Goal: Transaction & Acquisition: Purchase product/service

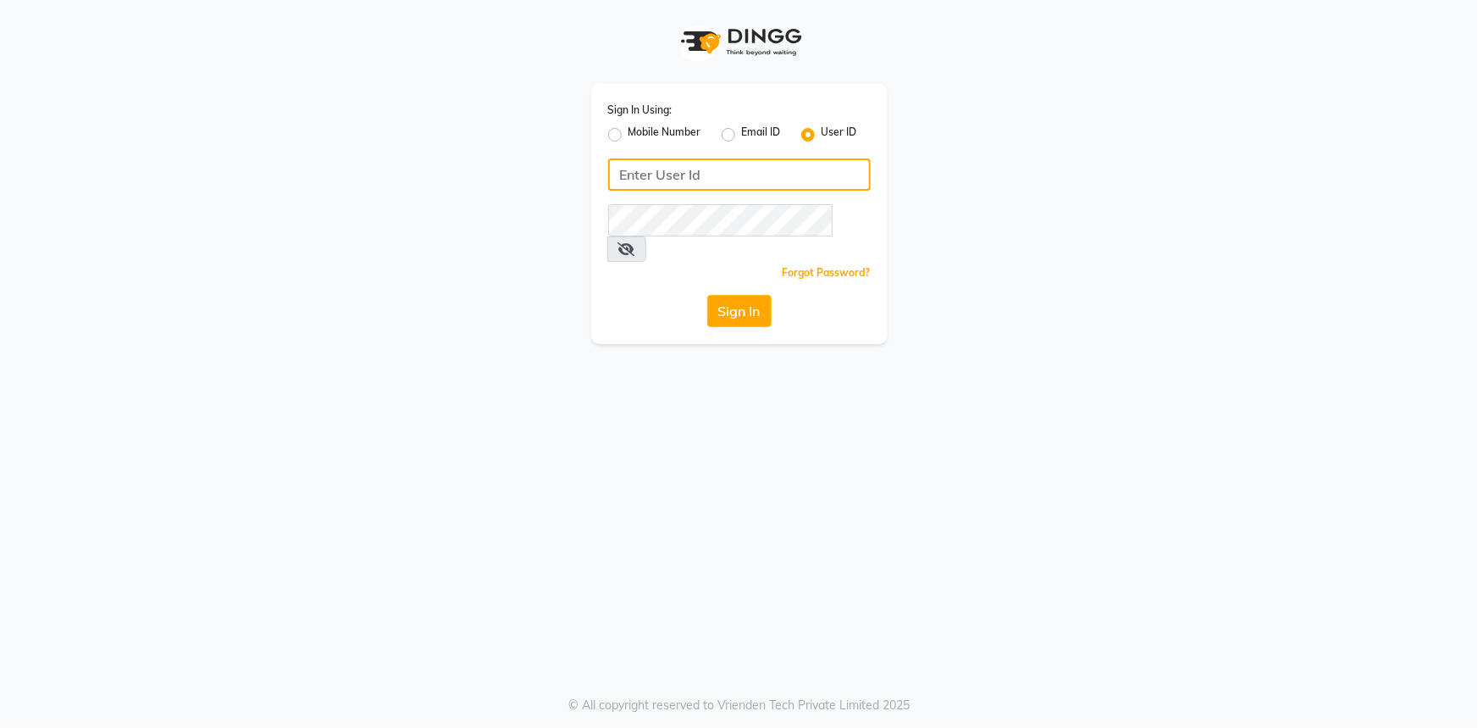
type input "e2554-22"
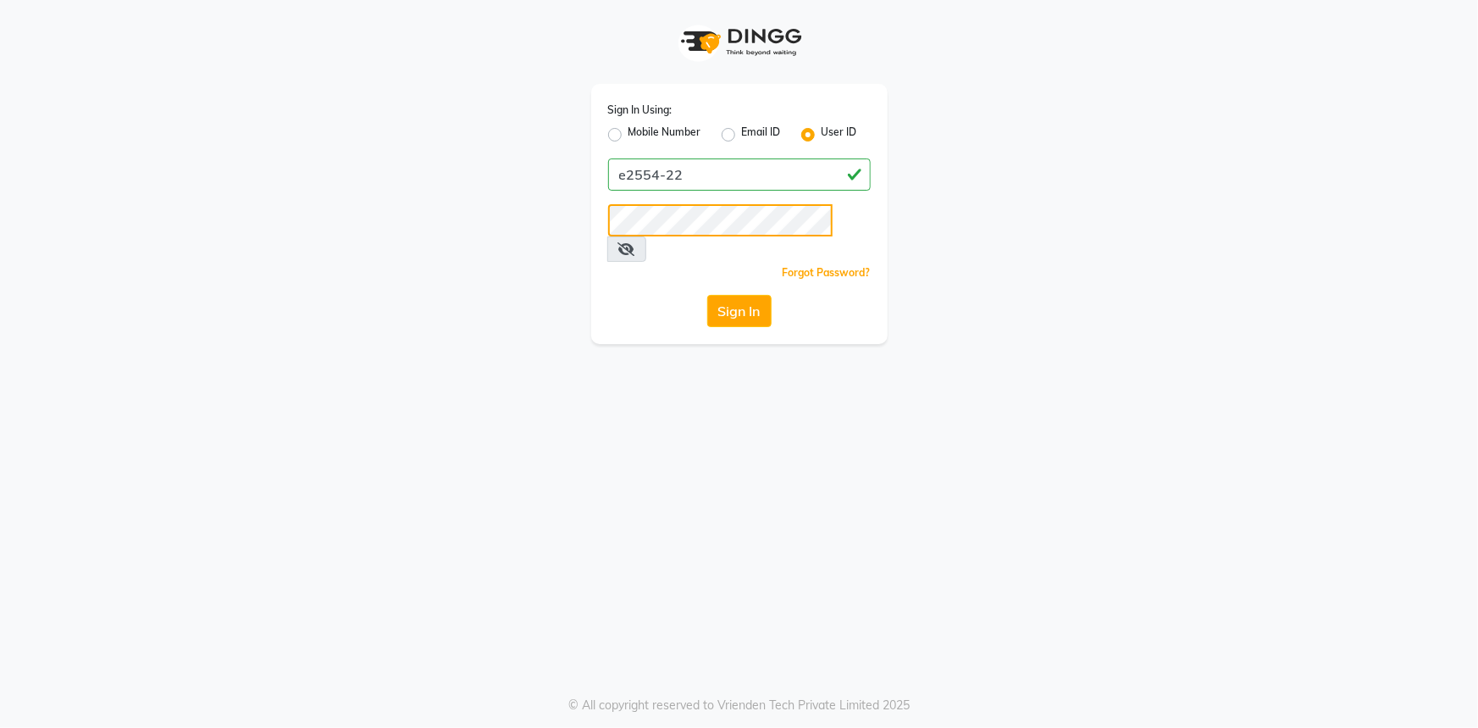
click at [534, 206] on div "Sign In Using: Mobile Number Email ID User ID e2554-22 Remember me Forgot Passw…" at bounding box center [739, 172] width 965 height 344
click at [707, 295] on button "Sign In" at bounding box center [739, 311] width 64 height 32
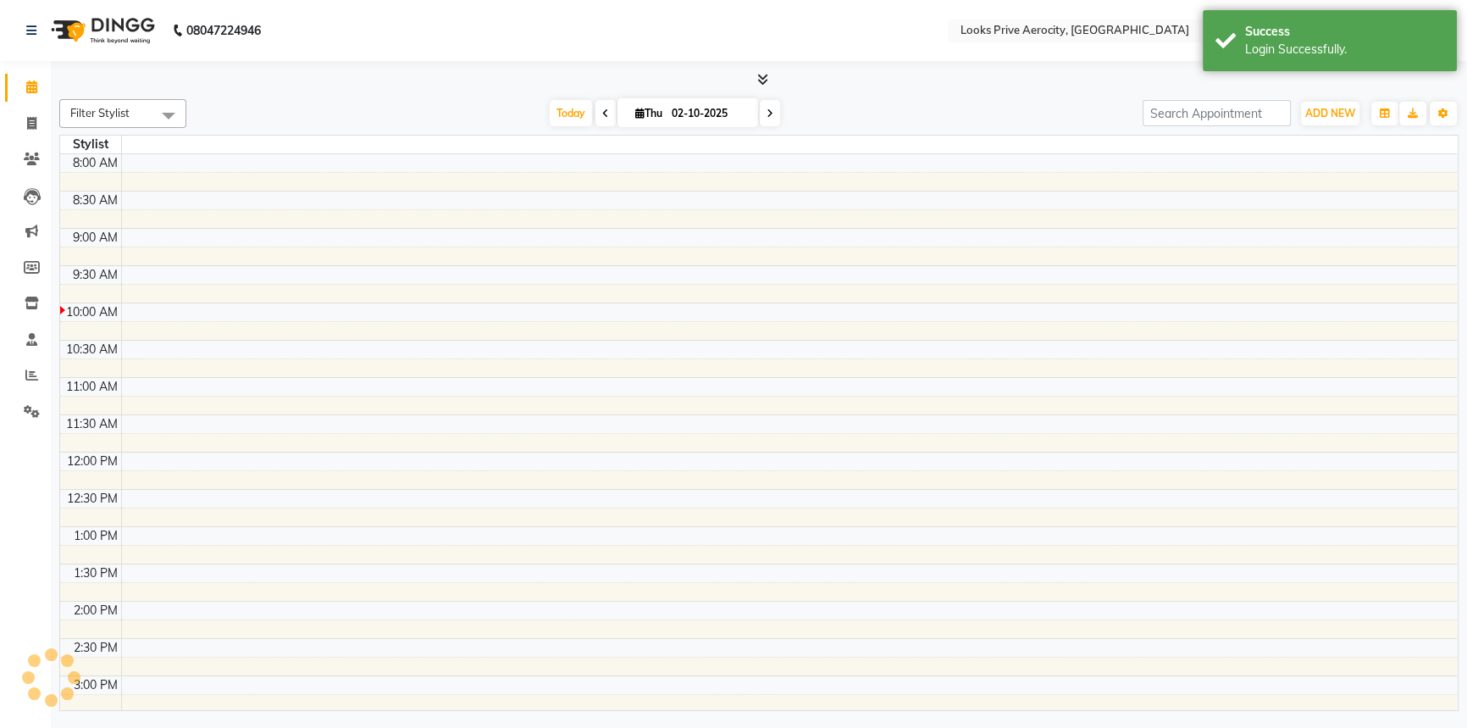
select select "en"
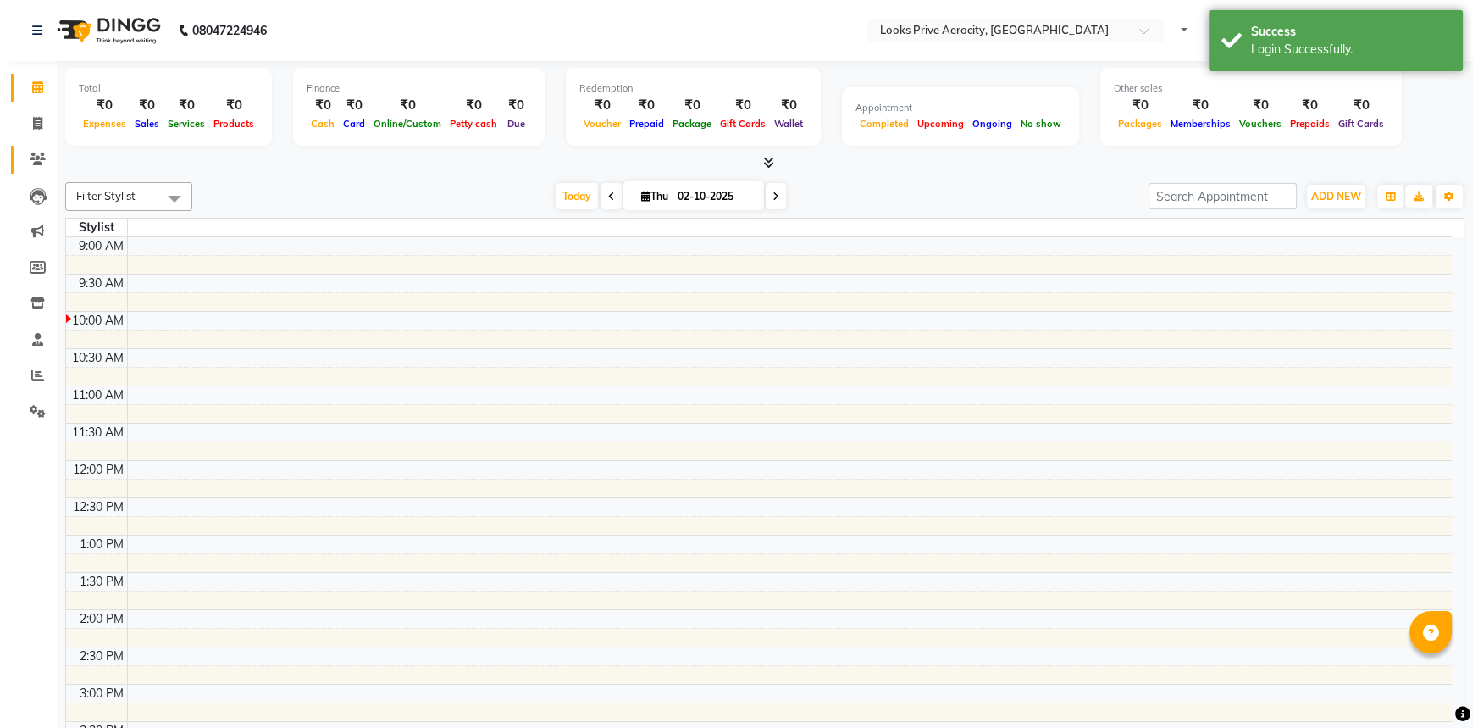
scroll to position [75, 0]
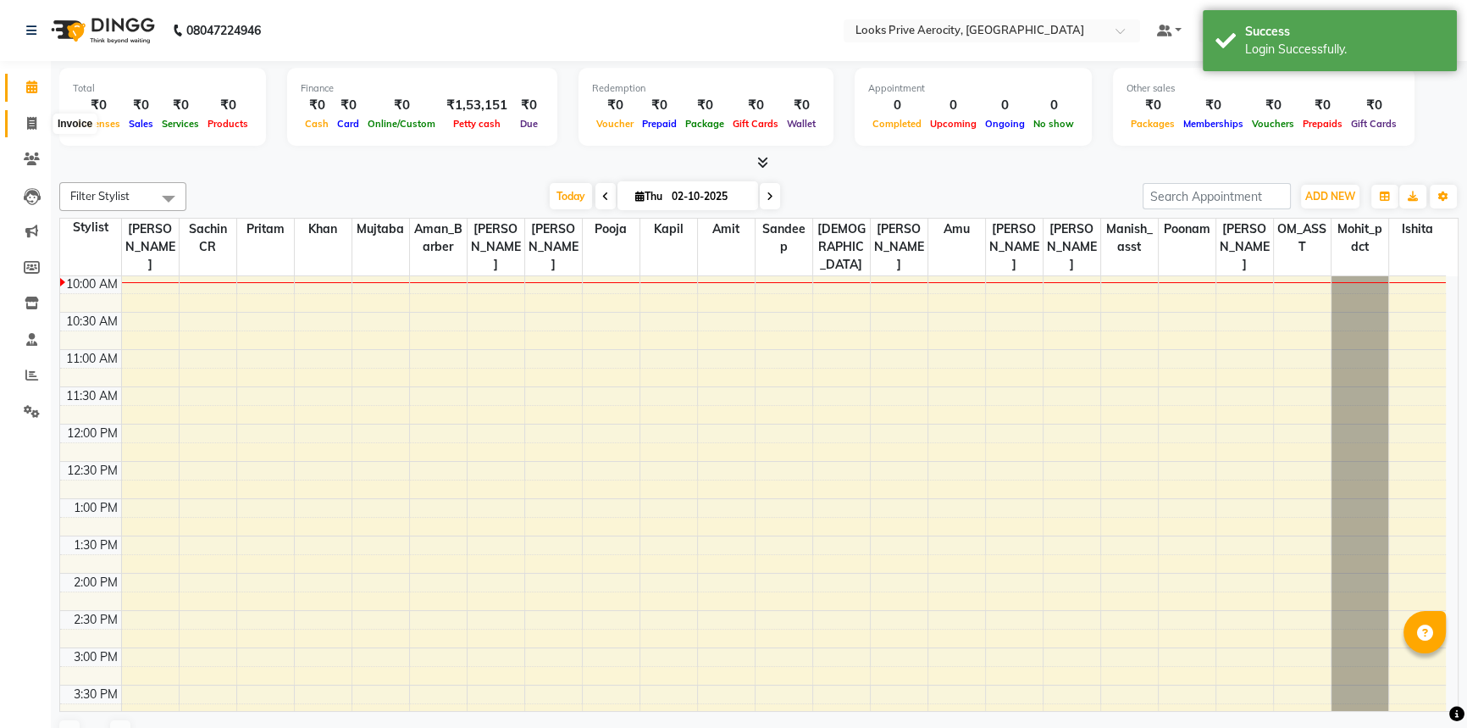
click at [32, 125] on icon at bounding box center [31, 123] width 9 height 13
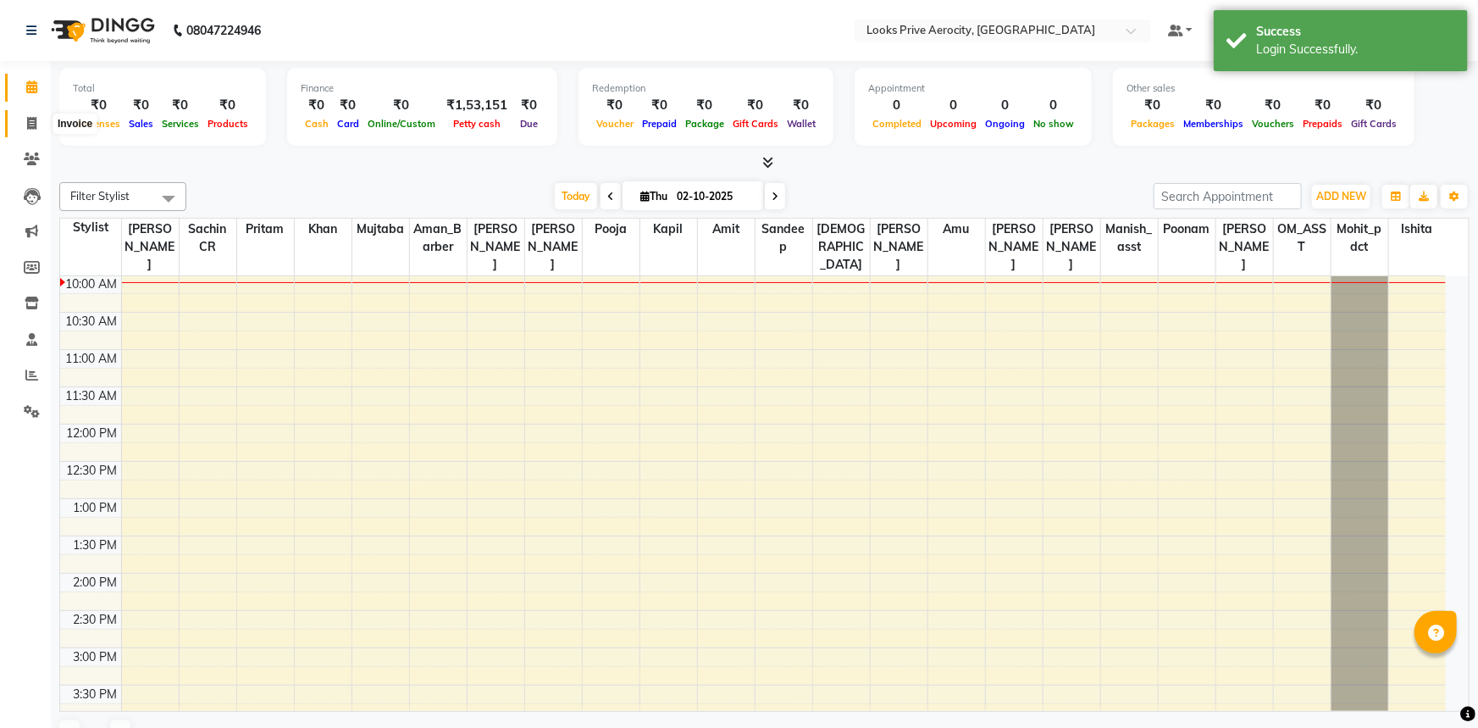
select select "service"
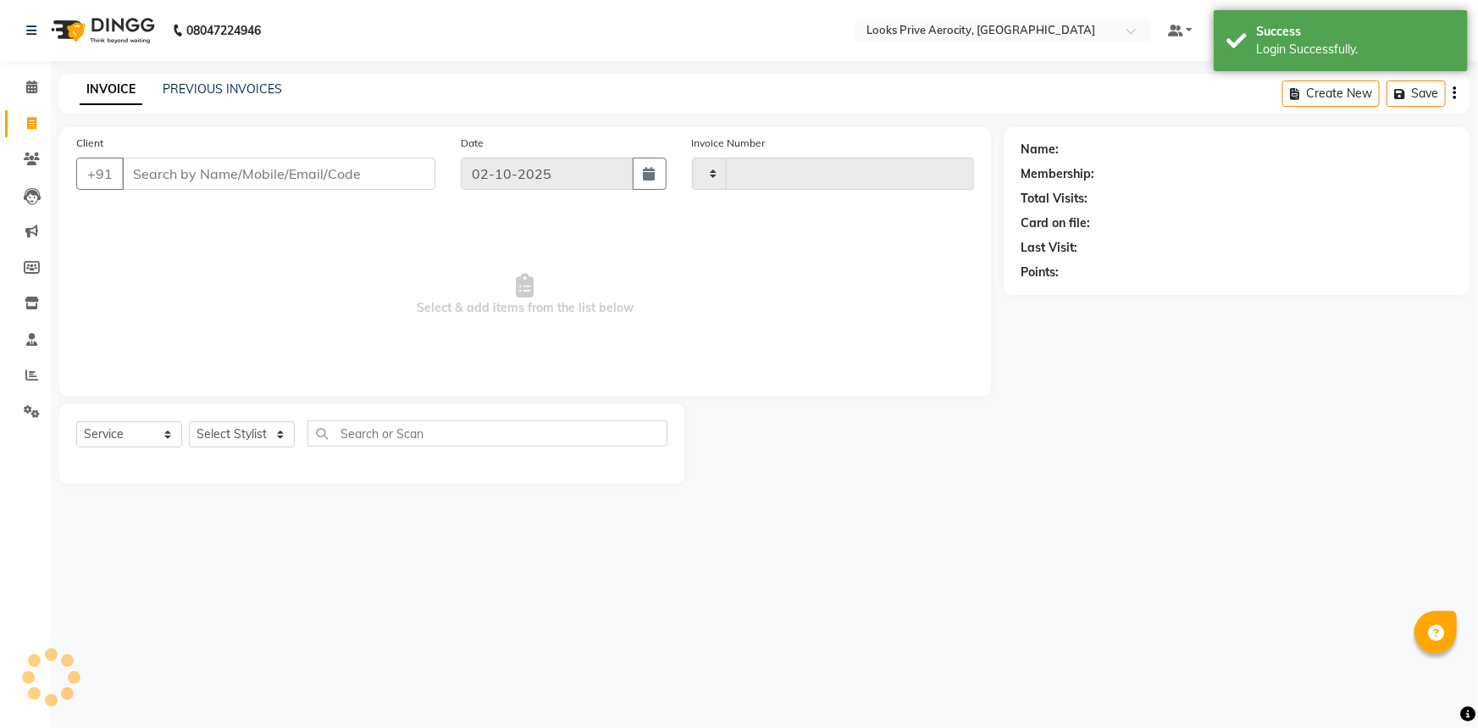
type input "6129"
select select "5913"
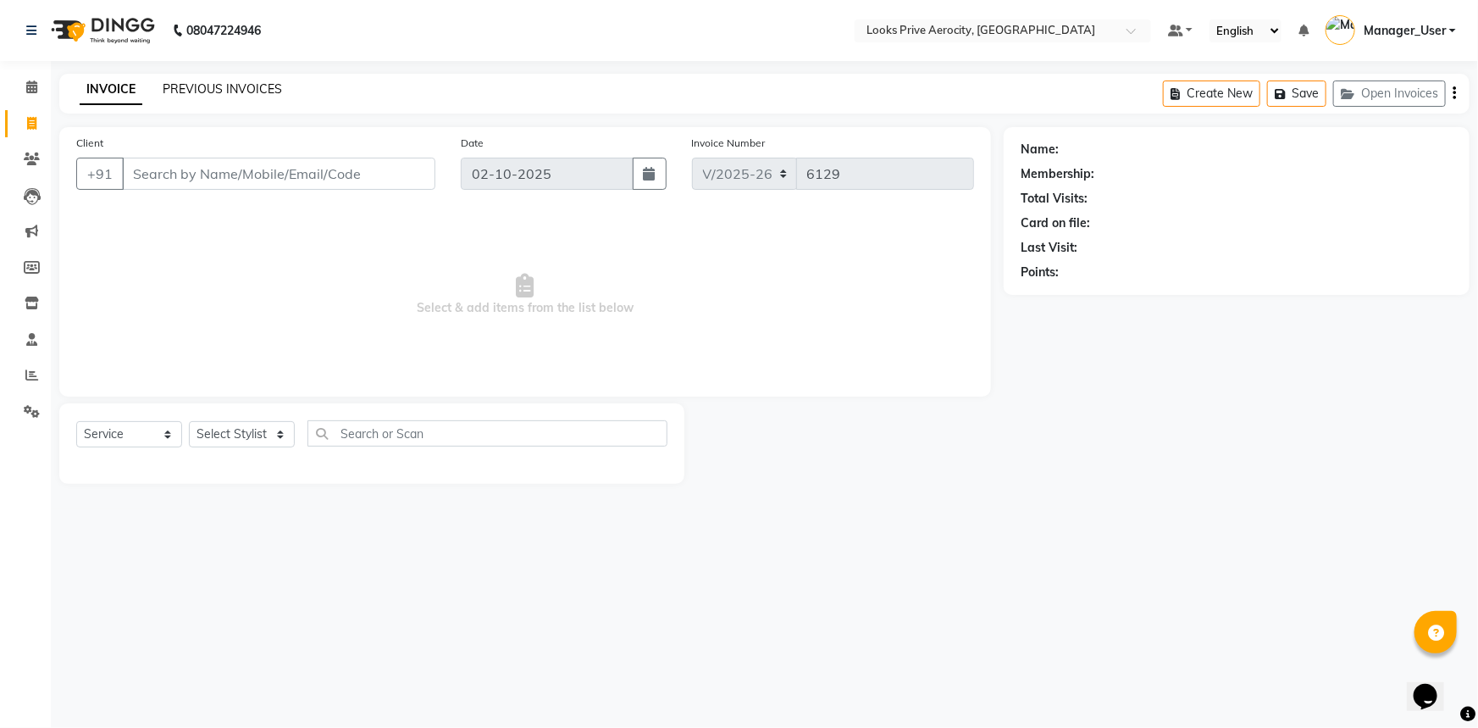
click at [189, 86] on link "PREVIOUS INVOICES" at bounding box center [222, 88] width 119 height 15
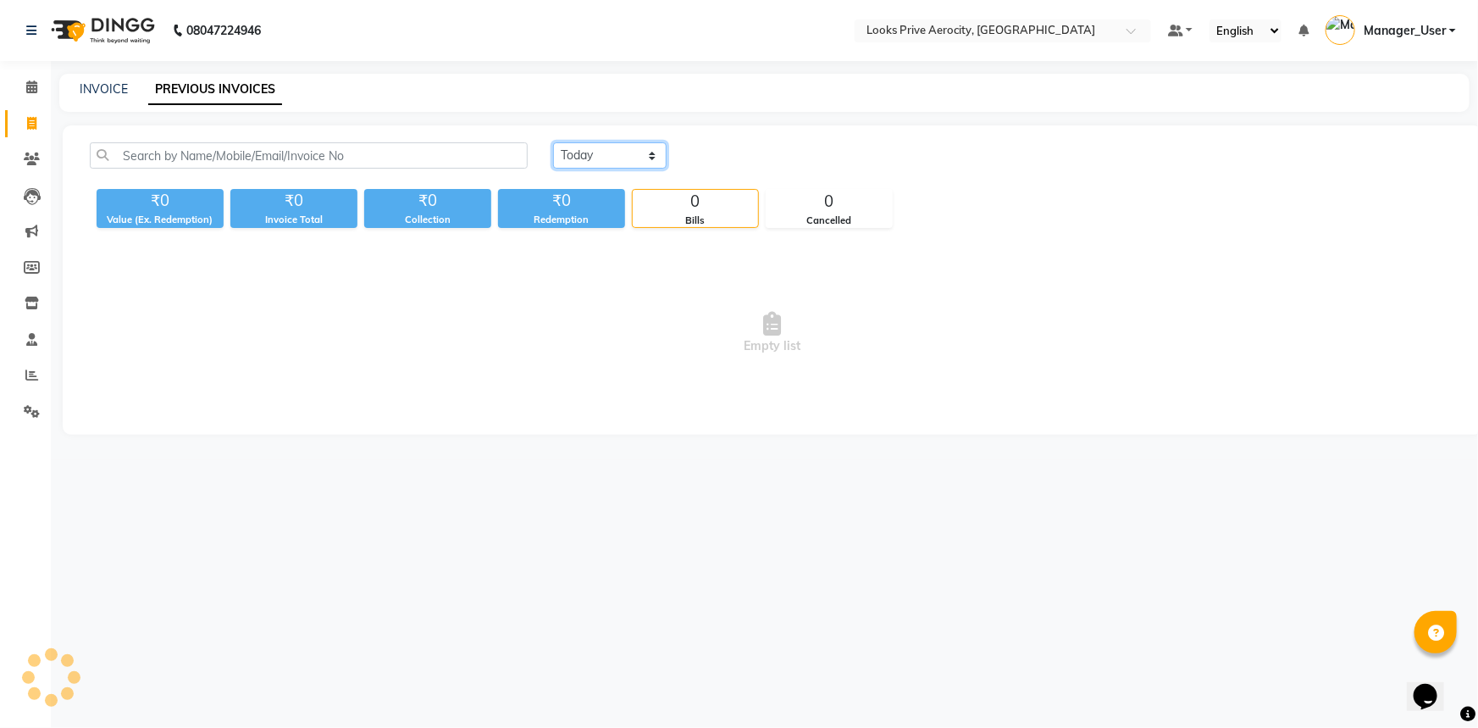
click at [647, 159] on select "Today Yesterday Custom Range" at bounding box center [609, 155] width 113 height 26
click at [553, 142] on select "Today Yesterday Custom Range" at bounding box center [609, 155] width 113 height 26
click at [653, 160] on select "Today Yesterday Custom Range" at bounding box center [616, 156] width 127 height 26
select select "yesterday"
click at [553, 143] on select "Today Yesterday Custom Range" at bounding box center [616, 156] width 127 height 26
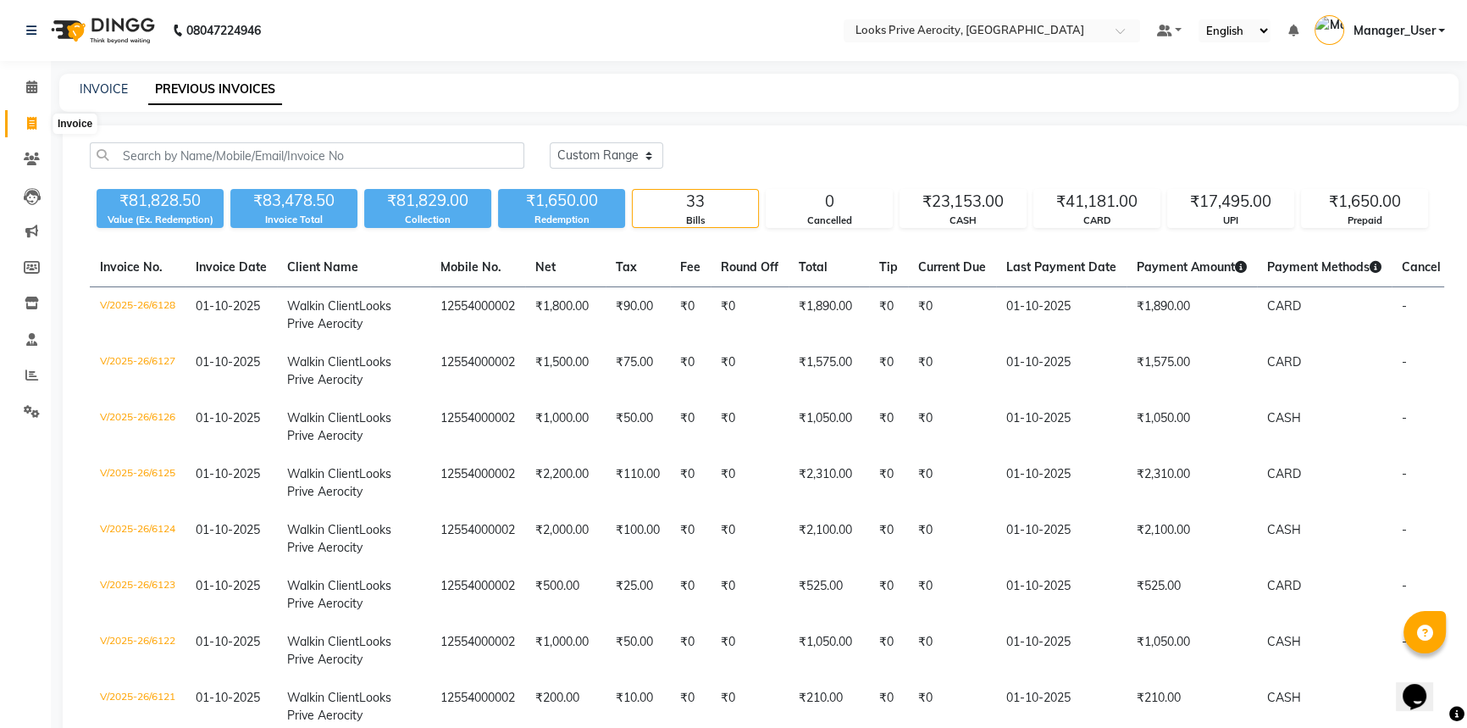
click at [27, 114] on span at bounding box center [32, 123] width 30 height 19
select select "service"
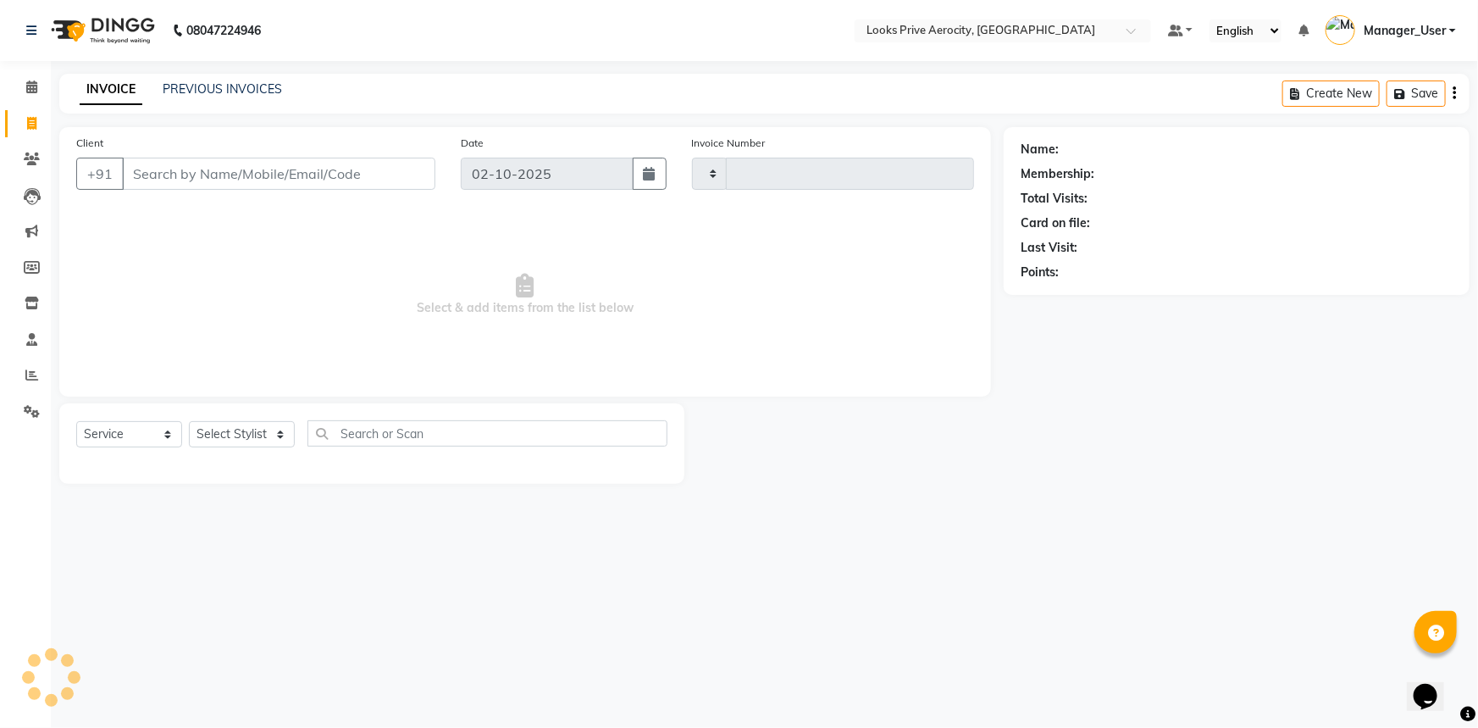
type input "6129"
select select "5913"
click at [970, 575] on div "08047224946 Select Location × Looks Prive Aerocity, Delhi Default Panel My Pane…" at bounding box center [739, 364] width 1478 height 728
click at [34, 124] on icon at bounding box center [31, 123] width 9 height 13
select select "service"
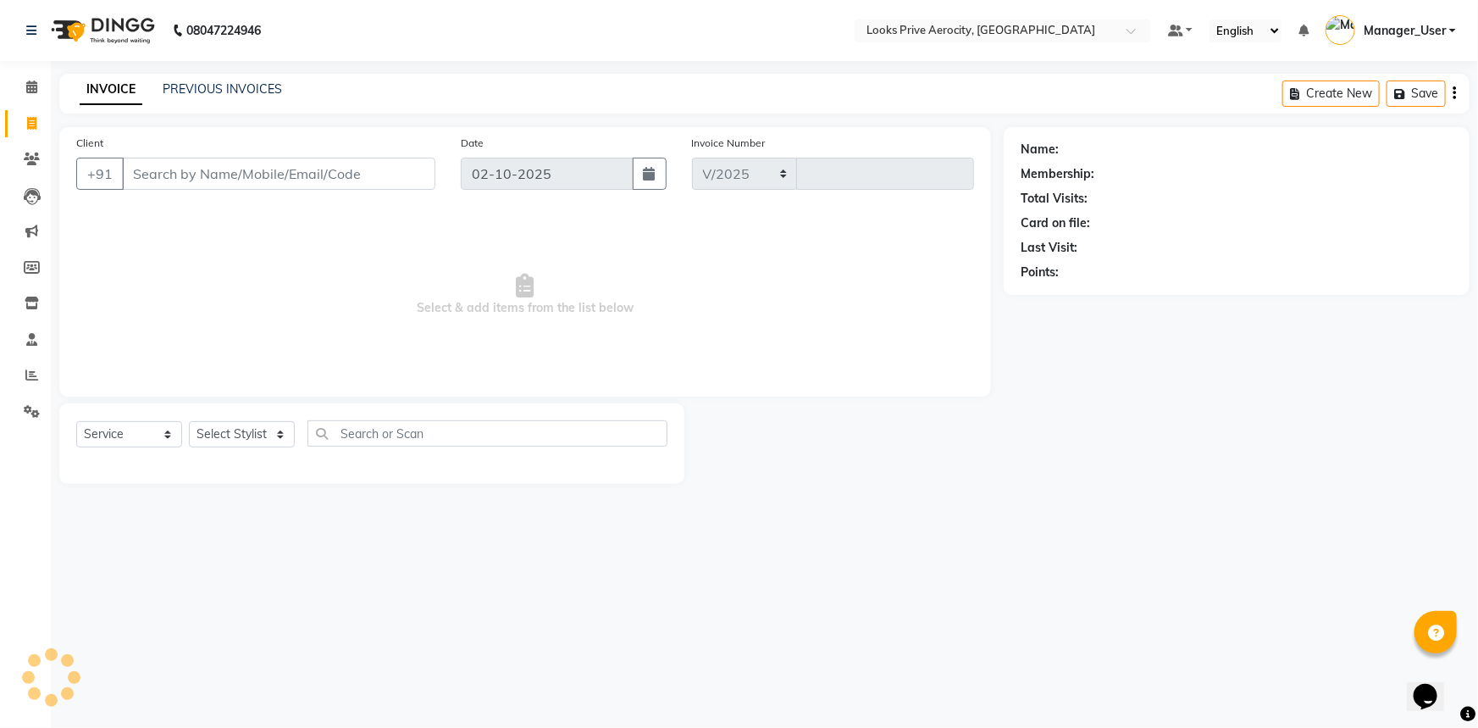
select select "5913"
type input "6129"
click at [27, 124] on icon at bounding box center [31, 123] width 9 height 13
select select "service"
type input "6129"
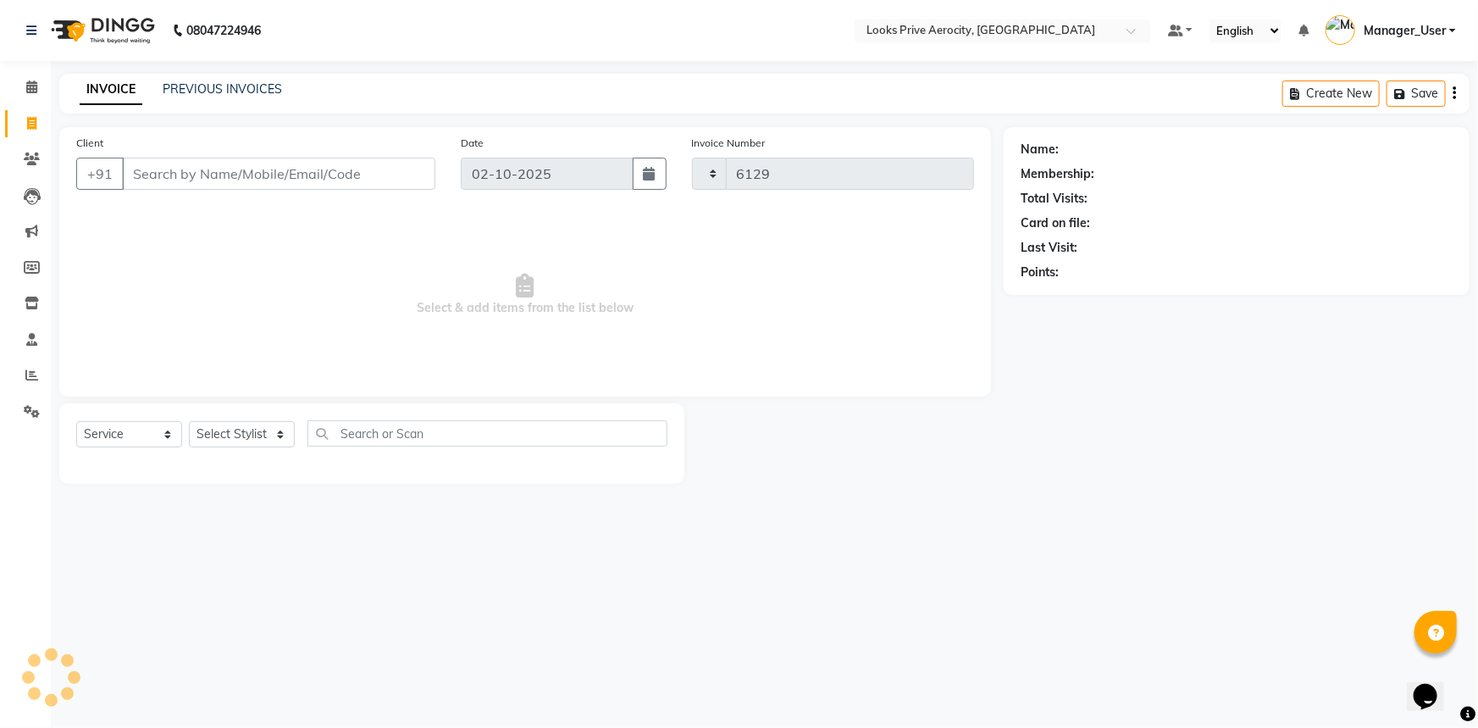
select select "5913"
click at [31, 118] on icon at bounding box center [31, 123] width 9 height 13
select select "5913"
select select "service"
click at [991, 515] on div "08047224946 Select Location × Looks Prive Aerocity, Delhi Default Panel My Pane…" at bounding box center [739, 364] width 1478 height 728
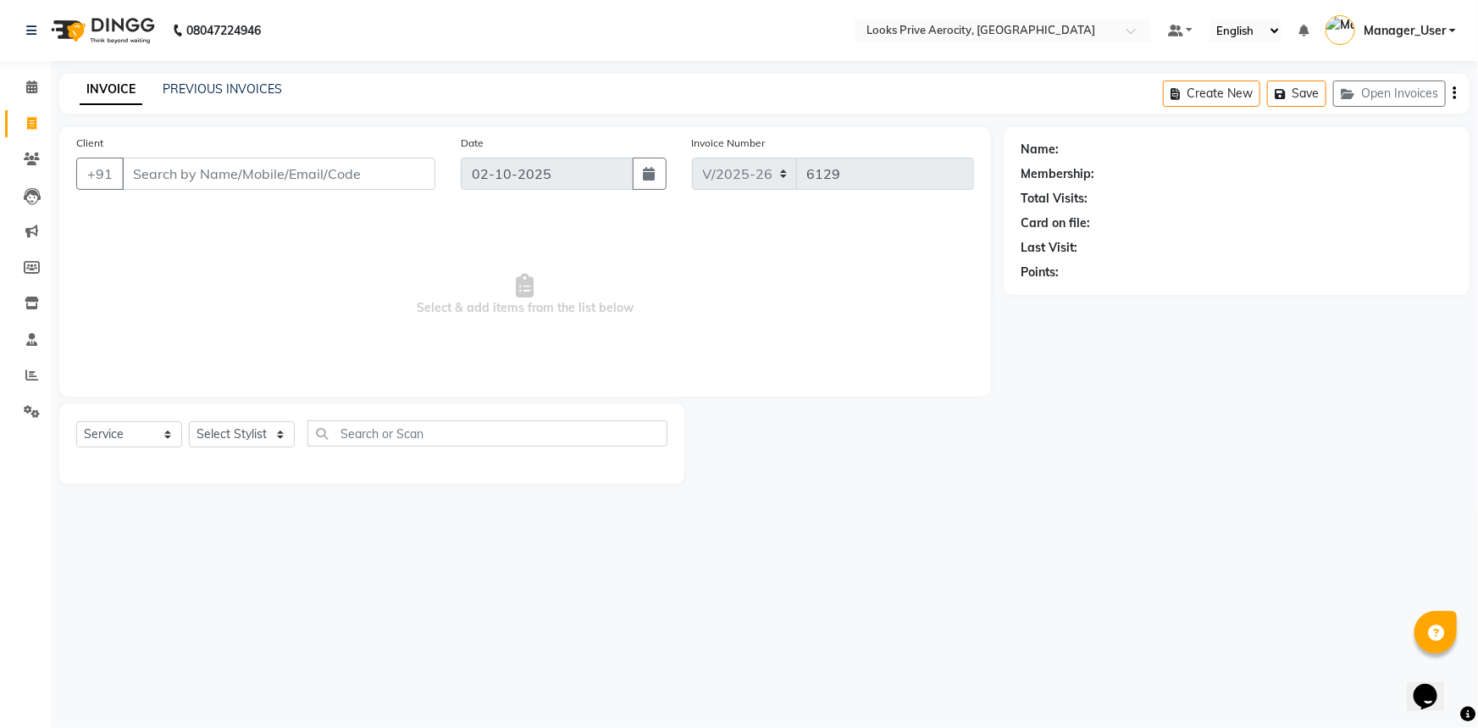
click at [1390, 496] on main "INVOICE PREVIOUS INVOICES Create New Save Open Invoices Client +91 Date 02-10-2…" at bounding box center [764, 291] width 1427 height 435
click at [21, 368] on span at bounding box center [32, 375] width 30 height 19
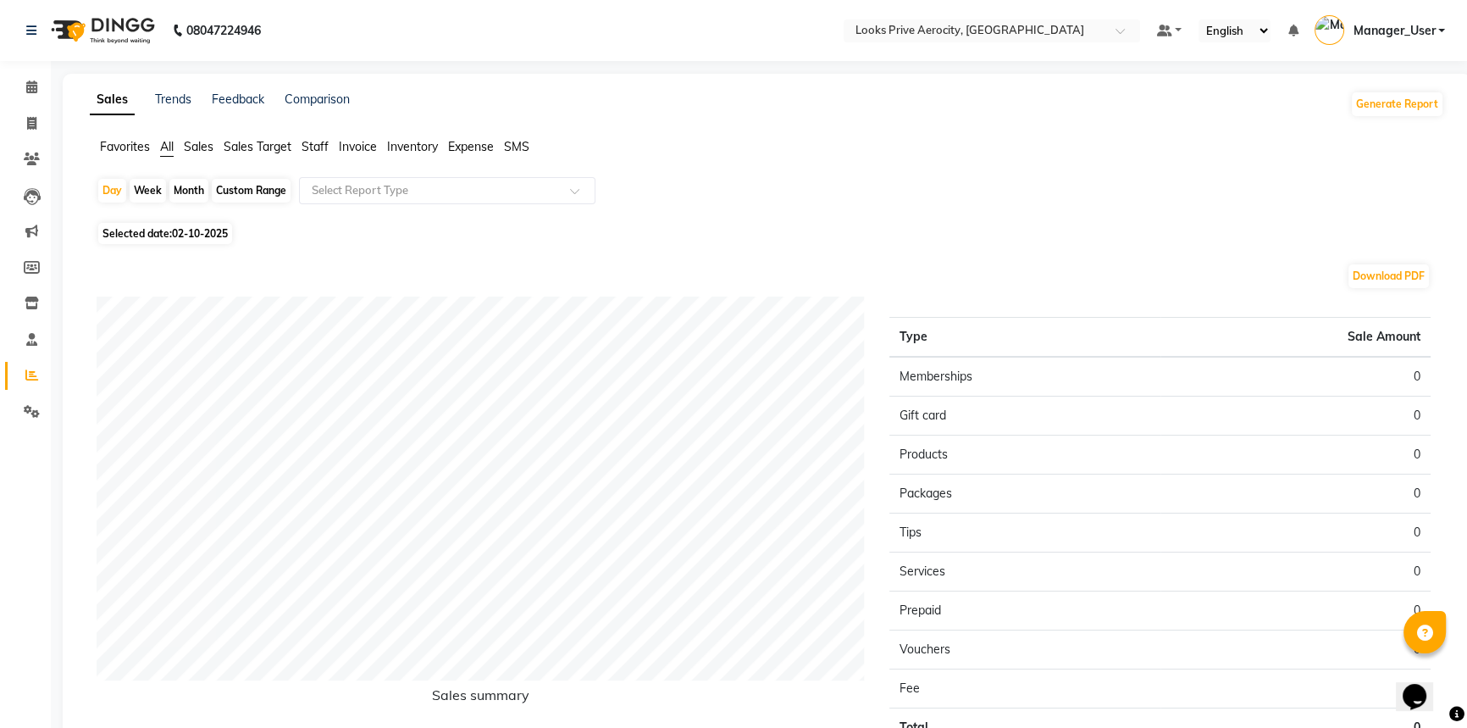
click at [321, 145] on span "Staff" at bounding box center [315, 146] width 27 height 15
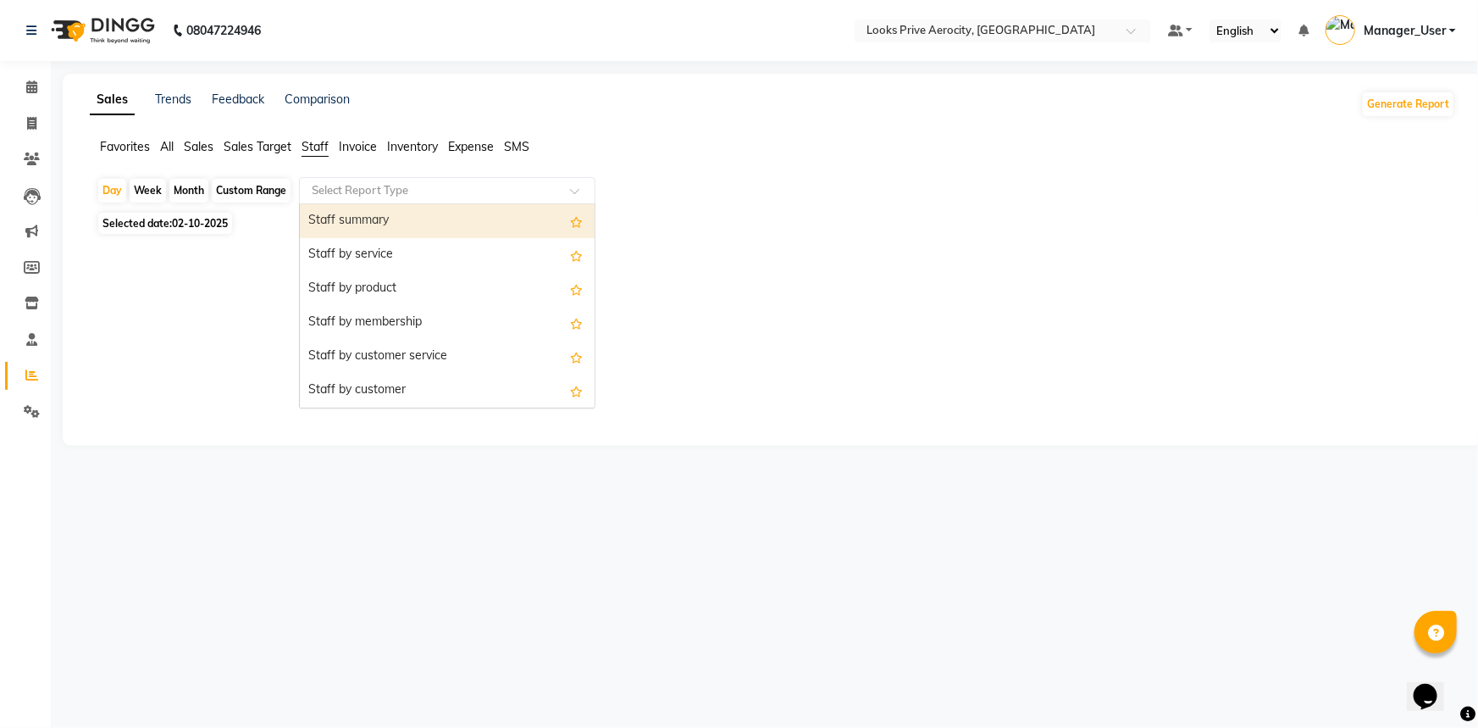
click at [570, 194] on span at bounding box center [580, 195] width 21 height 17
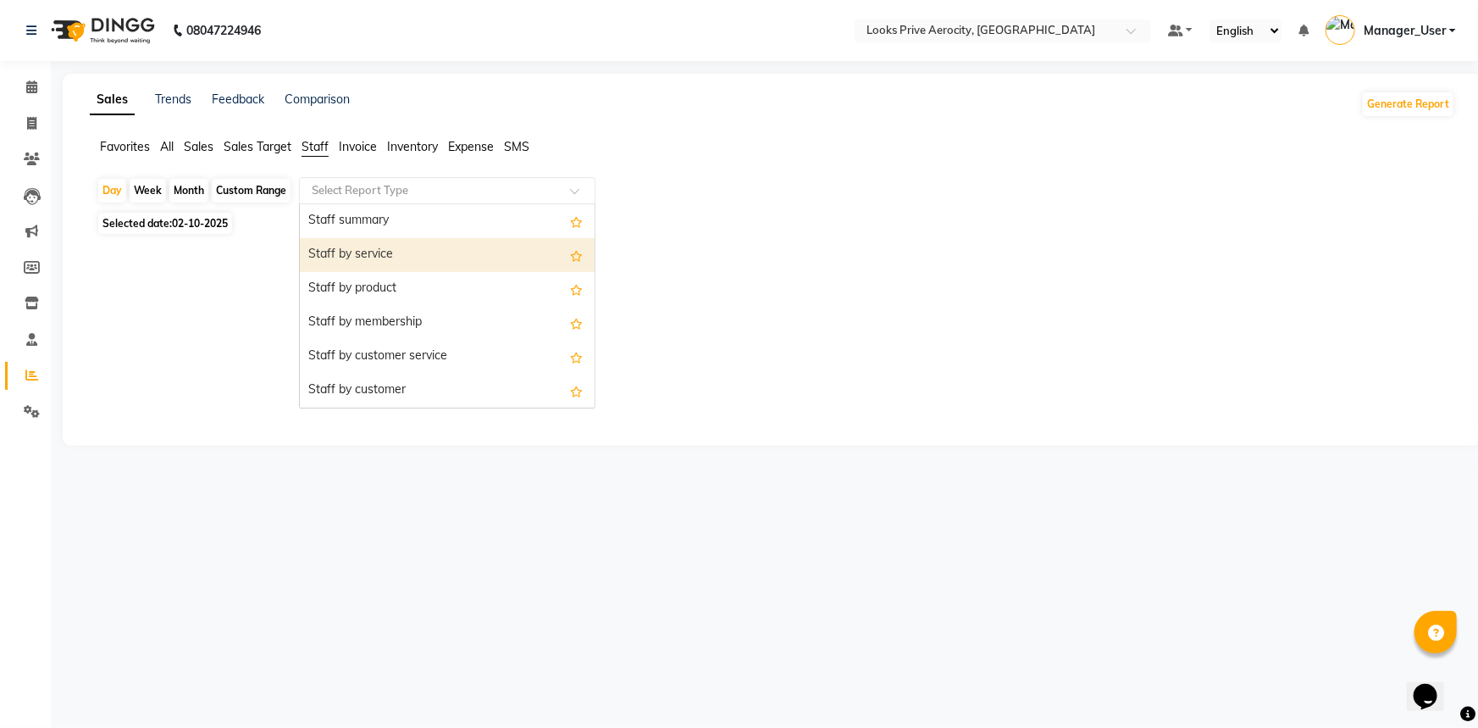
click at [383, 246] on div "Staff by service" at bounding box center [447, 255] width 295 height 34
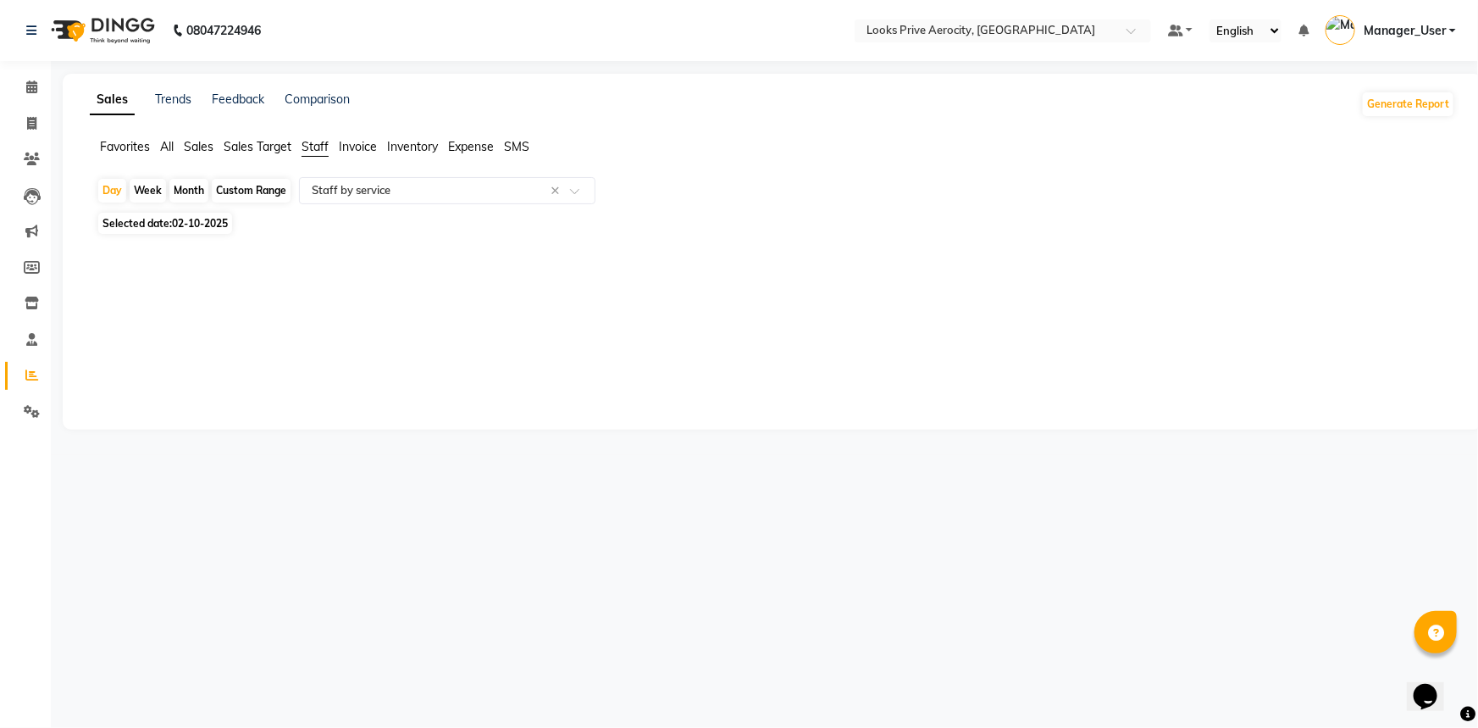
click at [198, 225] on span "02-10-2025" at bounding box center [200, 223] width 56 height 13
select select "10"
select select "2025"
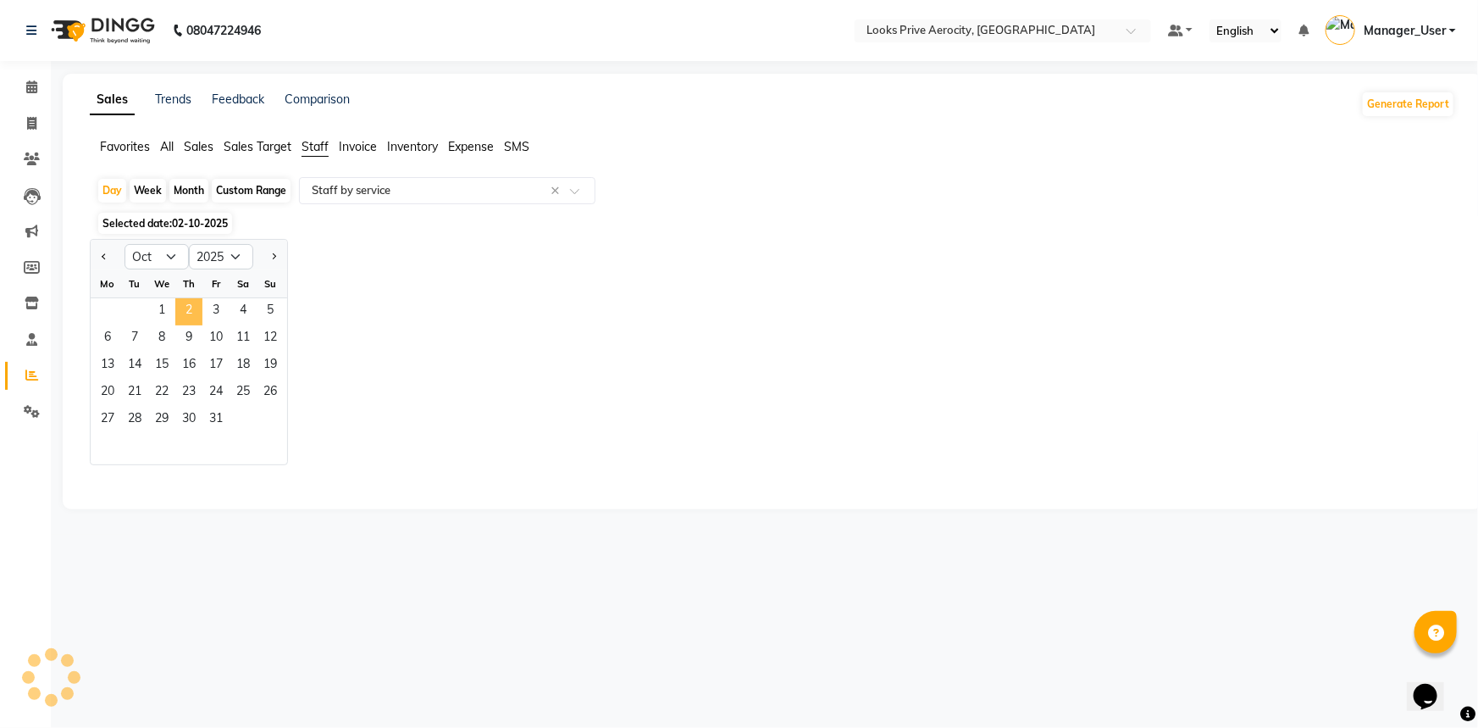
click at [189, 311] on span "2" at bounding box center [188, 311] width 27 height 27
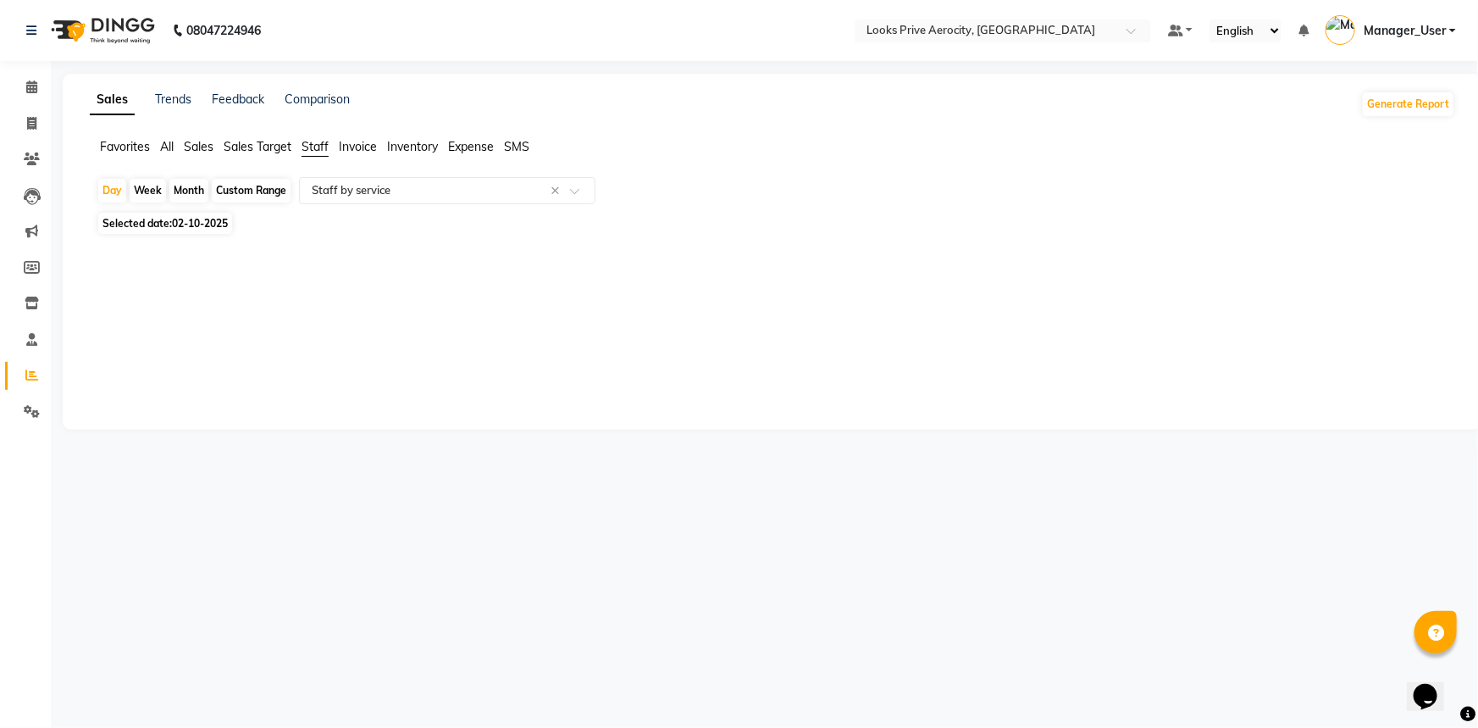
click at [193, 222] on span "02-10-2025" at bounding box center [200, 223] width 56 height 13
select select "10"
select select "2025"
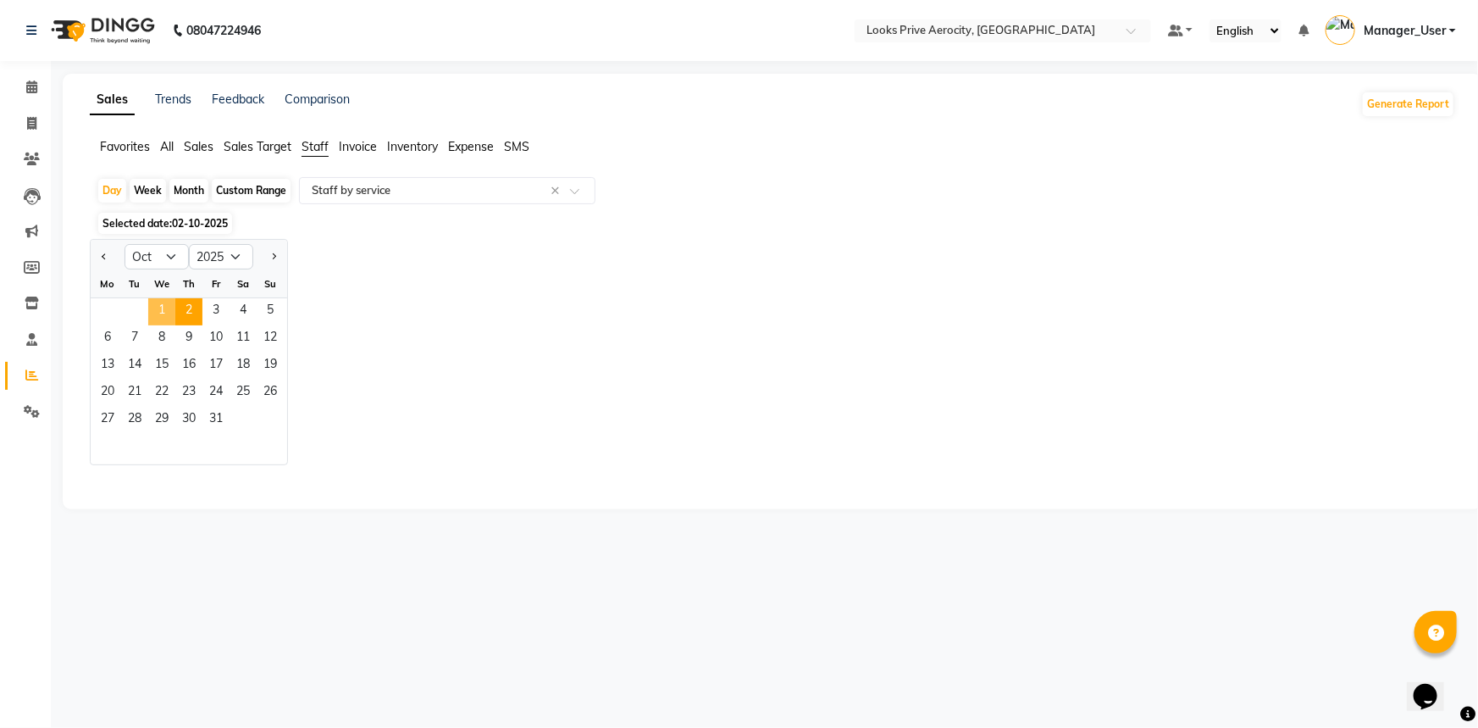
click at [163, 308] on span "1" at bounding box center [161, 311] width 27 height 27
select select "full_report"
select select "csv"
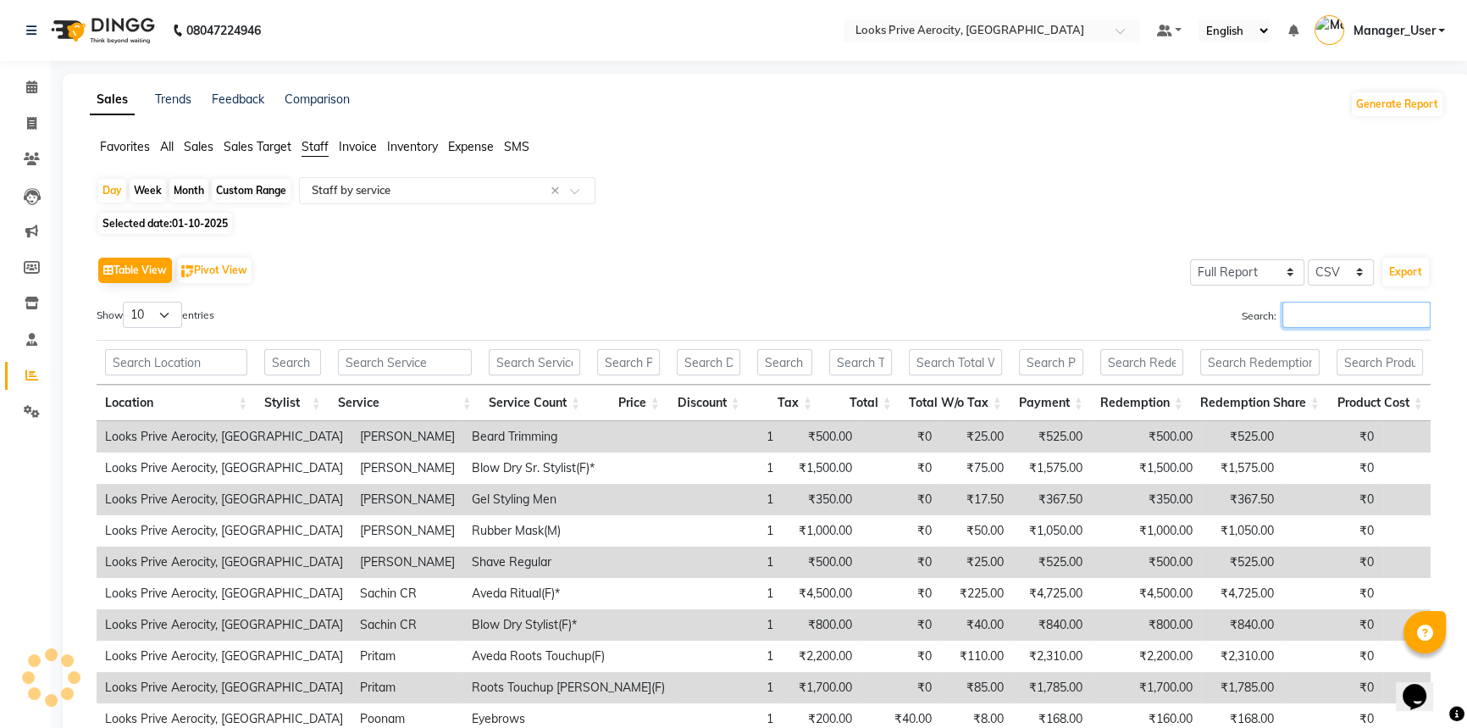
click at [1335, 314] on input "Search:" at bounding box center [1356, 315] width 148 height 26
paste input "Erica"
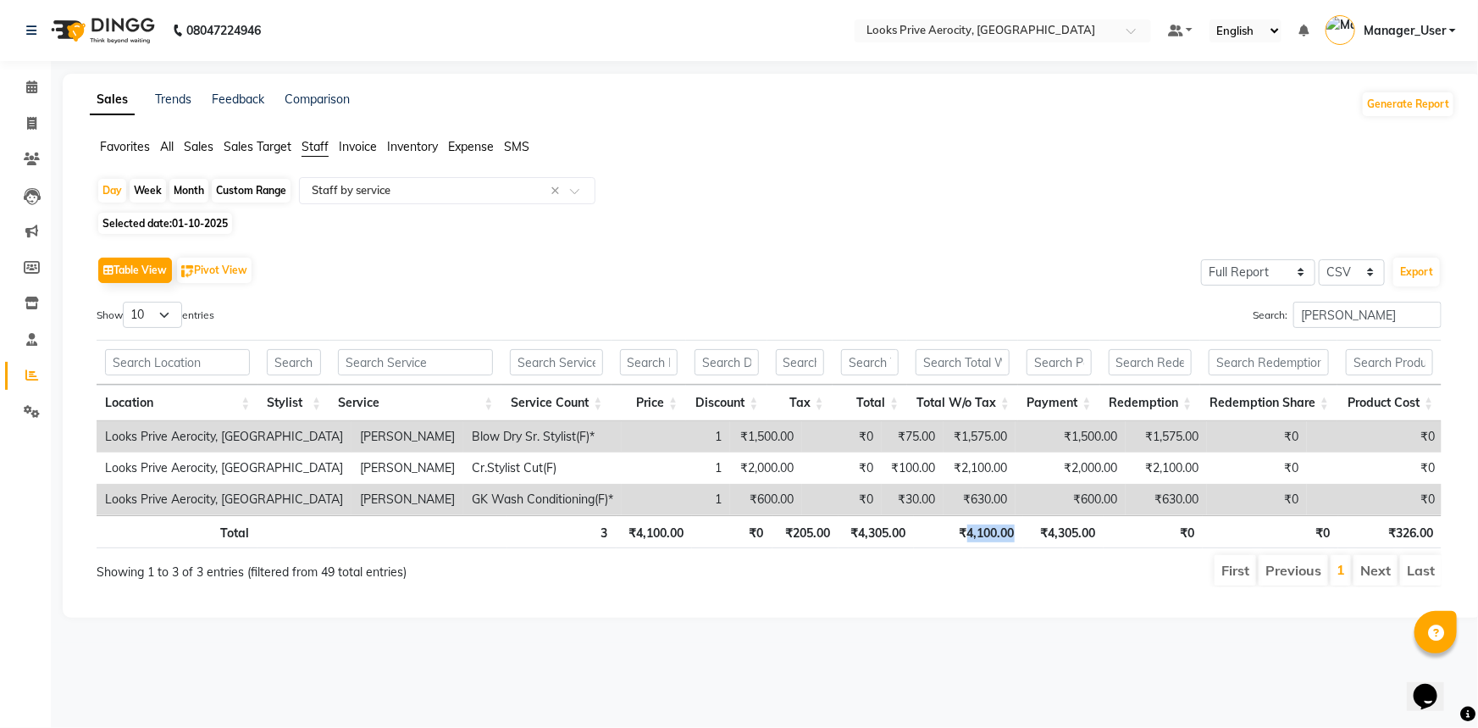
drag, startPoint x: 1021, startPoint y: 534, endPoint x: 965, endPoint y: 528, distance: 56.2
click at [965, 528] on th "₹4,100.00" at bounding box center [968, 531] width 109 height 33
copy th "4,100.00"
drag, startPoint x: 1360, startPoint y: 318, endPoint x: 1226, endPoint y: 298, distance: 135.2
click at [1226, 298] on div "Table View Pivot View Select Full Report Filtered Report Select CSV PDF Export …" at bounding box center [769, 419] width 1345 height 335
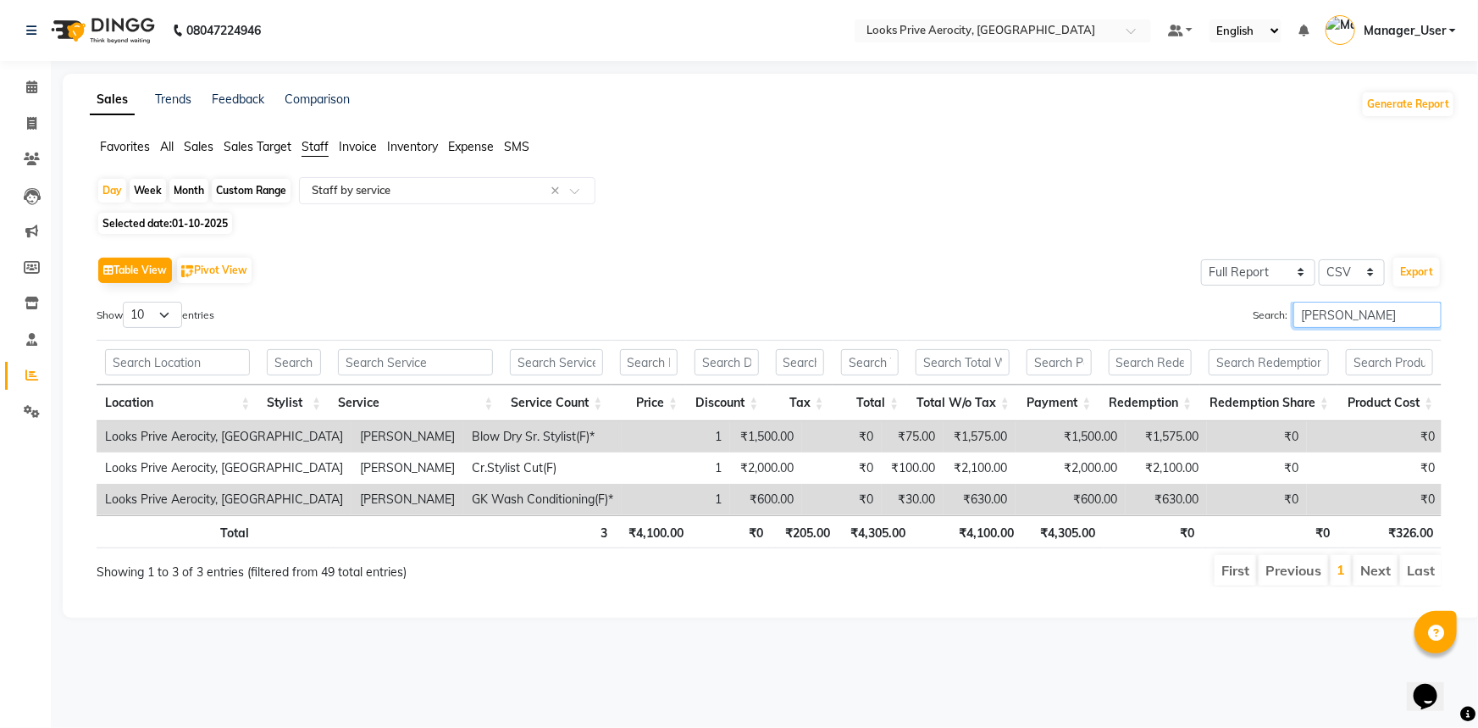
paste input "KHAN"
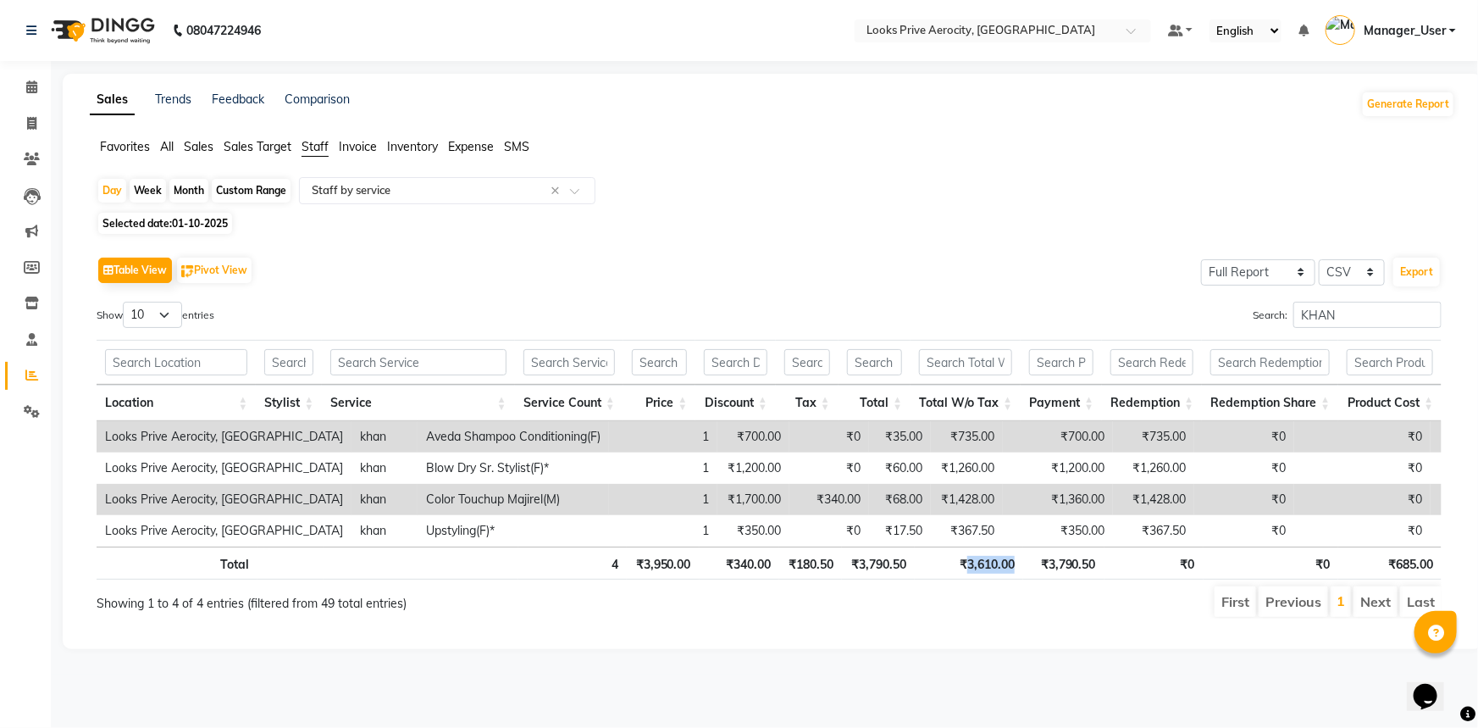
drag, startPoint x: 1030, startPoint y: 564, endPoint x: 967, endPoint y: 548, distance: 64.7
click at [967, 548] on tr "Total 4 ₹3,950.00 ₹340.00 ₹180.50 ₹3,790.50 ₹3,610.00 ₹3,790.50 ₹0 ₹0 ₹685.00" at bounding box center [769, 562] width 1345 height 33
copy th "3,610.00"
drag, startPoint x: 1358, startPoint y: 319, endPoint x: 1185, endPoint y: 313, distance: 173.7
click at [1185, 313] on div "Search: KHAN" at bounding box center [1112, 318] width 660 height 33
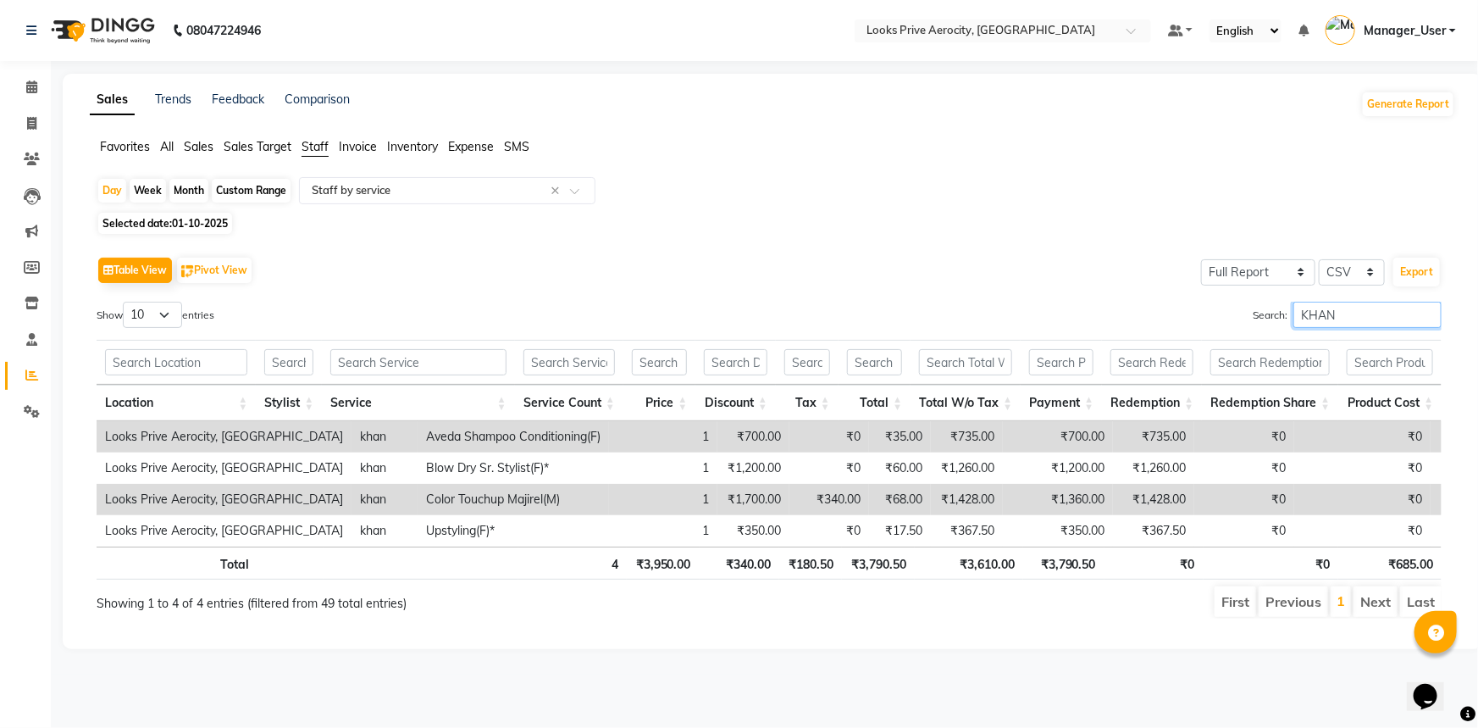
paste input "Sachin"
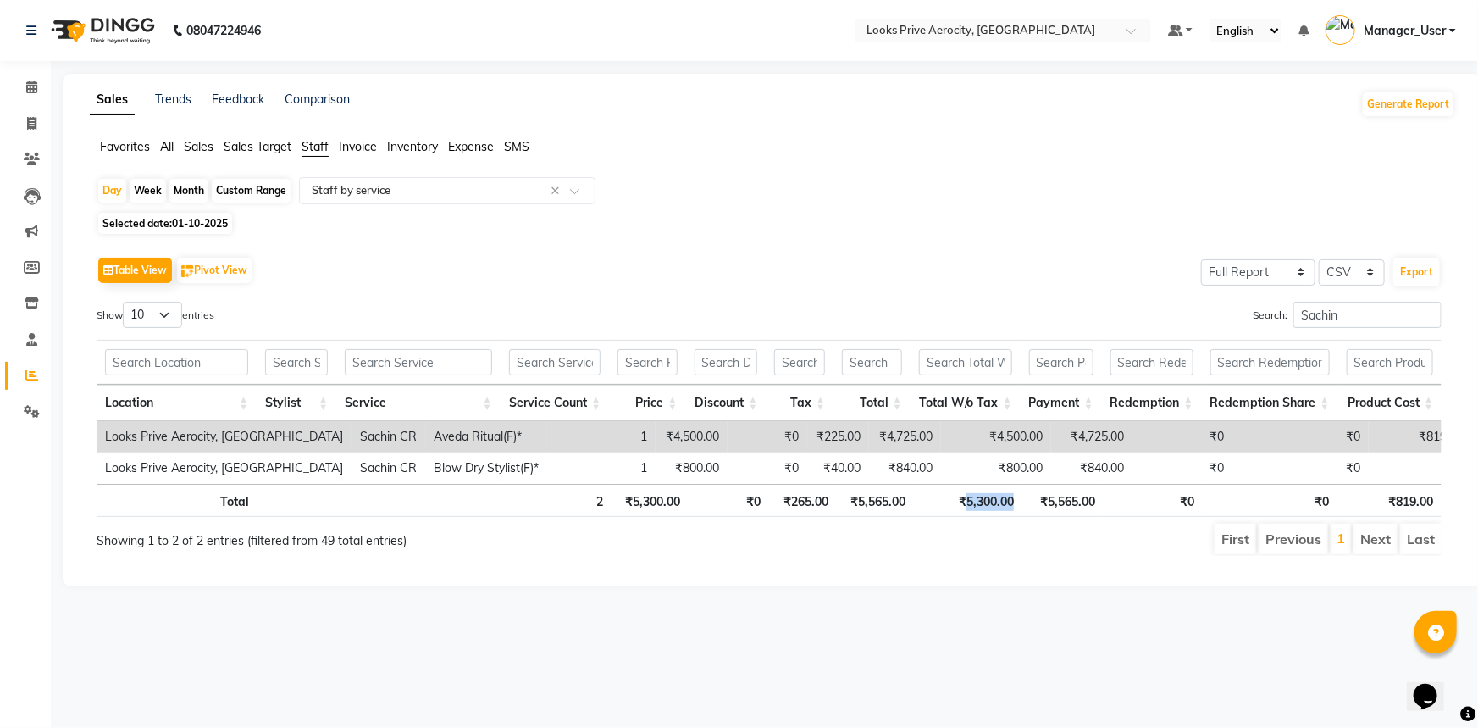
drag, startPoint x: 1024, startPoint y: 497, endPoint x: 964, endPoint y: 495, distance: 60.2
click at [964, 495] on tr "Total 2 ₹5,300.00 ₹0 ₹265.00 ₹5,565.00 ₹5,300.00 ₹5,565.00 ₹0 ₹0 ₹819.00" at bounding box center [769, 500] width 1345 height 33
copy th "5,300.00"
drag, startPoint x: 1354, startPoint y: 315, endPoint x: 1202, endPoint y: 305, distance: 152.8
click at [1202, 305] on div "Search: Sachin" at bounding box center [1112, 318] width 660 height 33
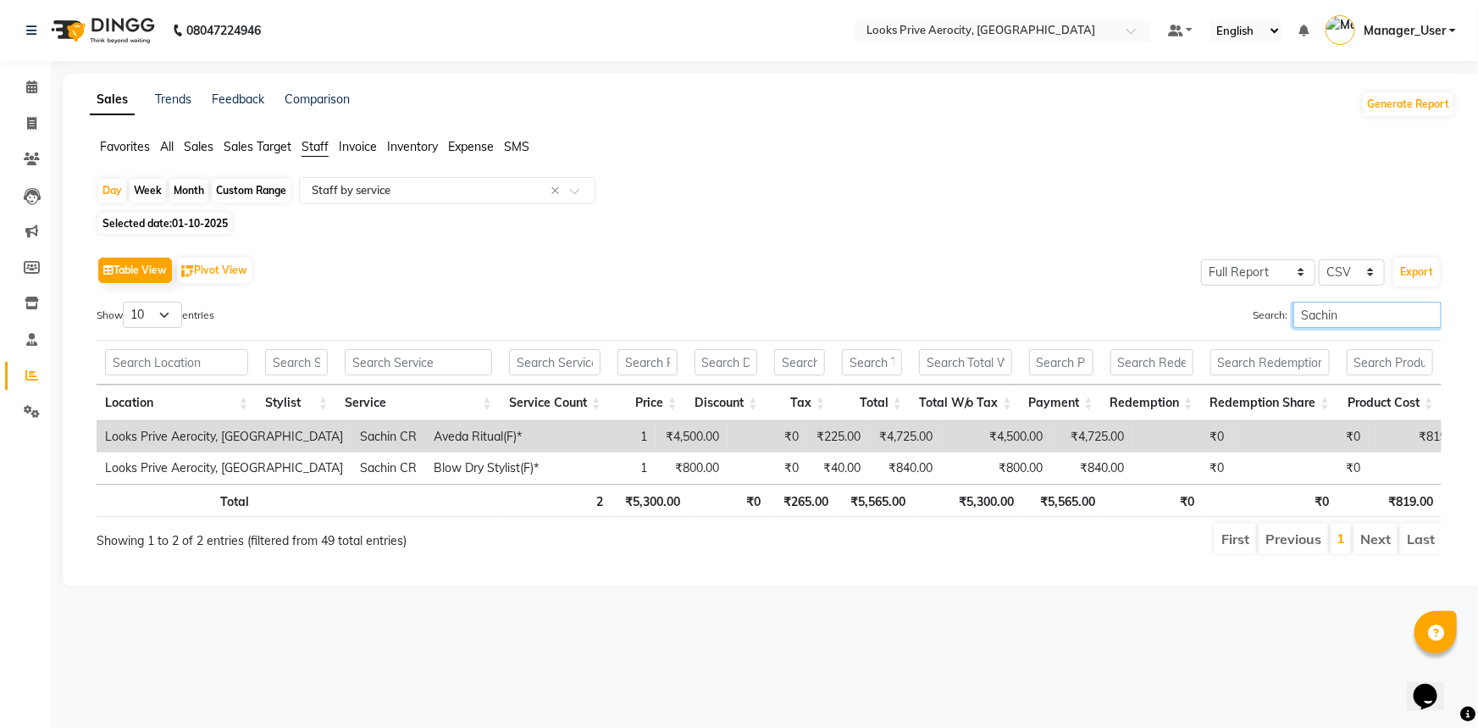
paste input "PRITAM"
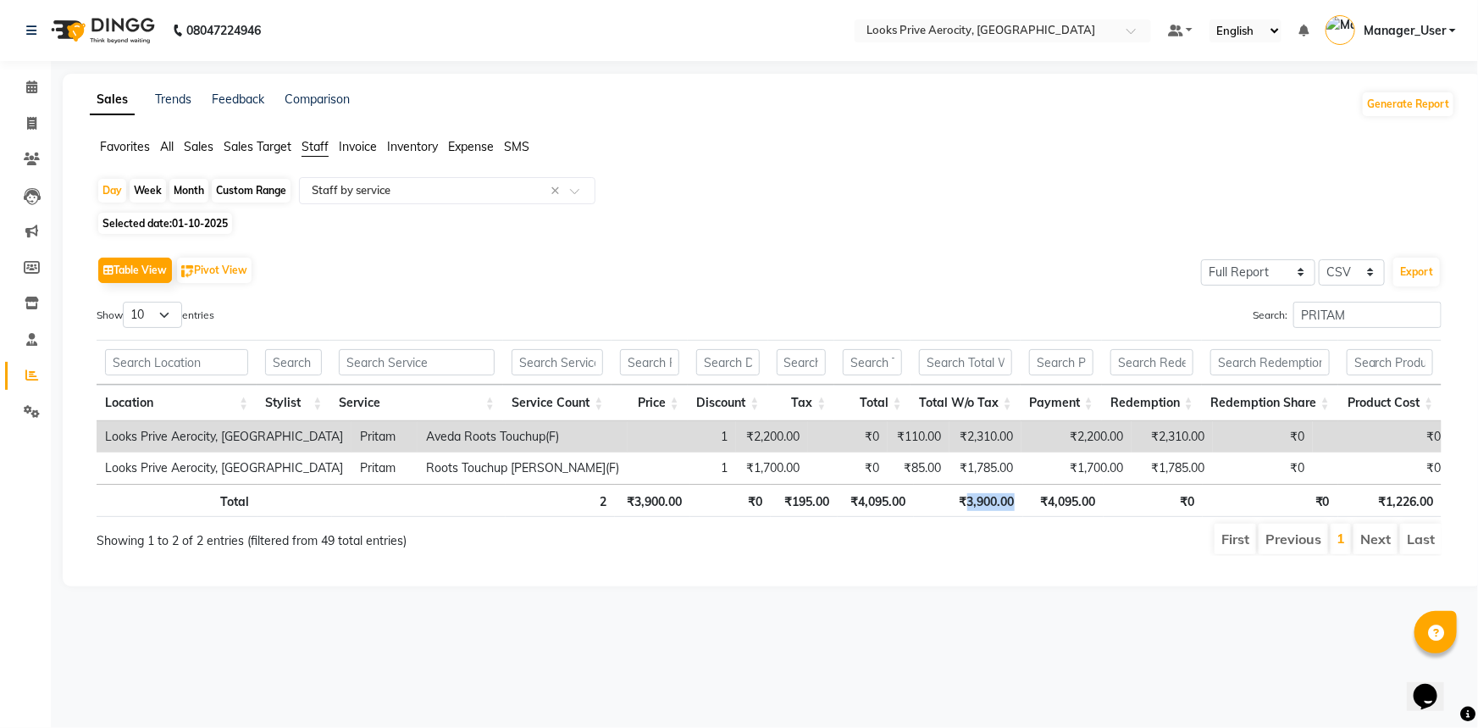
drag, startPoint x: 1023, startPoint y: 501, endPoint x: 968, endPoint y: 495, distance: 55.3
click at [968, 495] on tr "Total 2 ₹3,900.00 ₹0 ₹195.00 ₹4,095.00 ₹3,900.00 ₹4,095.00 ₹0 ₹0 ₹1,226.00" at bounding box center [769, 500] width 1345 height 33
copy th "3,900.00"
drag, startPoint x: 1364, startPoint y: 320, endPoint x: 1204, endPoint y: 307, distance: 159.7
click at [1204, 307] on div "Search: PRITAM" at bounding box center [1112, 318] width 660 height 33
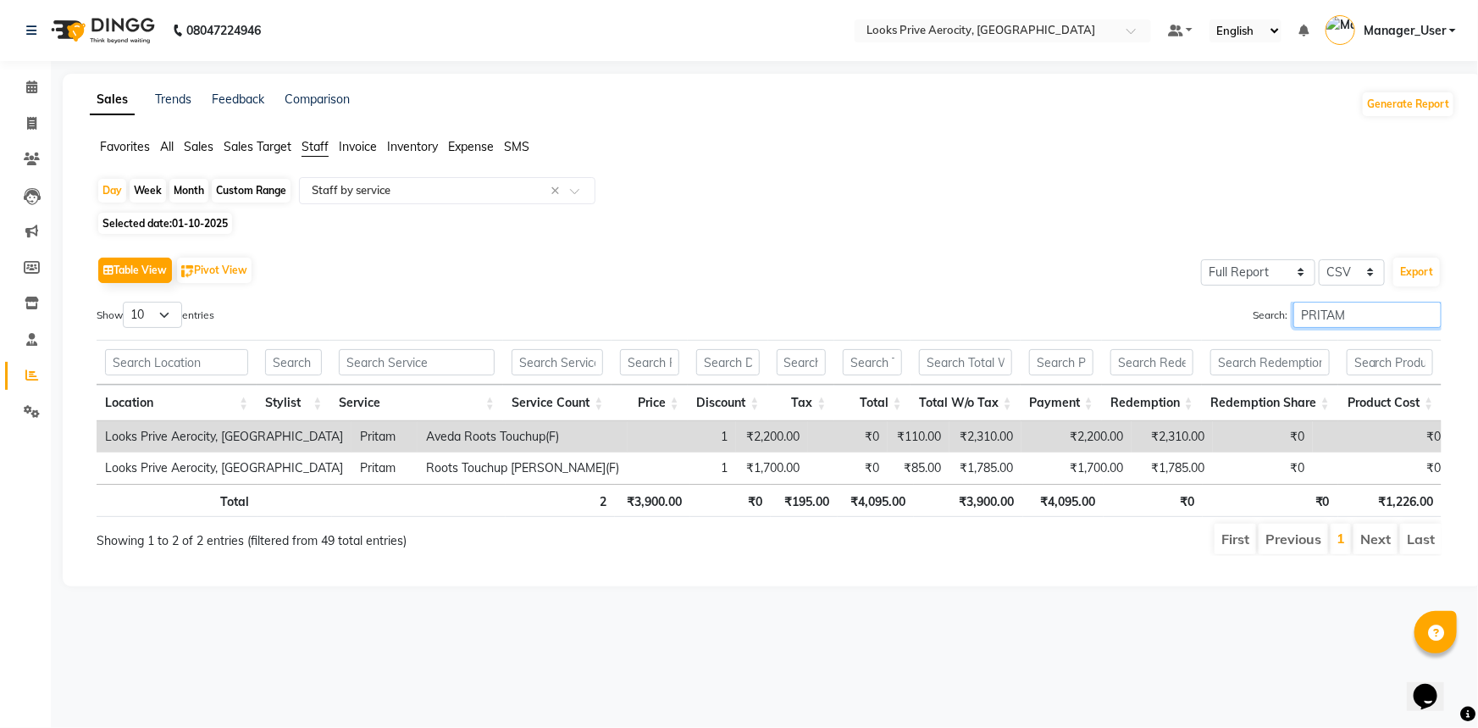
paste input "sanjeev"
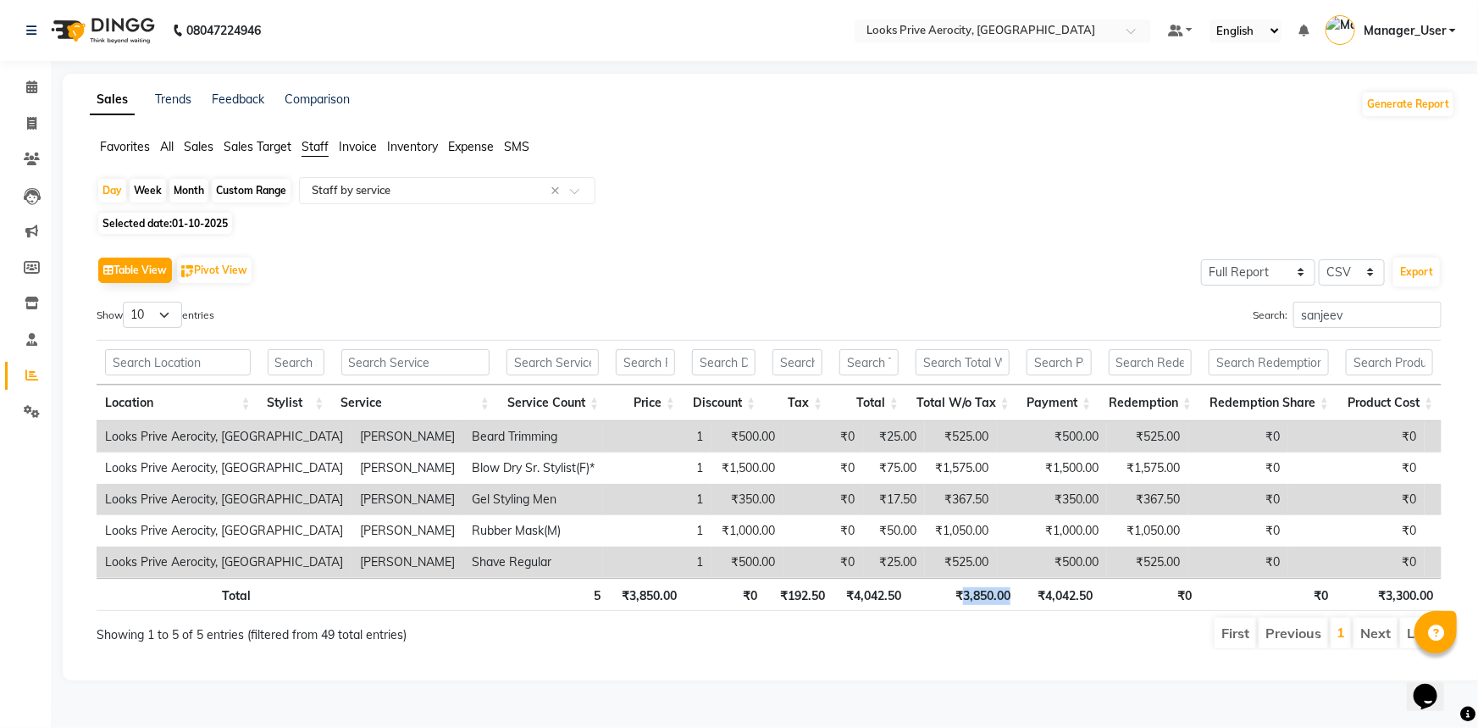
drag, startPoint x: 1020, startPoint y: 590, endPoint x: 964, endPoint y: 594, distance: 56.0
click at [964, 594] on tr "Total 5 ₹3,850.00 ₹0 ₹192.50 ₹4,042.50 ₹3,850.00 ₹4,042.50 ₹0 ₹0 ₹3,300.00" at bounding box center [769, 594] width 1345 height 33
copy th "3,850.00"
drag, startPoint x: 1355, startPoint y: 318, endPoint x: 1194, endPoint y: 316, distance: 160.9
click at [1194, 316] on div "Search: sanjeev" at bounding box center [1112, 318] width 660 height 33
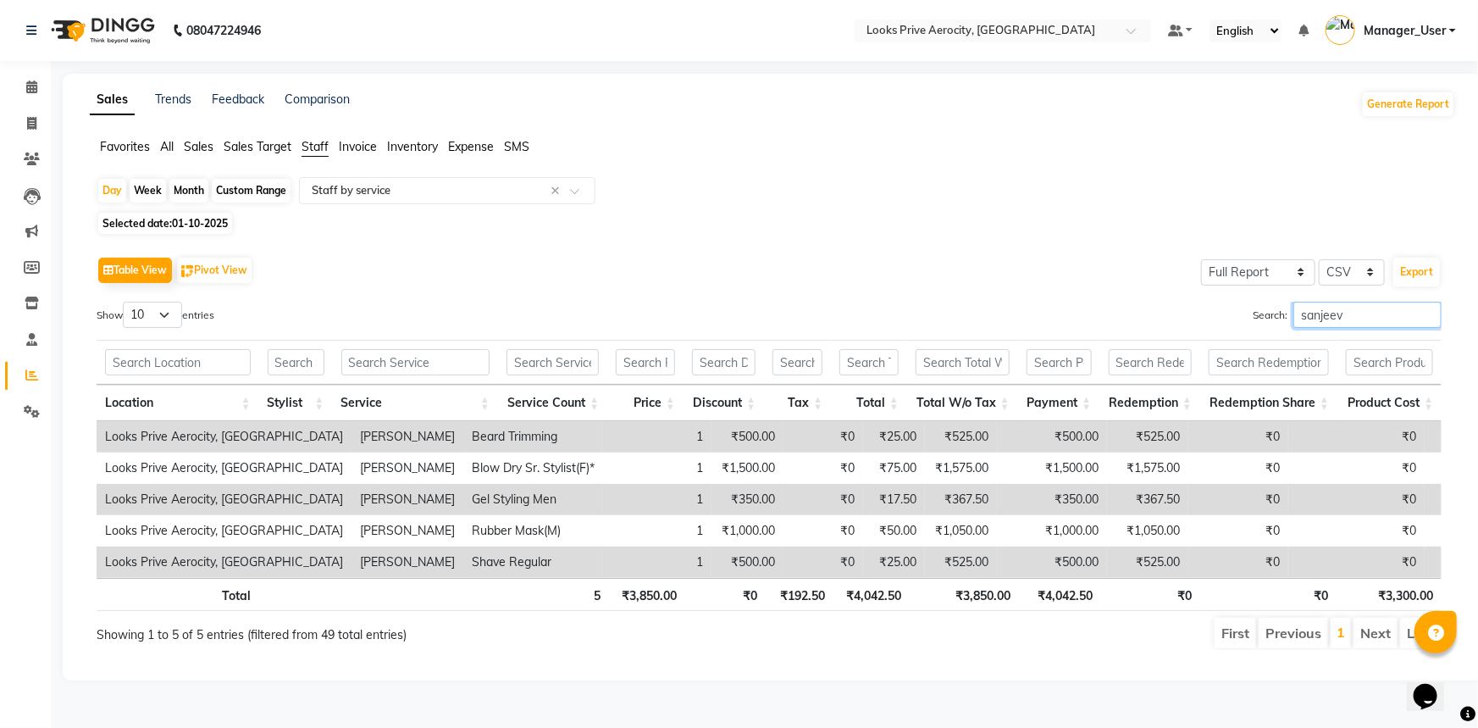
paste input "Pooja"
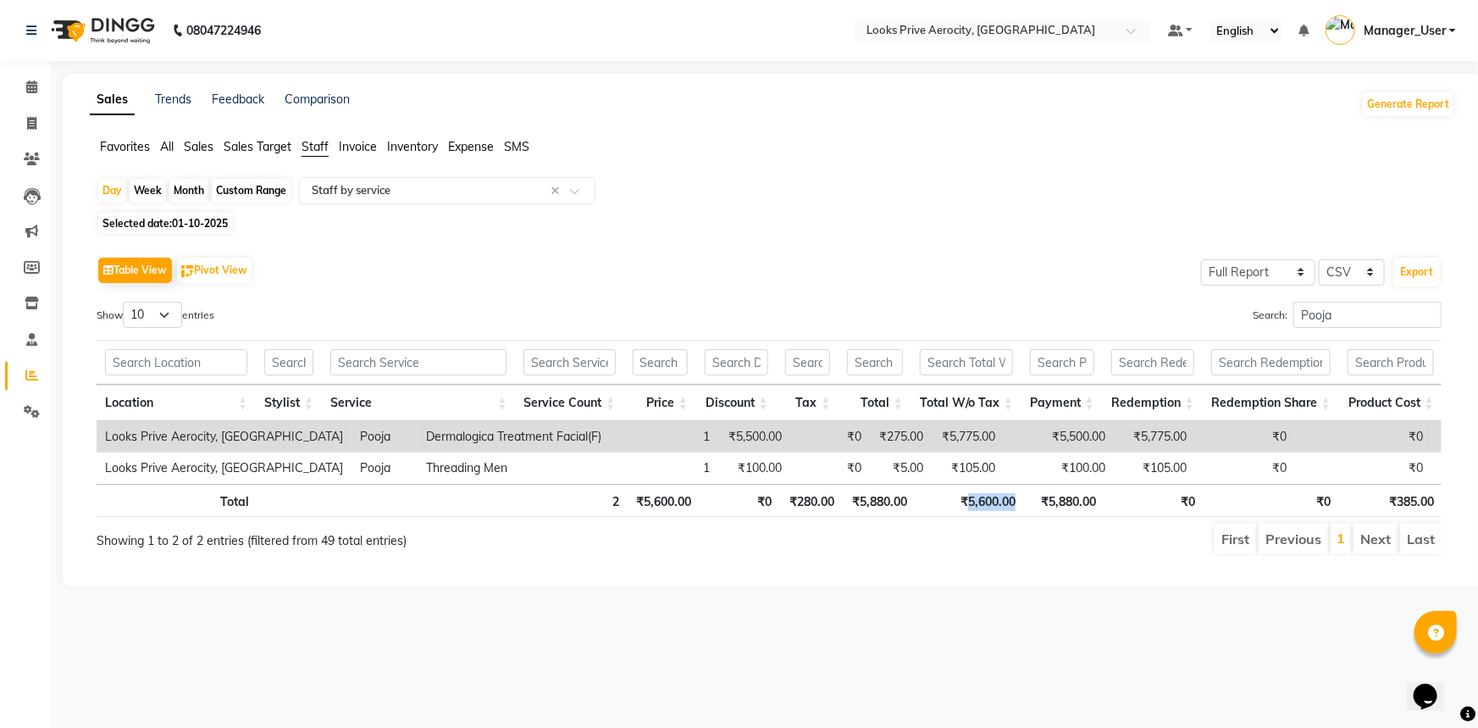
drag, startPoint x: 1020, startPoint y: 511, endPoint x: 969, endPoint y: 507, distance: 50.9
click at [969, 507] on th "₹5,600.00" at bounding box center [970, 500] width 108 height 33
copy th "5,600.00"
drag, startPoint x: 1351, startPoint y: 309, endPoint x: 1186, endPoint y: 317, distance: 165.3
click at [1186, 317] on div "Search: Pooja" at bounding box center [1112, 318] width 660 height 33
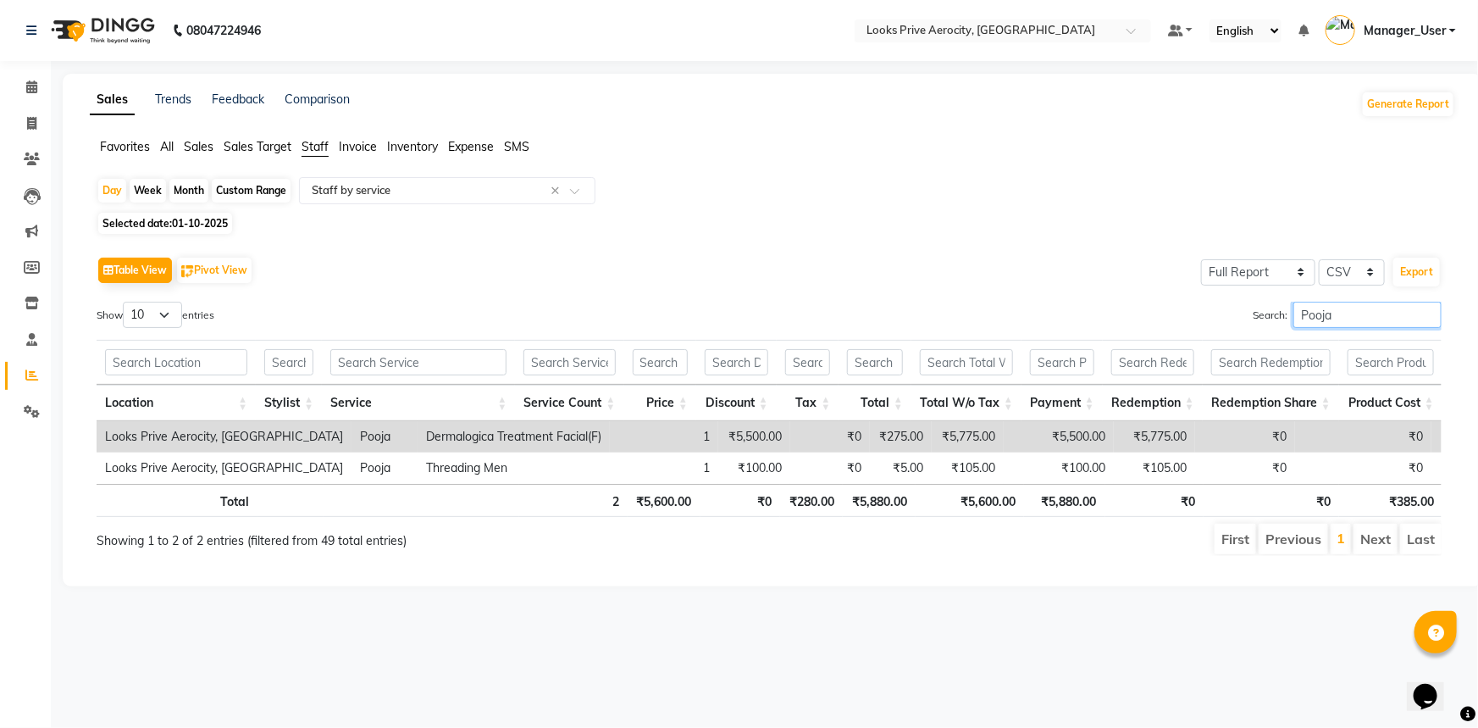
paste input "Esh"
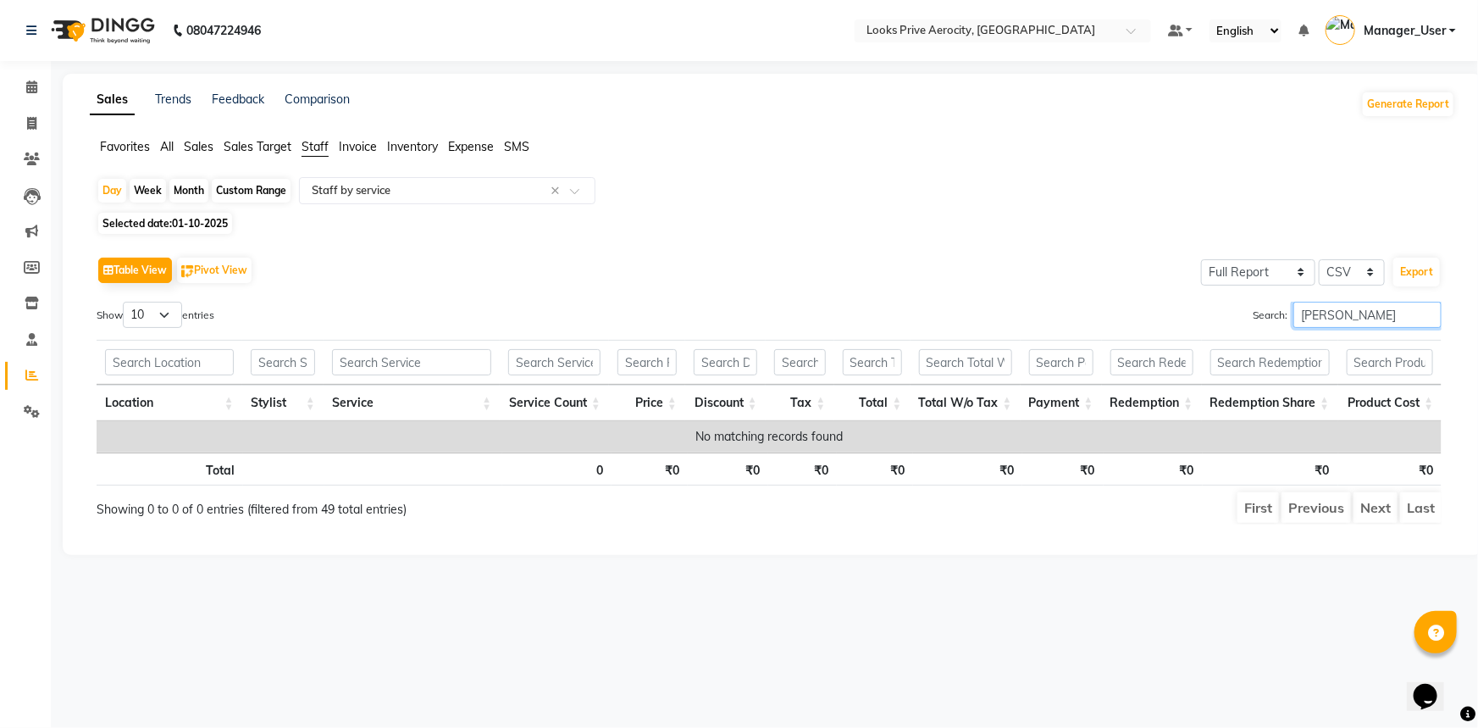
drag, startPoint x: 1382, startPoint y: 321, endPoint x: 1228, endPoint y: 307, distance: 154.8
click at [1228, 307] on div "Search: Esha" at bounding box center [1112, 318] width 660 height 33
paste input "Poonam"
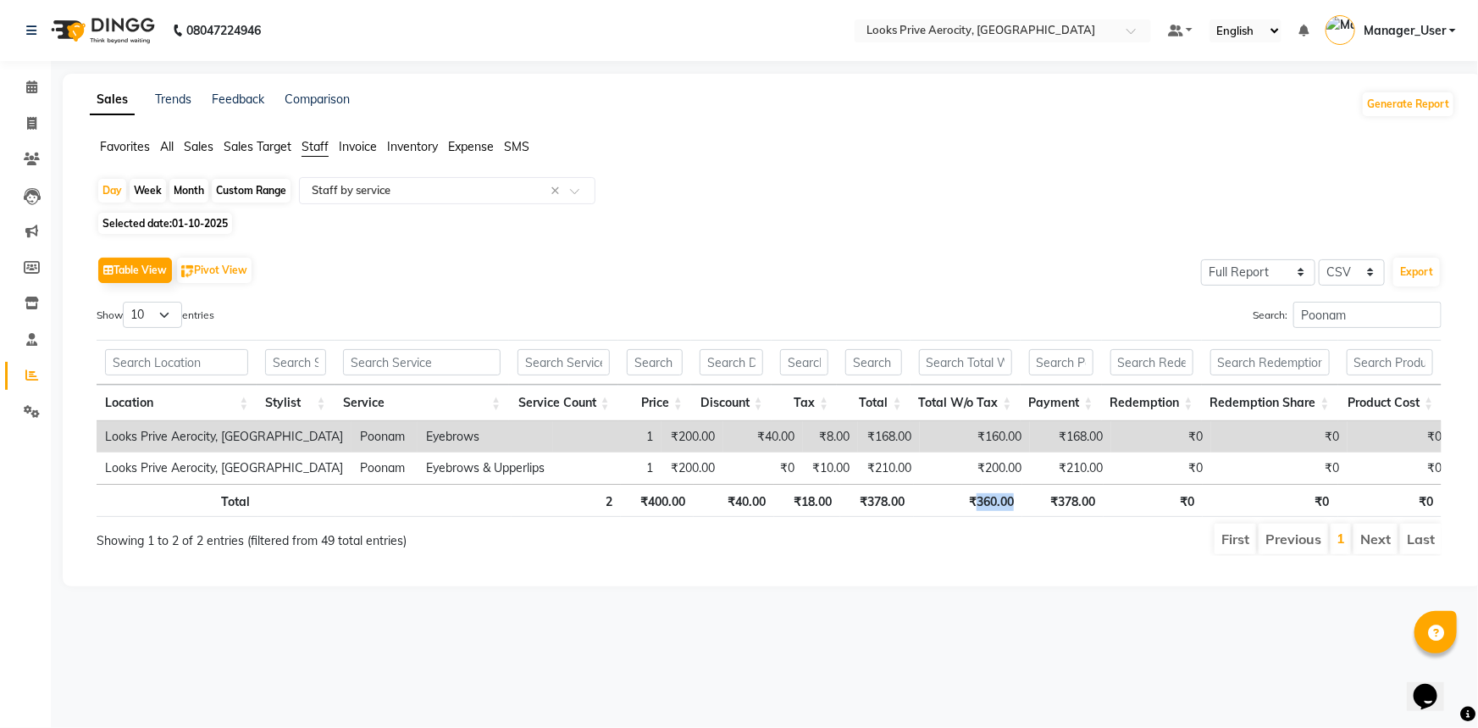
drag, startPoint x: 1021, startPoint y: 499, endPoint x: 977, endPoint y: 496, distance: 44.1
click at [977, 496] on th "₹360.00" at bounding box center [968, 500] width 109 height 33
copy th "360.00"
drag, startPoint x: 1360, startPoint y: 322, endPoint x: 1203, endPoint y: 303, distance: 157.8
click at [1203, 303] on div "Search: Poonam" at bounding box center [1112, 318] width 660 height 33
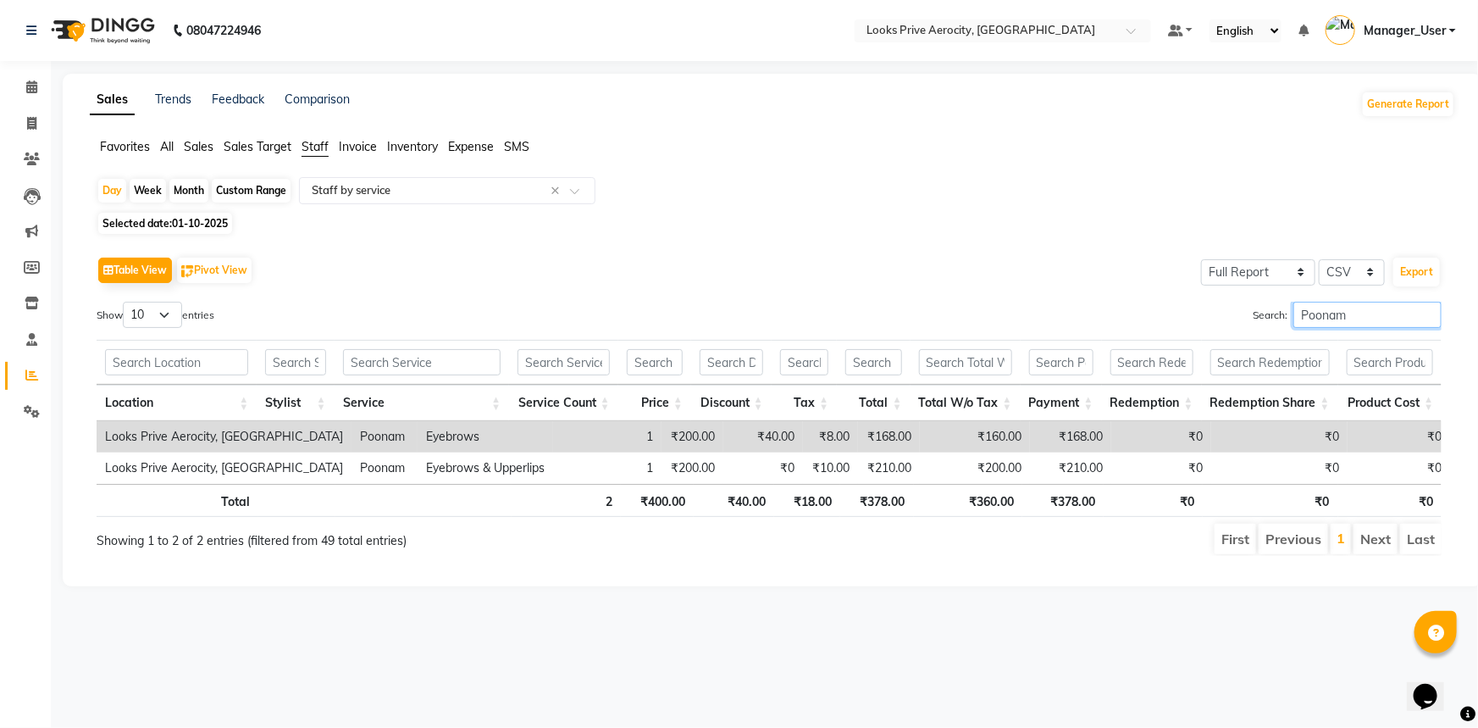
paste input "Kapil"
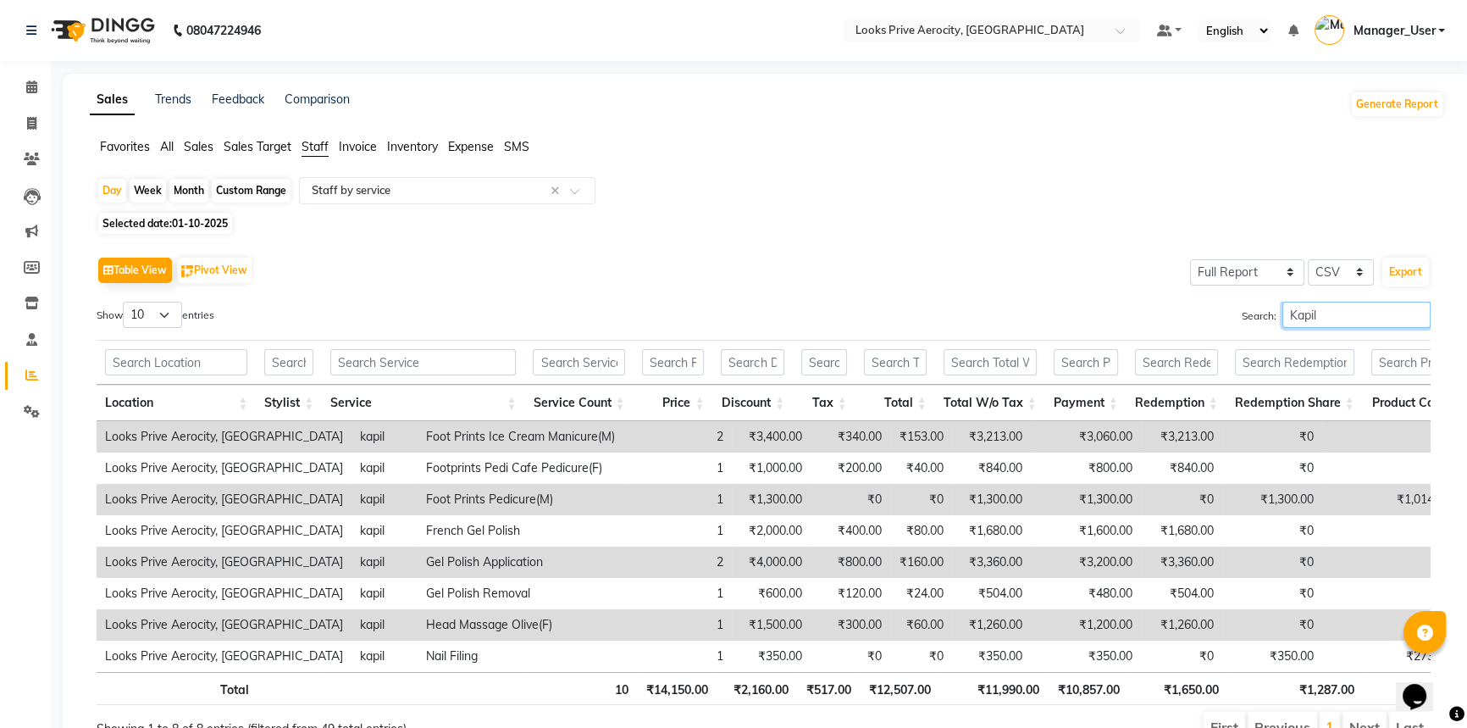
drag, startPoint x: 1336, startPoint y: 324, endPoint x: 1220, endPoint y: 312, distance: 115.8
click at [1220, 312] on div "Search: Kapil" at bounding box center [1104, 318] width 655 height 33
drag, startPoint x: 1041, startPoint y: 696, endPoint x: 985, endPoint y: 697, distance: 55.9
click at [985, 697] on th "₹11,990.00" at bounding box center [993, 688] width 108 height 33
copy th "11,990.00"
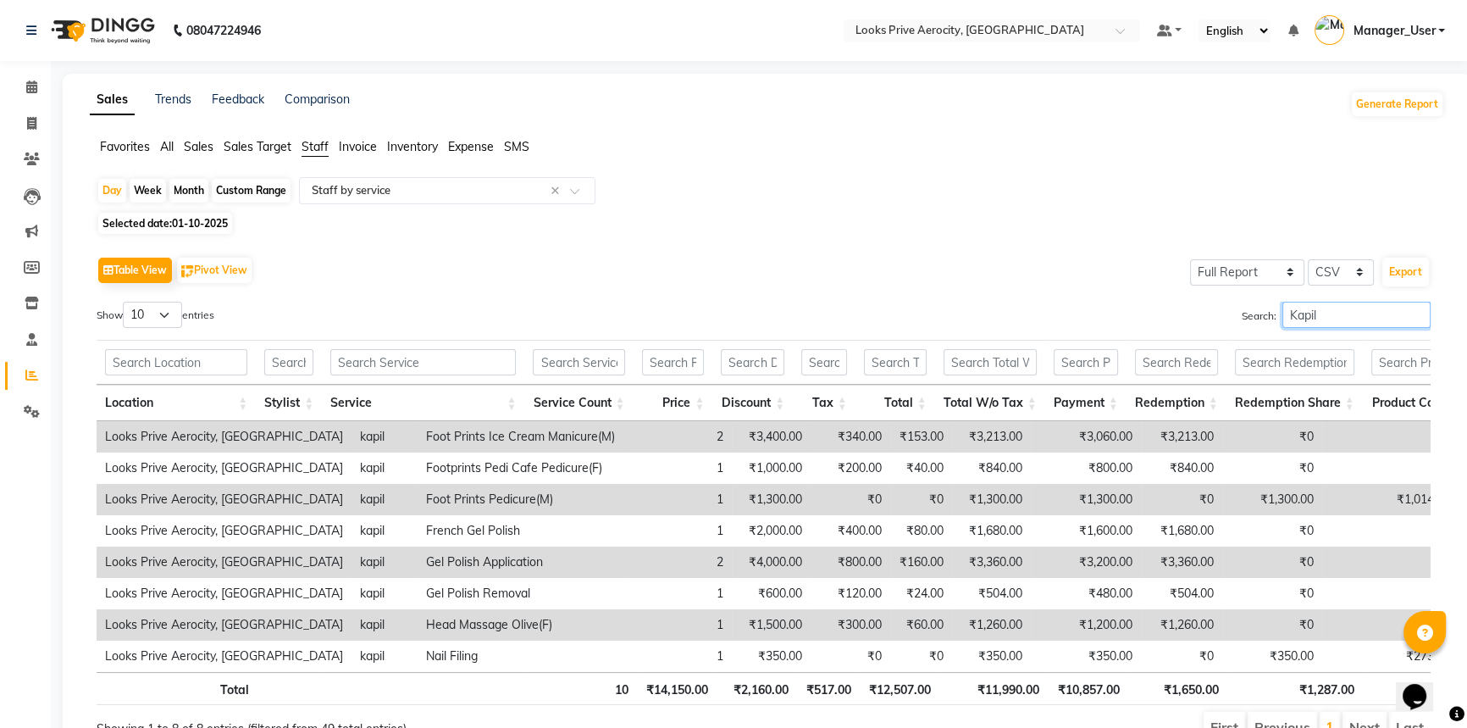
click at [1199, 305] on div "Search: Kapil" at bounding box center [1104, 318] width 655 height 33
paste input "AMIT"
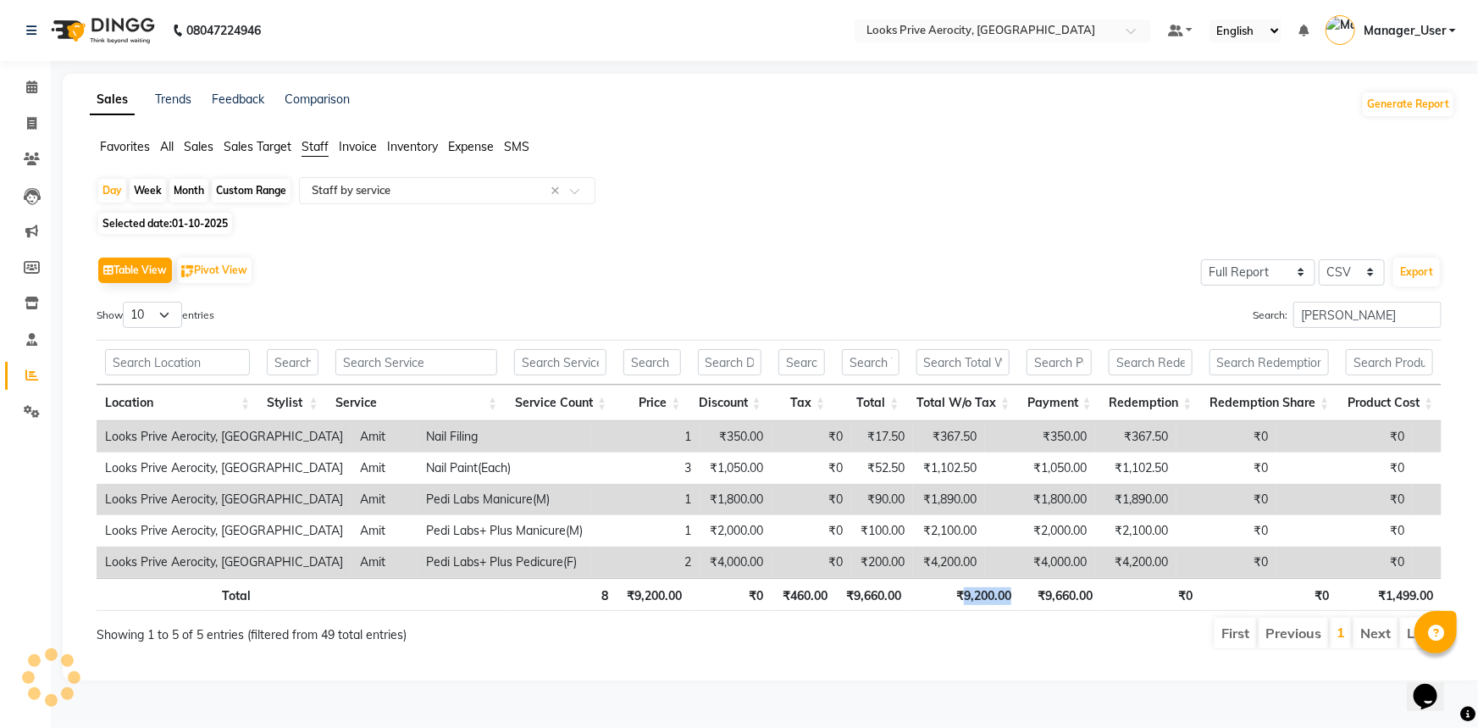
drag, startPoint x: 1010, startPoint y: 597, endPoint x: 960, endPoint y: 593, distance: 50.1
click at [960, 593] on th "₹9,200.00" at bounding box center [964, 594] width 109 height 33
copy th "9,200.00"
drag, startPoint x: 1286, startPoint y: 307, endPoint x: 1231, endPoint y: 304, distance: 54.3
click at [1231, 304] on div "Search: AMIT" at bounding box center [1112, 318] width 660 height 33
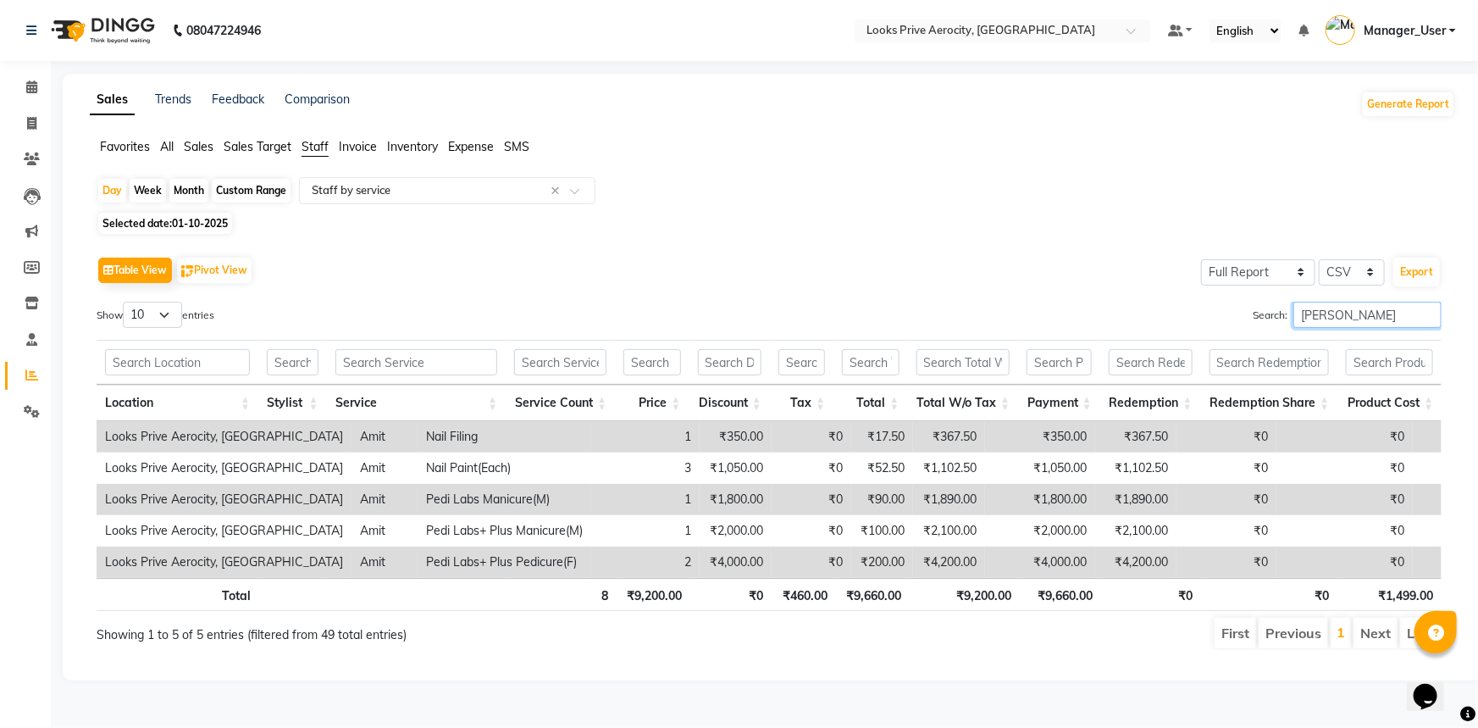
paste input "Vijay"
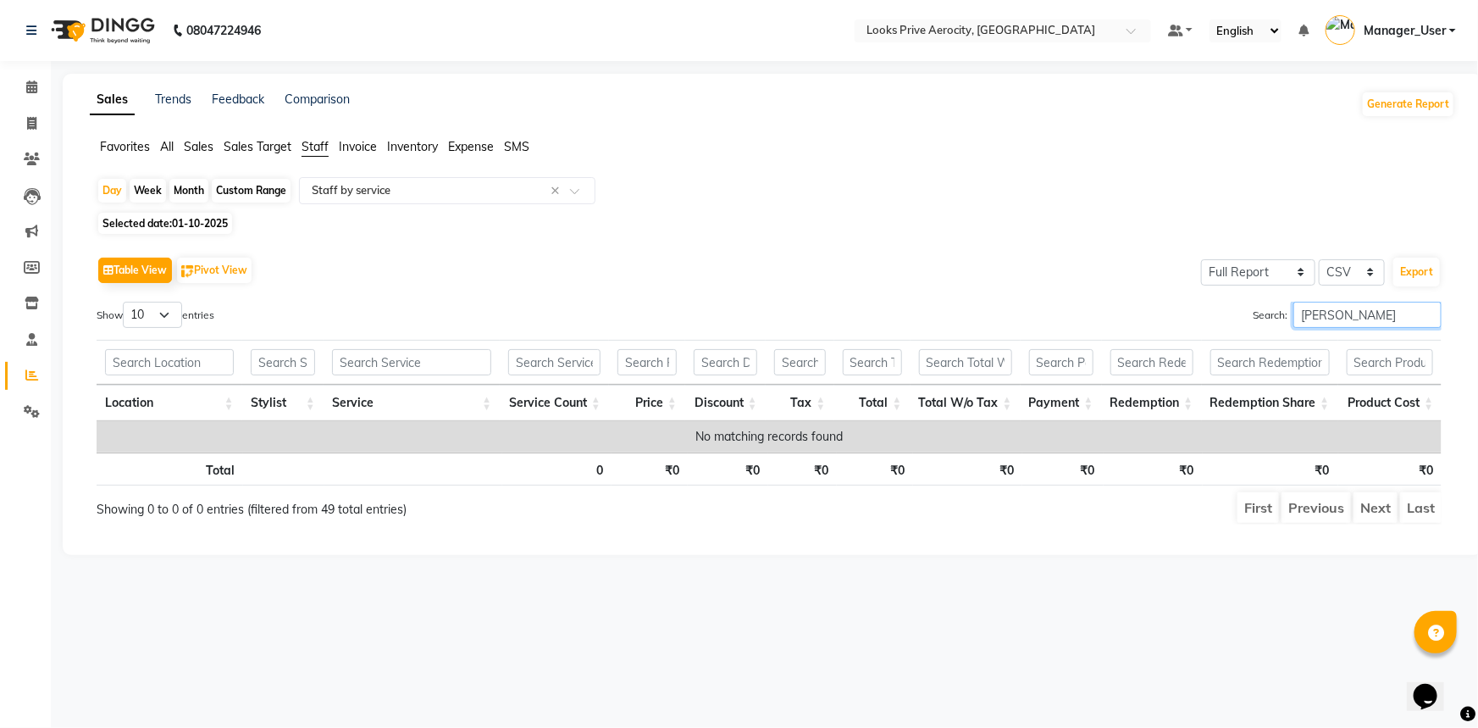
drag, startPoint x: 1400, startPoint y: 308, endPoint x: 1233, endPoint y: 307, distance: 166.8
click at [1233, 307] on div "Search: Vijay" at bounding box center [1112, 318] width 660 height 33
paste input "Mohit"
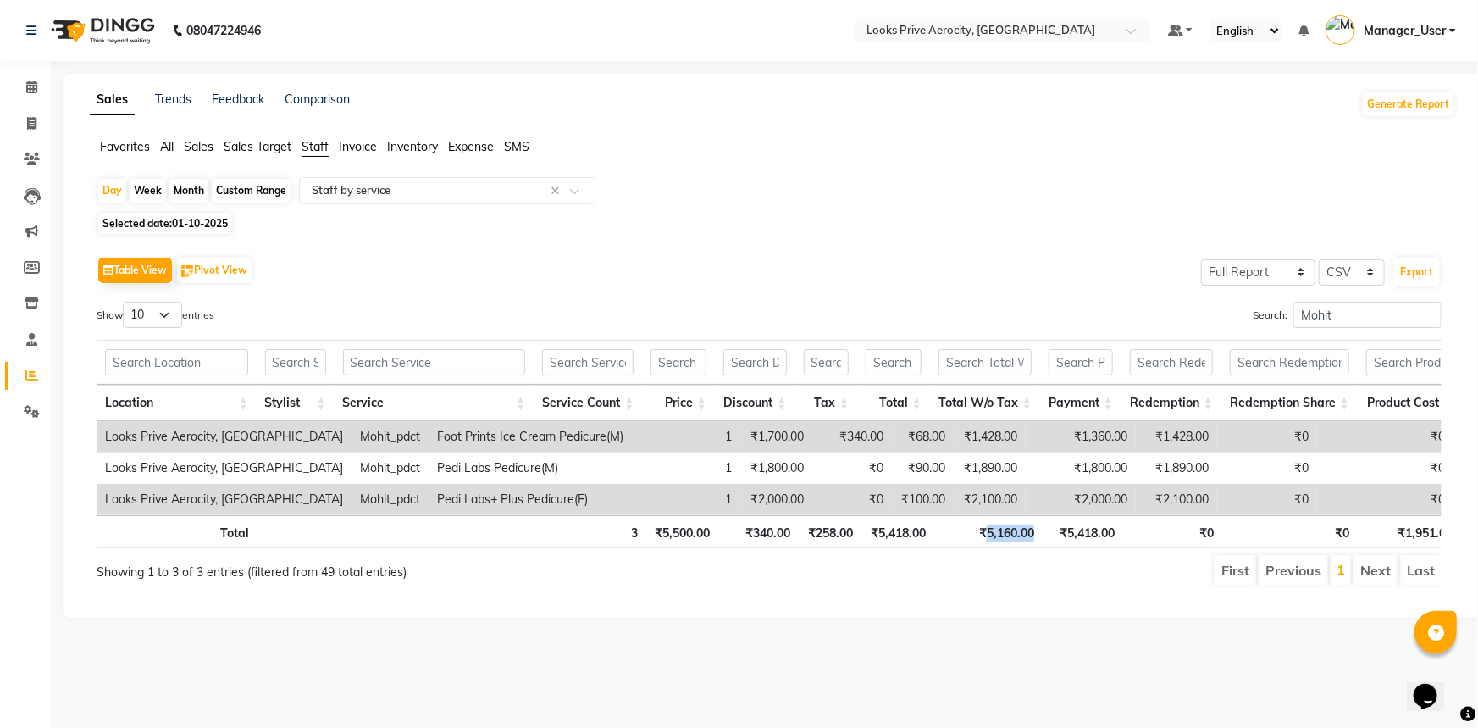
drag, startPoint x: 1040, startPoint y: 542, endPoint x: 983, endPoint y: 540, distance: 56.8
click at [983, 540] on th "₹5,160.00" at bounding box center [988, 531] width 108 height 33
copy th "5,160.00"
drag, startPoint x: 1376, startPoint y: 315, endPoint x: 1228, endPoint y: 315, distance: 148.2
click at [1228, 315] on div "Search: Mohit" at bounding box center [1112, 318] width 660 height 33
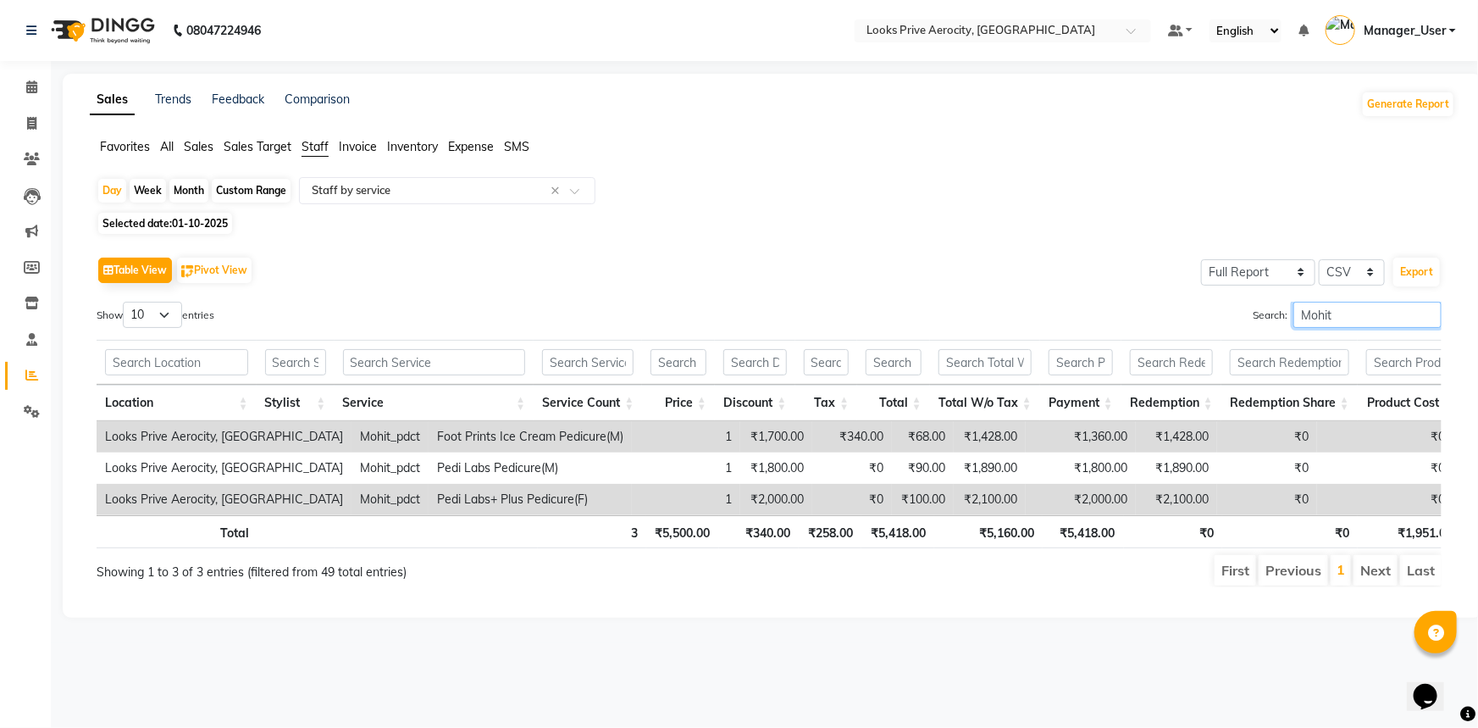
paste input "[PERSON_NAME]"
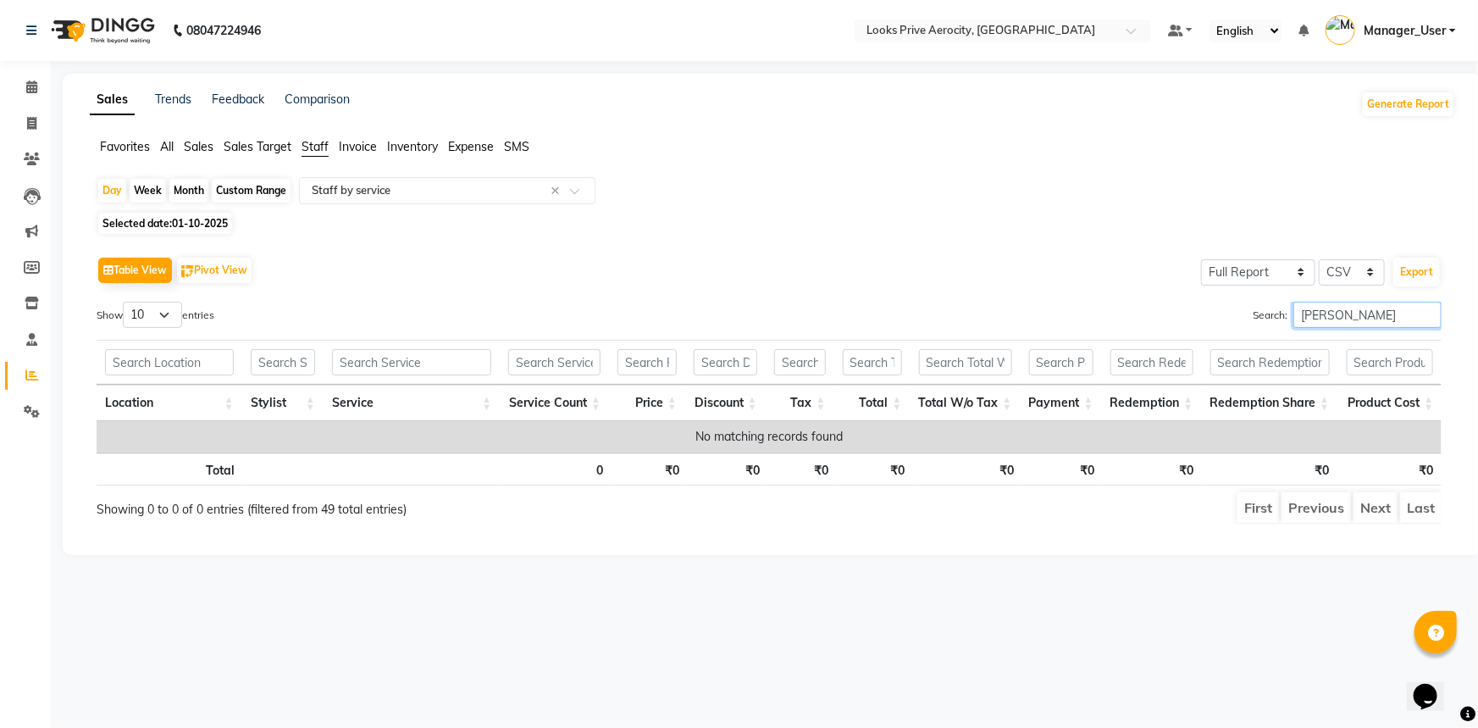
drag, startPoint x: 1369, startPoint y: 311, endPoint x: 1159, endPoint y: 310, distance: 209.2
click at [1159, 310] on div "Search: Sam" at bounding box center [1112, 318] width 660 height 33
paste input "Mujtaba"
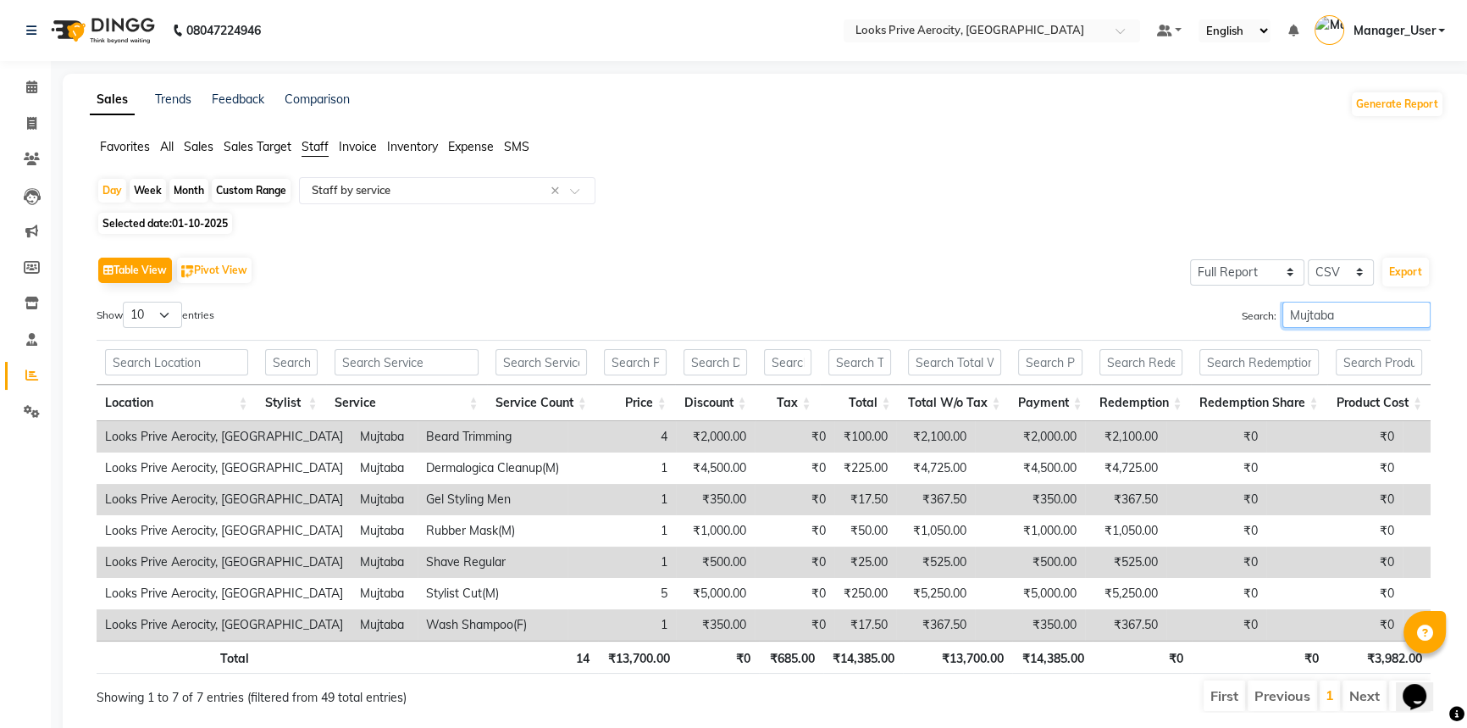
scroll to position [51, 0]
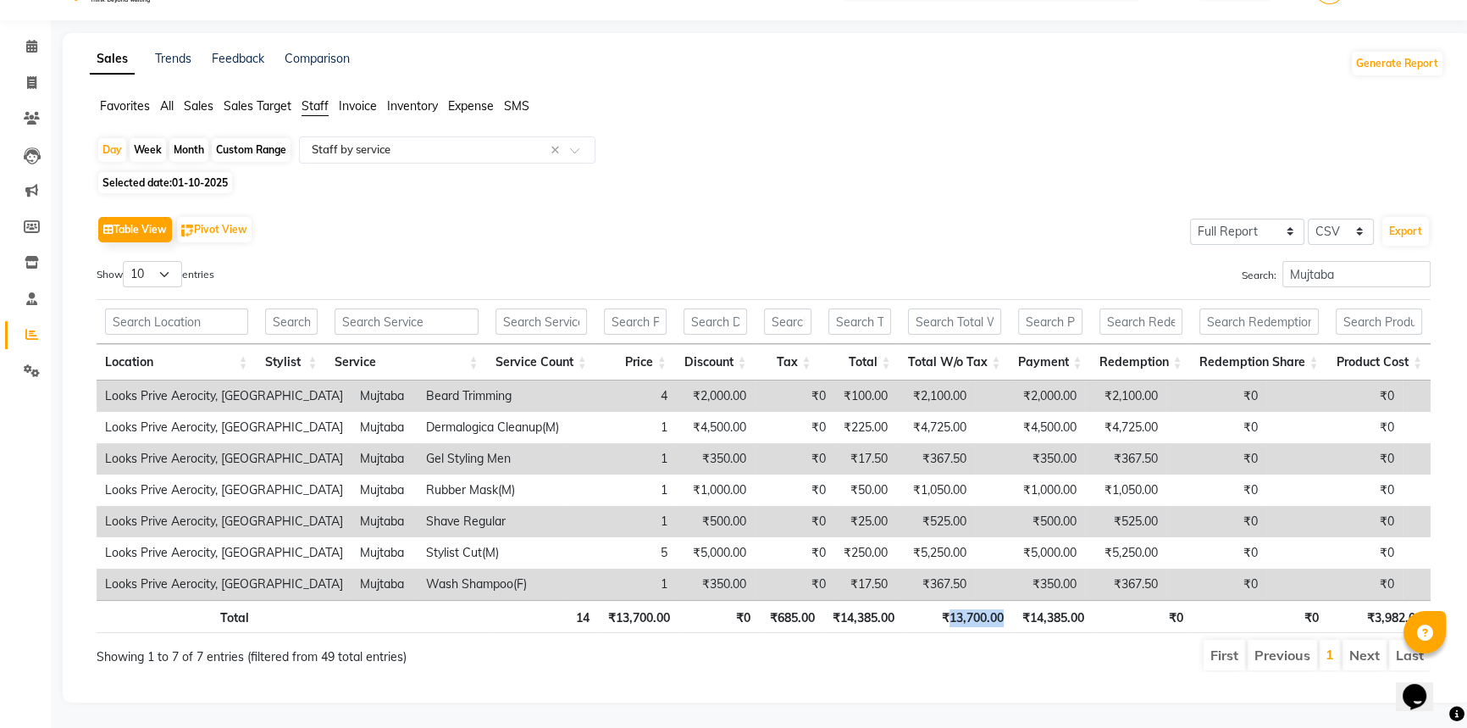
drag, startPoint x: 1007, startPoint y: 606, endPoint x: 949, endPoint y: 602, distance: 58.5
click at [949, 602] on th "₹13,700.00" at bounding box center [957, 616] width 108 height 33
drag, startPoint x: 1353, startPoint y: 262, endPoint x: 1231, endPoint y: 249, distance: 123.5
click at [1231, 249] on div "Table View Pivot View Select Full Report Filtered Report Select CSV PDF Export …" at bounding box center [764, 442] width 1334 height 460
paste input "AMU"
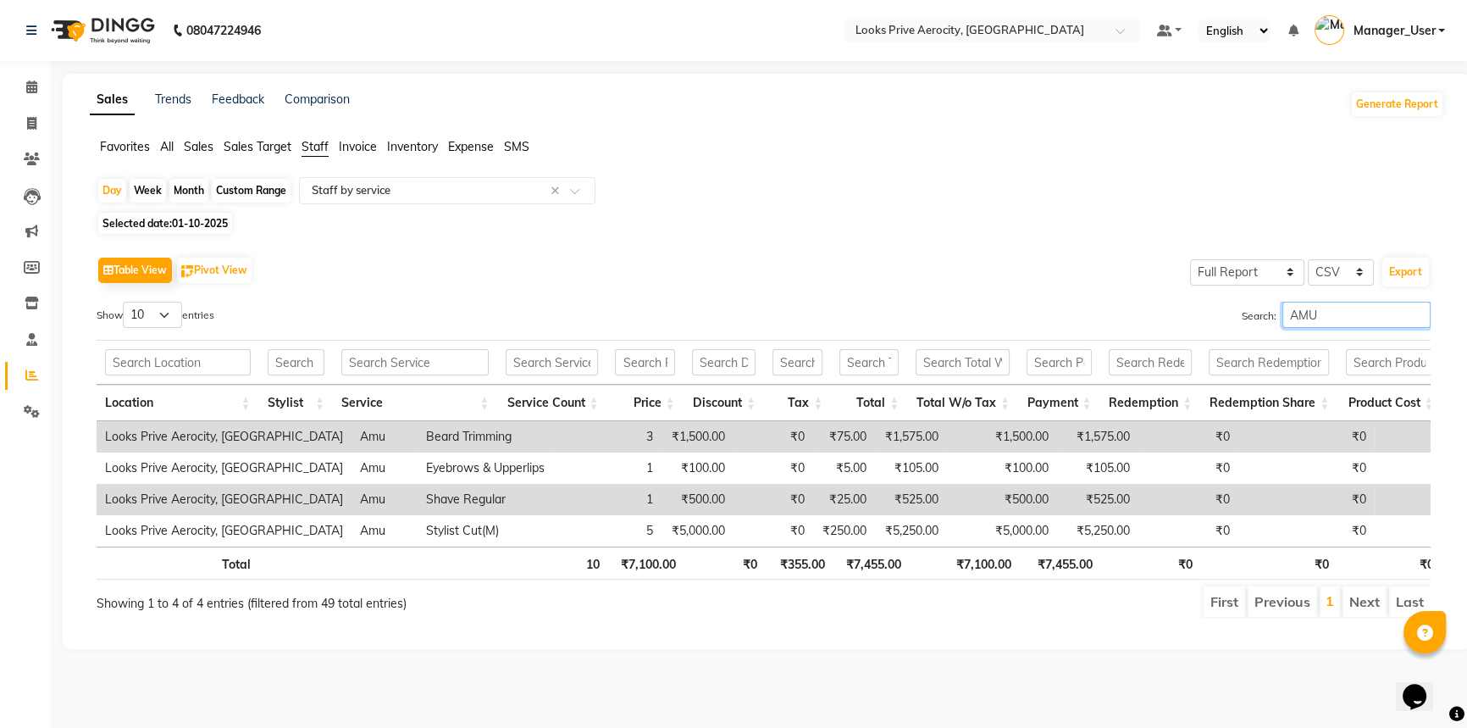
scroll to position [0, 0]
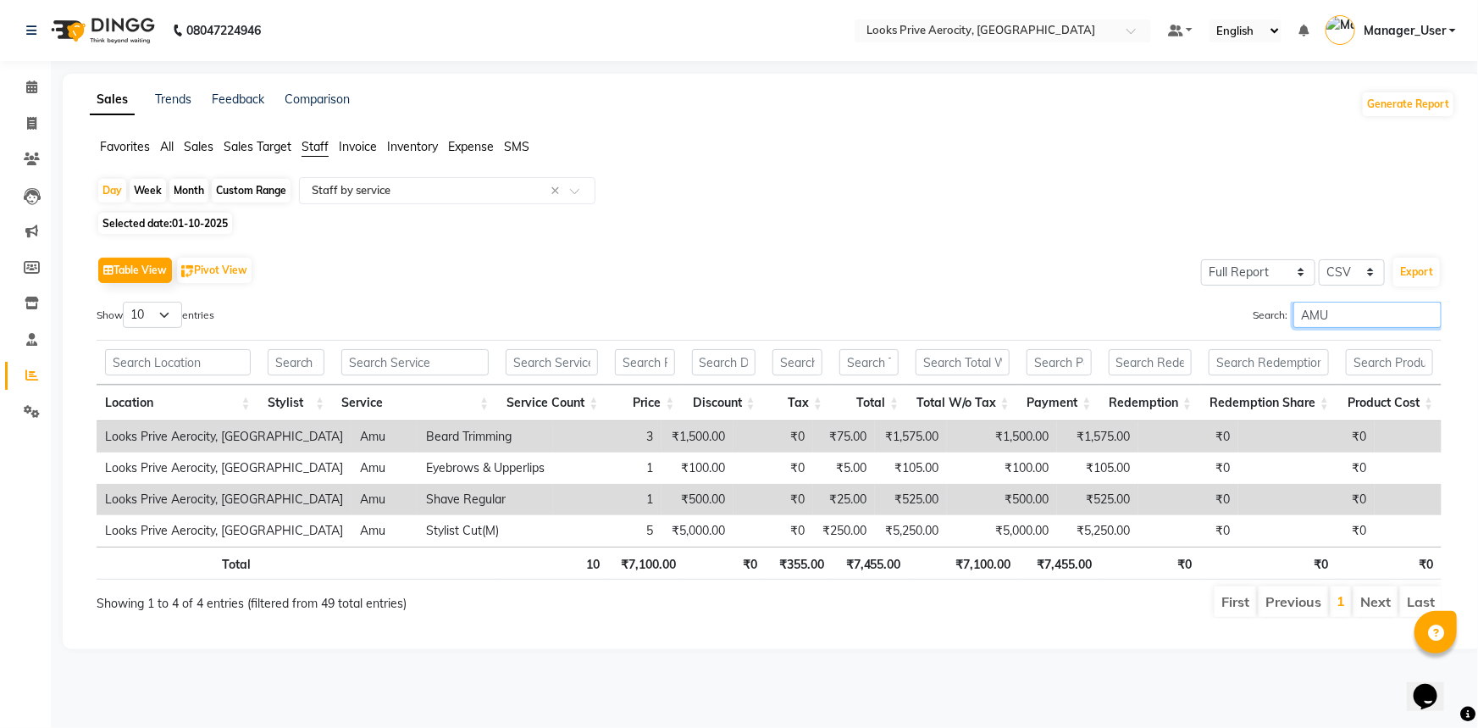
type input "AMU"
drag, startPoint x: 1016, startPoint y: 563, endPoint x: 965, endPoint y: 560, distance: 51.8
click at [965, 560] on th "₹7,100.00" at bounding box center [965, 562] width 110 height 33
click at [568, 191] on div at bounding box center [447, 190] width 295 height 17
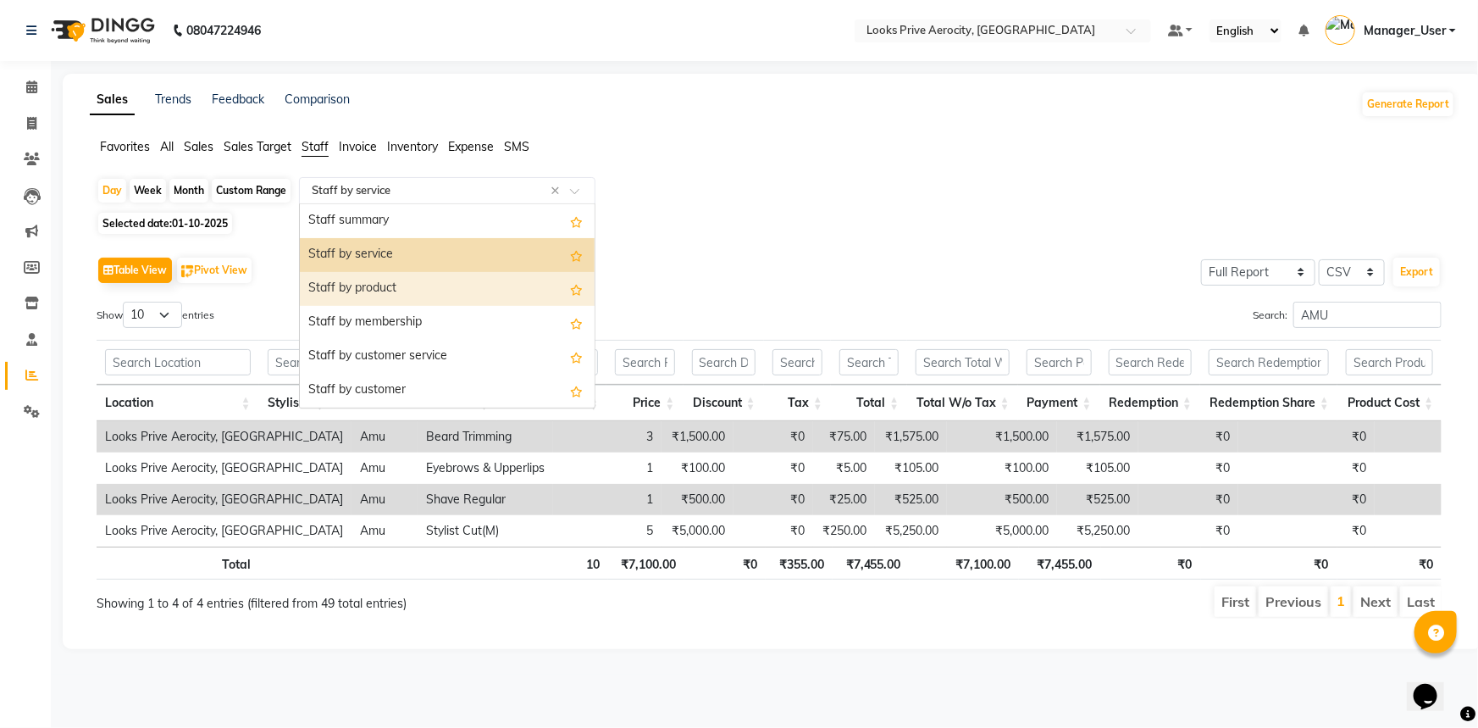
click at [442, 285] on div "Staff by product" at bounding box center [447, 289] width 295 height 34
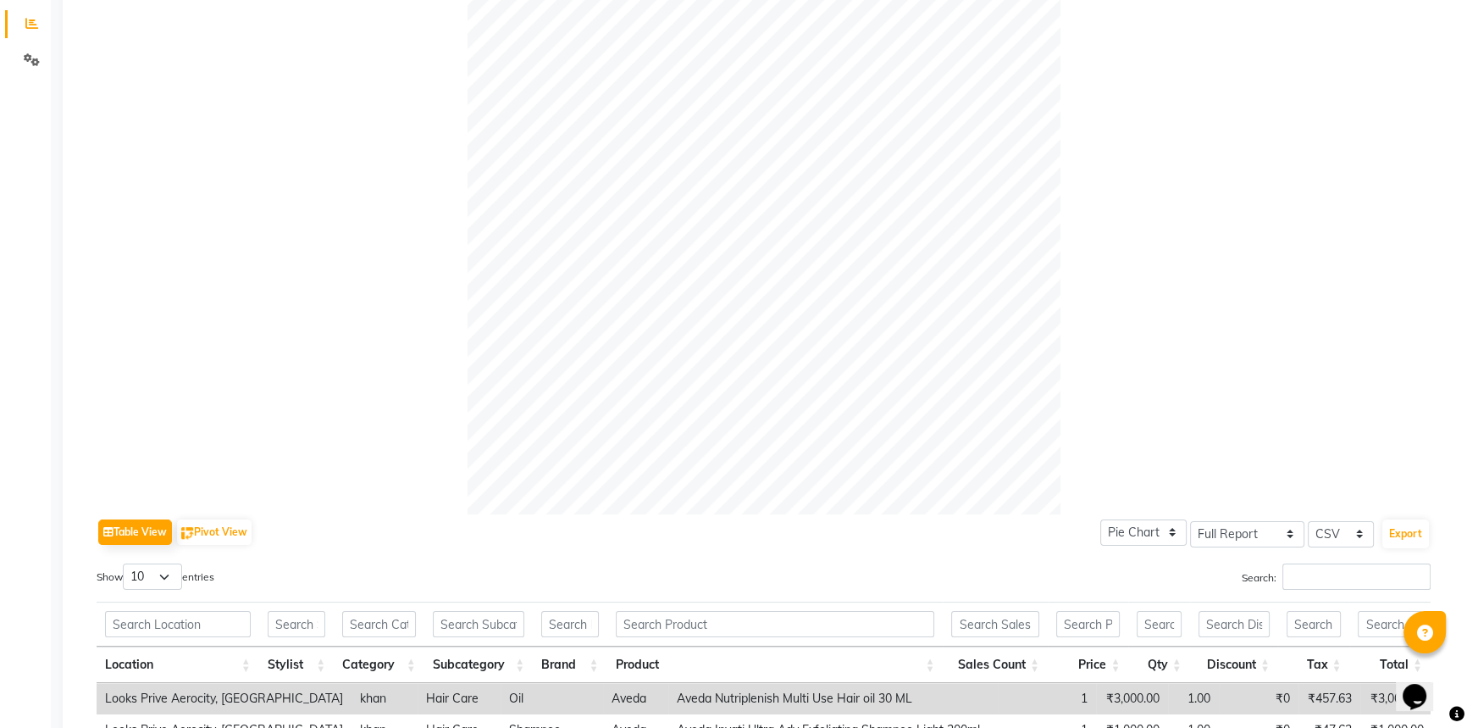
scroll to position [385, 0]
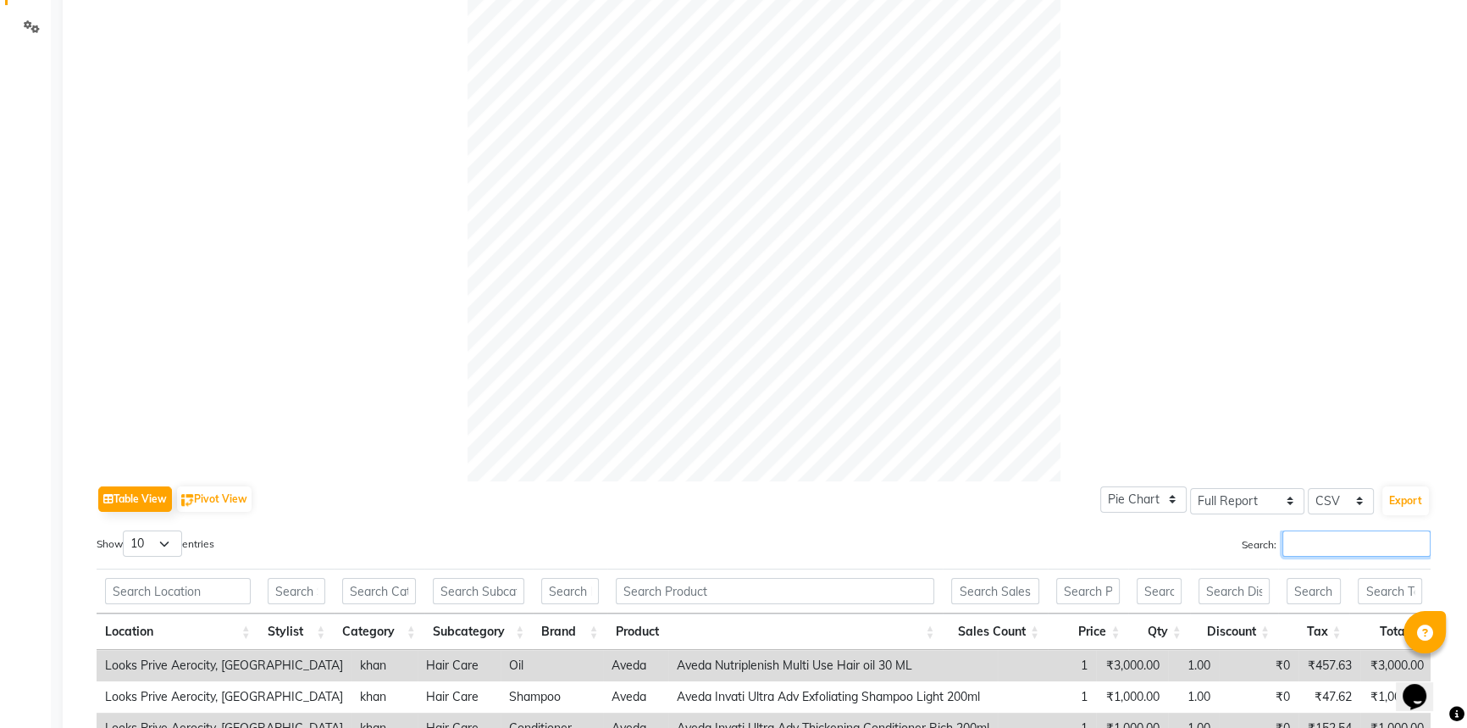
click at [1307, 545] on input "Search:" at bounding box center [1356, 543] width 148 height 26
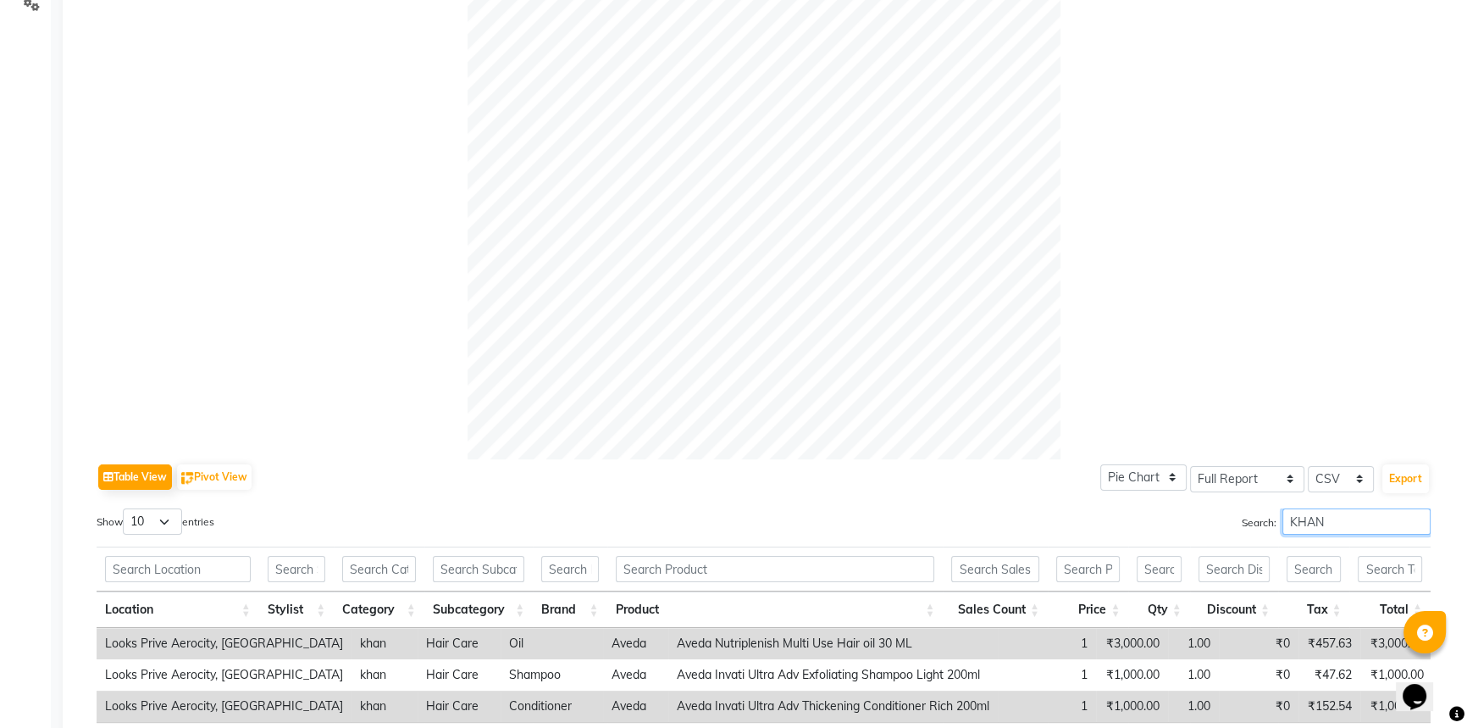
scroll to position [539, 0]
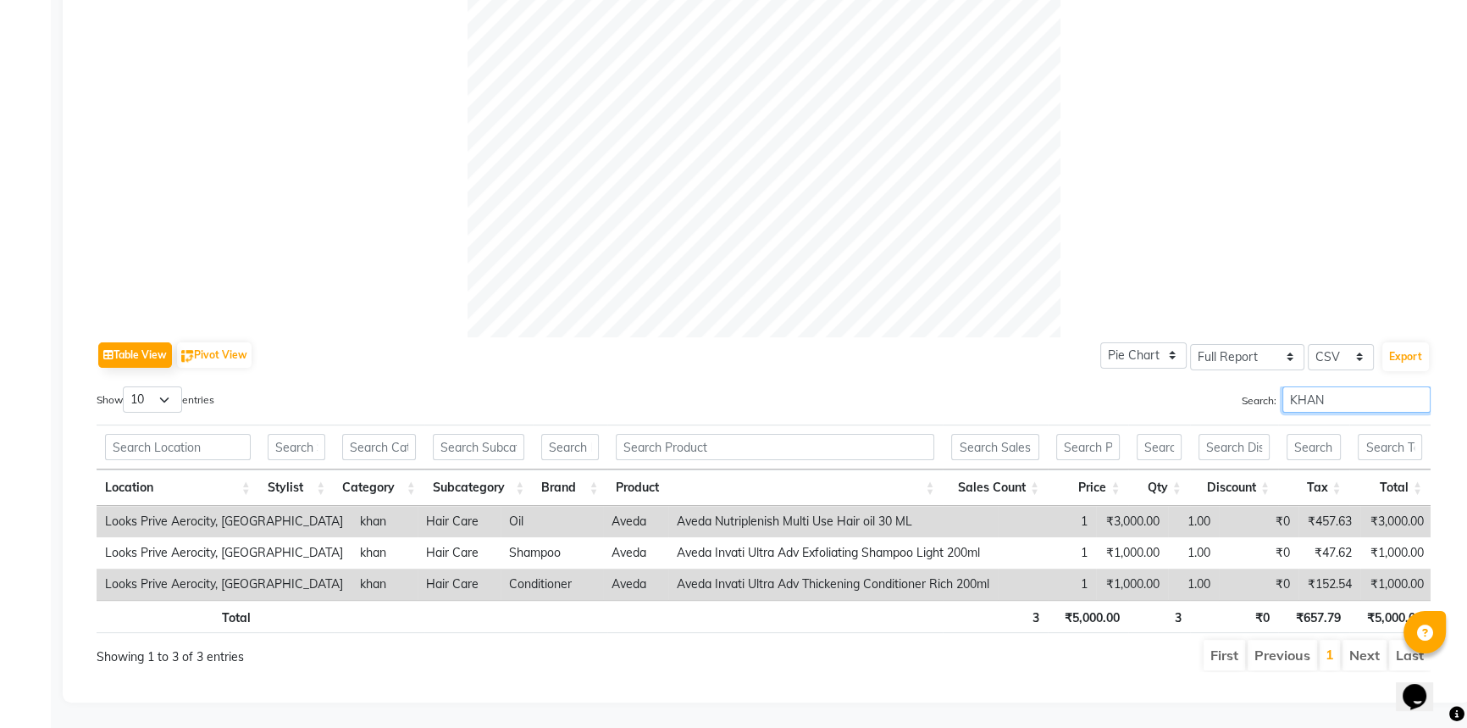
type input "KHAN"
drag, startPoint x: 1134, startPoint y: 602, endPoint x: 1072, endPoint y: 610, distance: 62.3
click at [1072, 610] on tr "Total 3 ₹5,000.00 3 ₹0 ₹657.79 ₹5,000.00" at bounding box center [764, 616] width 1334 height 33
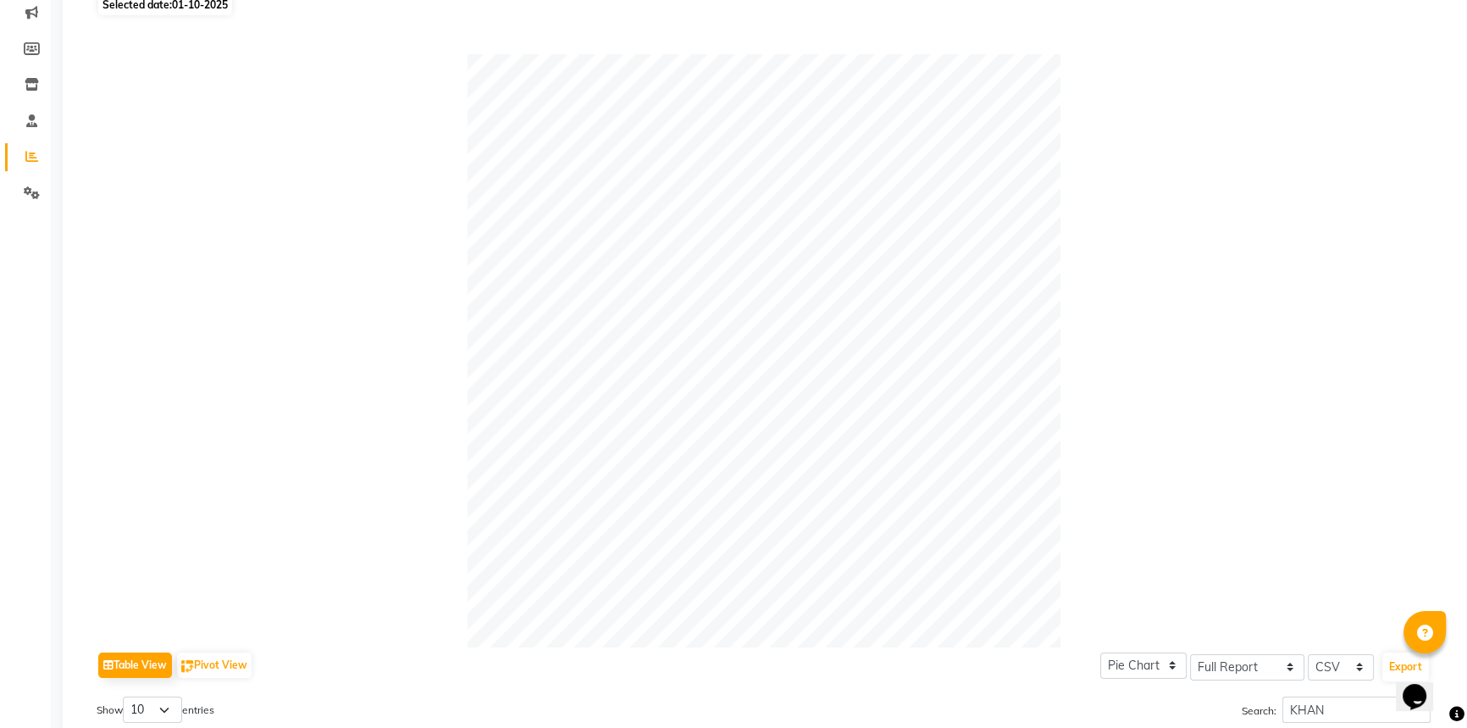
scroll to position [0, 0]
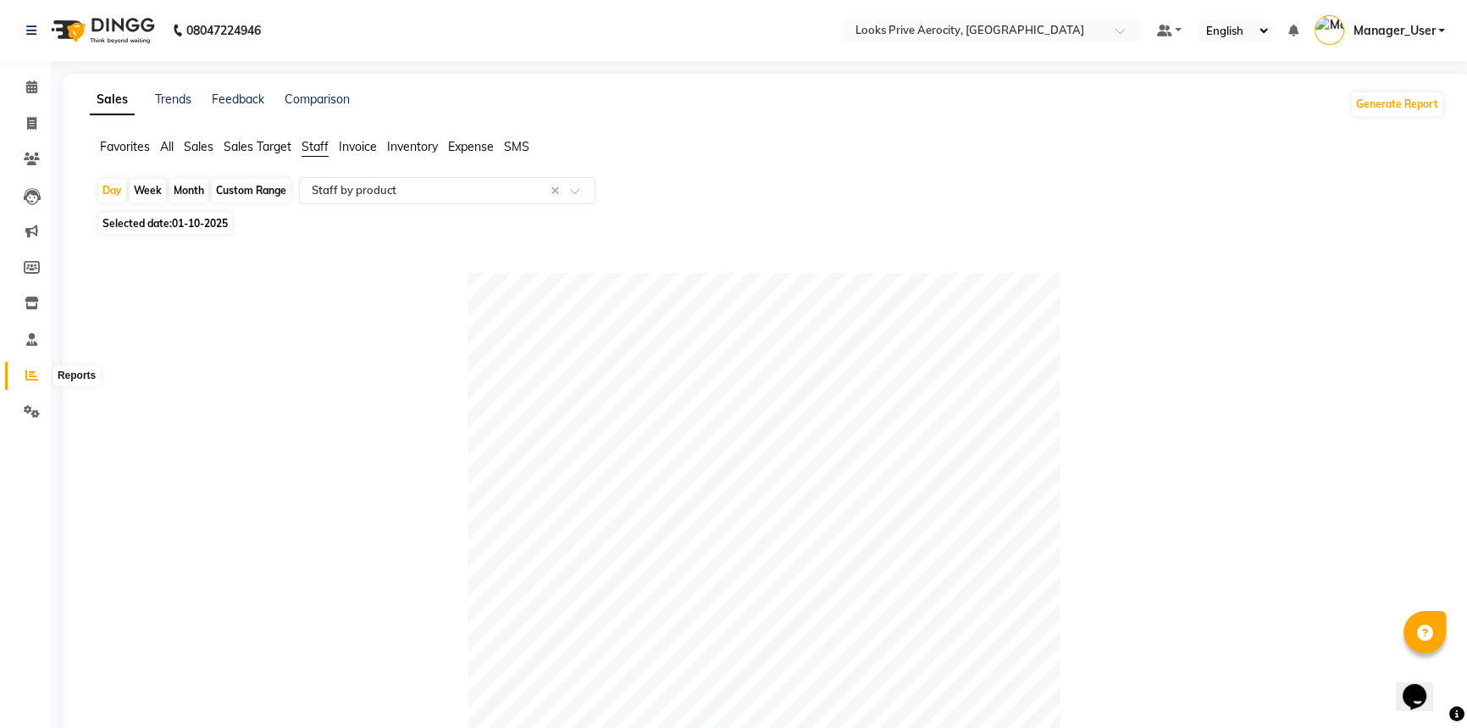
click at [31, 371] on icon at bounding box center [31, 374] width 13 height 13
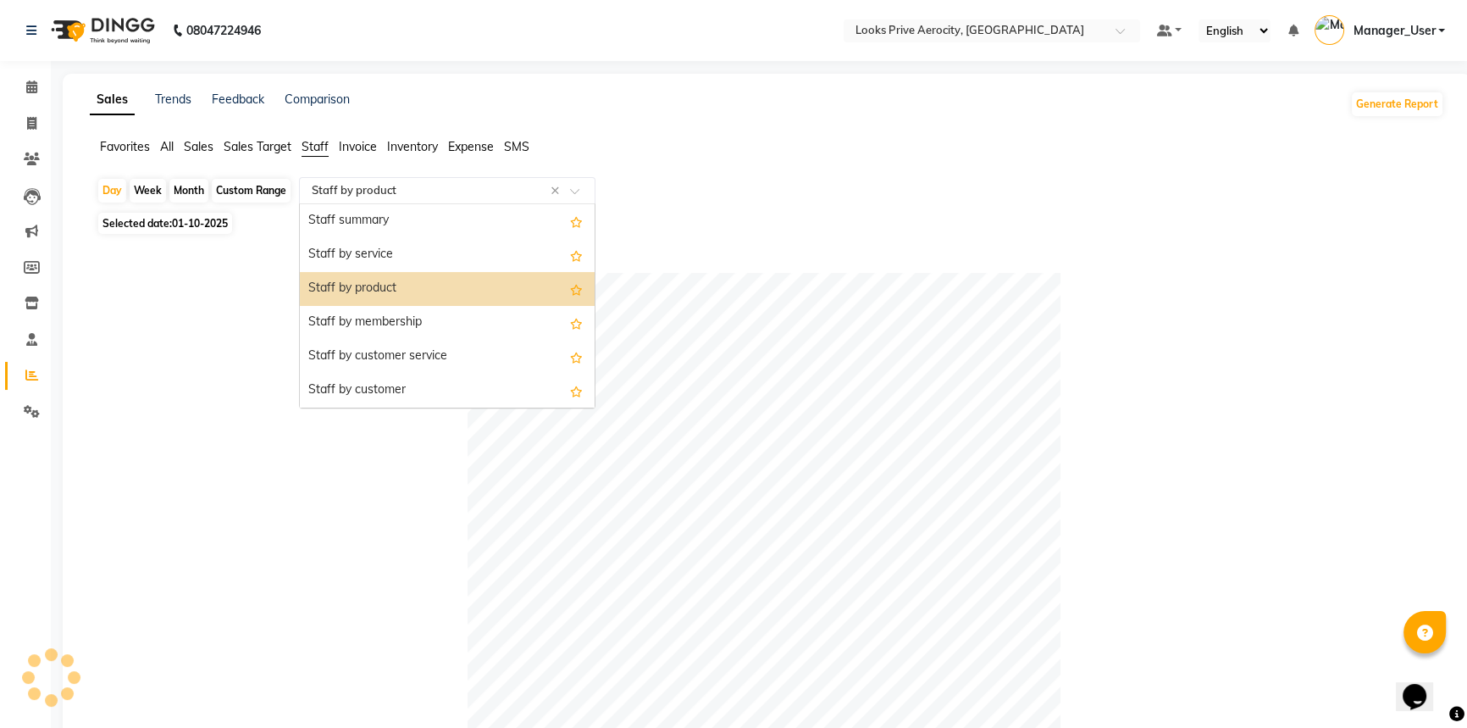
click at [584, 197] on span at bounding box center [580, 195] width 21 height 17
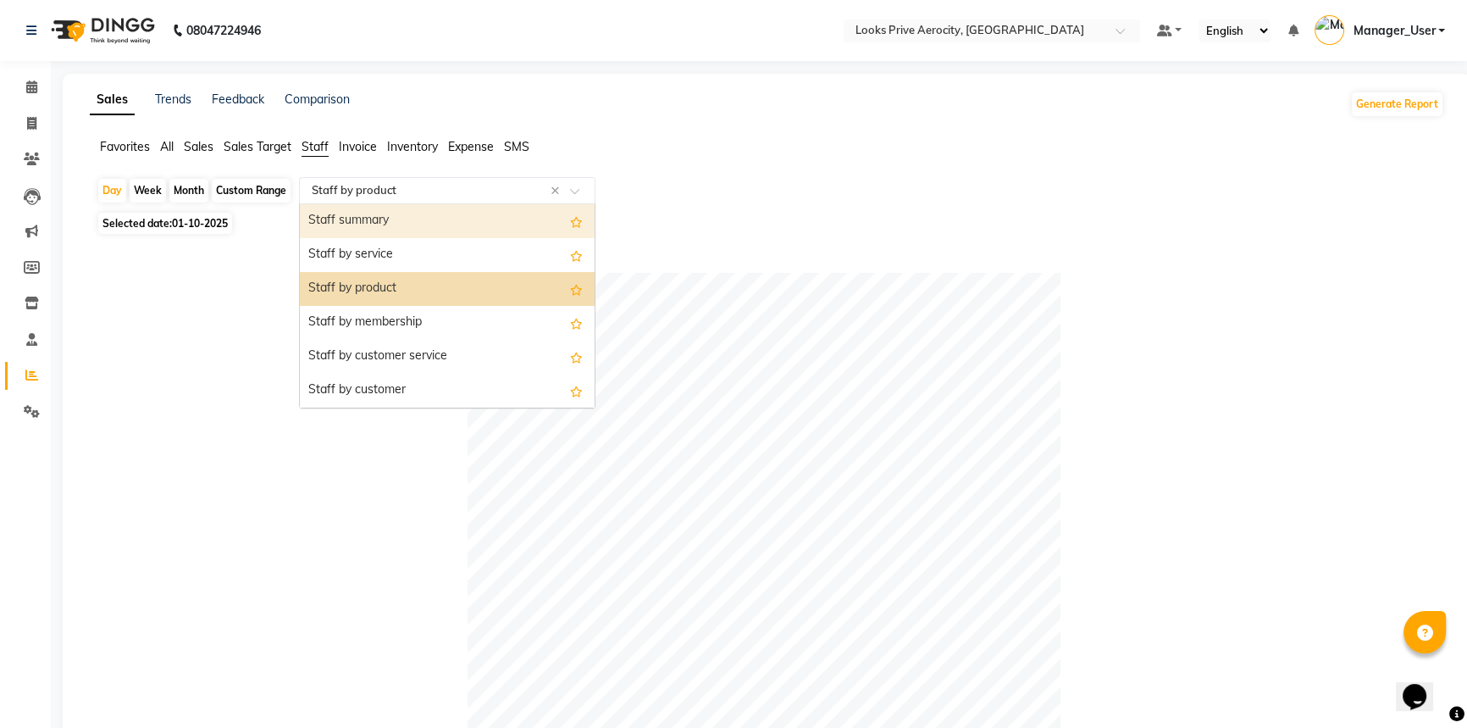
click at [466, 223] on div "Staff summary" at bounding box center [447, 221] width 295 height 34
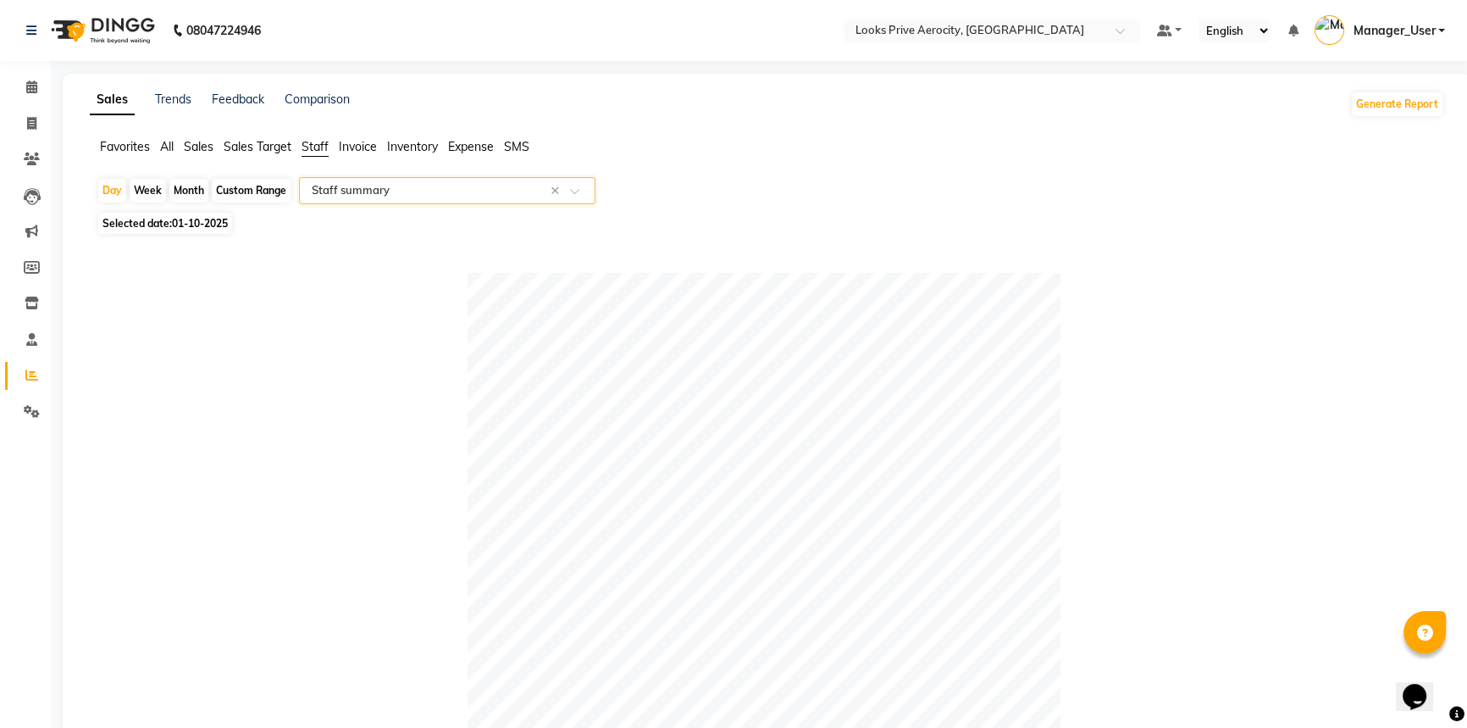
click at [317, 141] on span "Staff" at bounding box center [315, 146] width 27 height 15
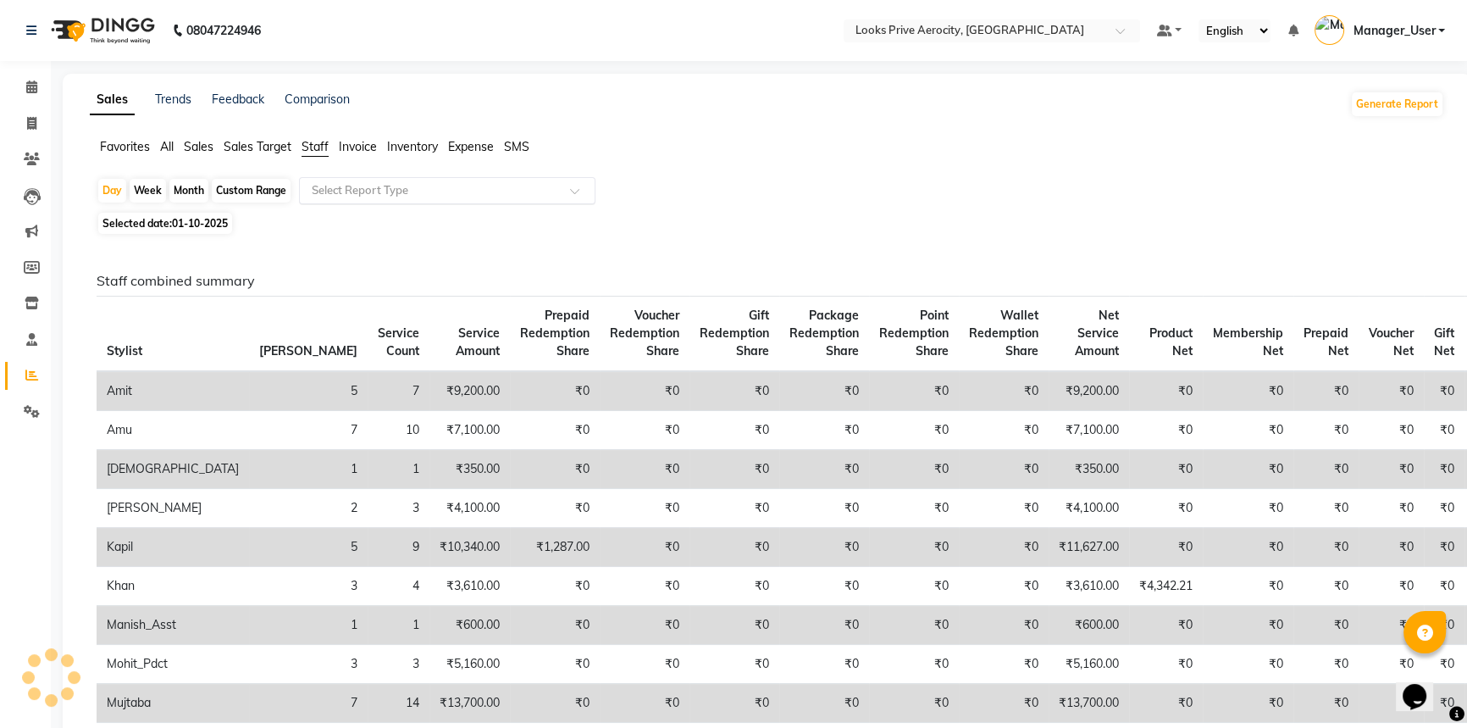
click at [580, 188] on span at bounding box center [580, 195] width 21 height 17
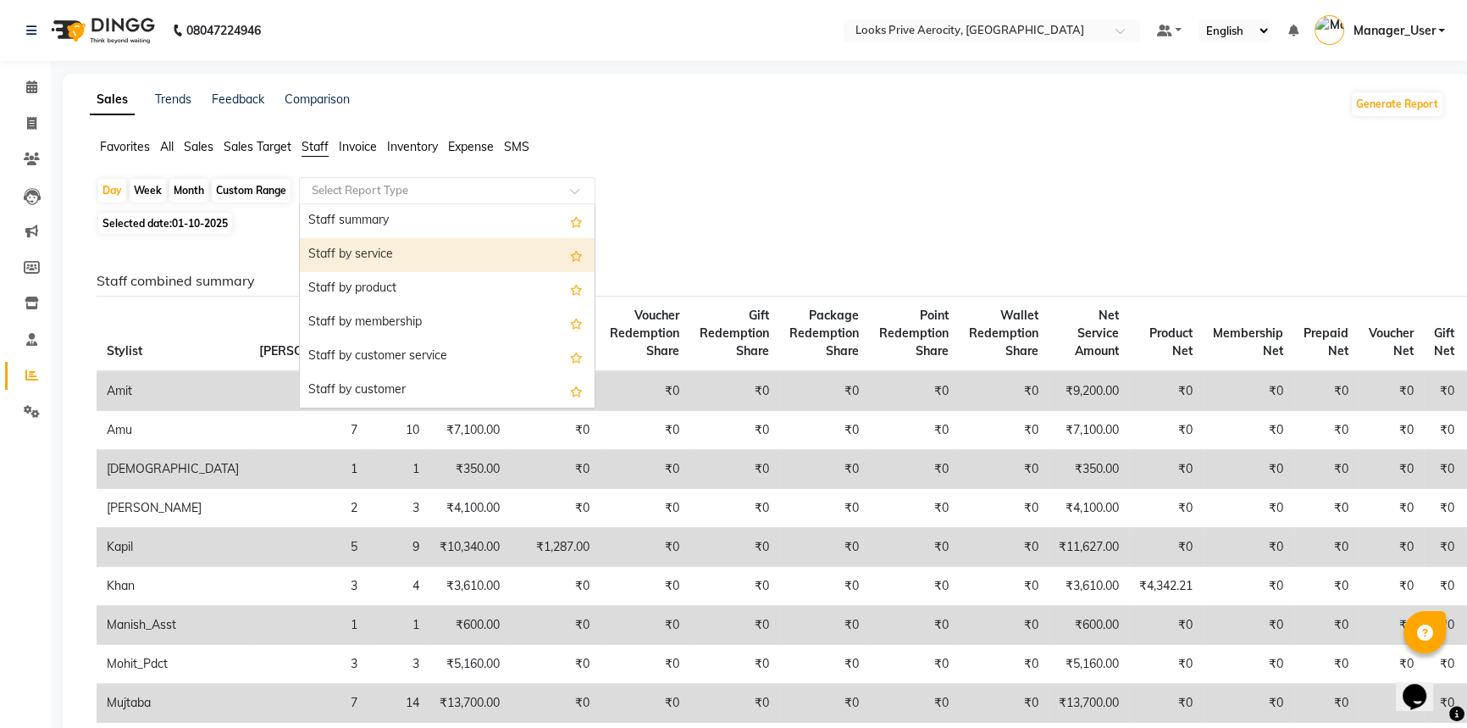
click at [422, 250] on div "Staff by service" at bounding box center [447, 255] width 295 height 34
select select "full_report"
select select "csv"
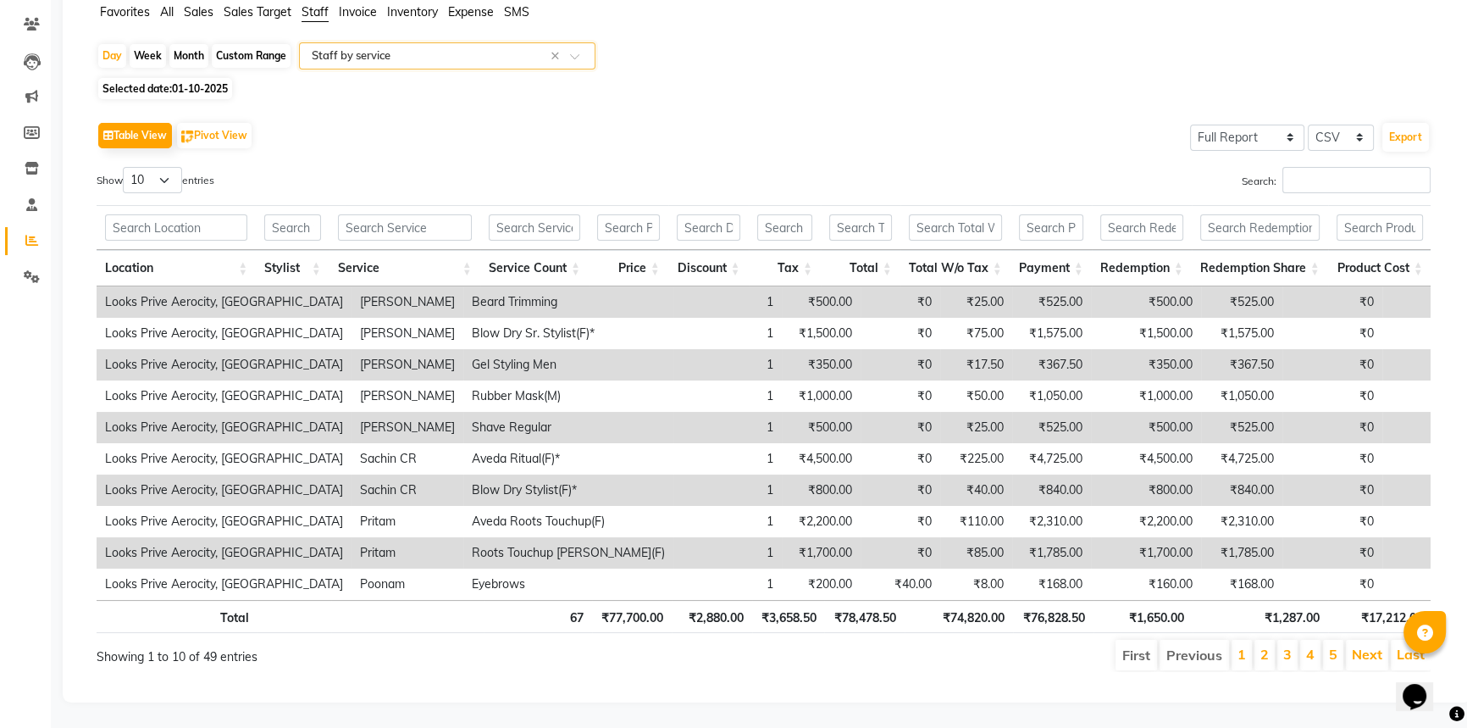
scroll to position [156, 0]
drag, startPoint x: 1012, startPoint y: 609, endPoint x: 949, endPoint y: 606, distance: 62.7
click at [949, 606] on tr "Total 67 ₹77,700.00 ₹2,880.00 ₹3,658.50 ₹78,478.50 ₹74,820.00 ₹76,828.50 ₹1,650…" at bounding box center [764, 616] width 1335 height 33
click at [999, 639] on ul "First Previous 1 2 3 4 5 Next Last" at bounding box center [1046, 654] width 767 height 30
drag, startPoint x: 1008, startPoint y: 610, endPoint x: 949, endPoint y: 600, distance: 60.0
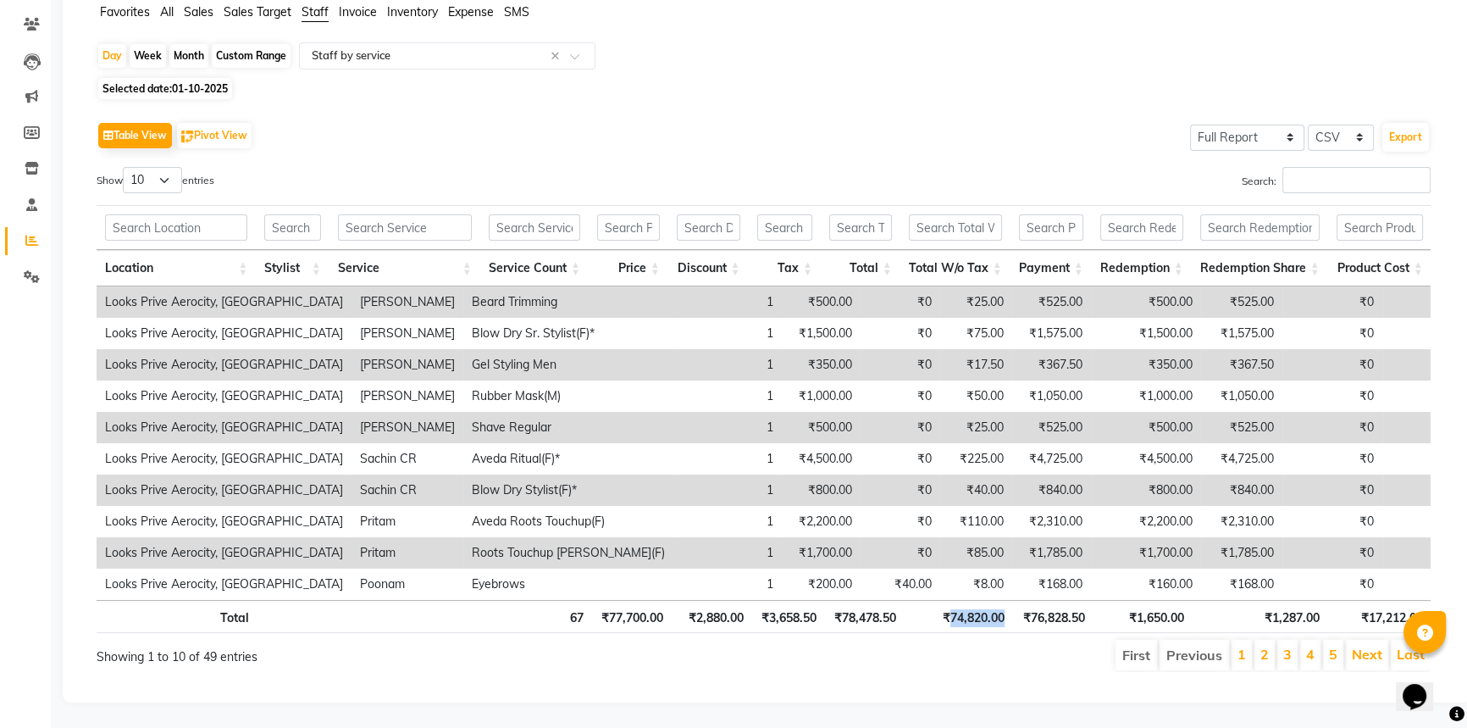
click at [949, 600] on th "₹74,820.00" at bounding box center [959, 616] width 108 height 33
click at [1001, 657] on ul "First Previous 1 2 3 4 5 Next Last" at bounding box center [1046, 654] width 767 height 30
drag, startPoint x: 1008, startPoint y: 606, endPoint x: 949, endPoint y: 600, distance: 59.7
click at [949, 600] on th "₹74,820.00" at bounding box center [959, 616] width 108 height 33
drag, startPoint x: 995, startPoint y: 638, endPoint x: 992, endPoint y: 622, distance: 15.6
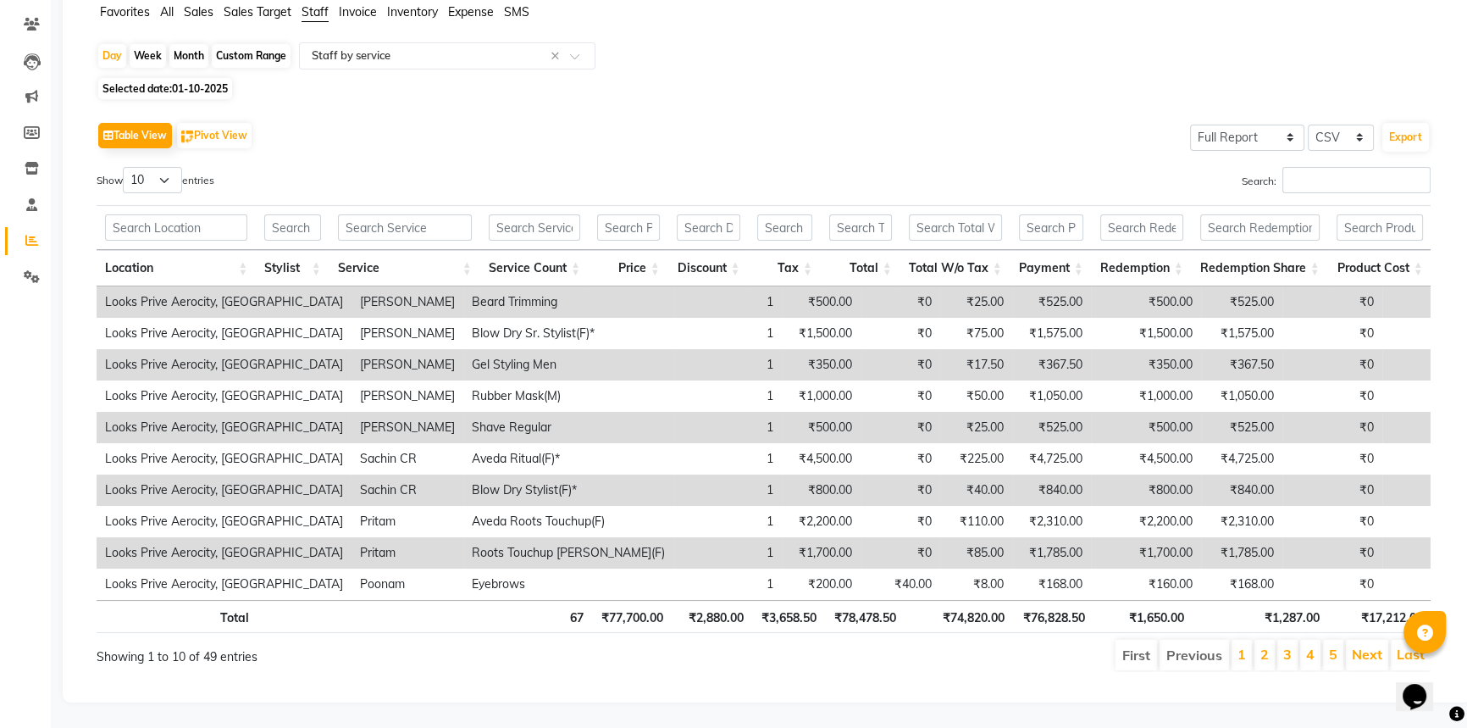
click at [993, 639] on ul "First Previous 1 2 3 4 5 Next Last" at bounding box center [1046, 654] width 767 height 30
drag, startPoint x: 1008, startPoint y: 604, endPoint x: 949, endPoint y: 598, distance: 59.6
click at [949, 600] on th "₹74,820.00" at bounding box center [959, 616] width 108 height 33
drag, startPoint x: 899, startPoint y: 610, endPoint x: 840, endPoint y: 600, distance: 59.3
click at [840, 600] on th "₹78,478.50" at bounding box center [864, 616] width 80 height 33
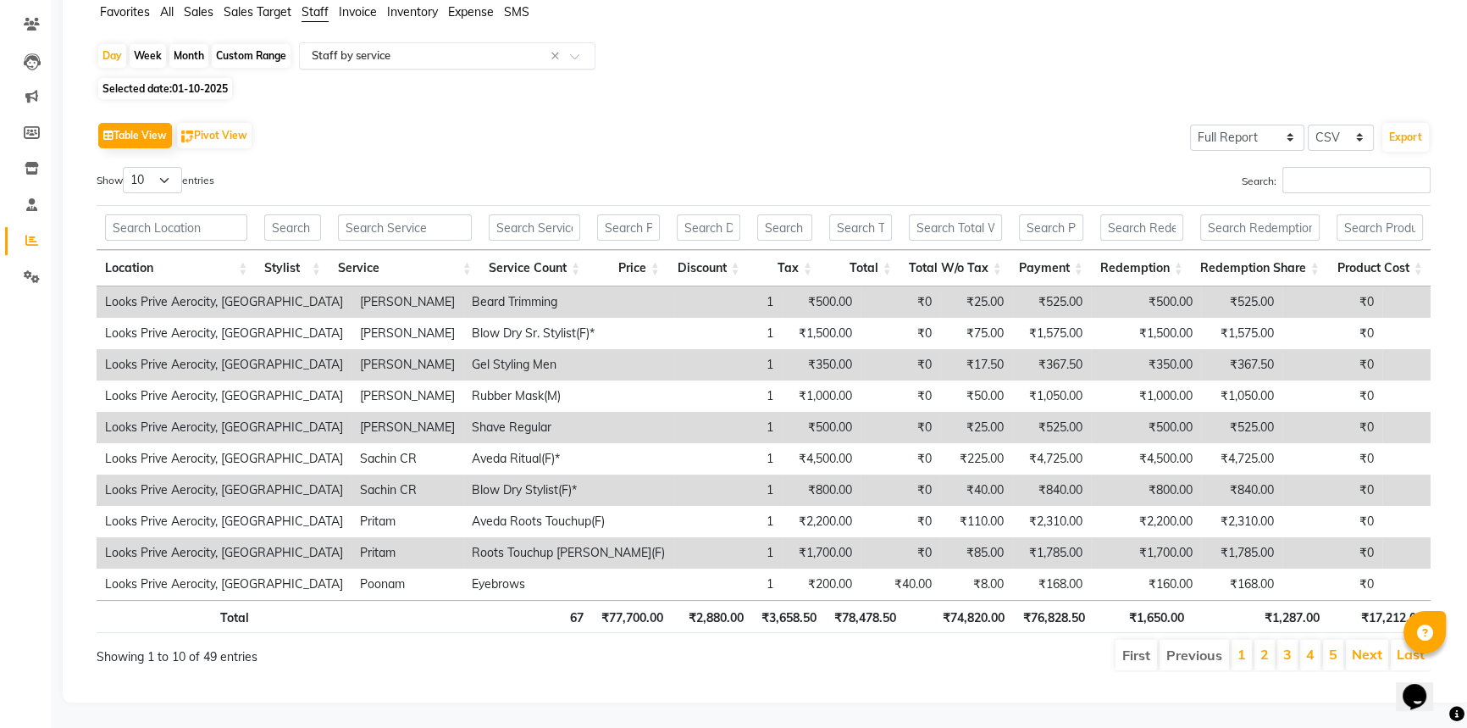
click at [578, 47] on div at bounding box center [447, 55] width 295 height 17
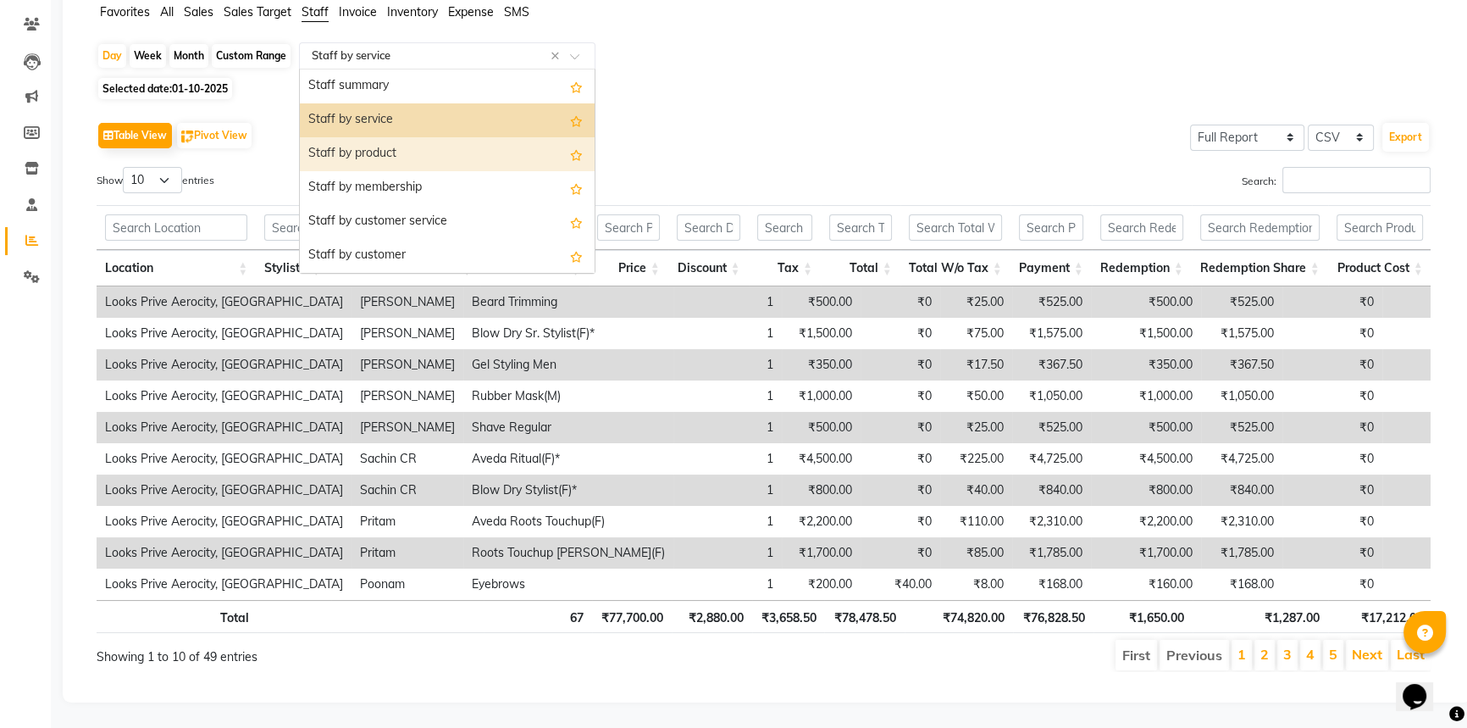
click at [455, 137] on div "Staff by product" at bounding box center [447, 154] width 295 height 34
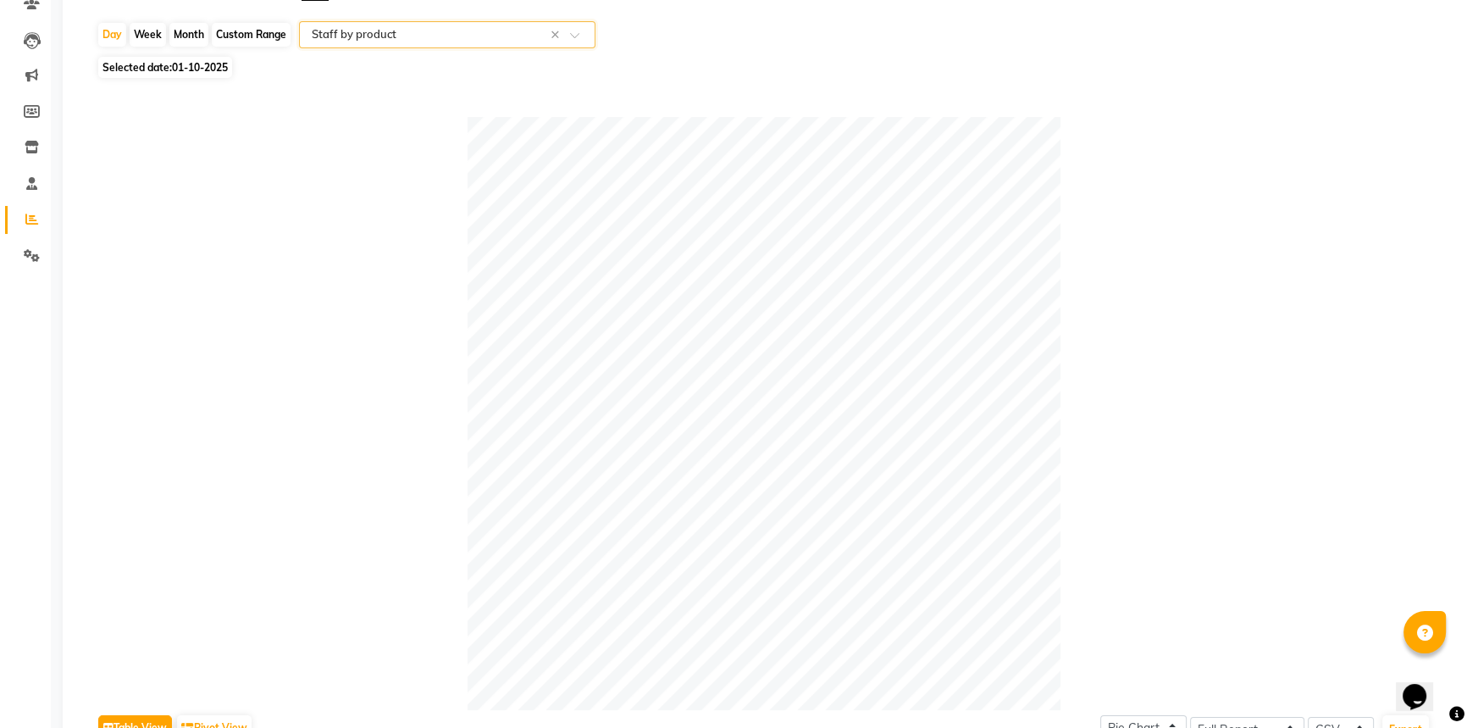
scroll to position [539, 0]
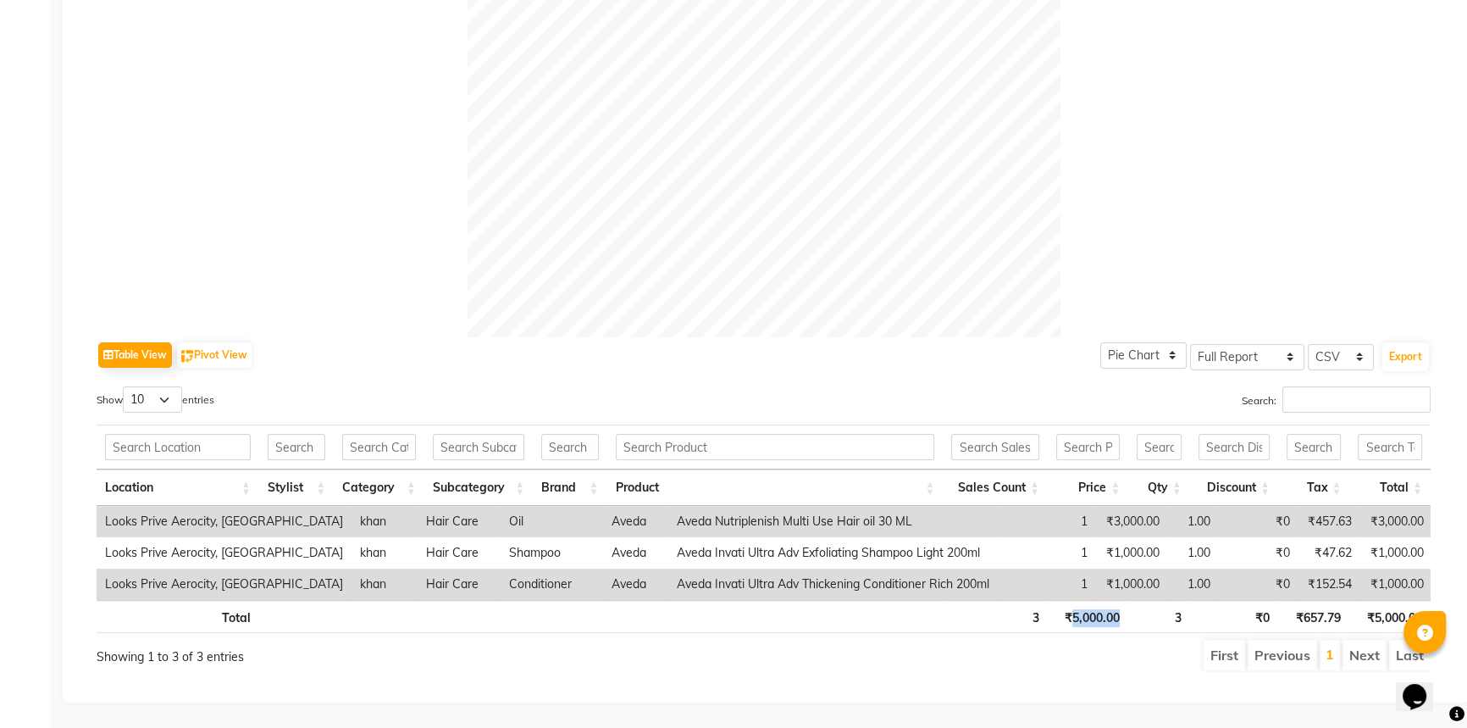
drag, startPoint x: 1130, startPoint y: 603, endPoint x: 1070, endPoint y: 600, distance: 60.2
click at [1070, 600] on tr "Total 3 ₹5,000.00 3 ₹0 ₹657.79 ₹5,000.00" at bounding box center [764, 616] width 1334 height 33
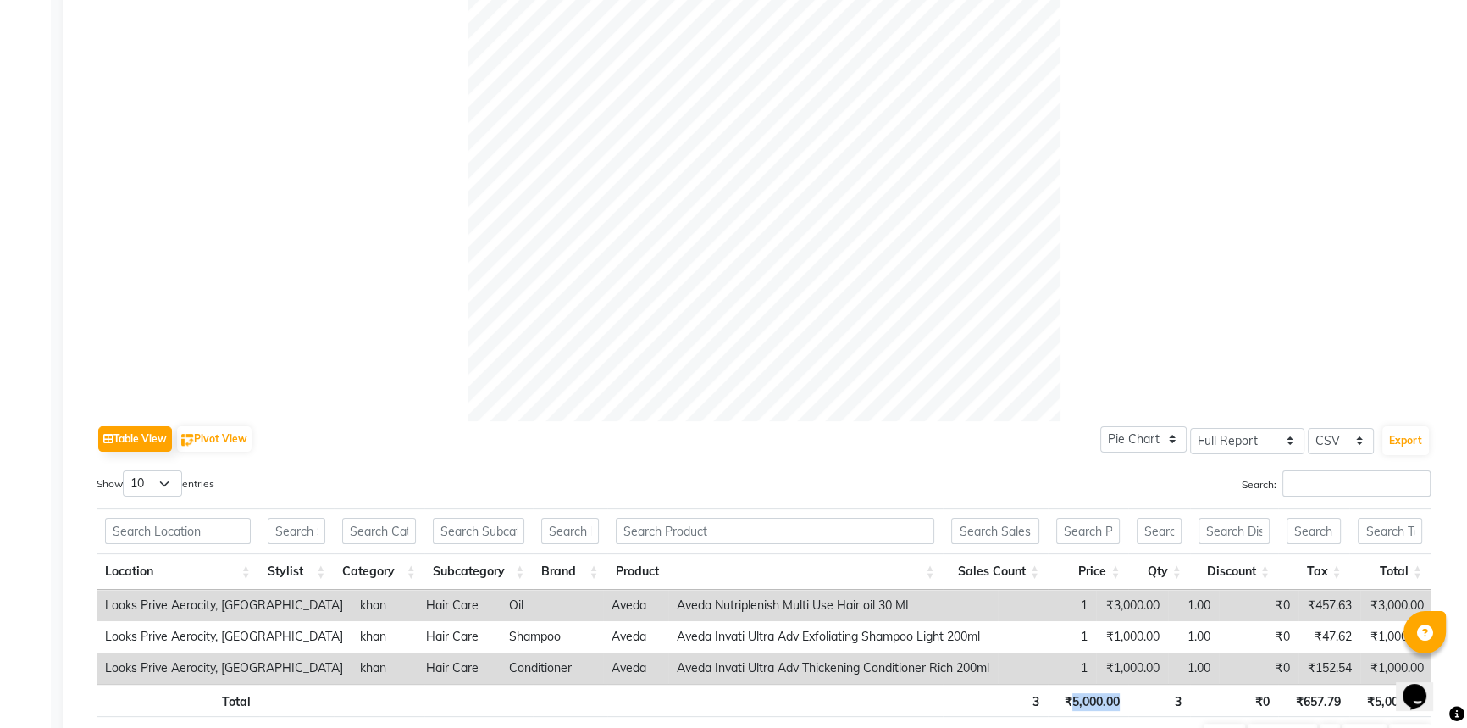
scroll to position [0, 0]
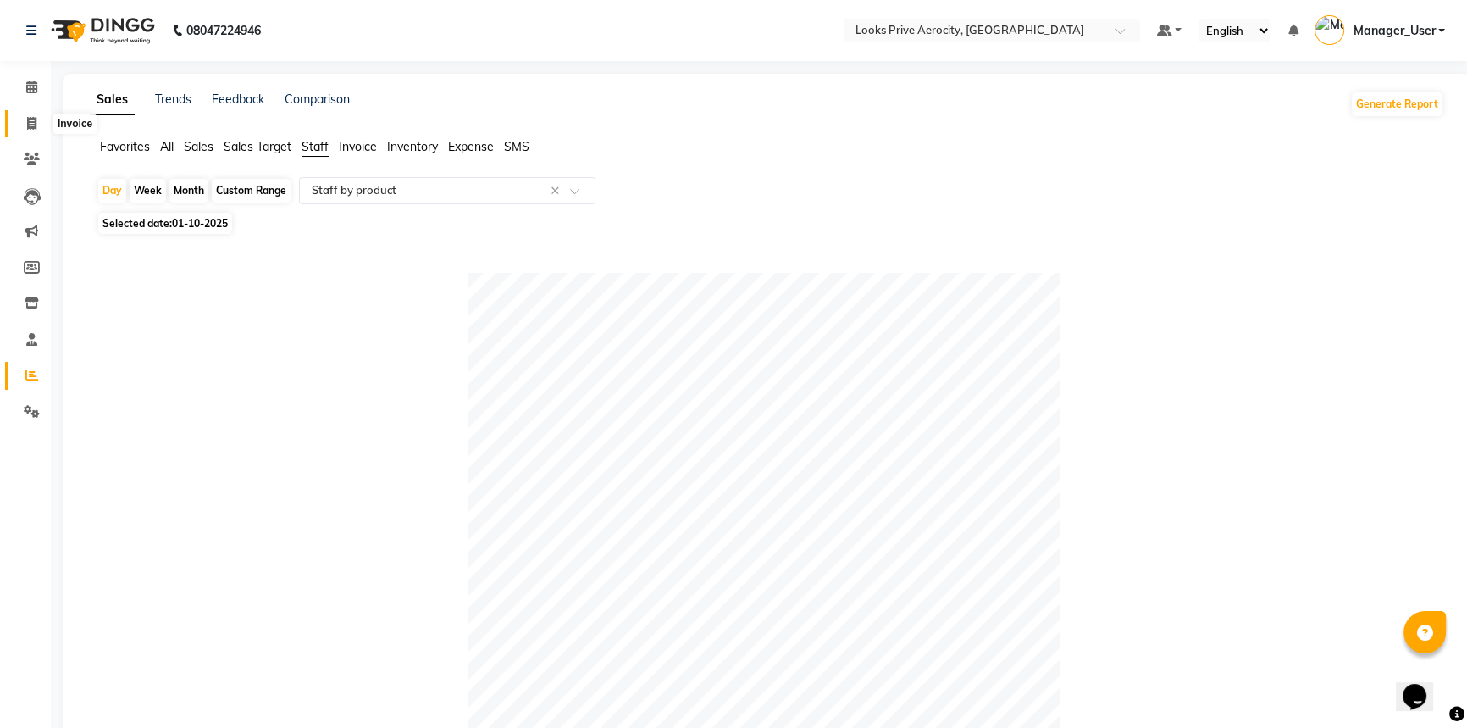
click at [30, 125] on icon at bounding box center [31, 123] width 9 height 13
select select "service"
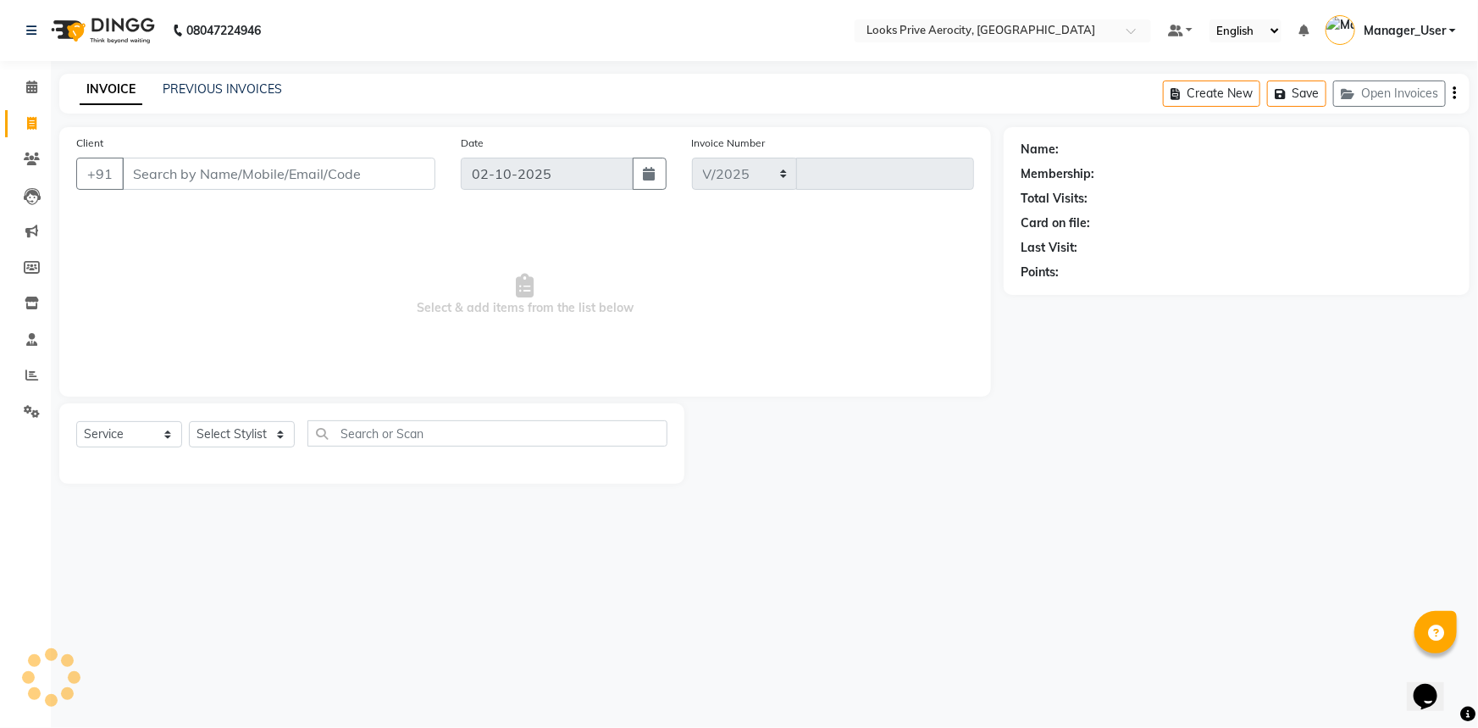
select select "5913"
type input "6129"
click at [212, 180] on input "Client" at bounding box center [278, 174] width 313 height 32
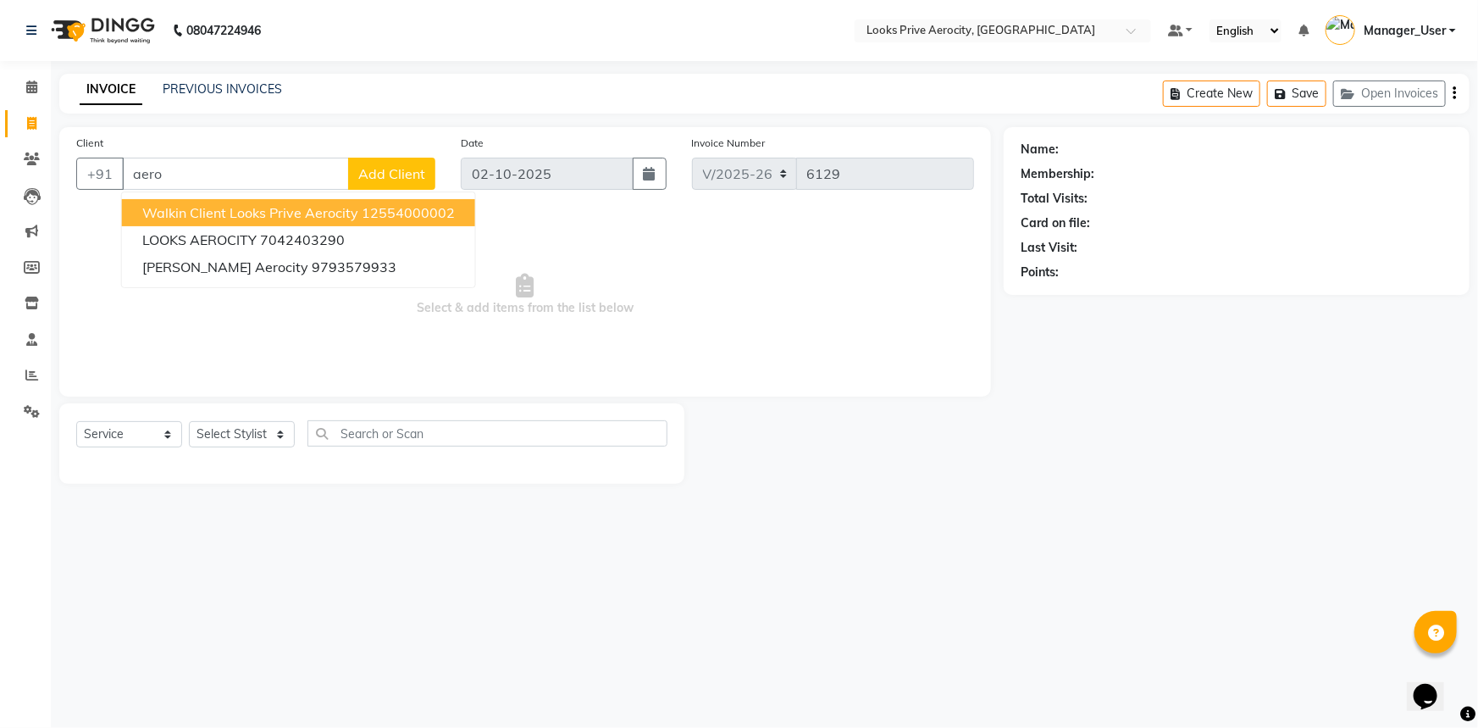
click at [152, 213] on span "Walkin Client Looks Prive Aerocity" at bounding box center [250, 212] width 216 height 17
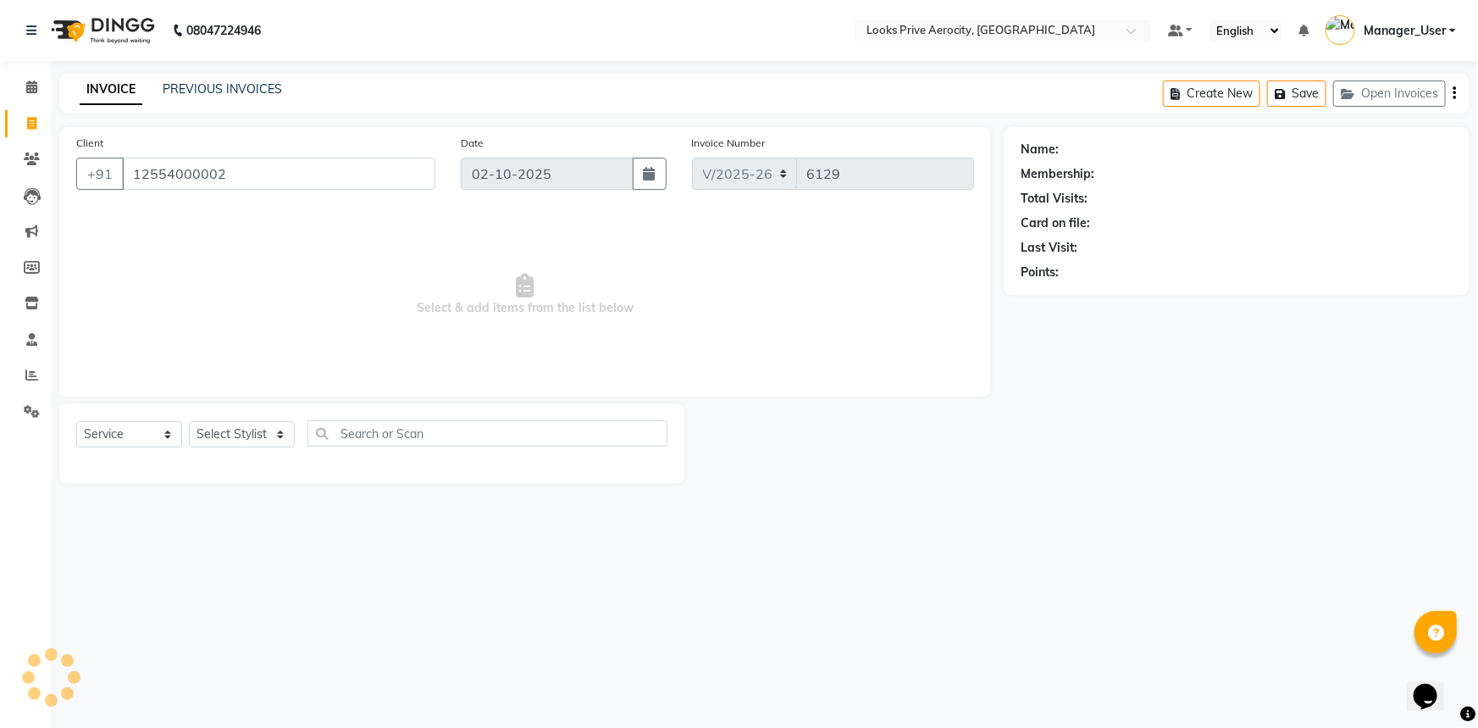
type input "12554000002"
click at [252, 439] on select "Select Stylist Aman_Barber Amit Amu Dharma [PERSON_NAME] Eric_asst [PERSON_NAME…" at bounding box center [242, 434] width 106 height 26
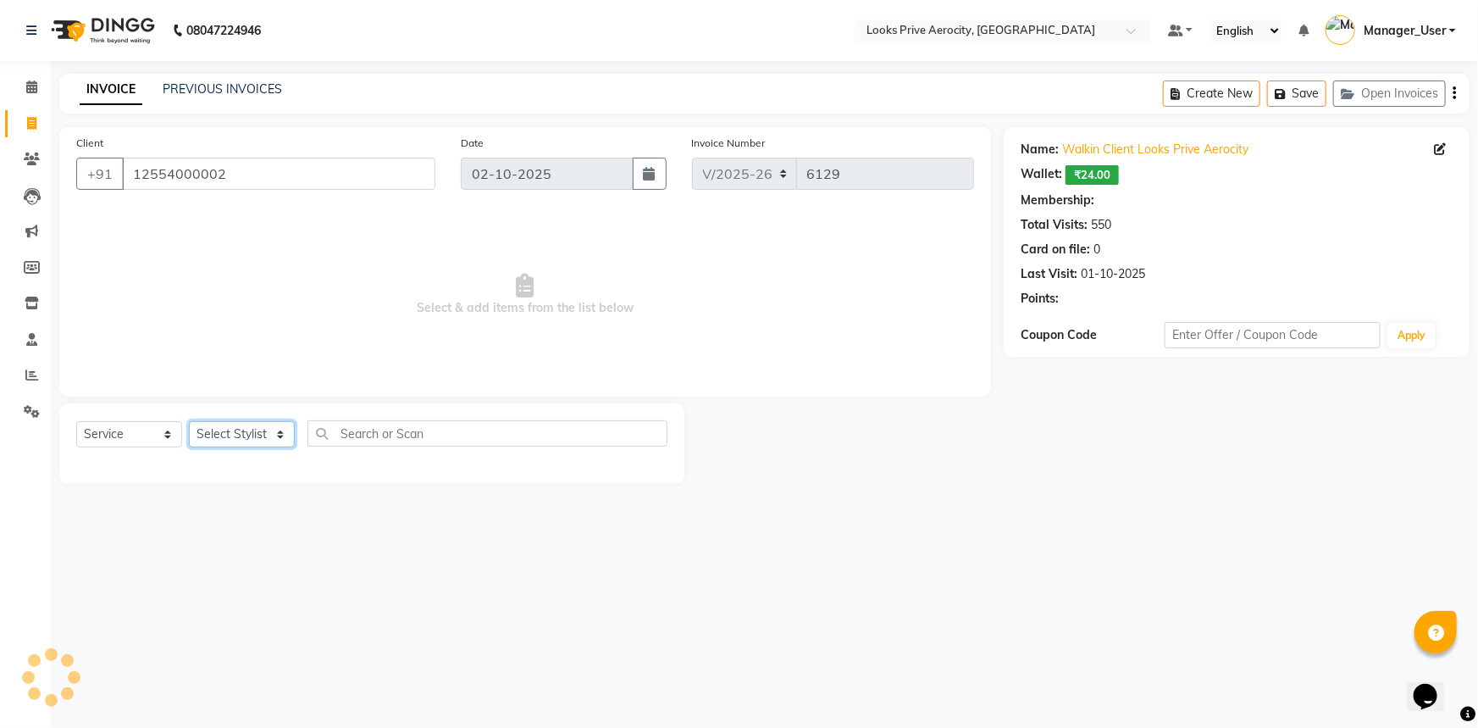
select select "1: Object"
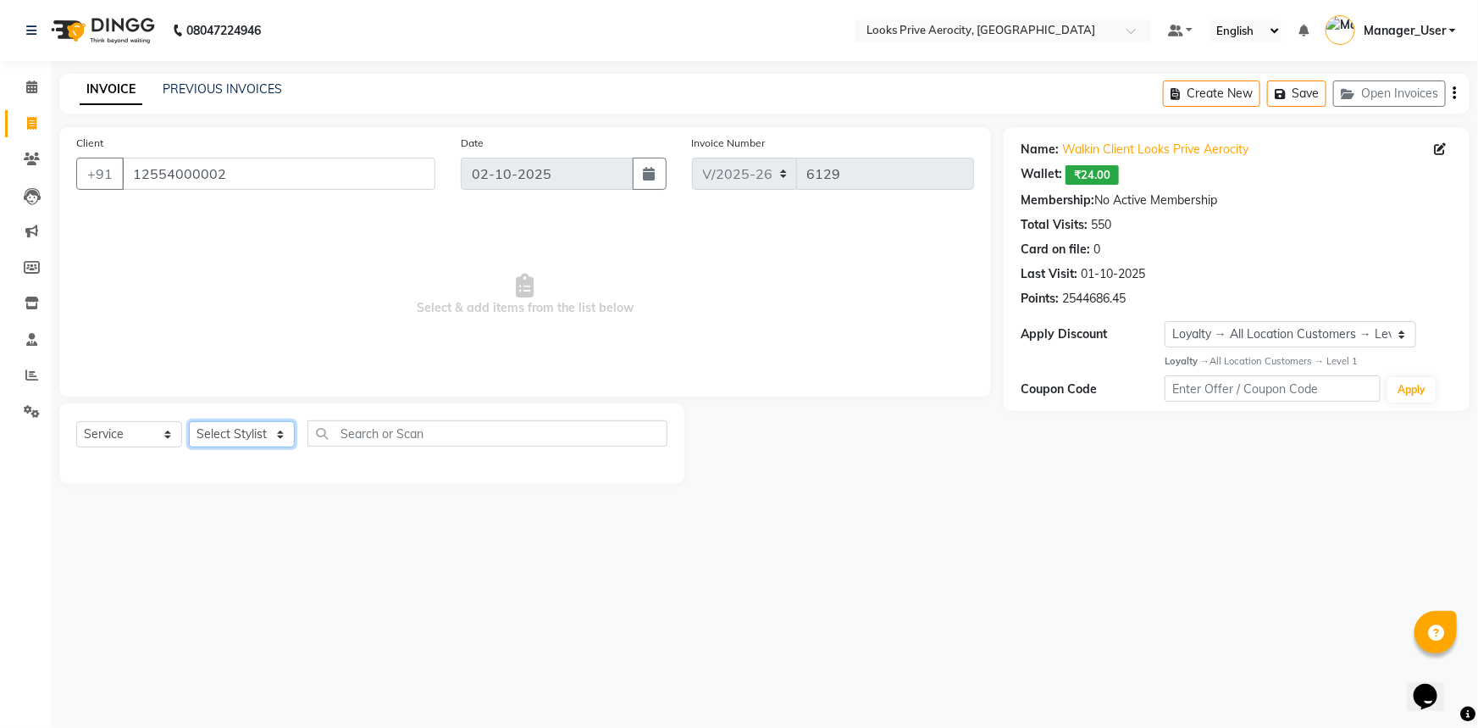
select select "43249"
click at [189, 421] on select "Select Stylist Aman_Barber Amit Amu Dharma [PERSON_NAME] Eric_asst [PERSON_NAME…" at bounding box center [242, 434] width 106 height 26
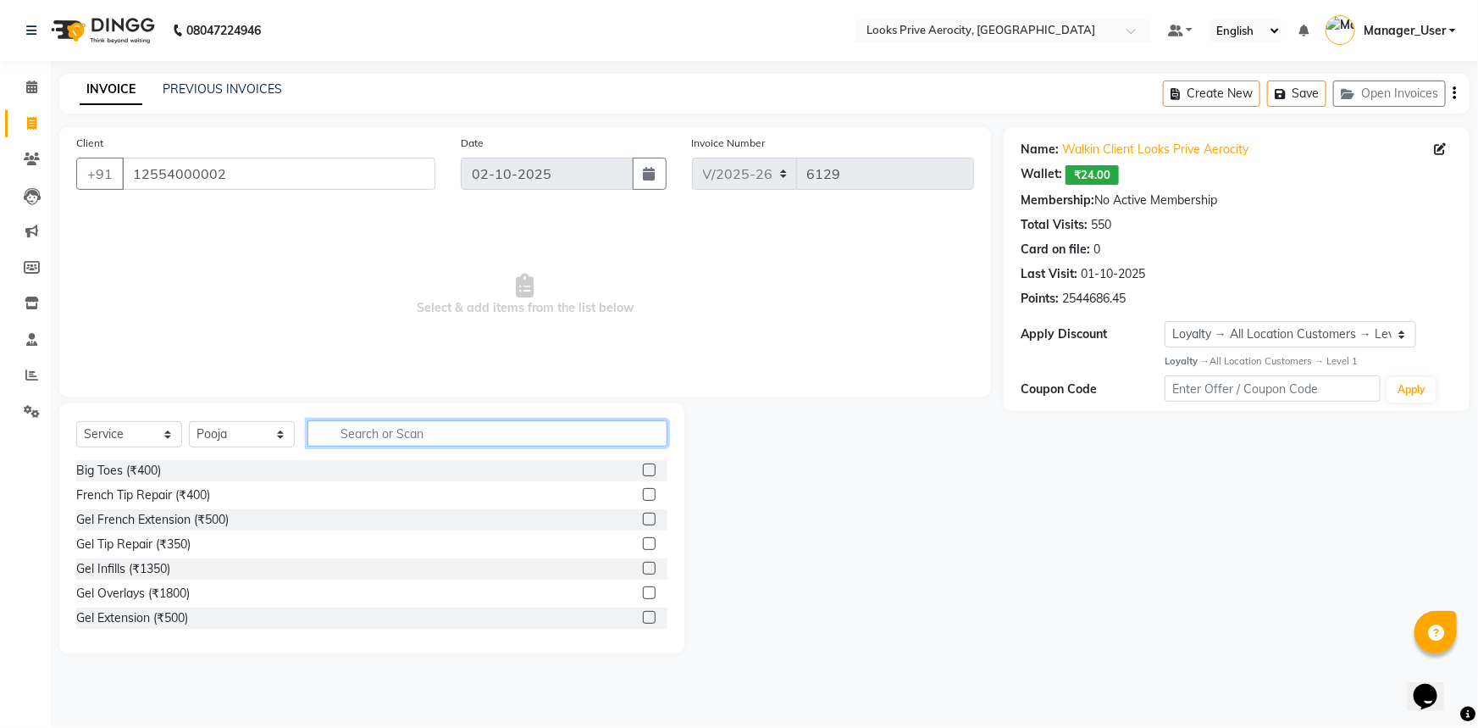
click at [396, 435] on input "text" at bounding box center [487, 433] width 360 height 26
type input "eye"
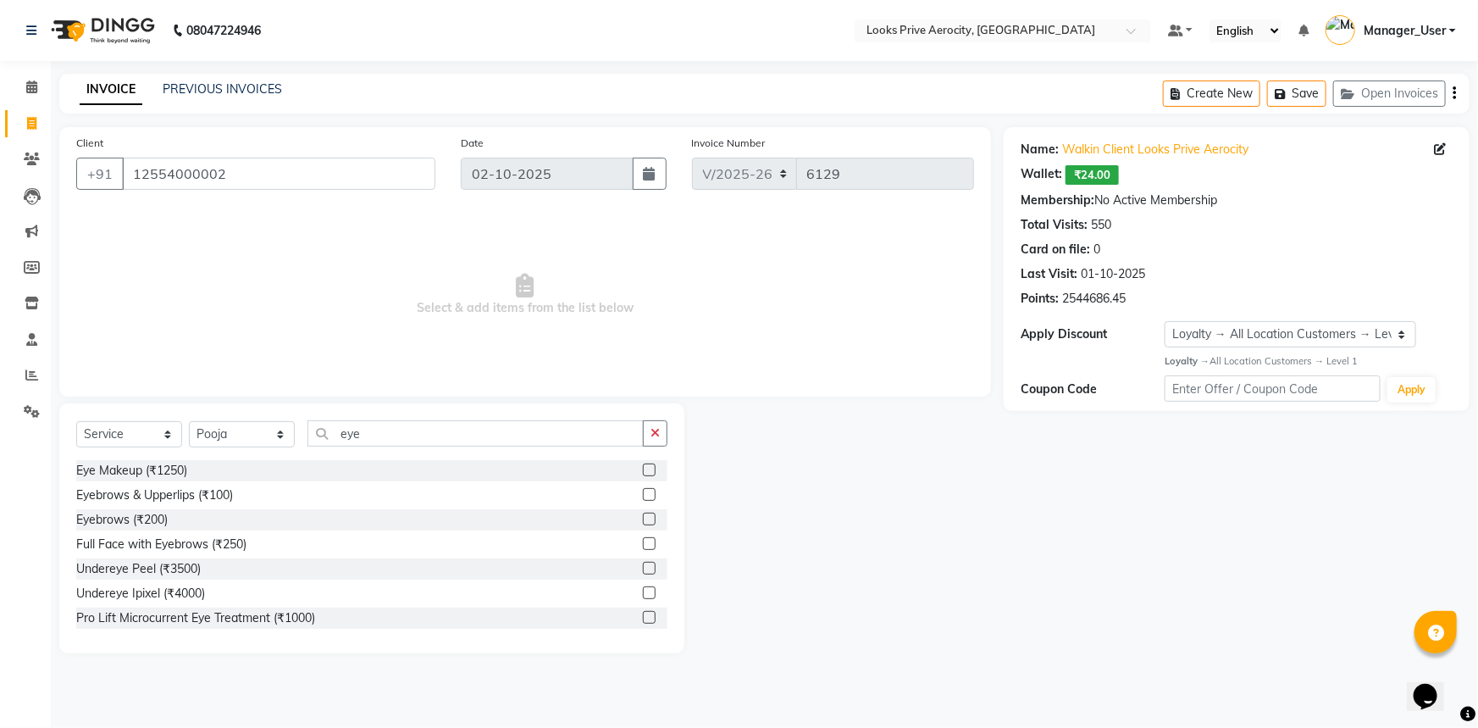
click at [643, 519] on label at bounding box center [649, 518] width 13 height 13
click at [643, 519] on input "checkbox" at bounding box center [648, 519] width 11 height 11
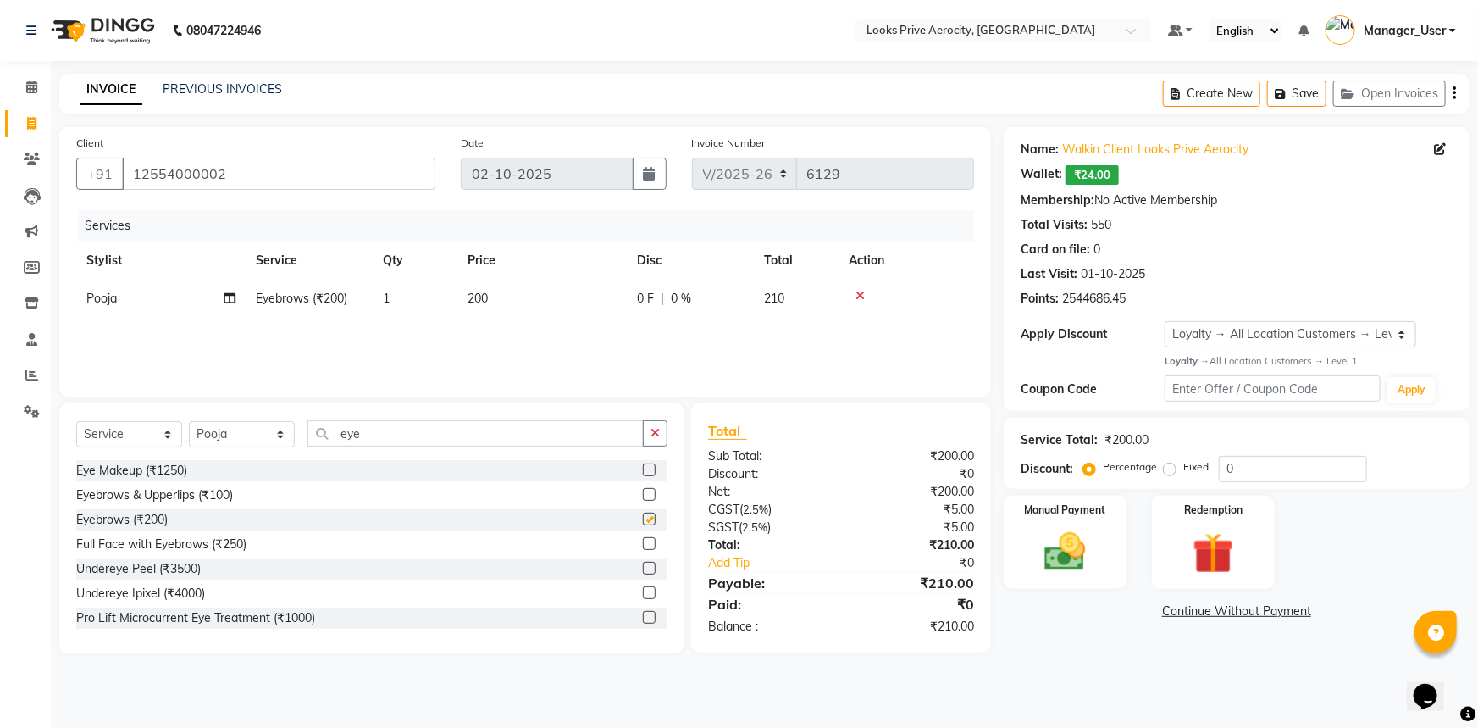
checkbox input "false"
click at [402, 302] on td "1" at bounding box center [415, 298] width 85 height 38
select select "43249"
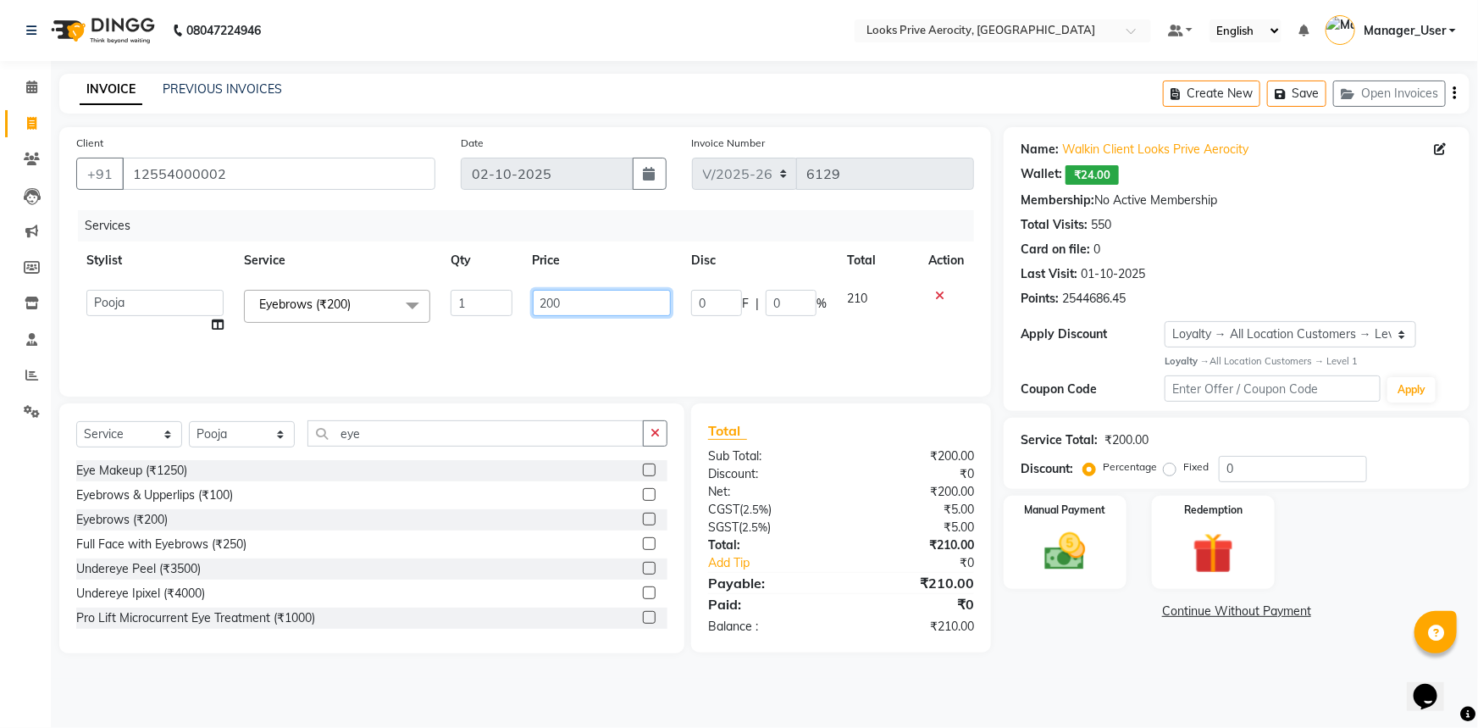
drag, startPoint x: 600, startPoint y: 296, endPoint x: 536, endPoint y: 291, distance: 63.7
click at [536, 291] on input "200" at bounding box center [602, 303] width 139 height 26
type input "300"
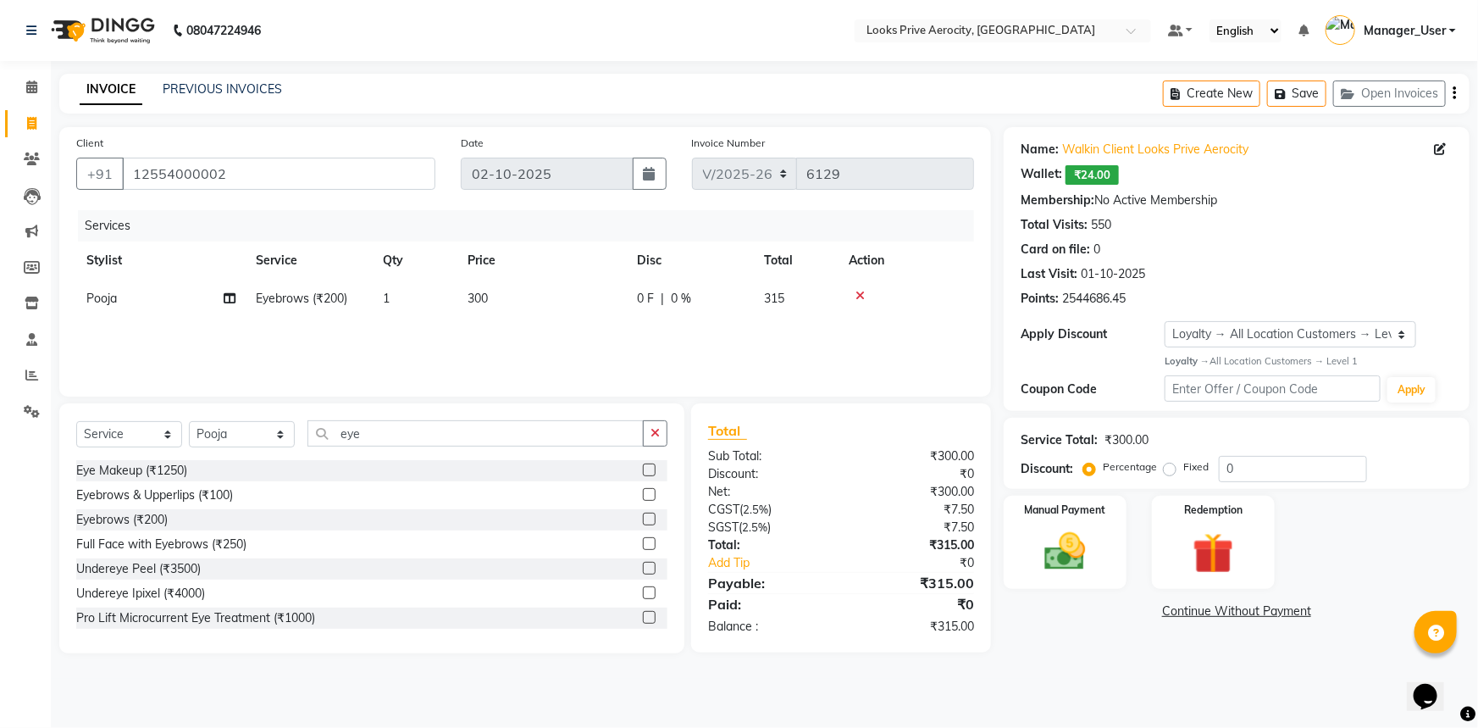
click at [1161, 681] on div "08047224946 Select Location × Looks Prive Aerocity, Delhi Default Panel My Pane…" at bounding box center [739, 364] width 1478 height 728
click at [1048, 556] on img at bounding box center [1065, 551] width 69 height 49
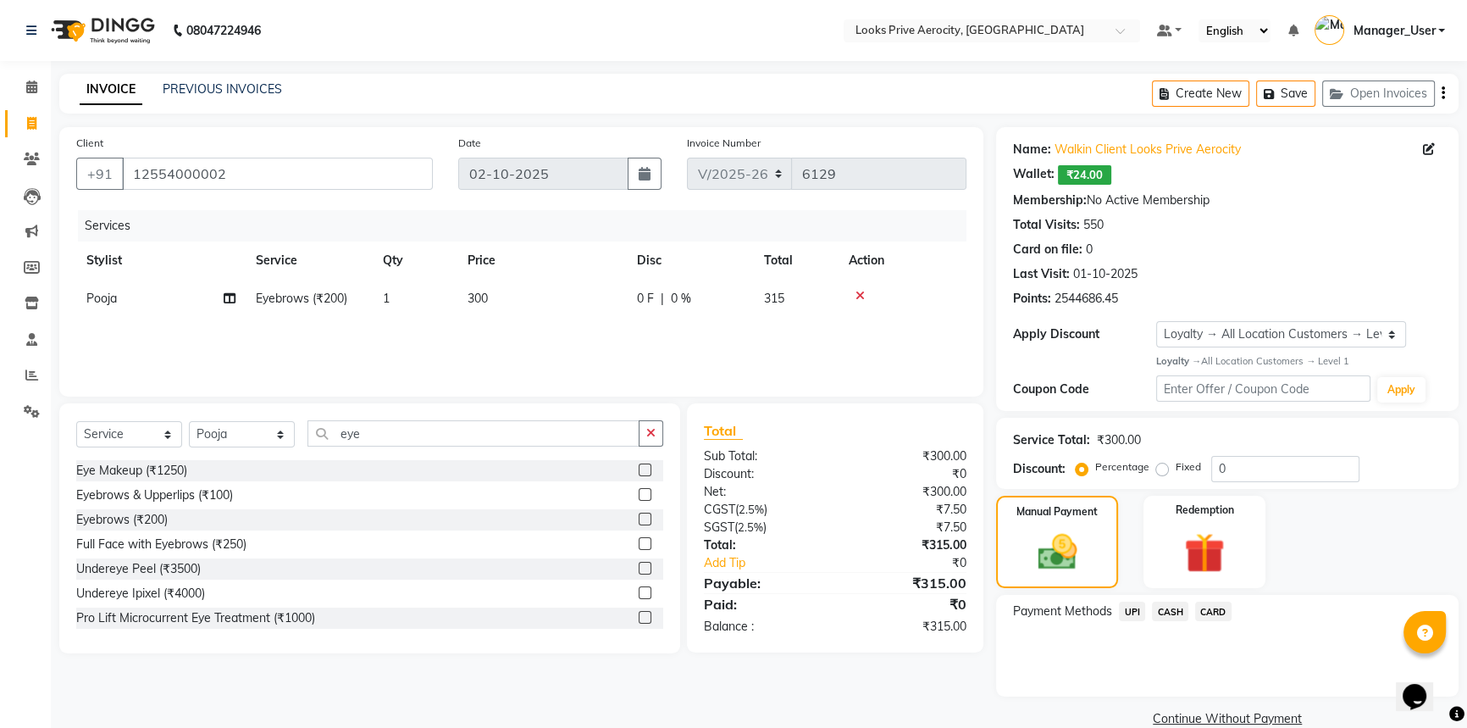
click at [1181, 606] on span "CASH" at bounding box center [1170, 610] width 36 height 19
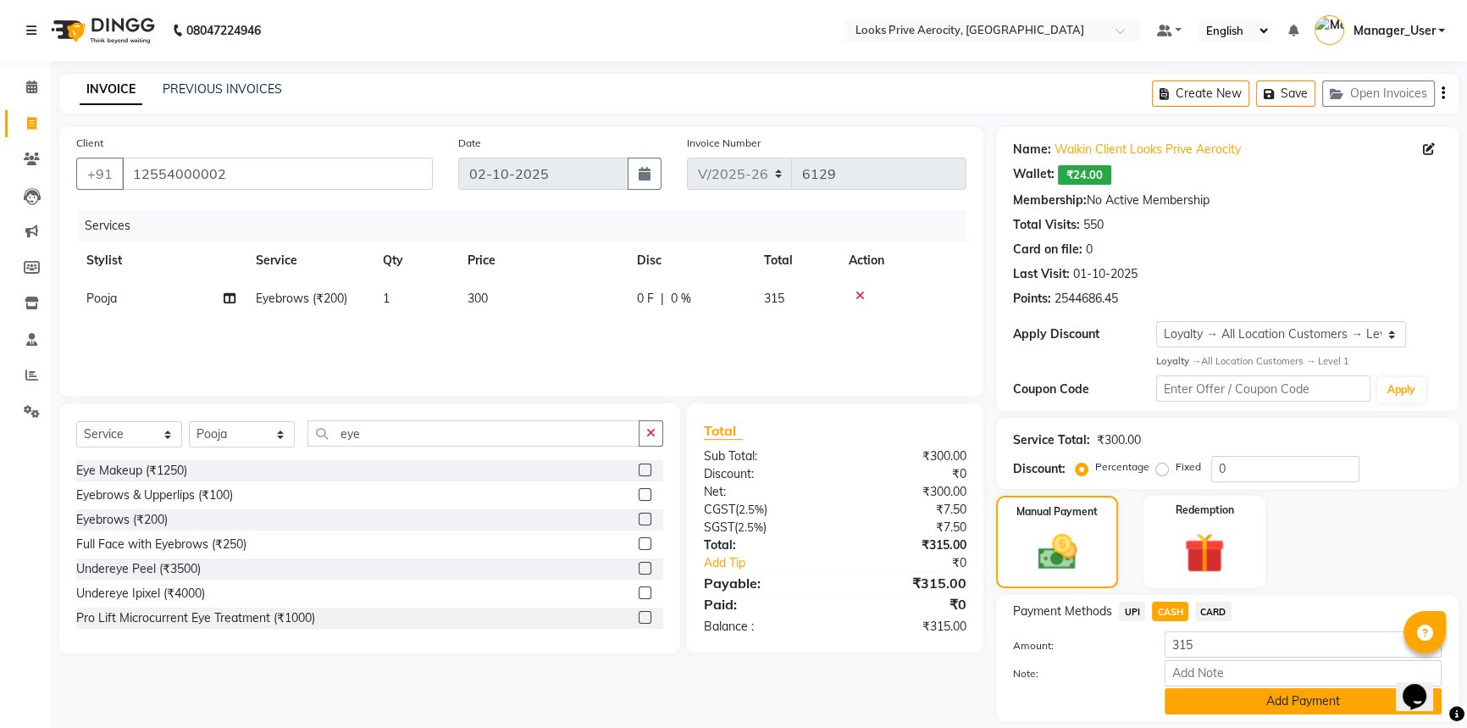
click at [1228, 693] on button "Add Payment" at bounding box center [1303, 701] width 277 height 26
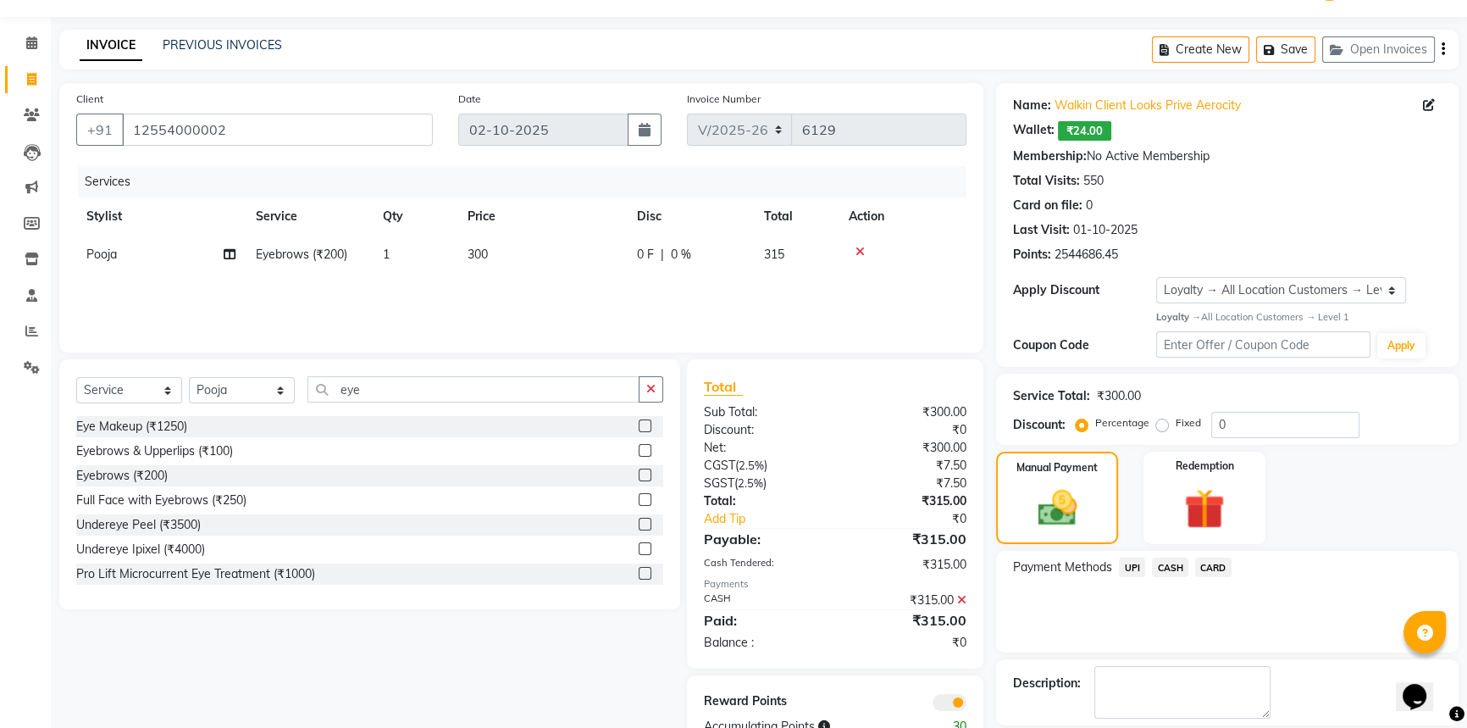
scroll to position [124, 0]
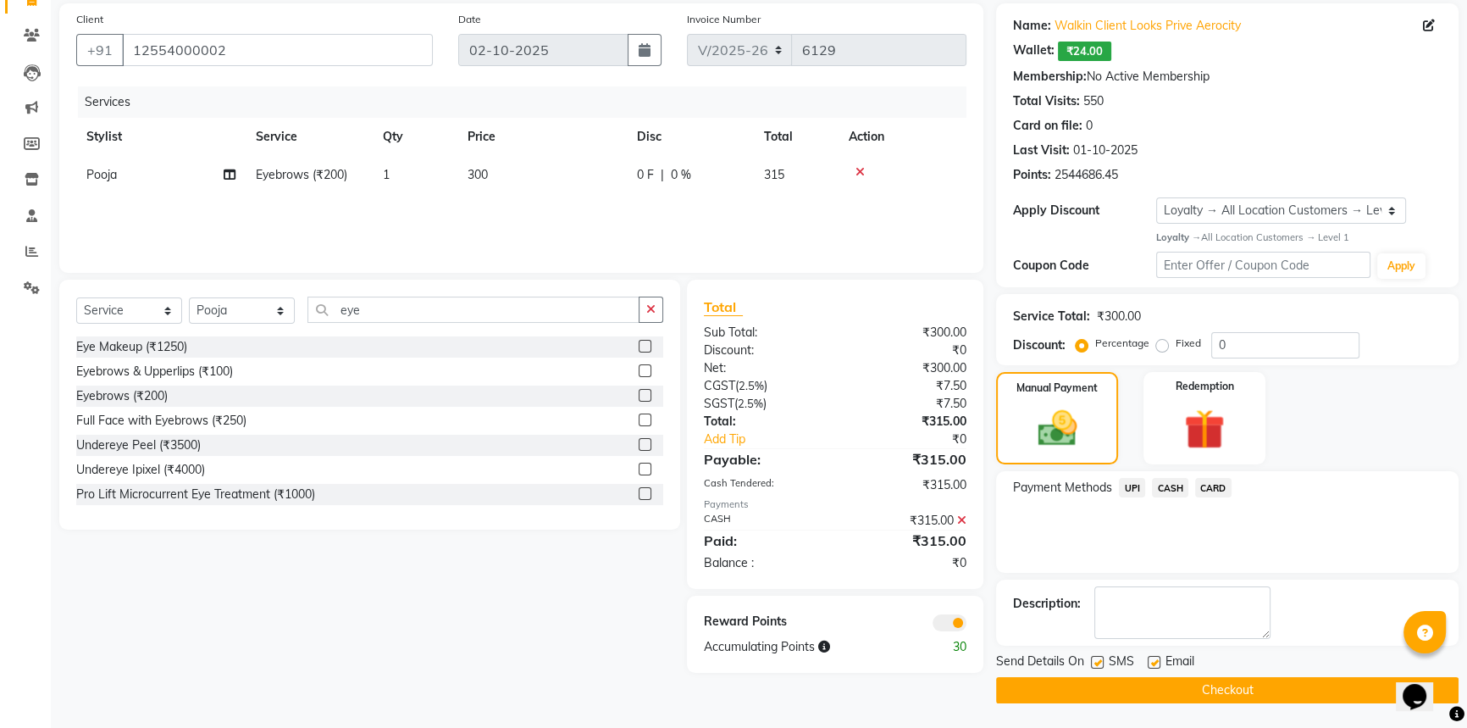
click at [1209, 687] on button "Checkout" at bounding box center [1227, 690] width 462 height 26
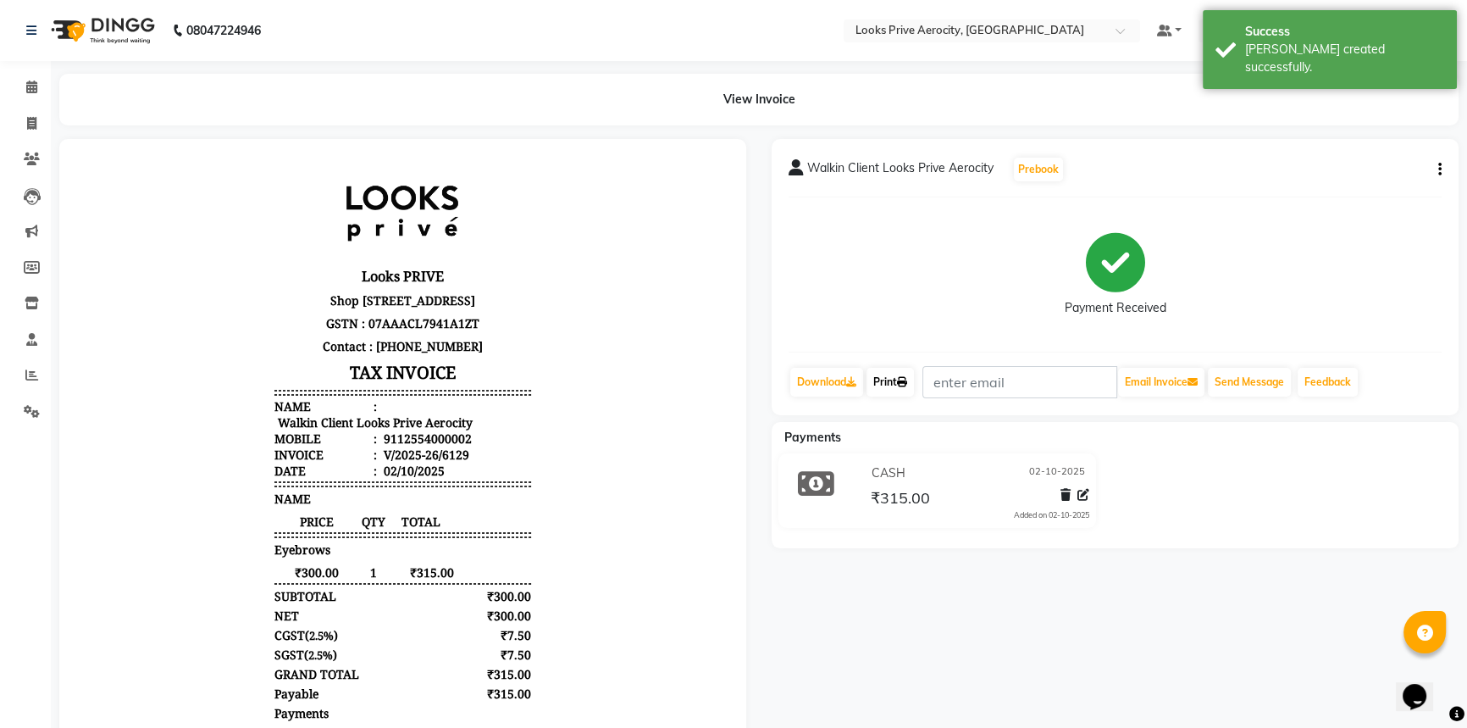
click at [885, 383] on link "Print" at bounding box center [889, 382] width 47 height 29
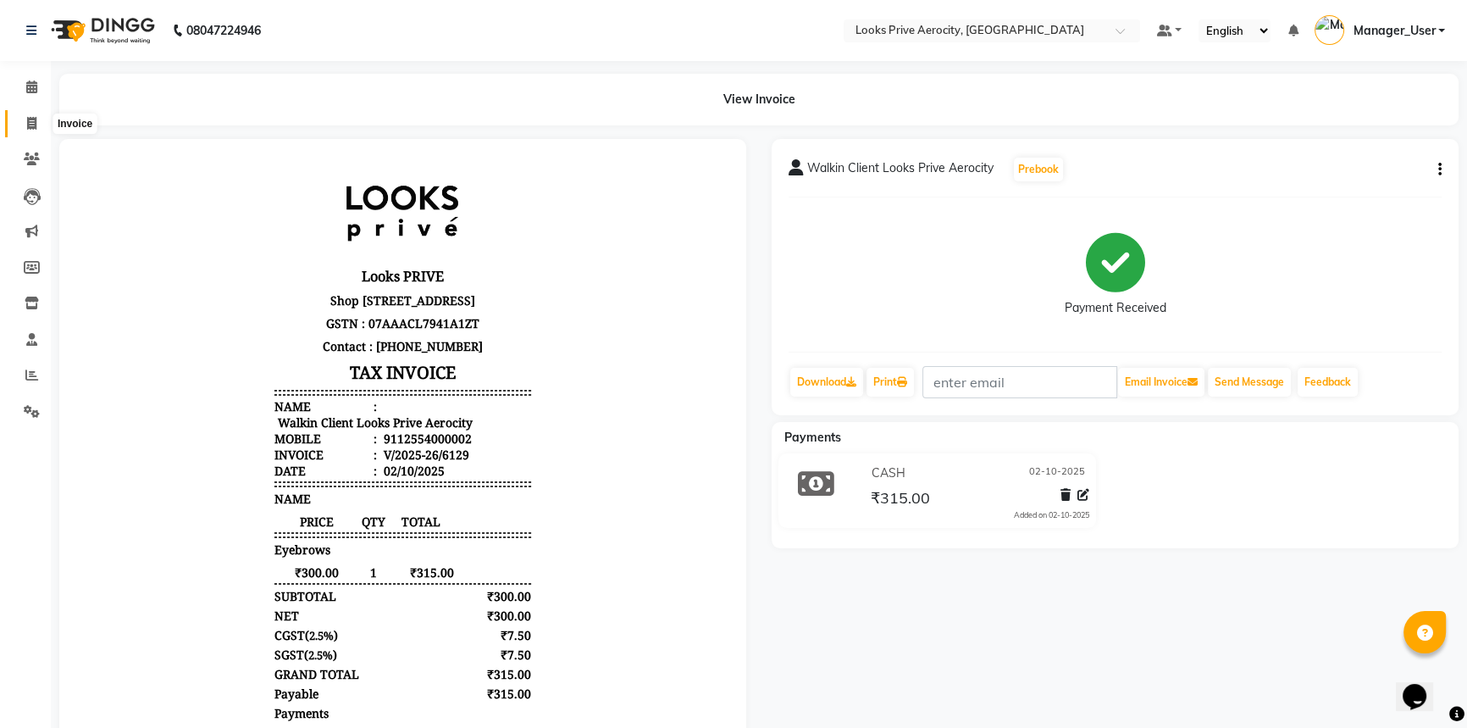
click at [22, 120] on span at bounding box center [32, 123] width 30 height 19
select select "service"
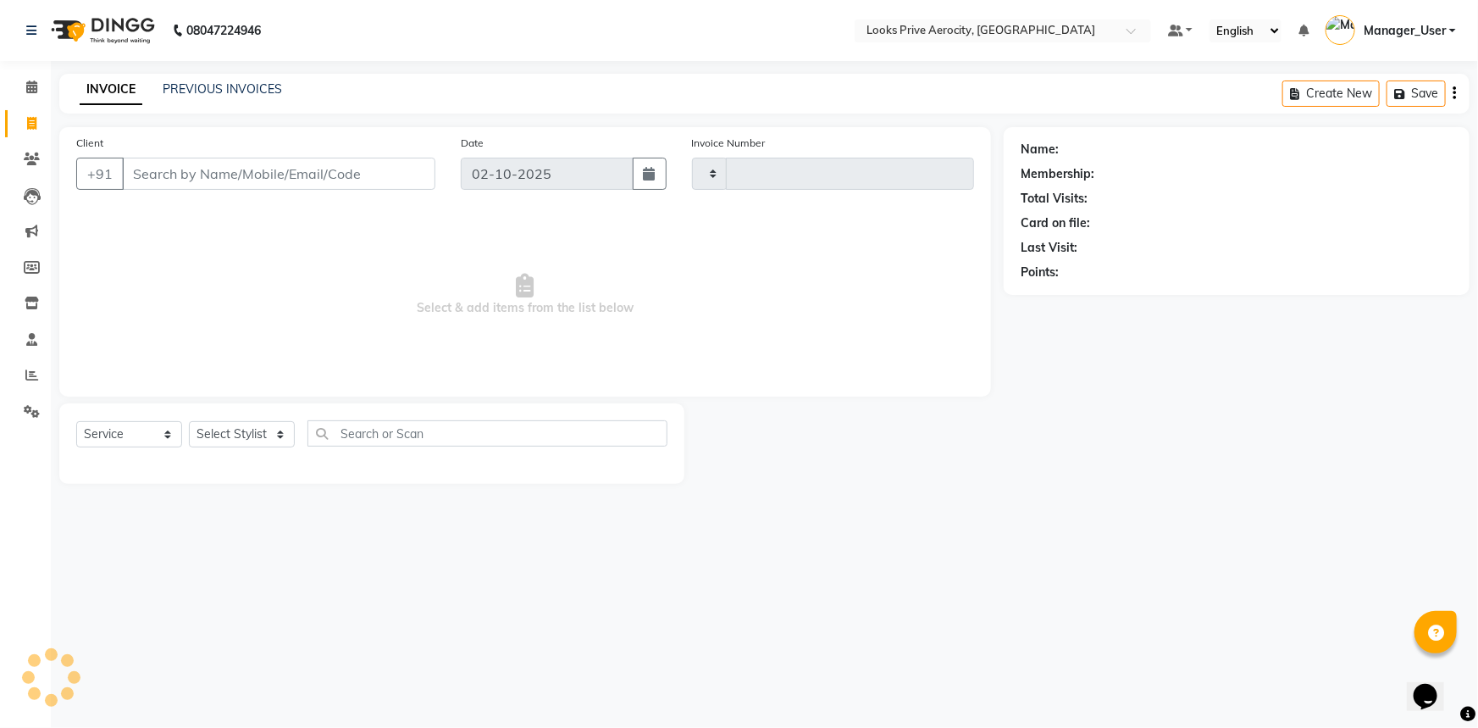
type input "6130"
select select "5913"
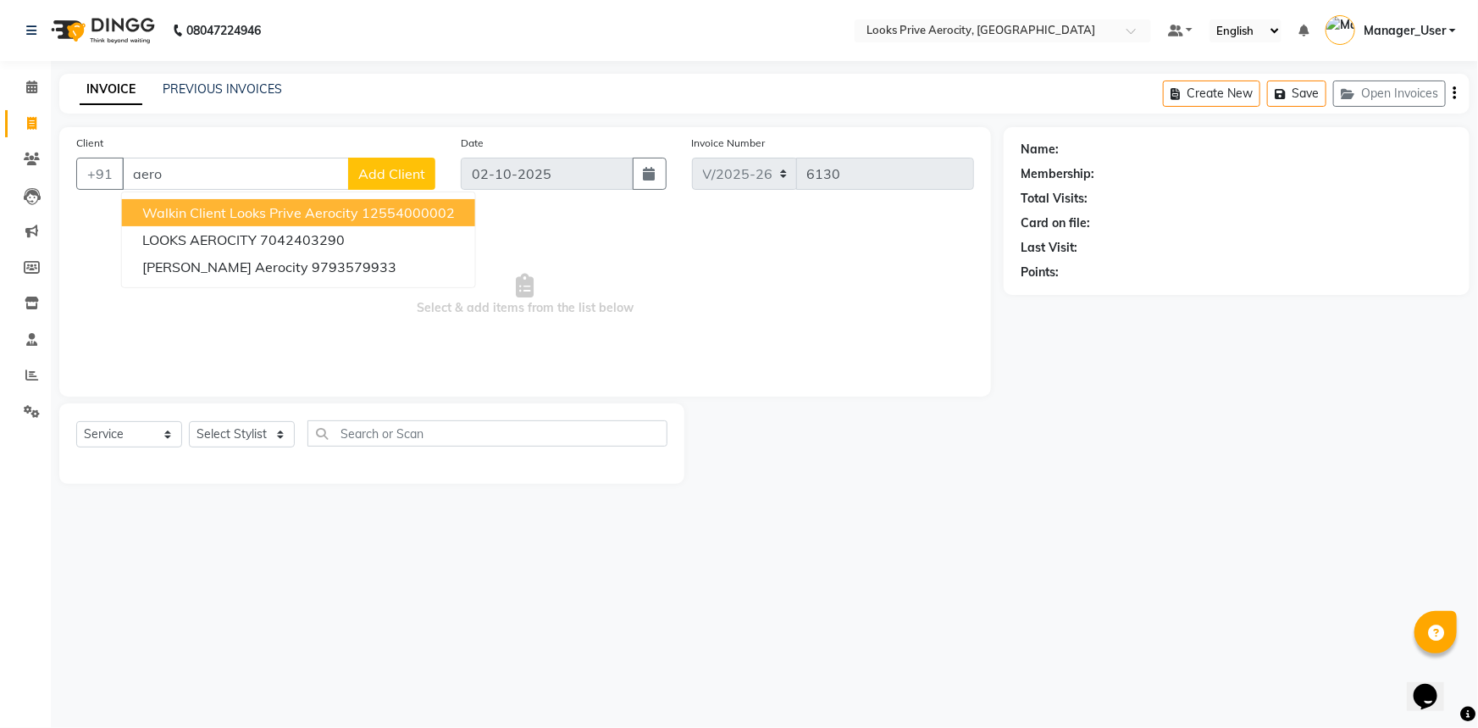
click at [209, 220] on span "Walkin Client Looks Prive Aerocity" at bounding box center [250, 212] width 216 height 17
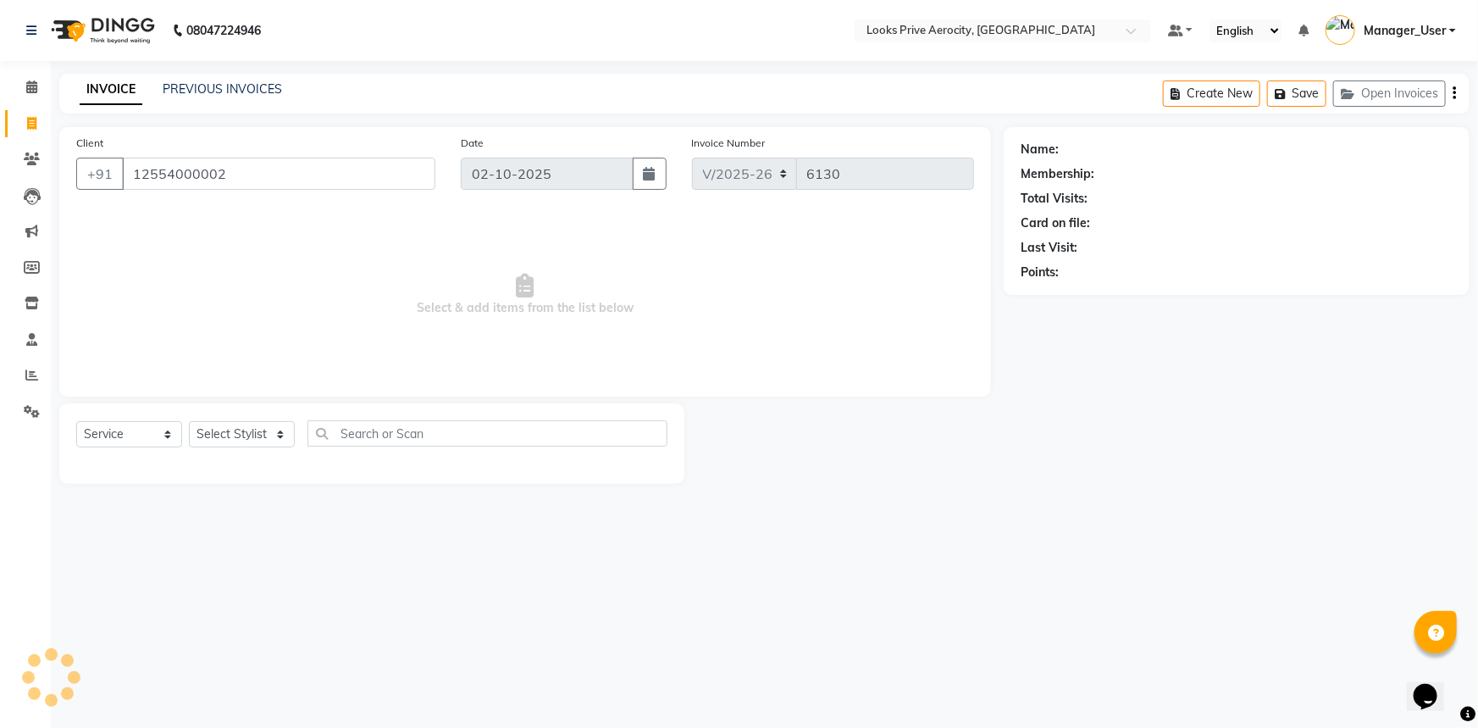
type input "12554000002"
click at [254, 442] on select "Select Stylist Aman_Barber Amit Amu Dharma [PERSON_NAME] Eric_asst [PERSON_NAME…" at bounding box center [242, 434] width 106 height 26
select select "43243"
click at [189, 421] on select "Select Stylist Aman_Barber Amit Amu Dharma [PERSON_NAME] Eric_asst [PERSON_NAME…" at bounding box center [242, 434] width 106 height 26
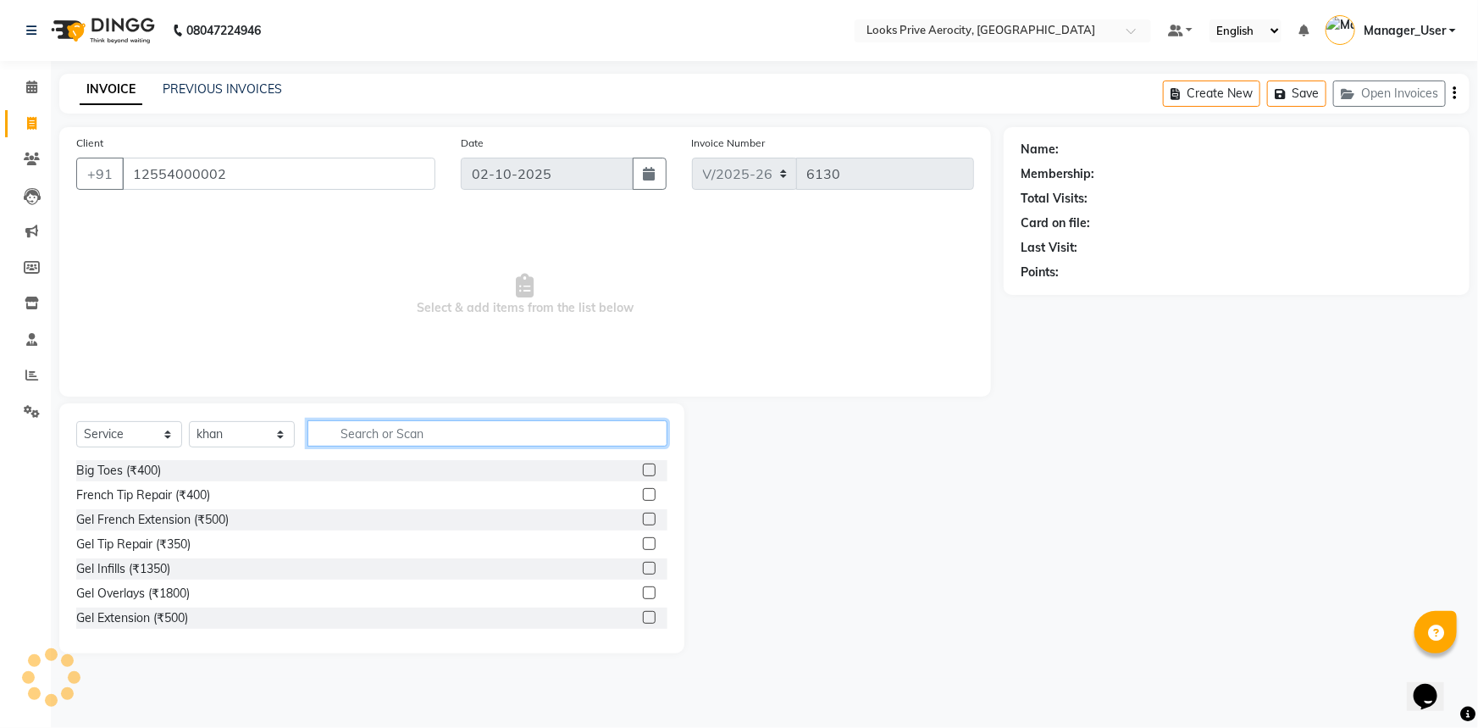
click at [418, 429] on input "text" at bounding box center [487, 433] width 360 height 26
type input "c"
select select "1: Object"
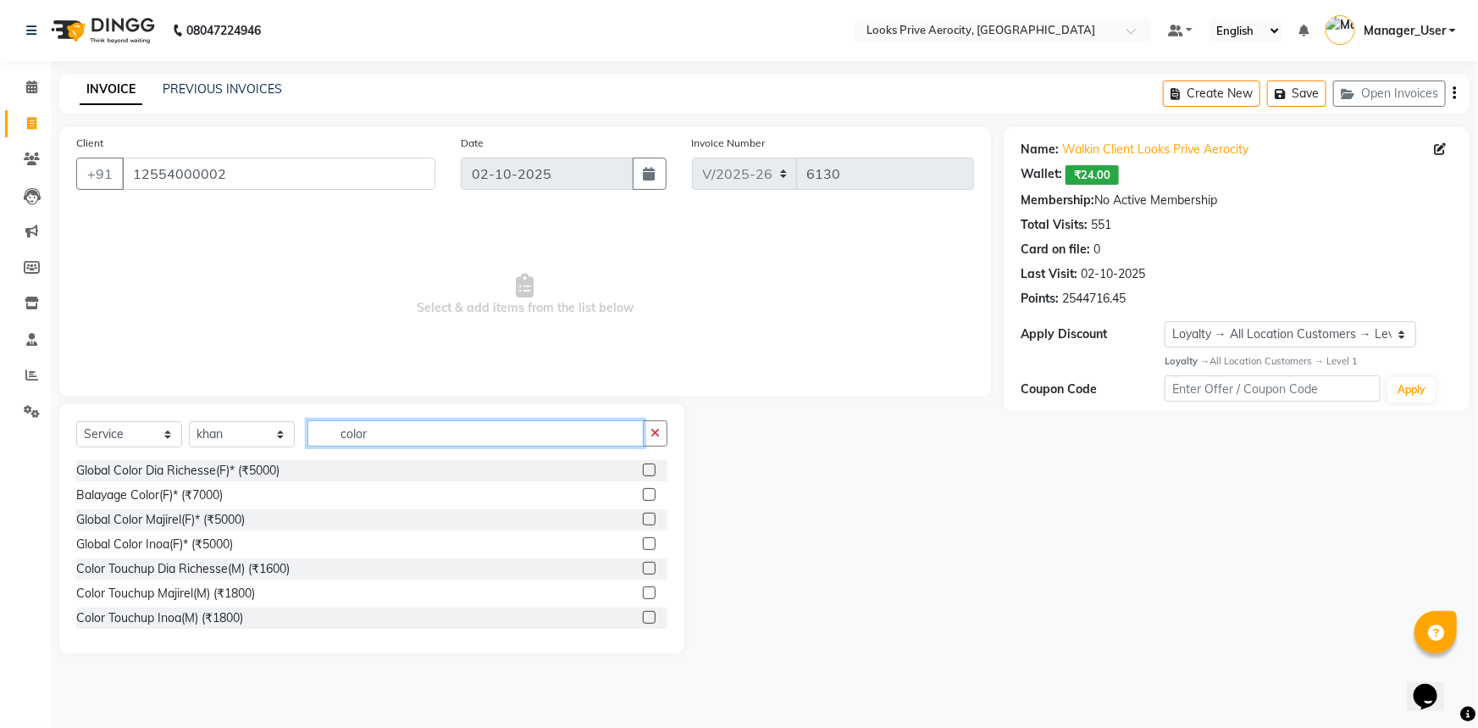
type input "color"
click at [643, 571] on label at bounding box center [649, 568] width 13 height 13
click at [643, 571] on input "checkbox" at bounding box center [648, 568] width 11 height 11
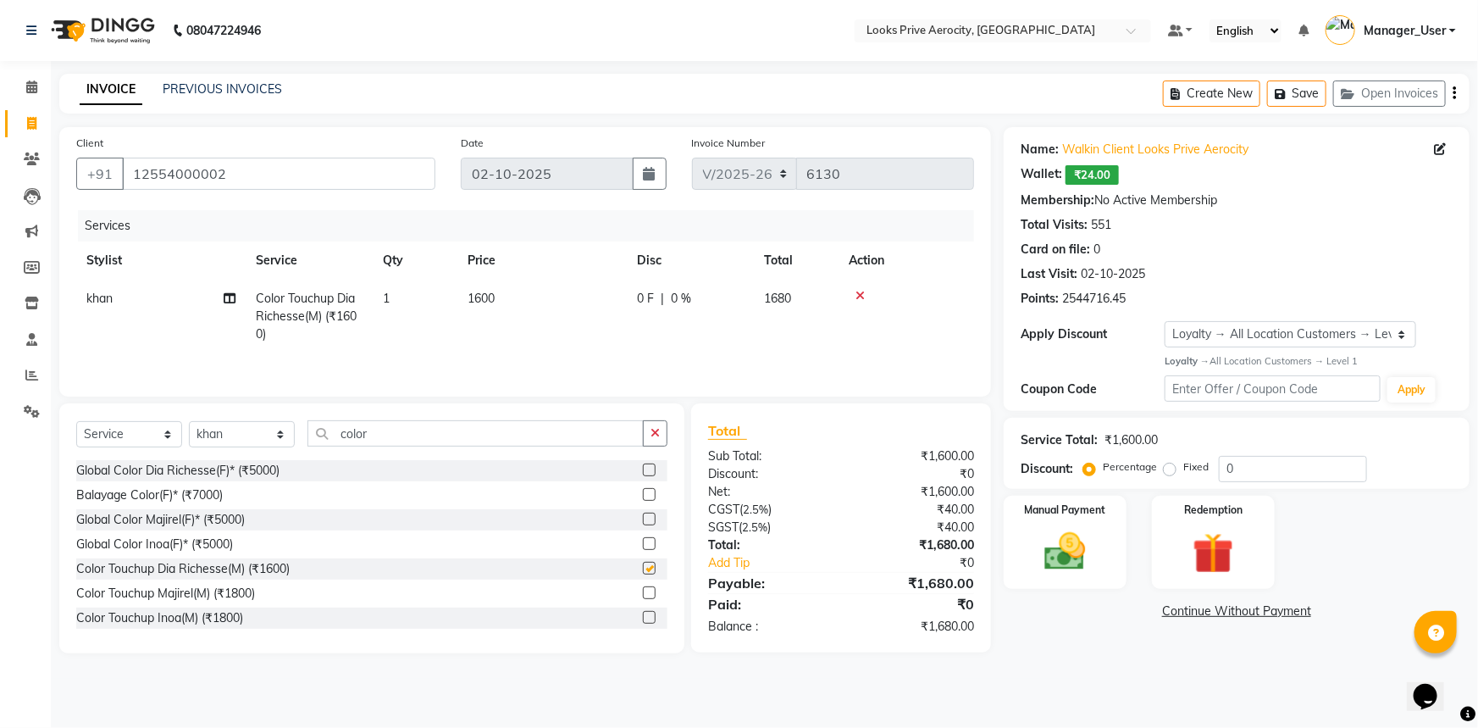
checkbox input "false"
click at [520, 283] on td "1600" at bounding box center [541, 316] width 169 height 74
select select "43243"
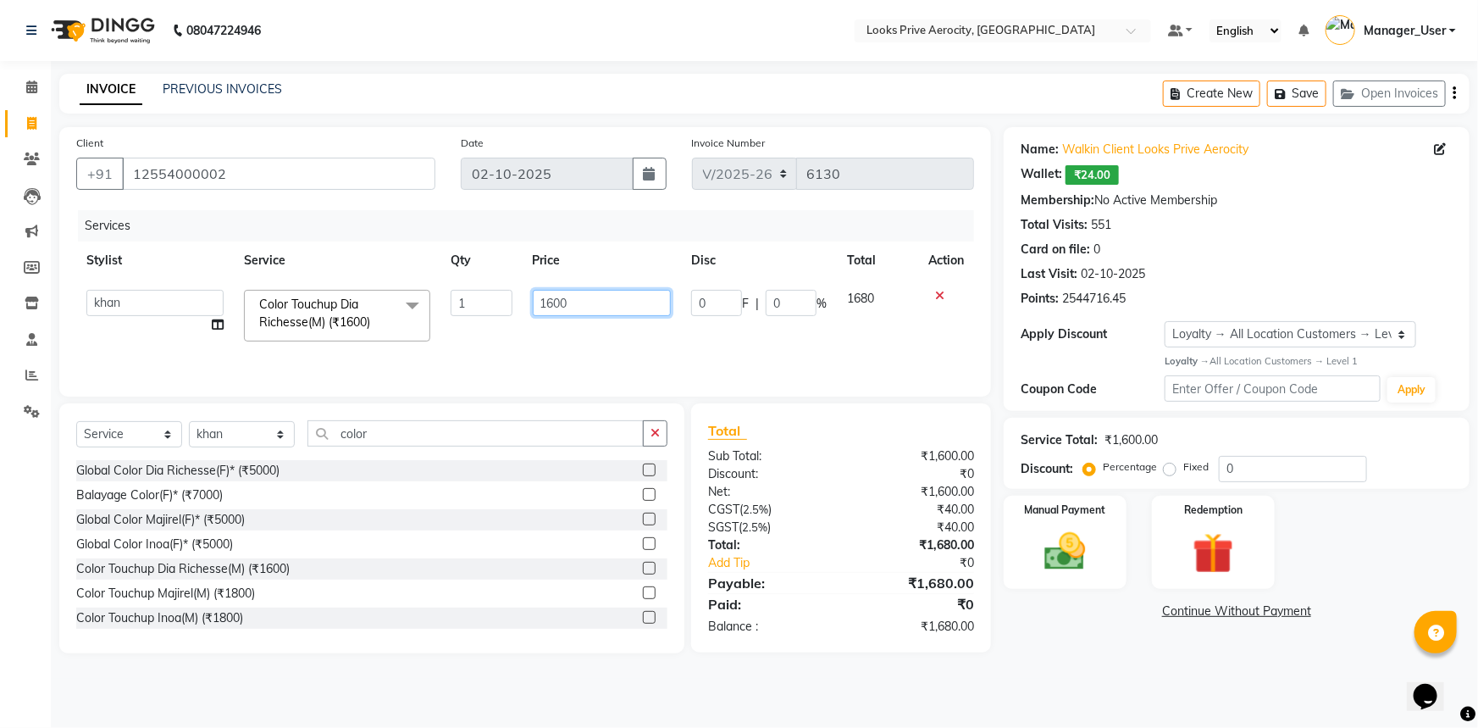
drag, startPoint x: 590, startPoint y: 302, endPoint x: 502, endPoint y: 290, distance: 88.9
click at [502, 290] on tr "Aman_Barber Amit Amu Dharma Erica CR Eric_asst Esha Ishita kapil khan Manager_U…" at bounding box center [525, 315] width 898 height 72
type input "1700"
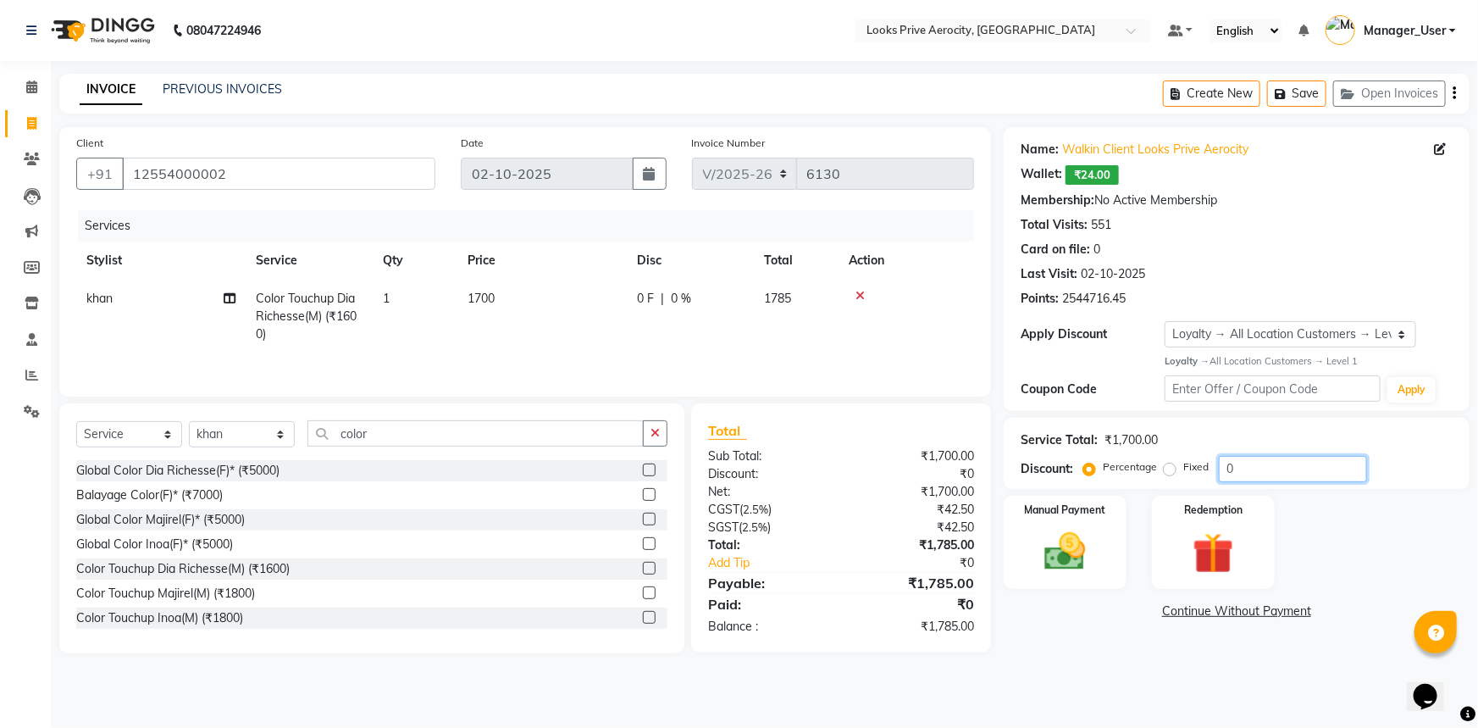
drag, startPoint x: 1269, startPoint y: 479, endPoint x: 1137, endPoint y: 473, distance: 131.4
click at [1139, 473] on div "Percentage Fixed 0" at bounding box center [1227, 469] width 280 height 26
type input "20"
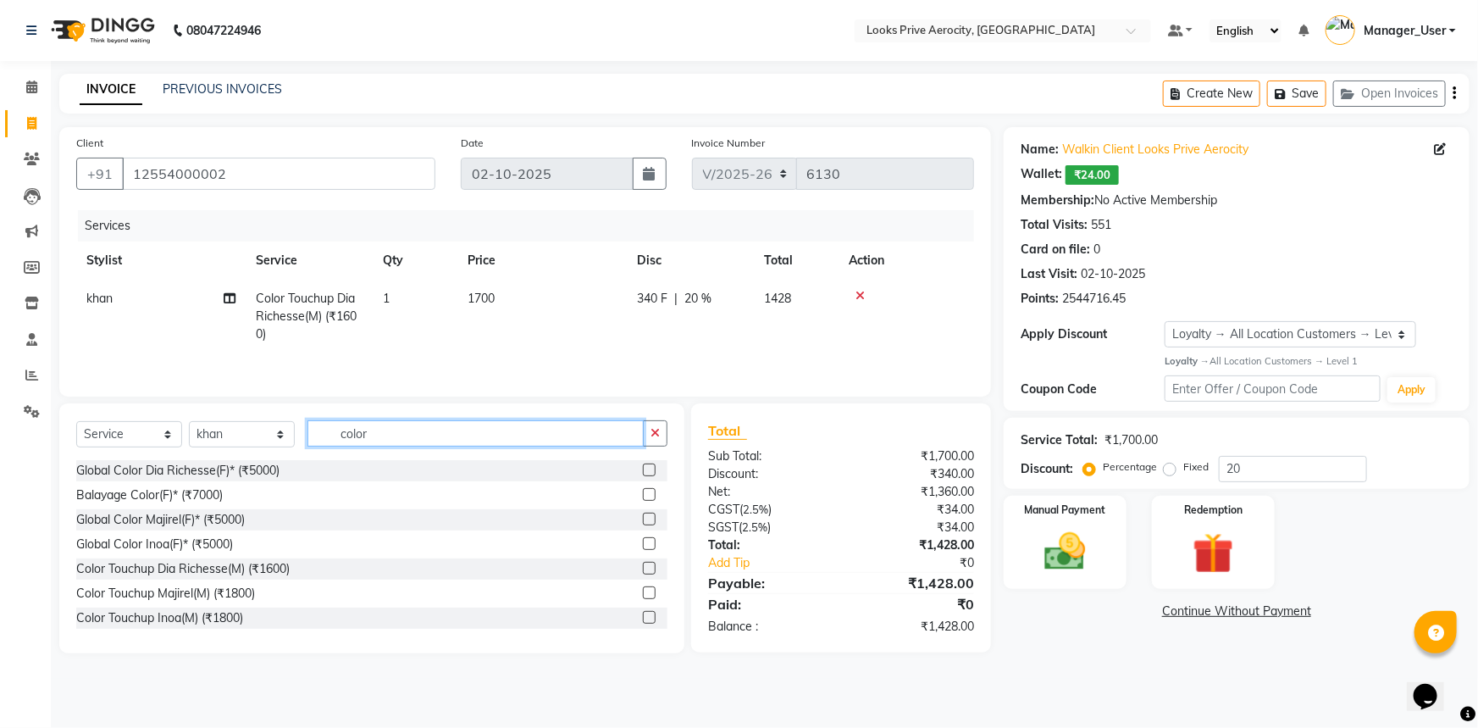
drag, startPoint x: 342, startPoint y: 431, endPoint x: 310, endPoint y: 434, distance: 32.3
click at [310, 434] on input "color" at bounding box center [475, 433] width 336 height 26
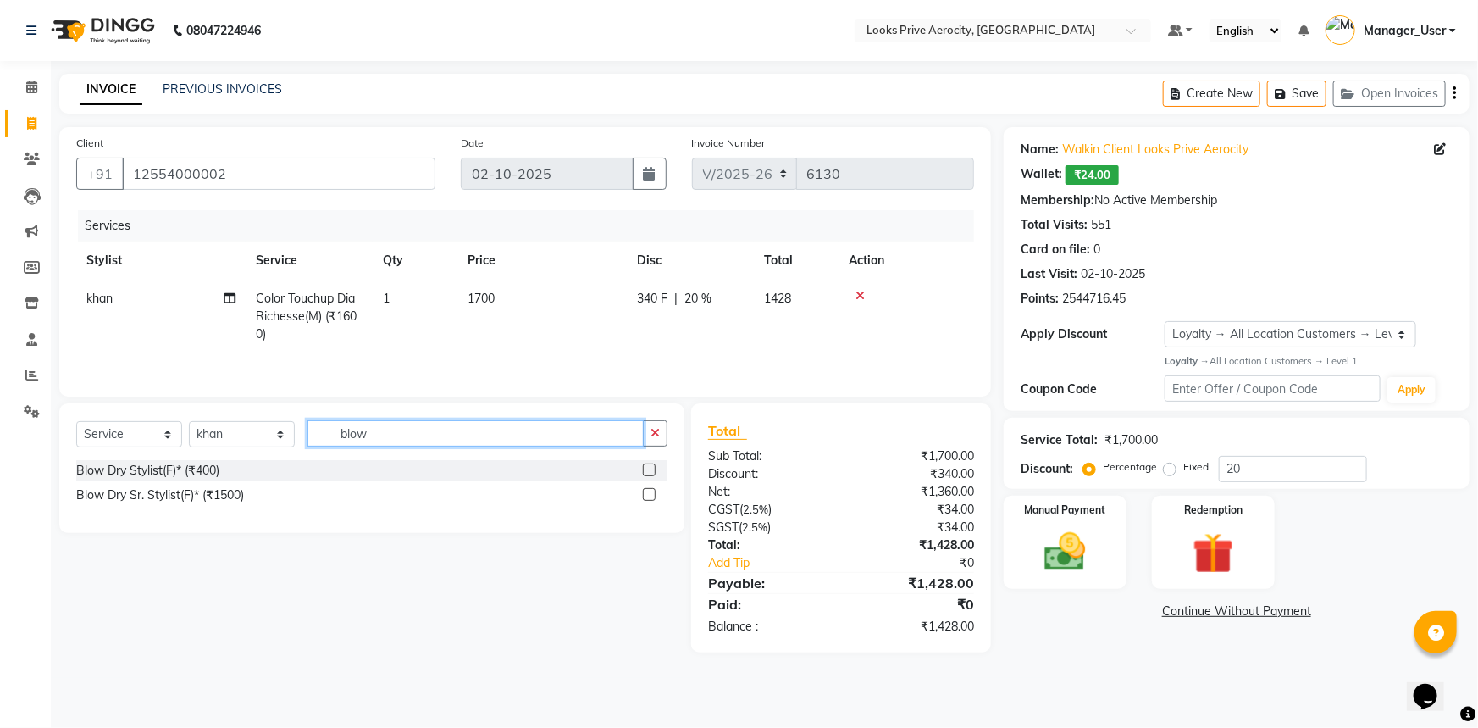
type input "blow"
click at [643, 473] on label at bounding box center [649, 469] width 13 height 13
click at [643, 473] on input "checkbox" at bounding box center [648, 470] width 11 height 11
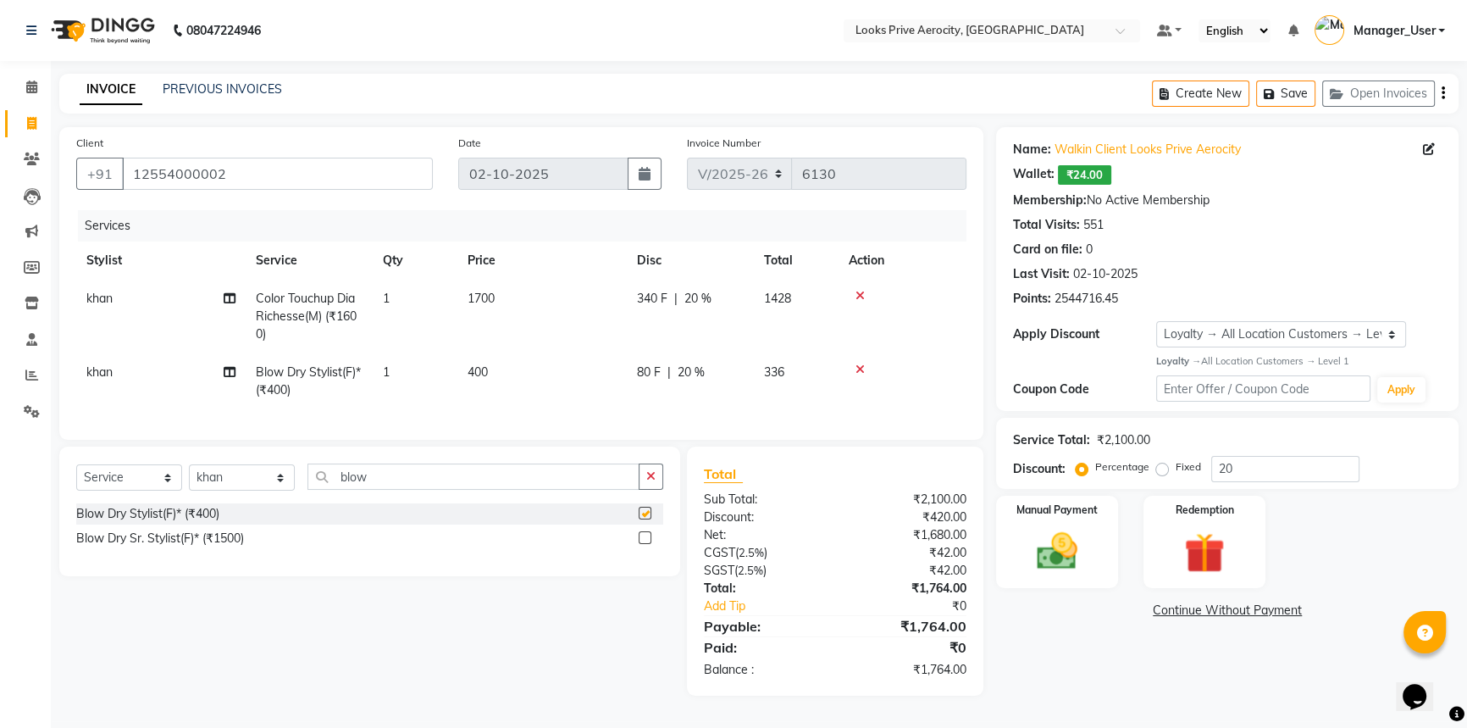
checkbox input "false"
click at [524, 372] on td "400" at bounding box center [541, 381] width 169 height 56
select select "43243"
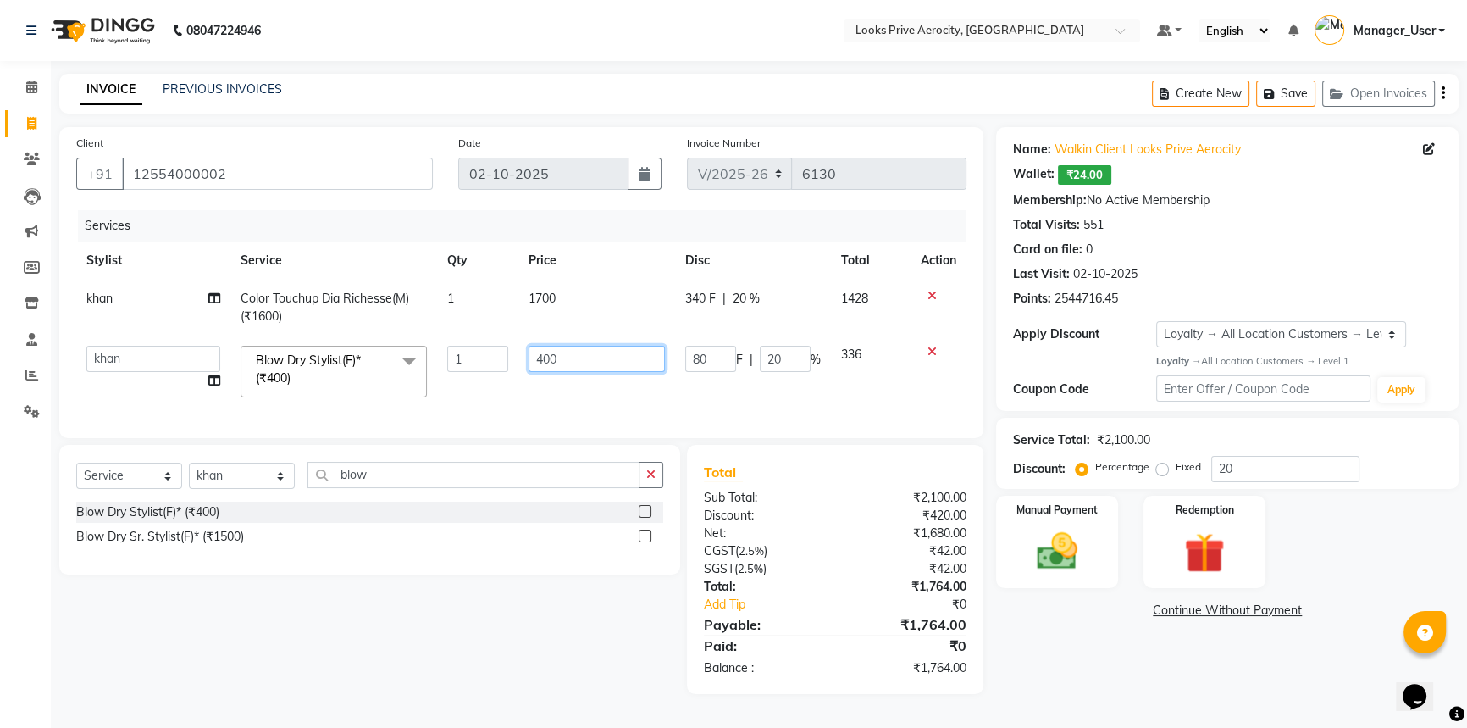
drag, startPoint x: 578, startPoint y: 363, endPoint x: 484, endPoint y: 350, distance: 95.8
click at [484, 350] on tr "Aman_Barber Amit Amu Dharma Erica CR Eric_asst Esha Ishita kapil khan Manager_U…" at bounding box center [521, 371] width 890 height 72
type input "1000"
click at [1063, 694] on div "Name: Walkin Client Looks Prive Aerocity Wallet: ₹24.00 Membership: No Active M…" at bounding box center [1233, 410] width 475 height 567
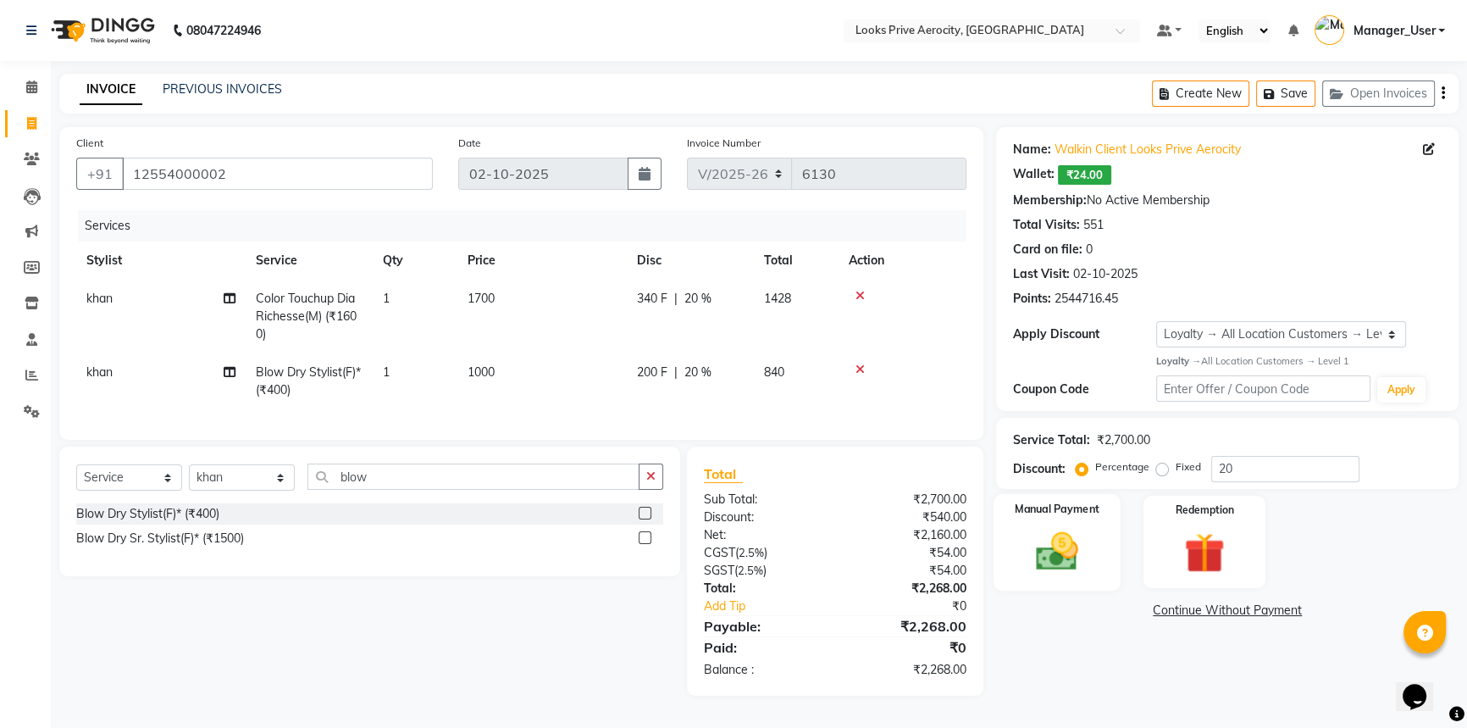
click at [1077, 556] on img at bounding box center [1057, 551] width 69 height 48
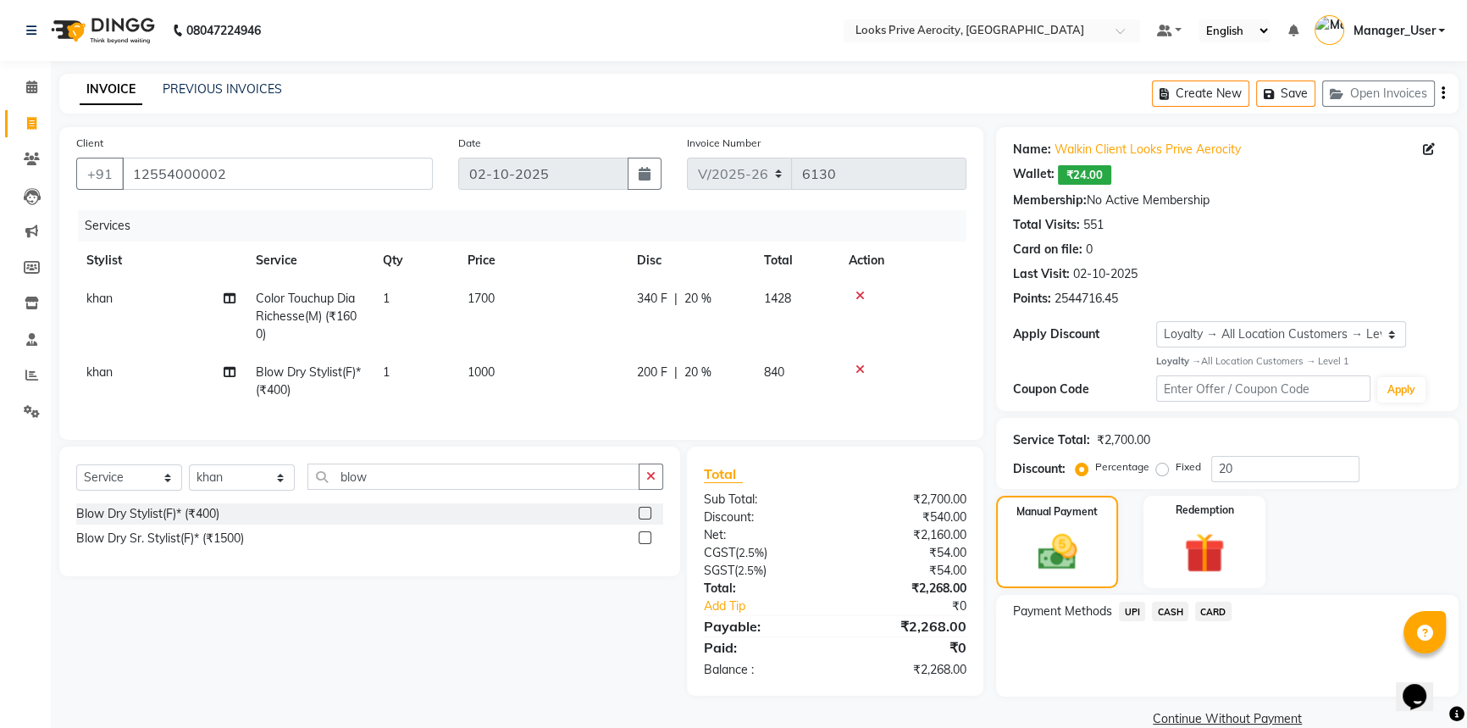
click at [1205, 610] on span "CARD" at bounding box center [1213, 610] width 36 height 19
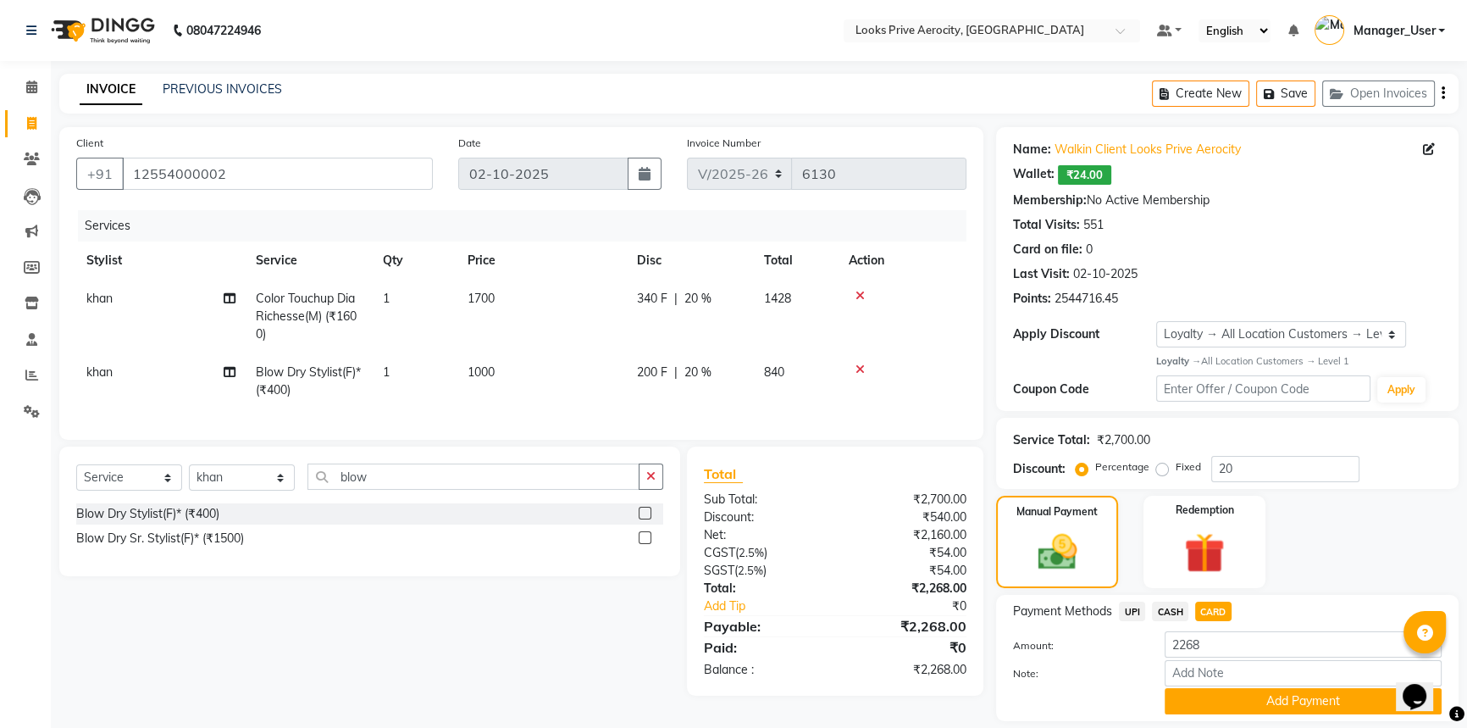
click at [1214, 697] on button "Add Payment" at bounding box center [1303, 701] width 277 height 26
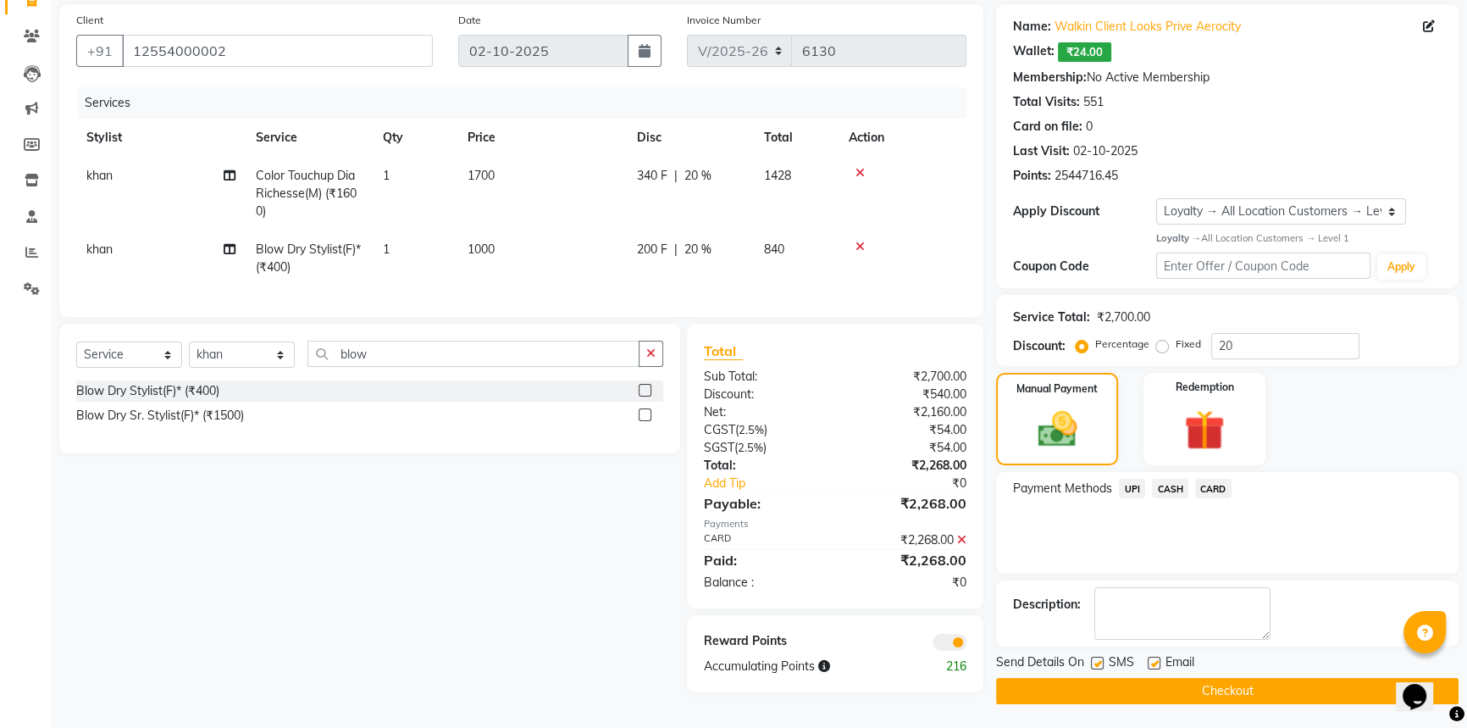
scroll to position [125, 0]
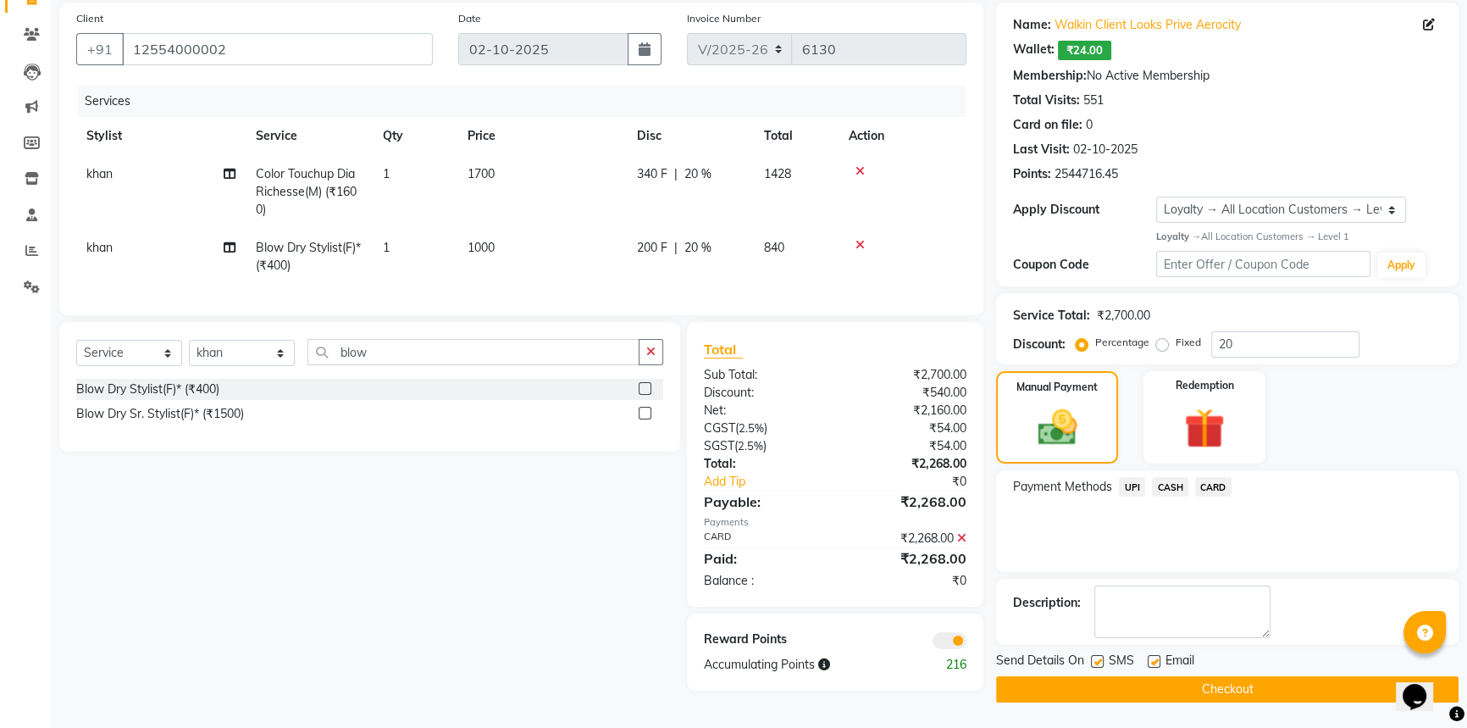
click at [1218, 687] on button "Checkout" at bounding box center [1227, 689] width 462 height 26
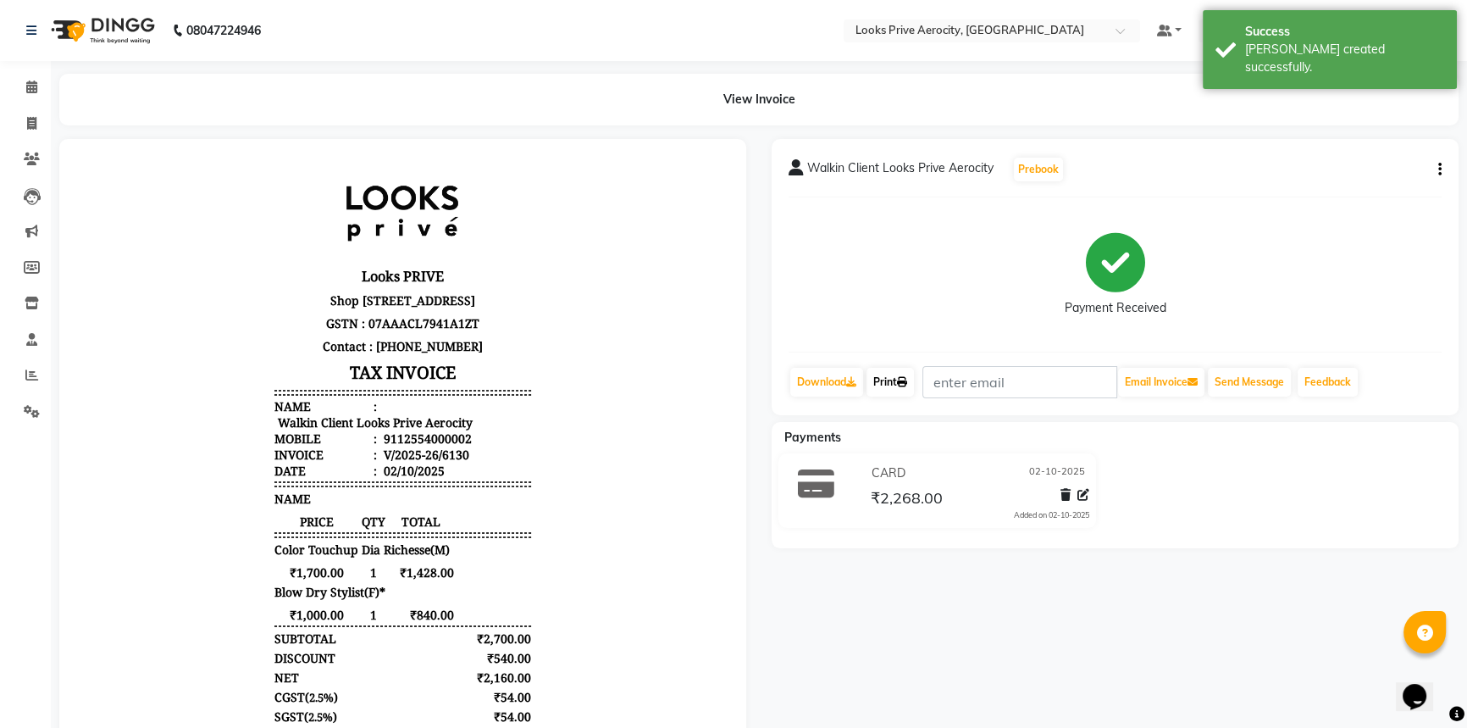
click at [898, 380] on link "Print" at bounding box center [889, 382] width 47 height 29
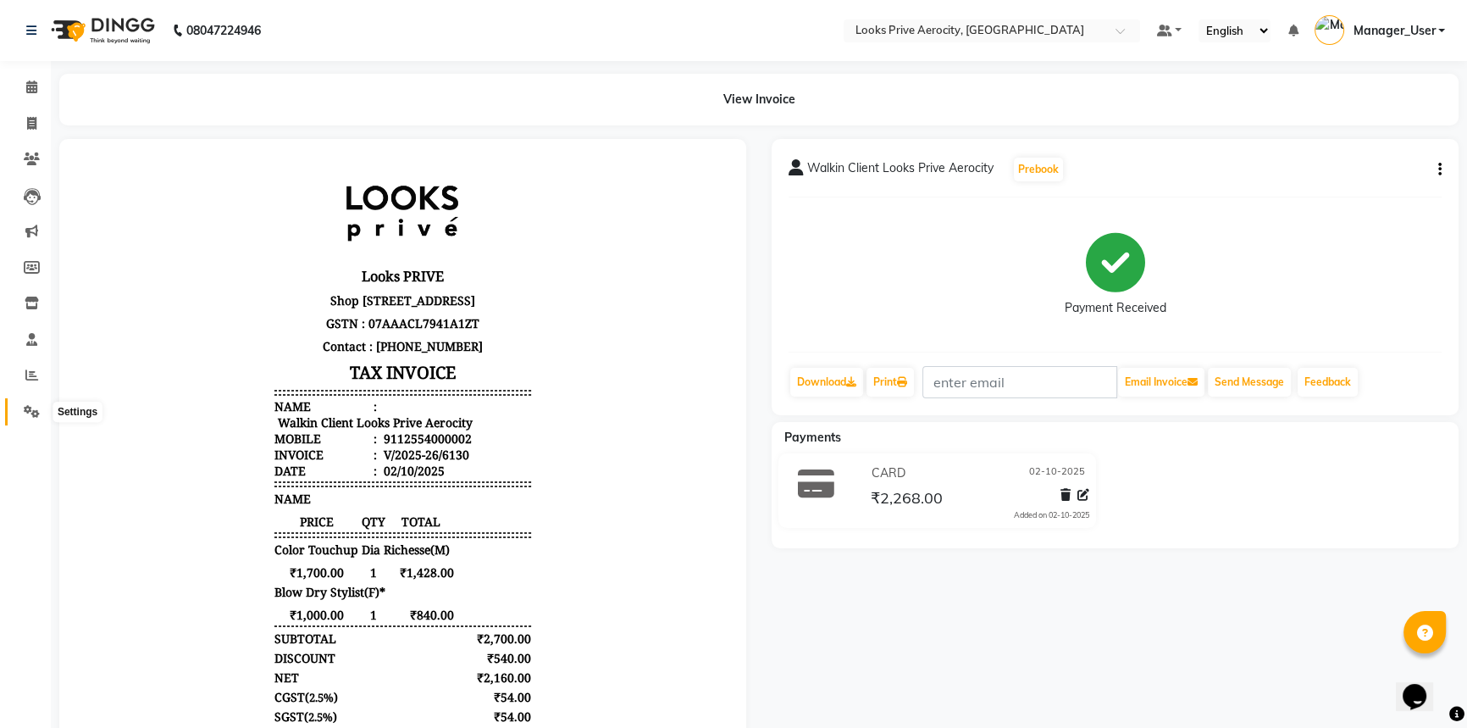
click at [33, 408] on icon at bounding box center [32, 411] width 16 height 13
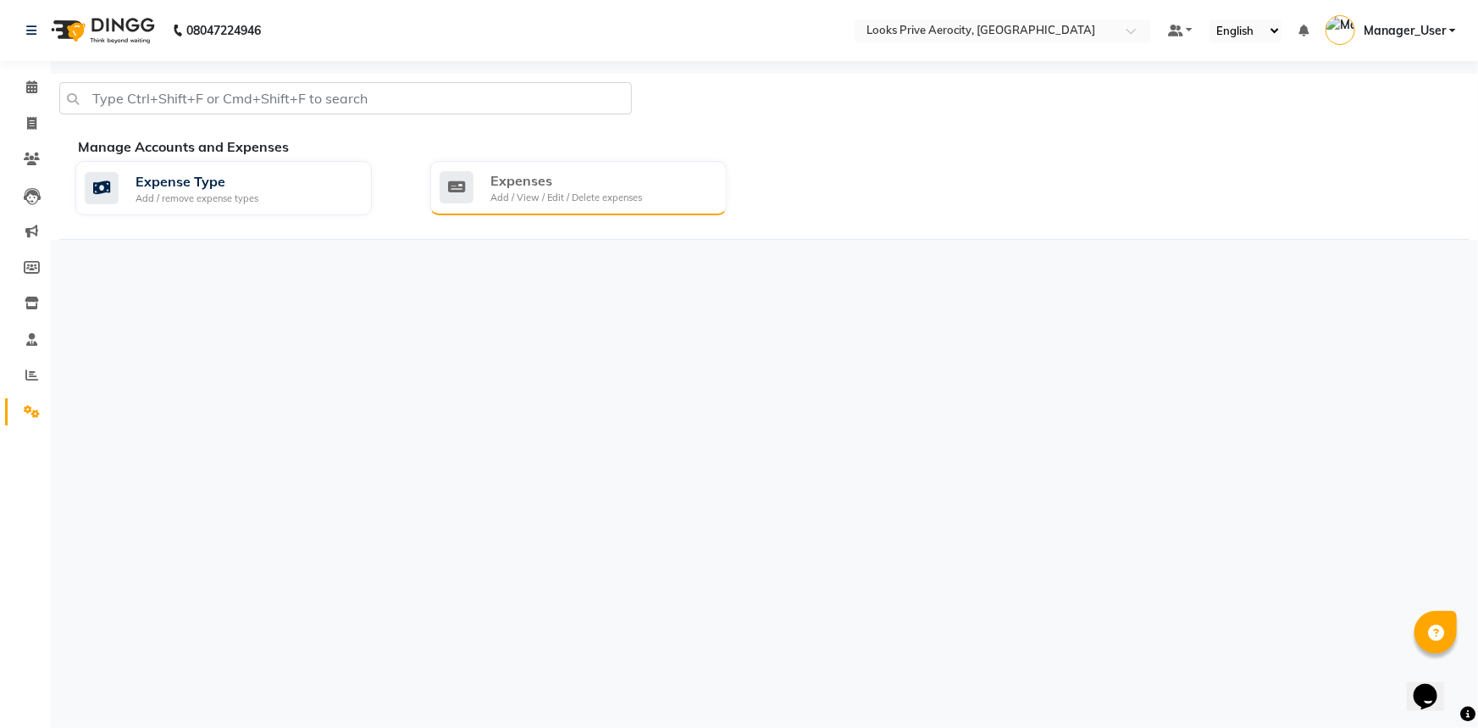
click at [584, 205] on div "Expenses Add / View / Edit / Delete expenses" at bounding box center [578, 188] width 296 height 54
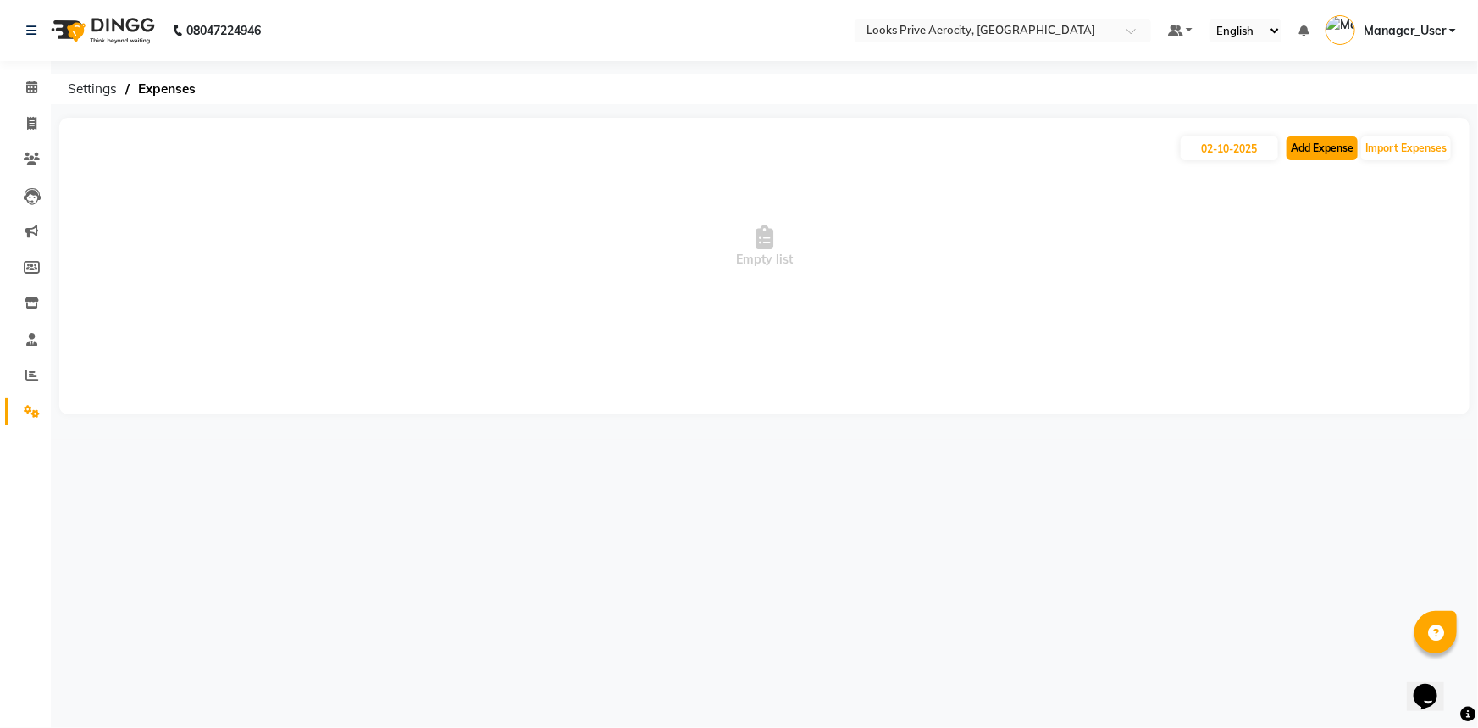
click at [1335, 143] on button "Add Expense" at bounding box center [1321, 148] width 71 height 24
select select "1"
select select "4876"
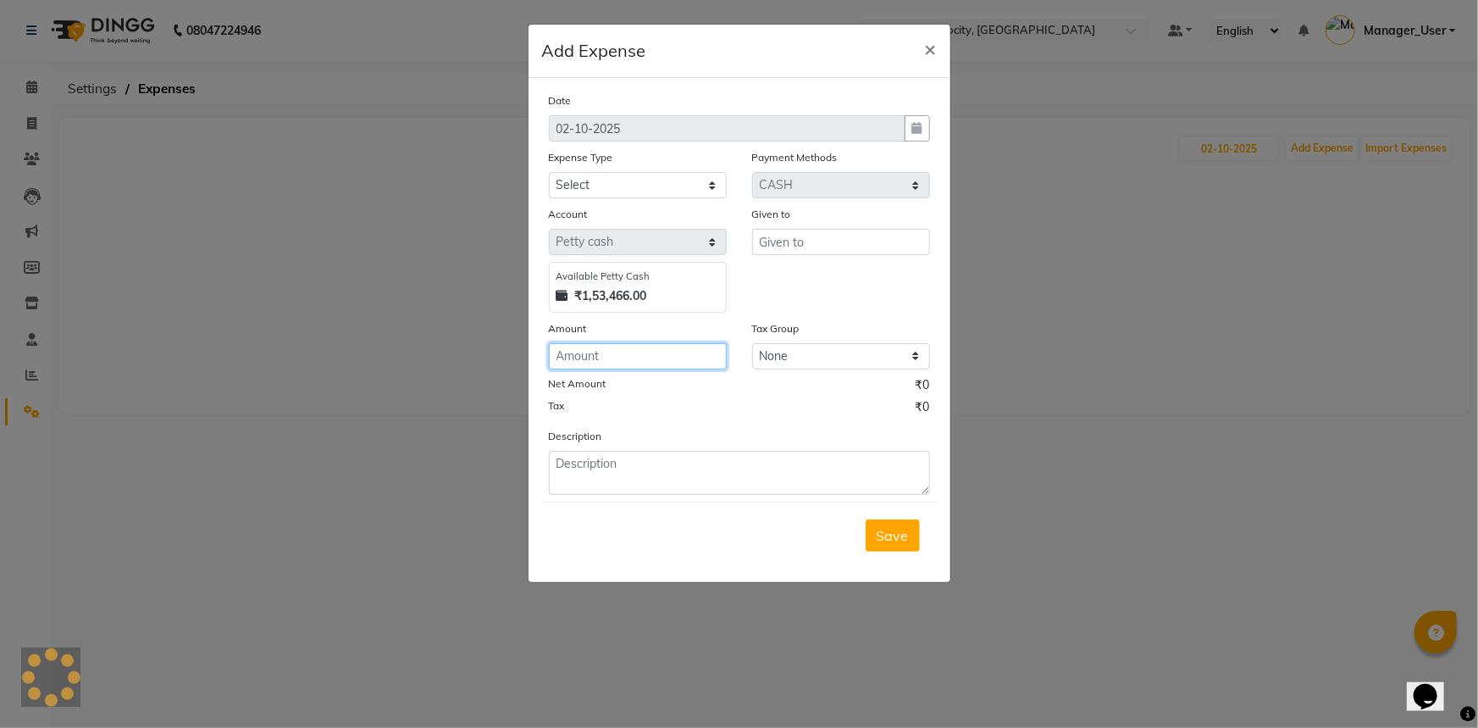
click at [635, 352] on input "number" at bounding box center [638, 356] width 178 height 26
type input "200"
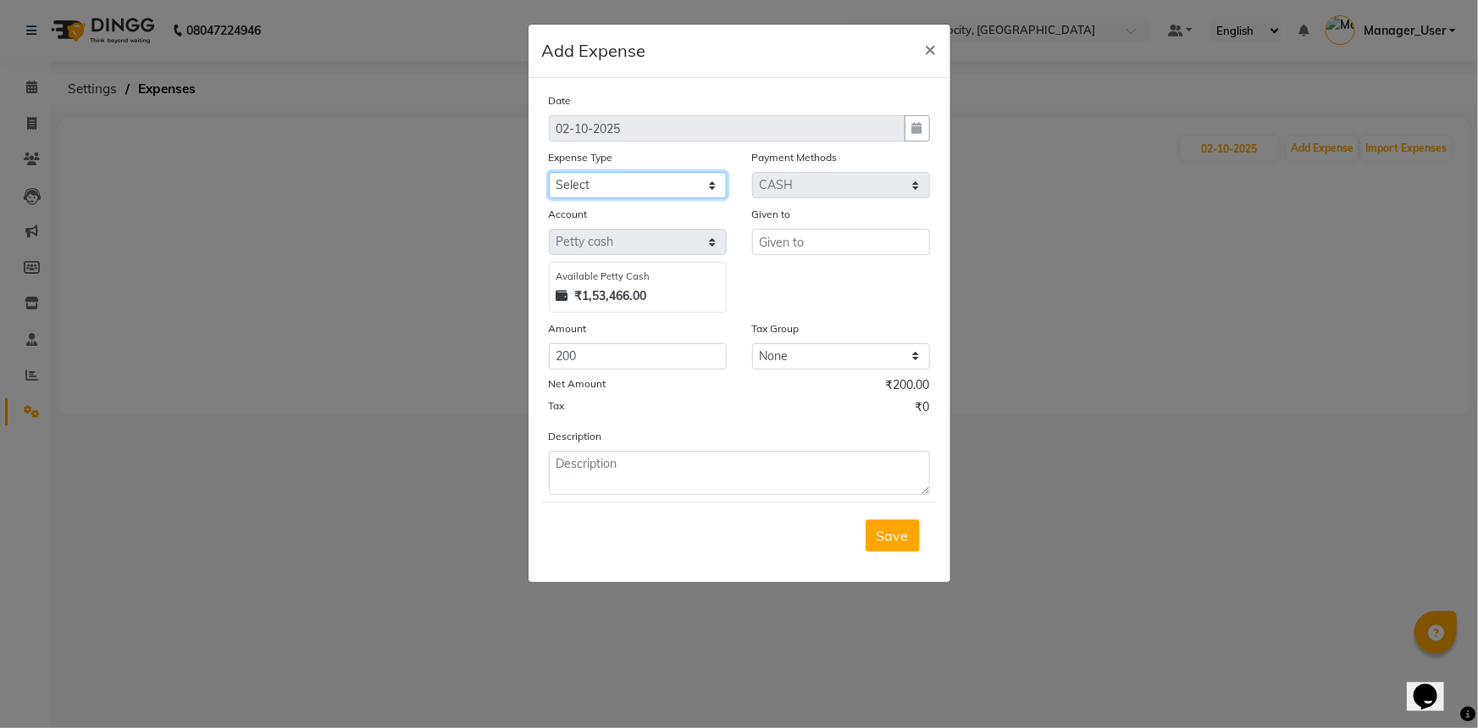
drag, startPoint x: 627, startPoint y: 191, endPoint x: 616, endPoint y: 198, distance: 13.4
click at [627, 191] on select "Select Accommodation Aesthetics Bank Deposit BLINKIT Cash Handover Client Refun…" at bounding box center [638, 185] width 178 height 26
select select "23704"
click at [549, 173] on select "Select Accommodation Aesthetics Bank Deposit BLINKIT Cash Handover Client Refun…" at bounding box center [638, 185] width 178 height 26
click at [807, 242] on input "text" at bounding box center [841, 242] width 178 height 26
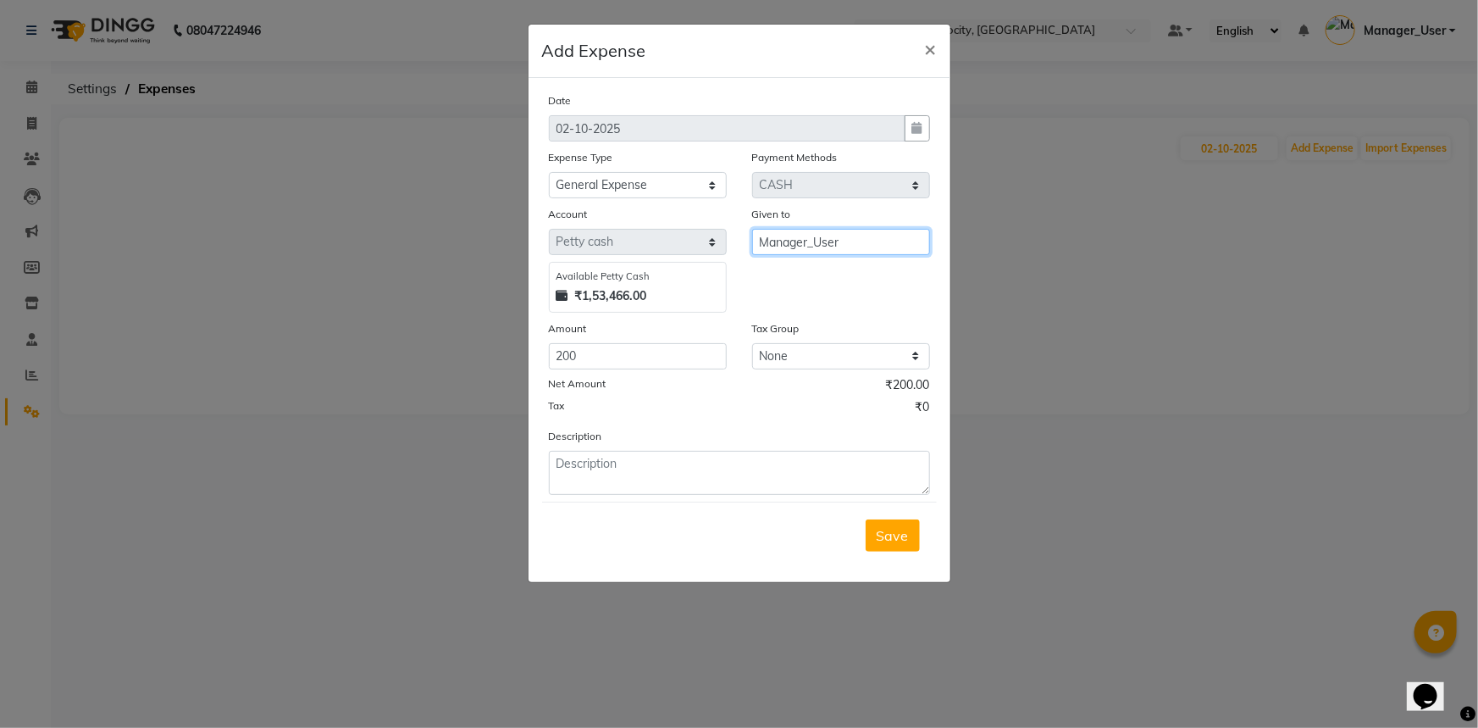
type input "Manager_User"
click at [626, 470] on textarea at bounding box center [739, 473] width 381 height 44
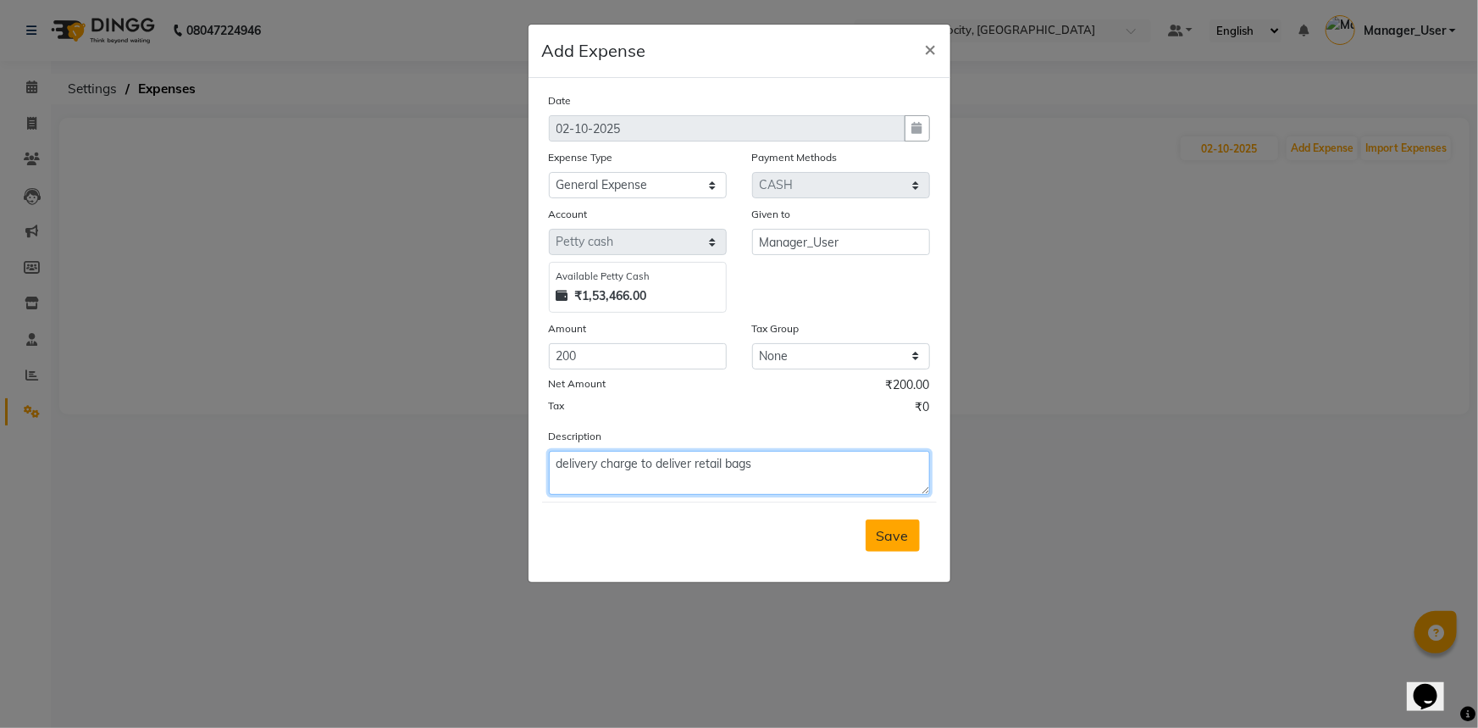
type textarea "delivery charge to deliver retail bags"
click at [891, 543] on span "Save" at bounding box center [893, 535] width 32 height 17
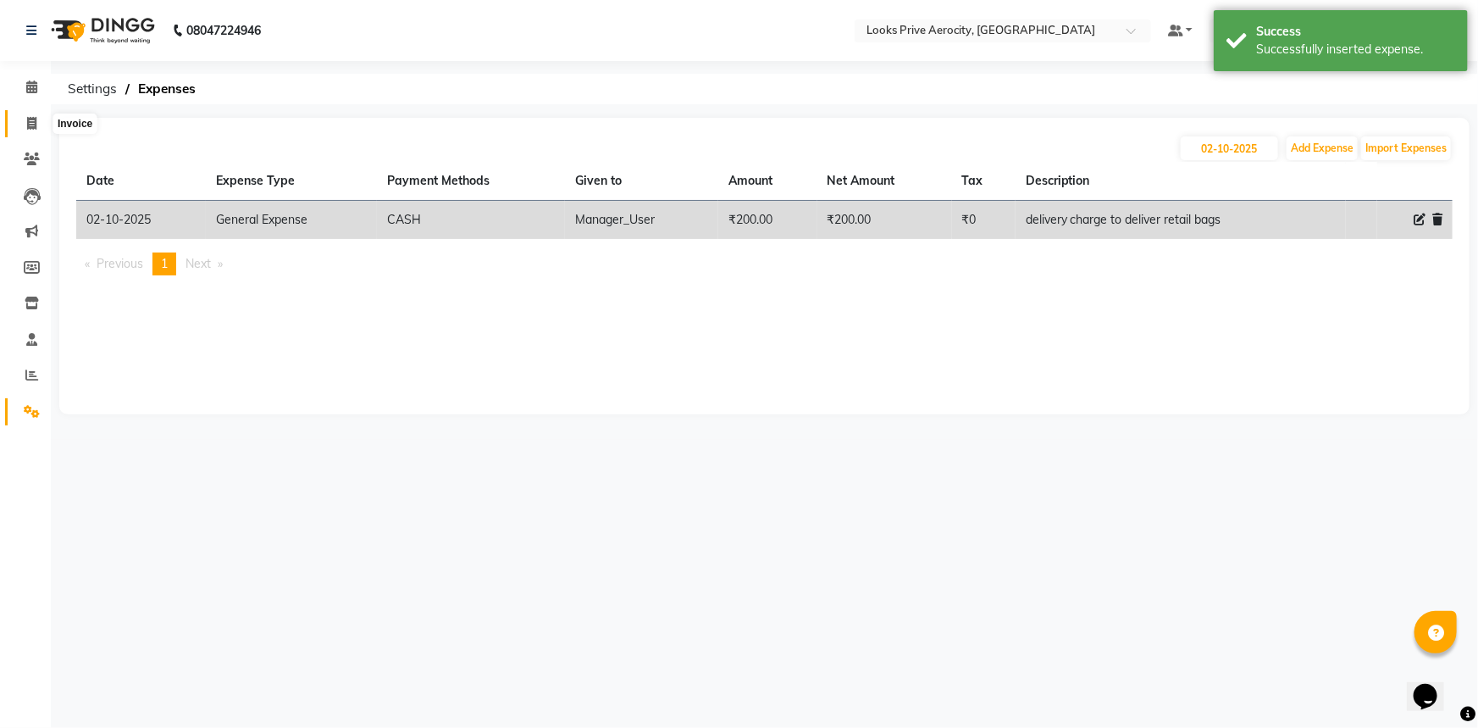
click at [33, 130] on span at bounding box center [32, 123] width 30 height 19
select select "service"
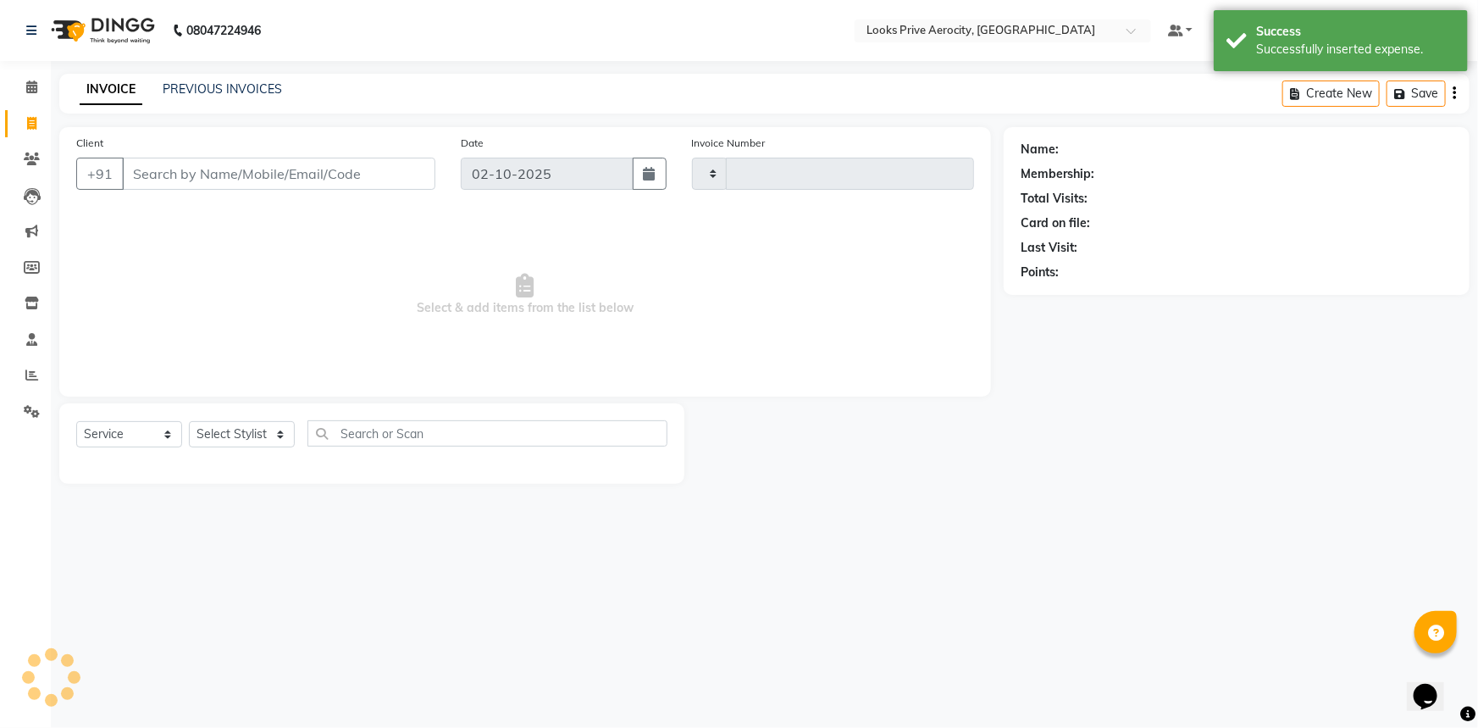
type input "6131"
select select "5913"
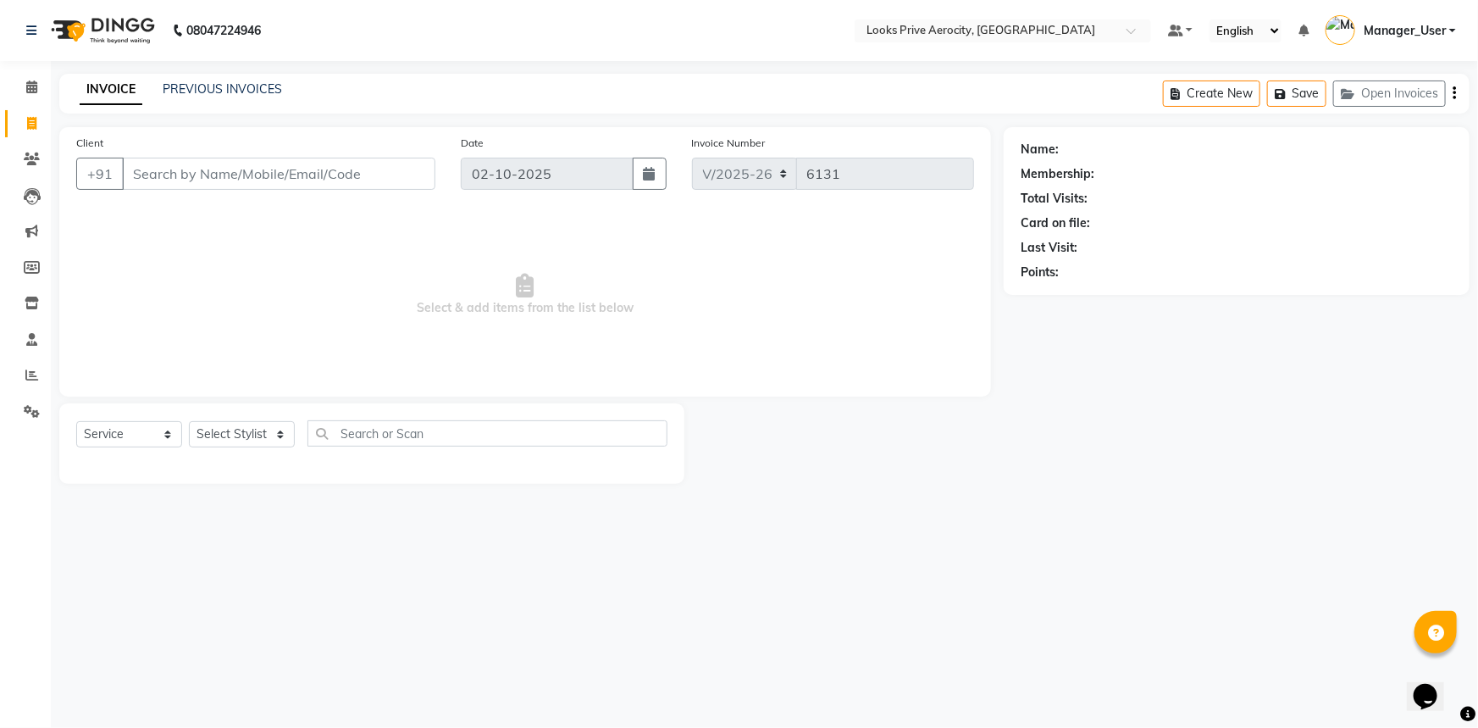
click at [185, 180] on input "Client" at bounding box center [278, 174] width 313 height 32
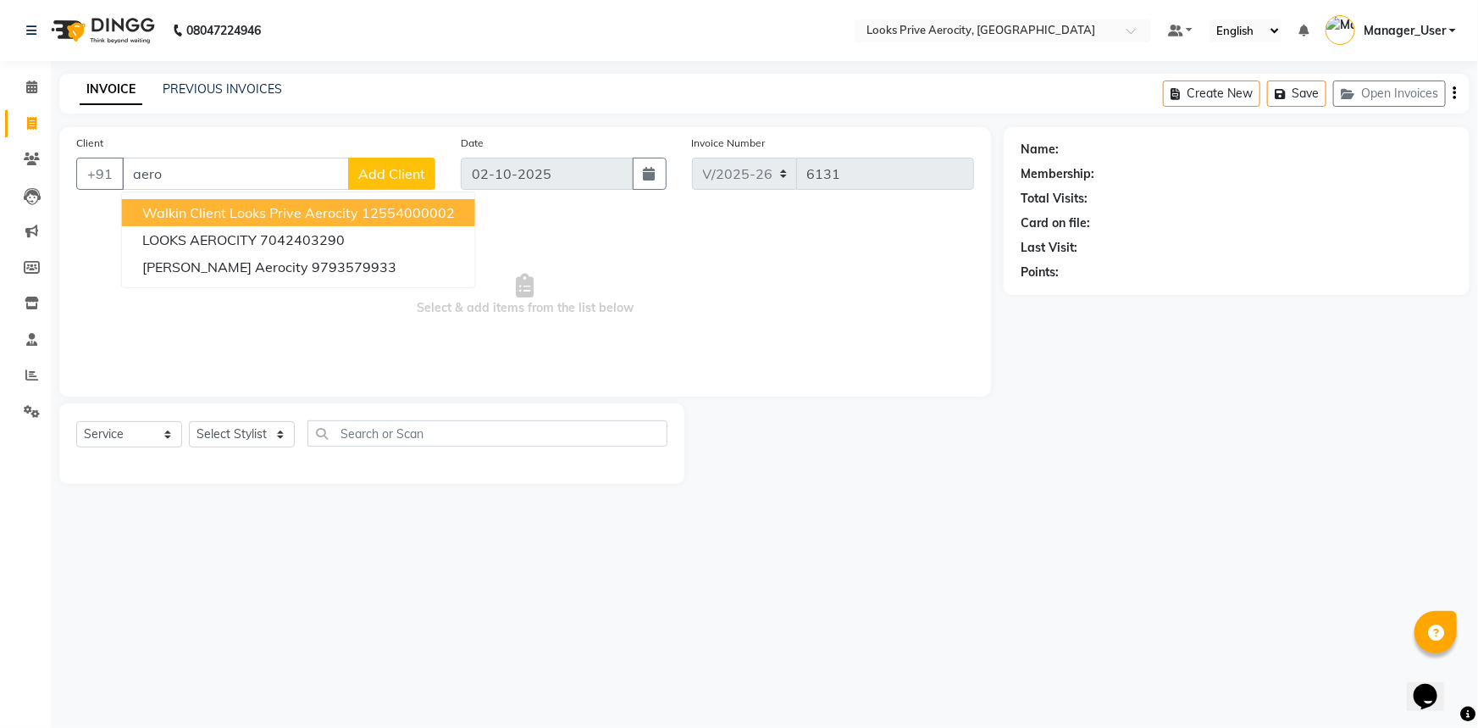
click at [285, 219] on span "Walkin Client Looks Prive Aerocity" at bounding box center [250, 212] width 216 height 17
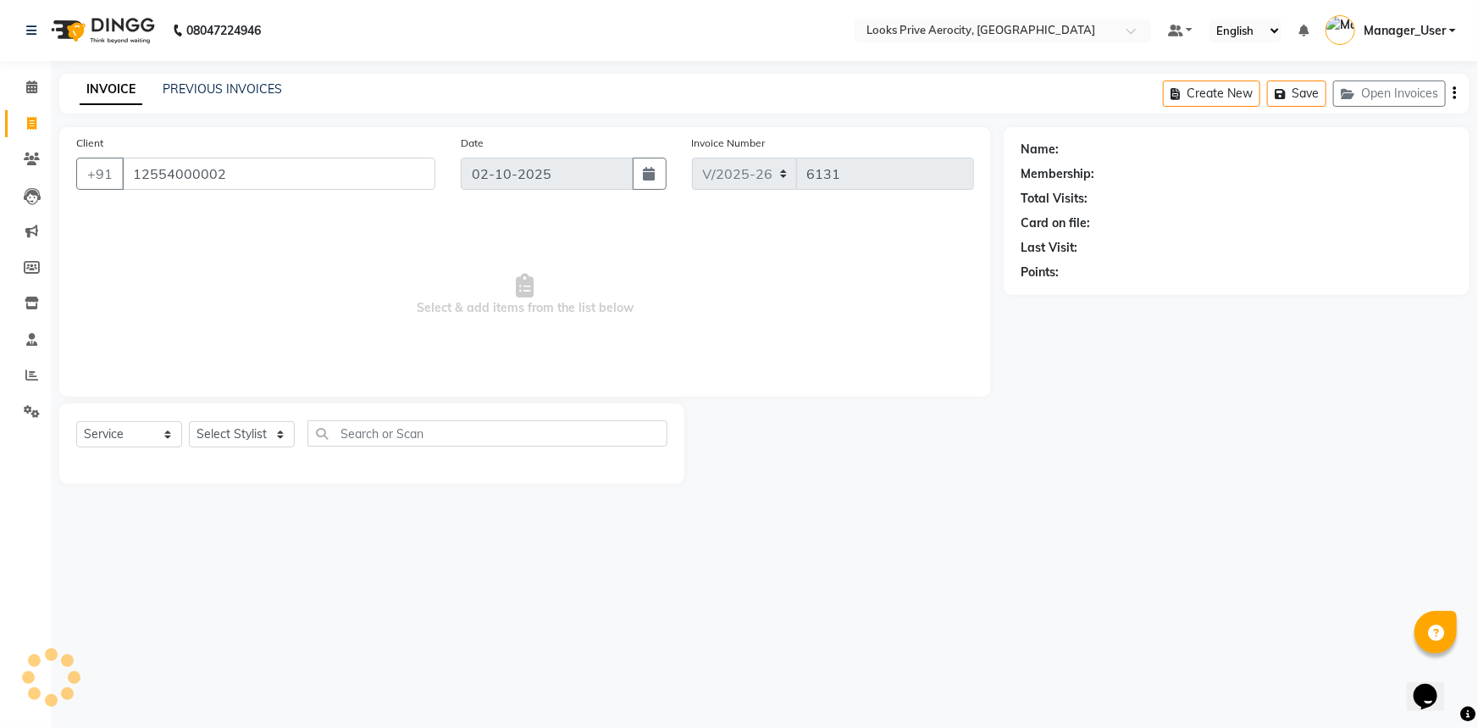
type input "12554000002"
click at [249, 434] on select "Select Stylist Aman_Barber Amit Amu Dharma [PERSON_NAME] Eric_asst [PERSON_NAME…" at bounding box center [242, 434] width 106 height 26
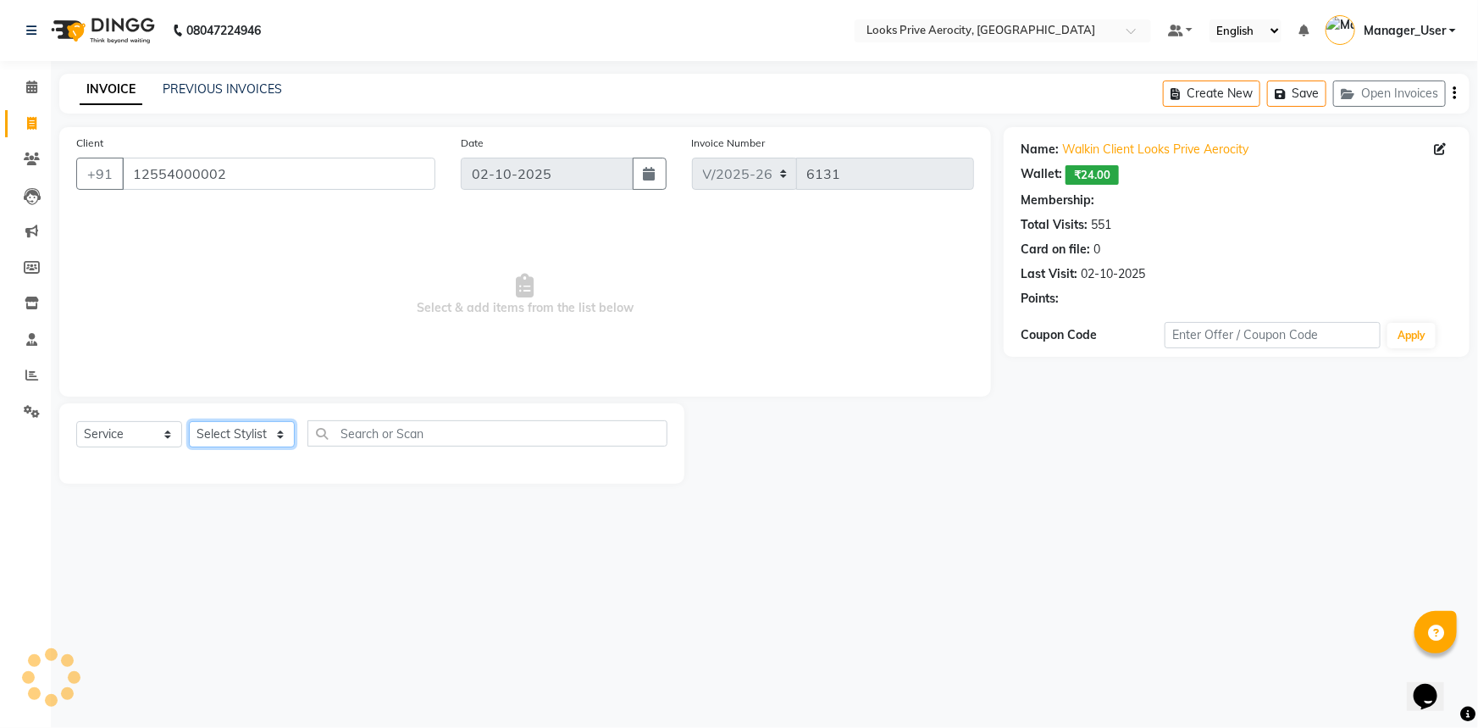
select select "1: Object"
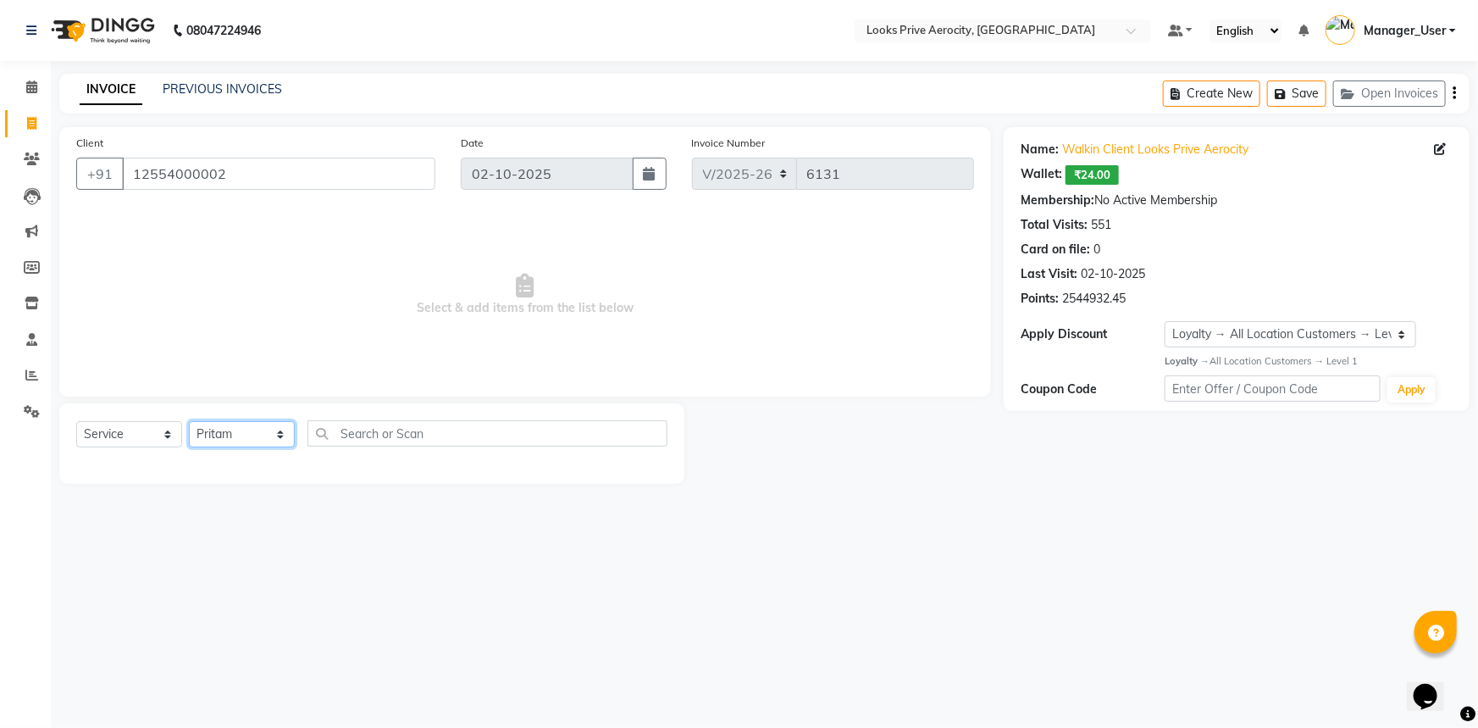
click at [189, 421] on select "Select Stylist Aman_Barber Amit Amu Dharma [PERSON_NAME] Eric_asst [PERSON_NAME…" at bounding box center [242, 434] width 106 height 26
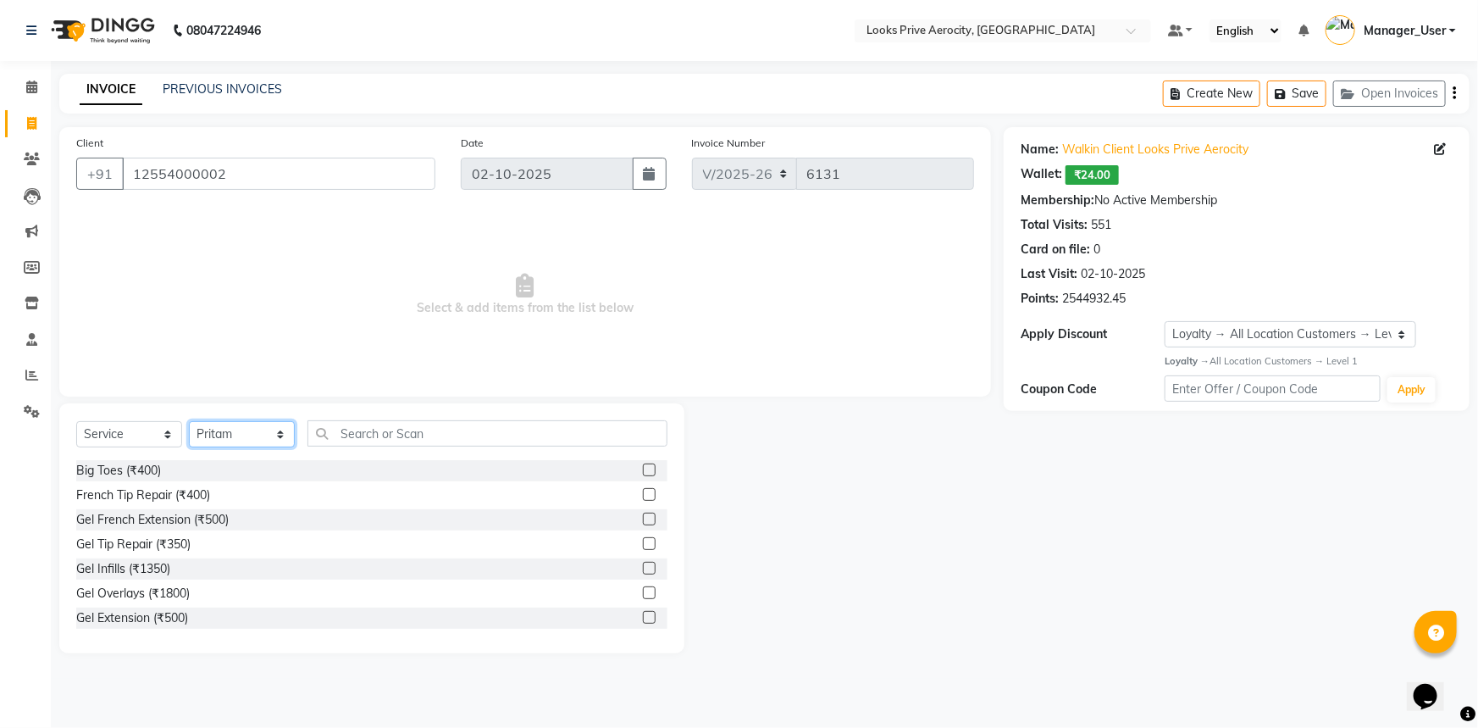
click at [278, 441] on select "Select Stylist Aman_Barber Amit Amu Dharma [PERSON_NAME] Eric_asst [PERSON_NAME…" at bounding box center [242, 434] width 106 height 26
select select "43252"
click at [189, 421] on select "Select Stylist Aman_Barber Amit Amu Dharma [PERSON_NAME] Eric_asst [PERSON_NAME…" at bounding box center [242, 434] width 106 height 26
click at [341, 426] on input "text" at bounding box center [487, 433] width 360 height 26
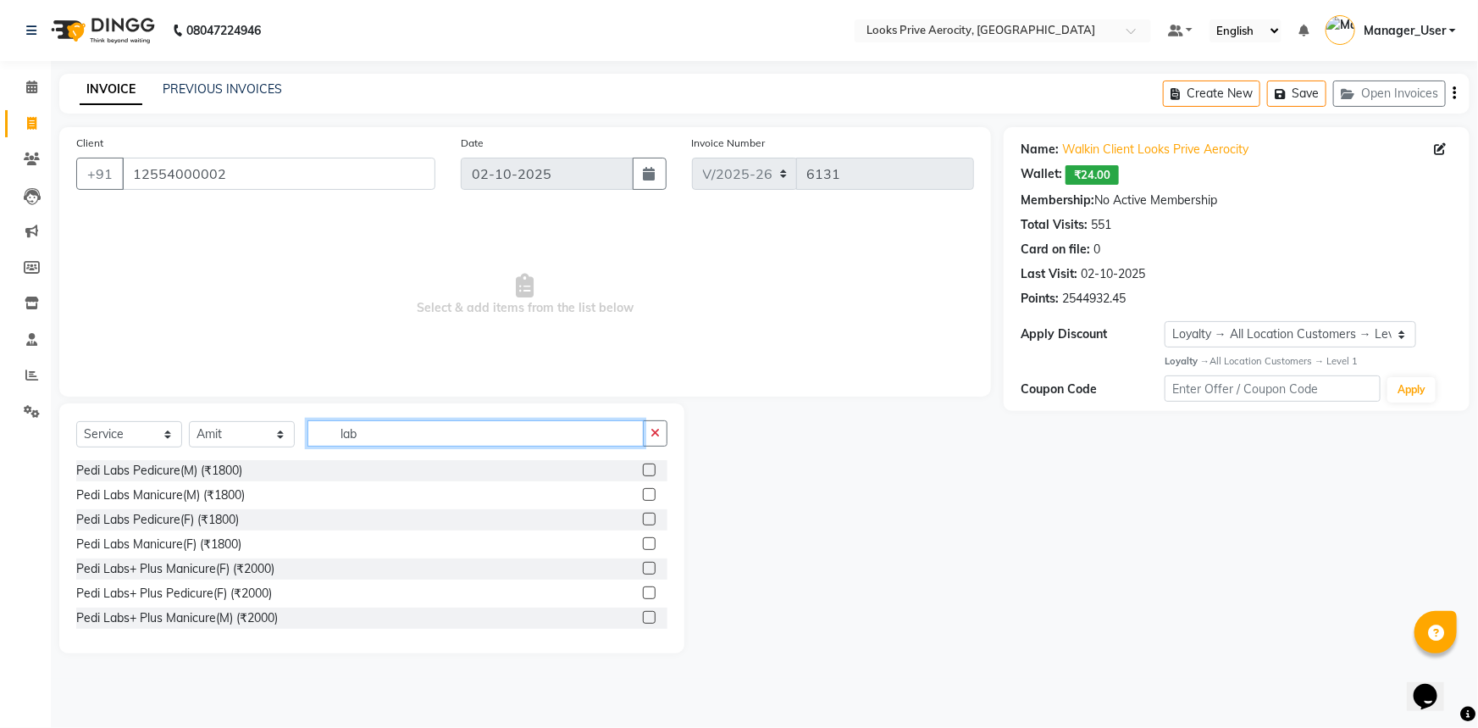
type input "lab"
click at [643, 497] on label at bounding box center [649, 494] width 13 height 13
click at [643, 497] on input "checkbox" at bounding box center [648, 495] width 11 height 11
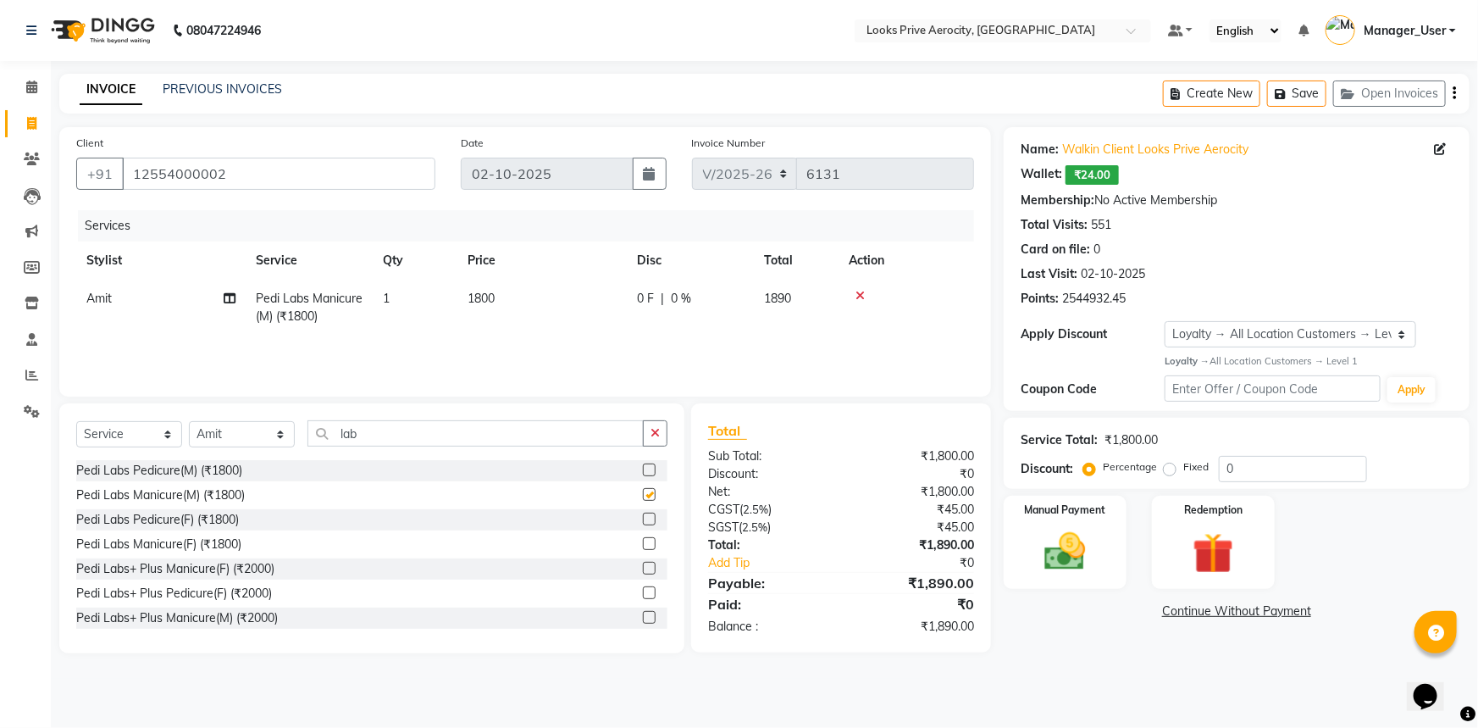
checkbox input "false"
click at [643, 520] on label at bounding box center [649, 518] width 13 height 13
click at [643, 520] on input "checkbox" at bounding box center [648, 519] width 11 height 11
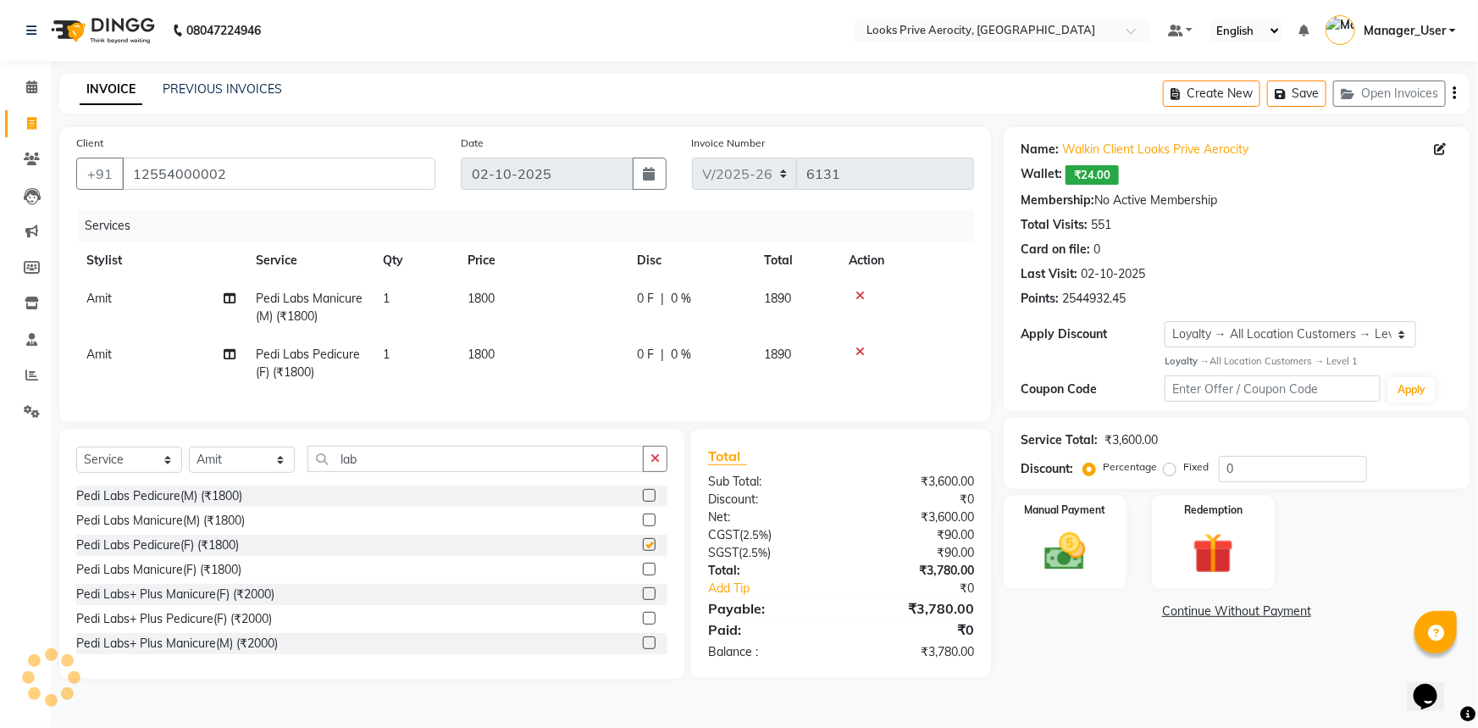
checkbox input "false"
click at [143, 356] on td "Amit" at bounding box center [160, 363] width 169 height 56
select select "43252"
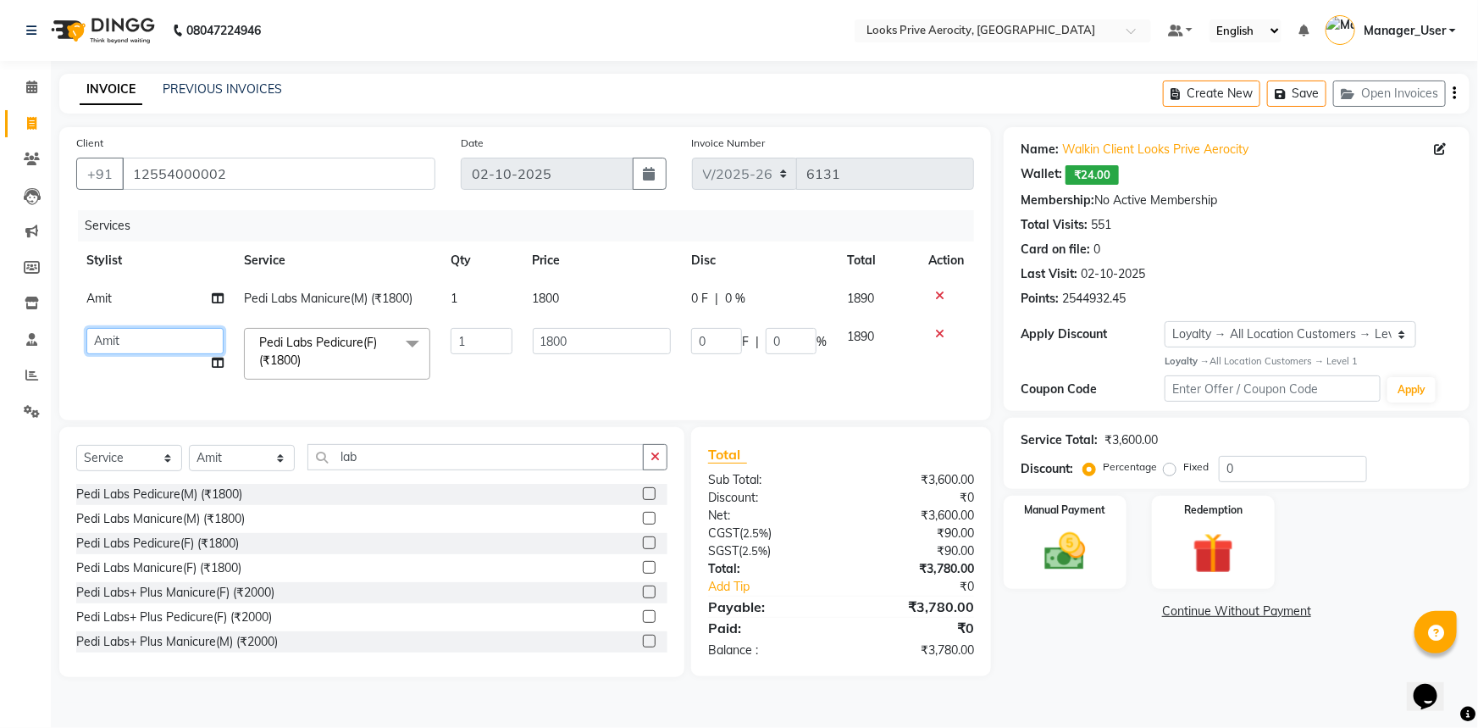
click at [181, 346] on select "Aman_Barber Amit Amu Dharma Erica CR Eric_asst Esha Ishita kapil khan Manager_U…" at bounding box center [154, 341] width 137 height 26
select select "43250"
click at [1292, 668] on div "Name: Walkin Client Looks Prive Aerocity Wallet: ₹24.00 Membership: No Active M…" at bounding box center [1243, 402] width 479 height 550
click at [1100, 653] on div "Name: Walkin Client Looks Prive Aerocity Wallet: ₹24.00 Membership: No Active M…" at bounding box center [1243, 402] width 479 height 550
drag, startPoint x: 1248, startPoint y: 464, endPoint x: 1194, endPoint y: 460, distance: 54.4
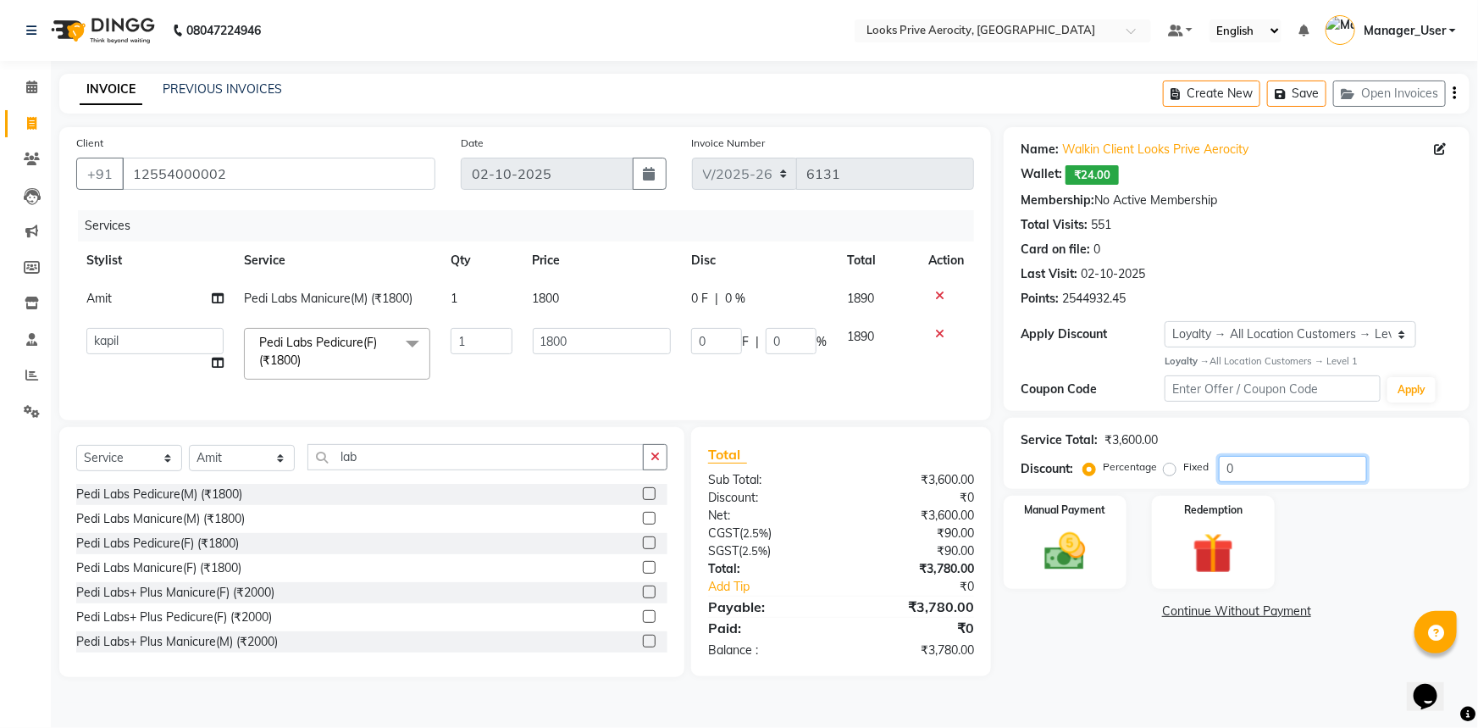
click at [1194, 460] on div "Percentage Fixed 0" at bounding box center [1227, 469] width 280 height 26
type input "2"
type input "36"
type input "2"
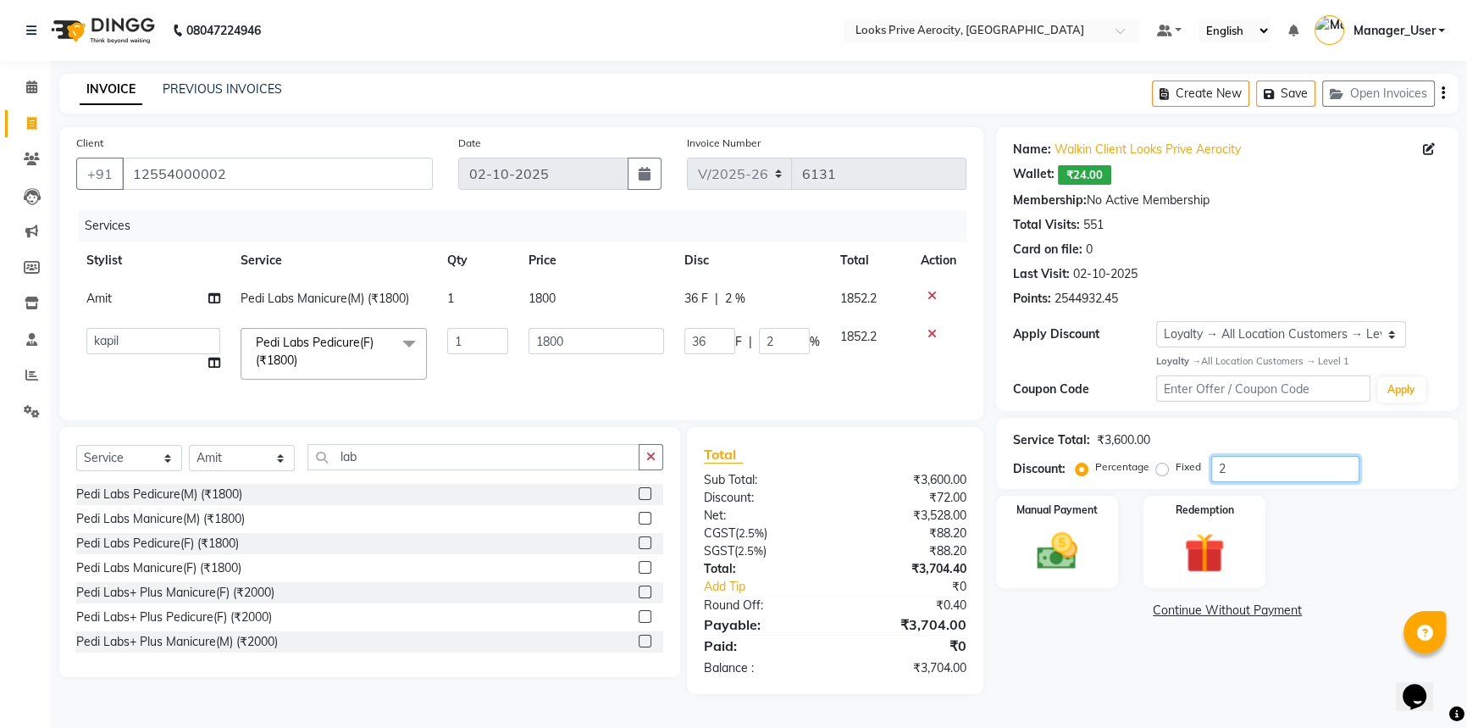
type input "20"
type input "360"
type input "20"
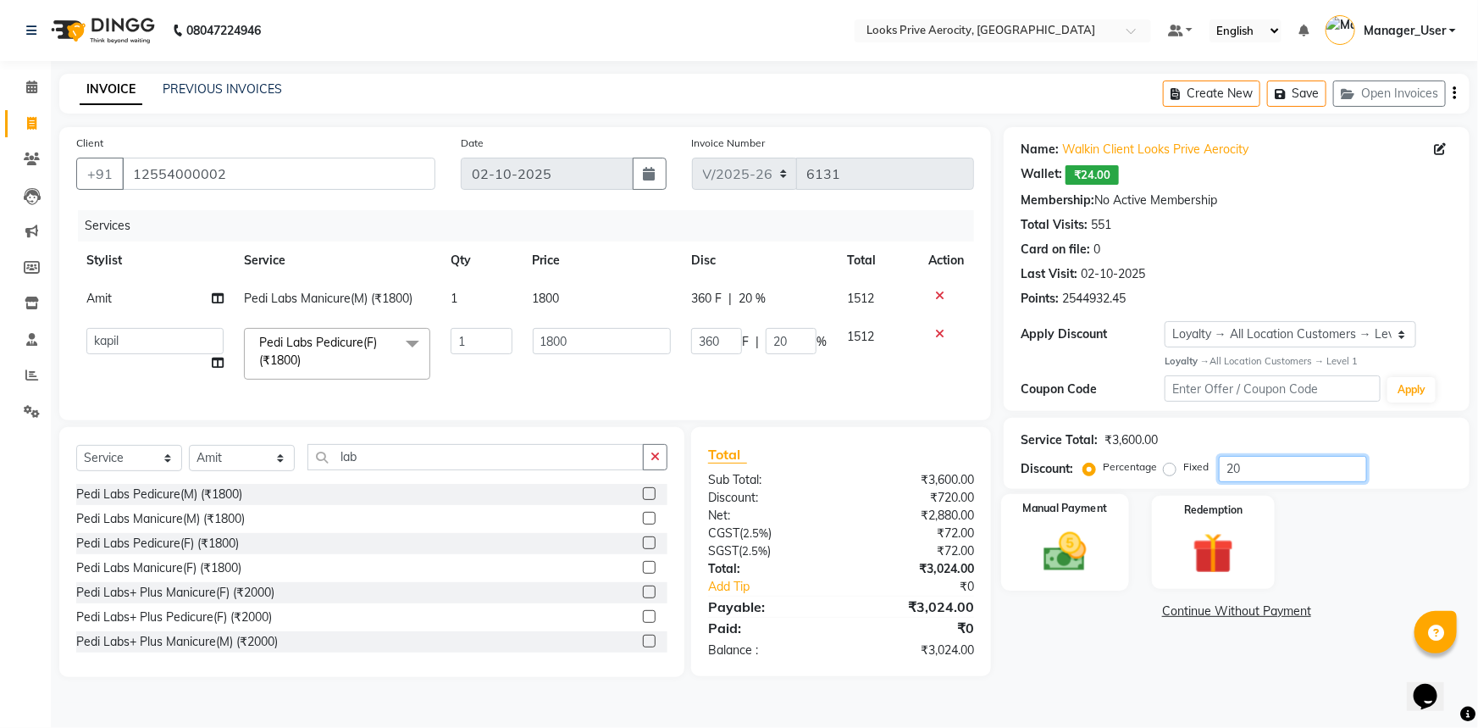
type input "20"
click at [1039, 547] on img at bounding box center [1065, 551] width 69 height 49
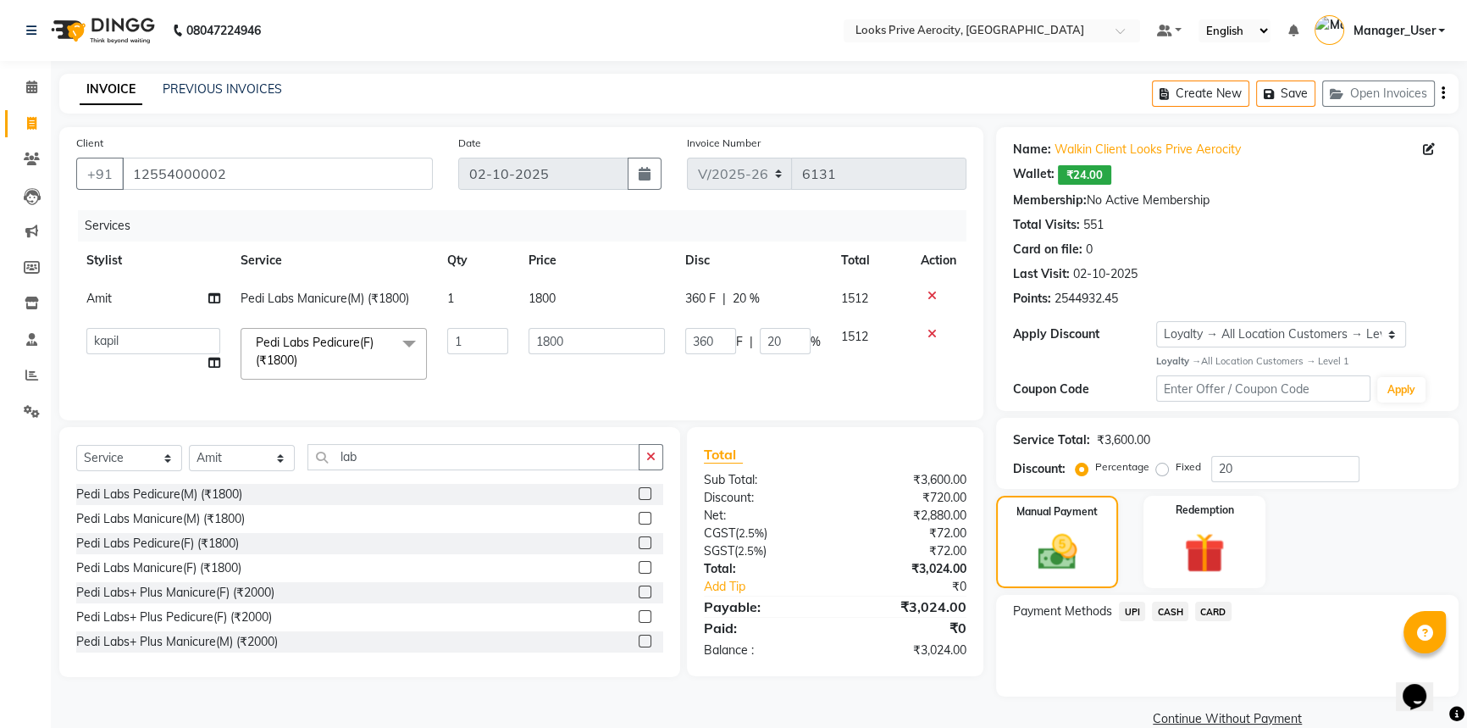
click at [1203, 613] on span "CARD" at bounding box center [1213, 610] width 36 height 19
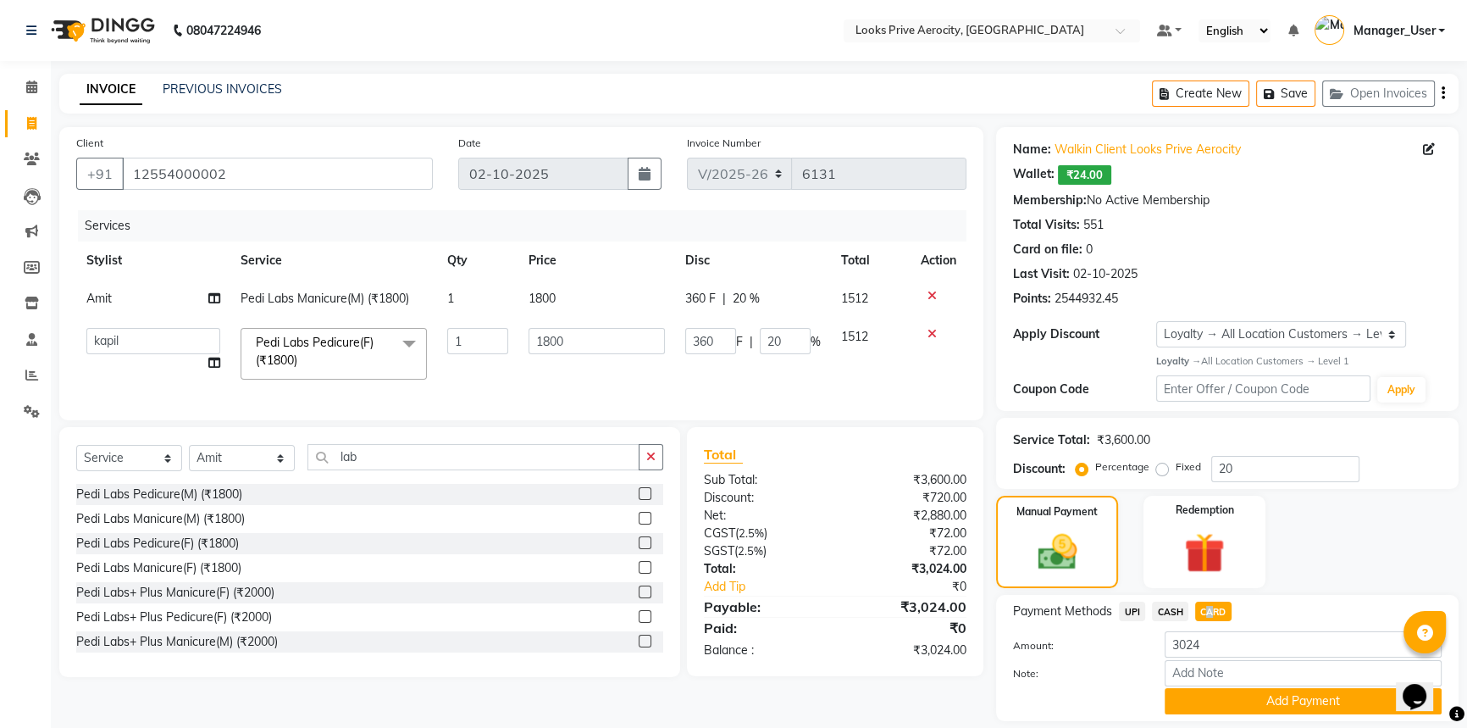
drag, startPoint x: 1279, startPoint y: 700, endPoint x: 1271, endPoint y: 692, distance: 11.4
click at [1278, 700] on button "Add Payment" at bounding box center [1303, 701] width 277 height 26
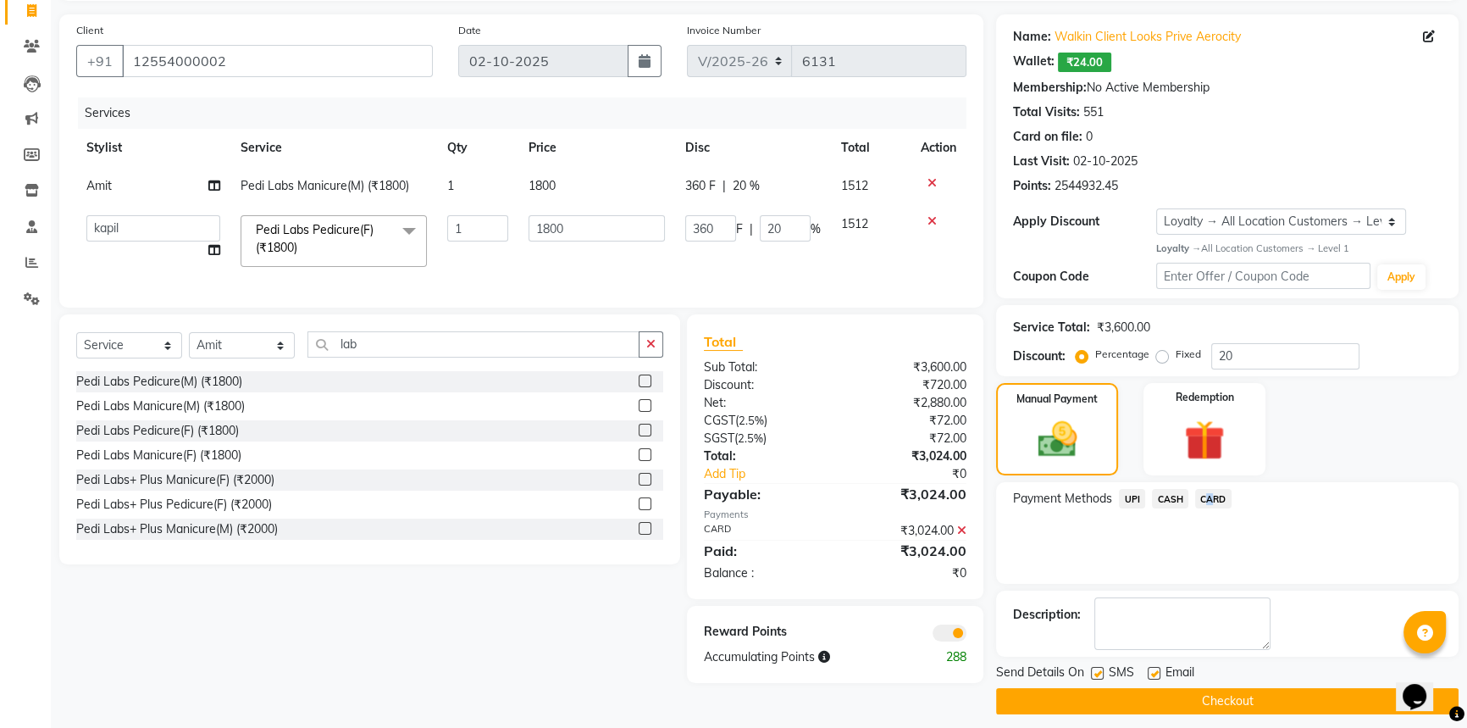
scroll to position [124, 0]
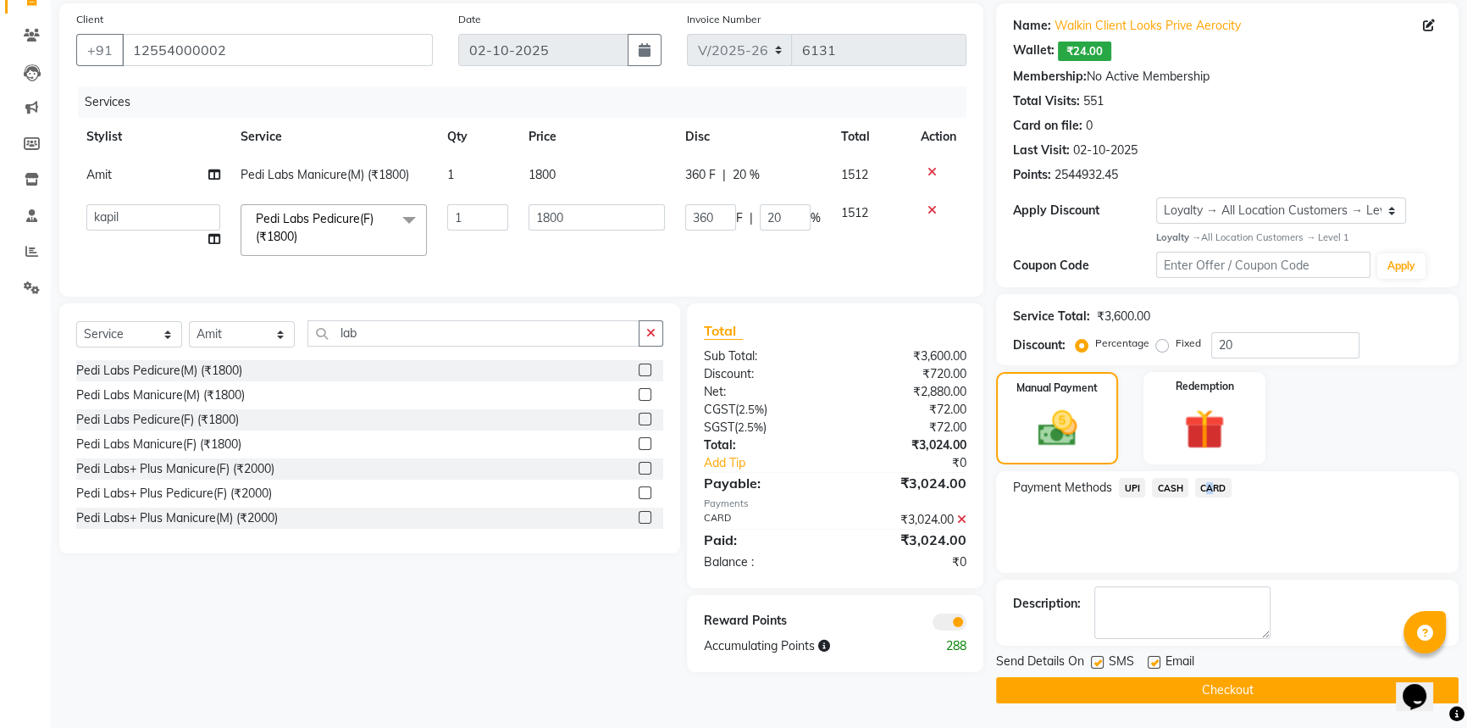
click at [1251, 688] on button "Checkout" at bounding box center [1227, 690] width 462 height 26
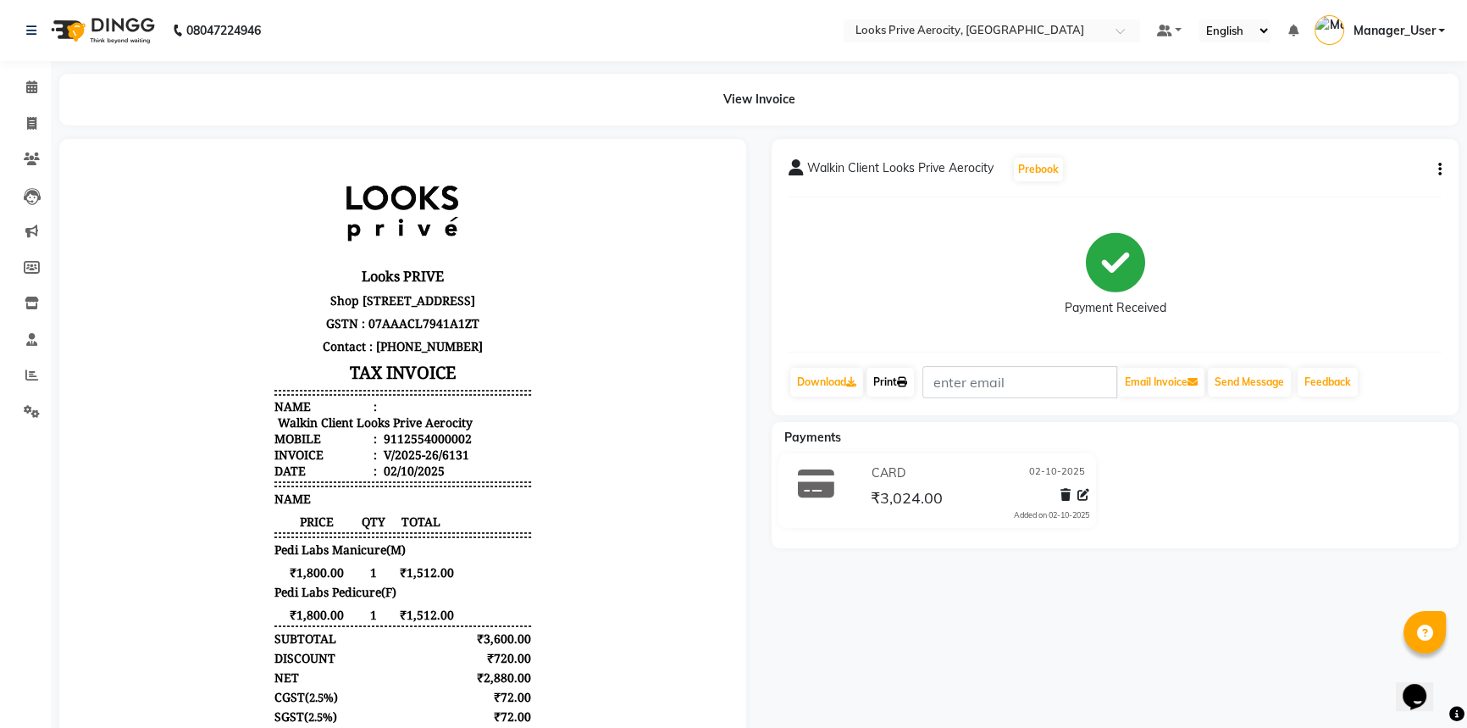
click at [907, 384] on icon at bounding box center [902, 382] width 10 height 10
click at [891, 378] on link "Print" at bounding box center [889, 382] width 47 height 29
click at [29, 120] on icon at bounding box center [31, 123] width 9 height 13
select select "service"
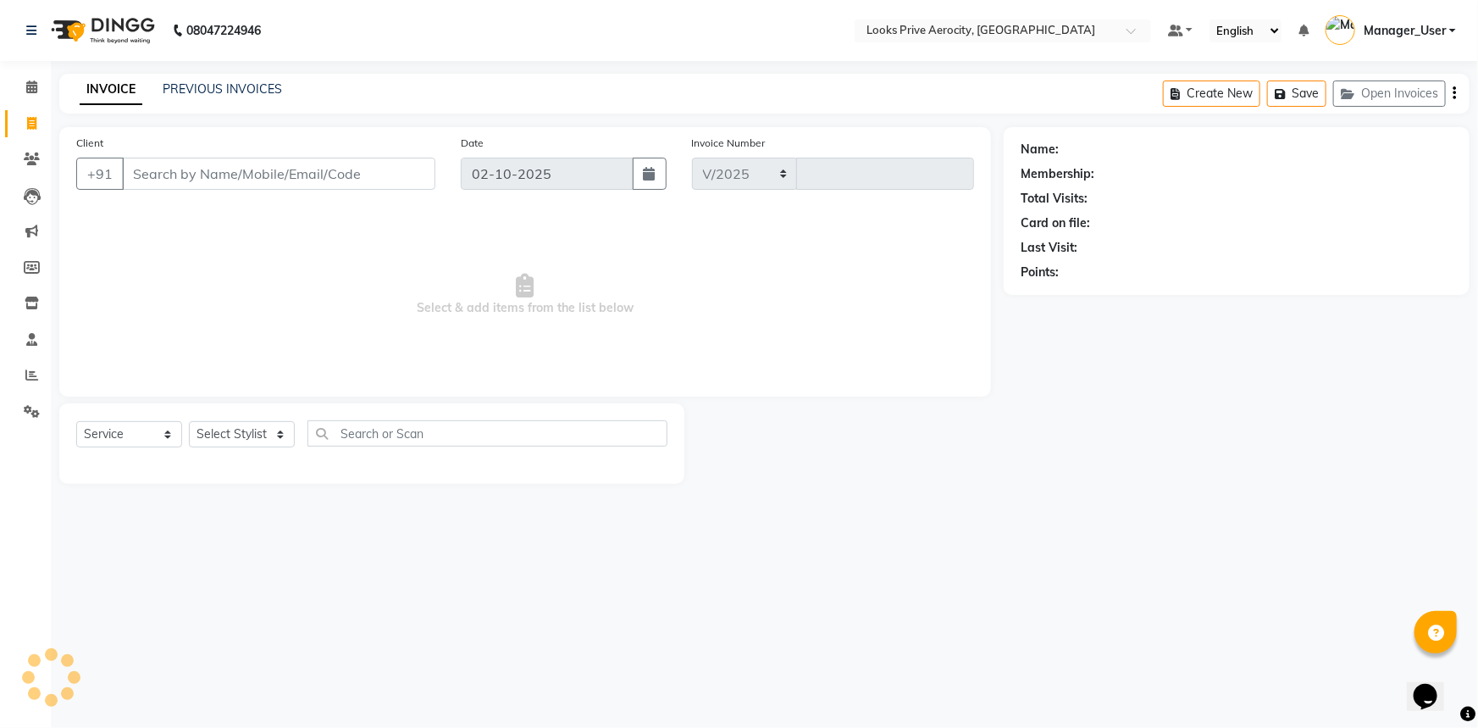
select select "5913"
type input "6132"
click at [240, 91] on link "PREVIOUS INVOICES" at bounding box center [222, 88] width 119 height 15
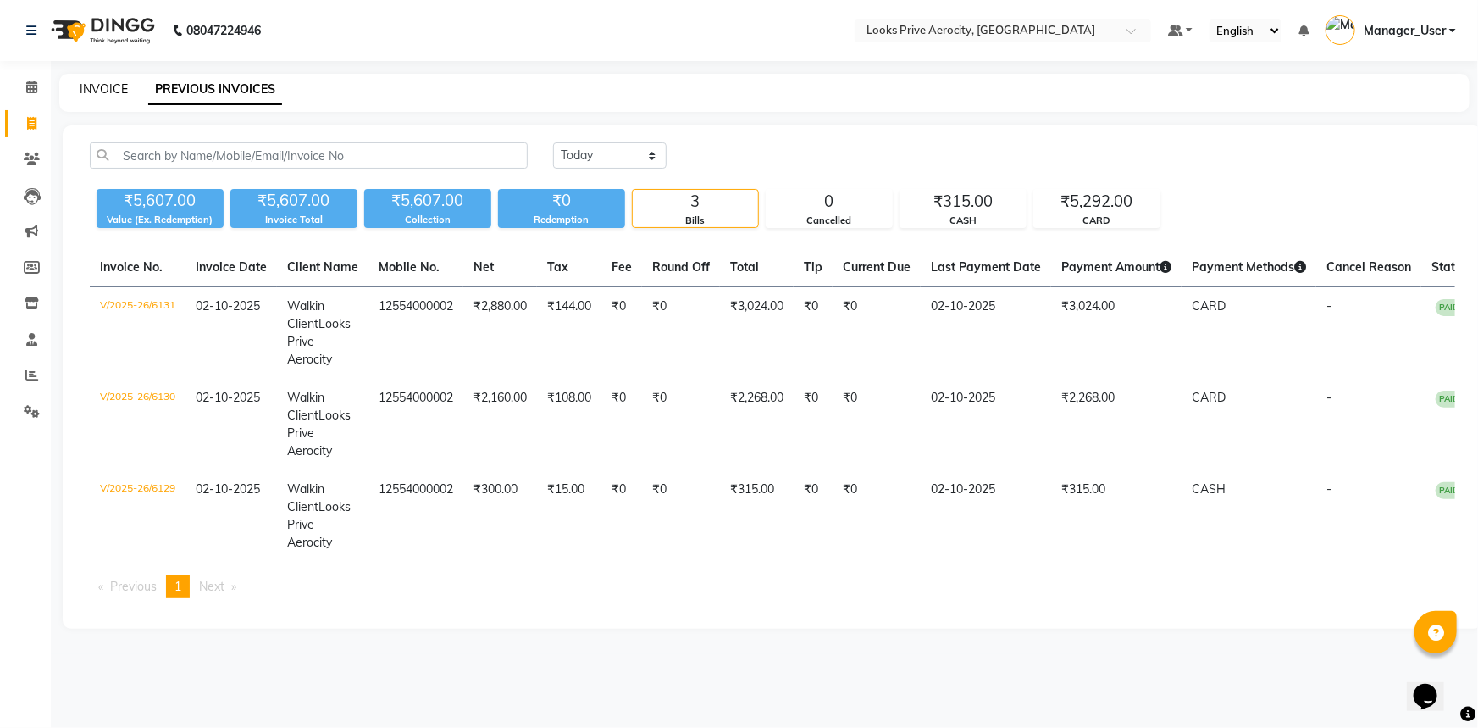
click at [99, 91] on link "INVOICE" at bounding box center [104, 88] width 48 height 15
select select "service"
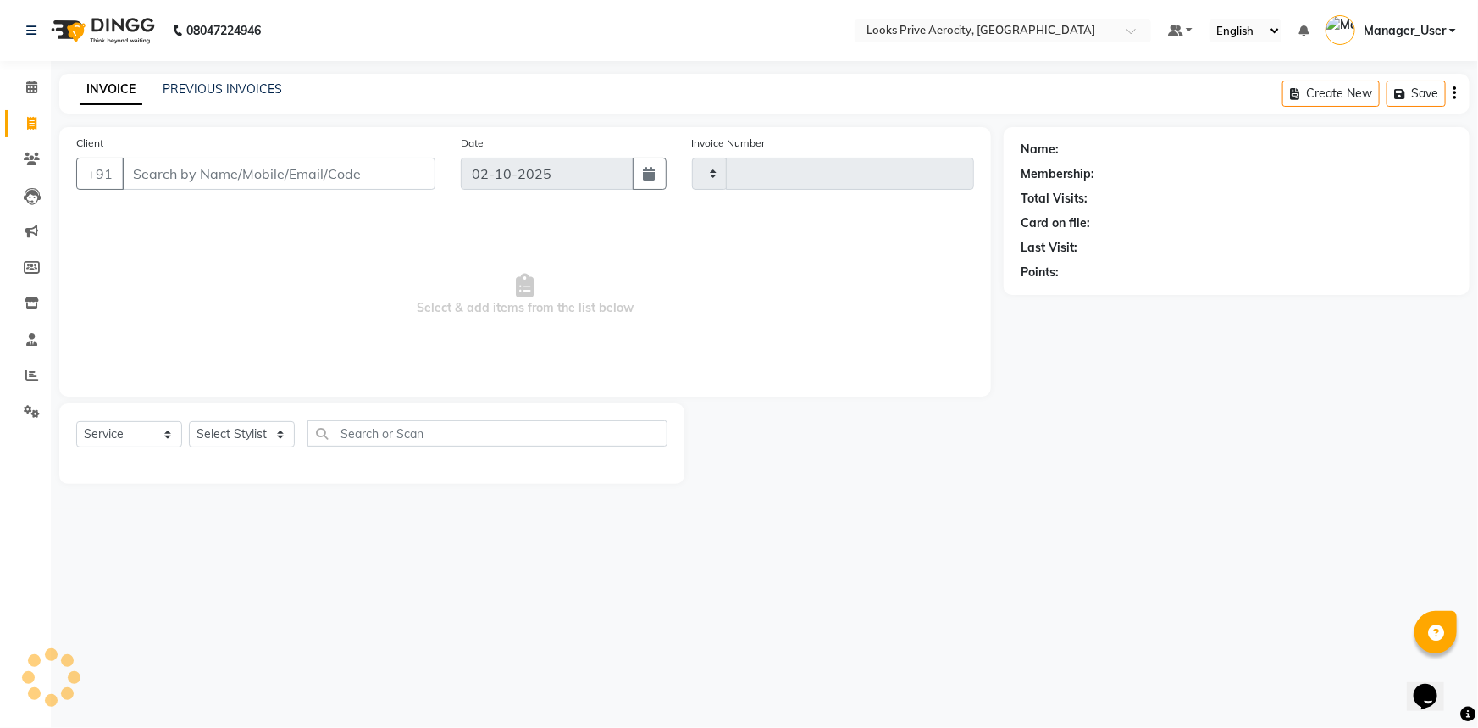
type input "6132"
select select "5913"
click at [32, 90] on icon at bounding box center [31, 86] width 11 height 13
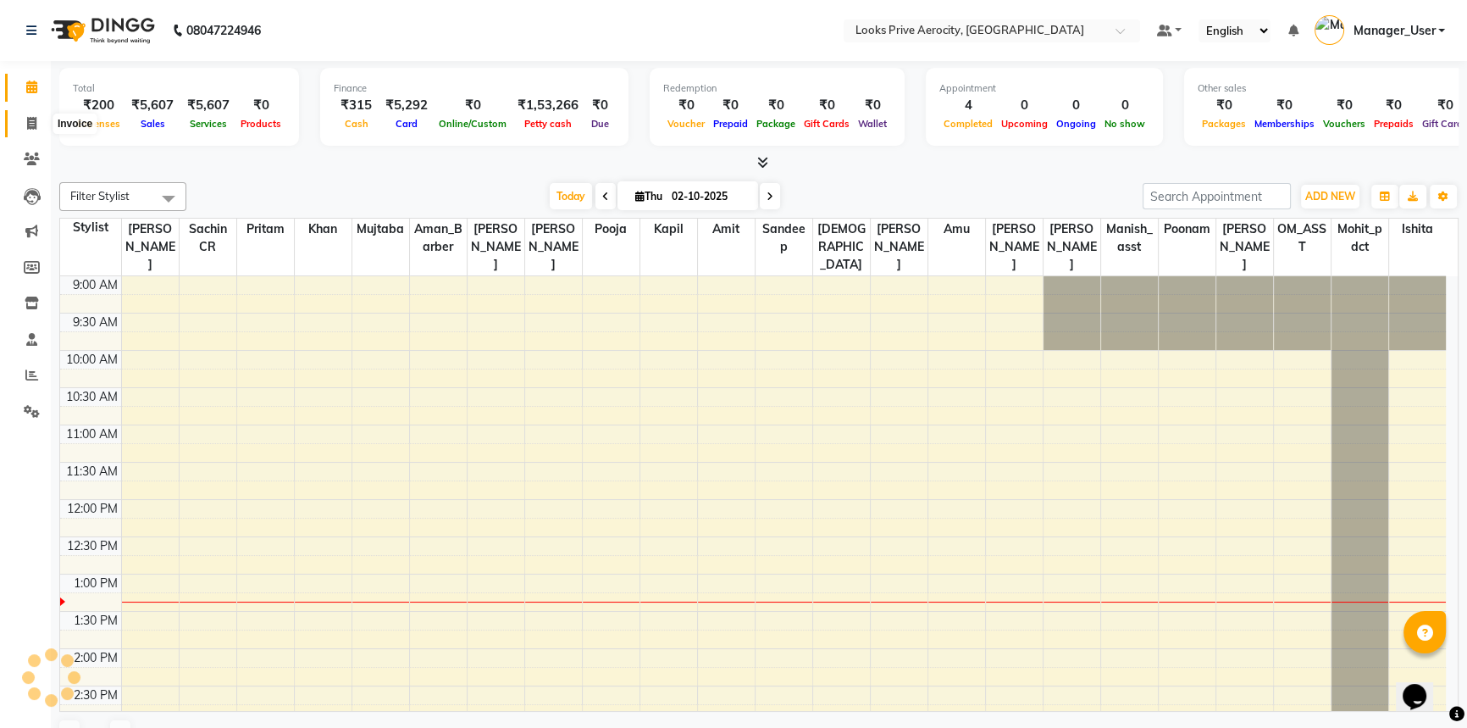
click at [25, 132] on span at bounding box center [32, 123] width 30 height 19
select select "service"
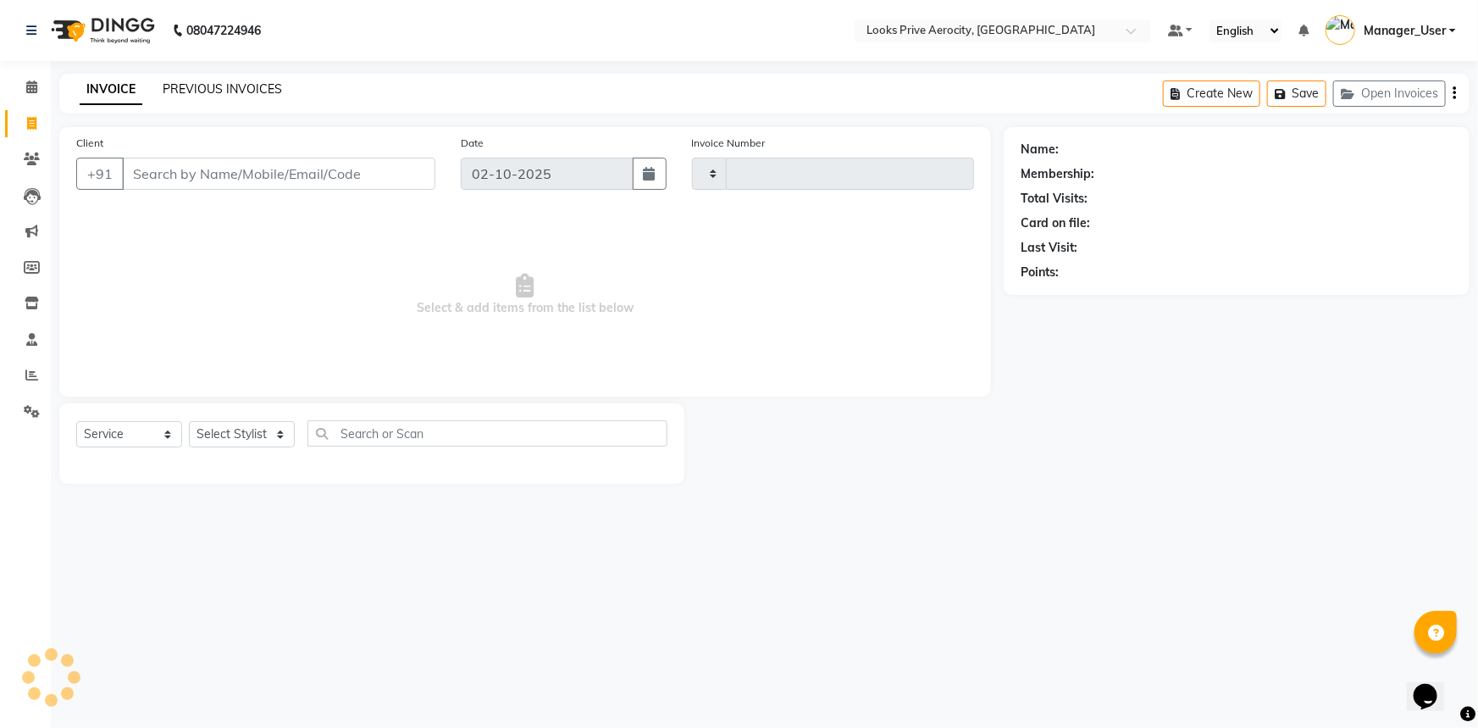
click at [252, 81] on link "PREVIOUS INVOICES" at bounding box center [222, 88] width 119 height 15
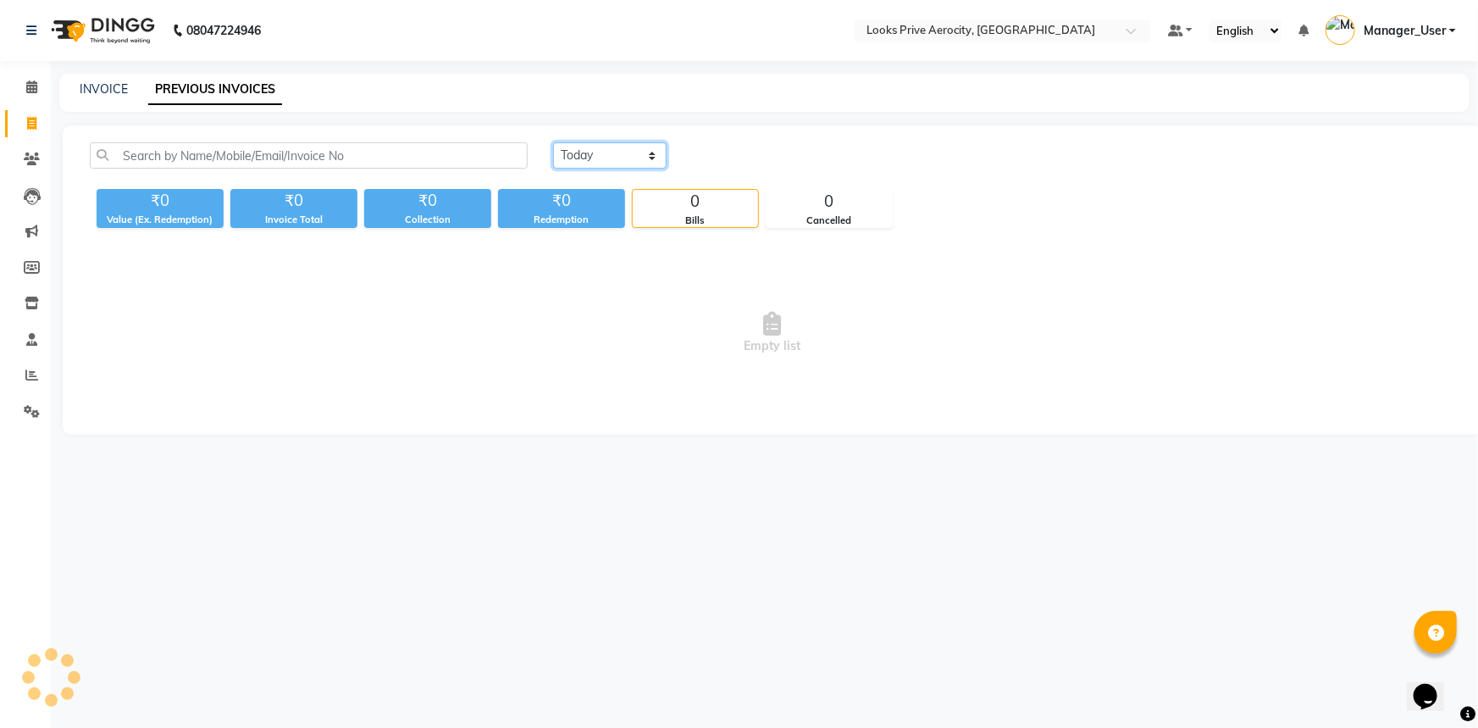
drag, startPoint x: 617, startPoint y: 152, endPoint x: 617, endPoint y: 163, distance: 11.0
click at [617, 152] on select "Today Yesterday Custom Range" at bounding box center [609, 155] width 113 height 26
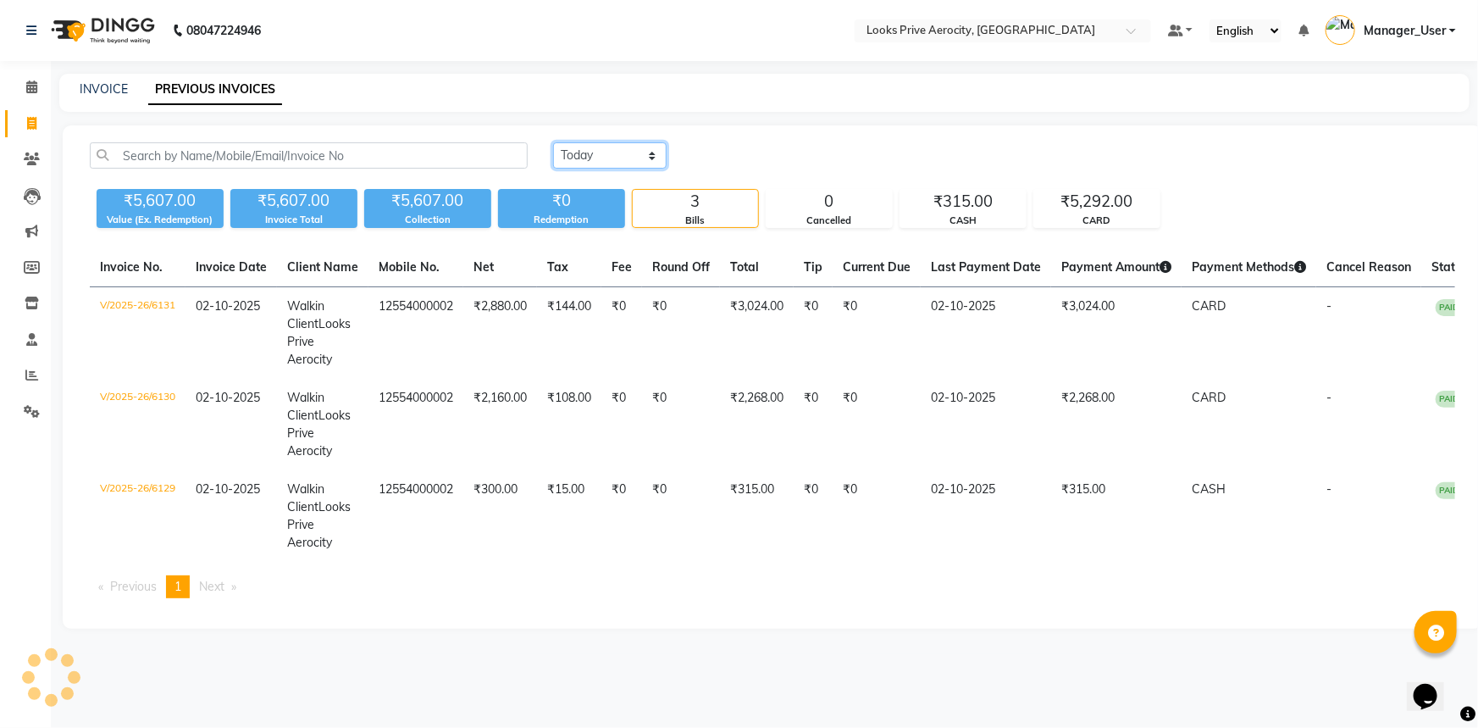
click at [553, 142] on select "Today Yesterday Custom Range" at bounding box center [609, 155] width 113 height 26
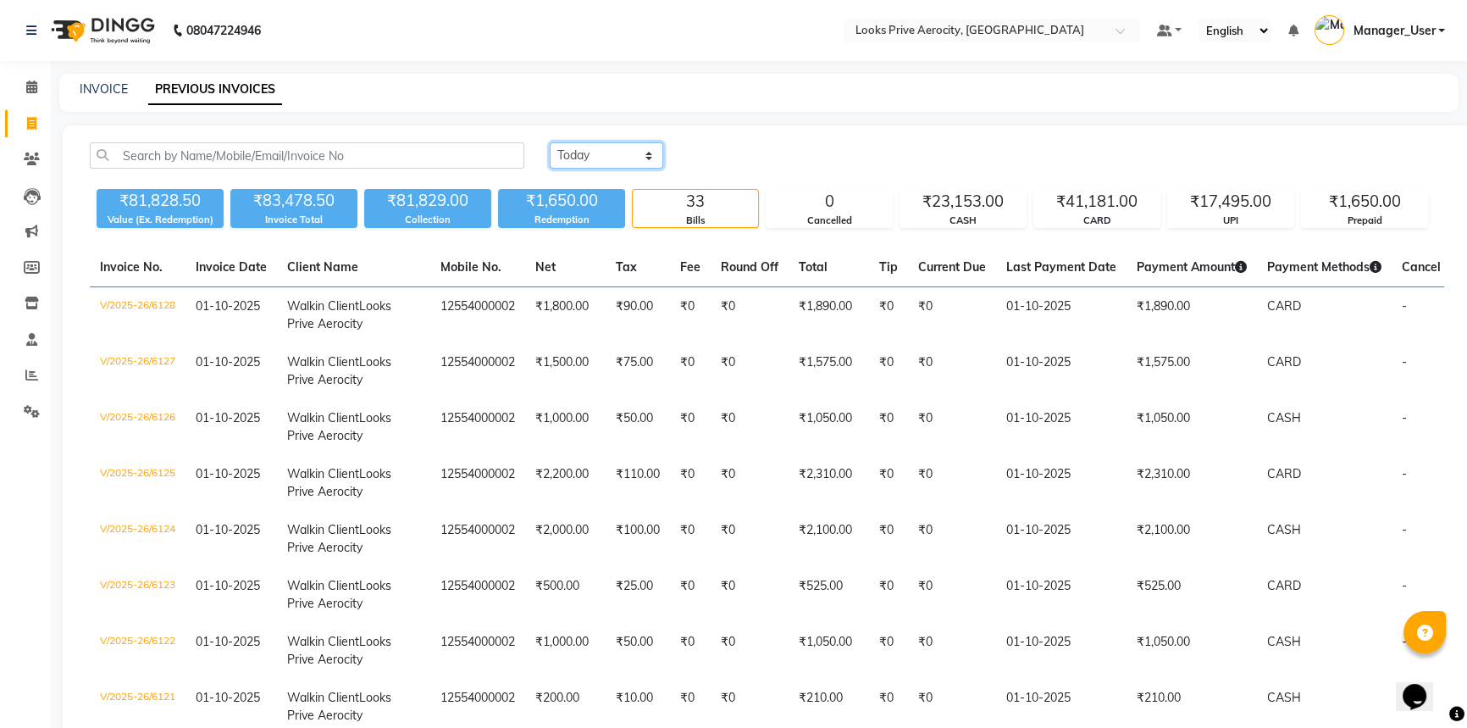
drag, startPoint x: 635, startPoint y: 143, endPoint x: 643, endPoint y: 164, distance: 22.5
click at [635, 143] on select "Today Yesterday Custom Range" at bounding box center [606, 155] width 113 height 26
select select "range"
click at [550, 142] on select "Today Yesterday Custom Range" at bounding box center [606, 155] width 113 height 26
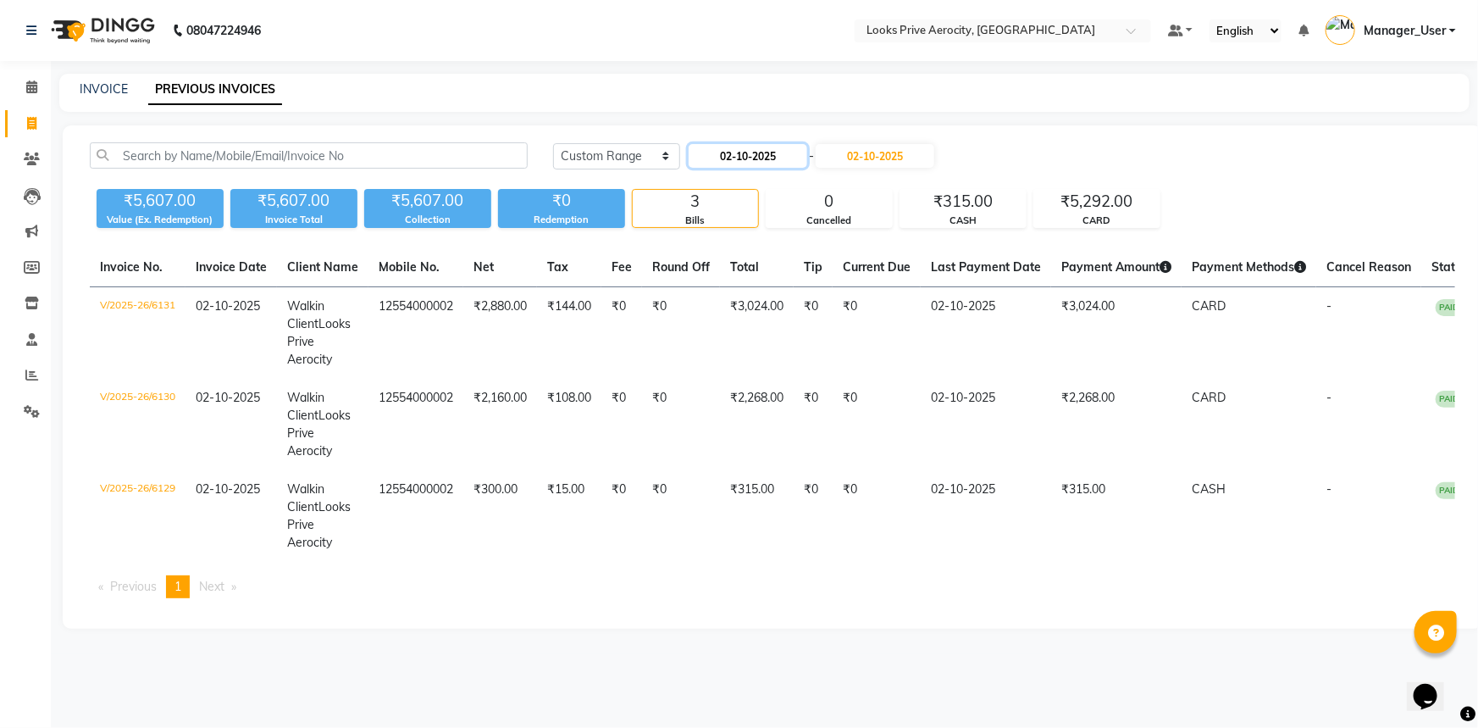
click at [781, 144] on input "02-10-2025" at bounding box center [748, 156] width 119 height 24
select select "10"
select select "2025"
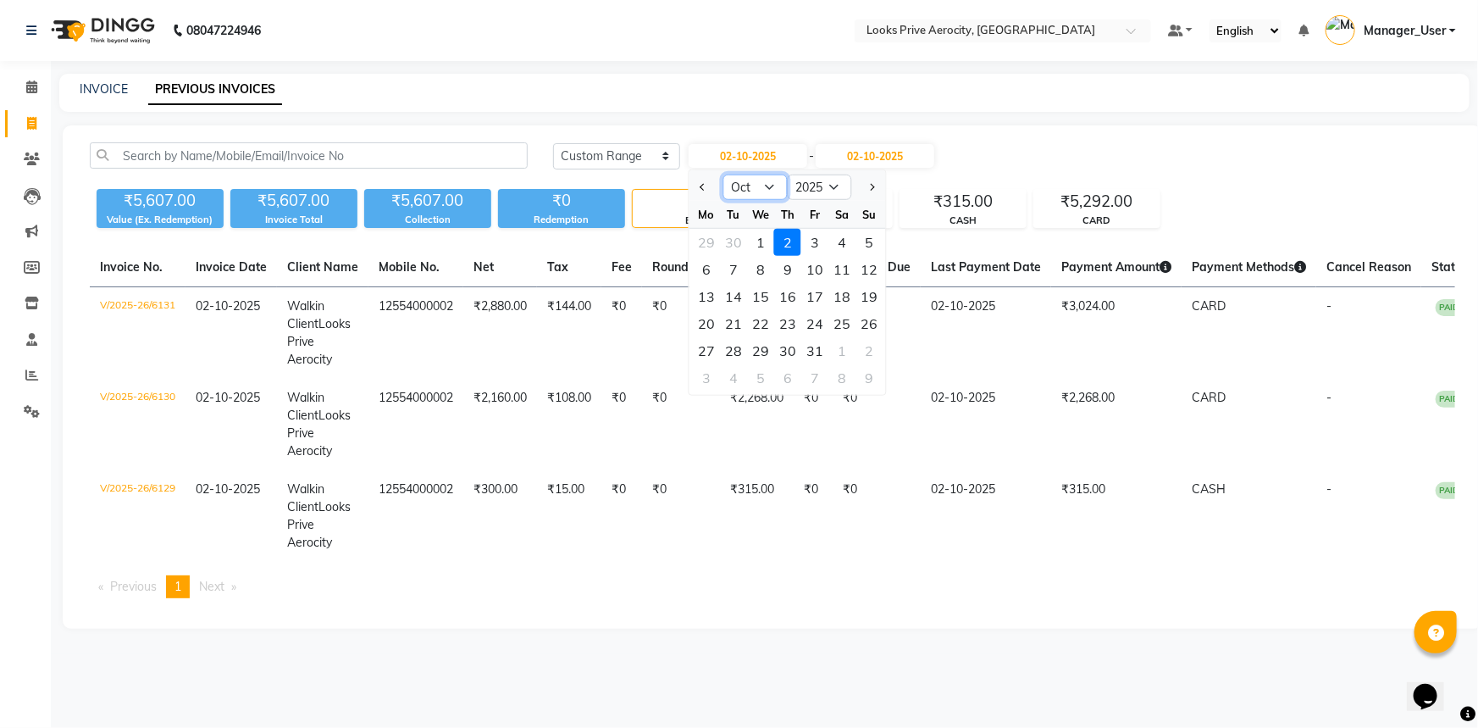
click at [745, 187] on select "Jan Feb Mar Apr May Jun Jul Aug Sep Oct Nov Dec" at bounding box center [755, 186] width 64 height 25
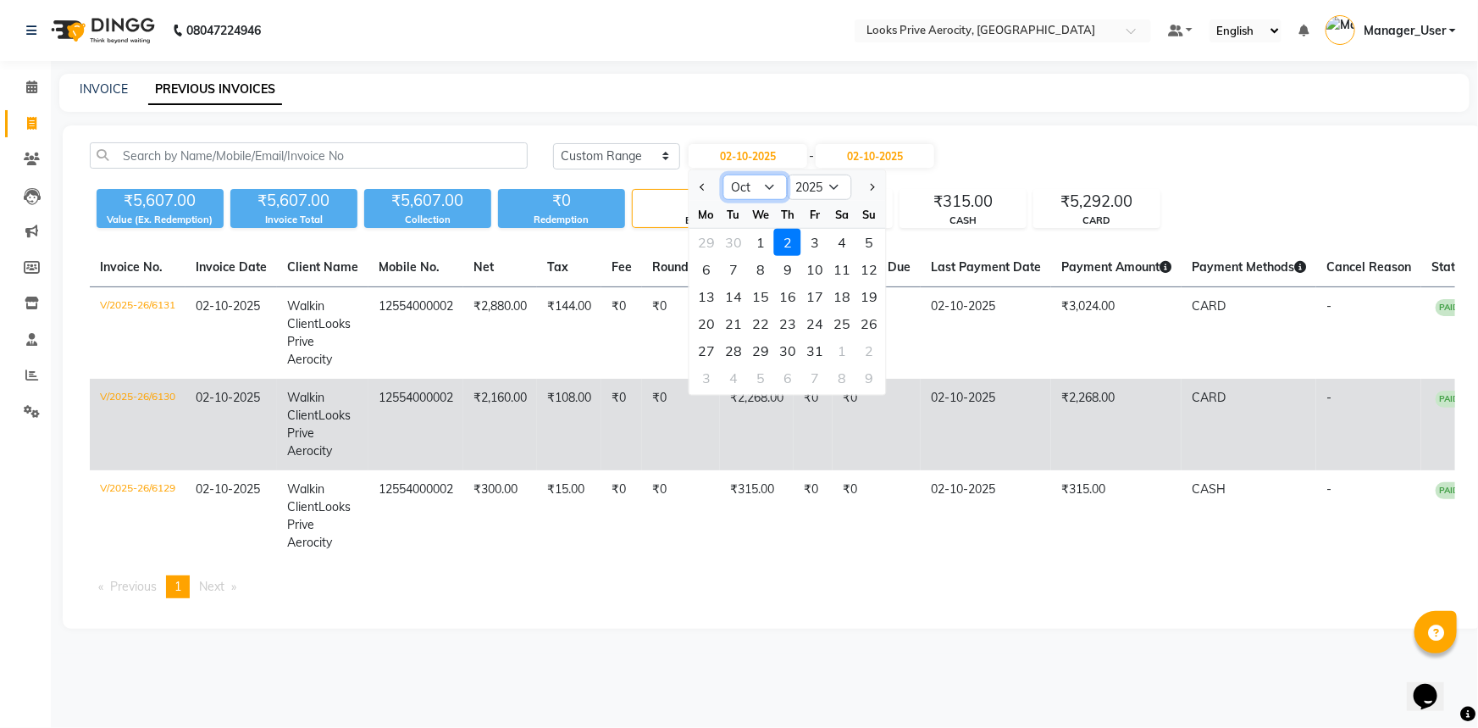
select select "9"
click at [723, 174] on select "Jan Feb Mar Apr May Jun Jul Aug Sep Oct Nov Dec" at bounding box center [755, 186] width 64 height 25
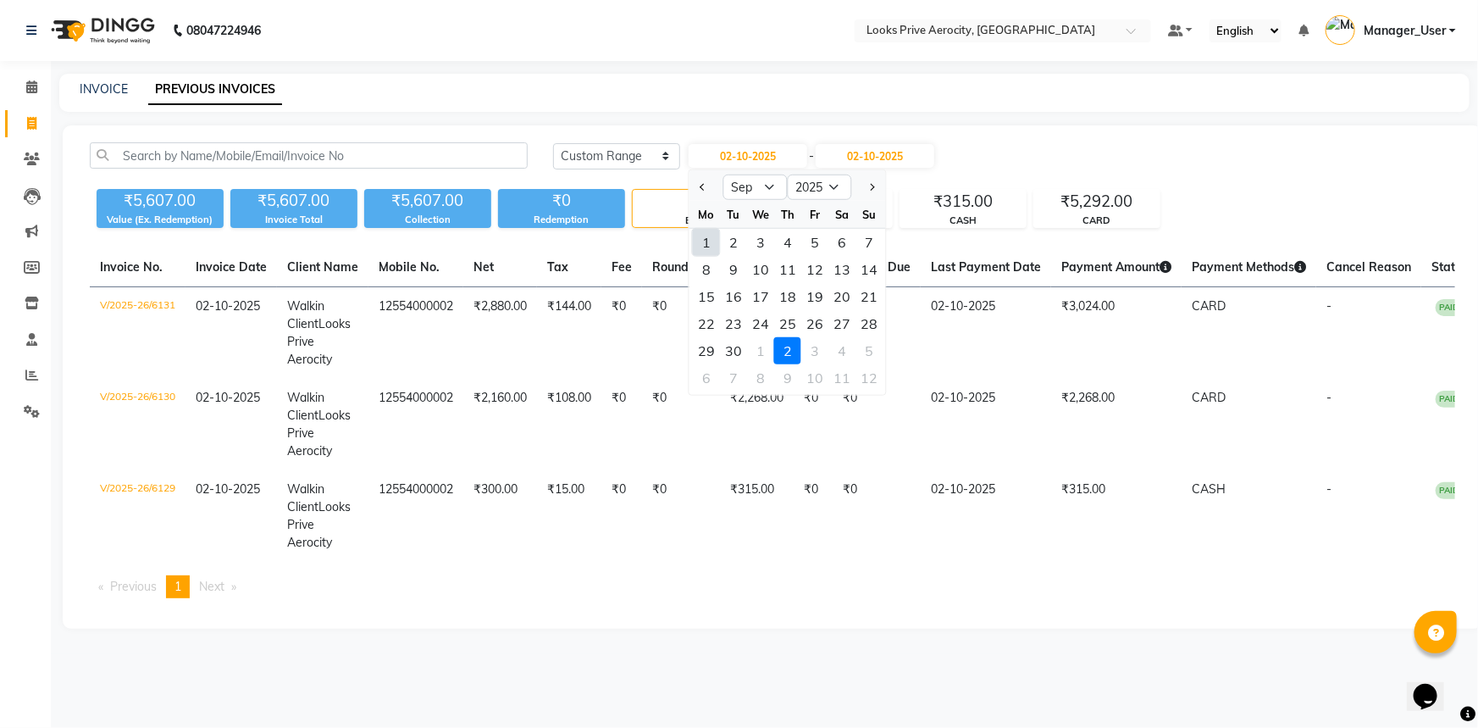
click at [711, 246] on div "1" at bounding box center [706, 242] width 27 height 27
type input "01-09-2025"
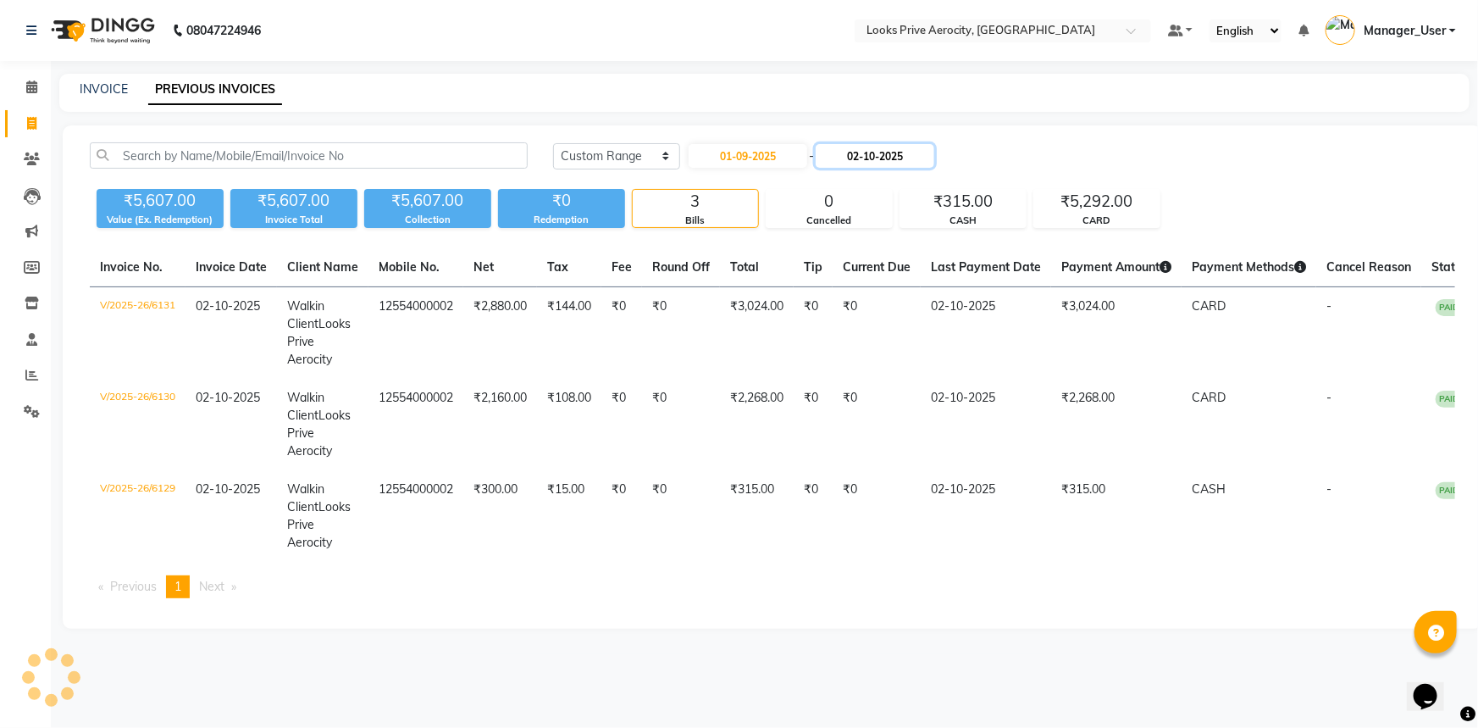
click at [858, 156] on input "02-10-2025" at bounding box center [875, 156] width 119 height 24
select select "10"
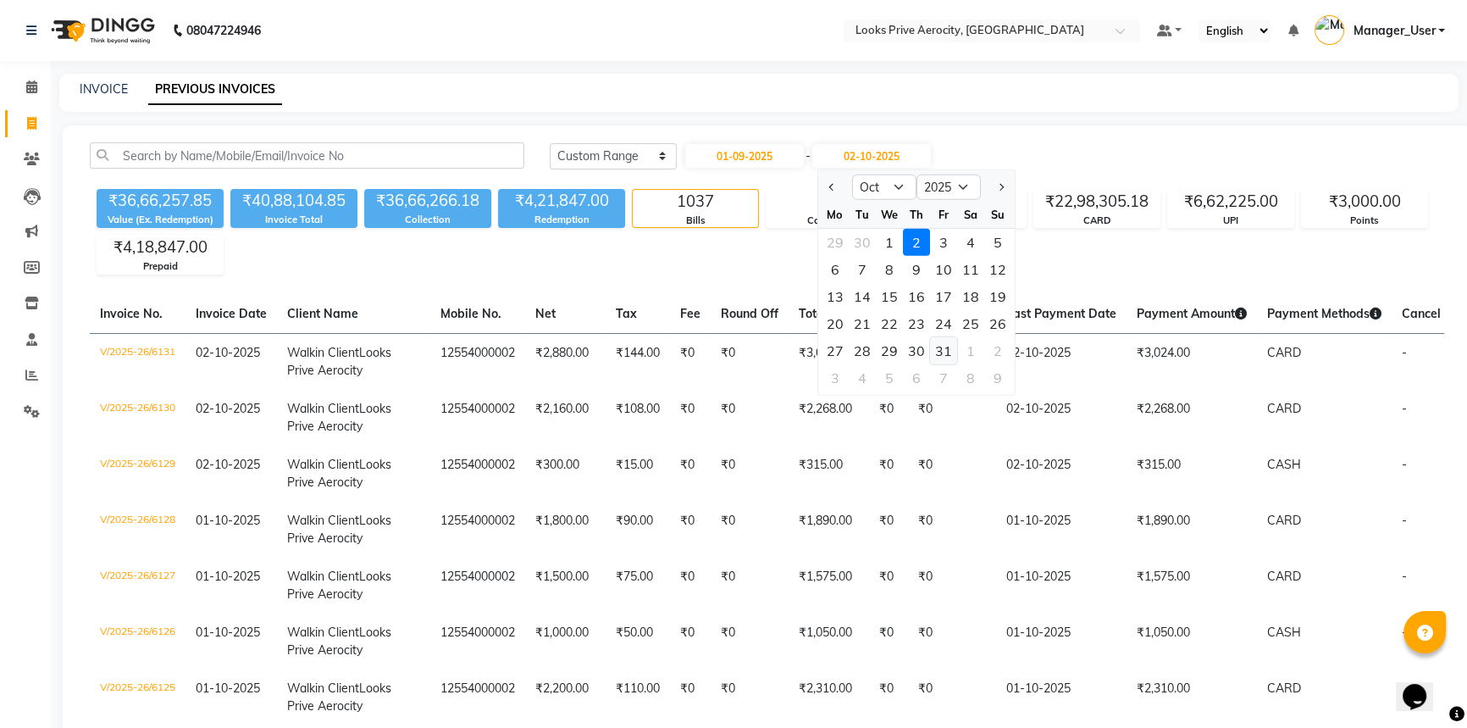
click at [949, 350] on div "31" at bounding box center [943, 350] width 27 height 27
type input "31-10-2025"
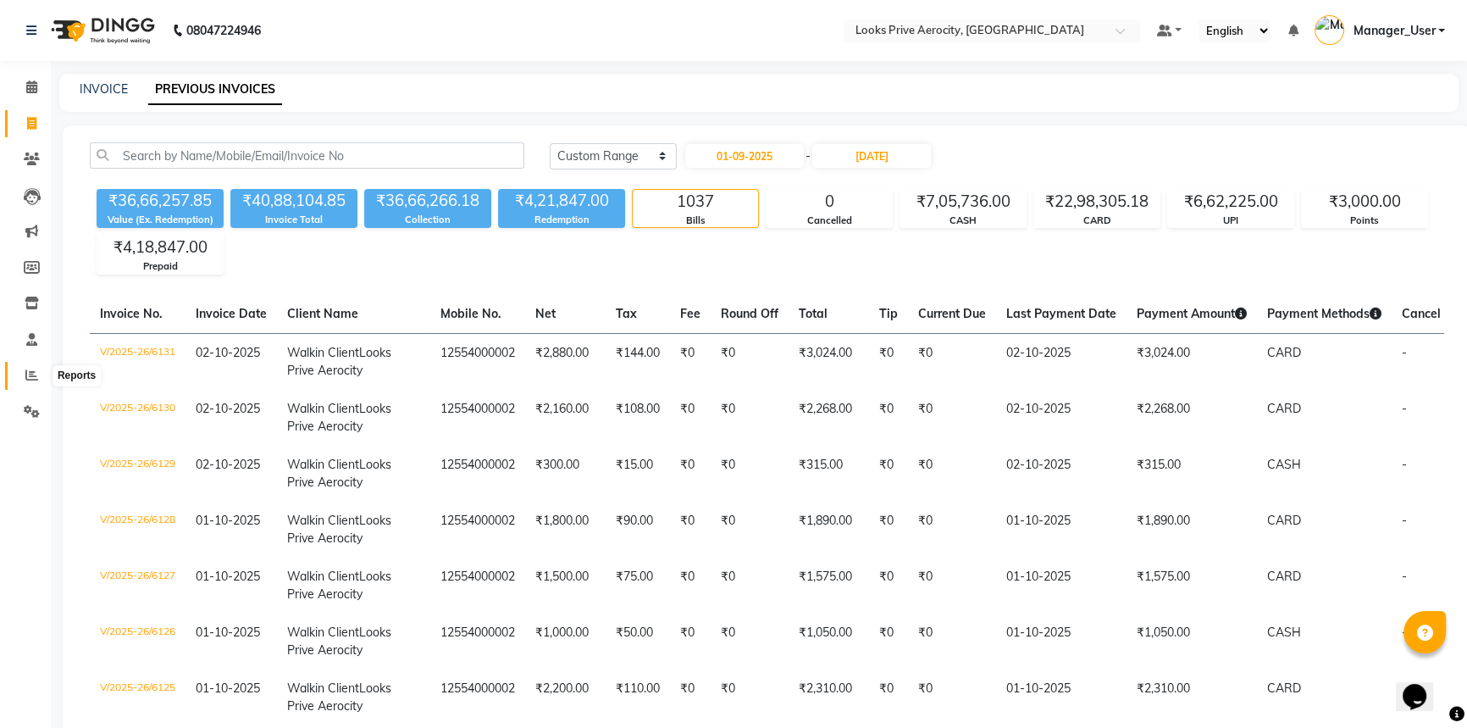
click at [32, 368] on icon at bounding box center [31, 374] width 13 height 13
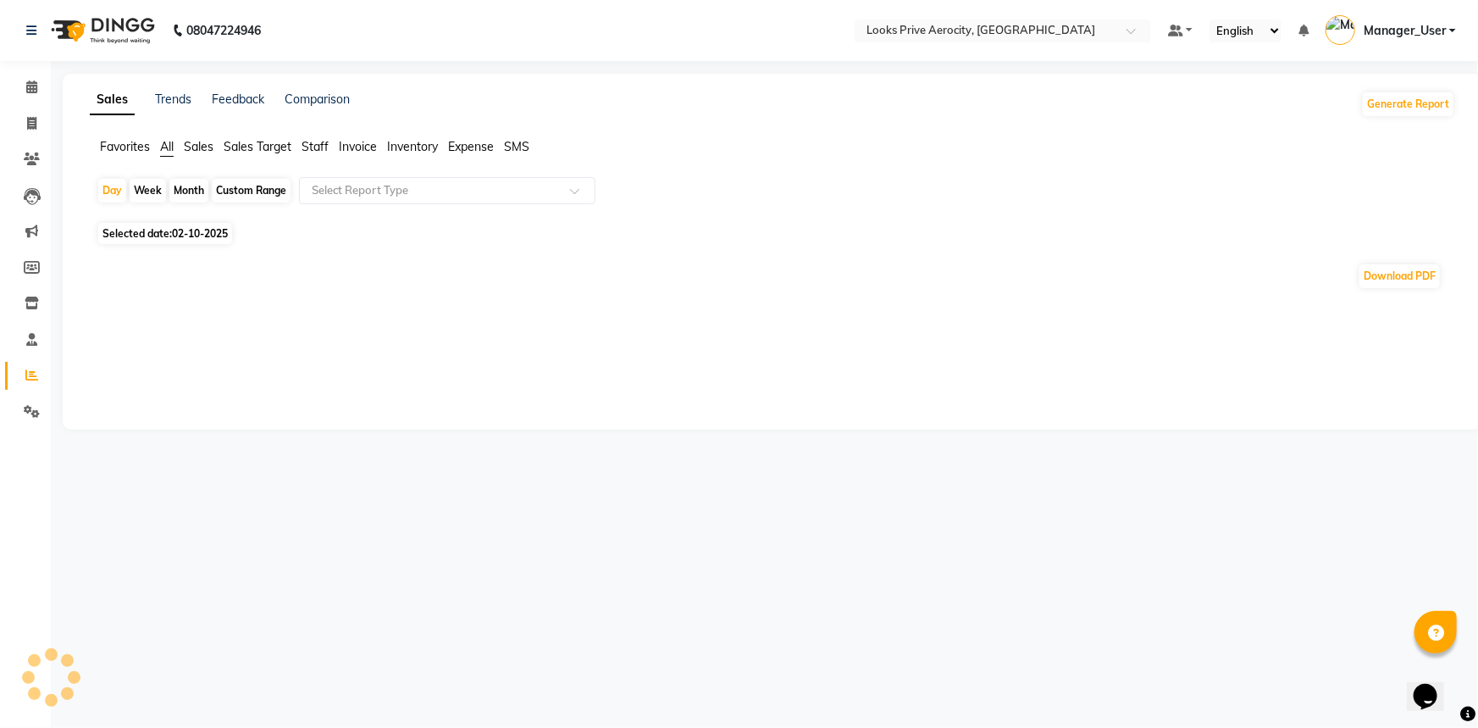
click at [302, 145] on ul "Favorites All Sales Sales Target Staff Invoice Inventory Expense SMS" at bounding box center [772, 147] width 1365 height 19
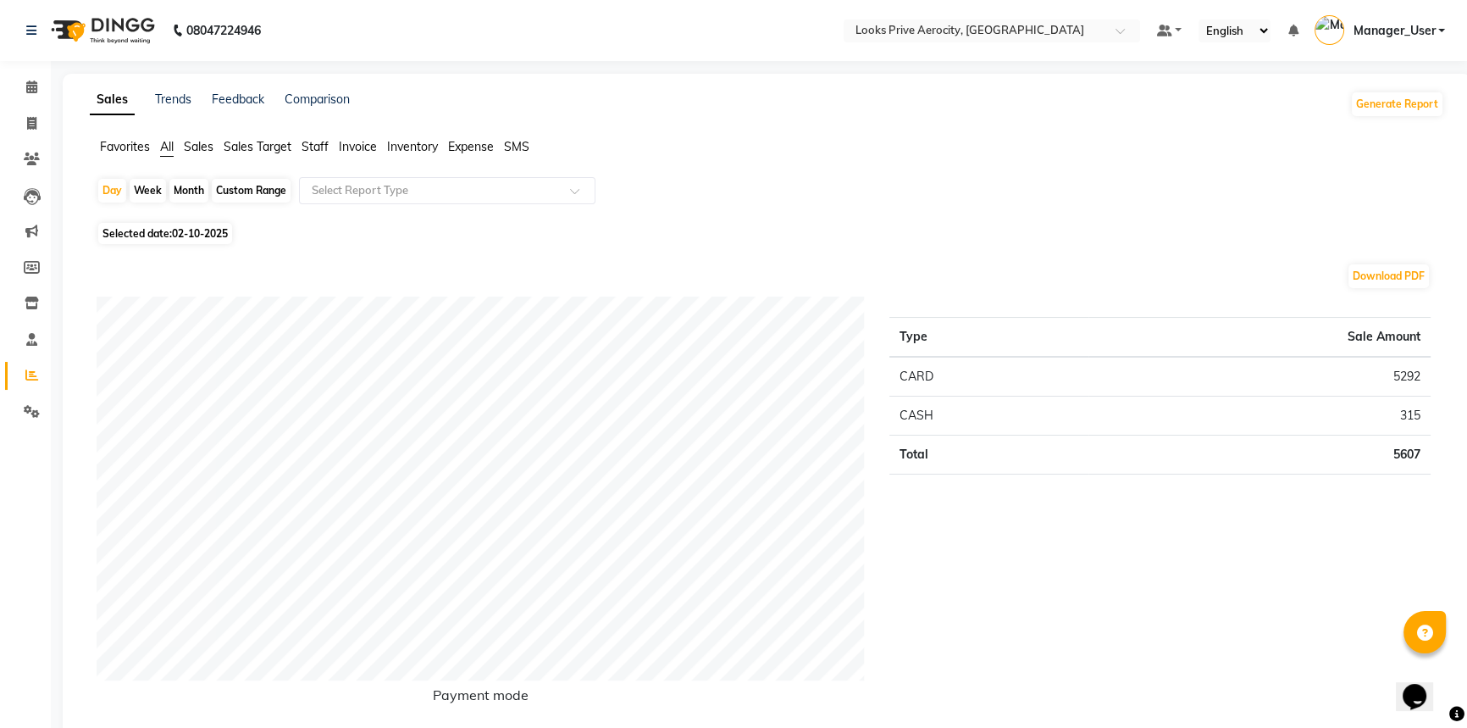
click at [325, 149] on span "Staff" at bounding box center [315, 146] width 27 height 15
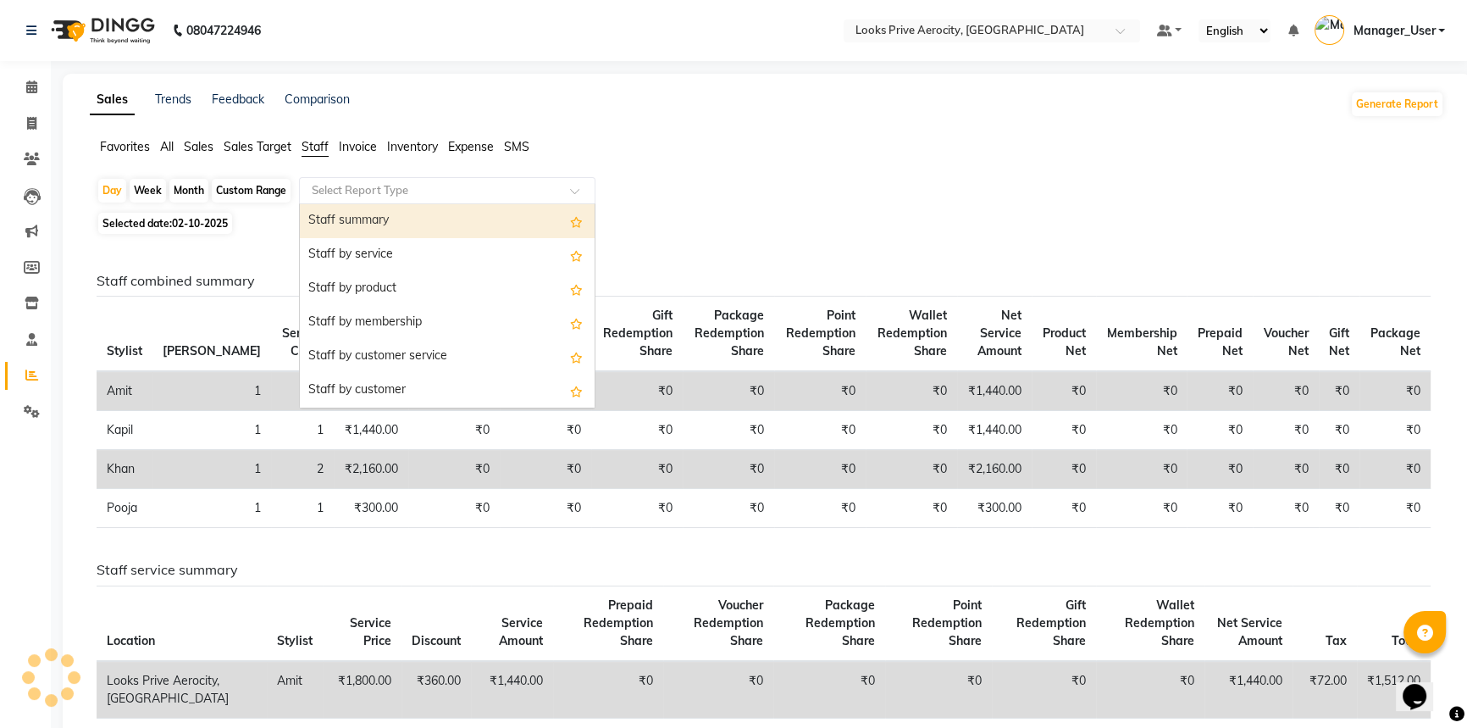
click at [336, 194] on input "text" at bounding box center [430, 190] width 244 height 17
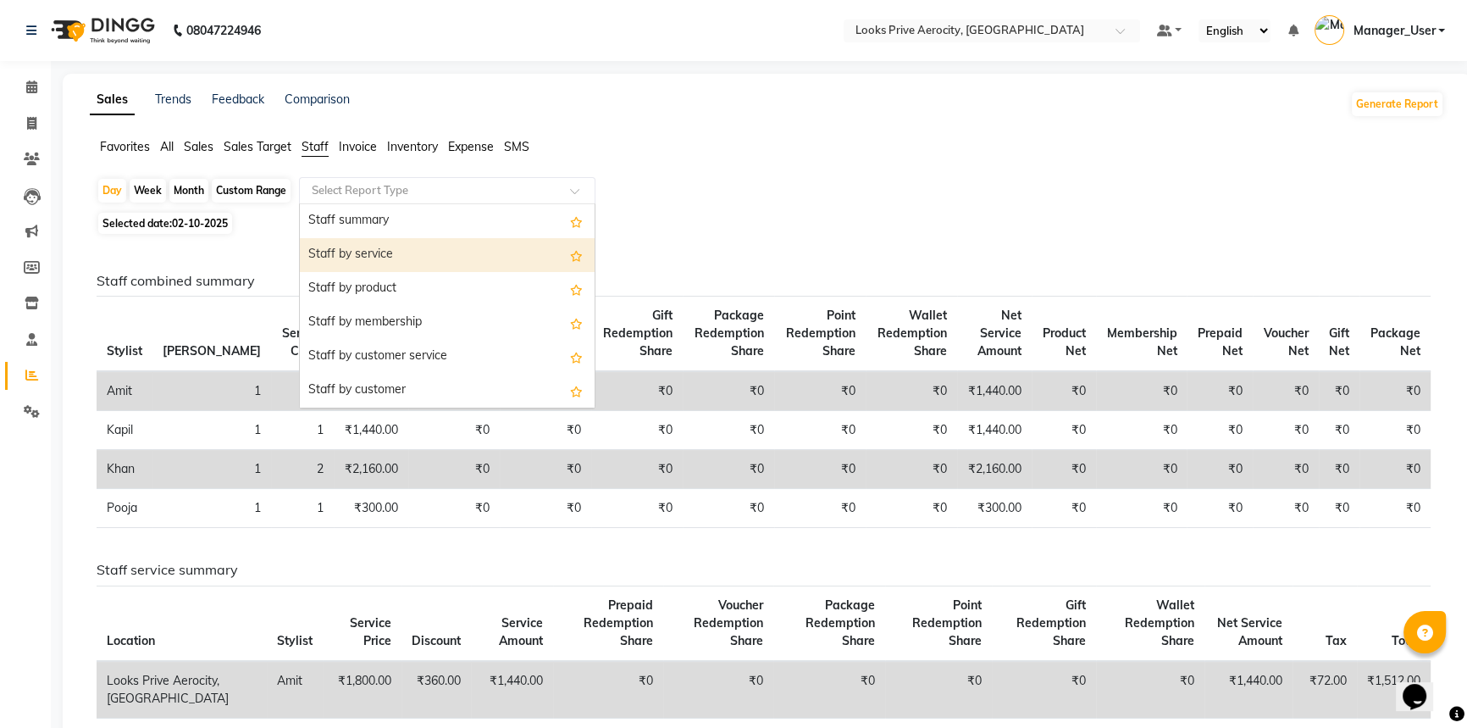
drag, startPoint x: 376, startPoint y: 258, endPoint x: 378, endPoint y: 268, distance: 9.5
click at [378, 268] on div "Staff by service" at bounding box center [447, 255] width 295 height 34
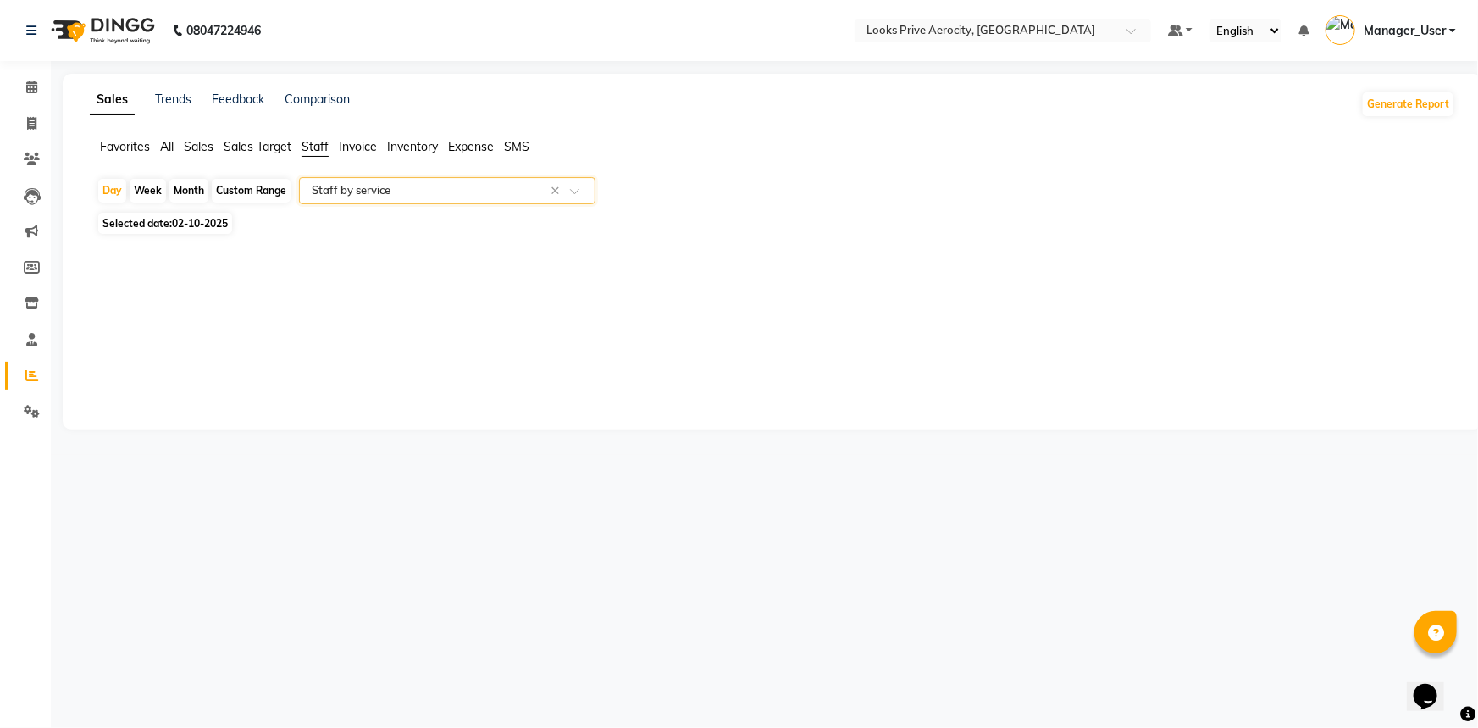
select select "full_report"
select select "csv"
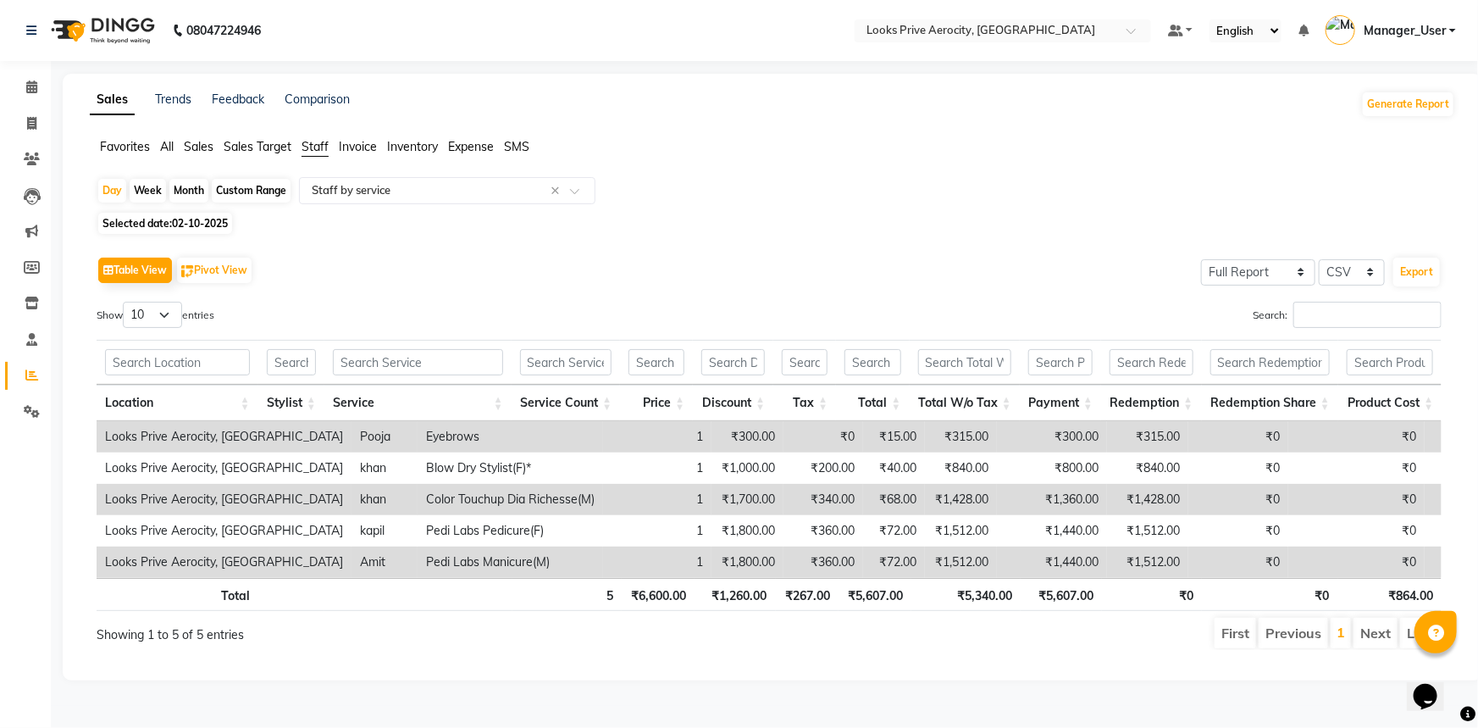
click at [180, 229] on span "Selected date: 02-10-2025" at bounding box center [165, 223] width 134 height 21
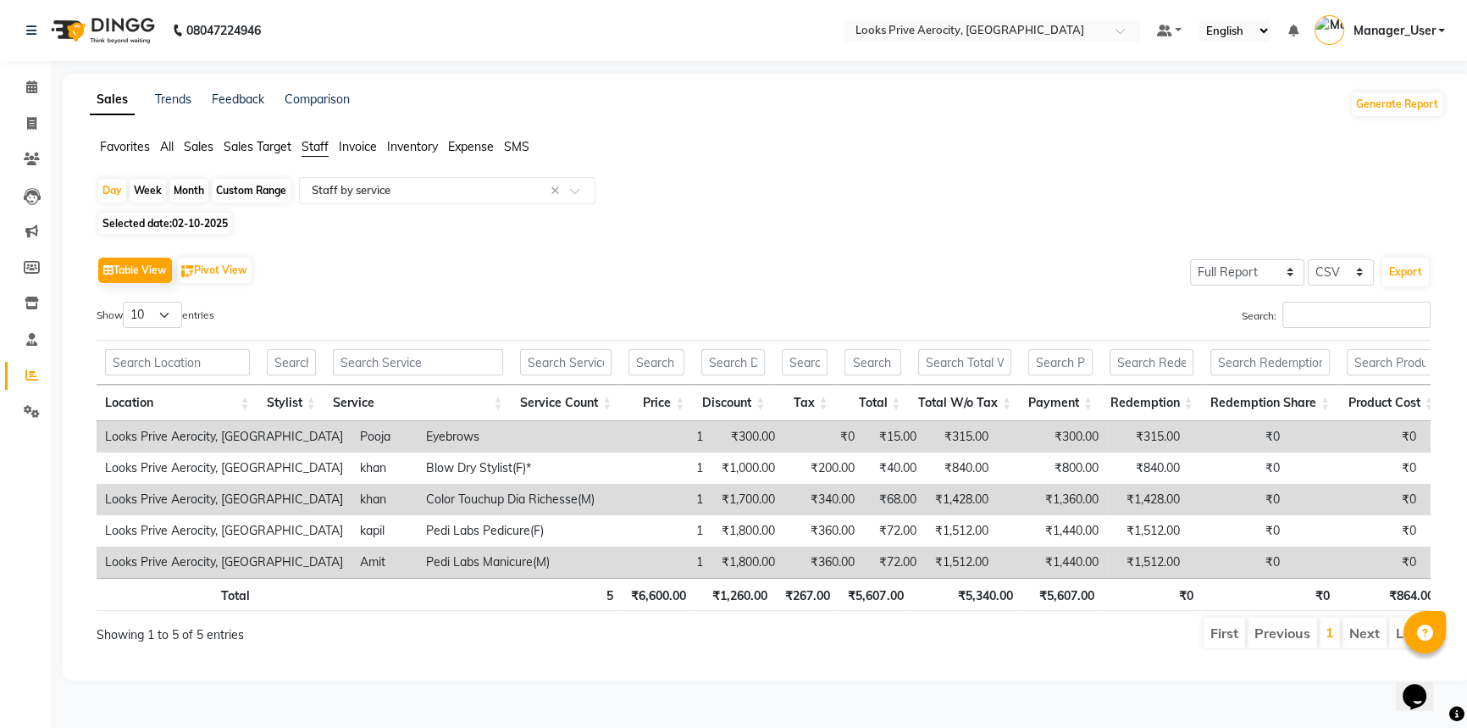
select select "10"
select select "2025"
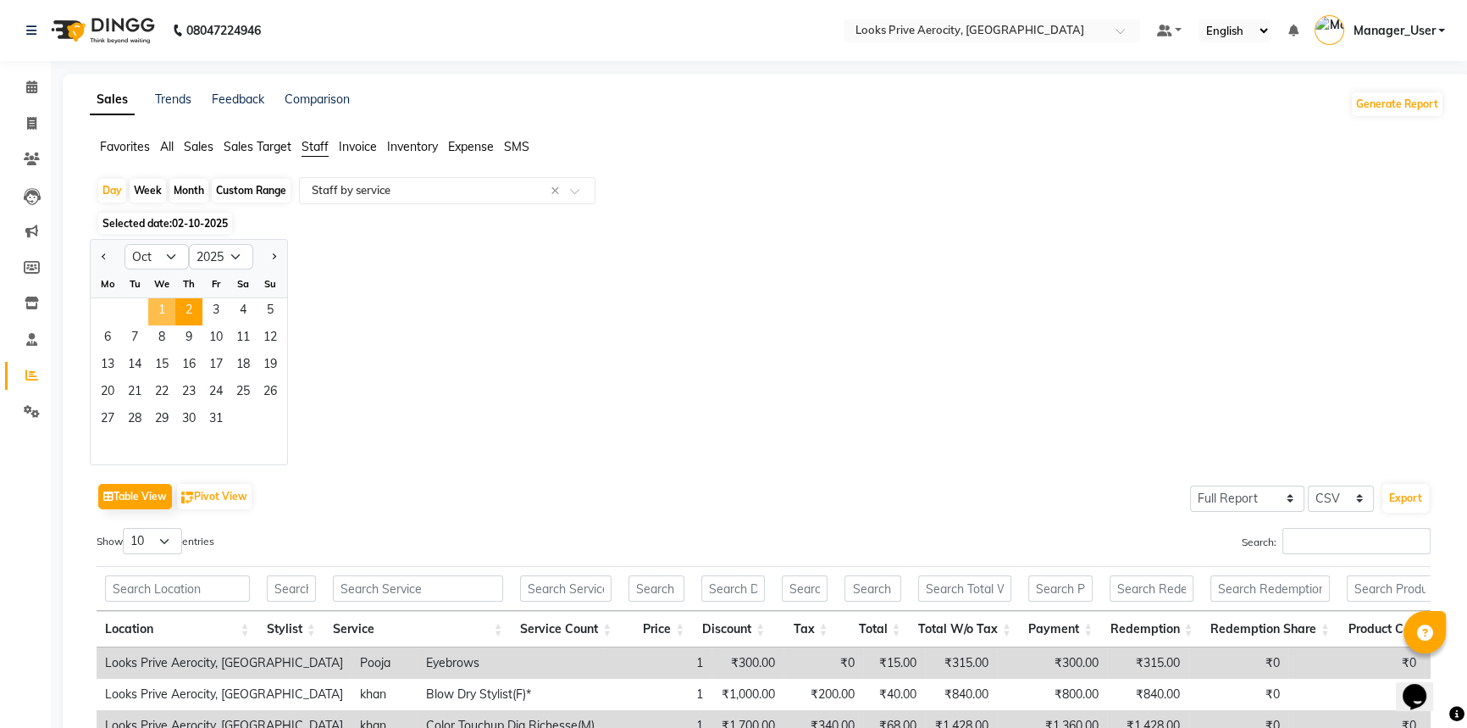
click at [169, 305] on span "1" at bounding box center [161, 311] width 27 height 27
click at [1339, 537] on input "Search:" at bounding box center [1356, 541] width 148 height 26
type input "A"
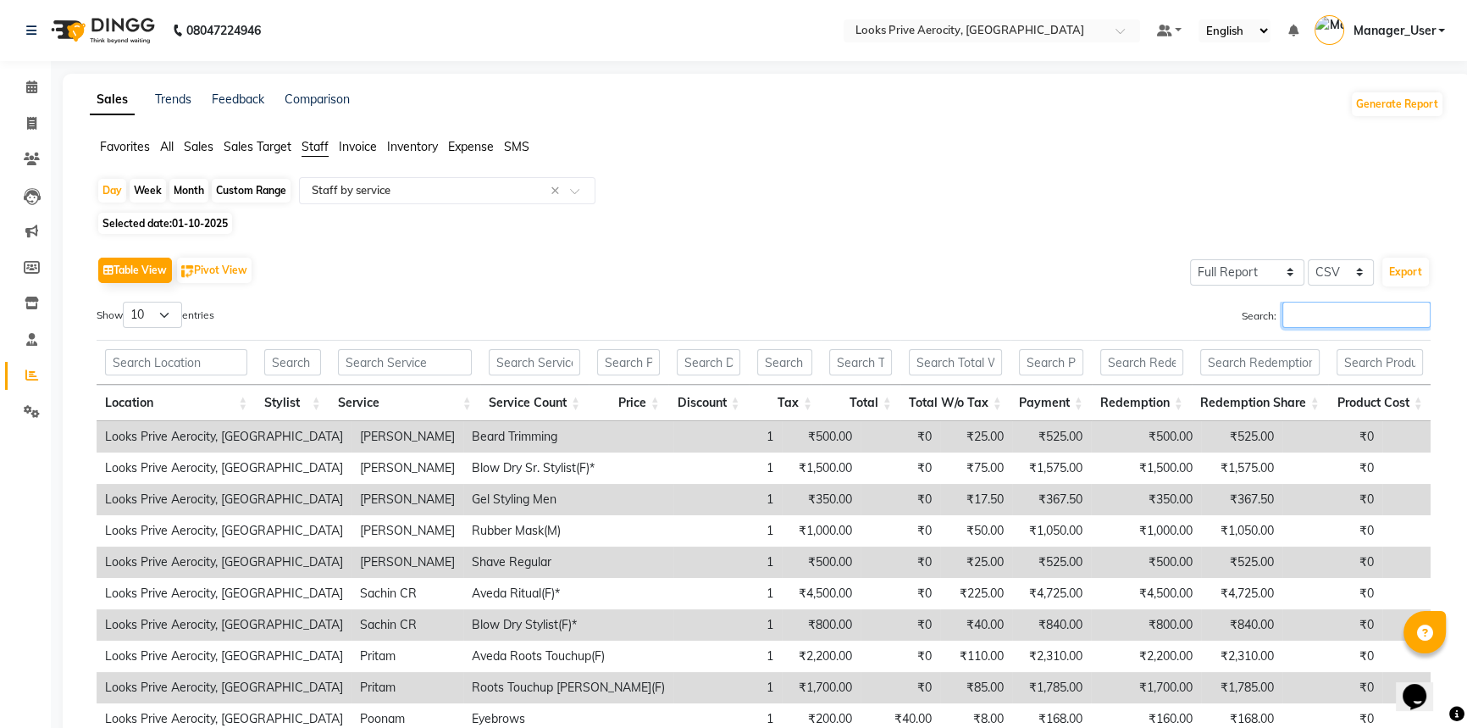
click at [1331, 324] on input "Search:" at bounding box center [1356, 315] width 148 height 26
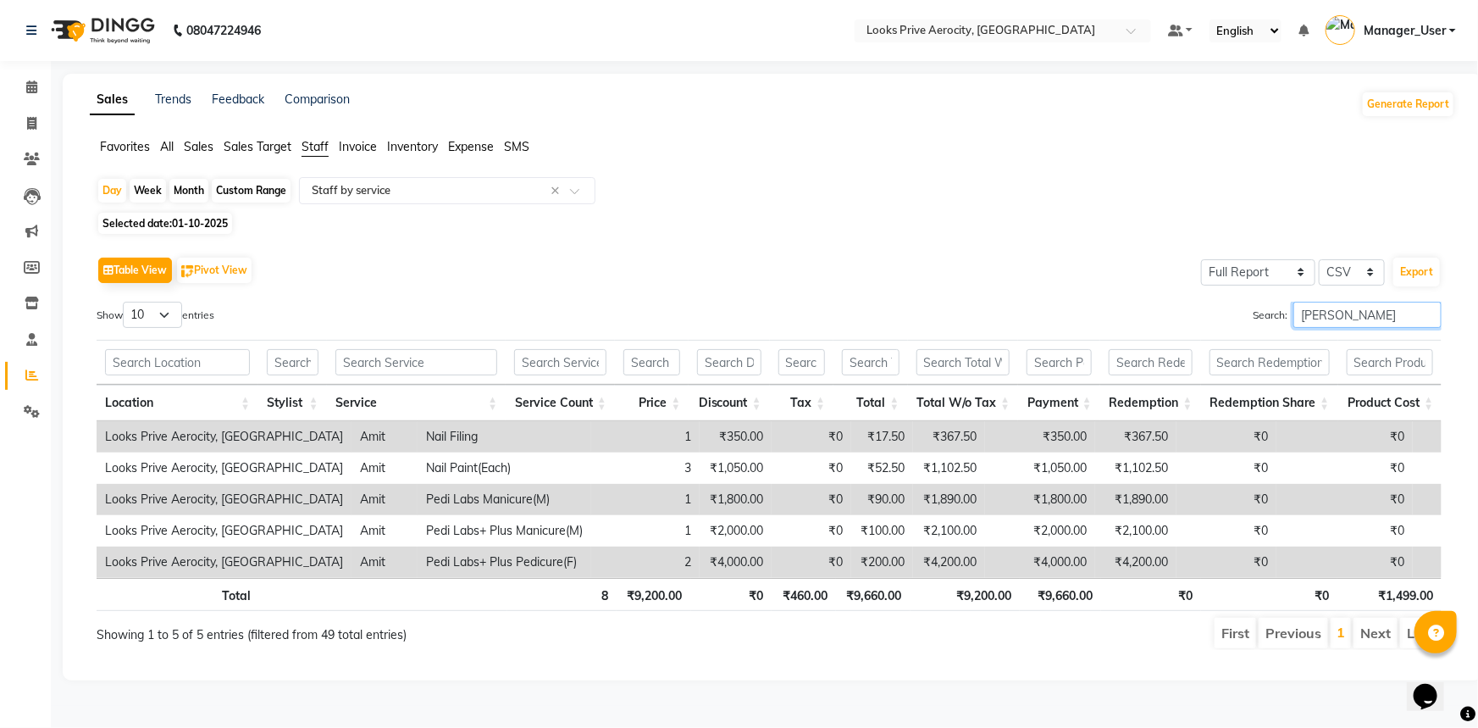
type input "AMIT"
click at [26, 86] on icon at bounding box center [31, 86] width 11 height 13
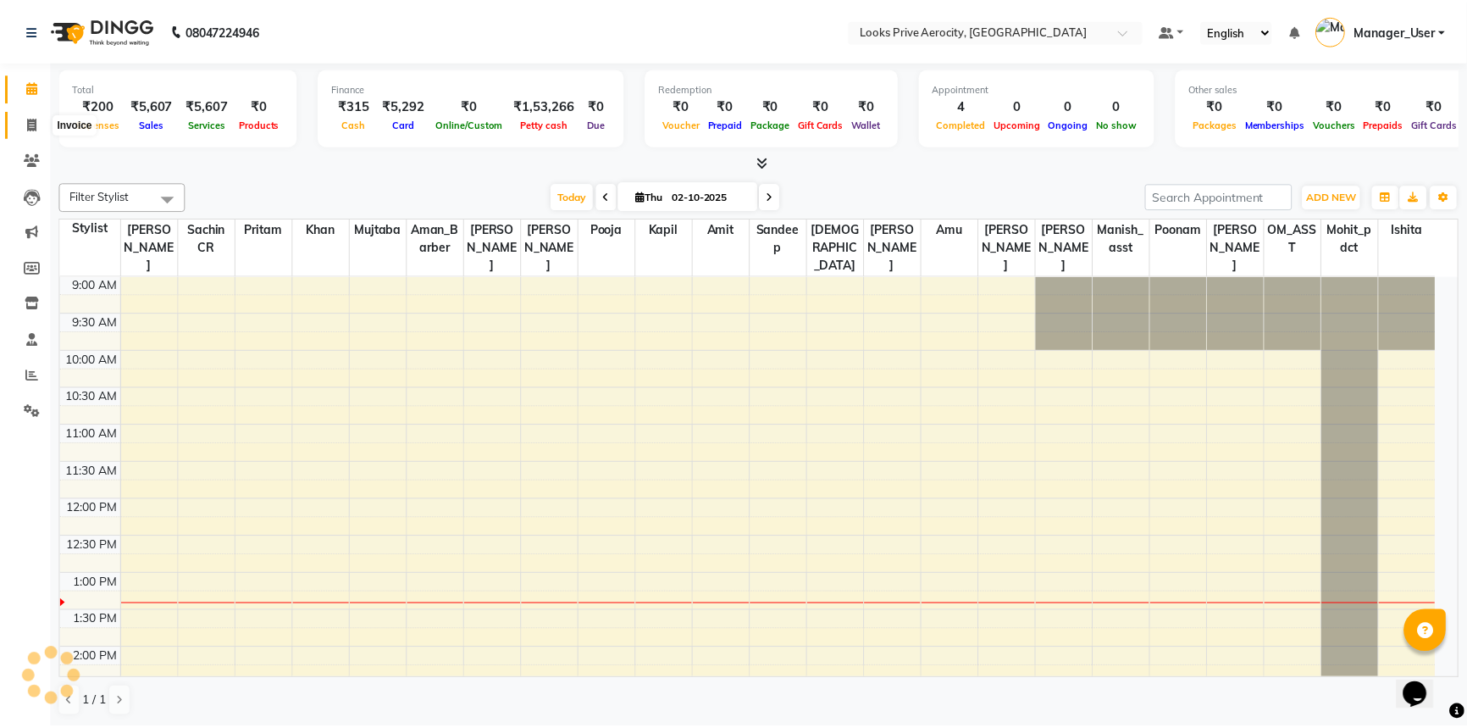
scroll to position [297, 0]
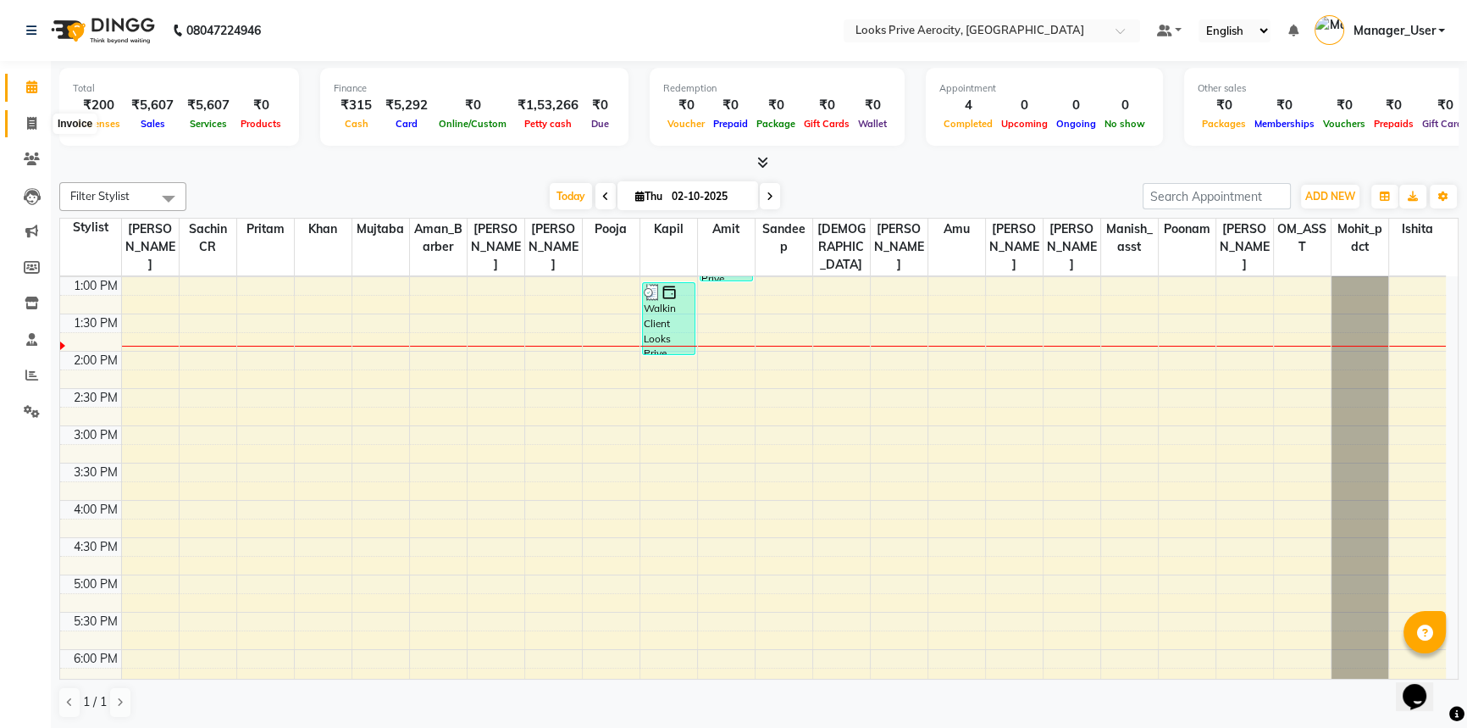
click at [29, 122] on icon at bounding box center [31, 123] width 9 height 13
select select "service"
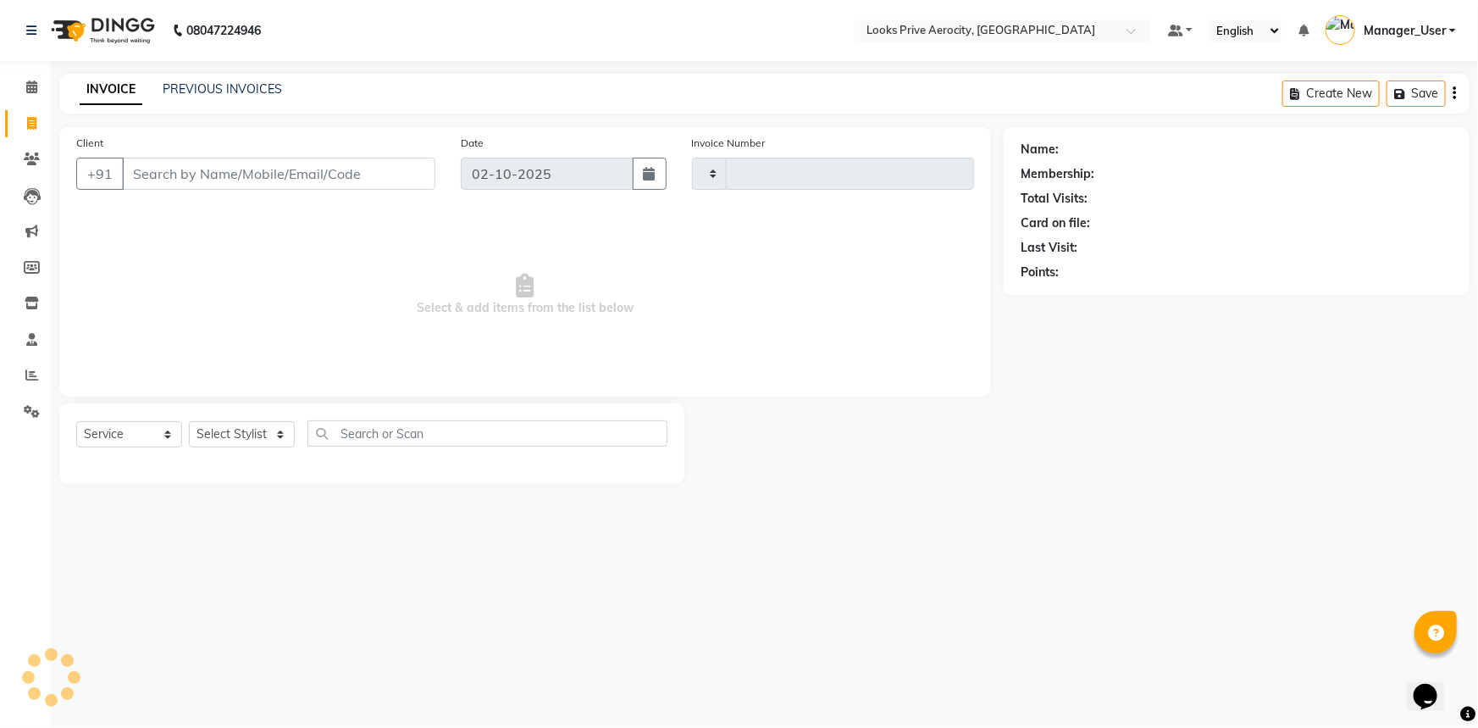
click at [340, 177] on input "Client" at bounding box center [278, 174] width 313 height 32
type input "AE"
type input "6132"
type input "AER"
select select "5913"
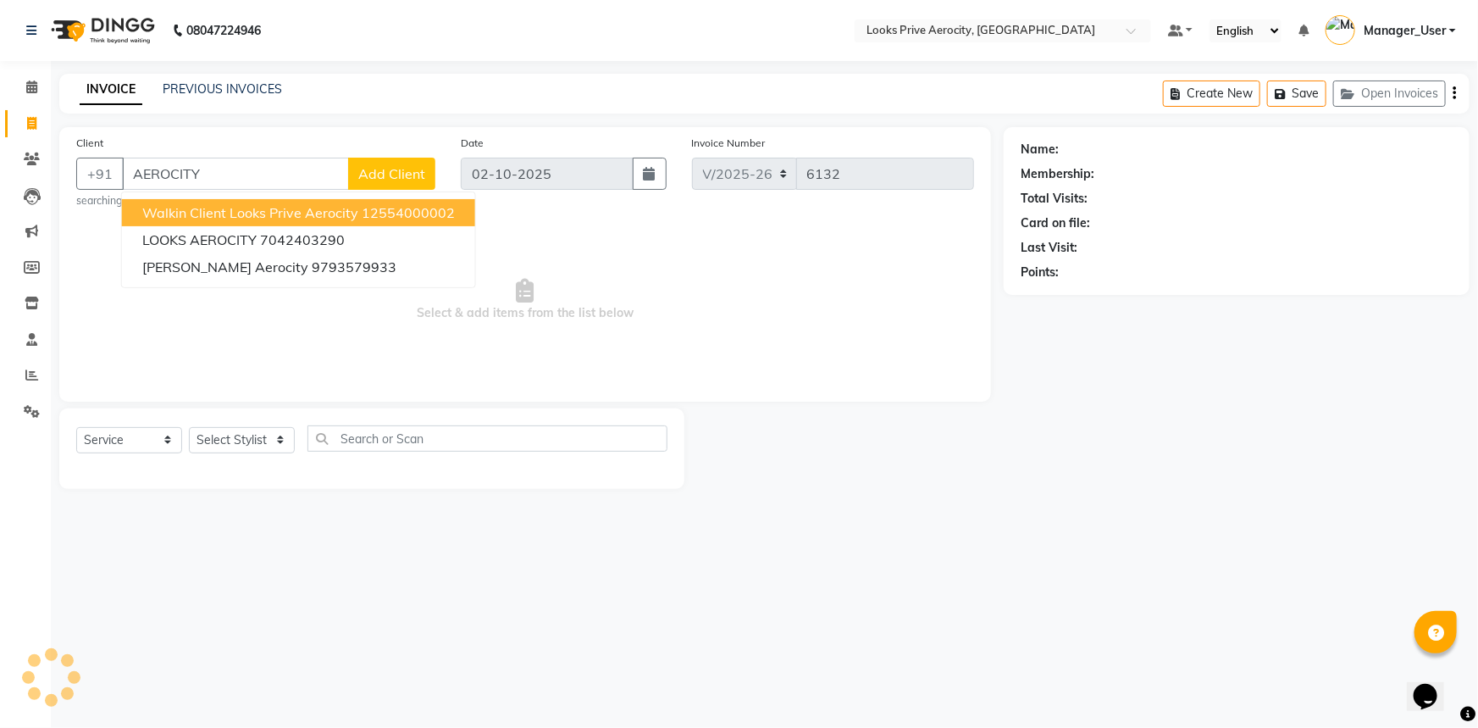
click at [229, 213] on span "Walkin Client Looks Prive Aerocity" at bounding box center [250, 212] width 216 height 17
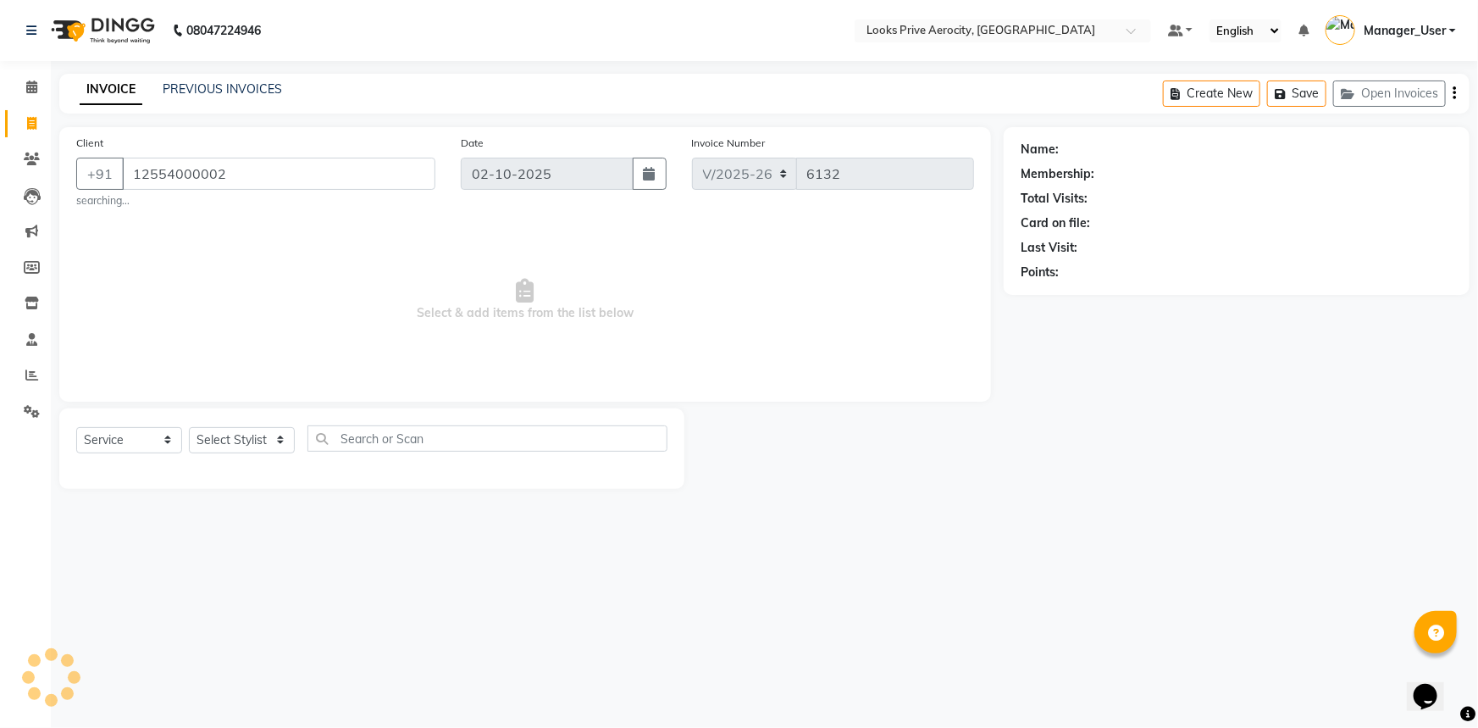
type input "12554000002"
drag, startPoint x: 242, startPoint y: 456, endPoint x: 237, endPoint y: 448, distance: 9.9
click at [241, 454] on div "Select Service Product Membership Package Voucher Prepaid Gift Card Select Styl…" at bounding box center [371, 445] width 591 height 40
click at [232, 428] on select "Select Stylist Aman_Barber Amit Amu Dharma [PERSON_NAME] Eric_asst [PERSON_NAME…" at bounding box center [242, 440] width 106 height 26
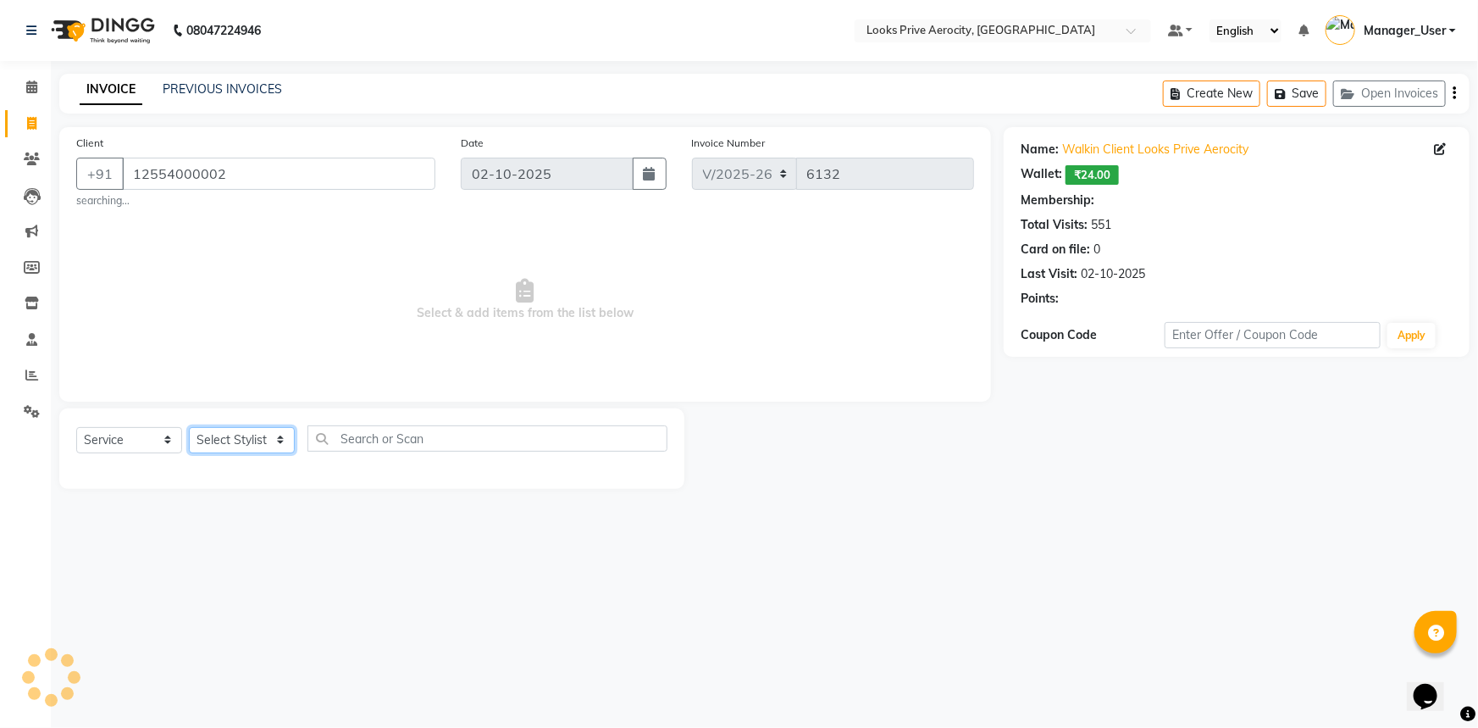
select select "48823"
click at [189, 427] on select "Select Stylist Aman_Barber Amit Amu Dharma [PERSON_NAME] Eric_asst [PERSON_NAME…" at bounding box center [242, 440] width 106 height 26
select select "1: Object"
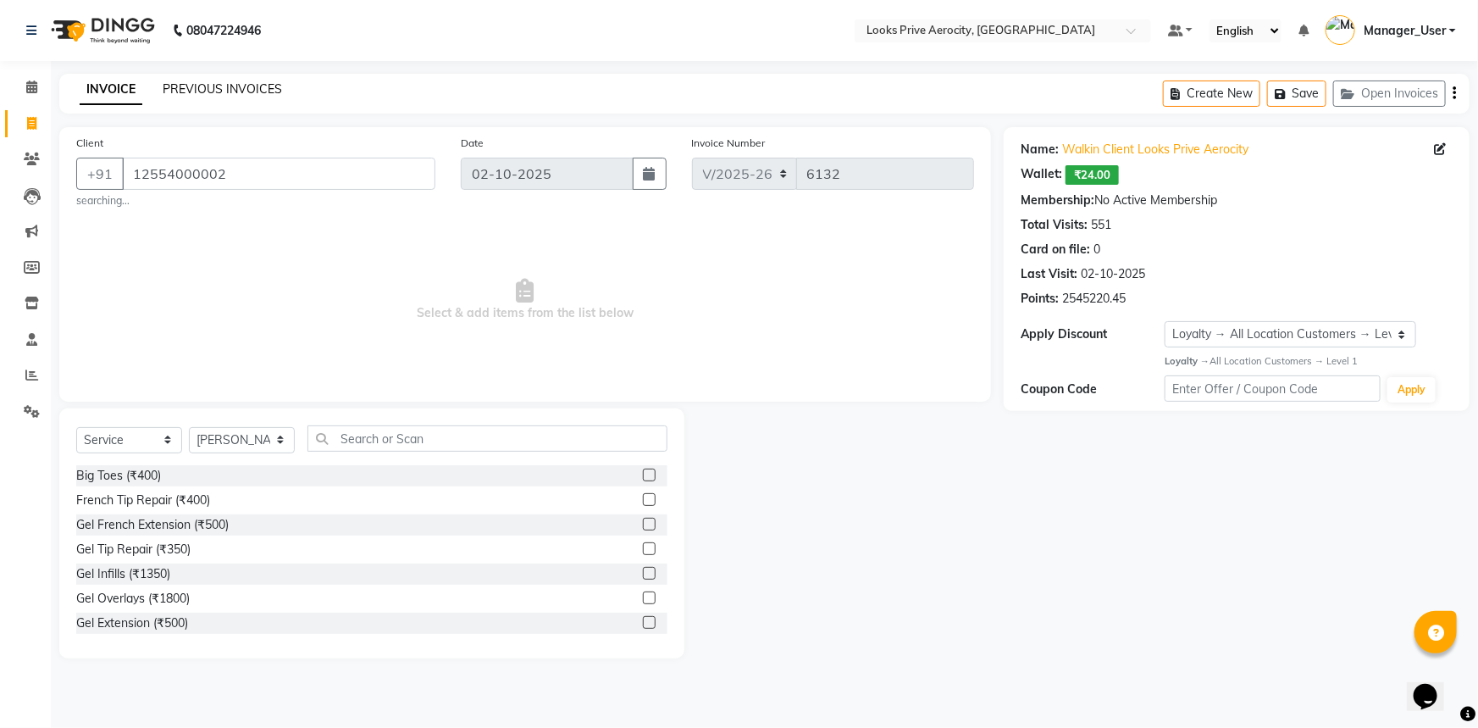
drag, startPoint x: 188, startPoint y: 89, endPoint x: 526, endPoint y: 25, distance: 344.0
click at [188, 89] on link "PREVIOUS INVOICES" at bounding box center [222, 88] width 119 height 15
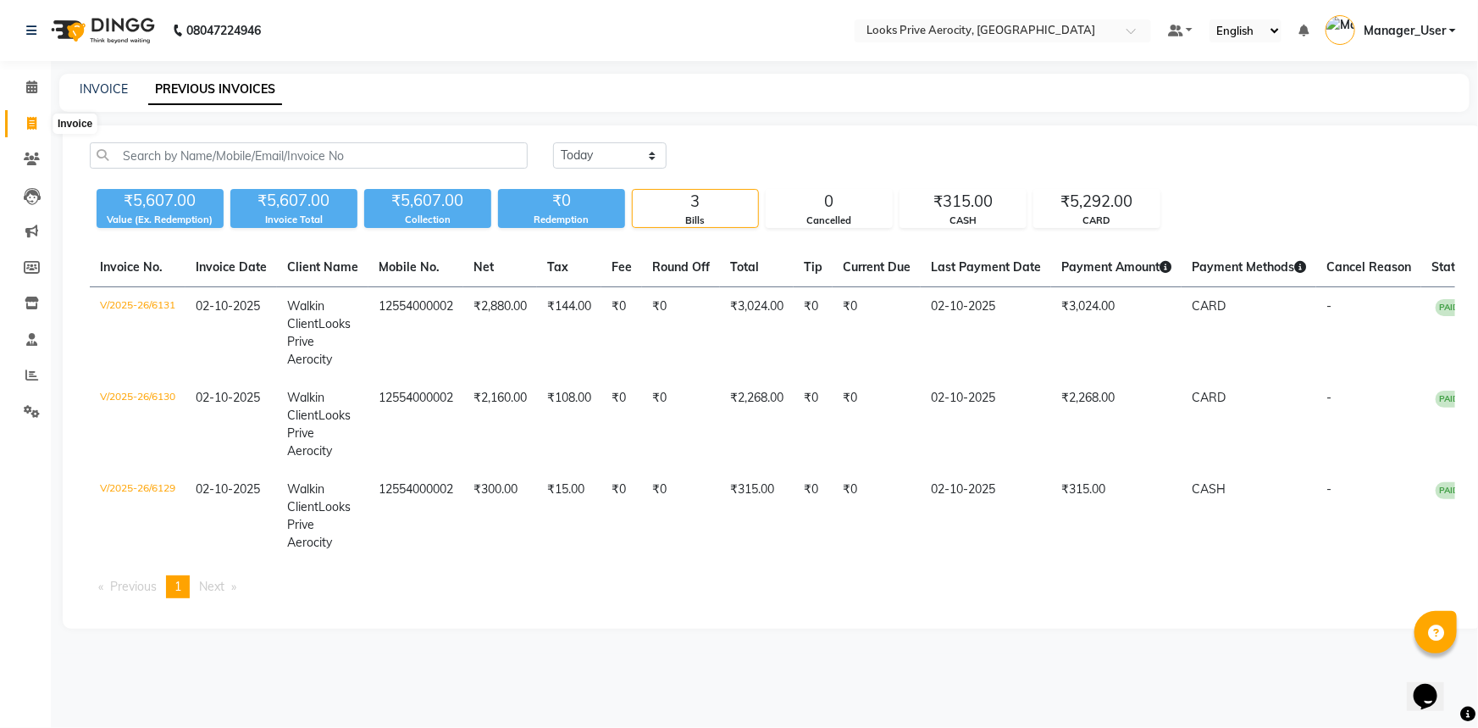
click at [25, 120] on span at bounding box center [32, 123] width 30 height 19
select select "service"
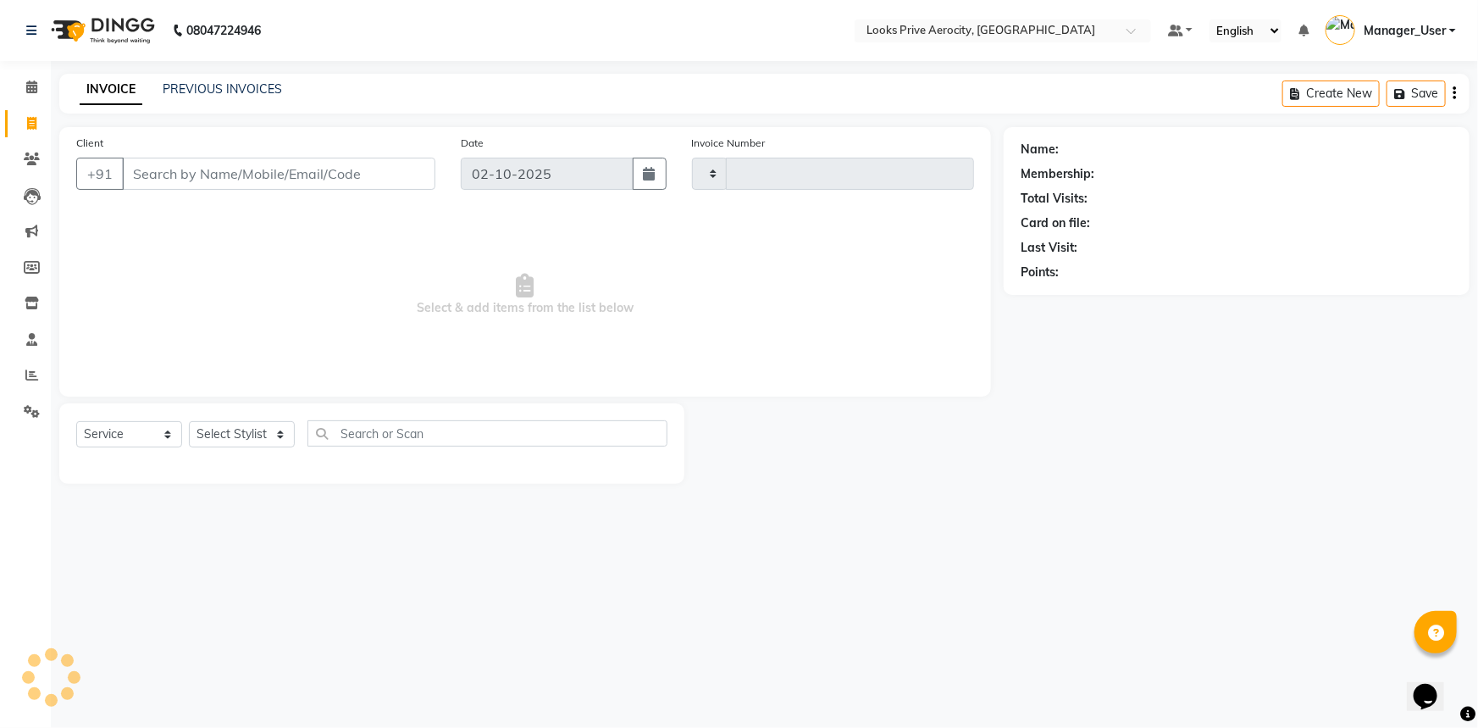
click at [248, 174] on input "Client" at bounding box center [278, 174] width 313 height 32
type input "6132"
select select "5913"
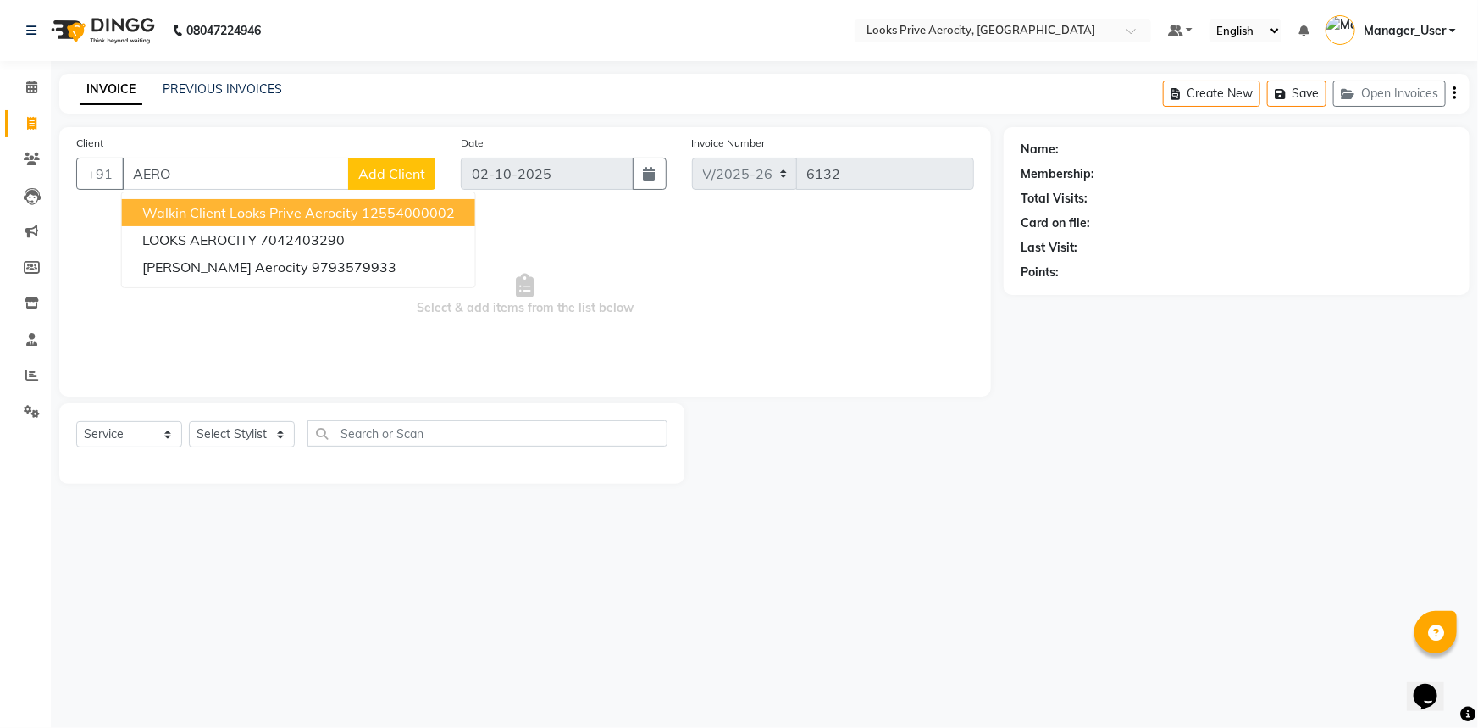
click at [284, 215] on span "Walkin Client Looks Prive Aerocity" at bounding box center [250, 212] width 216 height 17
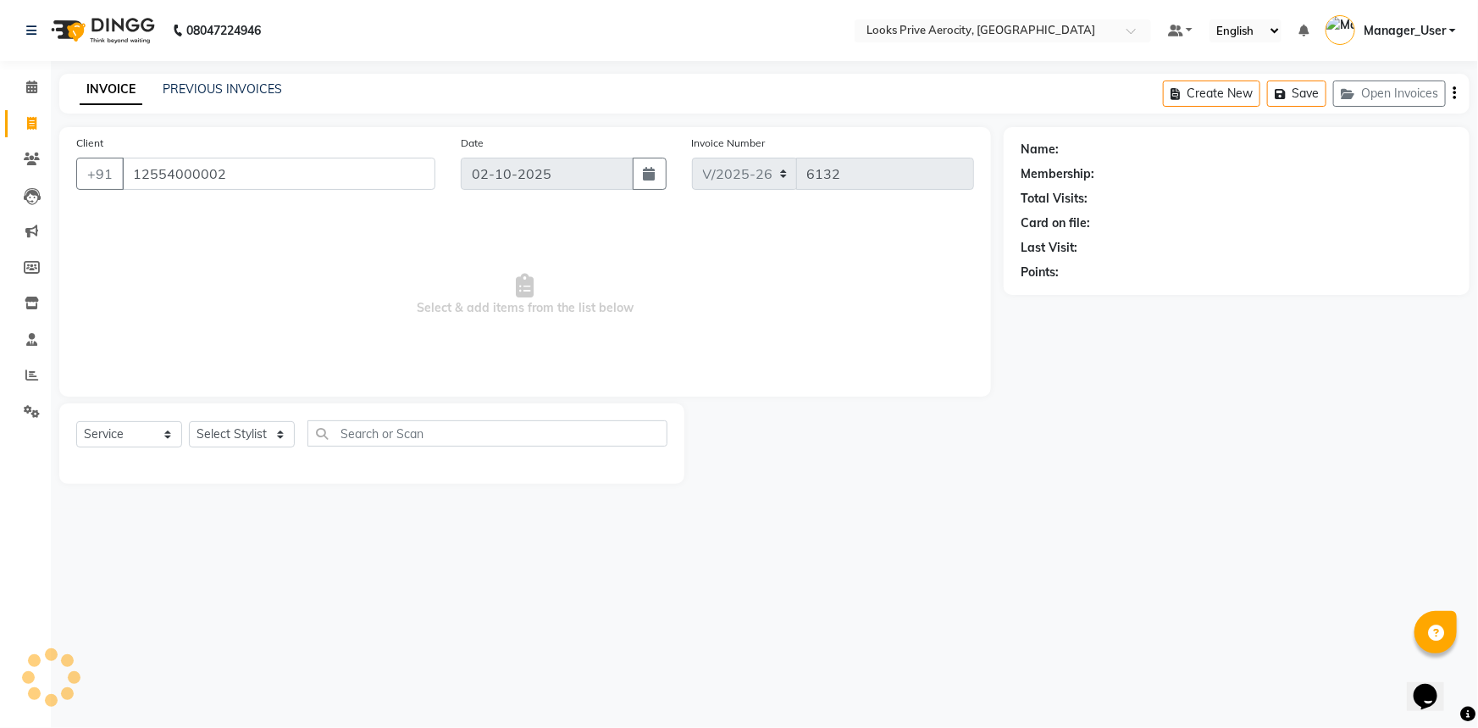
type input "12554000002"
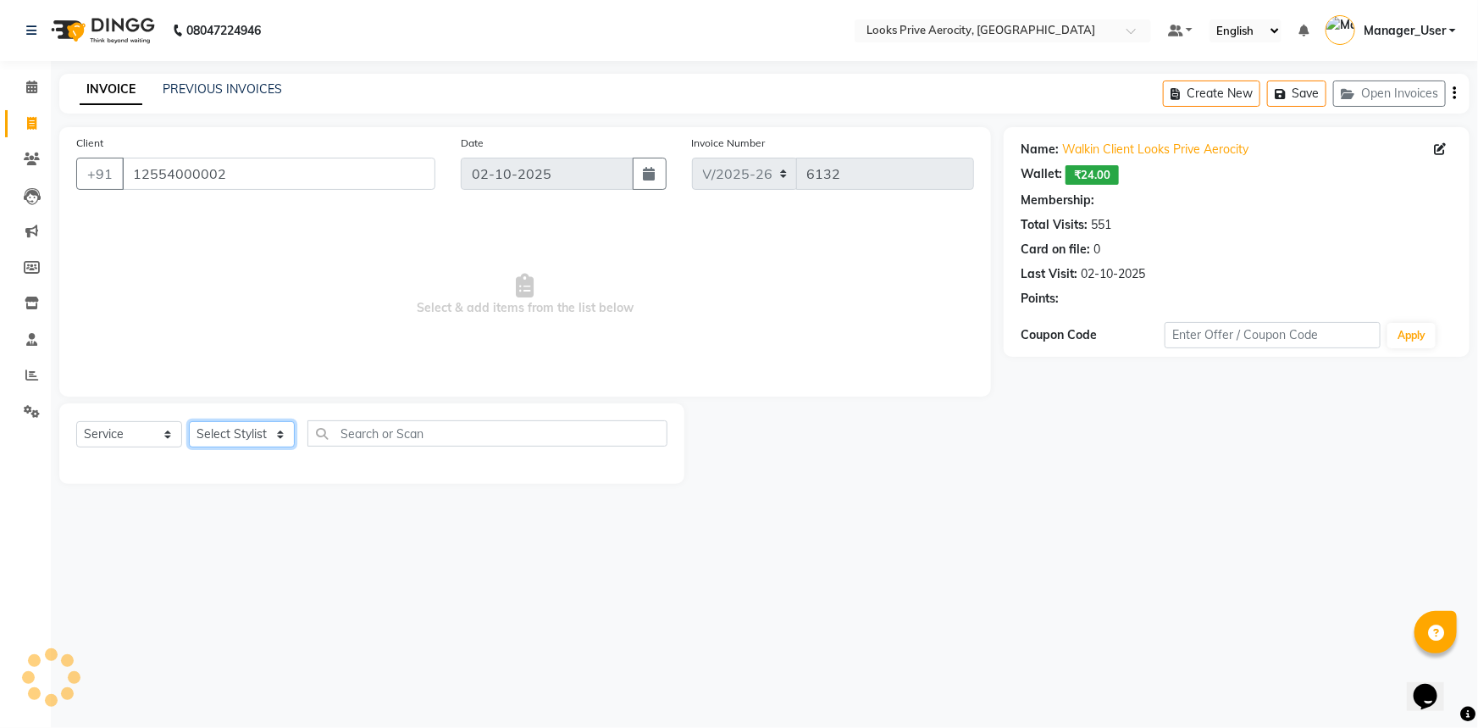
click at [278, 440] on select "Select Stylist Aman_Barber Amit Amu Dharma [PERSON_NAME] Eric_asst [PERSON_NAME…" at bounding box center [242, 434] width 106 height 26
select select "1: Object"
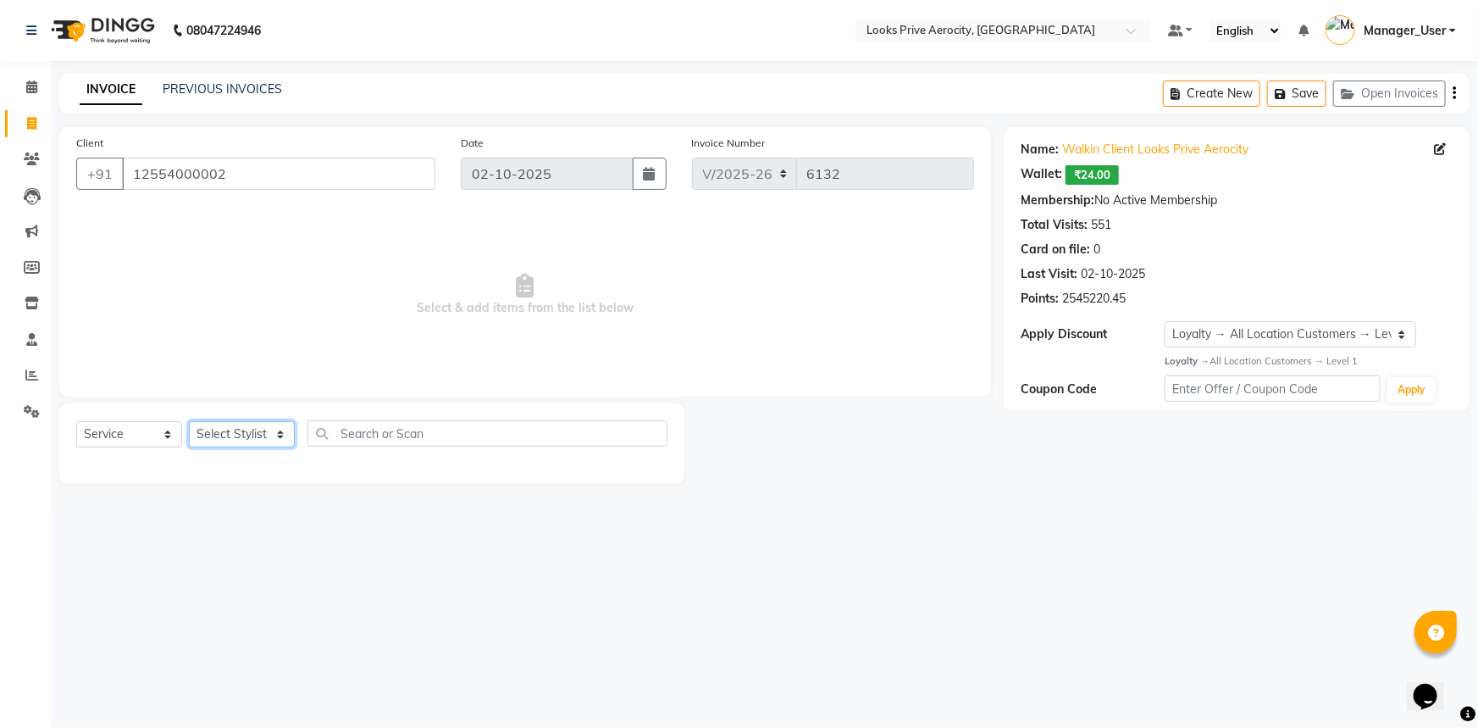
select select "65946"
click at [189, 421] on select "Select Stylist Aman_Barber Amit Amu Dharma [PERSON_NAME] Eric_asst [PERSON_NAME…" at bounding box center [242, 434] width 106 height 26
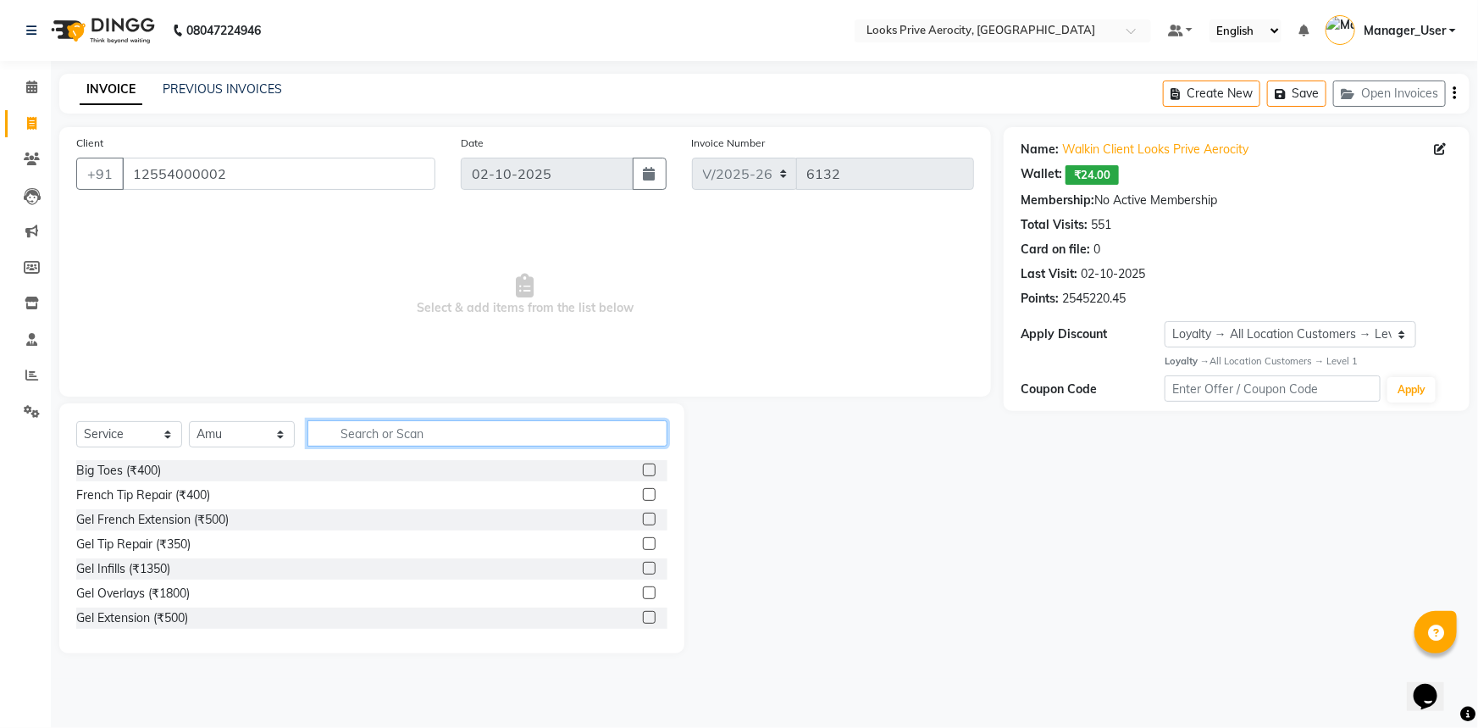
drag, startPoint x: 394, startPoint y: 445, endPoint x: 388, endPoint y: 433, distance: 14.0
click at [395, 445] on input "text" at bounding box center [487, 433] width 360 height 26
type input "FOOT"
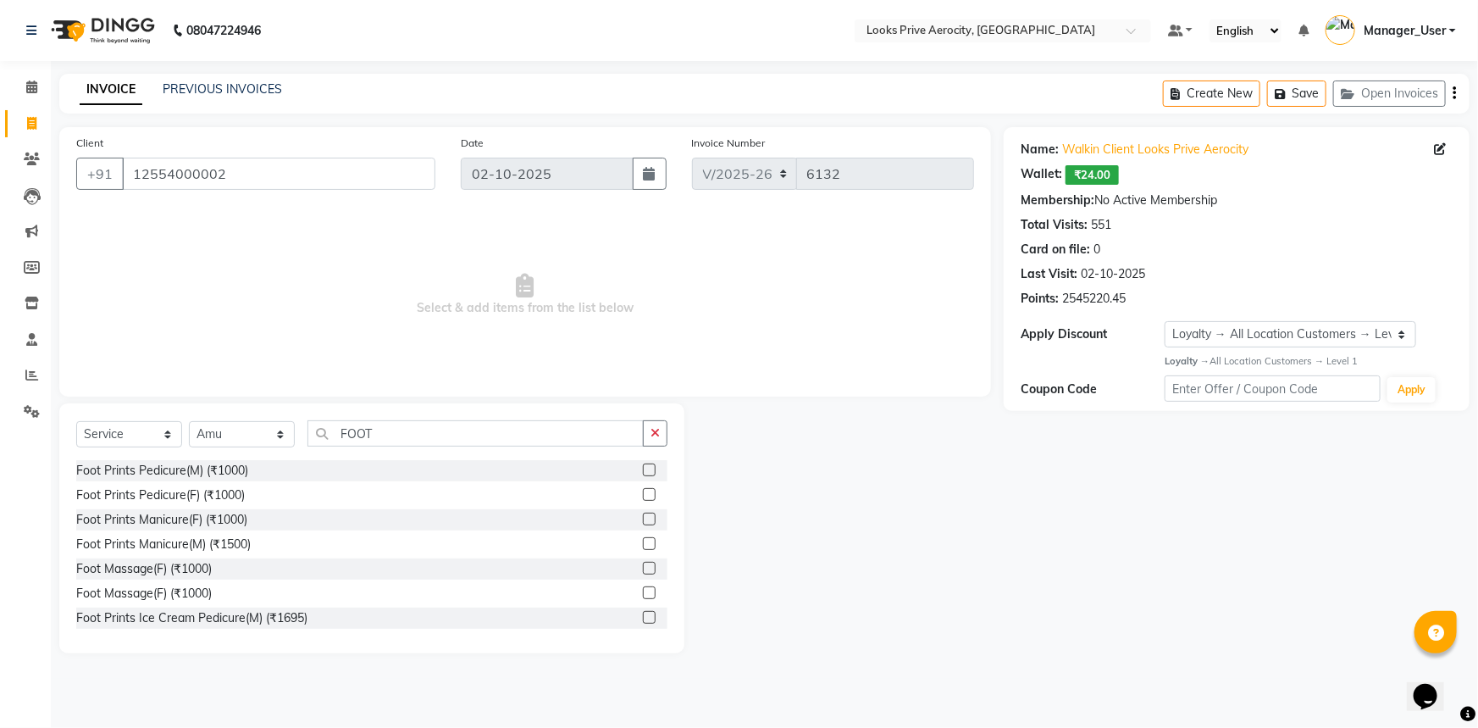
click at [643, 497] on label at bounding box center [649, 494] width 13 height 13
click at [643, 497] on input "checkbox" at bounding box center [648, 495] width 11 height 11
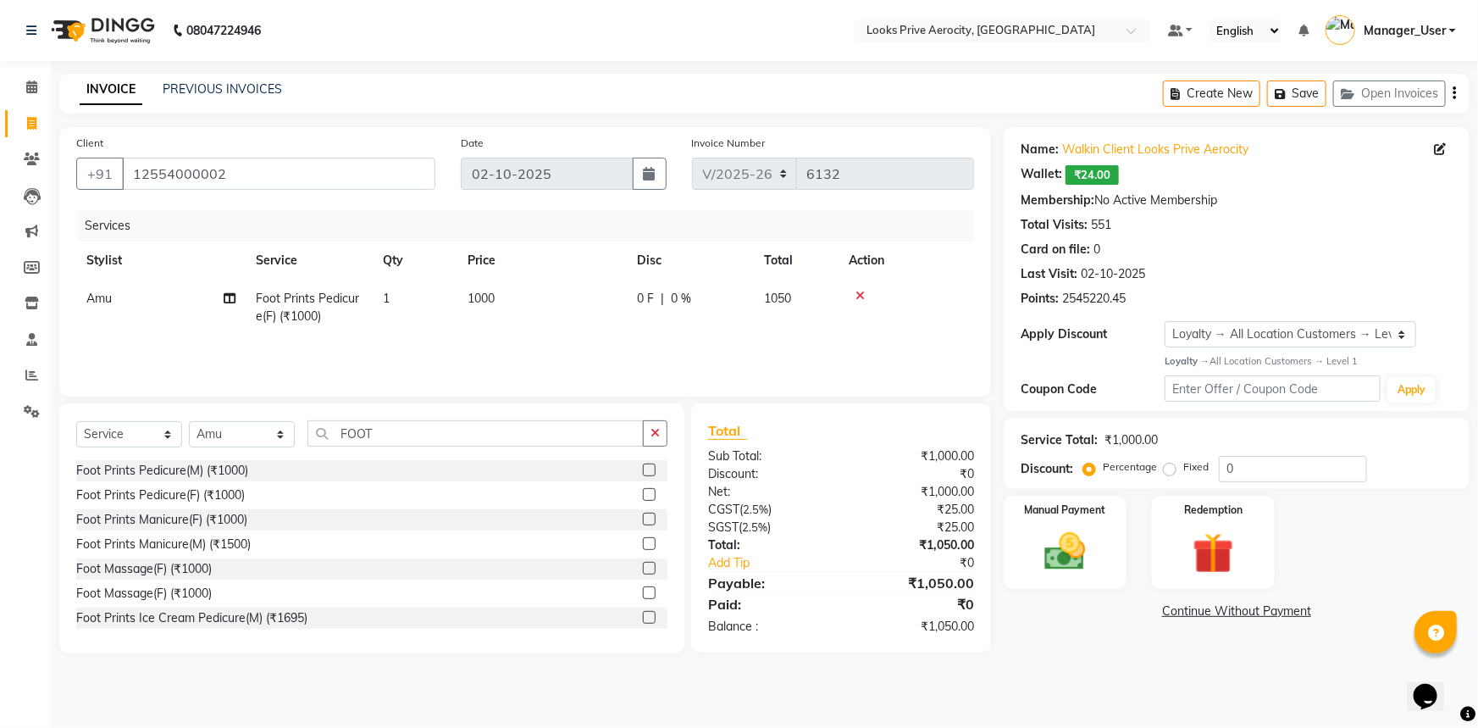
checkbox input "false"
click at [562, 313] on td "1000" at bounding box center [541, 307] width 169 height 56
select select "65946"
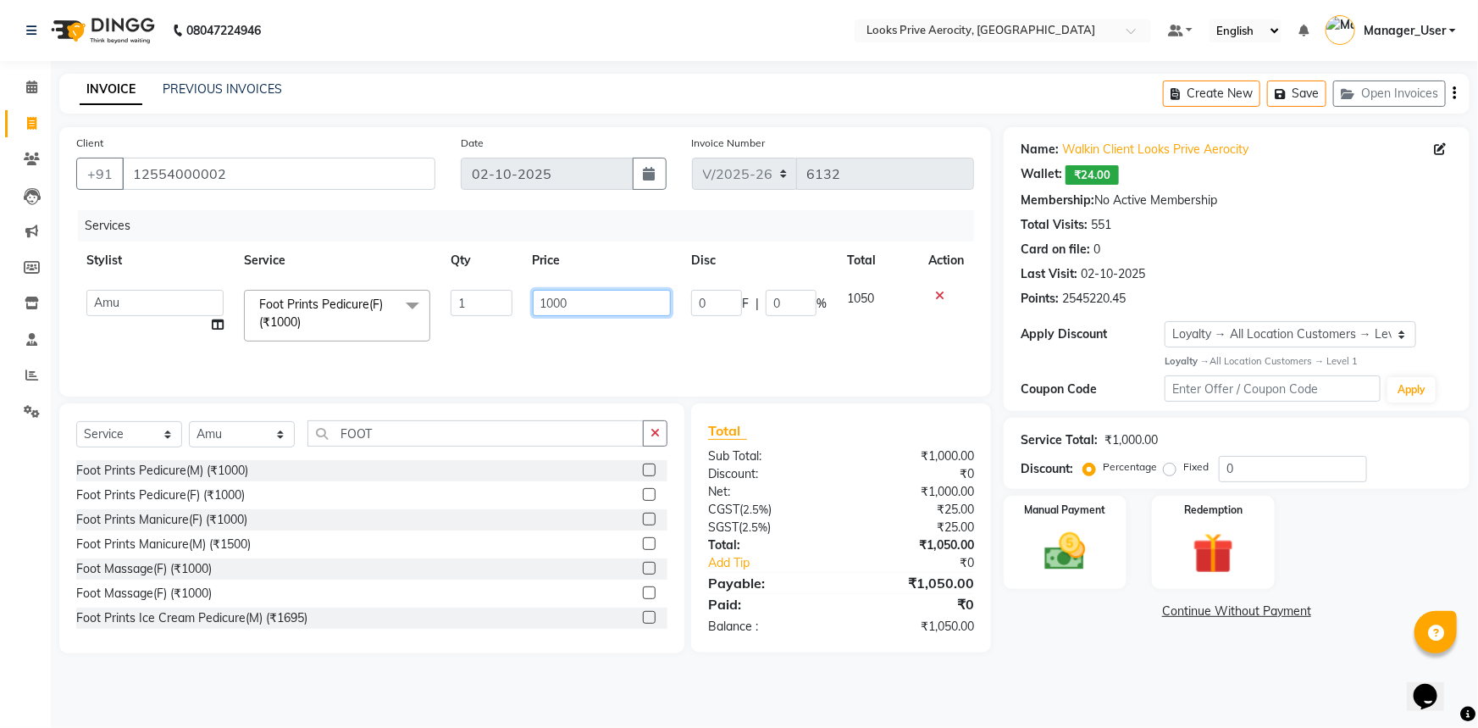
drag, startPoint x: 562, startPoint y: 313, endPoint x: 494, endPoint y: 294, distance: 71.1
click at [500, 296] on tr "Aman_Barber Amit Amu Dharma Erica CR Eric_asst Esha Ishita kapil khan Manager_U…" at bounding box center [525, 315] width 898 height 72
type input "1300"
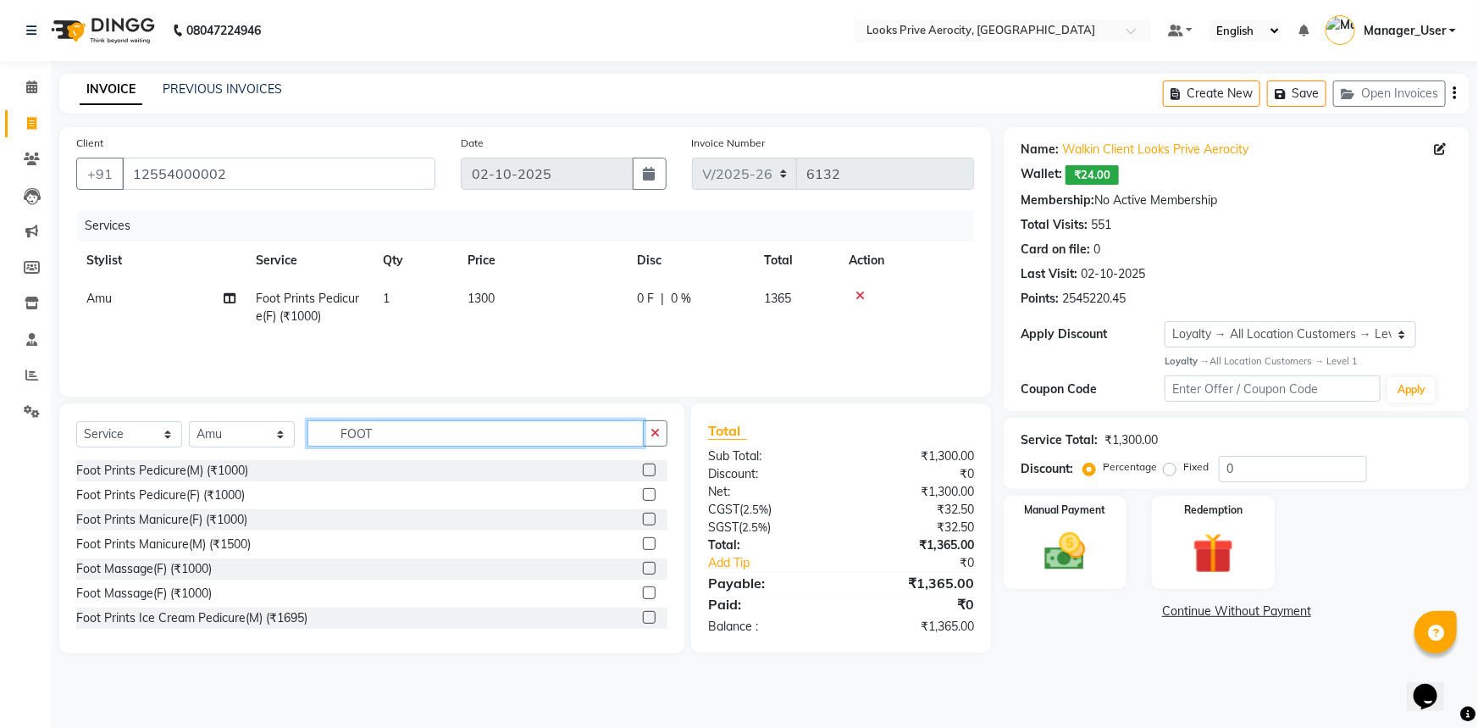
drag, startPoint x: 419, startPoint y: 437, endPoint x: 313, endPoint y: 423, distance: 106.8
click at [313, 423] on input "FOOT" at bounding box center [475, 433] width 336 height 26
type input "CUT"
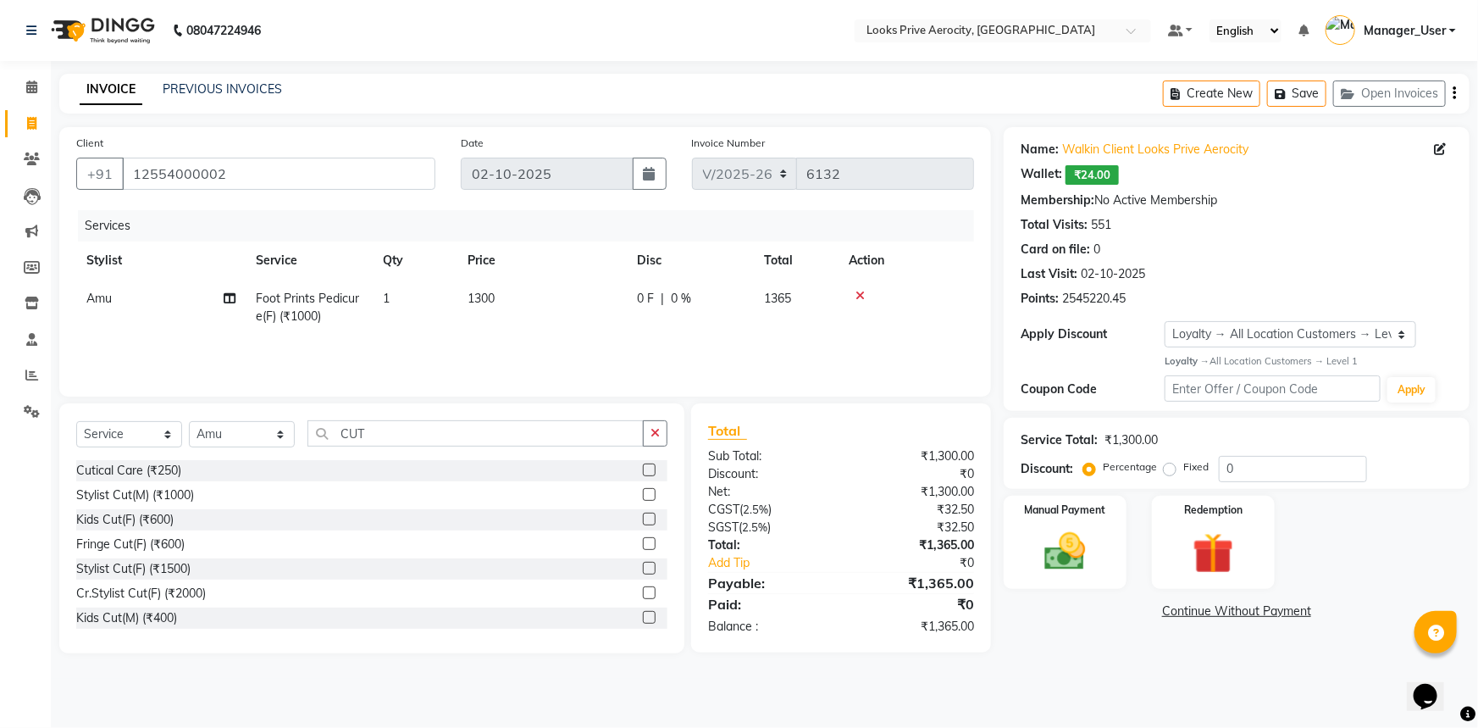
click at [643, 492] on label at bounding box center [649, 494] width 13 height 13
click at [643, 492] on input "checkbox" at bounding box center [648, 495] width 11 height 11
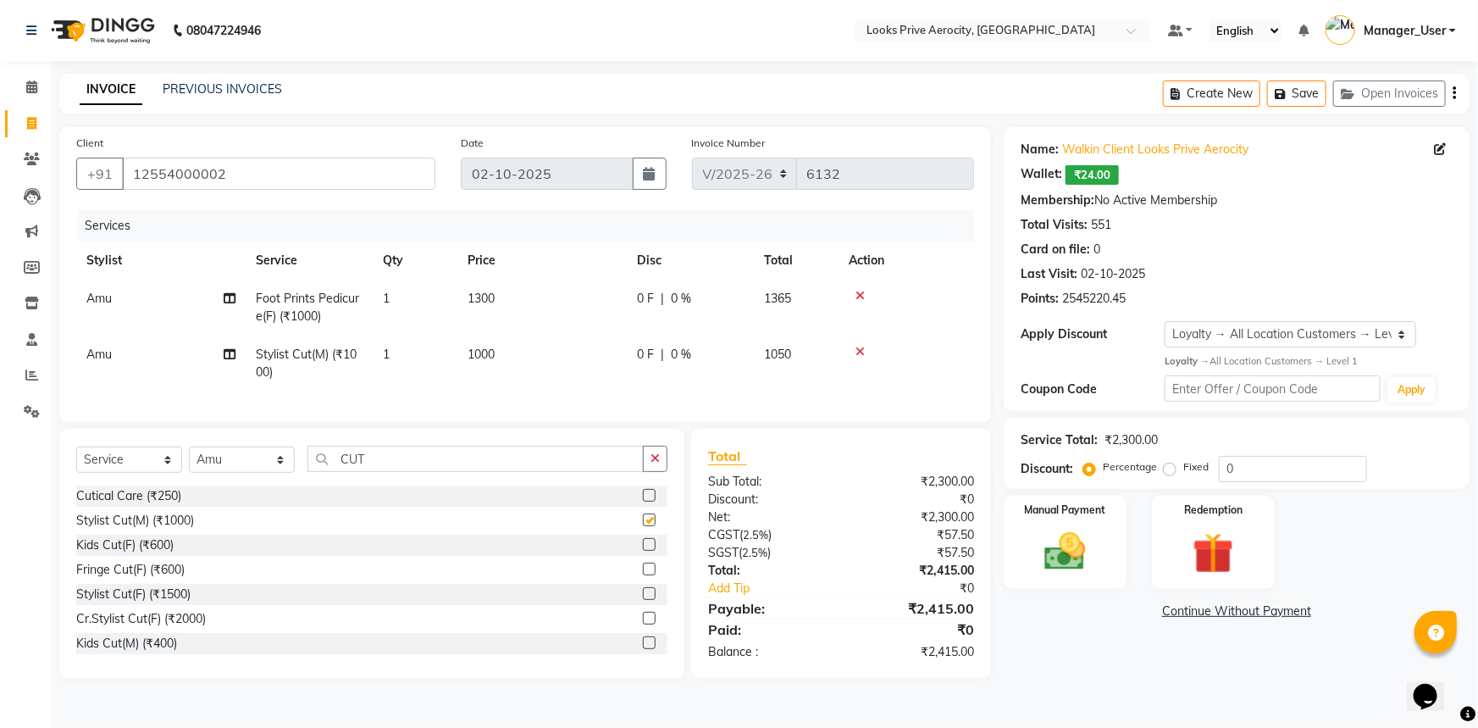
checkbox input "false"
click at [149, 304] on td "Amu" at bounding box center [160, 307] width 169 height 56
select select "65946"
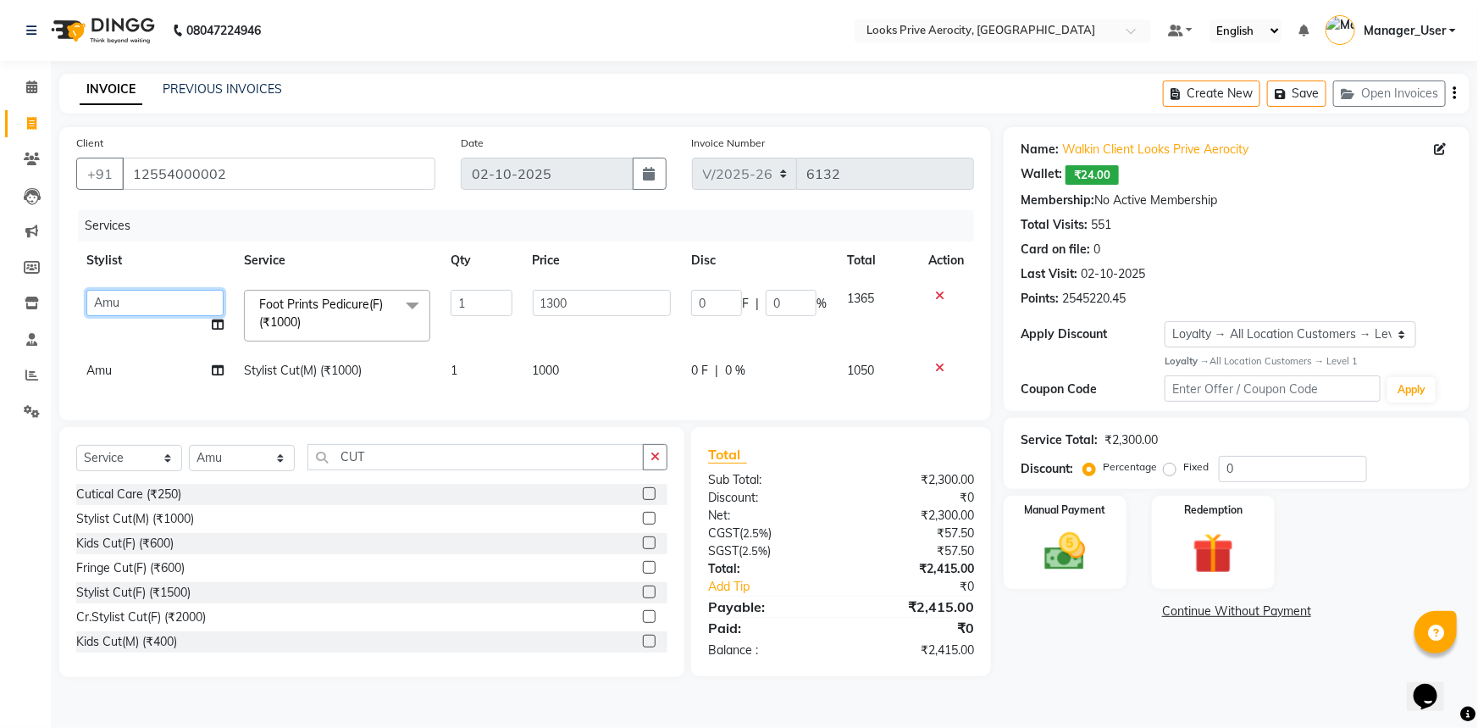
click at [169, 297] on select "Aman_Barber Amit Amu Dharma Erica CR Eric_asst Esha Ishita kapil khan Manager_U…" at bounding box center [154, 303] width 137 height 26
select select "43252"
click at [1126, 673] on div "Name: Walkin Client Looks Prive Aerocity Wallet: ₹24.00 Membership: No Active M…" at bounding box center [1243, 402] width 479 height 550
drag, startPoint x: 1262, startPoint y: 474, endPoint x: 1203, endPoint y: 468, distance: 59.6
click at [1203, 468] on div "Percentage Fixed 0" at bounding box center [1227, 469] width 280 height 26
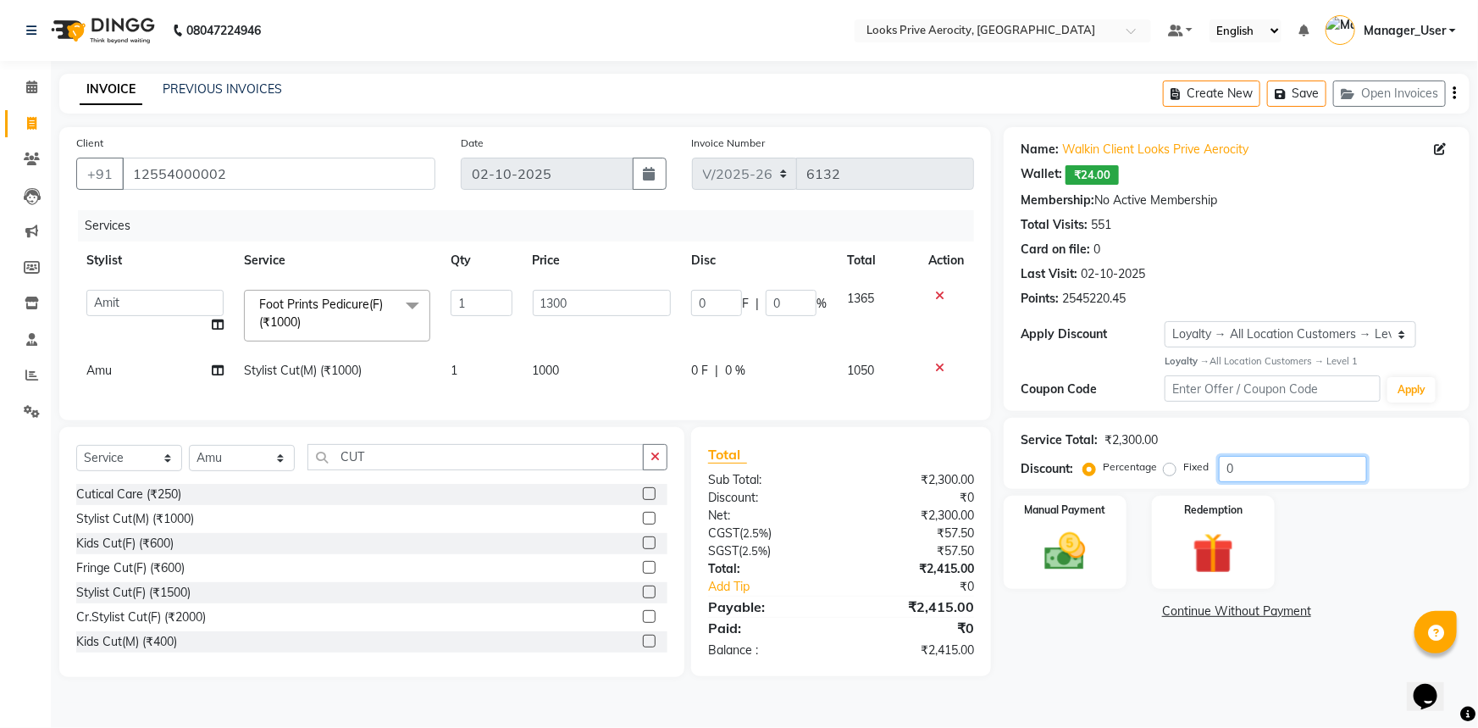
type input "2"
type input "26"
type input "2"
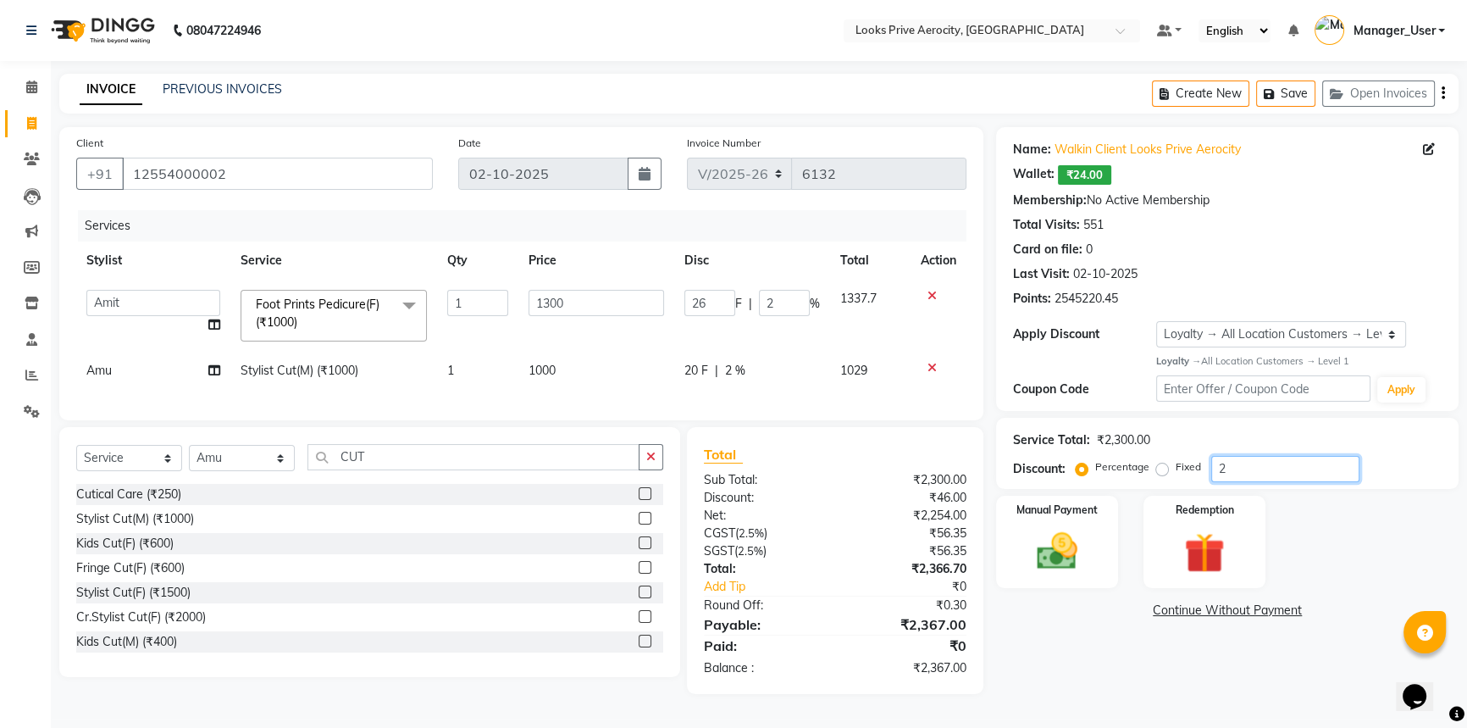
type input "20"
type input "260"
type input "20"
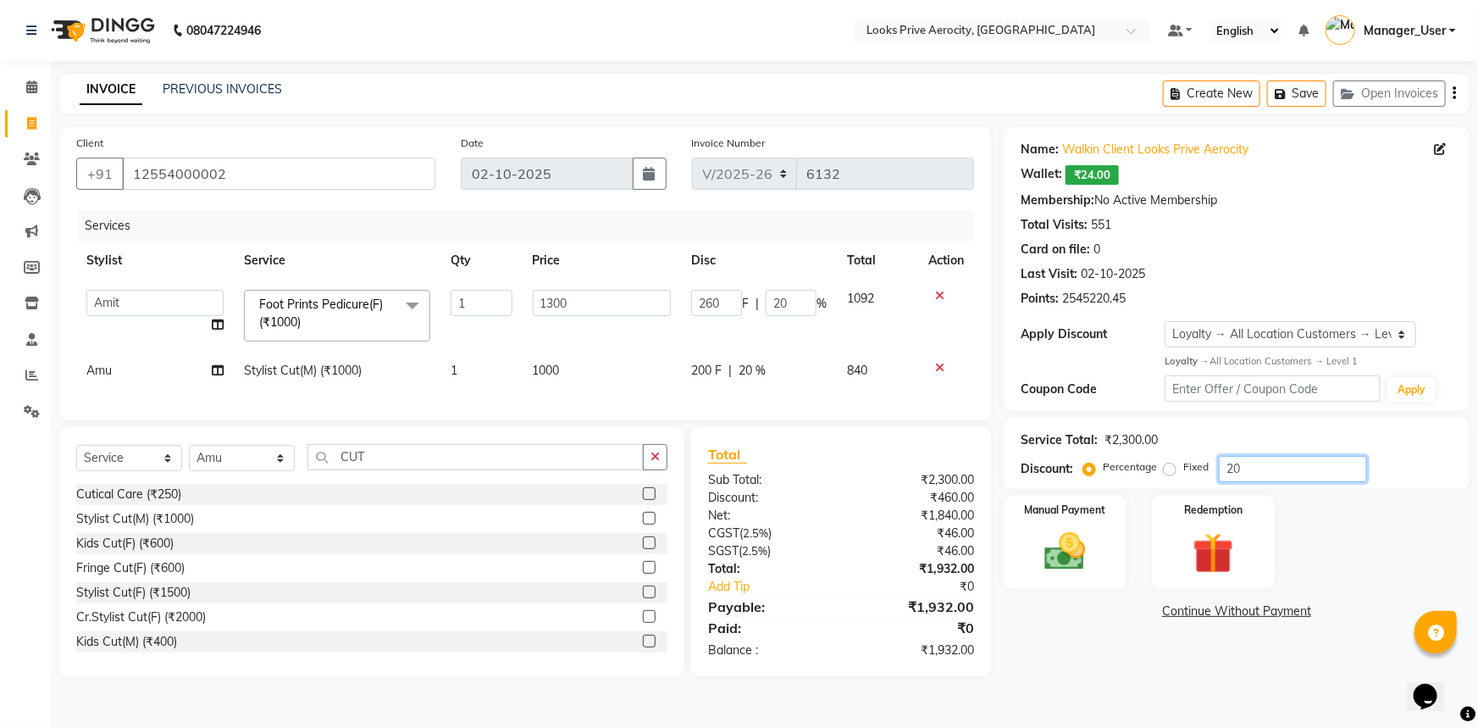
type input "20"
click at [1087, 635] on div "Name: Walkin Client Looks Prive Aerocity Wallet: ₹24.00 Membership: No Active M…" at bounding box center [1243, 402] width 479 height 550
click at [1118, 552] on div "Manual Payment" at bounding box center [1065, 542] width 128 height 97
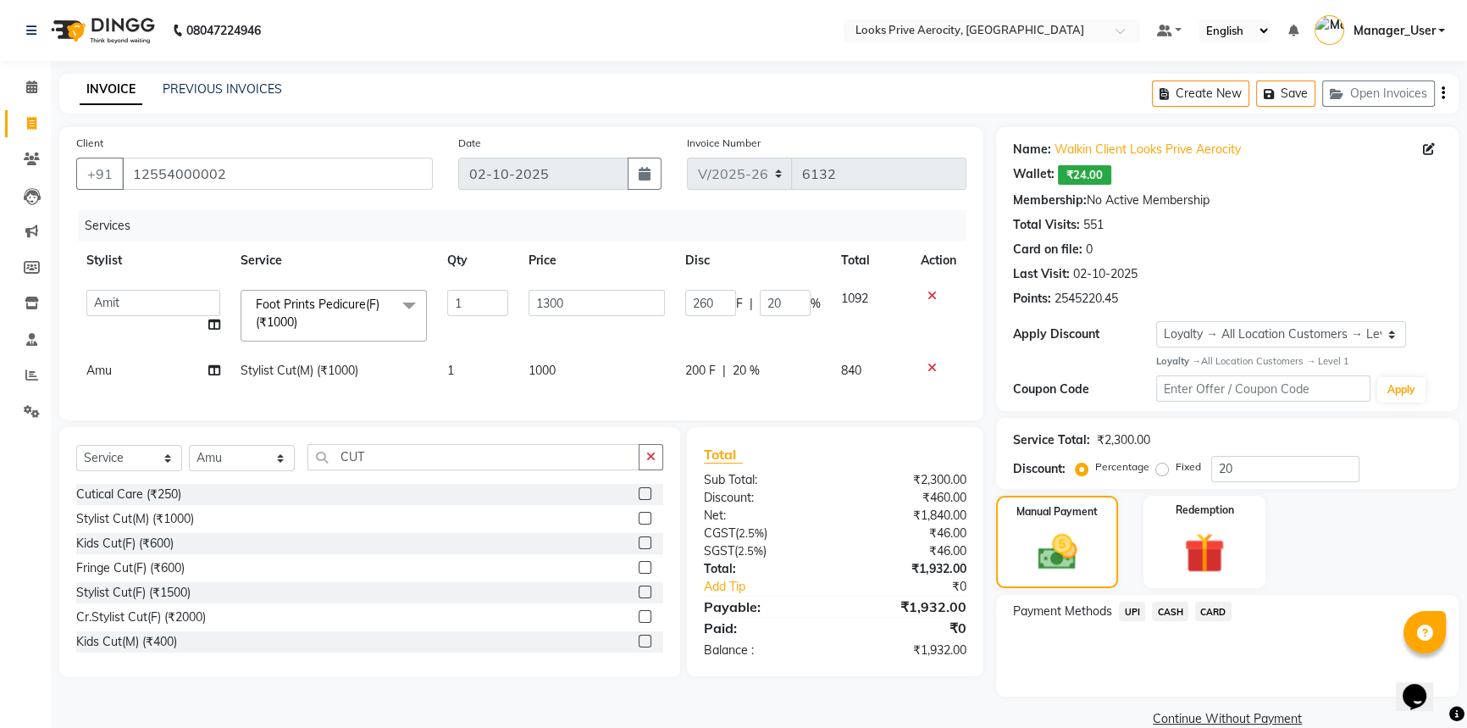
click at [1207, 613] on span "CARD" at bounding box center [1213, 610] width 36 height 19
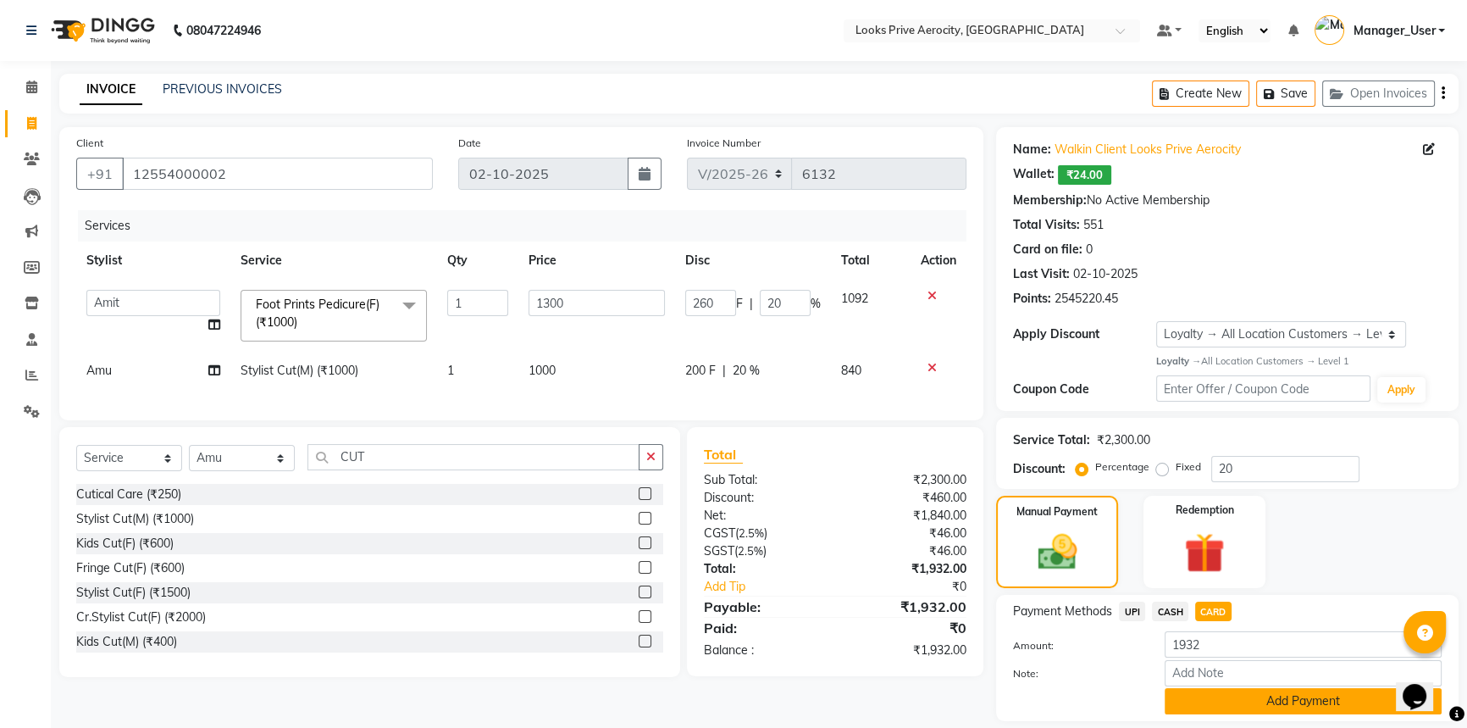
drag, startPoint x: 1267, startPoint y: 708, endPoint x: 1265, endPoint y: 696, distance: 12.0
click at [1265, 708] on button "Add Payment" at bounding box center [1303, 701] width 277 height 26
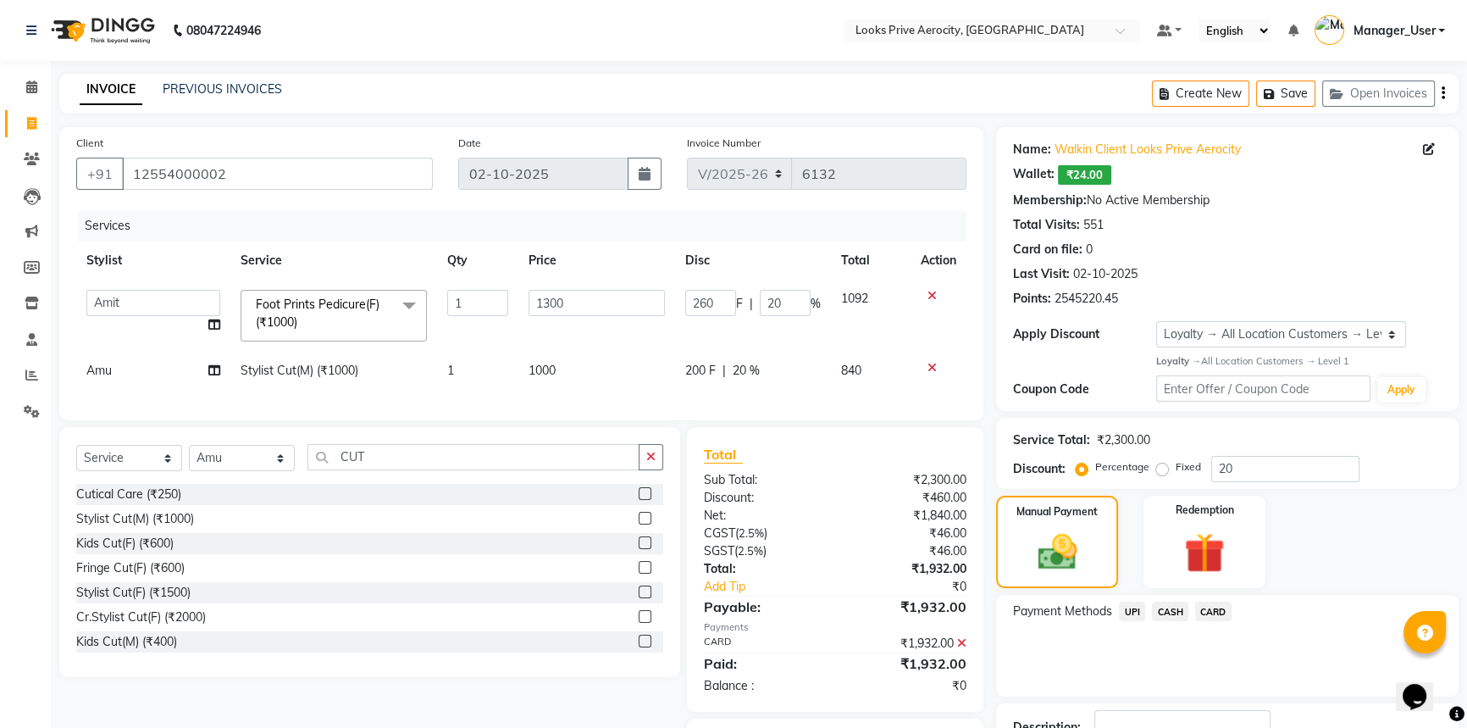
scroll to position [124, 0]
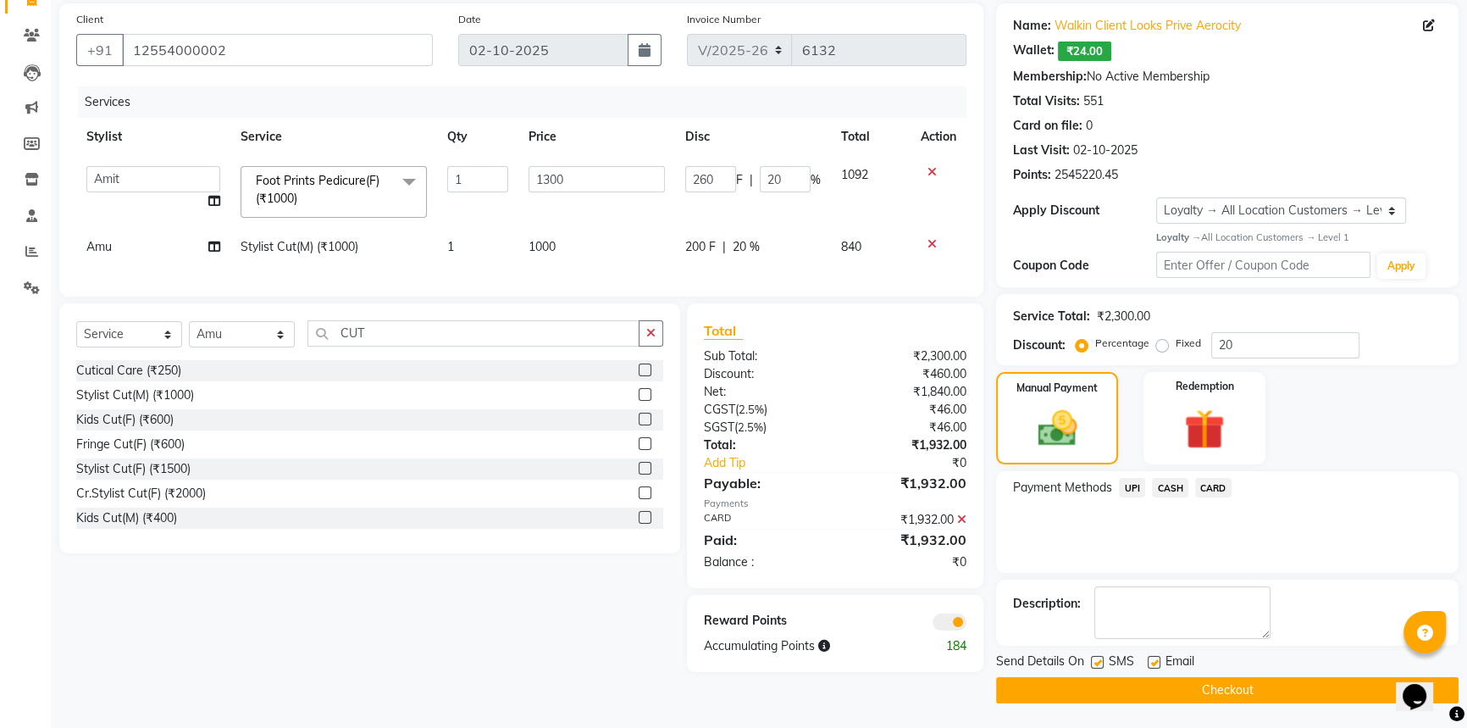
click at [1249, 682] on button "Checkout" at bounding box center [1227, 690] width 462 height 26
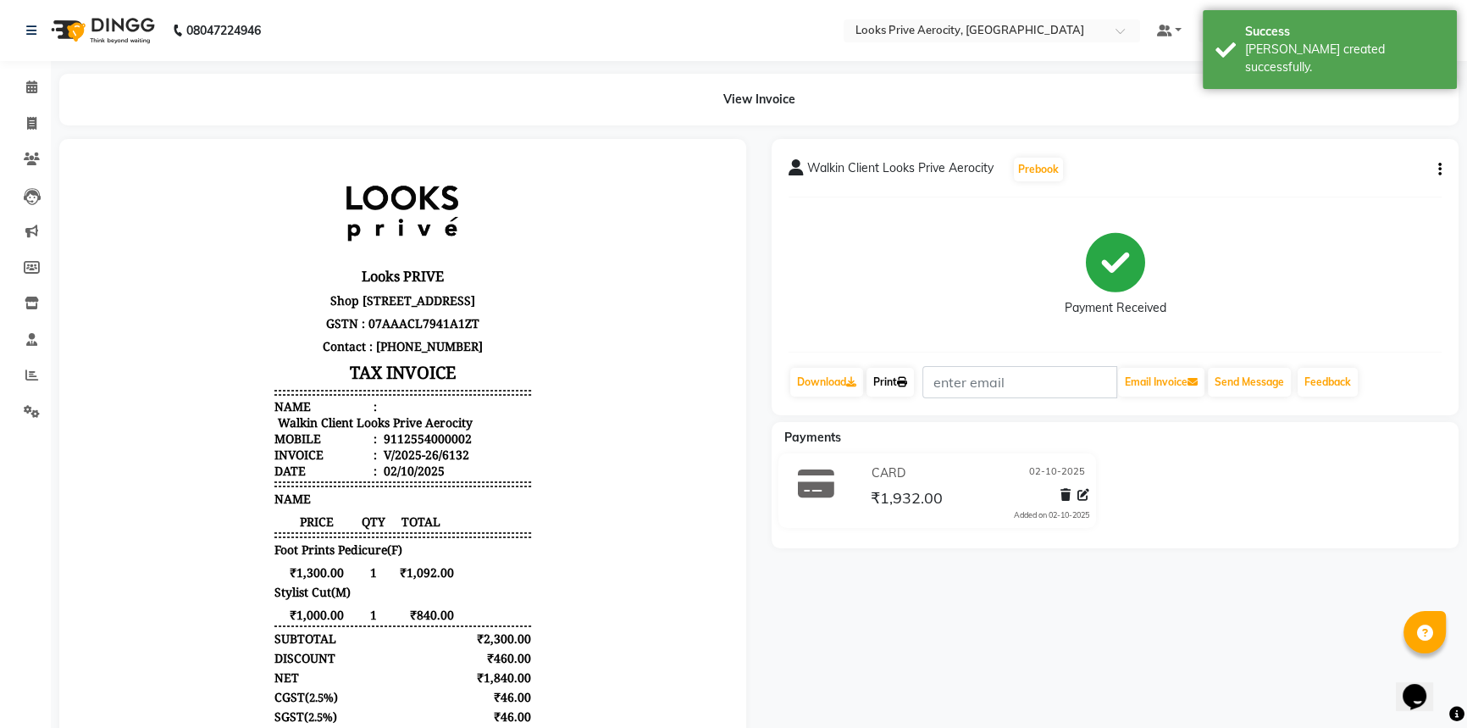
click at [909, 374] on link "Print" at bounding box center [889, 382] width 47 height 29
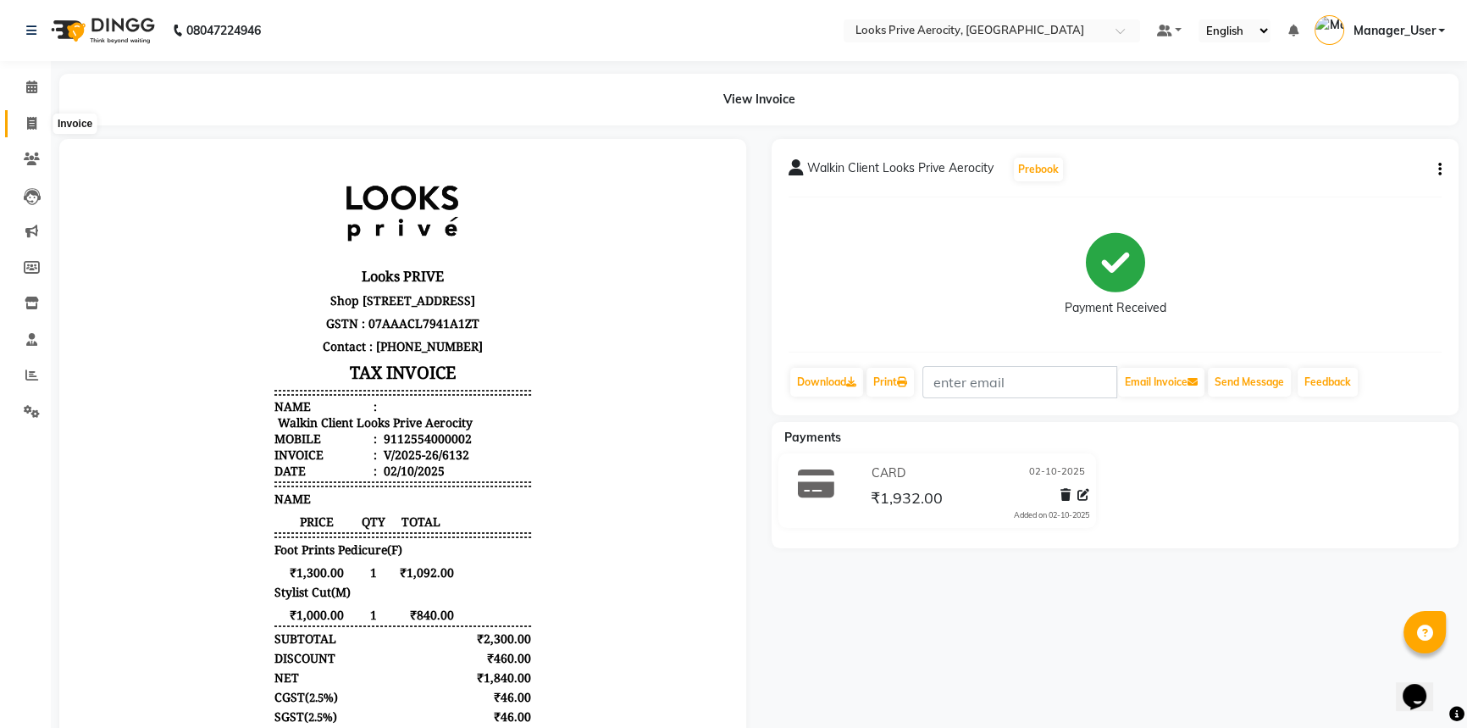
click at [30, 119] on icon at bounding box center [31, 123] width 9 height 13
select select "service"
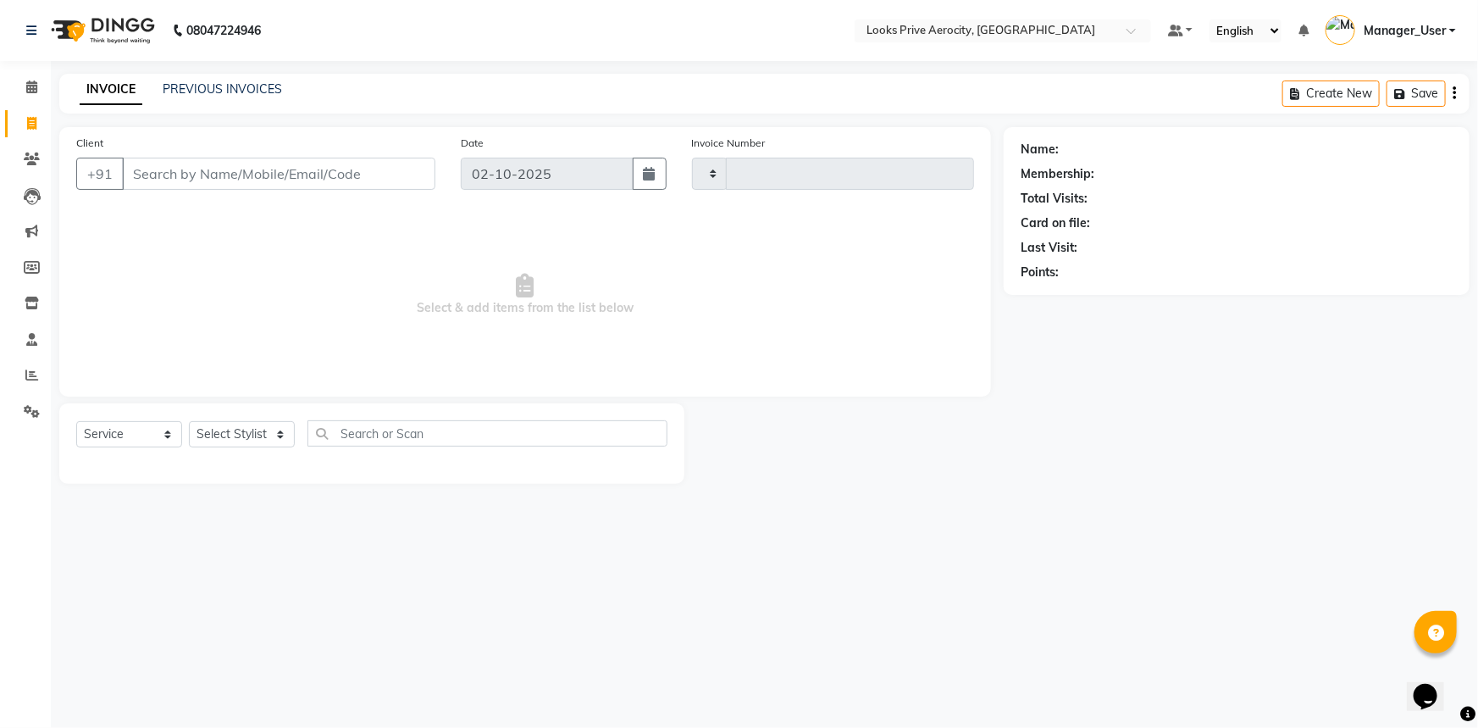
click at [152, 174] on input "Client" at bounding box center [278, 174] width 313 height 32
type input "A"
type input "6133"
select select "5913"
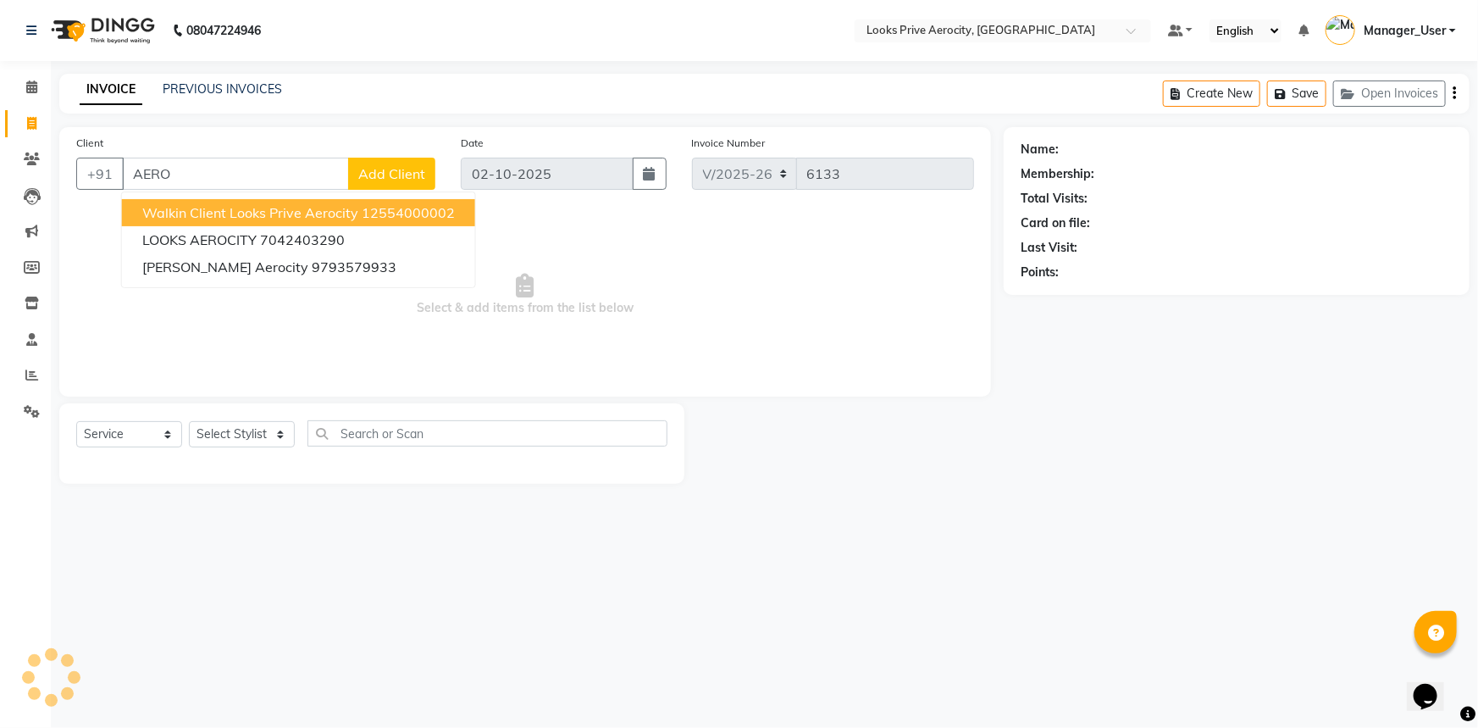
click at [295, 210] on span "Walkin Client Looks Prive Aerocity" at bounding box center [250, 212] width 216 height 17
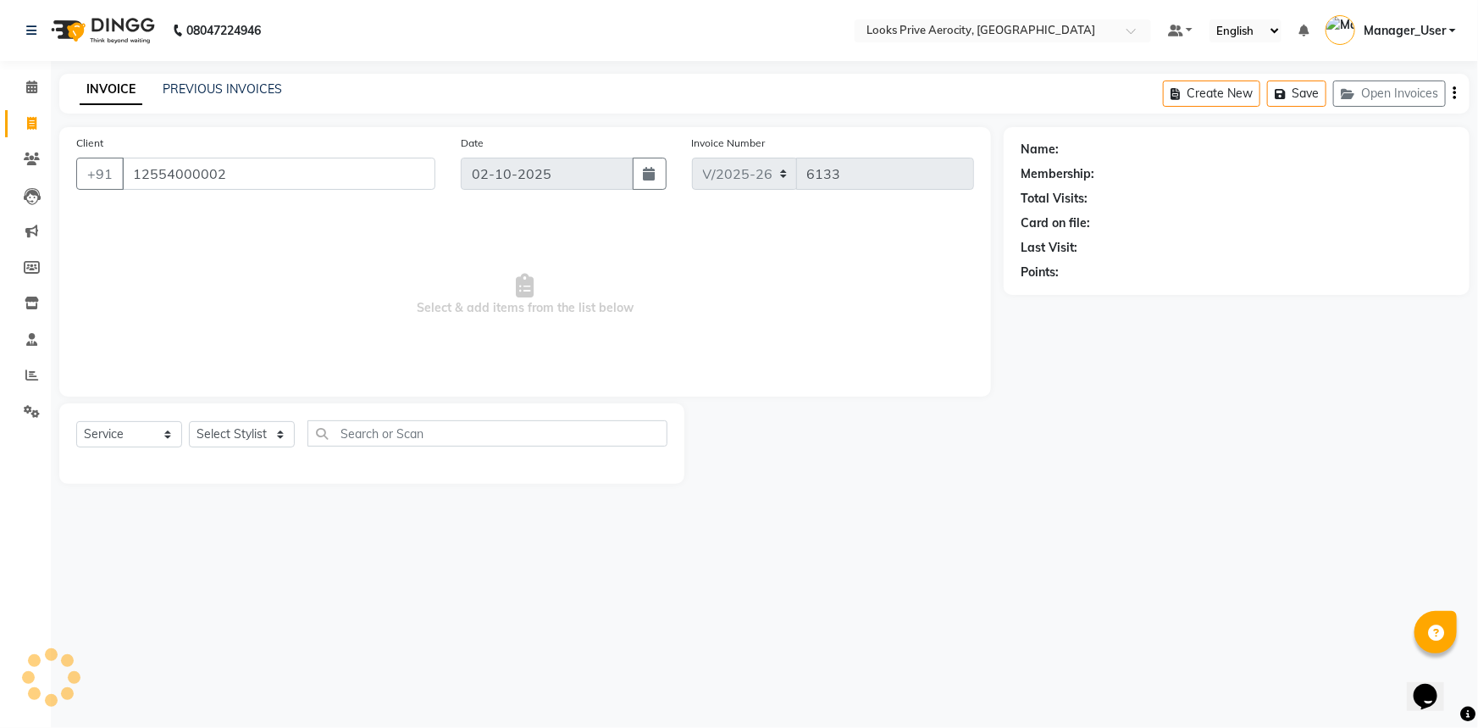
type input "12554000002"
click at [232, 437] on select "Select Stylist" at bounding box center [242, 434] width 106 height 26
click at [246, 416] on div "Select Service Product Membership Package Voucher Prepaid Gift Card Select Styl…" at bounding box center [371, 443] width 625 height 80
click at [246, 433] on select "Select Stylist" at bounding box center [242, 434] width 106 height 26
click at [288, 499] on main "INVOICE PREVIOUS INVOICES Create New Save Open Invoices Client +91 12554000002 …" at bounding box center [764, 291] width 1427 height 435
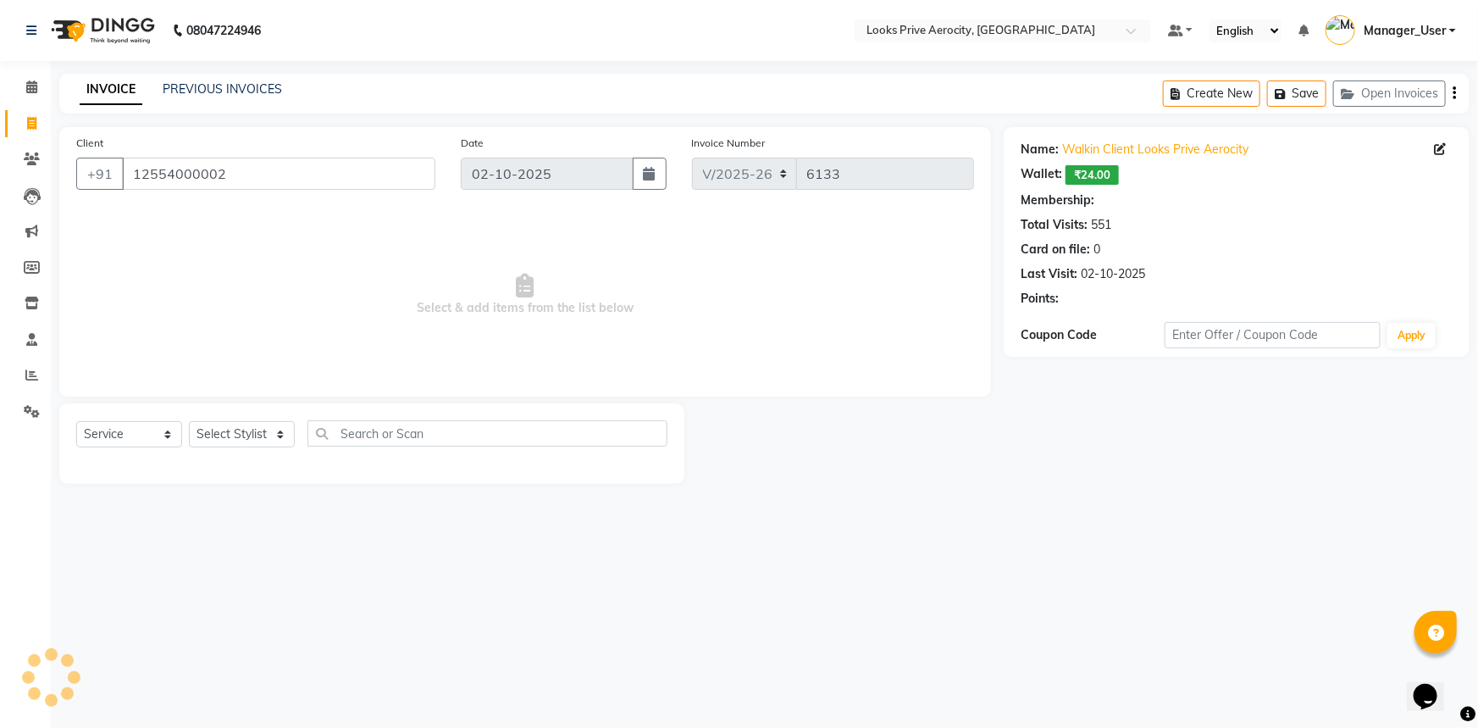
select select "1: Object"
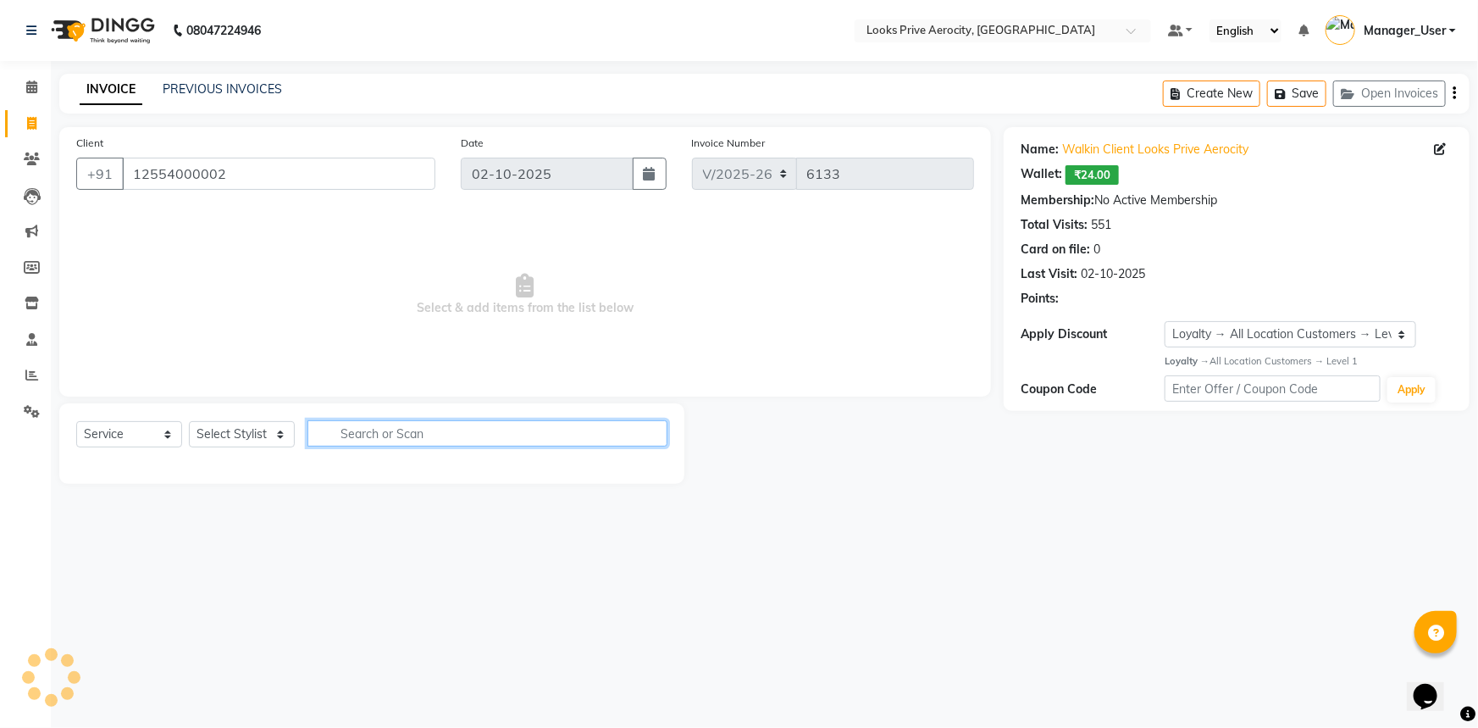
click at [364, 431] on input "text" at bounding box center [487, 433] width 360 height 26
click at [242, 433] on select "Select Stylist Aman_Barber Amit Amu Dharma [PERSON_NAME] Eric_asst [PERSON_NAME…" at bounding box center [242, 434] width 106 height 26
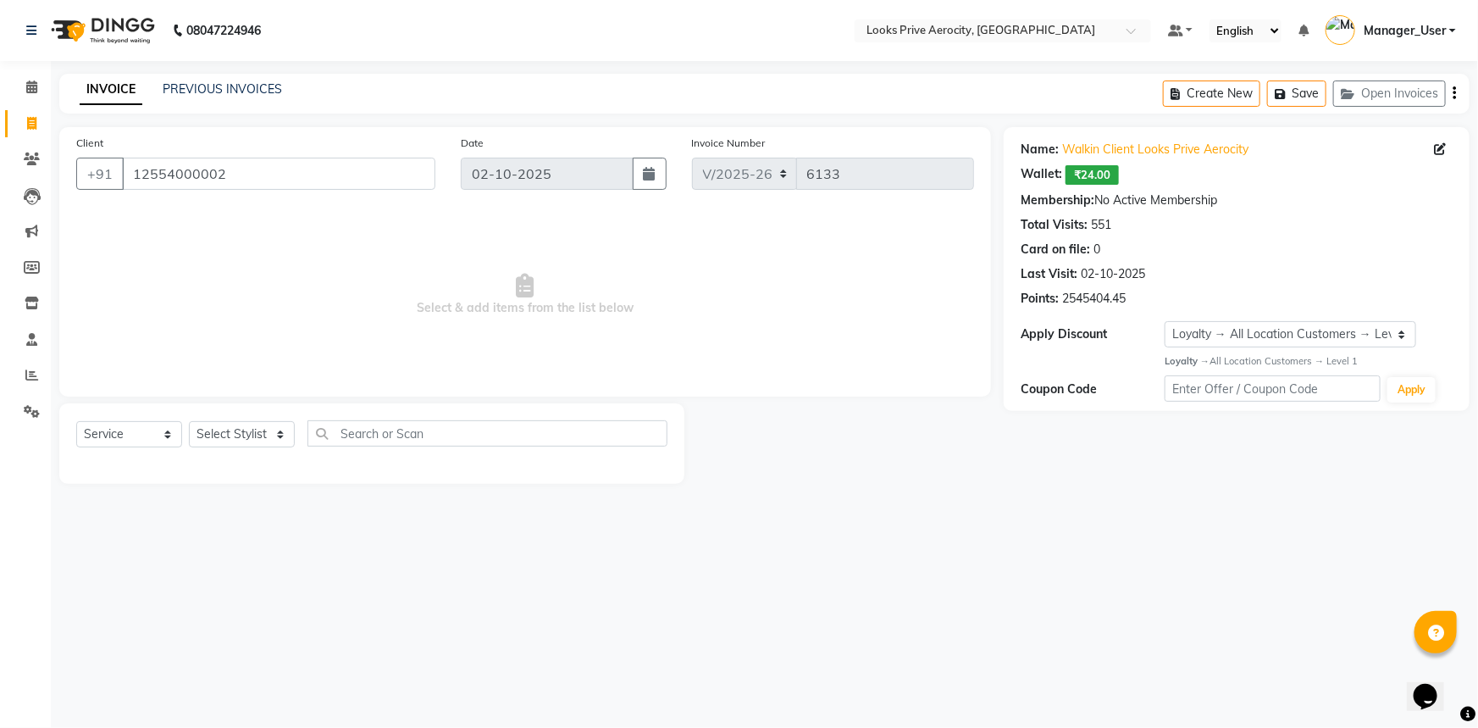
click at [348, 377] on span "Select & add items from the list below" at bounding box center [525, 294] width 898 height 169
click at [246, 423] on select "Select Stylist Aman_Barber Amit Amu Dharma [PERSON_NAME] Eric_asst [PERSON_NAME…" at bounding box center [242, 434] width 106 height 26
select select "43253"
click at [189, 421] on select "Select Stylist Aman_Barber Amit Amu Dharma [PERSON_NAME] Eric_asst [PERSON_NAME…" at bounding box center [242, 434] width 106 height 26
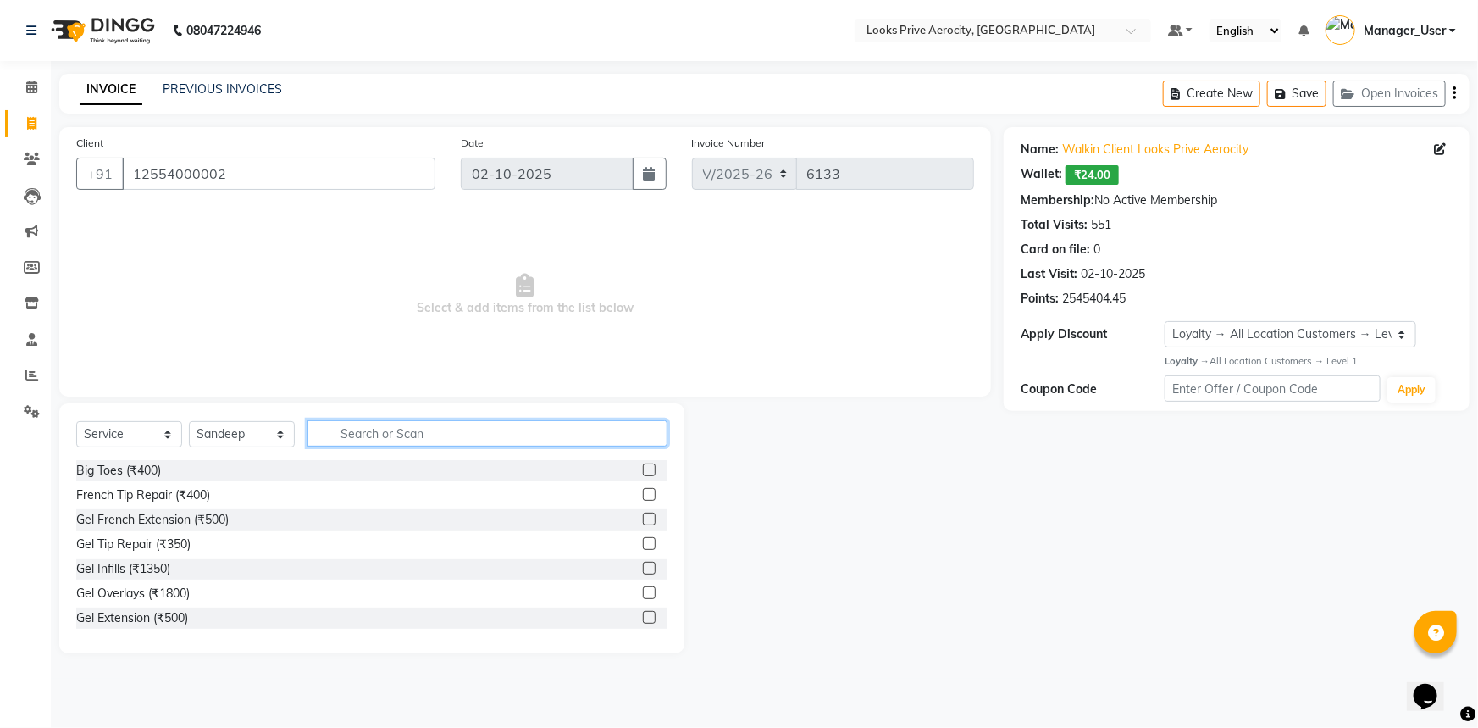
click at [356, 427] on input "text" at bounding box center [487, 433] width 360 height 26
type input "WASH"
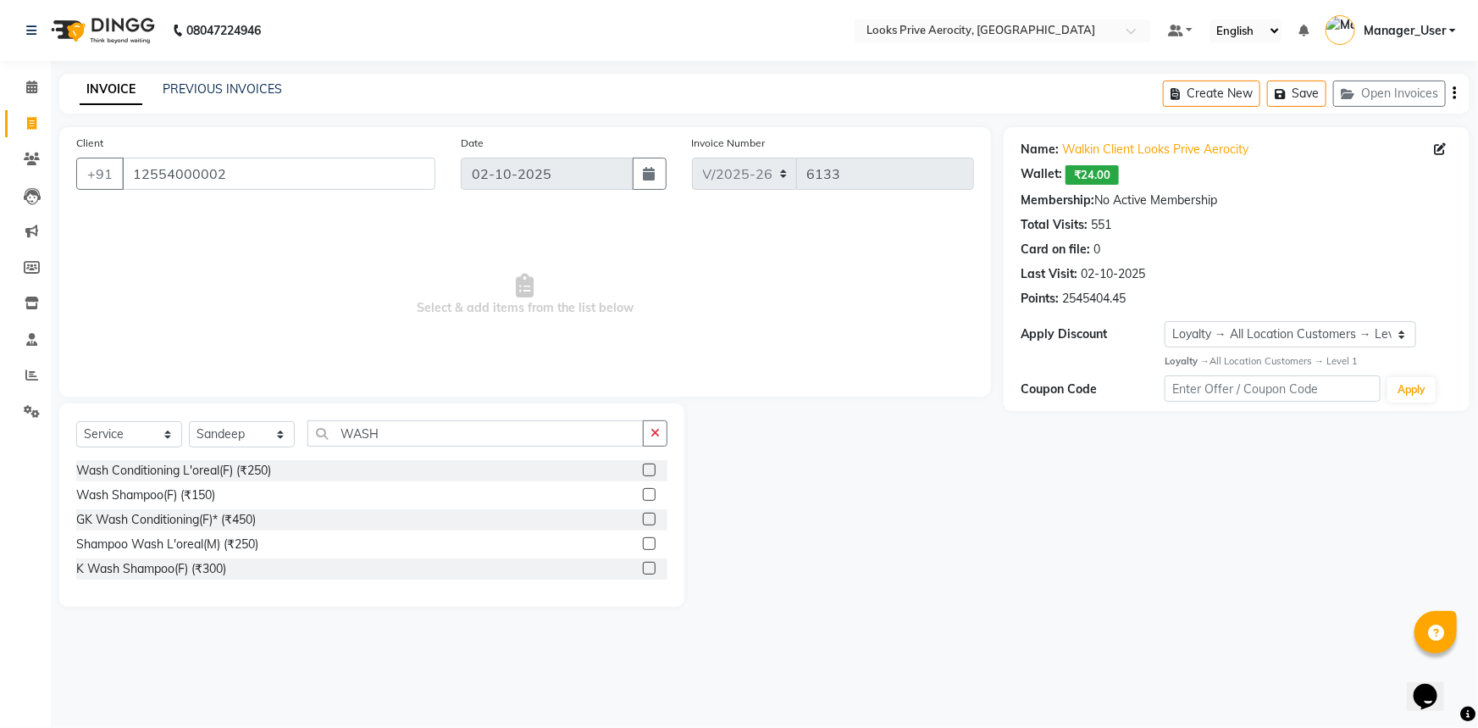
click at [649, 516] on label at bounding box center [649, 518] width 13 height 13
click at [649, 516] on input "checkbox" at bounding box center [648, 519] width 11 height 11
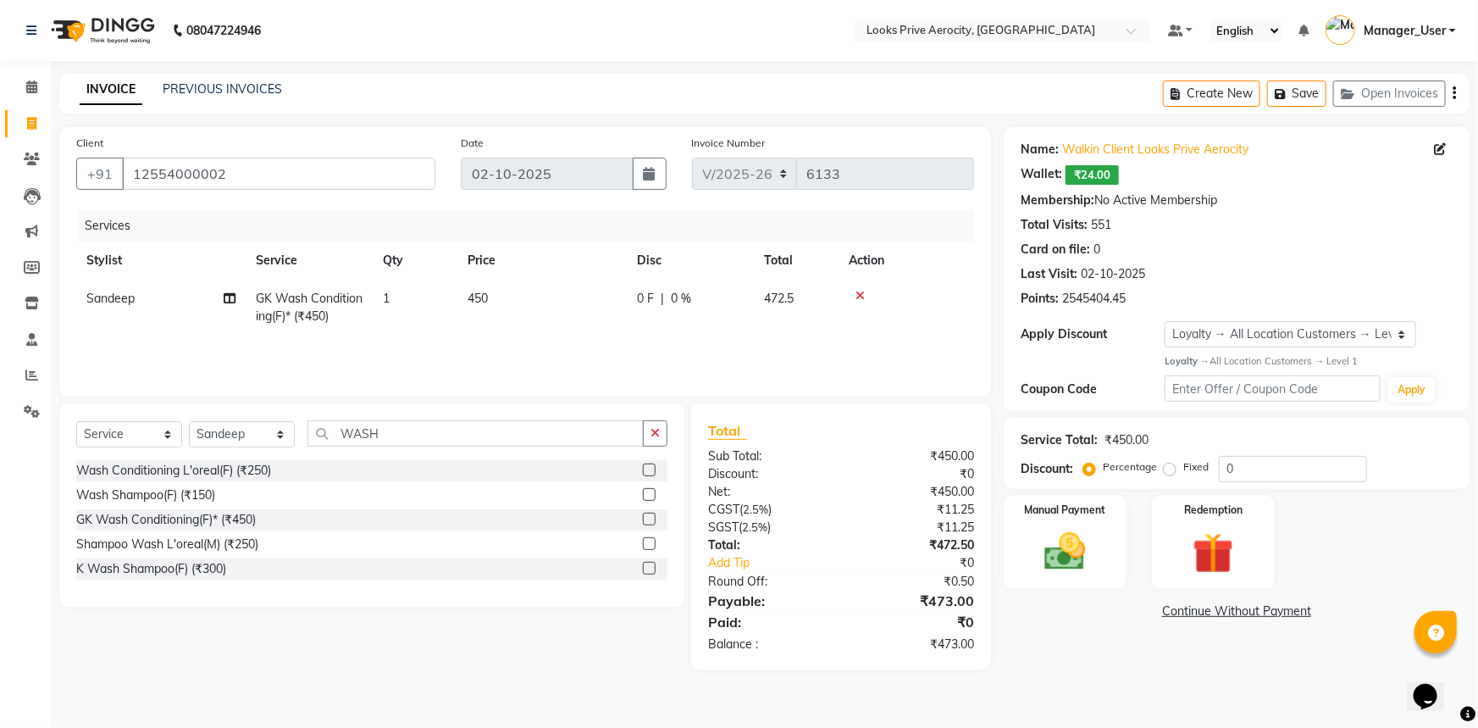
checkbox input "false"
click at [558, 318] on td "450" at bounding box center [541, 307] width 169 height 56
select select "43253"
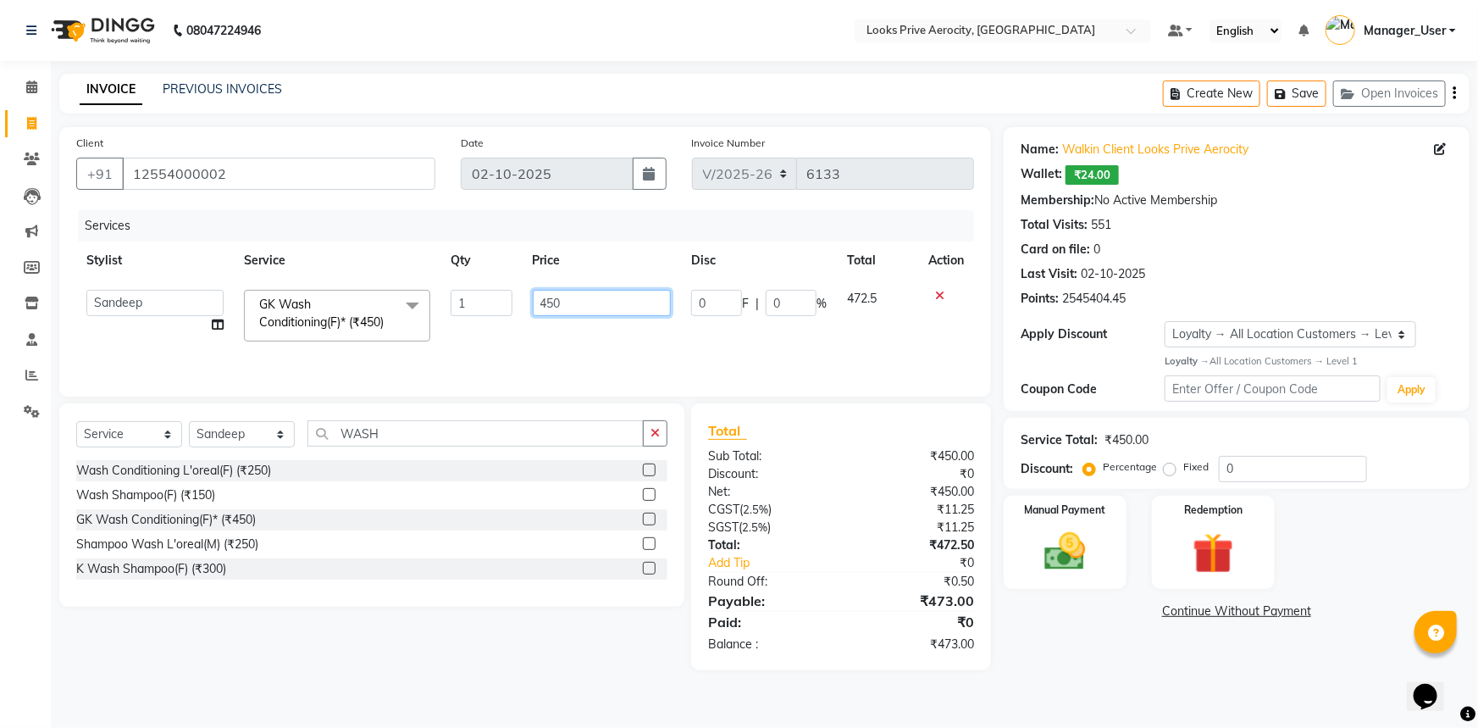
drag, startPoint x: 566, startPoint y: 297, endPoint x: 523, endPoint y: 293, distance: 43.4
click at [523, 293] on td "450" at bounding box center [602, 315] width 159 height 72
type input "600"
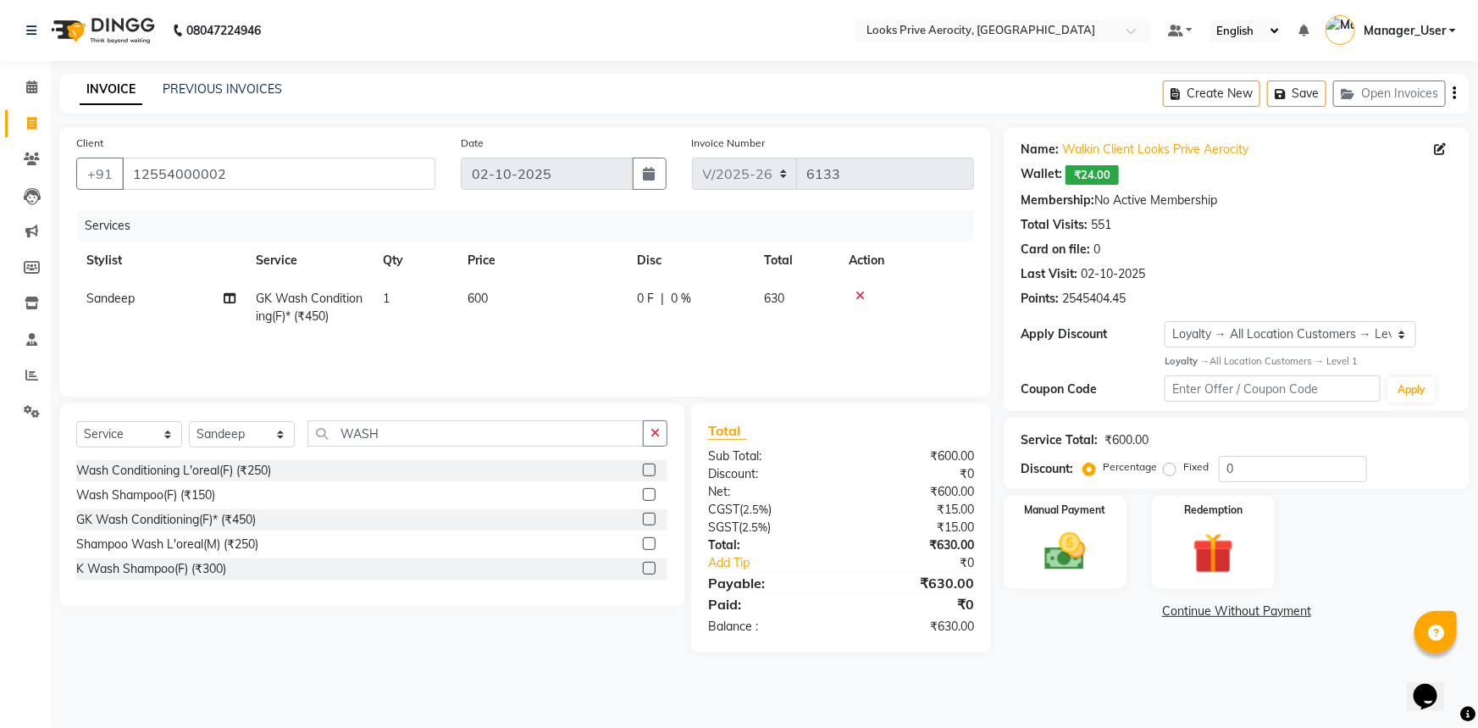
click at [1079, 685] on div "08047224946 Select Location × Looks Prive Aerocity, Delhi Default Panel My Pane…" at bounding box center [739, 364] width 1478 height 728
click at [1103, 554] on div "Manual Payment" at bounding box center [1065, 542] width 128 height 97
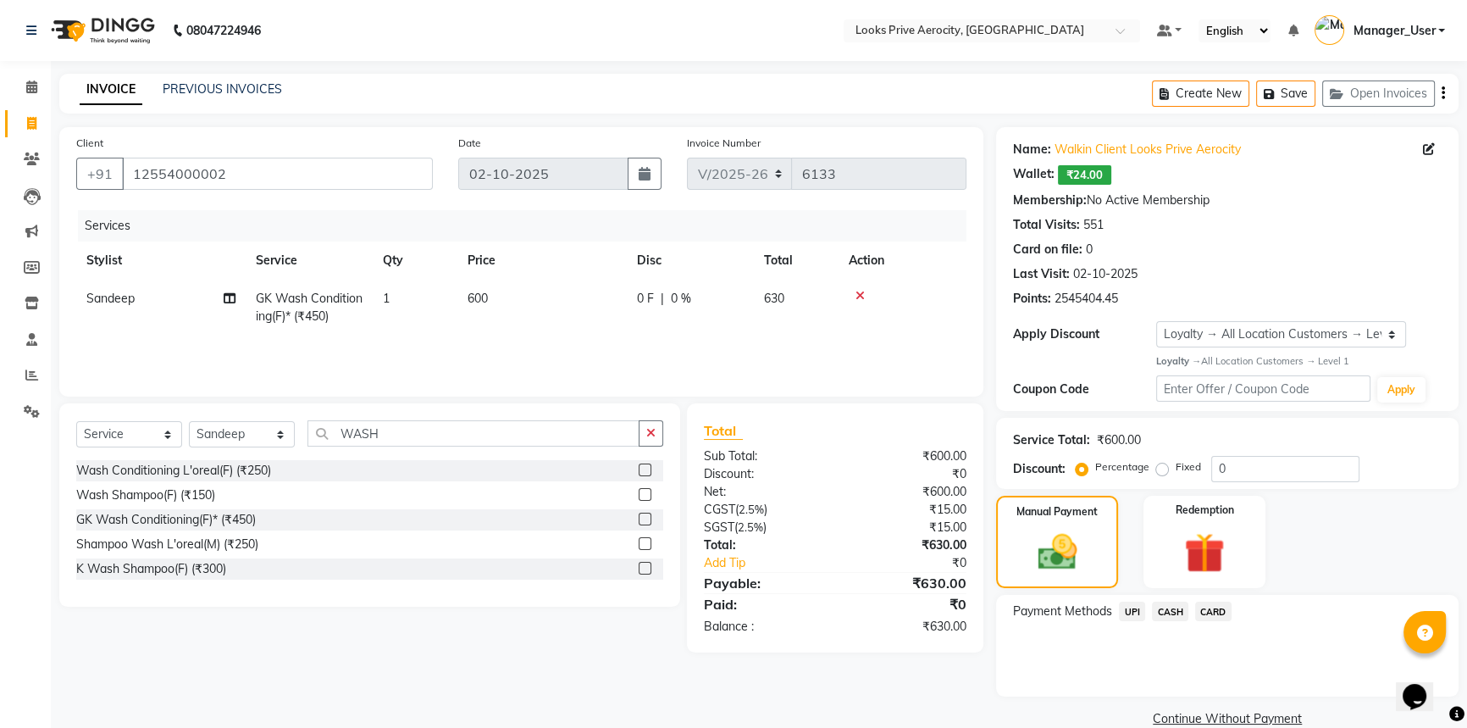
click at [1175, 611] on span "CASH" at bounding box center [1170, 610] width 36 height 19
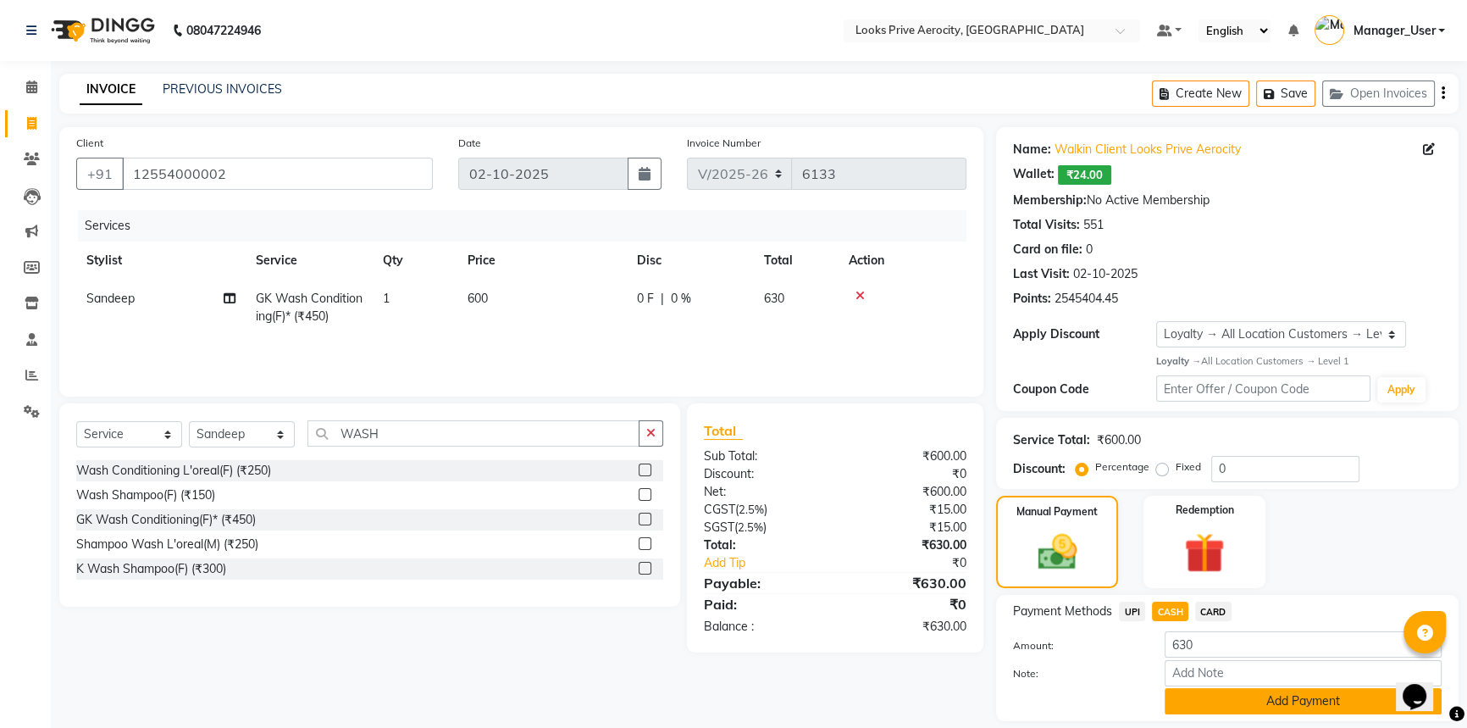
click at [1234, 695] on button "Add Payment" at bounding box center [1303, 701] width 277 height 26
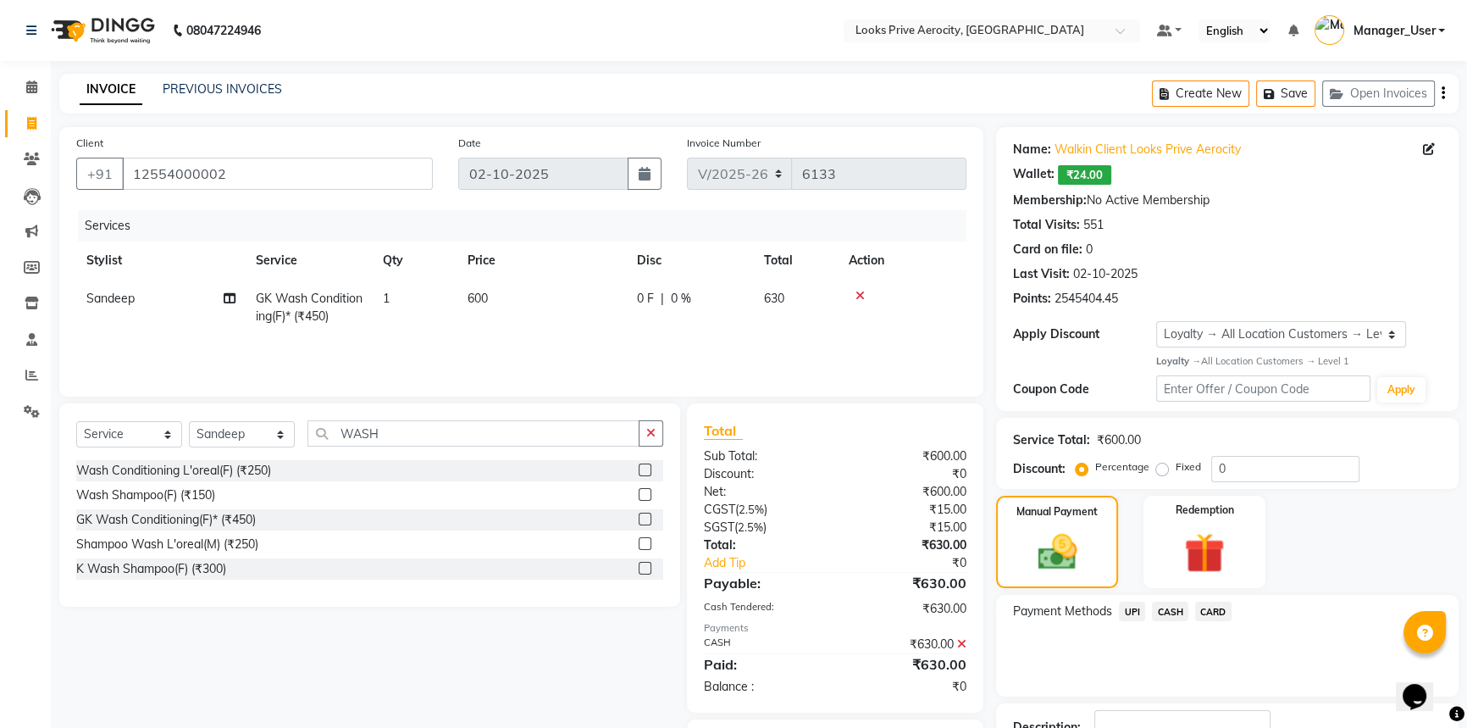
scroll to position [124, 0]
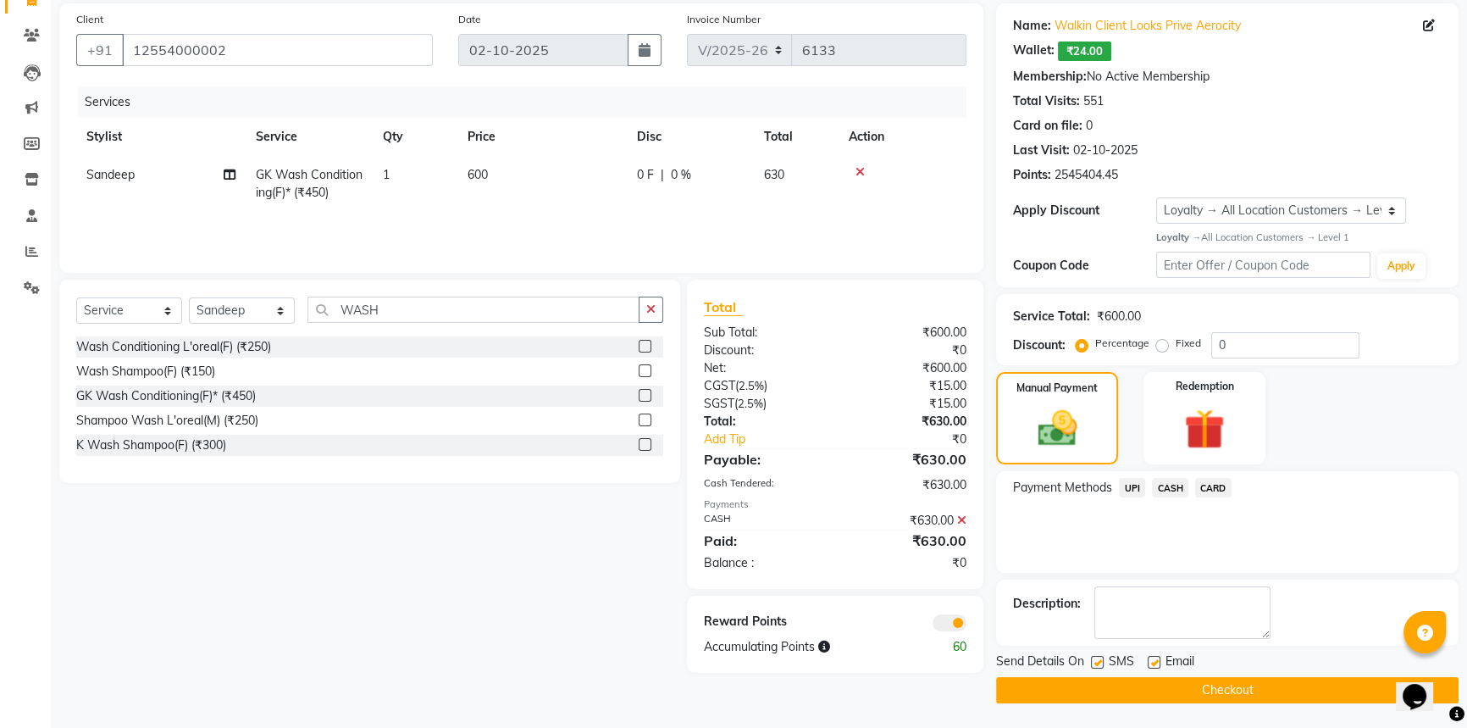
click at [1266, 701] on button "Checkout" at bounding box center [1227, 690] width 462 height 26
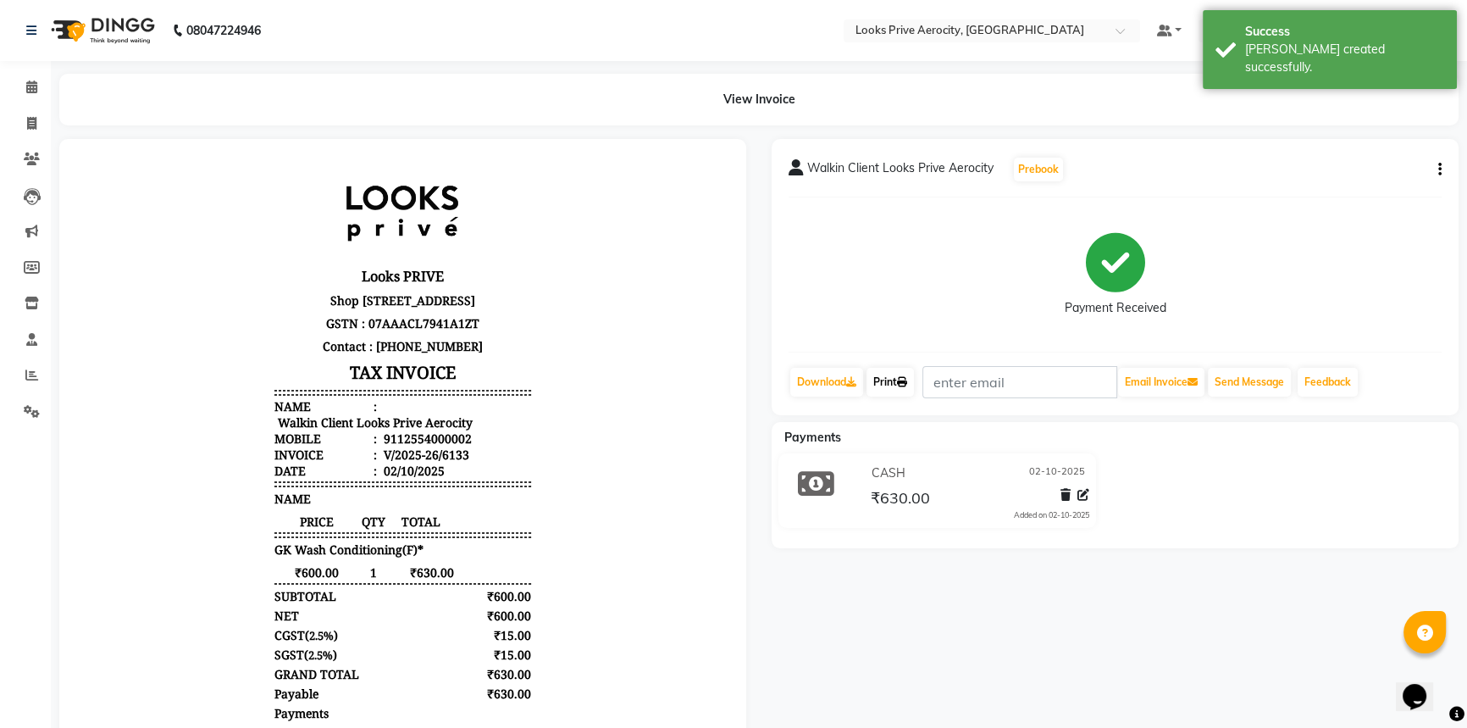
click at [882, 383] on link "Print" at bounding box center [889, 382] width 47 height 29
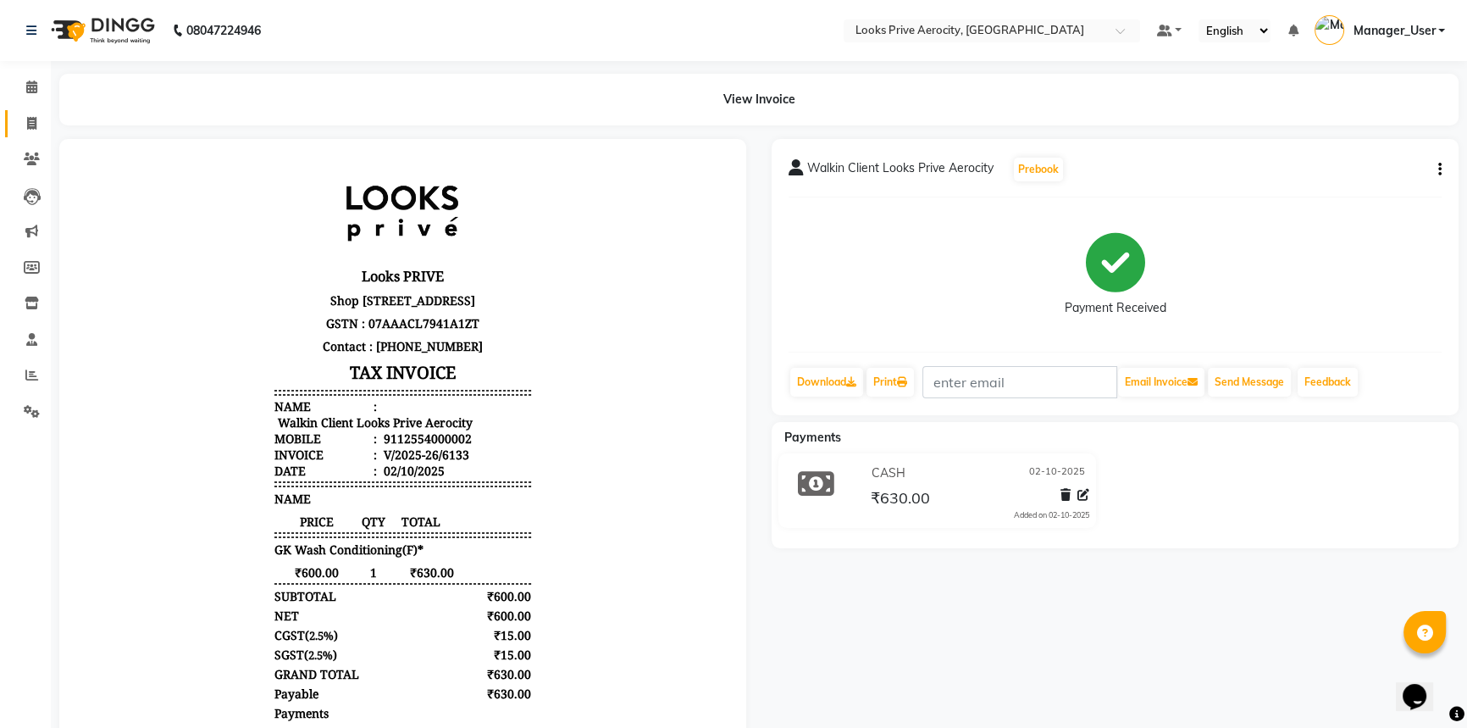
click at [33, 110] on link "Invoice" at bounding box center [25, 124] width 41 height 28
select select "service"
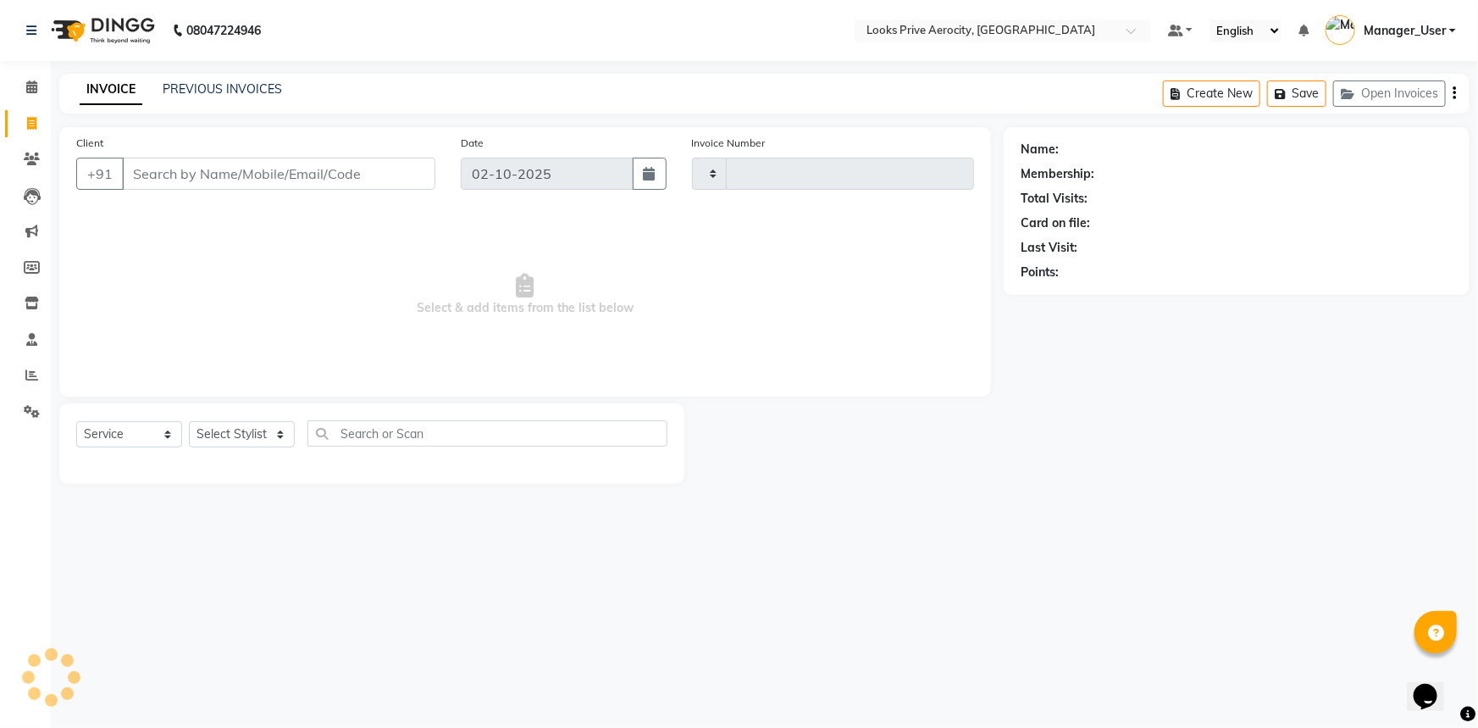
type input "6134"
select select "5913"
drag, startPoint x: 25, startPoint y: 411, endPoint x: 41, endPoint y: 407, distance: 15.8
click at [25, 411] on icon at bounding box center [32, 411] width 16 height 13
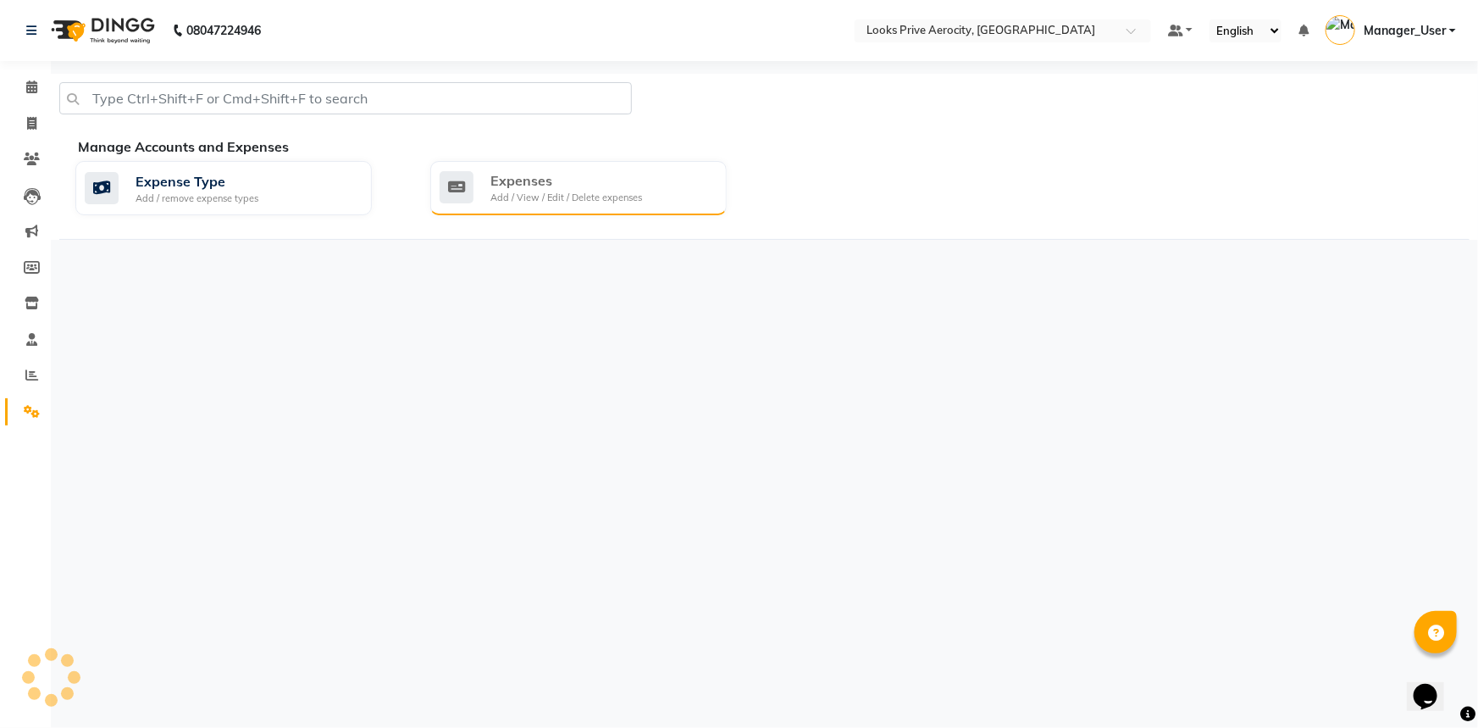
click at [542, 174] on div "Manage Accounts and Expenses Expense Type Add / remove expense types Expenses A…" at bounding box center [764, 187] width 1410 height 103
click at [541, 177] on div "Expenses" at bounding box center [566, 180] width 152 height 20
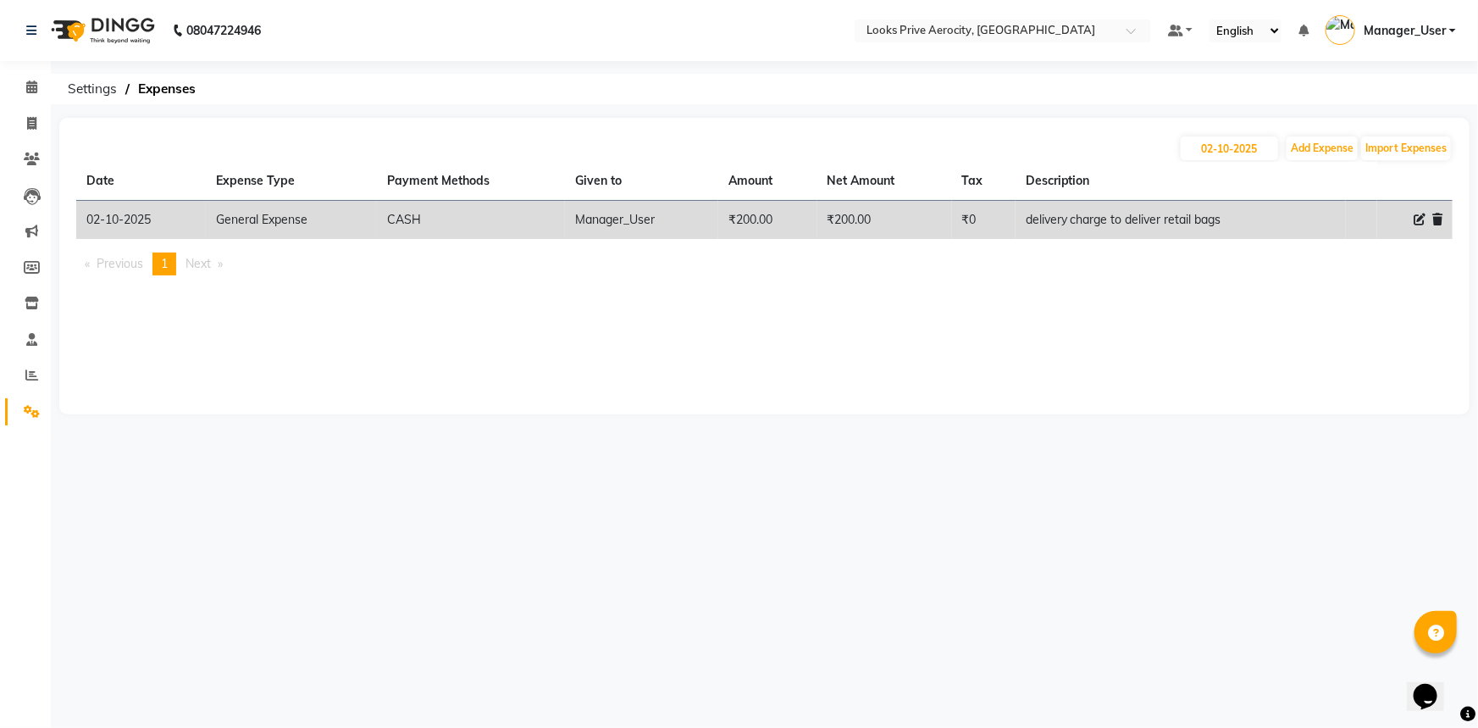
click at [778, 538] on div "08047224946 Select Location × Looks Prive Aerocity, Delhi Default Panel My Pane…" at bounding box center [739, 364] width 1478 height 728
click at [1223, 158] on input "02-10-2025" at bounding box center [1229, 148] width 97 height 24
select select "10"
select select "2025"
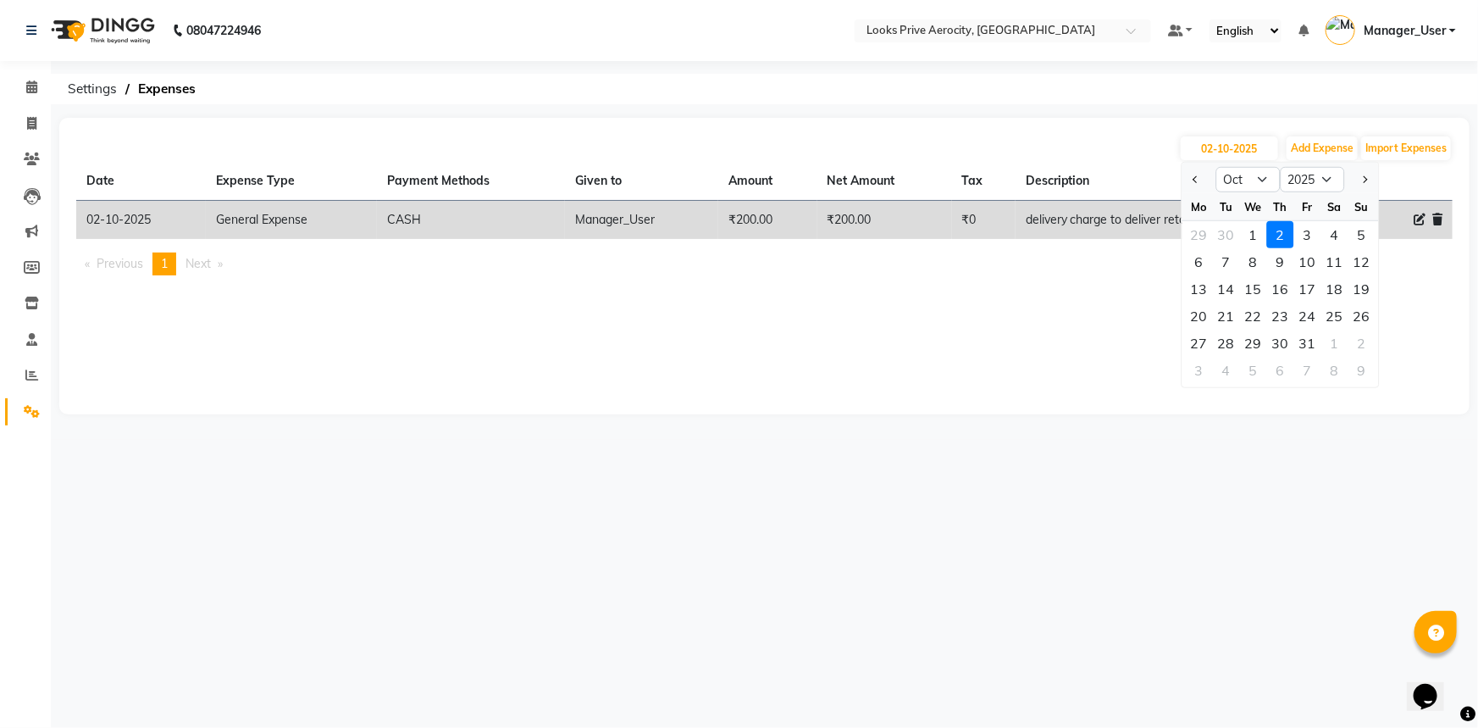
click at [954, 133] on div "02-10-2025 Jan Feb Mar Apr May Jun Jul Aug Sep Oct Nov Dec 2015 2016 2017 2018 …" at bounding box center [764, 266] width 1410 height 296
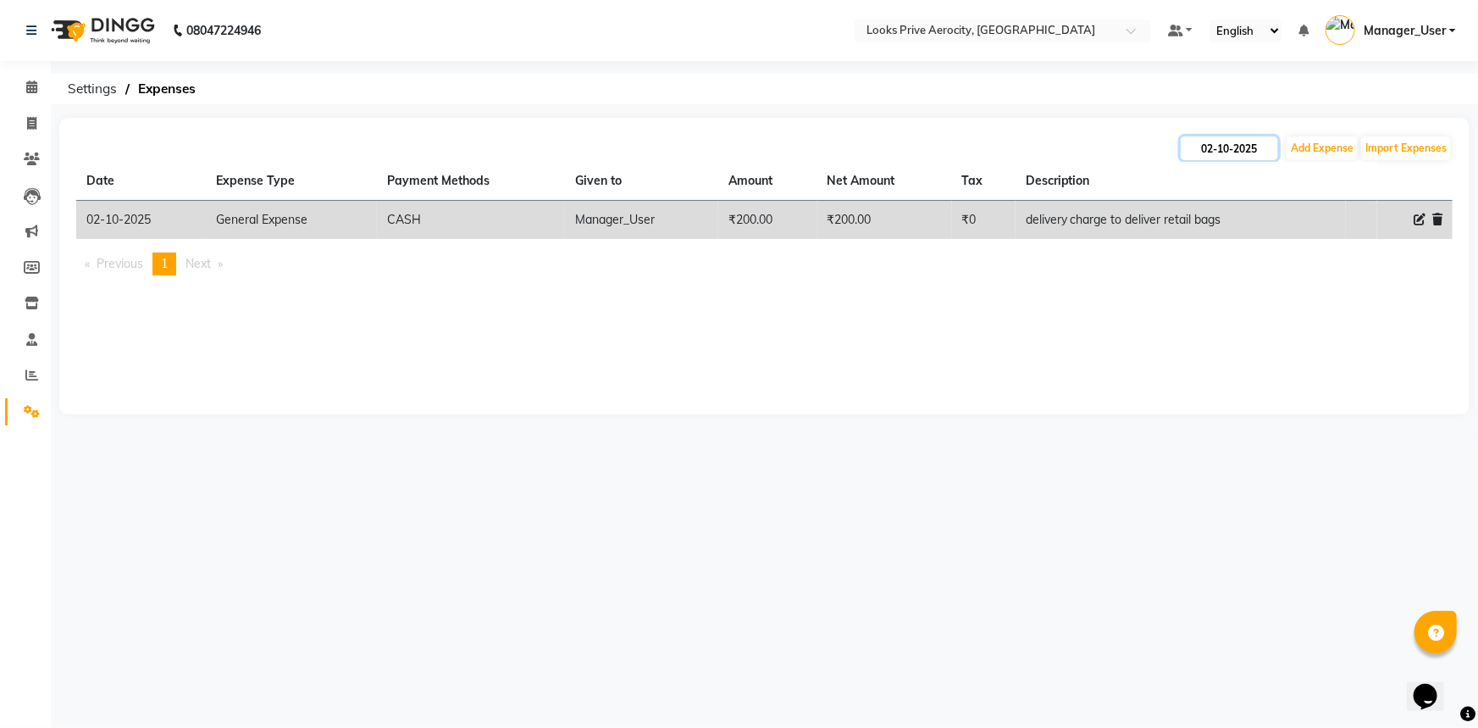
drag, startPoint x: 1239, startPoint y: 141, endPoint x: 1267, endPoint y: 158, distance: 33.1
click at [1239, 142] on input "02-10-2025" at bounding box center [1229, 148] width 97 height 24
select select "10"
select select "2025"
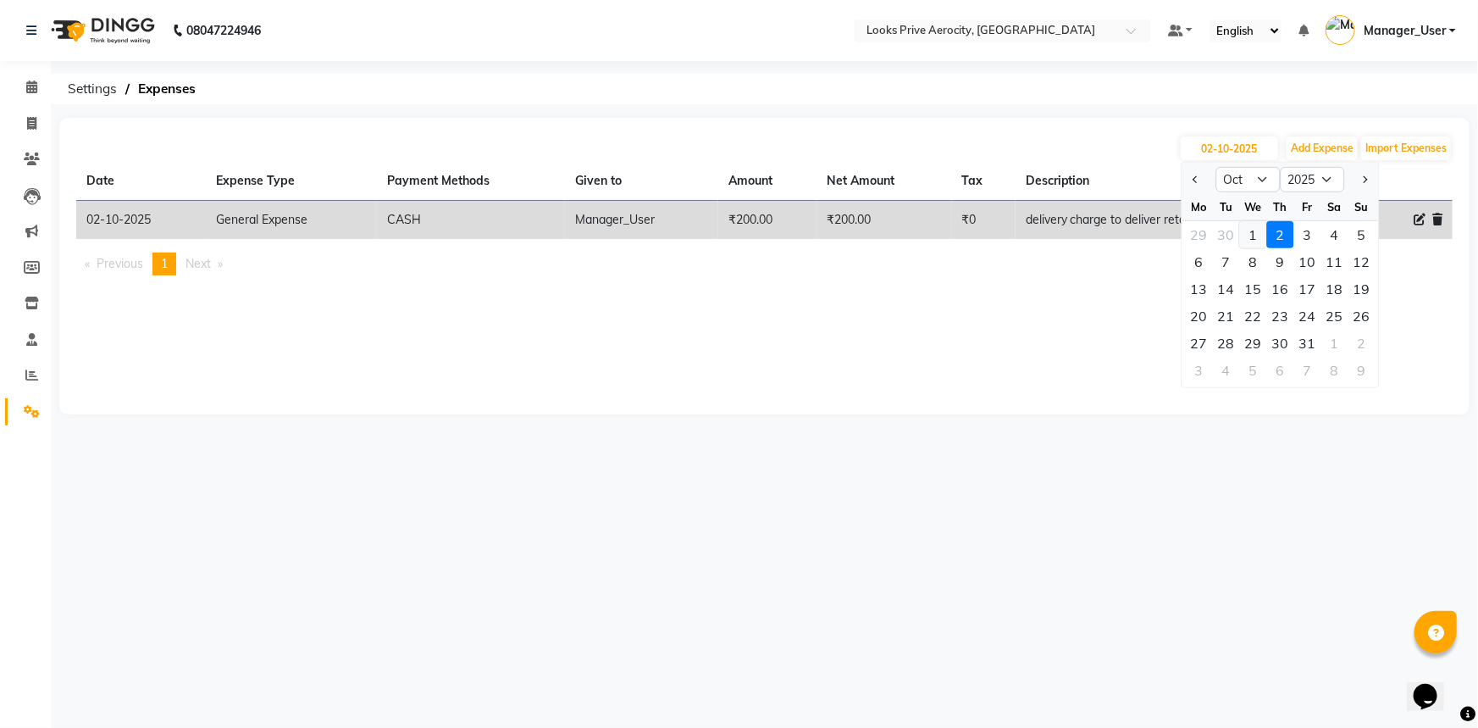
click at [1257, 237] on div "1" at bounding box center [1253, 234] width 27 height 27
type input "01-10-2025"
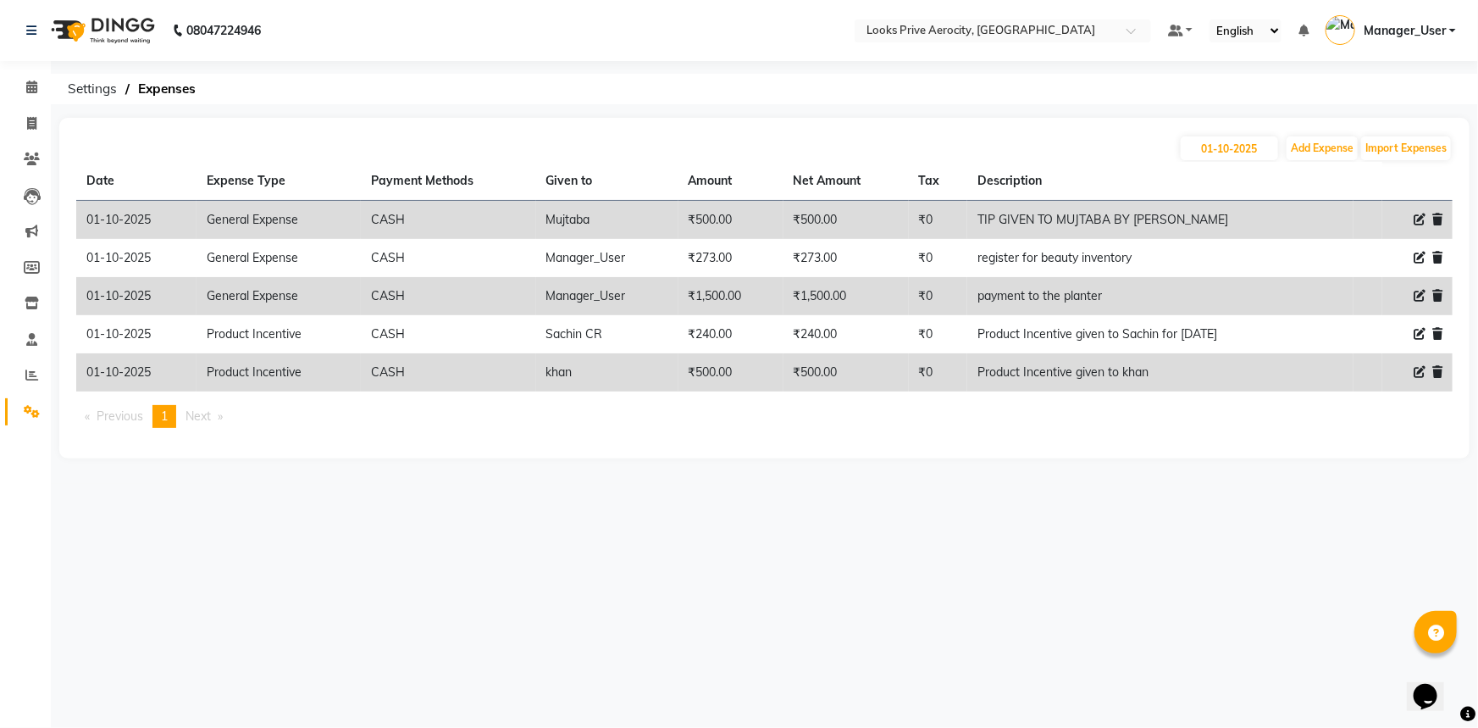
click at [1012, 119] on div "01-10-2025 Add Expense Import Expenses Date Expense Type Payment Methods Given …" at bounding box center [764, 288] width 1410 height 340
click at [861, 101] on ol "Settings Expenses" at bounding box center [761, 89] width 1404 height 30
click at [709, 166] on th "Amount" at bounding box center [730, 181] width 105 height 39
click at [27, 413] on icon at bounding box center [32, 411] width 16 height 13
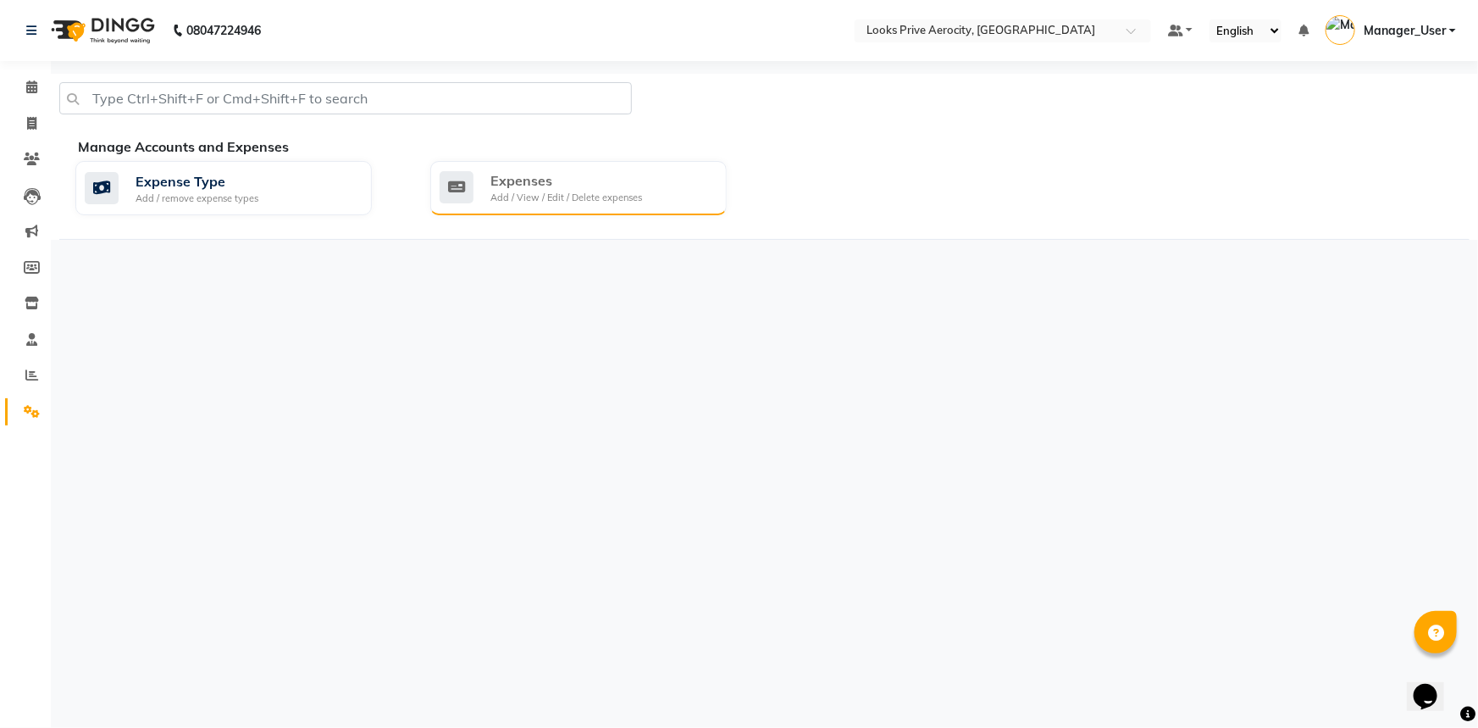
click at [583, 178] on div "Expenses" at bounding box center [566, 180] width 152 height 20
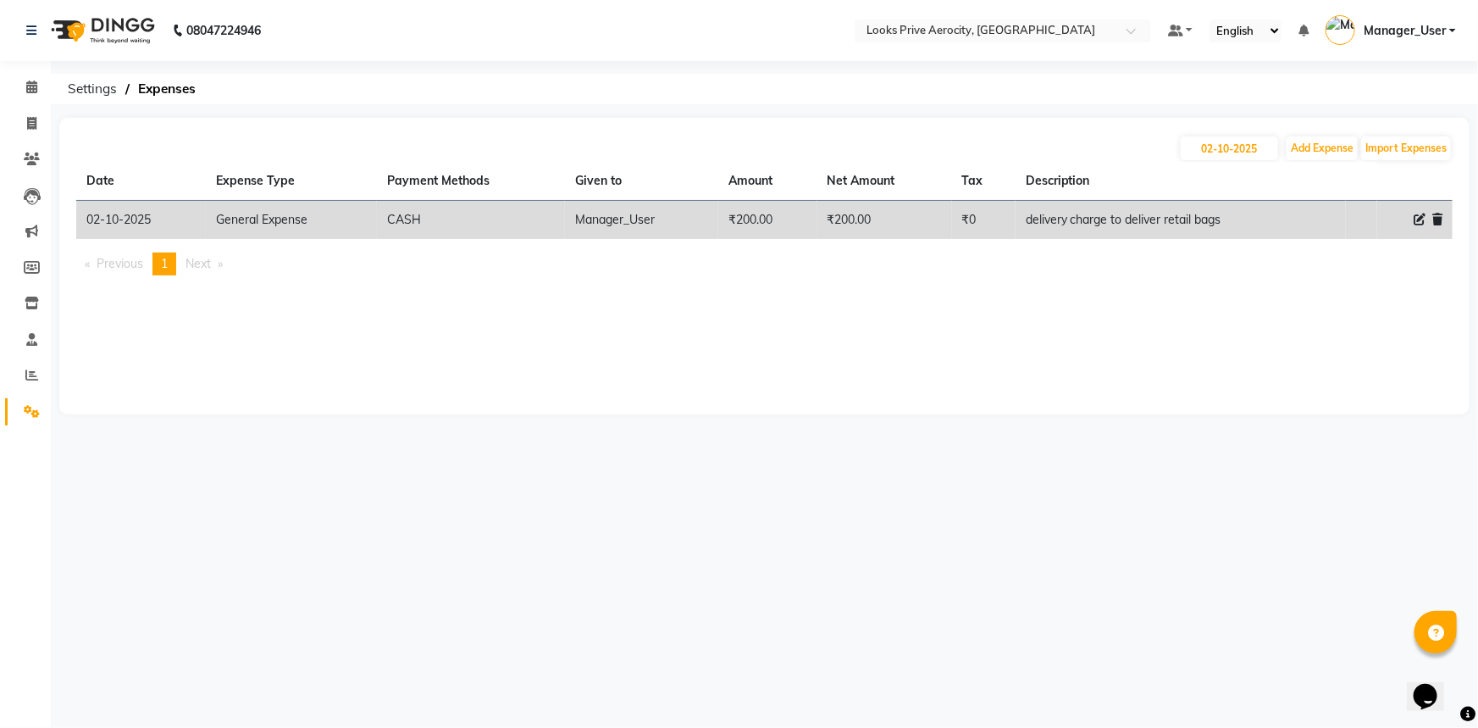
click at [816, 528] on div "08047224946 Select Location × Looks Prive Aerocity, Delhi Default Panel My Pane…" at bounding box center [739, 364] width 1478 height 728
click at [1245, 150] on input "02-10-2025" at bounding box center [1229, 148] width 97 height 24
select select "10"
select select "2025"
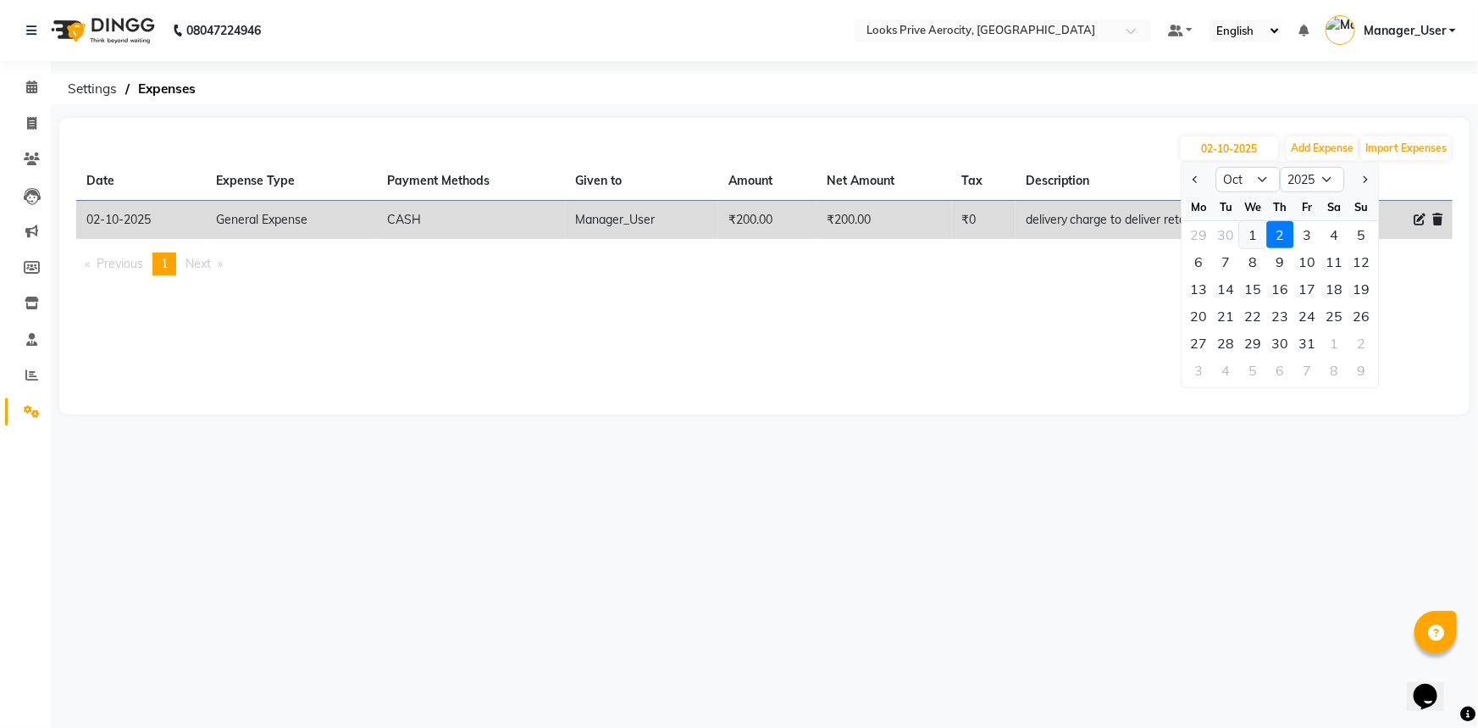
click at [1253, 235] on div "1" at bounding box center [1253, 234] width 27 height 27
type input "01-10-2025"
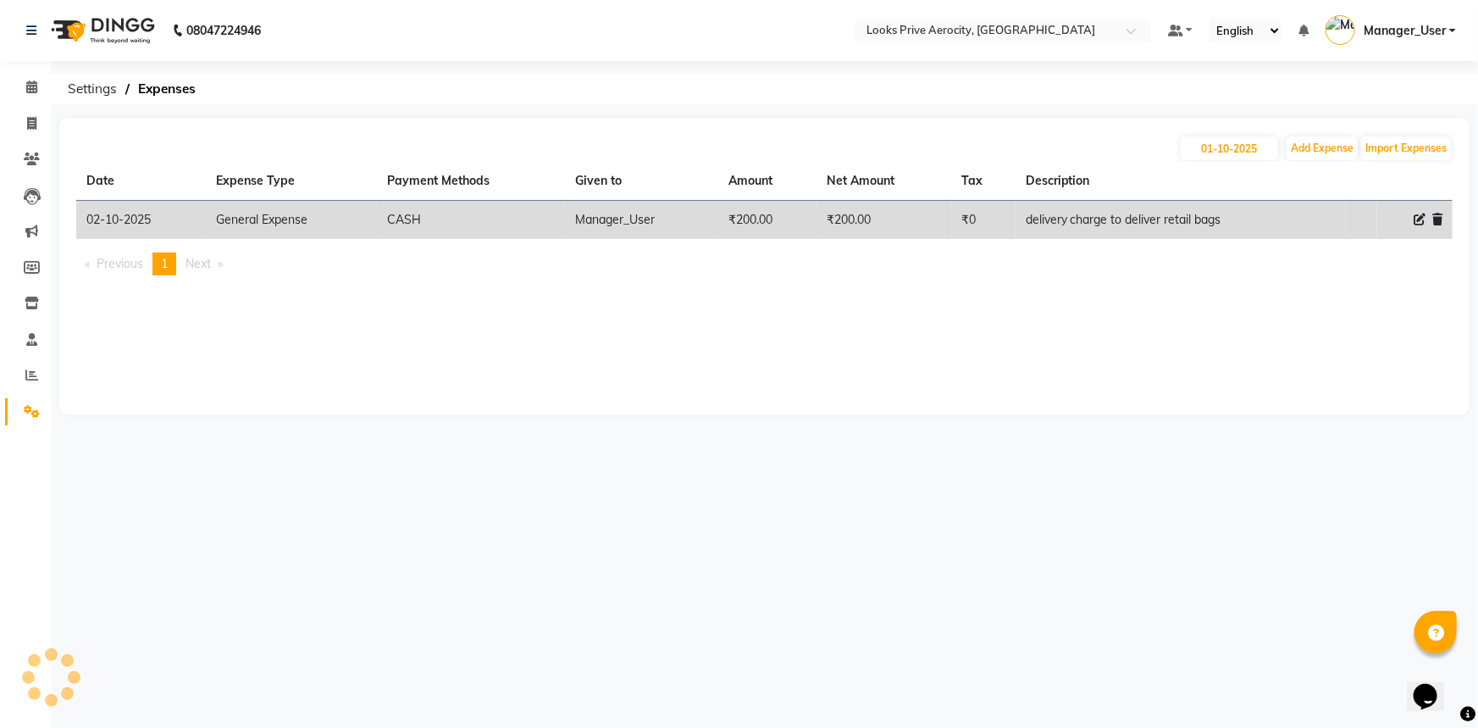
drag, startPoint x: 778, startPoint y: 516, endPoint x: 893, endPoint y: 372, distance: 183.9
click at [796, 486] on div "08047224946 Select Location × Looks Prive Aerocity, Delhi Default Panel My Pane…" at bounding box center [739, 364] width 1478 height 728
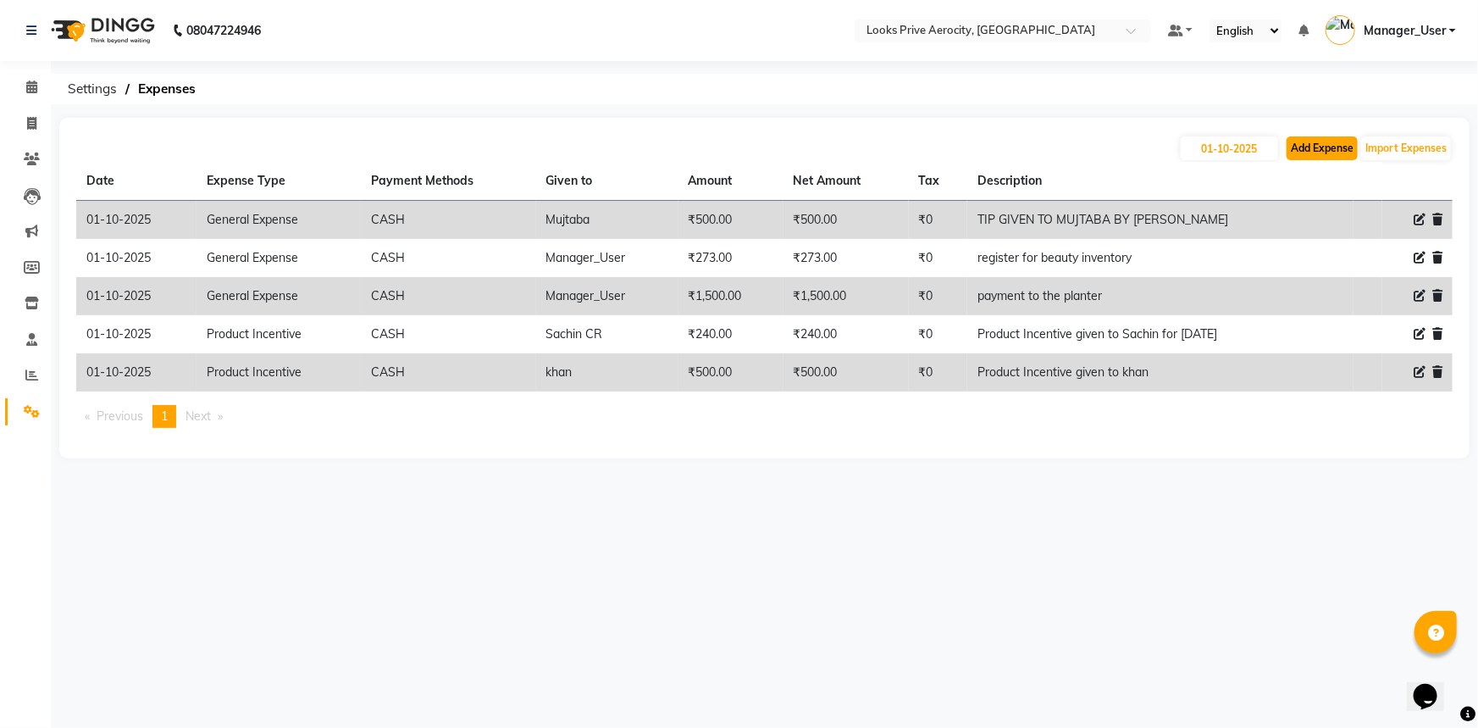
click at [1313, 158] on button "Add Expense" at bounding box center [1321, 148] width 71 height 24
select select "1"
select select "4876"
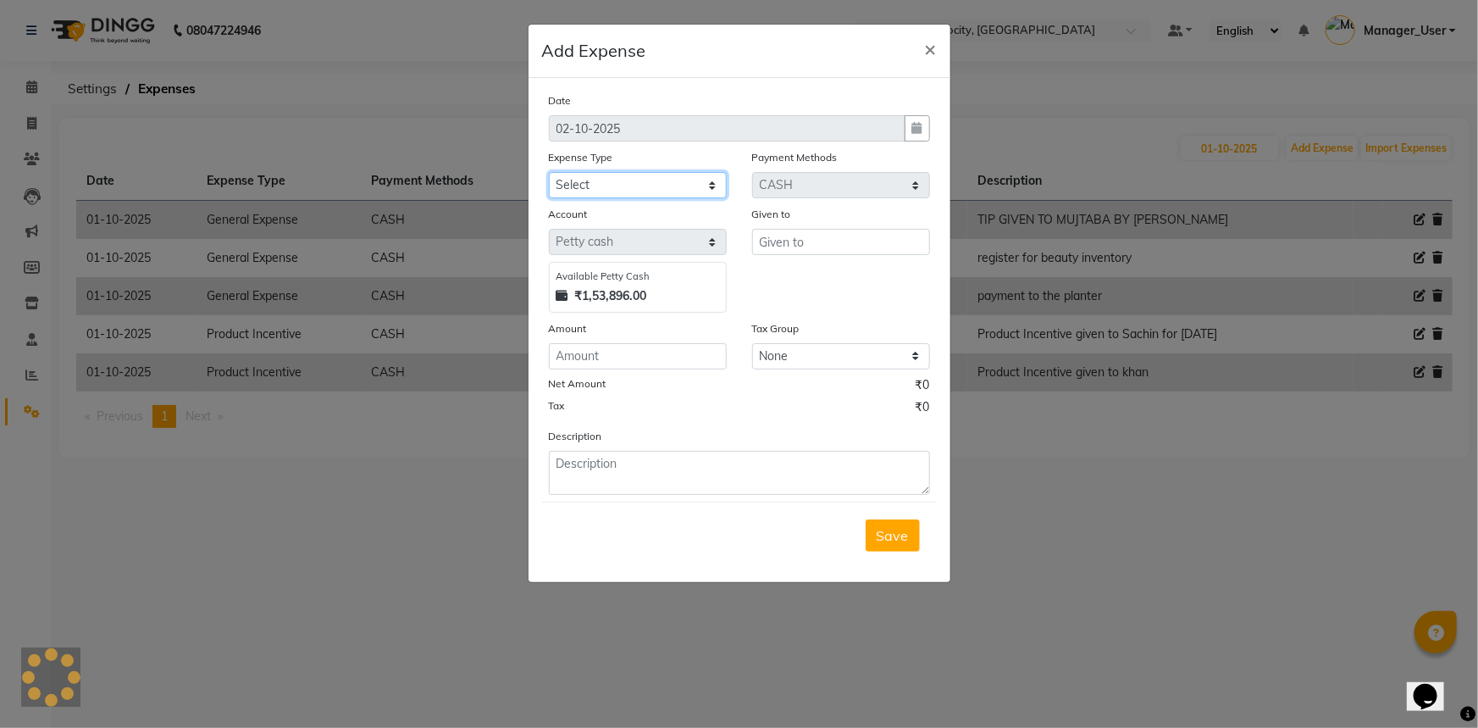
click at [559, 180] on select "Select Accommodation Aesthetics Bank Deposit BLINKIT Cash Handover Client Refun…" at bounding box center [638, 185] width 178 height 26
select select "24890"
click at [549, 173] on select "Select Accommodation Aesthetics Bank Deposit BLINKIT Cash Handover Client Refun…" at bounding box center [638, 185] width 178 height 26
click at [849, 249] on input "text" at bounding box center [841, 242] width 178 height 26
click at [422, 578] on ngb-modal-window "Add Expense × Date 02-10-2025 Expense Type Select Accommodation Aesthetics Bank…" at bounding box center [739, 364] width 1478 height 728
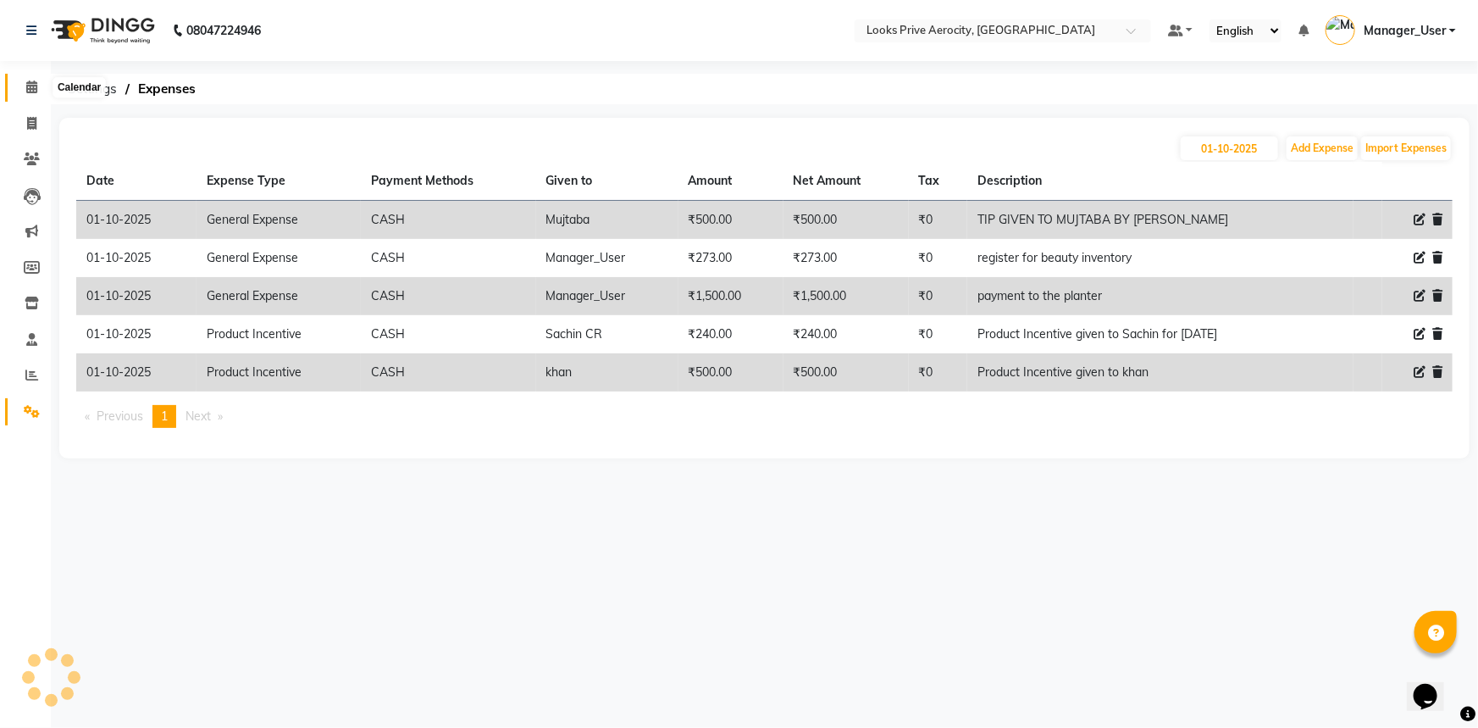
click at [29, 87] on icon at bounding box center [31, 86] width 11 height 13
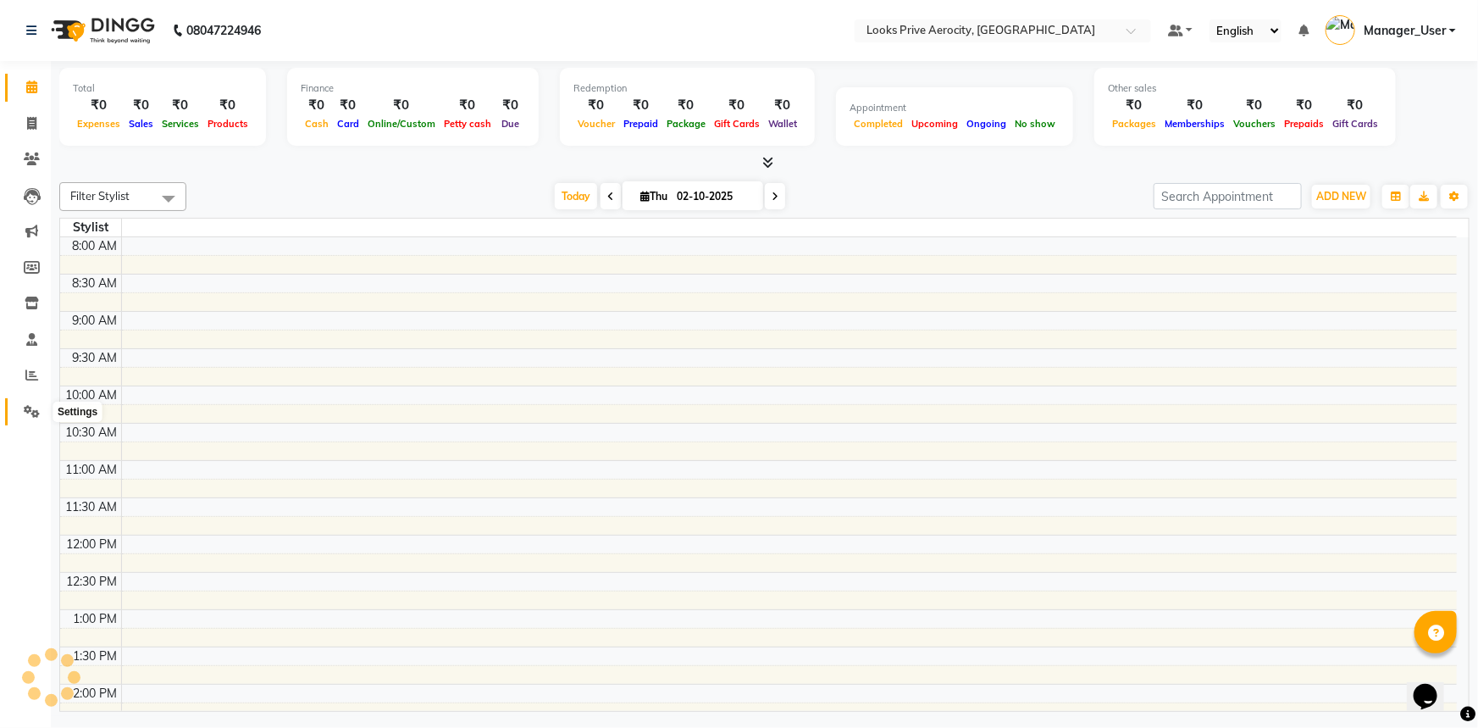
click at [38, 409] on icon at bounding box center [32, 411] width 16 height 13
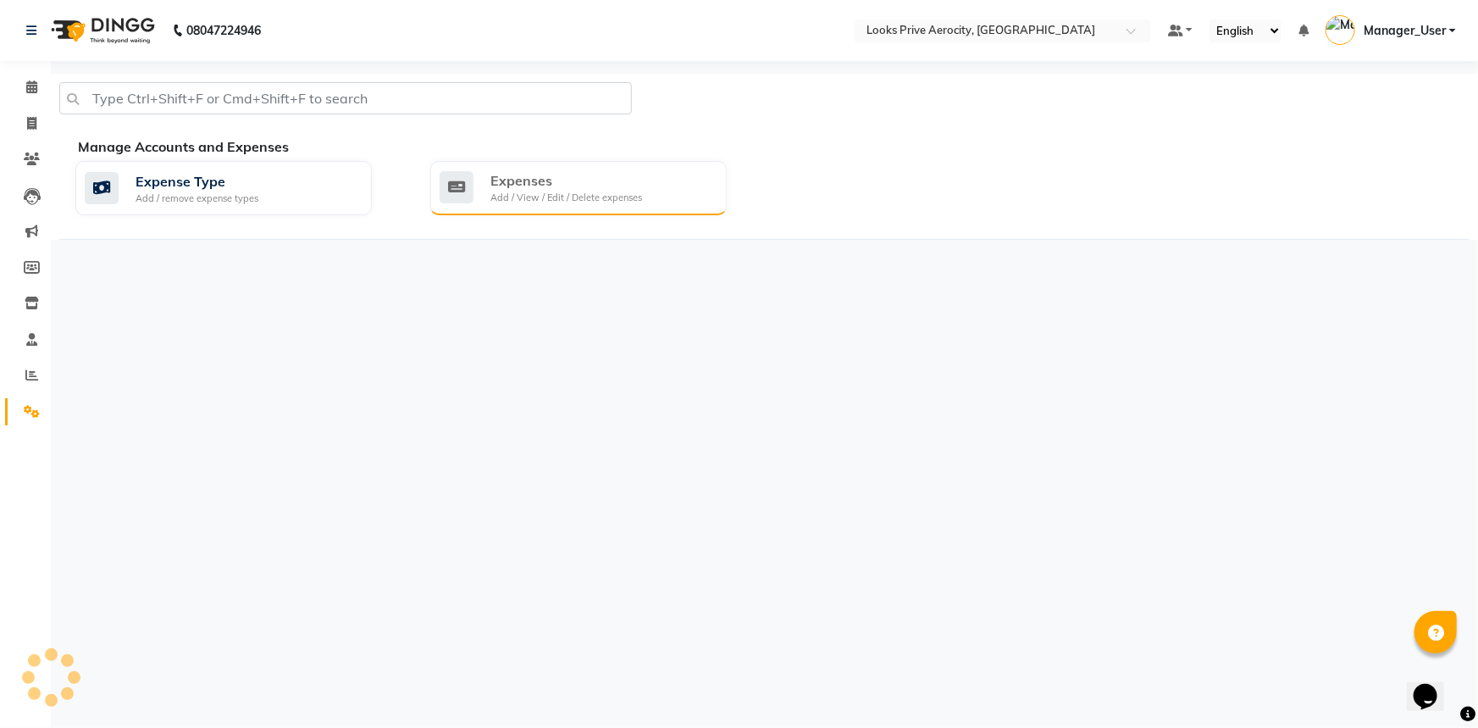
click at [687, 163] on div "Expenses Add / View / Edit / Delete expenses" at bounding box center [578, 188] width 296 height 54
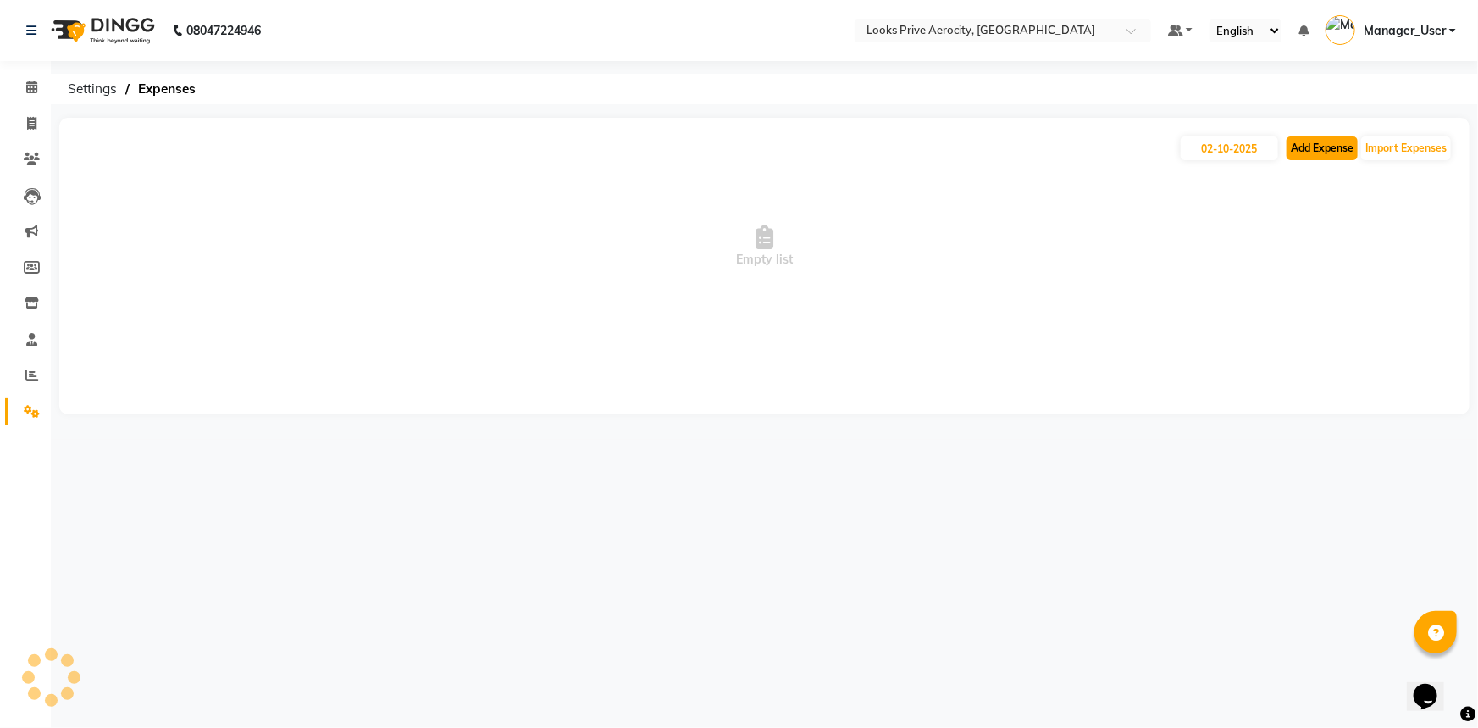
click at [1321, 150] on button "Add Expense" at bounding box center [1321, 148] width 71 height 24
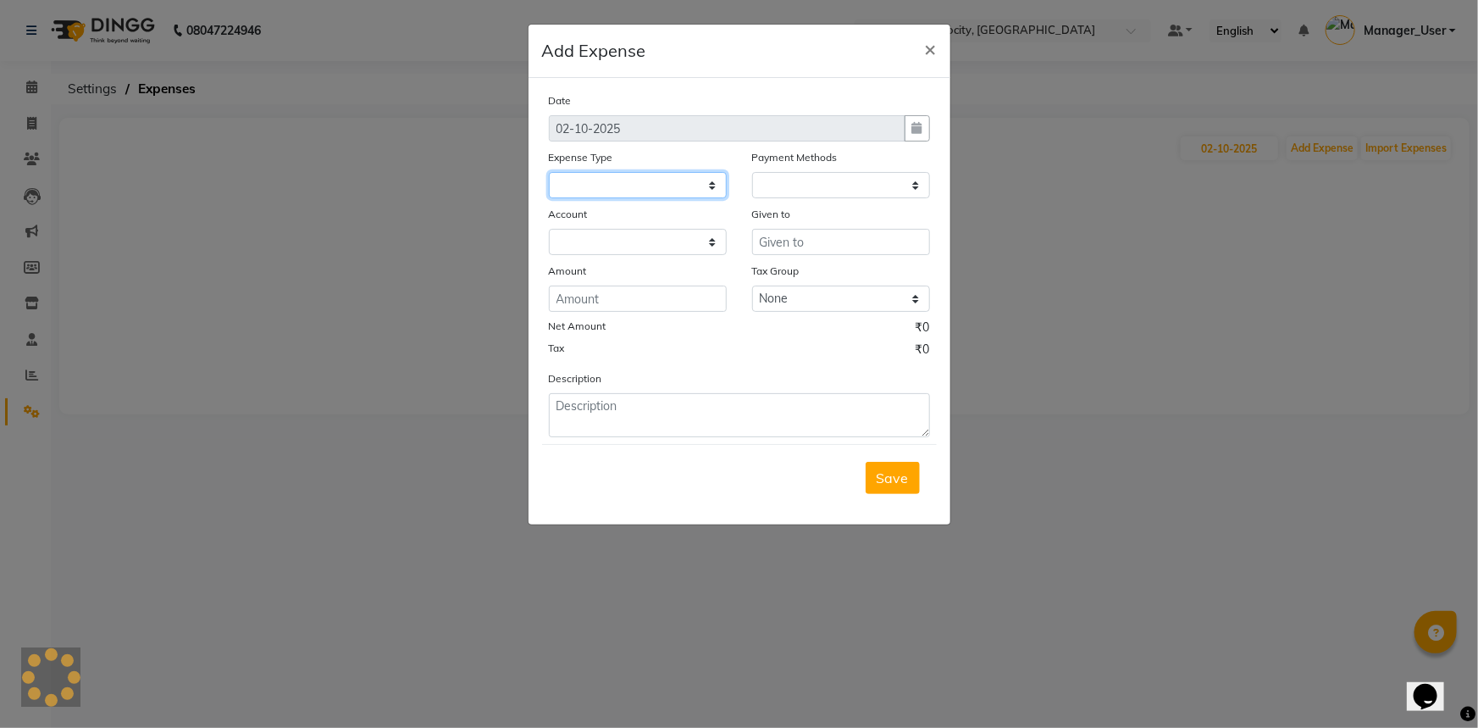
click at [661, 182] on select at bounding box center [638, 185] width 178 height 26
click at [283, 324] on ngb-modal-window "Add Expense × Date 02-10-2025 Expense Type Payment Methods Account Given to Amo…" at bounding box center [739, 364] width 1478 height 728
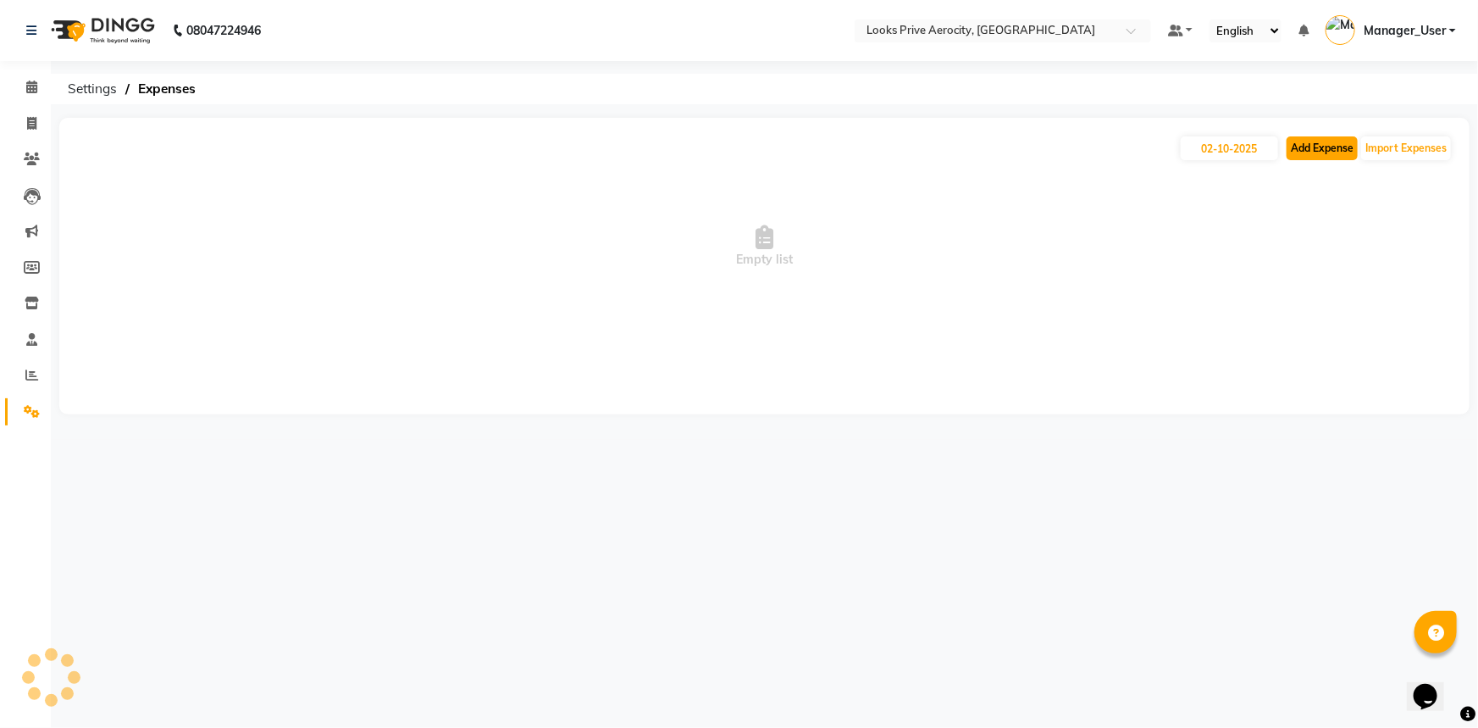
click at [1324, 145] on button "Add Expense" at bounding box center [1321, 148] width 71 height 24
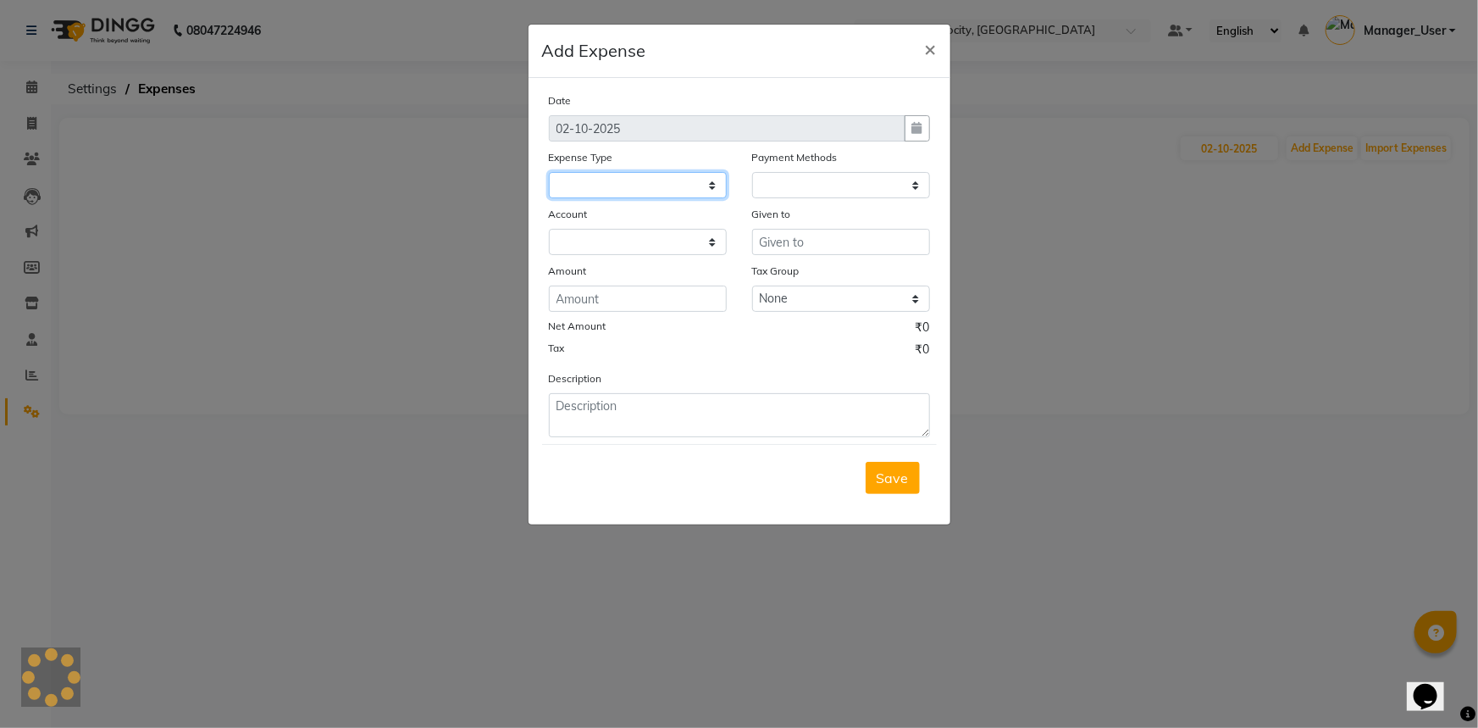
click at [608, 191] on select at bounding box center [638, 185] width 178 height 26
click at [689, 187] on select at bounding box center [638, 185] width 178 height 26
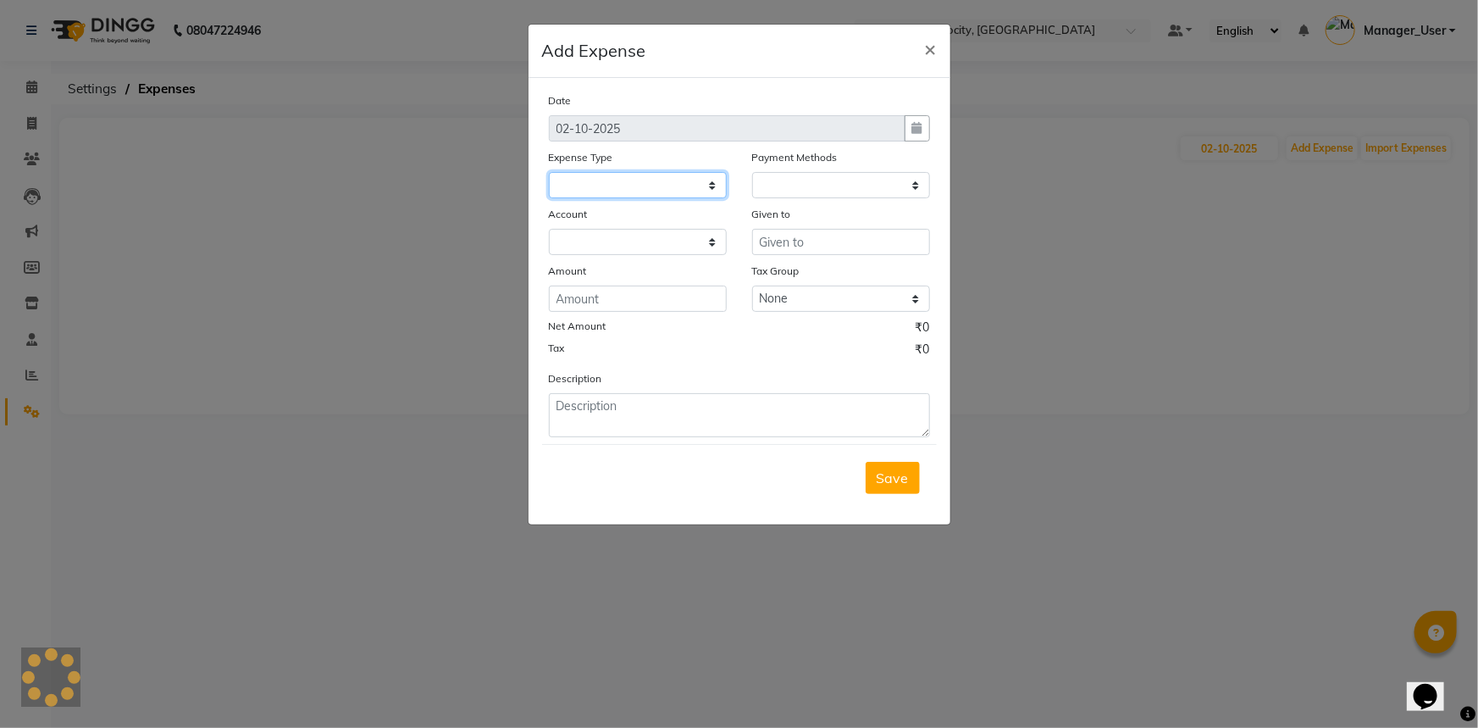
click at [689, 187] on select at bounding box center [638, 185] width 178 height 26
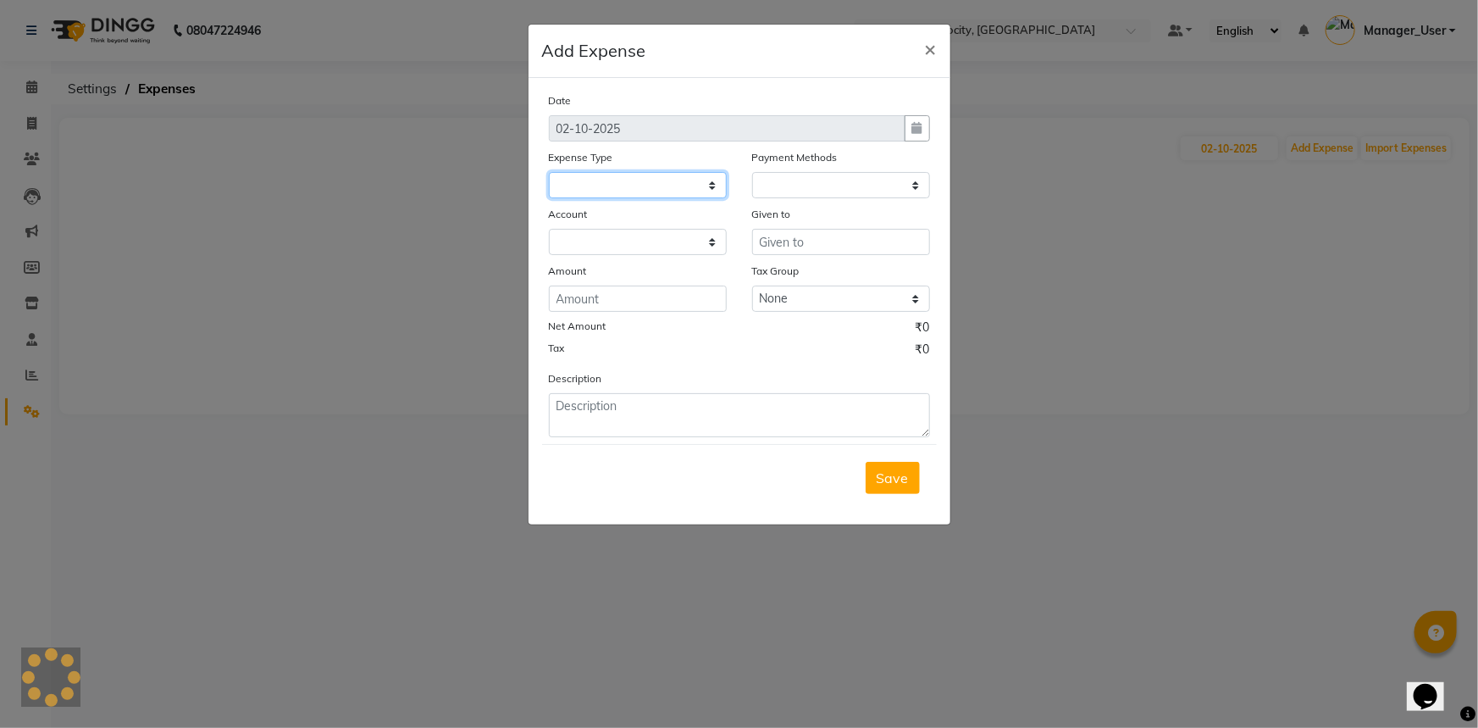
click at [689, 187] on select at bounding box center [638, 185] width 178 height 26
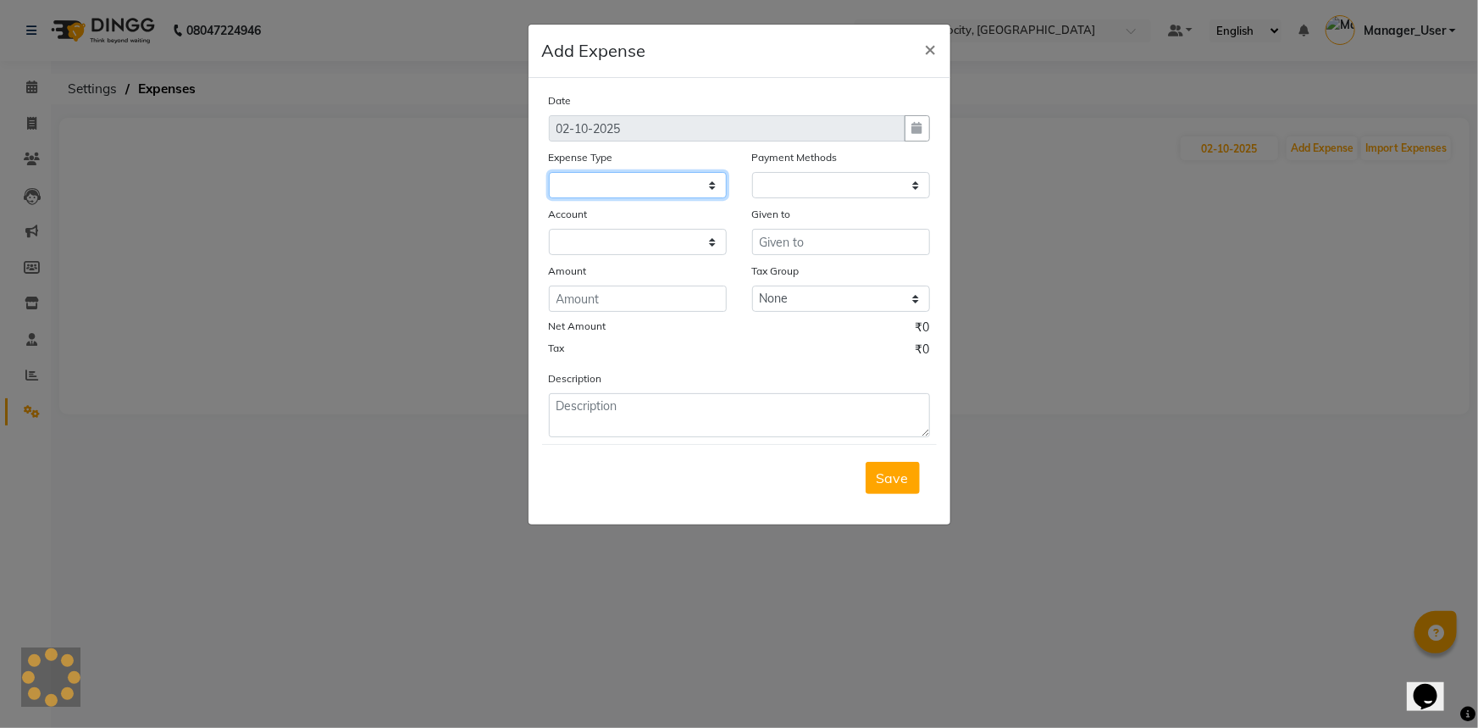
click at [689, 188] on select at bounding box center [638, 185] width 178 height 26
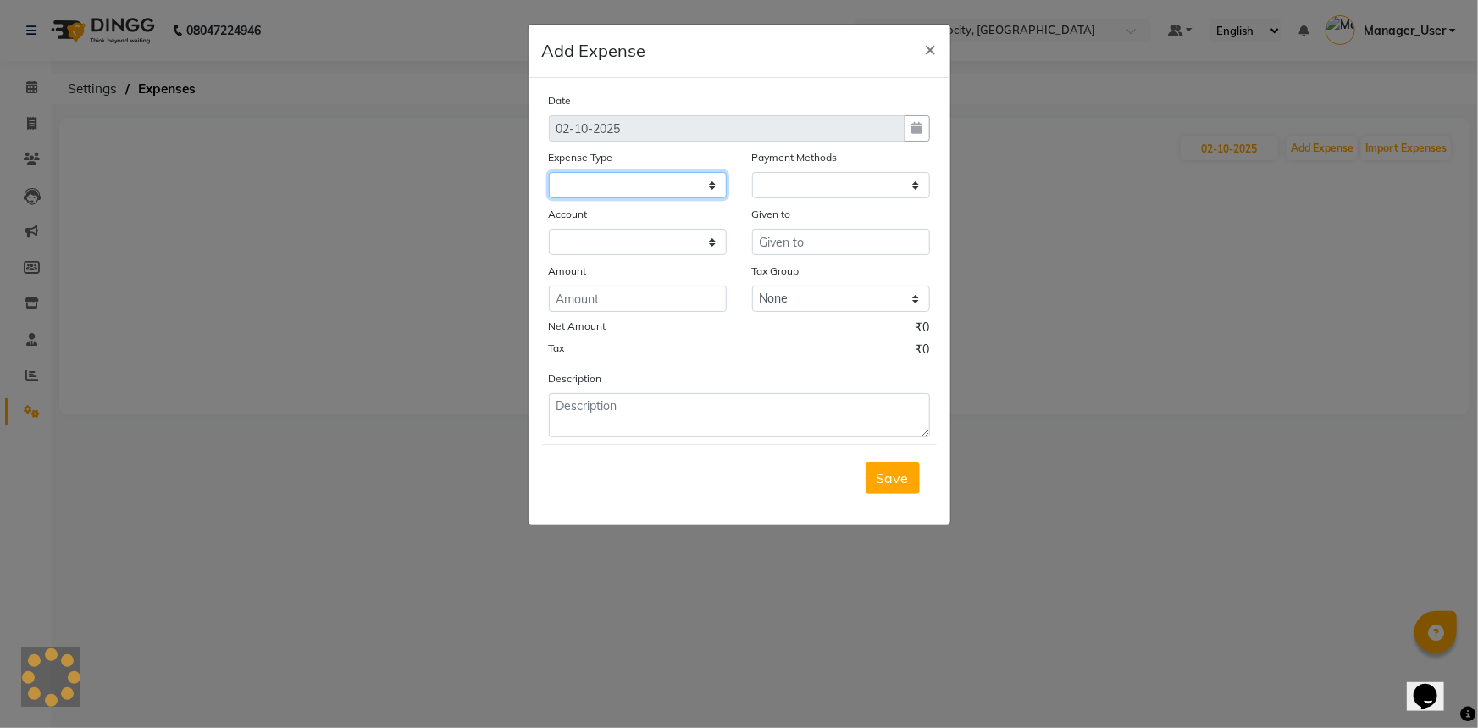
click at [689, 188] on select at bounding box center [638, 185] width 178 height 26
click at [1254, 245] on ngb-modal-window "Add Expense × Date 02-10-2025 Expense Type Payment Methods Account Given to Amo…" at bounding box center [739, 364] width 1478 height 728
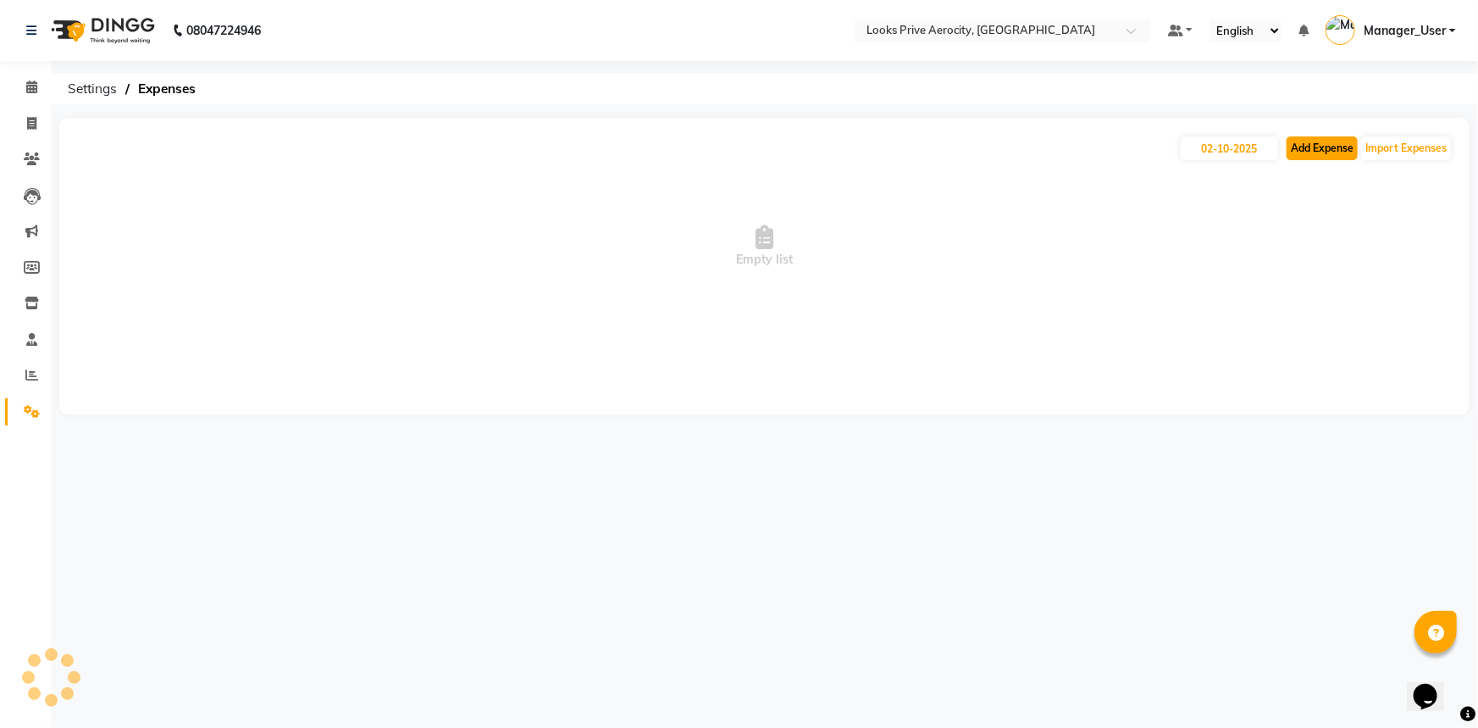
click at [1297, 148] on button "Add Expense" at bounding box center [1321, 148] width 71 height 24
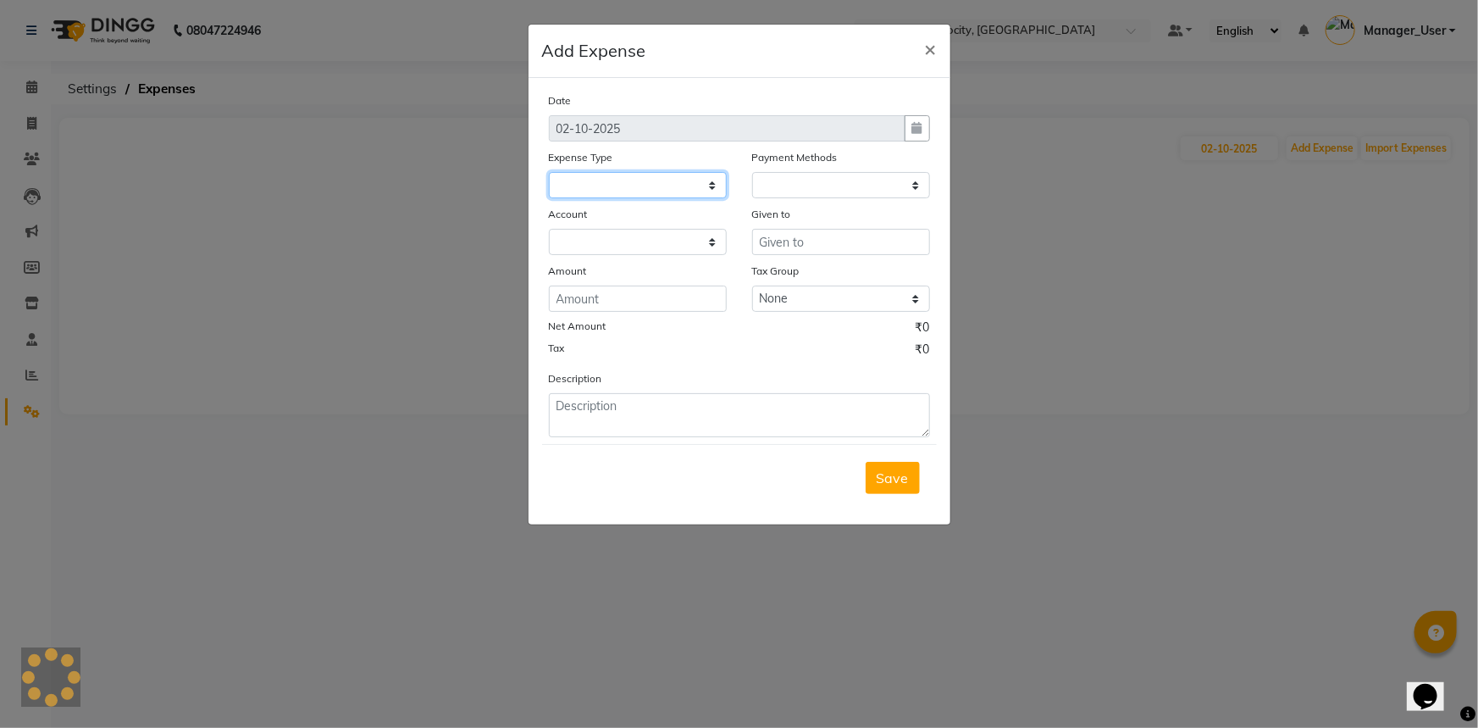
click at [716, 188] on select at bounding box center [638, 185] width 178 height 26
click at [716, 187] on select at bounding box center [638, 185] width 178 height 26
click at [1117, 194] on ngb-modal-window "Add Expense × Date 02-10-2025 Expense Type Payment Methods Account Given to Amo…" at bounding box center [739, 364] width 1478 height 728
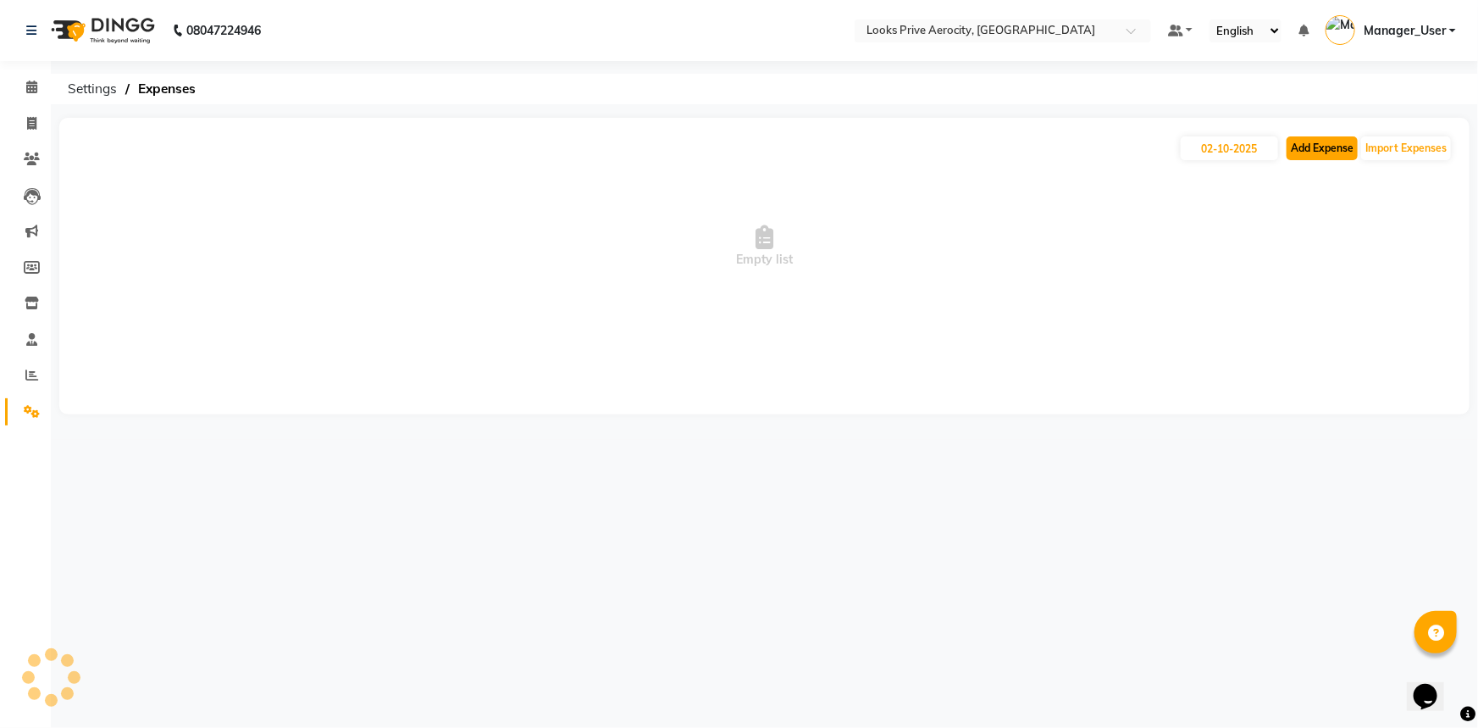
click at [1325, 141] on button "Add Expense" at bounding box center [1321, 148] width 71 height 24
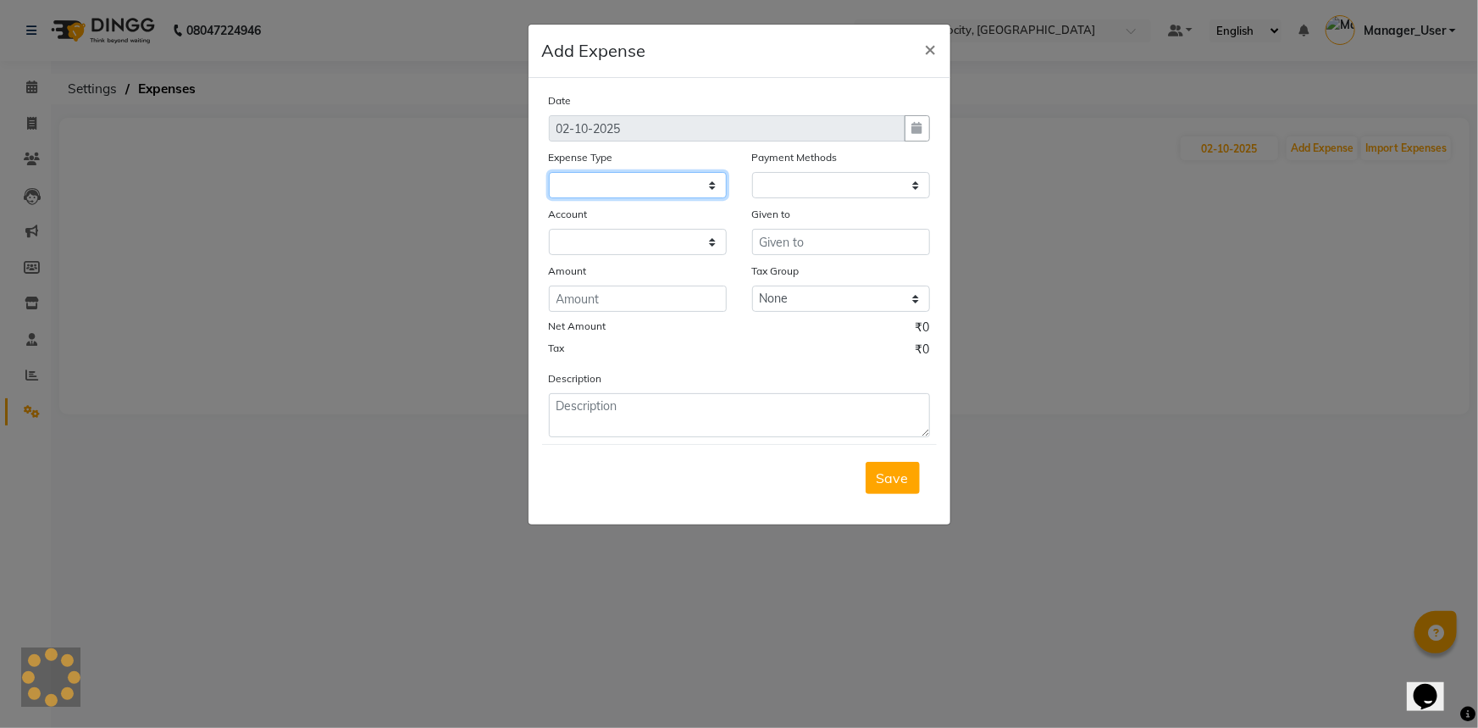
click at [668, 190] on select at bounding box center [638, 185] width 178 height 26
click at [479, 280] on ngb-modal-window "Add Expense × Date 02-10-2025 Expense Type Payment Methods Account Given to Amo…" at bounding box center [739, 364] width 1478 height 728
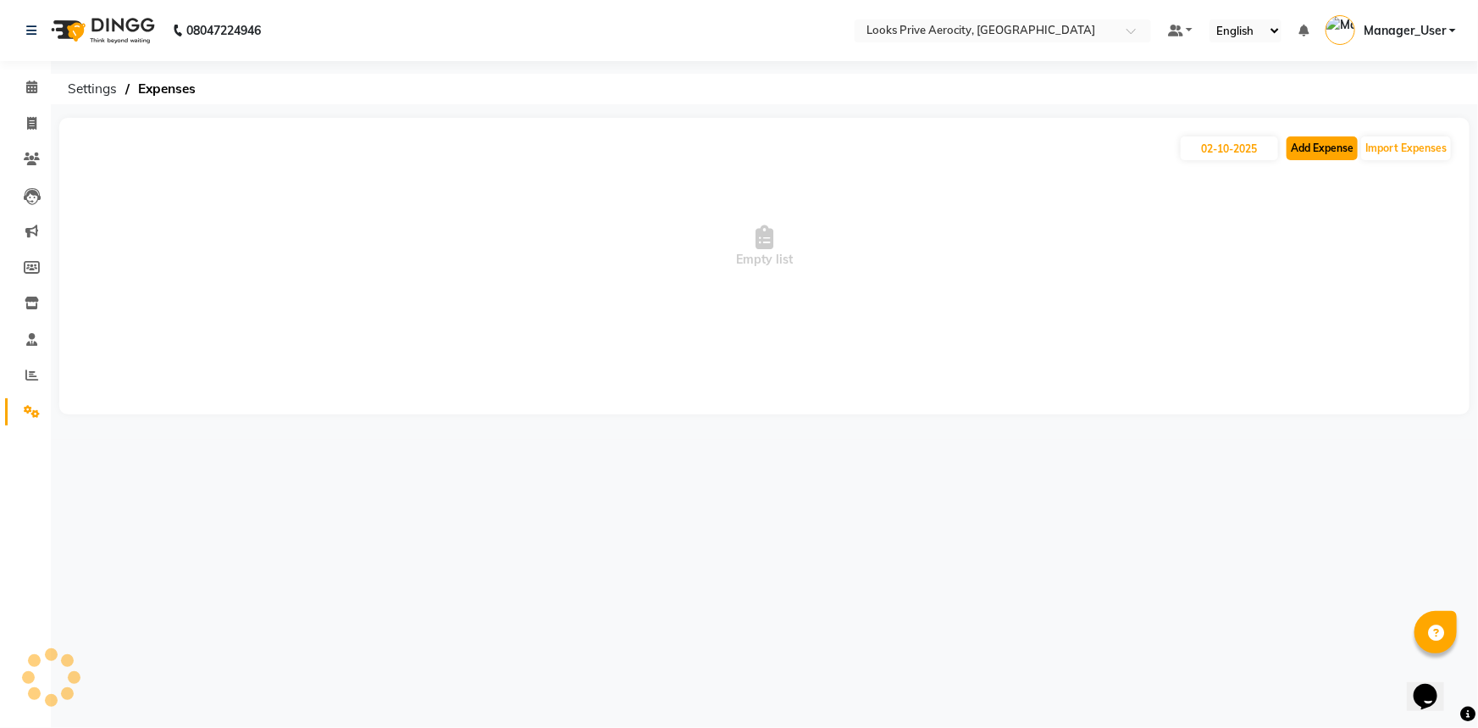
click at [1315, 137] on button "Add Expense" at bounding box center [1321, 148] width 71 height 24
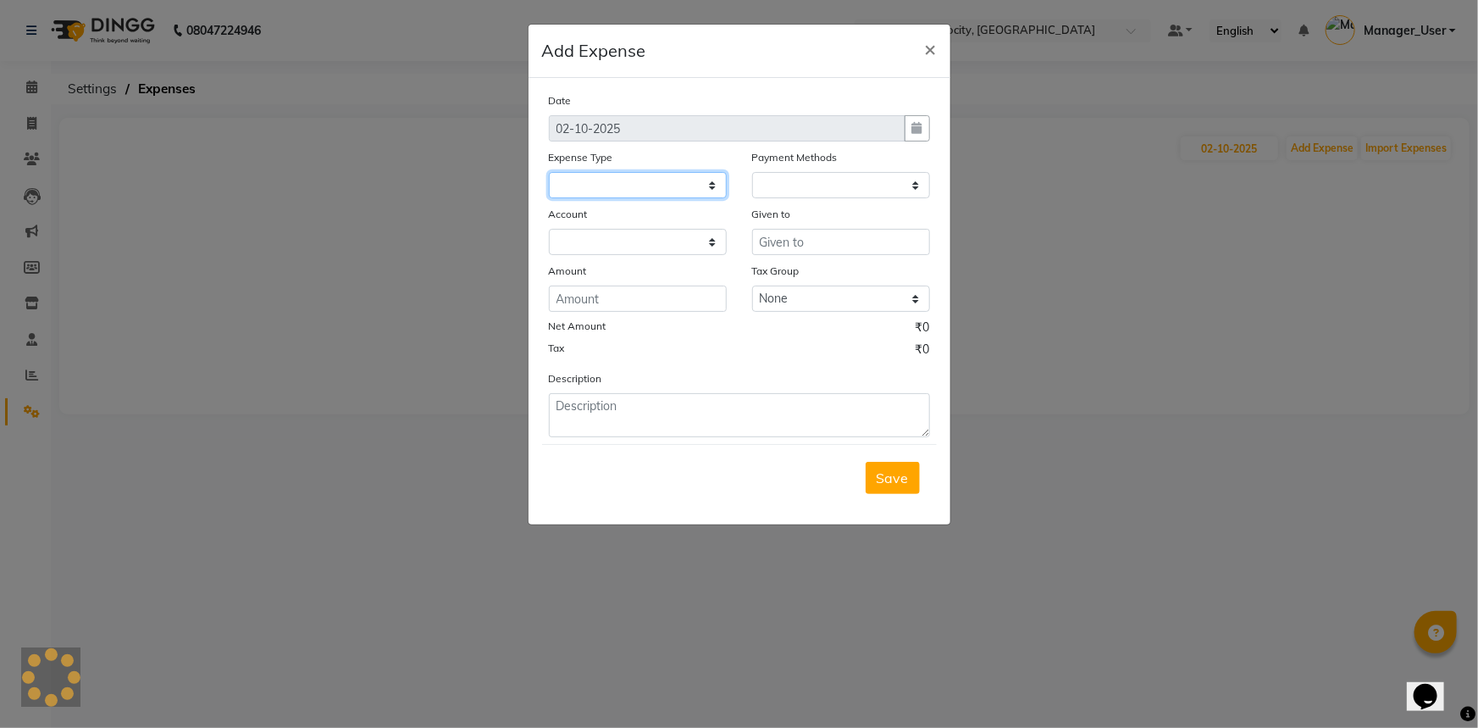
click at [716, 184] on select at bounding box center [638, 185] width 178 height 26
drag, startPoint x: 716, startPoint y: 184, endPoint x: 708, endPoint y: 185, distance: 8.5
click at [716, 184] on select at bounding box center [638, 185] width 178 height 26
click at [338, 347] on ngb-modal-window "Add Expense × Date 02-10-2025 Expense Type Payment Methods Account Given to Amo…" at bounding box center [739, 364] width 1478 height 728
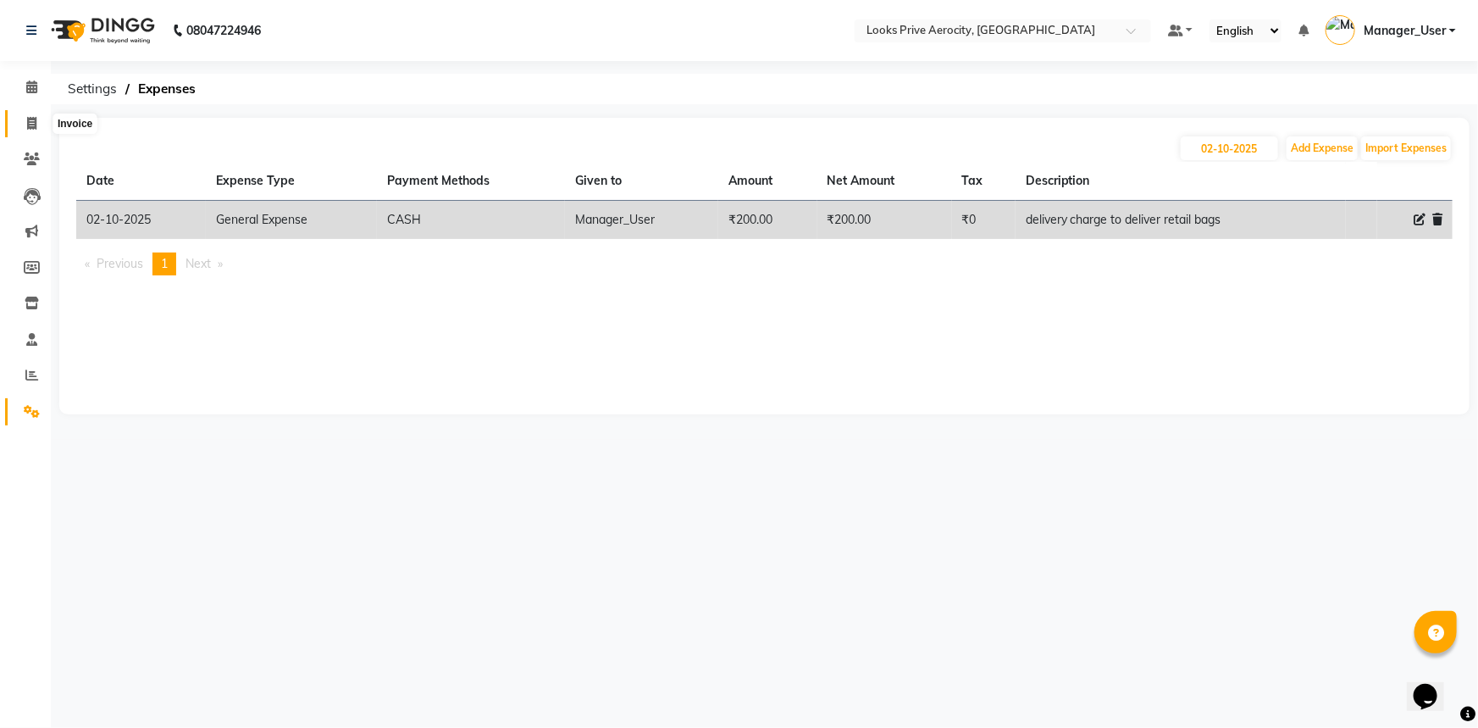
click at [27, 122] on icon at bounding box center [31, 123] width 9 height 13
select select "service"
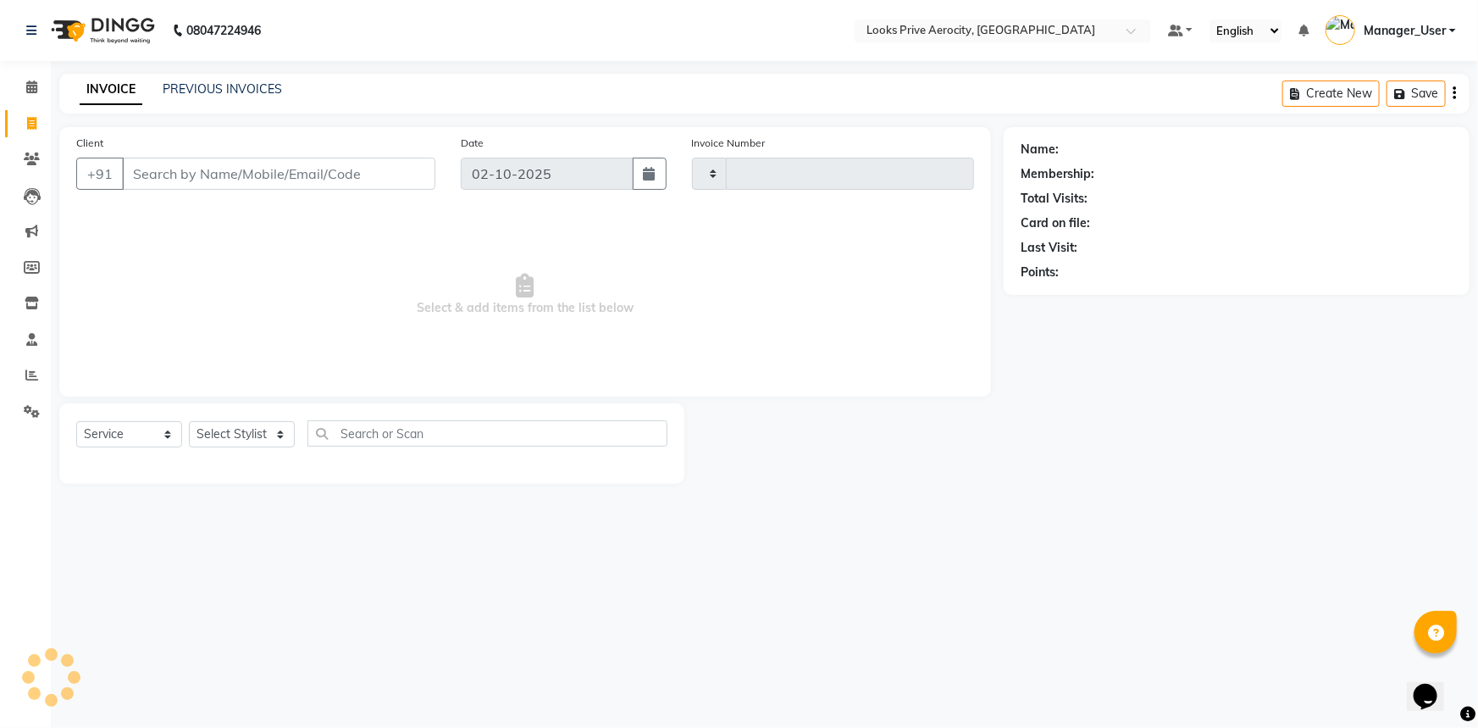
click at [189, 174] on input "Client" at bounding box center [278, 174] width 313 height 32
type input "AERO"
type input "6134"
select select "5913"
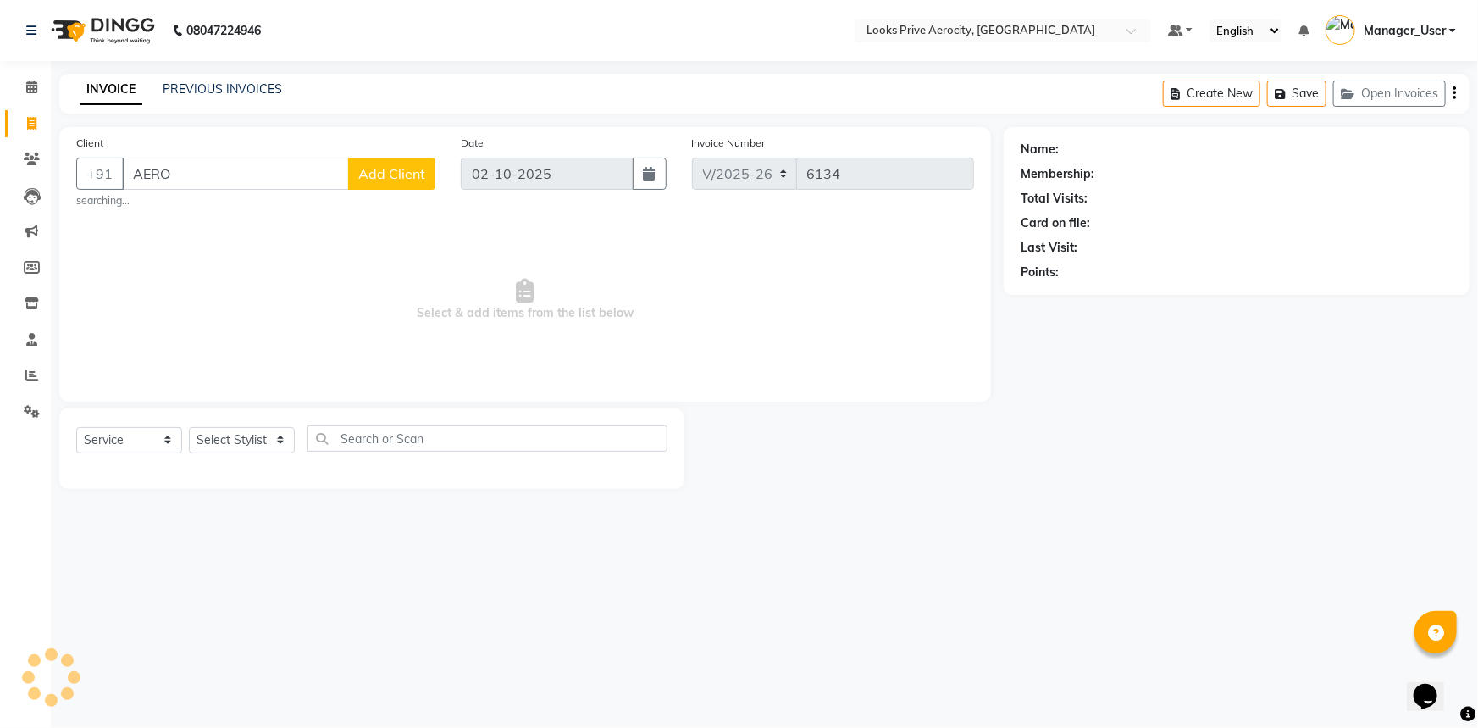
type input "AERO"
click at [261, 440] on select "Select Stylist" at bounding box center [242, 440] width 106 height 26
drag, startPoint x: 293, startPoint y: 549, endPoint x: 283, endPoint y: 492, distance: 57.6
click at [287, 540] on div "08047224946 Select Location × Looks Prive Aerocity, Delhi Default Panel My Pane…" at bounding box center [739, 364] width 1478 height 728
click at [274, 430] on select "Select Stylist" at bounding box center [242, 440] width 106 height 26
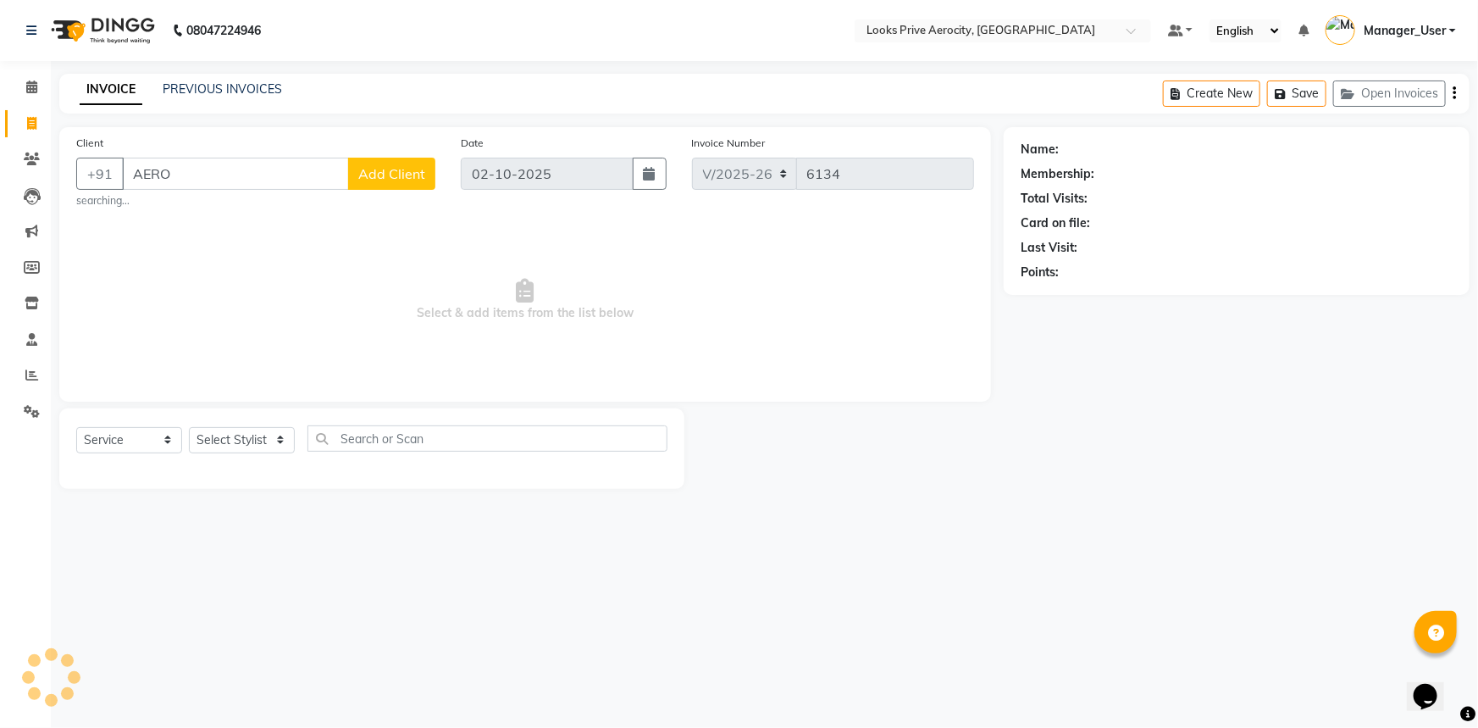
click at [317, 532] on div "08047224946 Select Location × Looks Prive Aerocity, Delhi Default Panel My Pane…" at bounding box center [739, 364] width 1478 height 728
click at [235, 175] on input "AERO" at bounding box center [235, 174] width 227 height 32
click at [246, 431] on select "Select Stylist" at bounding box center [242, 440] width 106 height 26
click at [241, 444] on select "Select Stylist" at bounding box center [242, 440] width 106 height 26
click at [37, 122] on span at bounding box center [32, 123] width 30 height 19
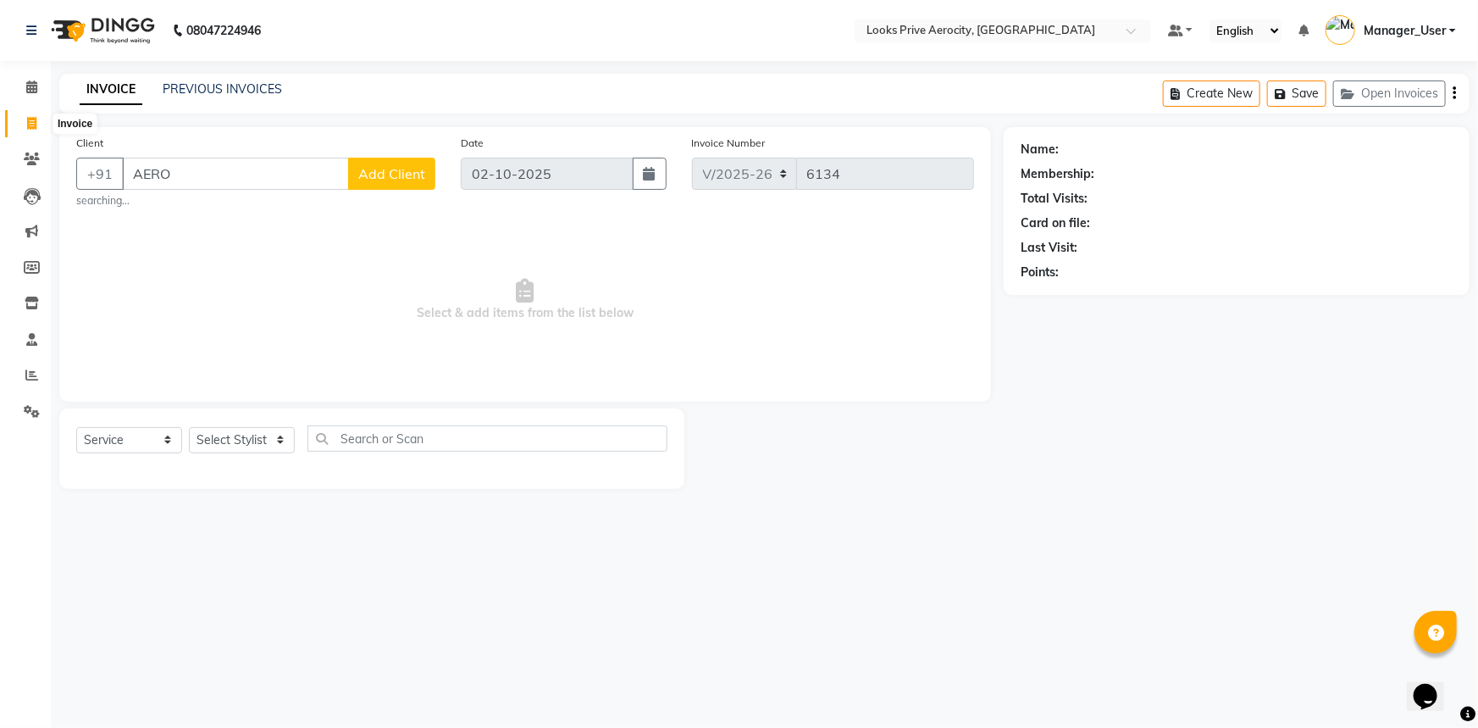
select select "service"
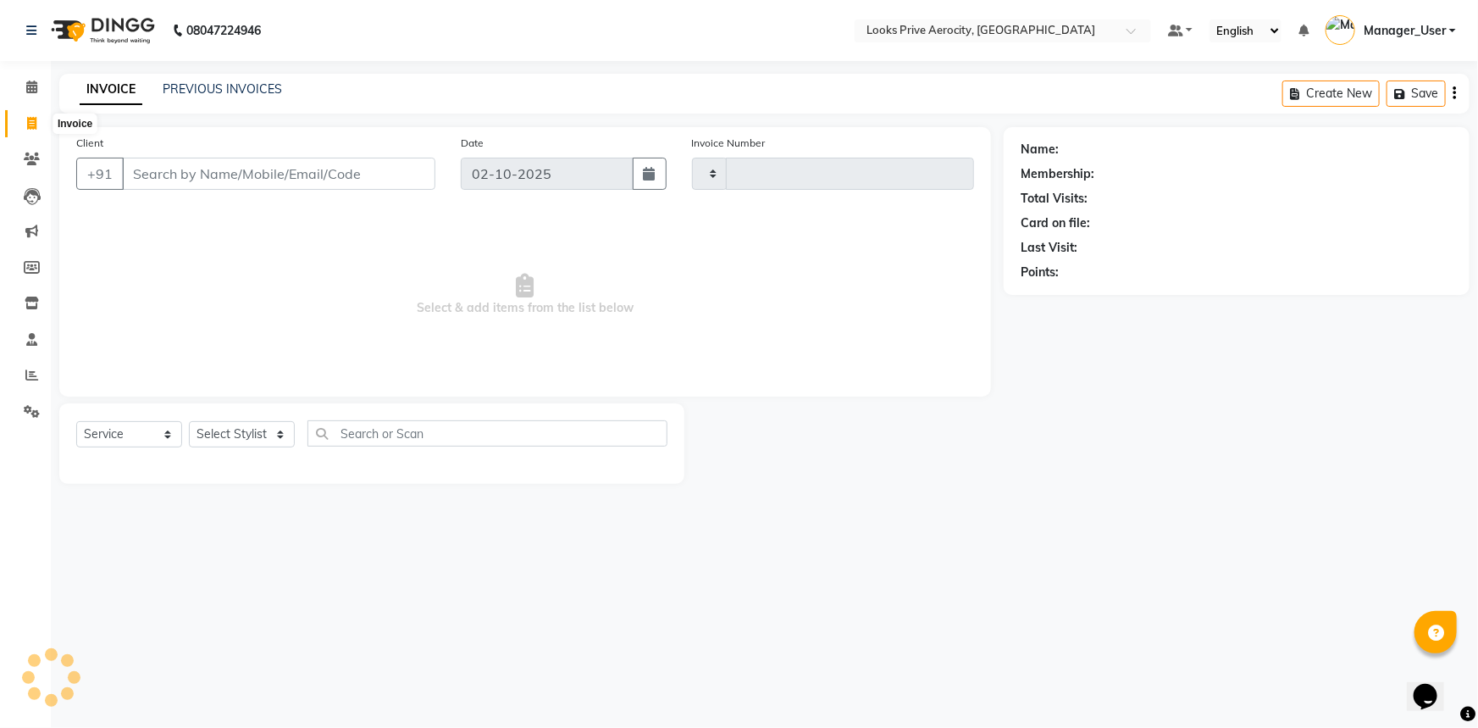
click at [36, 123] on span at bounding box center [32, 123] width 30 height 19
select select "service"
click at [221, 168] on input "Client" at bounding box center [278, 174] width 313 height 32
type input "AERO"
type input "6134"
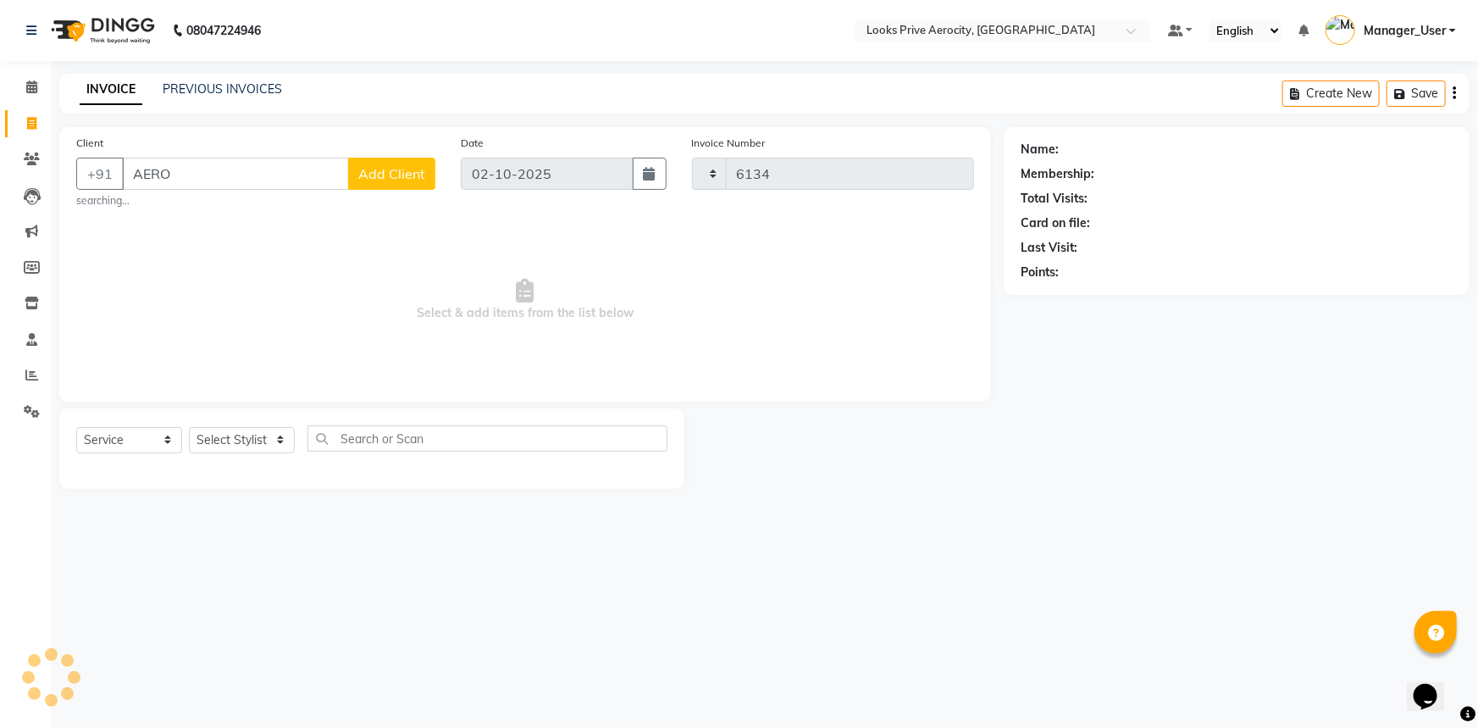
select select "5913"
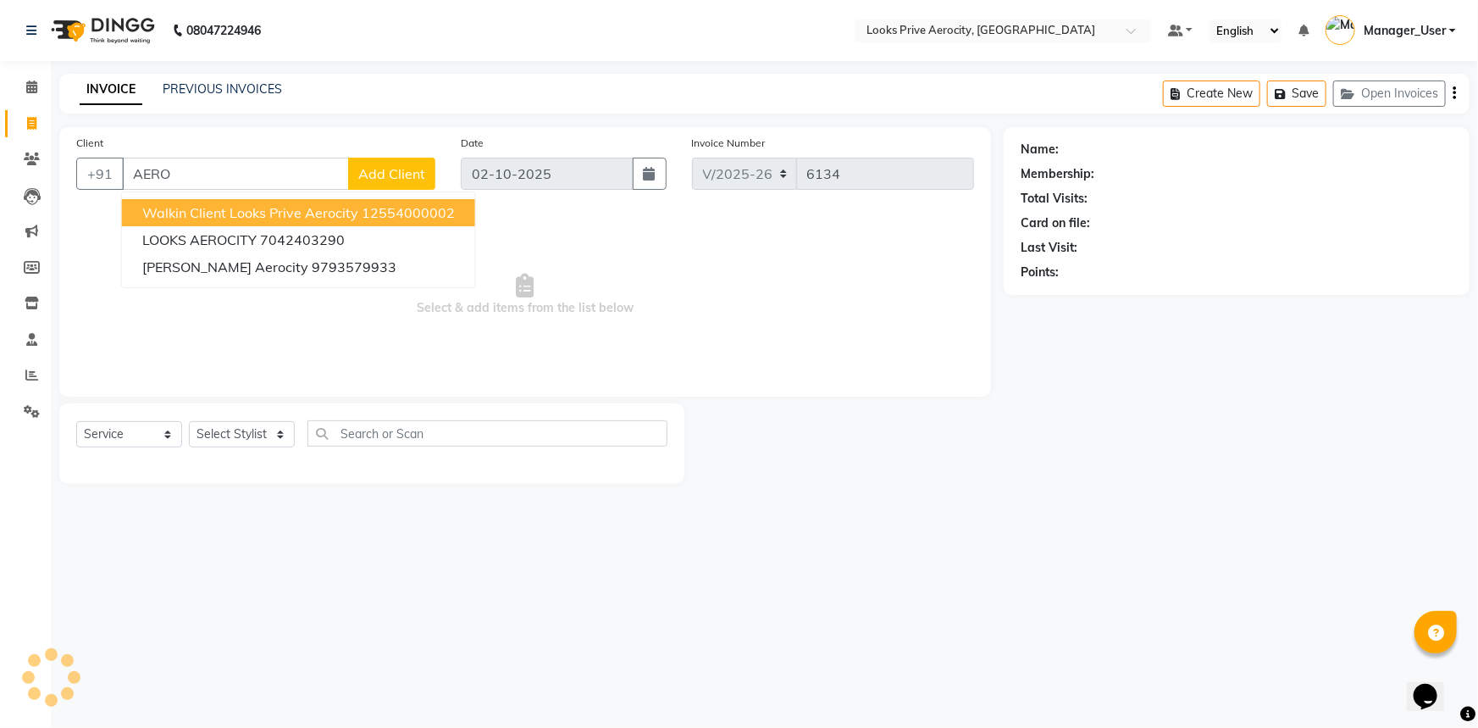
click at [240, 215] on span "Walkin Client Looks Prive Aerocity" at bounding box center [250, 212] width 216 height 17
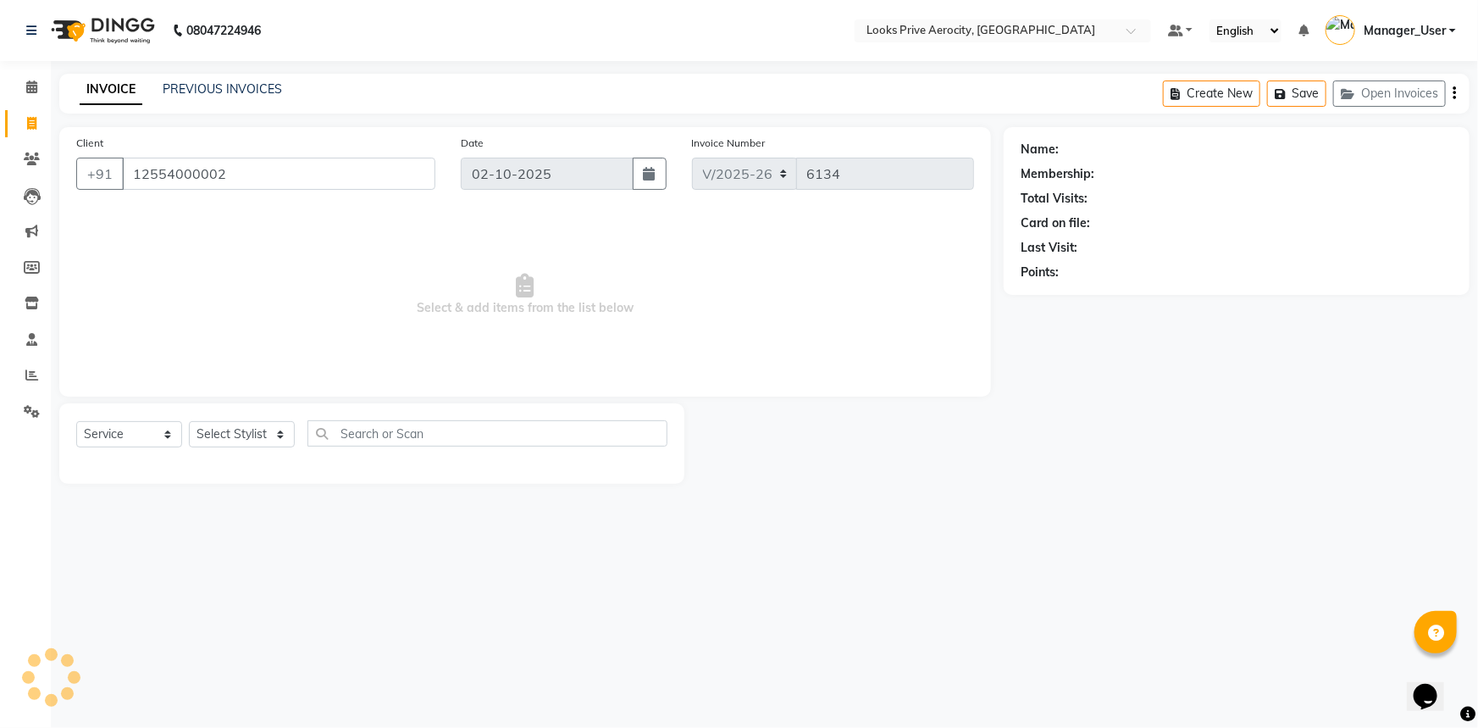
type input "12554000002"
click at [228, 442] on select "Select Stylist" at bounding box center [242, 434] width 106 height 26
click at [224, 434] on select "Select Stylist" at bounding box center [242, 434] width 106 height 26
click at [225, 434] on select "Select Stylist" at bounding box center [242, 434] width 106 height 26
click at [228, 518] on div "08047224946 Select Location × Looks Prive Aerocity, Delhi Default Panel My Pane…" at bounding box center [739, 364] width 1478 height 728
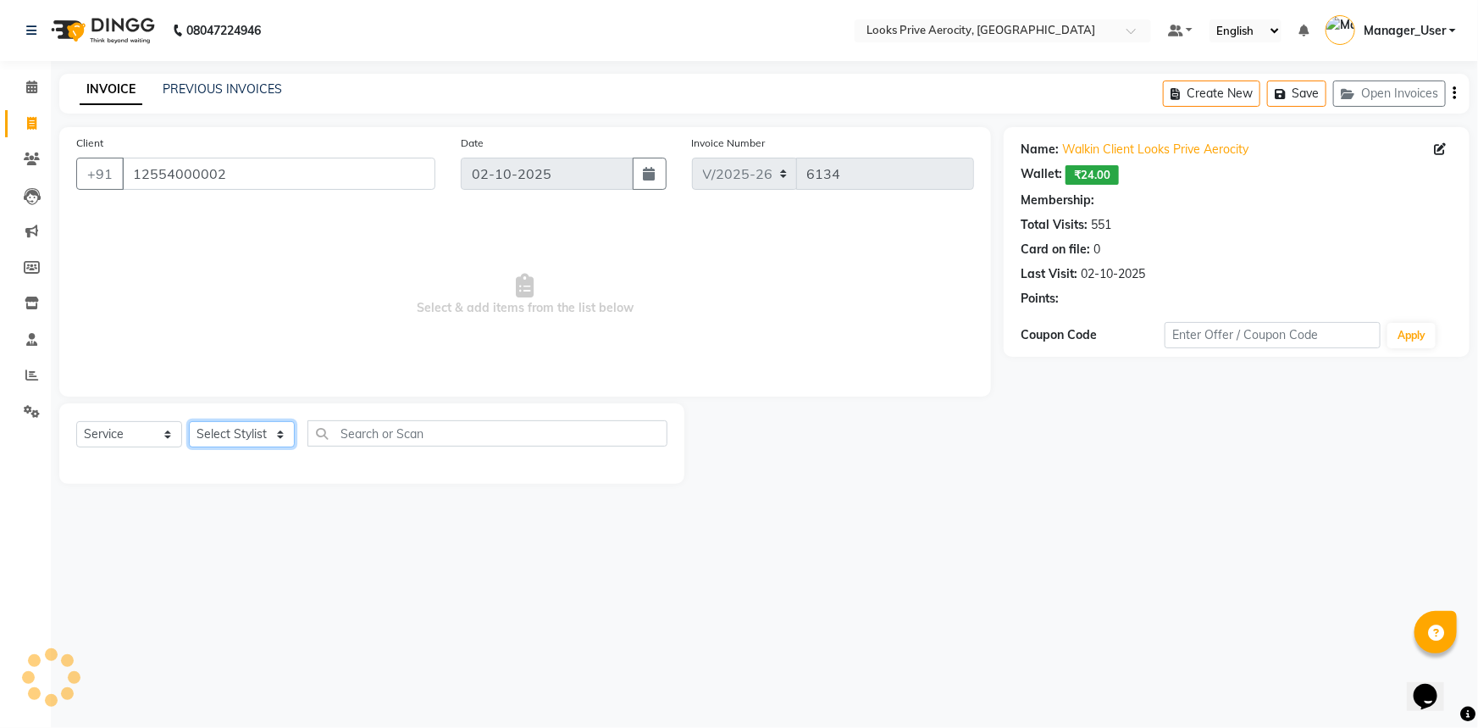
click at [279, 440] on select "Select Stylist" at bounding box center [242, 434] width 106 height 26
click at [189, 421] on select "Select Stylist Aman_Barber Amit Amu Dharma [PERSON_NAME] Eric_asst [PERSON_NAME…" at bounding box center [242, 434] width 106 height 26
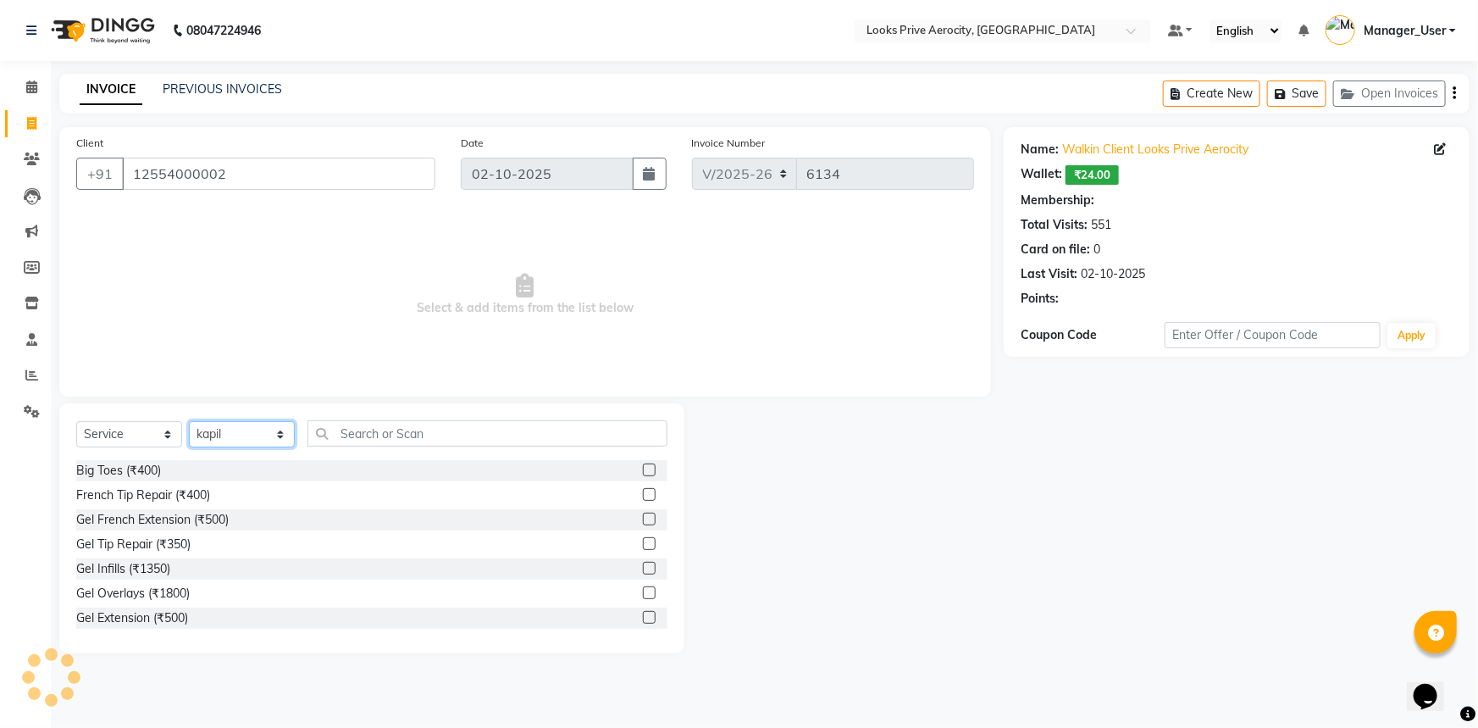
click at [268, 436] on select "Select Stylist Aman_Barber Amit Amu Dharma [PERSON_NAME] Eric_asst [PERSON_NAME…" at bounding box center [242, 434] width 106 height 26
select select "43243"
click at [189, 421] on select "Select Stylist Aman_Barber Amit Amu Dharma [PERSON_NAME] Eric_asst [PERSON_NAME…" at bounding box center [242, 434] width 106 height 26
select select "1: Object"
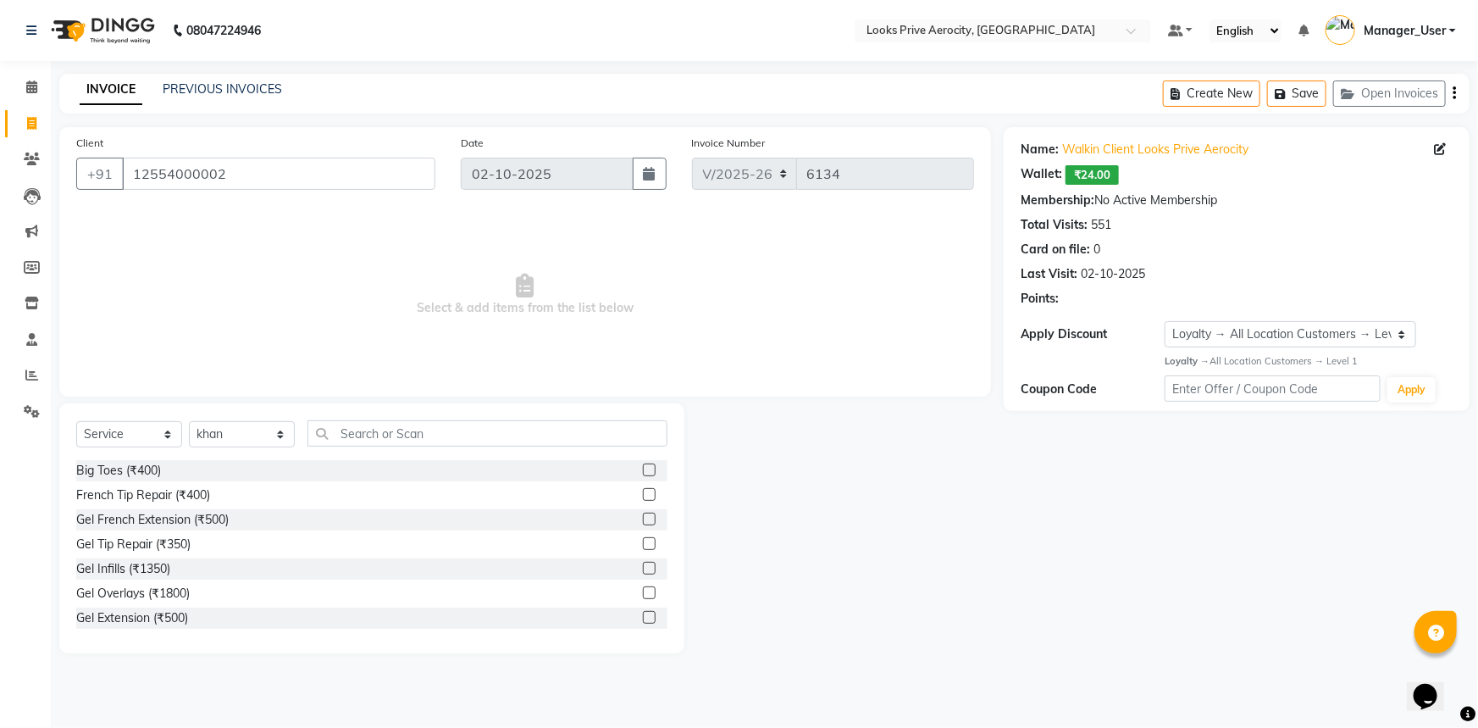
click at [414, 447] on div "Select Service Product Membership Package Voucher Prepaid Gift Card Select Styl…" at bounding box center [371, 440] width 591 height 40
click at [407, 423] on input "text" at bounding box center [487, 433] width 360 height 26
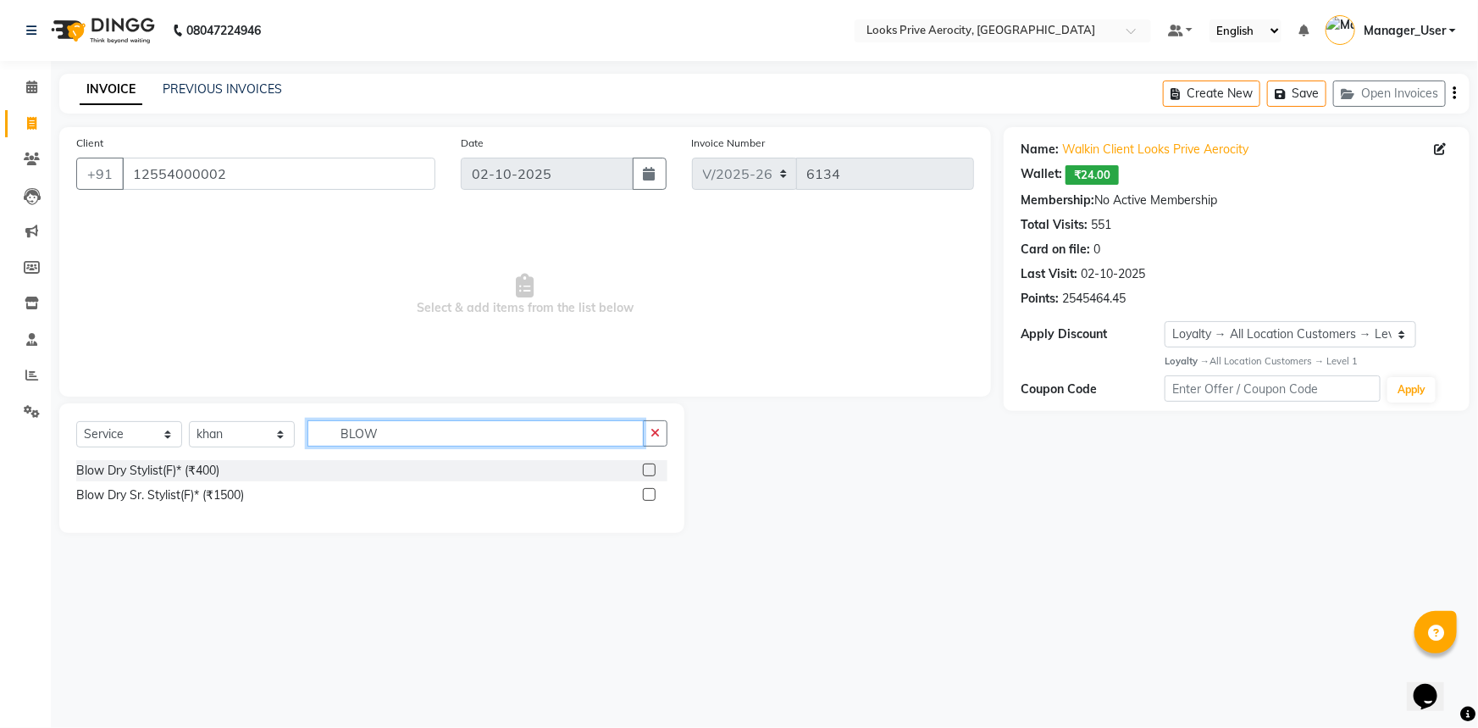
type input "BLOW"
click at [647, 492] on label at bounding box center [649, 494] width 13 height 13
click at [647, 492] on input "checkbox" at bounding box center [648, 495] width 11 height 11
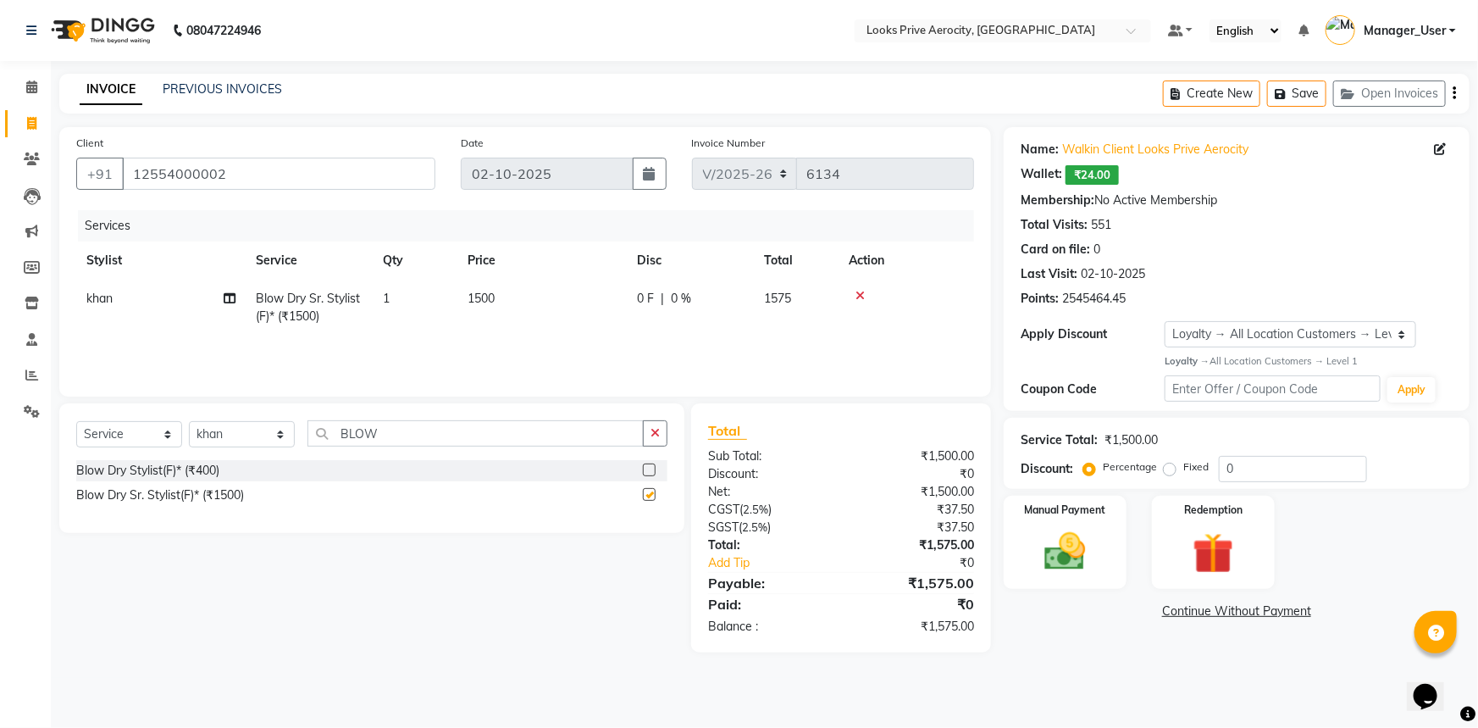
checkbox input "false"
drag, startPoint x: 403, startPoint y: 441, endPoint x: 290, endPoint y: 432, distance: 113.9
click at [295, 435] on div "Select Service Product Membership Package Voucher Prepaid Gift Card Select Styl…" at bounding box center [371, 440] width 591 height 40
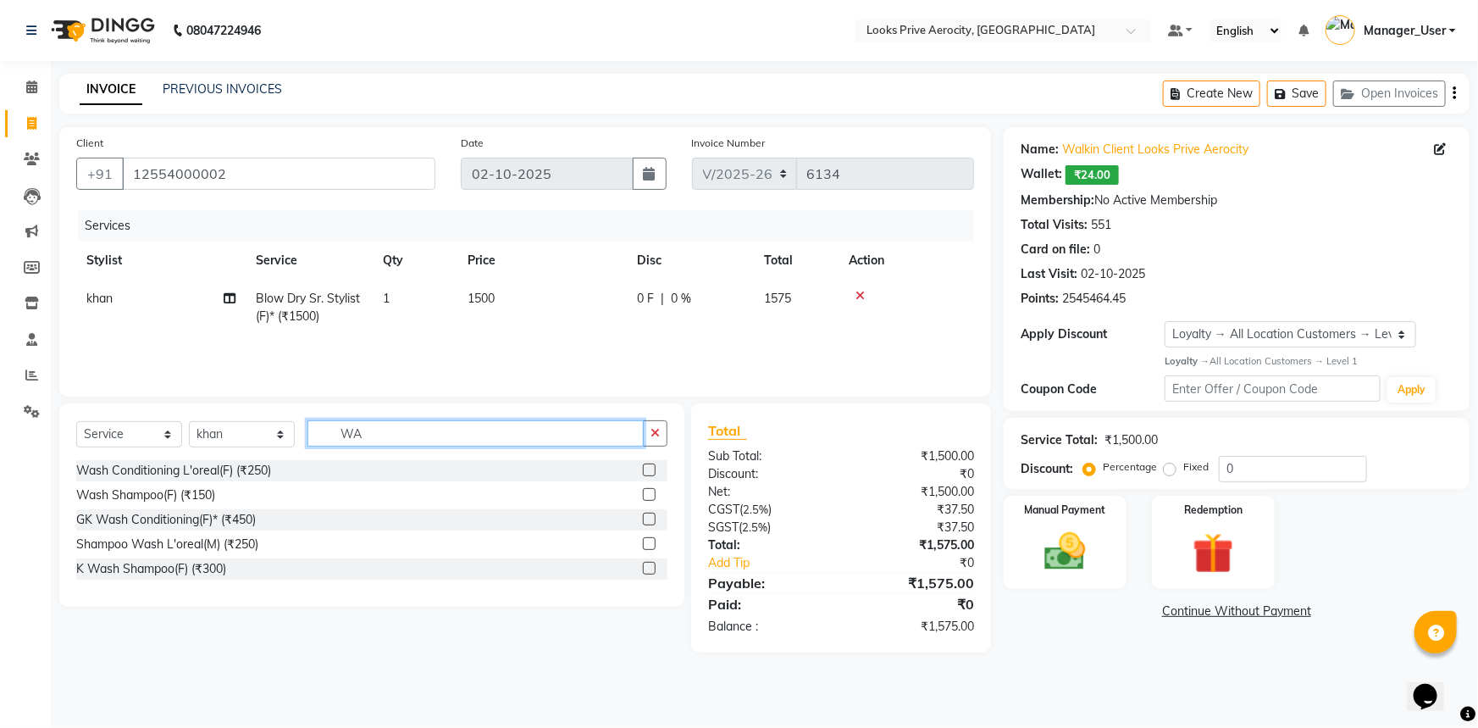
type input "W"
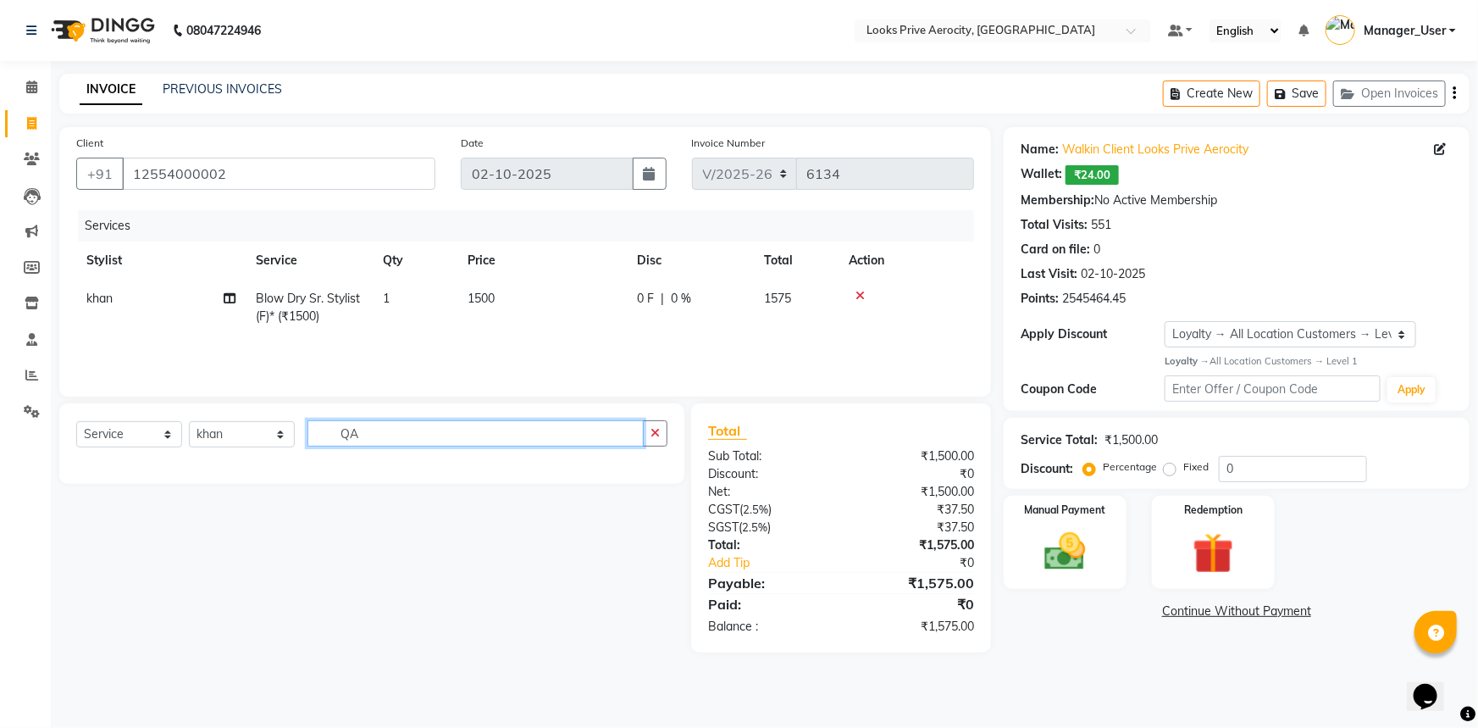
type input "Q"
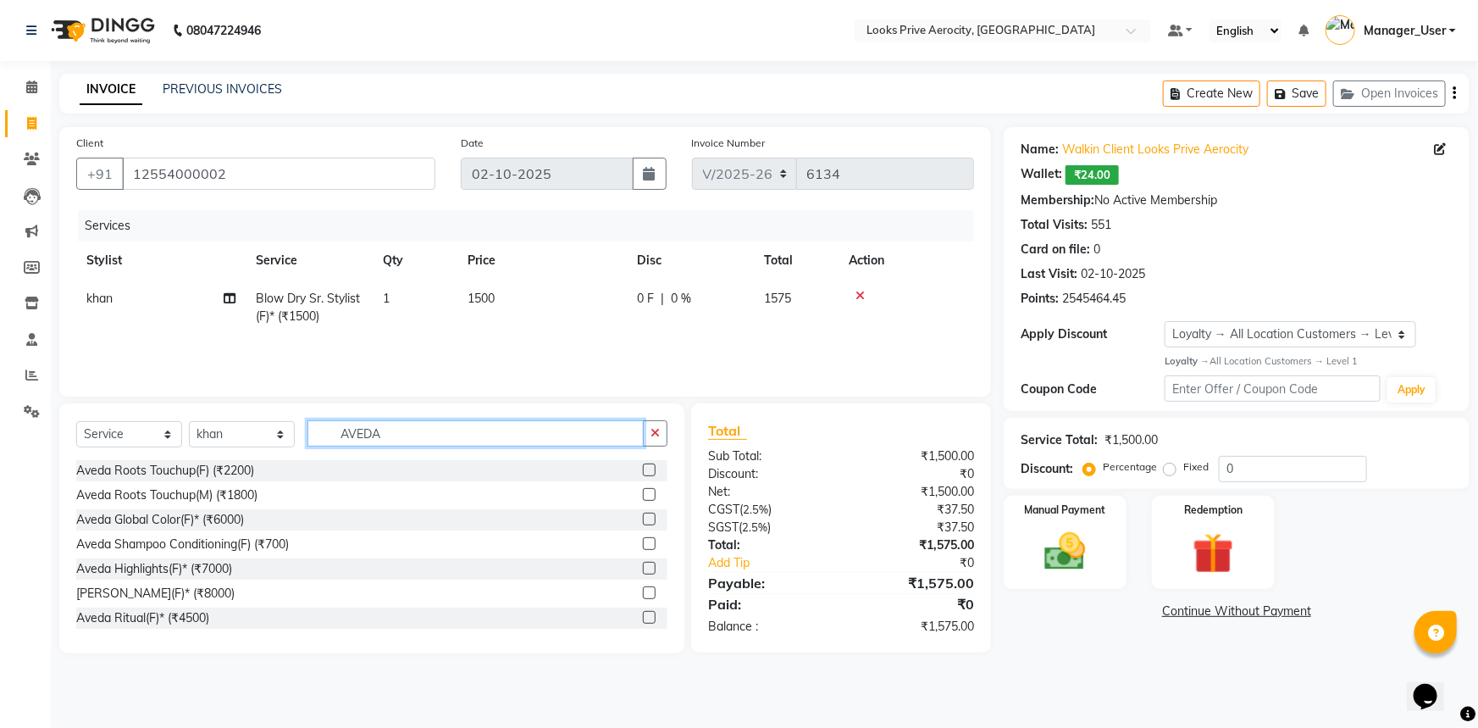
type input "AVEDA"
click at [643, 543] on label at bounding box center [649, 543] width 13 height 13
click at [643, 543] on input "checkbox" at bounding box center [648, 544] width 11 height 11
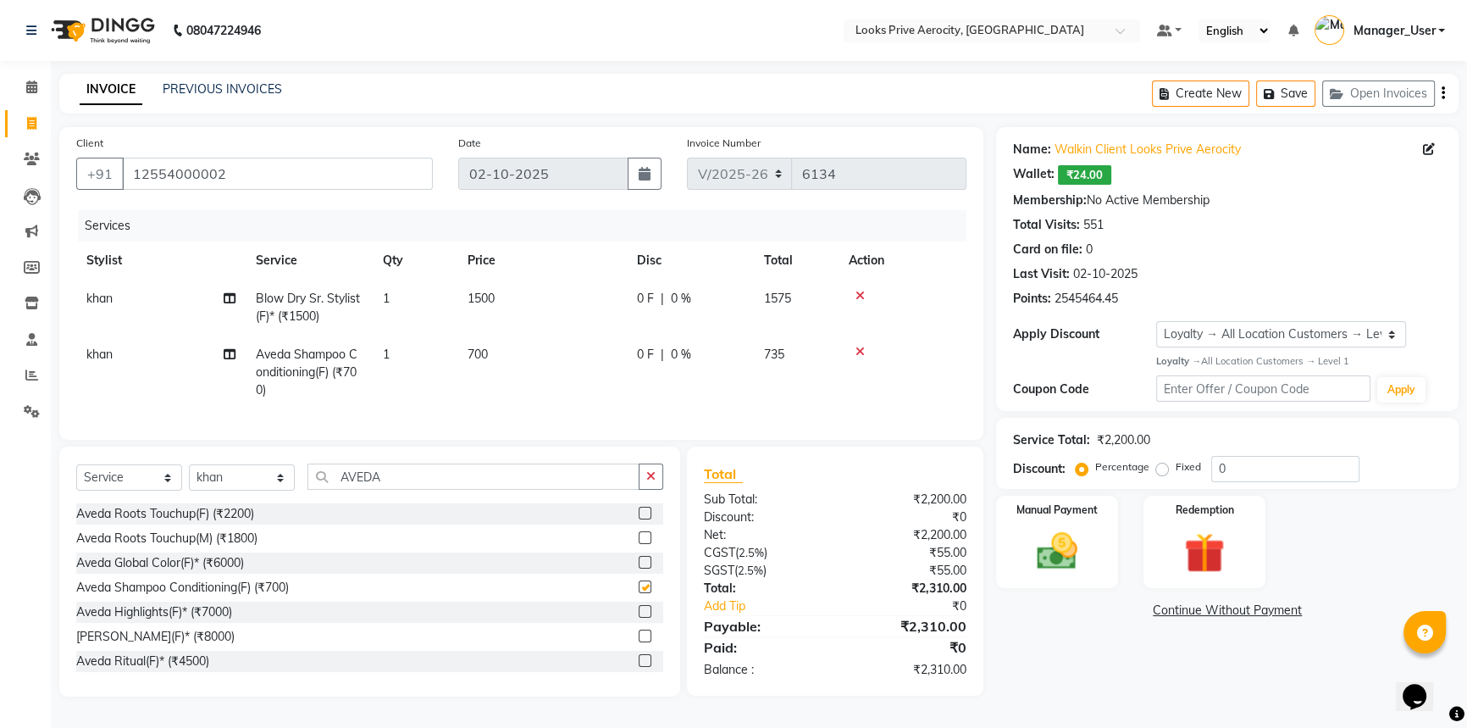
checkbox input "false"
click at [514, 298] on td "1500" at bounding box center [541, 307] width 169 height 56
select select "43243"
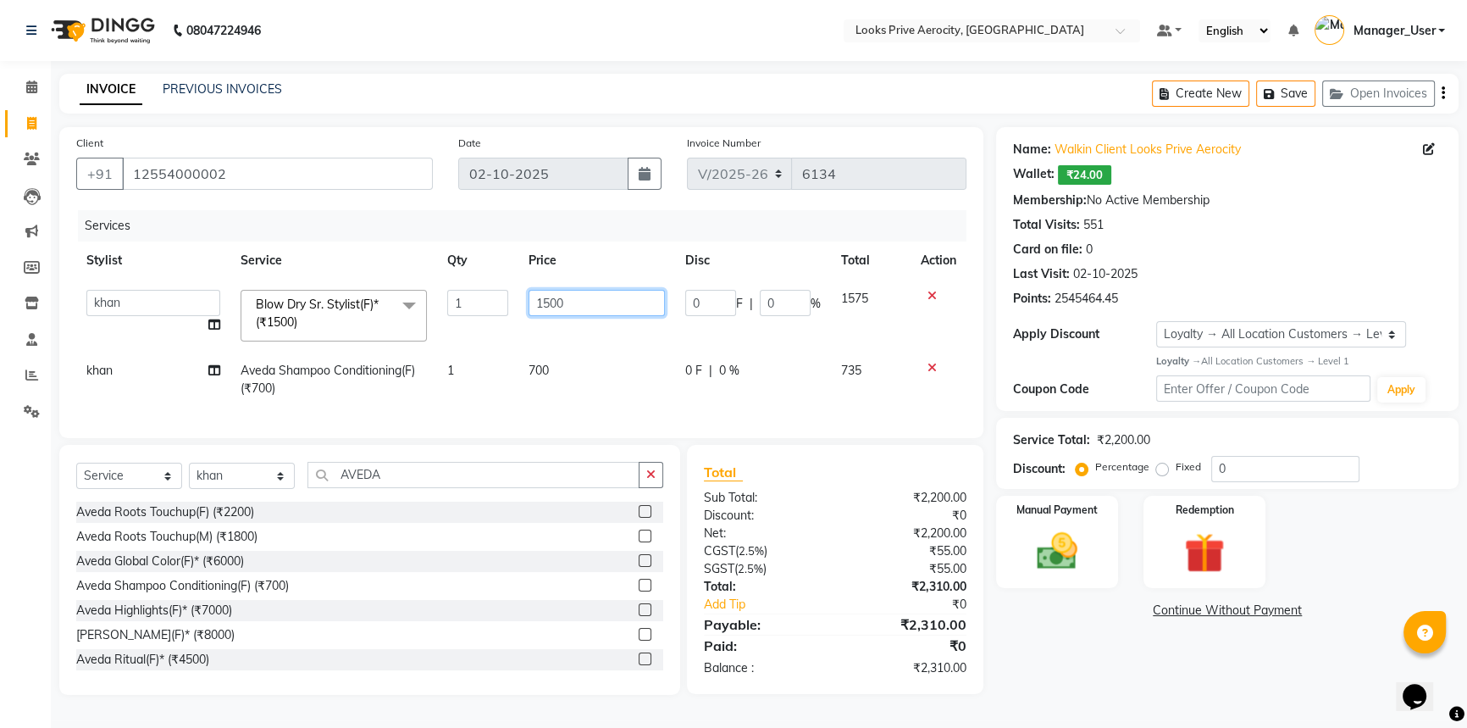
drag, startPoint x: 520, startPoint y: 294, endPoint x: 475, endPoint y: 291, distance: 45.0
click at [475, 292] on tr "Aman_Barber Amit Amu Dharma Erica CR Eric_asst Esha Ishita kapil khan Manager_U…" at bounding box center [521, 315] width 890 height 72
type input "2000"
click at [392, 479] on input "AVEDA" at bounding box center [473, 475] width 332 height 26
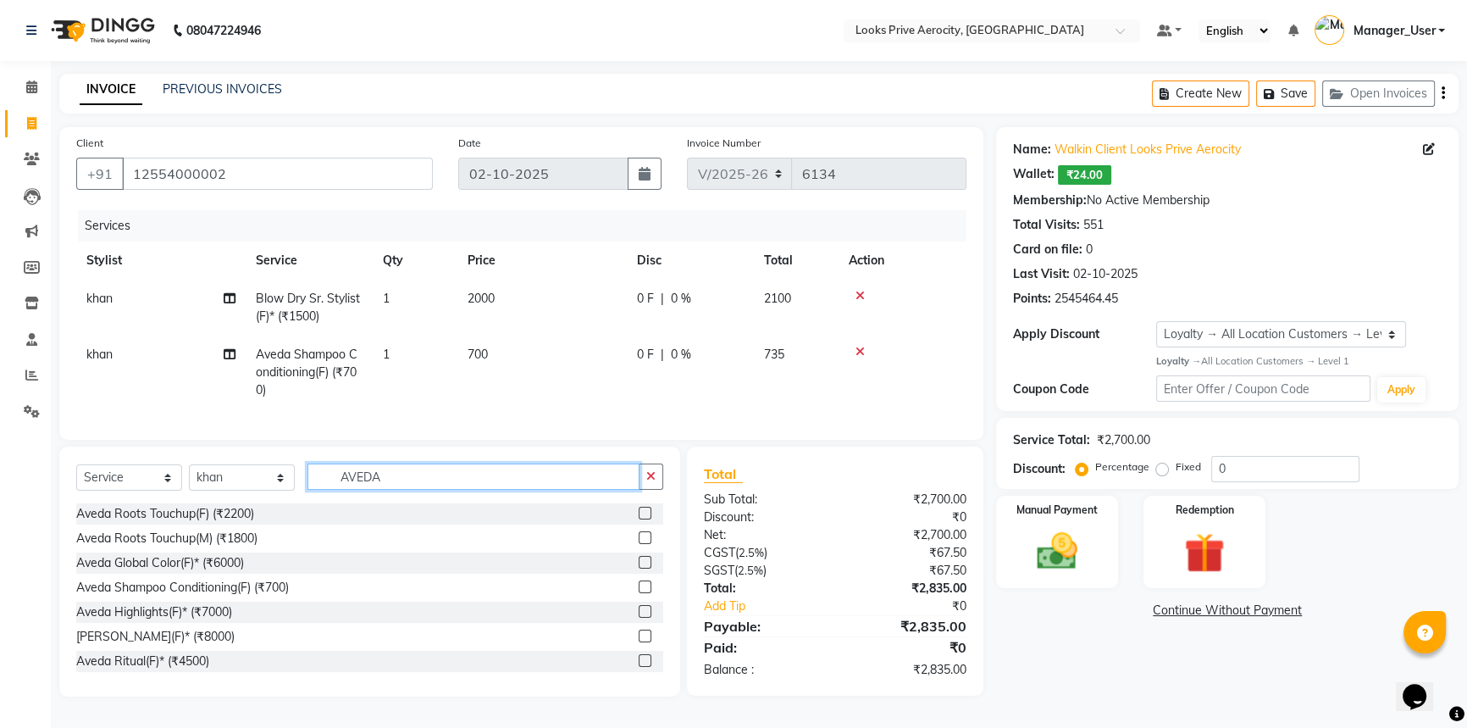
drag, startPoint x: 412, startPoint y: 493, endPoint x: 294, endPoint y: 485, distance: 118.8
click at [294, 485] on div "Select Service Product Membership Package Voucher Prepaid Gift Card Select Styl…" at bounding box center [369, 483] width 587 height 40
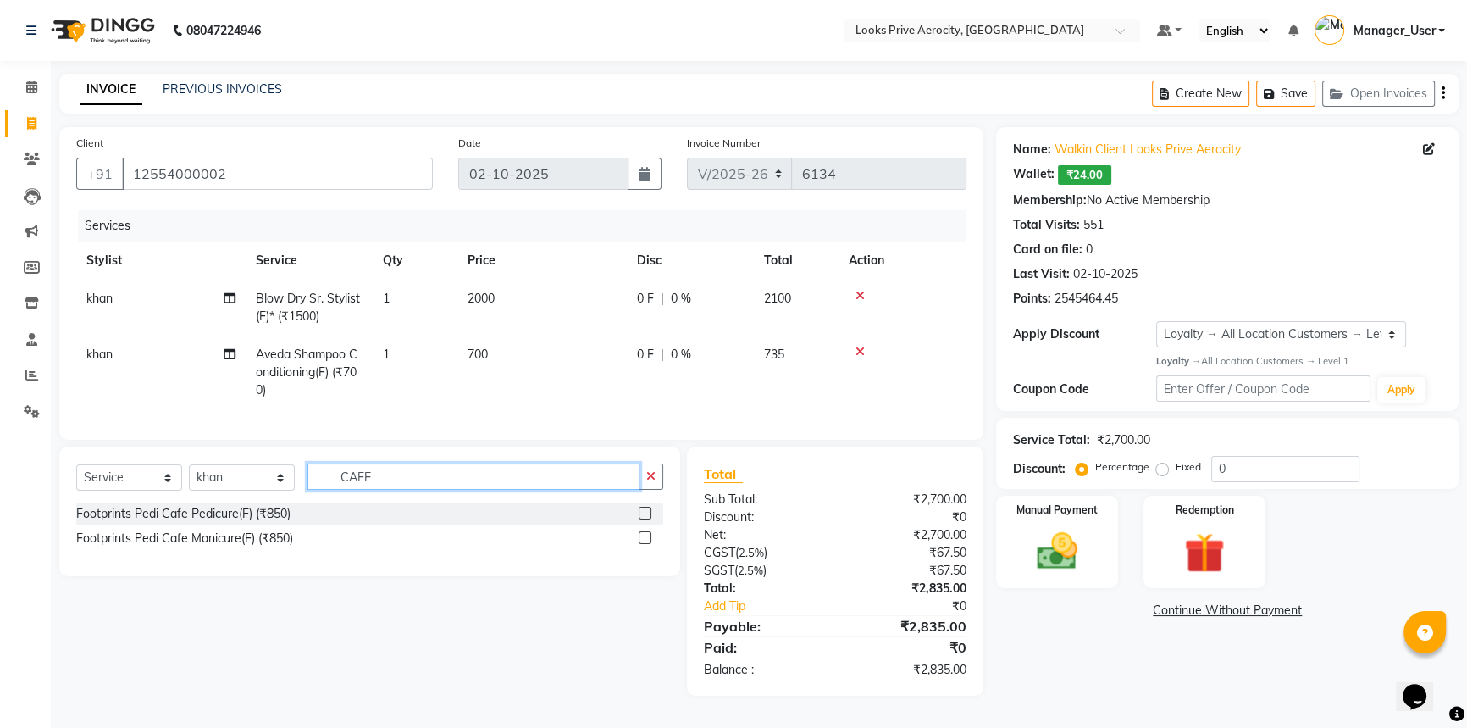
type input "CAFE"
click at [645, 519] on label at bounding box center [645, 512] width 13 height 13
click at [645, 519] on input "checkbox" at bounding box center [644, 513] width 11 height 11
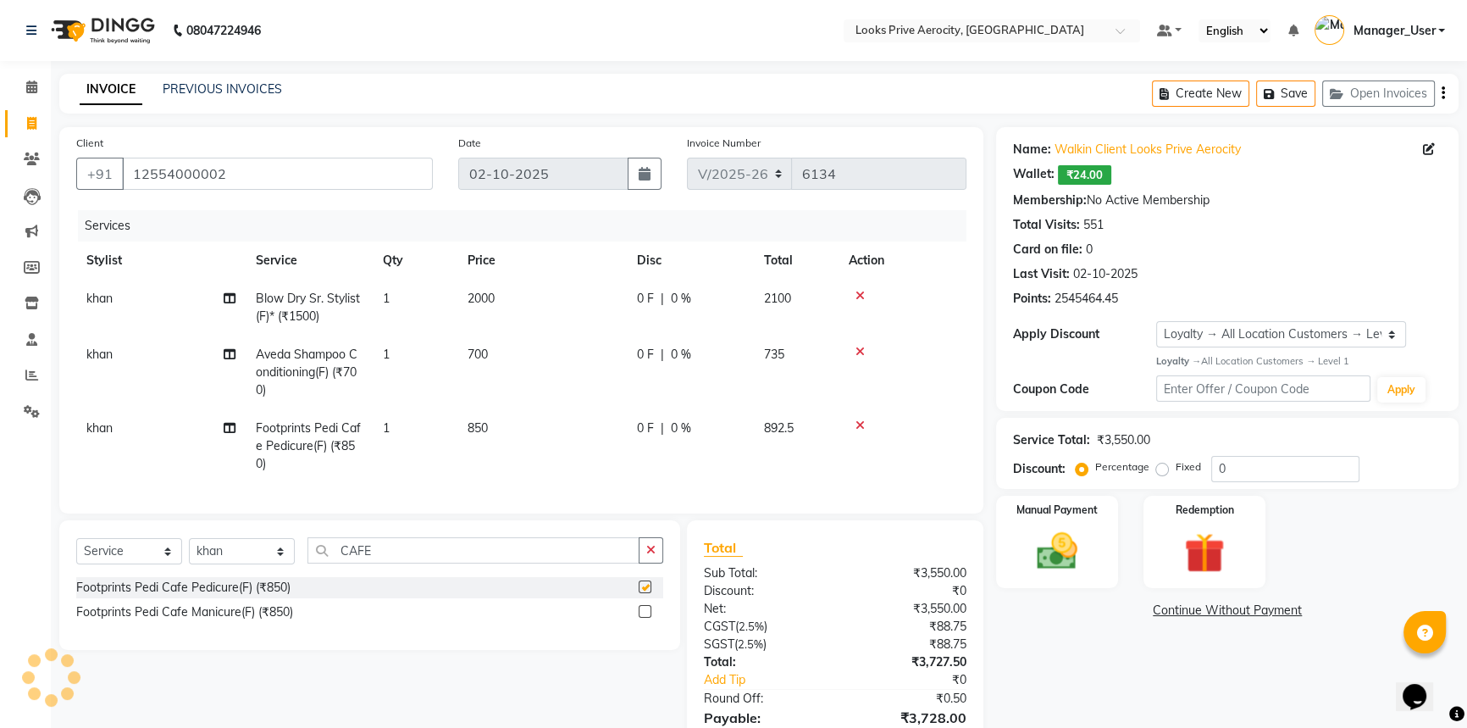
checkbox input "false"
click at [647, 617] on label at bounding box center [645, 611] width 13 height 13
click at [647, 617] on input "checkbox" at bounding box center [644, 611] width 11 height 11
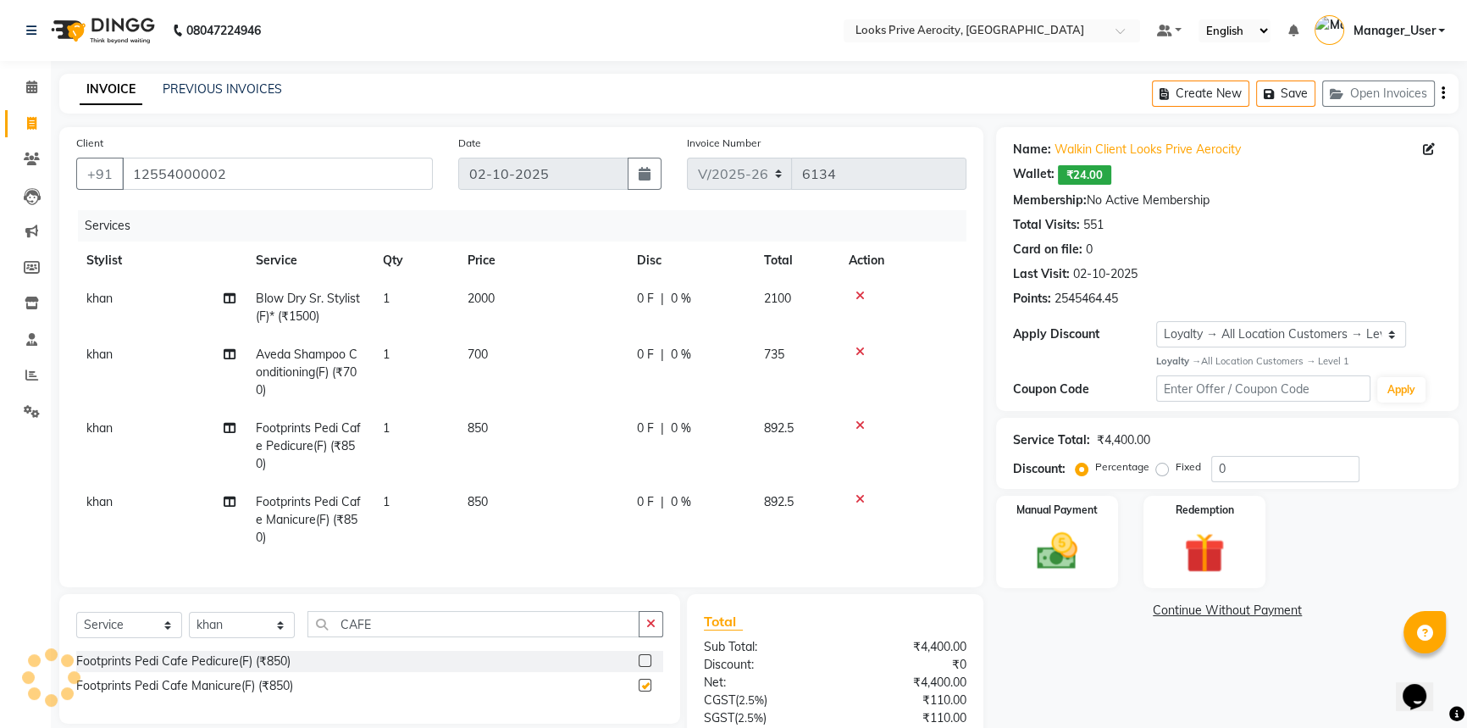
checkbox input "false"
click at [514, 434] on td "850" at bounding box center [541, 446] width 169 height 74
select select "43243"
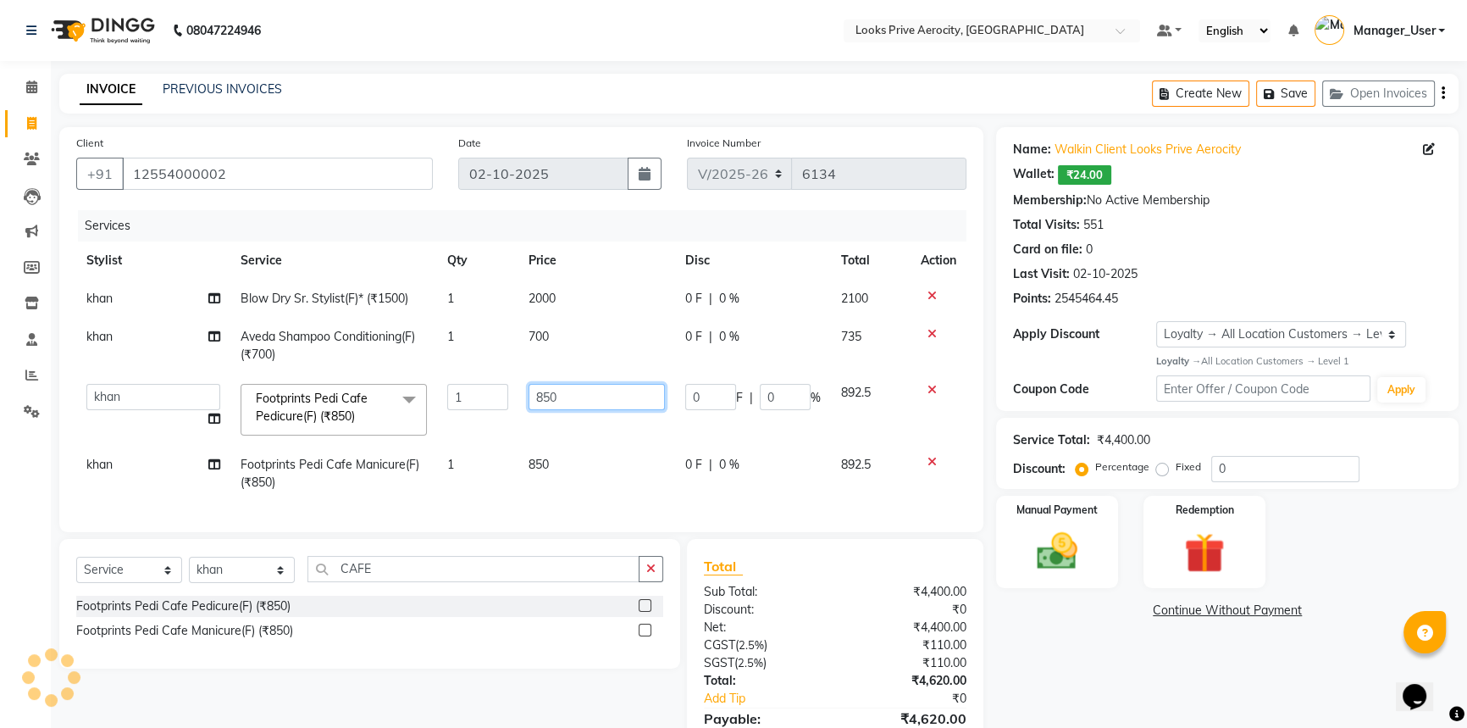
drag, startPoint x: 583, startPoint y: 401, endPoint x: 504, endPoint y: 401, distance: 78.8
click at [504, 401] on tr "Aman_Barber Amit Amu Dharma Erica CR Eric_asst Esha Ishita kapil khan Manager_U…" at bounding box center [521, 409] width 890 height 72
type input "1000"
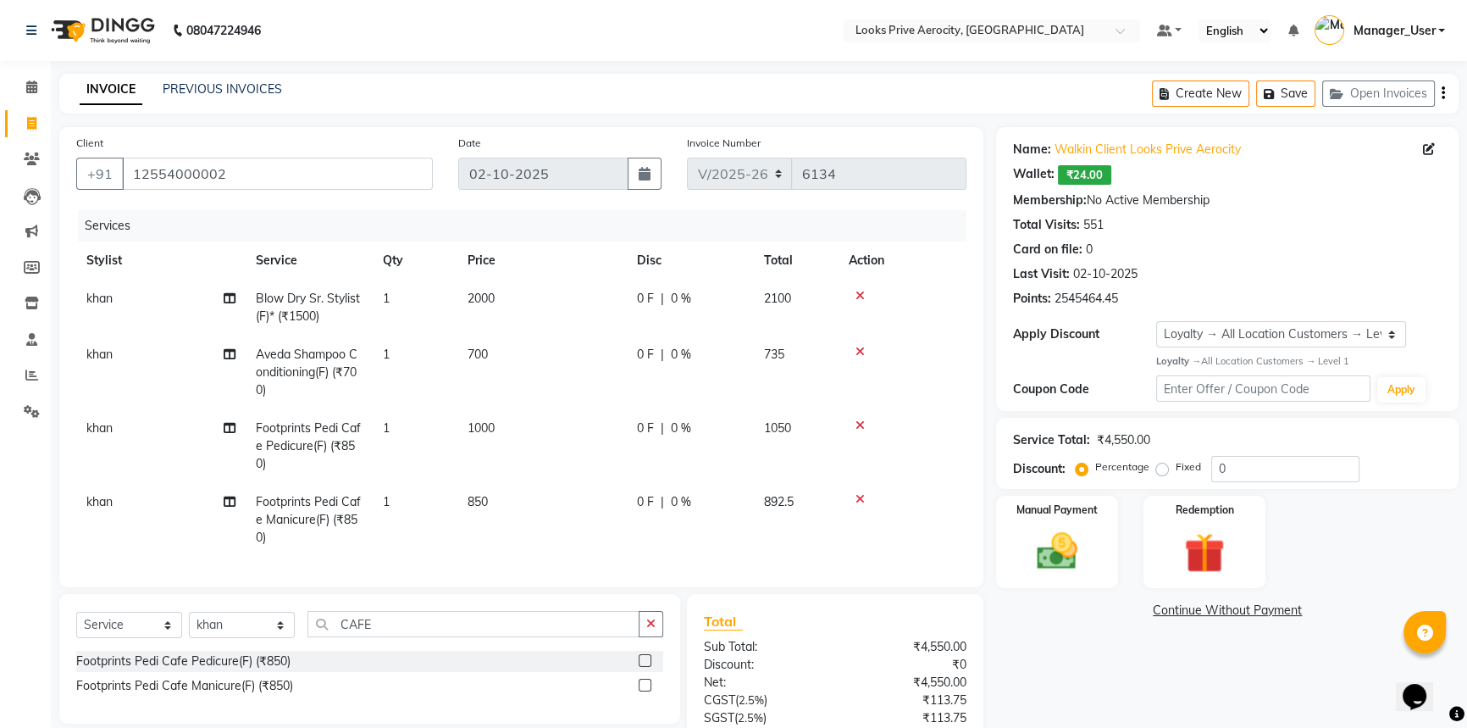
click at [601, 473] on tbody "khan Blow Dry Sr. Stylist(F)* (₹1500) 1 2000 0 F | 0 % 2100 khan Aveda Shampoo …" at bounding box center [521, 417] width 890 height 277
click at [494, 523] on td "850" at bounding box center [541, 520] width 169 height 74
select select "43243"
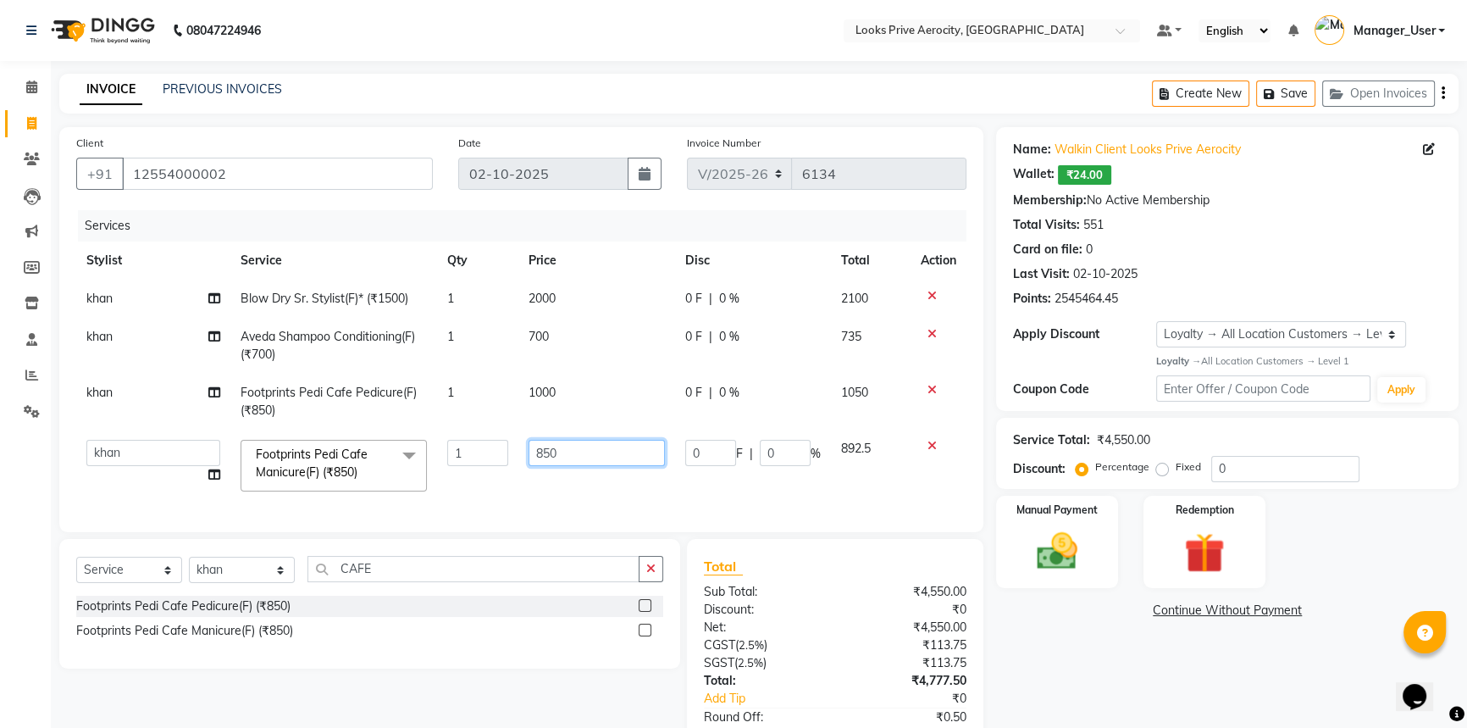
drag, startPoint x: 592, startPoint y: 460, endPoint x: 443, endPoint y: 423, distance: 153.4
click at [479, 434] on tr "Aman_Barber Amit Amu Dharma Erica CR Eric_asst Esha Ishita kapil khan Manager_U…" at bounding box center [521, 465] width 890 height 72
type input "1000"
click at [115, 404] on tbody "khan Blow Dry Sr. Stylist(F)* (₹1500) 1 2000 0 F | 0 % 2100 khan Aveda Shampoo …" at bounding box center [521, 390] width 890 height 222
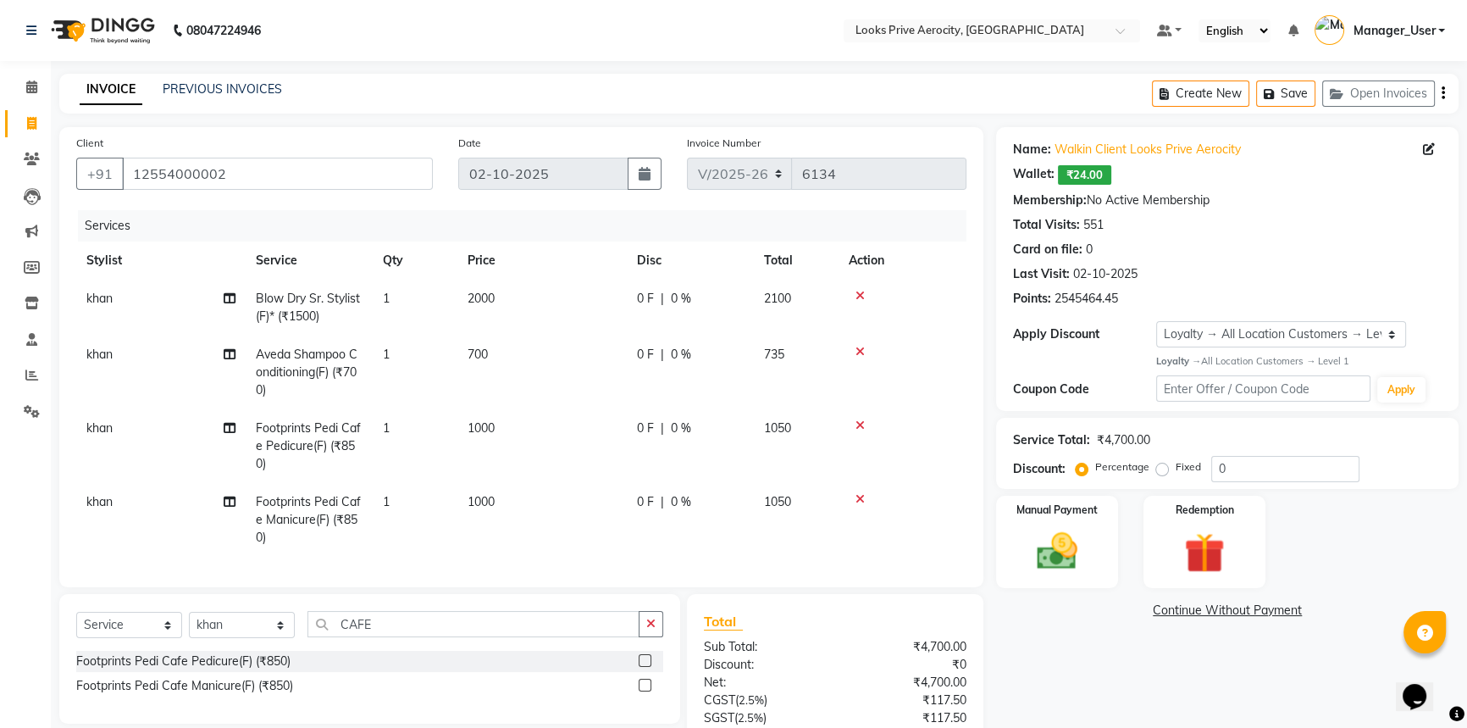
click at [97, 517] on td "khan" at bounding box center [160, 520] width 169 height 74
select select "43243"
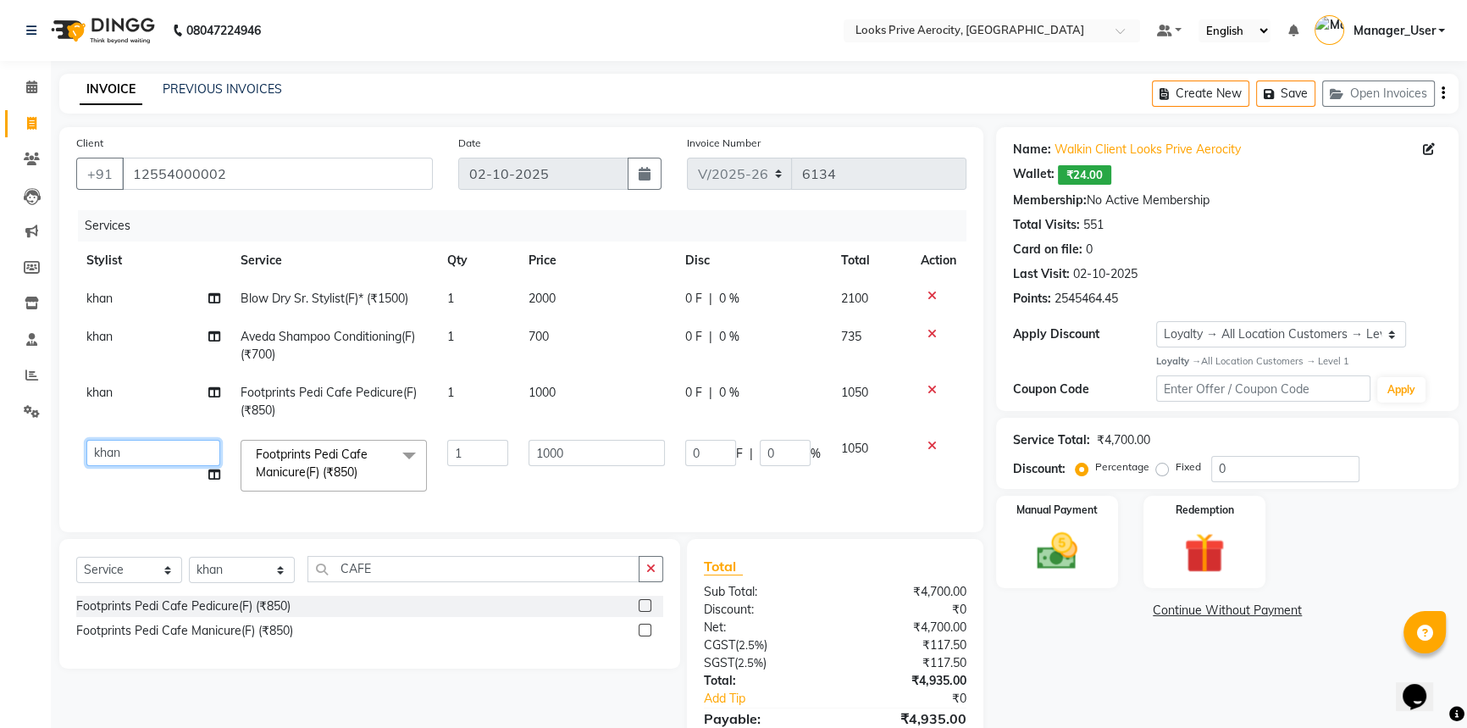
click at [119, 456] on select "Aman_Barber Amit Amu Dharma Erica CR Eric_asst Esha Ishita kapil khan Manager_U…" at bounding box center [153, 453] width 134 height 26
select select "43252"
click at [133, 390] on td "khan" at bounding box center [153, 401] width 154 height 56
select select "43243"
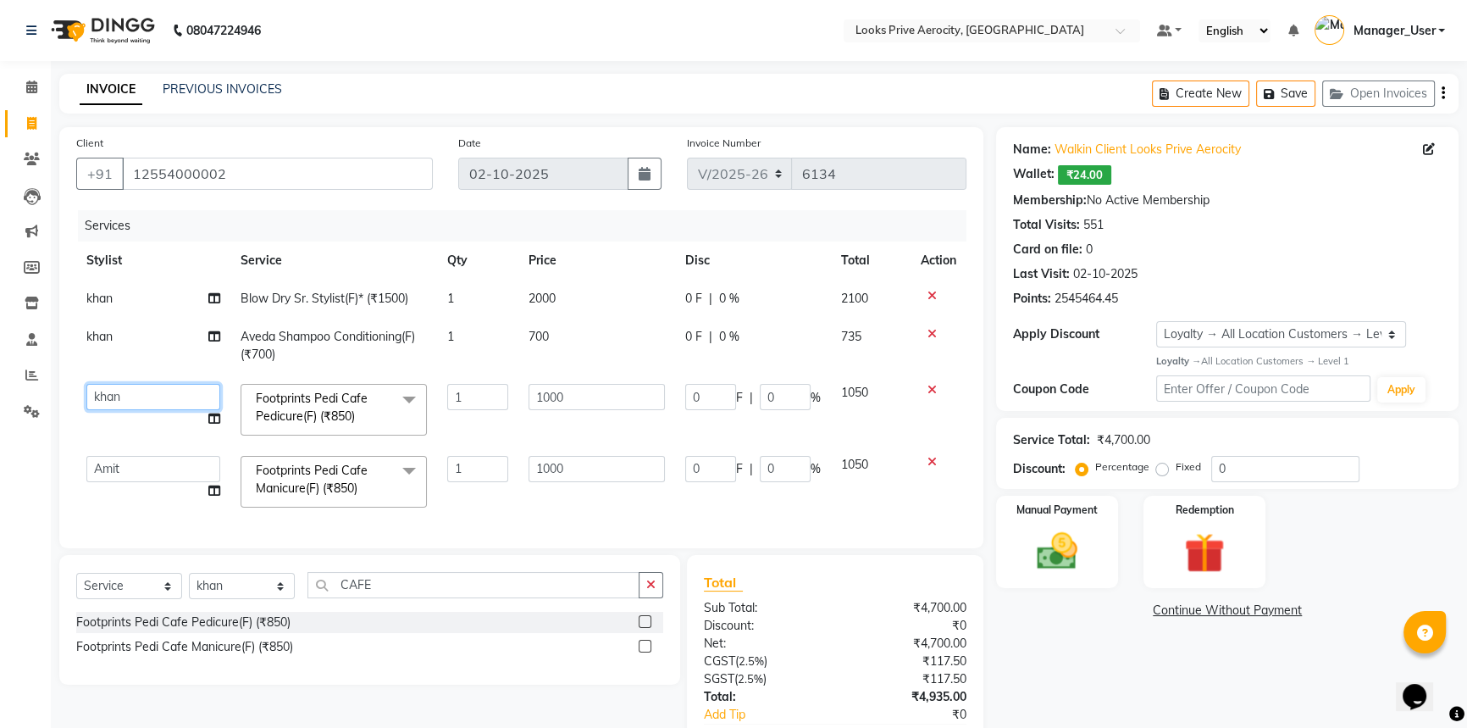
click at [133, 390] on select "Aman_Barber Amit Amu Dharma Erica CR Eric_asst Esha Ishita kapil khan Manager_U…" at bounding box center [153, 397] width 134 height 26
select select "76840"
click at [1058, 644] on div "Name: Walkin Client Looks Prive Aerocity Wallet: ₹24.00 Membership: No Active M…" at bounding box center [1233, 465] width 475 height 677
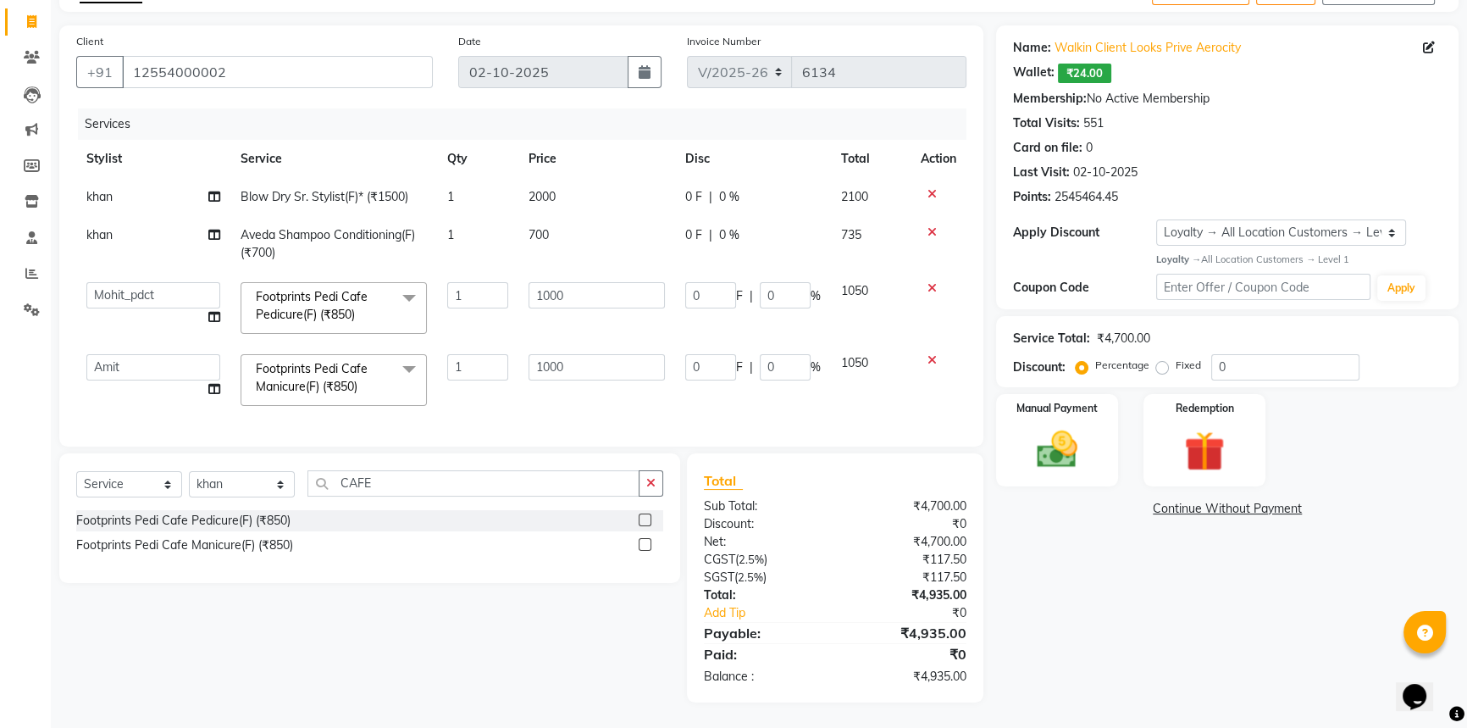
click at [1380, 500] on link "Continue Without Payment" at bounding box center [1227, 509] width 456 height 18
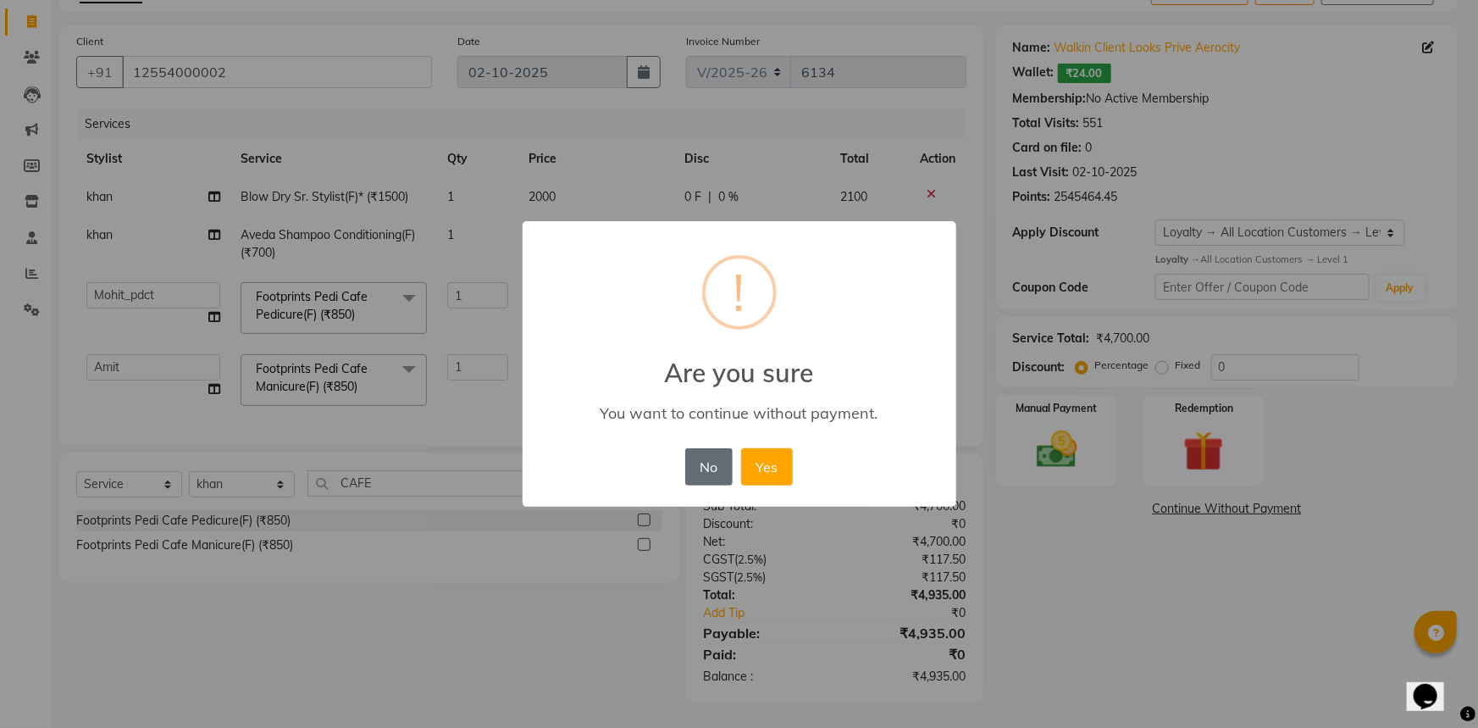
click at [722, 477] on button "No" at bounding box center [708, 466] width 47 height 37
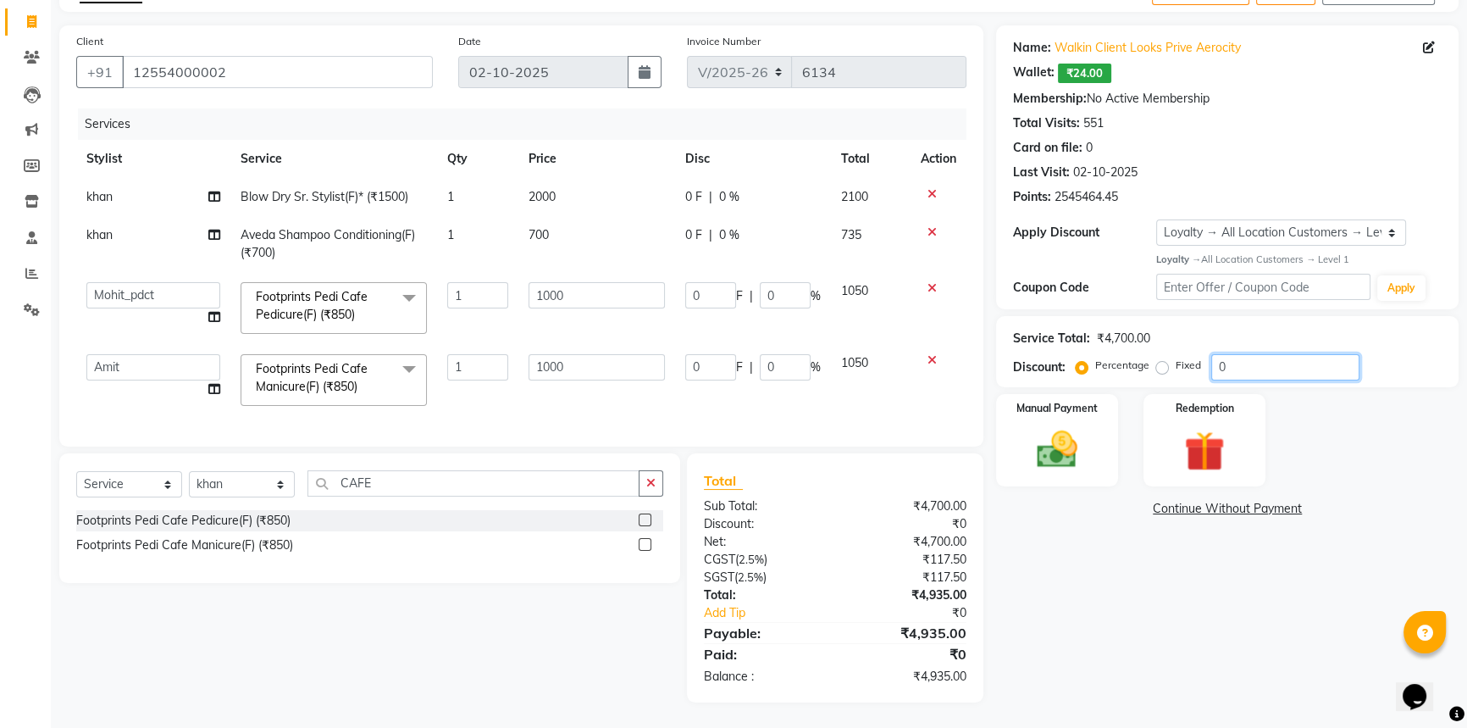
drag, startPoint x: 1270, startPoint y: 356, endPoint x: 1196, endPoint y: 346, distance: 75.1
click at [1198, 354] on div "Percentage Fixed 0" at bounding box center [1219, 367] width 280 height 26
type input "2"
type input "20"
type input "2"
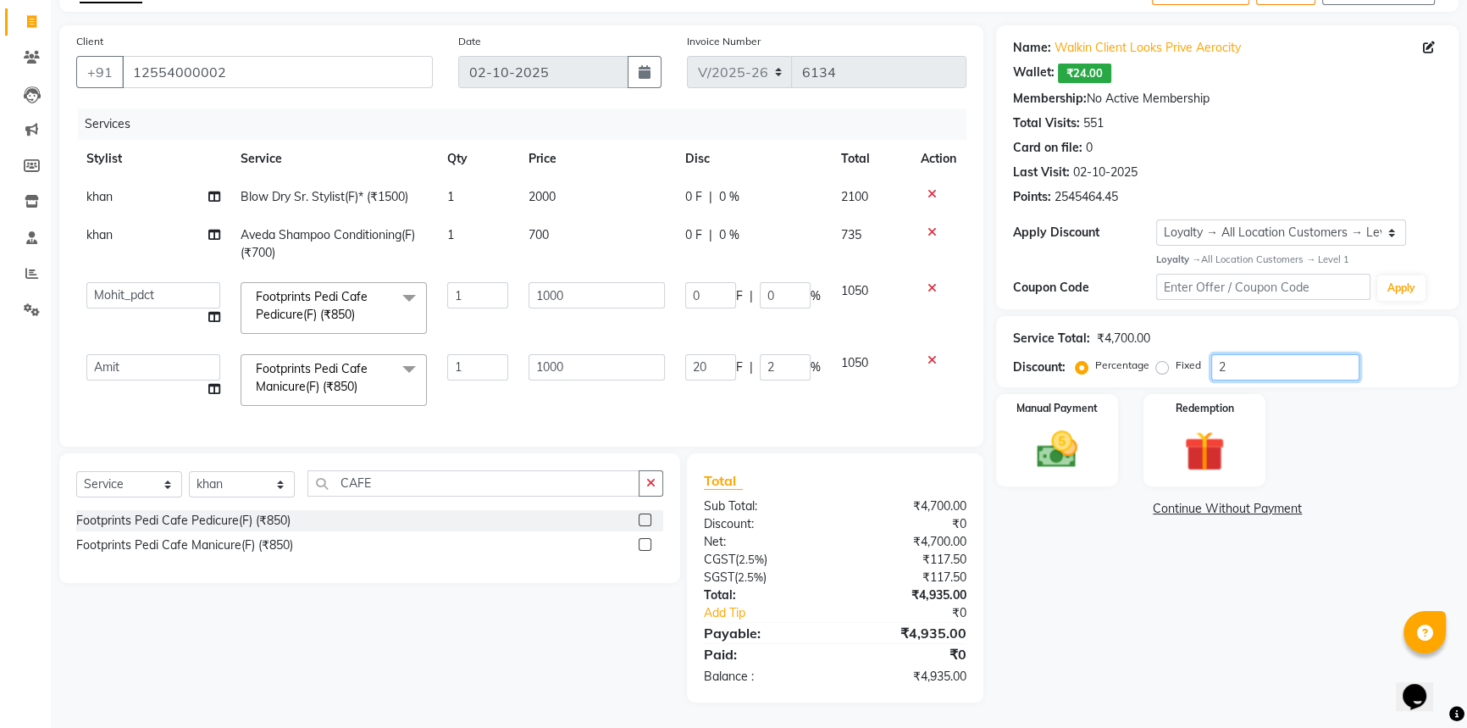
type input "20"
type input "2"
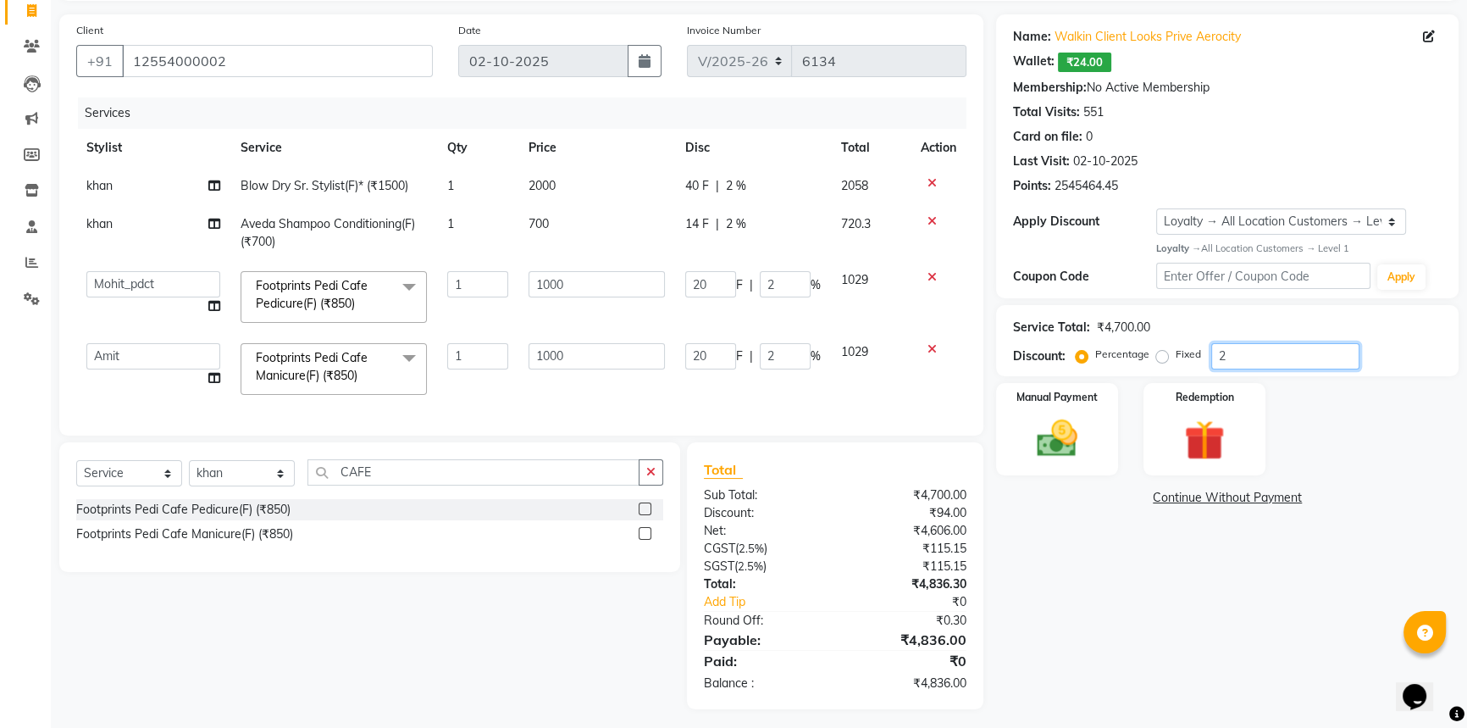
type input "20"
type input "200"
type input "20"
type input "200"
type input "20"
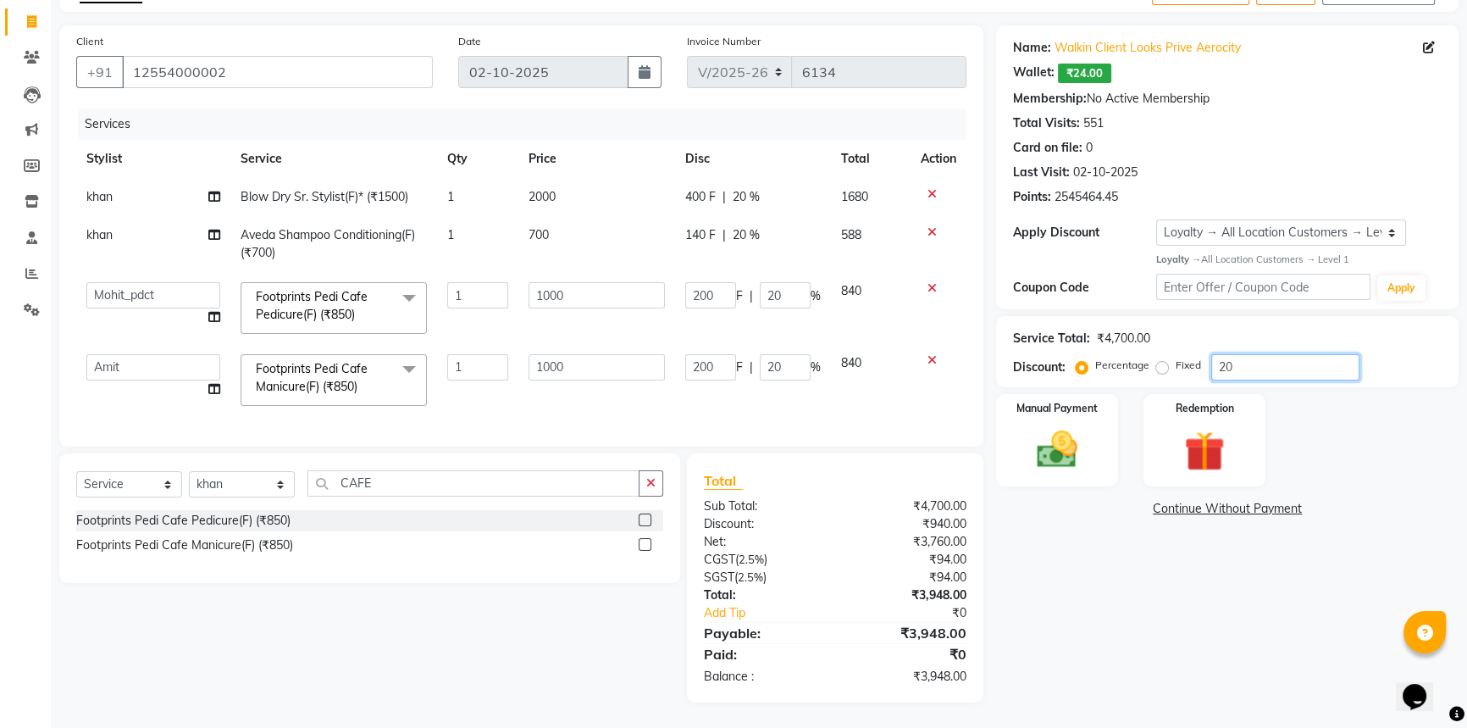
type input "20"
click at [1078, 427] on img at bounding box center [1057, 449] width 69 height 48
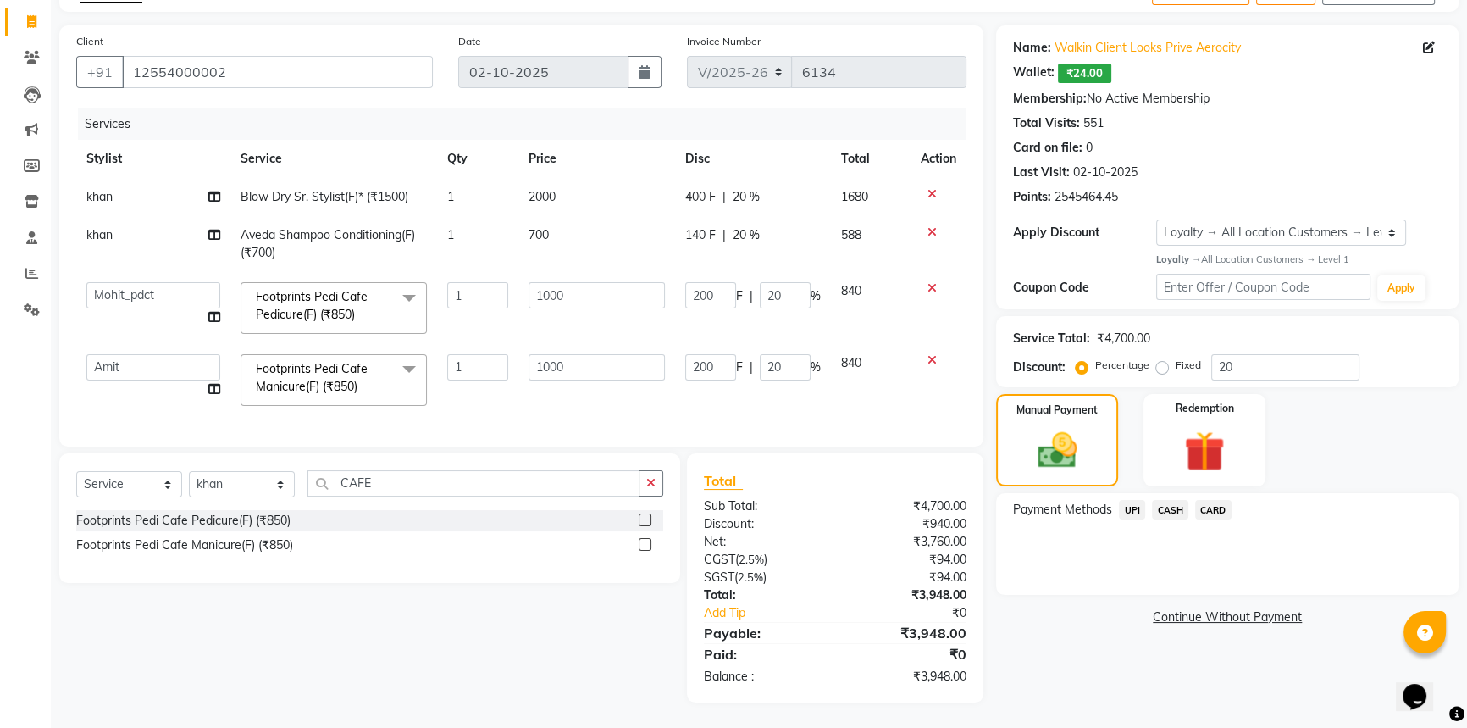
click at [1214, 500] on span "CARD" at bounding box center [1213, 509] width 36 height 19
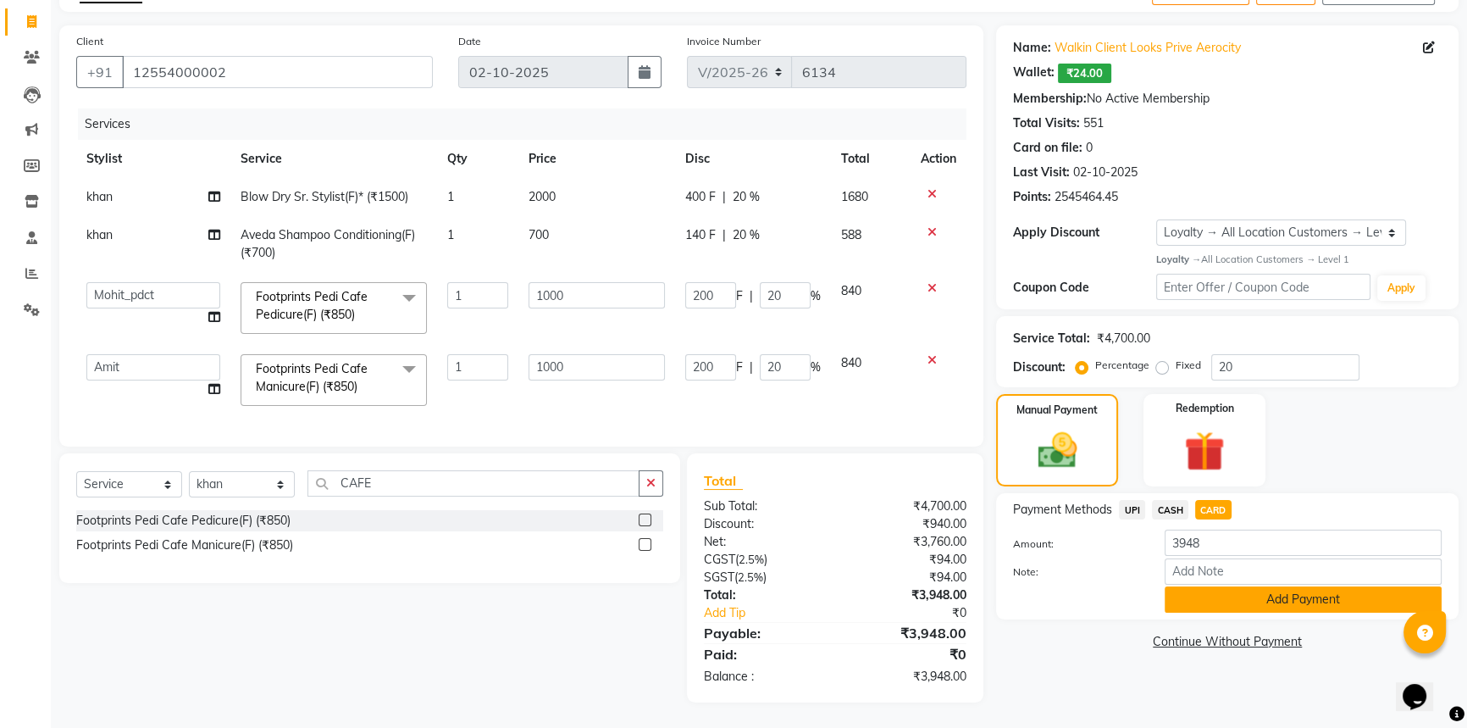
click at [1216, 586] on button "Add Payment" at bounding box center [1303, 599] width 277 height 26
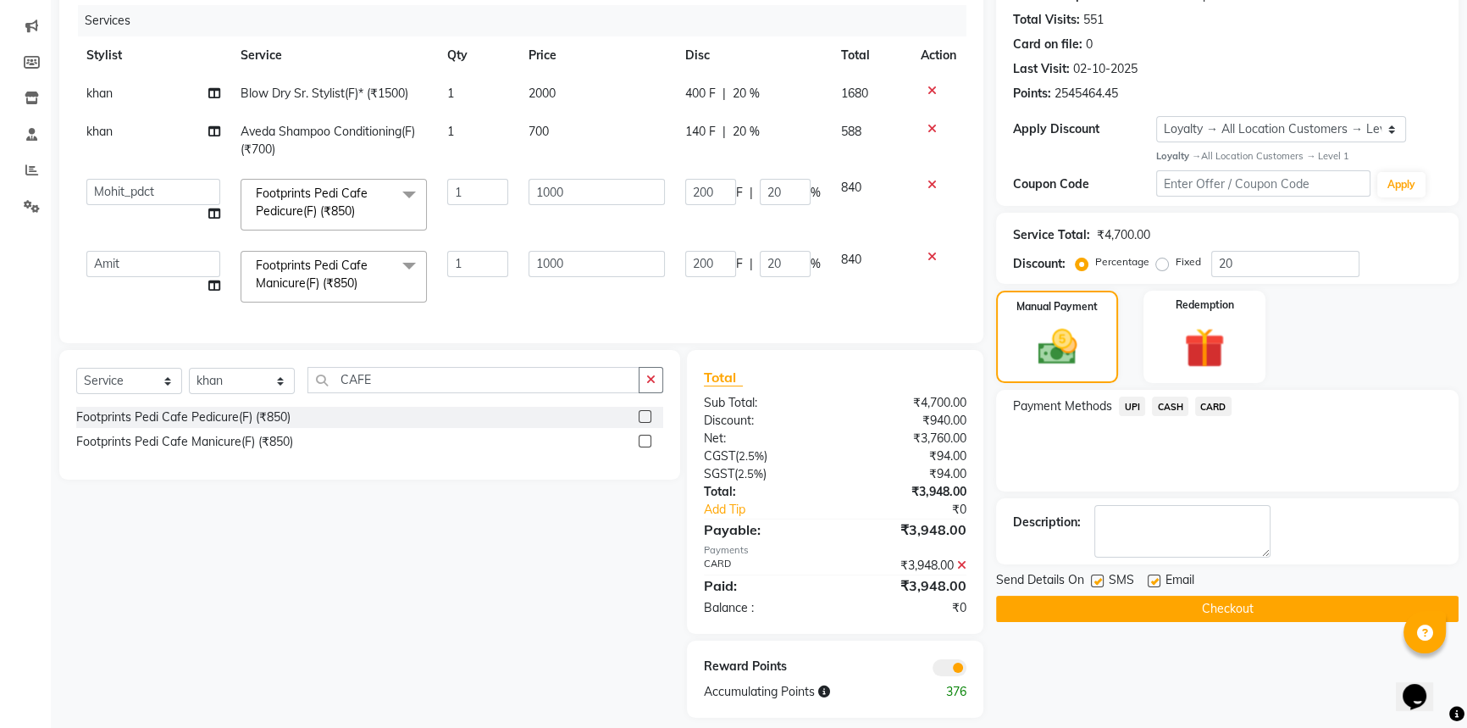
scroll to position [233, 0]
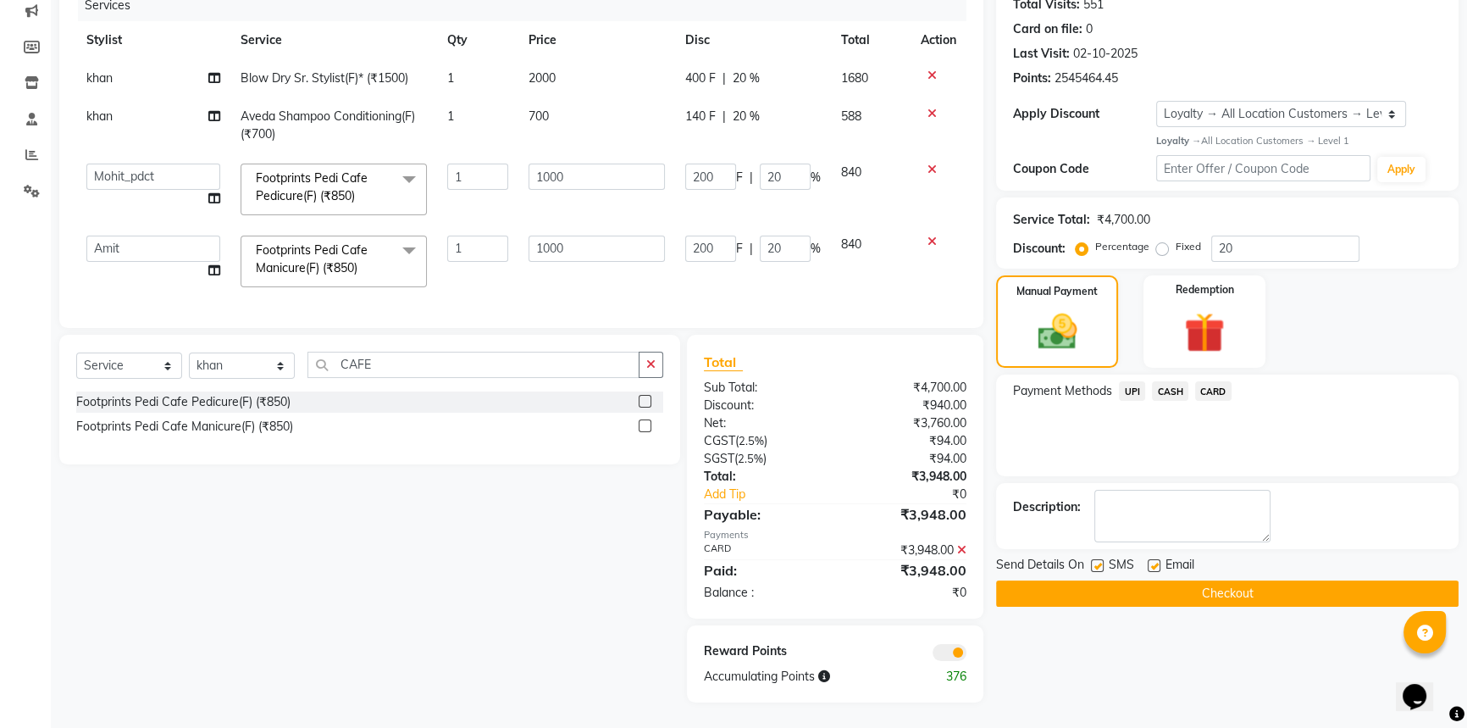
click at [1192, 581] on button "Checkout" at bounding box center [1227, 593] width 462 height 26
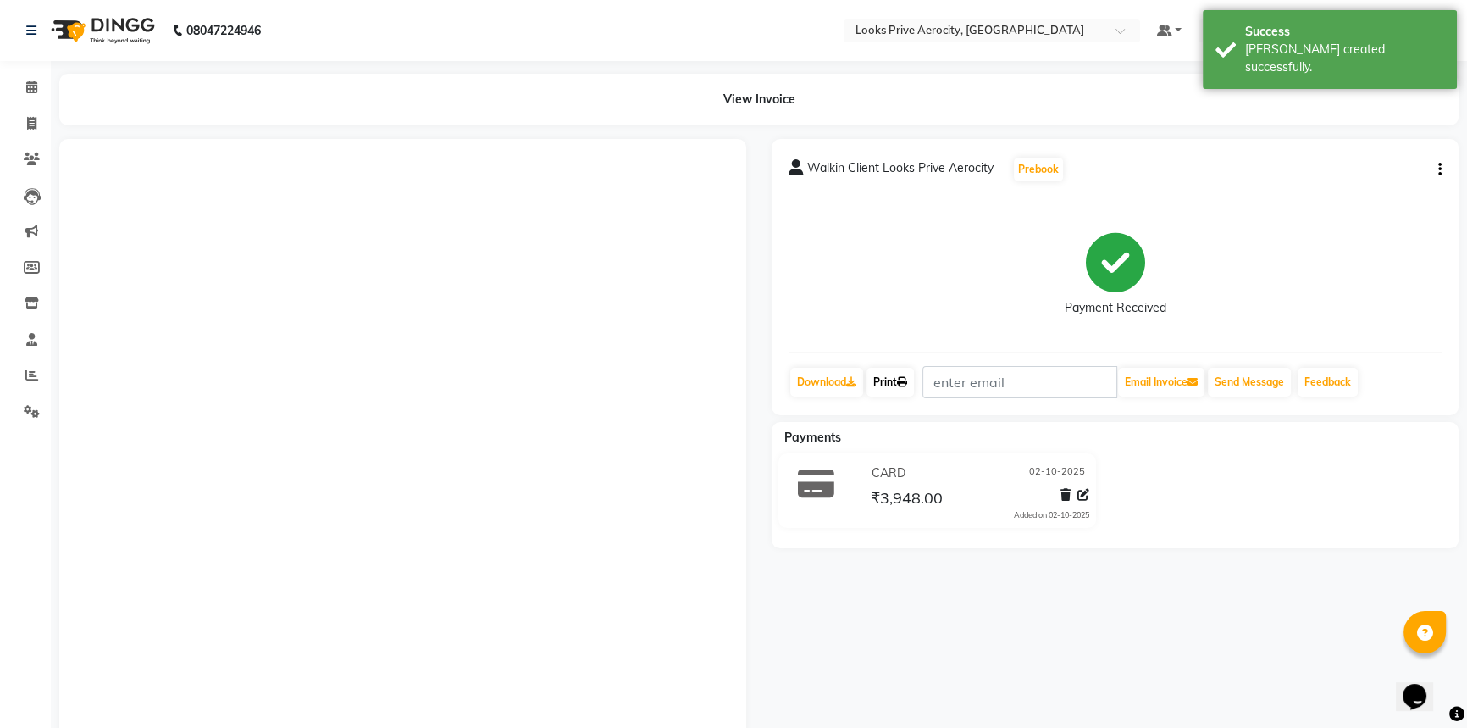
click at [890, 383] on link "Print" at bounding box center [889, 382] width 47 height 29
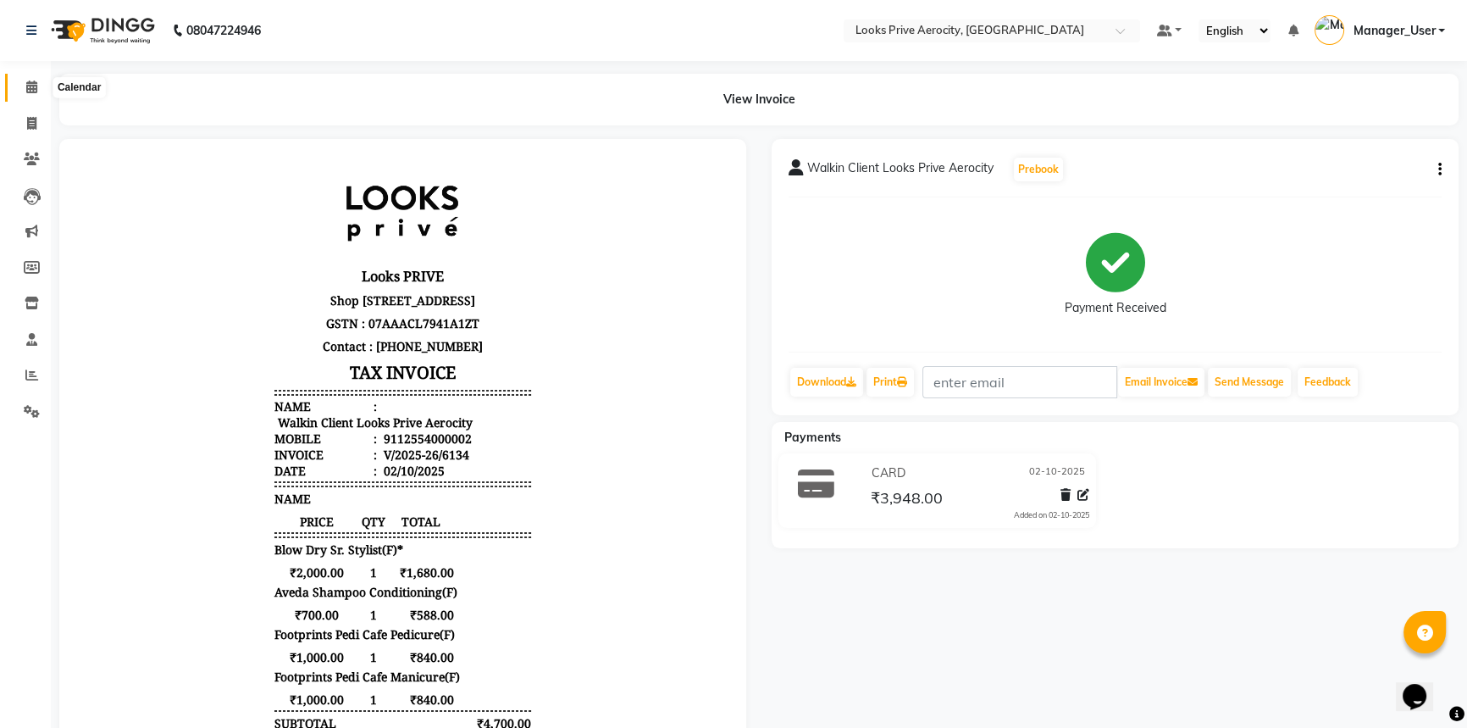
click at [30, 92] on icon at bounding box center [31, 86] width 11 height 13
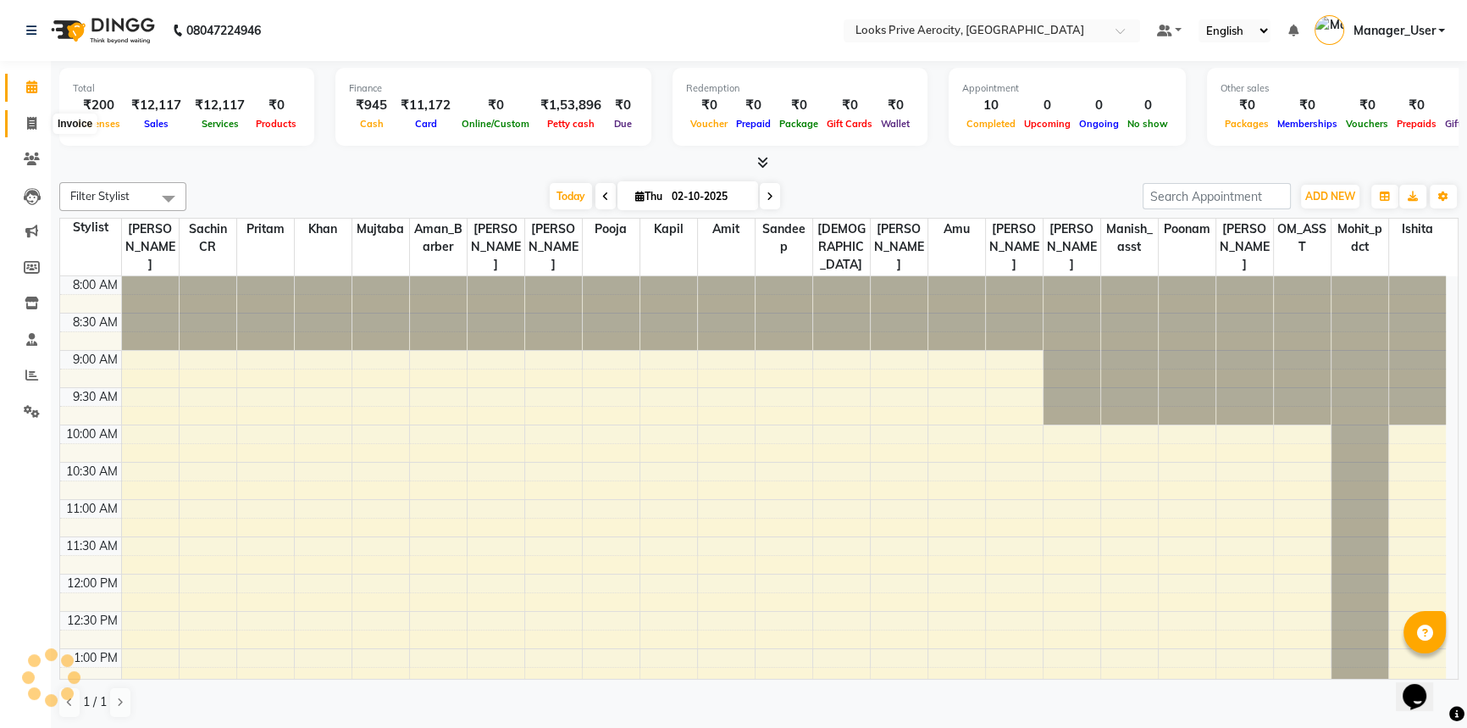
click at [33, 118] on icon at bounding box center [31, 123] width 9 height 13
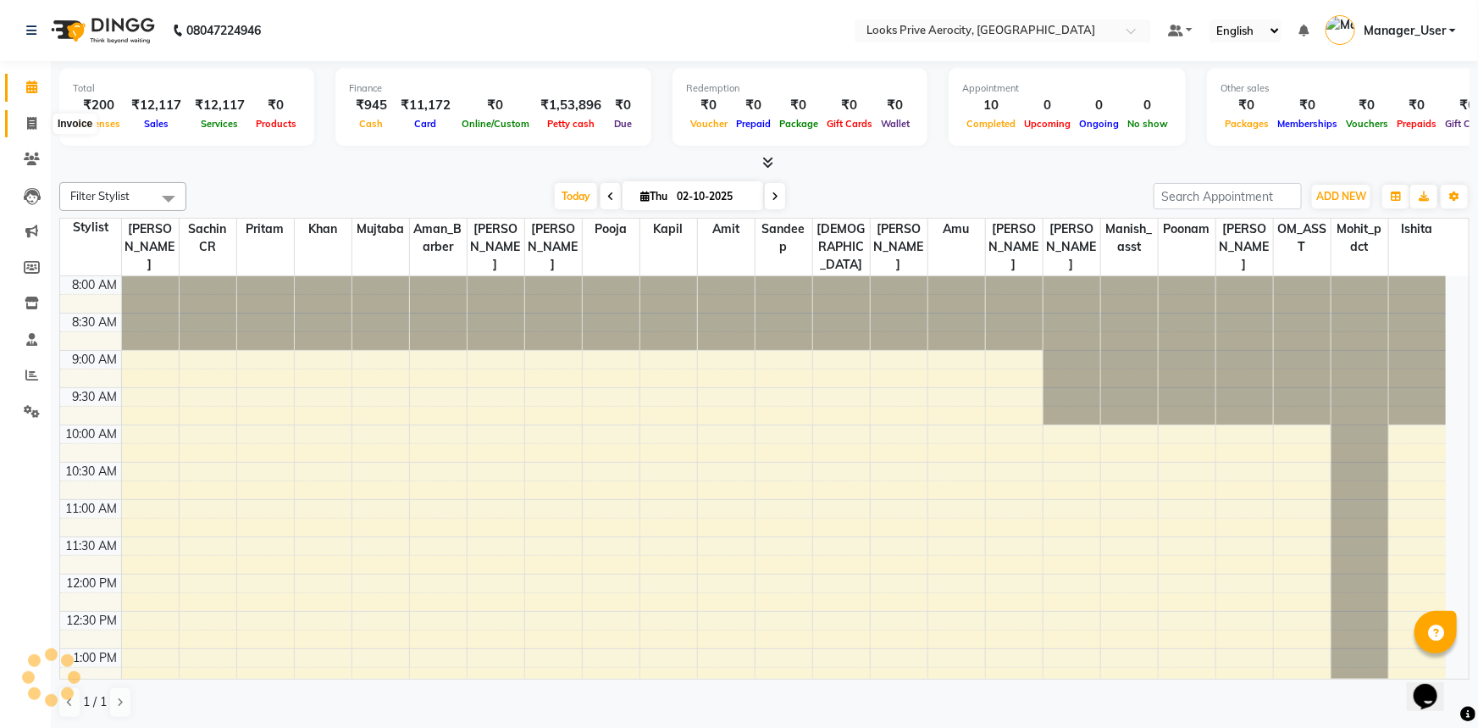
select select "service"
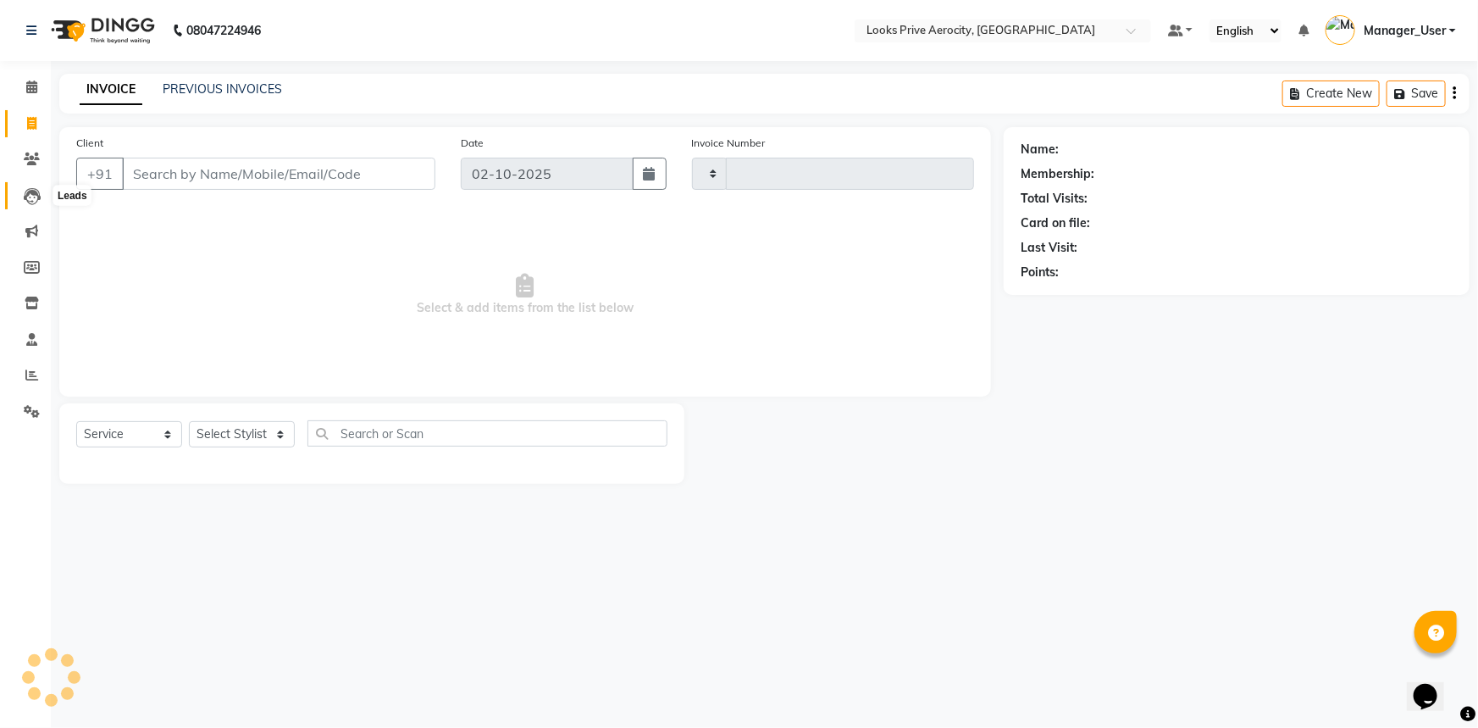
click at [33, 189] on icon at bounding box center [32, 196] width 17 height 17
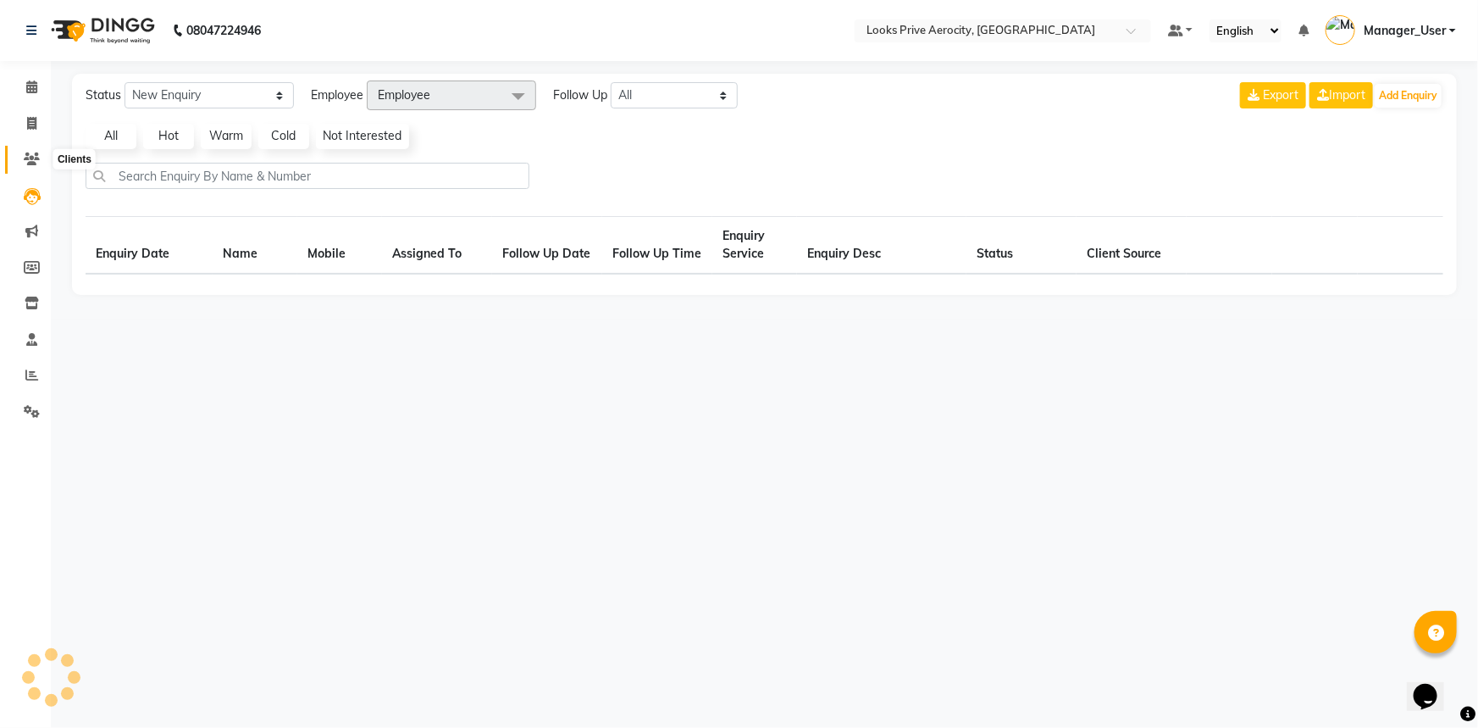
click at [36, 157] on icon at bounding box center [32, 158] width 16 height 13
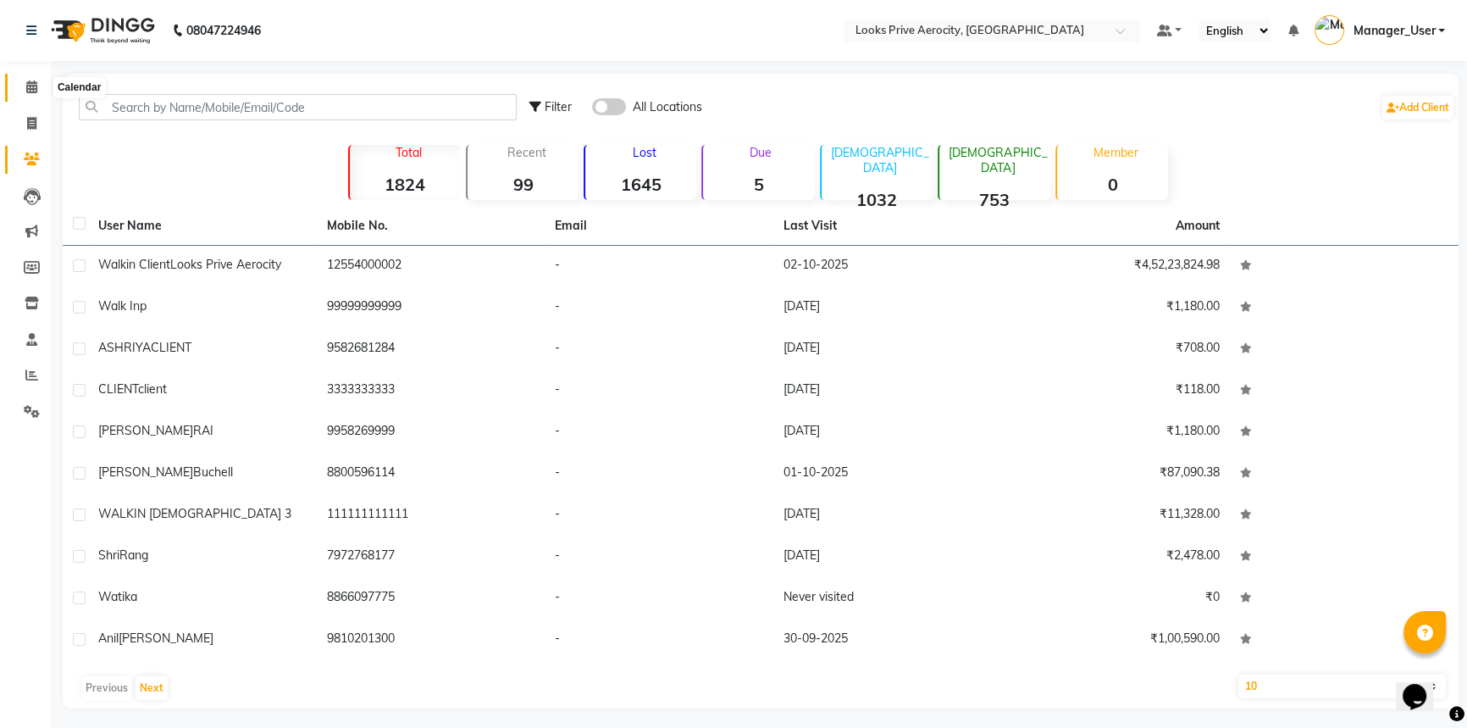
click at [28, 80] on icon at bounding box center [31, 86] width 11 height 13
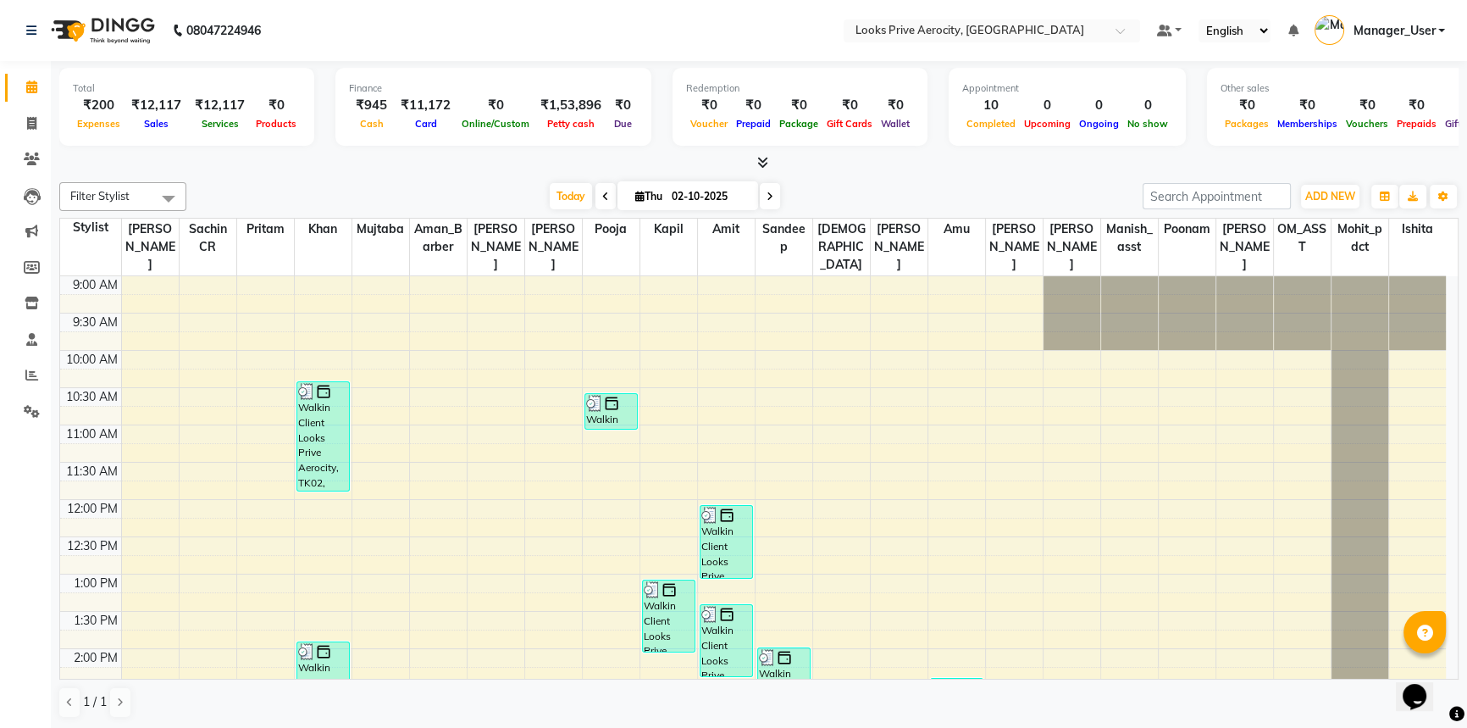
scroll to position [438, 0]
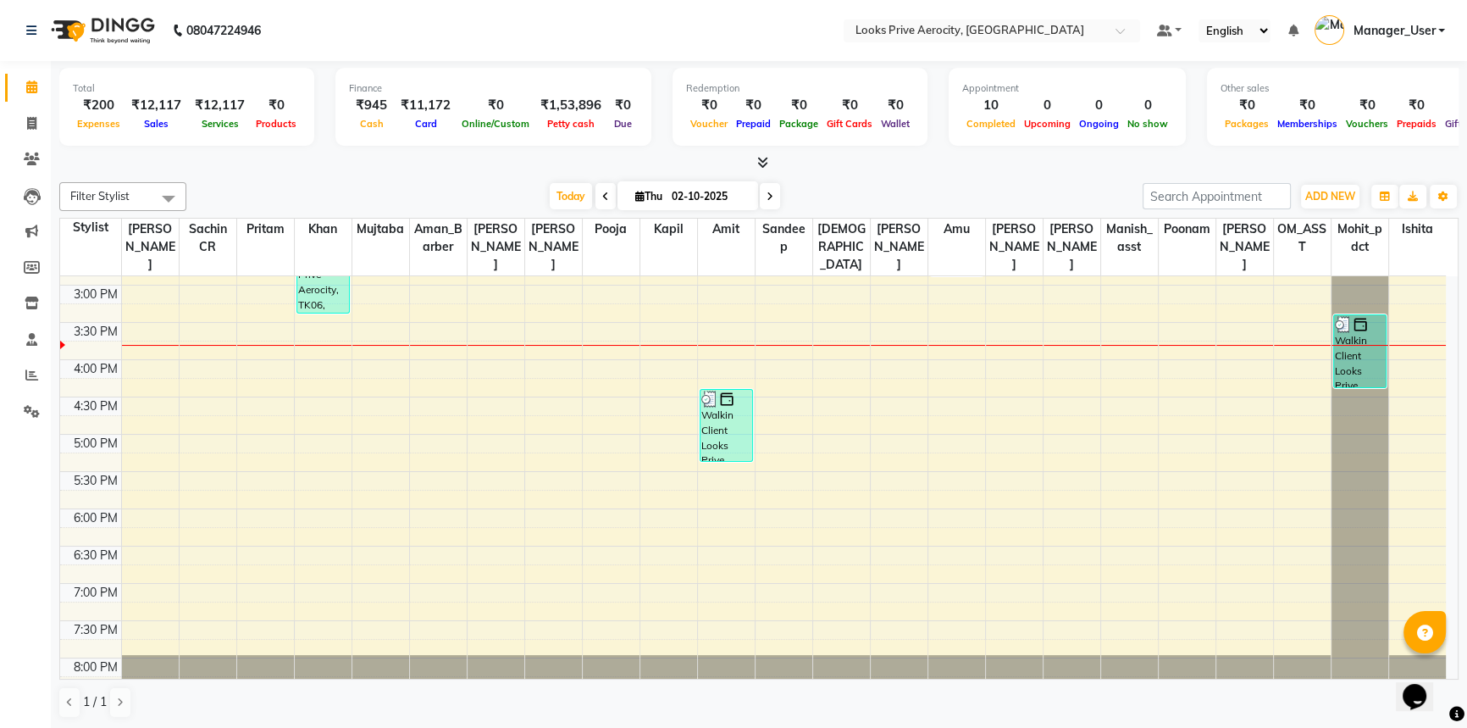
click at [0, 139] on li "Invoice" at bounding box center [25, 124] width 51 height 36
click at [31, 115] on span at bounding box center [32, 123] width 30 height 19
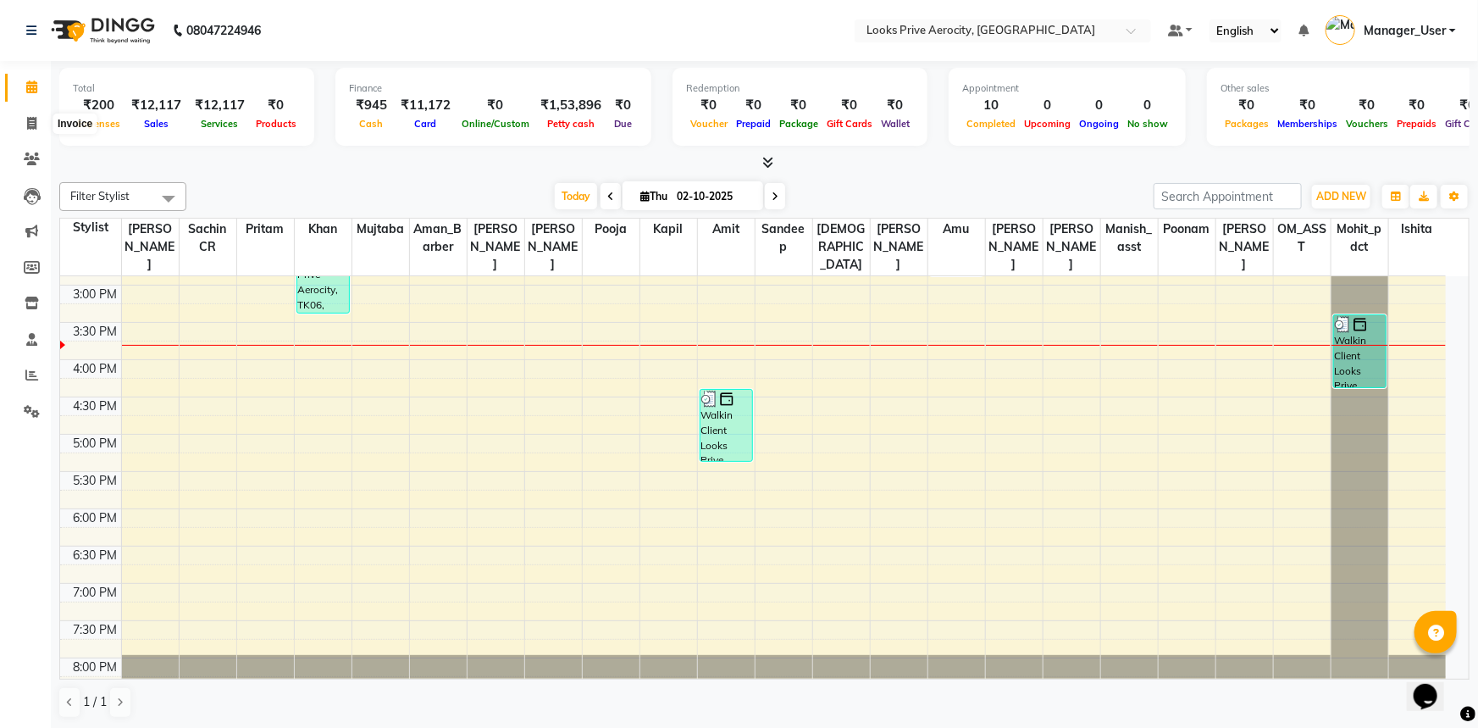
select select "service"
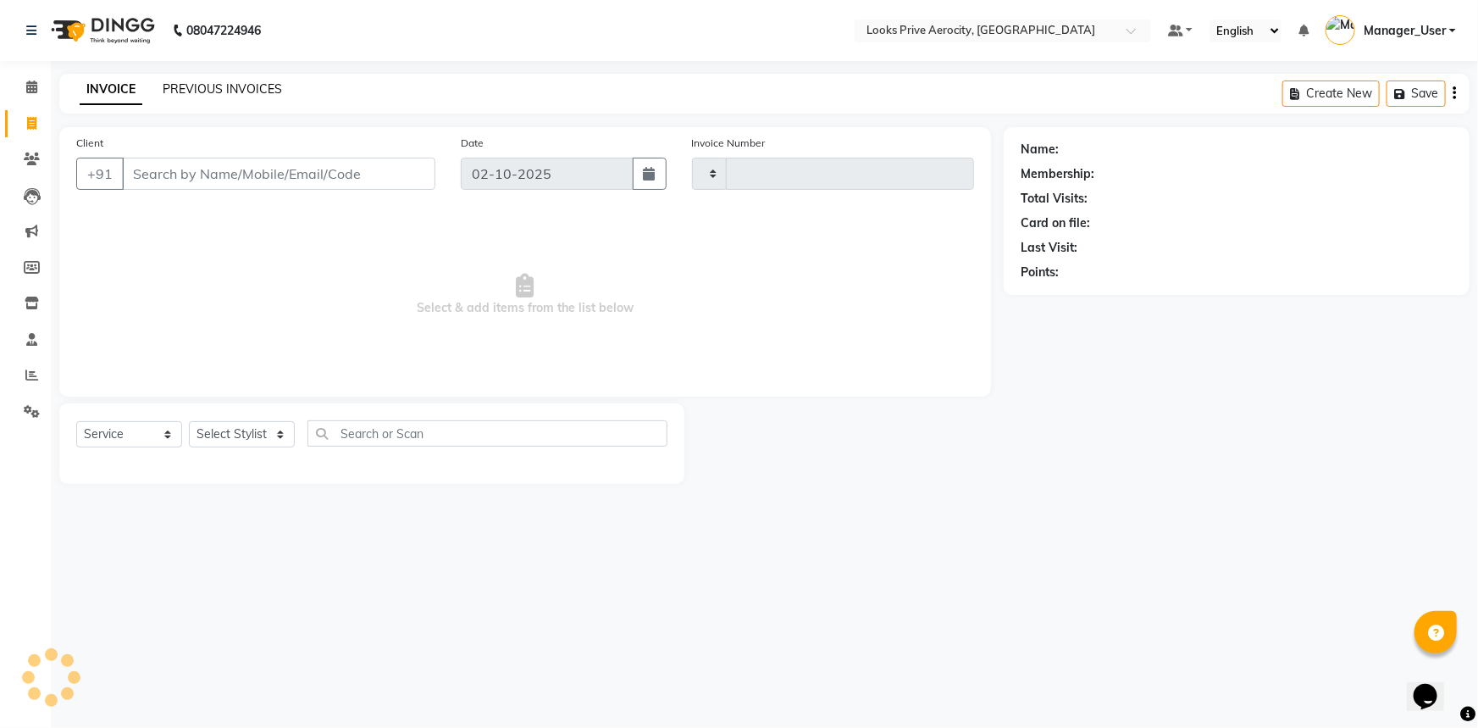
click at [209, 92] on link "PREVIOUS INVOICES" at bounding box center [222, 88] width 119 height 15
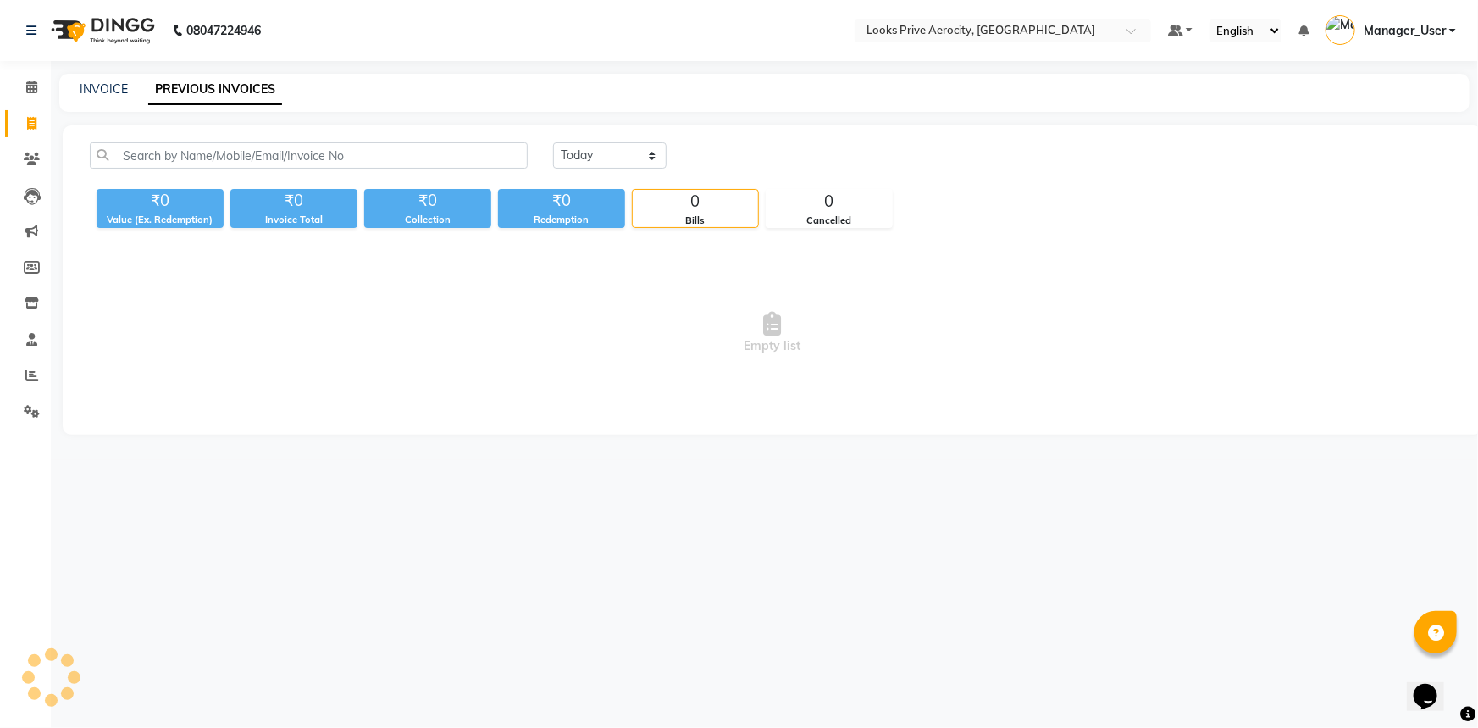
drag, startPoint x: 832, startPoint y: 277, endPoint x: 783, endPoint y: 108, distance: 176.1
drag, startPoint x: 783, startPoint y: 108, endPoint x: 380, endPoint y: 86, distance: 403.7
click at [380, 86] on div "INVOICE PREVIOUS INVOICES" at bounding box center [754, 89] width 1390 height 18
click at [113, 93] on link "INVOICE" at bounding box center [104, 88] width 48 height 15
select select "service"
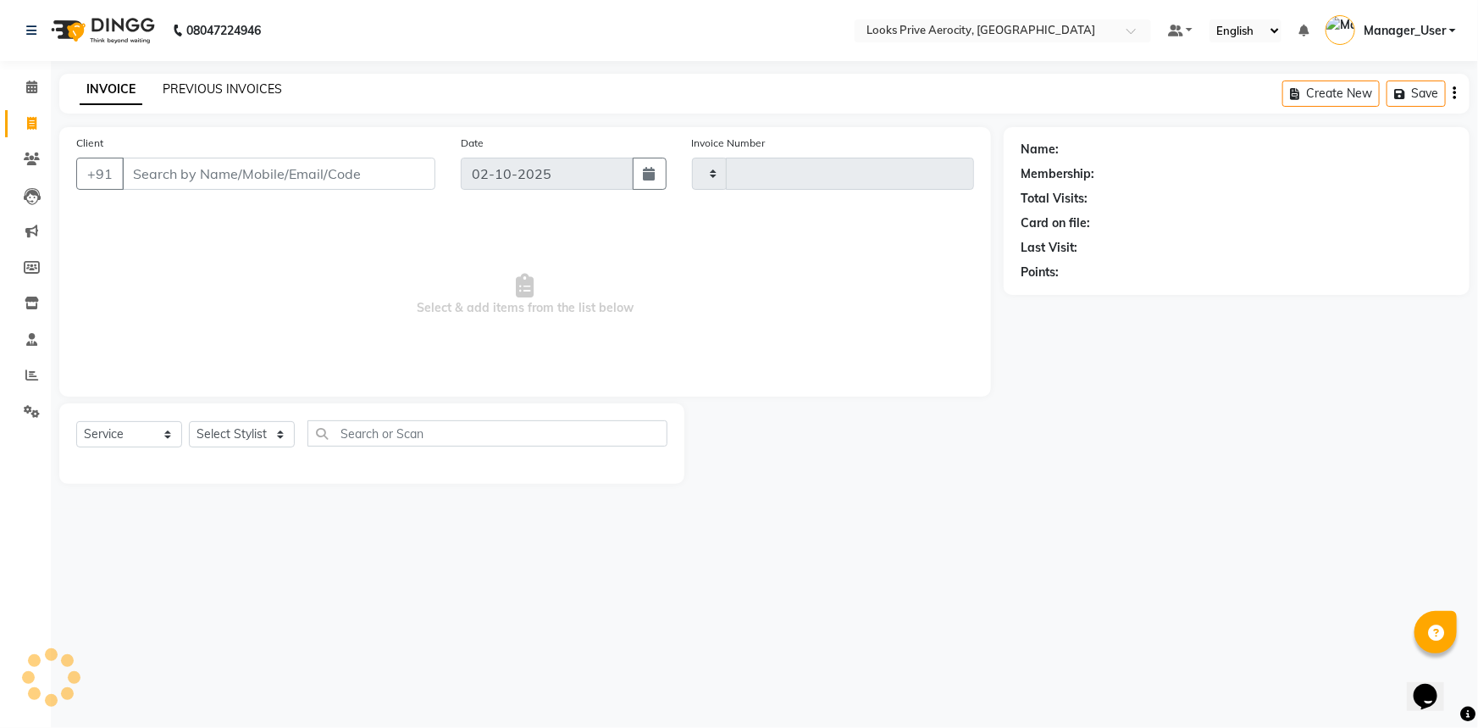
click at [207, 86] on link "PREVIOUS INVOICES" at bounding box center [222, 88] width 119 height 15
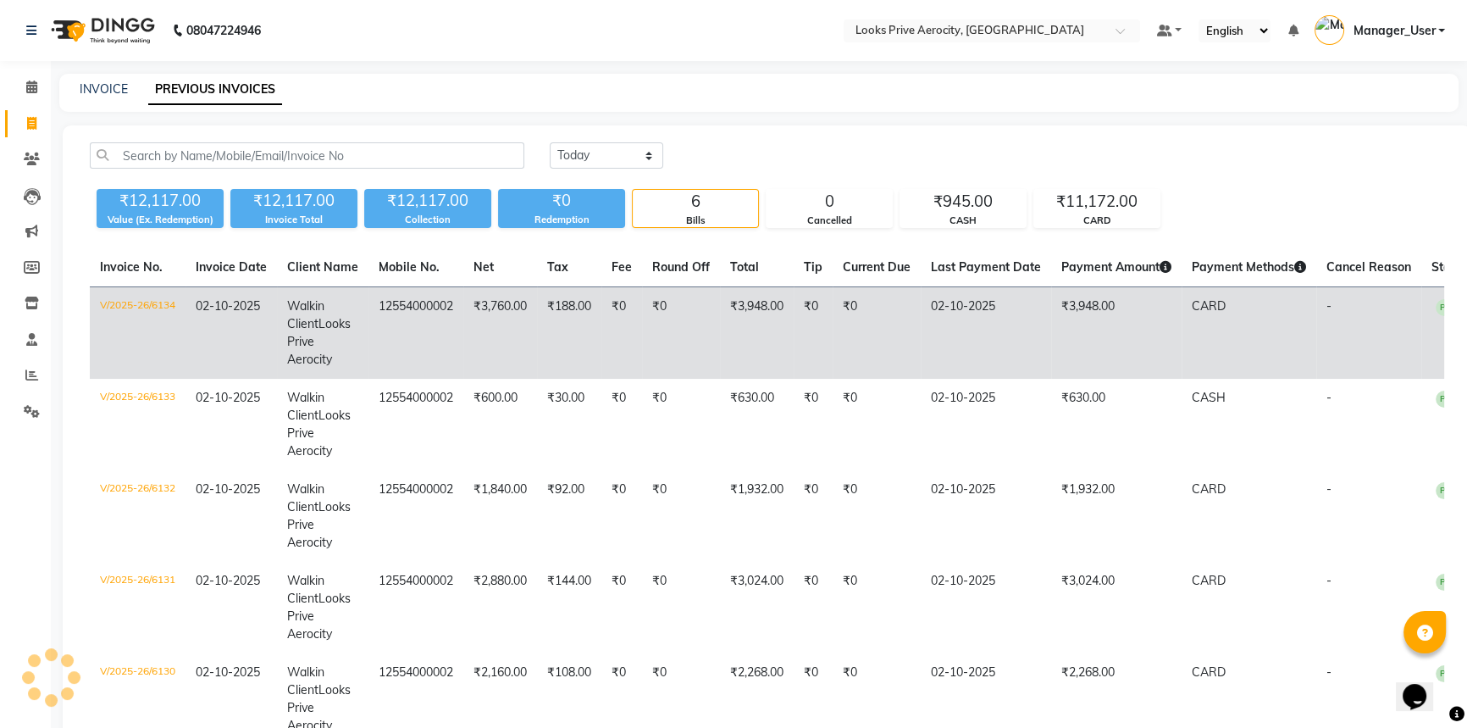
click at [1077, 305] on td "₹3,948.00" at bounding box center [1116, 333] width 130 height 92
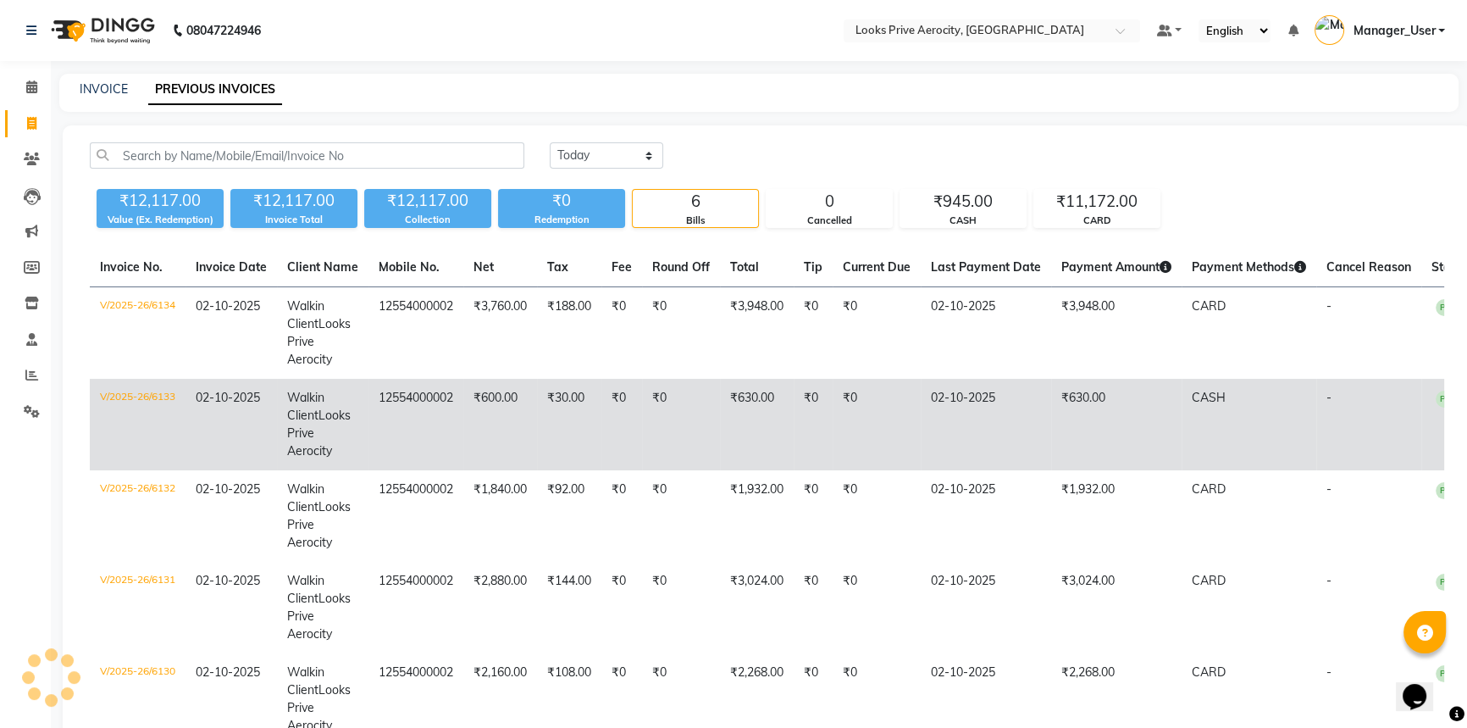
click at [1050, 389] on td "02-10-2025" at bounding box center [986, 424] width 130 height 91
click at [1022, 440] on td "02-10-2025" at bounding box center [986, 424] width 130 height 91
click at [1077, 425] on td "₹630.00" at bounding box center [1116, 424] width 130 height 91
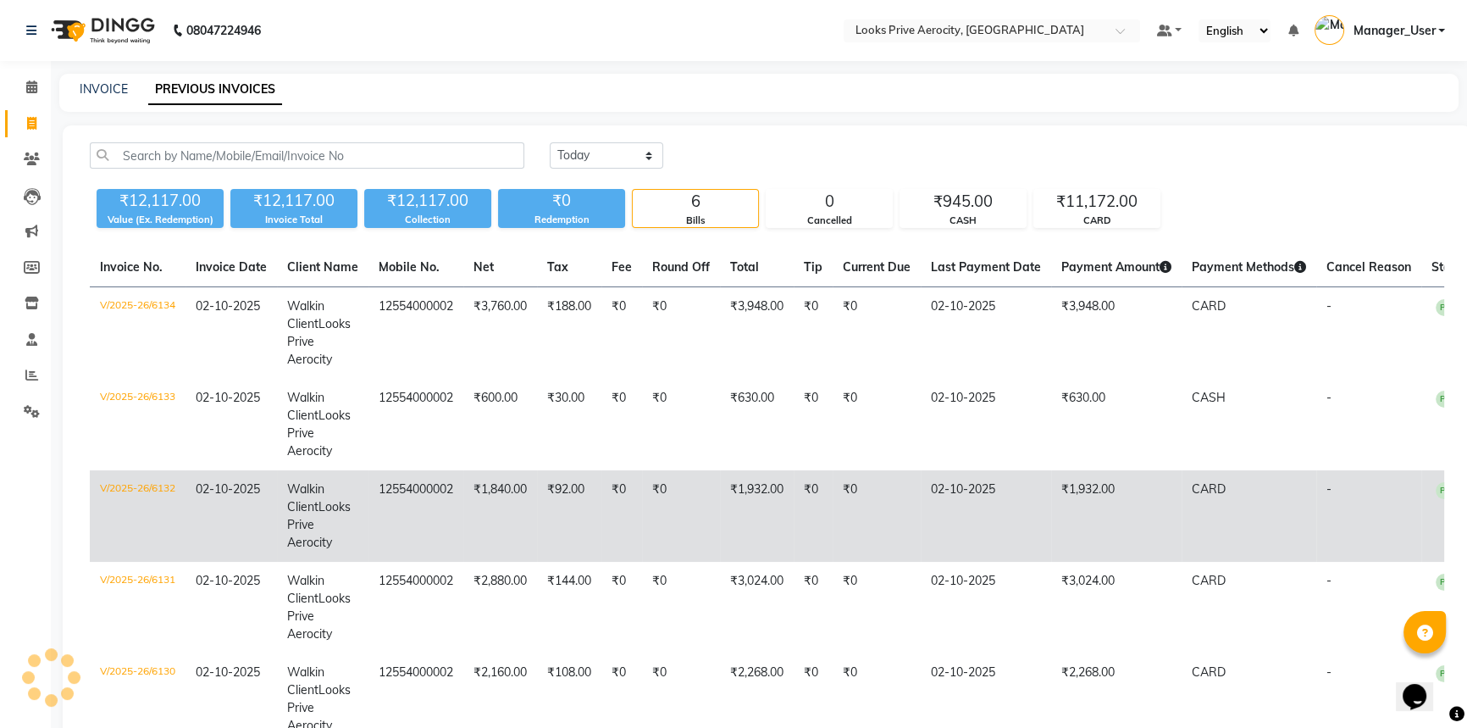
scroll to position [212, 0]
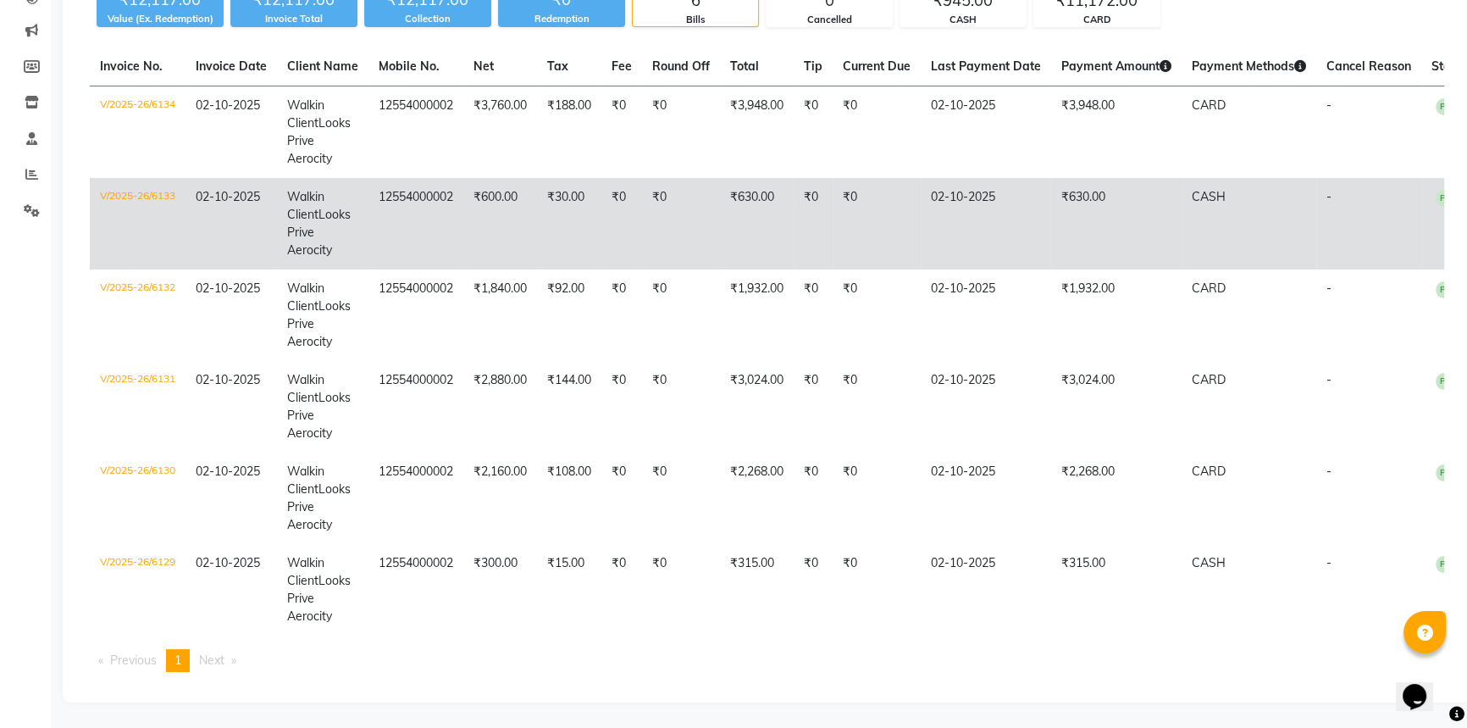
click at [1015, 207] on td "02-10-2025" at bounding box center [986, 223] width 130 height 91
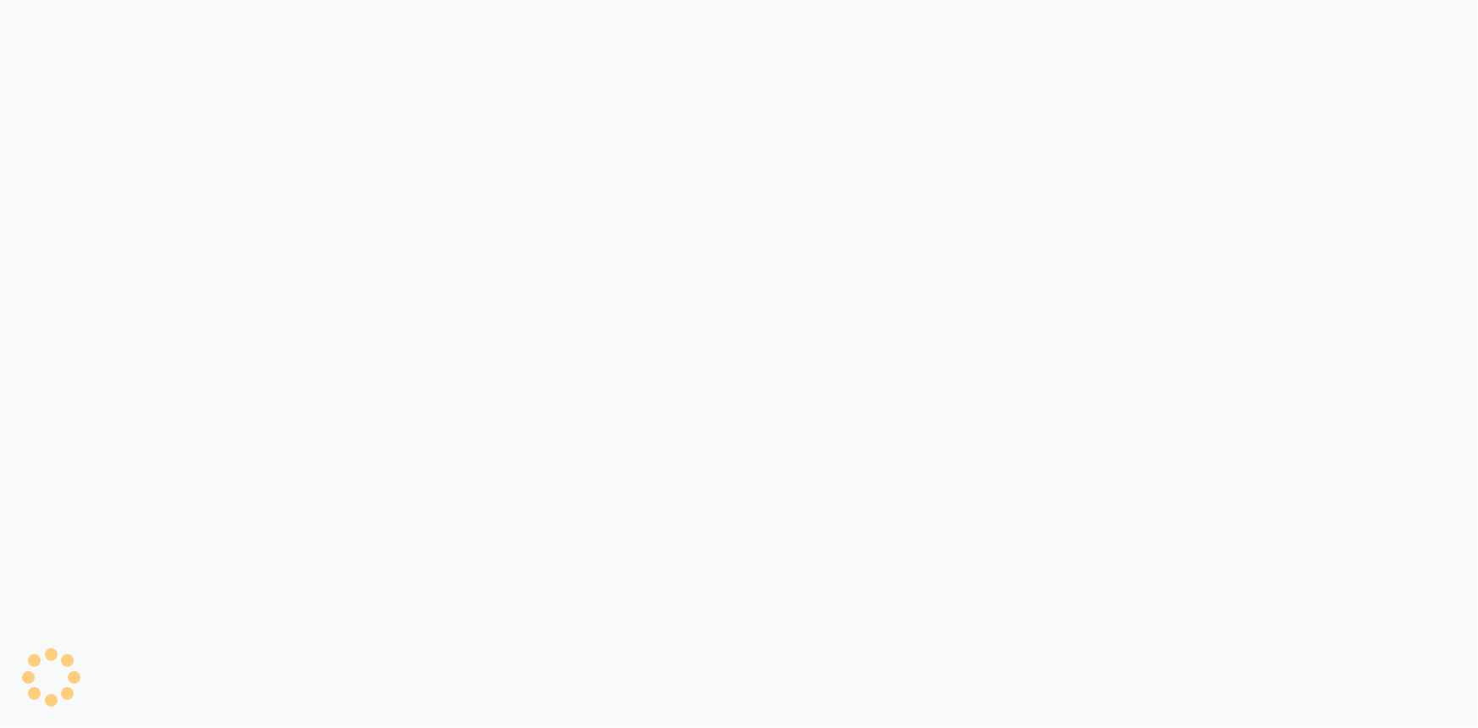
click at [454, 372] on div at bounding box center [739, 364] width 1478 height 728
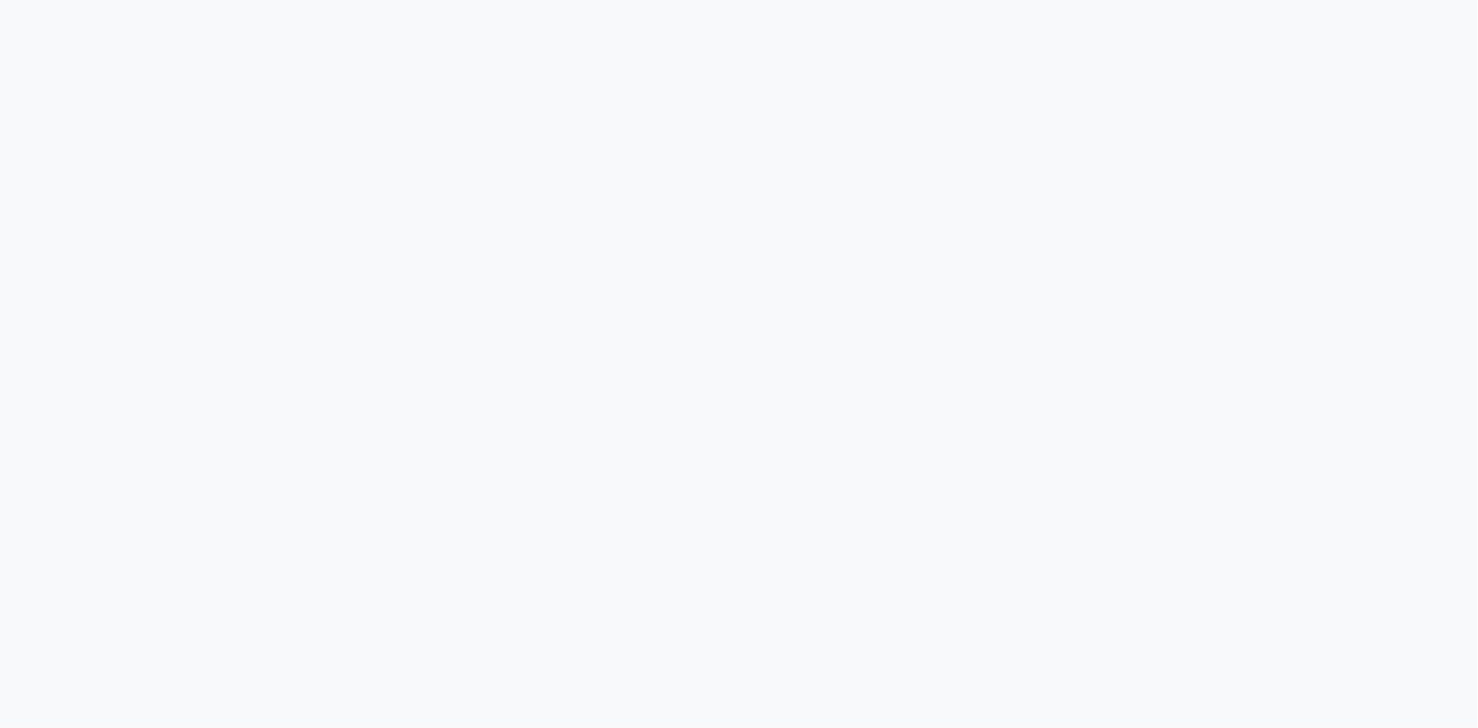
click at [454, 372] on div at bounding box center [739, 364] width 1478 height 728
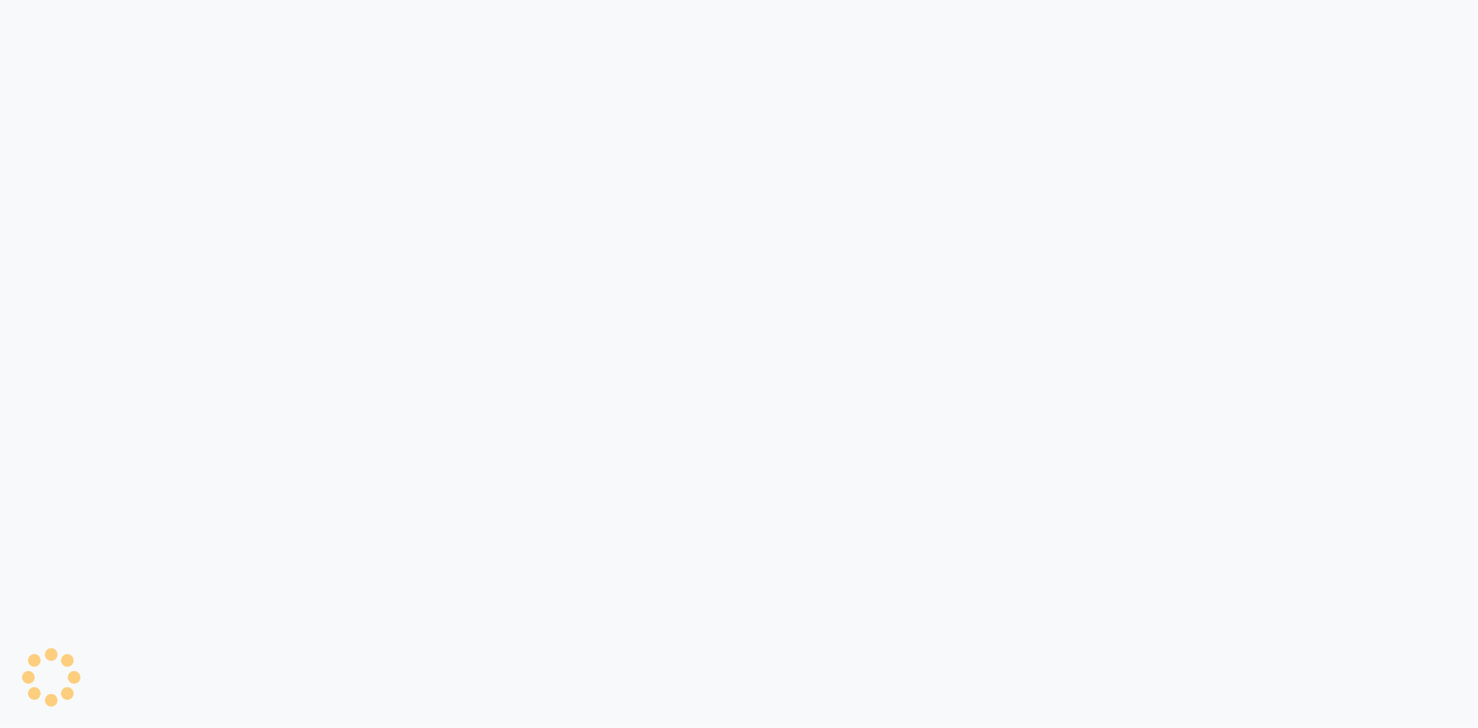
click at [454, 372] on div at bounding box center [739, 364] width 1478 height 728
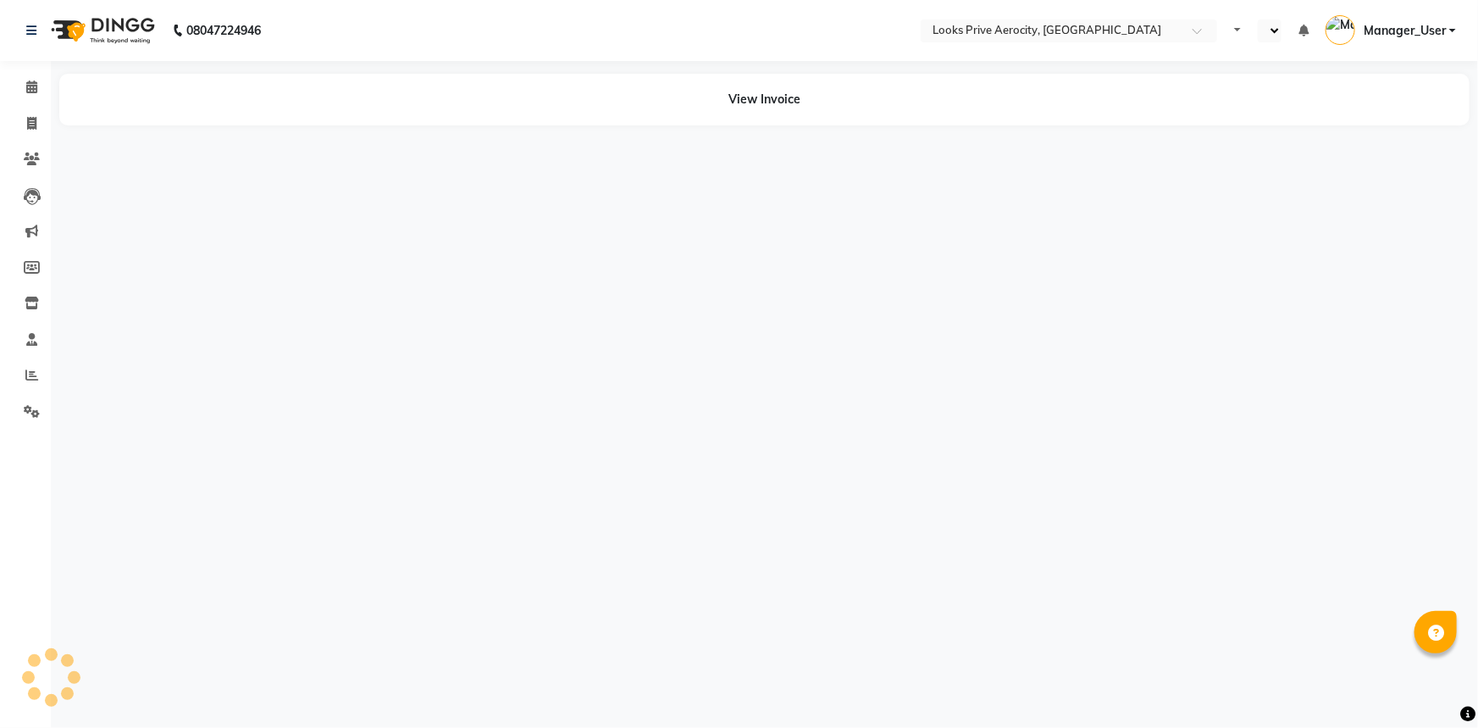
select select "en"
click at [976, 362] on div "08047224946 Select Location × Looks Prive Aerocity, Delhi Default Panel My Pane…" at bounding box center [739, 364] width 1478 height 728
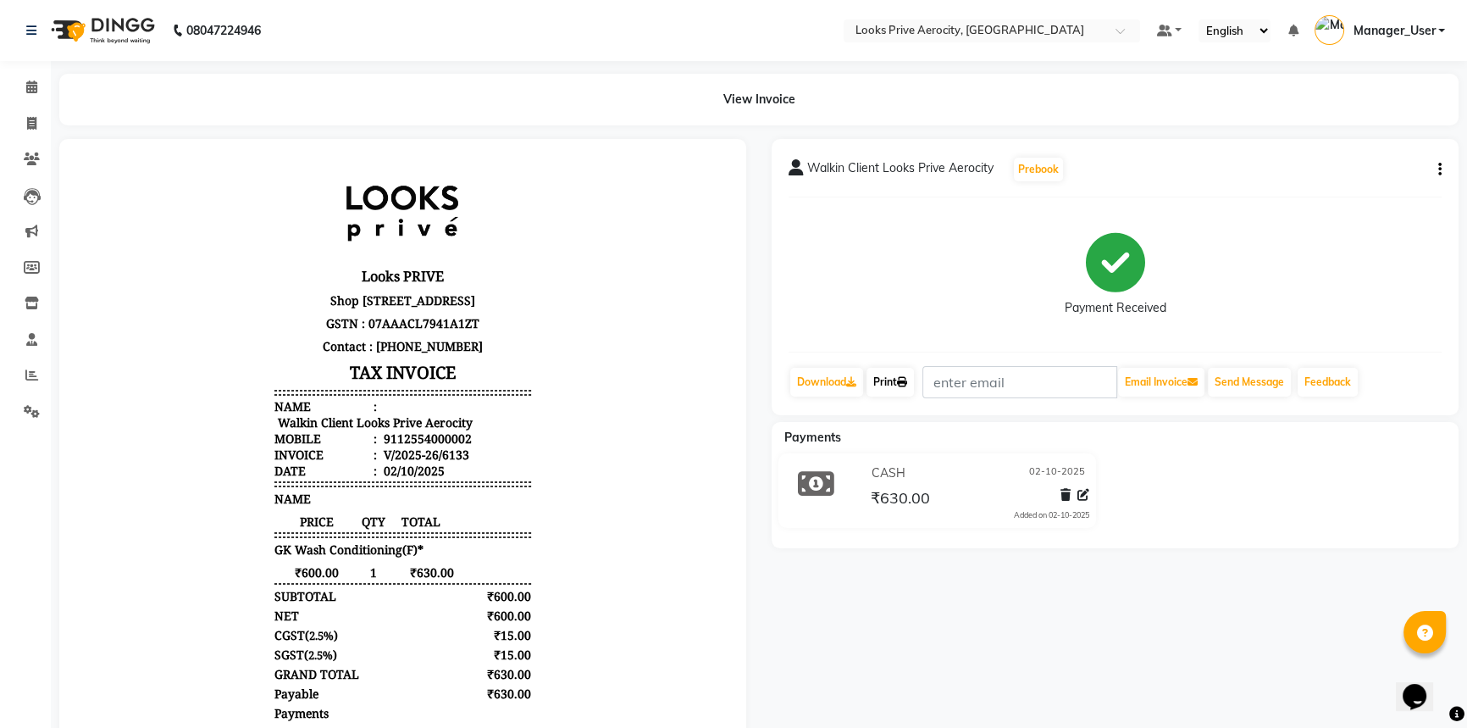
click at [877, 390] on link "Print" at bounding box center [889, 382] width 47 height 29
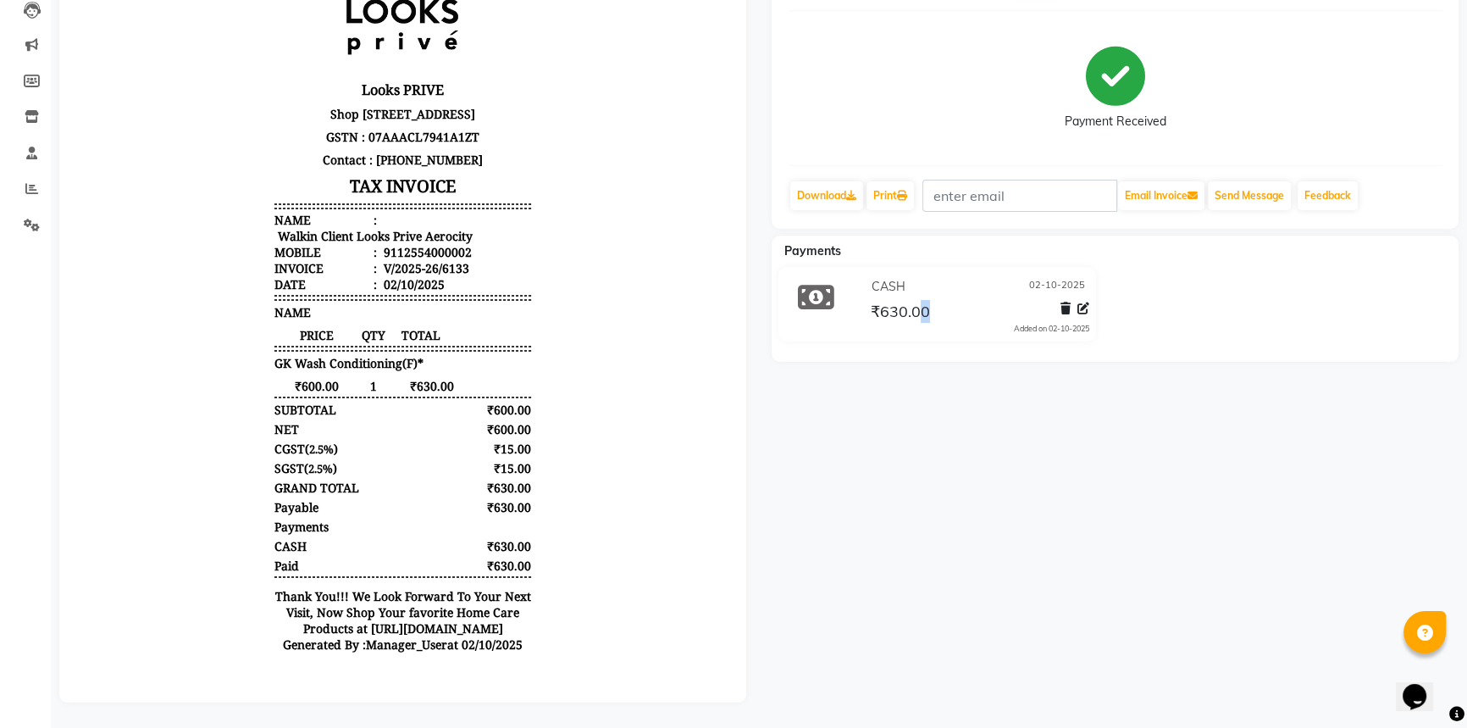
drag, startPoint x: 1008, startPoint y: 763, endPoint x: 1476, endPoint y: 763, distance: 468.3
click at [1467, 541] on html "08047224946 Select Location × Looks Prive Aerocity, Delhi Default Panel My Pane…" at bounding box center [733, 178] width 1467 height 728
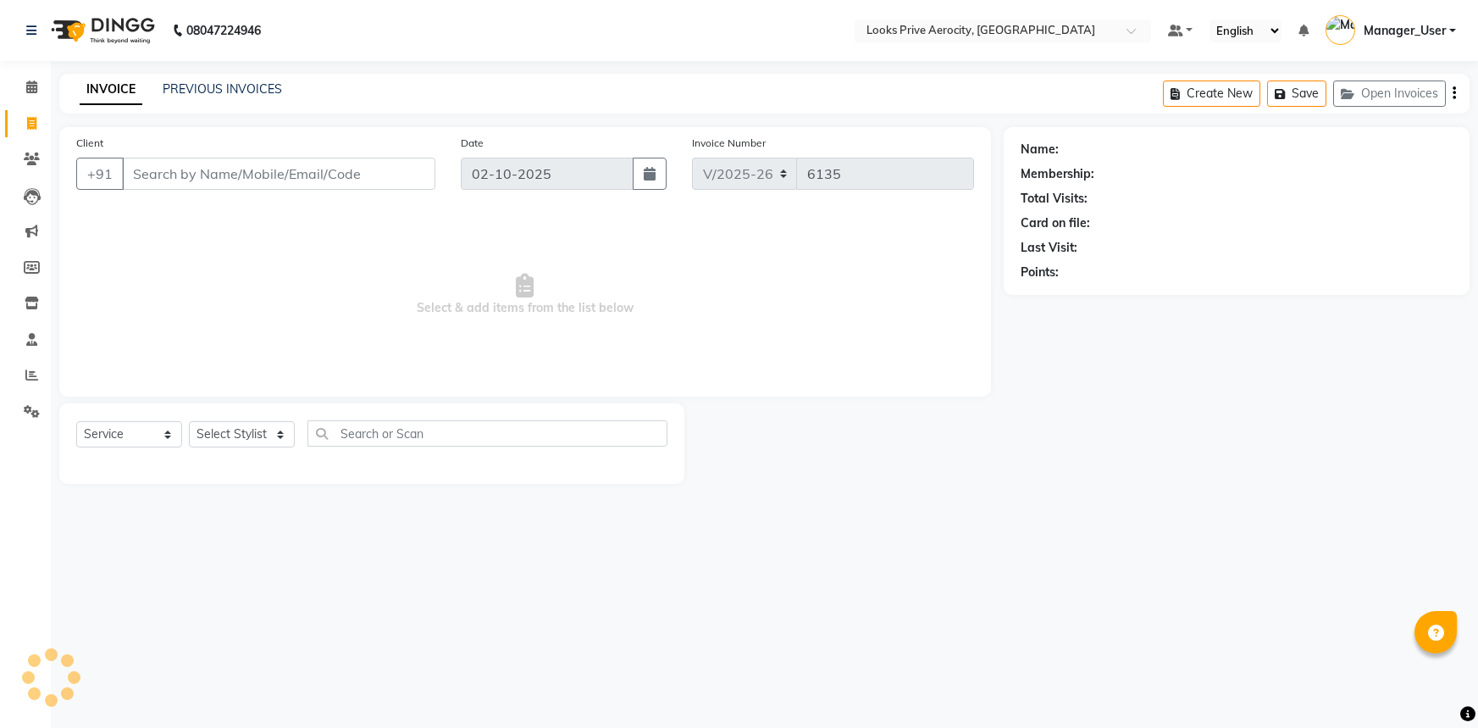
select select "5913"
select select "service"
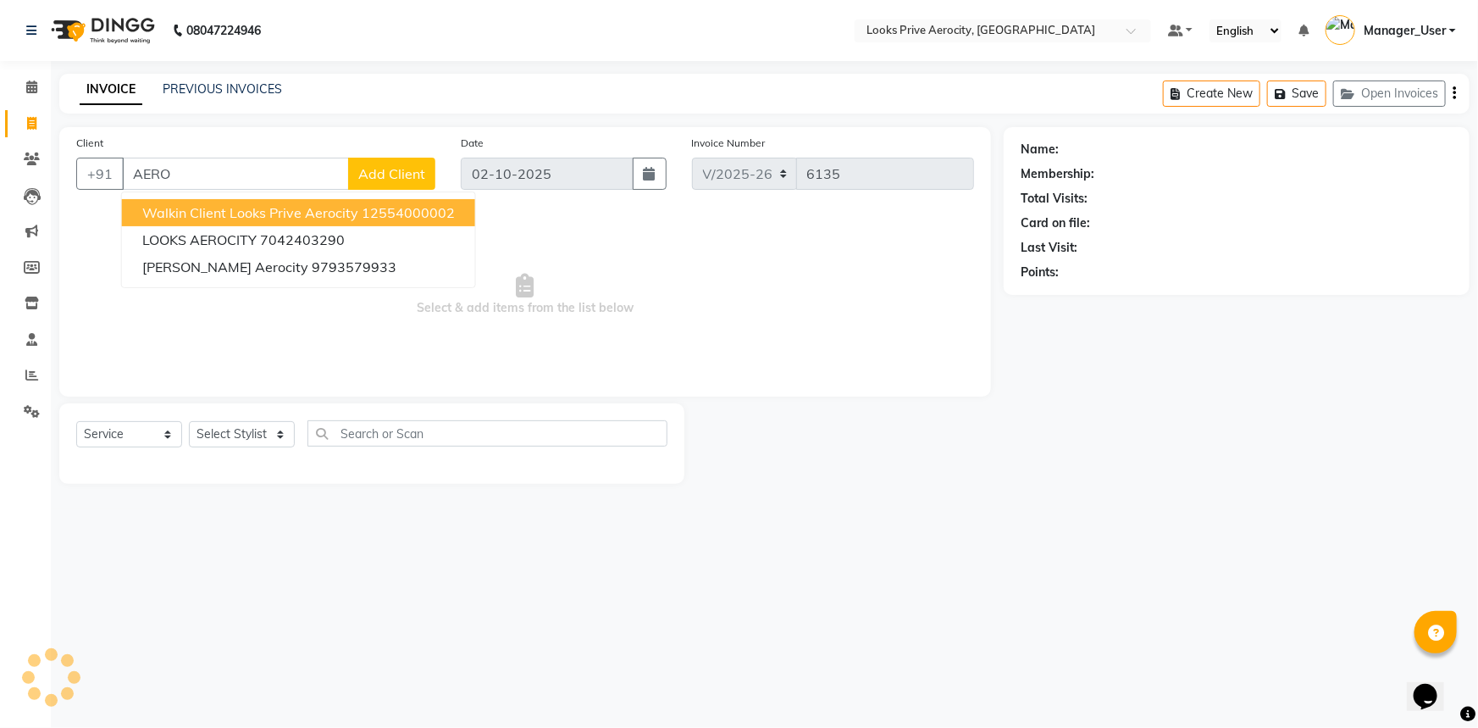
click at [288, 212] on span "Walkin Client Looks Prive Aerocity" at bounding box center [250, 212] width 216 height 17
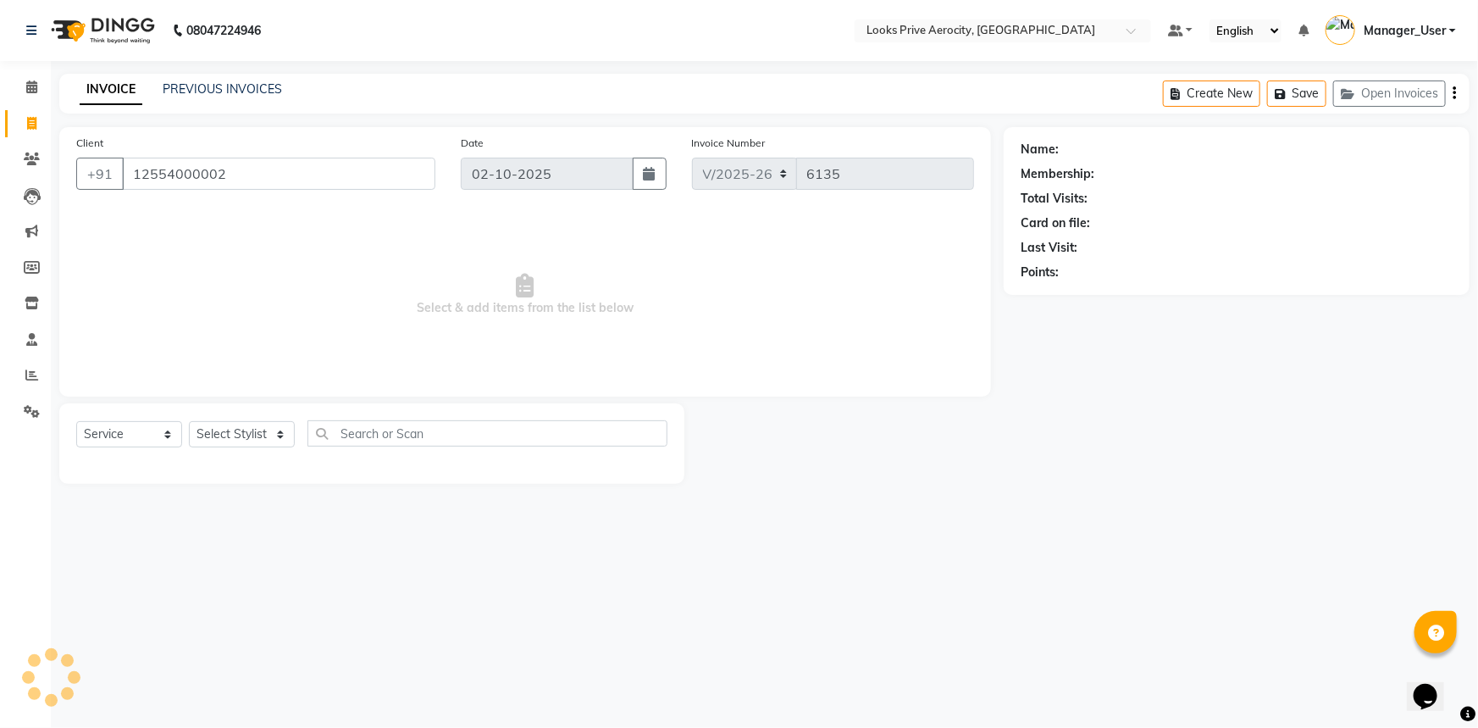
type input "12554000002"
click at [266, 438] on select "Select Stylist" at bounding box center [242, 434] width 106 height 26
click at [266, 433] on select "Select Stylist" at bounding box center [242, 434] width 106 height 26
click at [263, 434] on select "Select Stylist" at bounding box center [242, 434] width 106 height 26
click at [268, 433] on select "Select Stylist" at bounding box center [242, 434] width 106 height 26
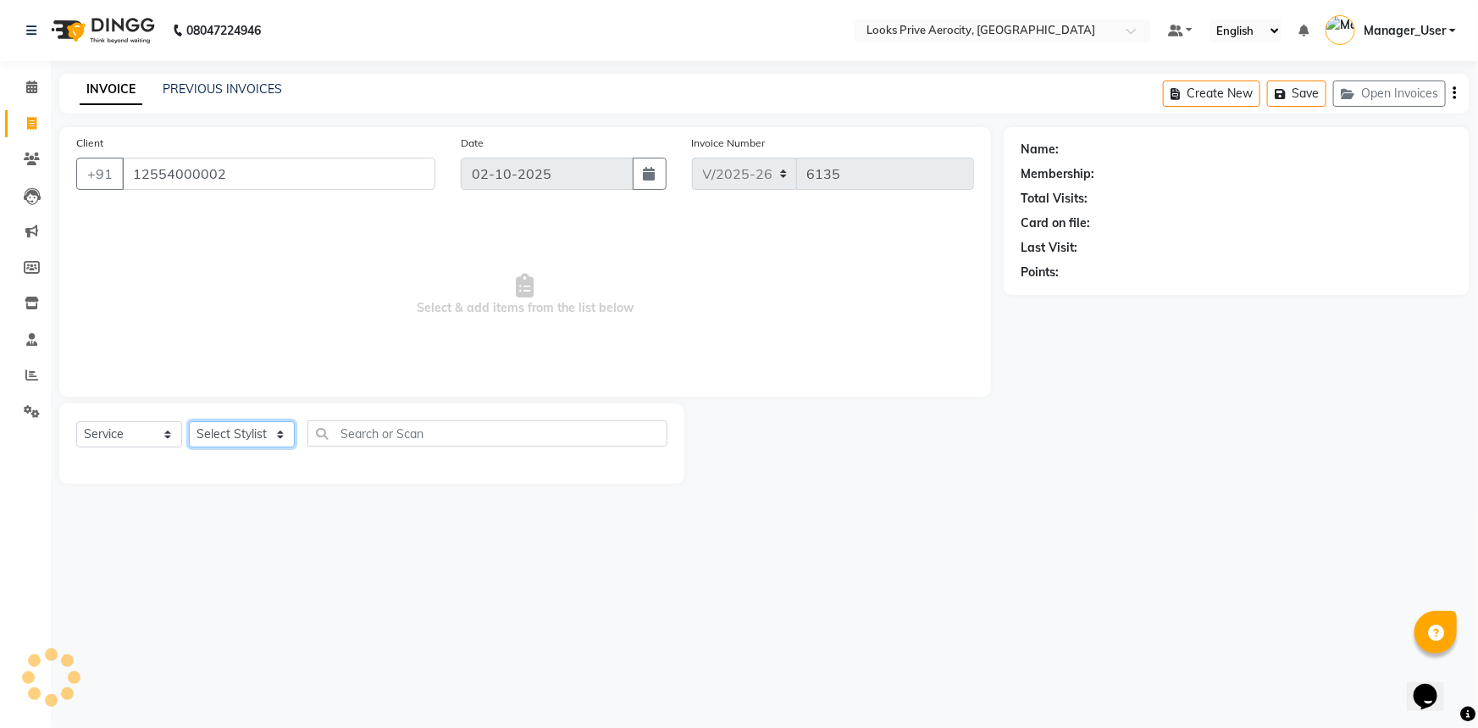
click at [274, 434] on select "Select Stylist" at bounding box center [242, 434] width 106 height 26
click at [243, 434] on select "Select Stylist" at bounding box center [242, 434] width 106 height 26
drag, startPoint x: 293, startPoint y: 493, endPoint x: 286, endPoint y: 484, distance: 11.5
click at [290, 492] on main "INVOICE PREVIOUS INVOICES Create New Save Open Invoices Client +91 12554000002 …" at bounding box center [764, 291] width 1427 height 435
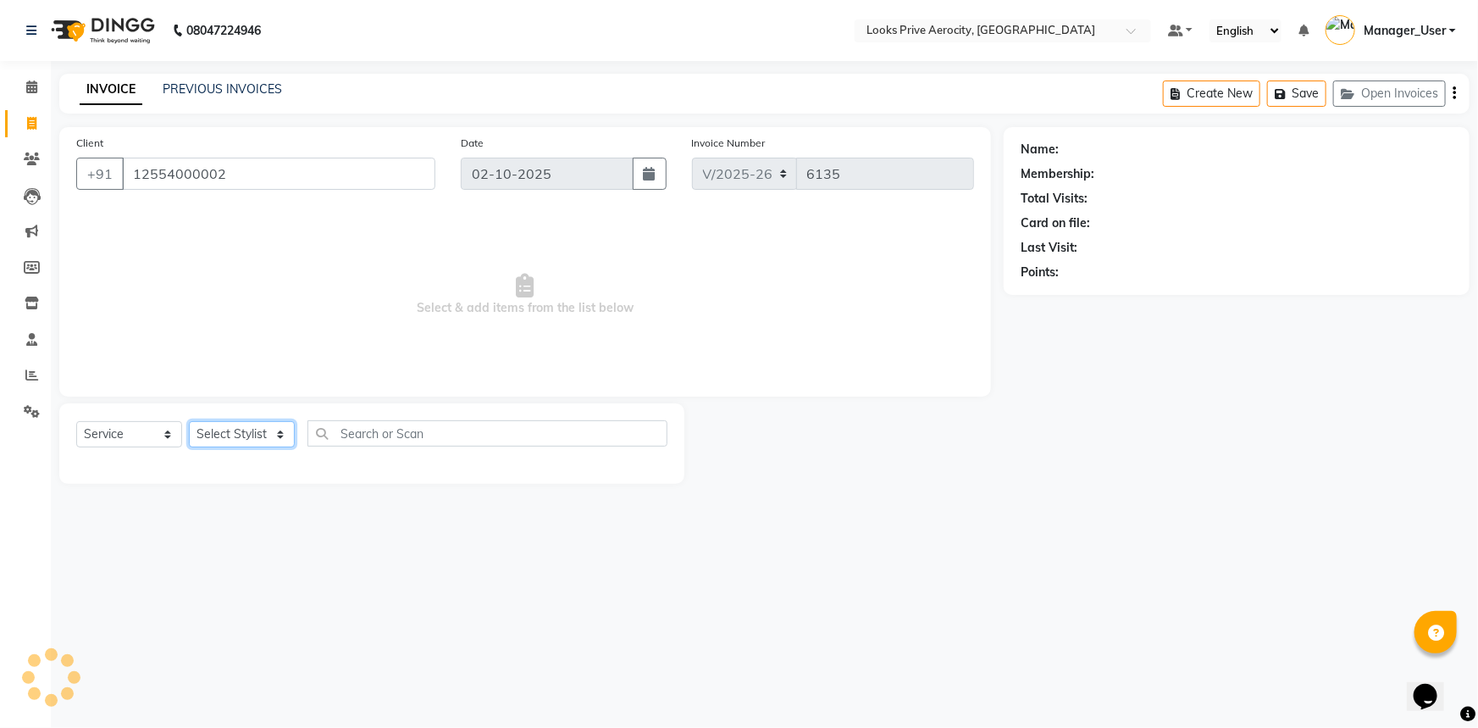
click at [268, 436] on select "Select Stylist" at bounding box center [242, 434] width 106 height 26
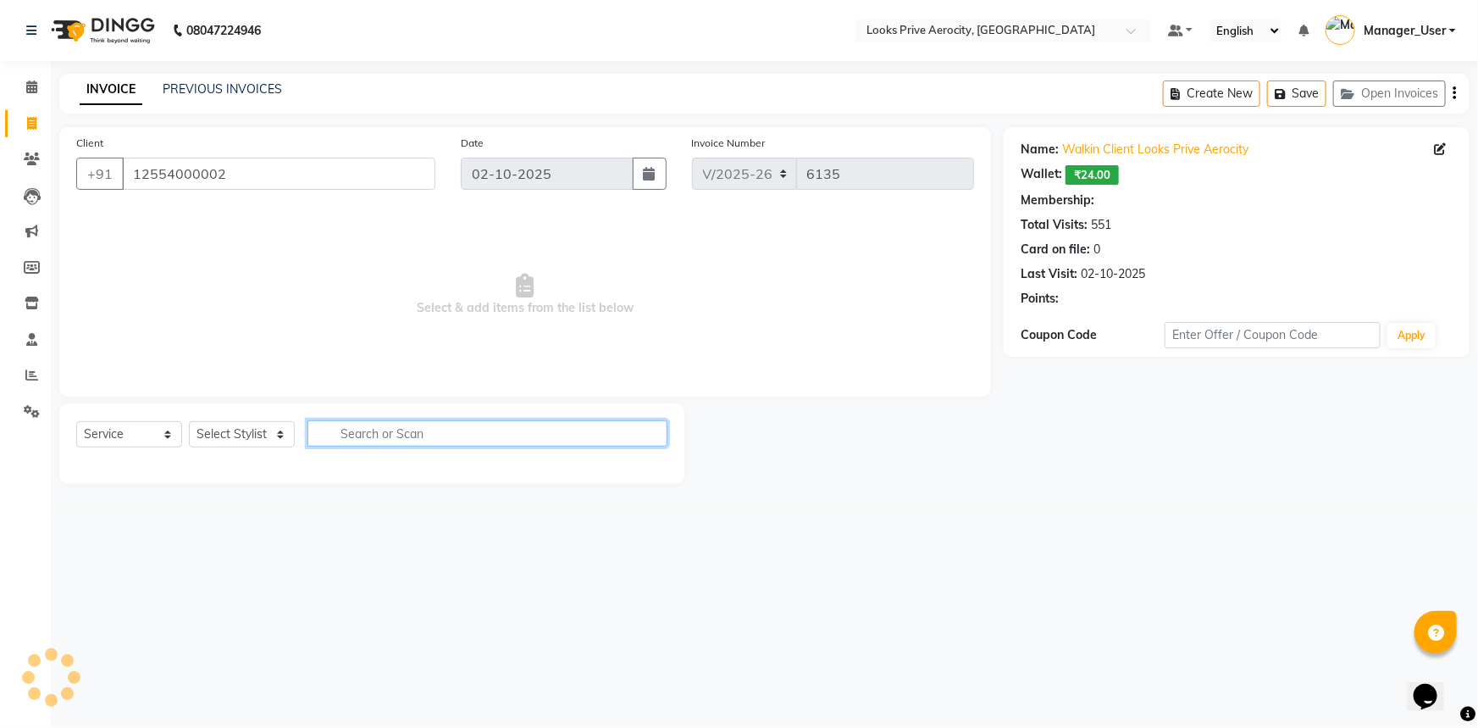
click at [330, 438] on input "text" at bounding box center [487, 433] width 360 height 26
click at [277, 439] on select "Select Stylist" at bounding box center [242, 434] width 106 height 26
click at [366, 439] on input "text" at bounding box center [487, 433] width 360 height 26
click at [267, 437] on select "Select Stylist" at bounding box center [242, 434] width 106 height 26
click at [346, 498] on main "INVOICE PREVIOUS INVOICES Create New Save Open Invoices Client +91 12554000002 …" at bounding box center [764, 291] width 1427 height 435
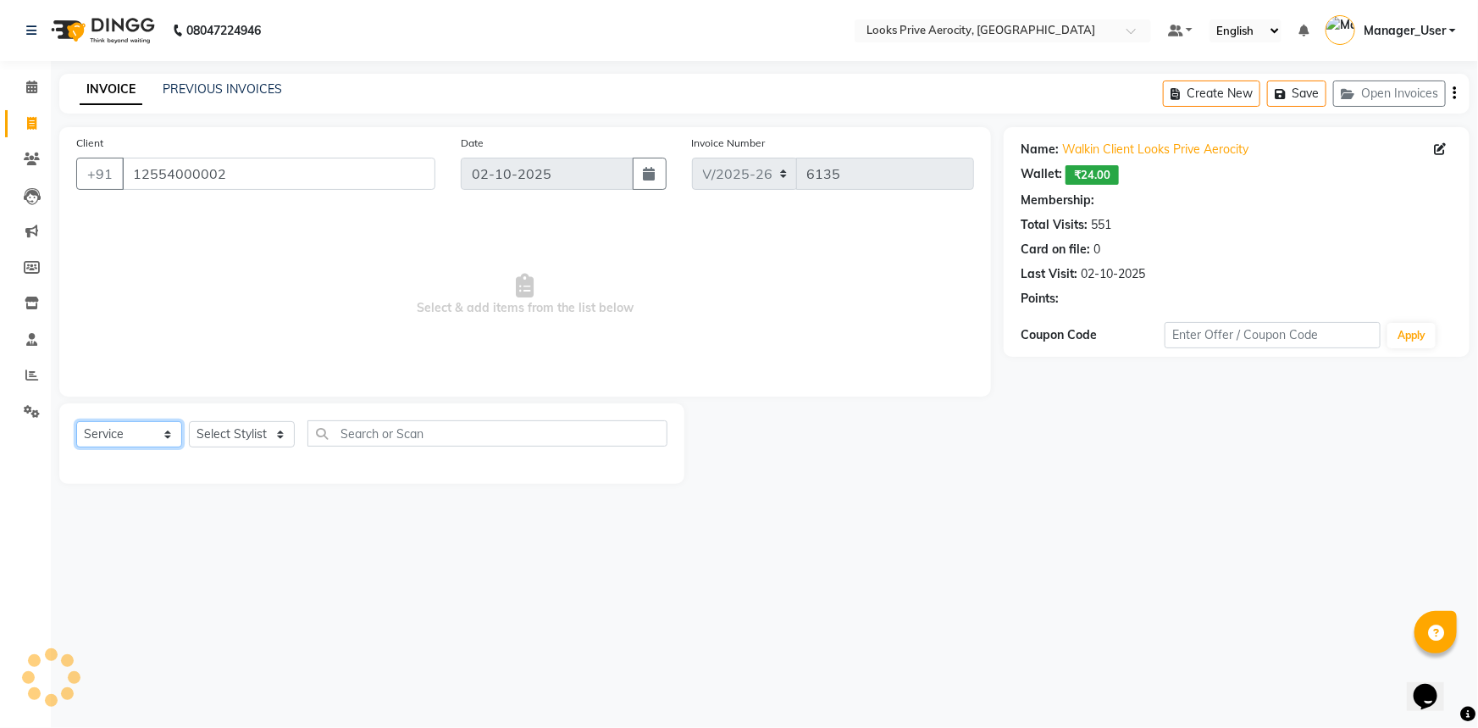
click at [151, 431] on select "Select Service Product Membership Package Voucher Prepaid Gift Card" at bounding box center [129, 434] width 106 height 26
click at [263, 438] on select "Select Stylist" at bounding box center [242, 434] width 106 height 26
click at [265, 438] on select "Select Stylist Aman_Barber Amit Amu Dharma [PERSON_NAME] Eric_asst [PERSON_NAME…" at bounding box center [242, 434] width 106 height 26
select select "88600"
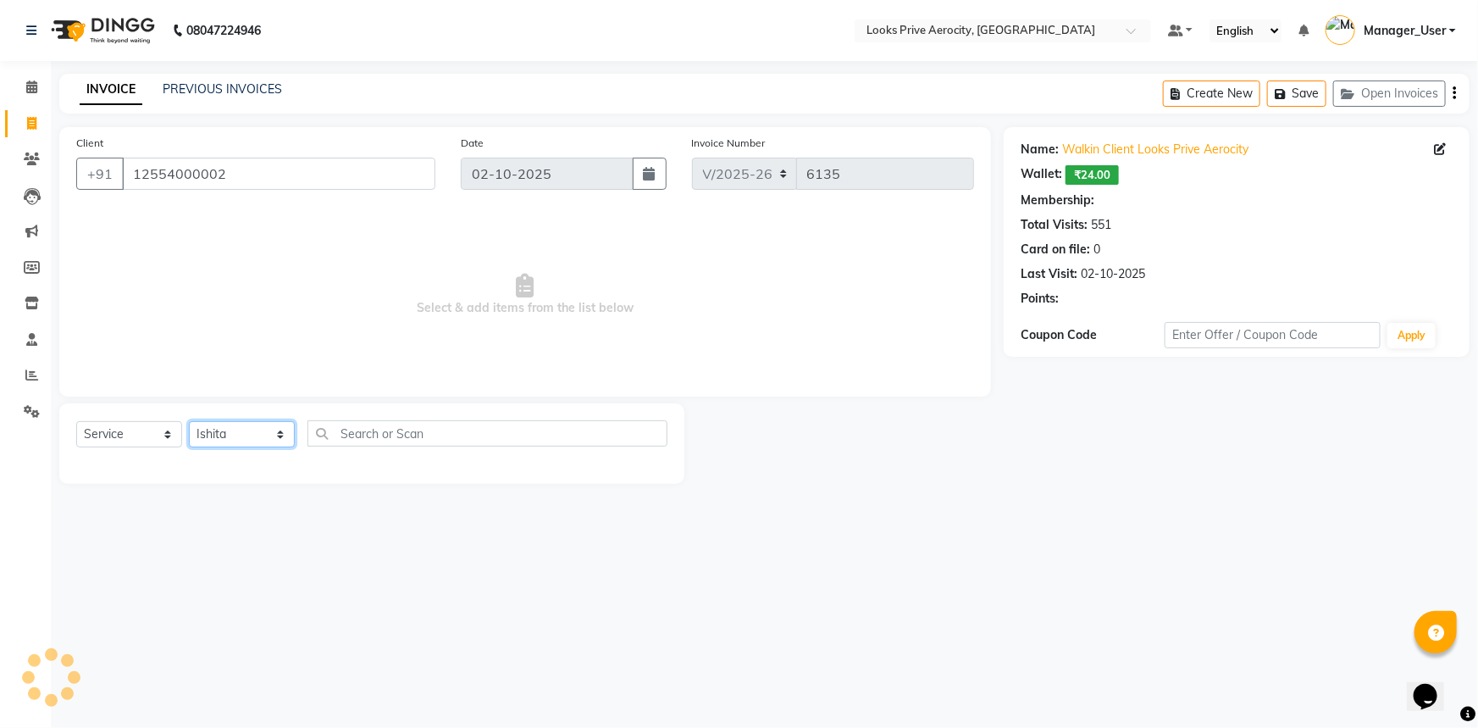
click at [189, 421] on select "Select Stylist Aman_Barber Amit Amu Dharma [PERSON_NAME] Eric_asst [PERSON_NAME…" at bounding box center [242, 434] width 106 height 26
select select "1: Object"
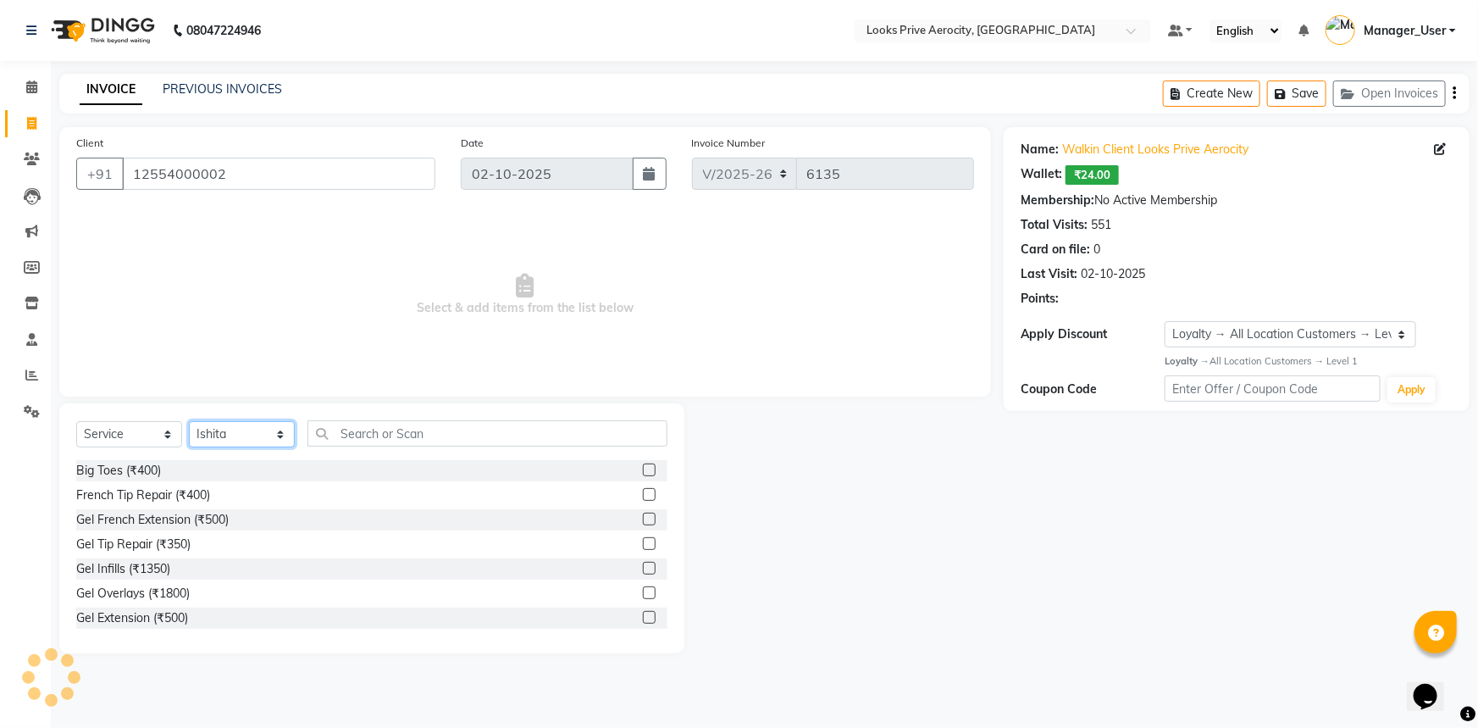
drag, startPoint x: 243, startPoint y: 431, endPoint x: 241, endPoint y: 422, distance: 9.7
click at [241, 429] on select "Select Stylist Aman_Barber Amit Amu Dharma [PERSON_NAME] Eric_asst [PERSON_NAME…" at bounding box center [242, 434] width 106 height 26
select select "43250"
click at [189, 421] on select "Select Stylist Aman_Barber Amit Amu Dharma [PERSON_NAME] Eric_asst [PERSON_NAME…" at bounding box center [242, 434] width 106 height 26
drag, startPoint x: 367, startPoint y: 439, endPoint x: 359, endPoint y: 431, distance: 10.8
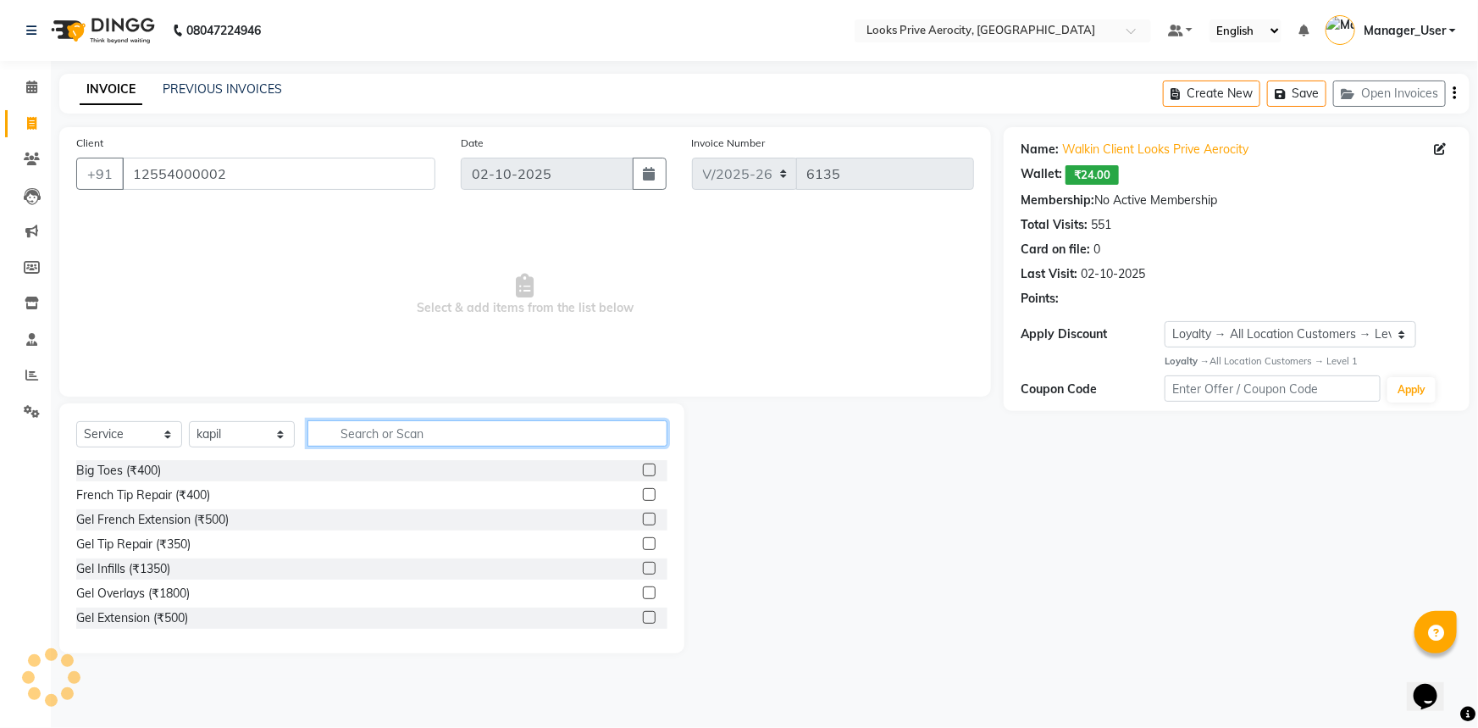
click at [365, 439] on input "text" at bounding box center [487, 433] width 360 height 26
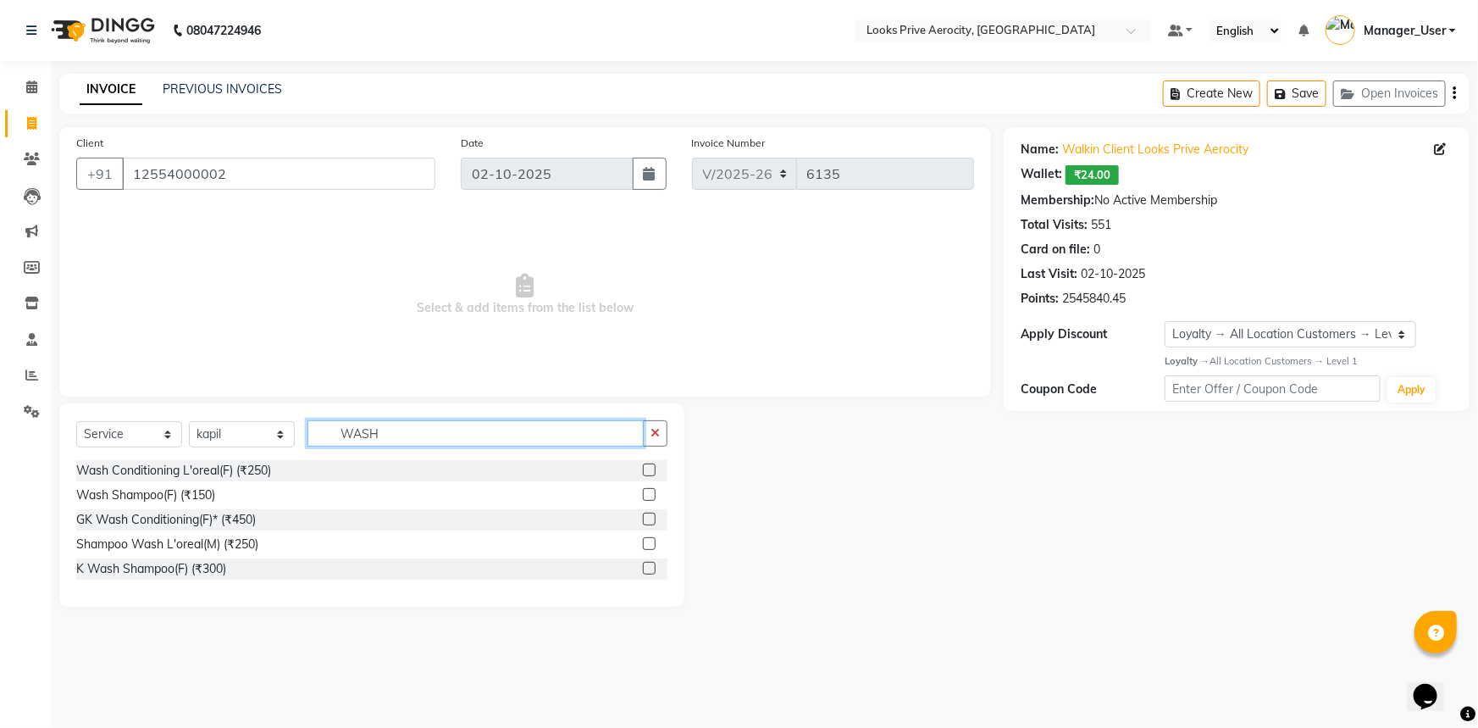
type input "WASH"
click at [645, 517] on label at bounding box center [649, 518] width 13 height 13
click at [645, 517] on input "checkbox" at bounding box center [648, 519] width 11 height 11
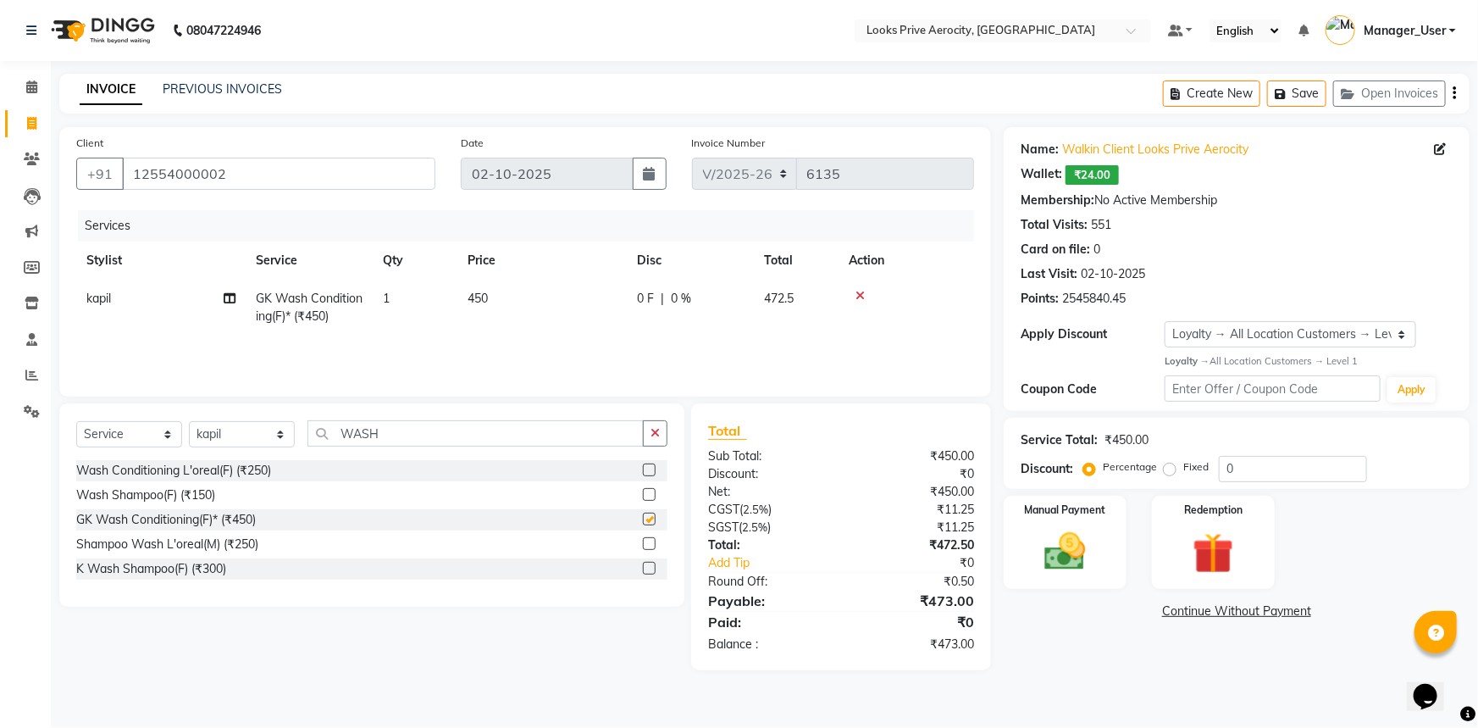
checkbox input "false"
click at [557, 275] on th "Price" at bounding box center [541, 260] width 169 height 38
click at [550, 305] on td "450" at bounding box center [541, 307] width 169 height 56
select select "43250"
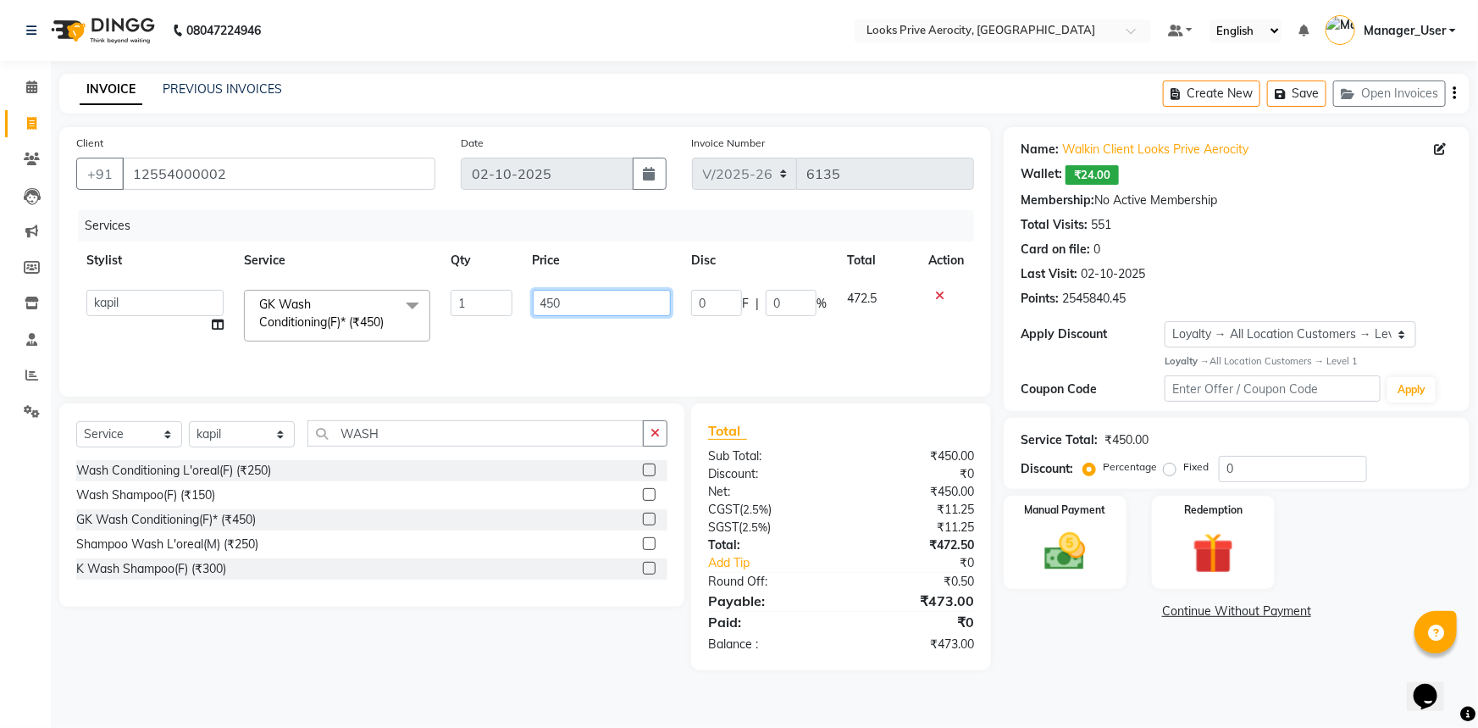
drag, startPoint x: 571, startPoint y: 301, endPoint x: 323, endPoint y: 278, distance: 249.2
click at [413, 286] on tr "Aman_Barber Amit Amu Dharma Erica CR Eric_asst Esha Ishita kapil khan Manager_U…" at bounding box center [525, 315] width 898 height 72
type input "650"
click at [778, 691] on main "INVOICE PREVIOUS INVOICES Create New Save Open Invoices Client +91 12554000002 …" at bounding box center [764, 385] width 1427 height 622
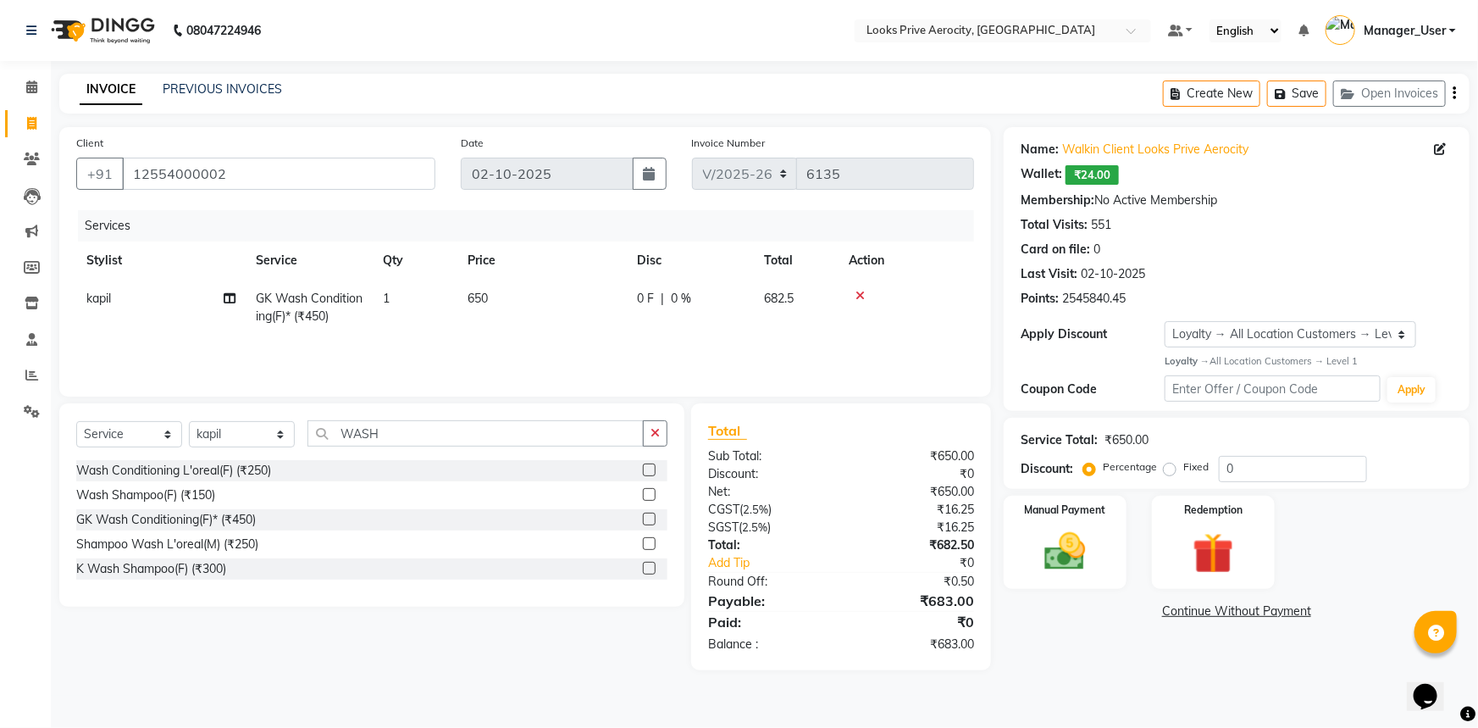
click at [489, 322] on td "650" at bounding box center [541, 307] width 169 height 56
select select "43250"
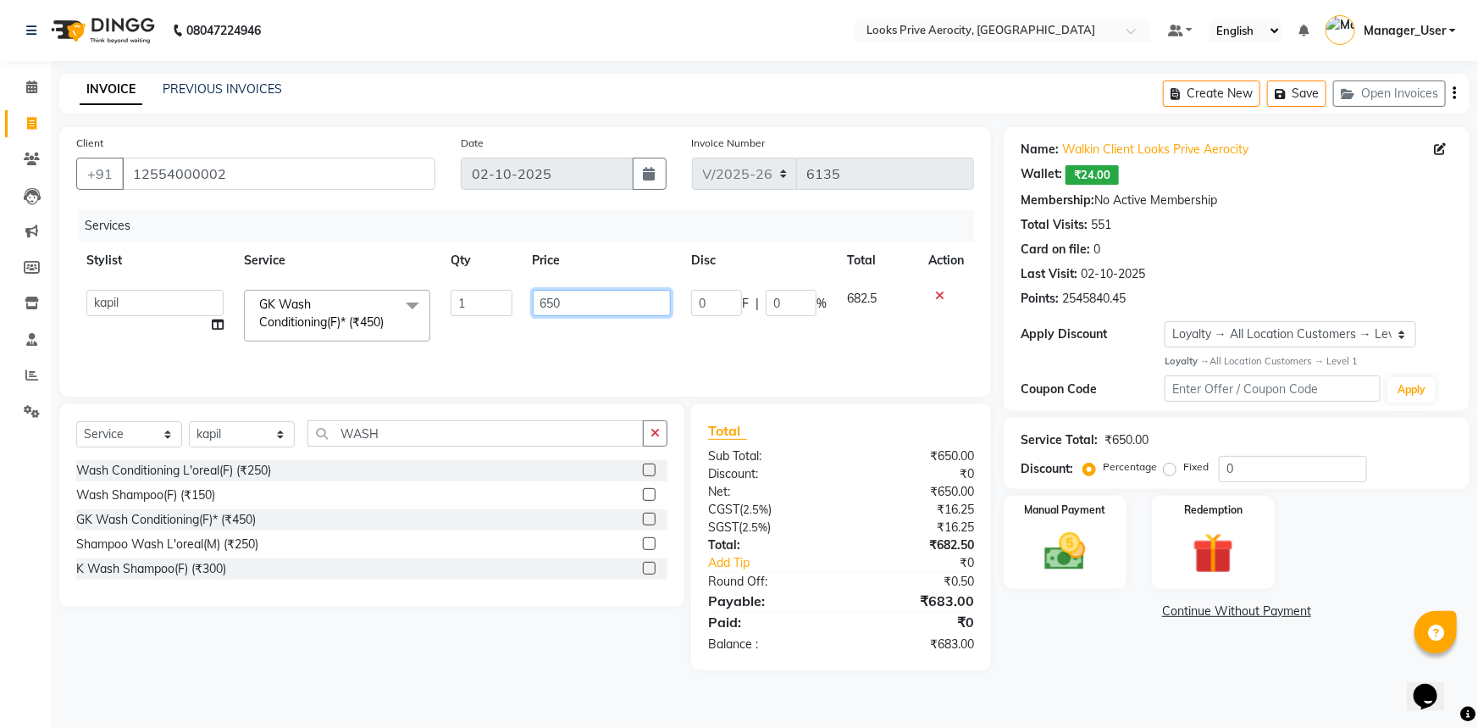
drag, startPoint x: 544, startPoint y: 296, endPoint x: 486, endPoint y: 289, distance: 58.1
click at [491, 295] on tr "Aman_Barber Amit Amu Dharma Erica CR Eric_asst Esha Ishita kapil khan Manager_U…" at bounding box center [525, 315] width 898 height 72
type input "600"
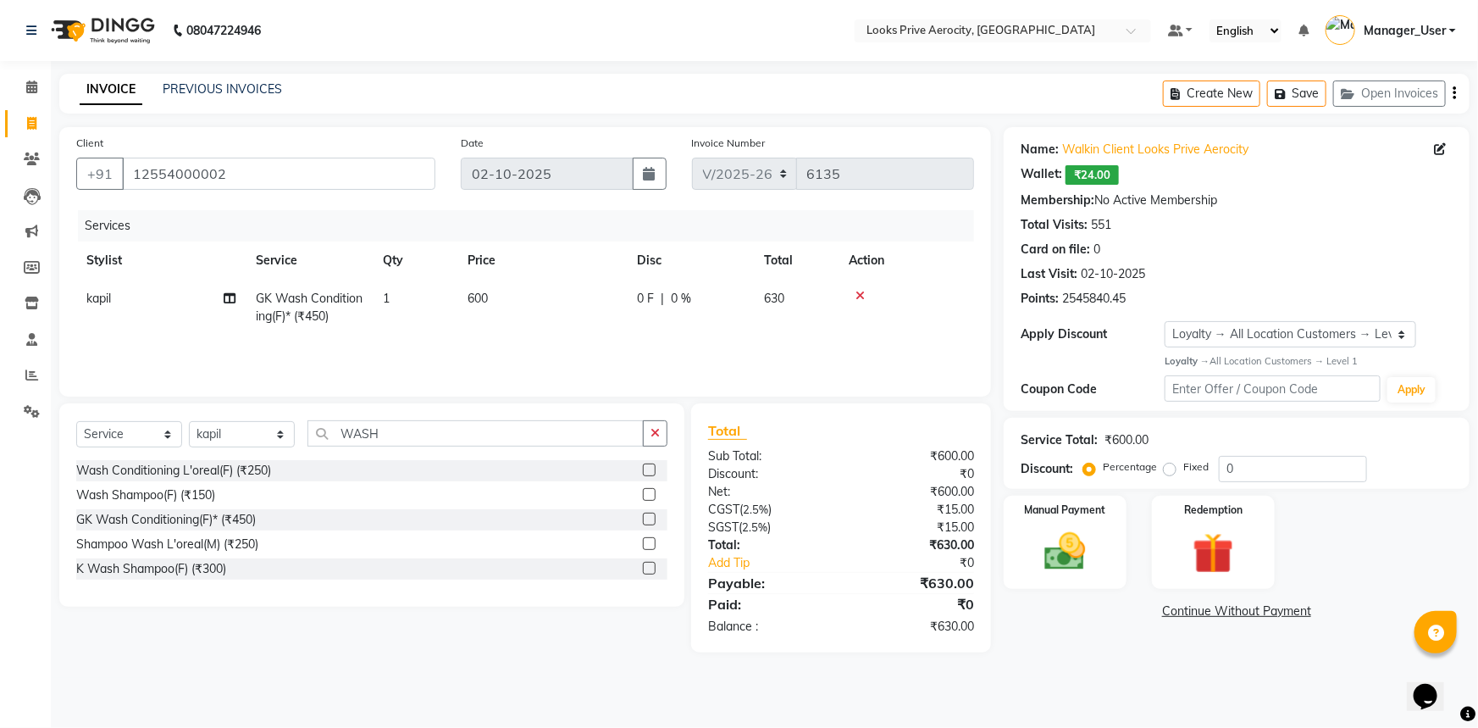
click at [970, 681] on div "08047224946 Select Location × Looks Prive Aerocity, Delhi Default Panel My Pane…" at bounding box center [739, 364] width 1478 height 728
click at [1095, 558] on img at bounding box center [1065, 551] width 69 height 49
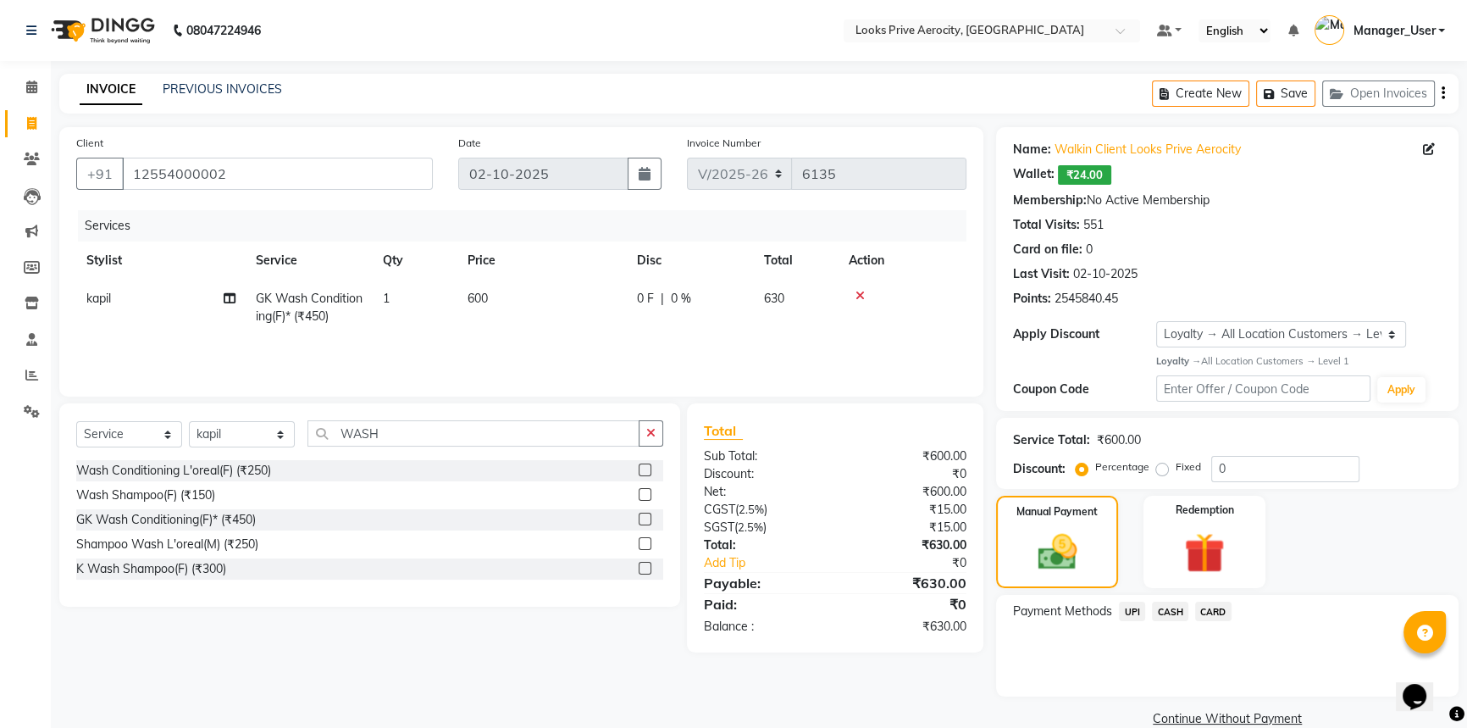
click at [1175, 610] on span "CASH" at bounding box center [1170, 610] width 36 height 19
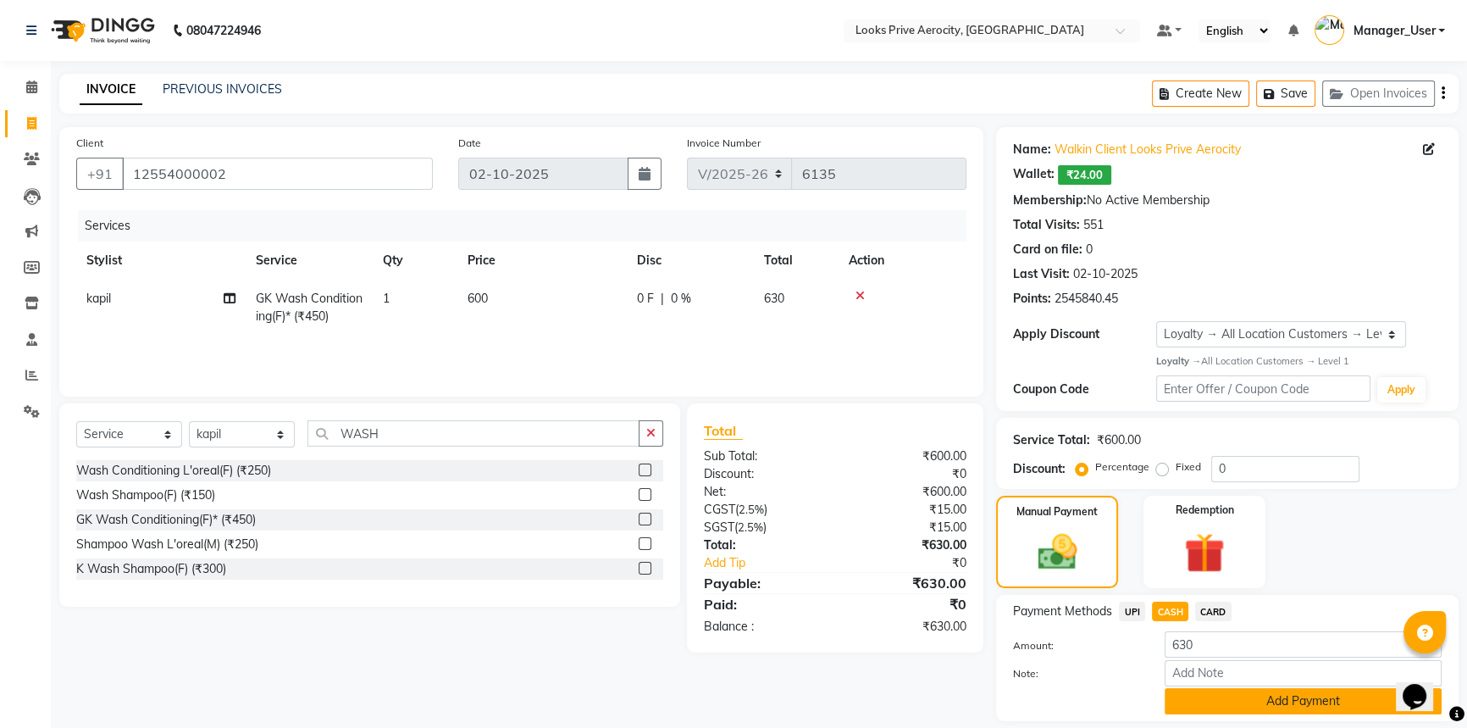
click at [1263, 704] on button "Add Payment" at bounding box center [1303, 701] width 277 height 26
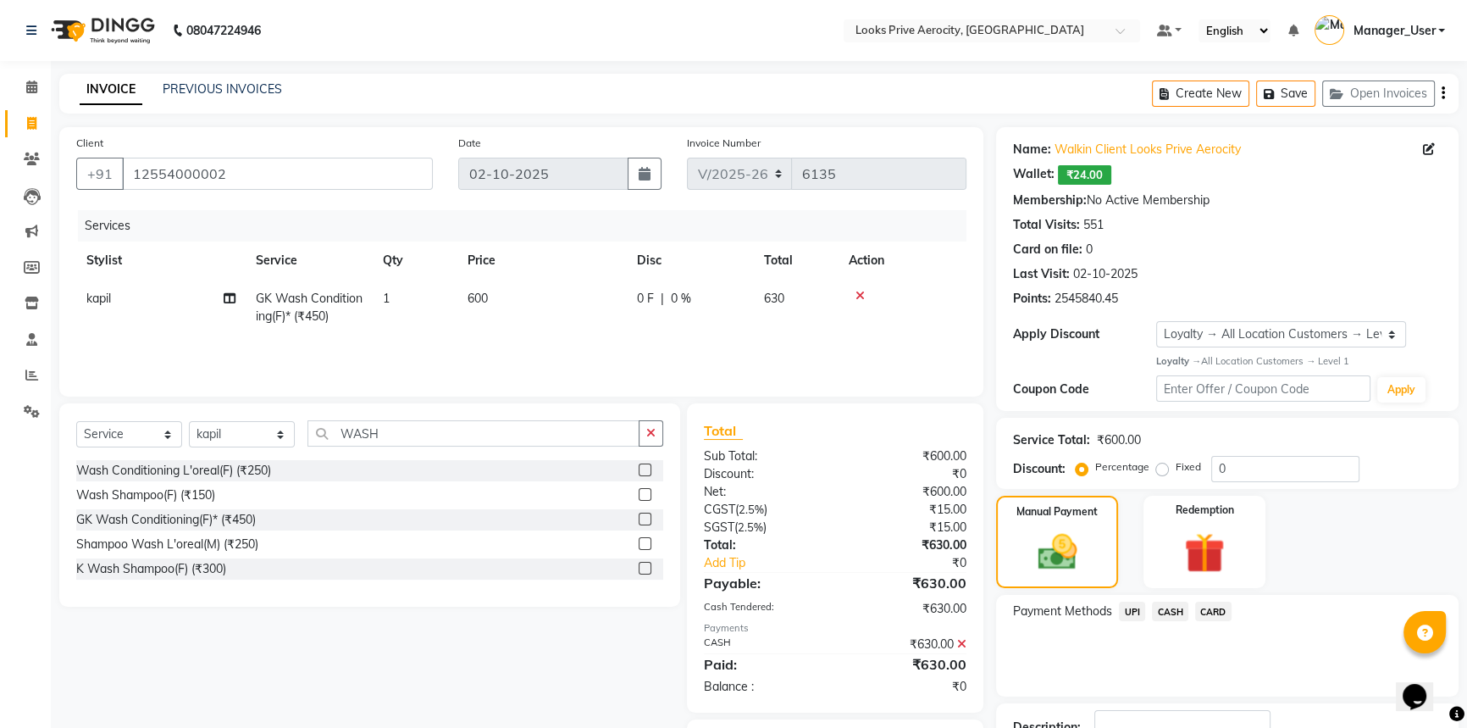
scroll to position [124, 0]
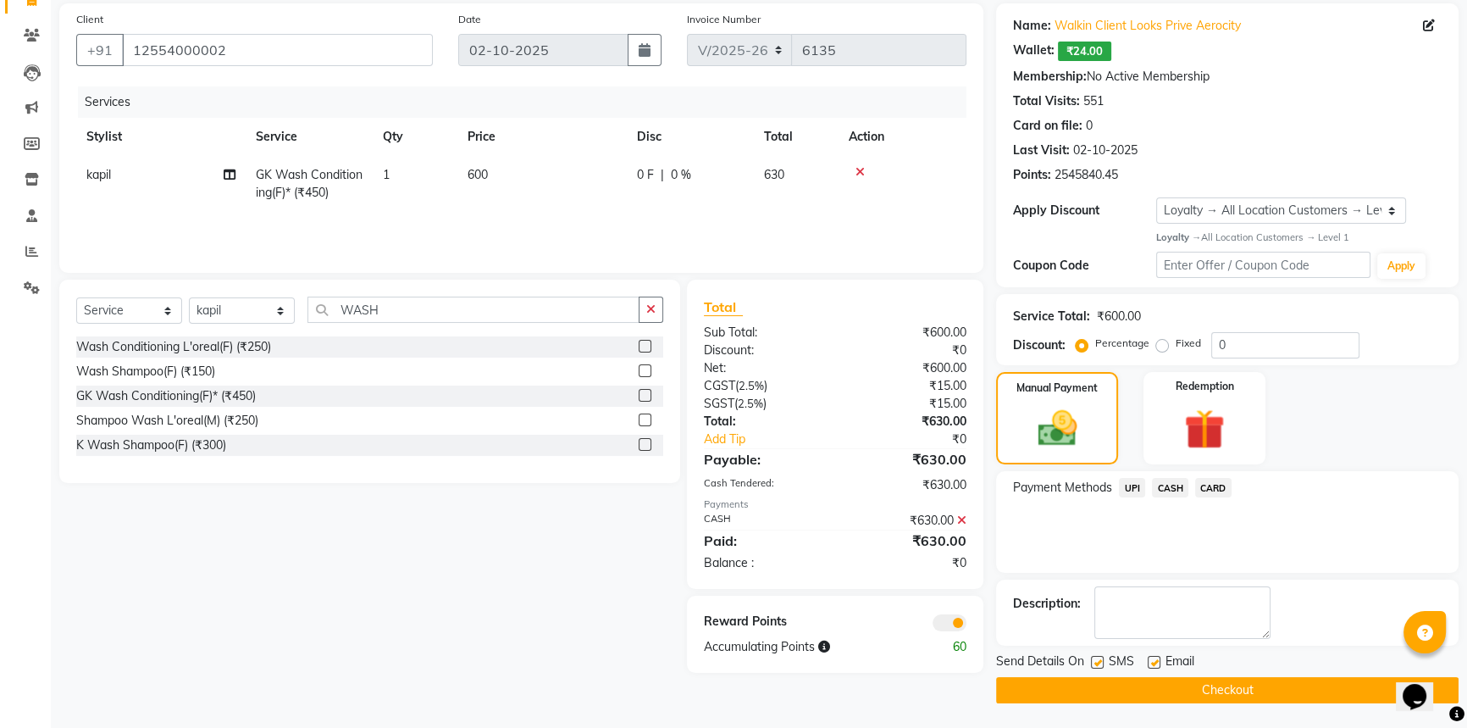
click at [1245, 689] on button "Checkout" at bounding box center [1227, 690] width 462 height 26
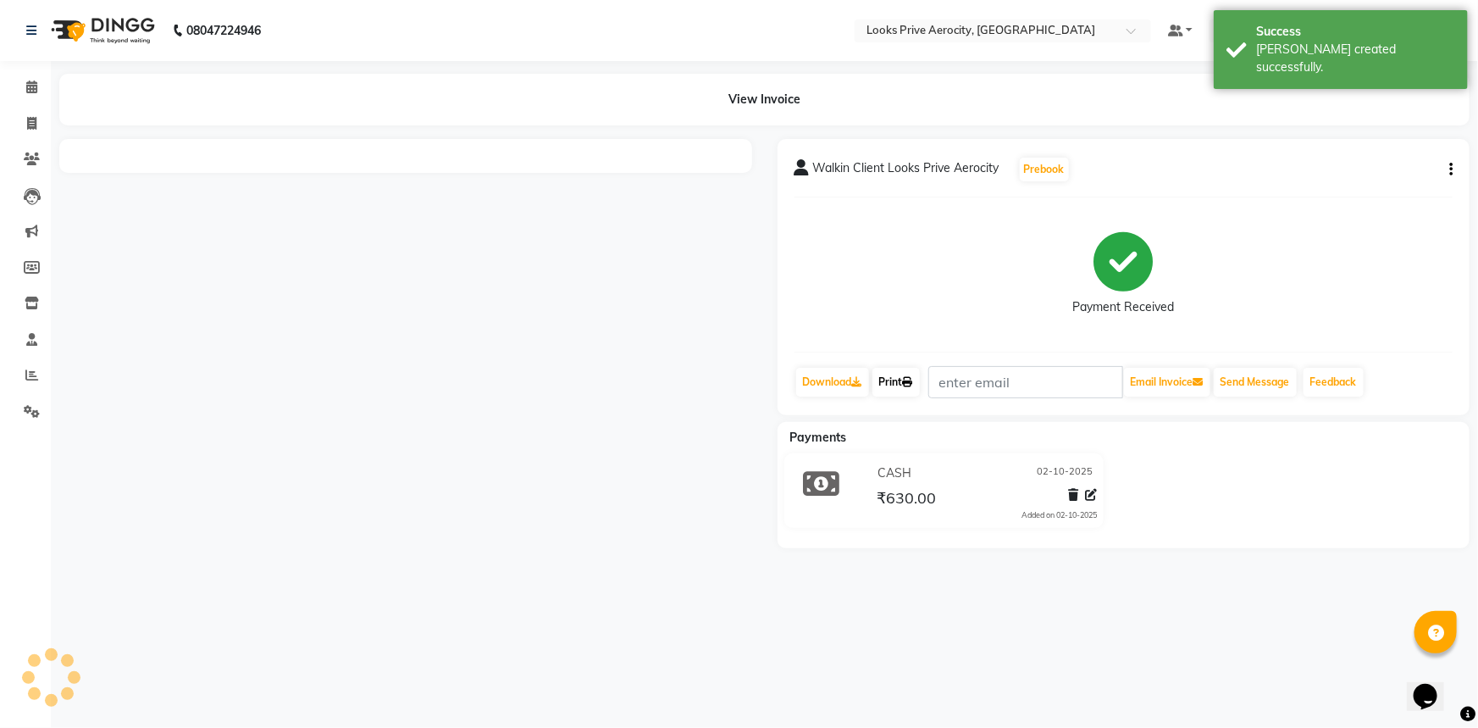
click at [891, 385] on link "Print" at bounding box center [895, 382] width 47 height 29
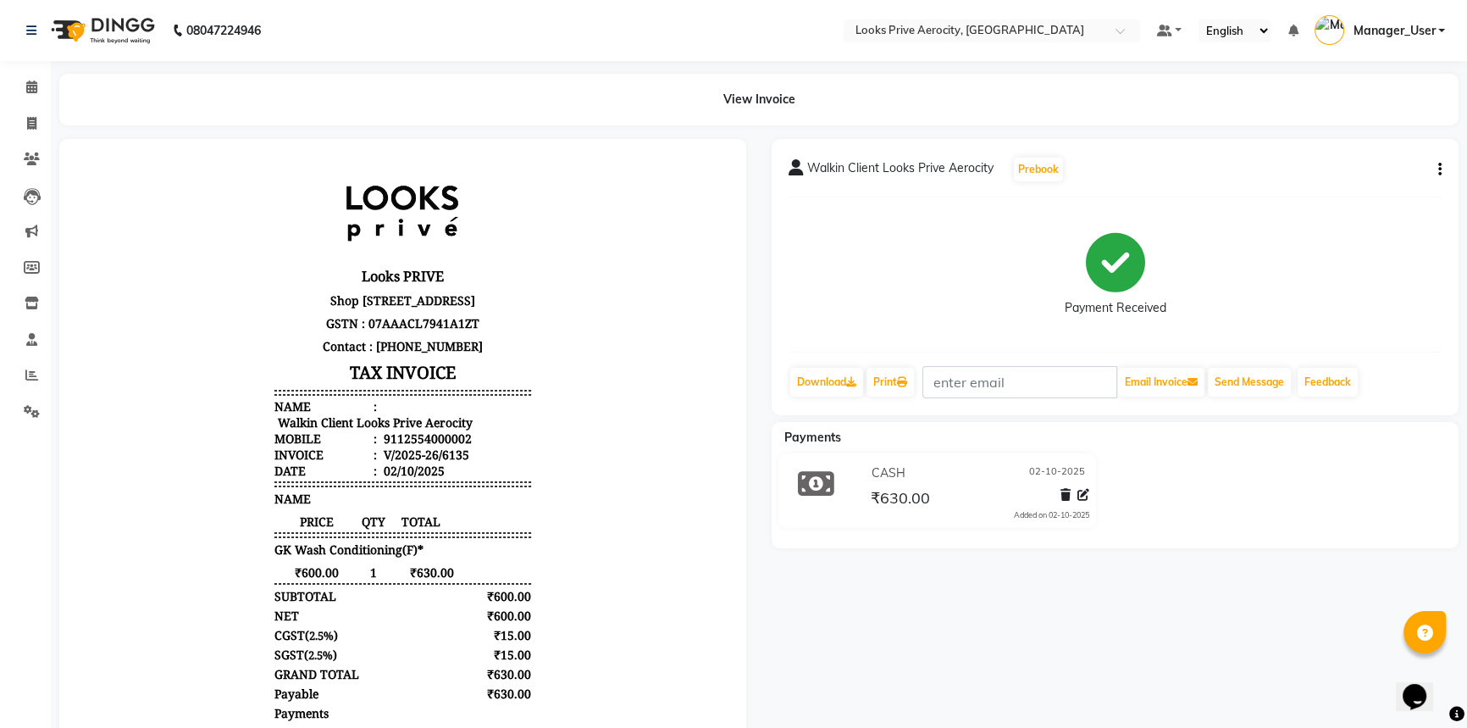
click at [28, 108] on li "Invoice" at bounding box center [25, 124] width 51 height 36
click at [34, 119] on icon at bounding box center [31, 123] width 9 height 13
select select "service"
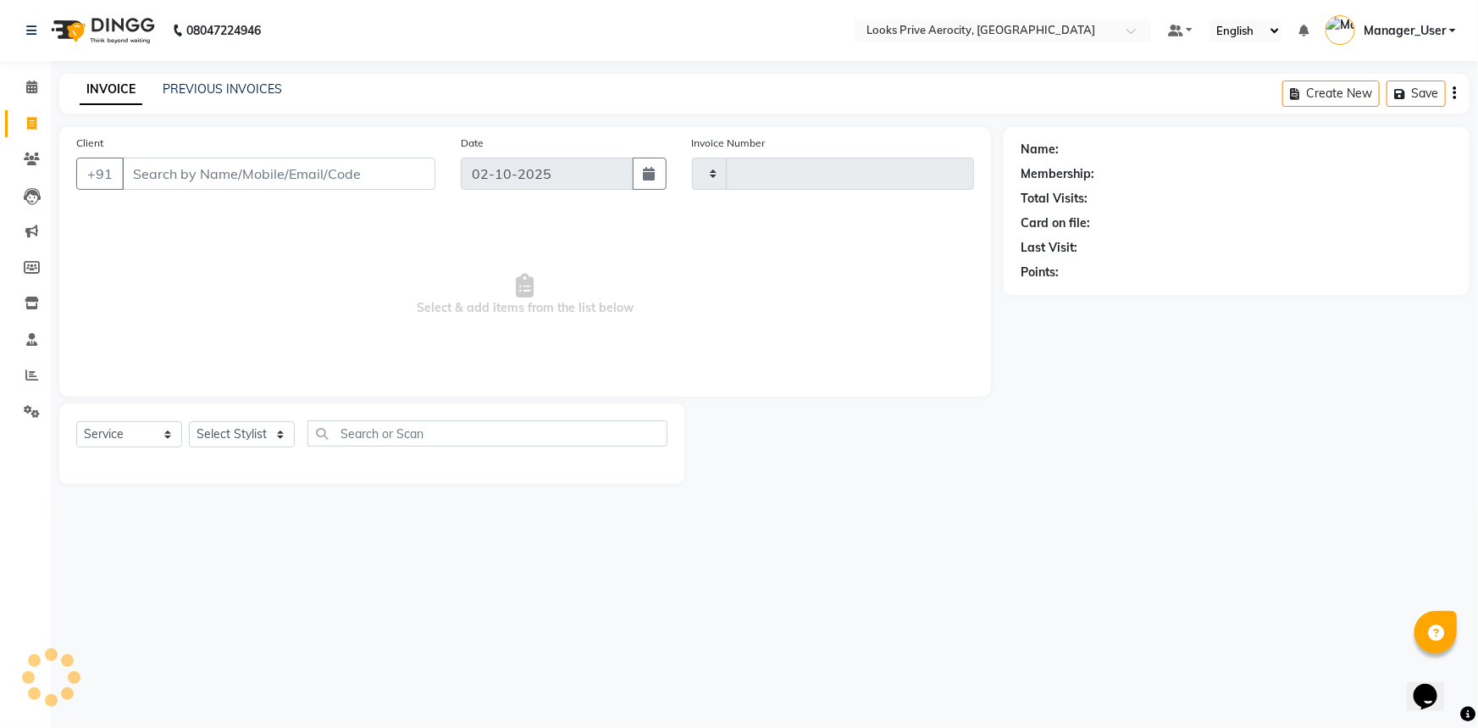
type input "6136"
select select "5913"
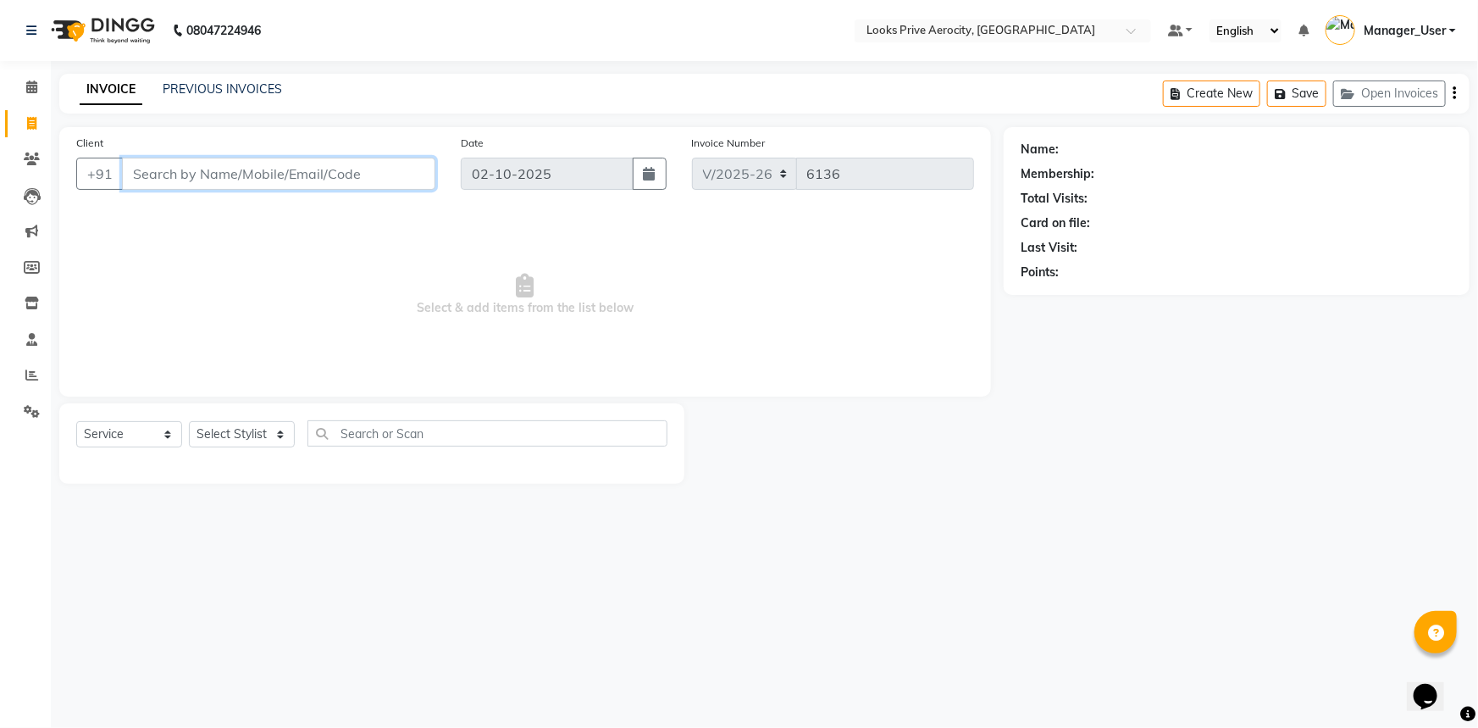
click at [155, 180] on input "Client" at bounding box center [278, 174] width 313 height 32
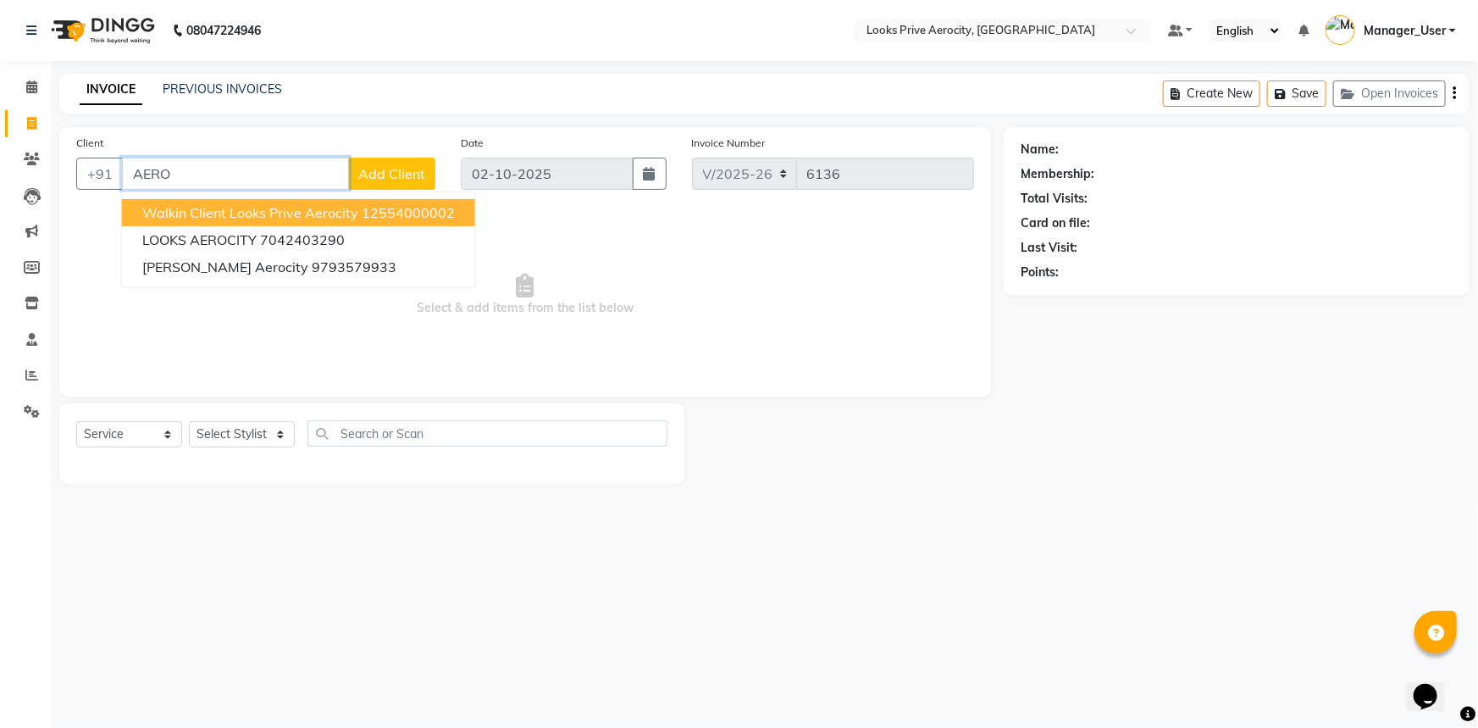
click at [217, 213] on span "Walkin Client Looks Prive Aerocity" at bounding box center [250, 212] width 216 height 17
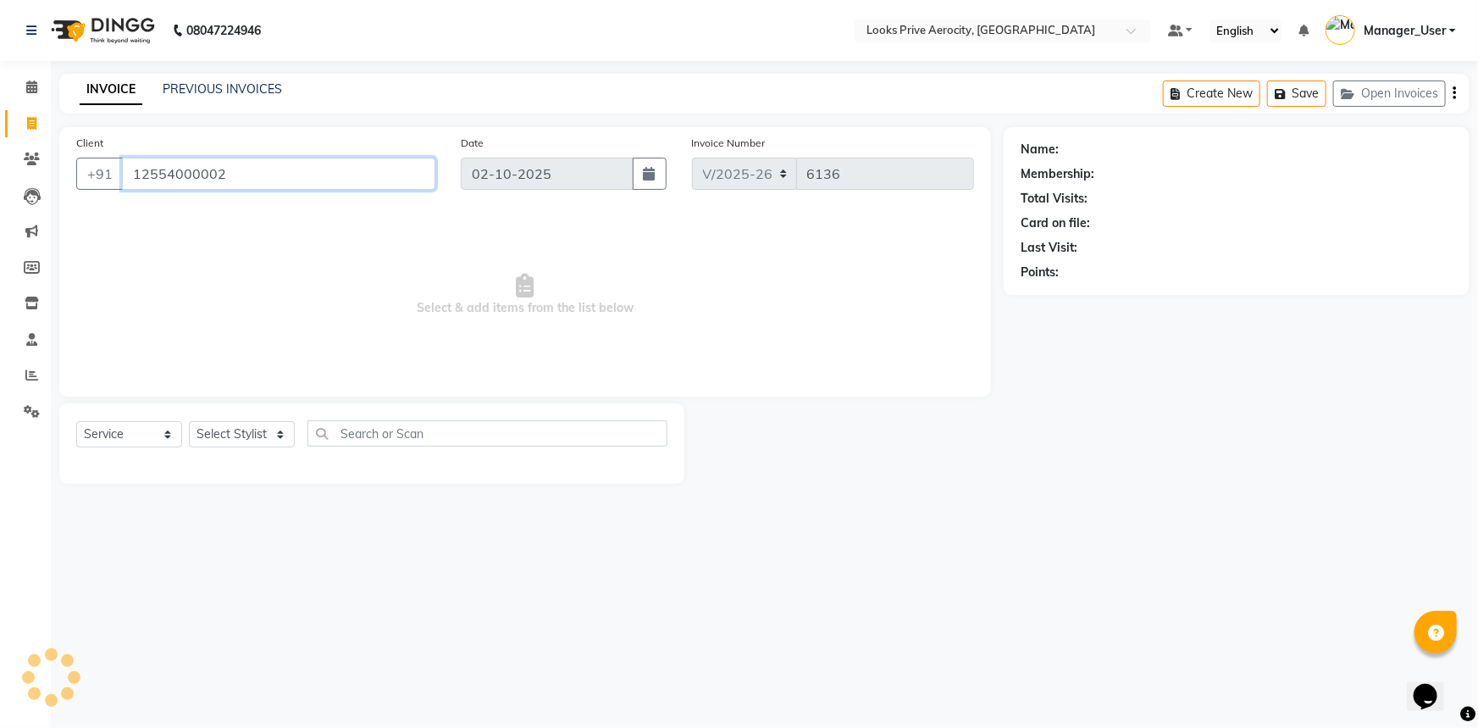
type input "12554000002"
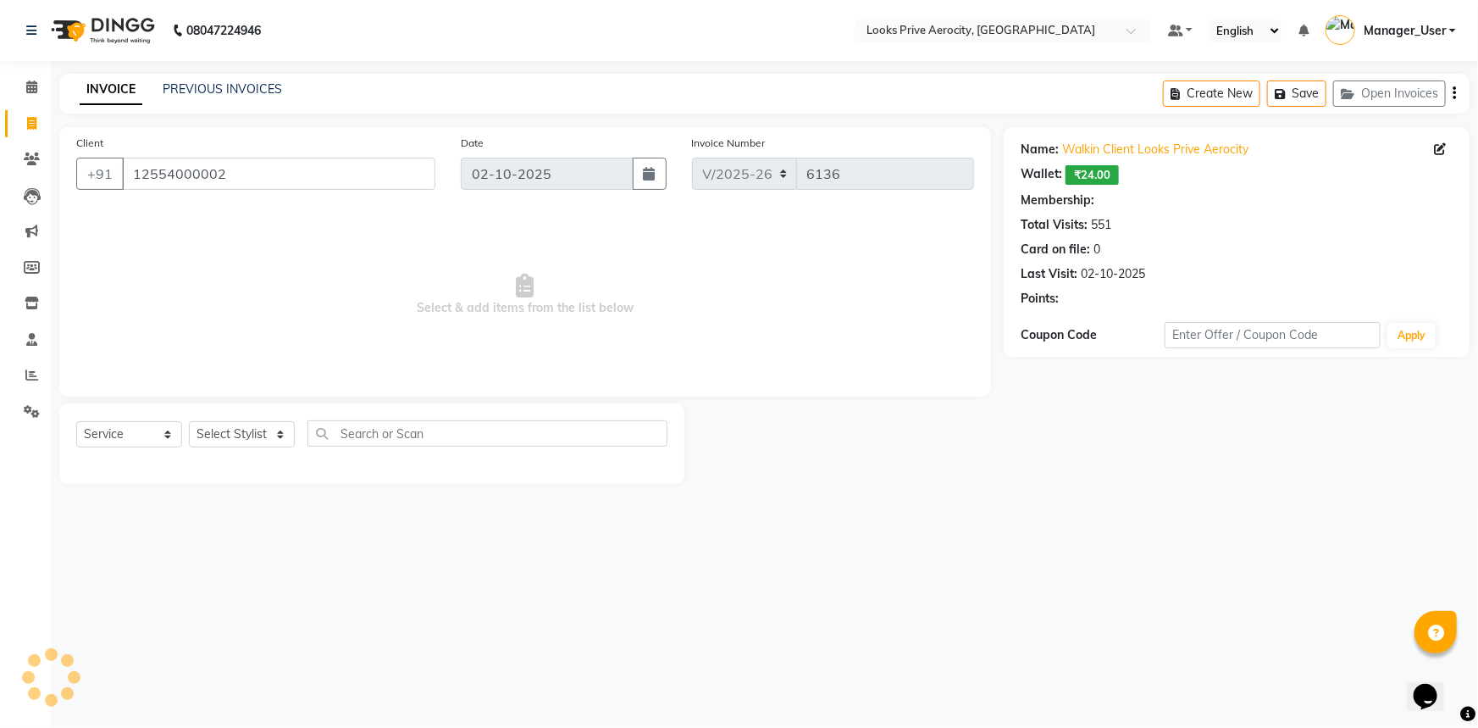
select select "1: Object"
click at [241, 432] on select "Select Stylist Aman_Barber Amit Amu Dharma [PERSON_NAME] Eric_asst [PERSON_NAME…" at bounding box center [242, 434] width 106 height 26
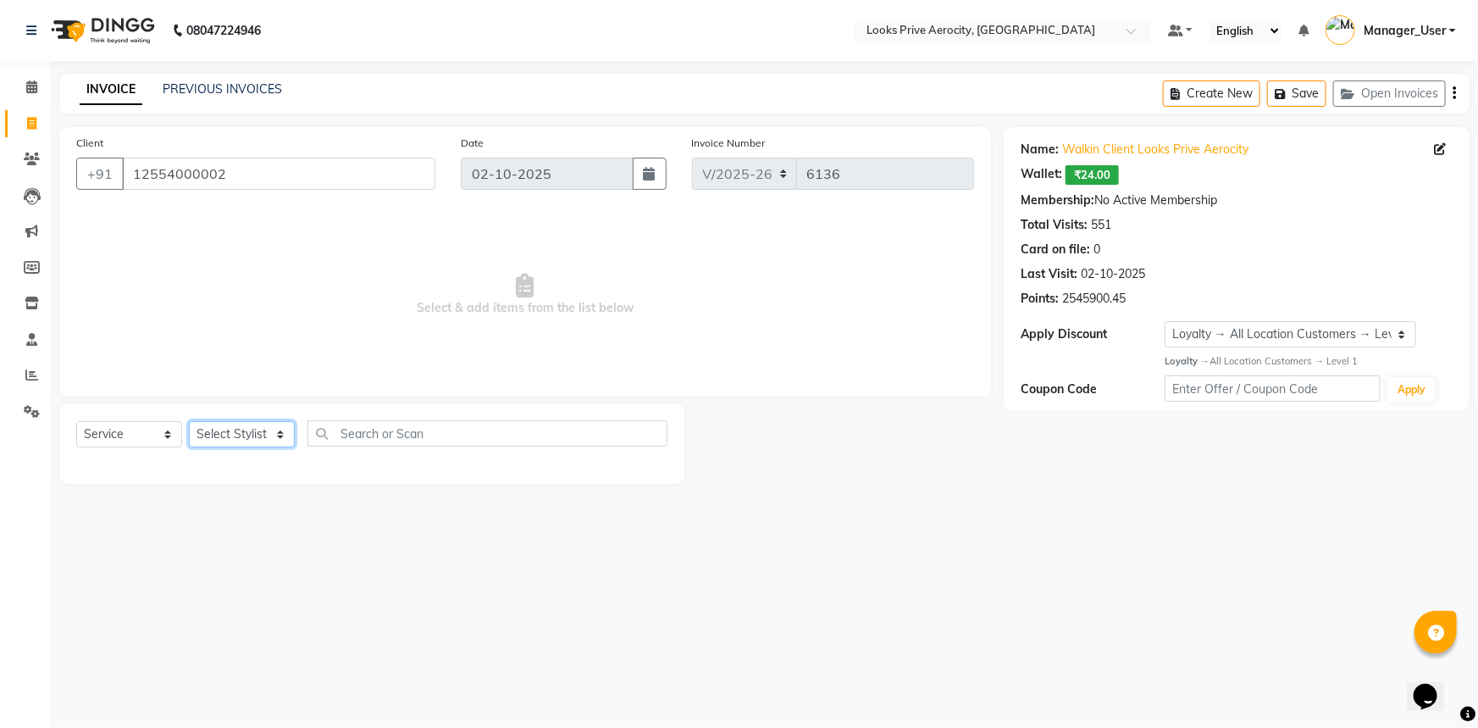
select select "43242"
click at [189, 421] on select "Select Stylist Aman_Barber Amit Amu Dharma [PERSON_NAME] Eric_asst [PERSON_NAME…" at bounding box center [242, 434] width 106 height 26
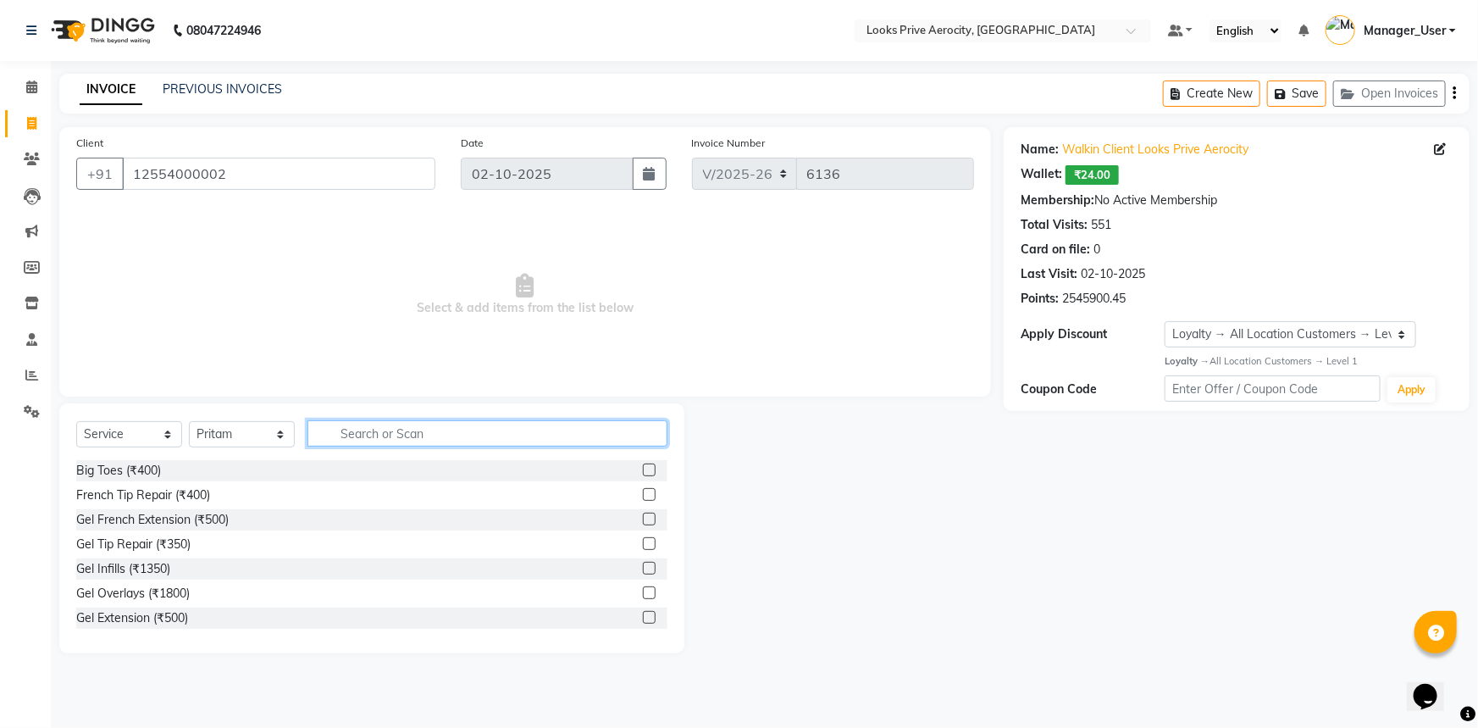
click at [346, 435] on input "text" at bounding box center [487, 433] width 360 height 26
type input "WASH"
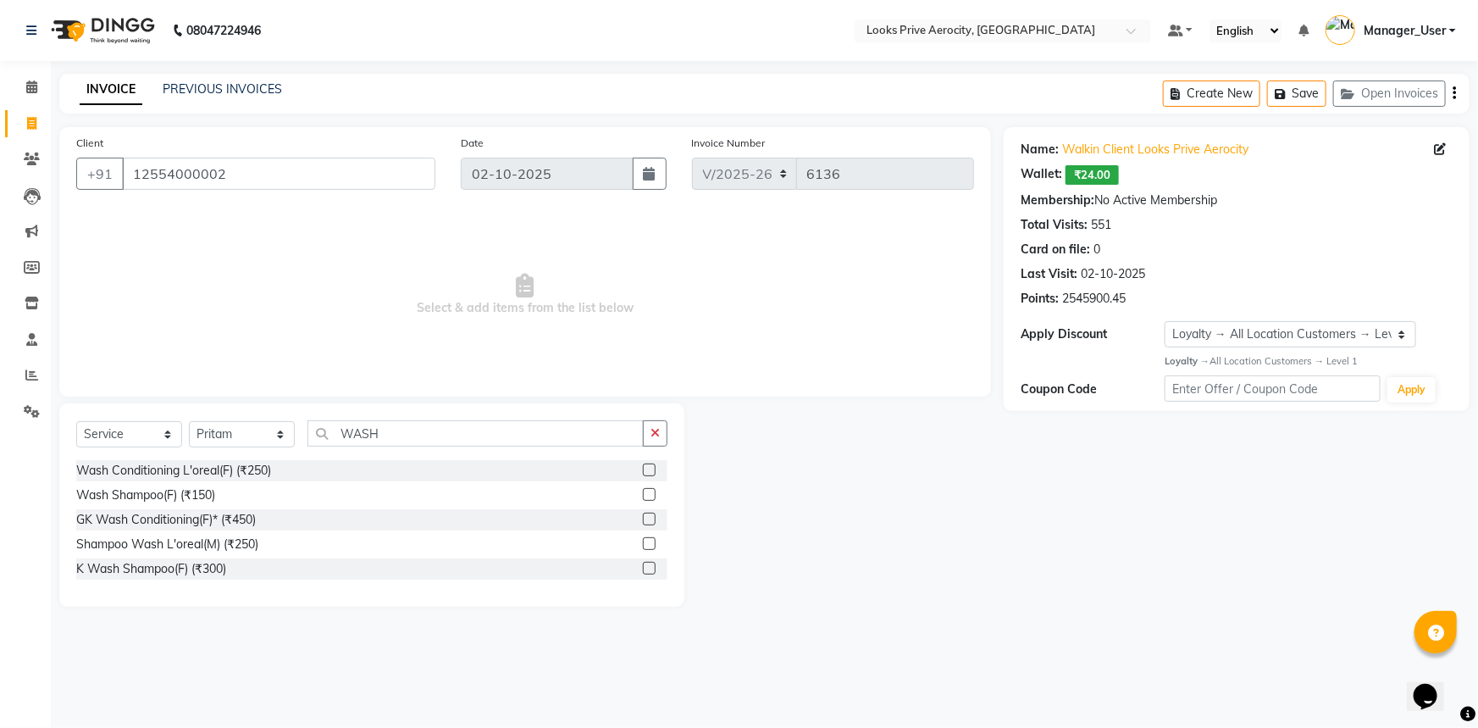
click at [648, 517] on label at bounding box center [649, 518] width 13 height 13
click at [648, 517] on input "checkbox" at bounding box center [648, 519] width 11 height 11
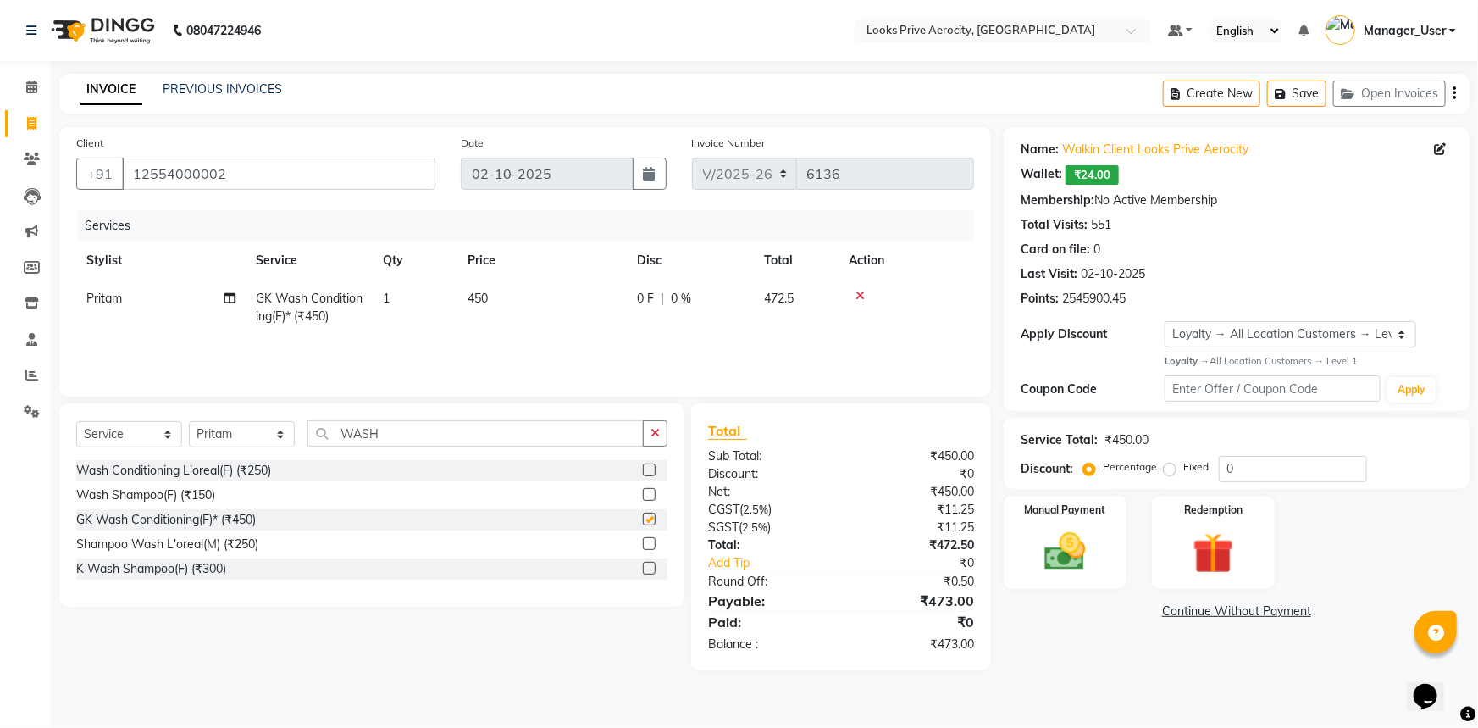
checkbox input "false"
click at [521, 320] on td "450" at bounding box center [541, 307] width 169 height 56
select select "43242"
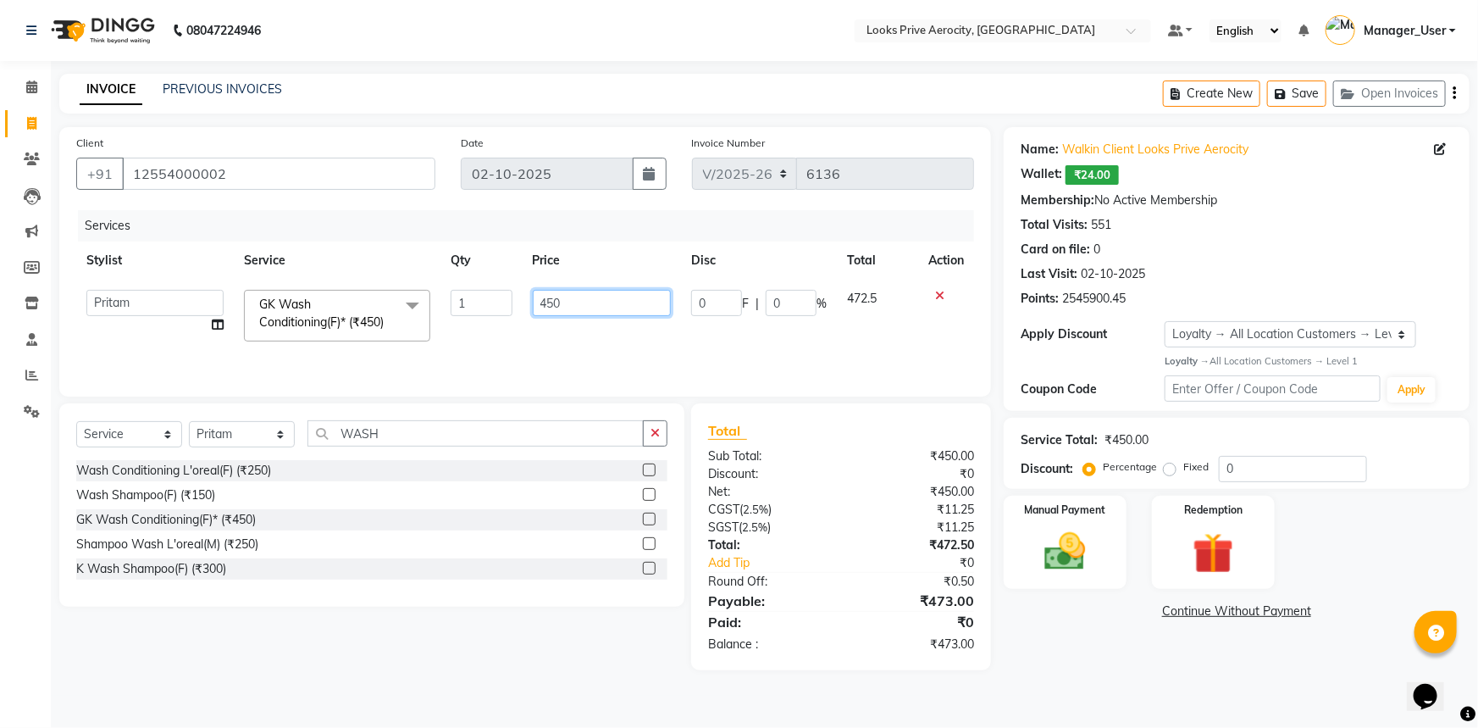
drag, startPoint x: 566, startPoint y: 305, endPoint x: 497, endPoint y: 291, distance: 69.9
click at [497, 292] on tr "Aman_Barber Amit Amu Dharma Erica CR Eric_asst Esha Ishita kapil khan Manager_U…" at bounding box center [525, 315] width 898 height 72
type input "600"
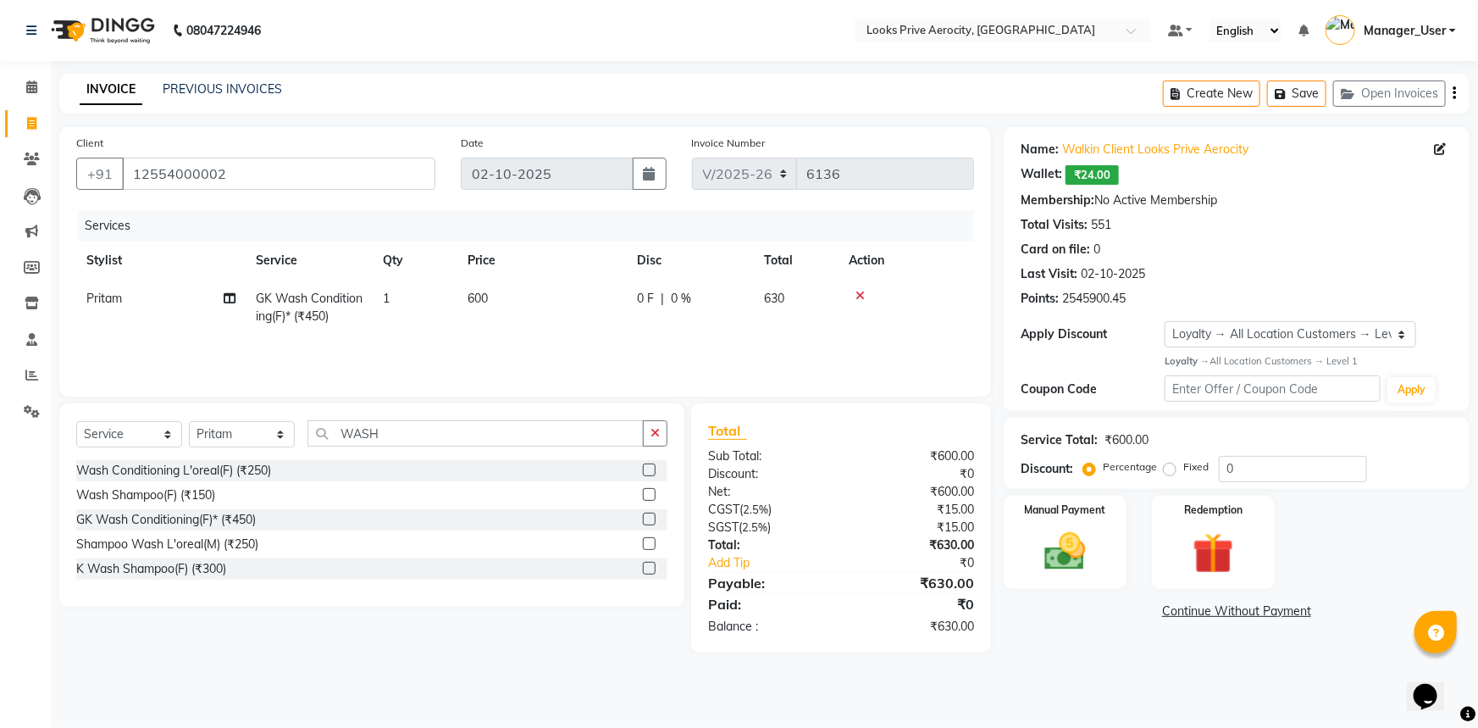
click at [1153, 684] on div "08047224946 Select Location × Looks Prive Aerocity, Delhi Default Panel My Pane…" at bounding box center [739, 364] width 1478 height 728
drag, startPoint x: 418, startPoint y: 423, endPoint x: 313, endPoint y: 421, distance: 105.0
click at [313, 421] on input "WASH" at bounding box center [475, 433] width 336 height 26
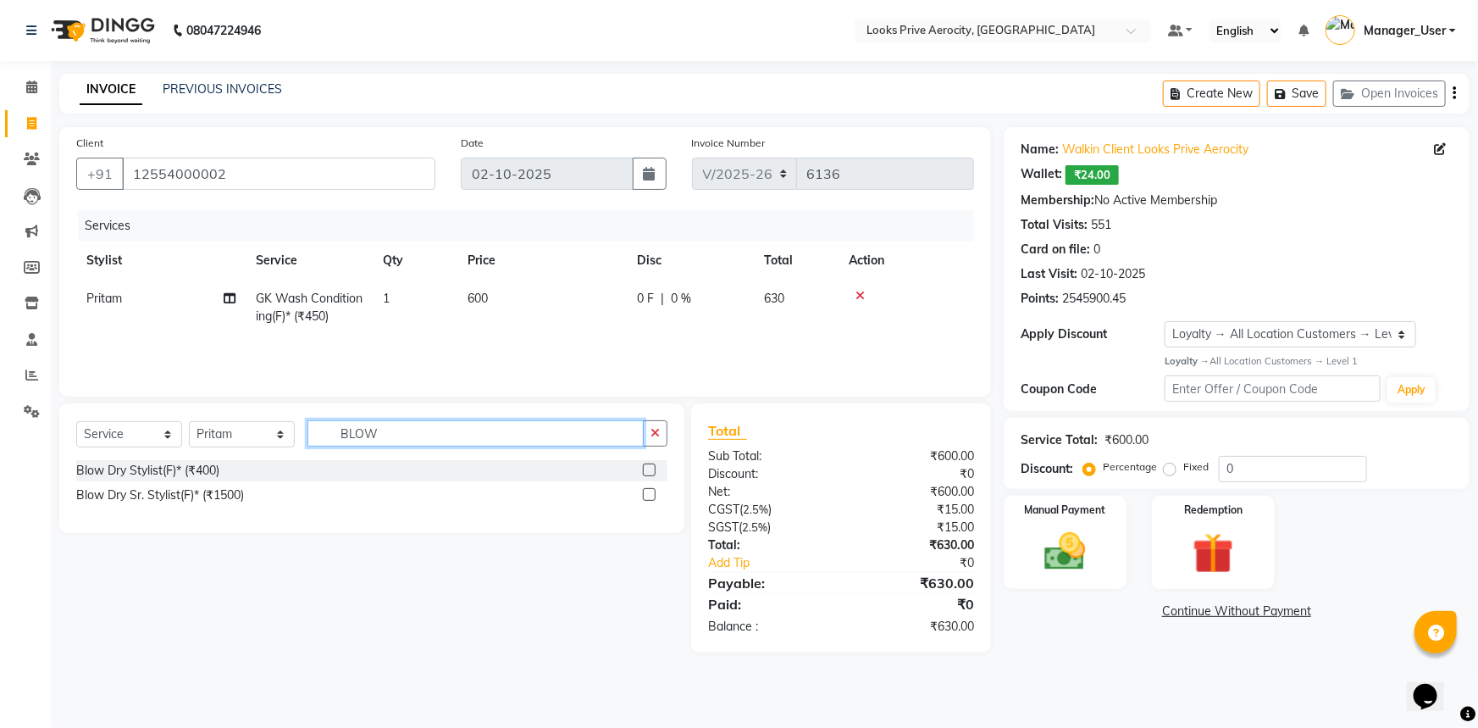
type input "BLOW"
click at [644, 467] on label at bounding box center [649, 469] width 13 height 13
click at [644, 467] on input "checkbox" at bounding box center [648, 470] width 11 height 11
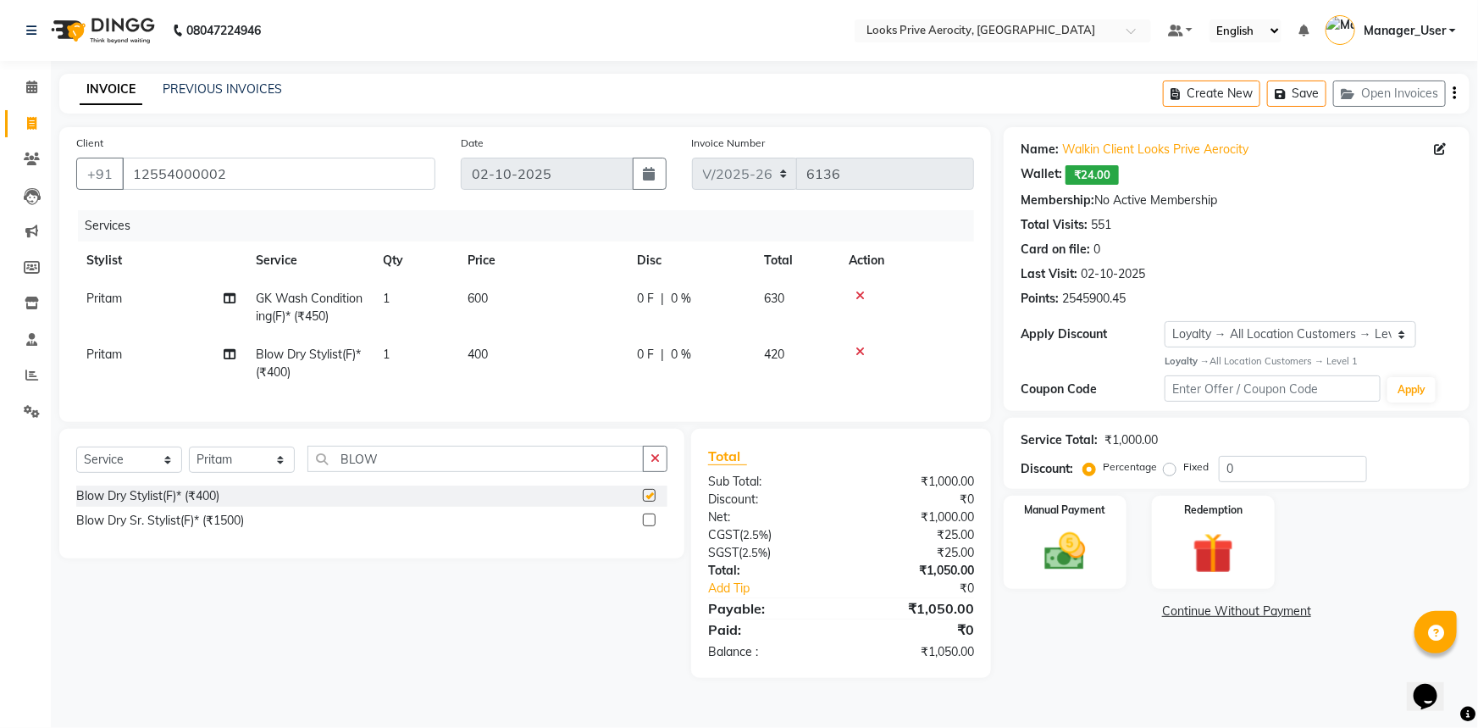
checkbox input "false"
click at [567, 360] on td "400" at bounding box center [541, 363] width 169 height 56
select select "43242"
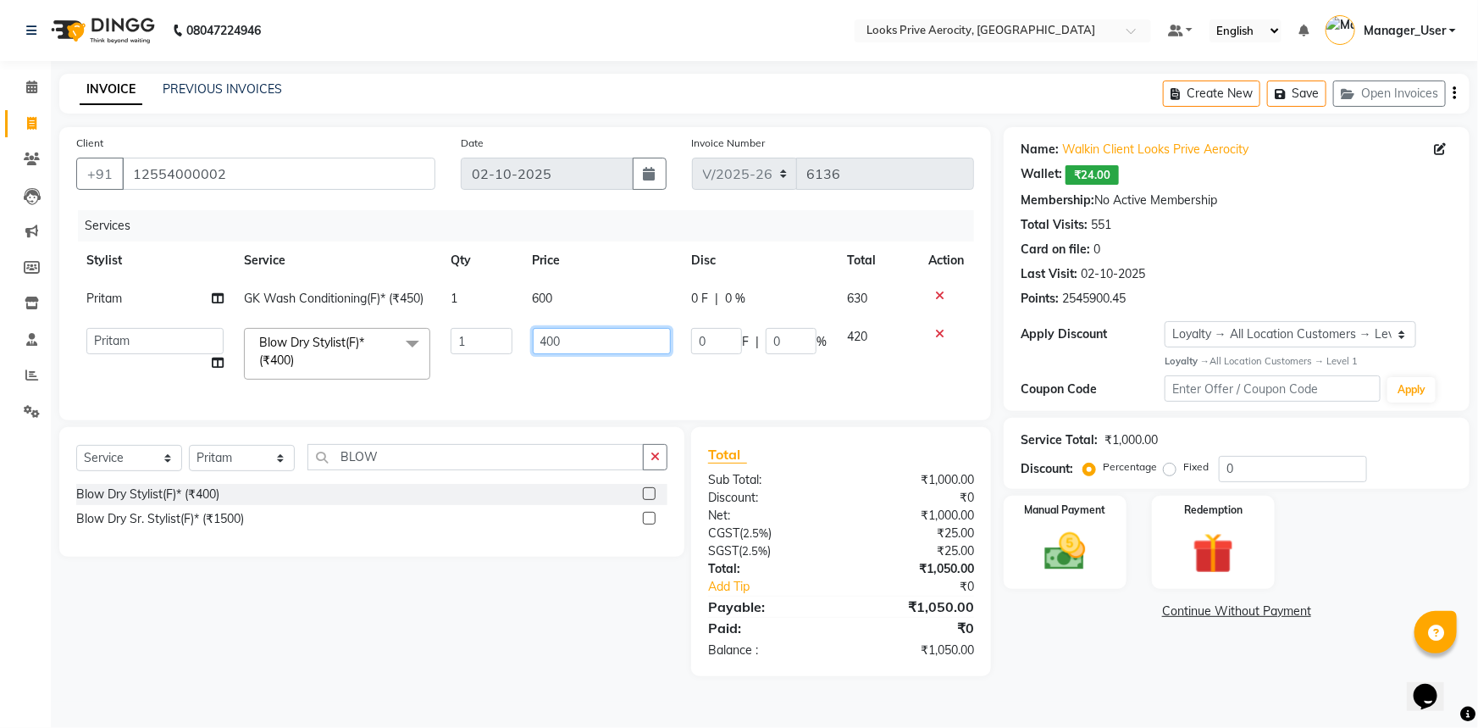
drag, startPoint x: 643, startPoint y: 337, endPoint x: 469, endPoint y: 335, distance: 173.6
click at [469, 335] on tr "Aman_Barber Amit Amu Dharma Erica CR Eric_asst Esha Ishita kapil khan Manager_U…" at bounding box center [525, 354] width 898 height 72
type input "1200"
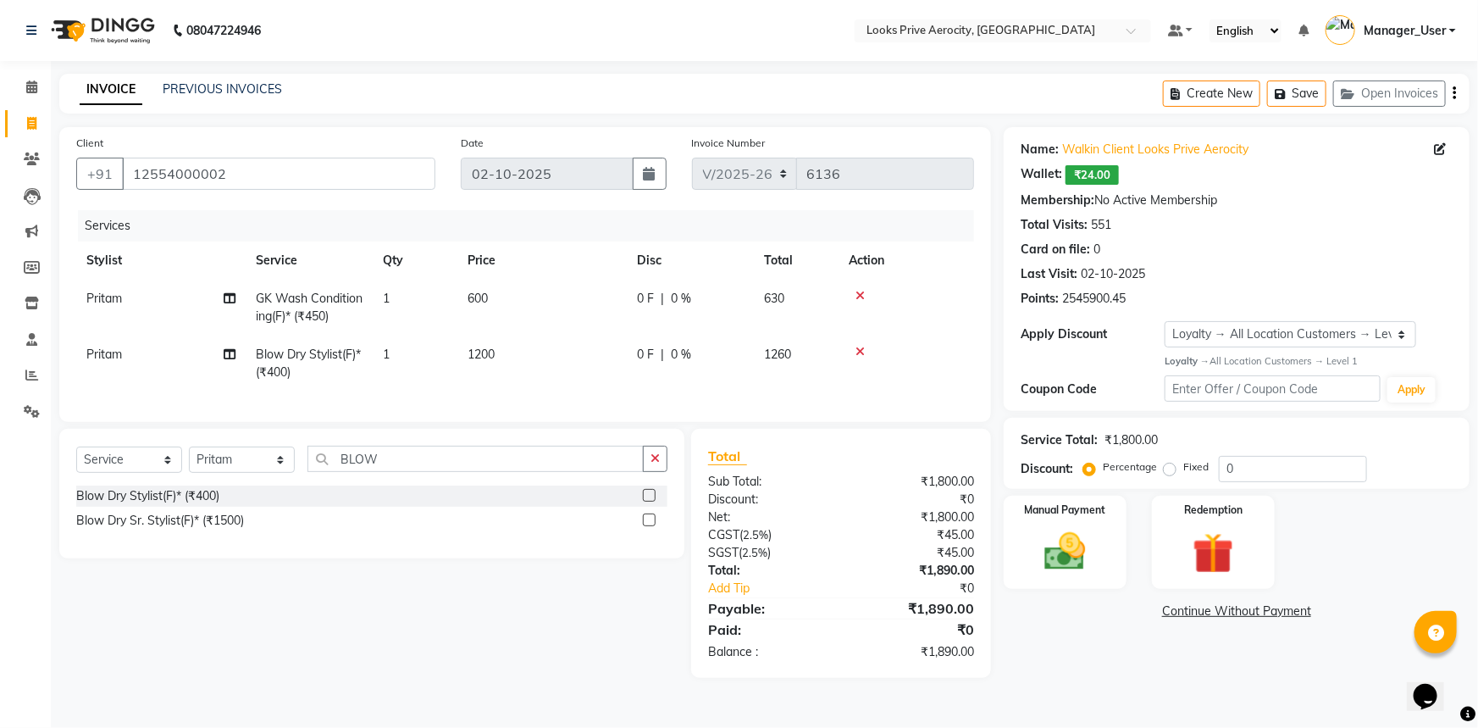
drag, startPoint x: 1056, startPoint y: 661, endPoint x: 1058, endPoint y: 651, distance: 9.5
click at [1057, 661] on div "Name: Walkin Client Looks Prive Aerocity Wallet: ₹24.00 Membership: No Active M…" at bounding box center [1243, 402] width 479 height 550
click at [114, 293] on span "Pritam" at bounding box center [104, 297] width 36 height 15
select select "43242"
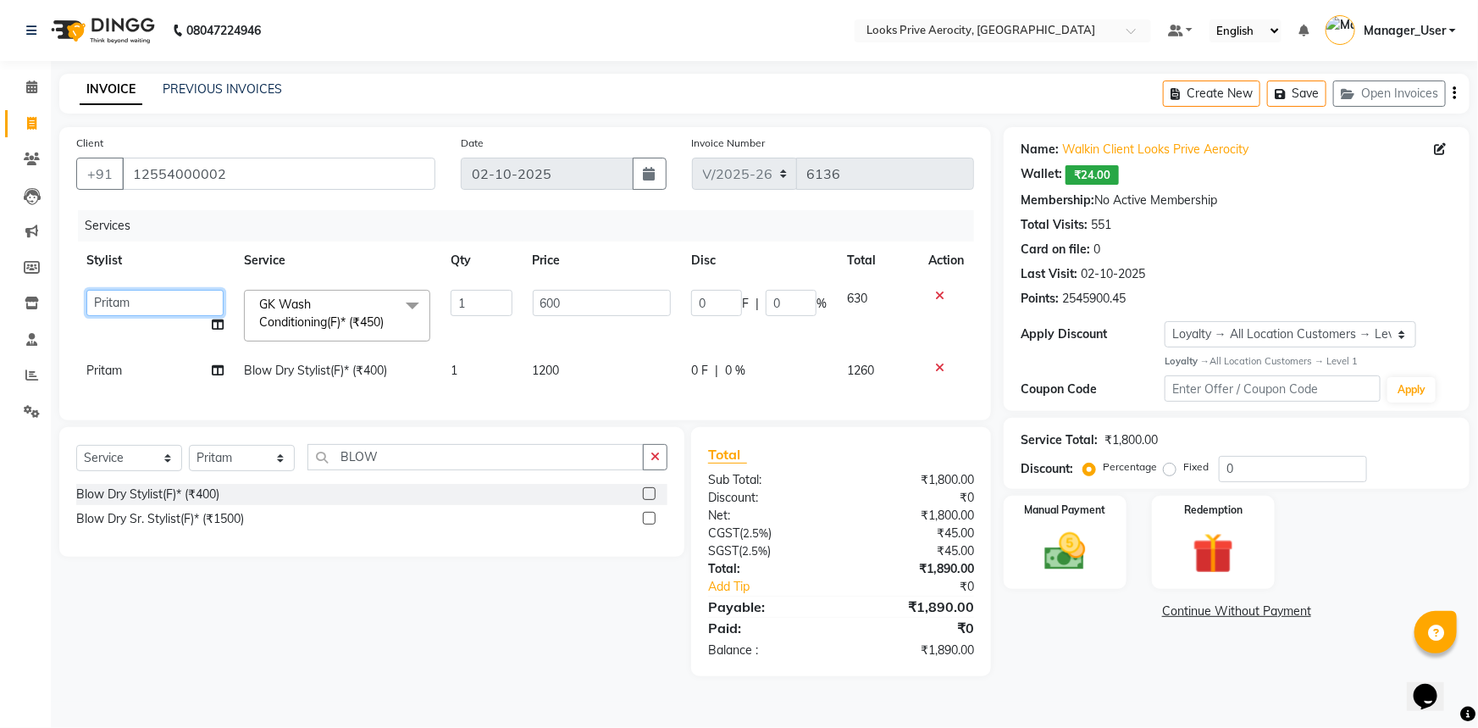
click at [120, 305] on select "Aman_Barber Amit Amu Dharma Erica CR Eric_asst Esha Ishita kapil khan Manager_U…" at bounding box center [154, 303] width 137 height 26
select select "43246"
click at [160, 298] on select "Aman_Barber Amit Amu Dharma Erica CR Eric_asst Esha Ishita kapil khan Manager_U…" at bounding box center [154, 303] width 137 height 26
select select "43253"
click at [1093, 656] on div "Name: Walkin Client Looks Prive Aerocity Wallet: ₹24.00 Membership: No Active M…" at bounding box center [1243, 401] width 479 height 549
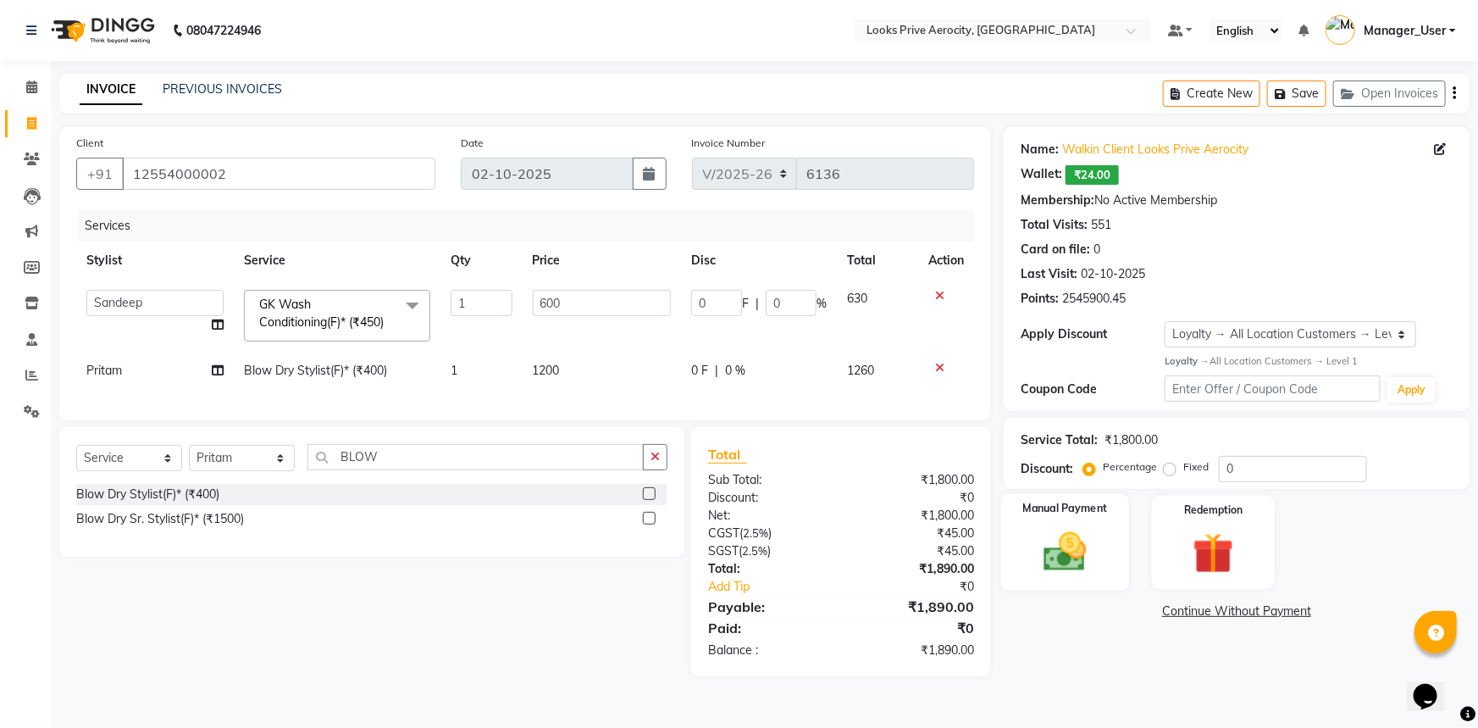
click at [1066, 559] on img at bounding box center [1065, 551] width 69 height 49
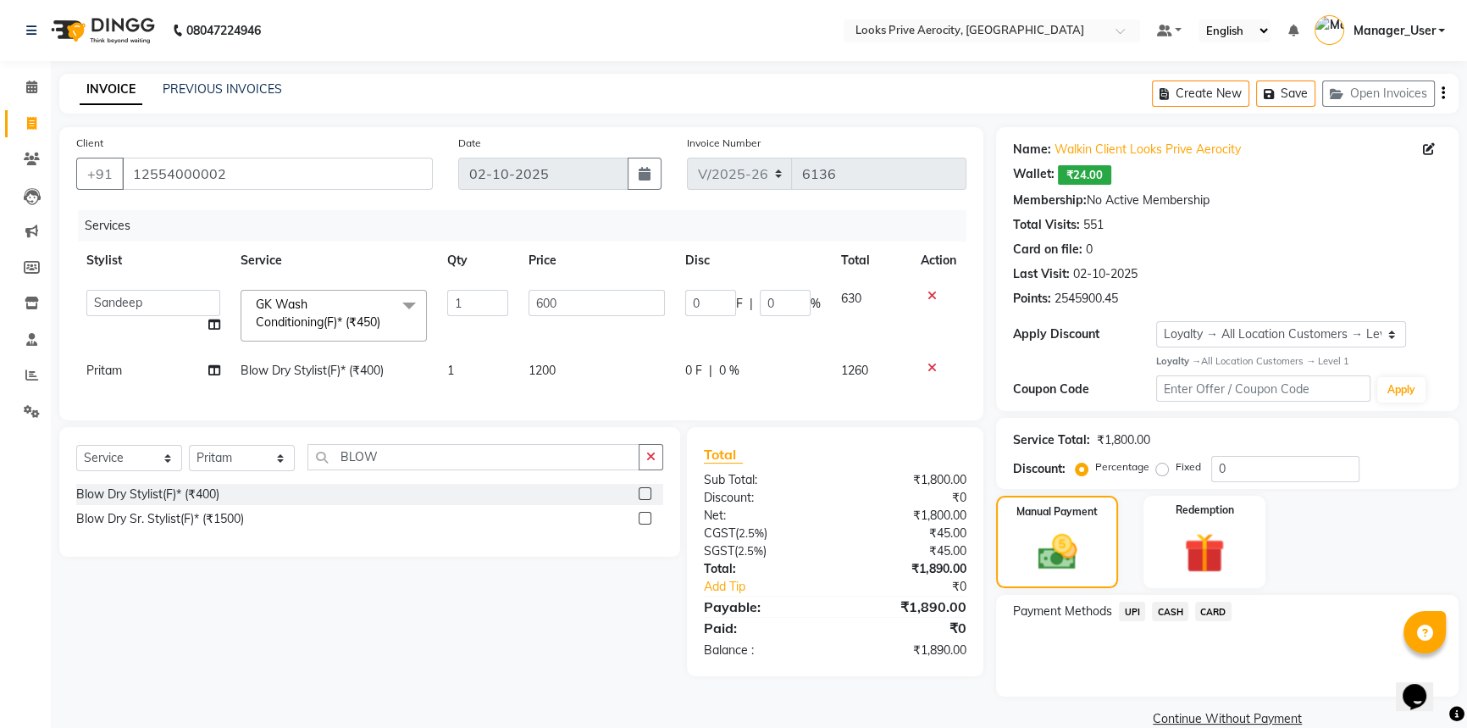
click at [1168, 607] on span "CASH" at bounding box center [1170, 610] width 36 height 19
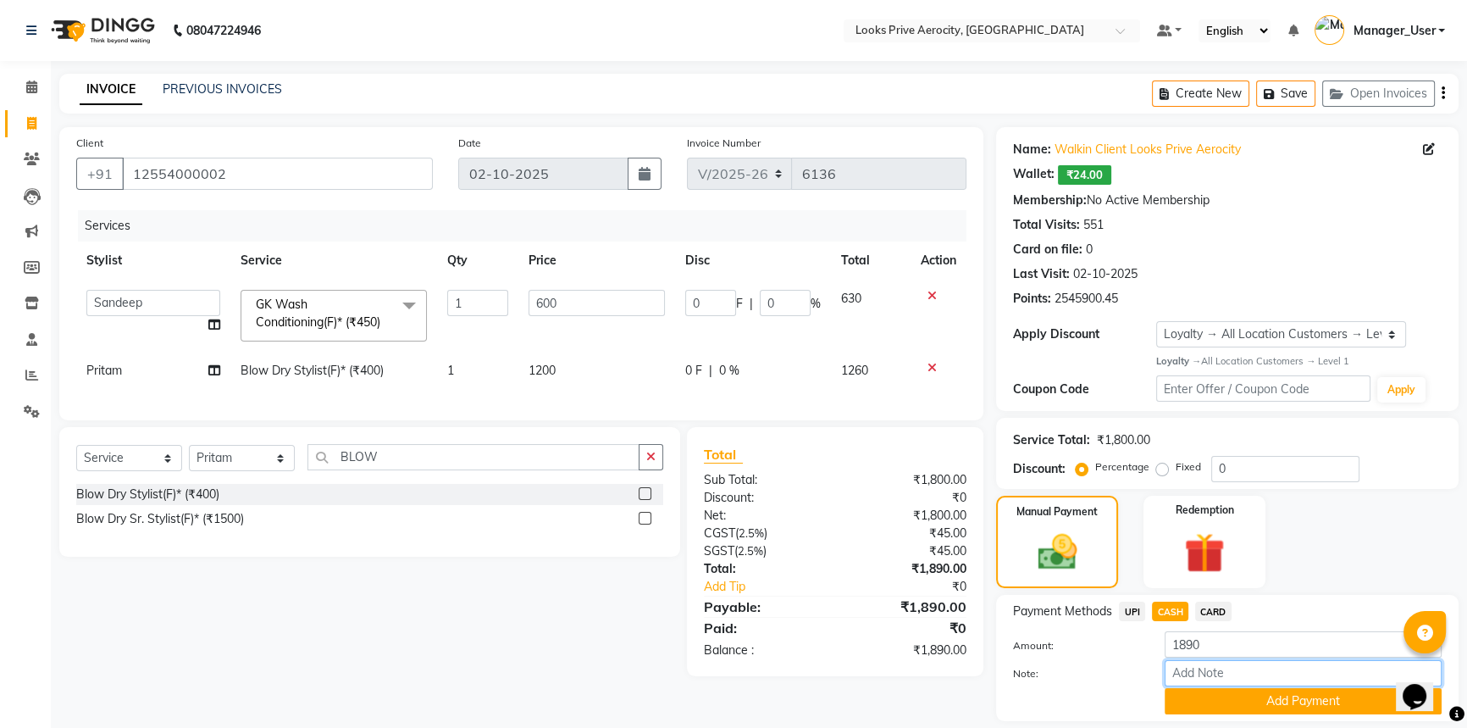
click at [1226, 672] on input "Note:" at bounding box center [1303, 673] width 277 height 26
type input "1500"
click at [1249, 698] on button "Add Payment" at bounding box center [1303, 701] width 277 height 26
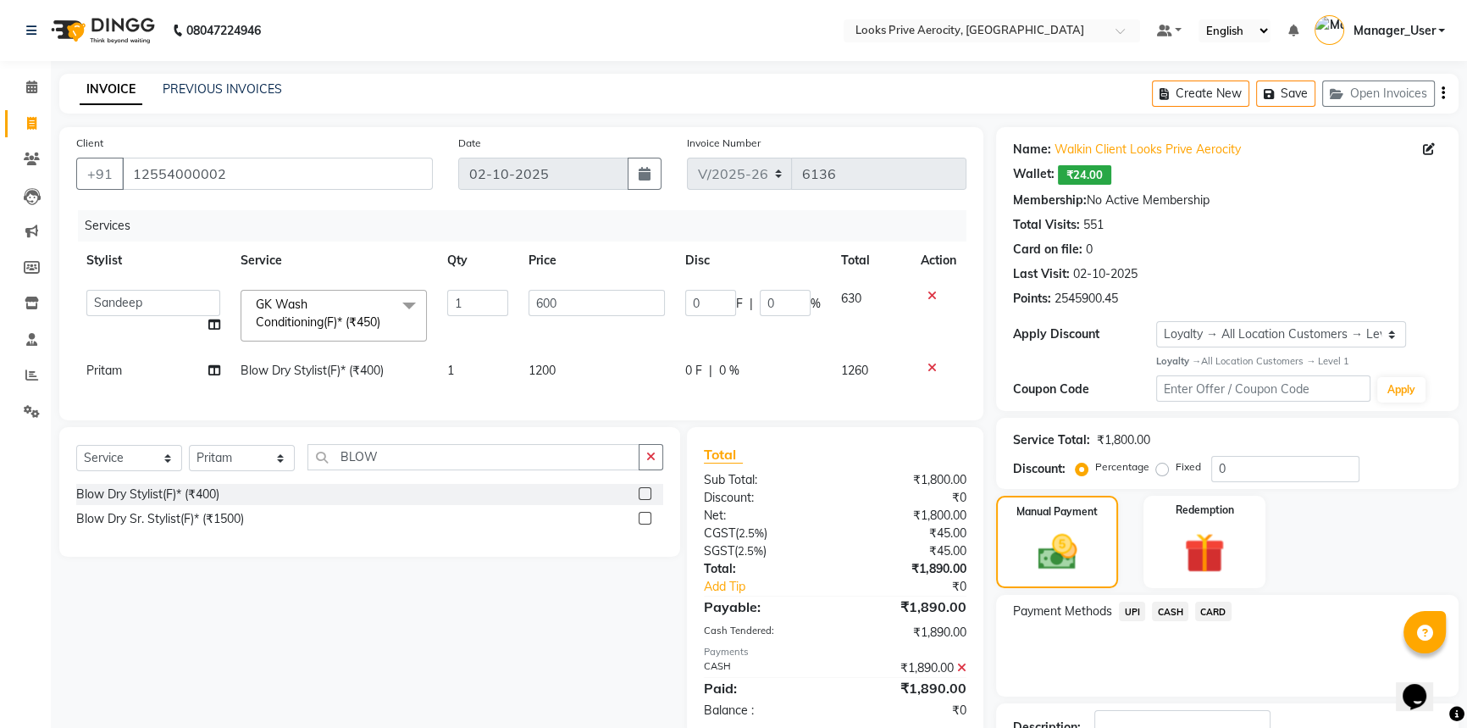
scroll to position [130, 0]
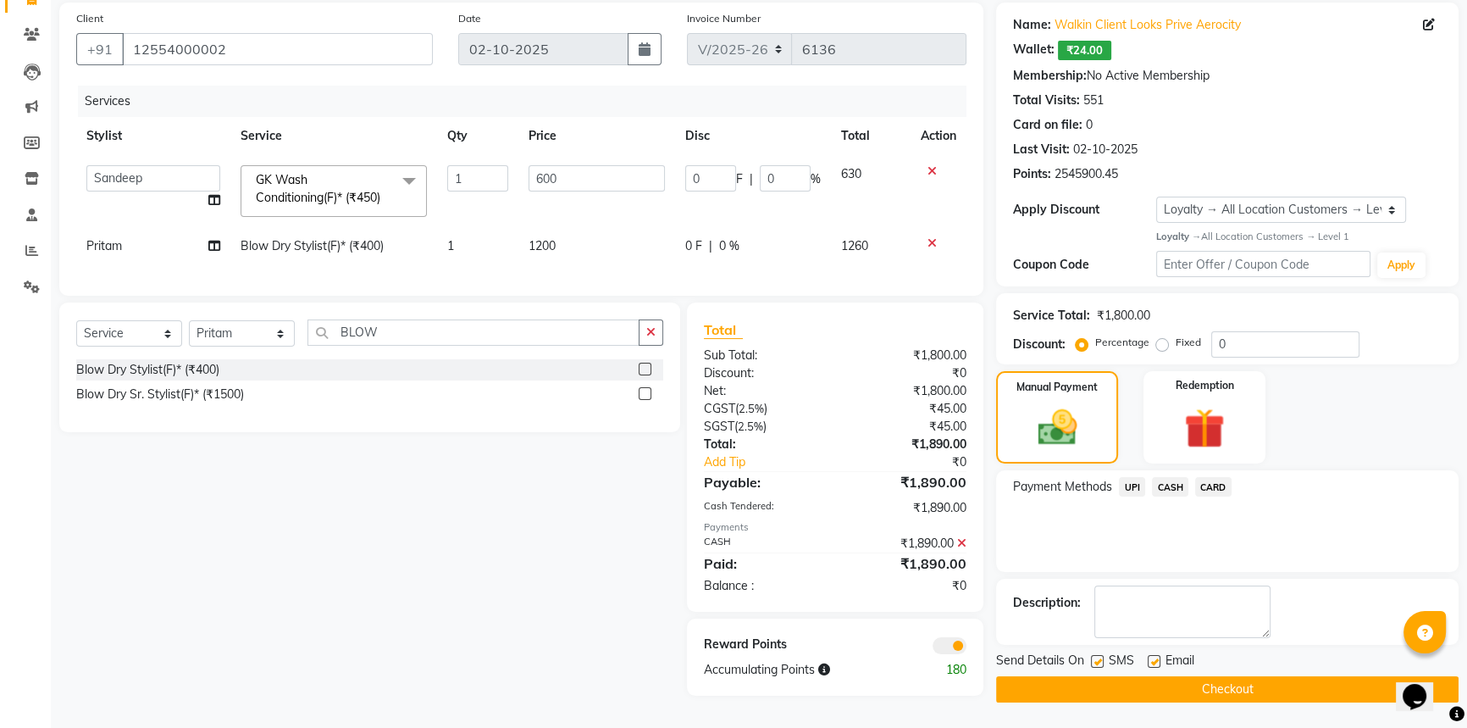
click at [1214, 478] on span "CARD" at bounding box center [1213, 486] width 36 height 19
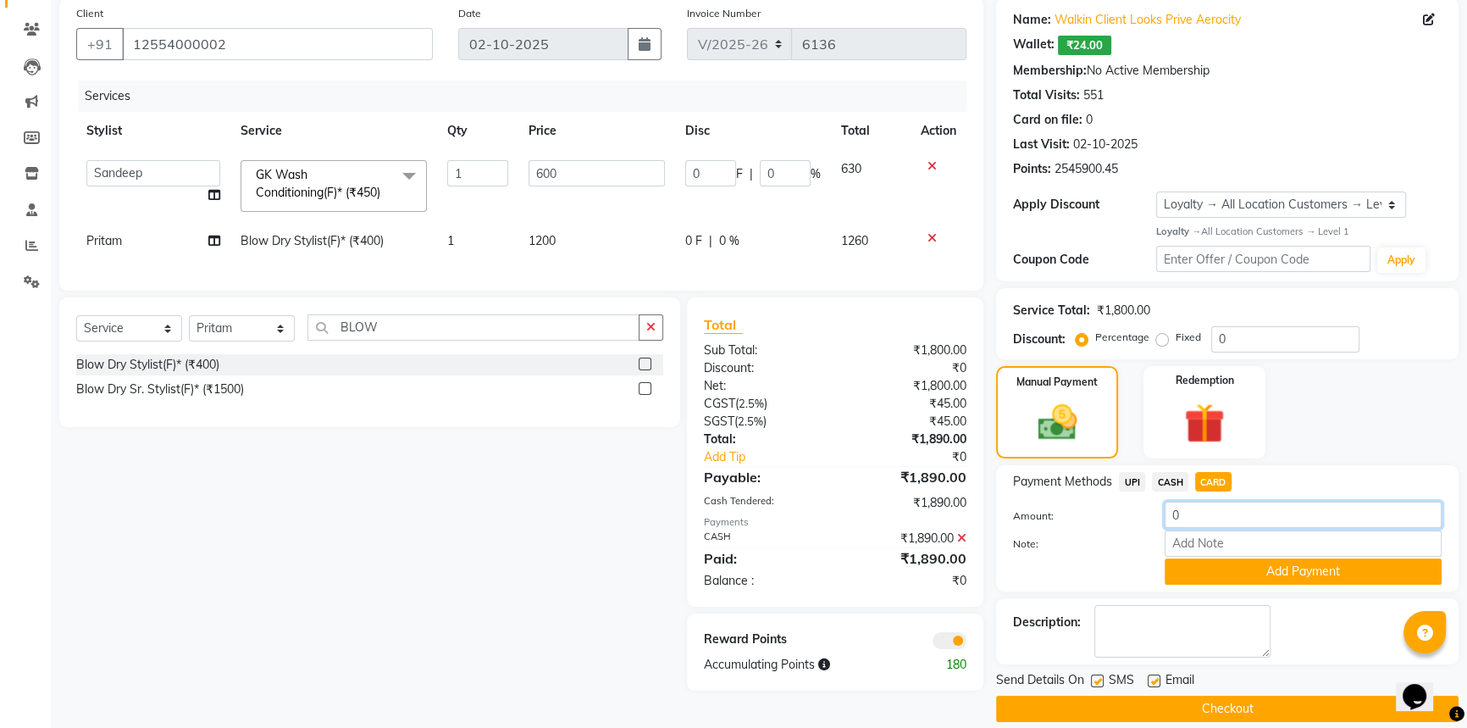
drag, startPoint x: 1210, startPoint y: 517, endPoint x: 1162, endPoint y: 504, distance: 49.9
click at [1162, 504] on div "0" at bounding box center [1303, 514] width 302 height 26
type input "390"
click at [1305, 580] on button "Add Payment" at bounding box center [1303, 571] width 277 height 26
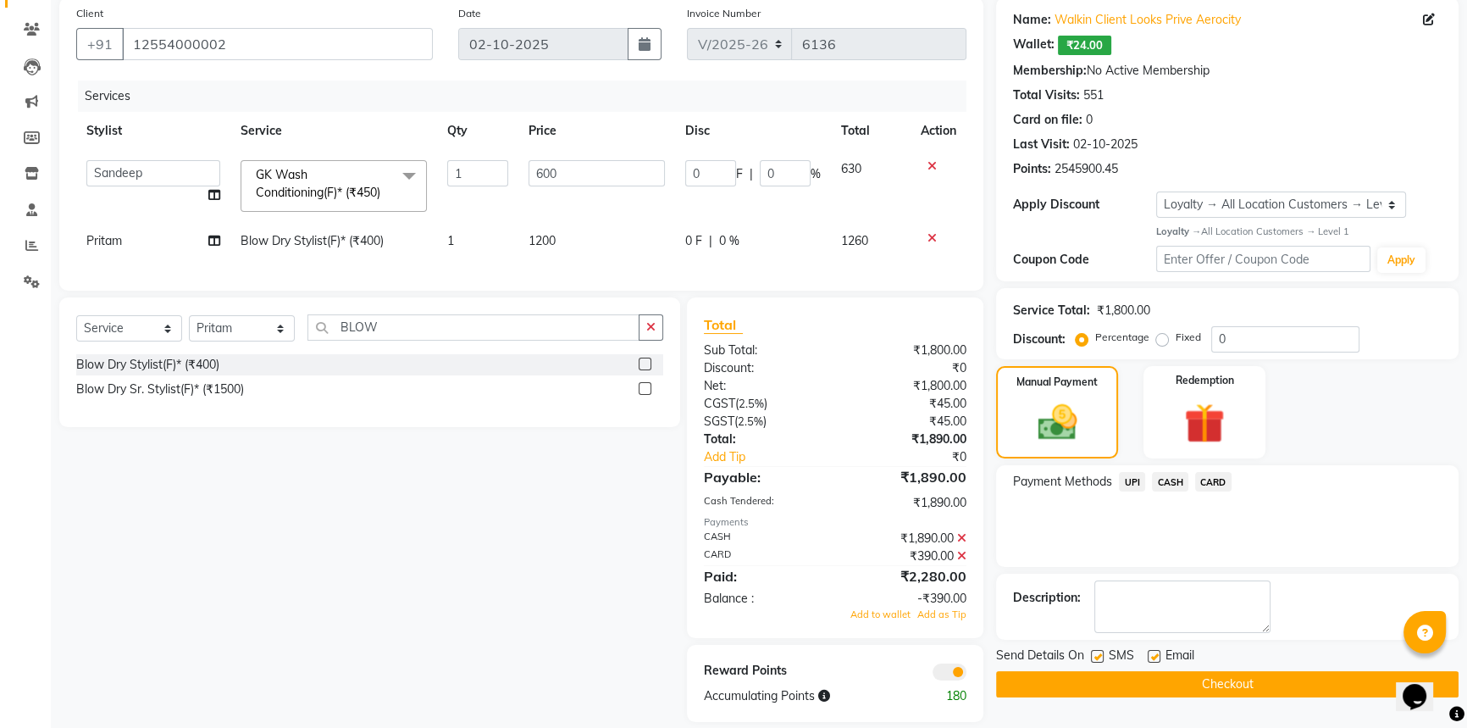
click at [1228, 683] on button "Checkout" at bounding box center [1227, 684] width 462 height 26
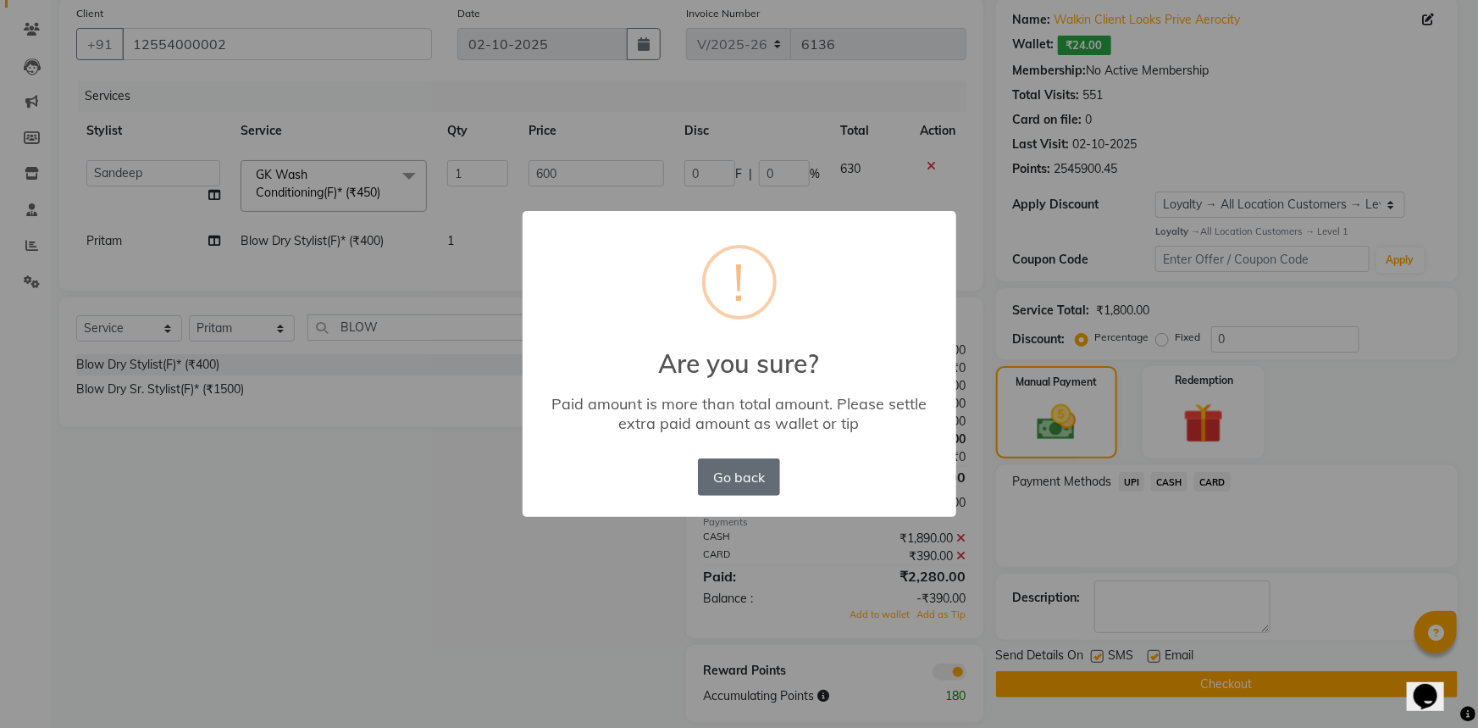
click at [745, 473] on button "Go back" at bounding box center [738, 476] width 81 height 37
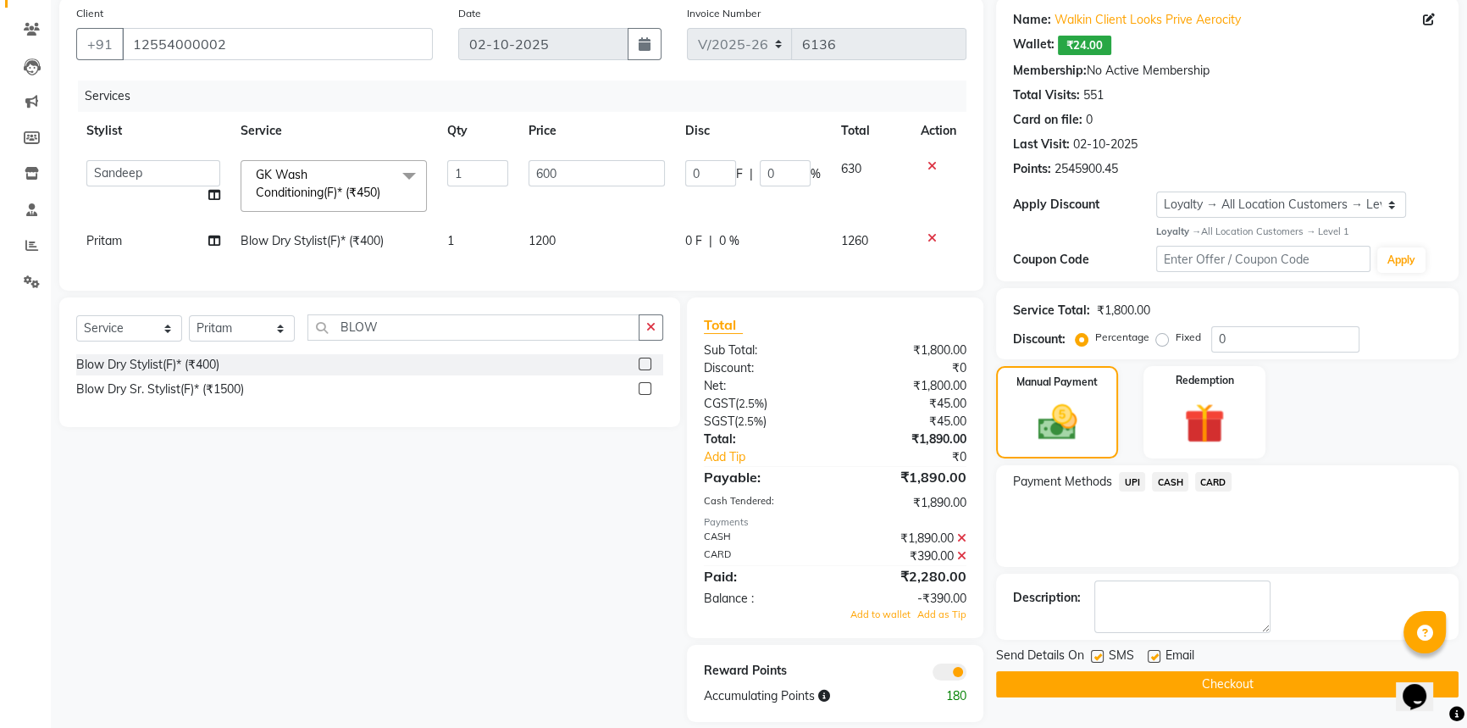
scroll to position [162, 0]
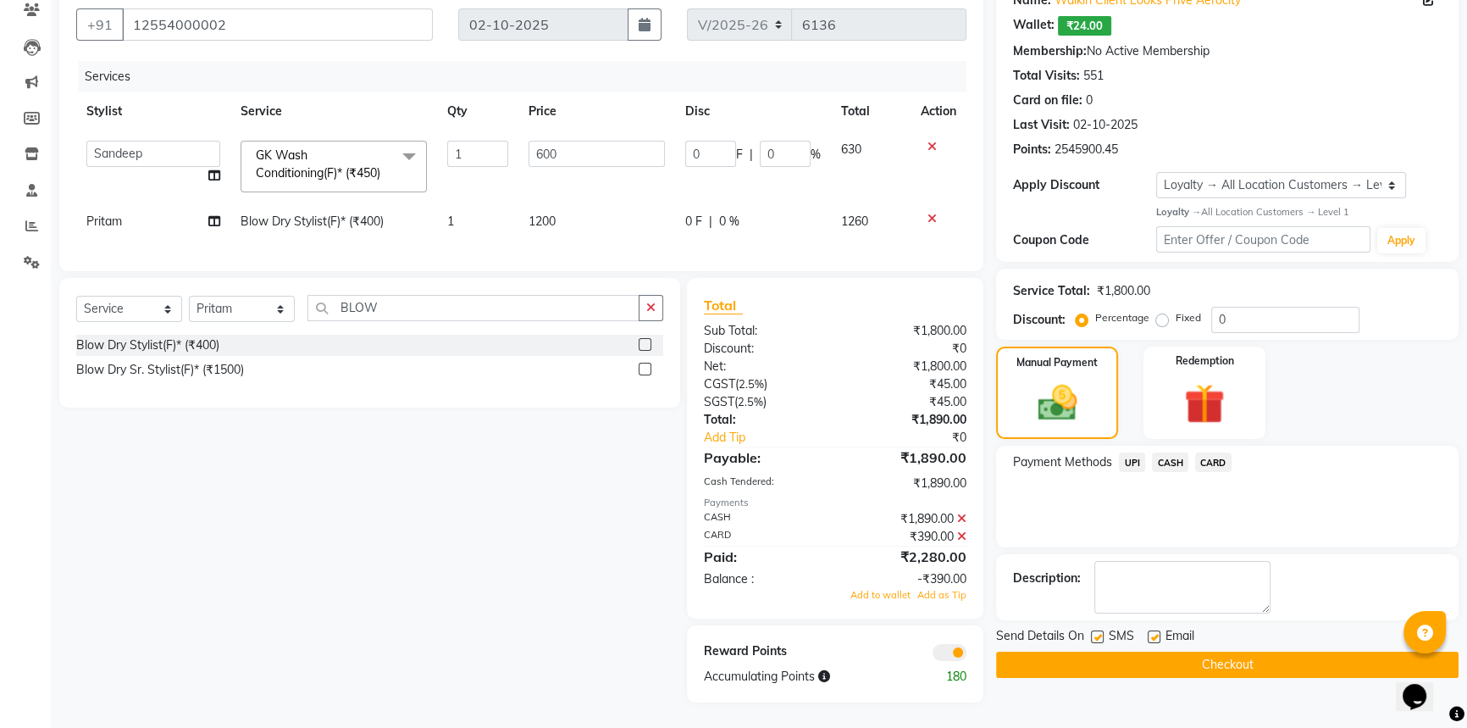
click at [958, 512] on icon at bounding box center [961, 518] width 9 height 12
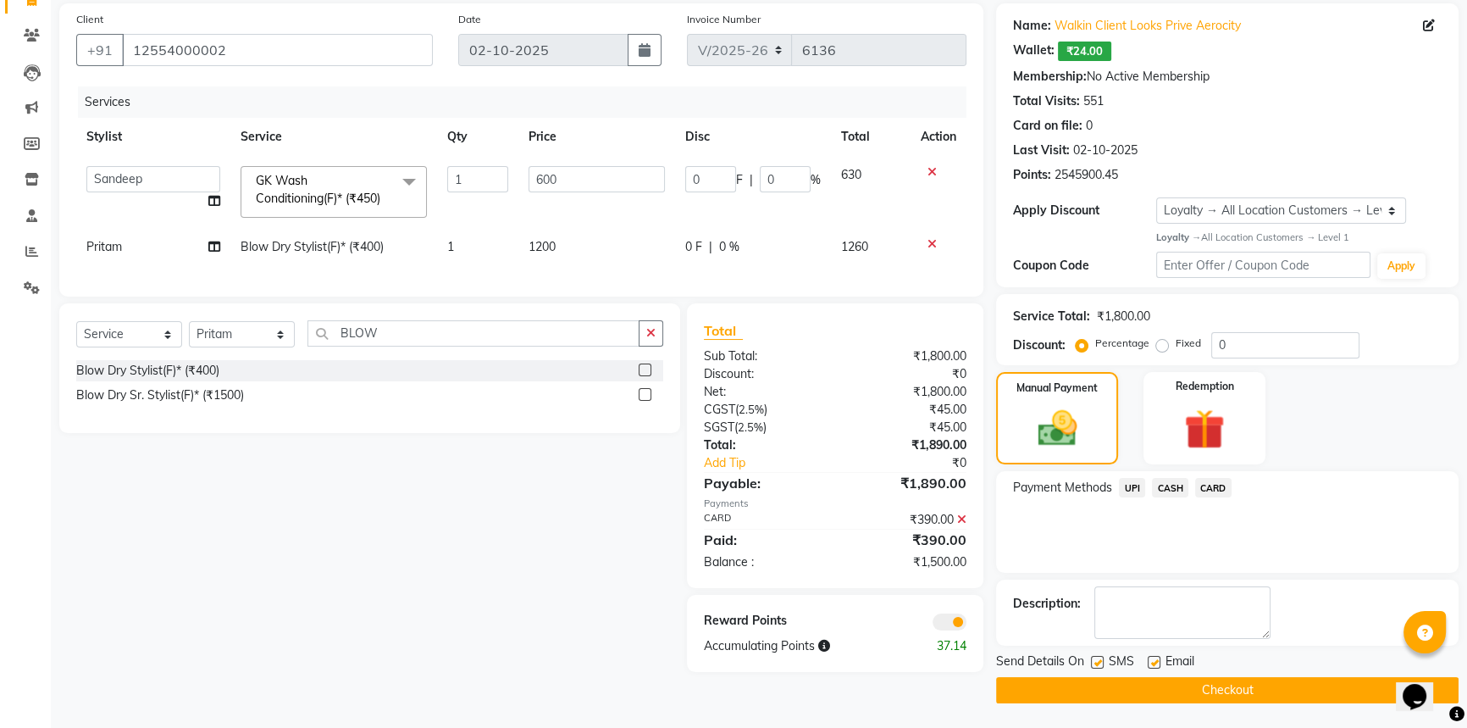
click at [963, 525] on icon at bounding box center [961, 519] width 9 height 12
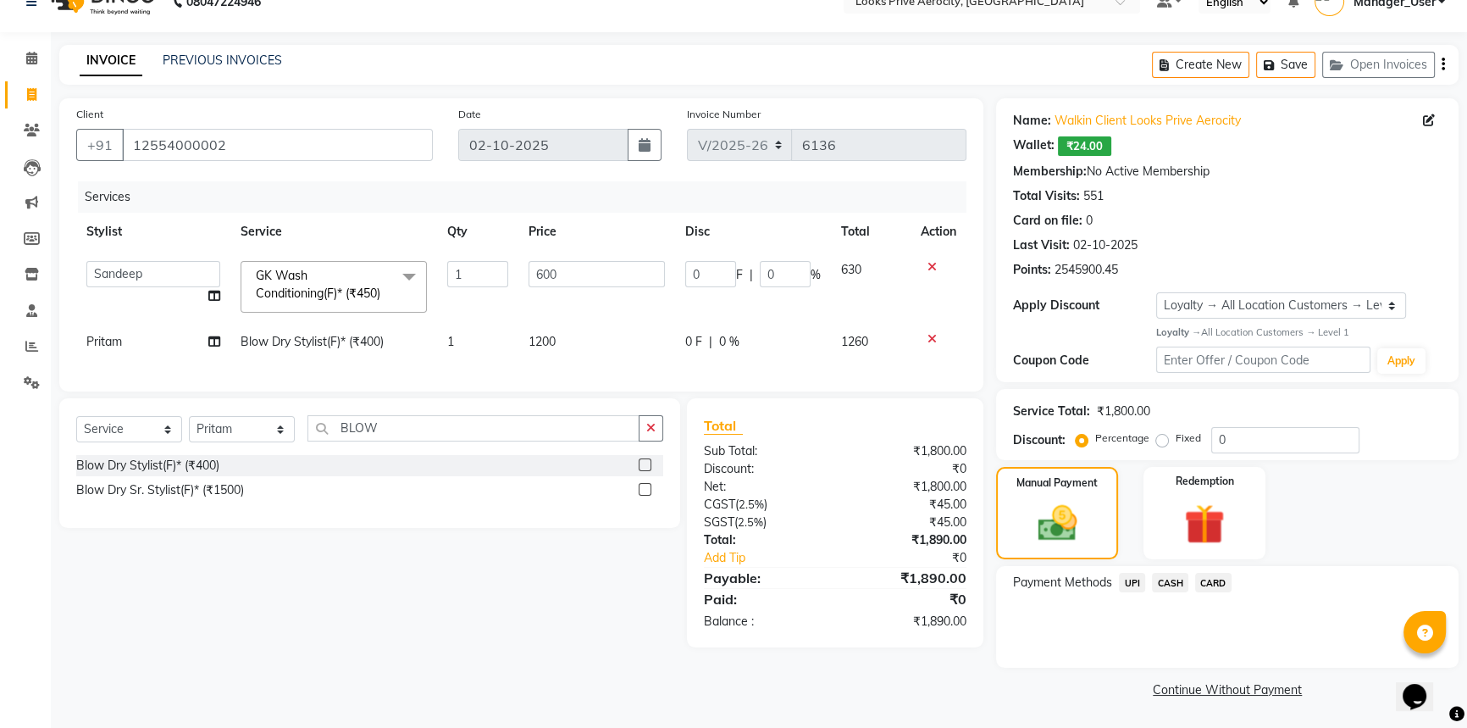
scroll to position [28, 0]
click at [32, 92] on icon at bounding box center [31, 95] width 9 height 13
select select "service"
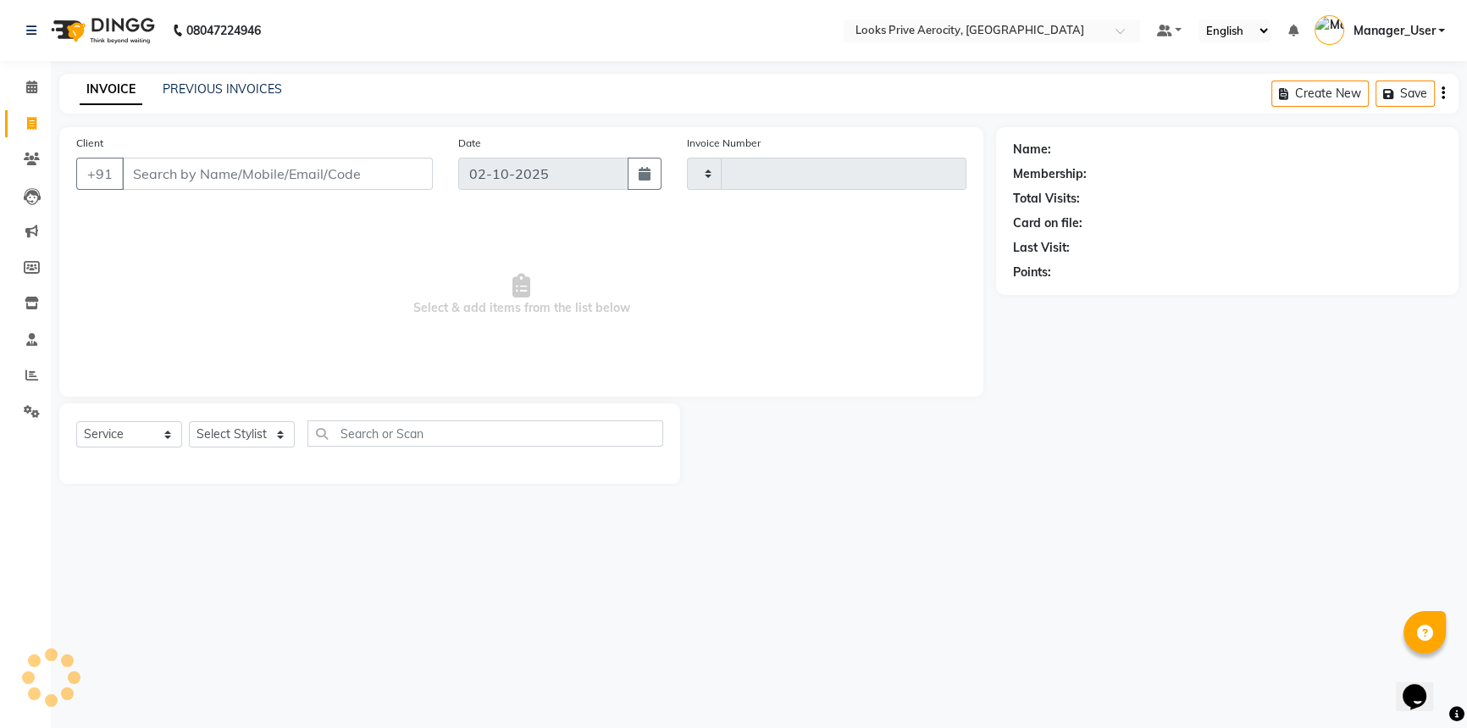
scroll to position [0, 0]
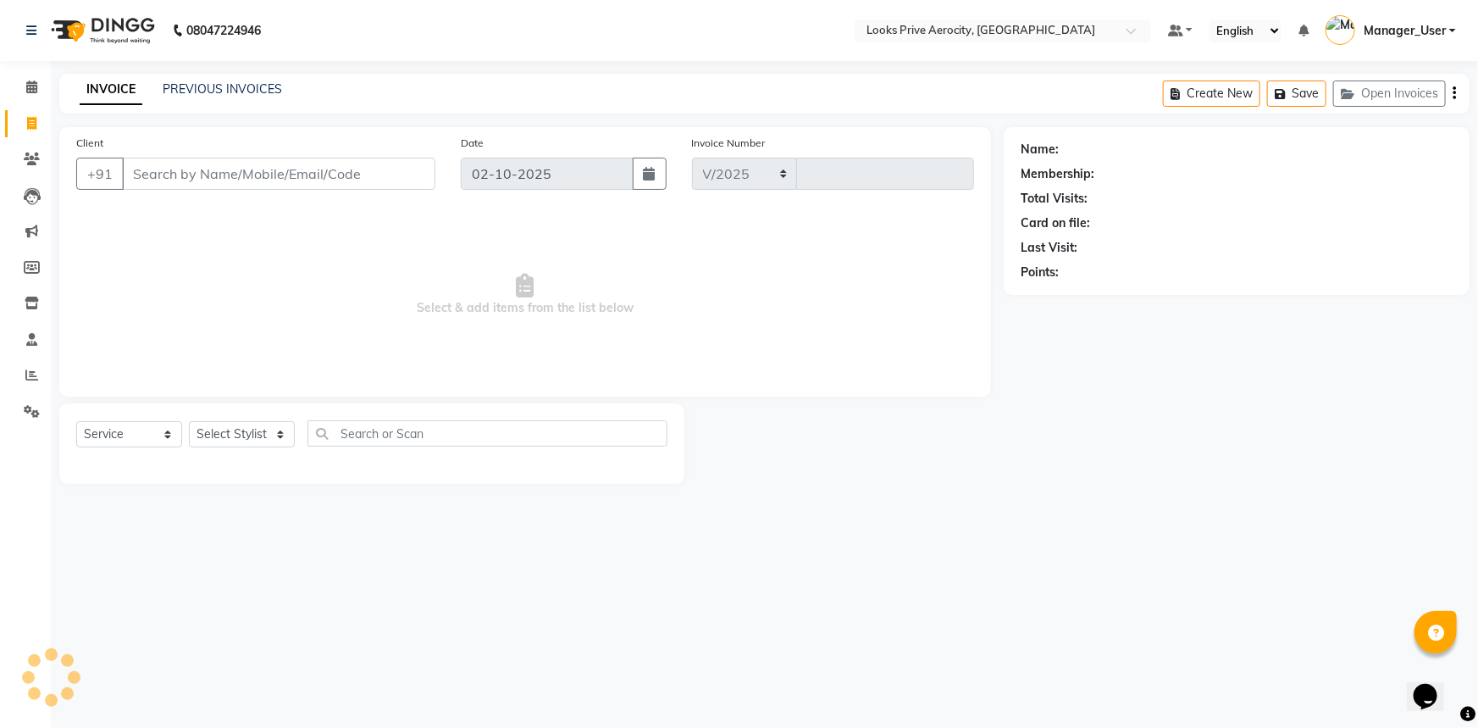
select select "5913"
type input "6136"
click at [247, 188] on input "Client" at bounding box center [278, 174] width 313 height 32
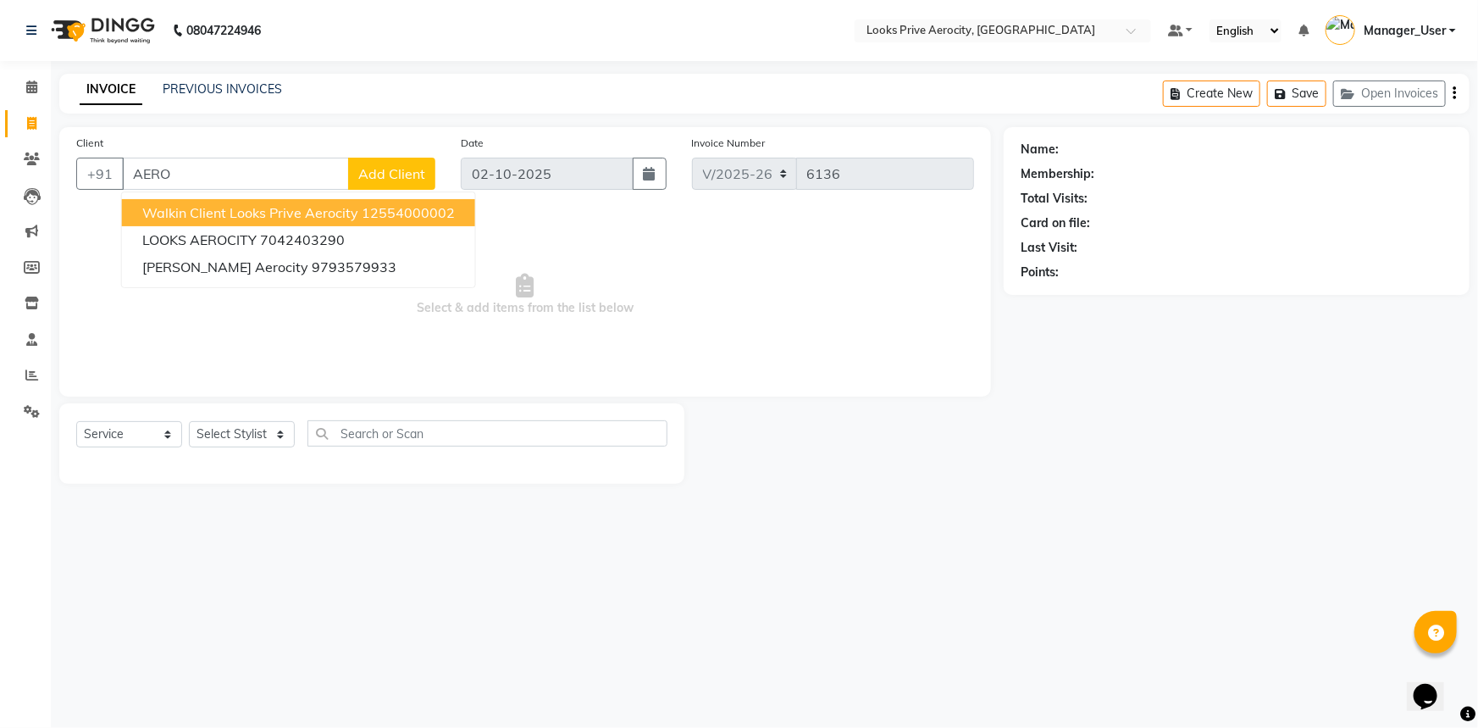
click at [200, 202] on button "Walkin Client Looks Prive Aerocity 12554000002" at bounding box center [298, 212] width 353 height 27
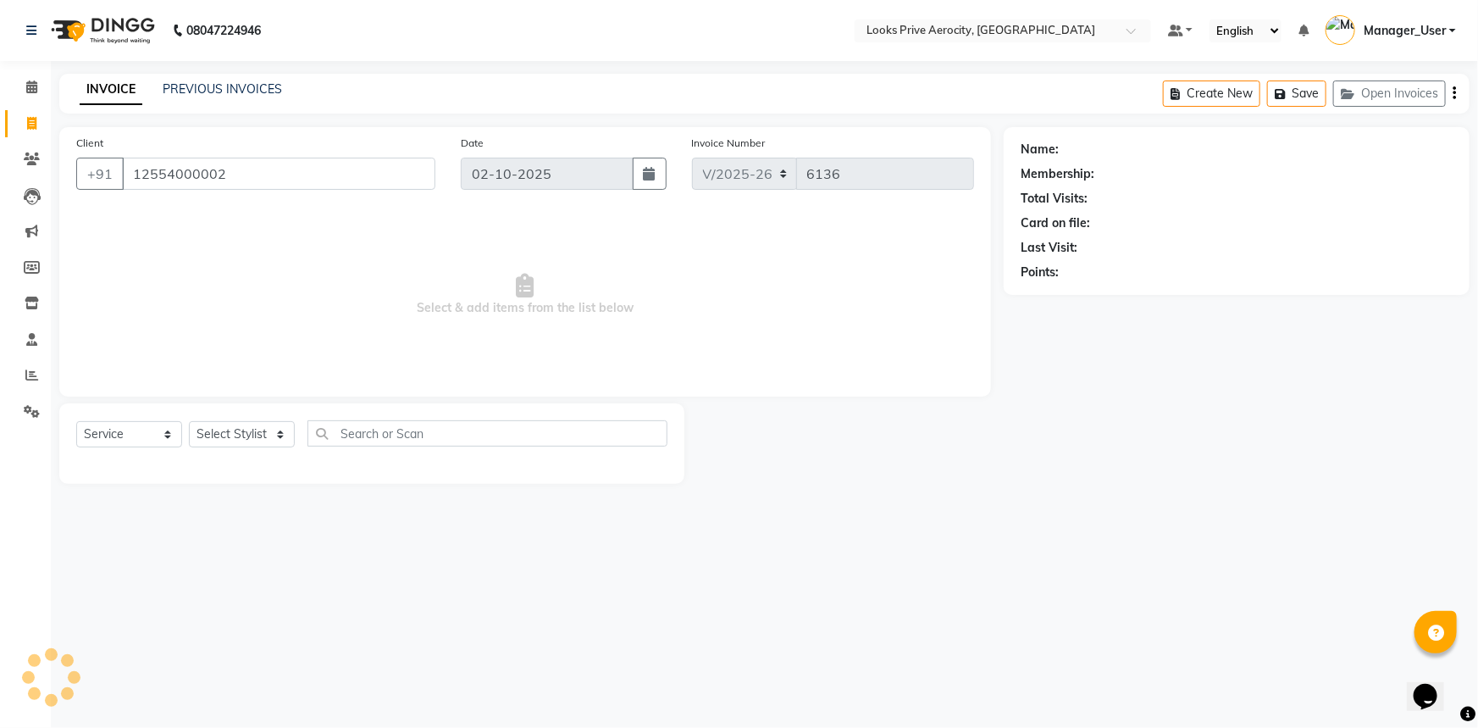
type input "12554000002"
select select "1: Object"
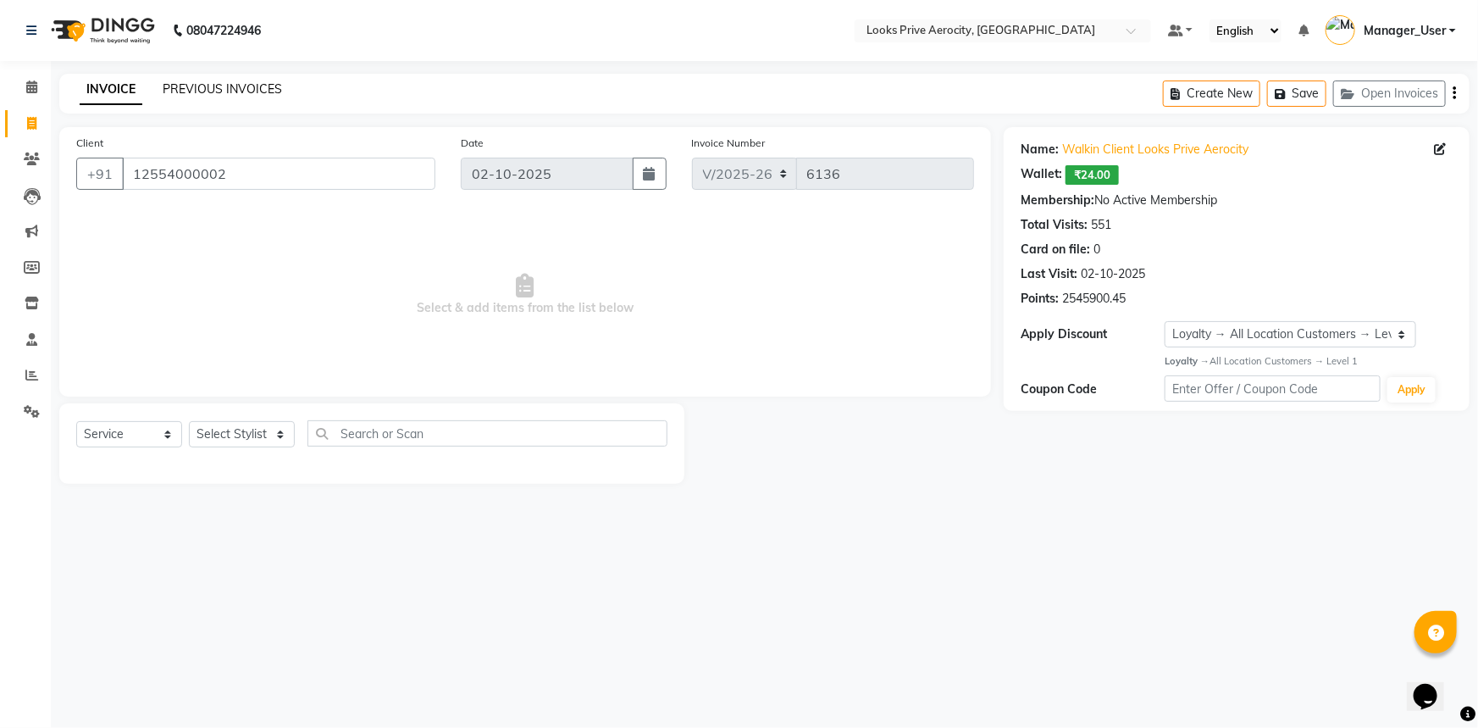
click at [202, 87] on link "PREVIOUS INVOICES" at bounding box center [222, 88] width 119 height 15
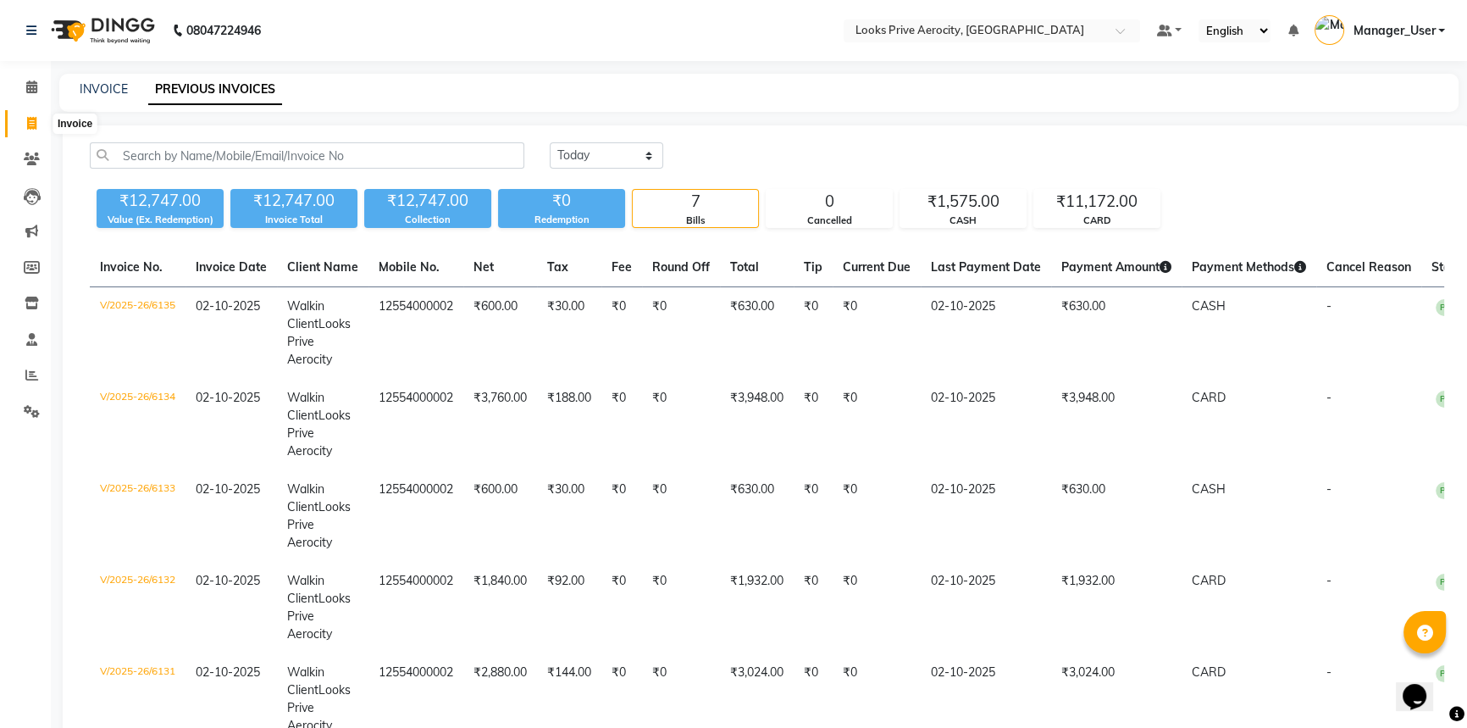
click at [24, 119] on span at bounding box center [32, 123] width 30 height 19
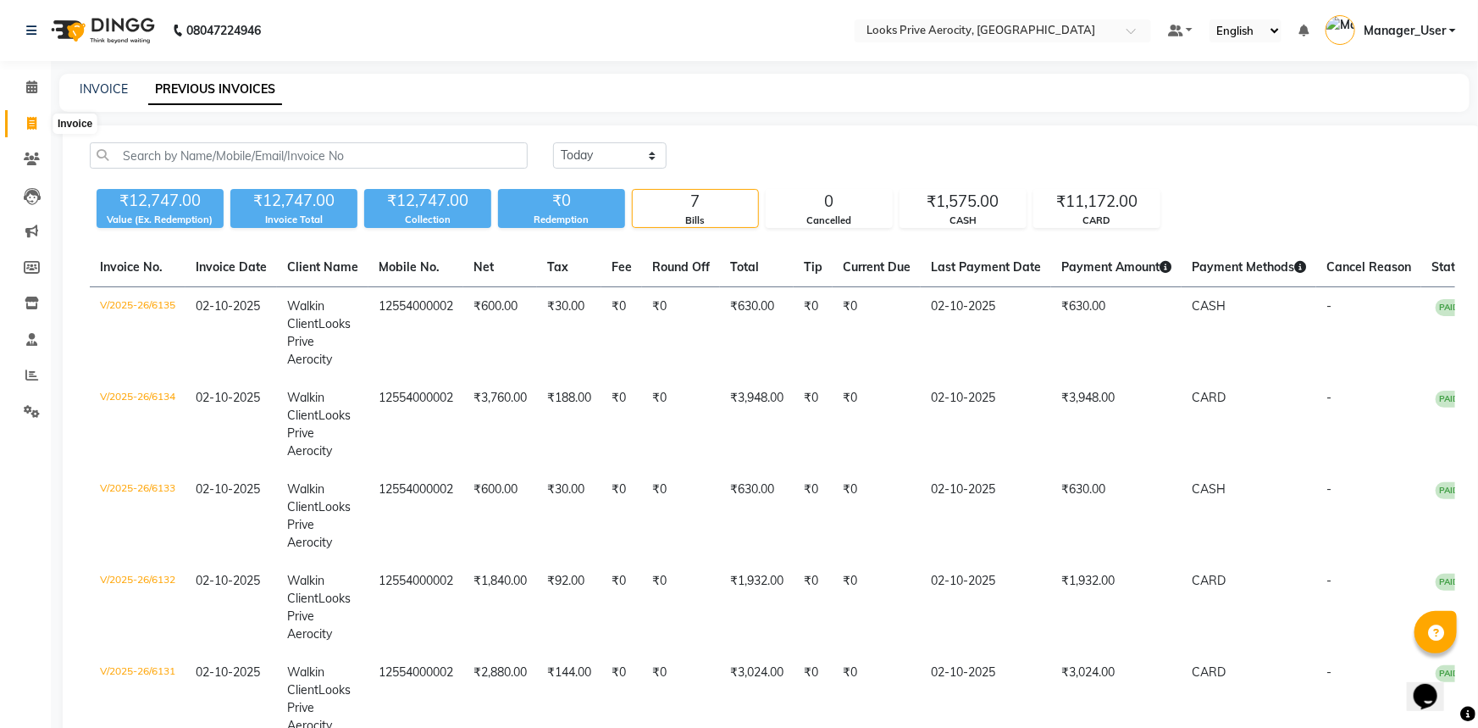
select select "service"
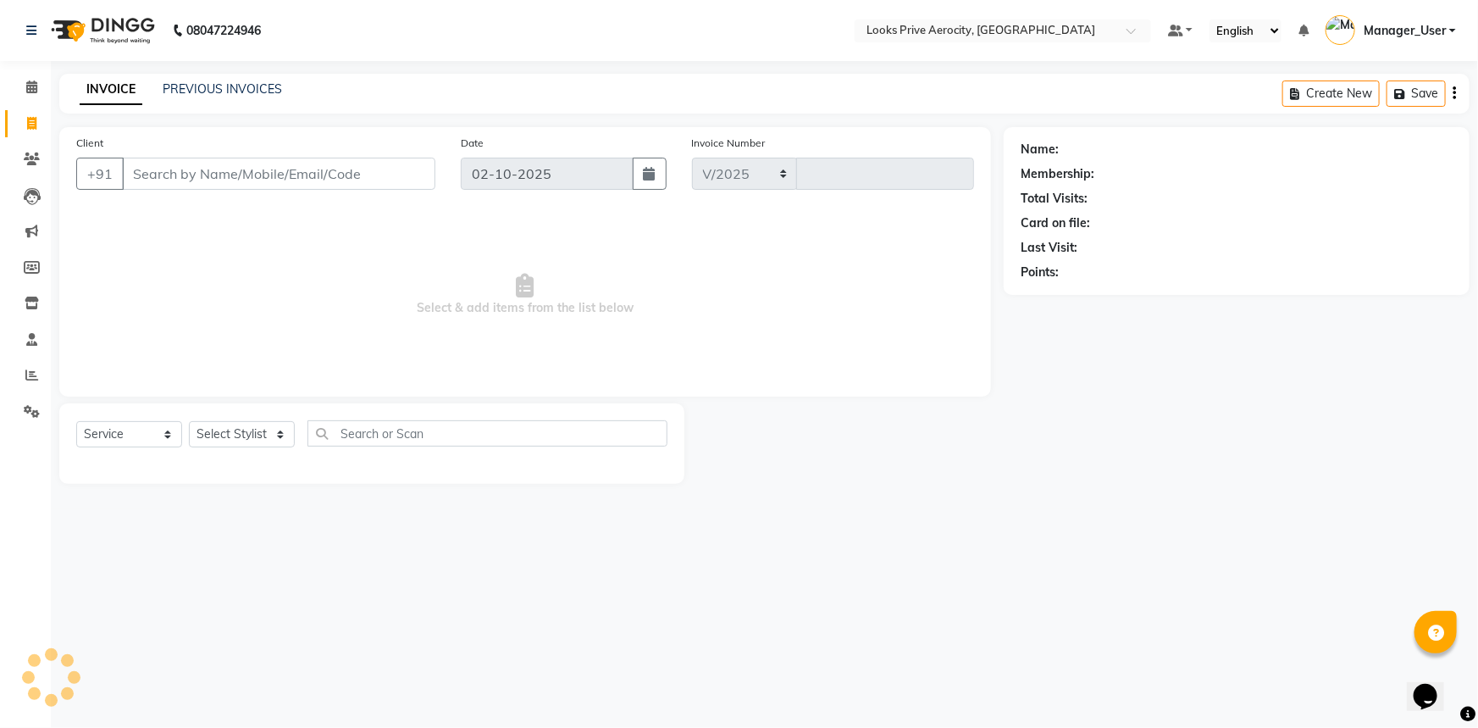
click at [241, 182] on input "Client" at bounding box center [278, 174] width 313 height 32
select select "5913"
type input "6136"
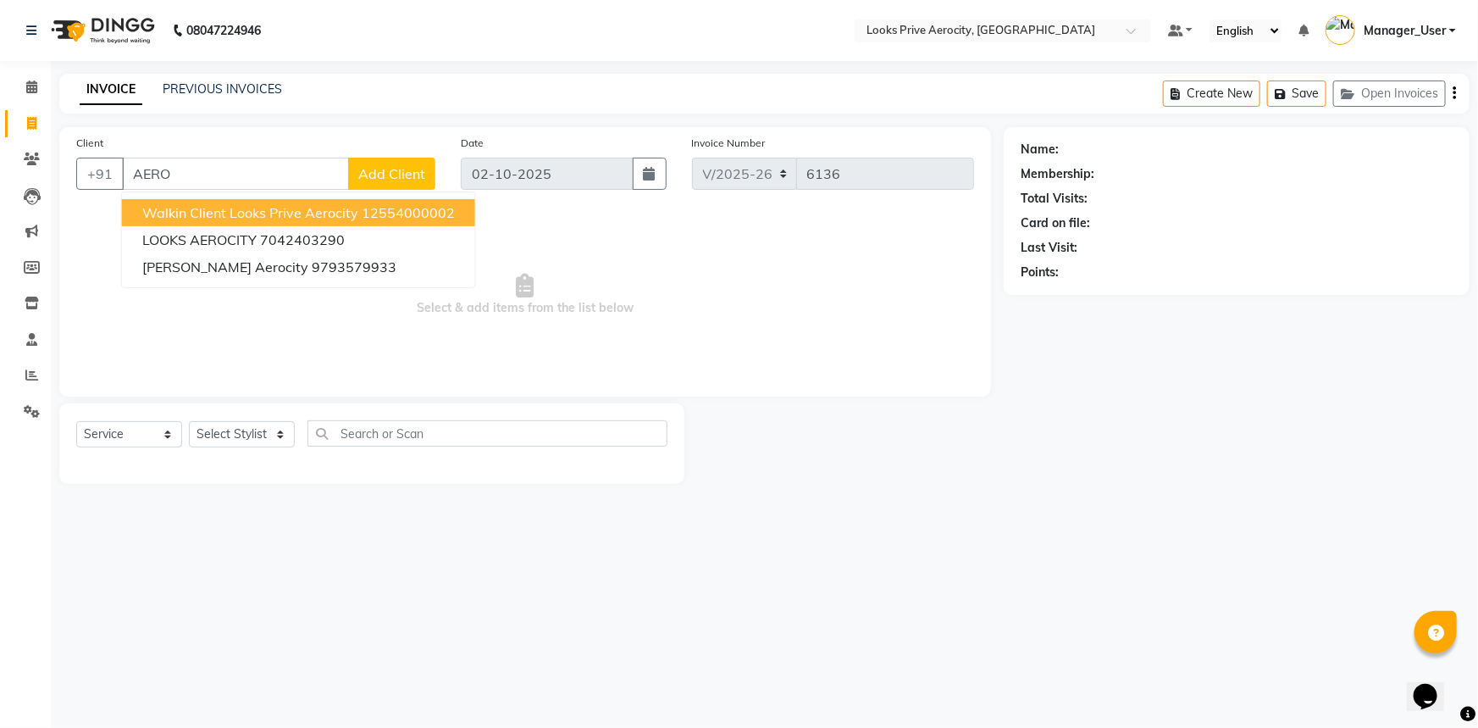
click at [241, 210] on span "Walkin Client Looks Prive Aerocity" at bounding box center [250, 212] width 216 height 17
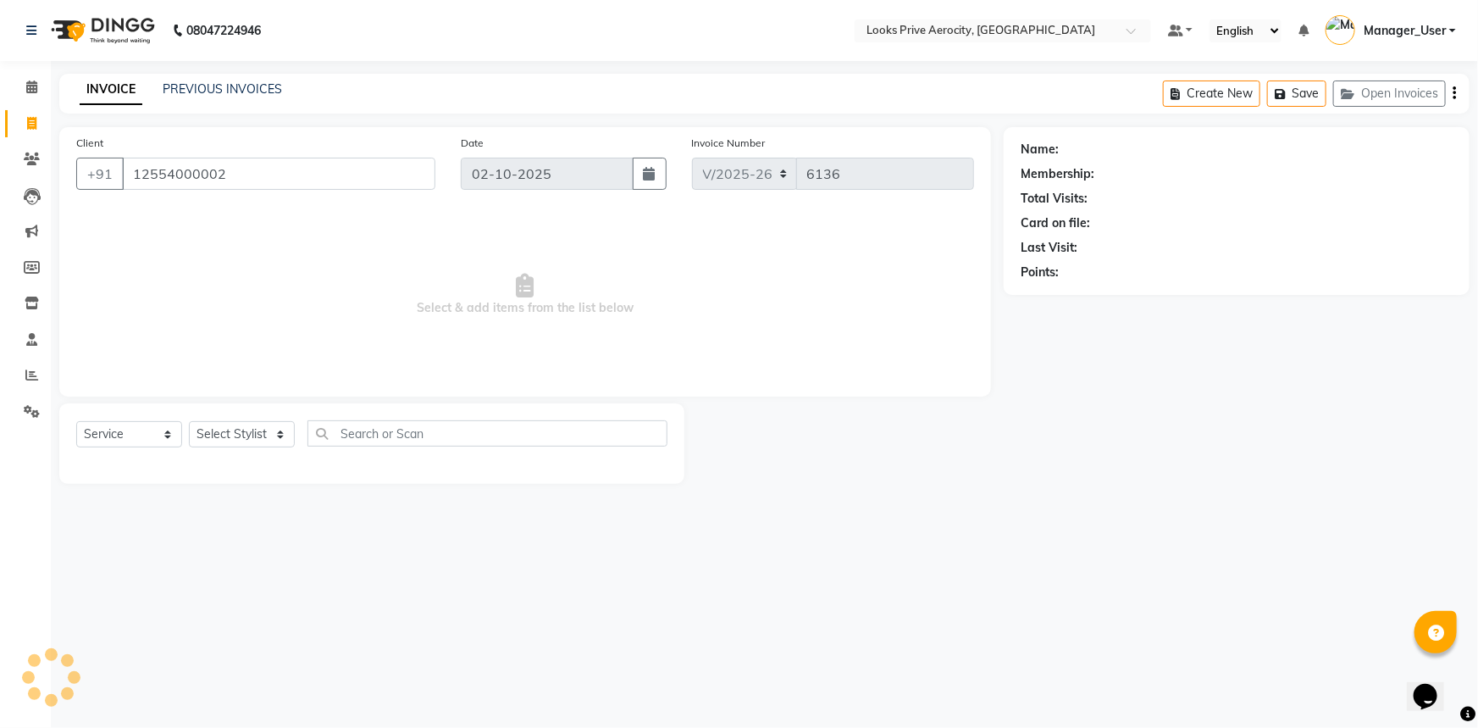
type input "12554000002"
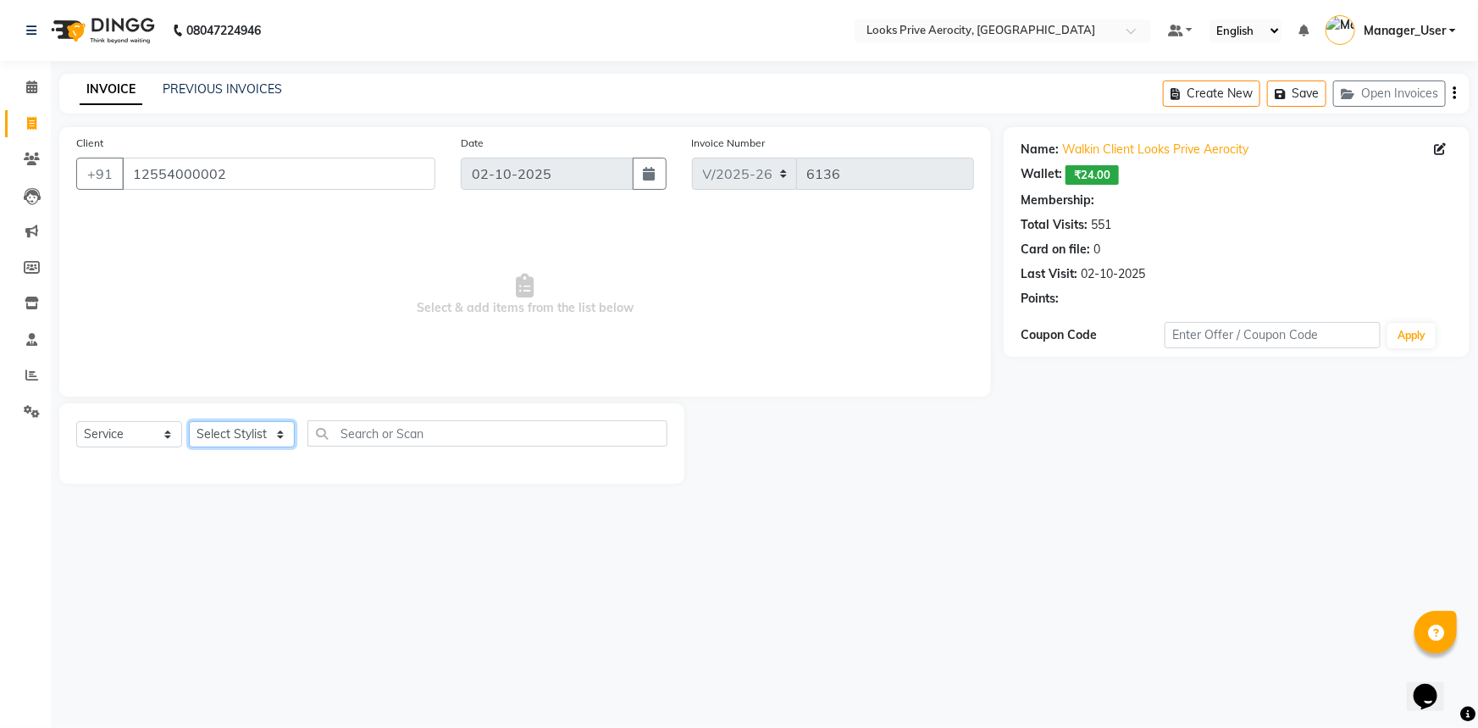
click at [252, 443] on select "Select Stylist Aman_Barber Amit Amu Dharma [PERSON_NAME] Eric_asst [PERSON_NAME…" at bounding box center [242, 434] width 106 height 26
select select "1: Object"
select select "43253"
click at [189, 421] on select "Select Stylist Aman_Barber Amit Amu Dharma [PERSON_NAME] Eric_asst [PERSON_NAME…" at bounding box center [242, 434] width 106 height 26
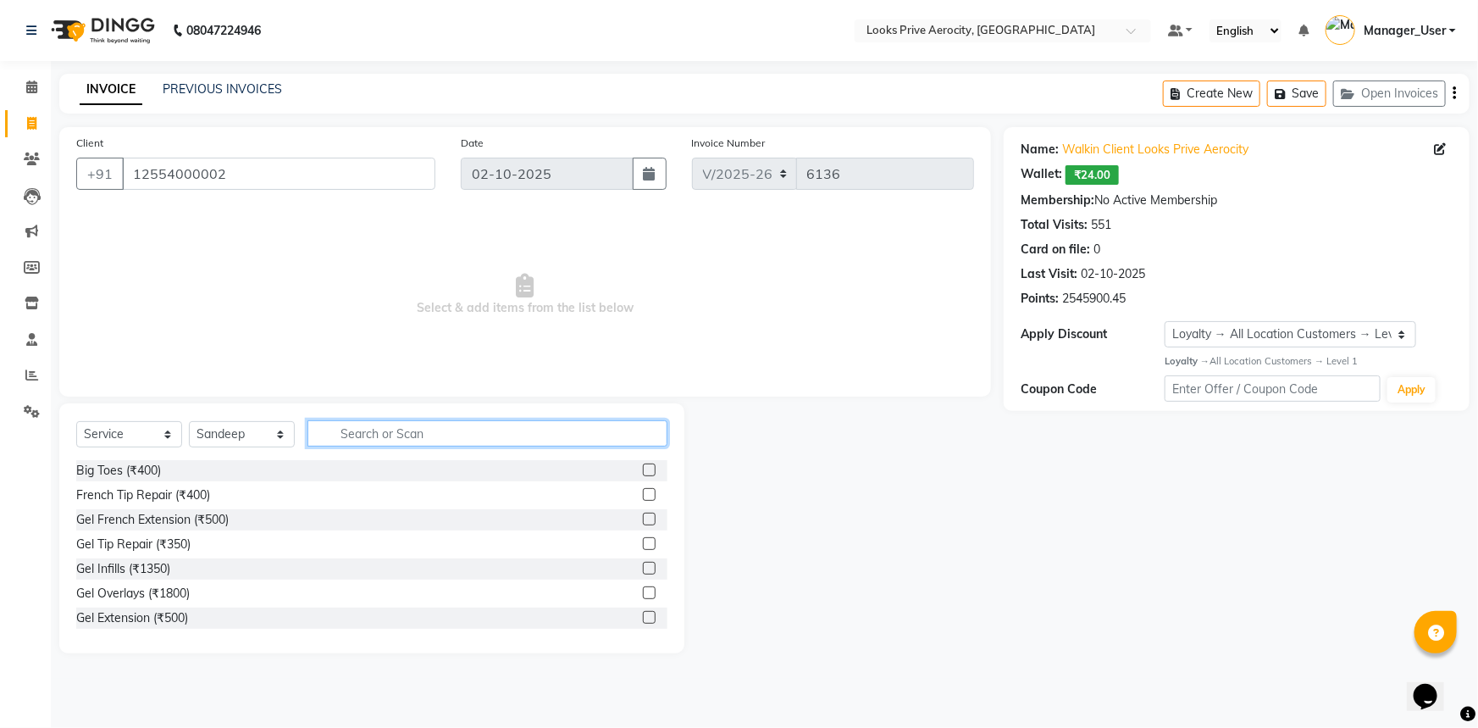
click at [356, 426] on input "text" at bounding box center [487, 433] width 360 height 26
type input "WASH"
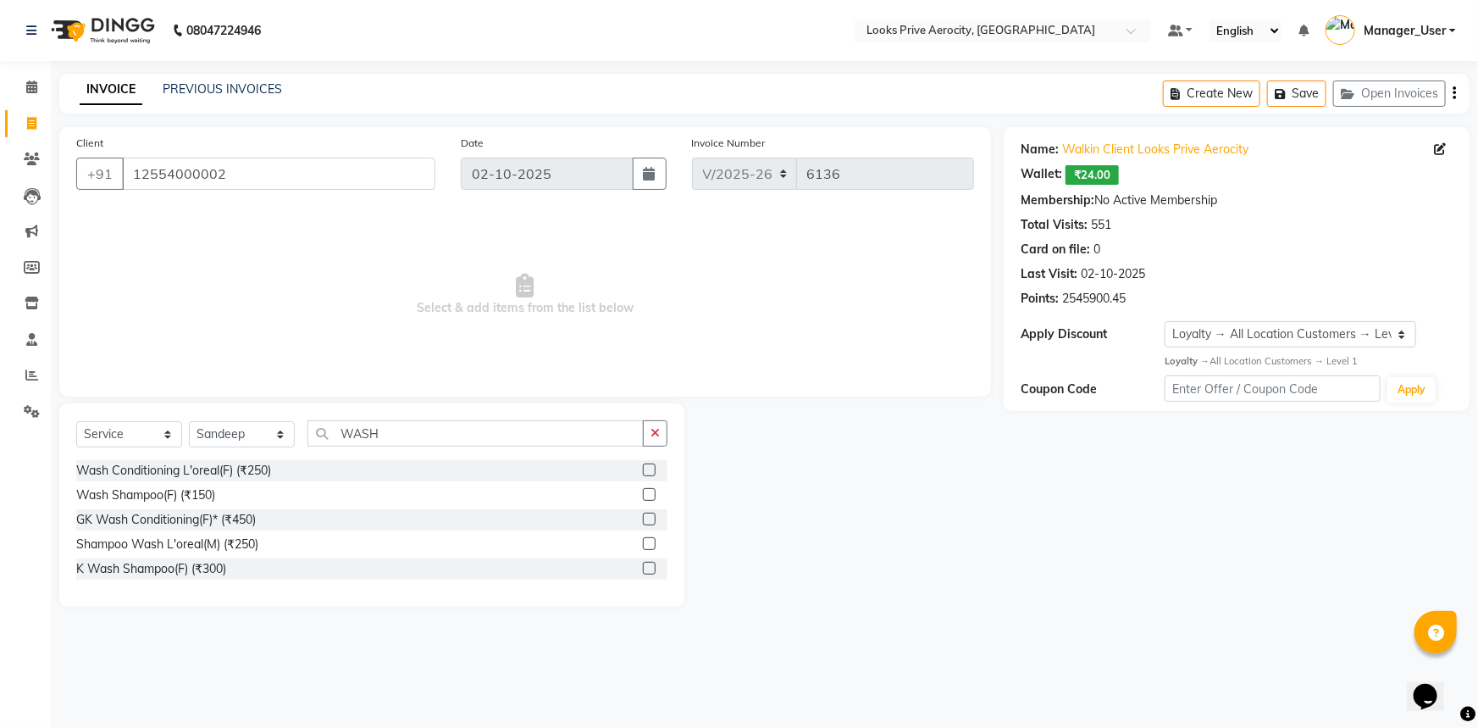
click at [651, 517] on label at bounding box center [649, 518] width 13 height 13
click at [651, 517] on input "checkbox" at bounding box center [648, 519] width 11 height 11
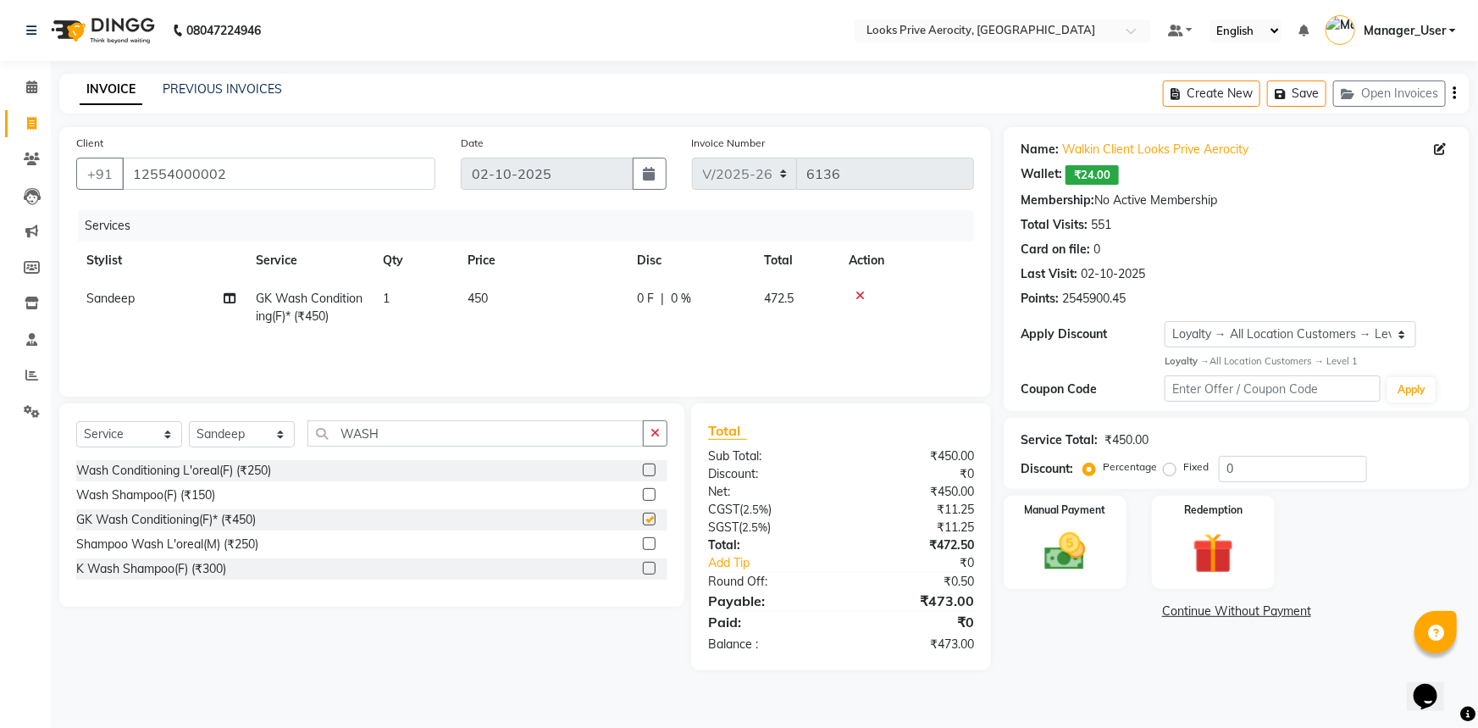
checkbox input "false"
click at [545, 313] on td "450" at bounding box center [541, 307] width 169 height 56
select select "43253"
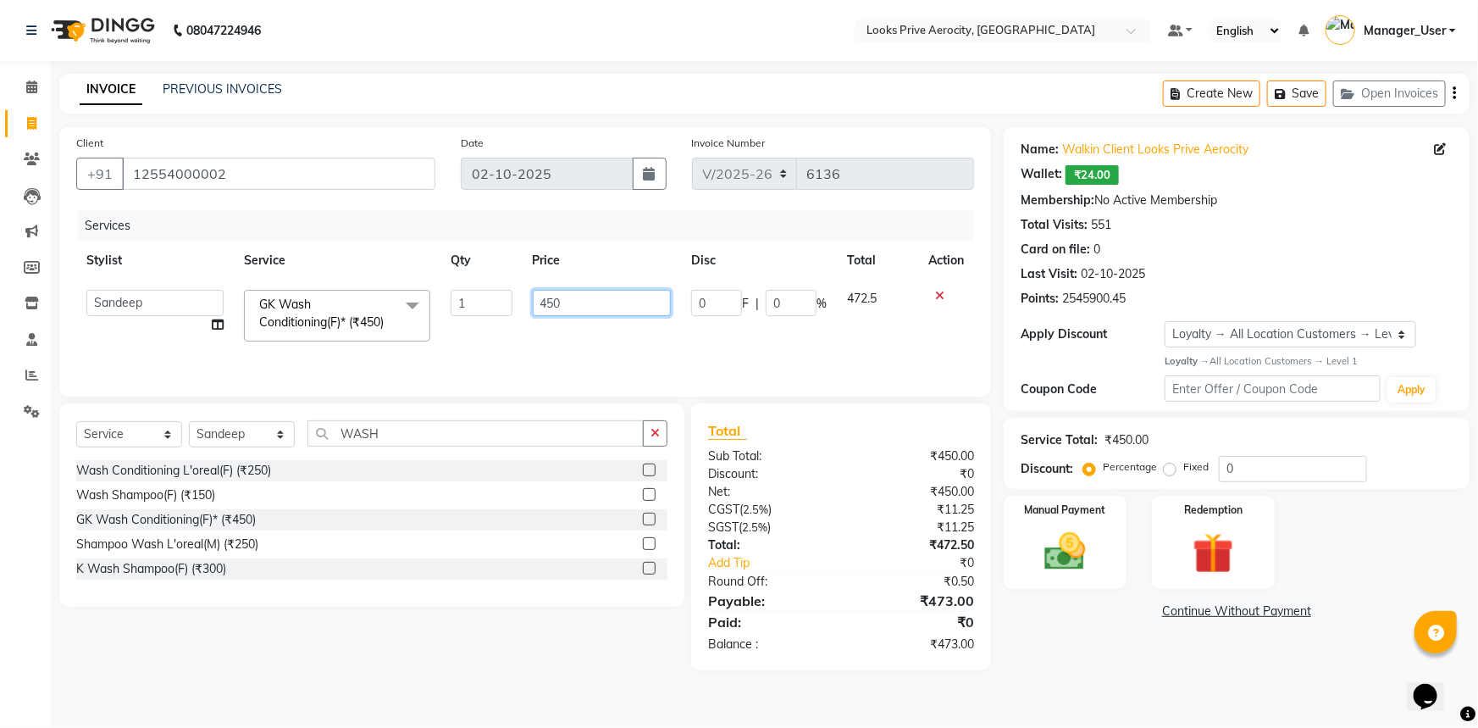
drag, startPoint x: 594, startPoint y: 293, endPoint x: 521, endPoint y: 293, distance: 72.8
click at [523, 293] on td "450" at bounding box center [602, 315] width 159 height 72
type input "600"
click at [1133, 677] on main "INVOICE PREVIOUS INVOICES Create New Save Open Invoices Client +91 12554000002 …" at bounding box center [764, 385] width 1427 height 622
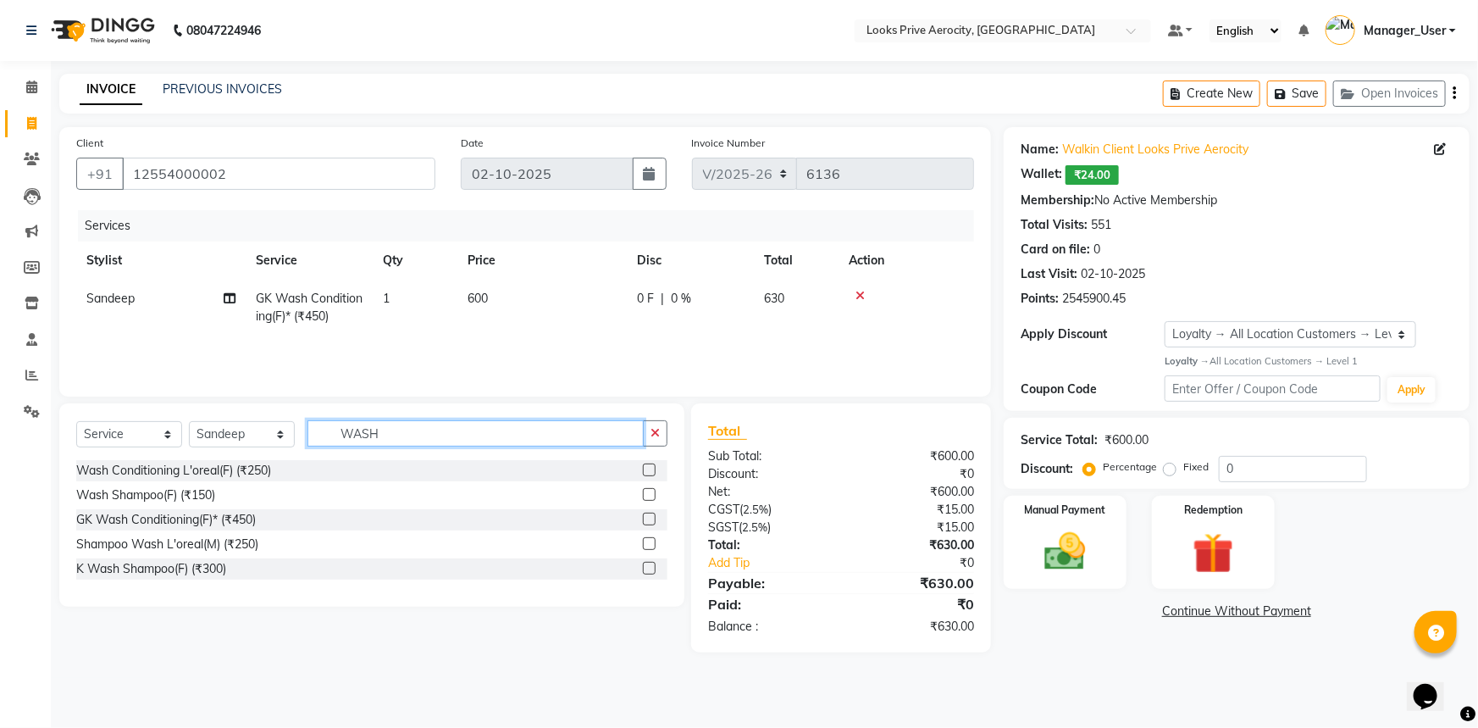
drag, startPoint x: 385, startPoint y: 435, endPoint x: 322, endPoint y: 429, distance: 63.0
click at [322, 429] on input "WASH" at bounding box center [475, 433] width 336 height 26
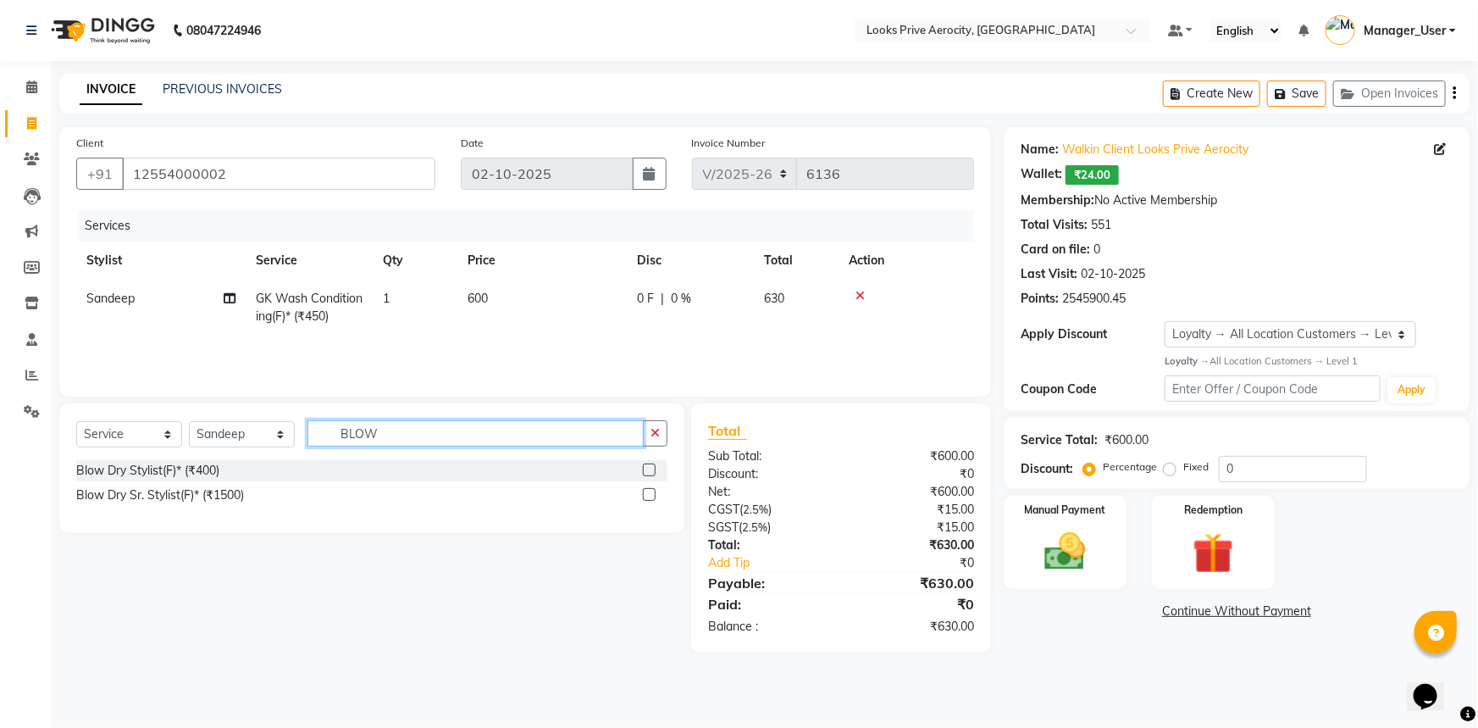
type input "BLOW"
click at [651, 467] on label at bounding box center [649, 469] width 13 height 13
click at [651, 467] on input "checkbox" at bounding box center [648, 470] width 11 height 11
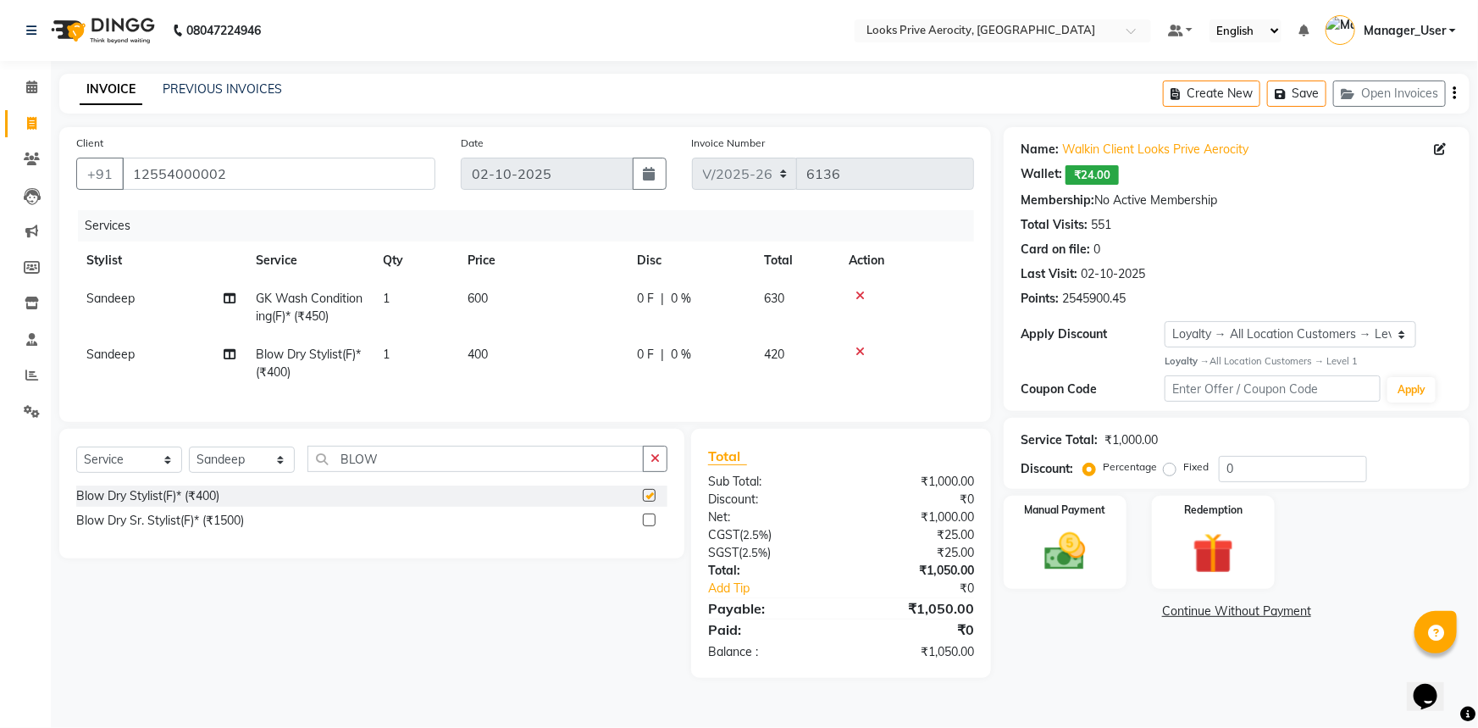
checkbox input "false"
click at [552, 347] on td "400" at bounding box center [541, 363] width 169 height 56
select select "43253"
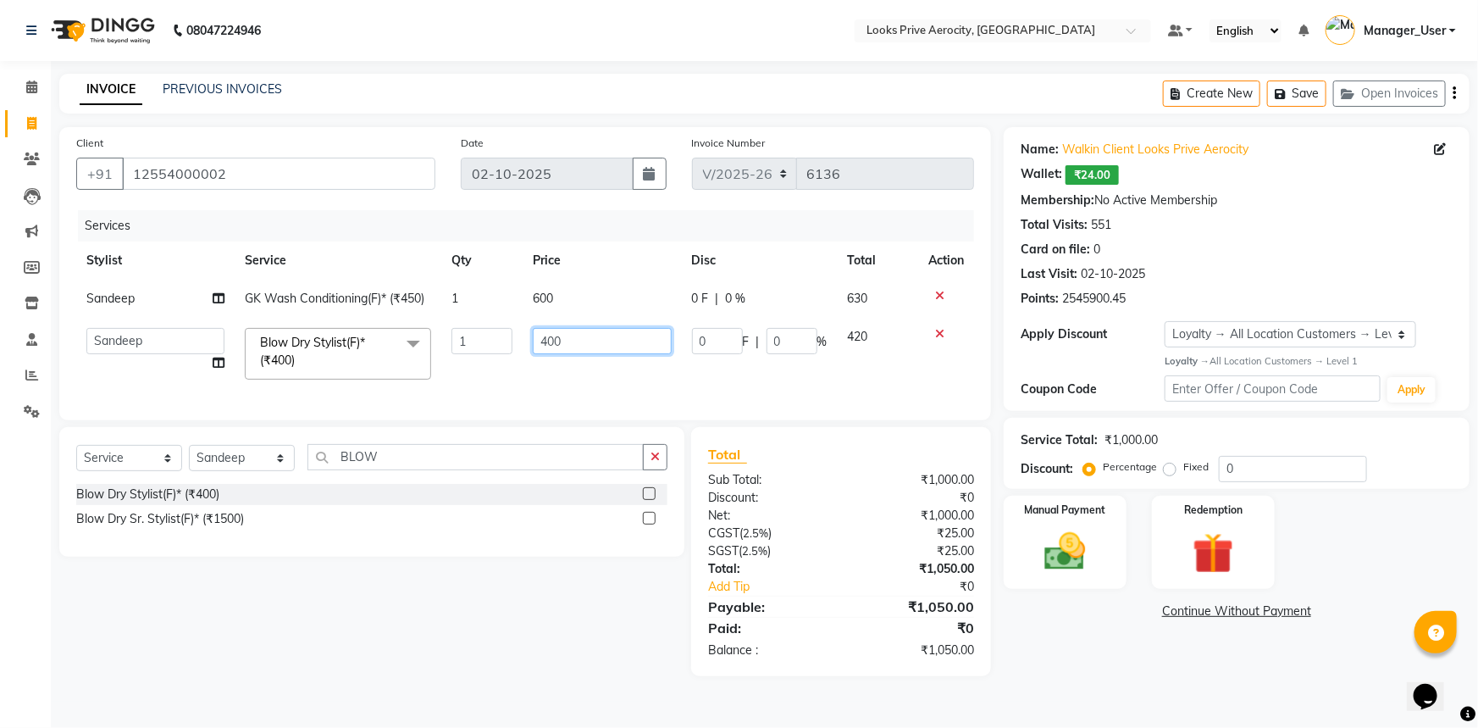
drag, startPoint x: 573, startPoint y: 344, endPoint x: 490, endPoint y: 335, distance: 82.6
click at [490, 335] on tr "Aman_Barber Amit Amu Dharma Erica CR Eric_asst Esha Ishita kapil khan Manager_U…" at bounding box center [525, 354] width 898 height 72
type input "1000"
click at [1188, 669] on div "Name: Walkin Client Looks Prive Aerocity Wallet: ₹24.00 Membership: No Active M…" at bounding box center [1243, 401] width 479 height 549
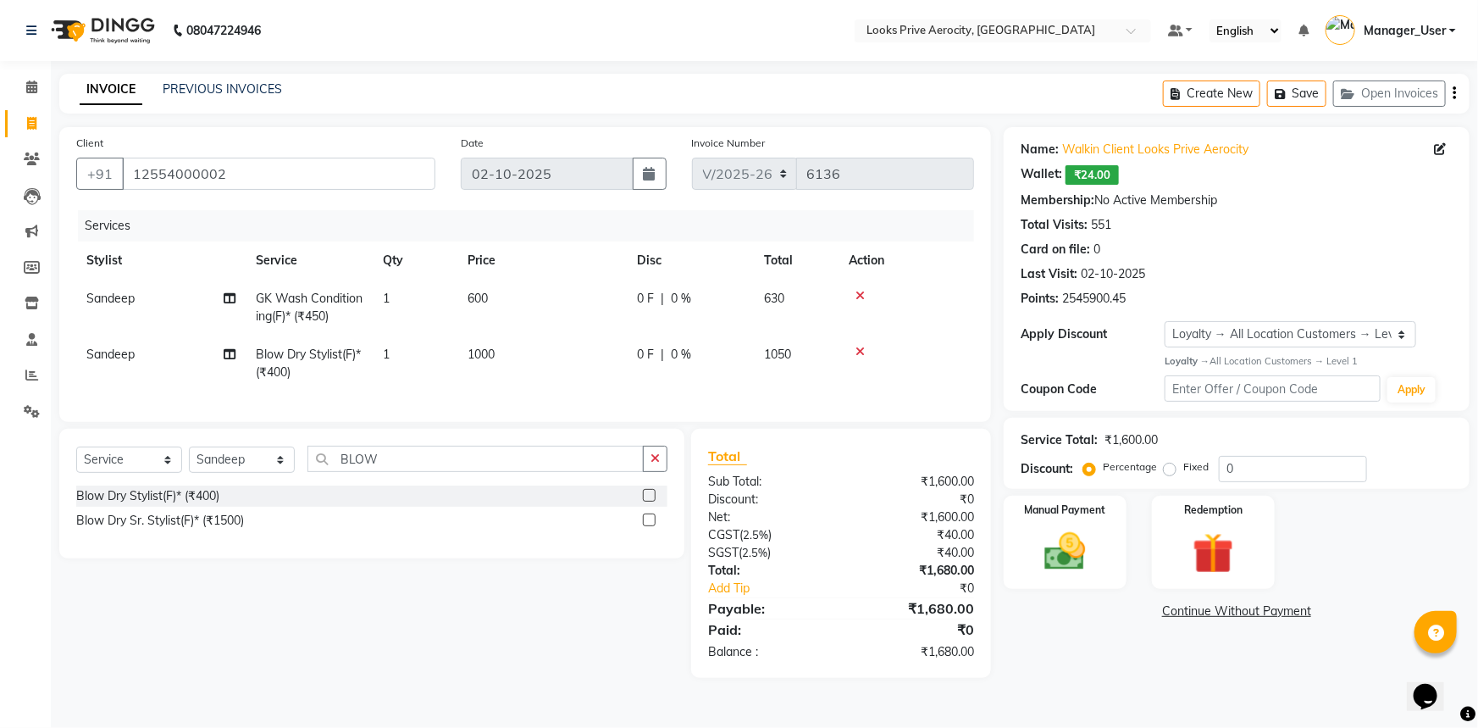
click at [552, 356] on td "1000" at bounding box center [541, 363] width 169 height 56
select select "43253"
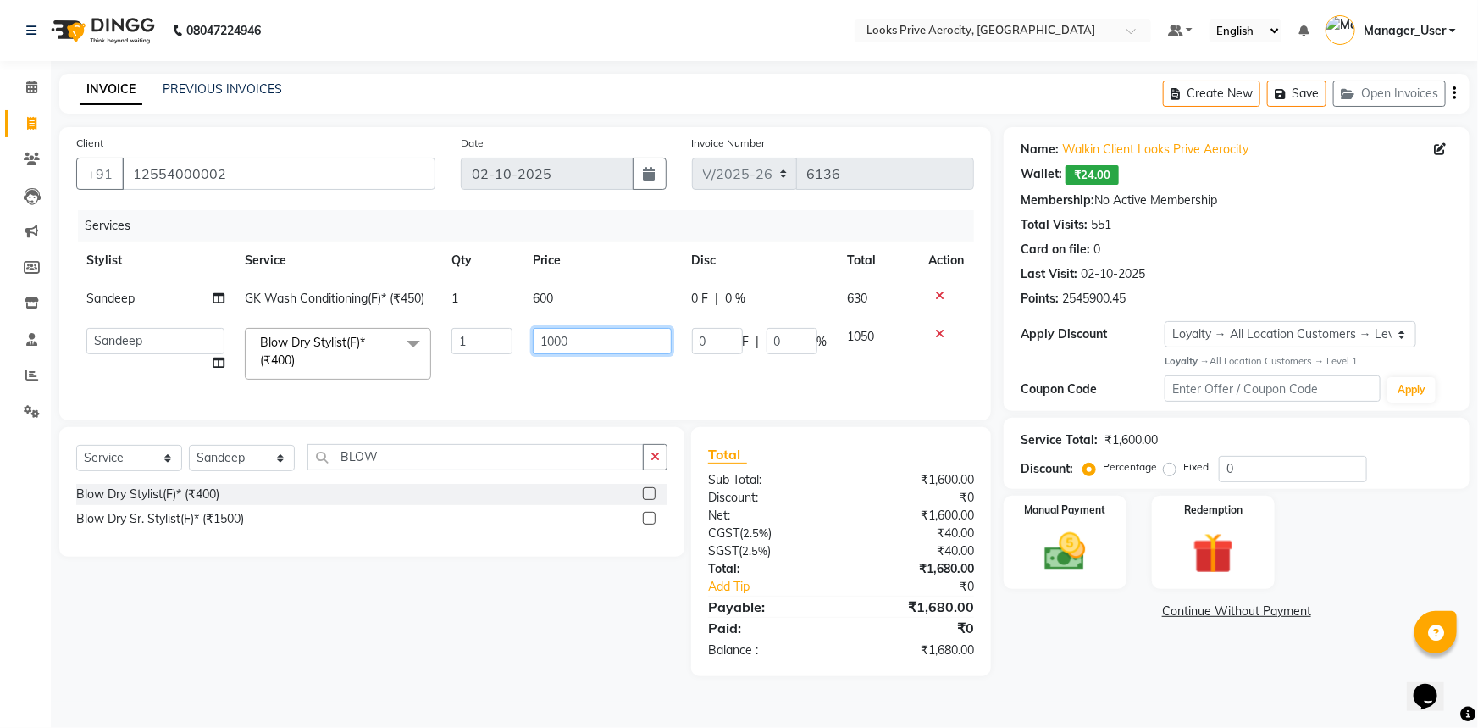
drag, startPoint x: 578, startPoint y: 345, endPoint x: 494, endPoint y: 330, distance: 85.1
click at [494, 330] on tr "Aman_Barber Amit Amu Dharma Erica CR Eric_asst Esha Ishita kapil khan Manager_U…" at bounding box center [525, 354] width 898 height 72
type input "1200"
click at [1126, 649] on div "Name: Walkin Client Looks Prive Aerocity Wallet: ₹24.00 Membership: No Active M…" at bounding box center [1243, 401] width 479 height 549
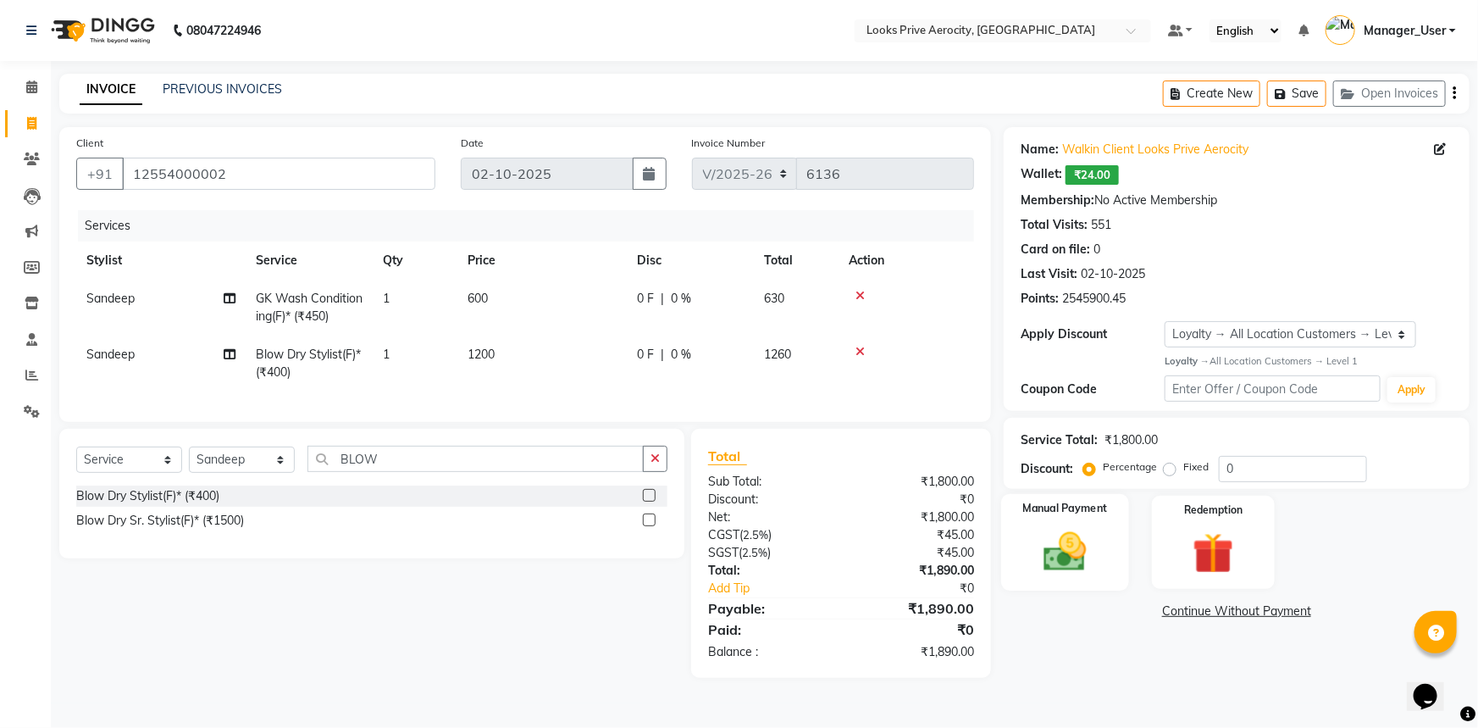
click at [1085, 564] on img at bounding box center [1065, 551] width 69 height 49
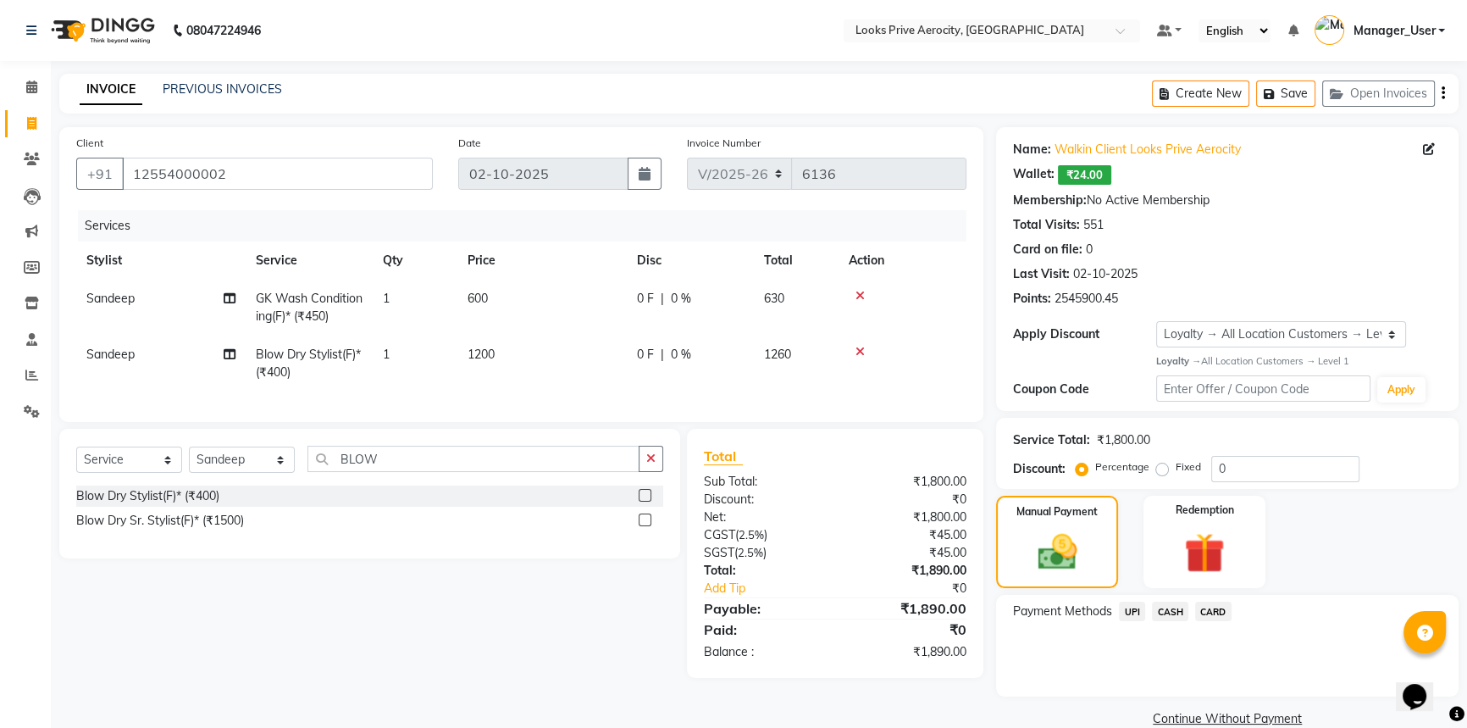
click at [1176, 610] on span "CASH" at bounding box center [1170, 610] width 36 height 19
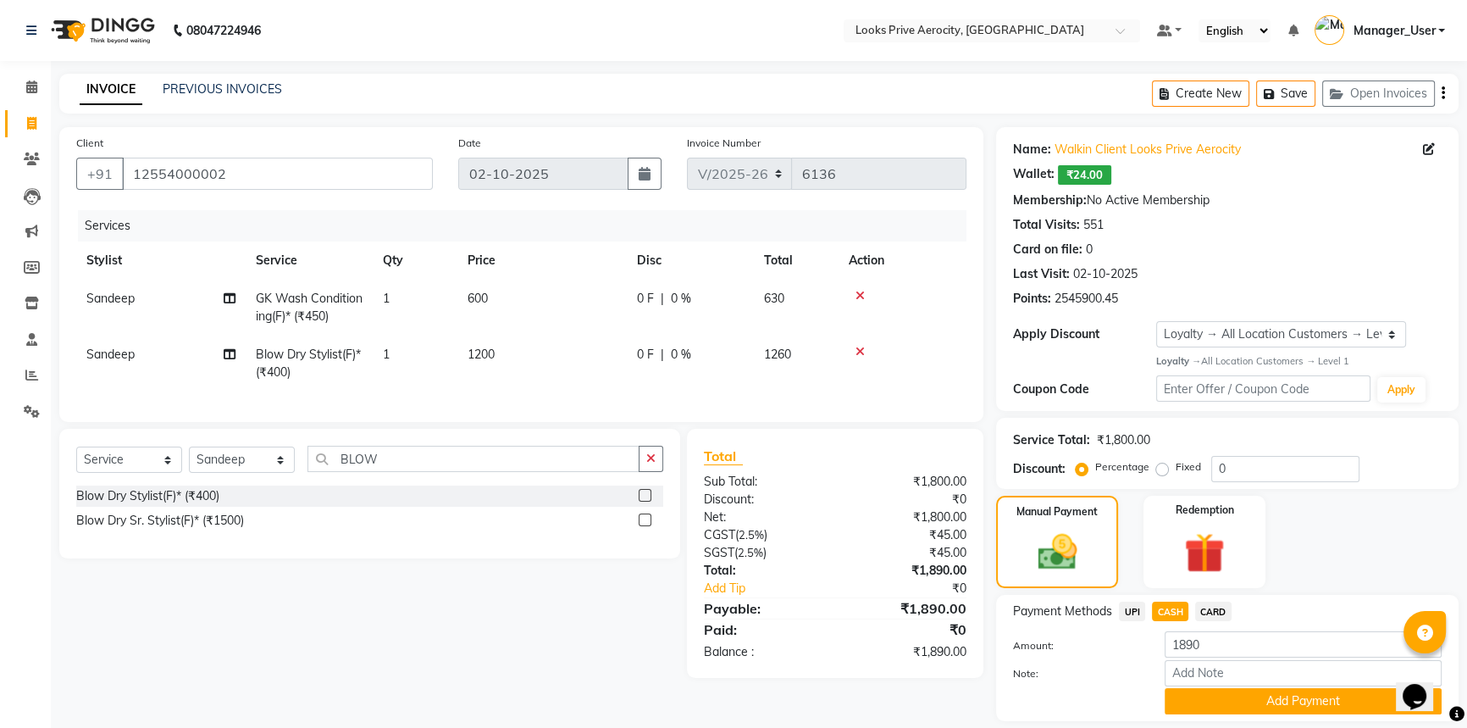
scroll to position [53, 0]
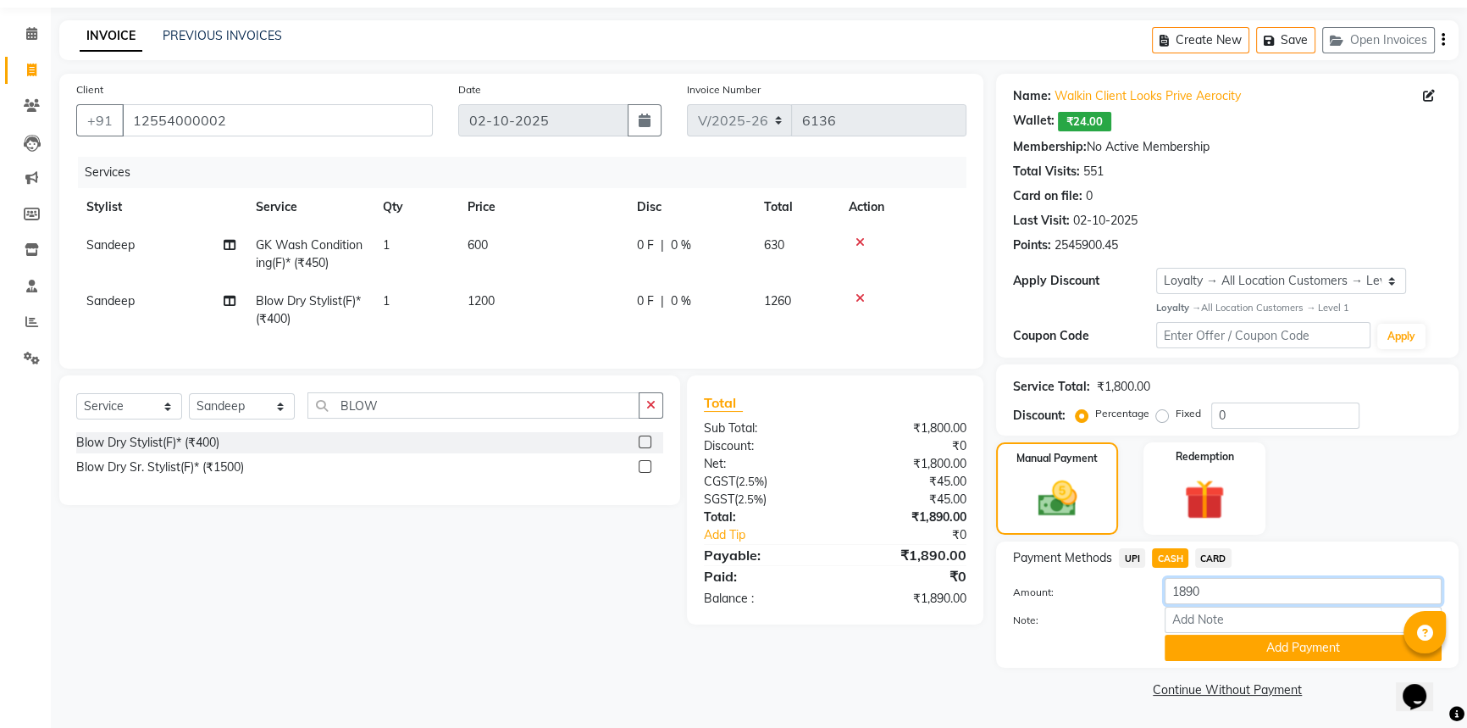
drag, startPoint x: 1143, startPoint y: 584, endPoint x: 1126, endPoint y: 584, distance: 17.8
click at [1126, 584] on div "Amount: 1890" at bounding box center [1227, 592] width 454 height 29
drag, startPoint x: 1212, startPoint y: 590, endPoint x: 1117, endPoint y: 582, distance: 95.2
click at [1117, 582] on div "Amount: 1200" at bounding box center [1227, 592] width 454 height 29
type input "1500"
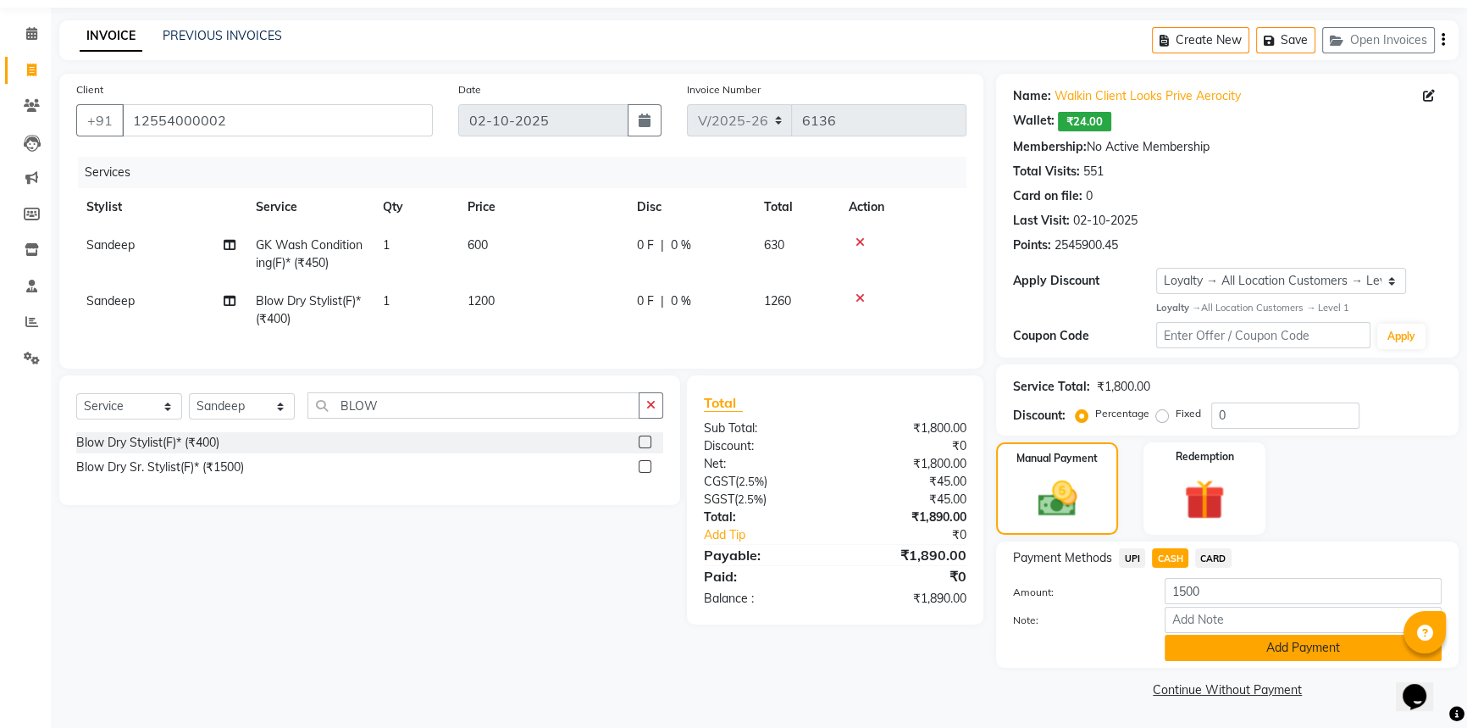
click at [1251, 650] on button "Add Payment" at bounding box center [1303, 647] width 277 height 26
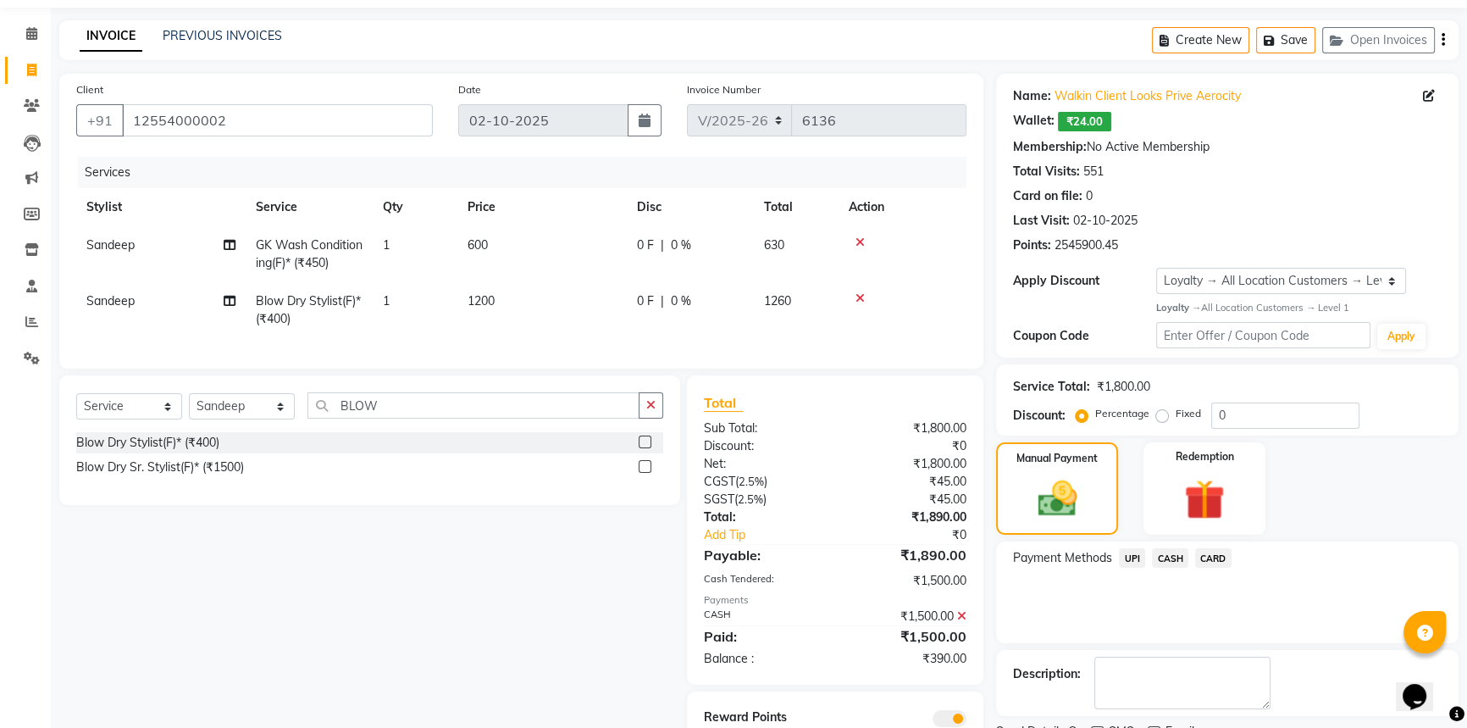
scroll to position [132, 0]
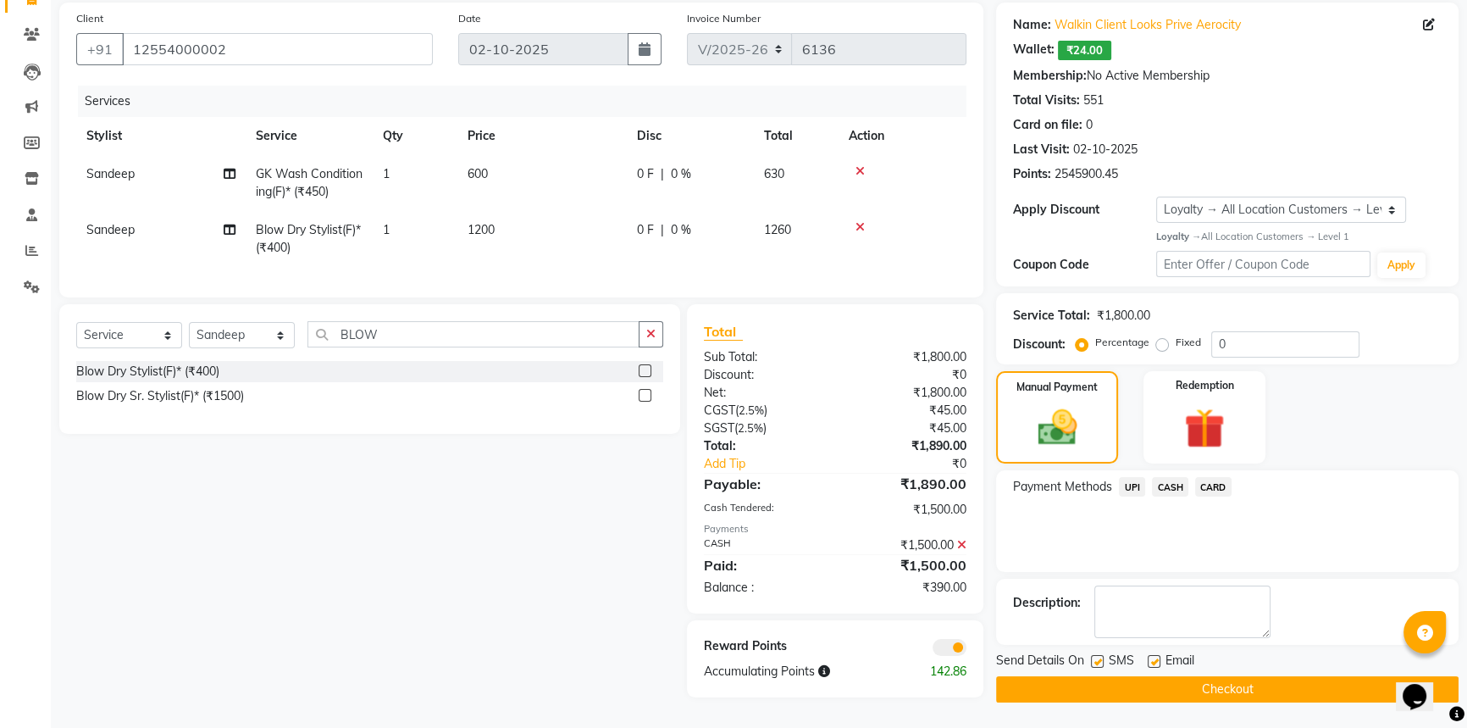
click at [1218, 482] on span "CARD" at bounding box center [1213, 486] width 36 height 19
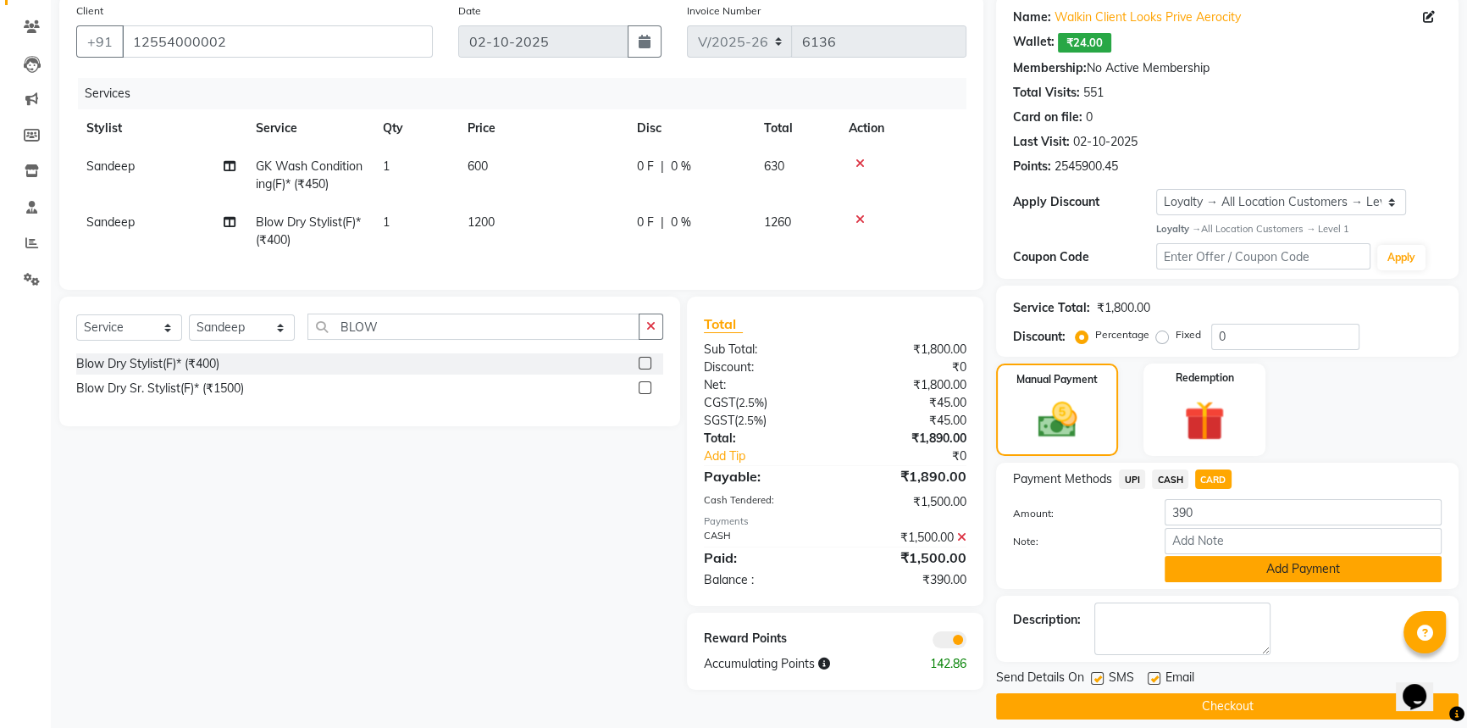
drag, startPoint x: 1242, startPoint y: 571, endPoint x: 1195, endPoint y: 601, distance: 56.4
click at [1242, 571] on button "Add Payment" at bounding box center [1303, 569] width 277 height 26
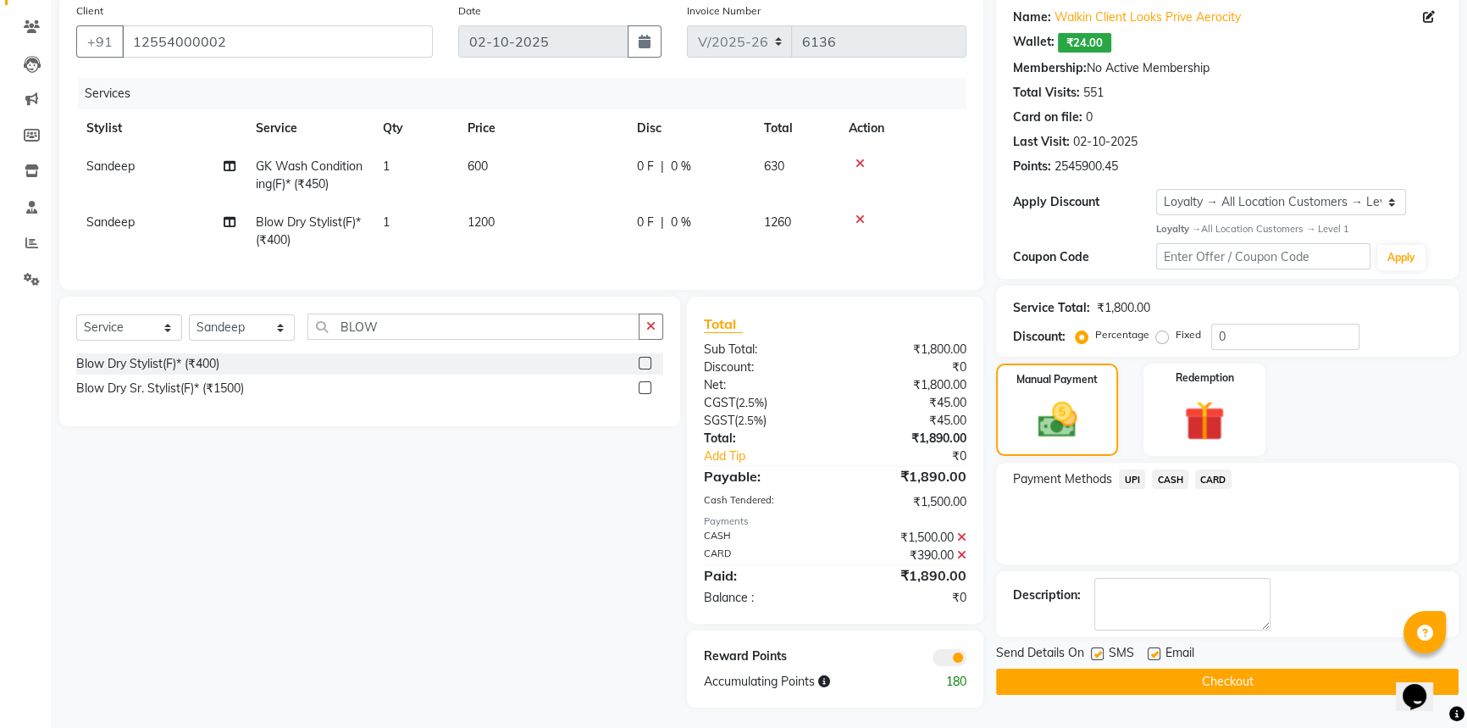
click at [102, 223] on span "Sandeep" at bounding box center [110, 221] width 48 height 15
select select "43253"
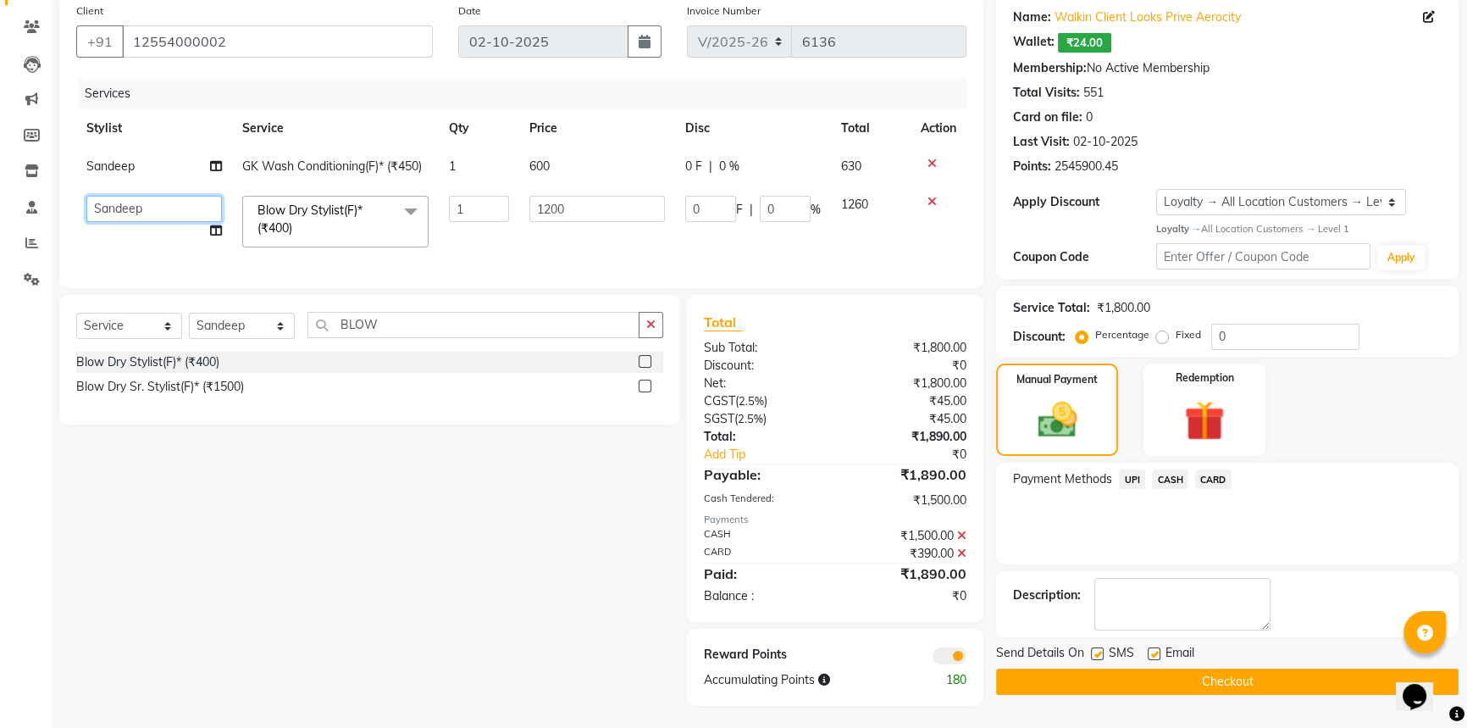
click at [136, 215] on select "Aman_Barber Amit Amu Dharma Erica CR Eric_asst Esha Ishita kapil khan Manager_U…" at bounding box center [154, 209] width 136 height 26
select select "43242"
click at [1270, 676] on button "Checkout" at bounding box center [1227, 681] width 462 height 26
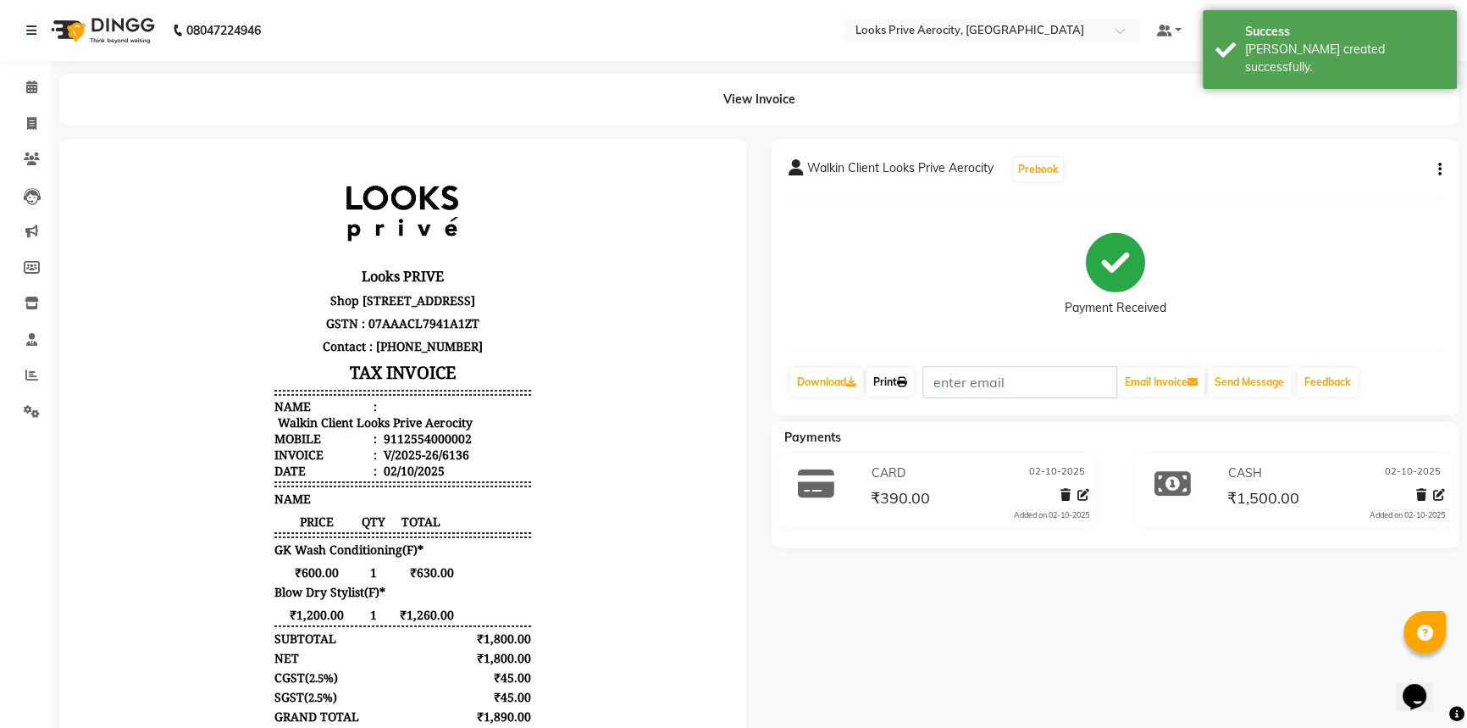
click at [899, 382] on link "Print" at bounding box center [889, 382] width 47 height 29
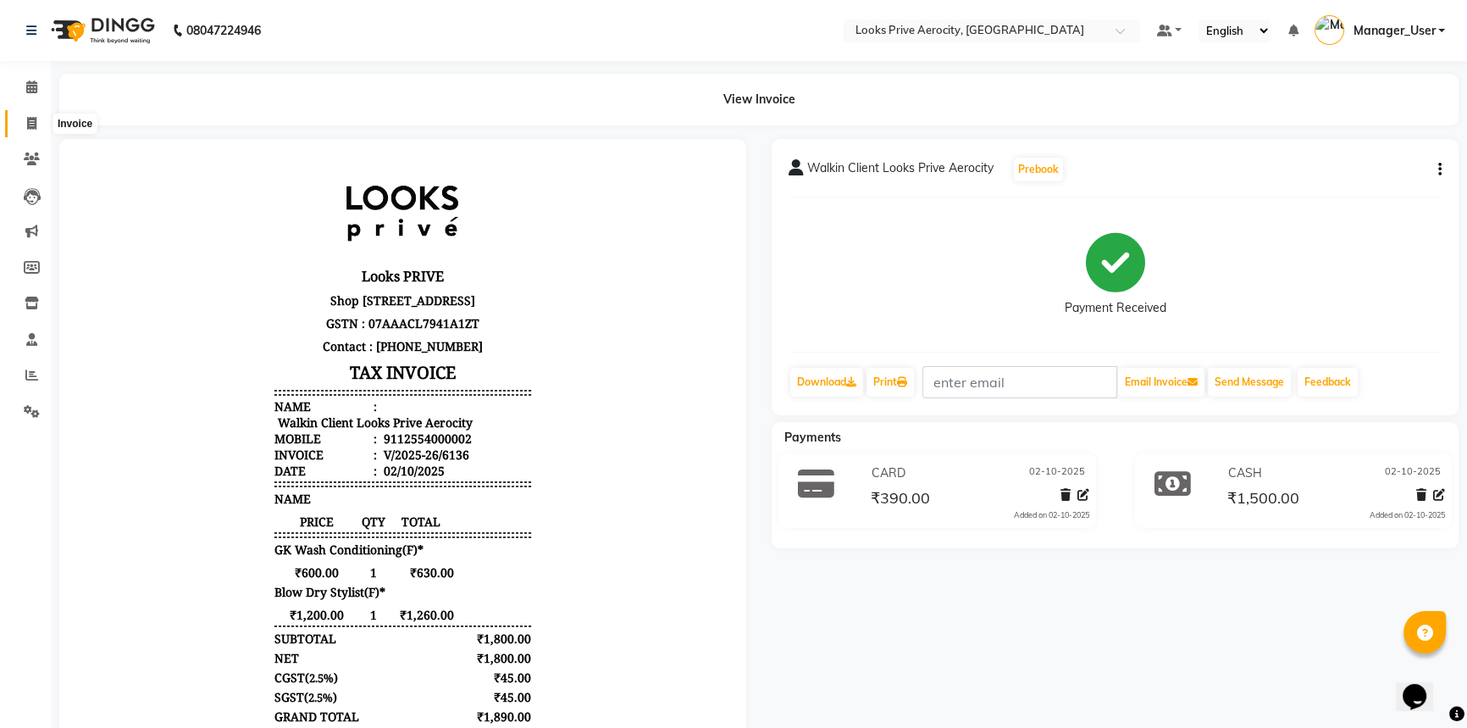
click at [28, 126] on icon at bounding box center [31, 123] width 9 height 13
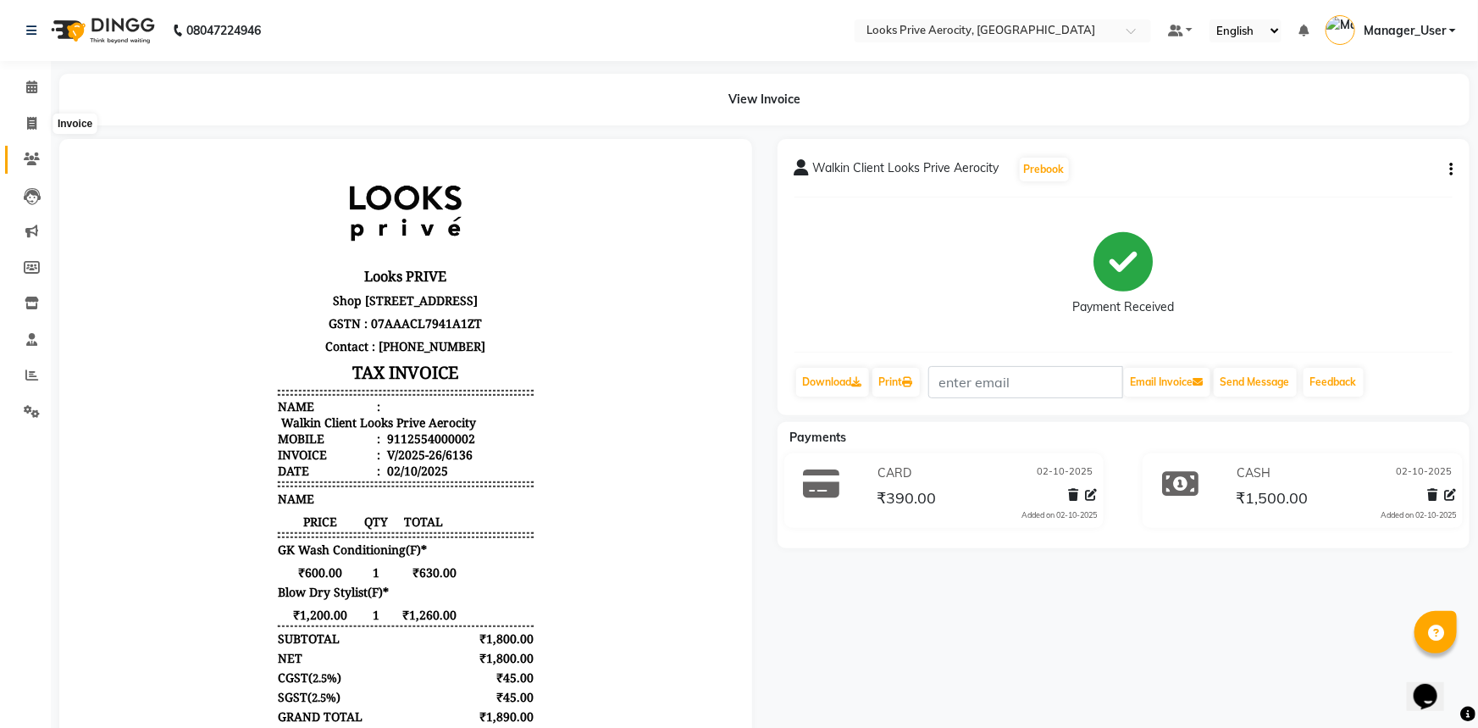
select select "service"
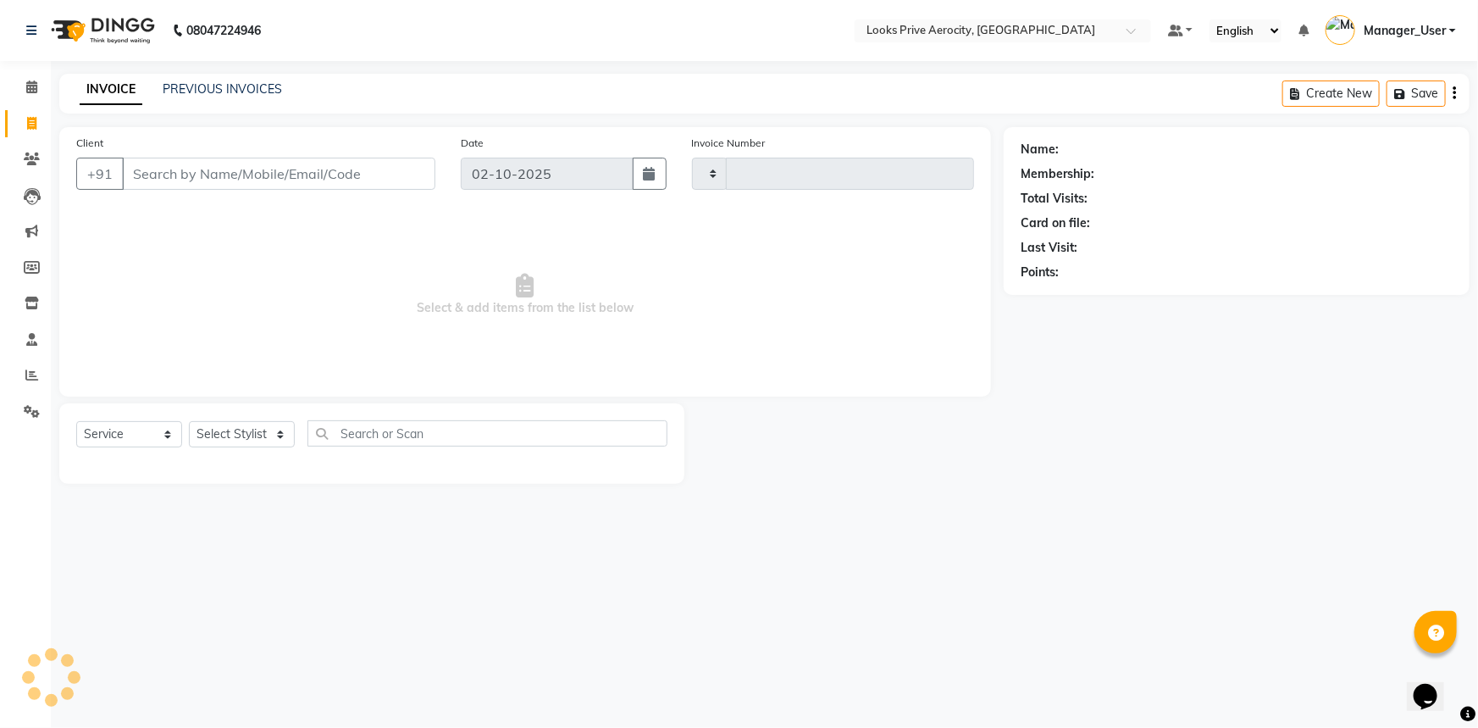
type input "6137"
select select "5913"
click at [34, 130] on span at bounding box center [32, 123] width 30 height 19
select select "service"
type input "6137"
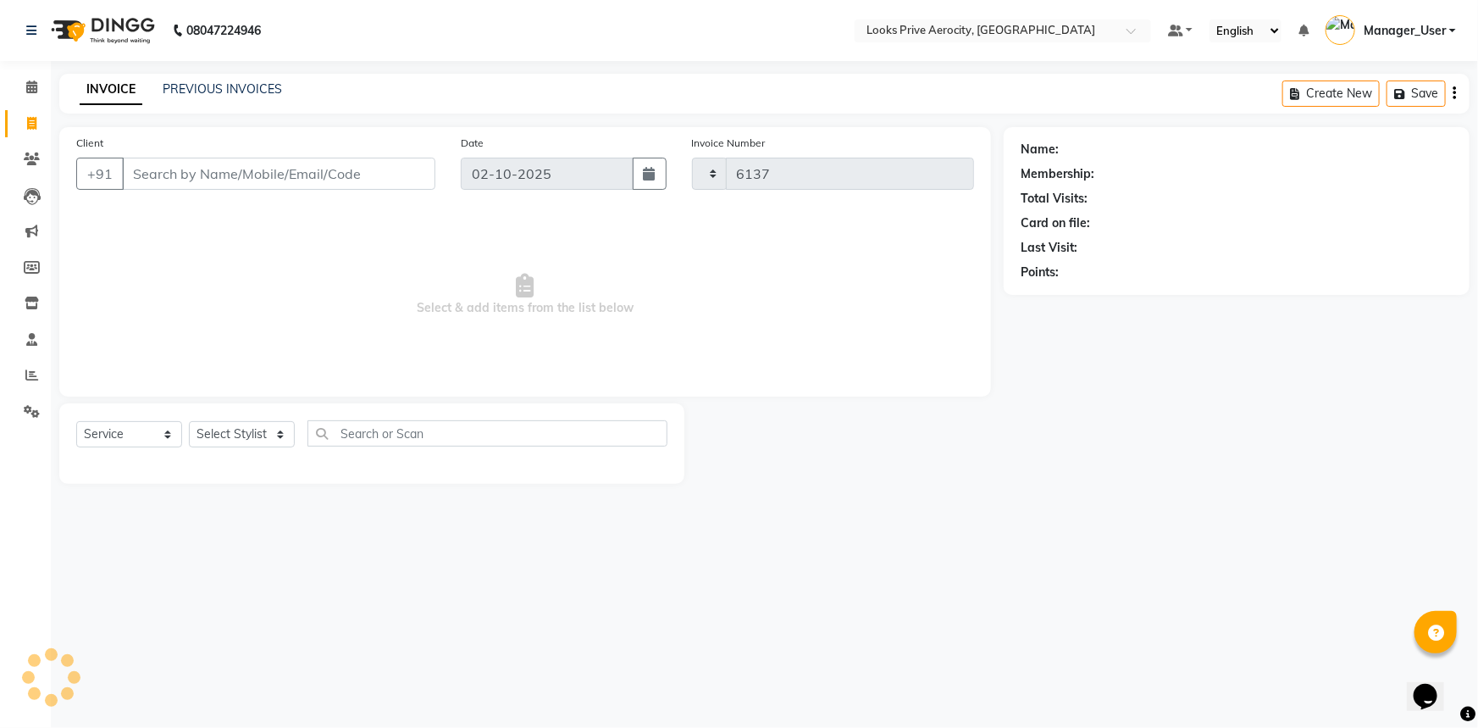
select select "5913"
click at [190, 90] on link "PREVIOUS INVOICES" at bounding box center [222, 88] width 119 height 15
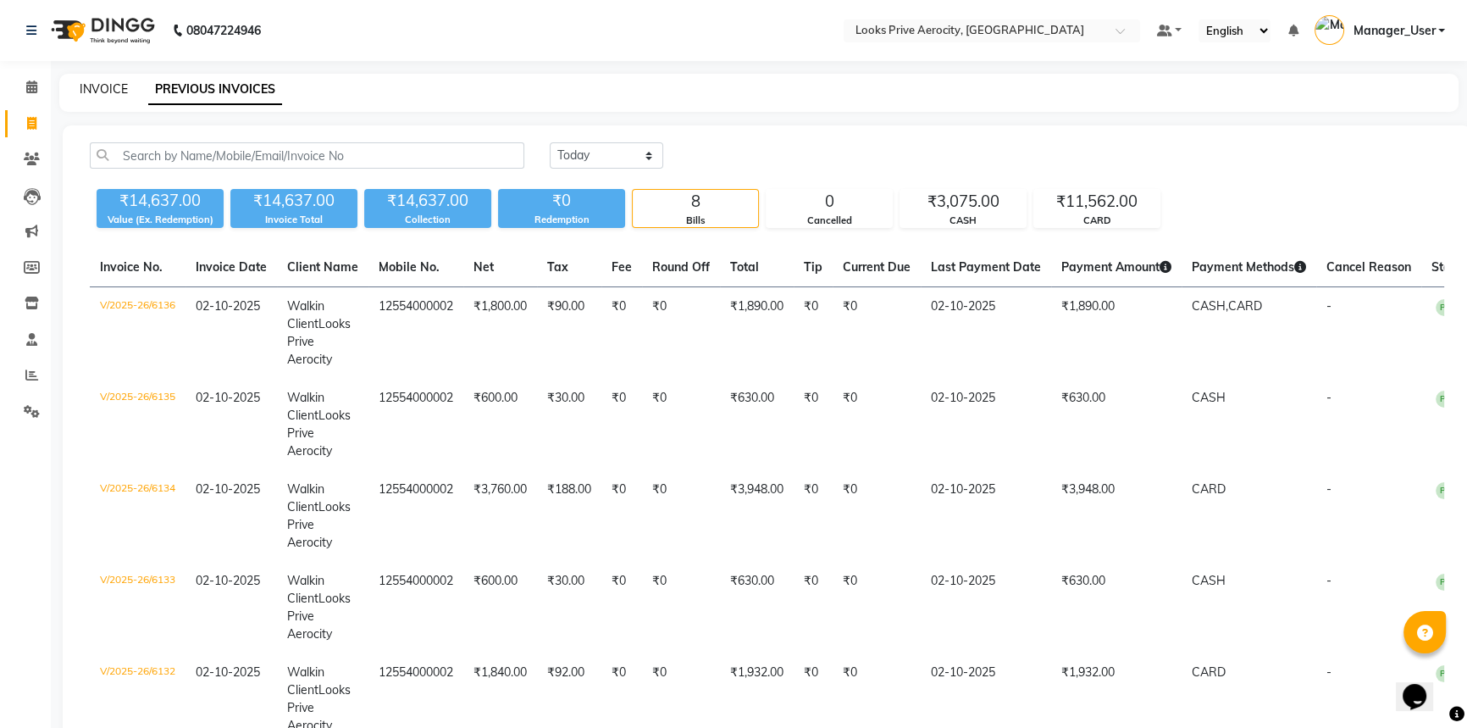
click at [94, 88] on link "INVOICE" at bounding box center [104, 88] width 48 height 15
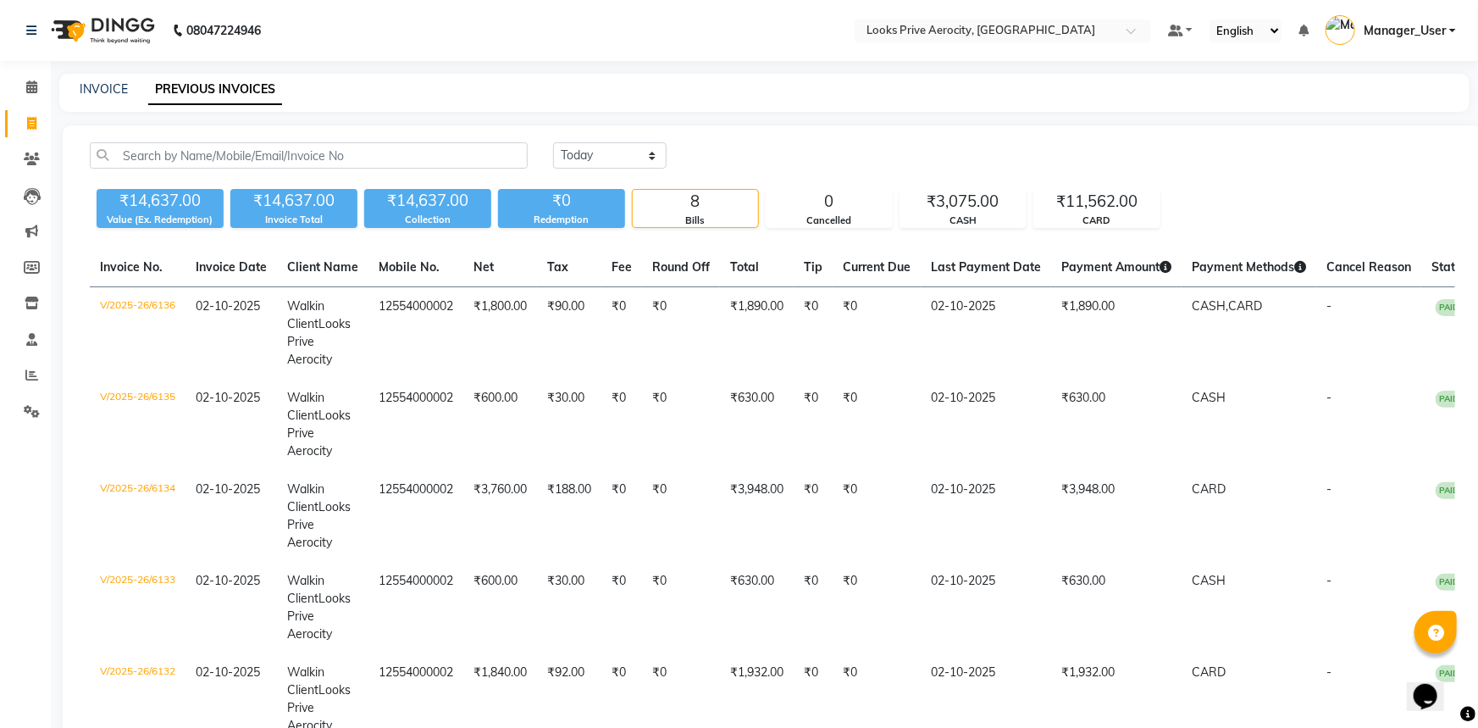
select select "service"
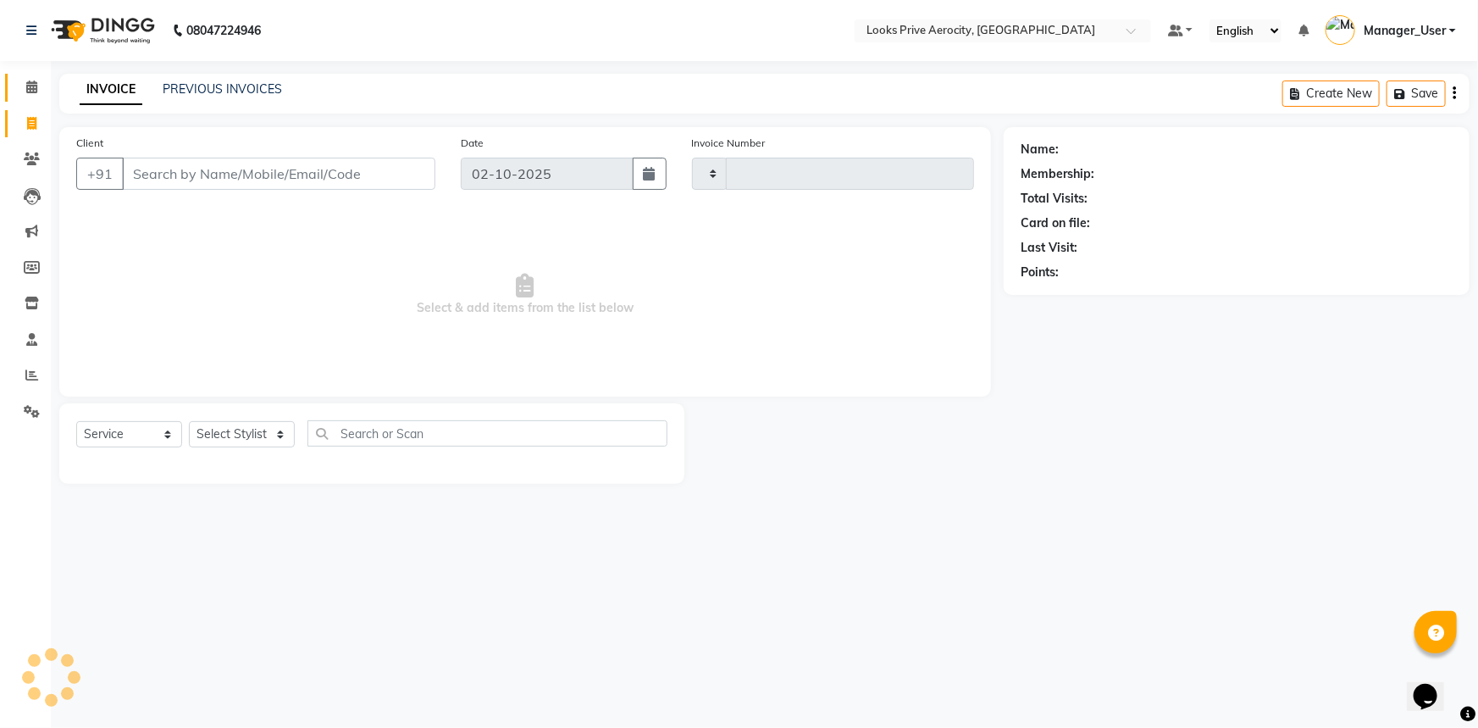
type input "6137"
select select "5913"
click at [31, 83] on icon at bounding box center [31, 86] width 11 height 13
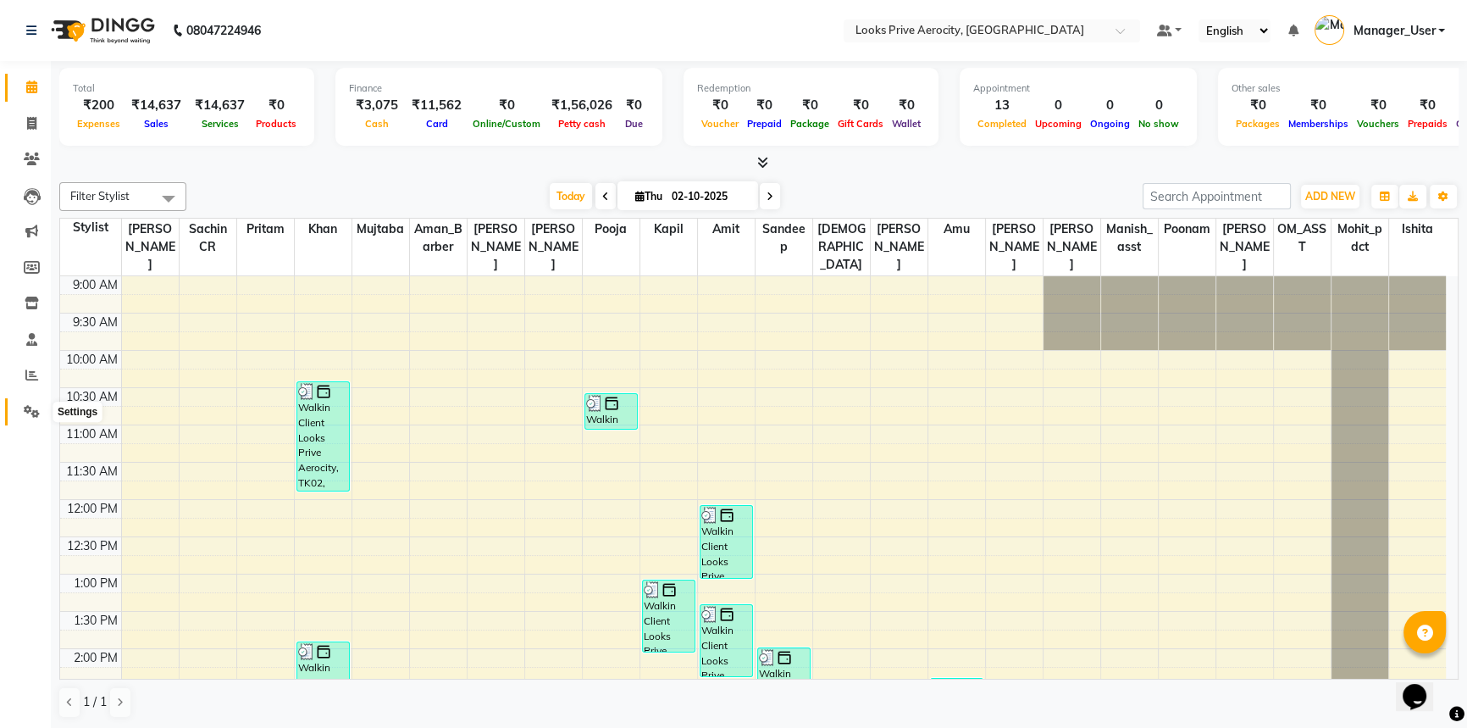
click at [37, 407] on icon at bounding box center [32, 411] width 16 height 13
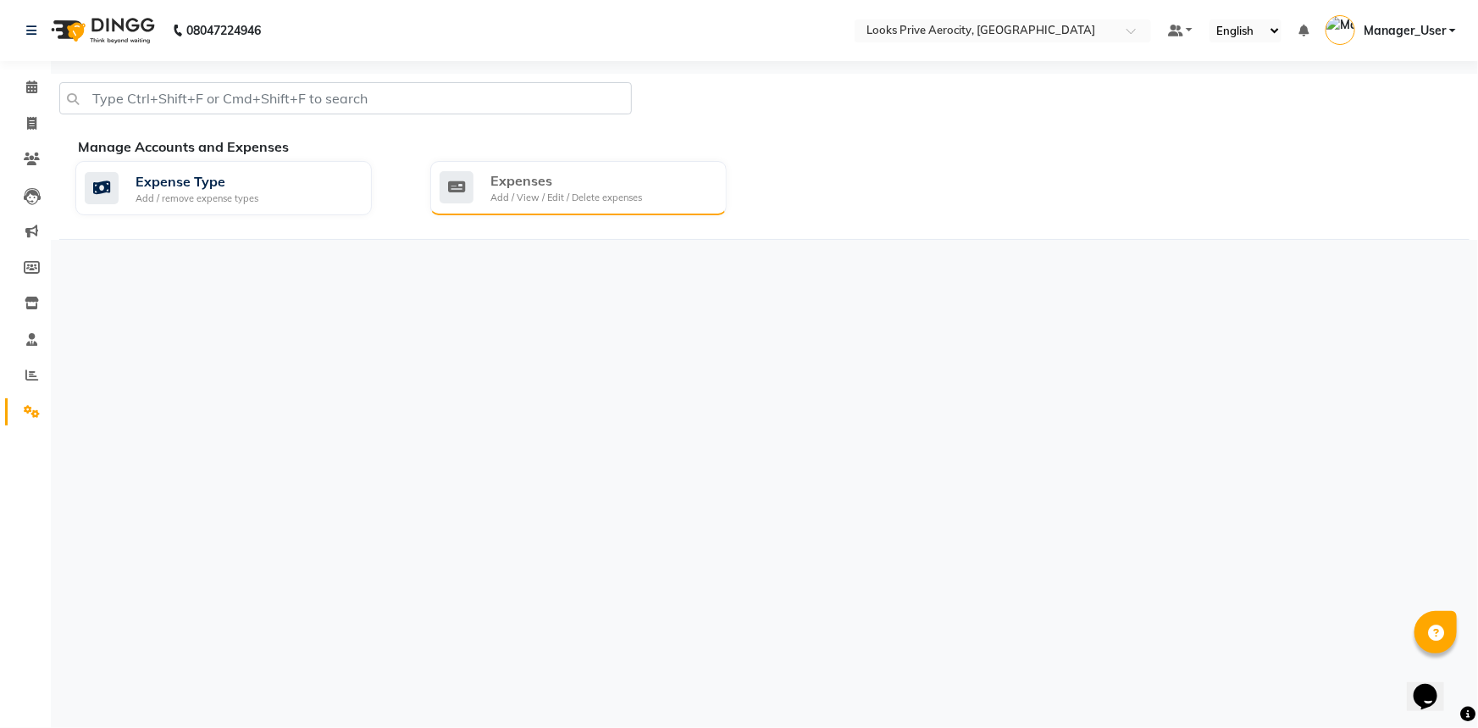
click at [539, 194] on div "Add / View / Edit / Delete expenses" at bounding box center [566, 198] width 152 height 14
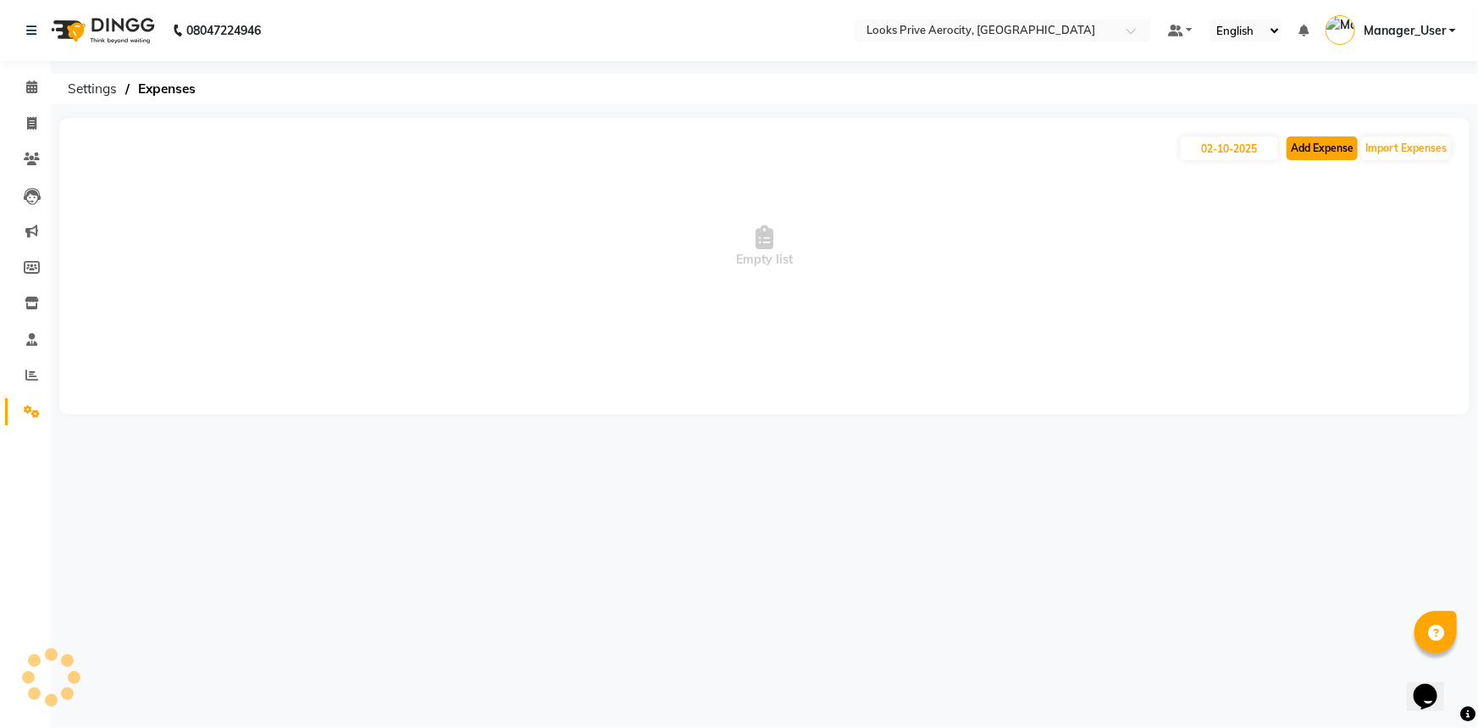
click at [1343, 152] on button "Add Expense" at bounding box center [1321, 148] width 71 height 24
select select "1"
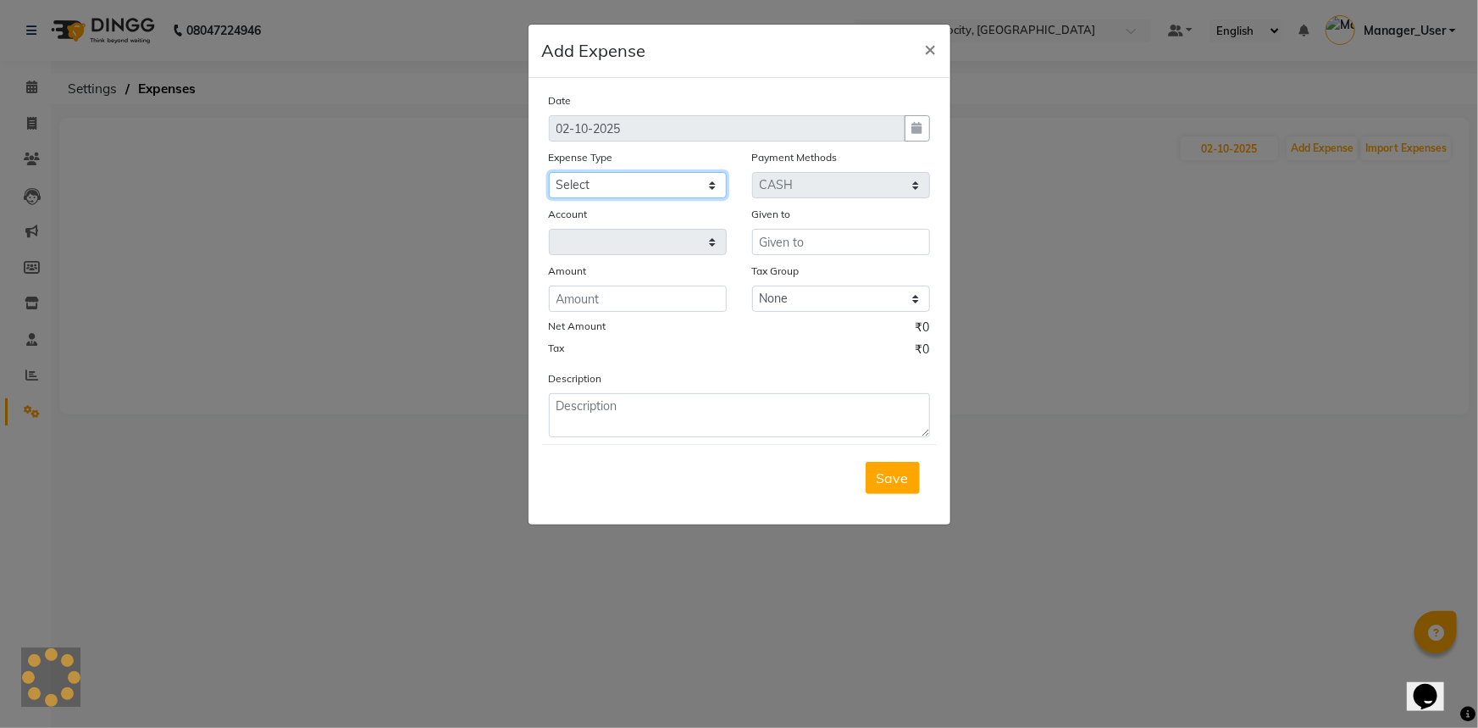
click at [647, 185] on select "Select Accommodation Aesthetics Bank Deposit BLINKIT Cash Handover Client Refun…" at bounding box center [638, 185] width 178 height 26
select select "4876"
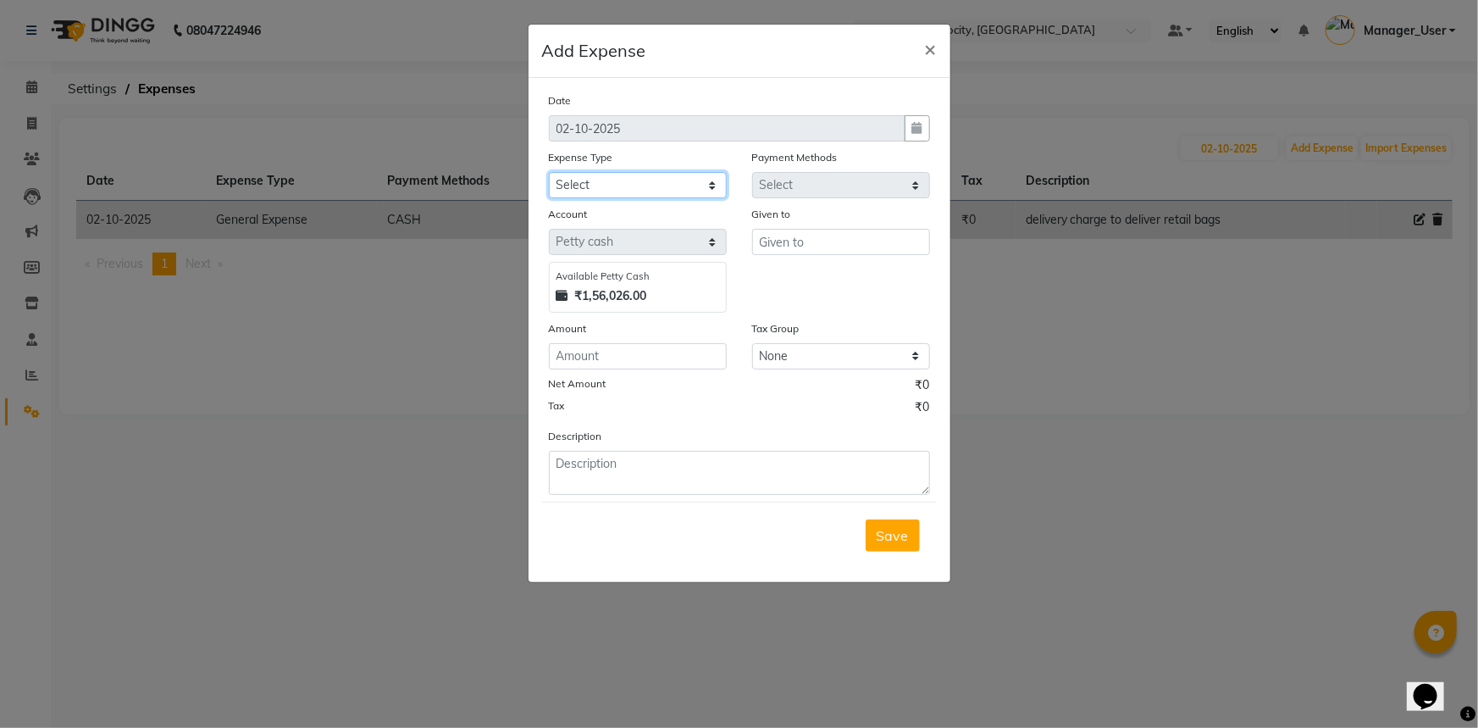
select select "24828"
click at [549, 173] on select "Select Accommodation Aesthetics Bank Deposit BLINKIT Cash Handover Client Refun…" at bounding box center [638, 185] width 178 height 26
click at [838, 238] on input "text" at bounding box center [841, 242] width 178 height 26
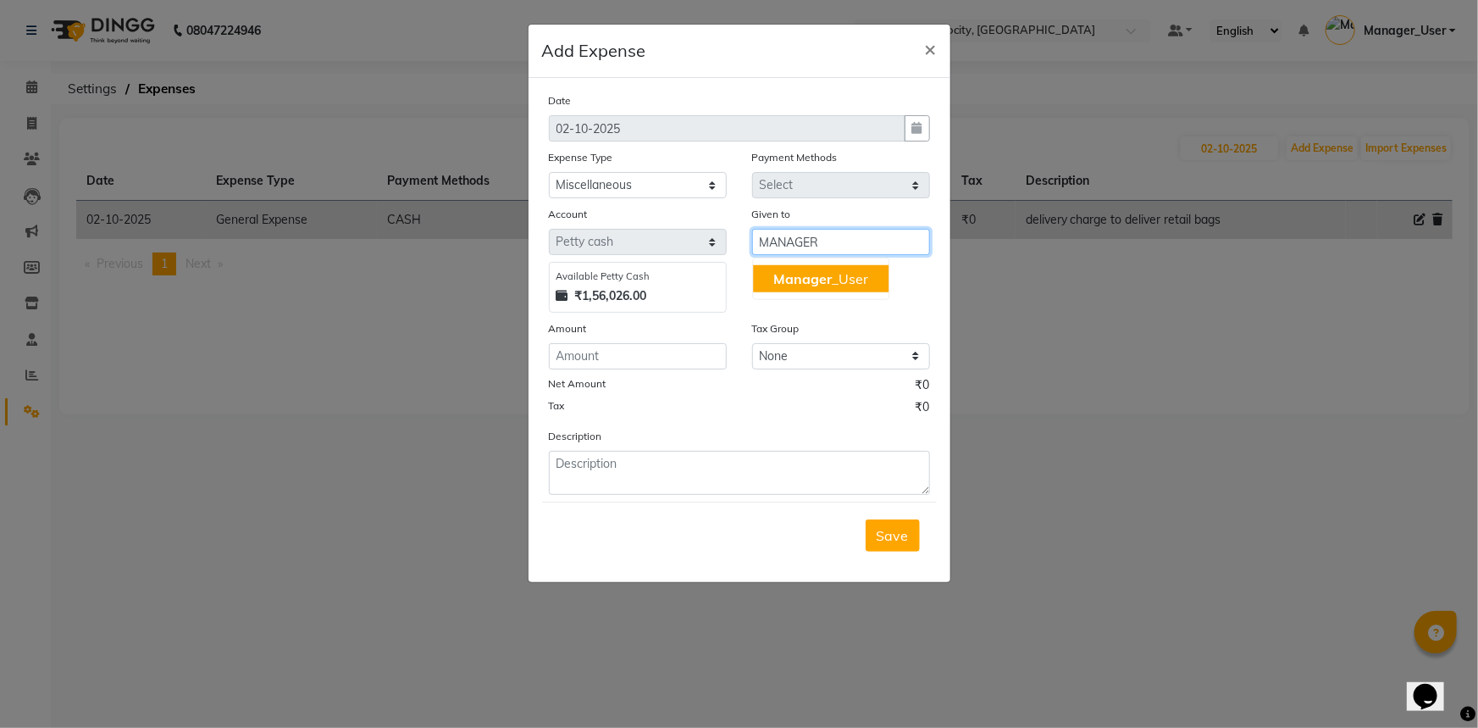
click at [833, 280] on ngb-highlight "Manager _User" at bounding box center [820, 278] width 95 height 17
type input "Manager_User"
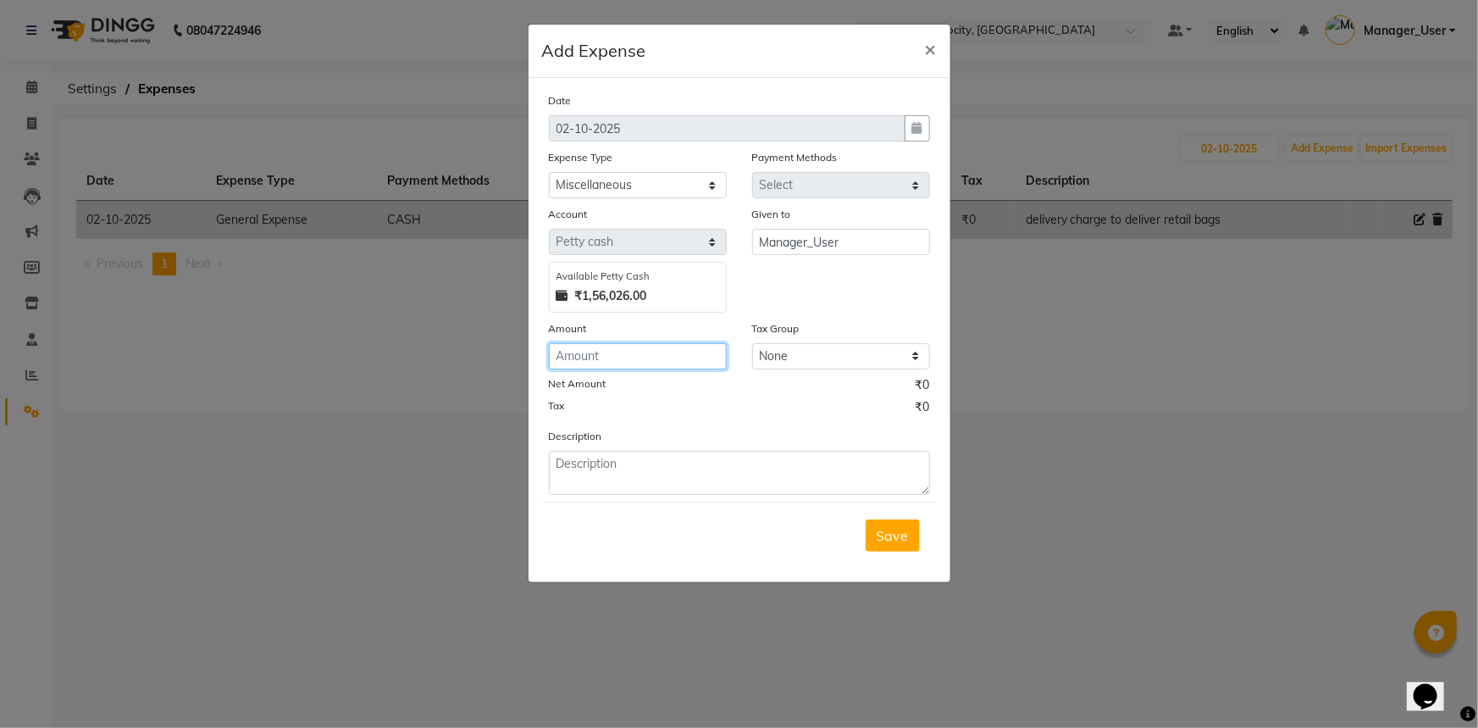
click at [617, 359] on input "number" at bounding box center [638, 356] width 178 height 26
type input "460"
drag, startPoint x: 623, startPoint y: 464, endPoint x: 622, endPoint y: 481, distance: 17.0
click at [624, 478] on textarea at bounding box center [739, 473] width 381 height 44
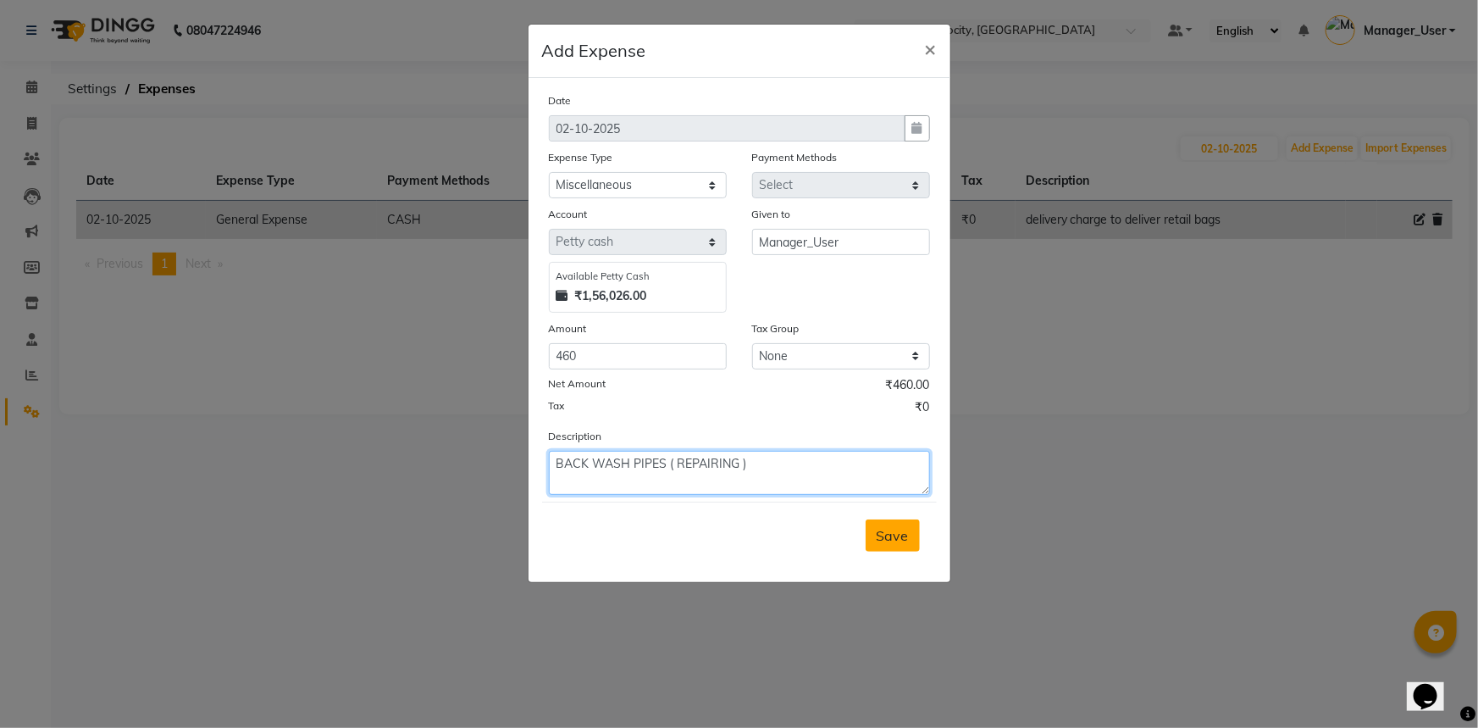
type textarea "BACK WASH PIPES ( REPAIRING )"
click at [904, 544] on span "Save" at bounding box center [893, 535] width 32 height 17
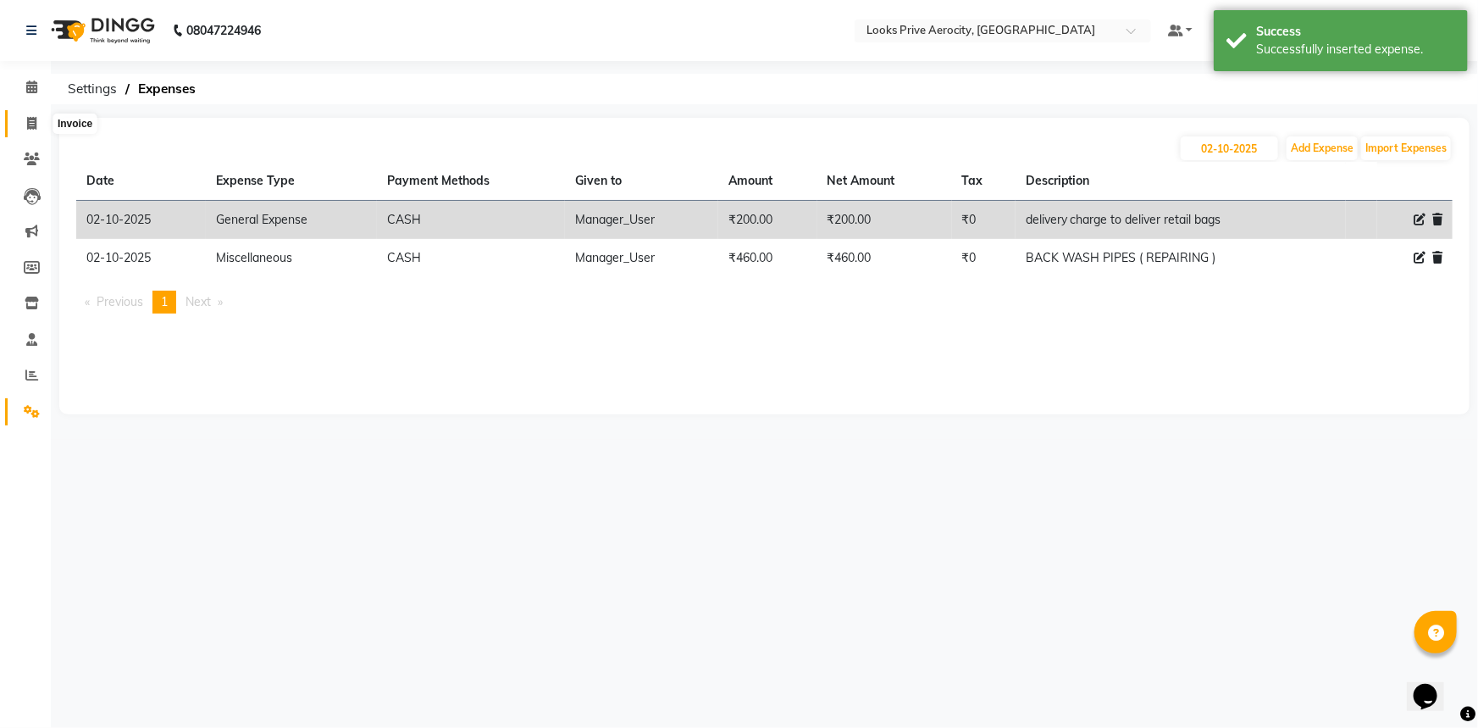
click at [37, 119] on span at bounding box center [32, 123] width 30 height 19
select select "service"
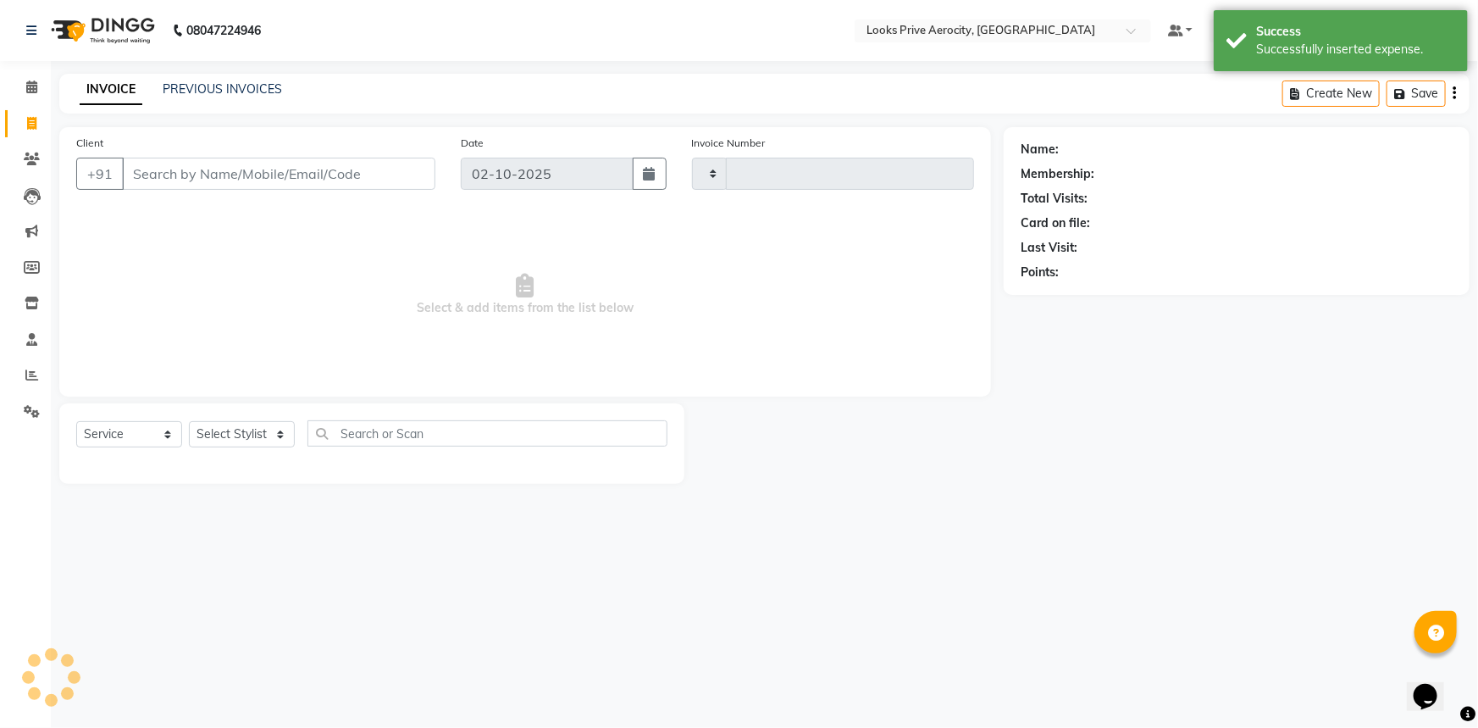
type input "6137"
select select "5913"
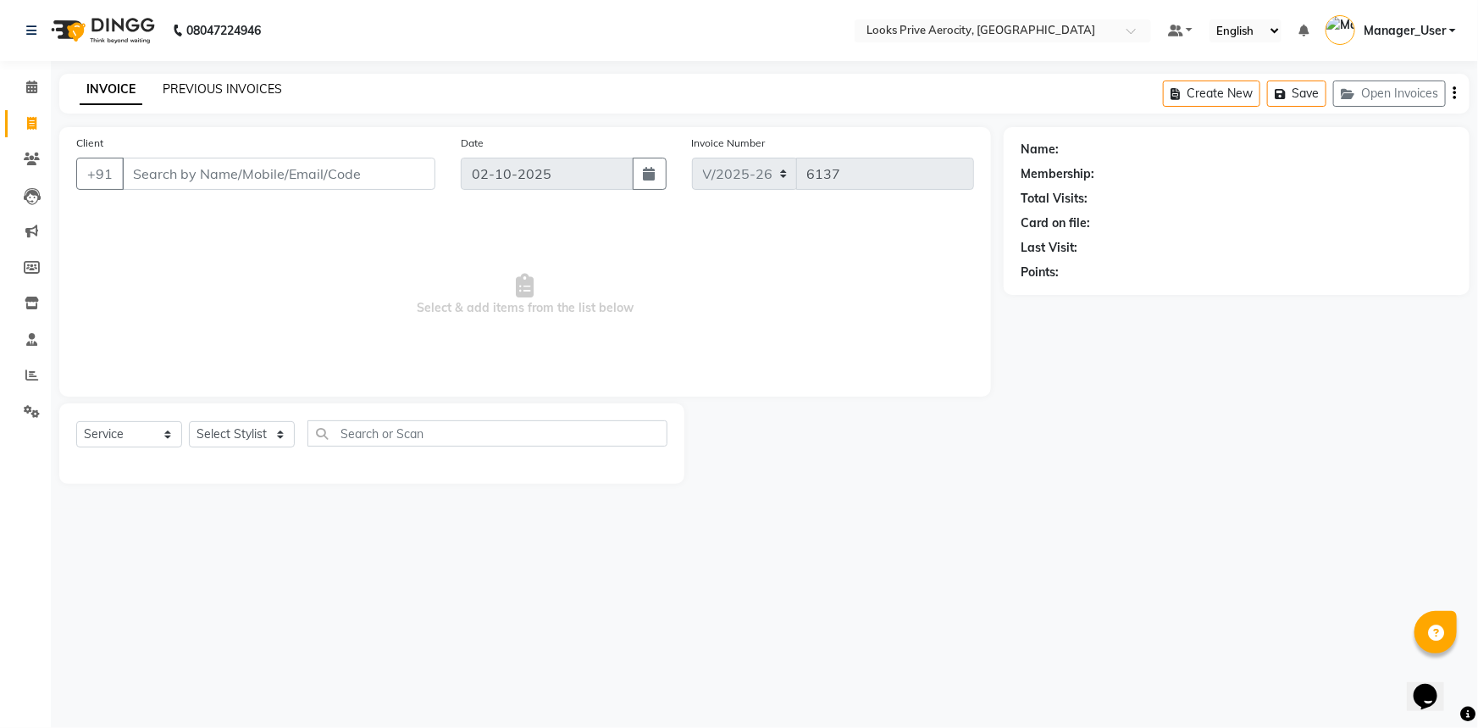
click at [218, 83] on link "PREVIOUS INVOICES" at bounding box center [222, 88] width 119 height 15
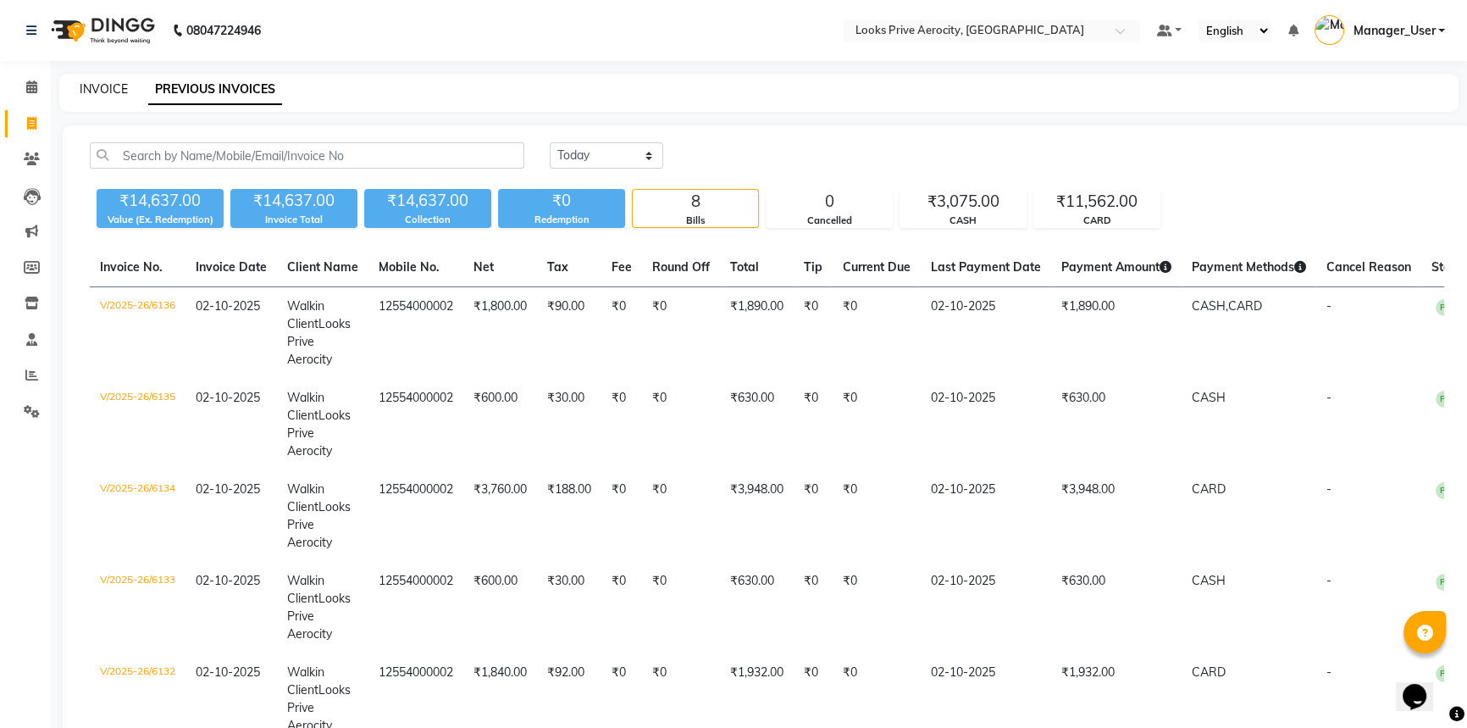
click at [108, 92] on link "INVOICE" at bounding box center [104, 88] width 48 height 15
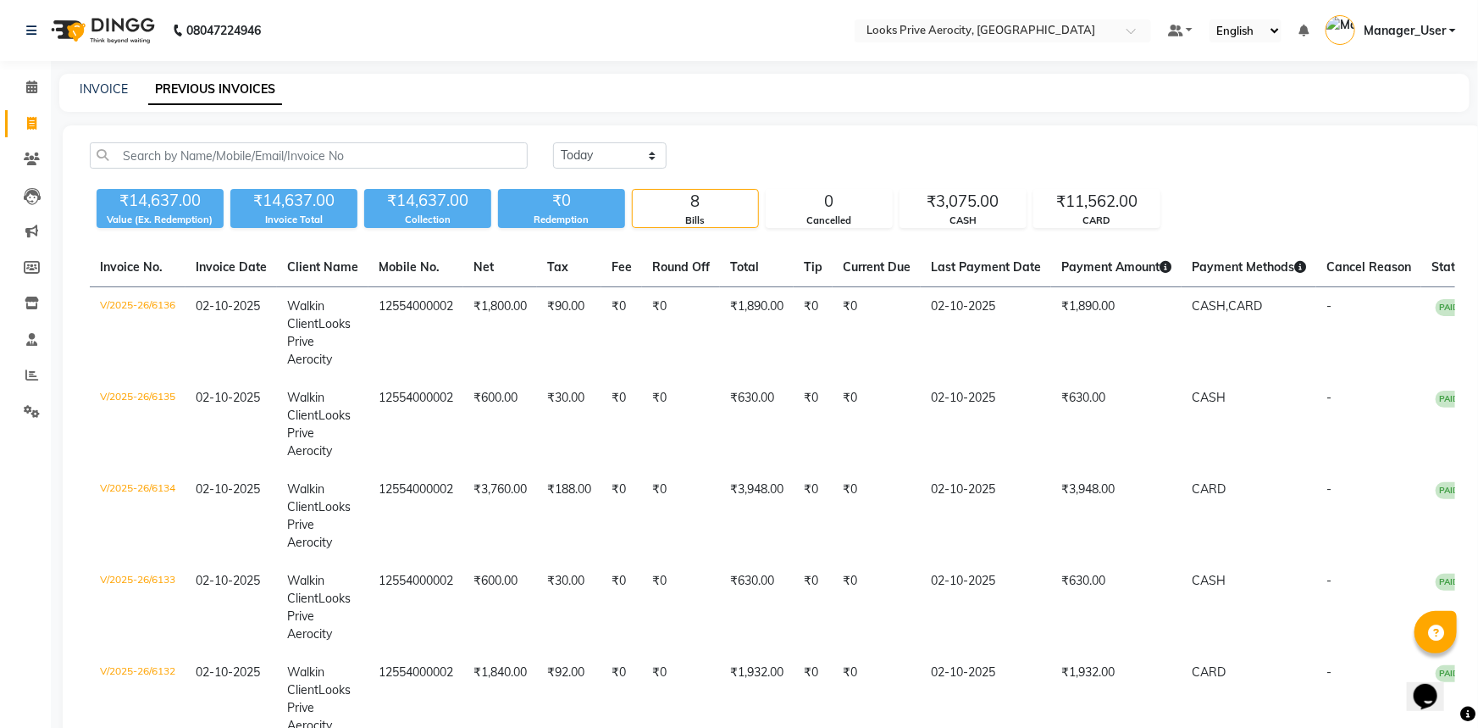
select select "service"
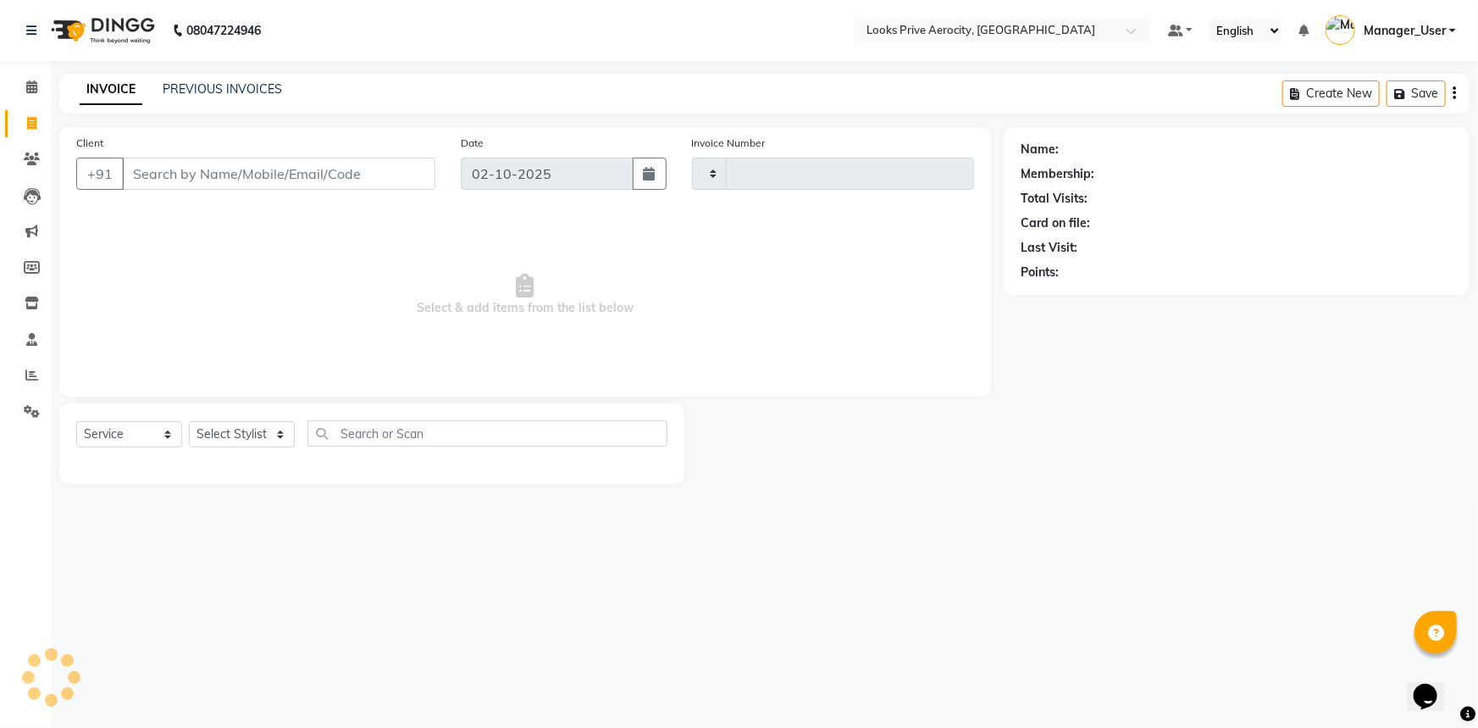
type input "6137"
select select "5913"
click at [235, 81] on link "PREVIOUS INVOICES" at bounding box center [222, 88] width 119 height 15
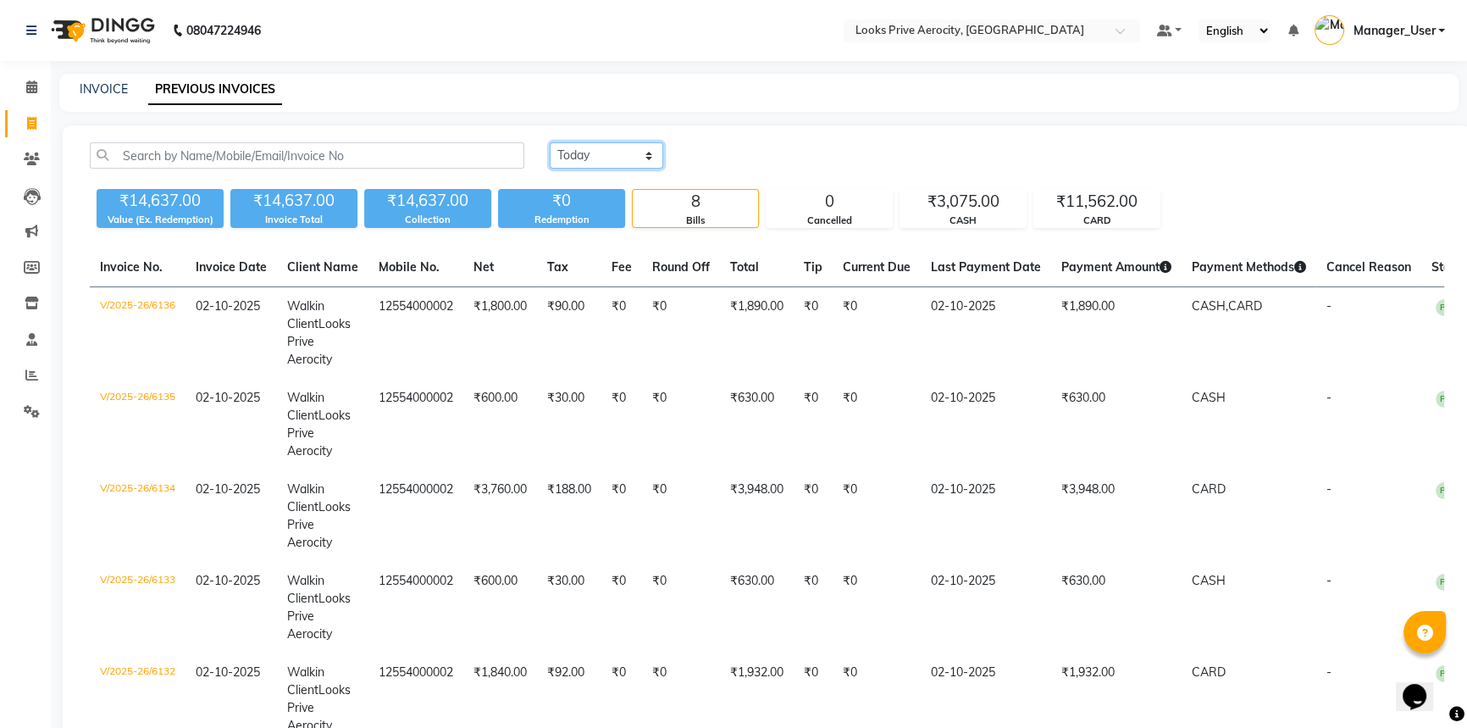
click at [565, 164] on select "Today Yesterday Custom Range" at bounding box center [606, 155] width 113 height 26
select select "yesterday"
click at [550, 142] on select "Today Yesterday Custom Range" at bounding box center [606, 155] width 113 height 26
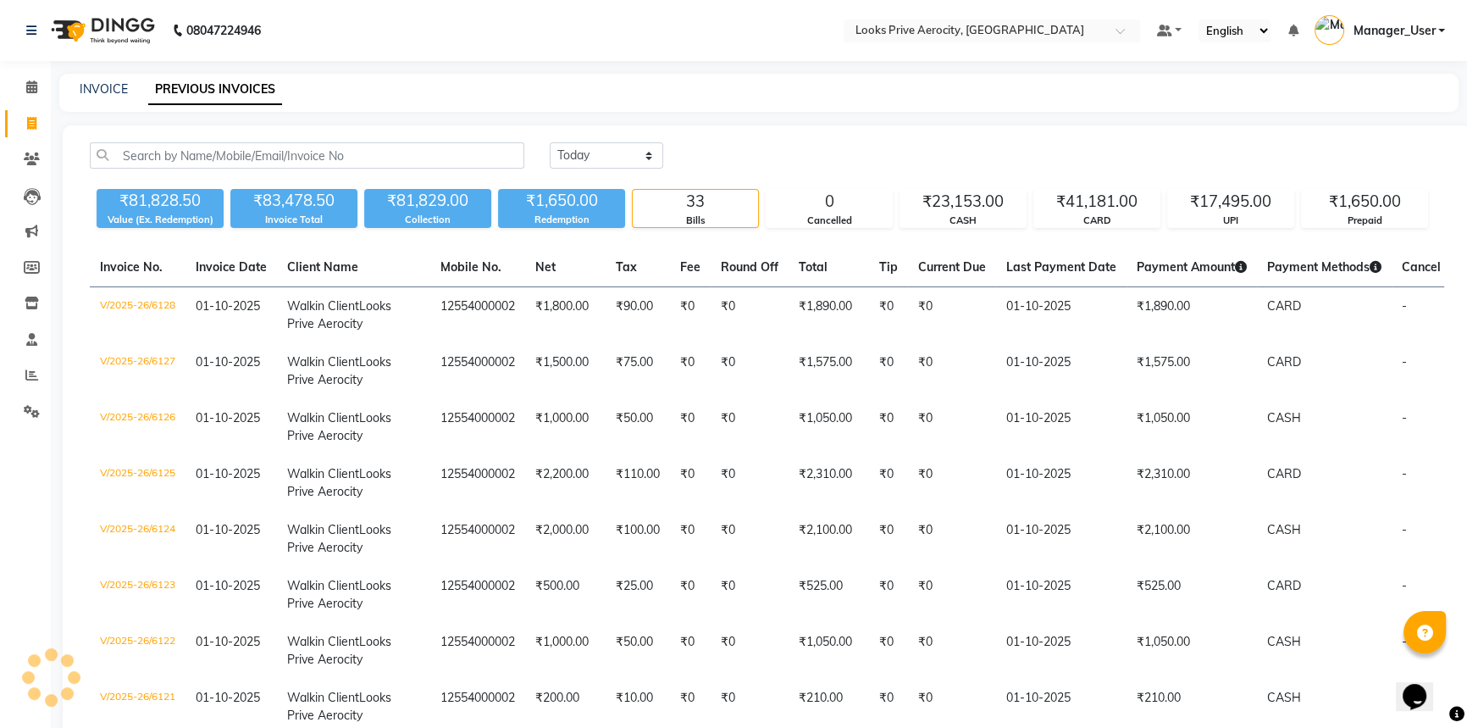
click at [80, 80] on div "INVOICE" at bounding box center [104, 89] width 48 height 18
click at [119, 85] on link "INVOICE" at bounding box center [104, 88] width 48 height 15
select select "service"
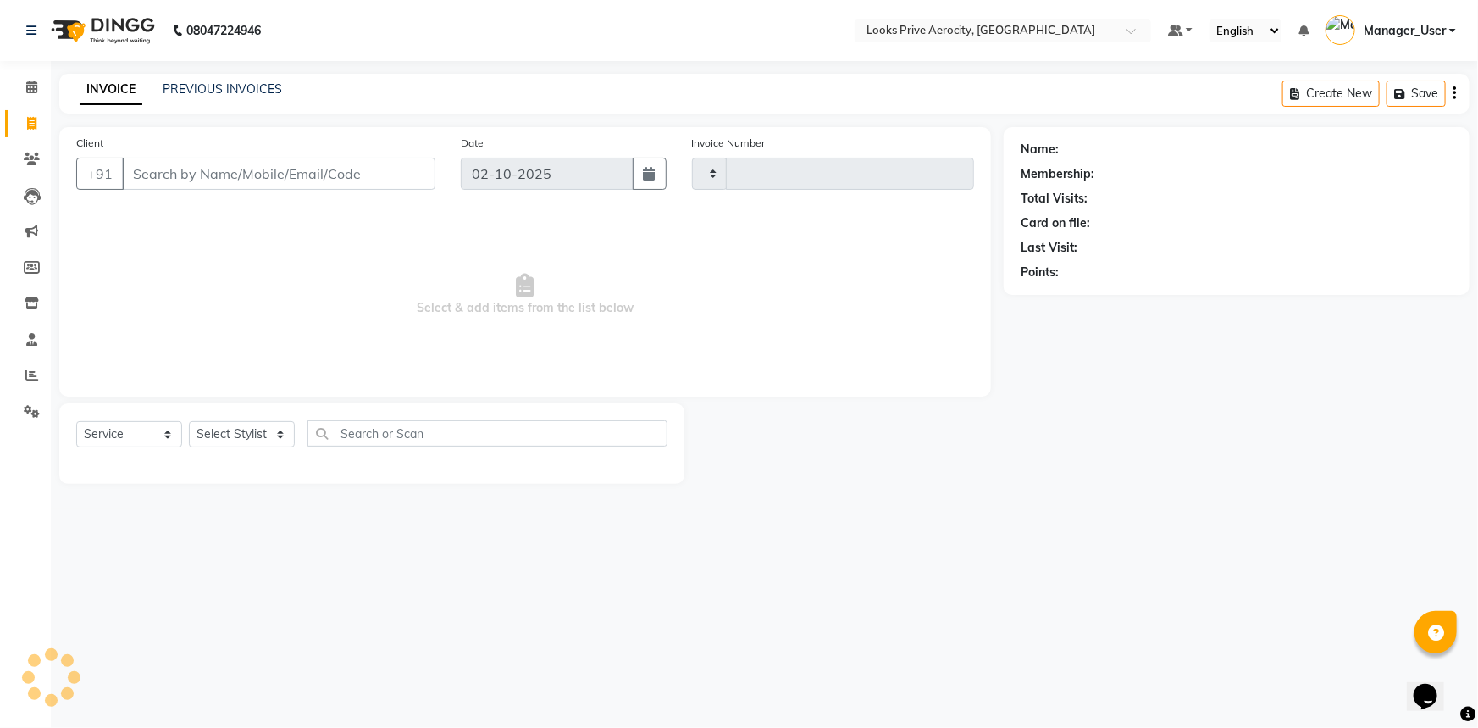
click at [174, 158] on input "Client" at bounding box center [278, 174] width 313 height 32
type input "6137"
select select "5913"
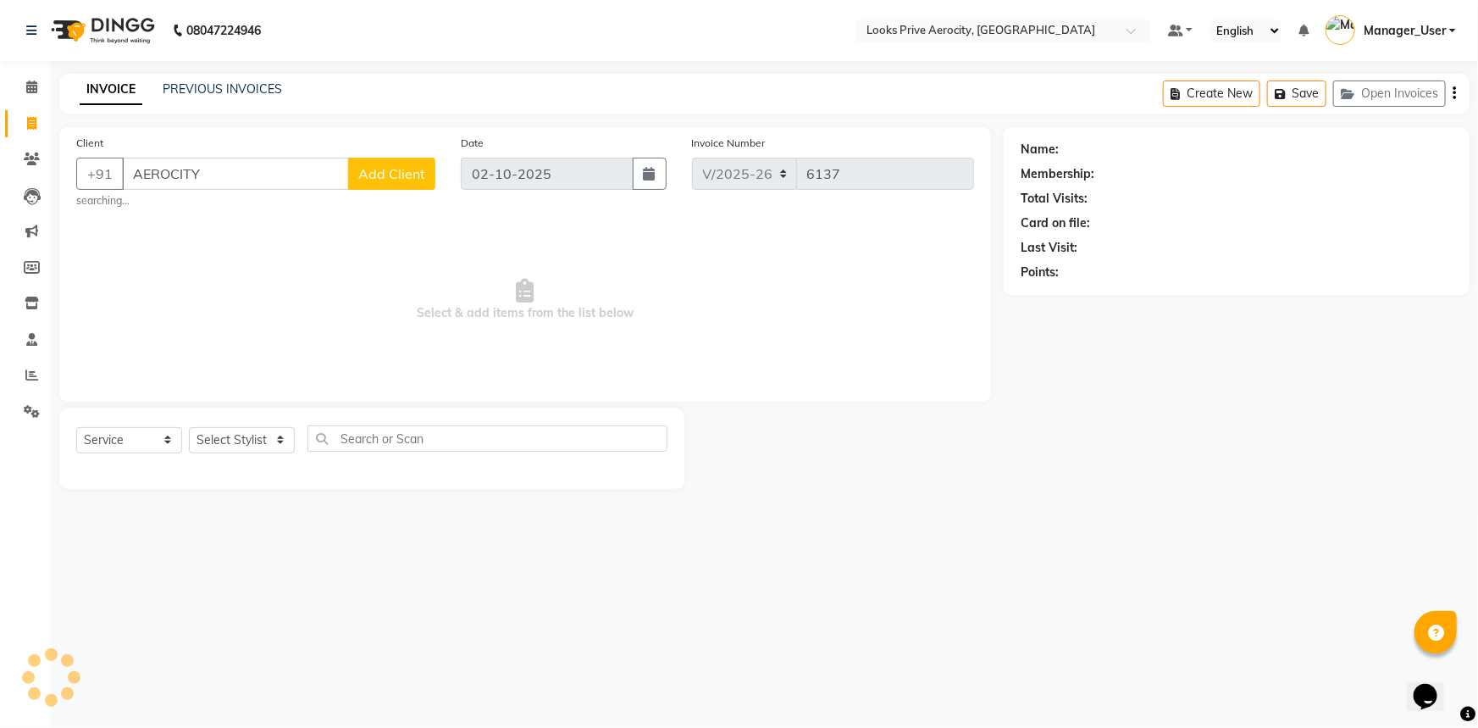
click at [232, 161] on input "AEROCITY" at bounding box center [235, 174] width 227 height 32
type input "A"
click at [260, 318] on span "Select & add items from the list below" at bounding box center [525, 299] width 898 height 169
drag, startPoint x: 224, startPoint y: 169, endPoint x: 254, endPoint y: 268, distance: 103.7
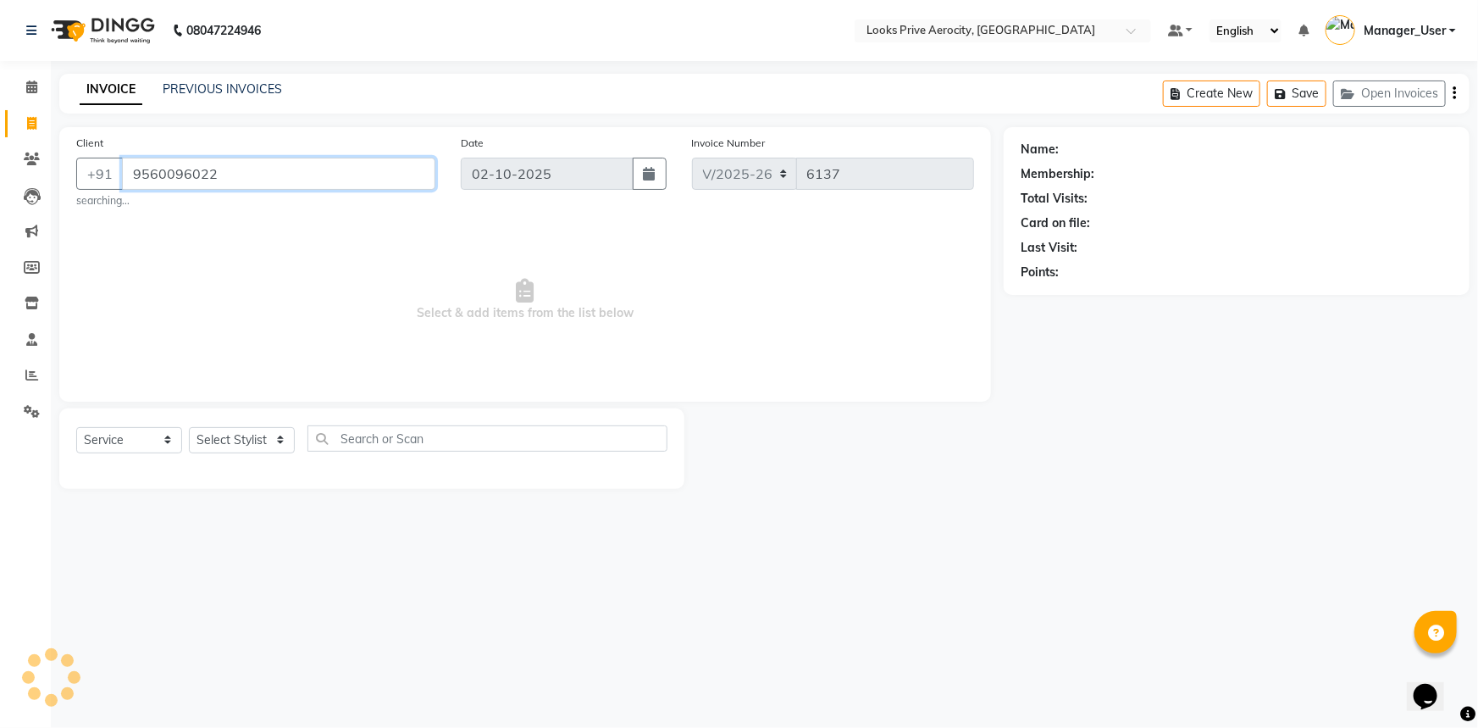
click at [226, 174] on input "9560096022" at bounding box center [278, 174] width 313 height 32
click at [253, 440] on select "Select Stylist" at bounding box center [242, 440] width 106 height 26
click at [251, 442] on select "Select Stylist" at bounding box center [242, 440] width 106 height 26
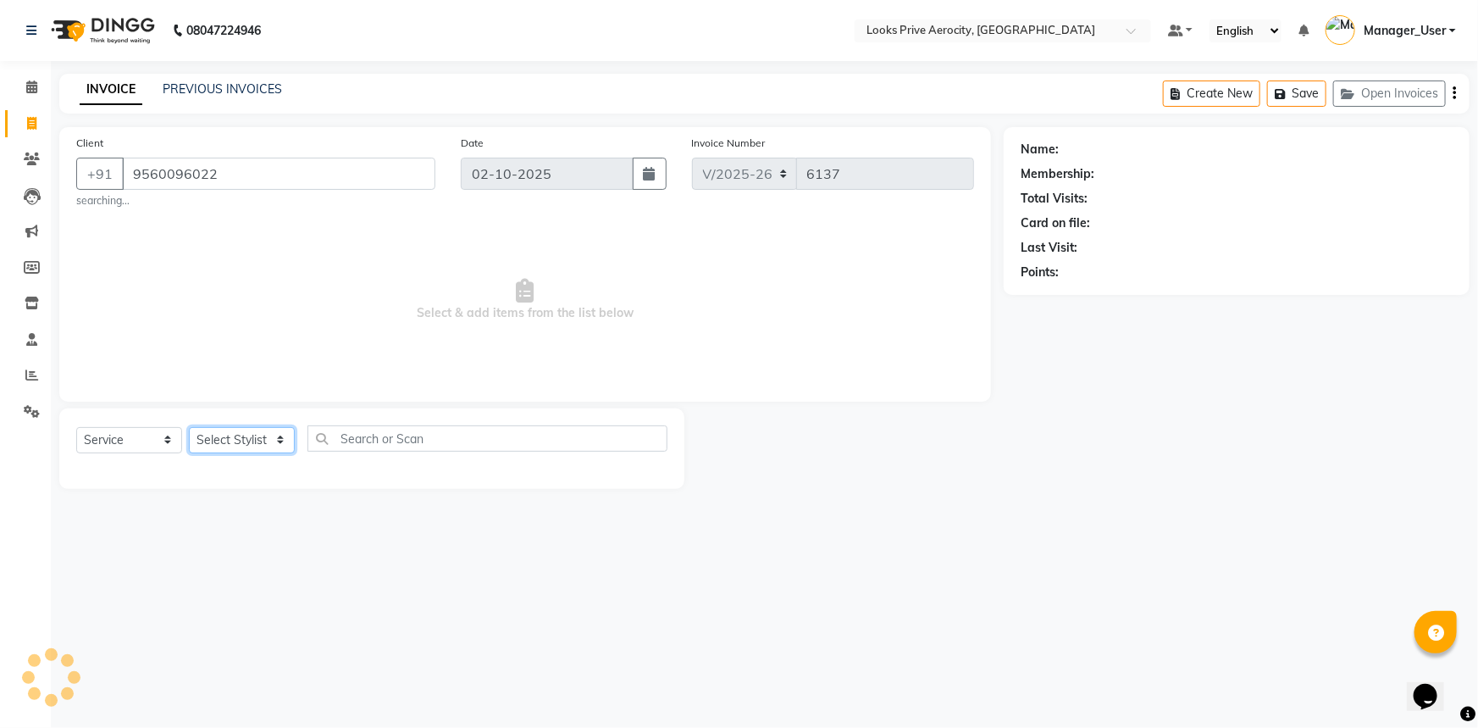
click at [251, 442] on select "Select Stylist" at bounding box center [242, 440] width 106 height 26
click at [252, 442] on select "Select Stylist" at bounding box center [242, 440] width 106 height 26
click at [253, 441] on select "Select Stylist" at bounding box center [242, 440] width 106 height 26
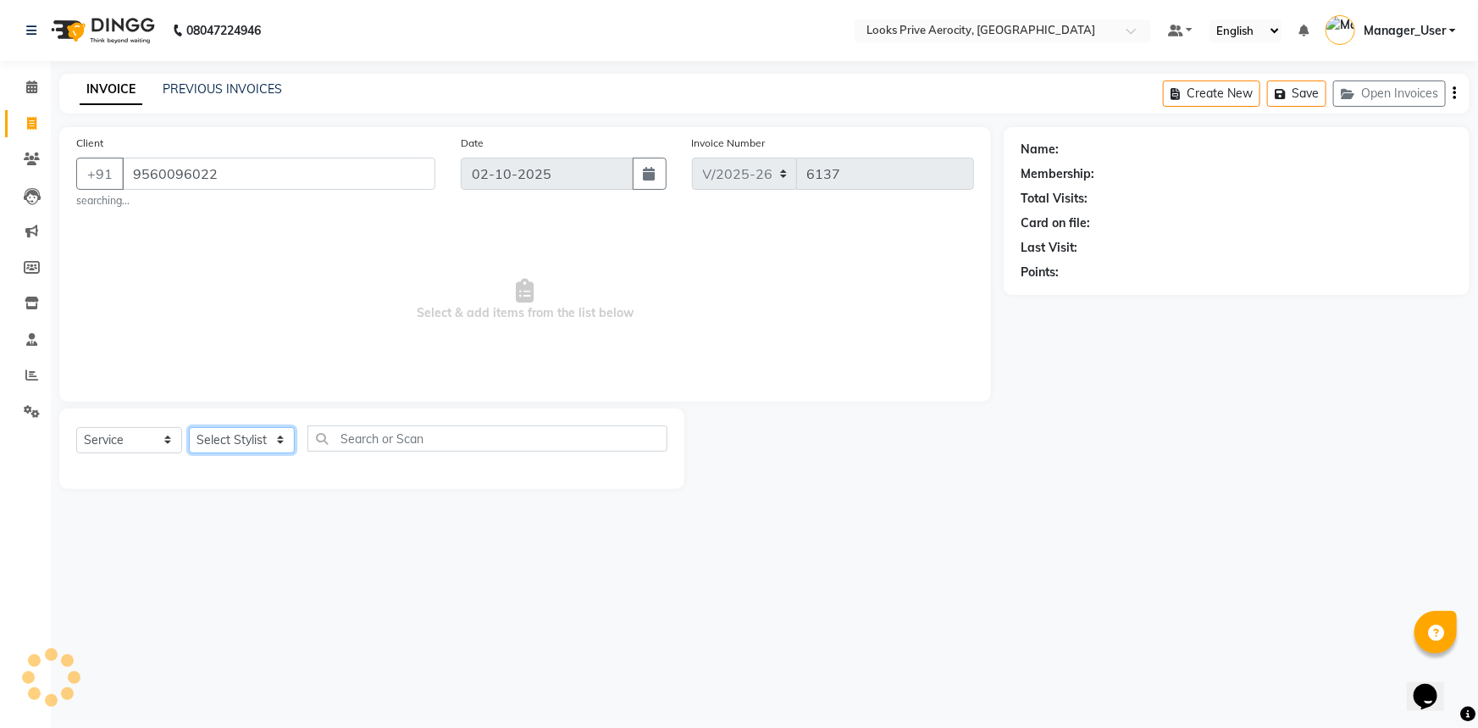
click at [253, 441] on select "Select Stylist" at bounding box center [242, 440] width 106 height 26
click at [255, 441] on select "Select Stylist" at bounding box center [242, 440] width 106 height 26
click at [239, 185] on input "9560096022" at bounding box center [235, 174] width 227 height 32
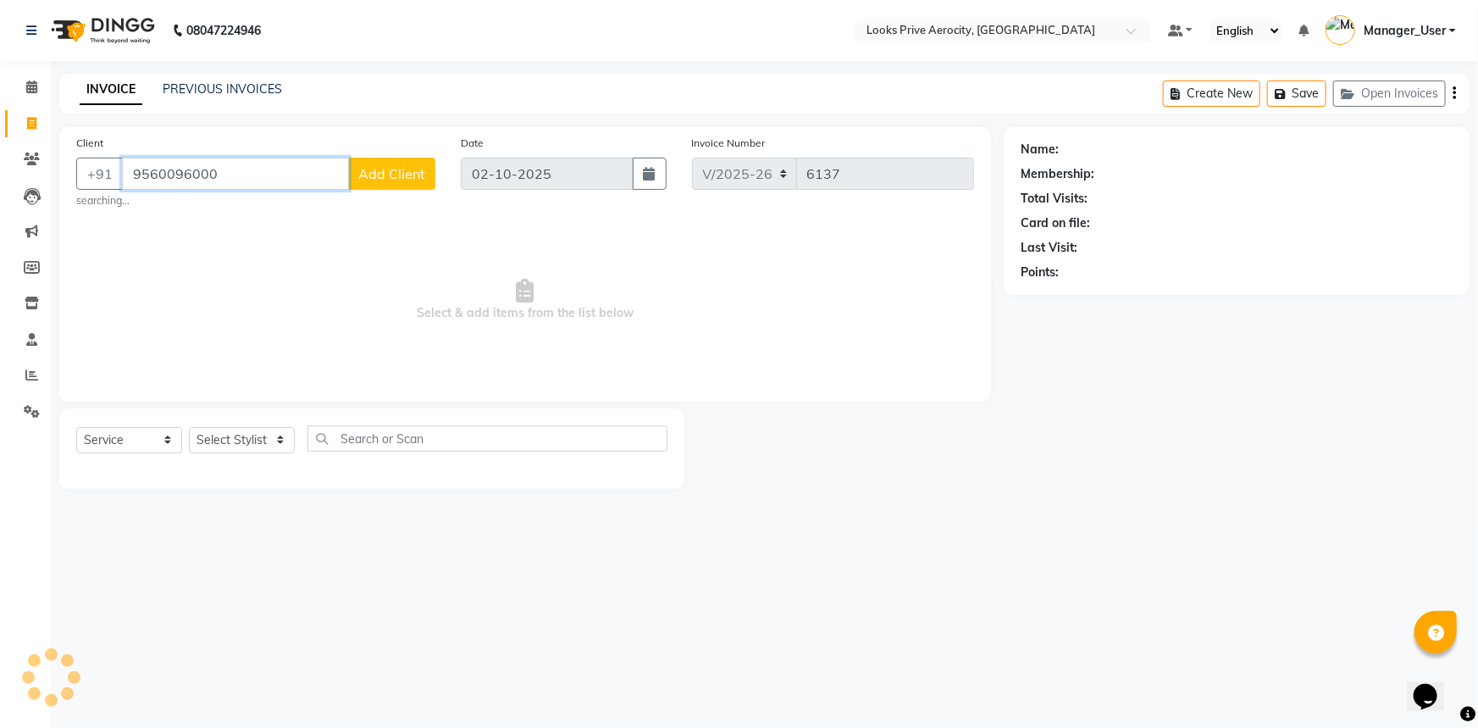
click at [217, 176] on input "9560096000" at bounding box center [235, 174] width 227 height 32
type input "9560096000"
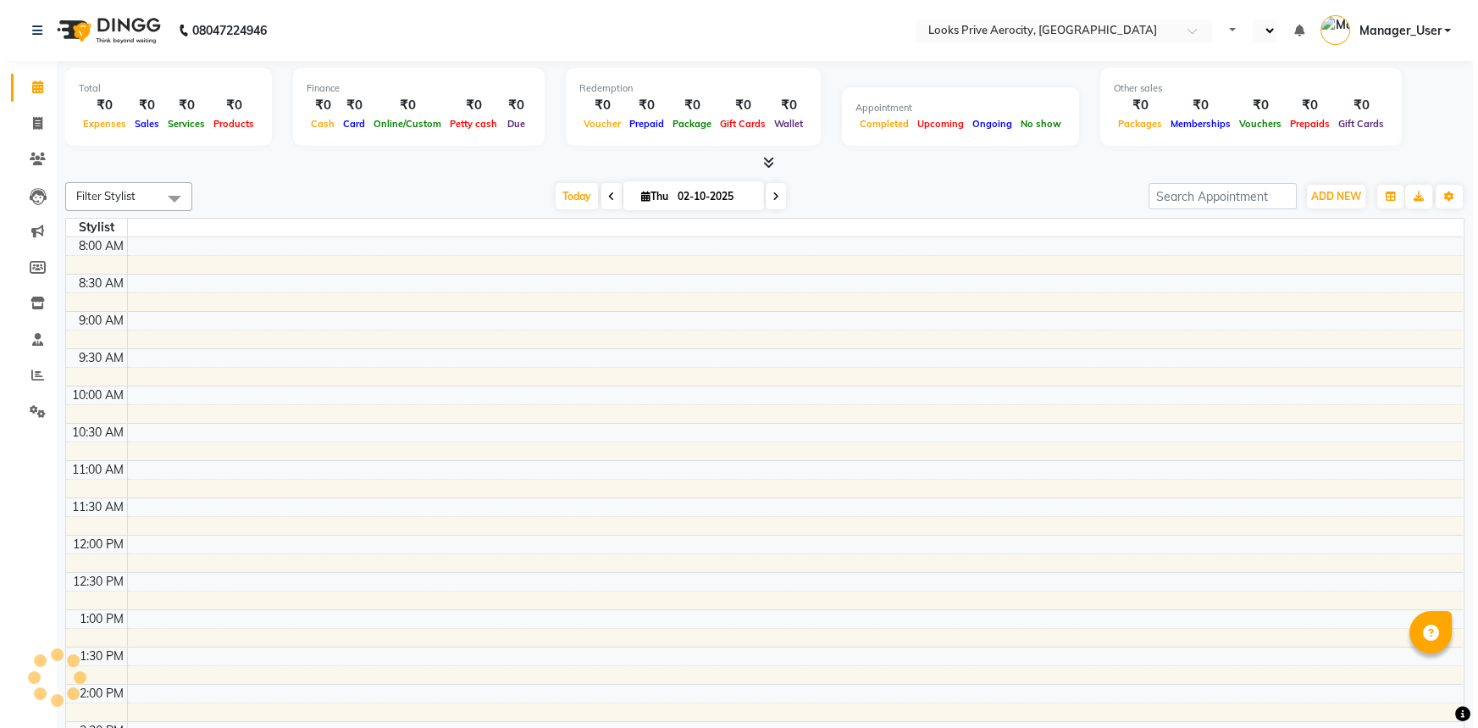
scroll to position [438, 0]
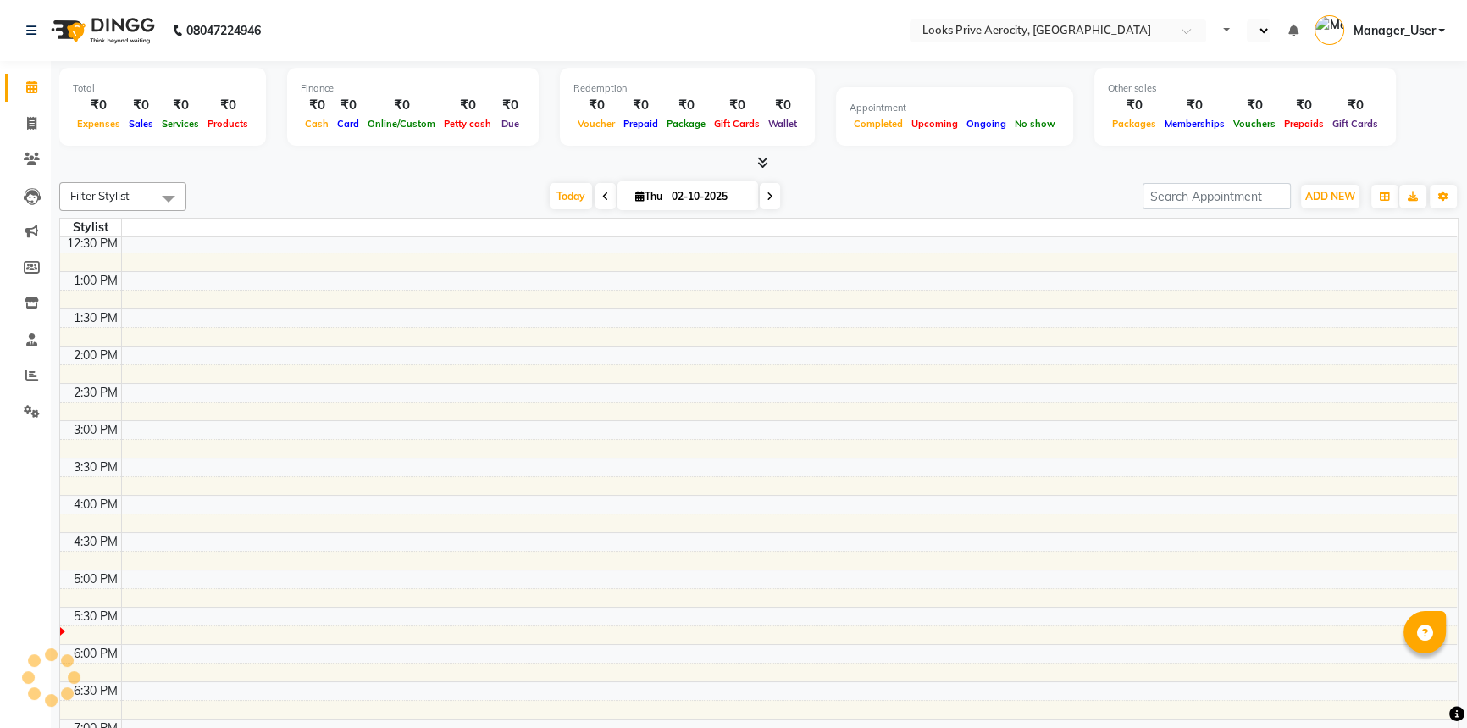
select select "en"
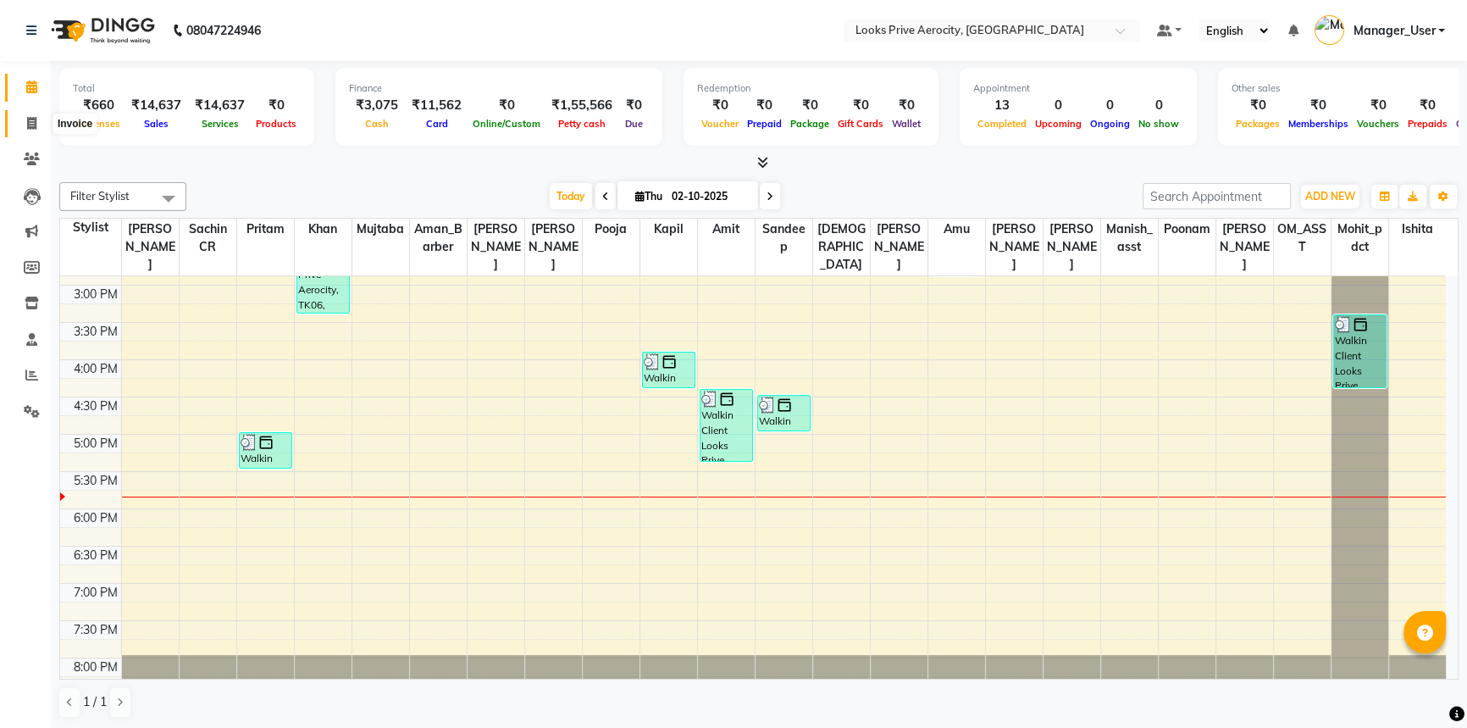
click at [33, 119] on icon at bounding box center [31, 123] width 9 height 13
select select "service"
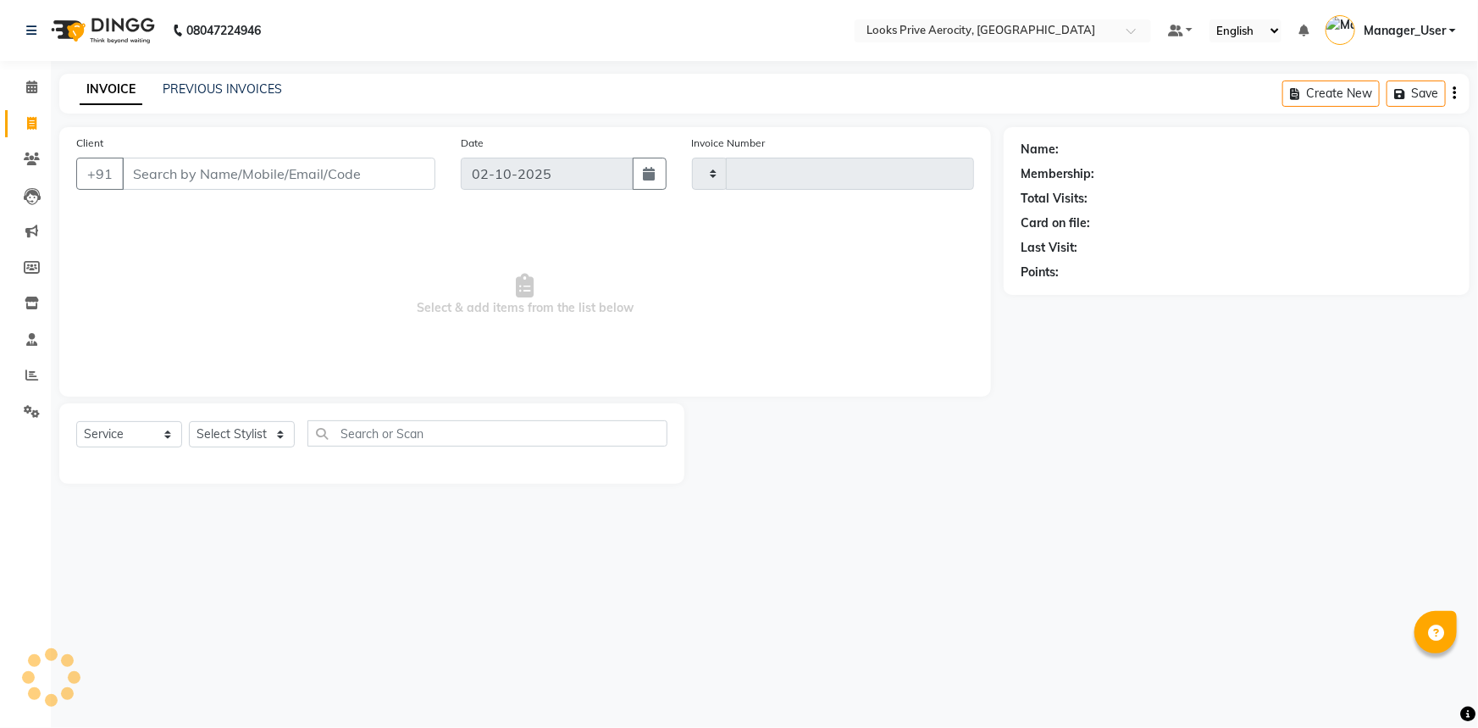
type input "6137"
select select "5913"
click at [359, 169] on input "Client" at bounding box center [278, 174] width 313 height 32
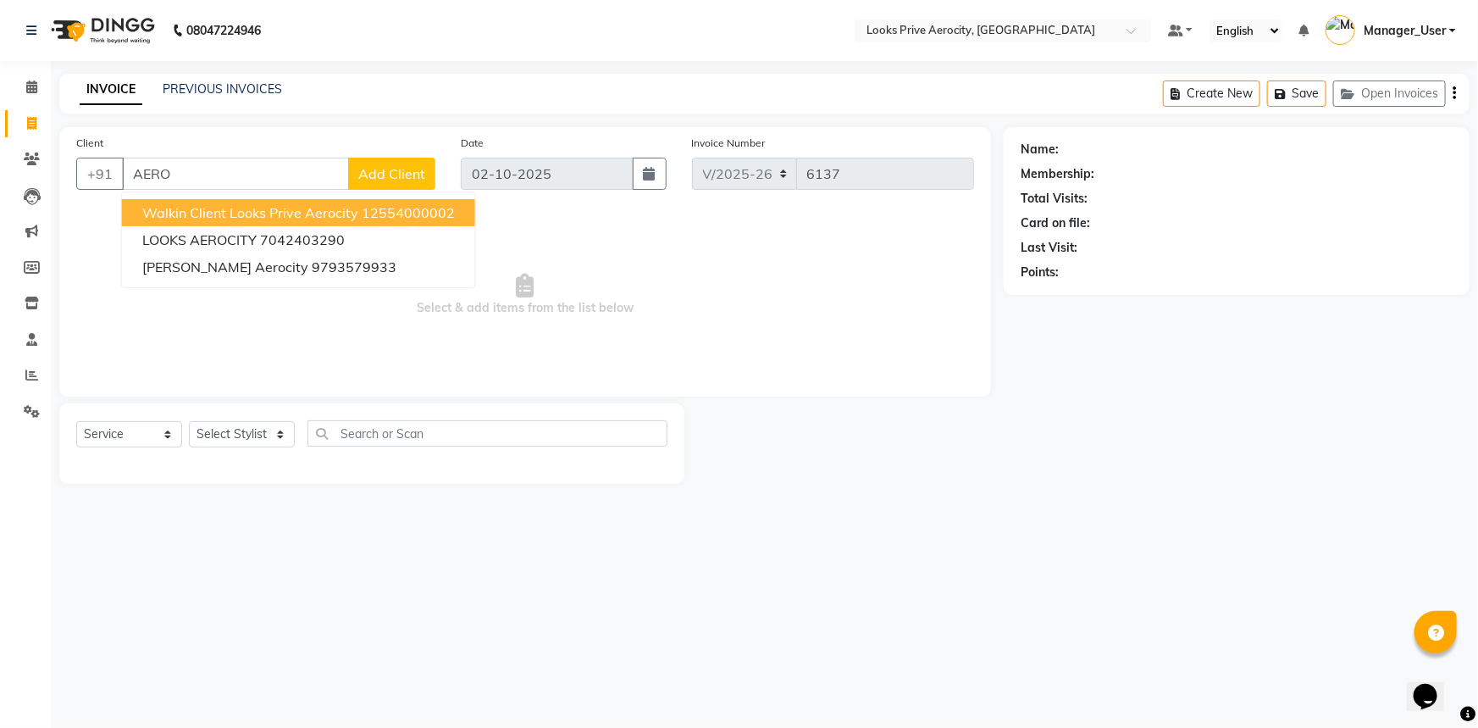
click at [413, 208] on ngb-highlight "12554000002" at bounding box center [408, 212] width 93 height 17
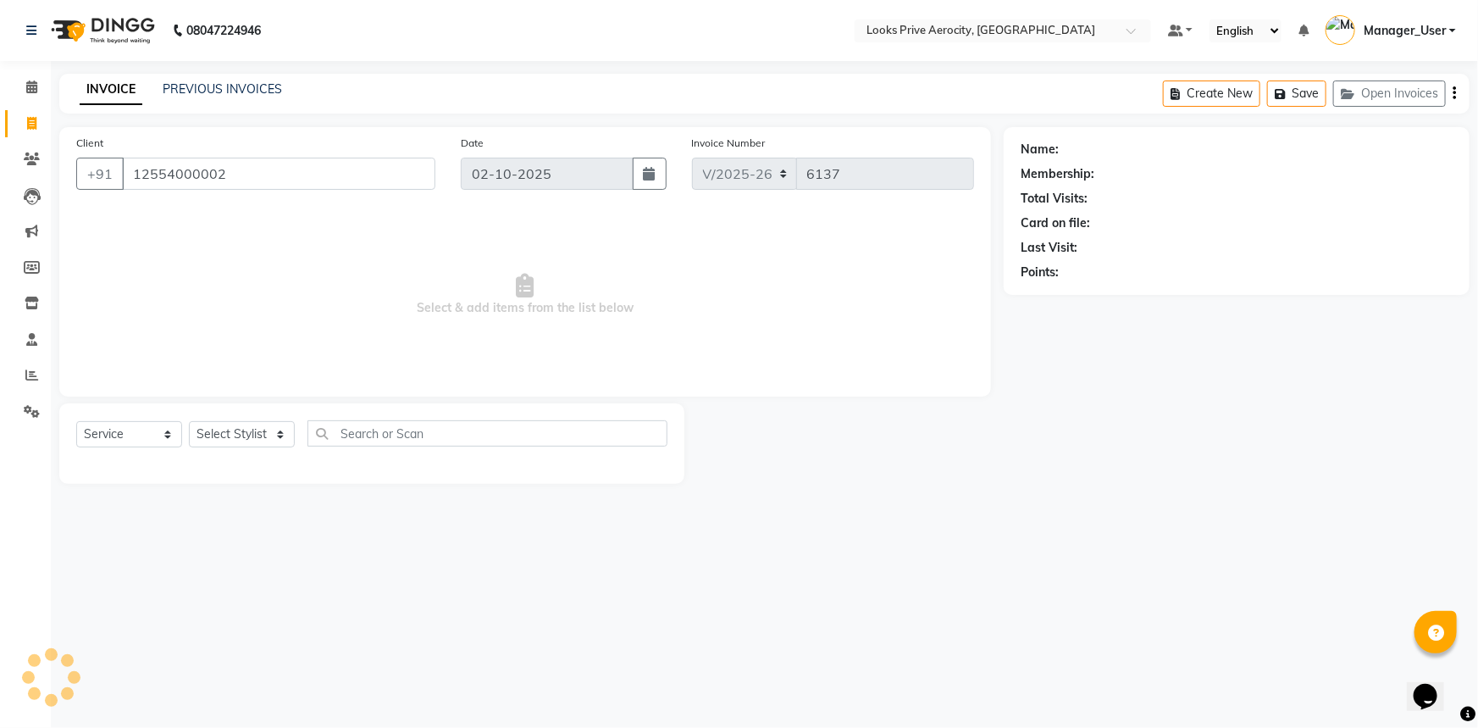
type input "12554000002"
click at [264, 437] on select "Select Stylist Aman_Barber Amit Amu Dharma [PERSON_NAME] Eric_asst [PERSON_NAME…" at bounding box center [242, 434] width 106 height 26
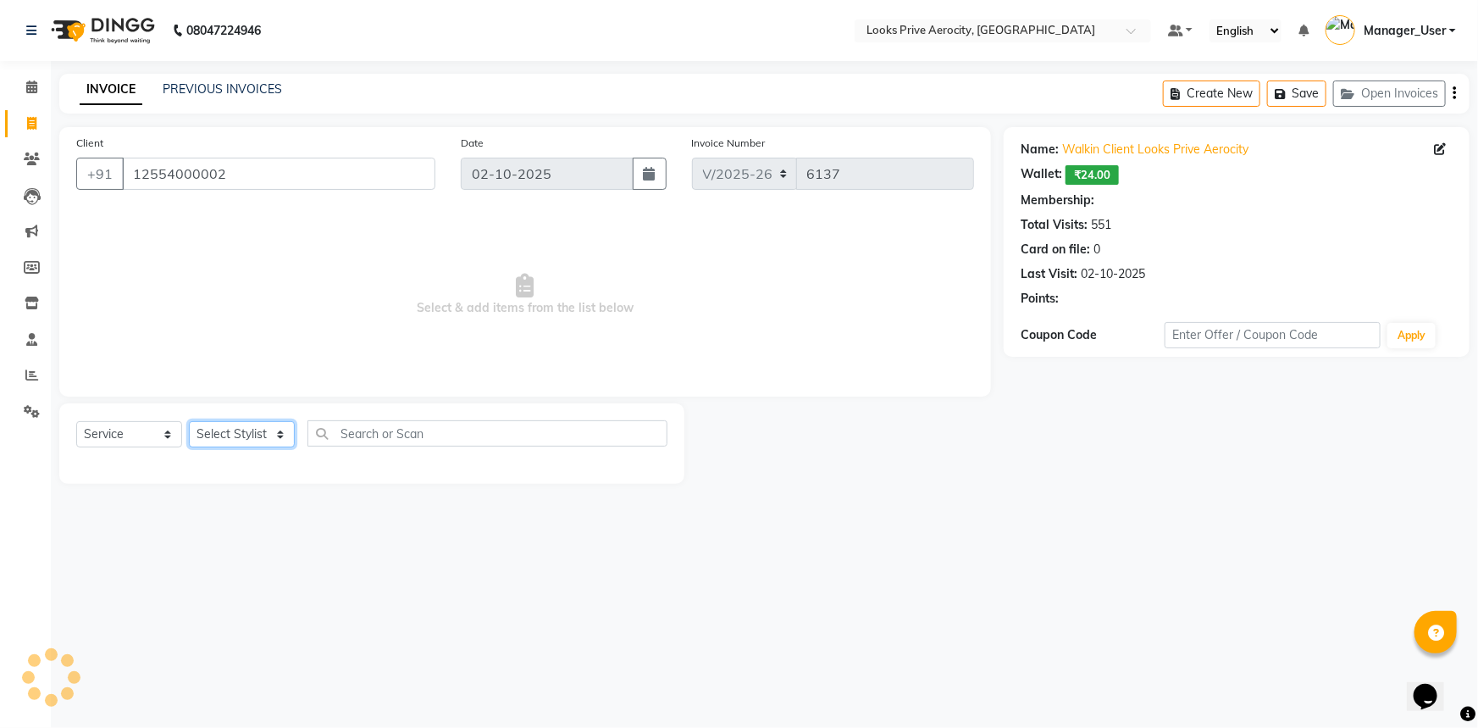
select select "1: Object"
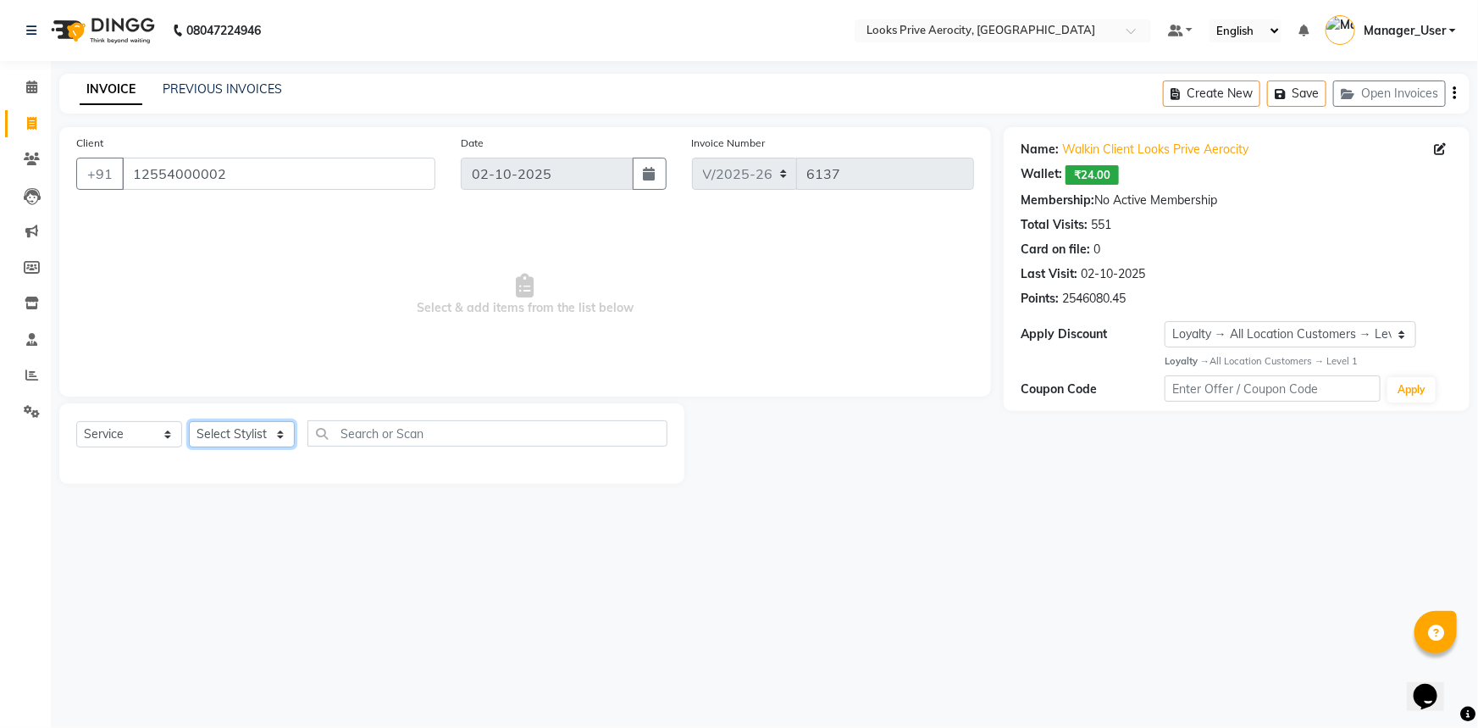
select select "43243"
click at [189, 421] on select "Select Stylist Aman_Barber Amit Amu Dharma [PERSON_NAME] Eric_asst [PERSON_NAME…" at bounding box center [242, 434] width 106 height 26
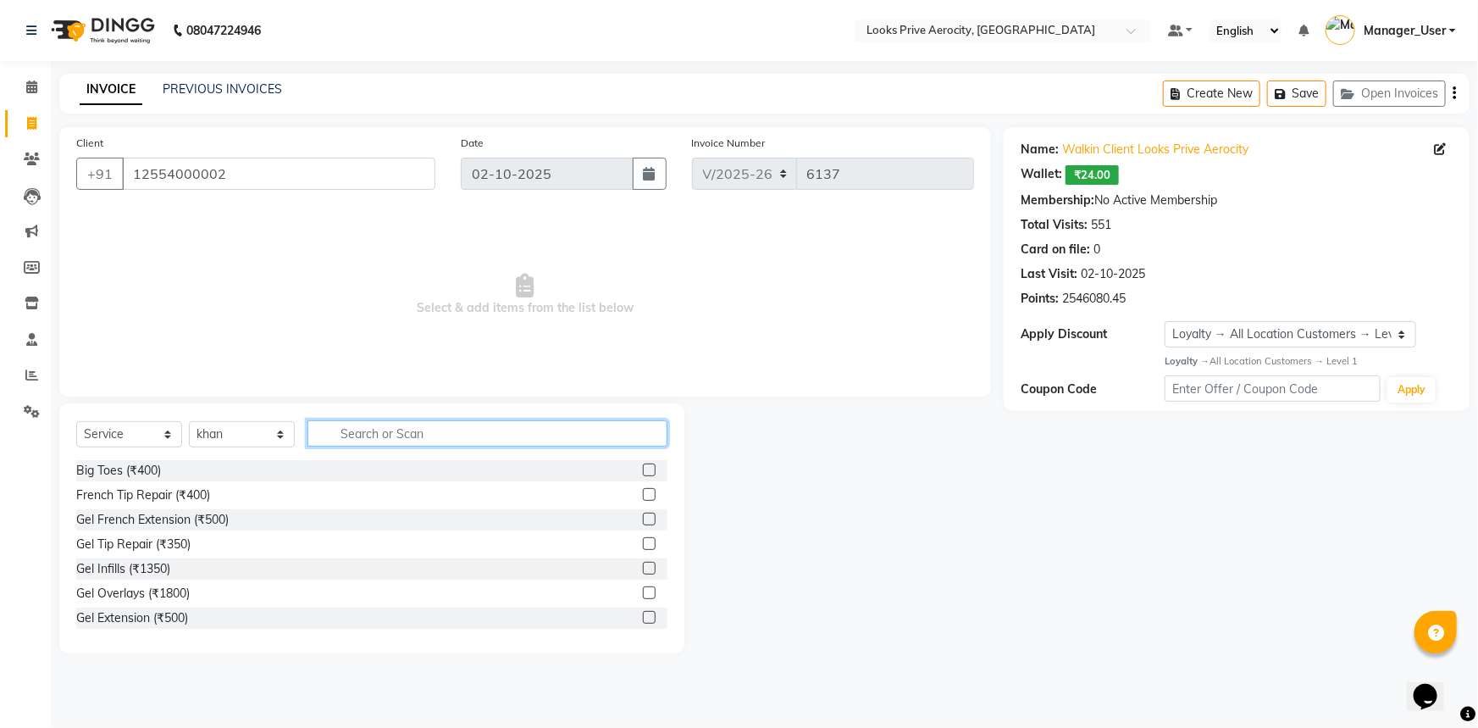
click at [430, 441] on input "text" at bounding box center [487, 433] width 360 height 26
type input "CUT"
click at [643, 495] on label at bounding box center [649, 494] width 13 height 13
click at [643, 495] on input "checkbox" at bounding box center [648, 495] width 11 height 11
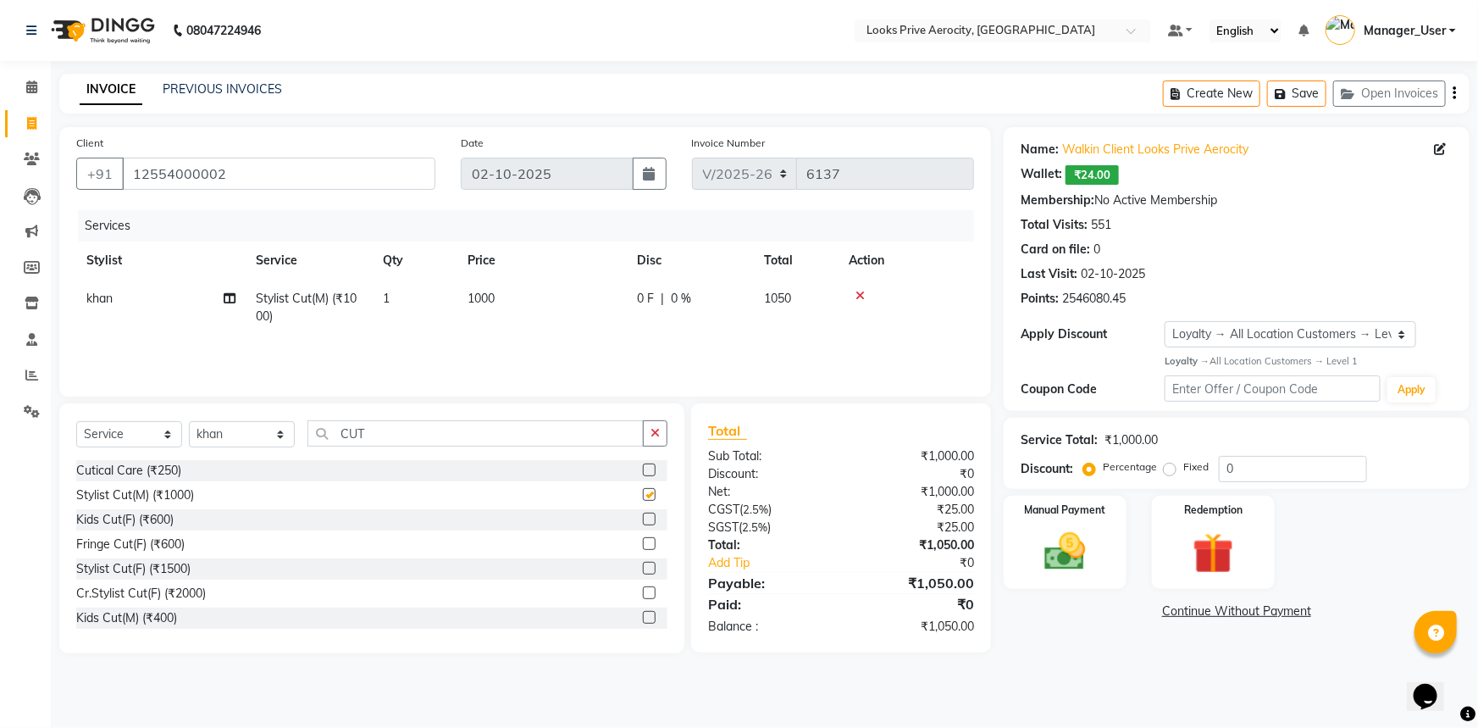
checkbox input "false"
click at [1093, 561] on img at bounding box center [1065, 551] width 69 height 49
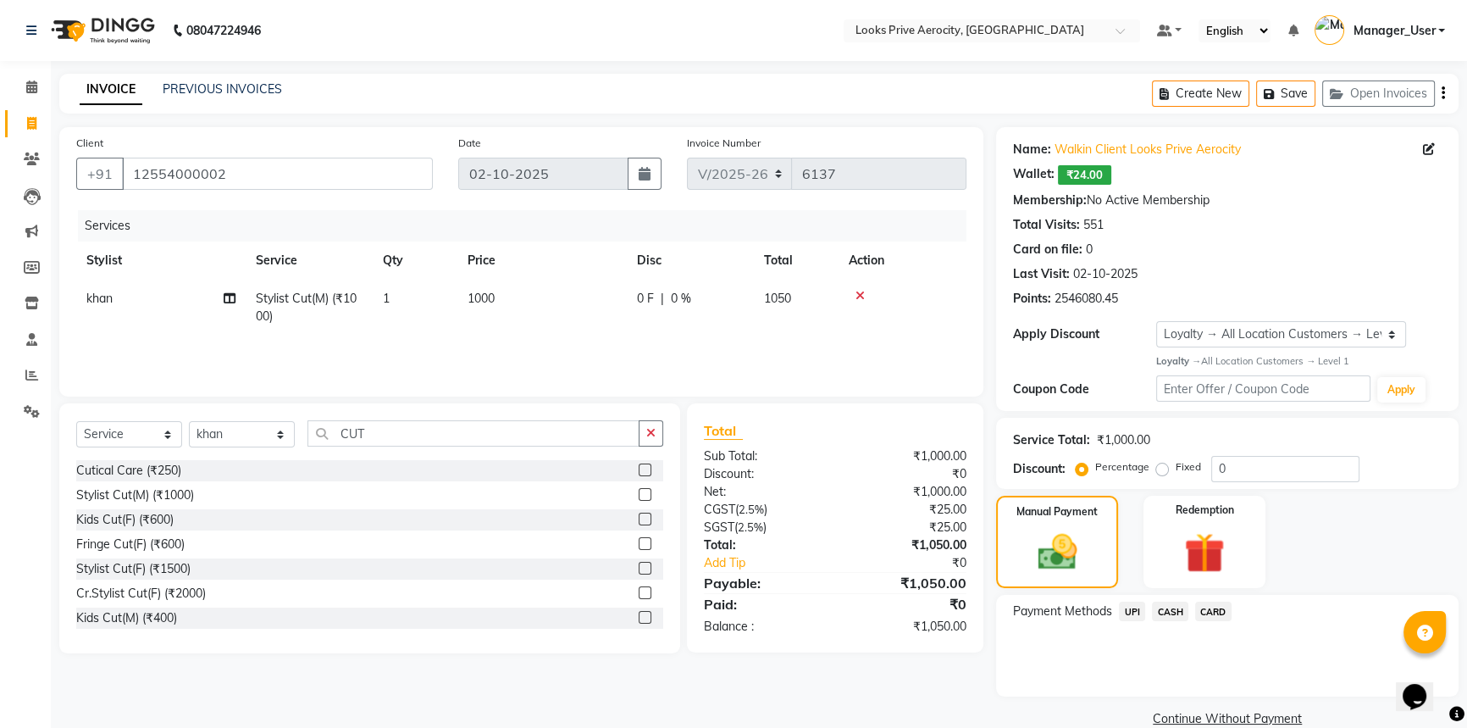
click at [1172, 615] on span "CASH" at bounding box center [1170, 610] width 36 height 19
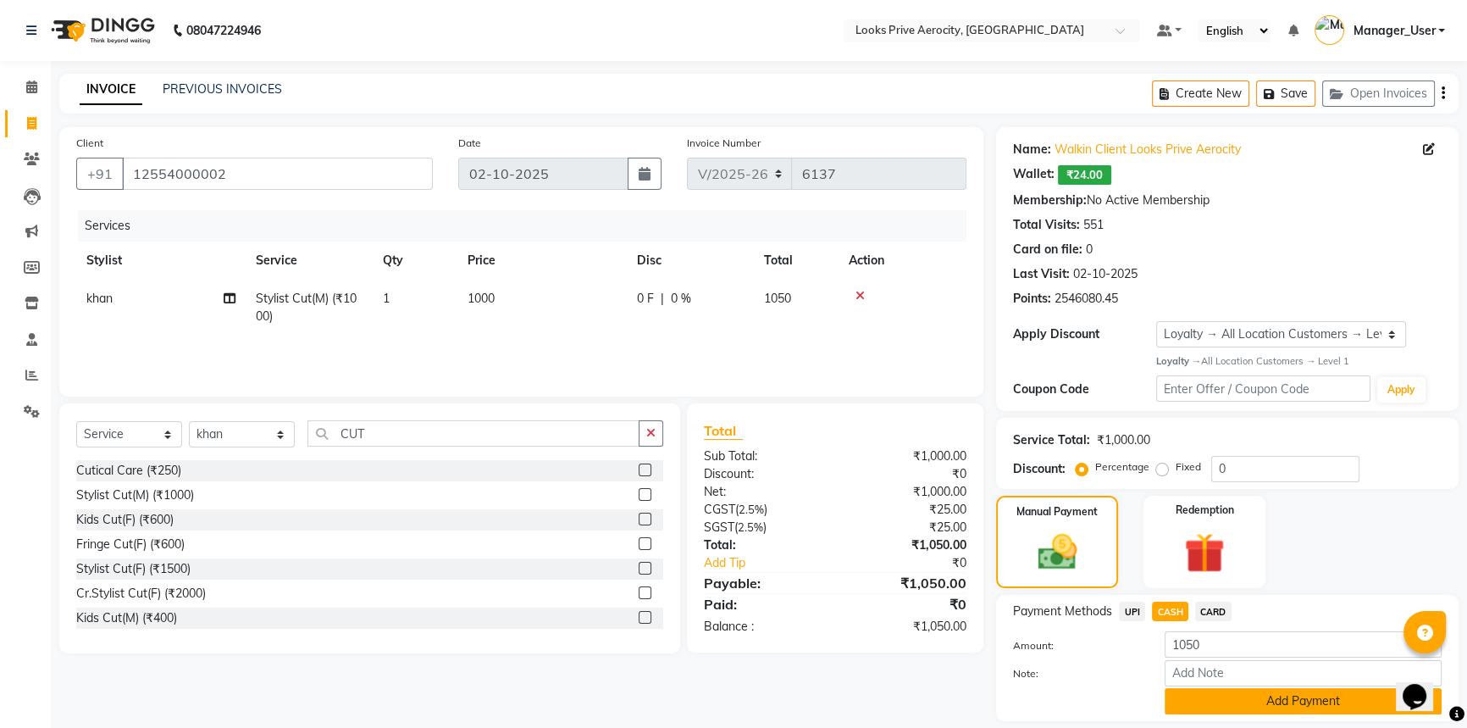
click at [1201, 700] on button "Add Payment" at bounding box center [1303, 701] width 277 height 26
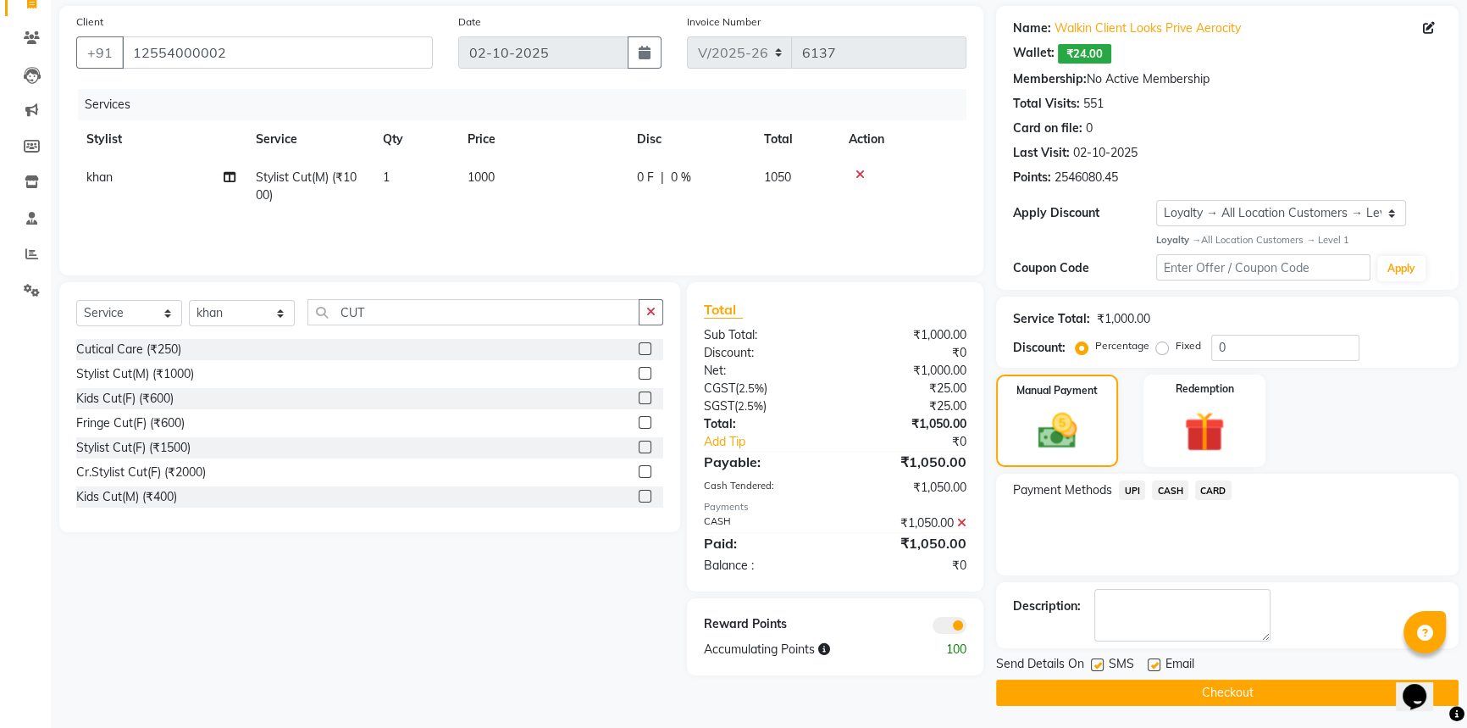
scroll to position [124, 0]
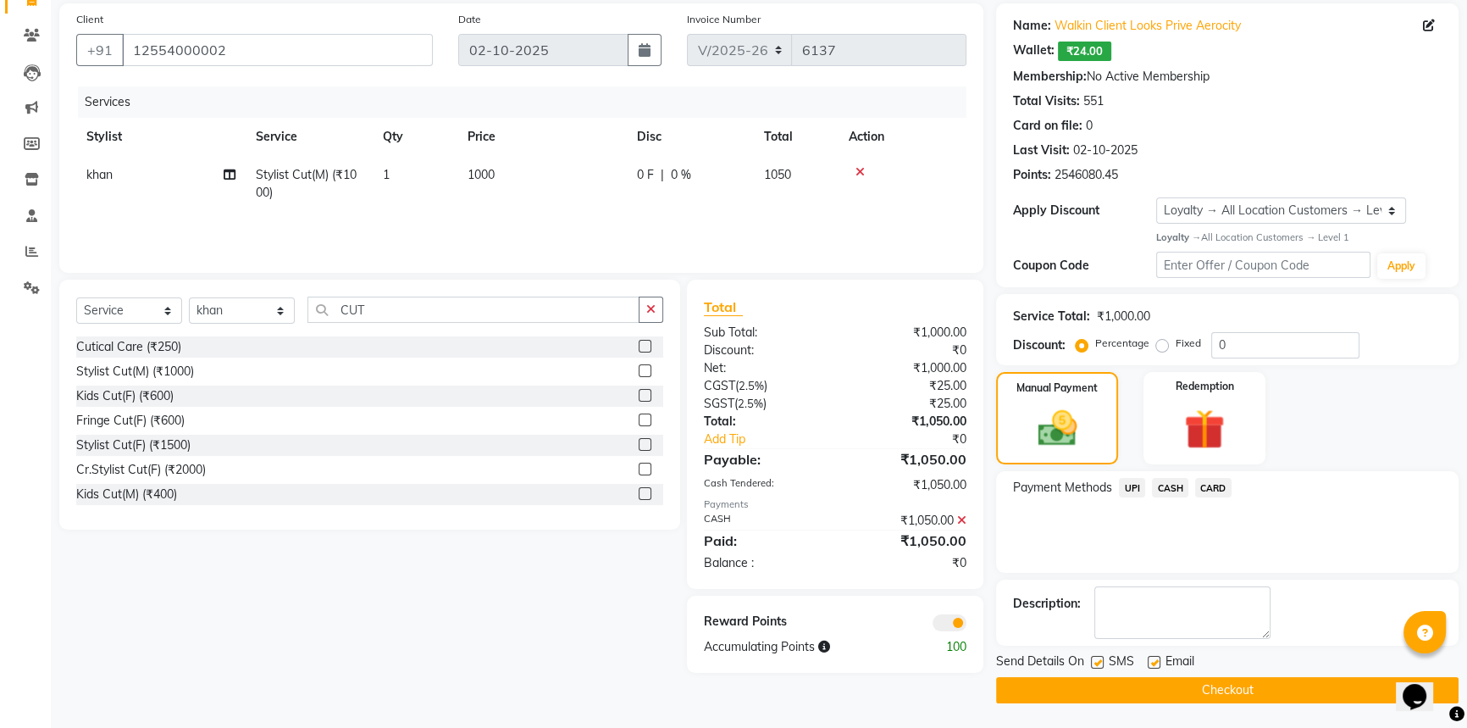
click at [1187, 678] on button "Checkout" at bounding box center [1227, 690] width 462 height 26
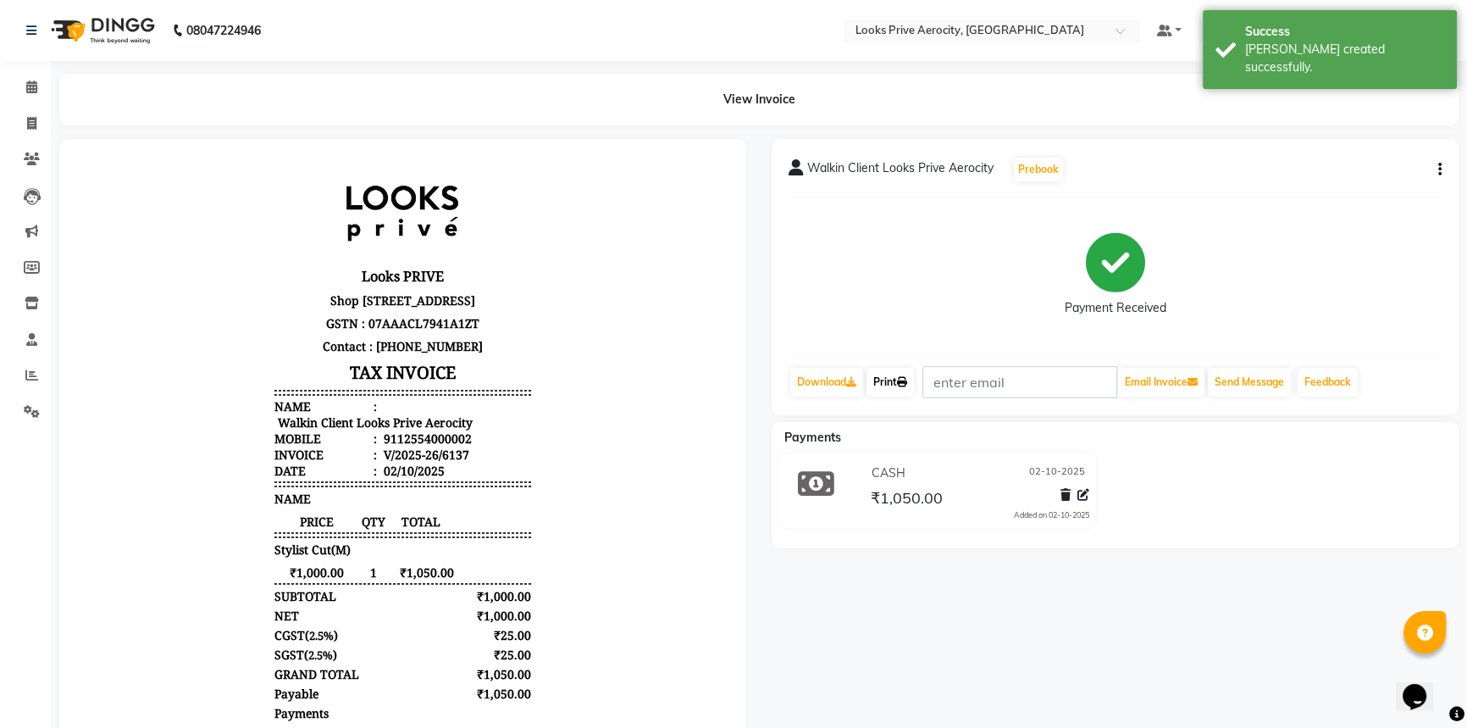
click at [904, 387] on link "Print" at bounding box center [889, 382] width 47 height 29
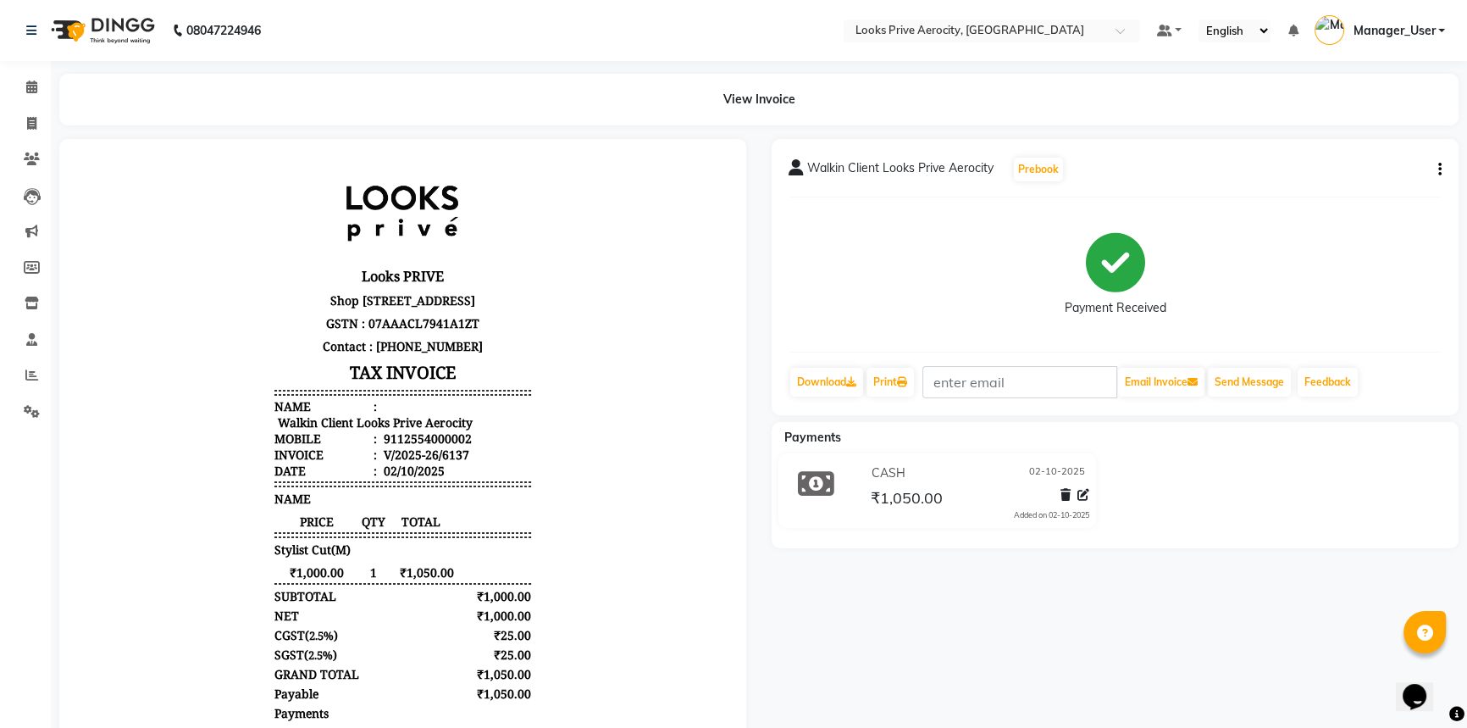
click at [1467, 528] on html "08047224946 Select Location × Looks Prive Aerocity, Delhi Default Panel My Pane…" at bounding box center [733, 364] width 1467 height 728
click at [25, 114] on span at bounding box center [32, 123] width 30 height 19
select select "service"
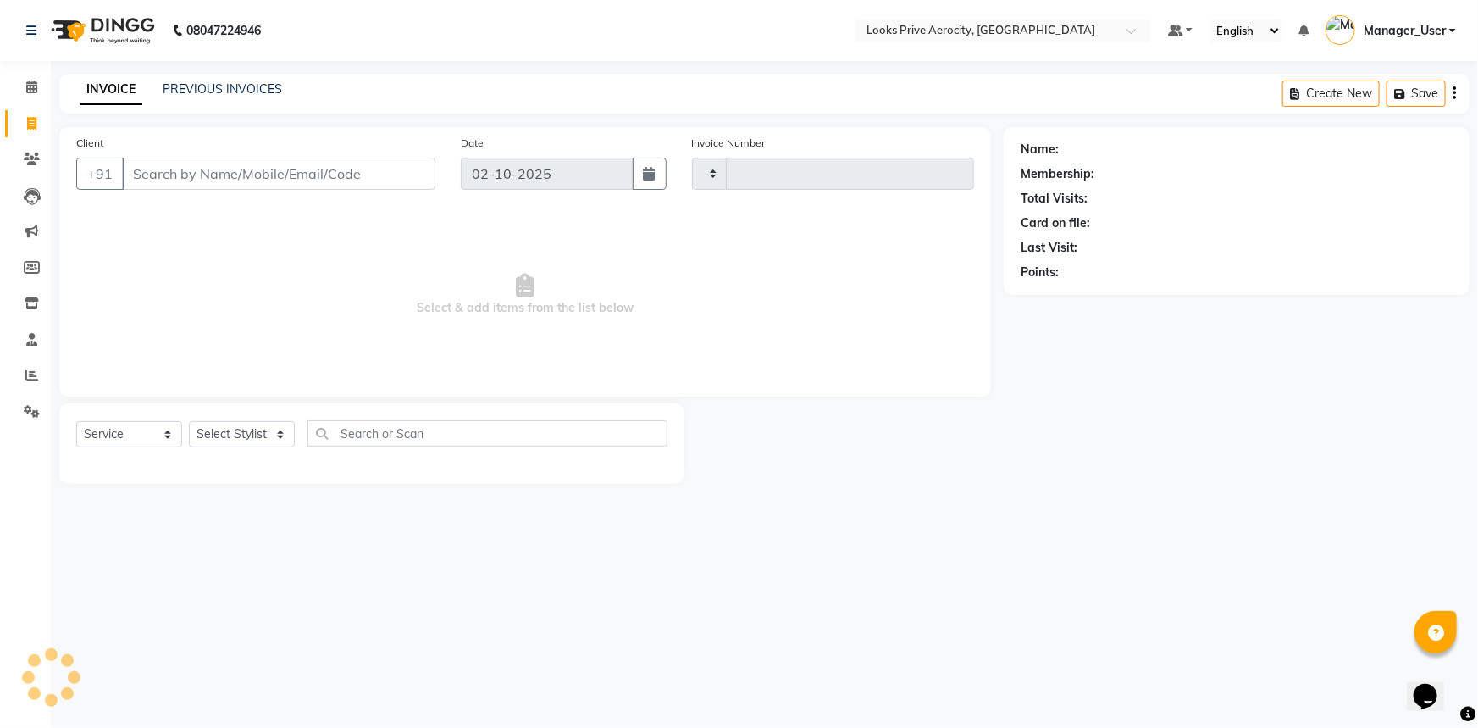
type input "6138"
select select "5913"
click at [229, 182] on input "Client" at bounding box center [278, 174] width 313 height 32
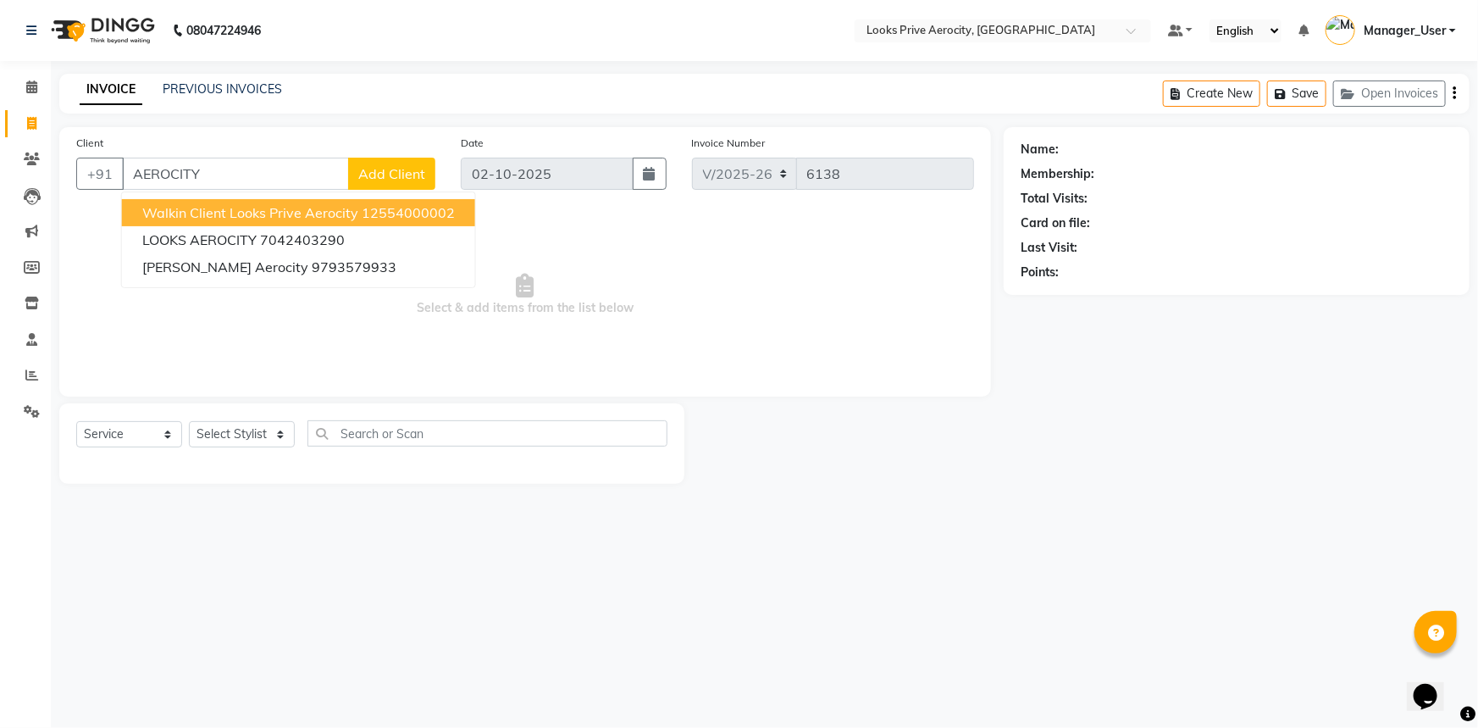
click at [237, 212] on span "Walkin Client Looks Prive Aerocity" at bounding box center [250, 212] width 216 height 17
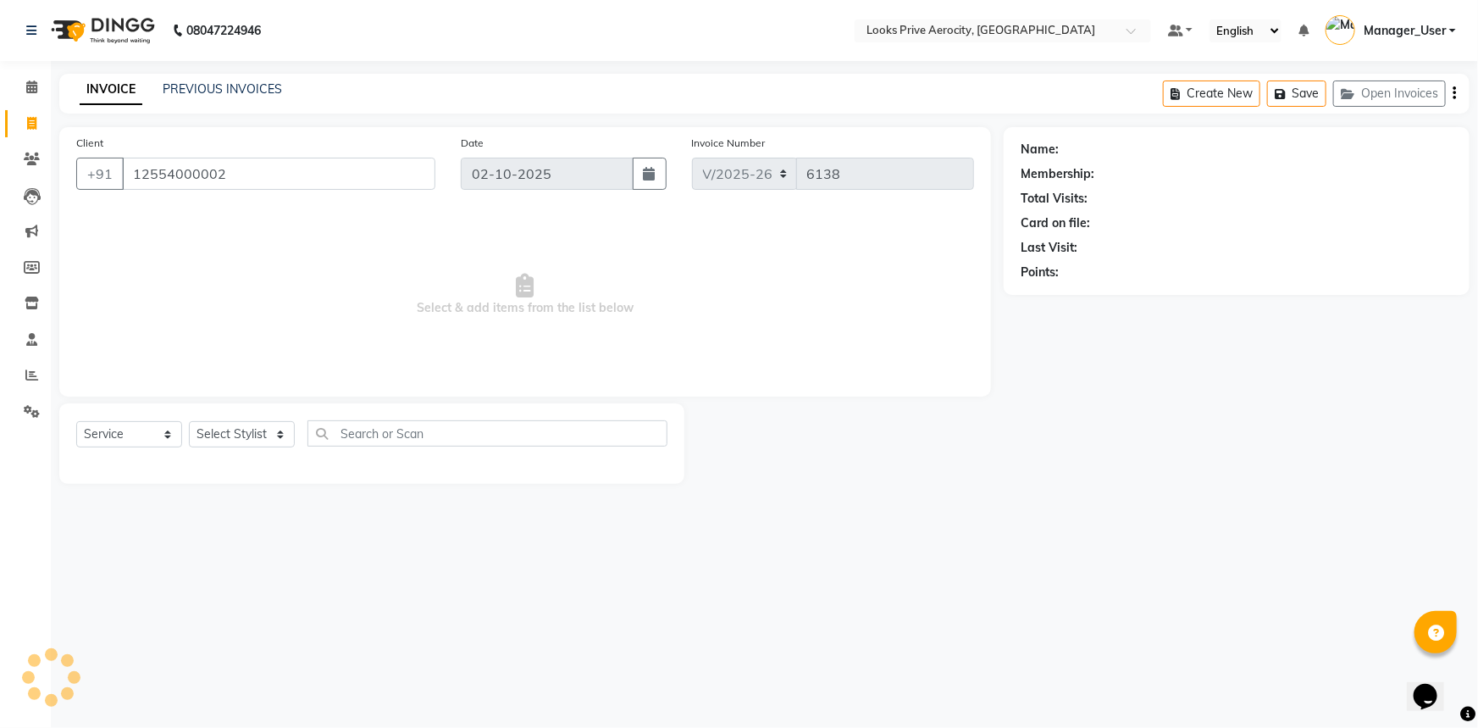
type input "12554000002"
drag, startPoint x: 226, startPoint y: 438, endPoint x: 219, endPoint y: 423, distance: 16.7
click at [226, 438] on select "Select Stylist Aman_Barber Amit Amu Dharma [PERSON_NAME] Eric_asst [PERSON_NAME…" at bounding box center [242, 434] width 106 height 26
select select "65946"
click at [189, 421] on select "Select Stylist Aman_Barber Amit Amu Dharma [PERSON_NAME] Eric_asst [PERSON_NAME…" at bounding box center [242, 434] width 106 height 26
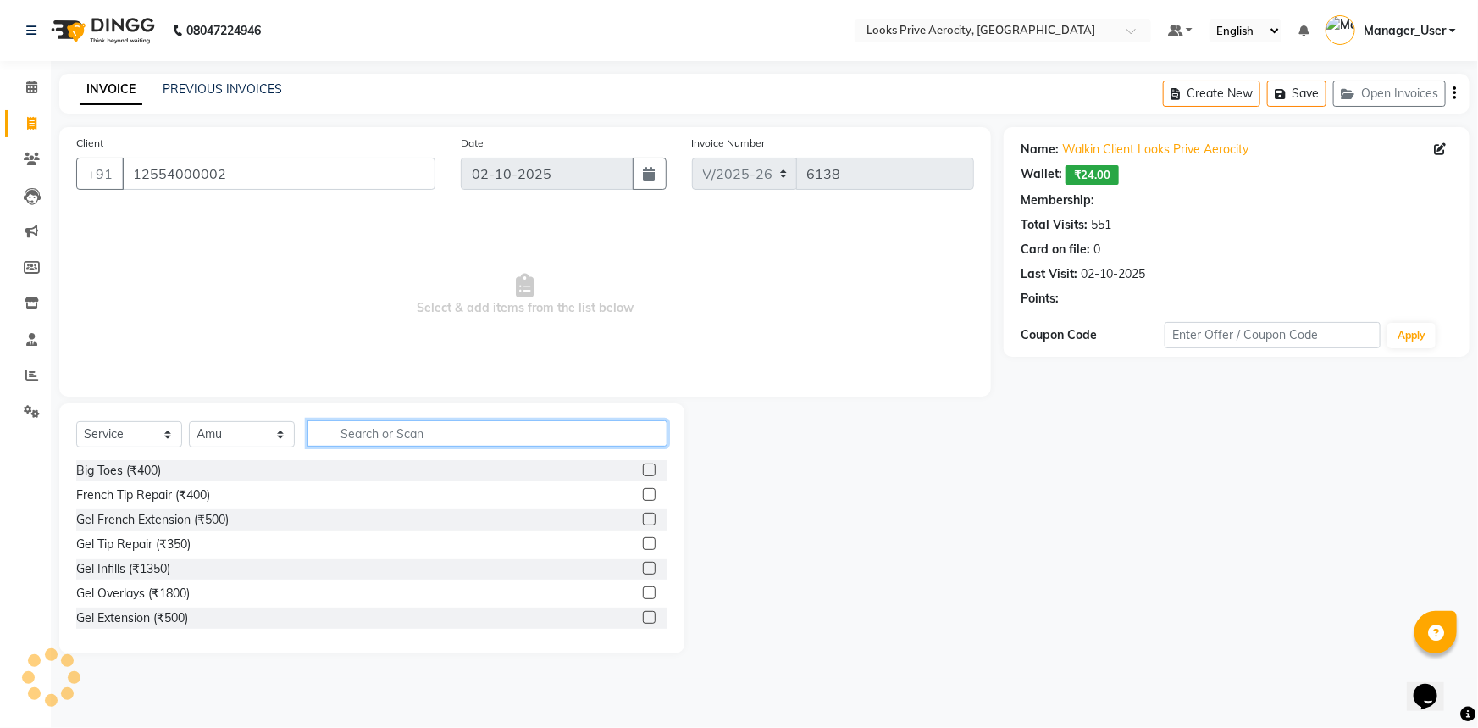
click at [440, 434] on input "text" at bounding box center [487, 433] width 360 height 26
select select "1: Object"
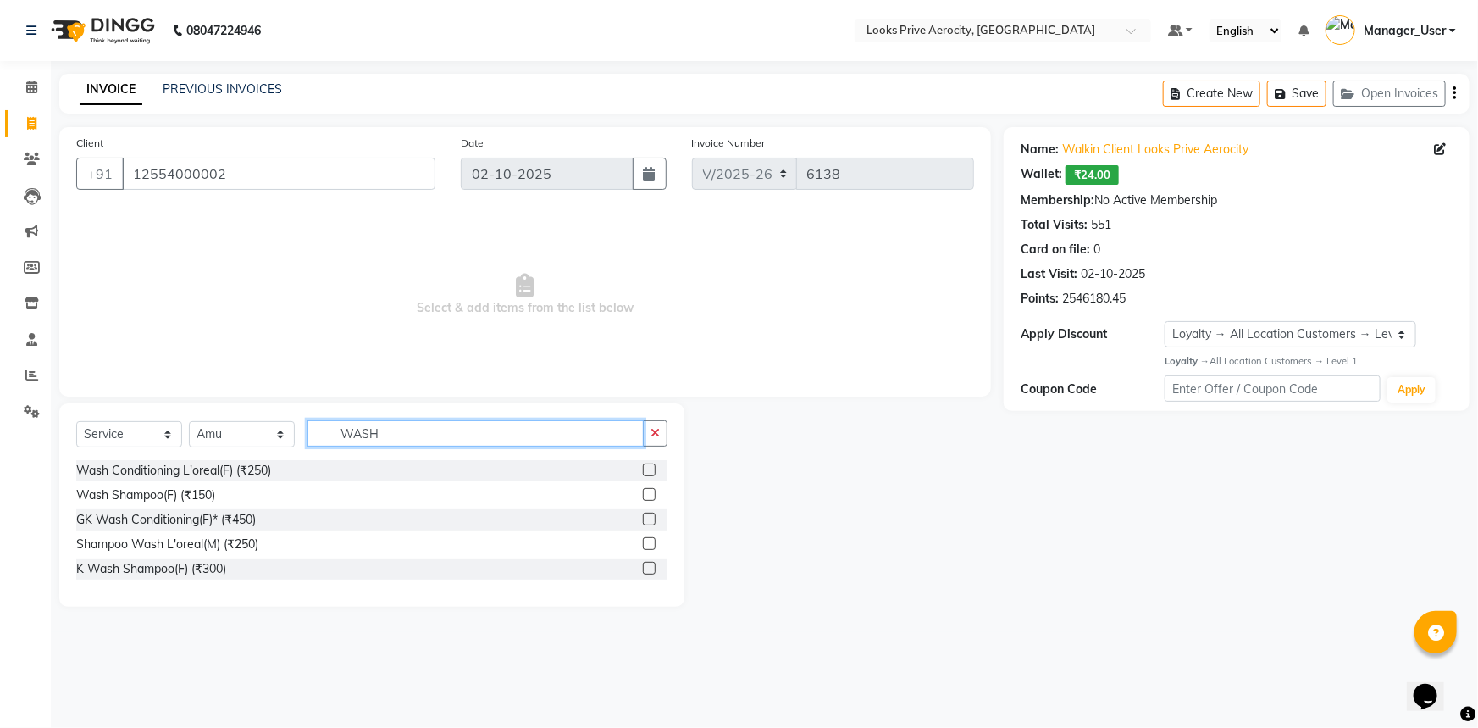
type input "WASH"
click at [649, 547] on label at bounding box center [649, 543] width 13 height 13
click at [649, 547] on input "checkbox" at bounding box center [648, 544] width 11 height 11
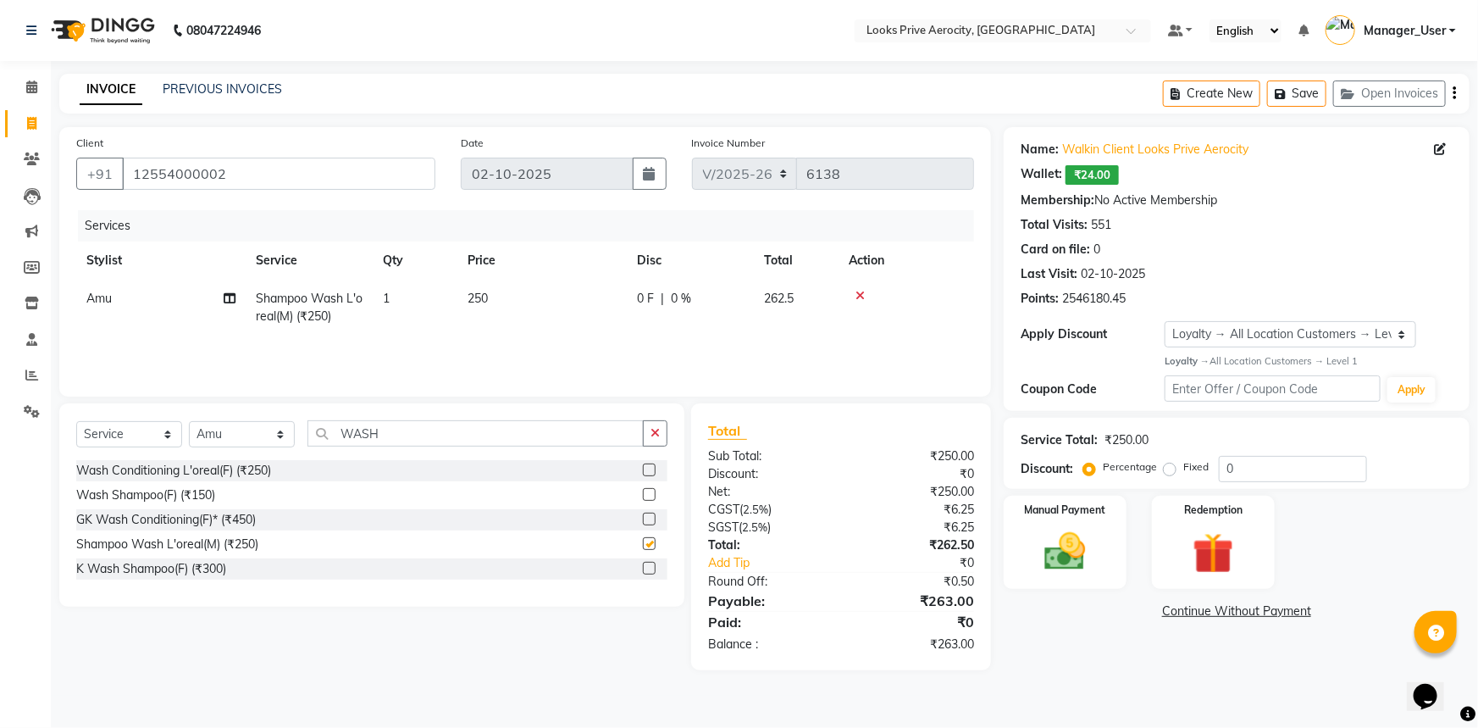
checkbox input "false"
click at [474, 296] on span "250" at bounding box center [477, 297] width 20 height 15
select select "65946"
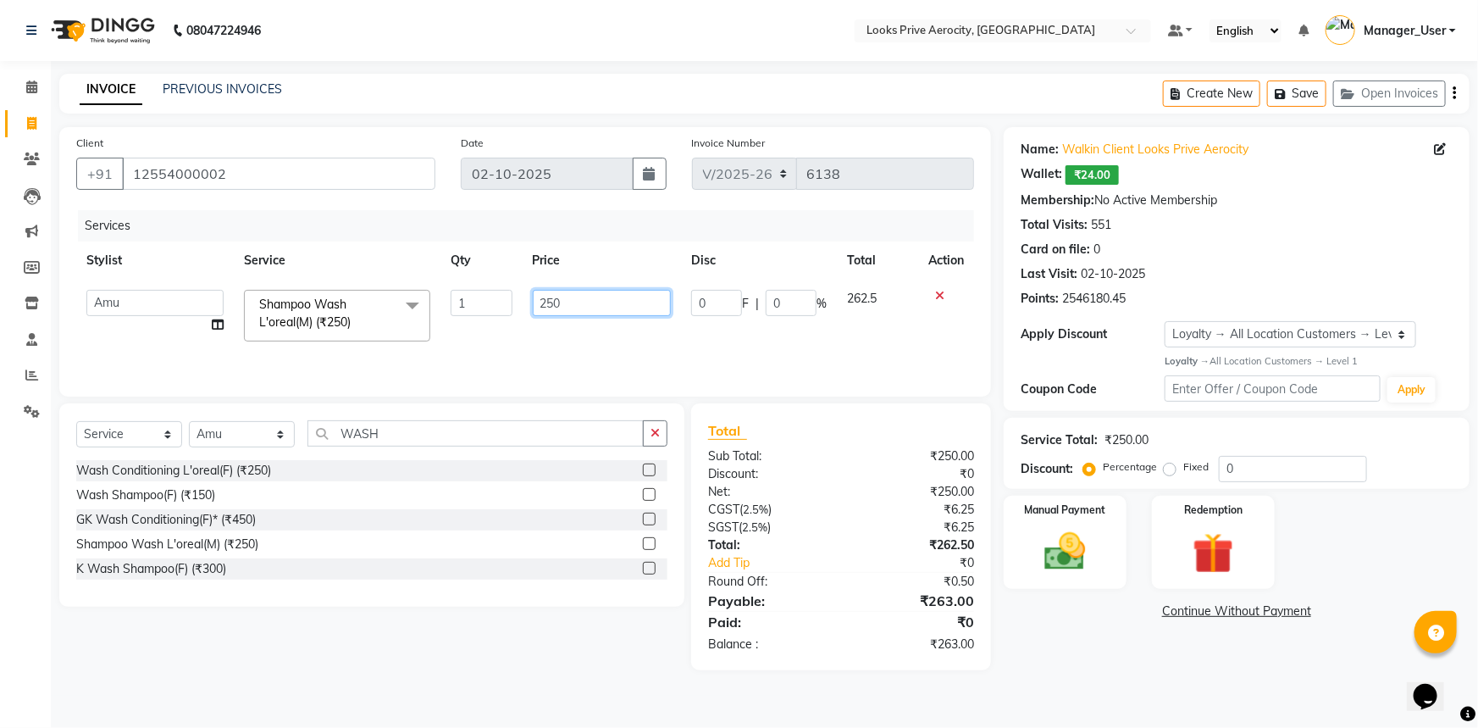
click at [546, 307] on input "250" at bounding box center [602, 303] width 139 height 26
type input "350"
click at [539, 345] on div "Services Stylist Service Qty Price Disc Total Action Aman_Barber Amit Amu Dharm…" at bounding box center [525, 294] width 898 height 169
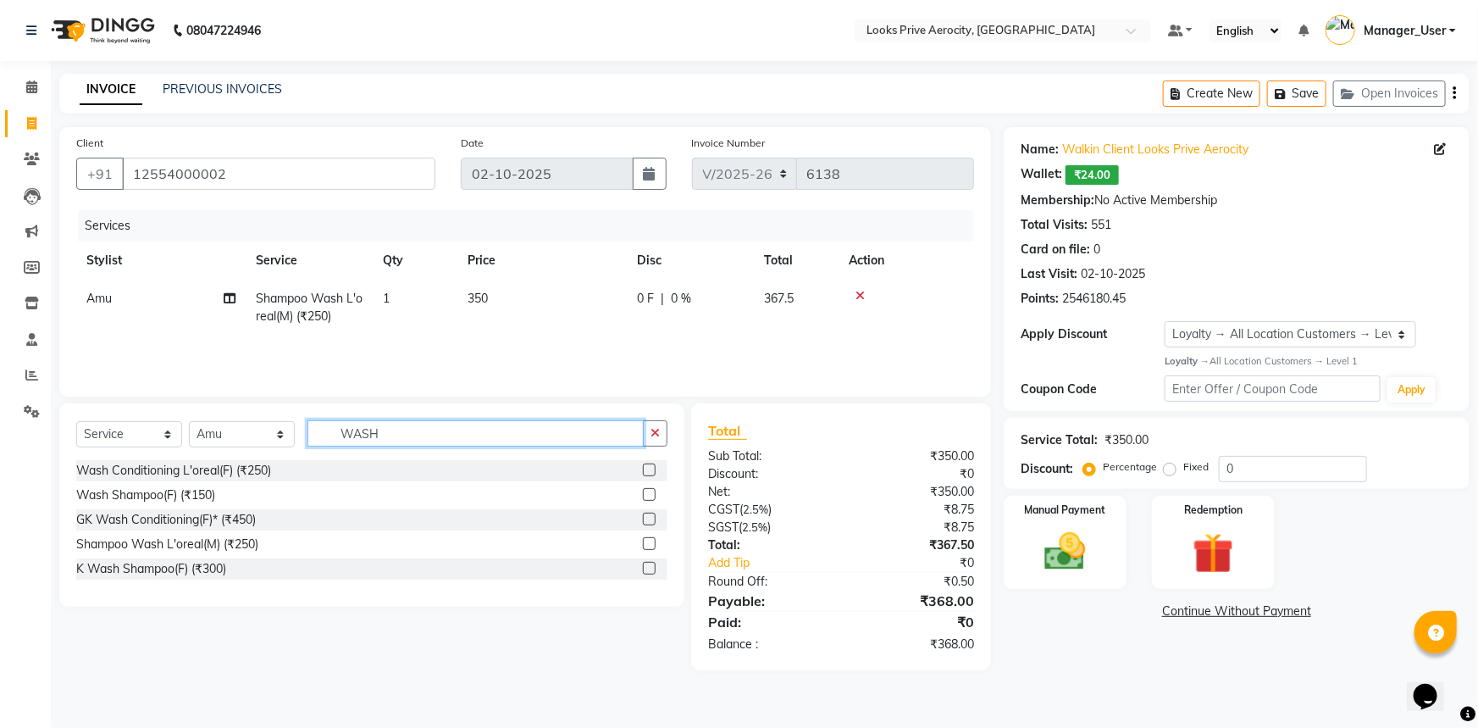
click at [427, 431] on input "WASH" at bounding box center [475, 433] width 336 height 26
type input "W"
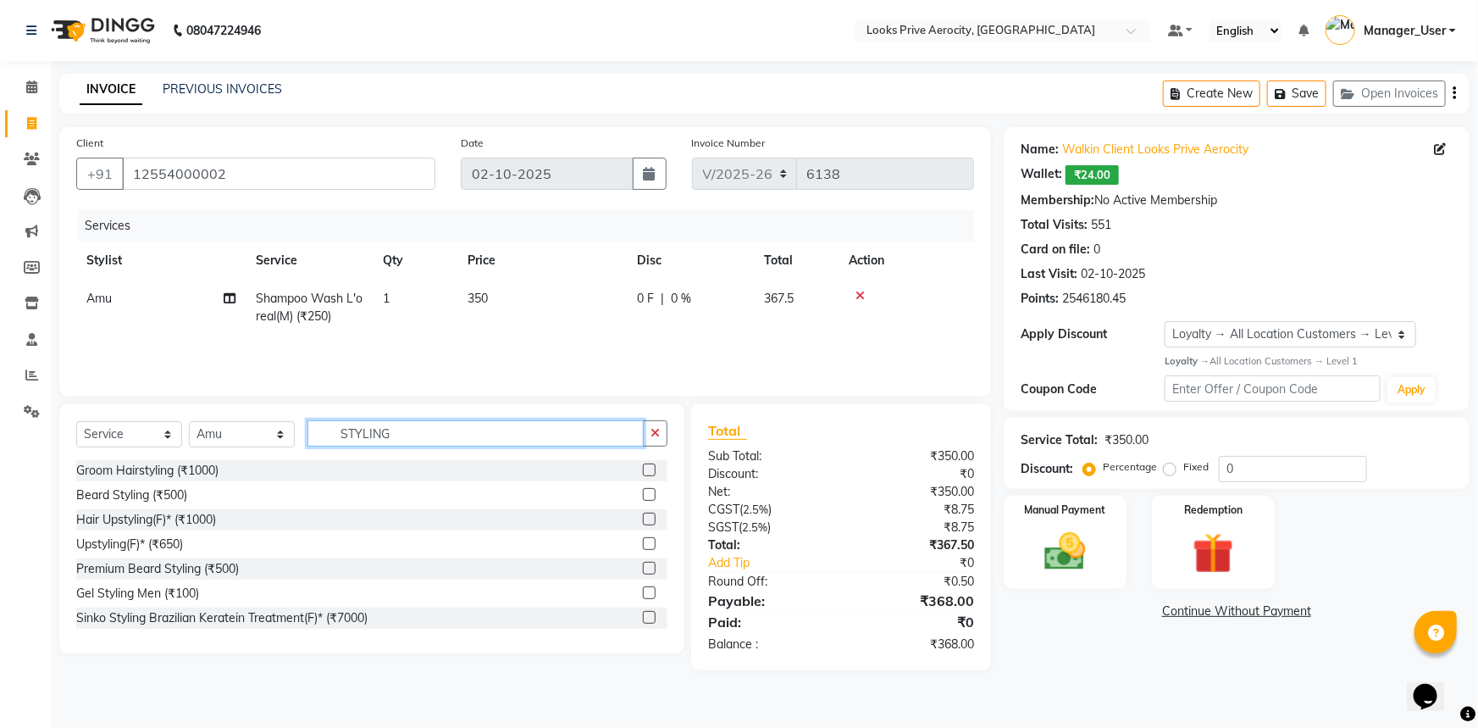
type input "STYLING"
click at [643, 592] on label at bounding box center [649, 592] width 13 height 13
click at [643, 592] on input "checkbox" at bounding box center [648, 593] width 11 height 11
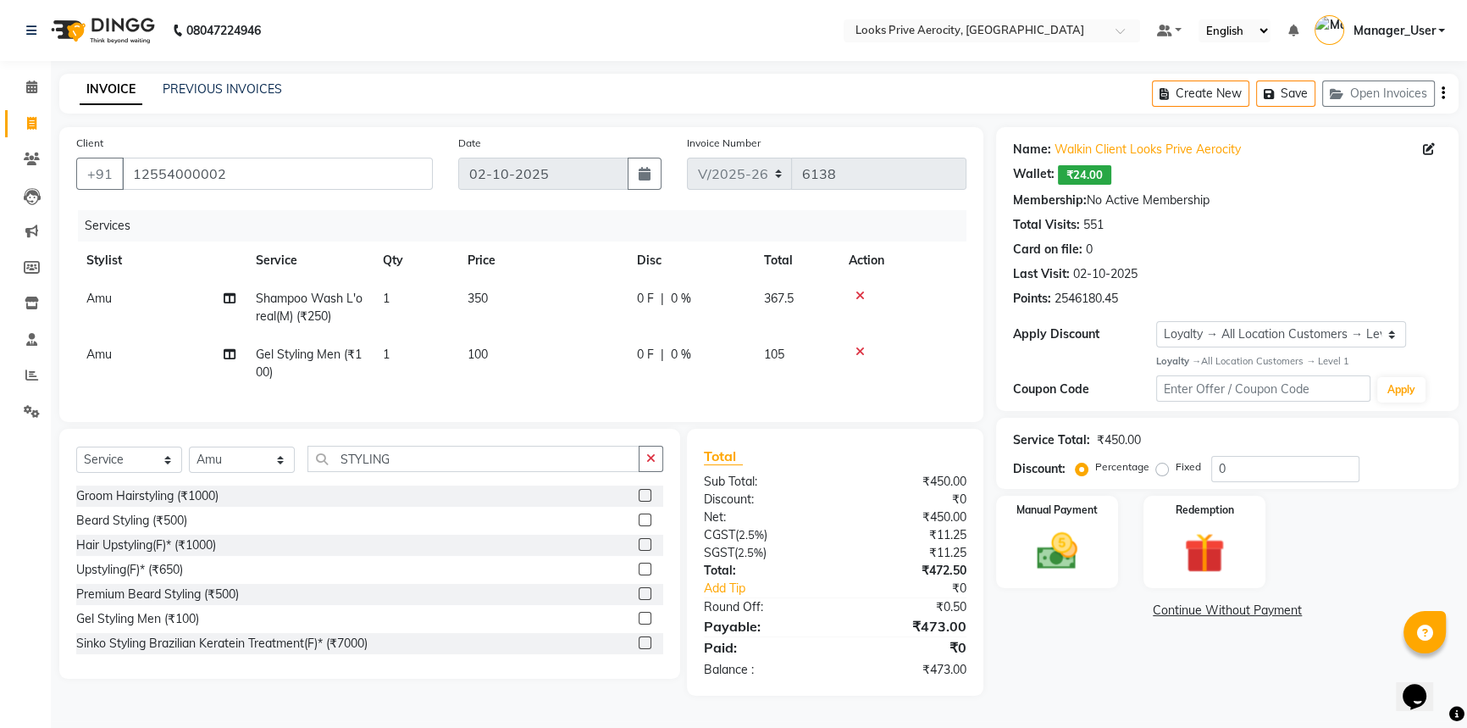
click at [639, 624] on label at bounding box center [645, 617] width 13 height 13
click at [639, 624] on input "checkbox" at bounding box center [644, 618] width 11 height 11
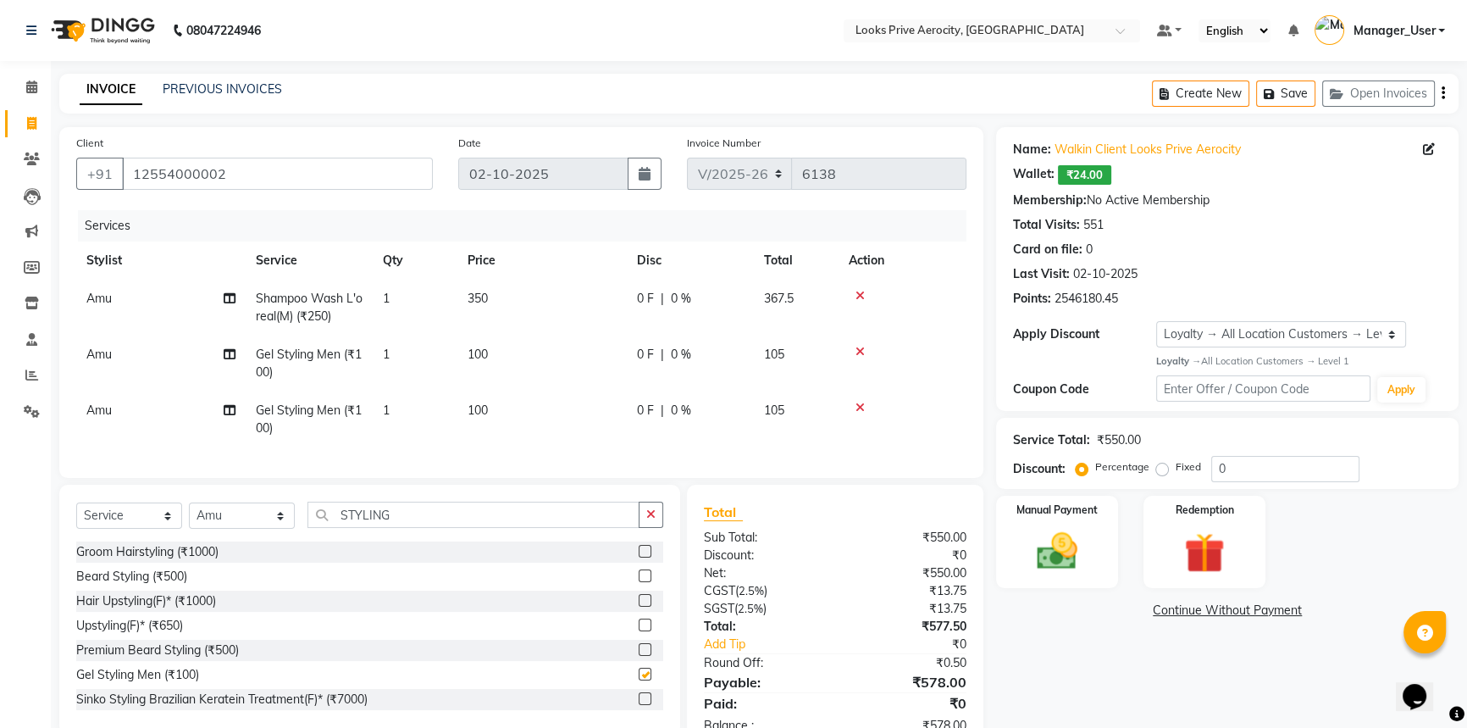
checkbox input "false"
click at [479, 353] on span "100" at bounding box center [477, 353] width 20 height 15
select select "65946"
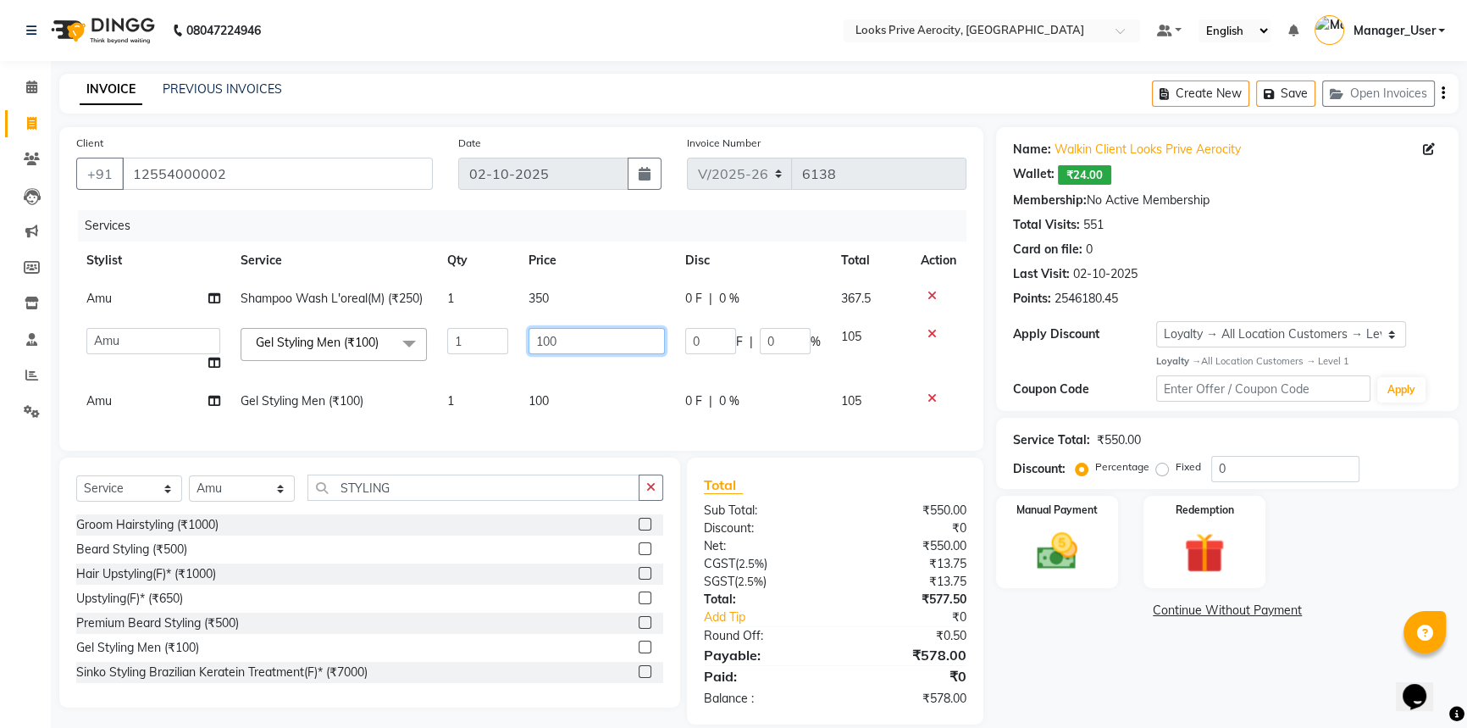
click at [551, 341] on input "100" at bounding box center [596, 341] width 136 height 26
type input "350"
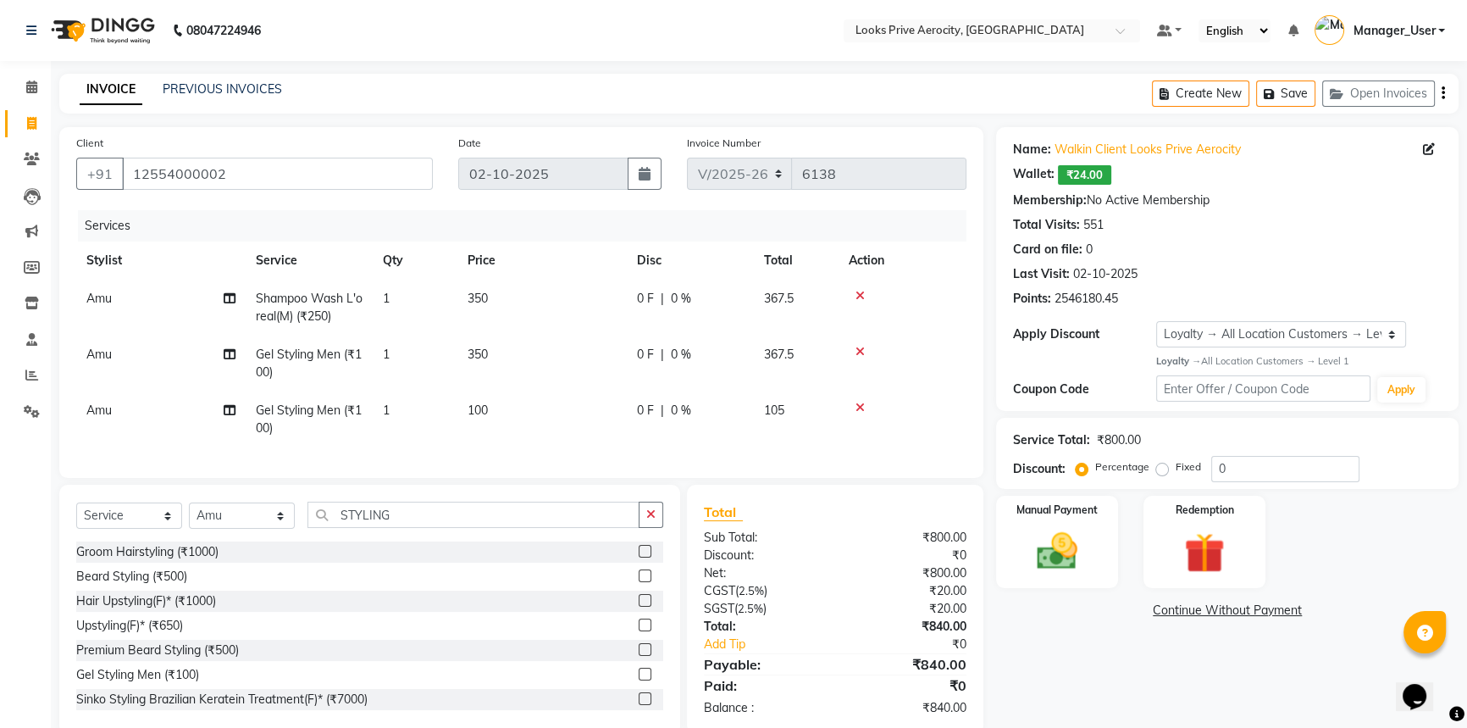
click at [586, 373] on td "350" at bounding box center [541, 363] width 169 height 56
select select "65946"
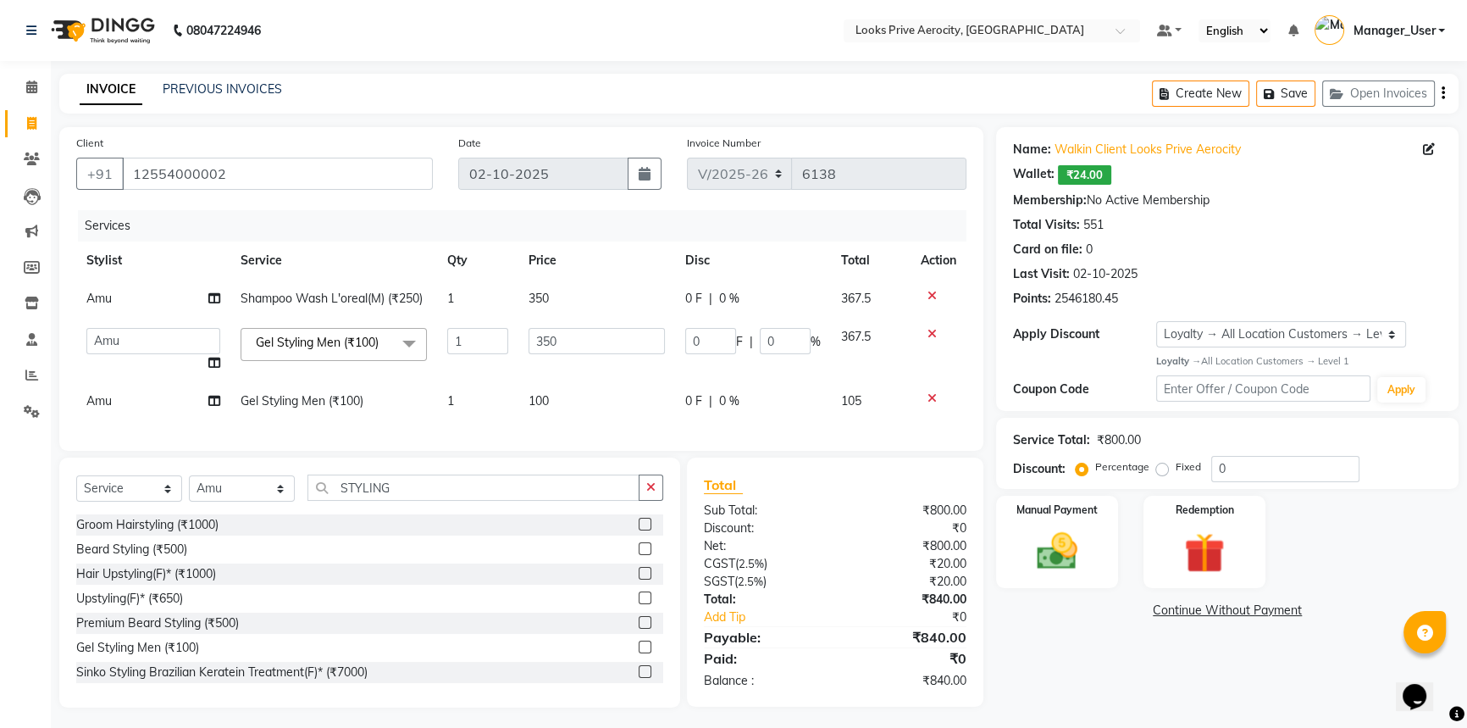
click at [927, 397] on icon at bounding box center [931, 398] width 9 height 12
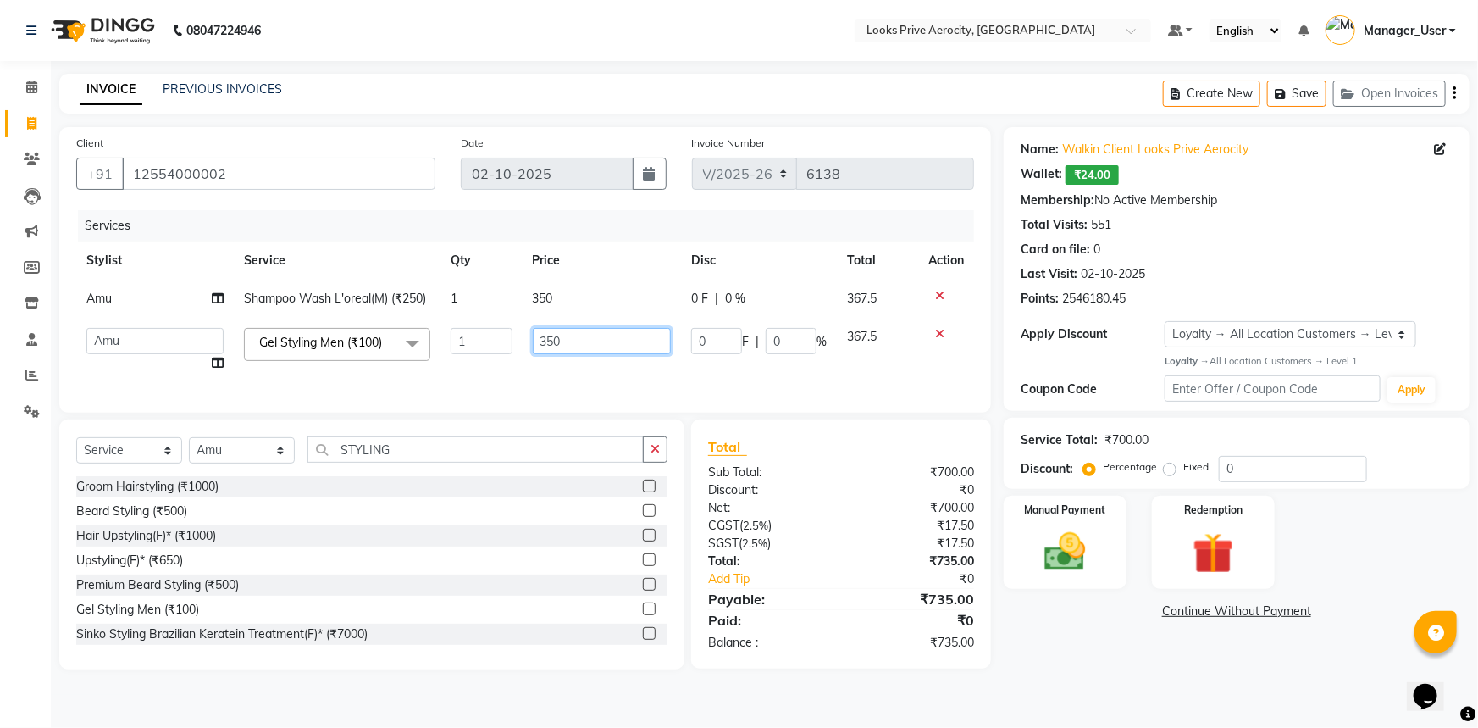
click at [546, 343] on input "350" at bounding box center [602, 341] width 139 height 26
type input "450"
click at [1225, 645] on div "Name: Walkin Client Looks Prive Aerocity Wallet: ₹24.00 Membership: No Active M…" at bounding box center [1243, 398] width 479 height 542
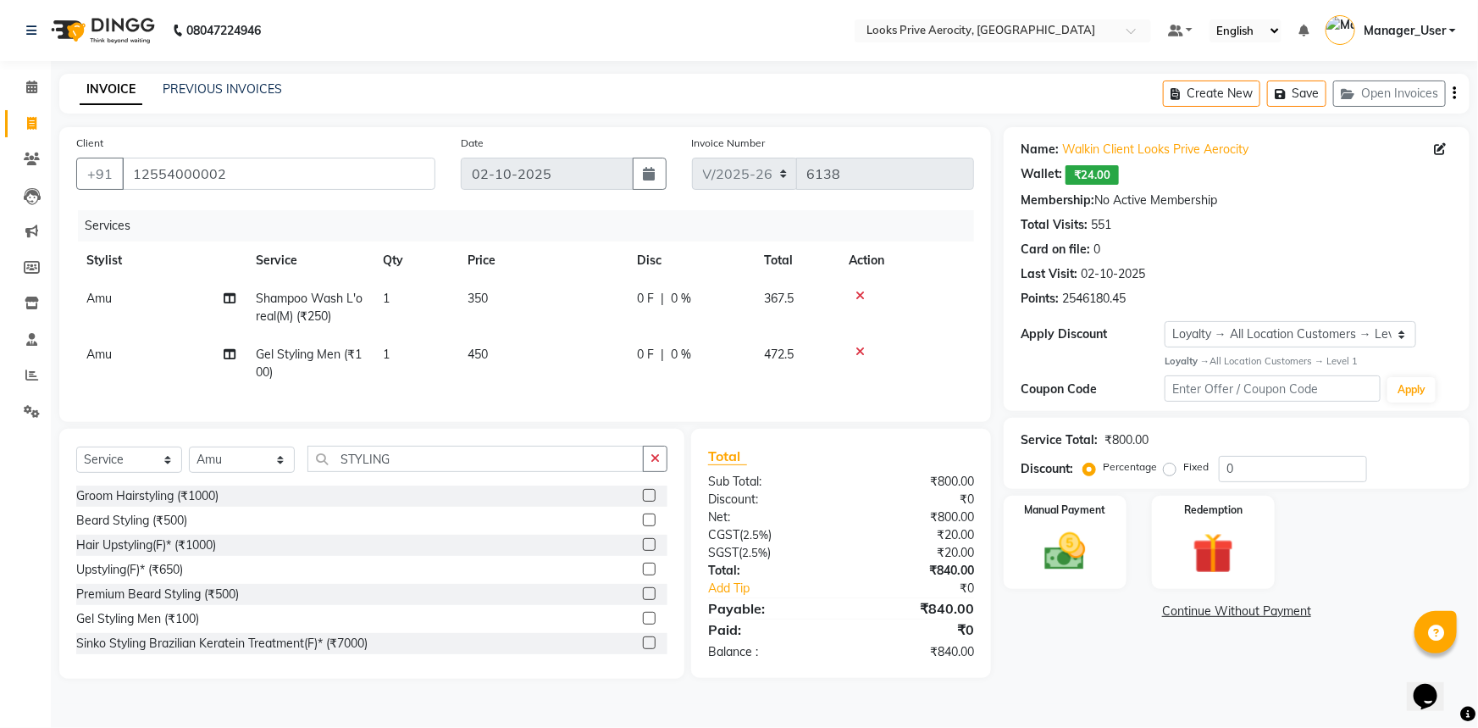
click at [480, 289] on td "350" at bounding box center [541, 307] width 169 height 56
select select "65946"
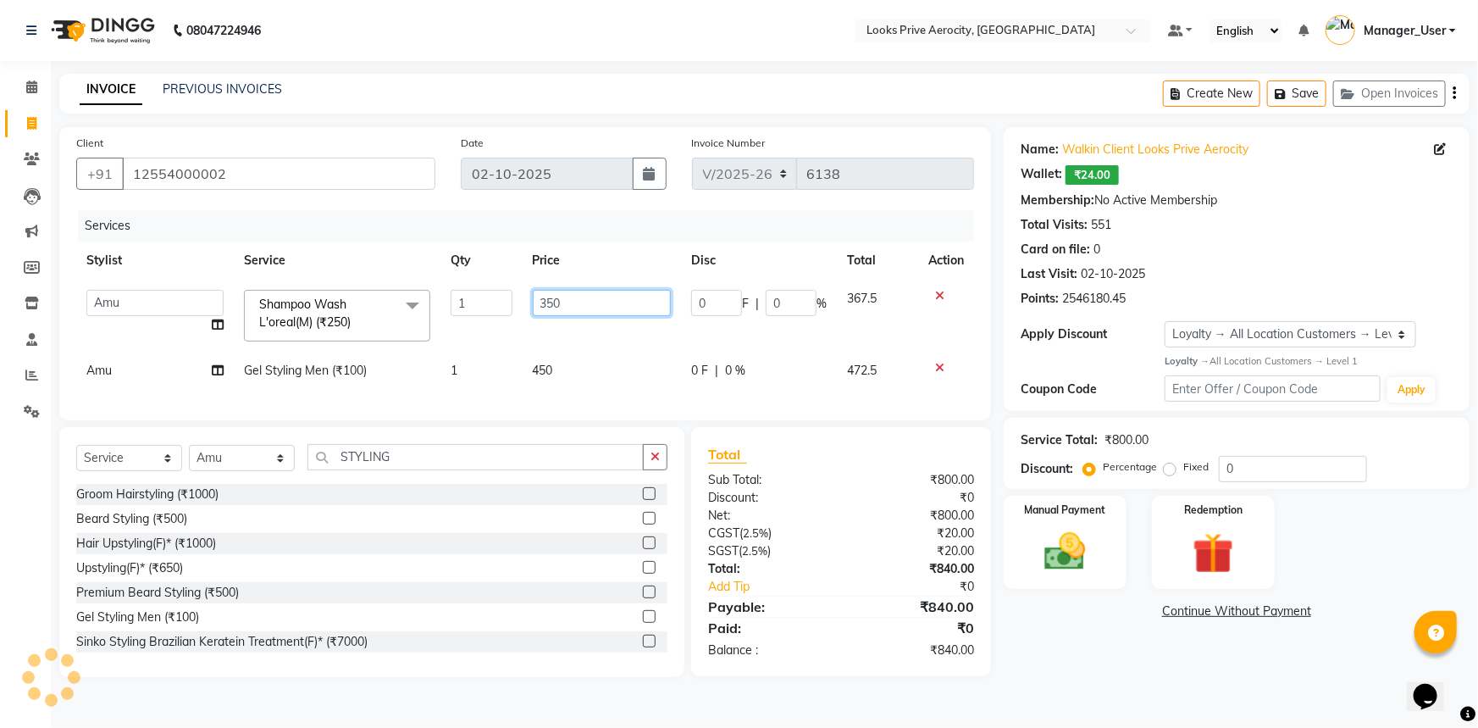
click at [548, 305] on input "350" at bounding box center [602, 303] width 139 height 26
type input "450"
click at [1163, 658] on div "Name: Walkin Client Looks Prive Aerocity Wallet: ₹24.00 Membership: No Active M…" at bounding box center [1243, 402] width 479 height 550
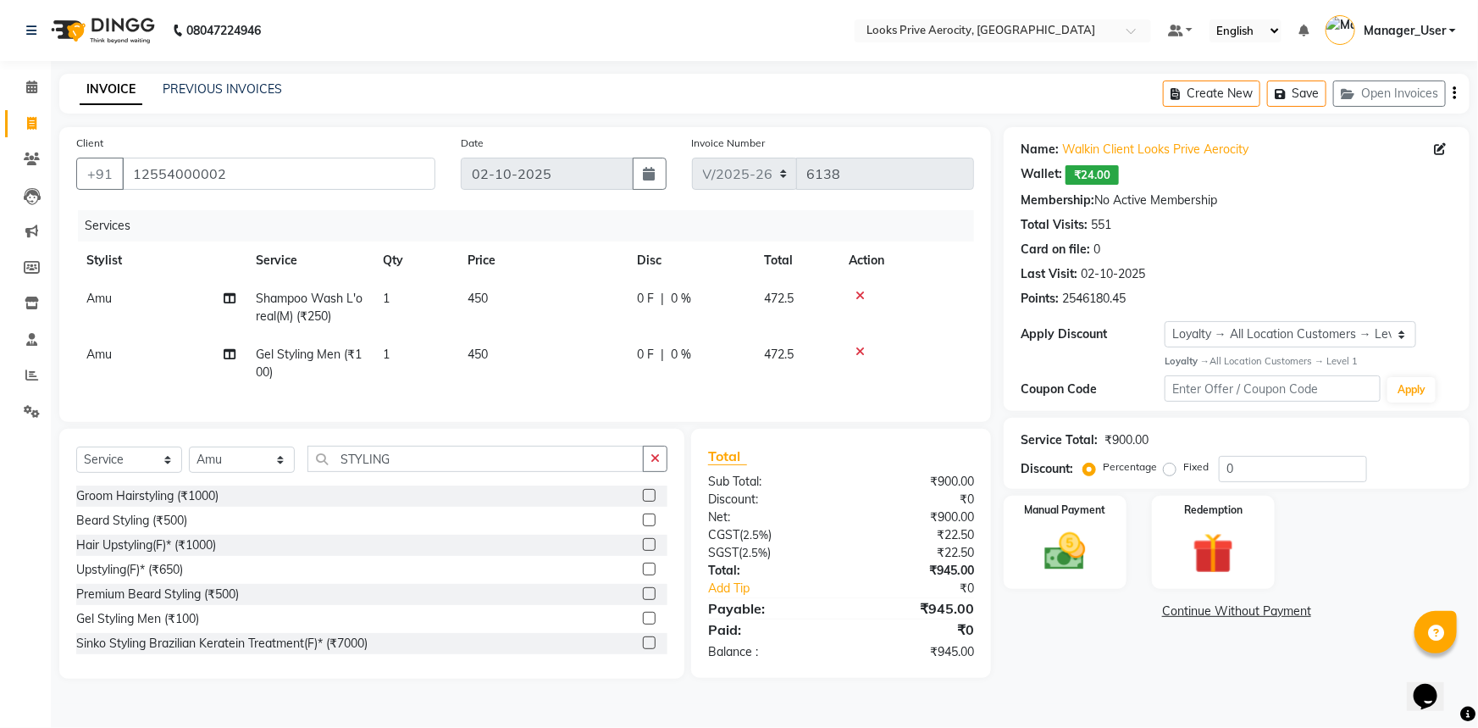
click at [474, 297] on span "450" at bounding box center [477, 297] width 20 height 15
select select "65946"
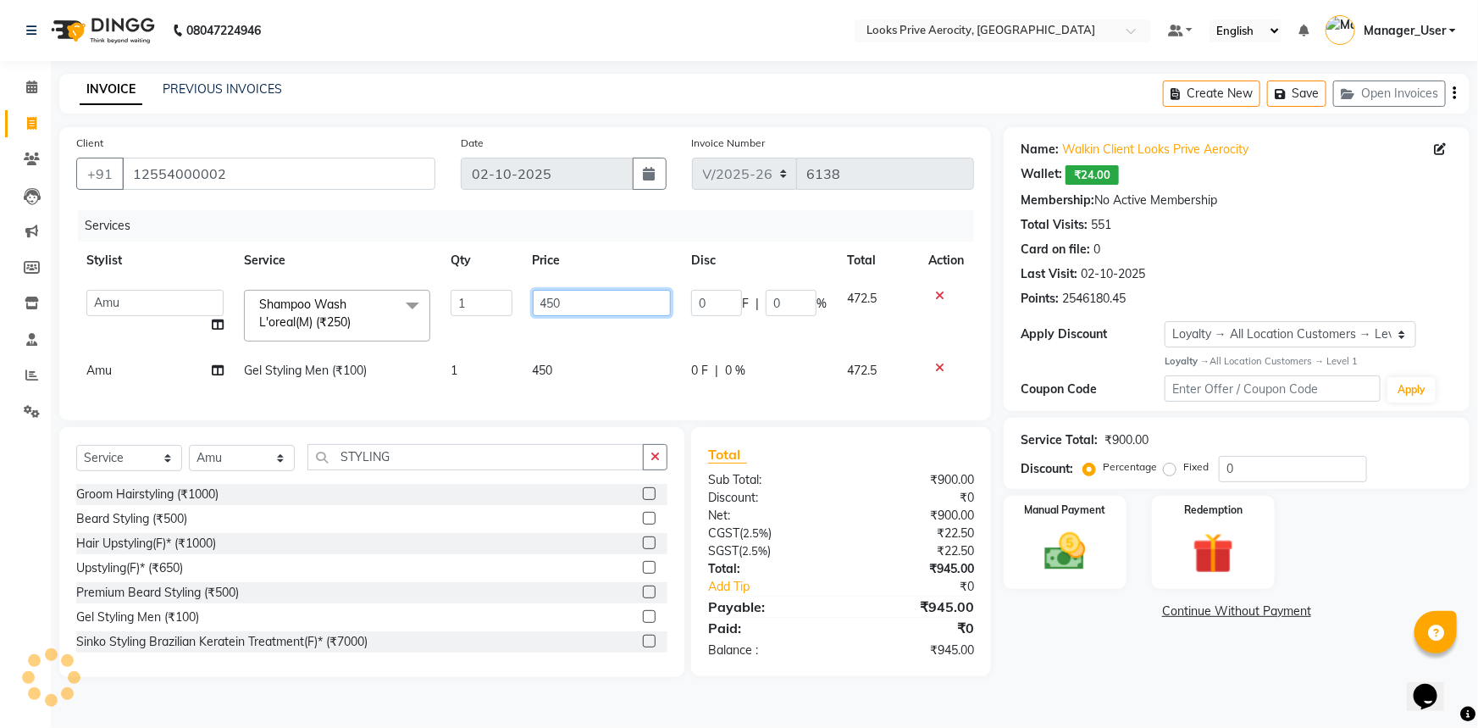
click at [548, 296] on input "450" at bounding box center [602, 303] width 139 height 26
type input "350"
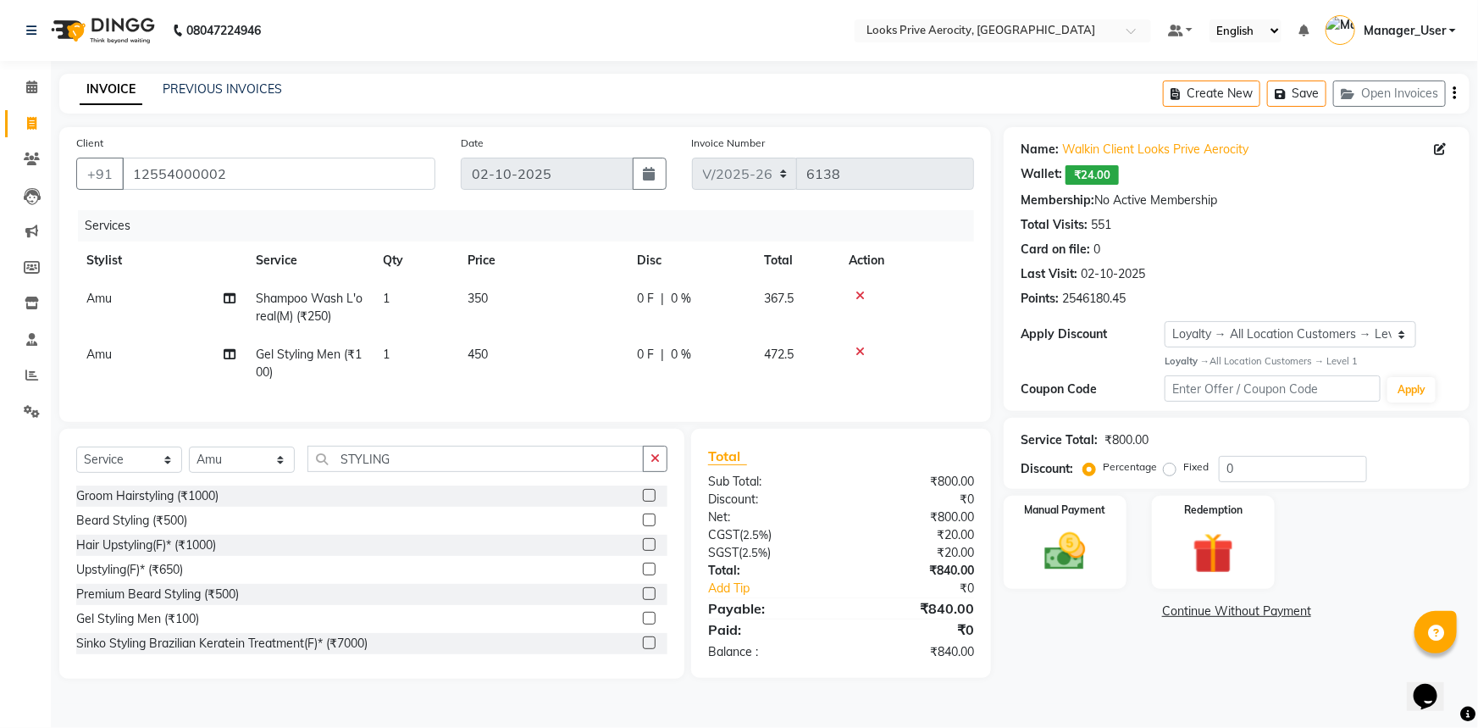
click at [1067, 662] on div "Name: Walkin Client Looks Prive Aerocity Wallet: ₹24.00 Membership: No Active M…" at bounding box center [1243, 402] width 479 height 551
click at [474, 299] on span "350" at bounding box center [477, 297] width 20 height 15
select select "65946"
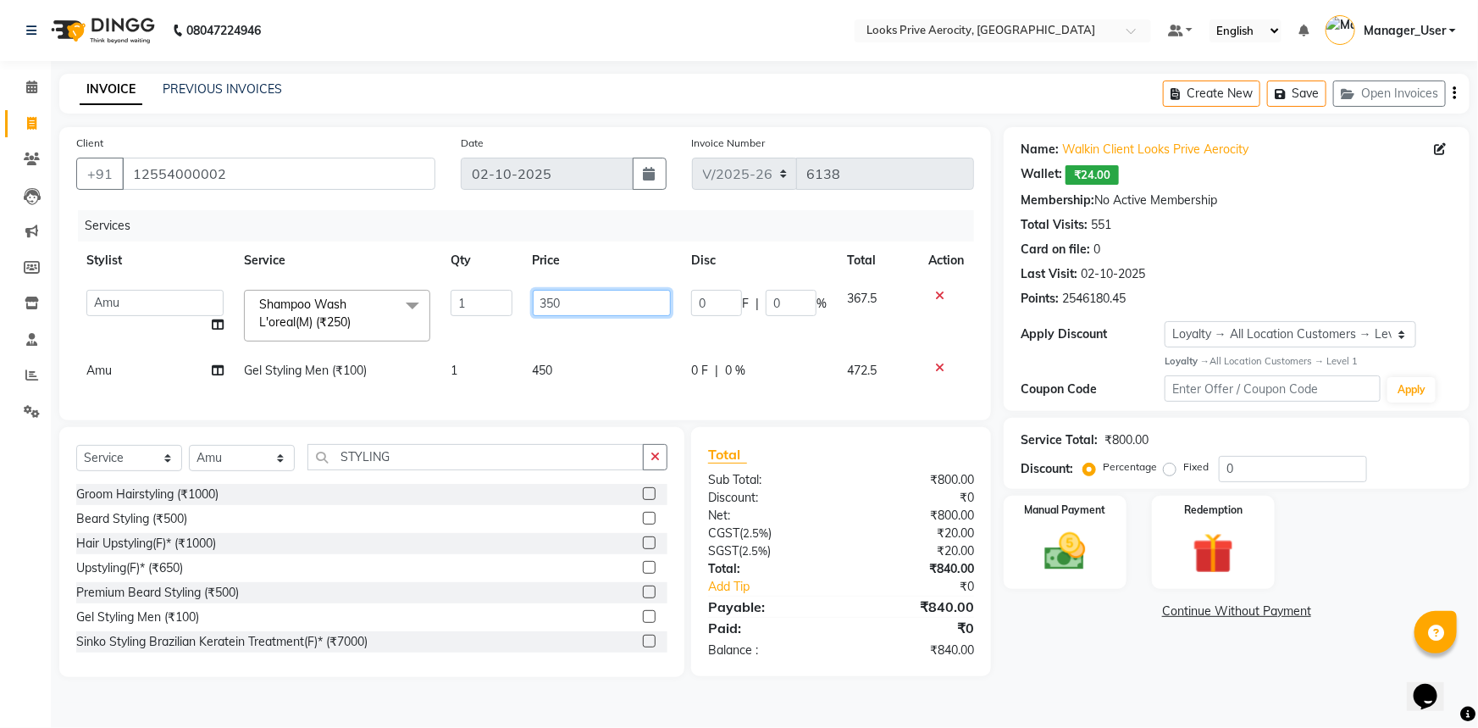
click at [544, 300] on input "350" at bounding box center [602, 303] width 139 height 26
type input "450"
click at [1242, 702] on main "INVOICE PREVIOUS INVOICES Create New Save Open Invoices Client +91 12554000002 …" at bounding box center [764, 388] width 1427 height 628
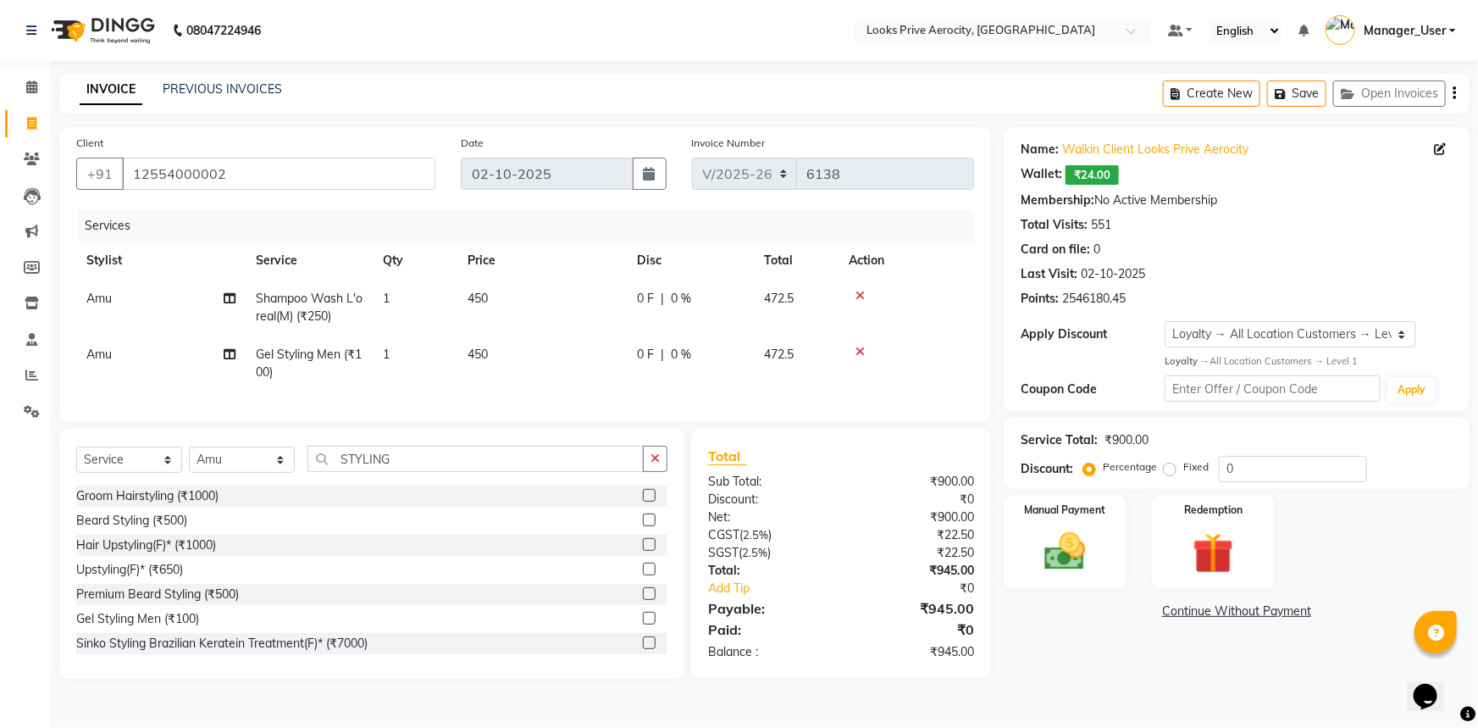
click at [473, 299] on span "450" at bounding box center [477, 297] width 20 height 15
select select "65946"
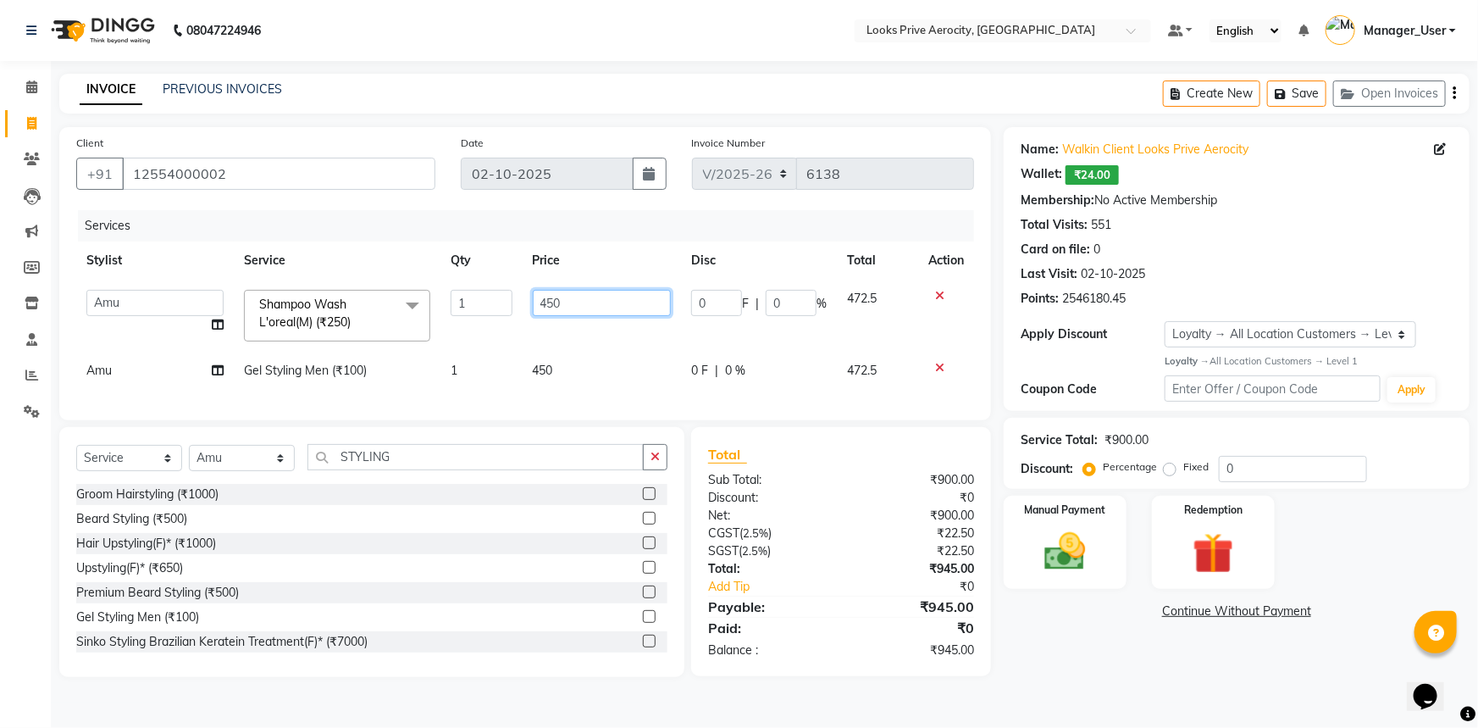
click at [545, 302] on input "450" at bounding box center [602, 303] width 139 height 26
type input "350"
click at [618, 389] on td "450" at bounding box center [602, 370] width 159 height 38
select select "65946"
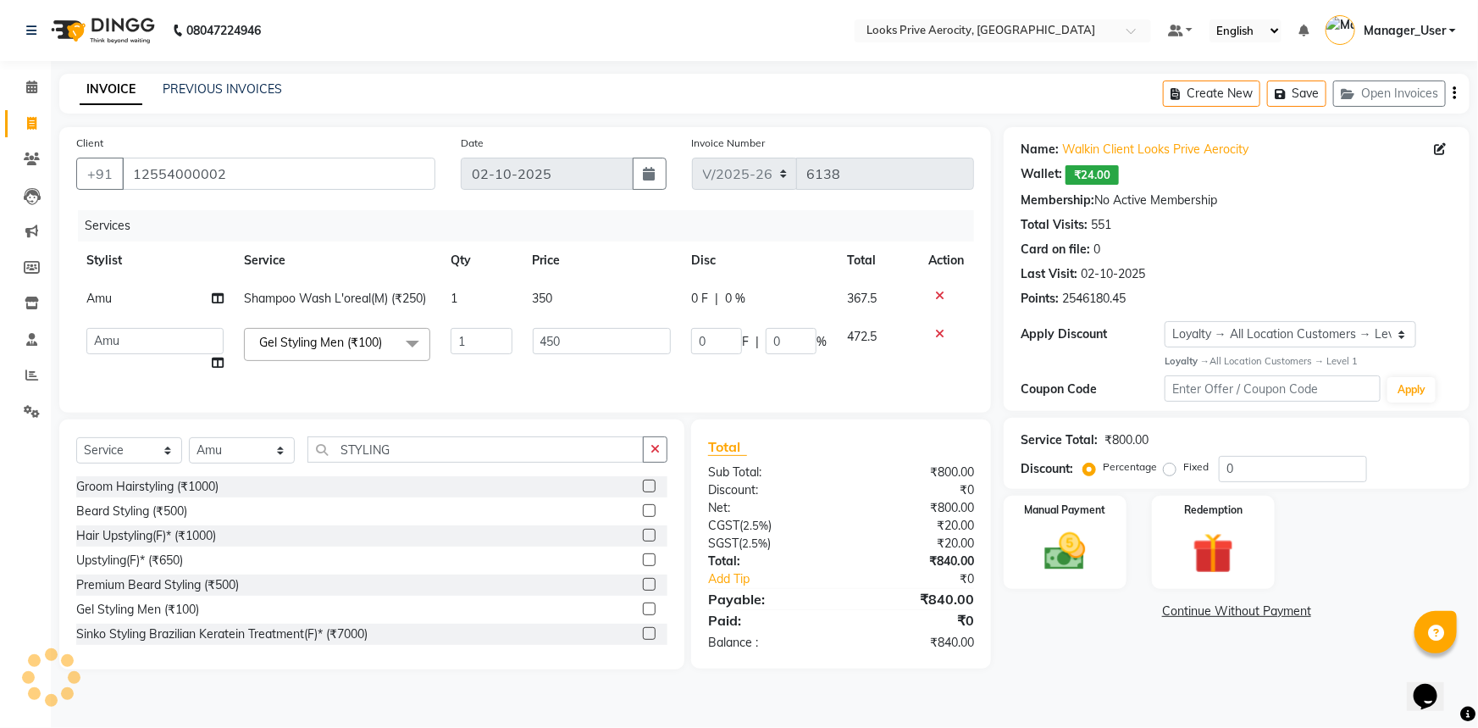
click at [114, 296] on td "Amu" at bounding box center [155, 298] width 158 height 38
select select "65946"
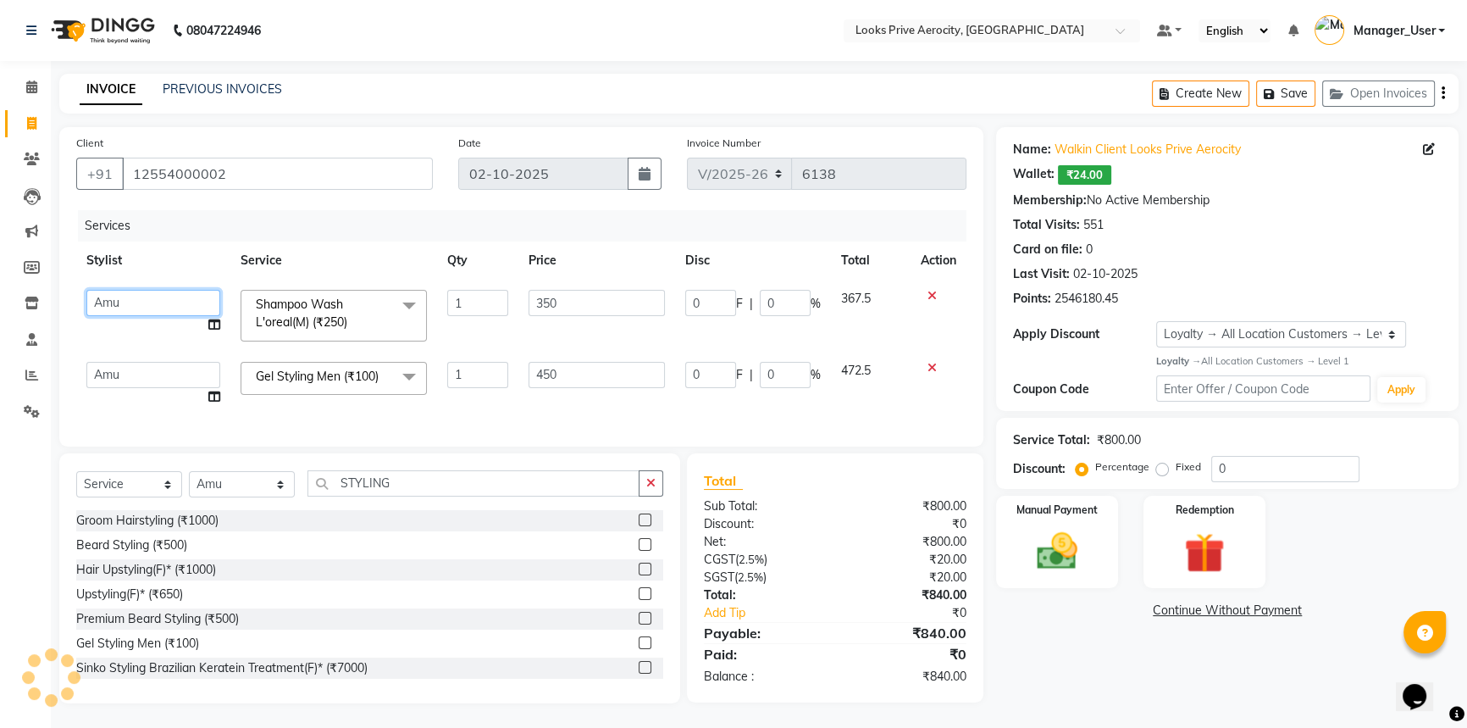
click at [140, 298] on select "Aman_Barber Amit Amu Dharma Erica CR Eric_asst Esha Ishita kapil khan Manager_U…" at bounding box center [153, 303] width 134 height 26
select select "76840"
click at [930, 296] on icon at bounding box center [931, 296] width 9 height 12
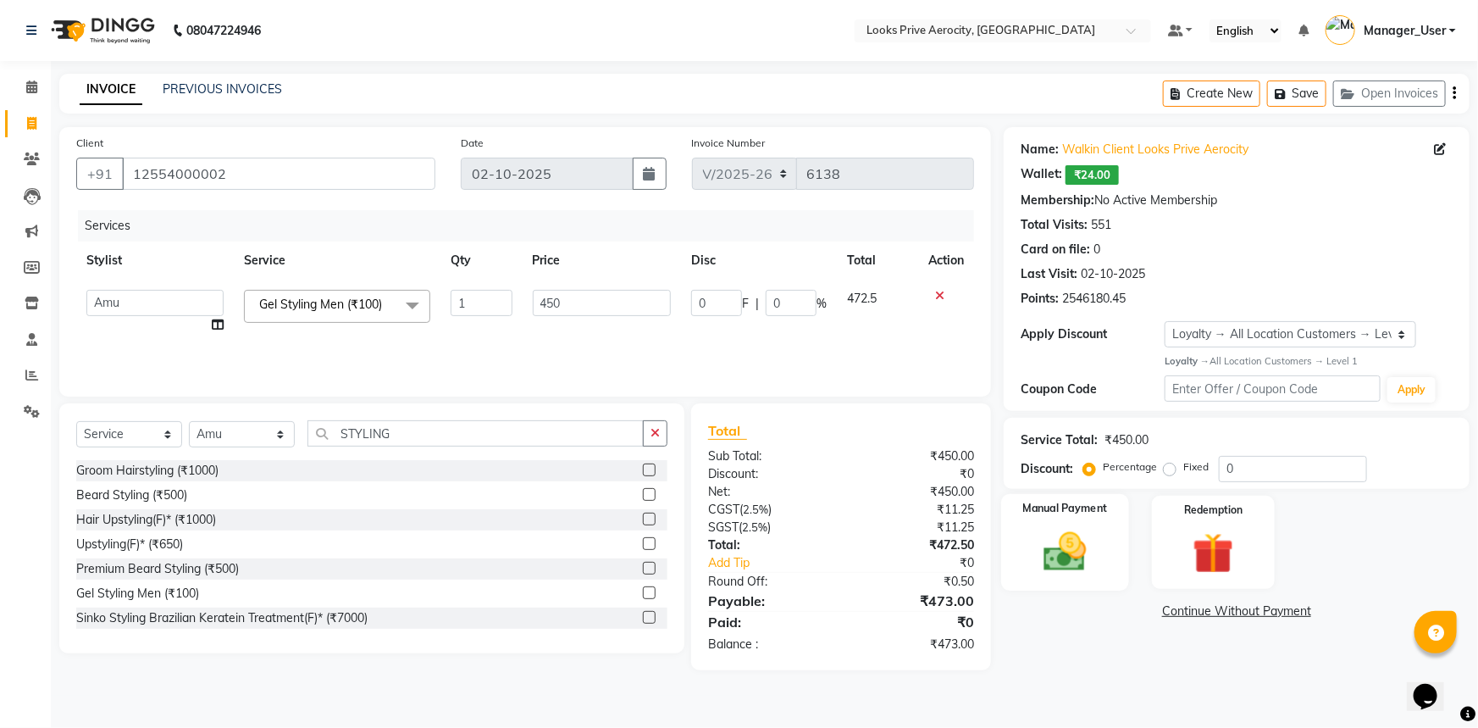
click at [1067, 534] on img at bounding box center [1065, 551] width 69 height 49
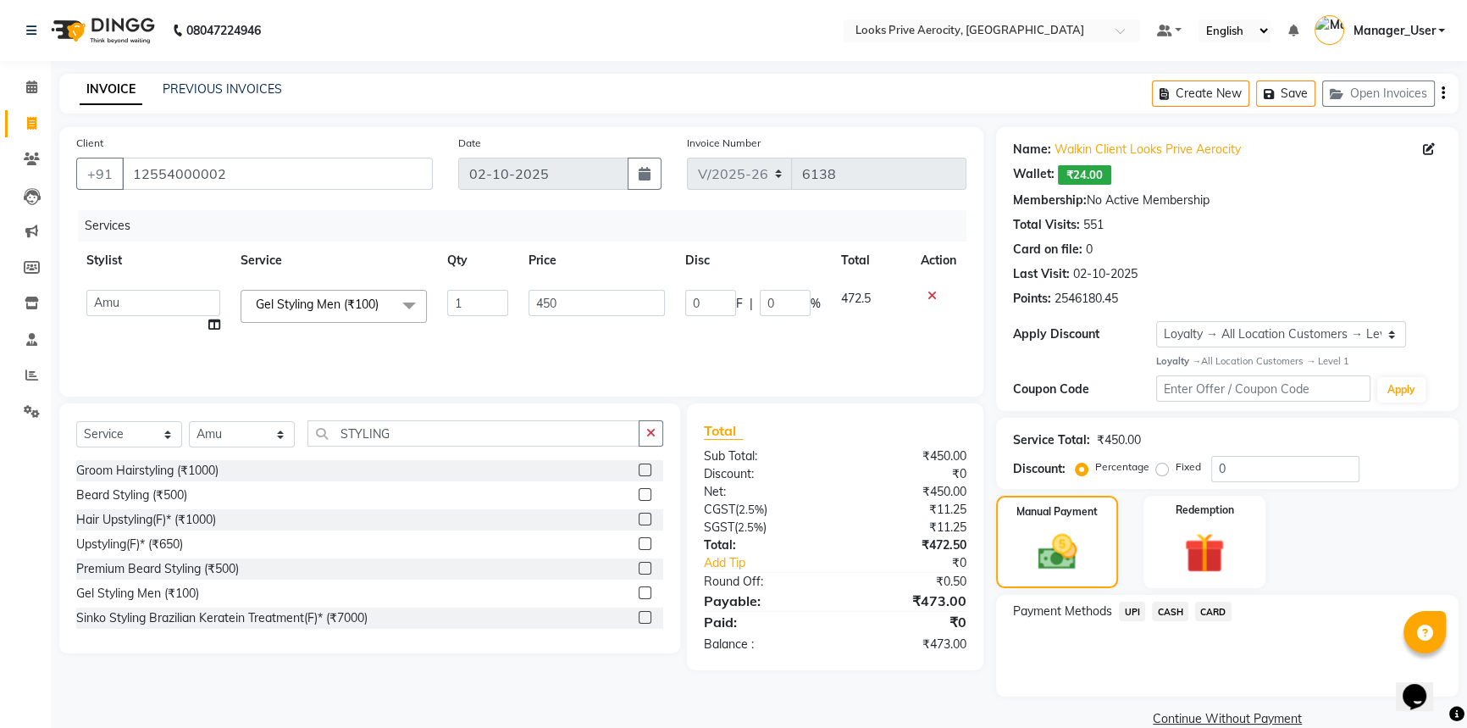
click at [1169, 619] on span "CASH" at bounding box center [1170, 610] width 36 height 19
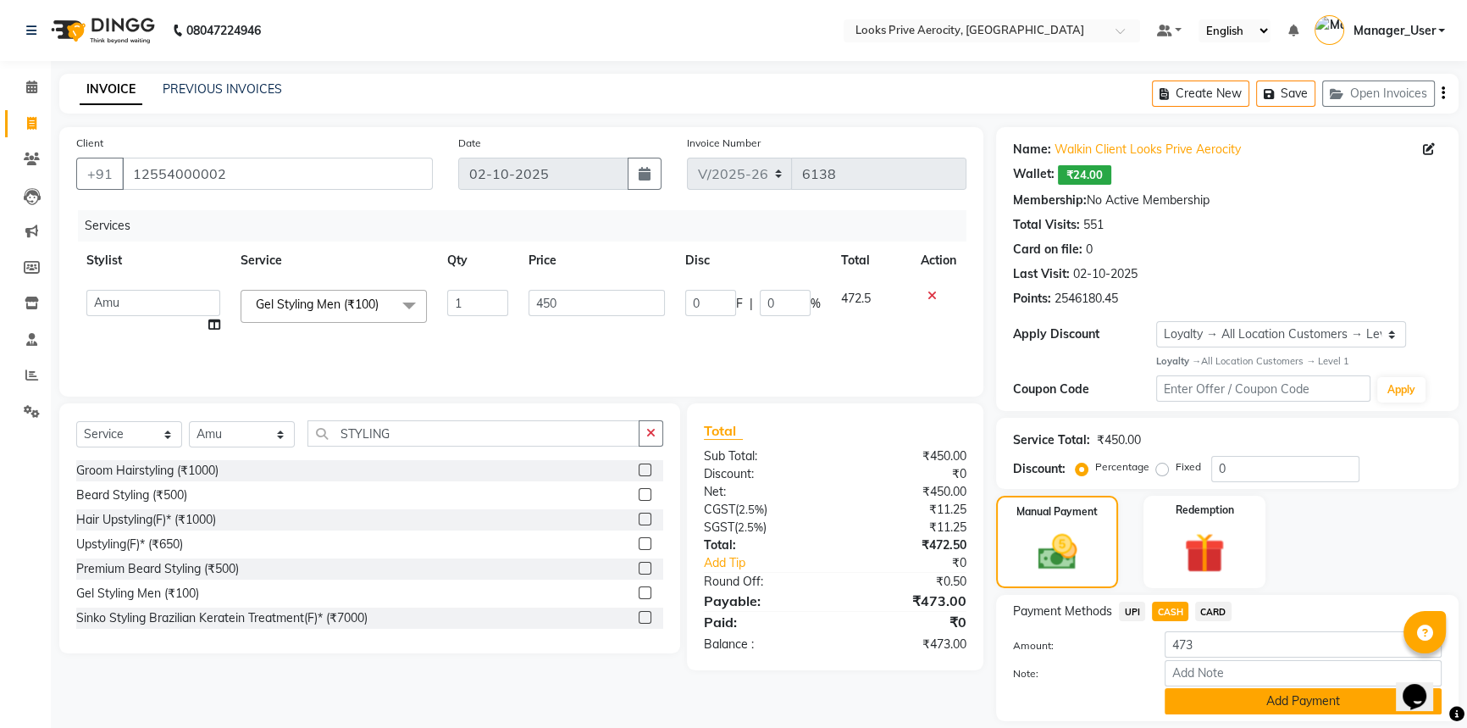
click at [1188, 707] on button "Add Payment" at bounding box center [1303, 701] width 277 height 26
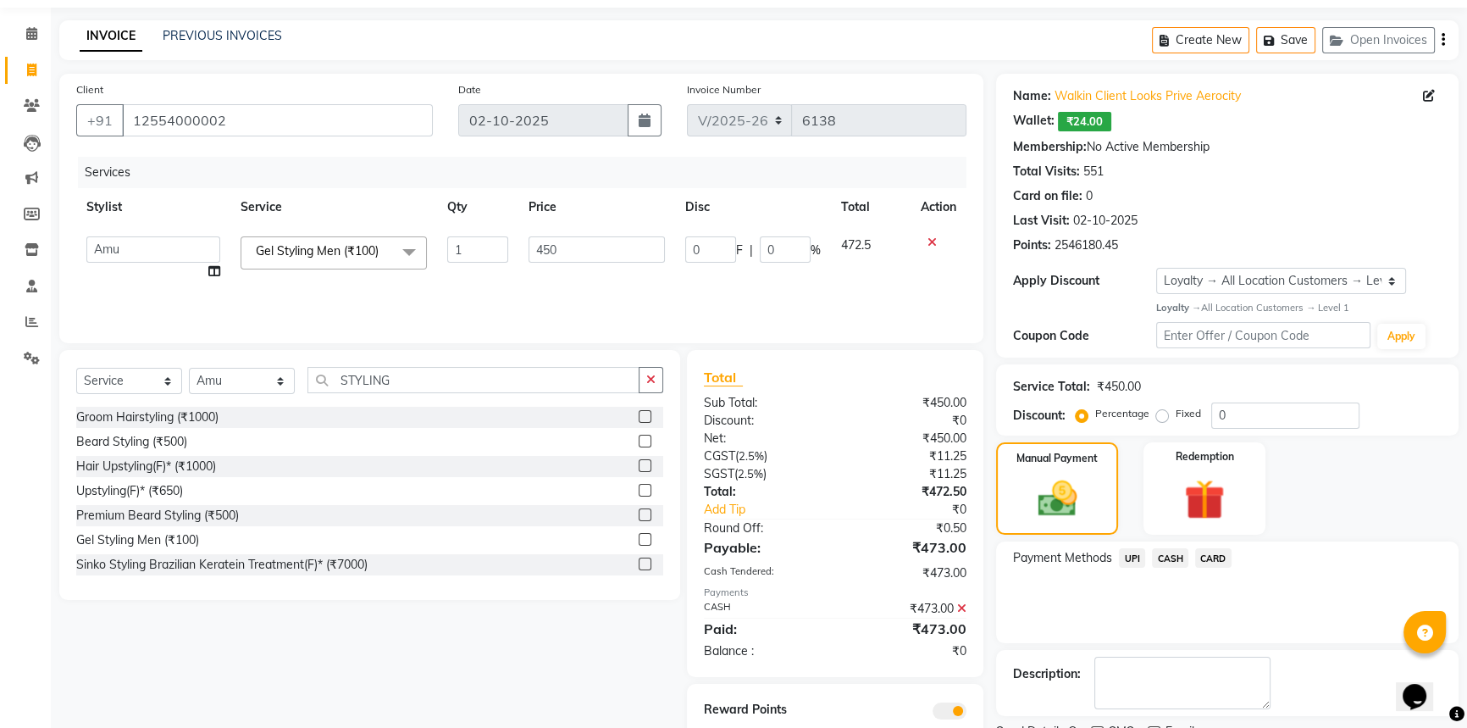
scroll to position [124, 0]
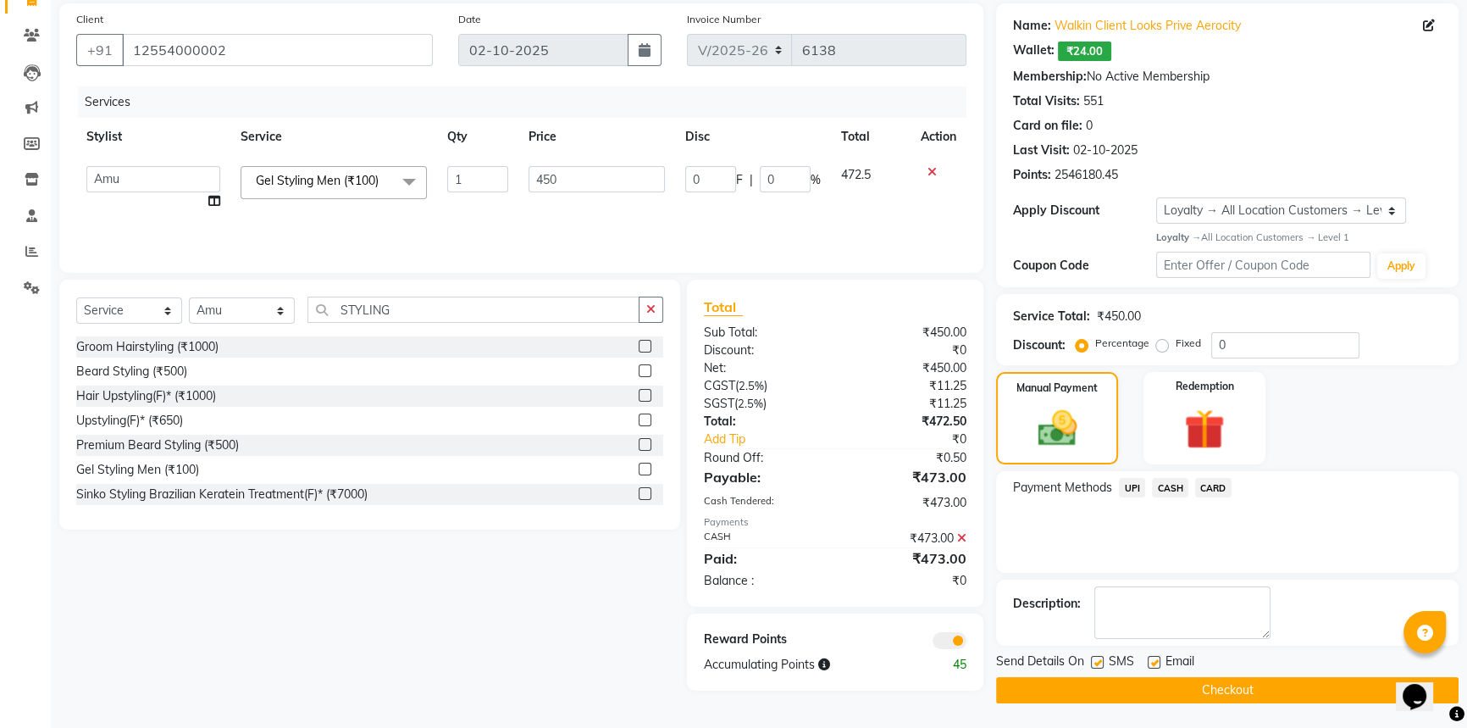
click at [1096, 660] on label at bounding box center [1097, 662] width 13 height 13
click at [1096, 660] on input "checkbox" at bounding box center [1096, 662] width 11 height 11
checkbox input "false"
click at [1117, 684] on button "Checkout" at bounding box center [1227, 690] width 462 height 26
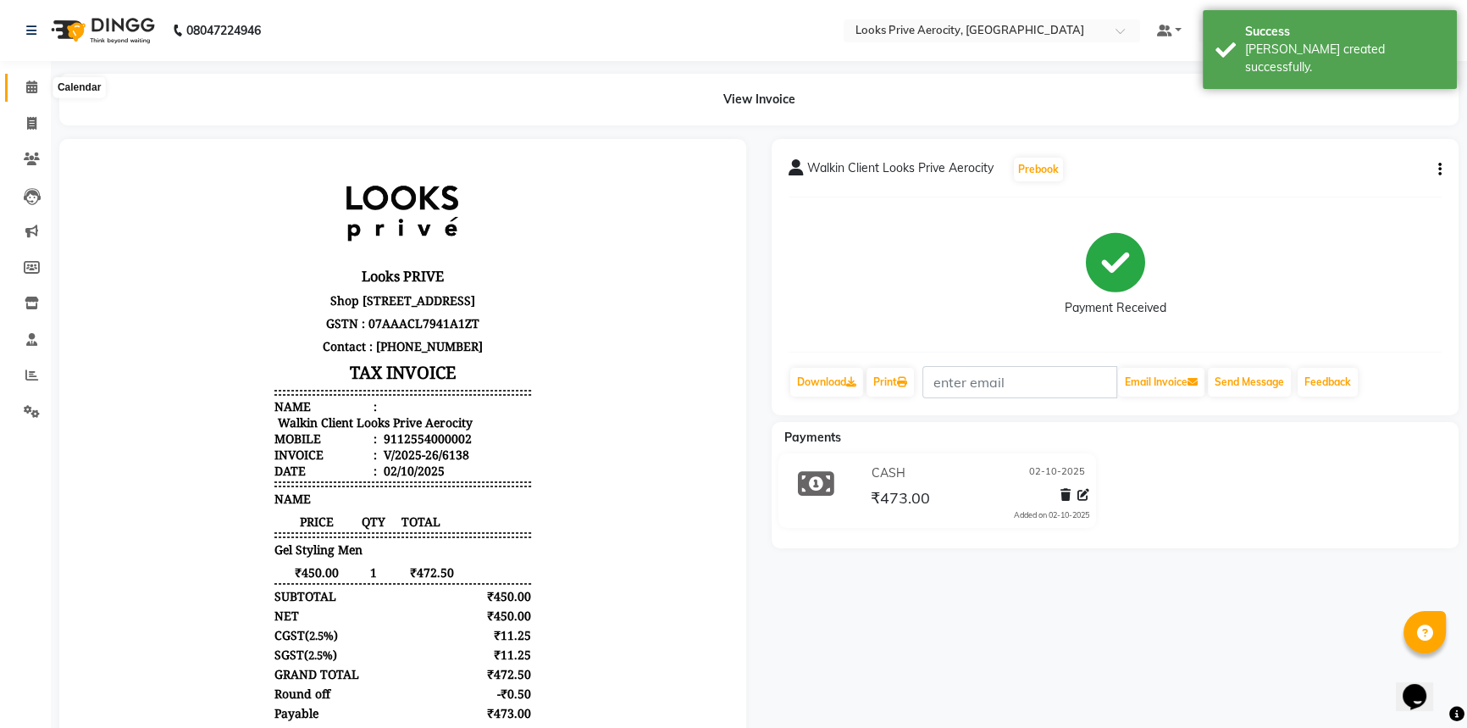
click at [26, 83] on icon at bounding box center [31, 86] width 11 height 13
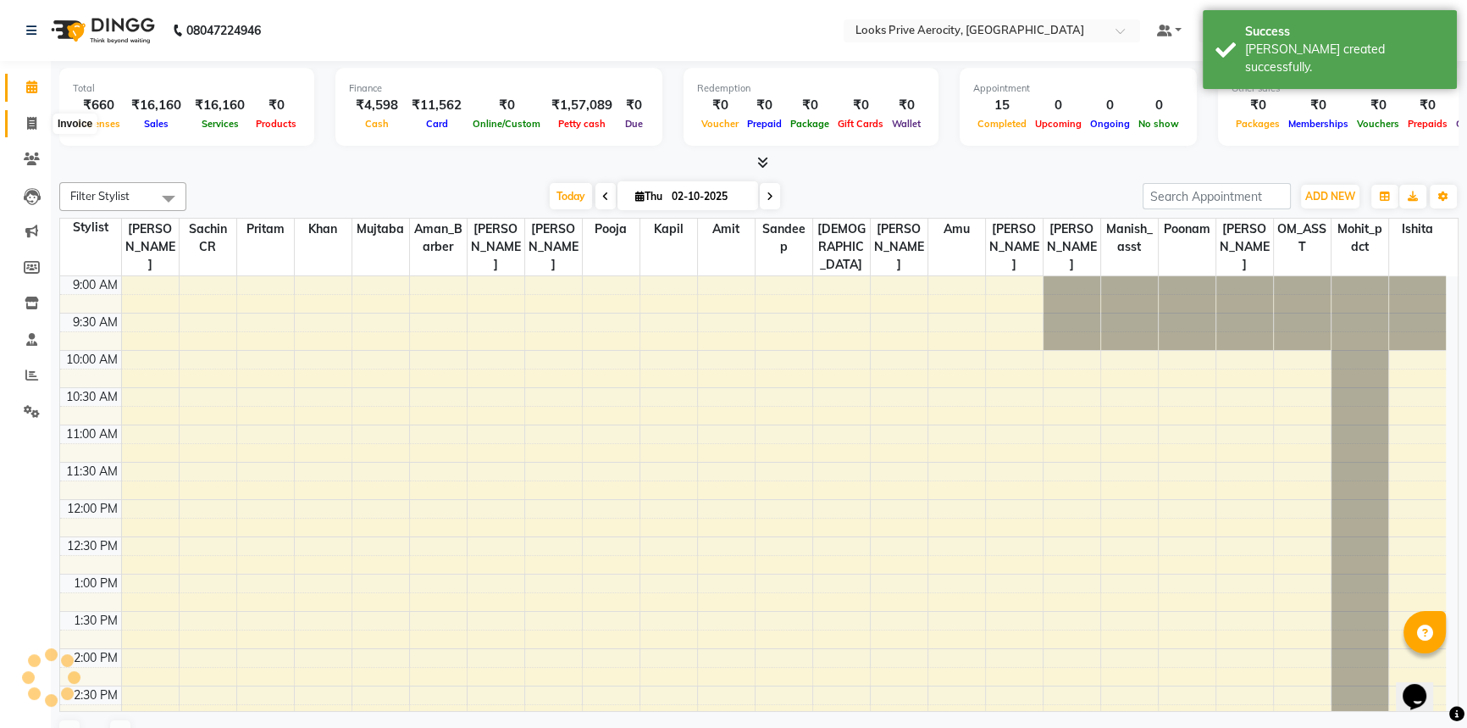
click at [30, 127] on icon at bounding box center [31, 123] width 9 height 13
select select "service"
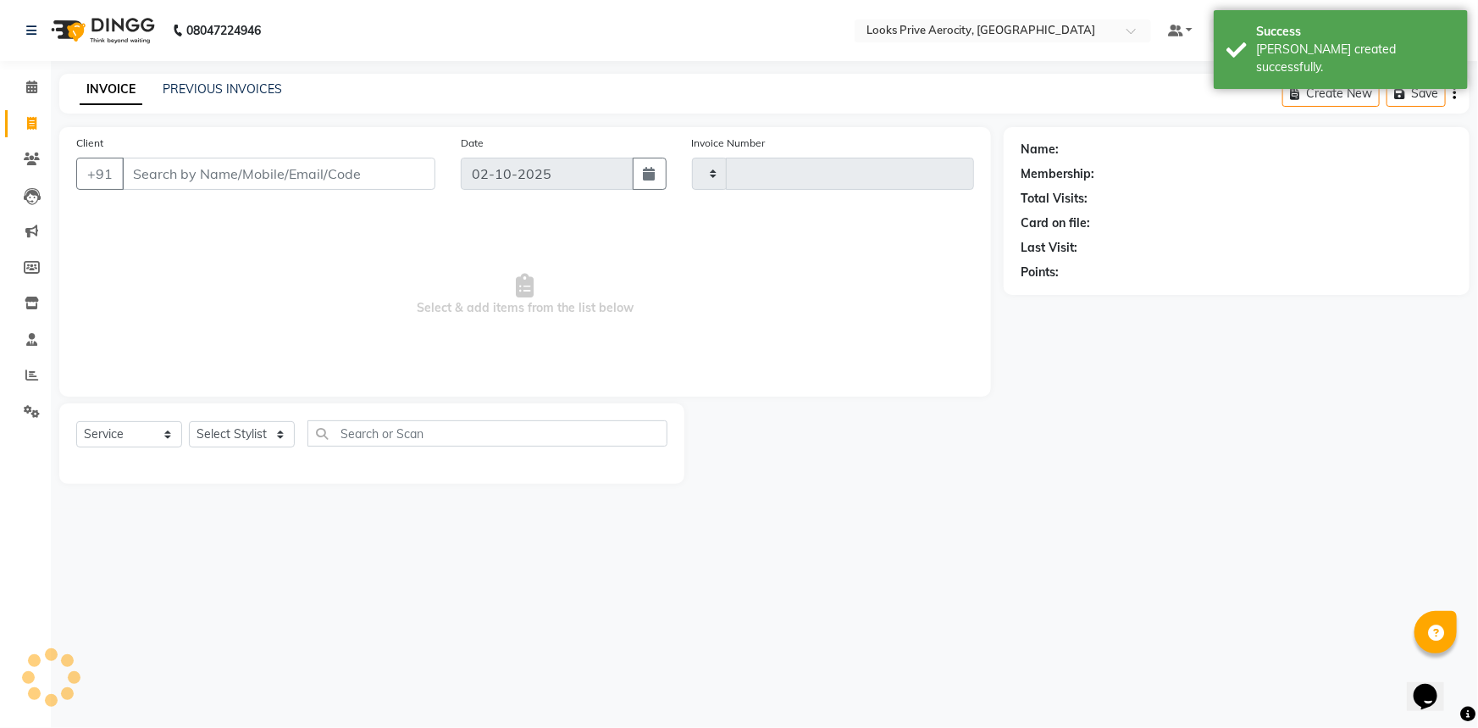
type input "6139"
select select "5913"
click at [242, 176] on input "Client" at bounding box center [278, 174] width 313 height 32
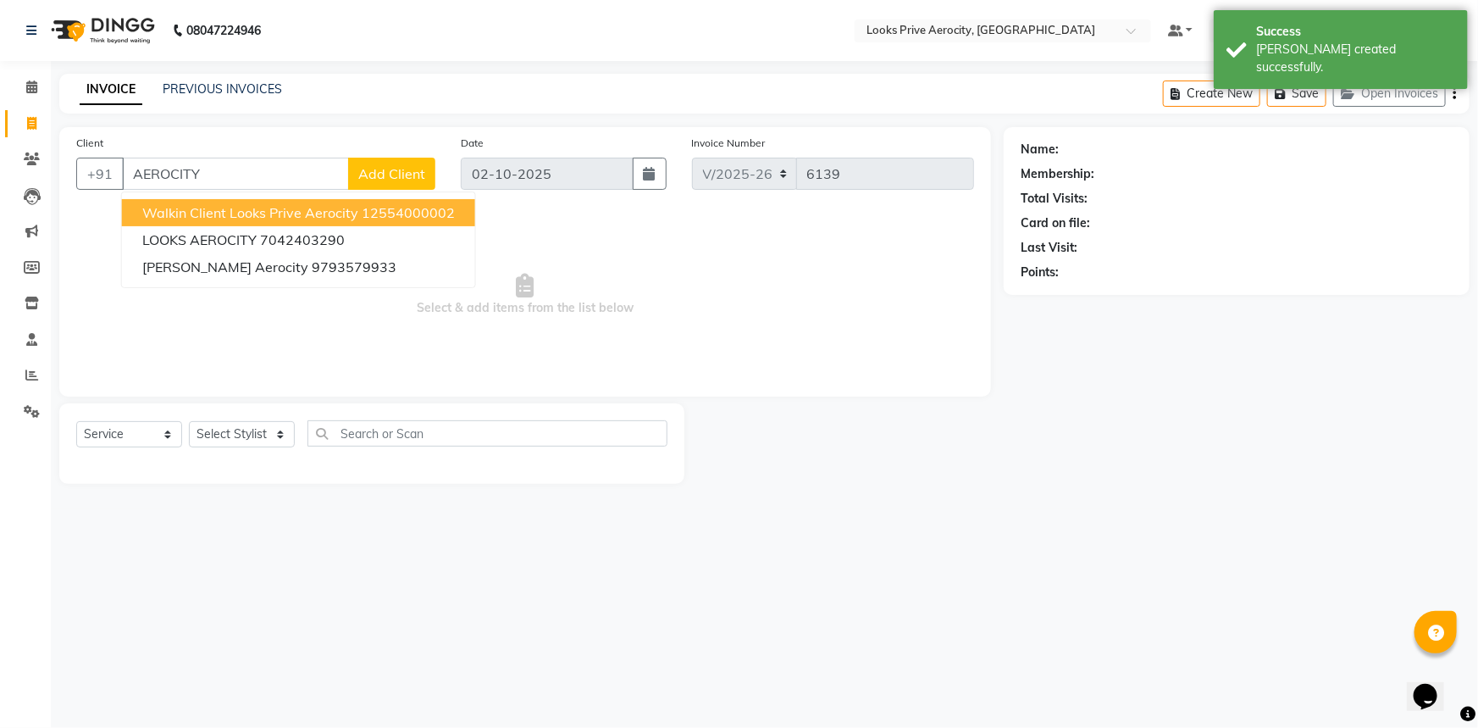
click at [200, 203] on button "Walkin Client Looks Prive Aerocity 12554000002" at bounding box center [298, 212] width 353 height 27
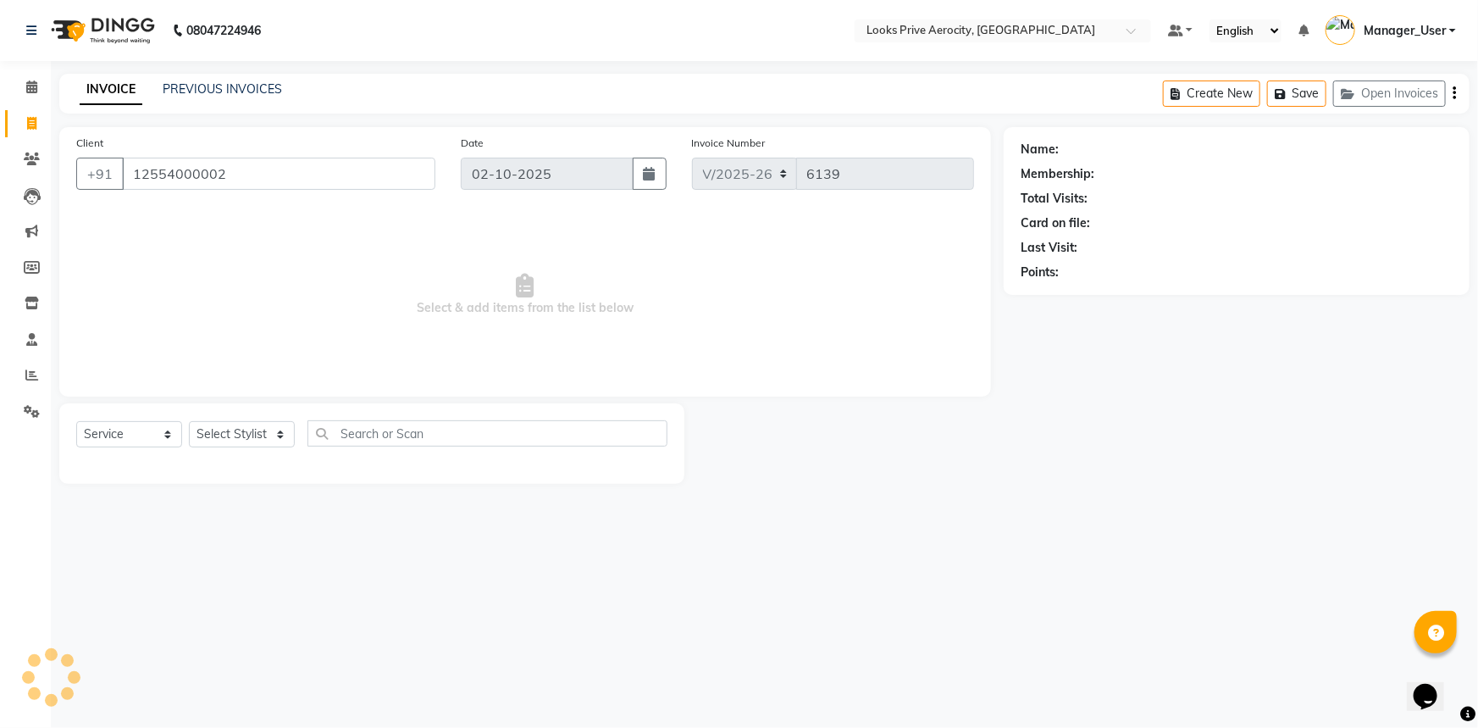
type input "12554000002"
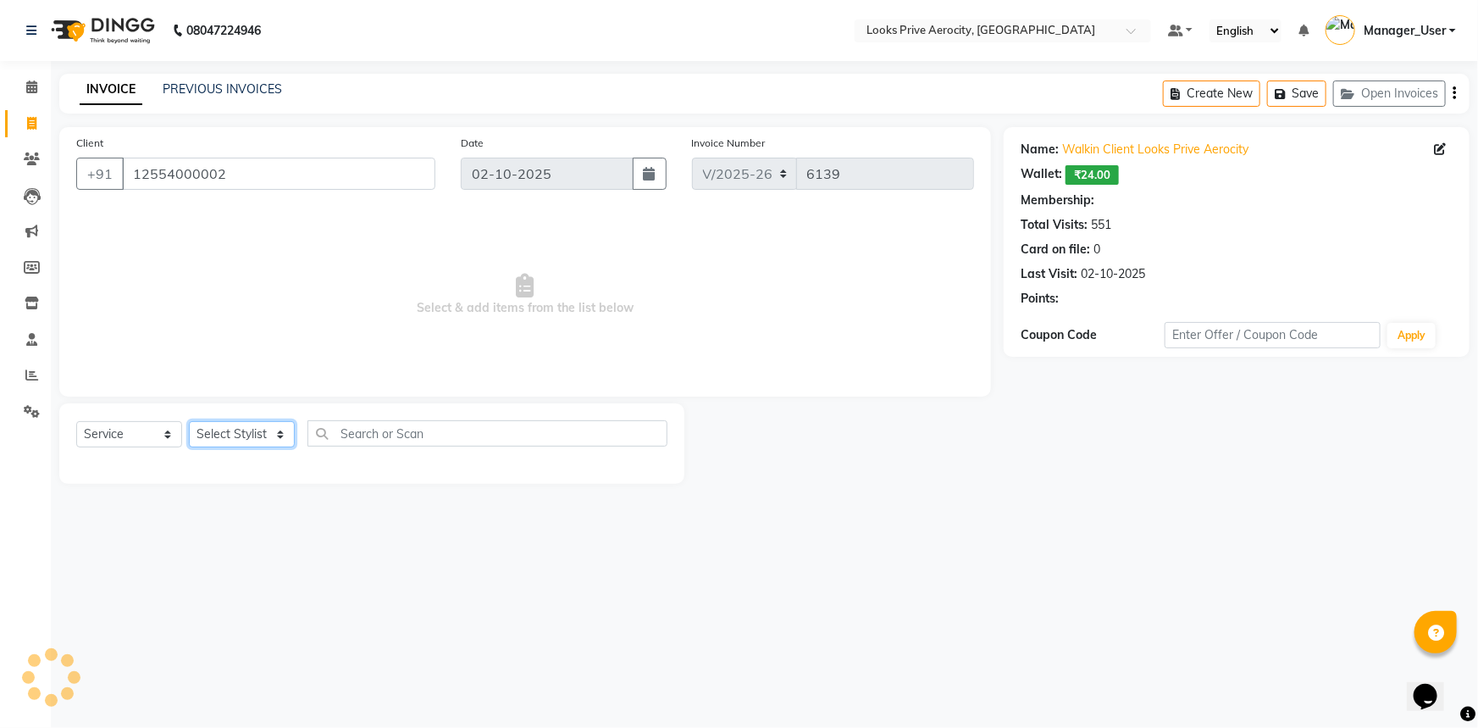
drag, startPoint x: 248, startPoint y: 440, endPoint x: 246, endPoint y: 429, distance: 12.1
click at [246, 434] on select "Select Stylist Aman_Barber Amit Amu Dharma [PERSON_NAME] Eric_asst [PERSON_NAME…" at bounding box center [242, 434] width 106 height 26
select select "1: Object"
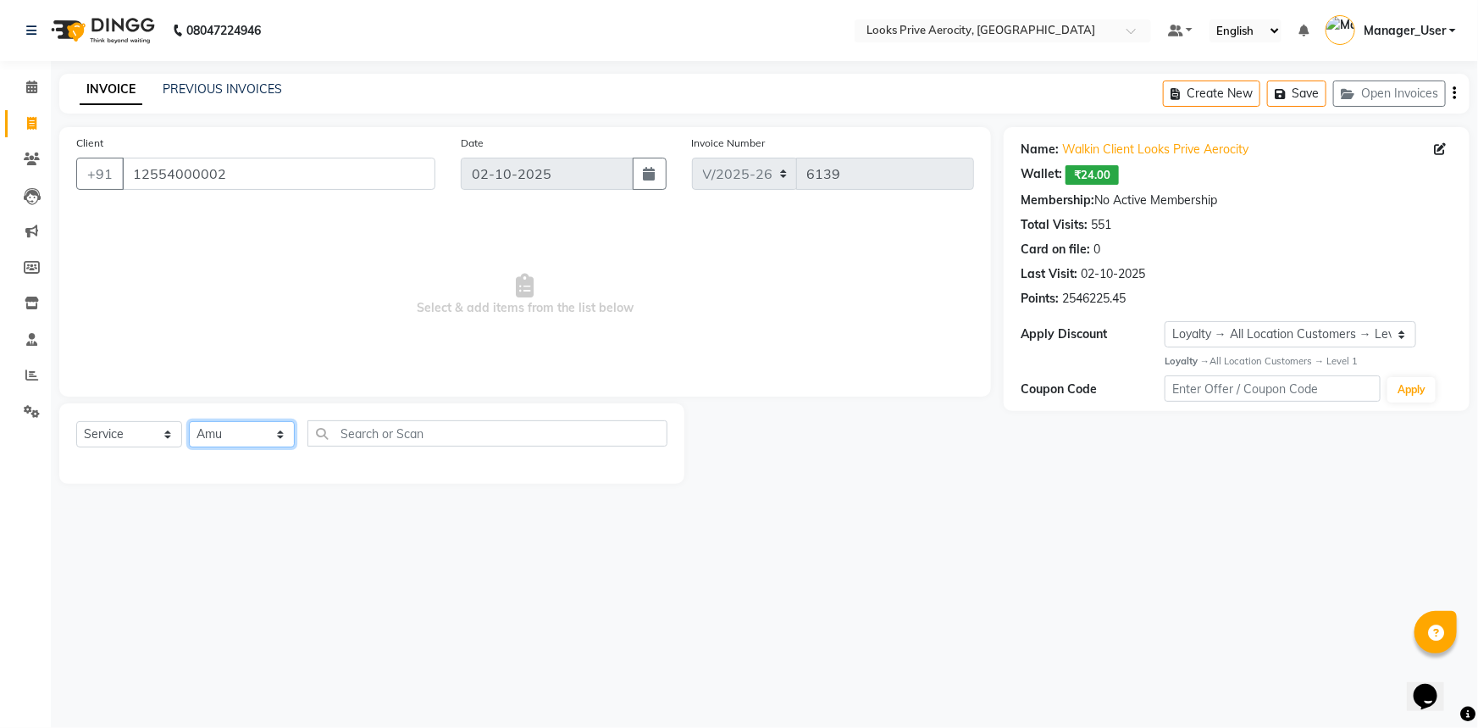
click at [189, 421] on select "Select Stylist Aman_Barber Amit Amu Dharma [PERSON_NAME] Eric_asst [PERSON_NAME…" at bounding box center [242, 434] width 106 height 26
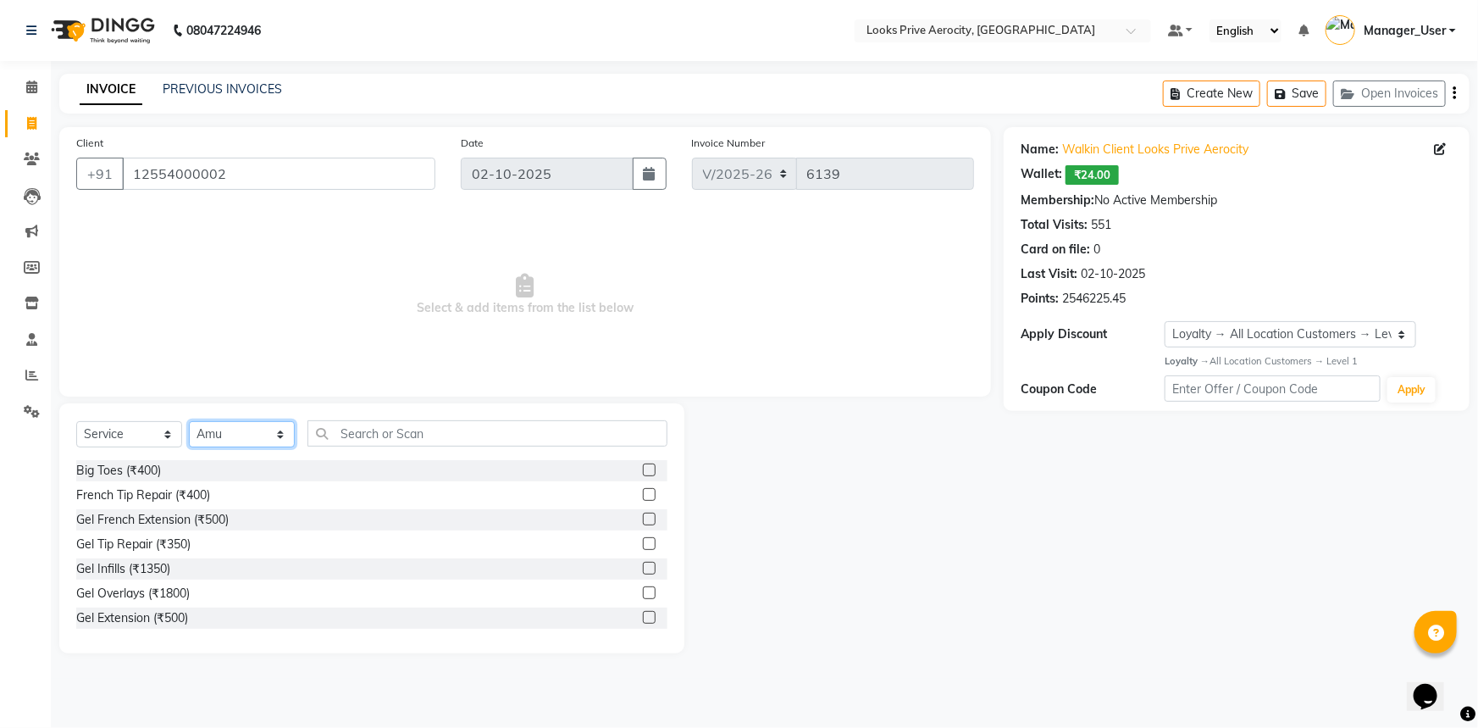
drag, startPoint x: 257, startPoint y: 427, endPoint x: 256, endPoint y: 400, distance: 27.2
click at [256, 400] on div "Client +91 12554000002 Date 02-10-2025 Invoice Number V/2025 V/2025-26 6139 Sel…" at bounding box center [525, 390] width 957 height 526
select select "43252"
click at [189, 421] on select "Select Stylist Aman_Barber Amit Amu Dharma [PERSON_NAME] Eric_asst [PERSON_NAME…" at bounding box center [242, 434] width 106 height 26
click at [386, 427] on input "text" at bounding box center [487, 433] width 360 height 26
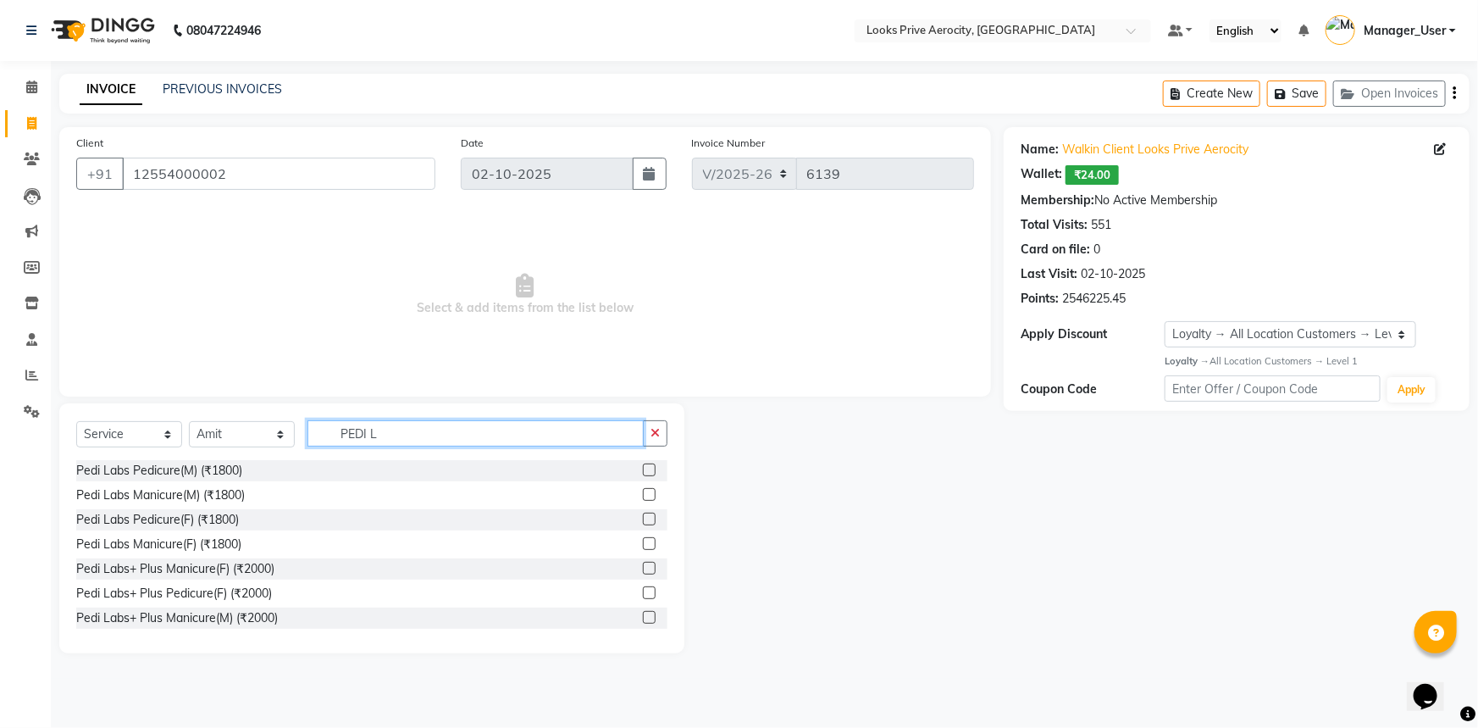
type input "PEDI L"
click at [643, 493] on label at bounding box center [649, 494] width 13 height 13
click at [643, 493] on input "checkbox" at bounding box center [648, 495] width 11 height 11
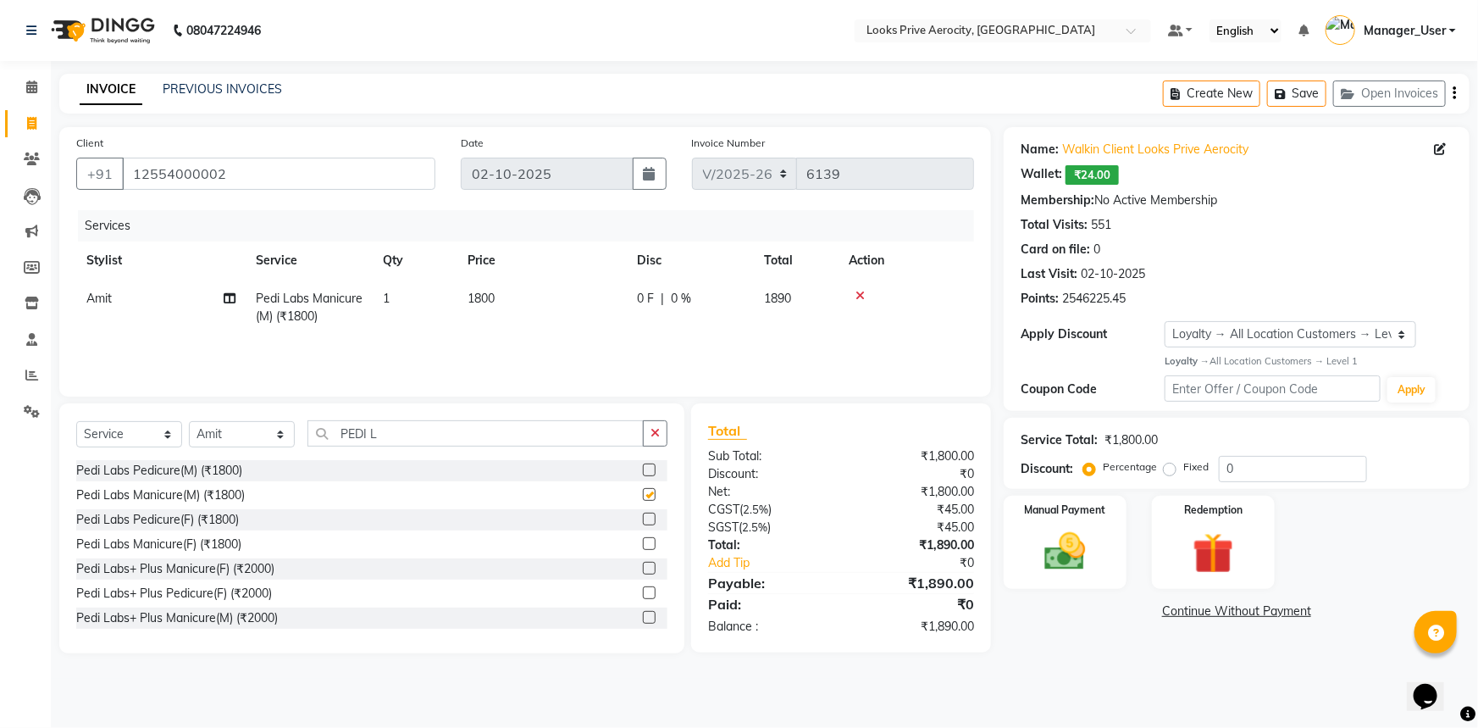
checkbox input "false"
drag, startPoint x: 249, startPoint y: 436, endPoint x: 241, endPoint y: 425, distance: 13.9
click at [249, 436] on select "Select Stylist Aman_Barber Amit Amu Dharma [PERSON_NAME] Eric_asst [PERSON_NAME…" at bounding box center [242, 434] width 106 height 26
select select "65946"
click at [189, 421] on select "Select Stylist Aman_Barber Amit Amu Dharma [PERSON_NAME] Eric_asst [PERSON_NAME…" at bounding box center [242, 434] width 106 height 26
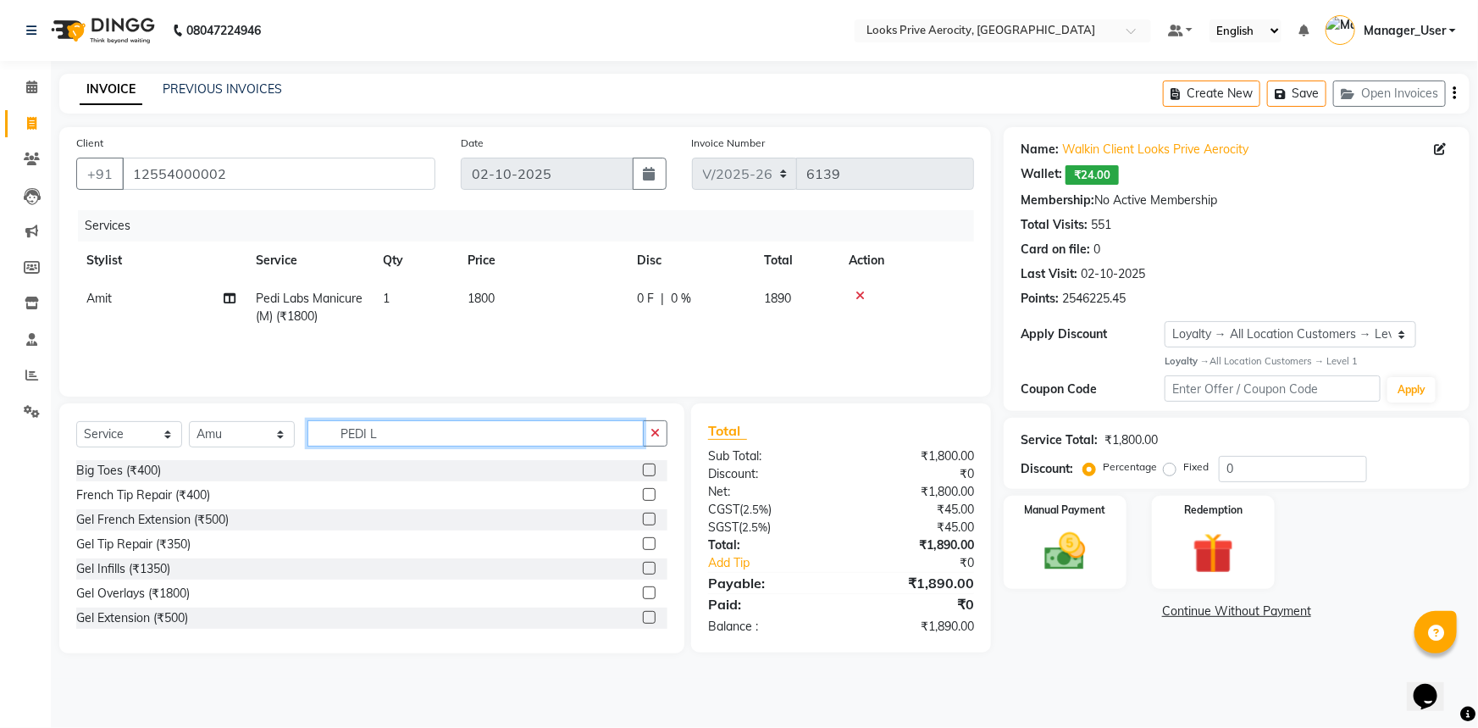
click at [413, 436] on input "PEDI L" at bounding box center [475, 433] width 336 height 26
type input "P"
type input "CUT"
click at [643, 494] on label at bounding box center [649, 494] width 13 height 13
click at [643, 494] on input "checkbox" at bounding box center [648, 495] width 11 height 11
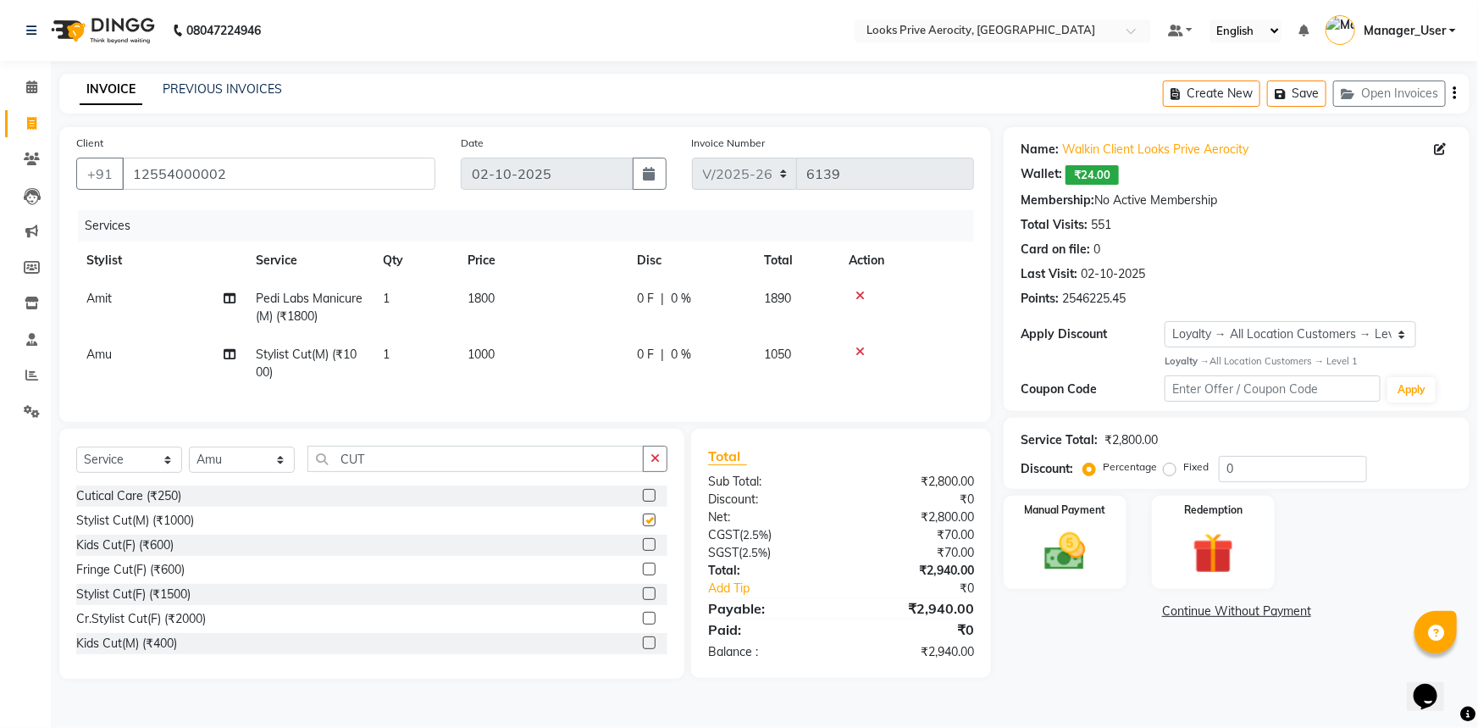
checkbox input "false"
click at [414, 466] on input "CUT" at bounding box center [475, 458] width 336 height 26
type input "C"
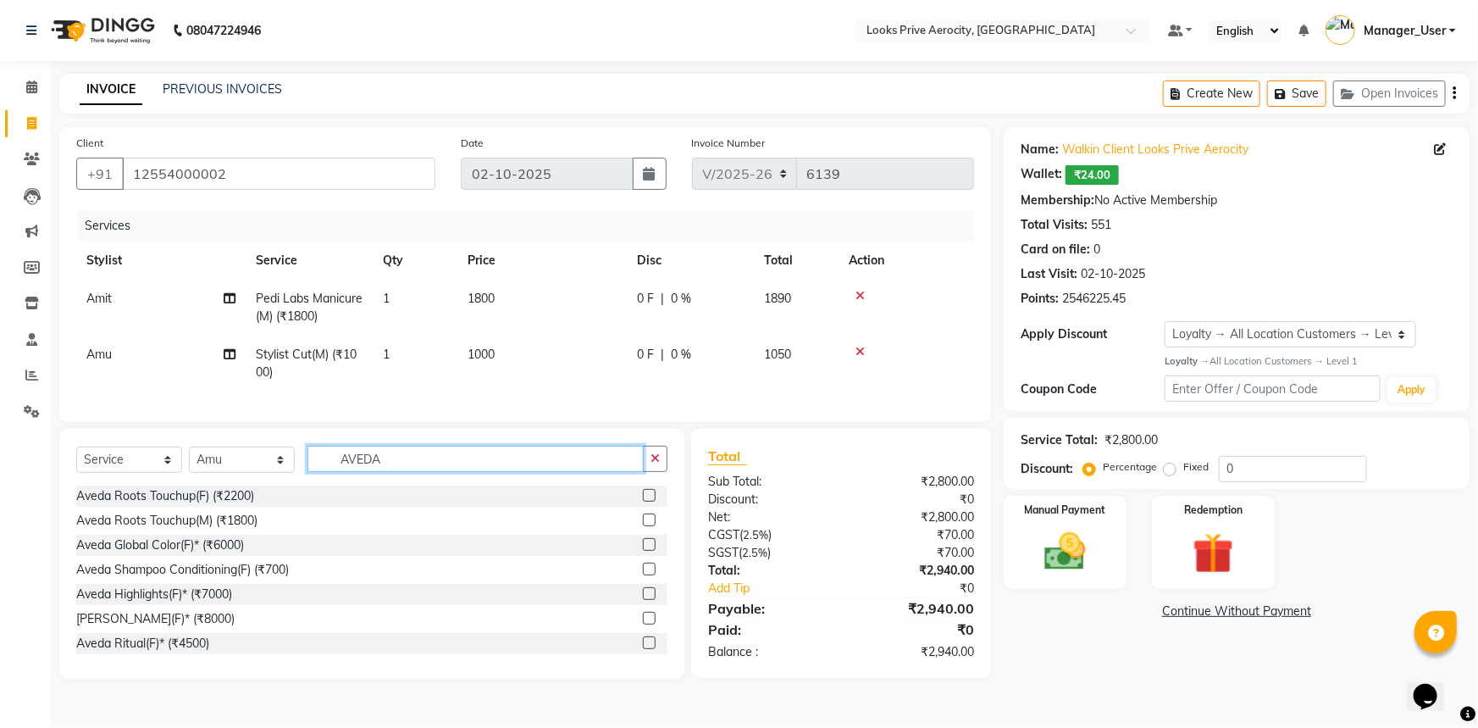
type input "AVEDA"
click at [643, 649] on label at bounding box center [649, 642] width 13 height 13
click at [643, 649] on input "checkbox" at bounding box center [648, 643] width 11 height 11
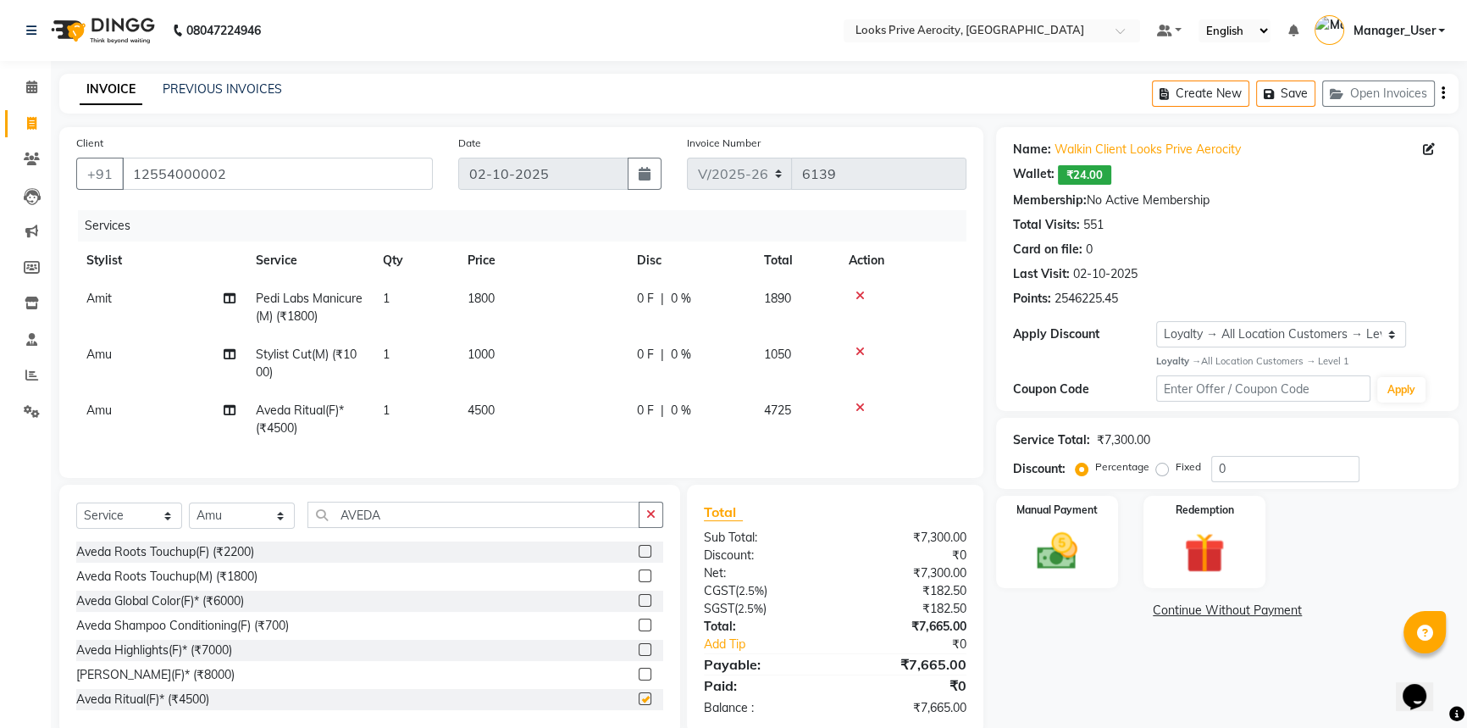
checkbox input "false"
click at [452, 412] on td "1" at bounding box center [415, 419] width 85 height 56
select select "65946"
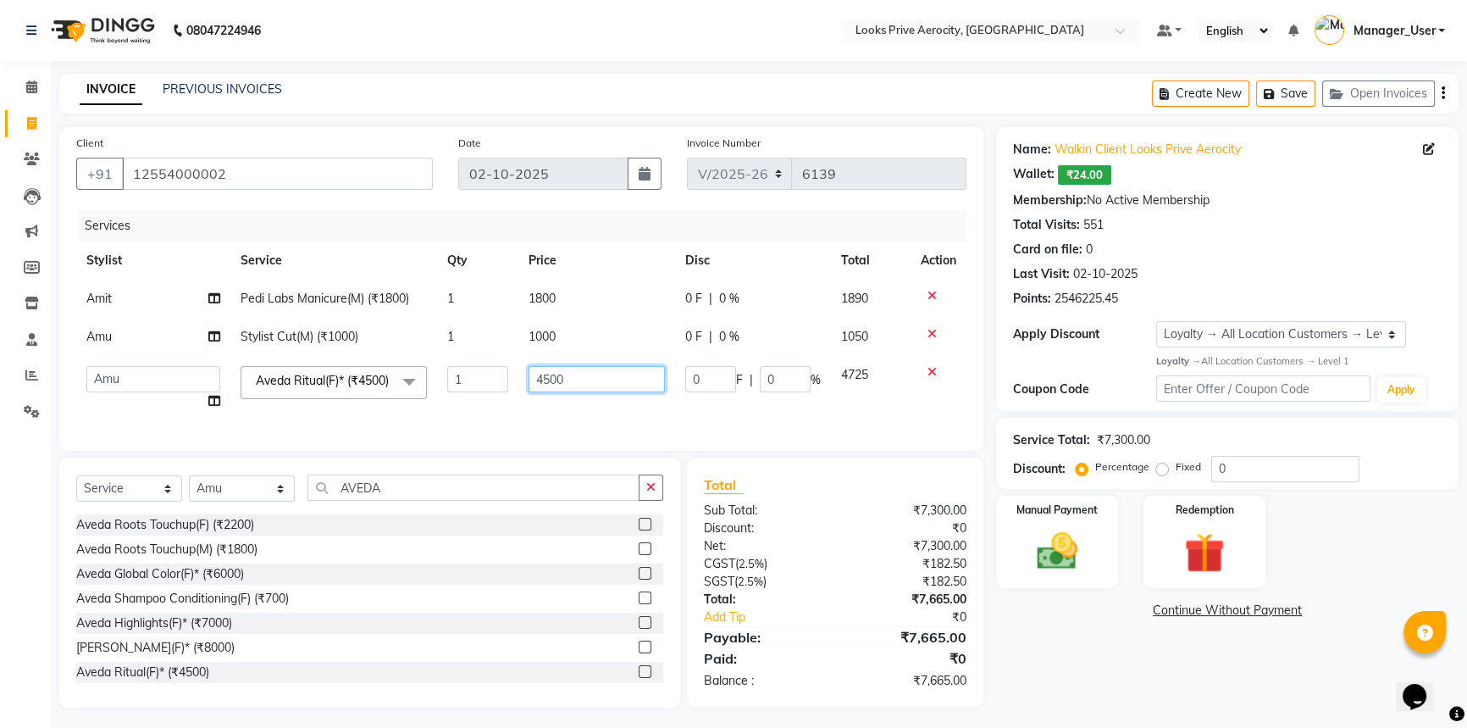
click at [554, 378] on input "4500" at bounding box center [596, 379] width 136 height 26
click at [552, 378] on input "4500" at bounding box center [596, 379] width 136 height 26
type input "5000"
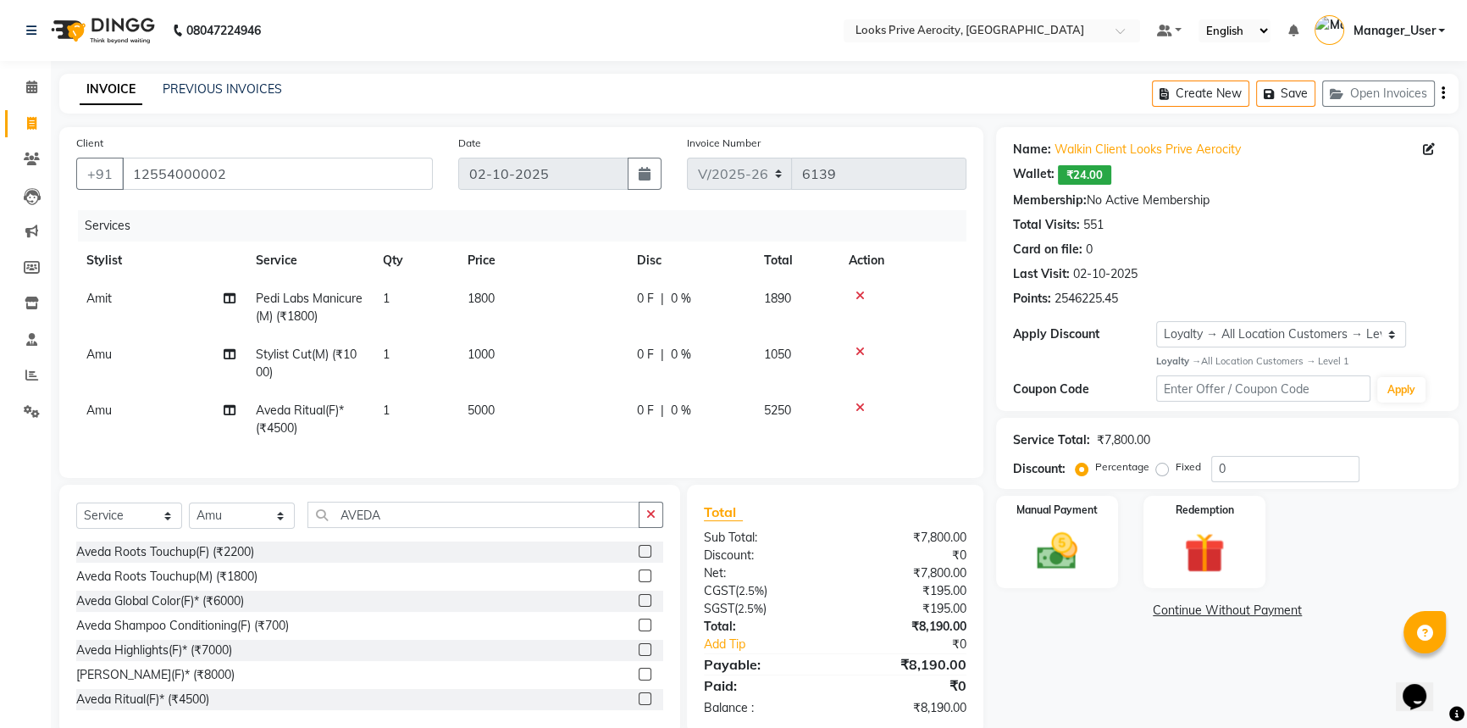
click at [566, 421] on td "5000" at bounding box center [541, 419] width 169 height 56
select select "65946"
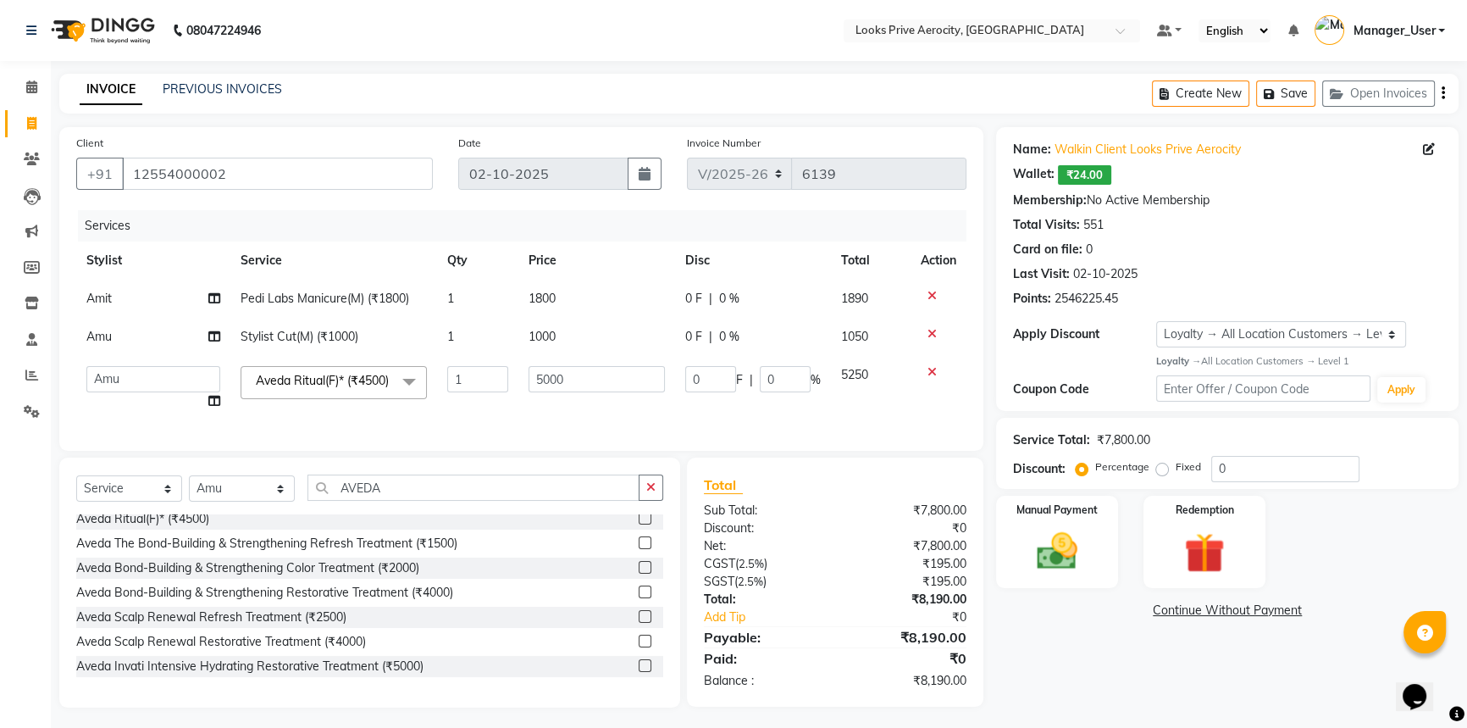
scroll to position [24, 0]
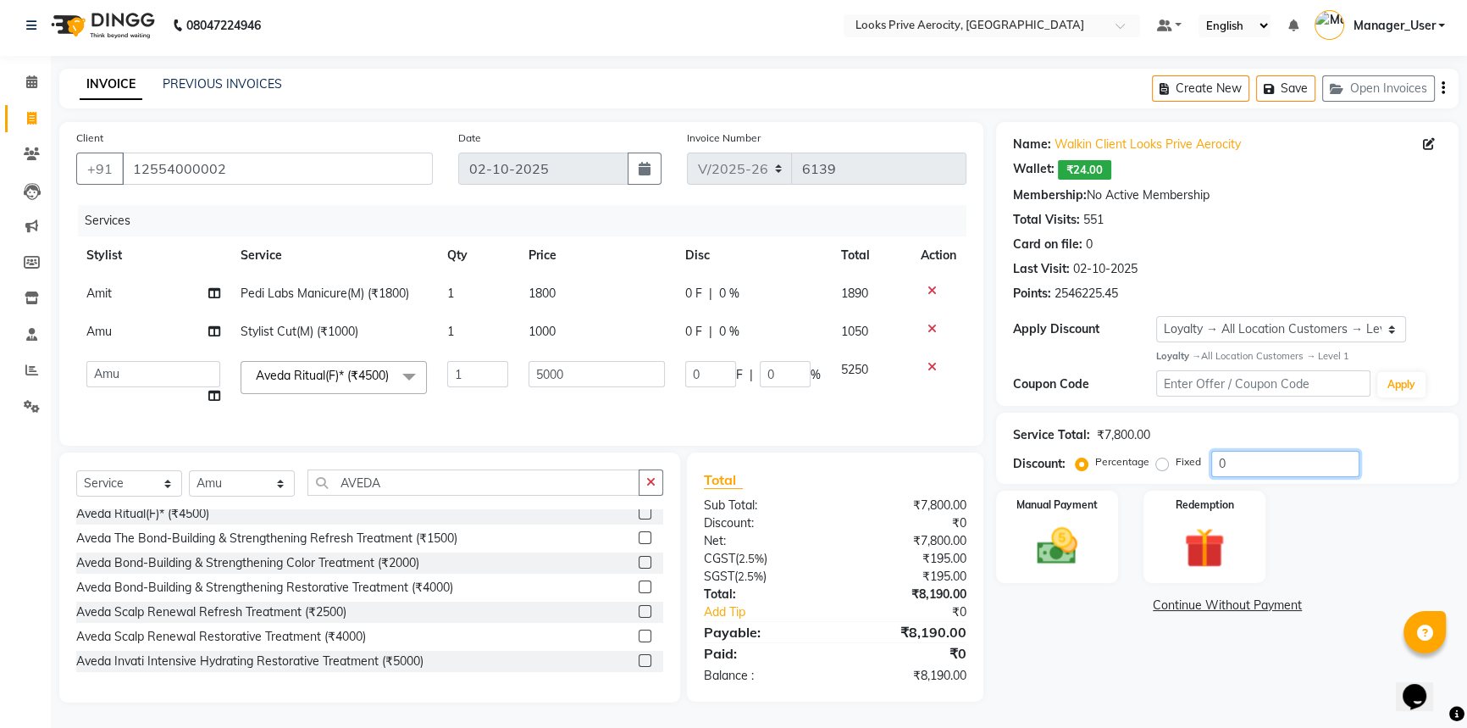
click at [1211, 451] on input "0" at bounding box center [1285, 464] width 148 height 26
type input "20"
type input "1000"
type input "20"
type input "0"
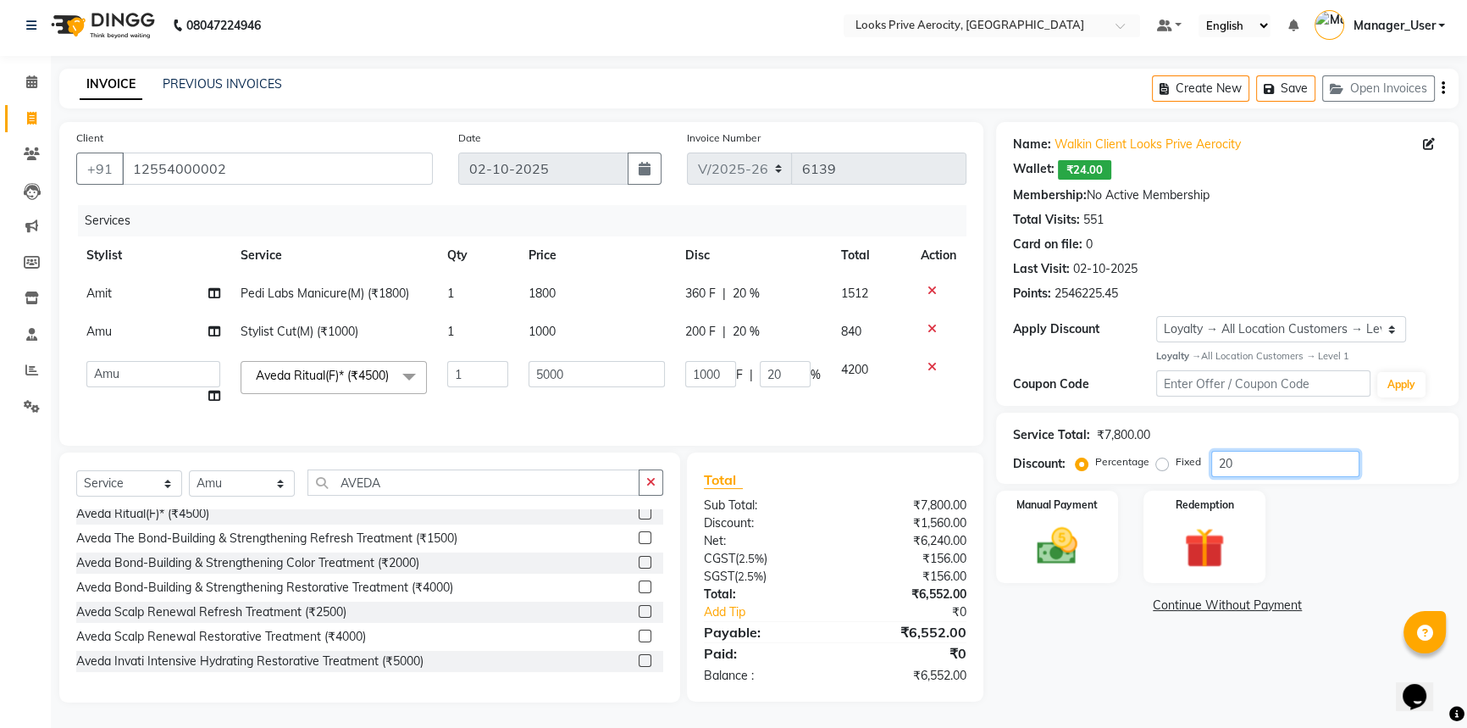
type input "0"
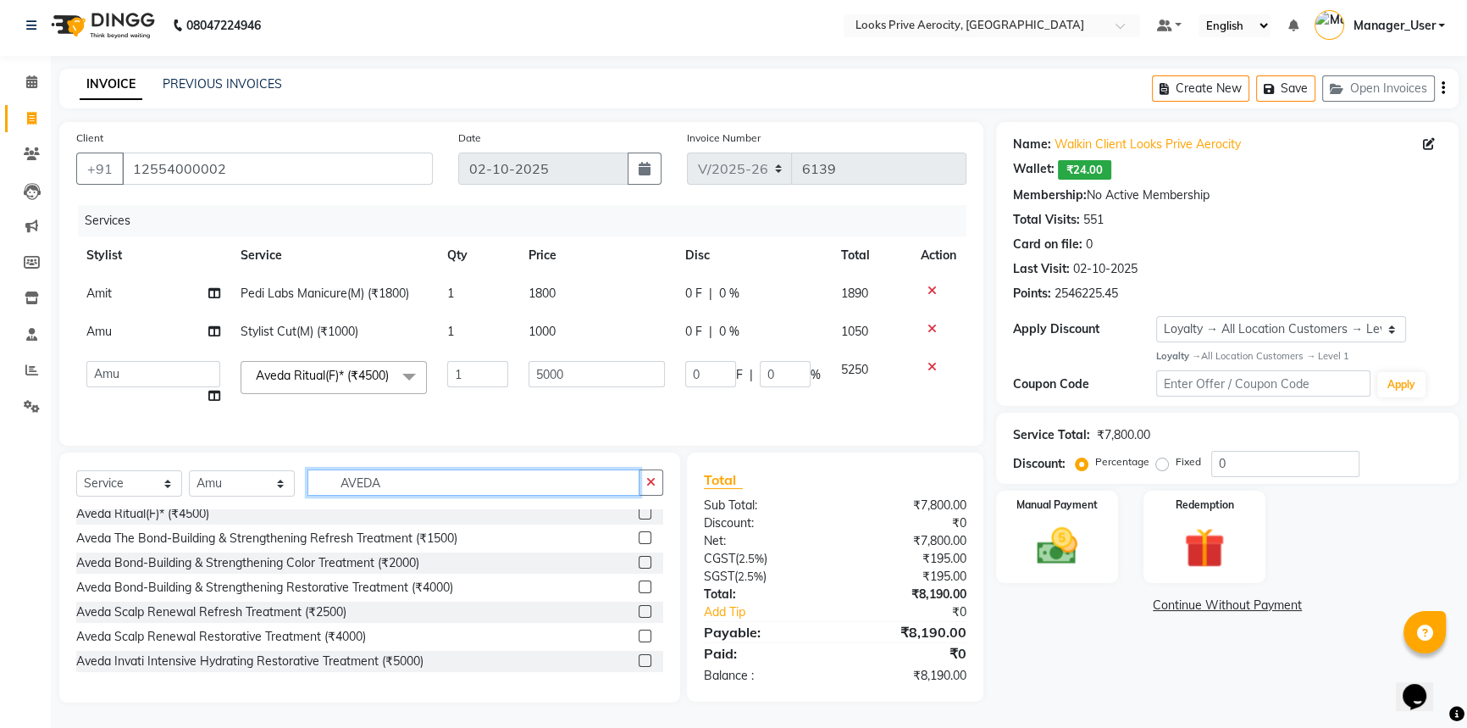
click at [418, 486] on input "AVEDA" at bounding box center [473, 482] width 332 height 26
type input "A"
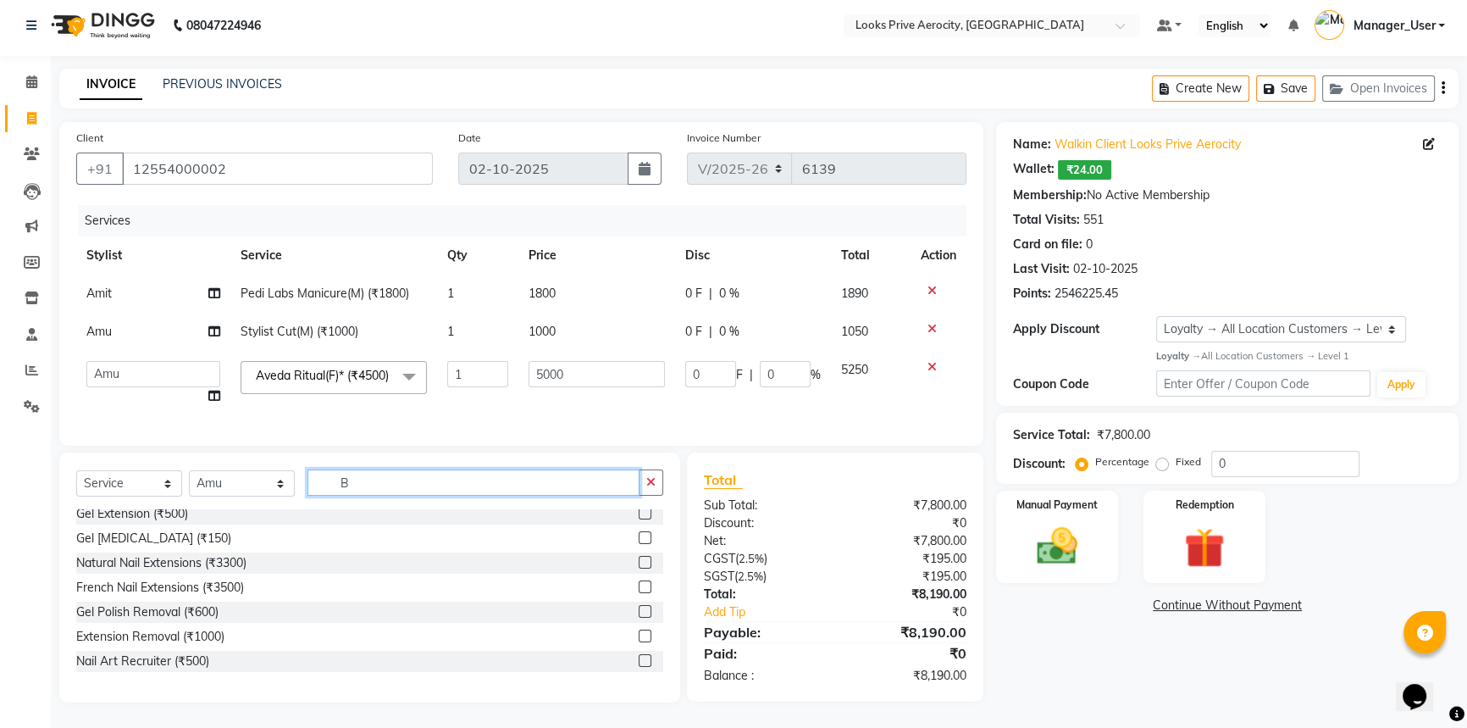
scroll to position [0, 0]
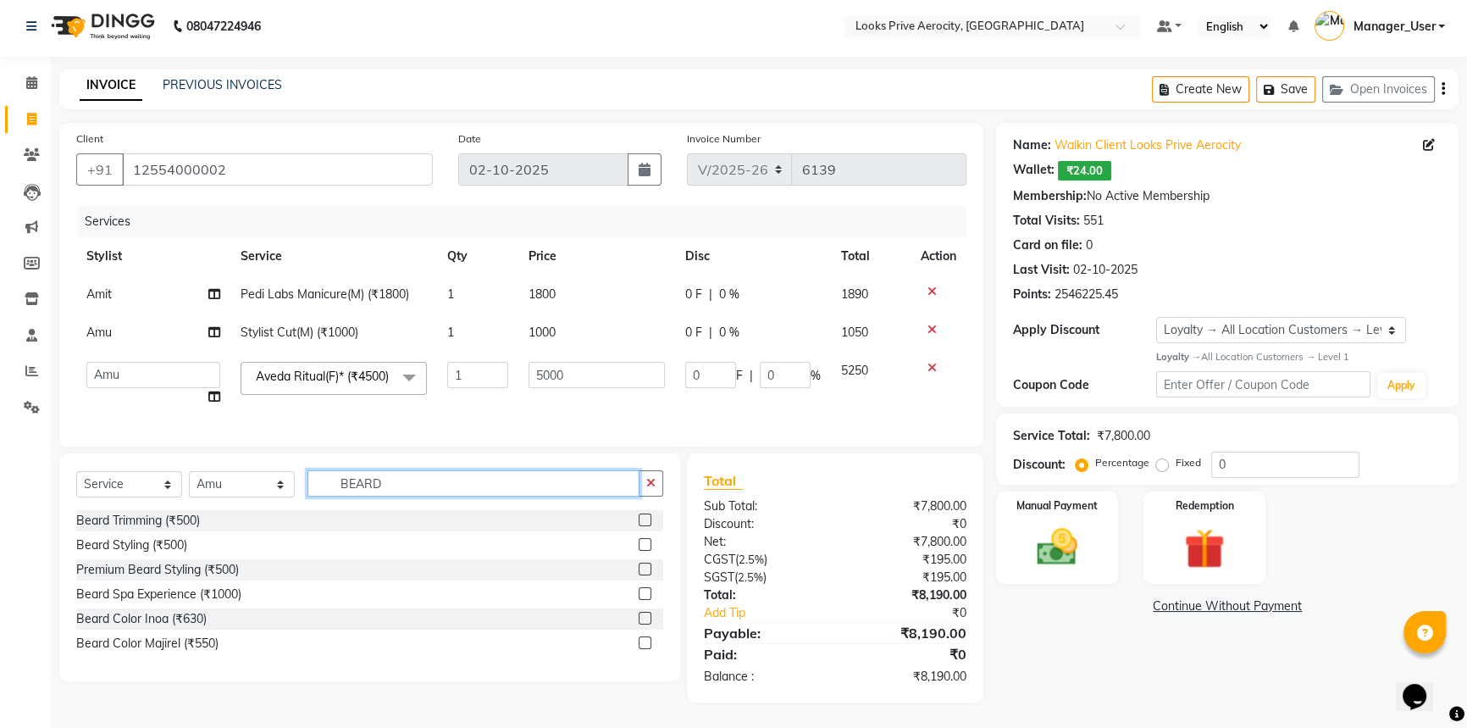
type input "BEARD"
click at [639, 517] on label at bounding box center [645, 519] width 13 height 13
click at [639, 517] on input "checkbox" at bounding box center [644, 520] width 11 height 11
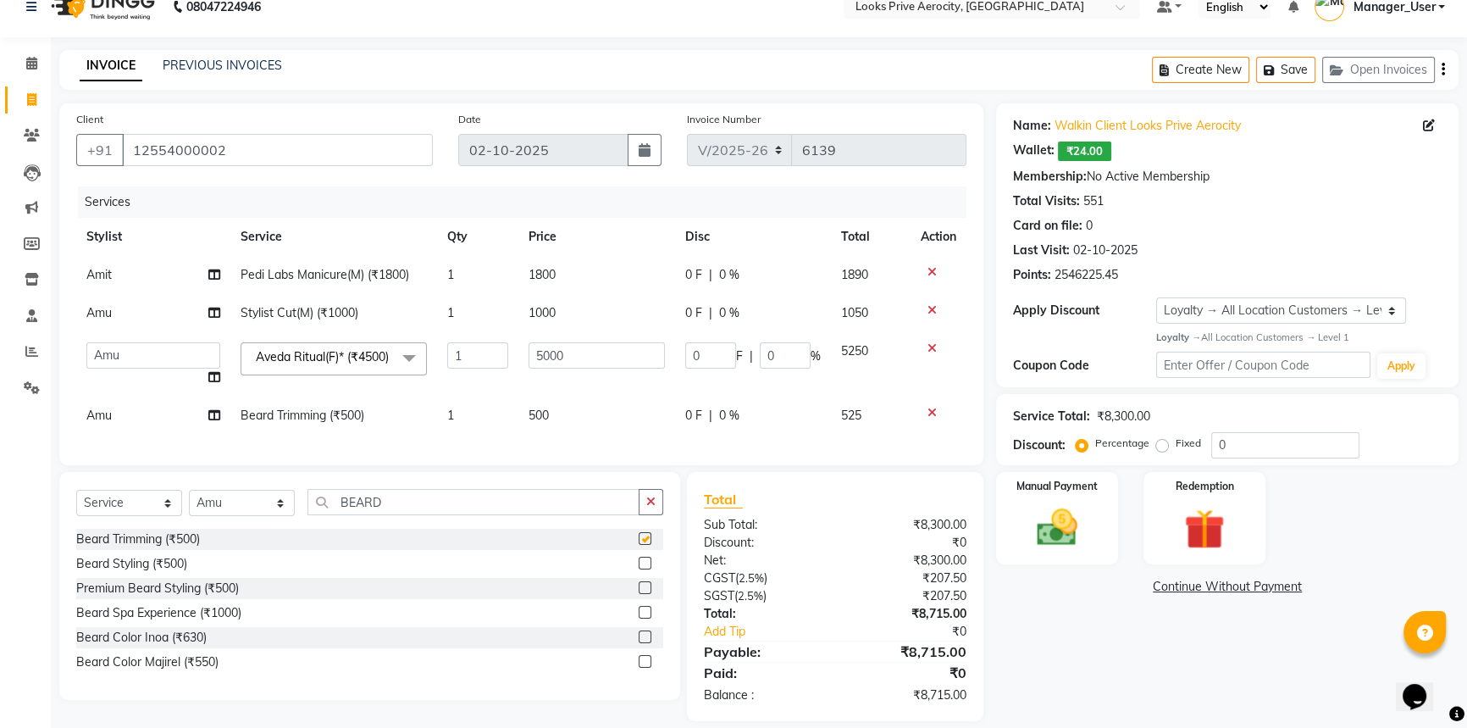
checkbox input "false"
click at [470, 311] on td "1" at bounding box center [477, 313] width 81 height 38
select select "65946"
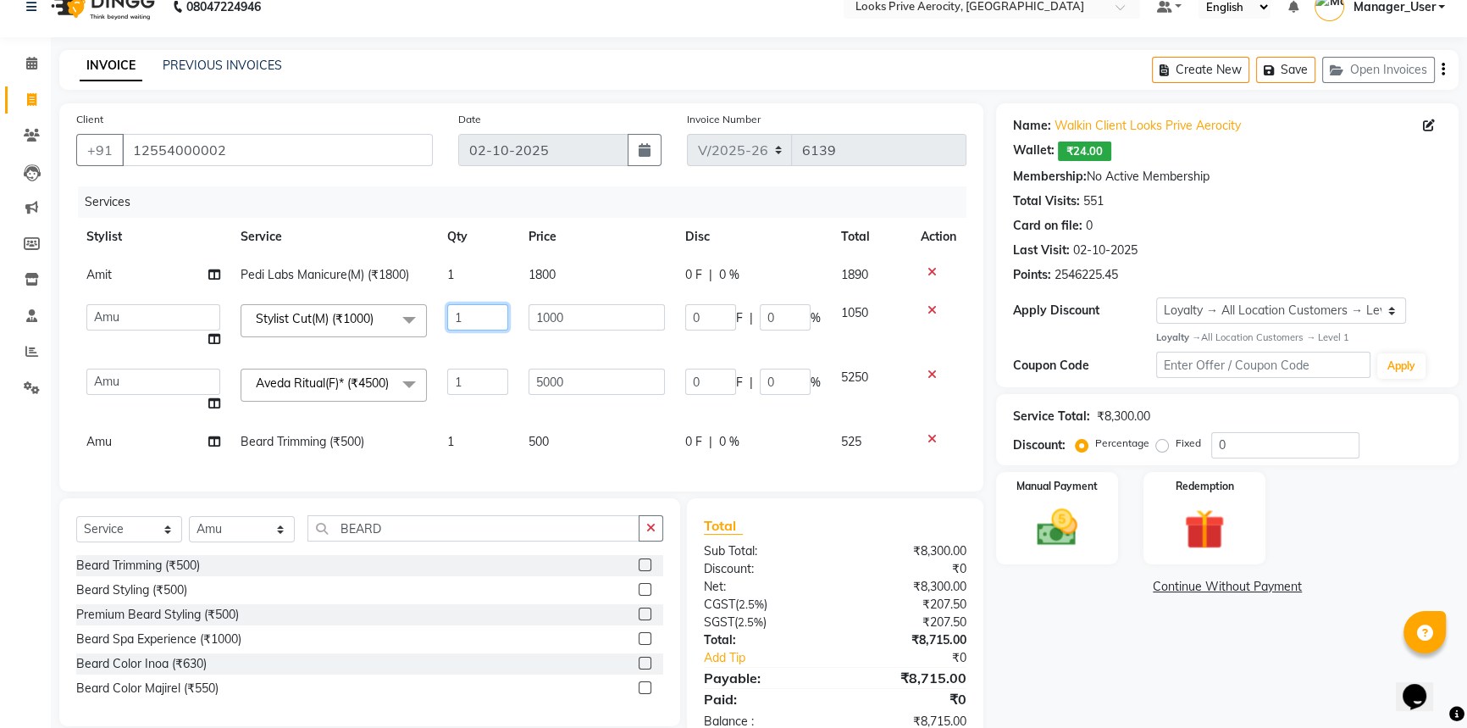
click at [501, 315] on input "1" at bounding box center [477, 317] width 61 height 26
type input "2"
drag, startPoint x: 1103, startPoint y: 654, endPoint x: 938, endPoint y: 578, distance: 181.1
click at [1088, 639] on div "Name: Walkin Client Looks Prive Aerocity Wallet: ₹24.00 Membership: No Active M…" at bounding box center [1233, 425] width 475 height 644
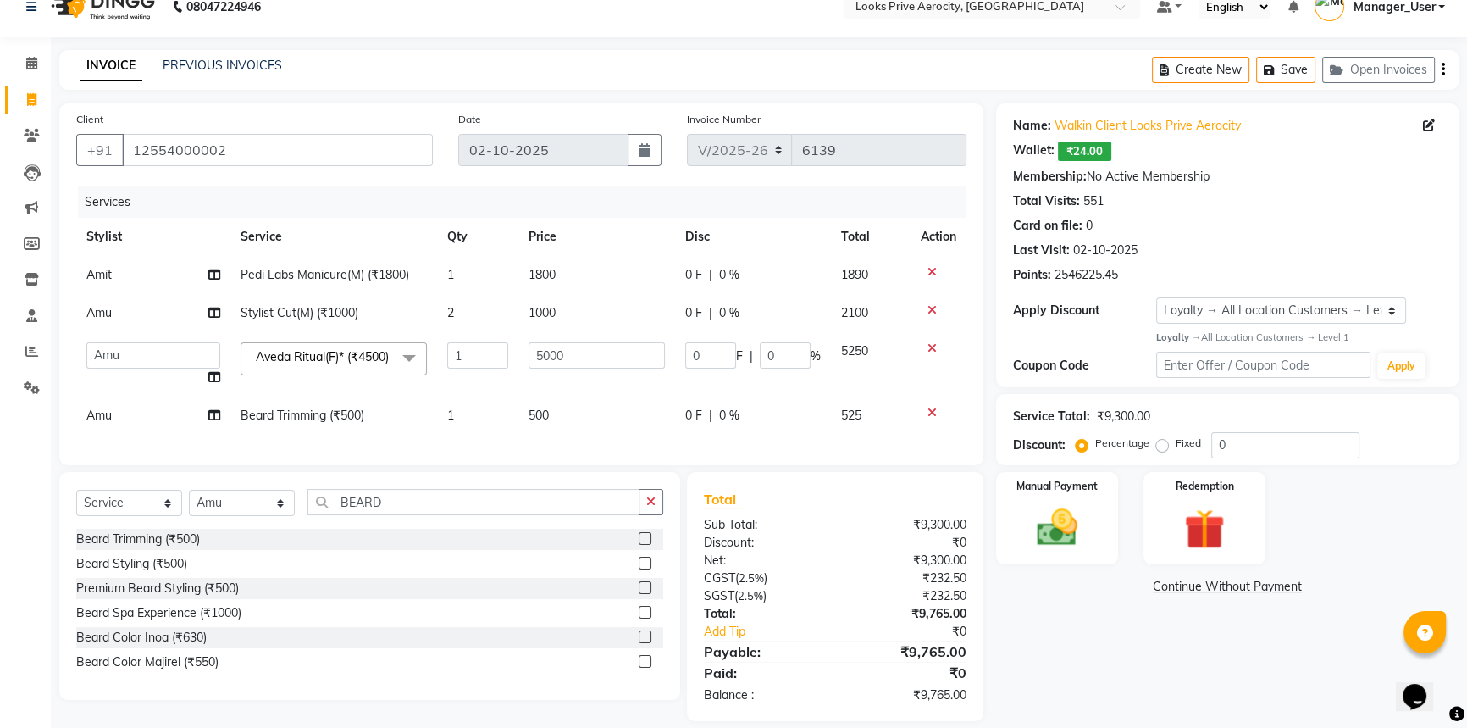
click at [932, 416] on icon at bounding box center [931, 413] width 9 height 12
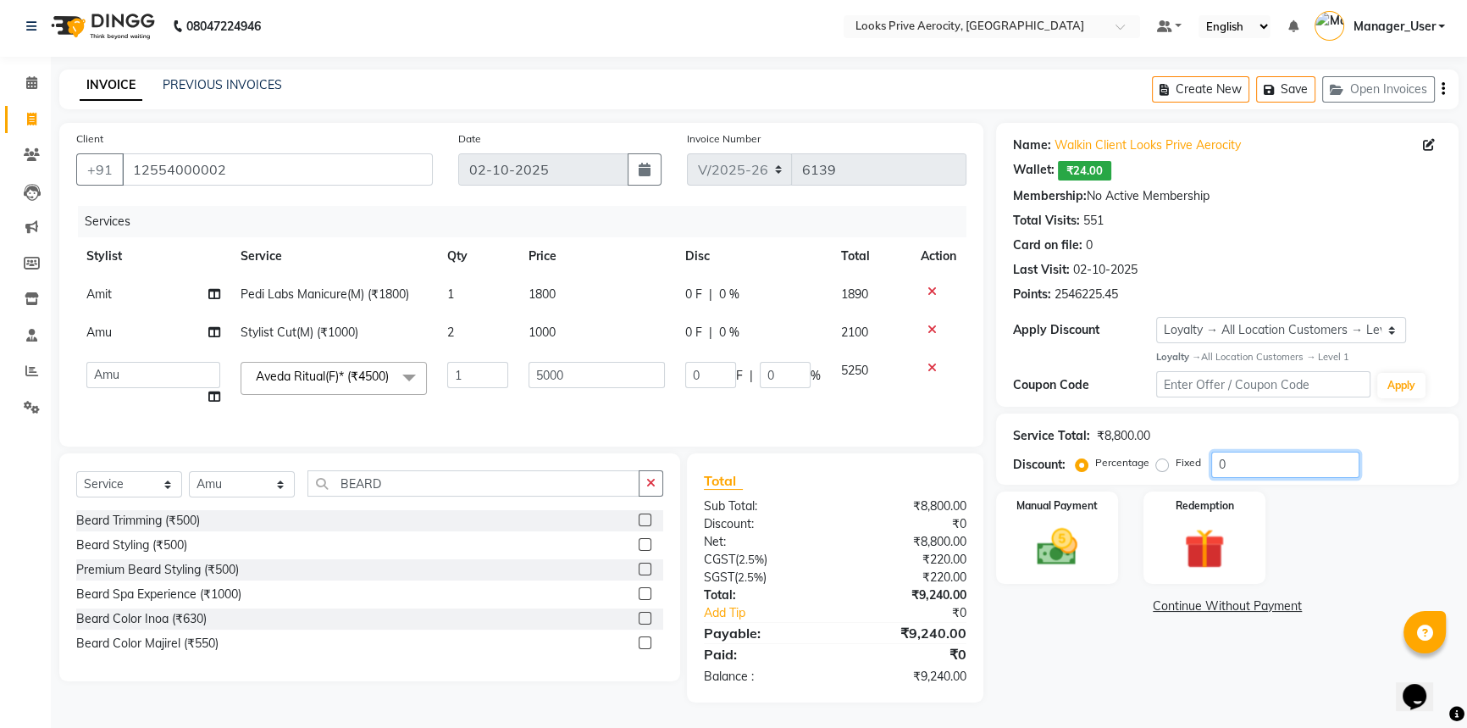
click at [1211, 451] on input "0" at bounding box center [1285, 464] width 148 height 26
type input "20"
type input "1000"
type input "20"
type input "0"
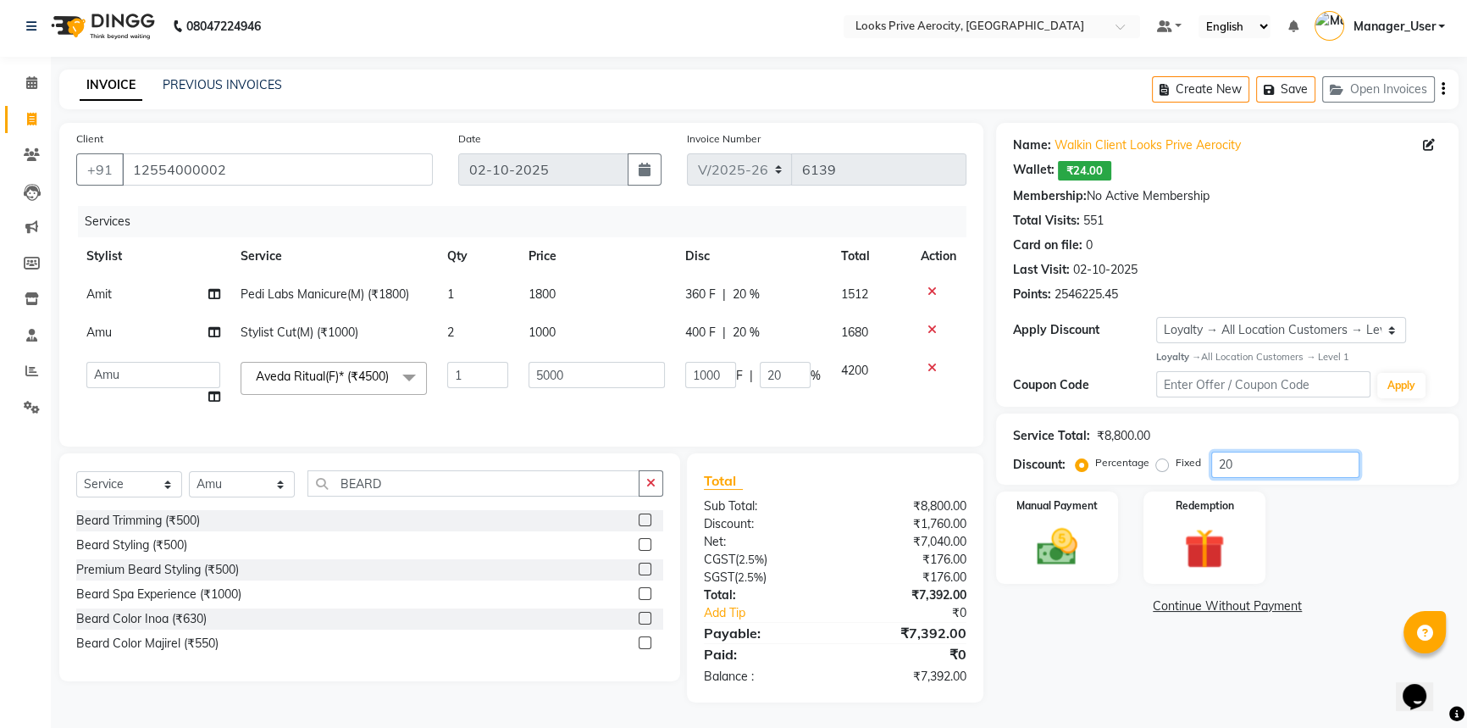
type input "0"
click at [645, 518] on label at bounding box center [645, 519] width 13 height 13
click at [645, 518] on input "checkbox" at bounding box center [644, 520] width 11 height 11
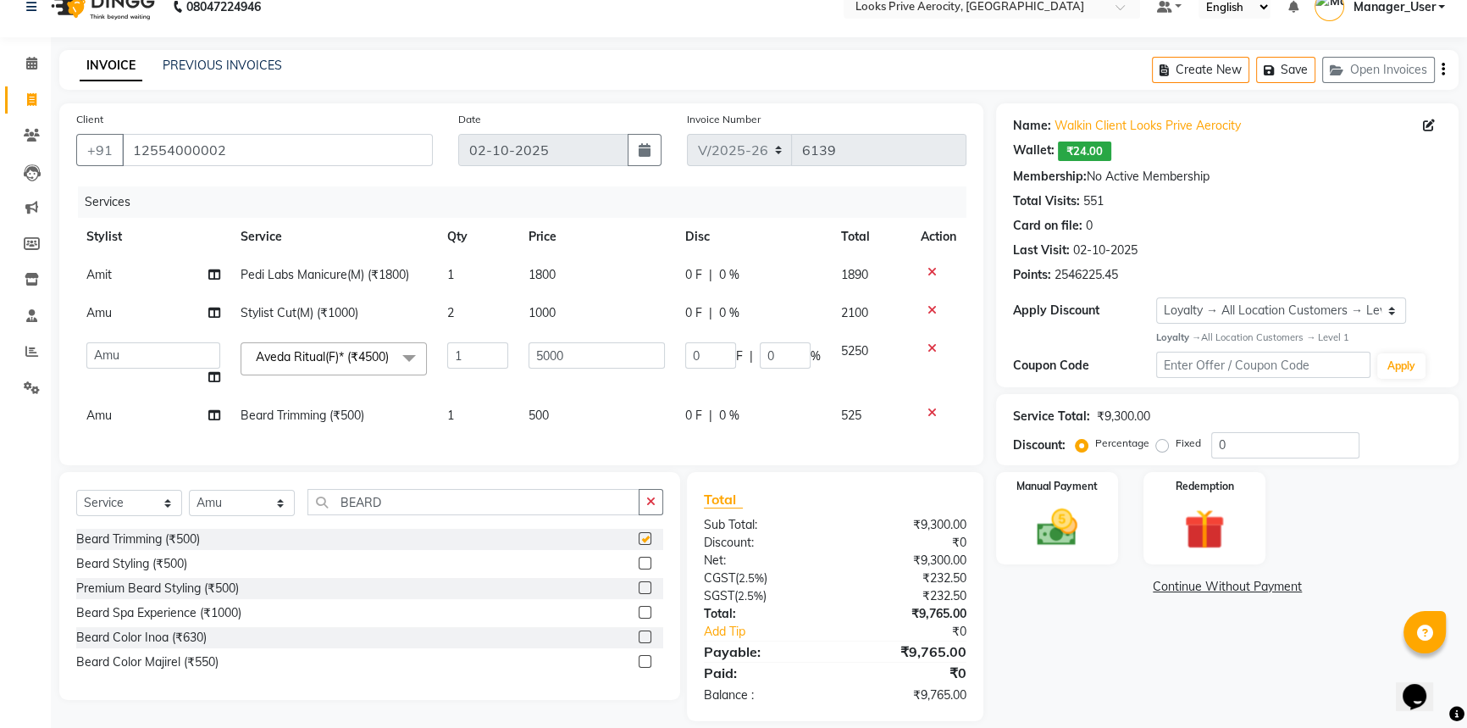
checkbox input "false"
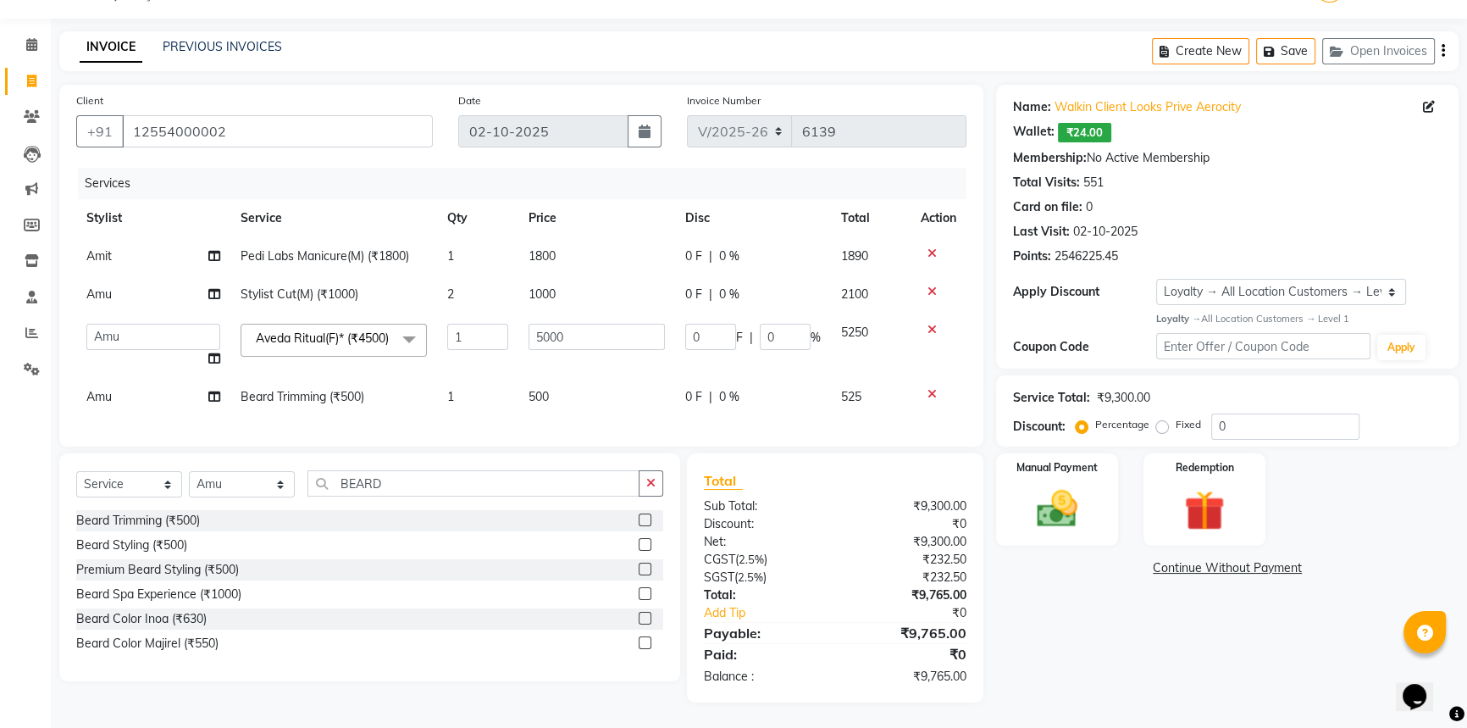
scroll to position [61, 0]
click at [1061, 484] on img at bounding box center [1057, 508] width 69 height 48
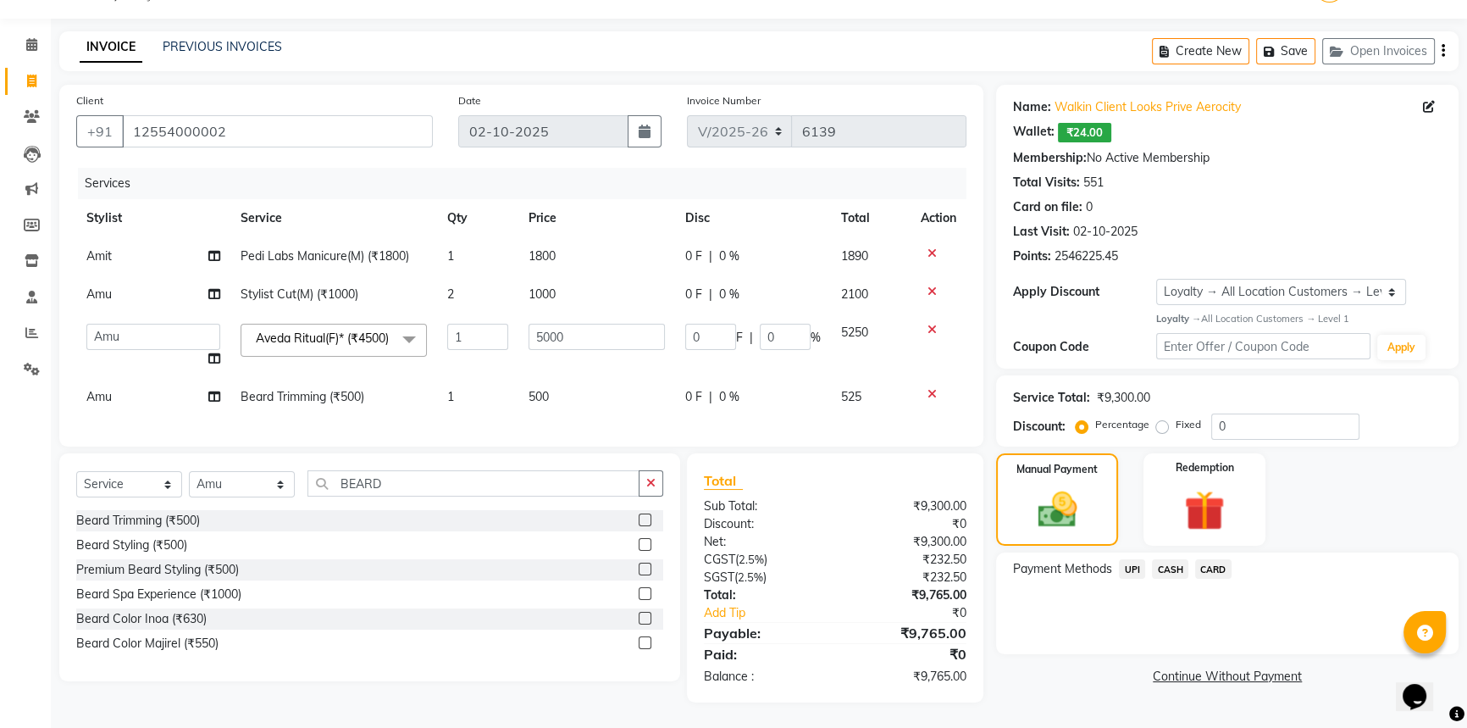
click at [1213, 559] on span "CARD" at bounding box center [1213, 568] width 36 height 19
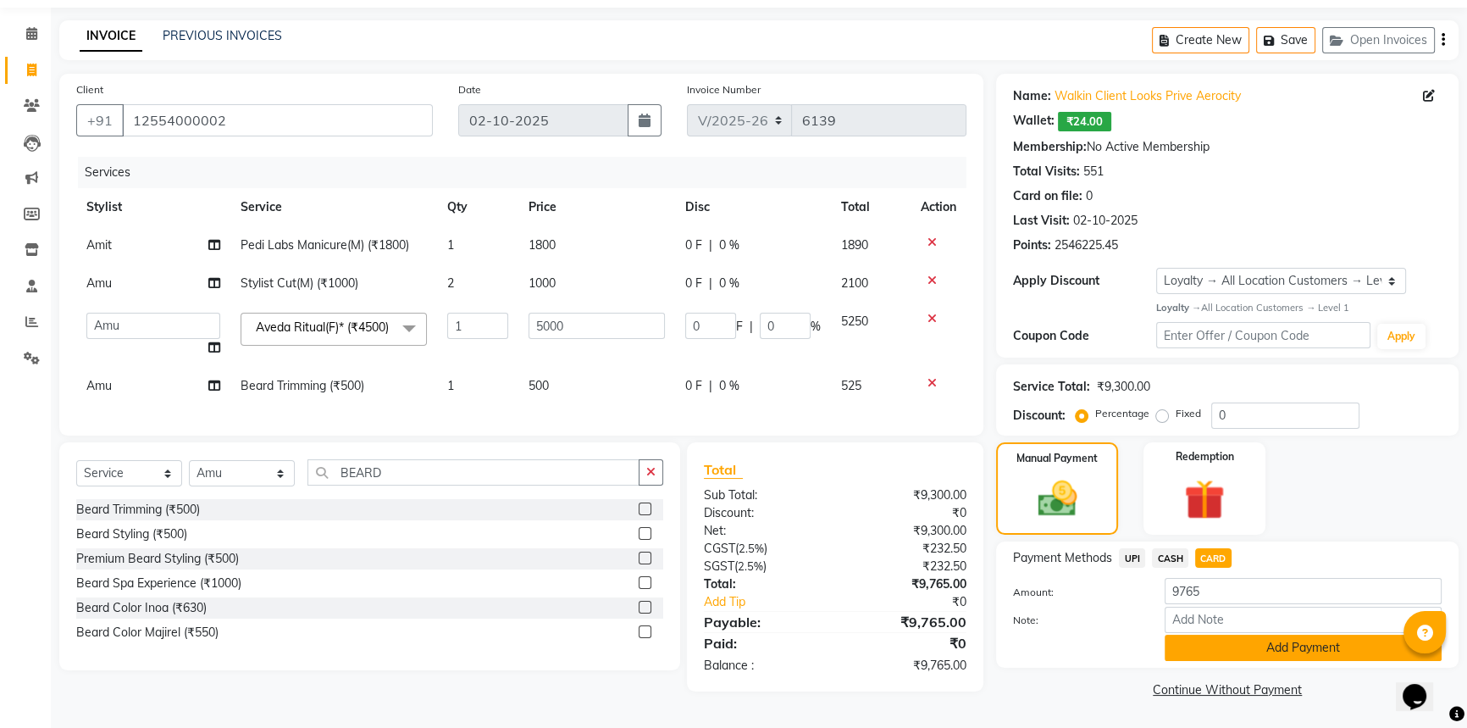
click at [1234, 639] on button "Add Payment" at bounding box center [1303, 647] width 277 height 26
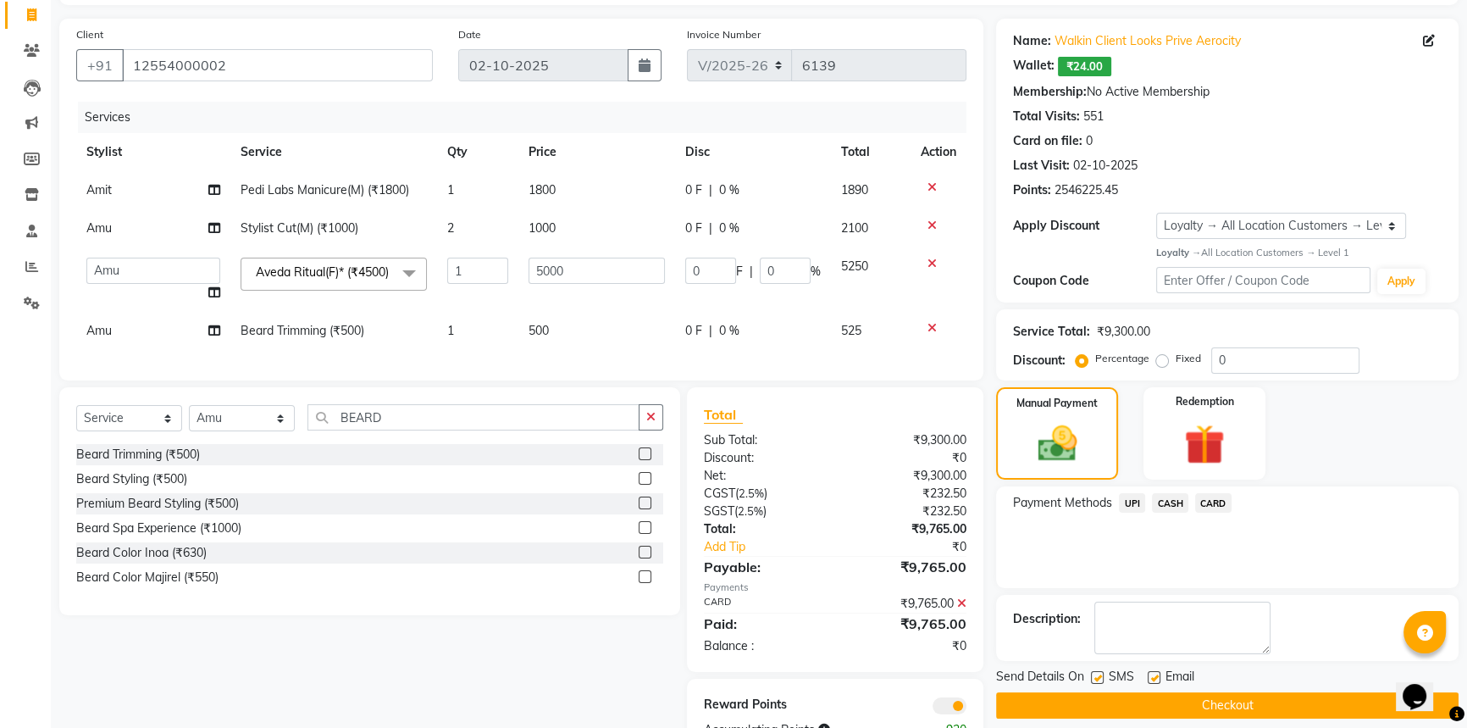
scroll to position [181, 0]
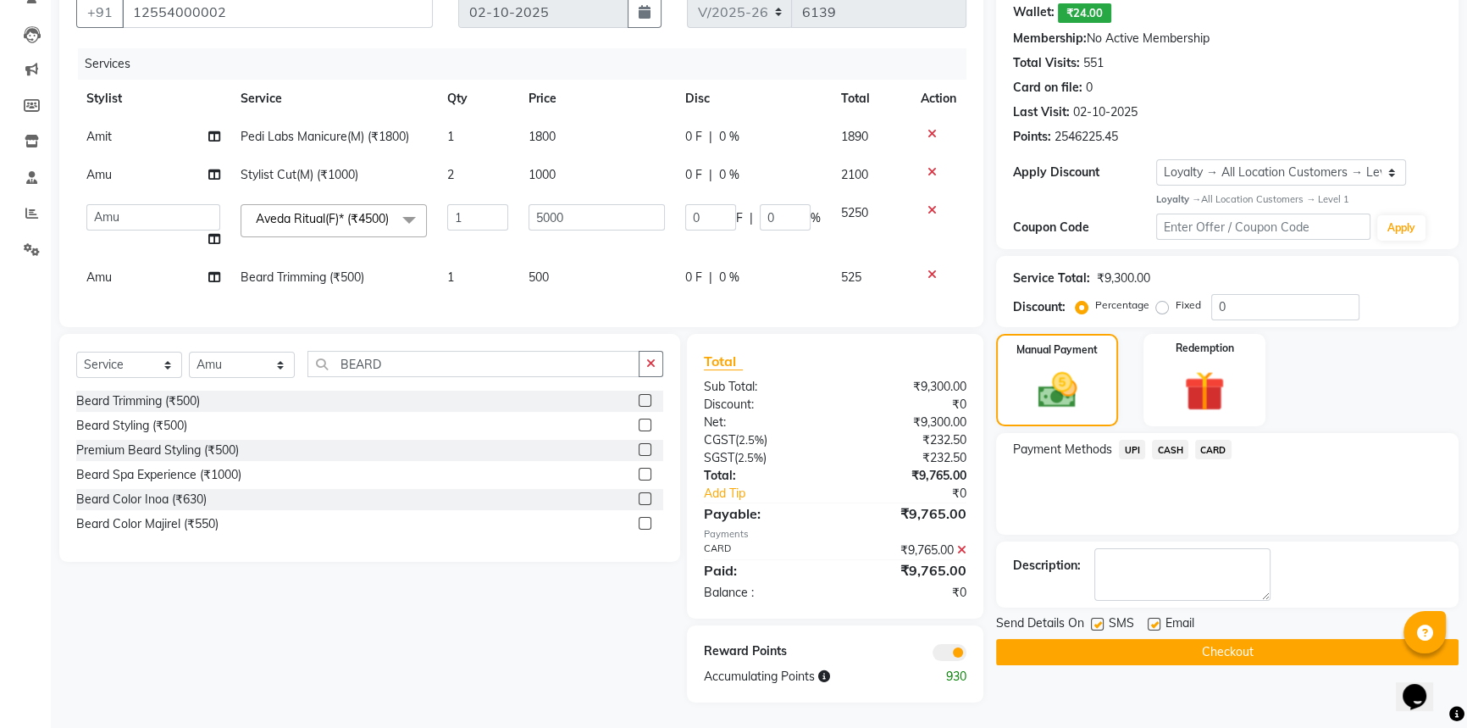
click at [1101, 617] on label at bounding box center [1097, 623] width 13 height 13
click at [1101, 619] on input "checkbox" at bounding box center [1096, 624] width 11 height 11
checkbox input "false"
click at [1108, 639] on button "Checkout" at bounding box center [1227, 652] width 462 height 26
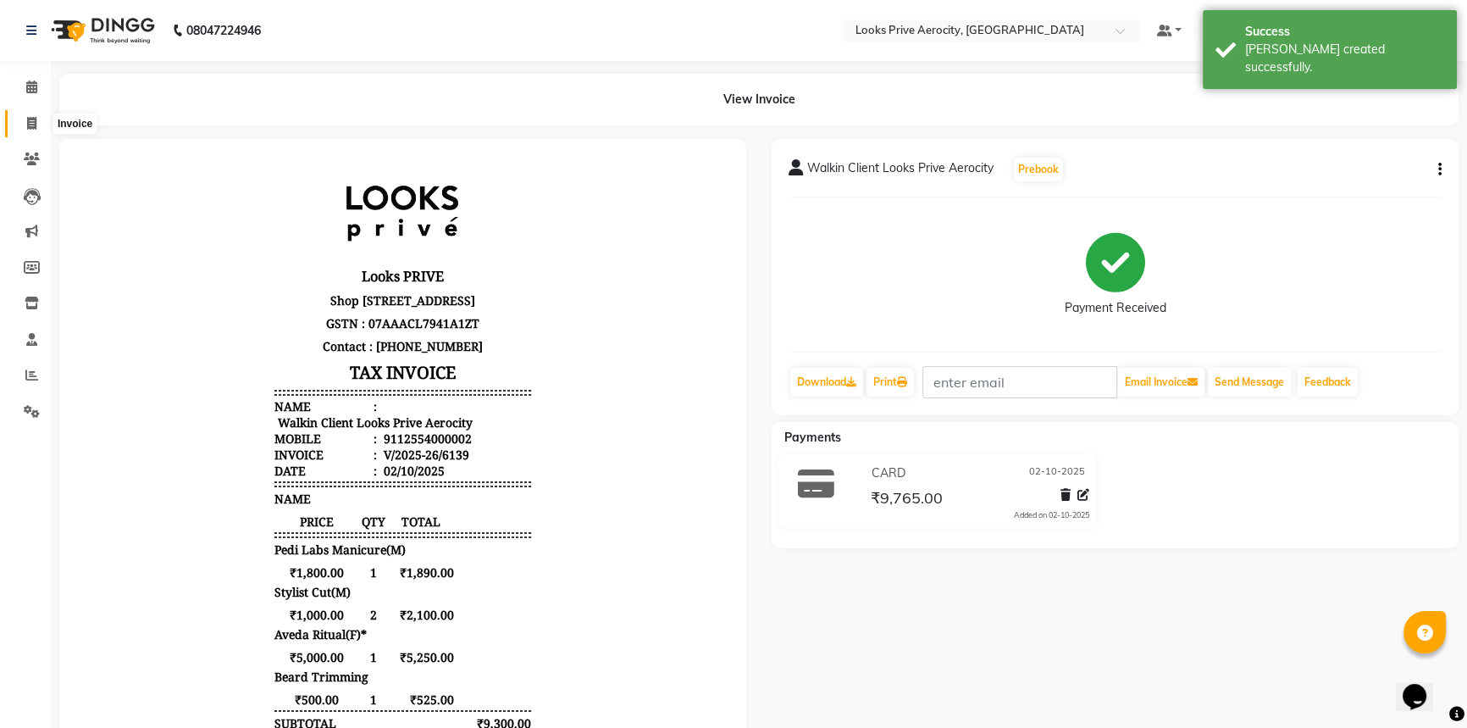
click at [31, 126] on icon at bounding box center [31, 123] width 9 height 13
select select "service"
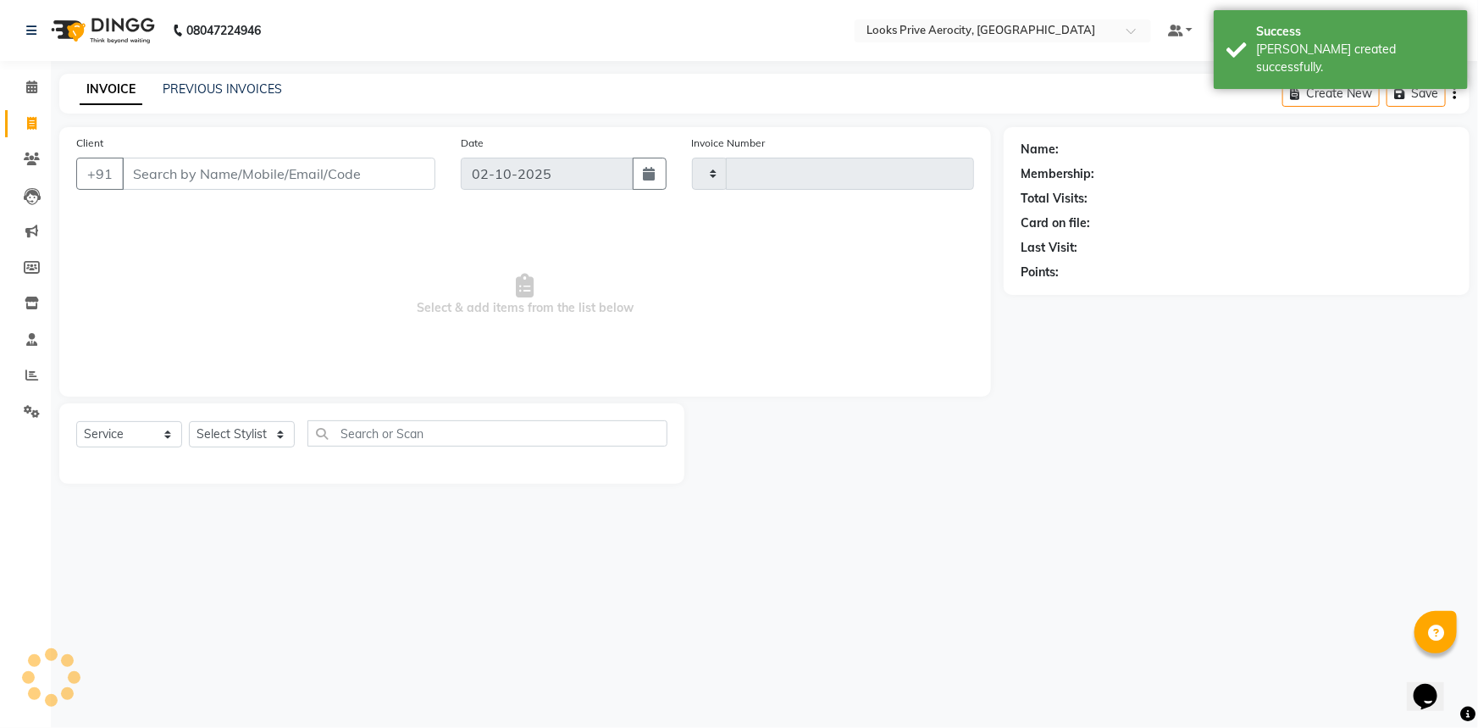
type input "6140"
select select "5913"
click at [249, 172] on input "Client" at bounding box center [278, 174] width 313 height 32
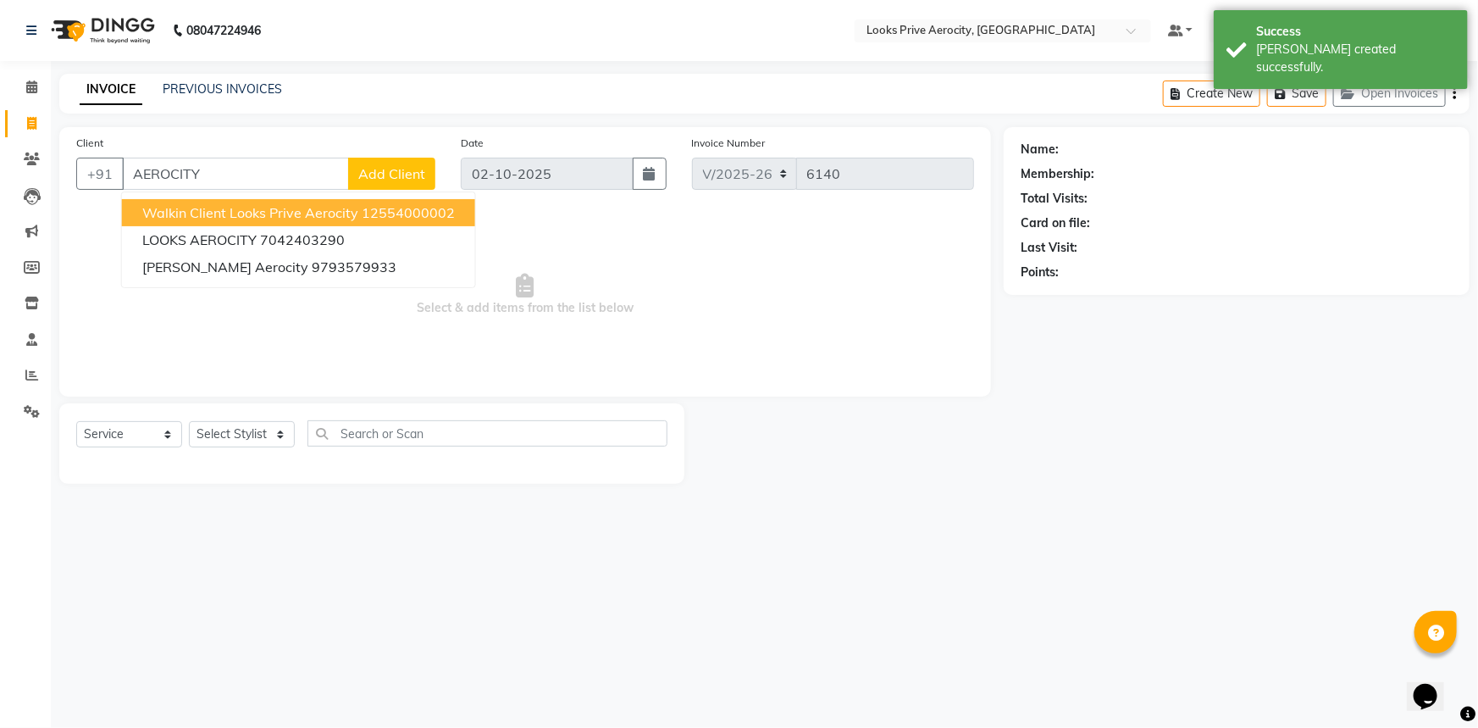
click at [225, 216] on span "Walkin Client Looks Prive Aerocity" at bounding box center [250, 212] width 216 height 17
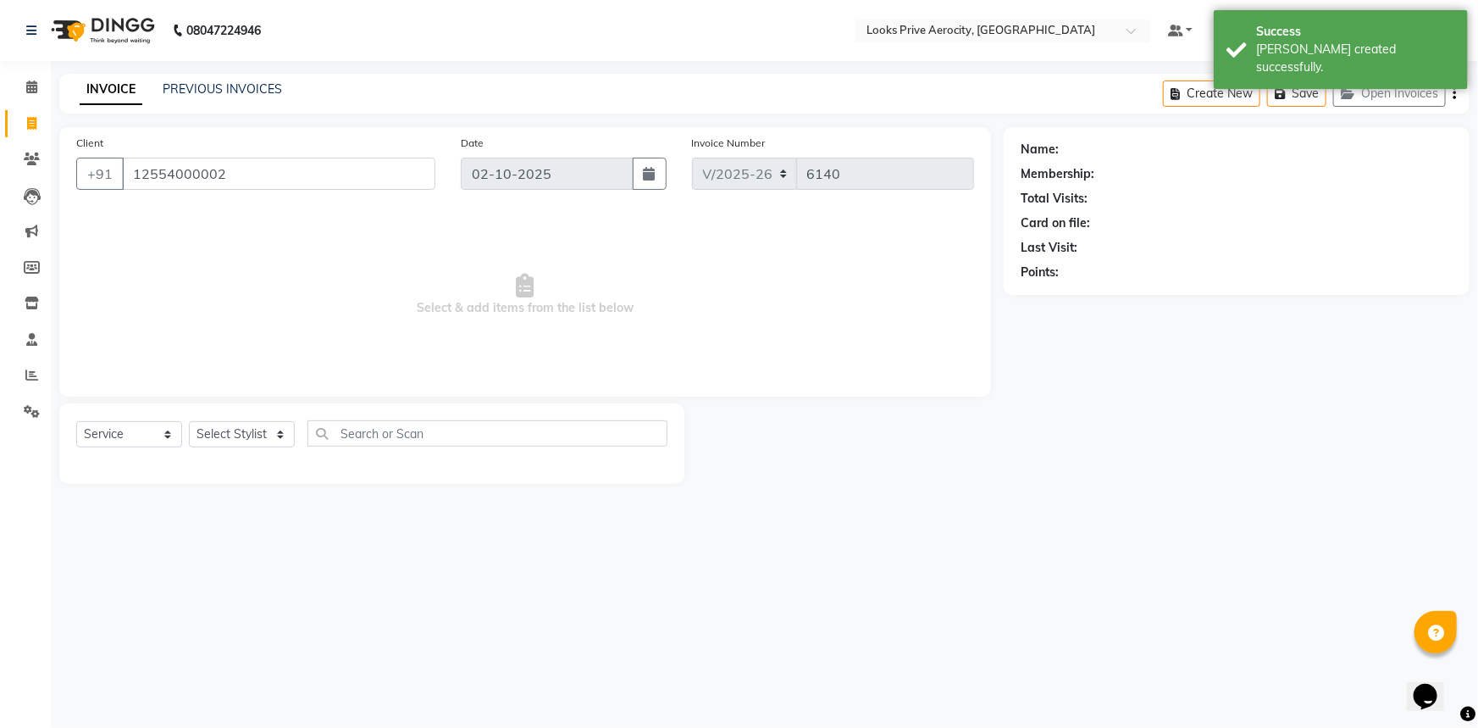
type input "12554000002"
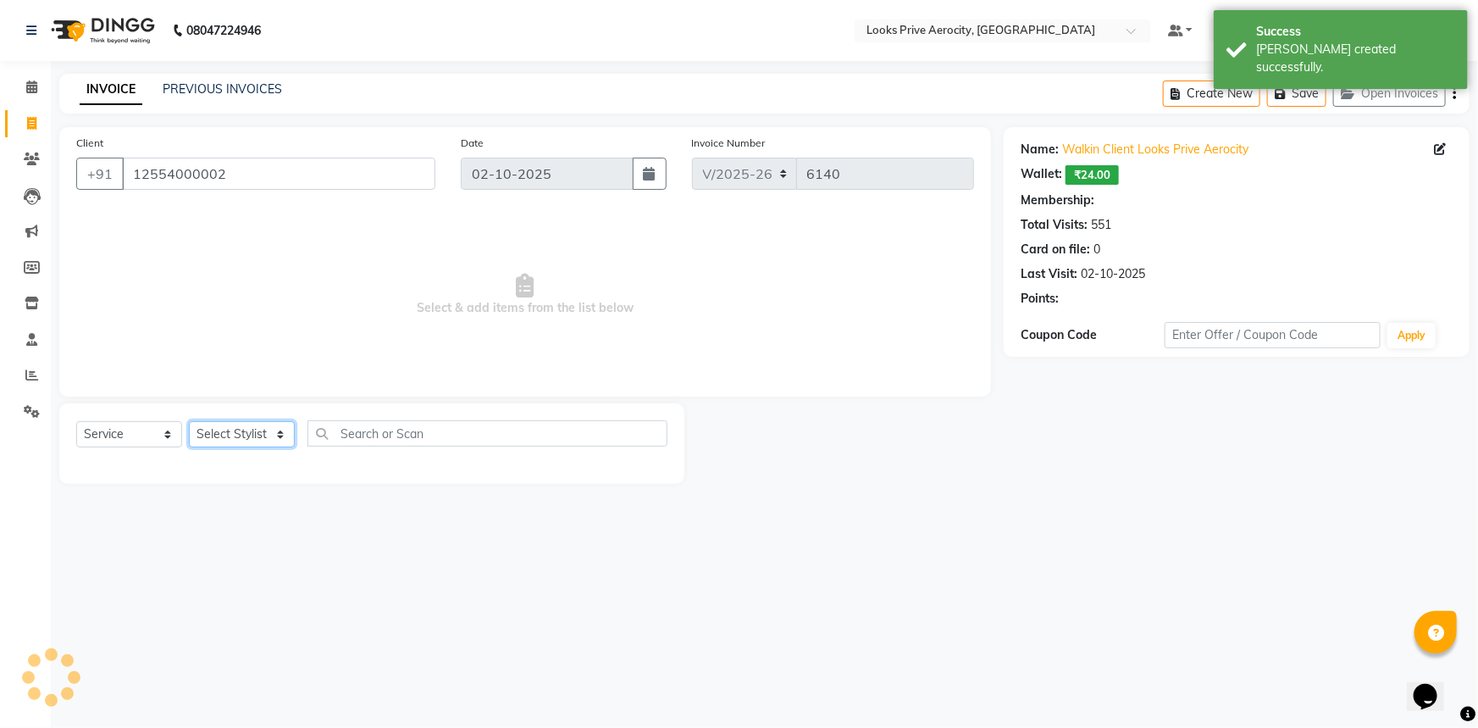
drag, startPoint x: 274, startPoint y: 438, endPoint x: 263, endPoint y: 422, distance: 19.0
click at [274, 438] on select "Select Stylist Aman_Barber Amit Amu Dharma [PERSON_NAME] Eric_asst [PERSON_NAME…" at bounding box center [242, 434] width 106 height 26
select select "1: Object"
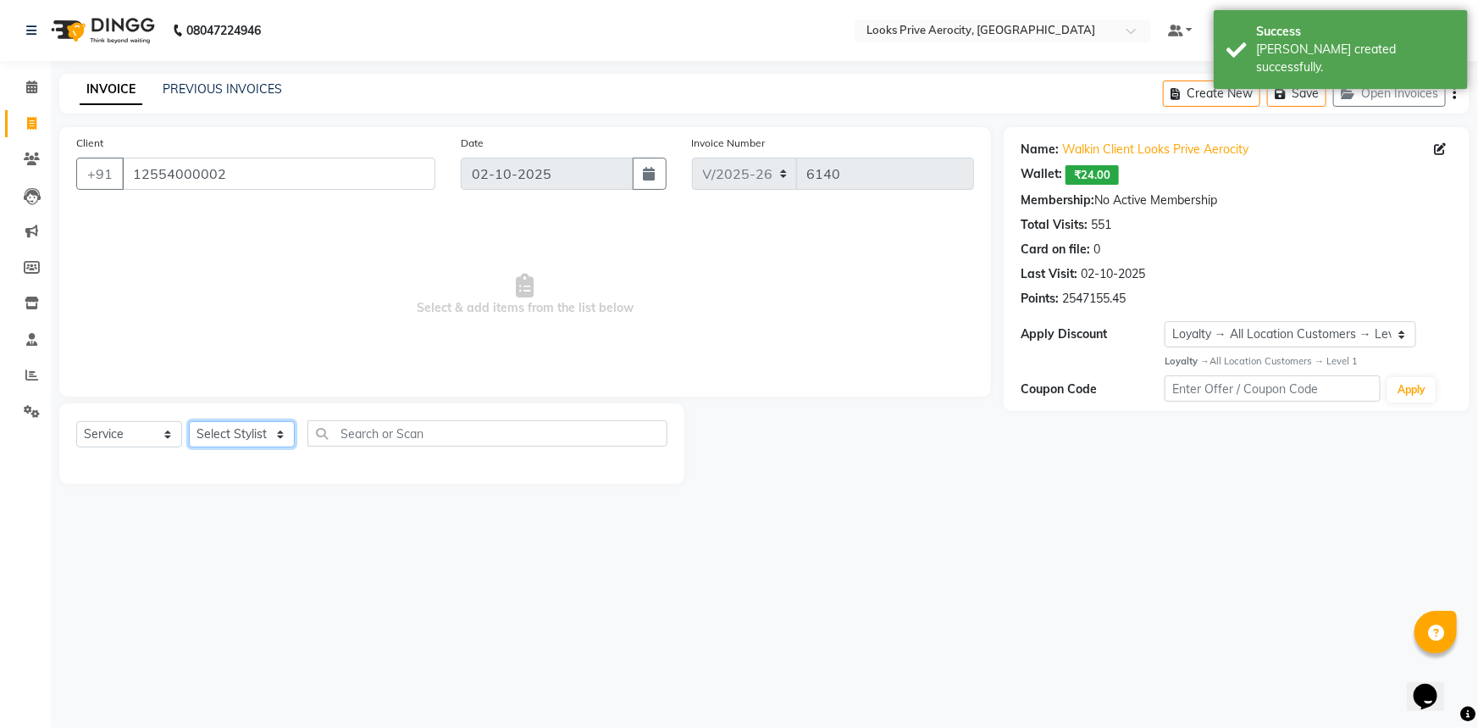
select select "65946"
click at [189, 421] on select "Select Stylist Aman_Barber Amit Amu Dharma [PERSON_NAME] Eric_asst [PERSON_NAME…" at bounding box center [242, 434] width 106 height 26
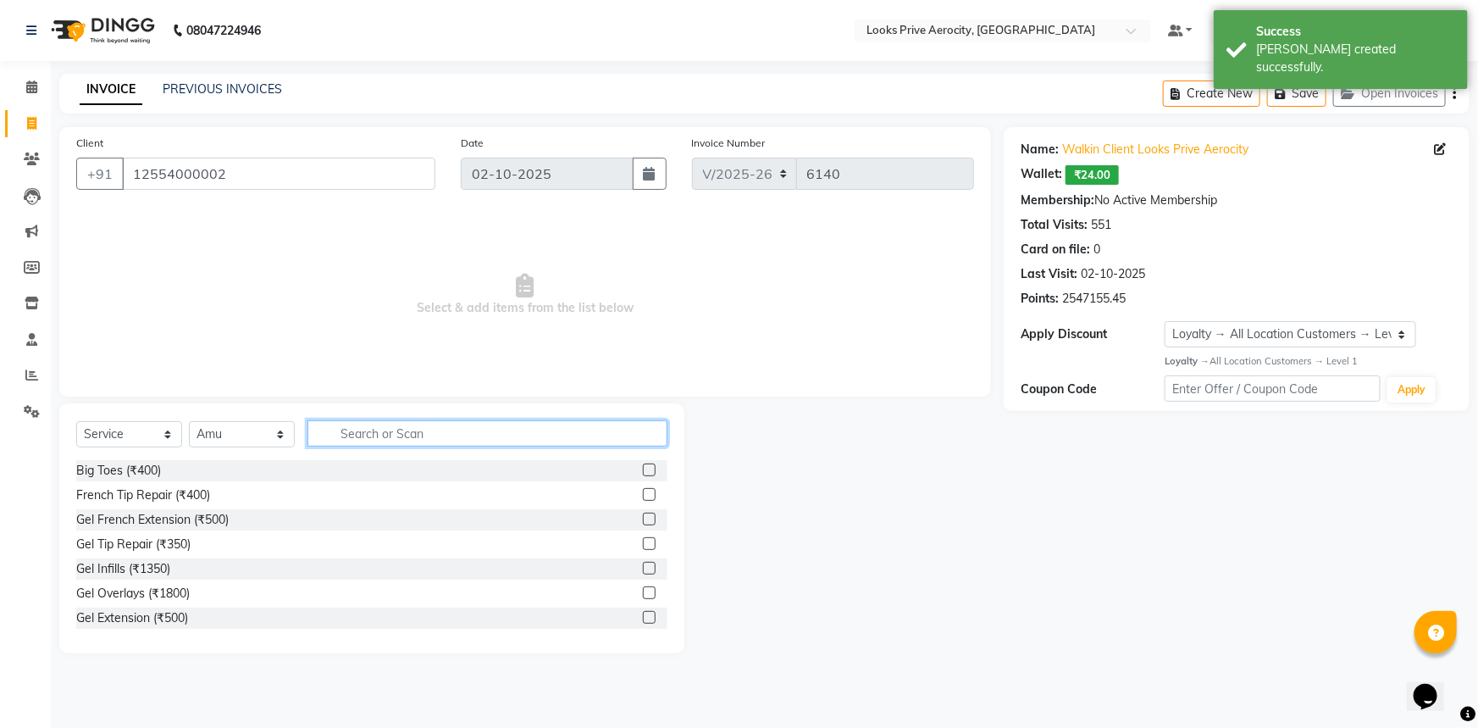
click at [403, 435] on input "text" at bounding box center [487, 433] width 360 height 26
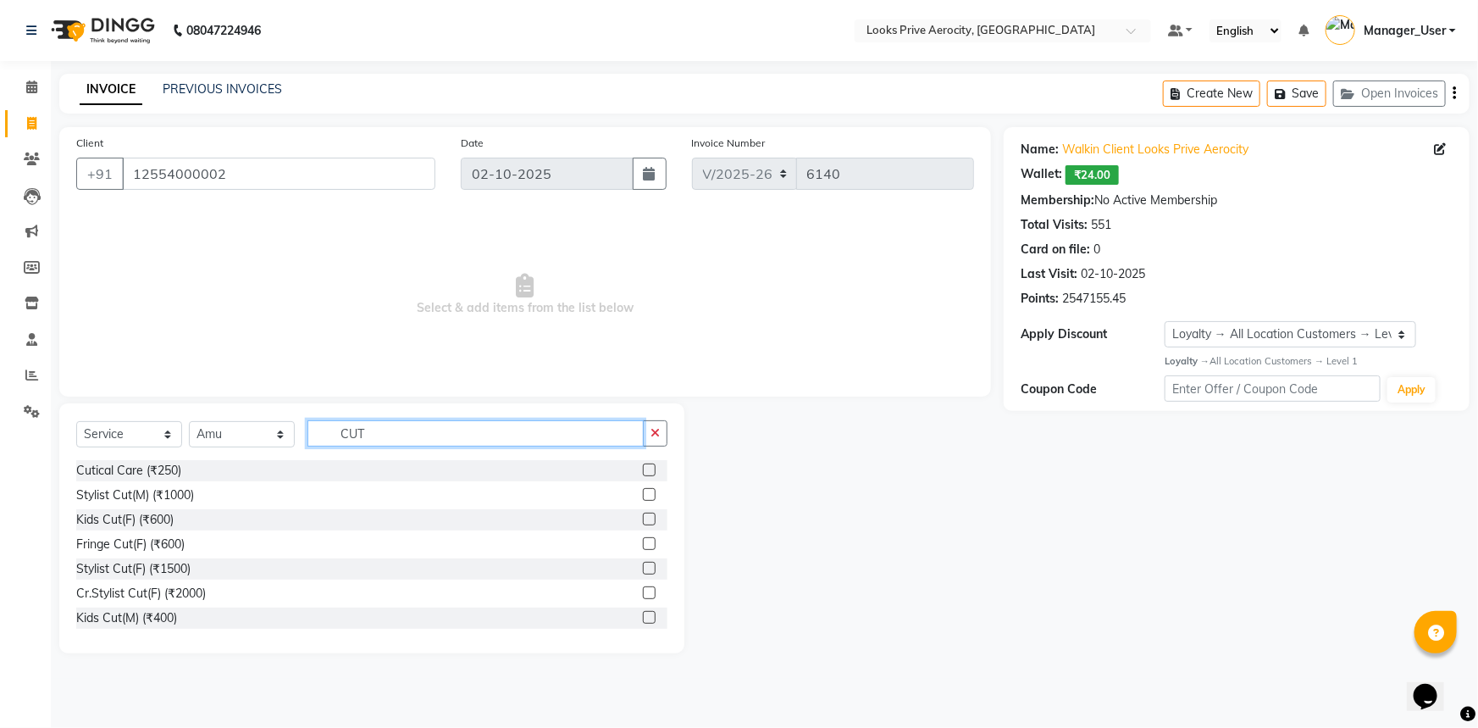
type input "CUT"
click at [643, 494] on label at bounding box center [649, 494] width 13 height 13
click at [643, 494] on input "checkbox" at bounding box center [648, 495] width 11 height 11
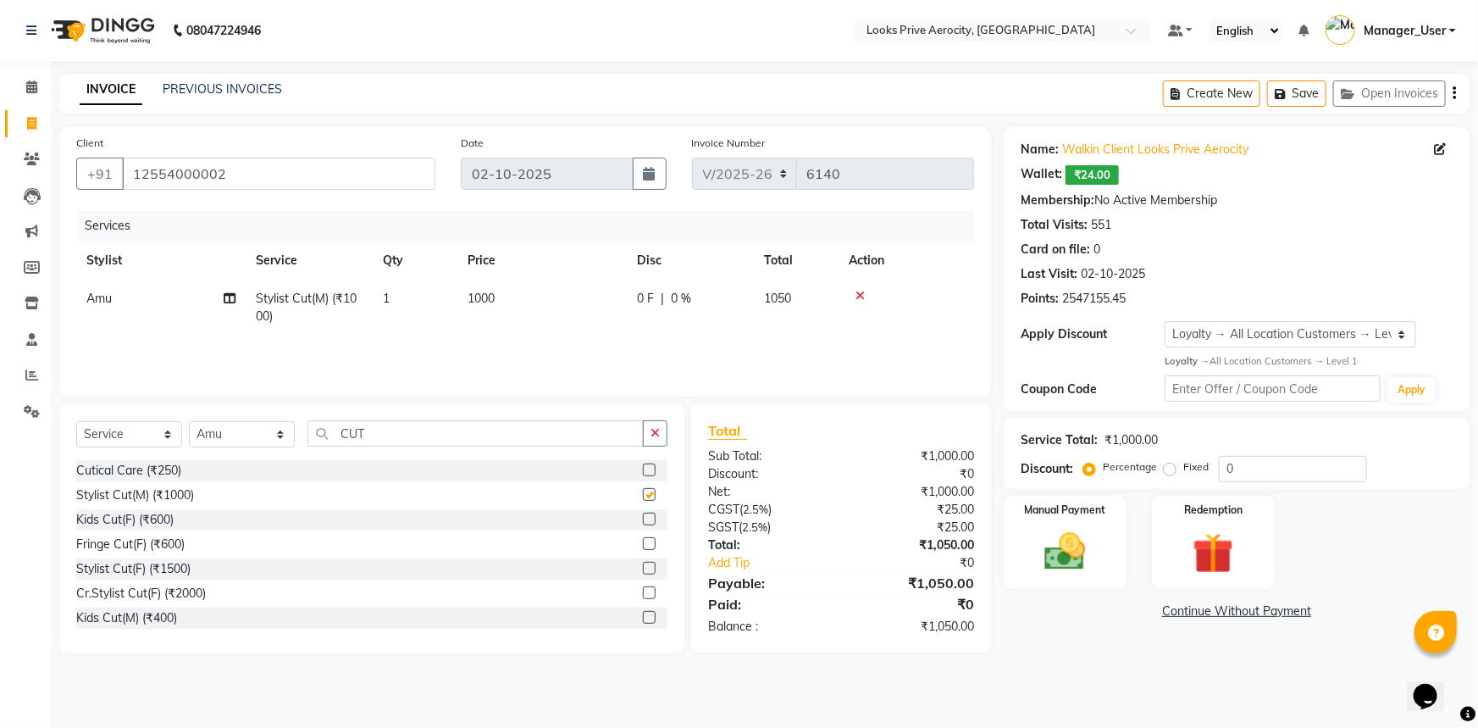
checkbox input "false"
click at [492, 441] on input "CUT" at bounding box center [475, 433] width 336 height 26
type input "C"
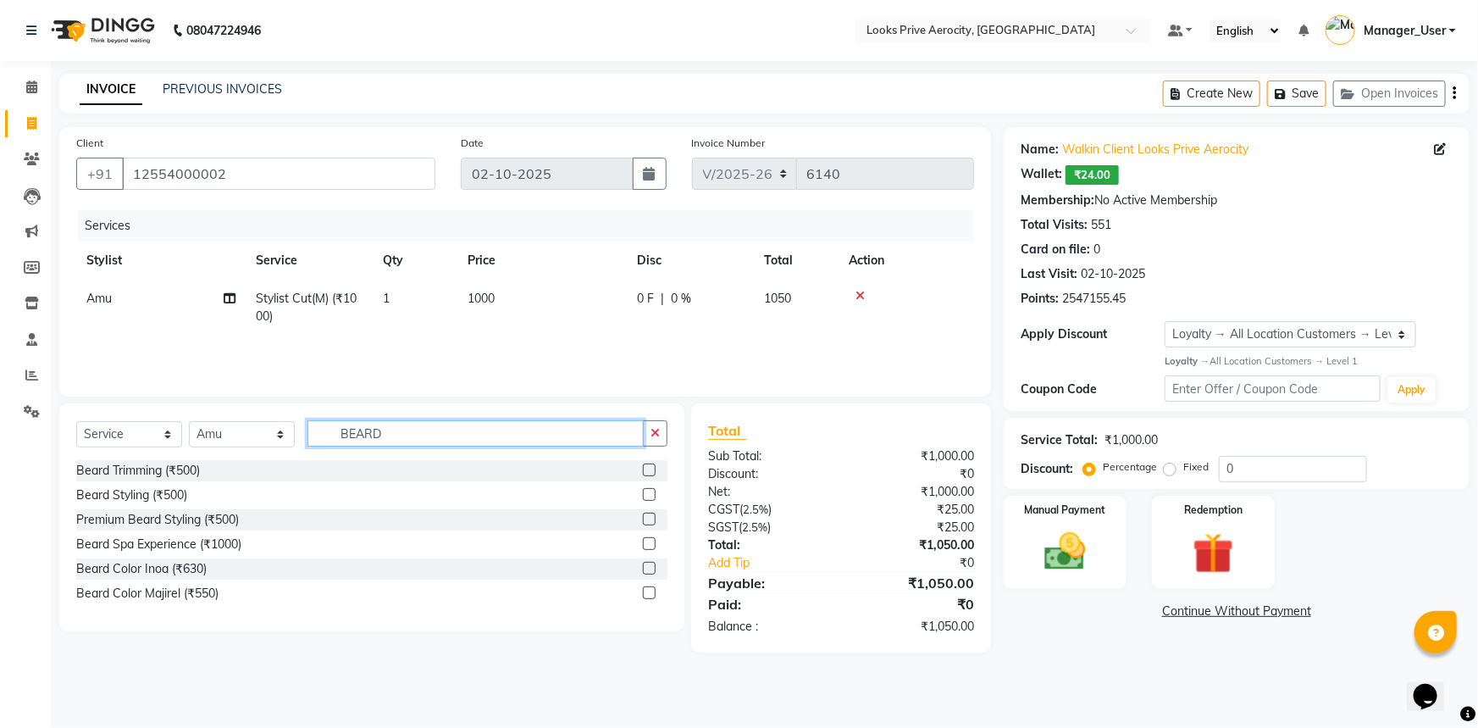
type input "BEARD"
click at [648, 468] on label at bounding box center [649, 469] width 13 height 13
click at [648, 468] on input "checkbox" at bounding box center [648, 470] width 11 height 11
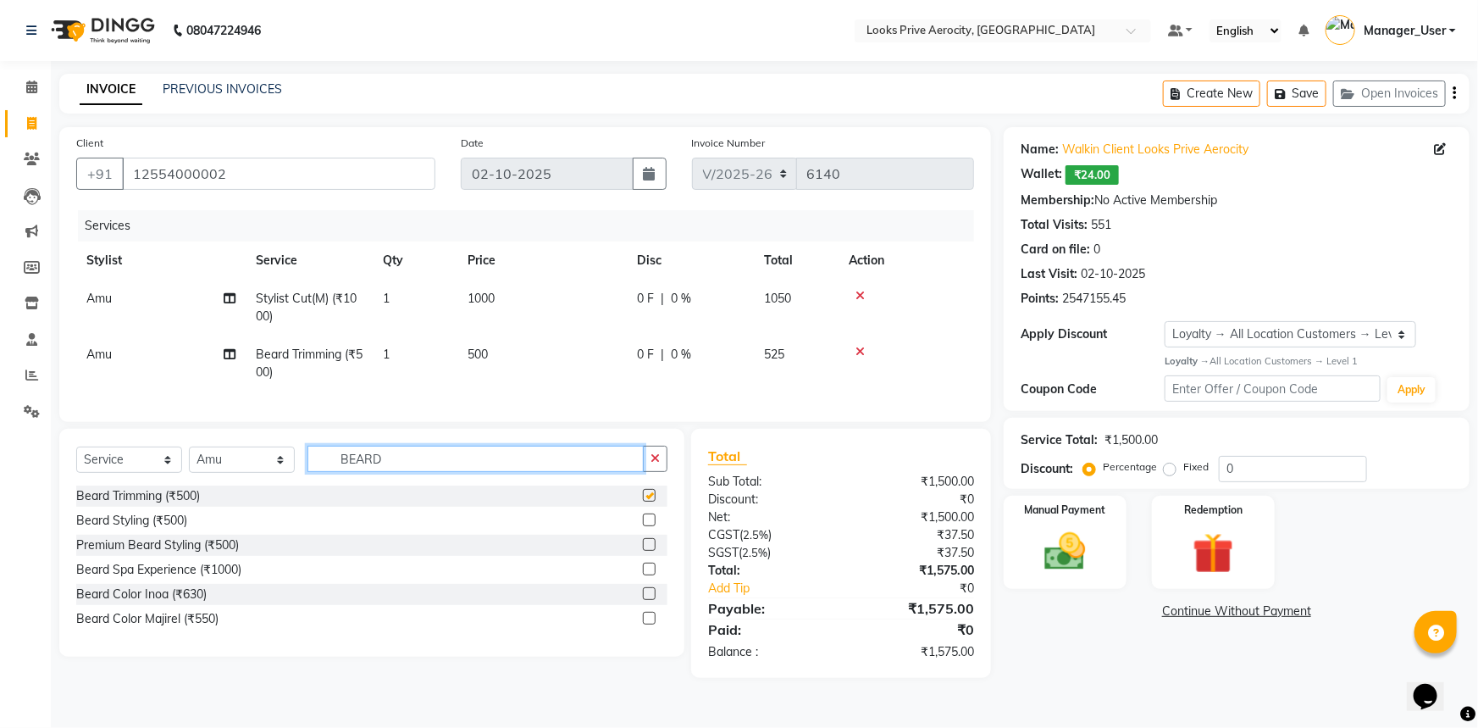
click at [411, 472] on input "BEARD" at bounding box center [475, 458] width 336 height 26
checkbox input "false"
type input "B"
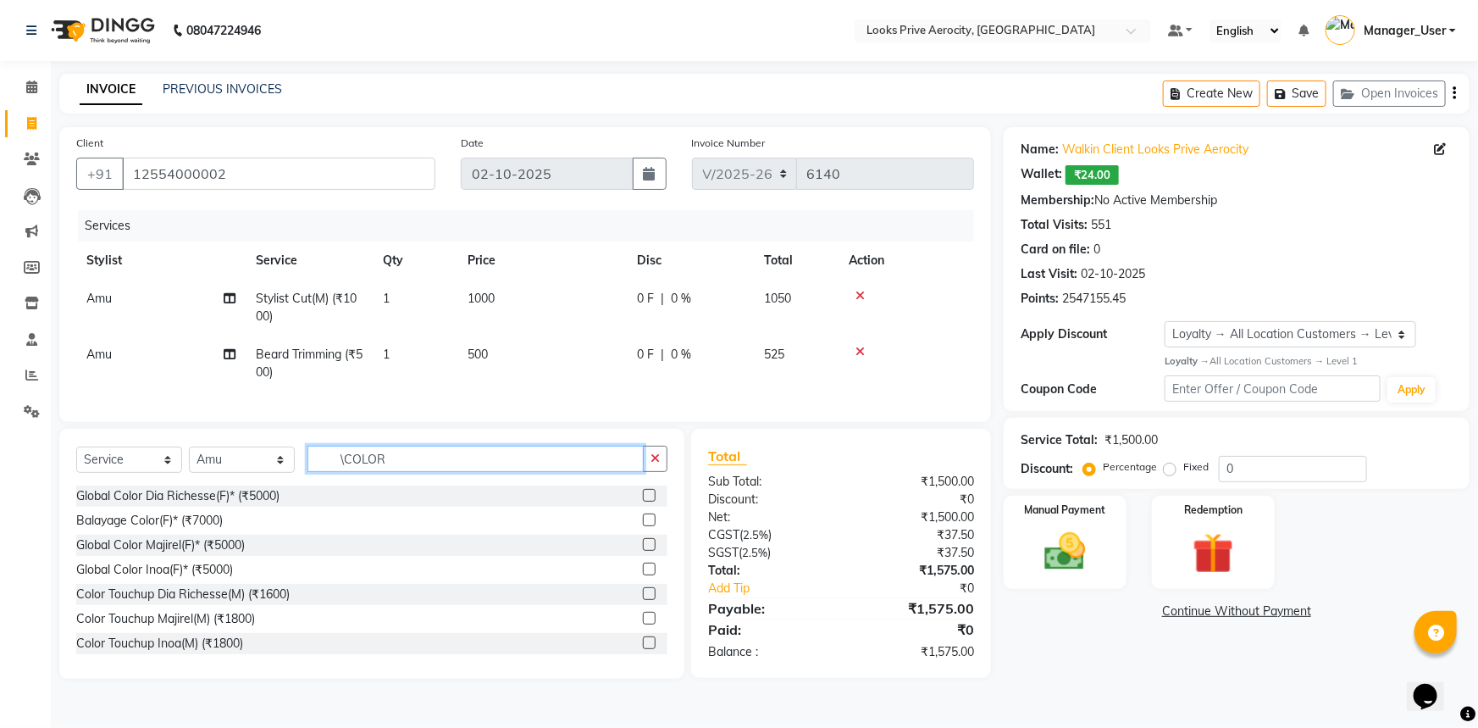
click at [344, 472] on input "\COLOR" at bounding box center [475, 458] width 336 height 26
type input "COLOR"
click at [643, 649] on label at bounding box center [649, 642] width 13 height 13
click at [643, 649] on input "checkbox" at bounding box center [648, 643] width 11 height 11
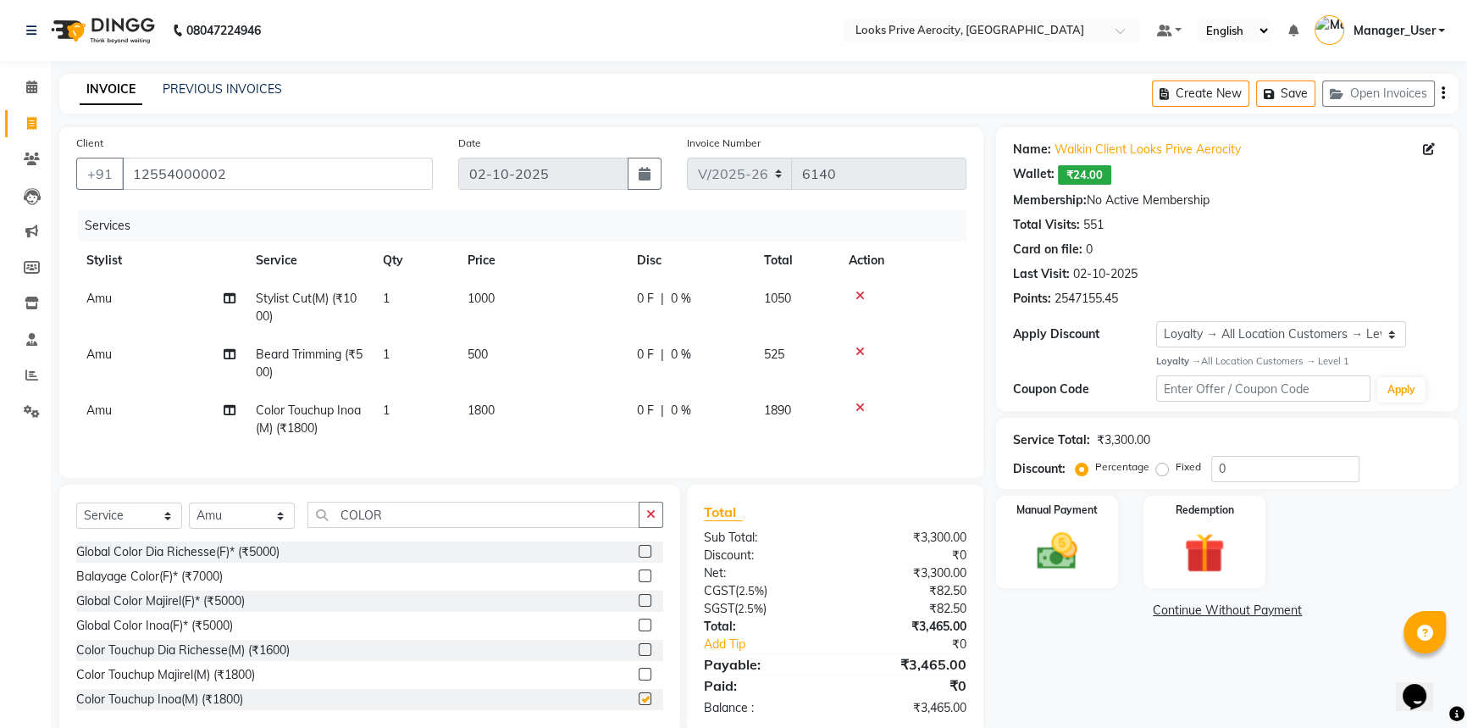
checkbox input "false"
click at [479, 409] on span "1800" at bounding box center [480, 409] width 27 height 15
select select "65946"
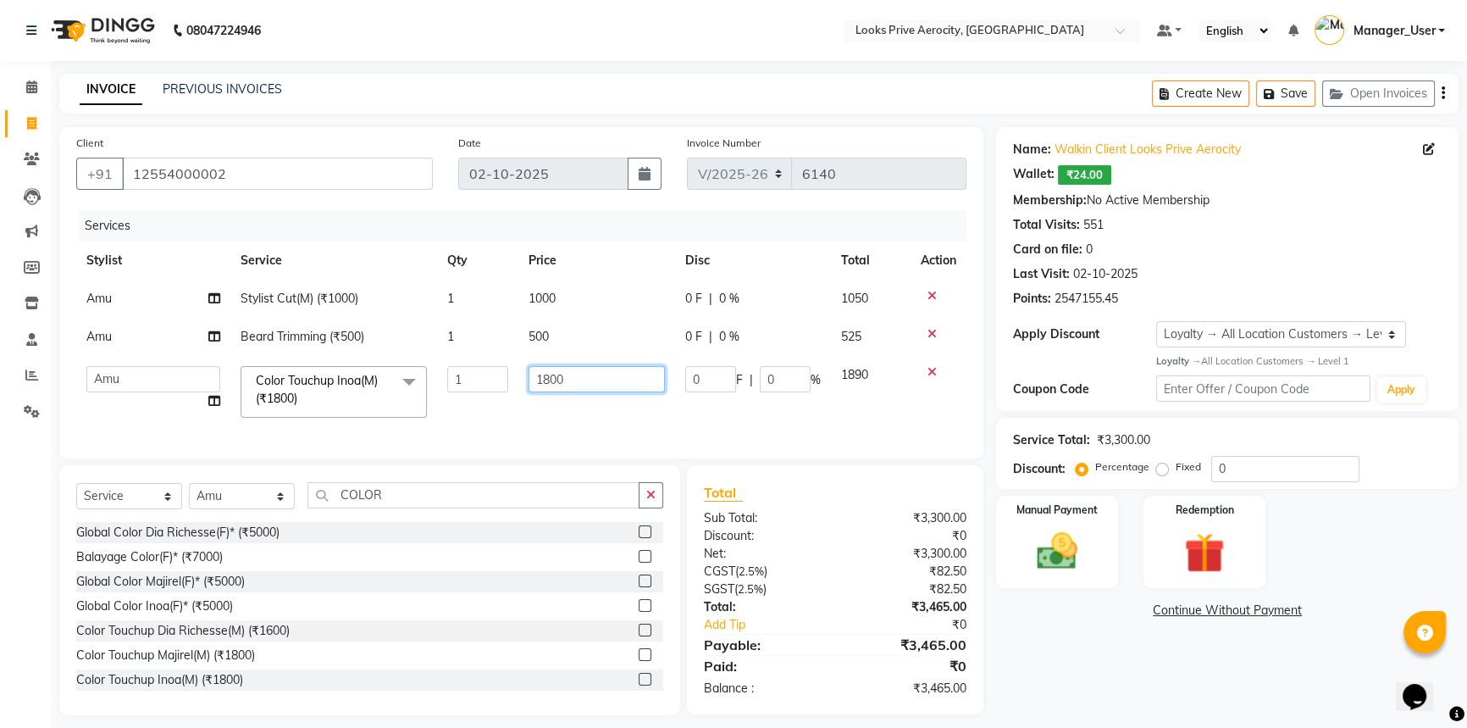
click at [549, 380] on input "1800" at bounding box center [596, 379] width 136 height 26
type input "1700"
click at [585, 440] on div "Services Stylist Service Qty Price Disc Total Action Amu Stylist Cut(M) (₹1000)…" at bounding box center [521, 325] width 890 height 231
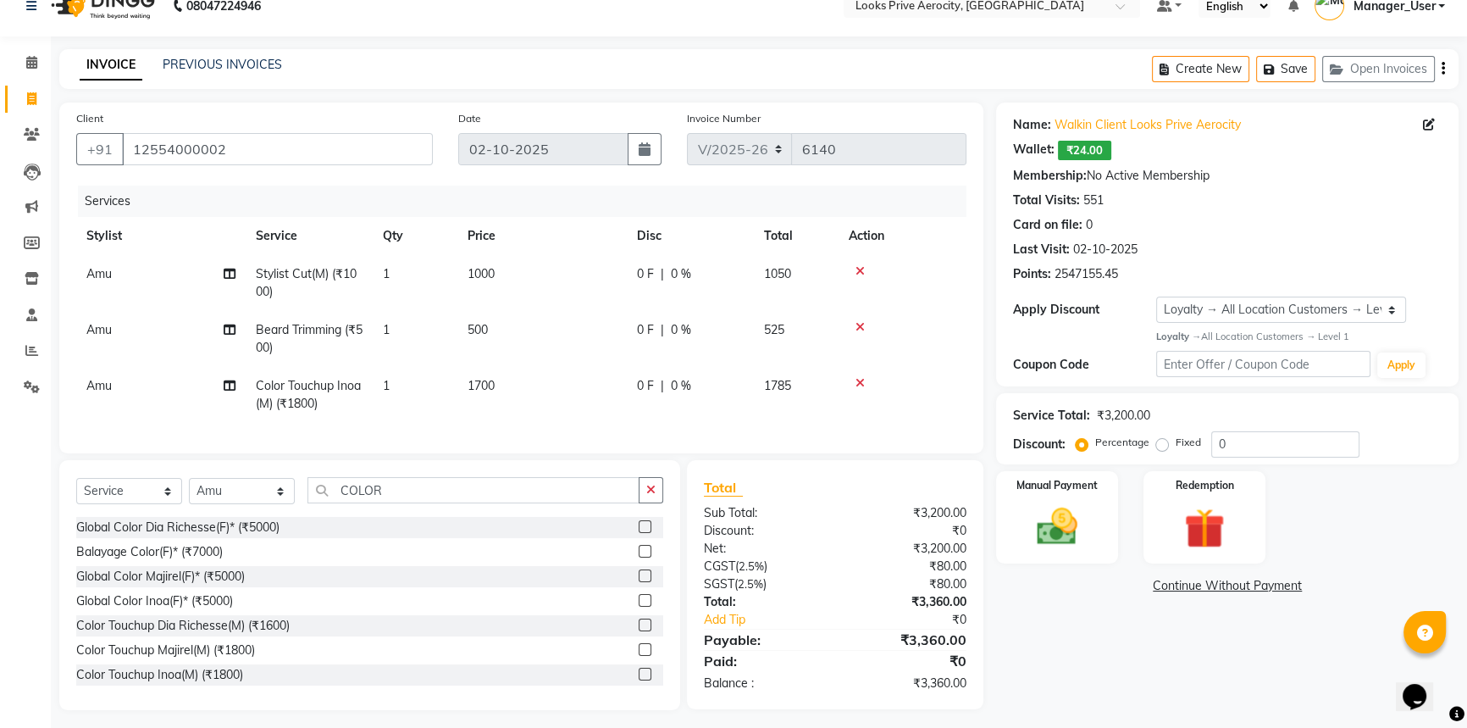
scroll to position [43, 0]
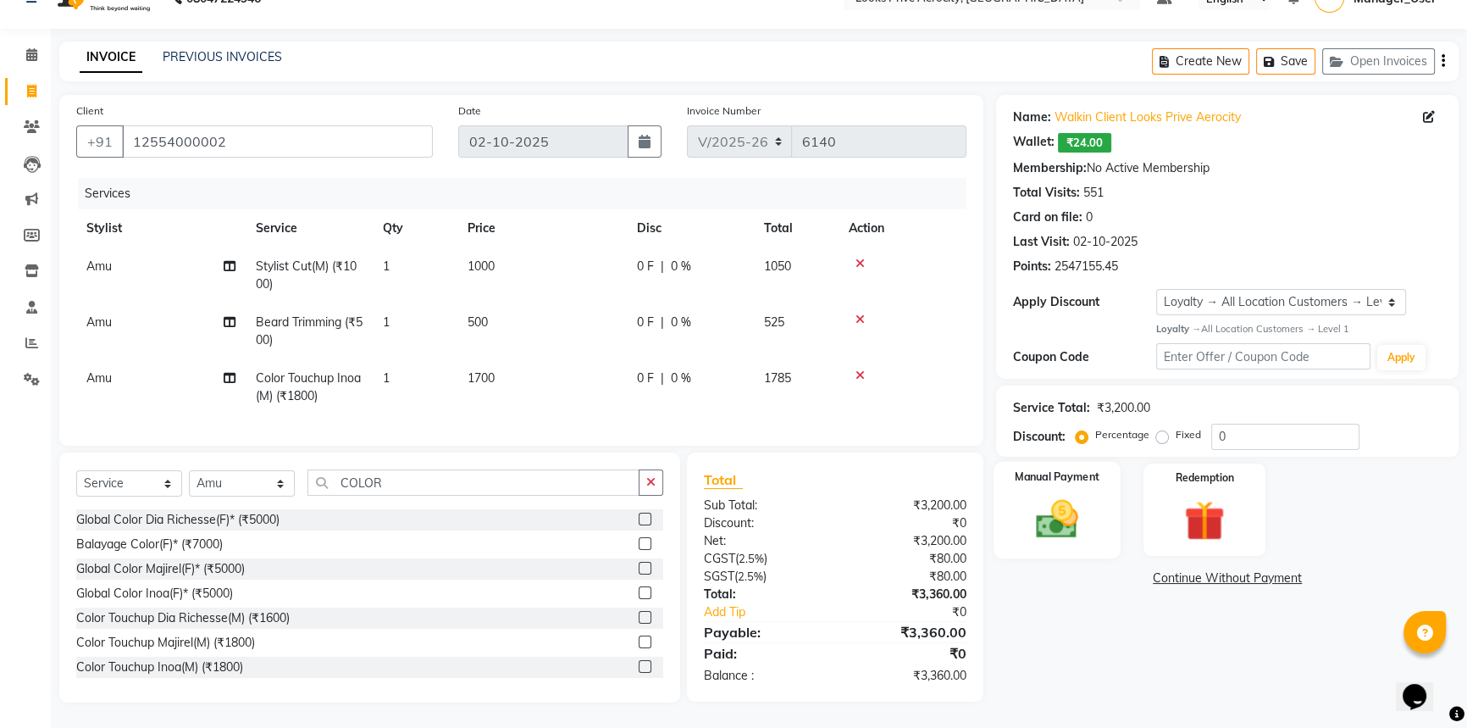
click at [1067, 495] on img at bounding box center [1057, 519] width 69 height 48
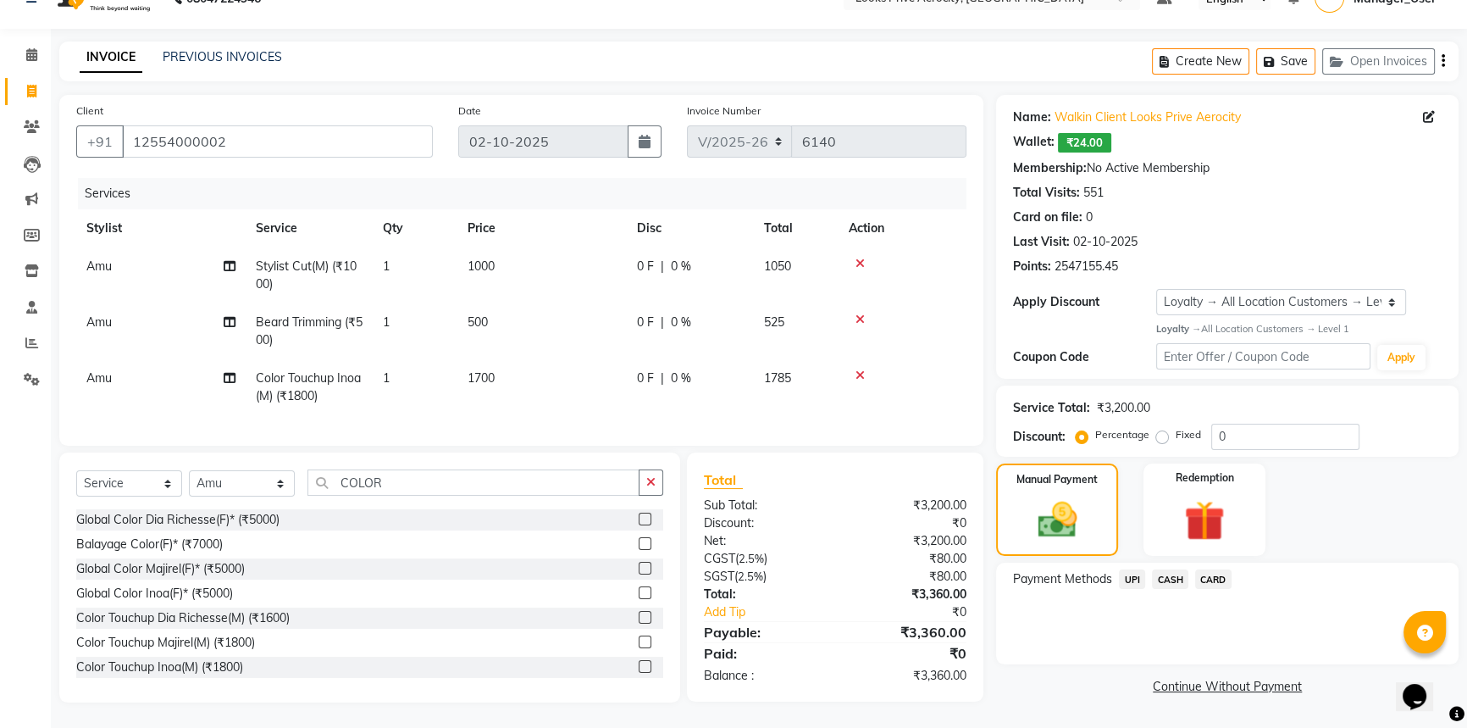
click at [1211, 569] on span "CARD" at bounding box center [1213, 578] width 36 height 19
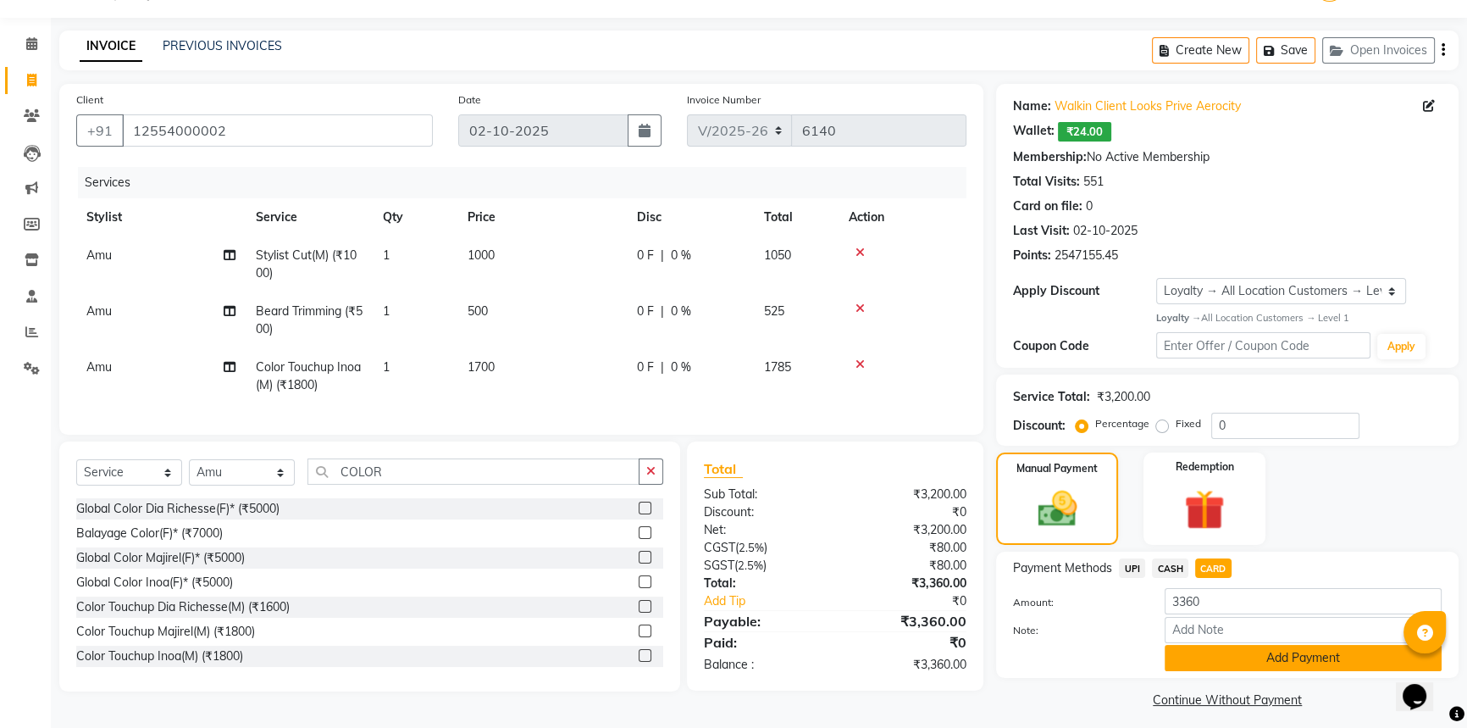
click at [1203, 666] on button "Add Payment" at bounding box center [1303, 658] width 277 height 26
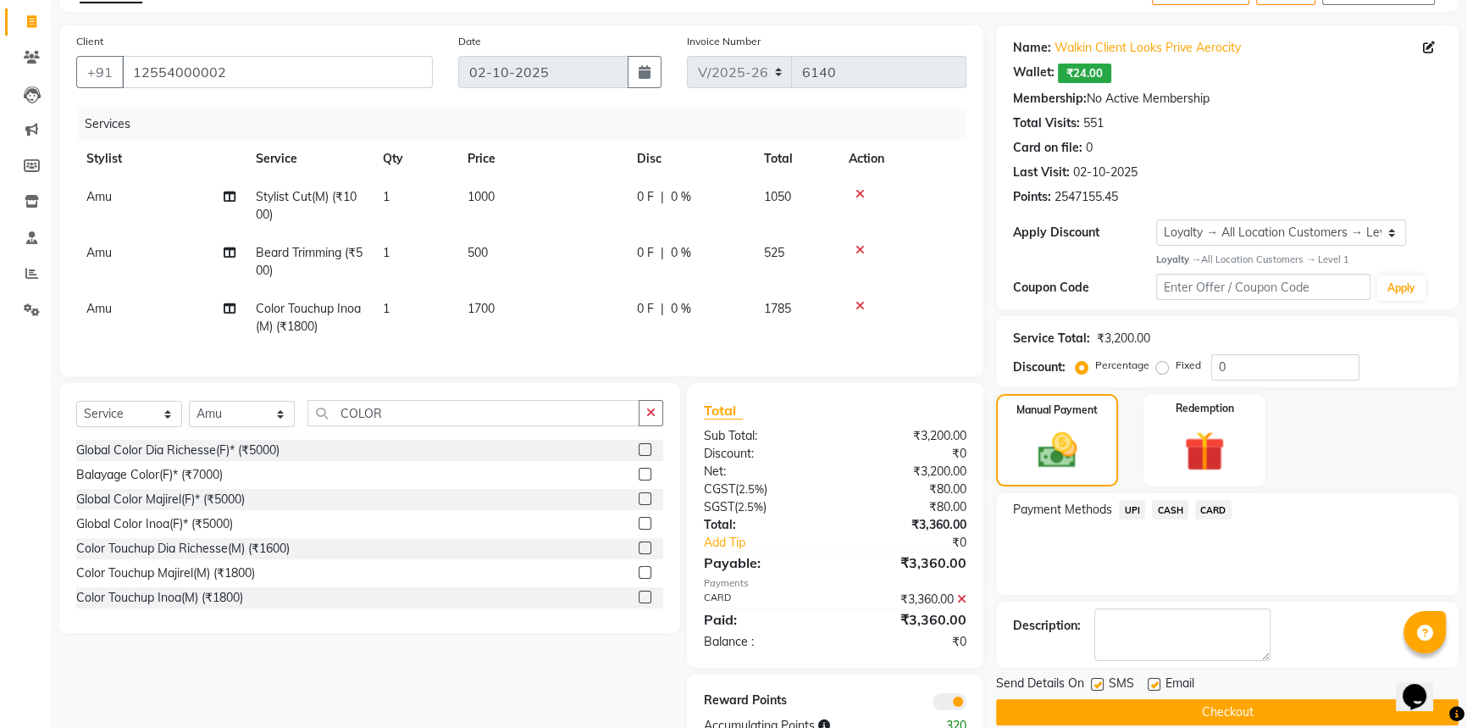
scroll to position [163, 0]
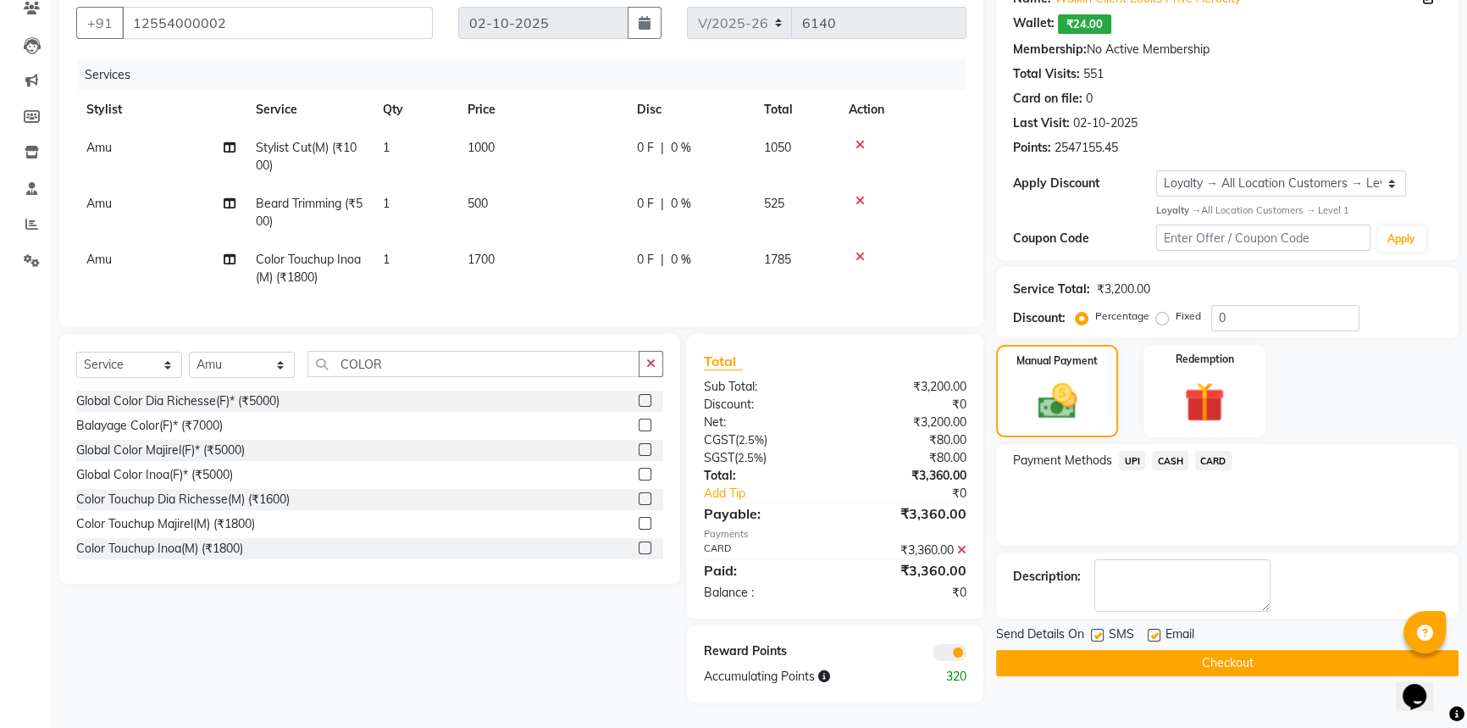
click at [1095, 628] on label at bounding box center [1097, 634] width 13 height 13
click at [1095, 630] on input "checkbox" at bounding box center [1096, 635] width 11 height 11
checkbox input "false"
click at [1096, 650] on button "Checkout" at bounding box center [1227, 663] width 462 height 26
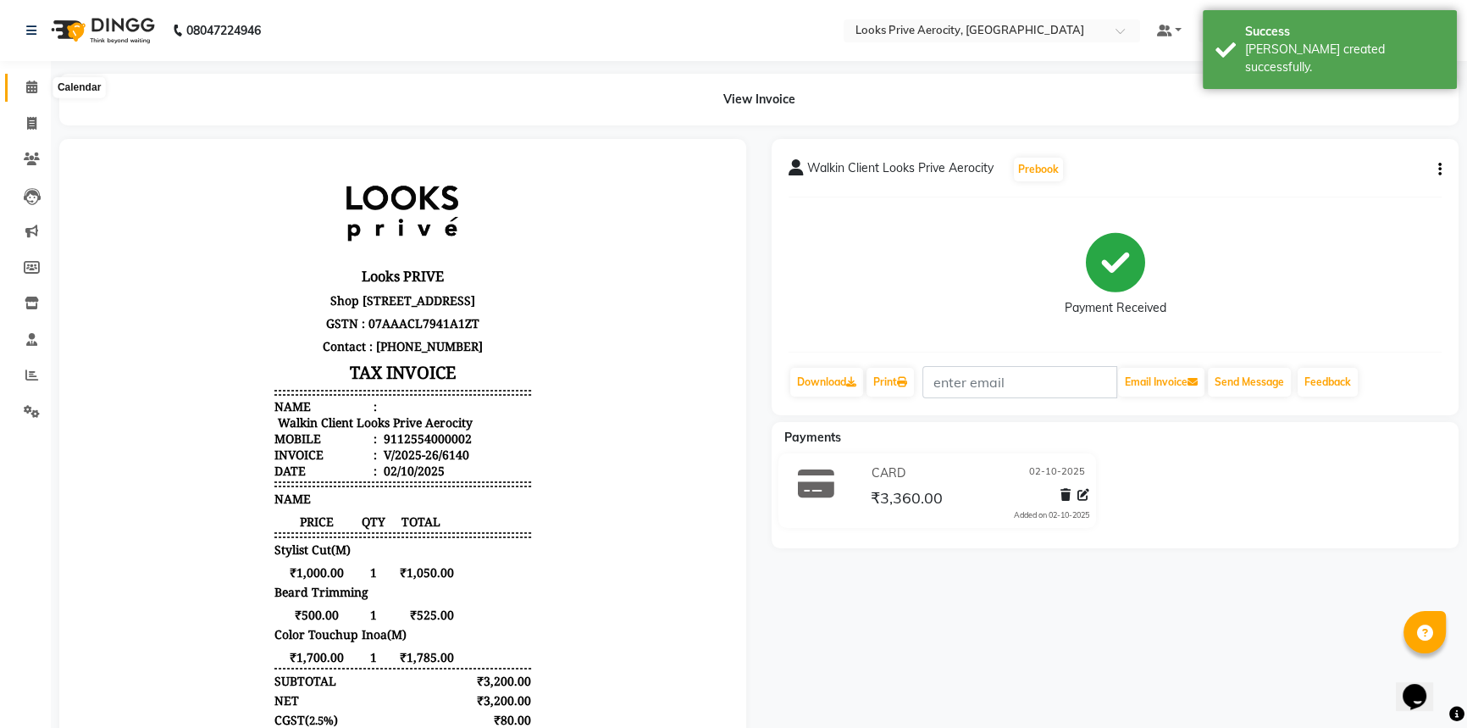
click at [30, 83] on icon at bounding box center [31, 86] width 11 height 13
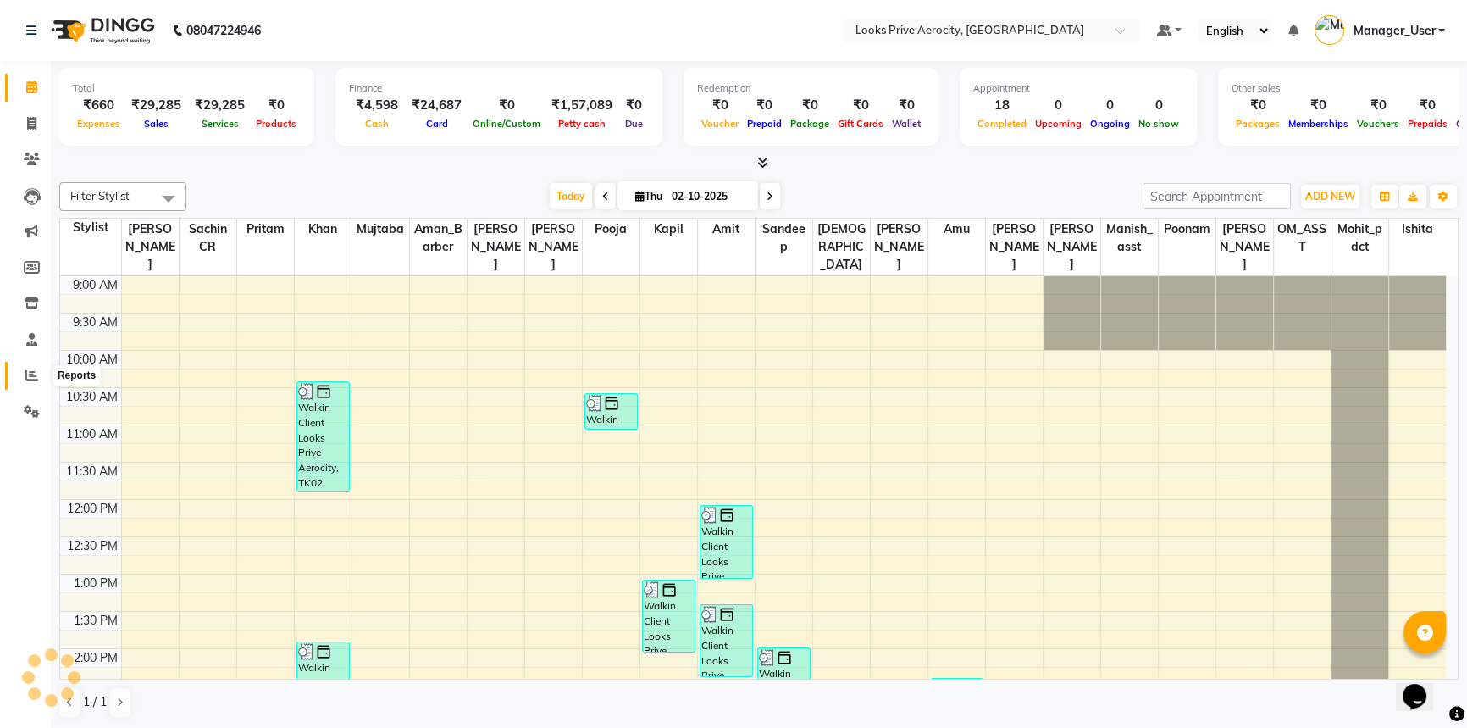
click at [40, 368] on span at bounding box center [32, 375] width 30 height 19
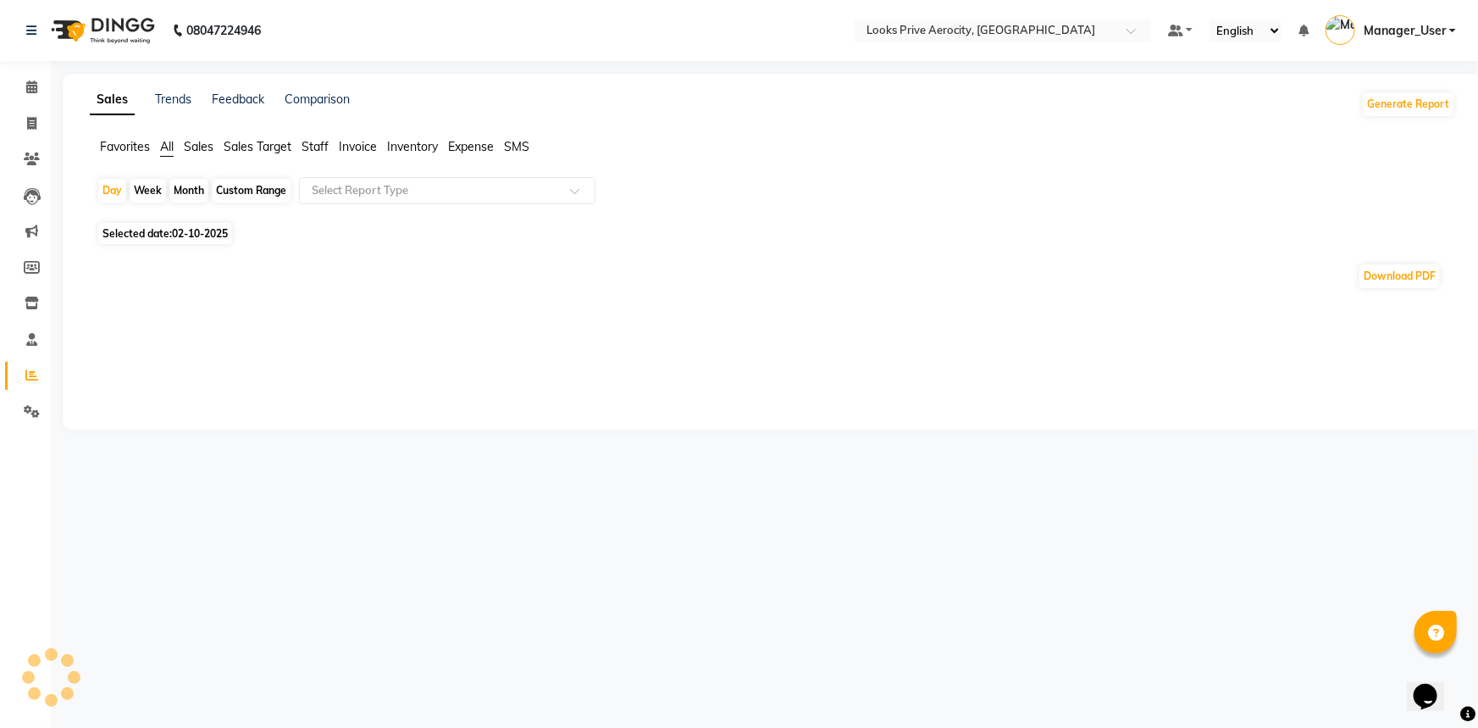
click at [313, 151] on span "Staff" at bounding box center [315, 146] width 27 height 15
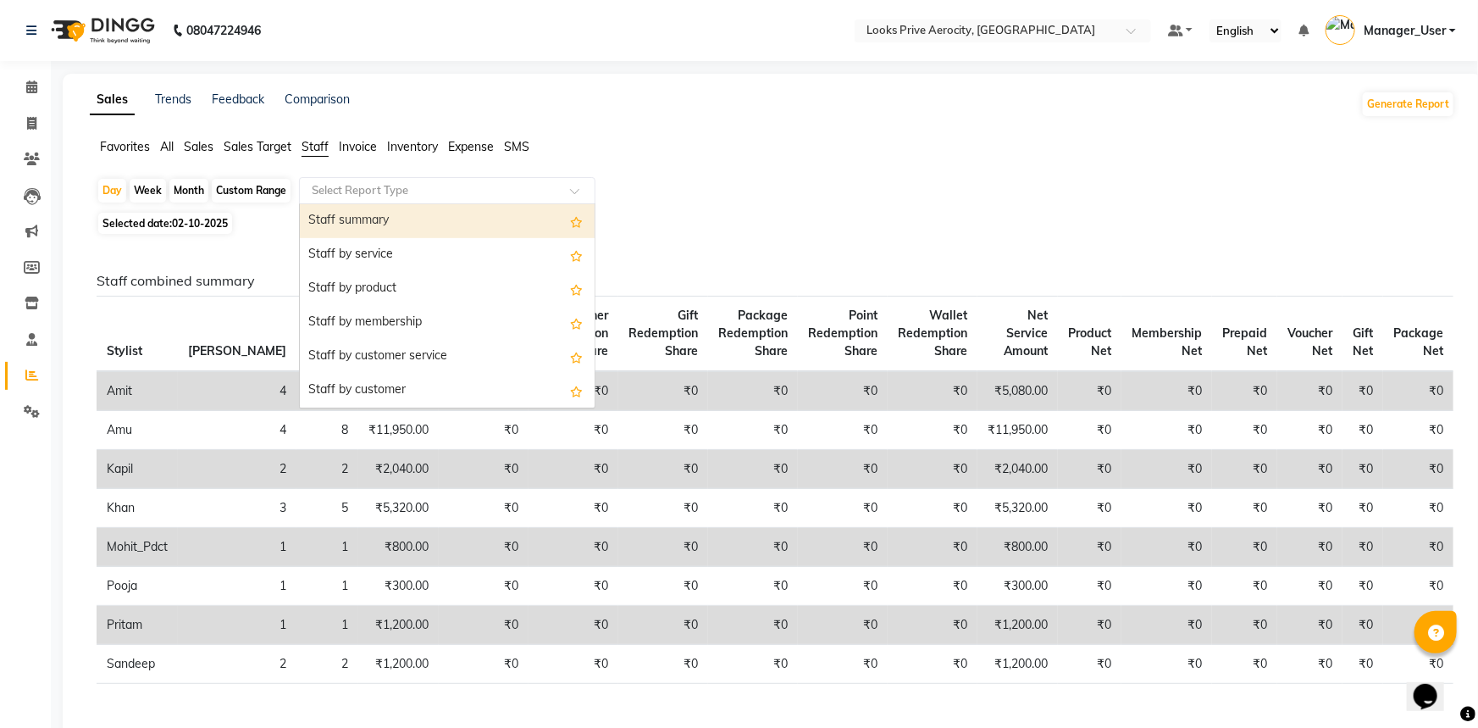
click at [345, 191] on input "text" at bounding box center [430, 190] width 244 height 17
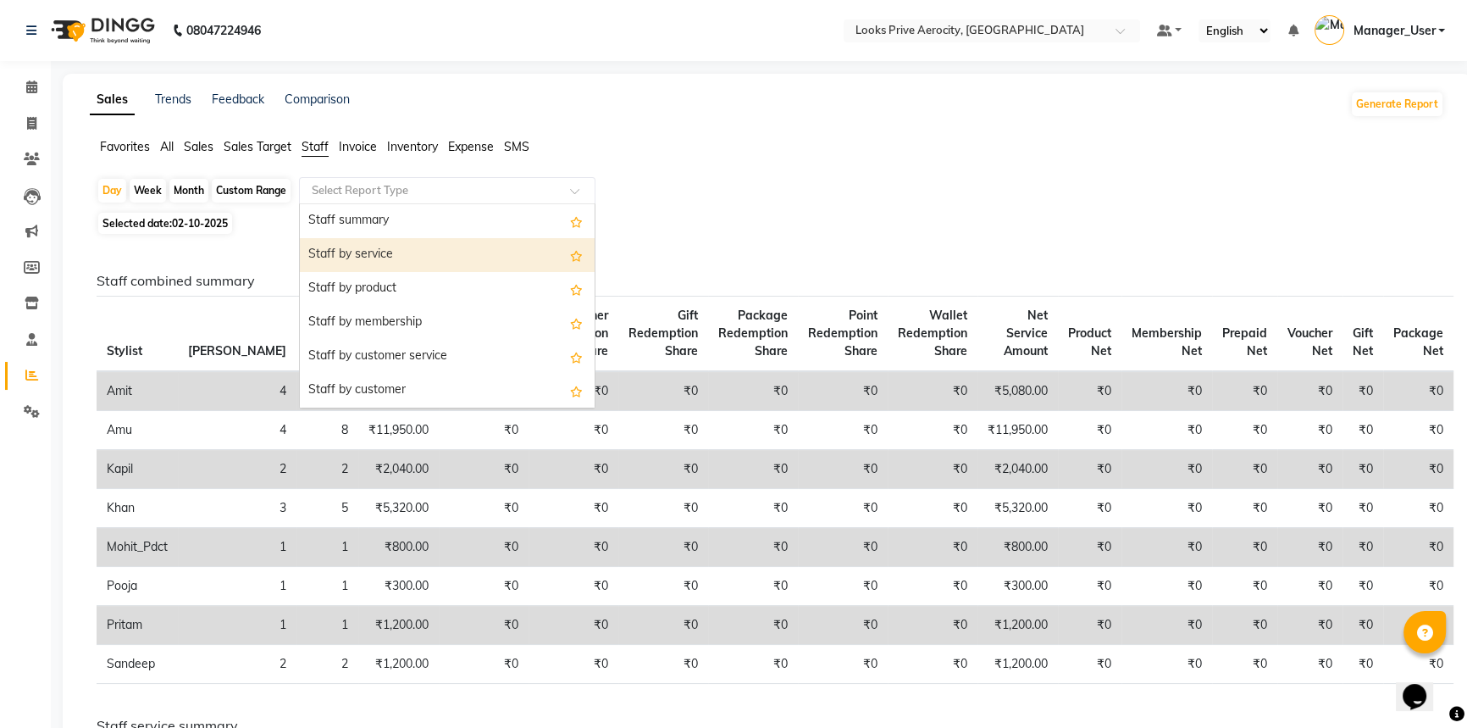
click at [397, 263] on div "Staff by service" at bounding box center [447, 255] width 295 height 34
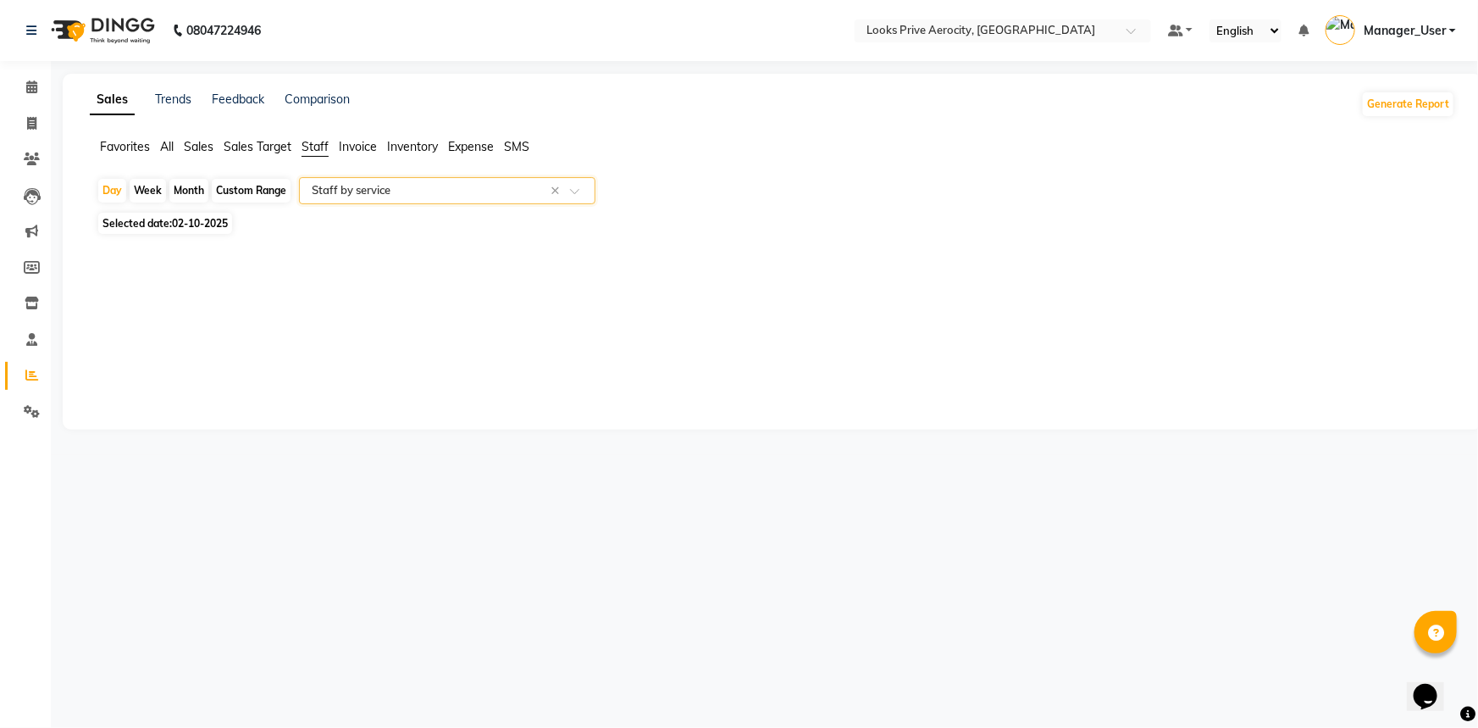
select select "full_report"
select select "csv"
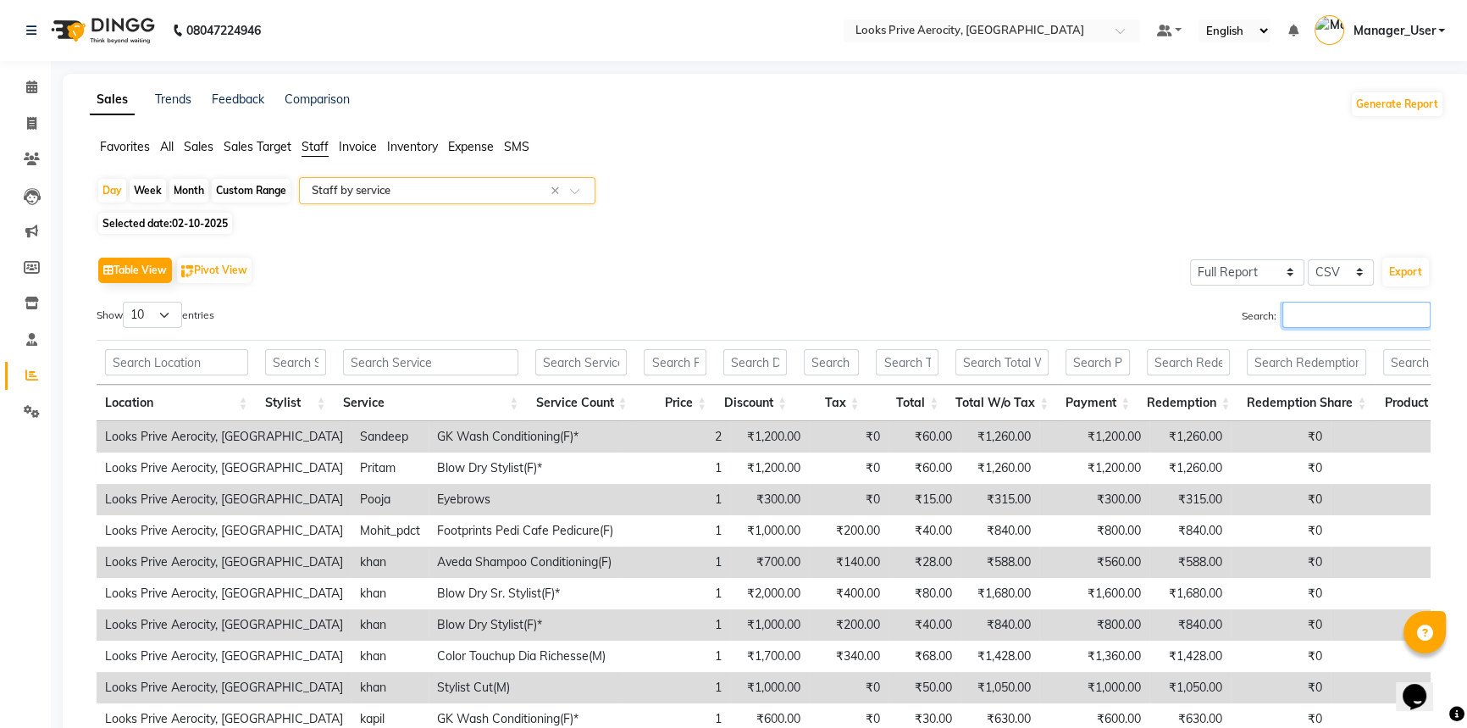
click at [1348, 307] on input "Search:" at bounding box center [1356, 315] width 148 height 26
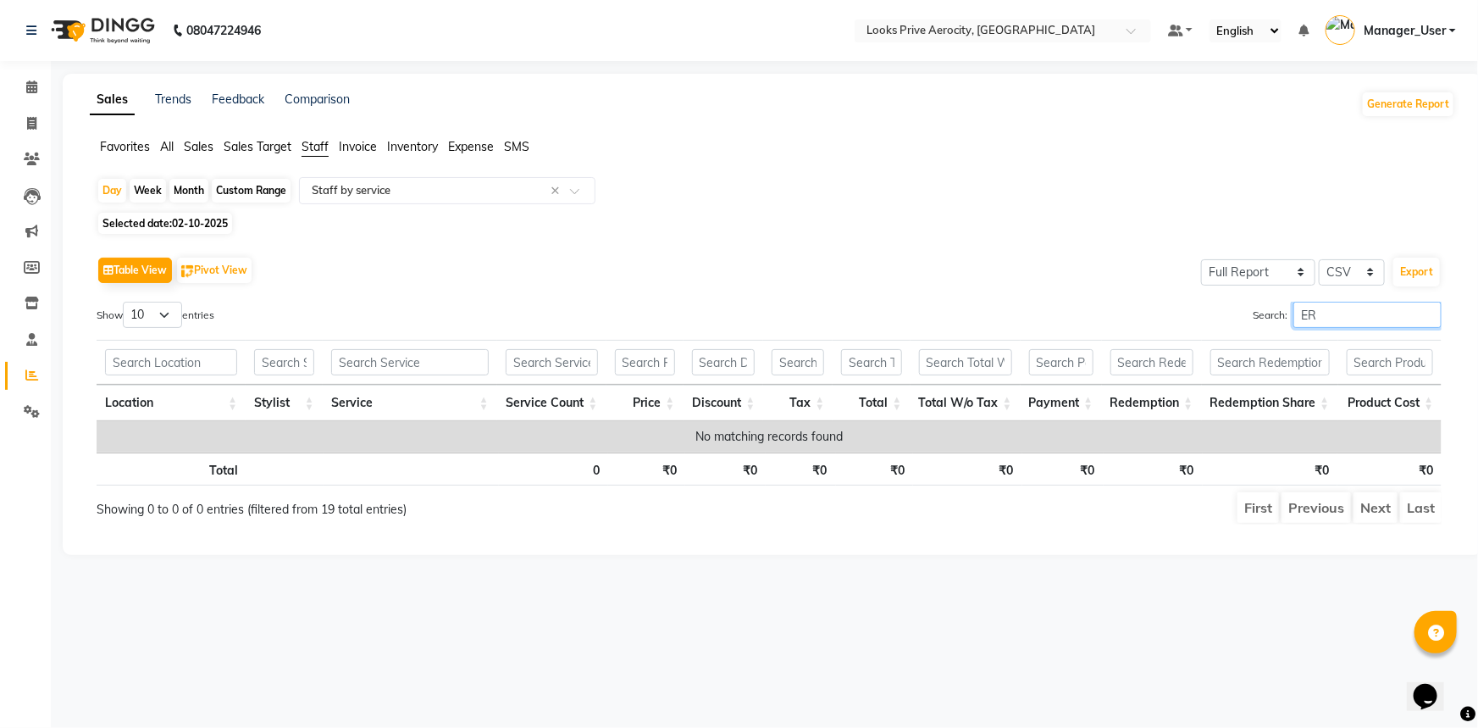
type input "E"
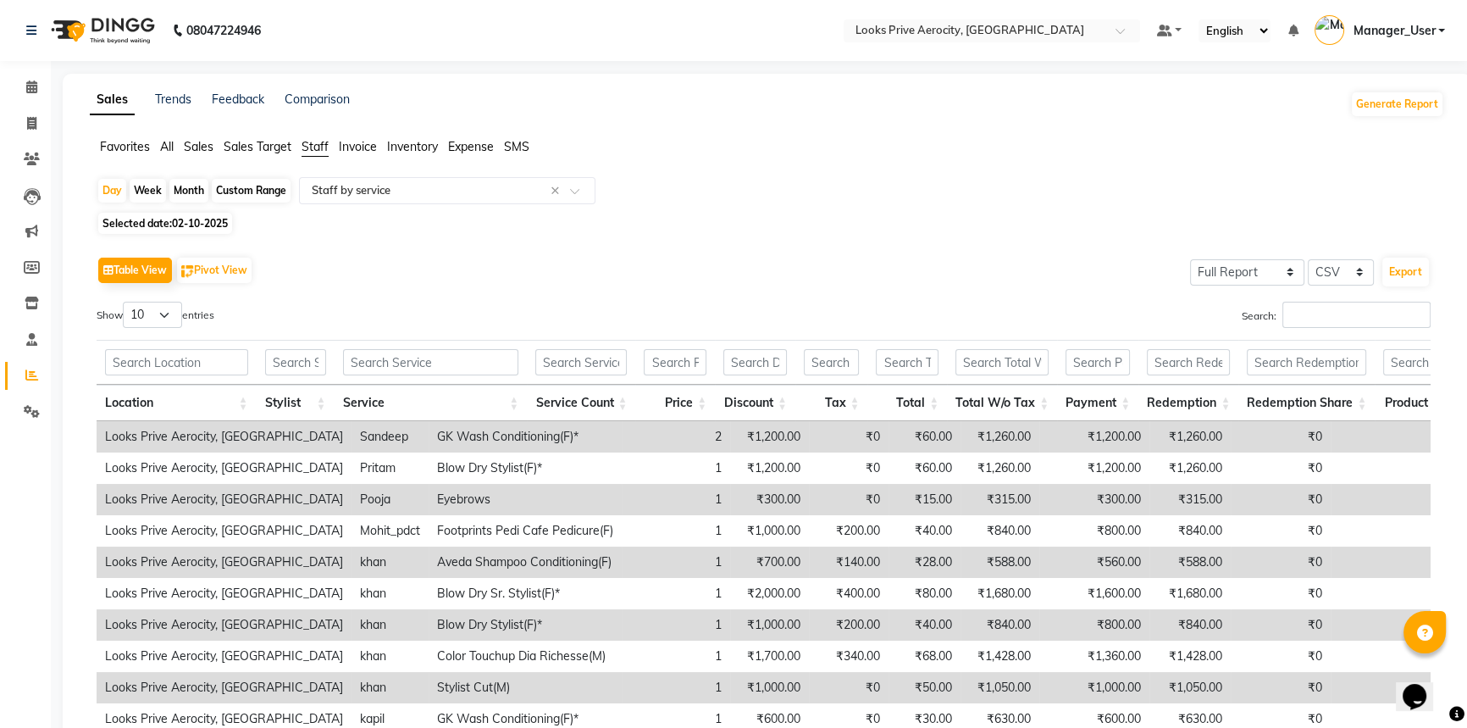
click at [655, 61] on div "08047224946 Select Location × Looks Prive Aerocity, Delhi Default Panel My Pane…" at bounding box center [733, 431] width 1467 height 862
click at [30, 121] on icon at bounding box center [31, 123] width 9 height 13
select select "service"
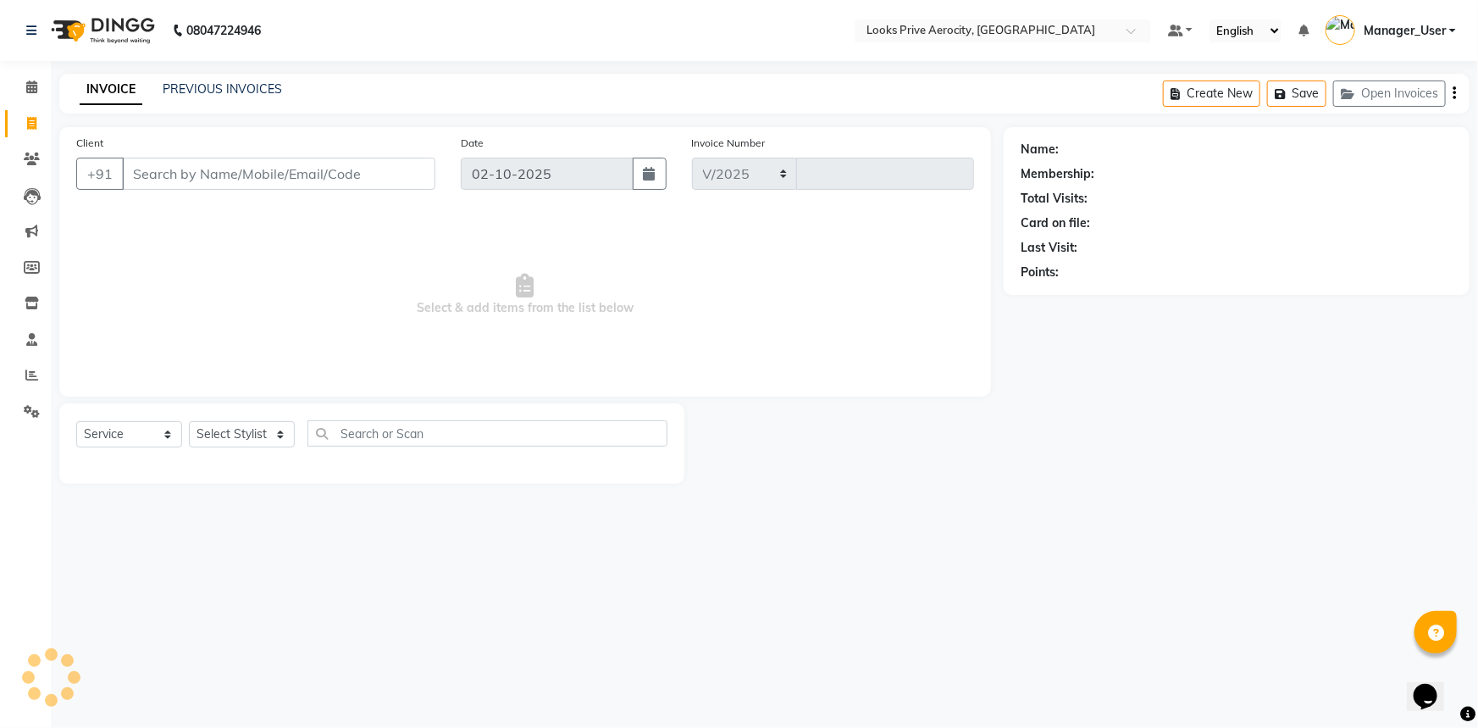
select select "5913"
type input "6141"
click at [231, 91] on link "PREVIOUS INVOICES" at bounding box center [222, 88] width 119 height 15
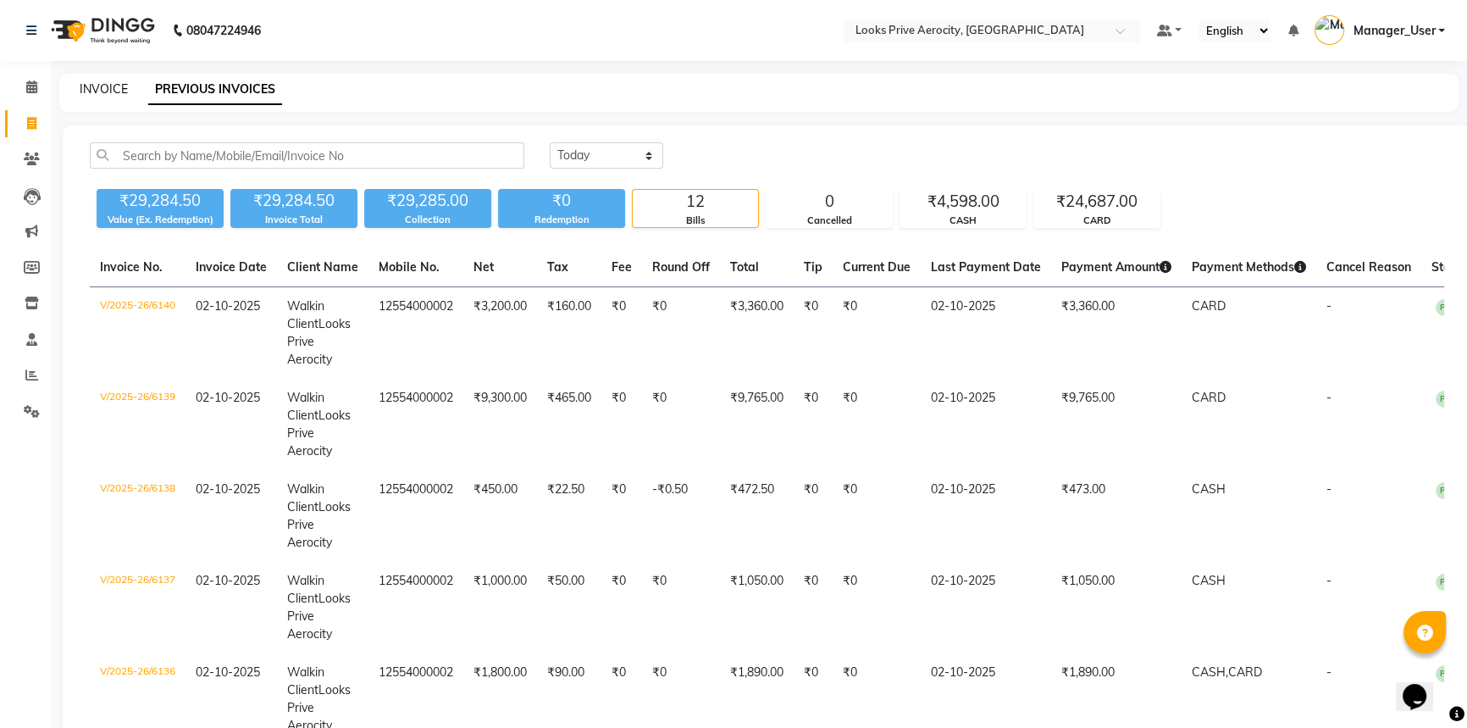
click at [95, 91] on link "INVOICE" at bounding box center [104, 88] width 48 height 15
select select "service"
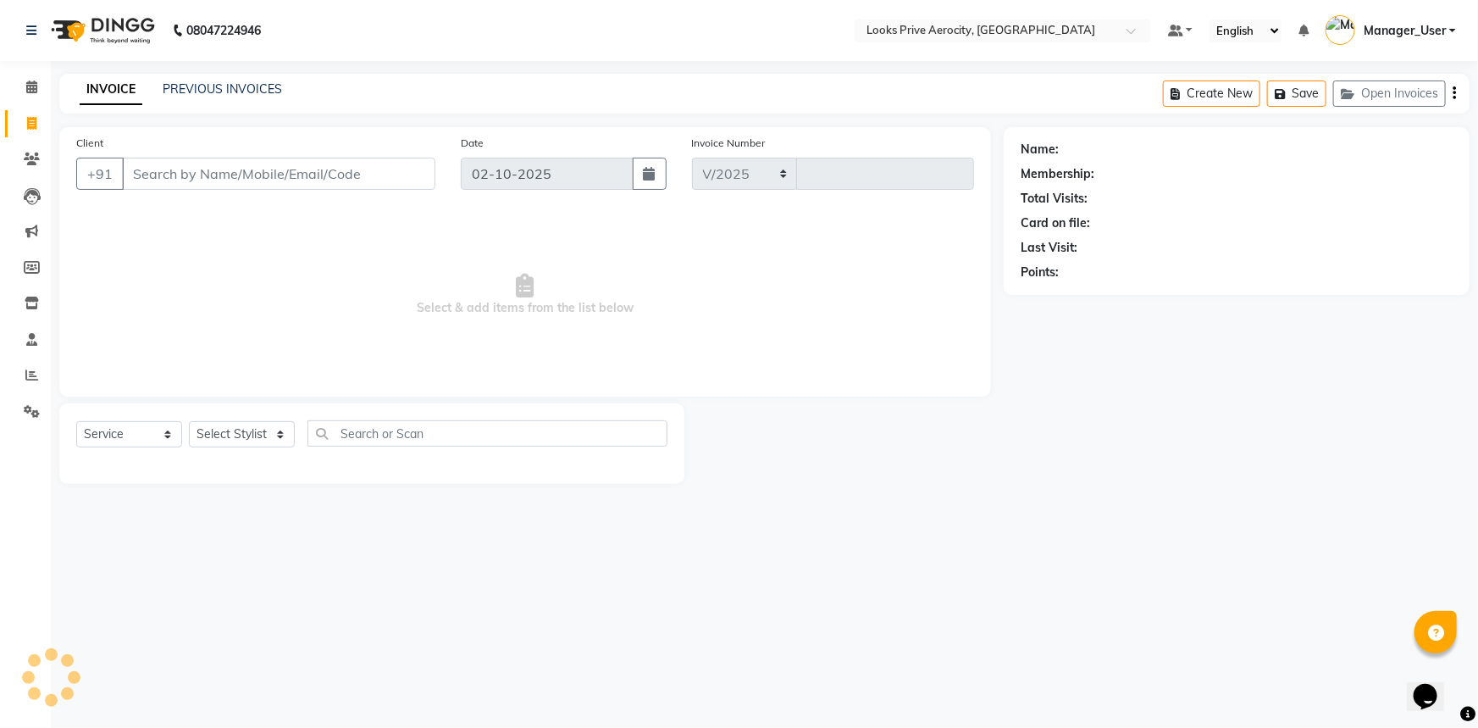
select select "5913"
type input "6141"
click at [213, 86] on link "PREVIOUS INVOICES" at bounding box center [222, 88] width 119 height 15
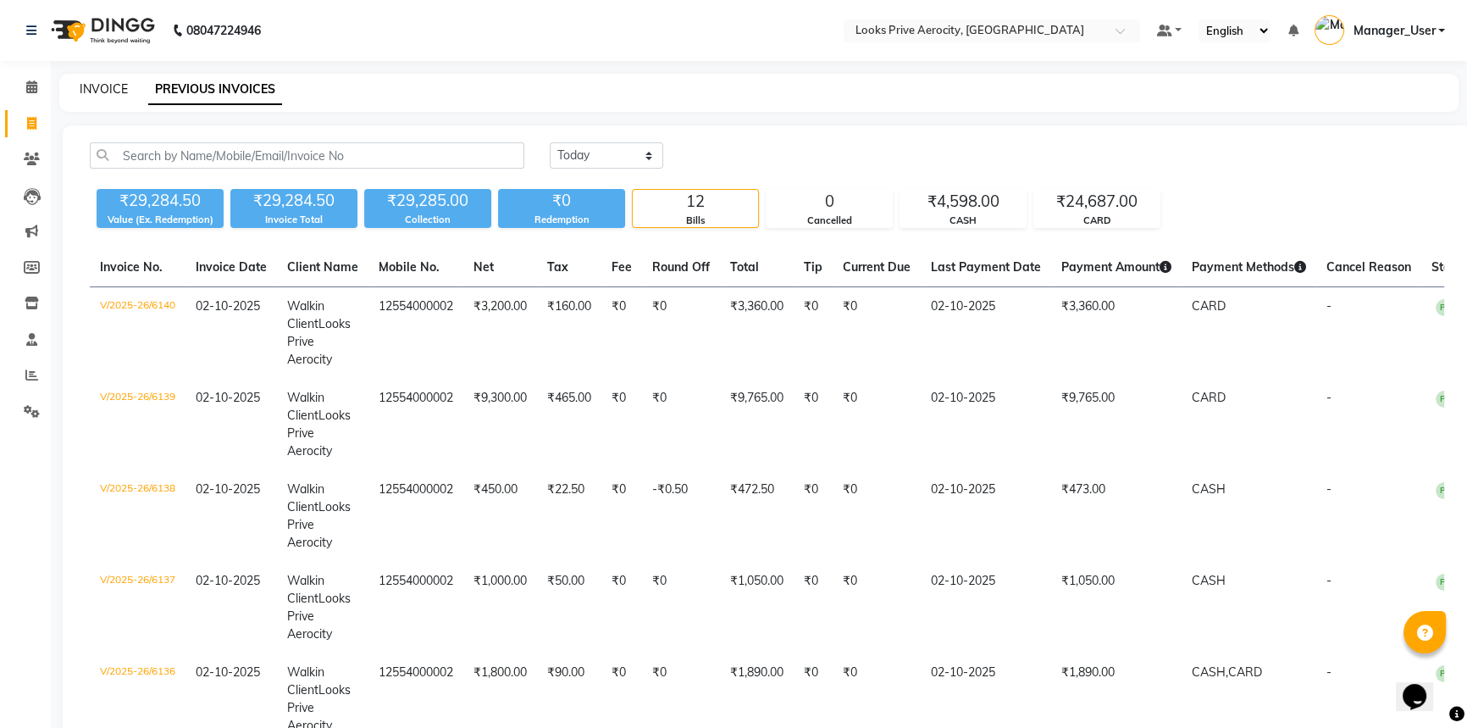
click at [113, 86] on link "INVOICE" at bounding box center [104, 88] width 48 height 15
select select "service"
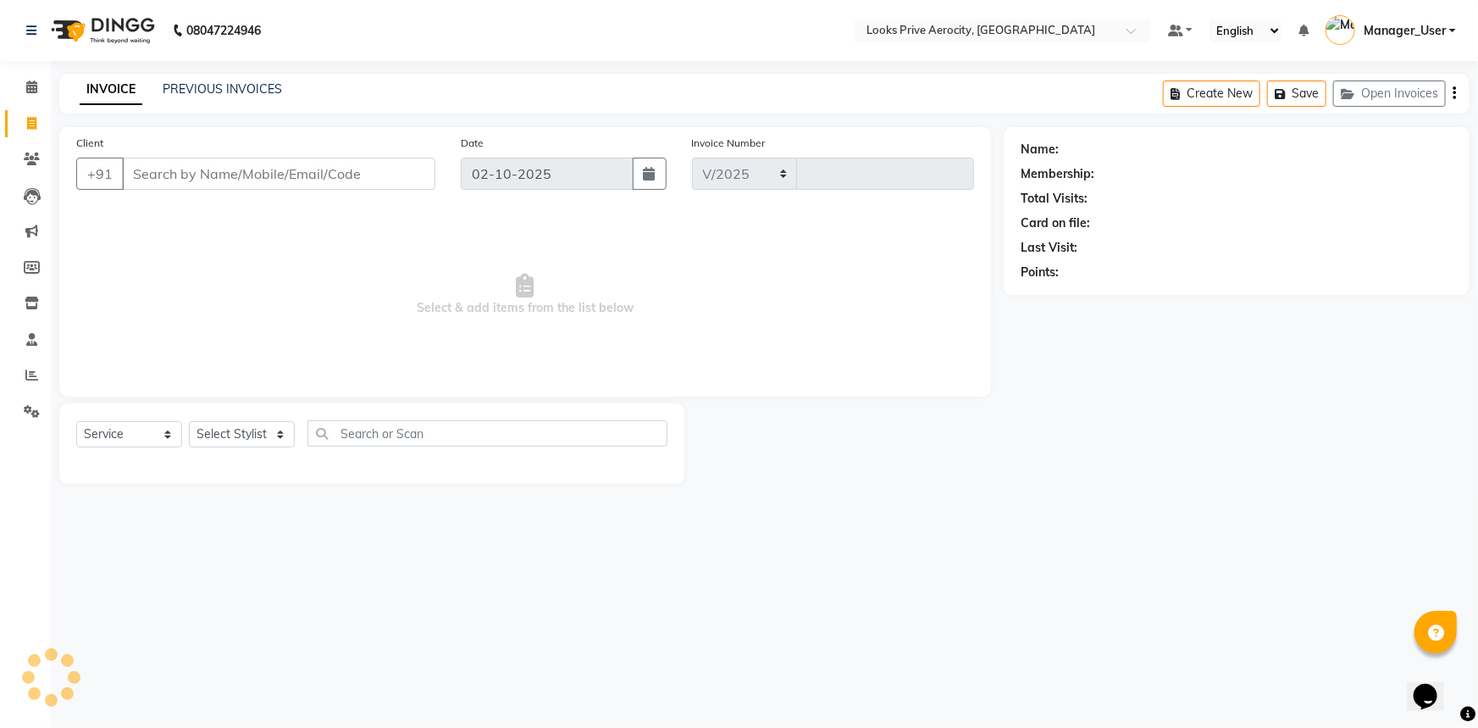
select select "5913"
type input "6141"
click at [279, 181] on input "Client" at bounding box center [278, 174] width 313 height 32
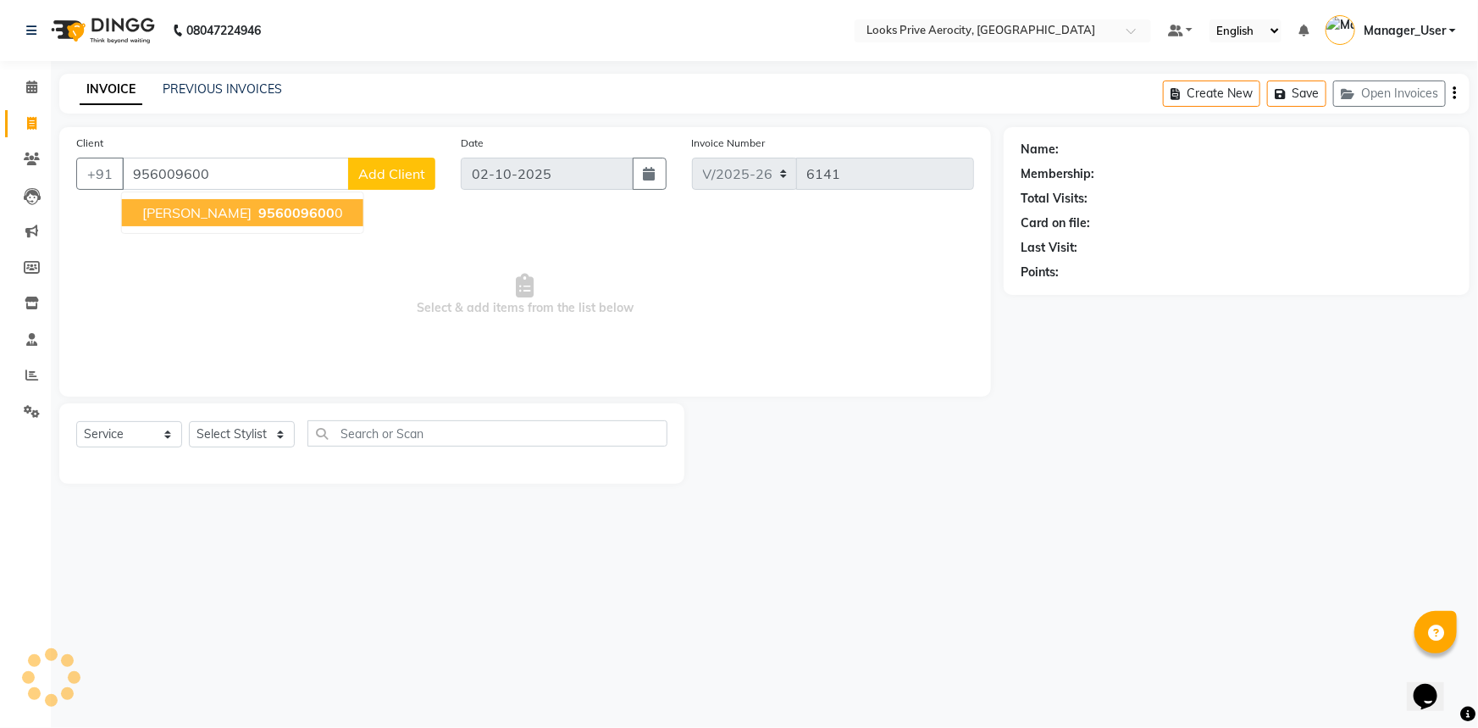
click at [208, 207] on span "RAJESH GOYAL" at bounding box center [196, 212] width 109 height 17
type input "9560096000"
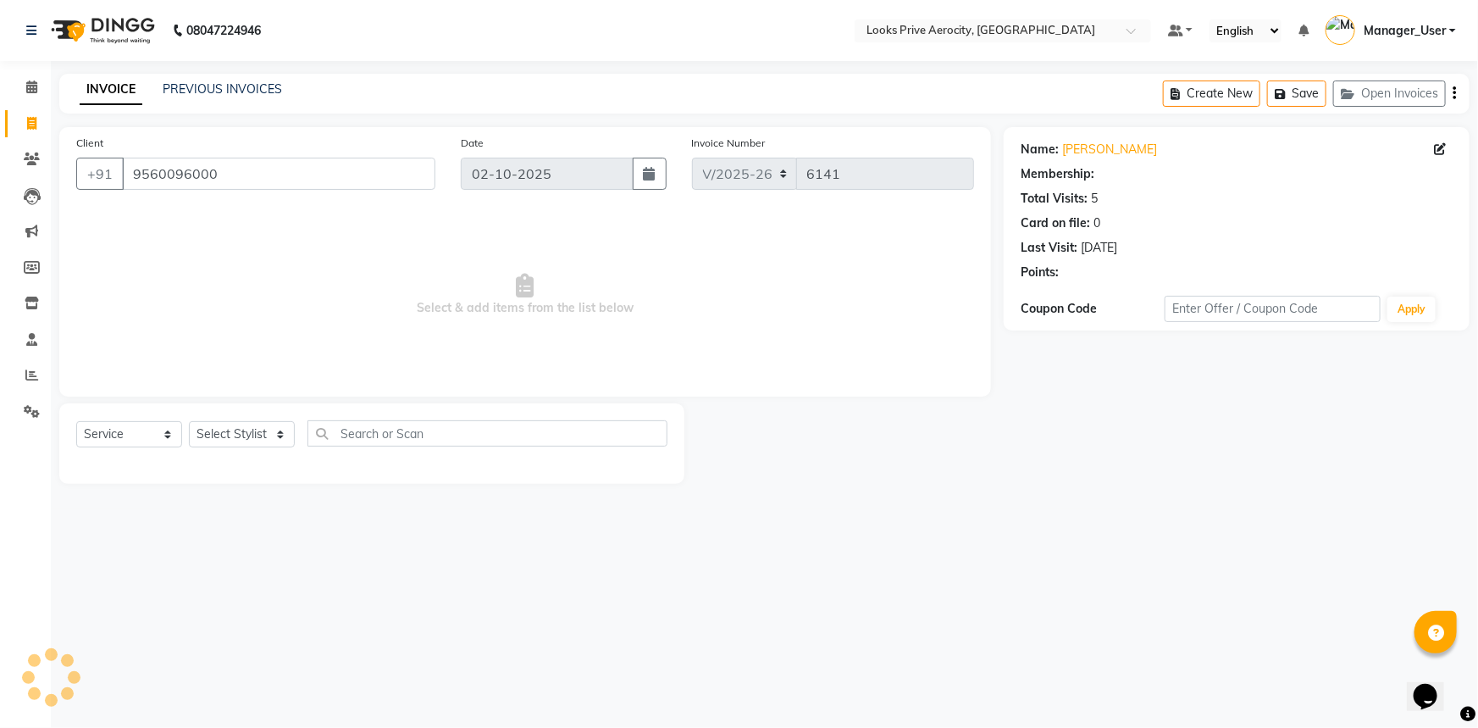
select select "1: Object"
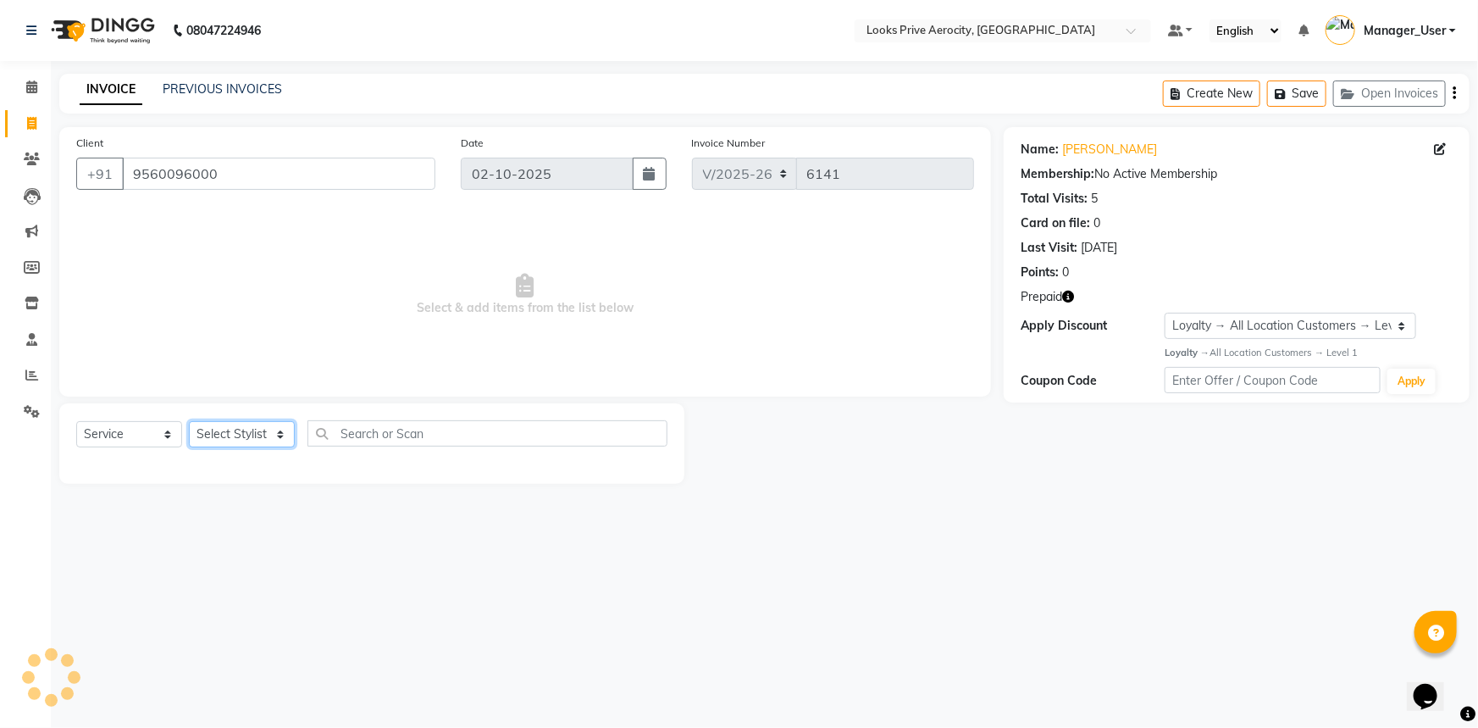
click at [211, 440] on select "Select Stylist Aman_Barber Amit Amu Dharma [PERSON_NAME] Eric_asst [PERSON_NAME…" at bounding box center [242, 434] width 106 height 26
select select "48823"
click at [189, 421] on select "Select Stylist Aman_Barber Amit Amu Dharma [PERSON_NAME] Eric_asst [PERSON_NAME…" at bounding box center [242, 434] width 106 height 26
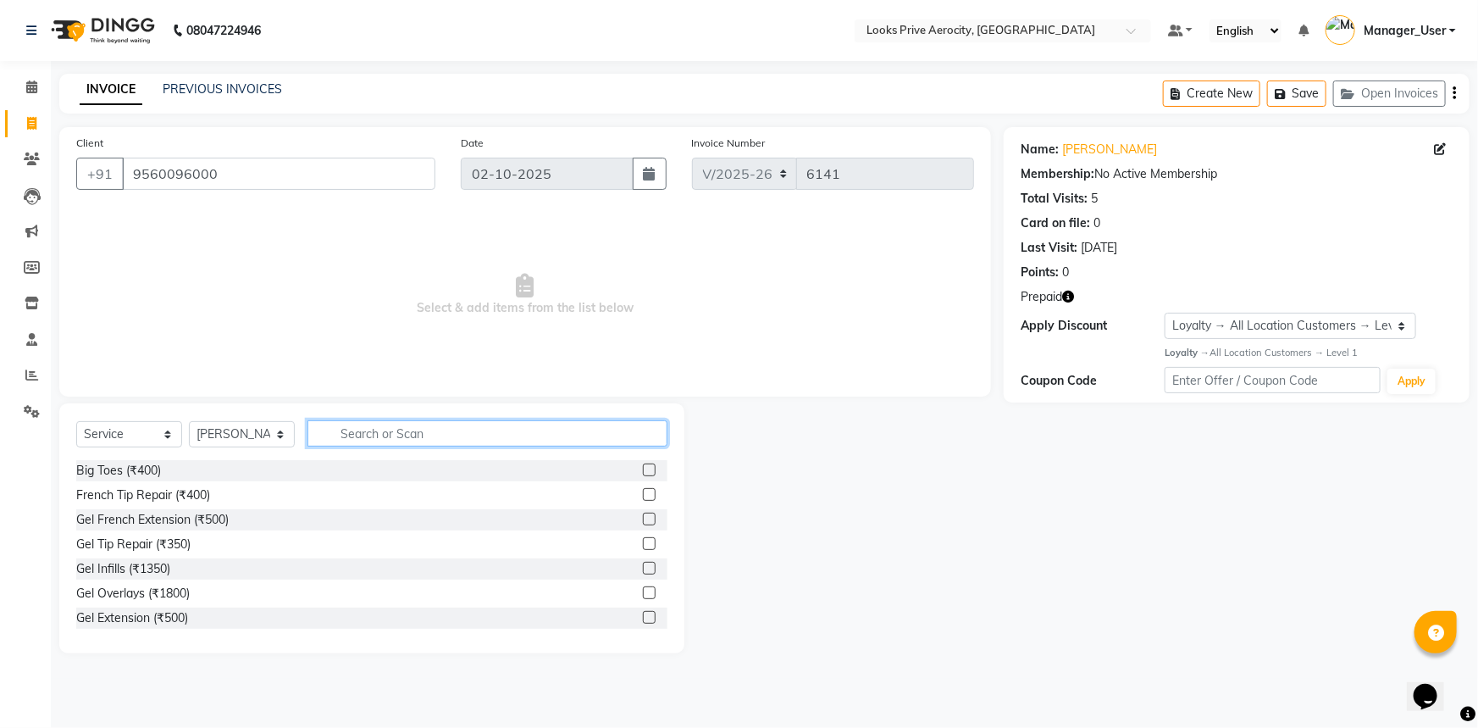
click at [344, 435] on input "text" at bounding box center [487, 433] width 360 height 26
type input "PEDI"
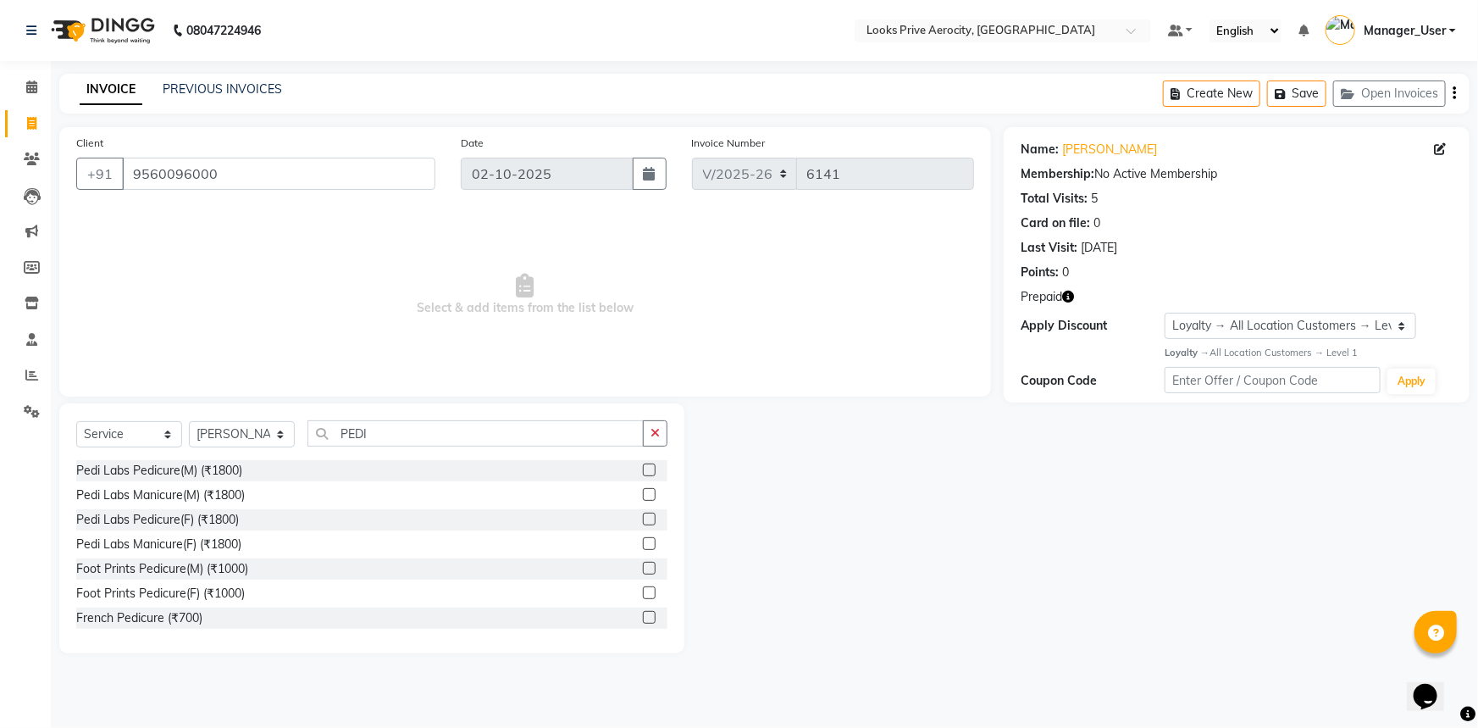
click at [643, 490] on label at bounding box center [649, 494] width 13 height 13
click at [643, 490] on input "checkbox" at bounding box center [648, 495] width 11 height 11
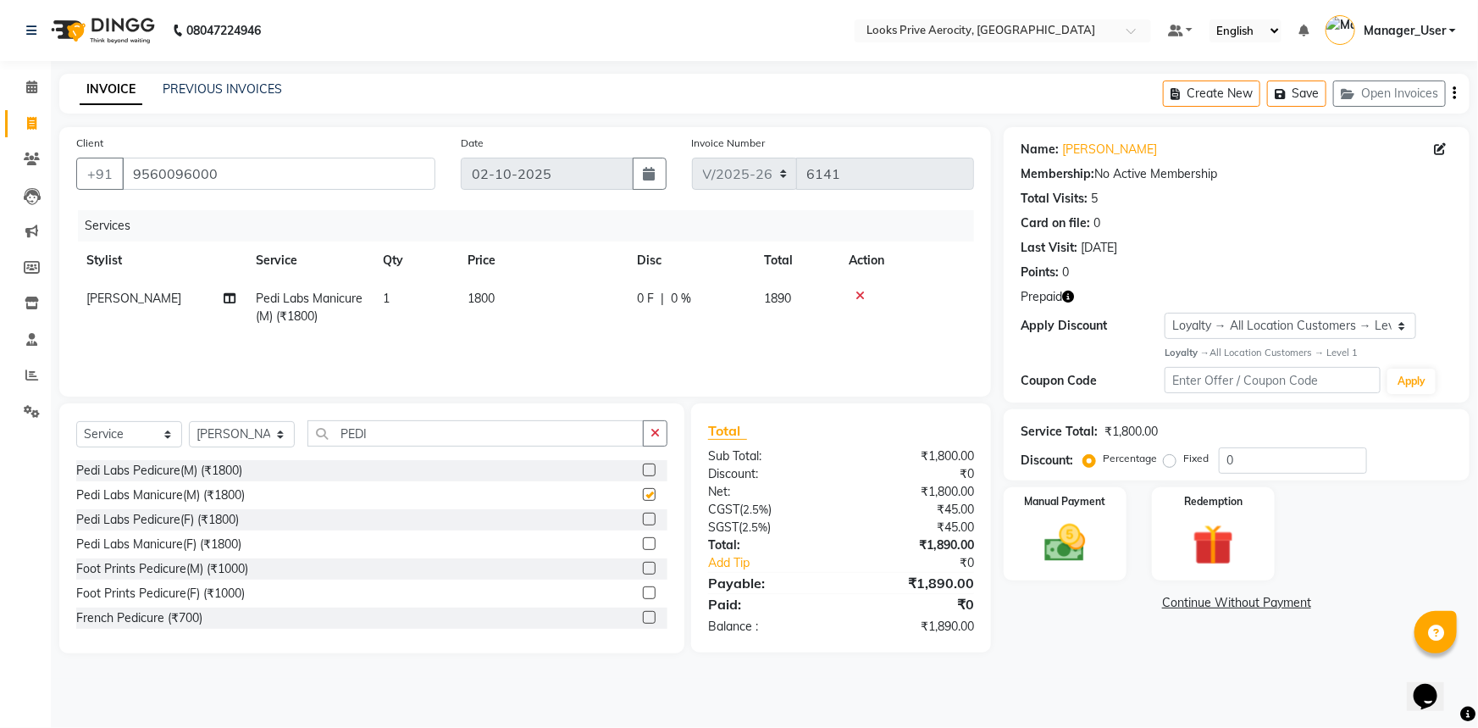
checkbox input "false"
click at [272, 431] on select "Select Stylist Aman_Barber Amit Amu Dharma [PERSON_NAME] Eric_asst [PERSON_NAME…" at bounding box center [242, 434] width 106 height 26
click at [189, 421] on select "Select Stylist Aman_Barber Amit Amu Dharma [PERSON_NAME] Eric_asst [PERSON_NAME…" at bounding box center [242, 434] width 106 height 26
click at [247, 434] on select "Select Stylist Aman_Barber Amit Amu Dharma [PERSON_NAME] Eric_asst [PERSON_NAME…" at bounding box center [242, 434] width 106 height 26
select select "43250"
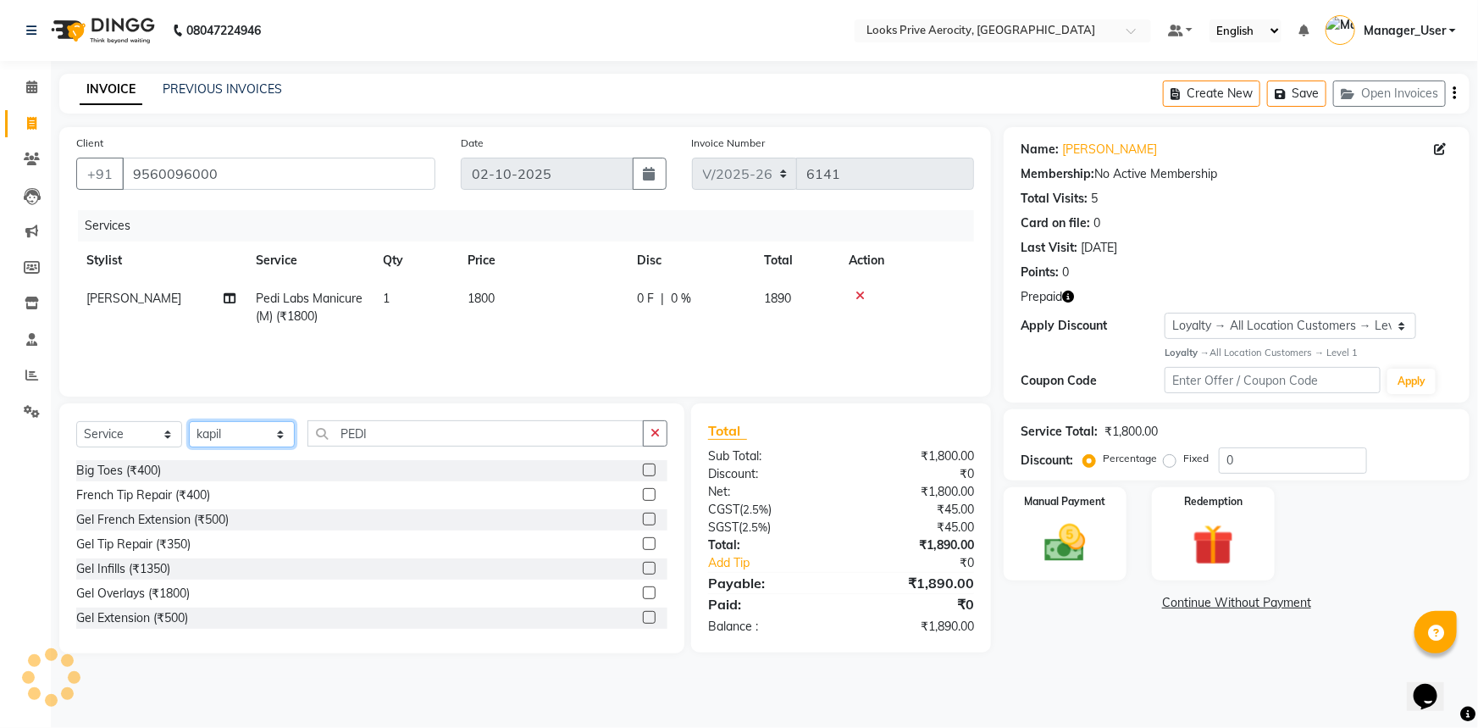
click at [189, 421] on select "Select Stylist Aman_Barber Amit Amu Dharma [PERSON_NAME] Eric_asst [PERSON_NAME…" at bounding box center [242, 434] width 106 height 26
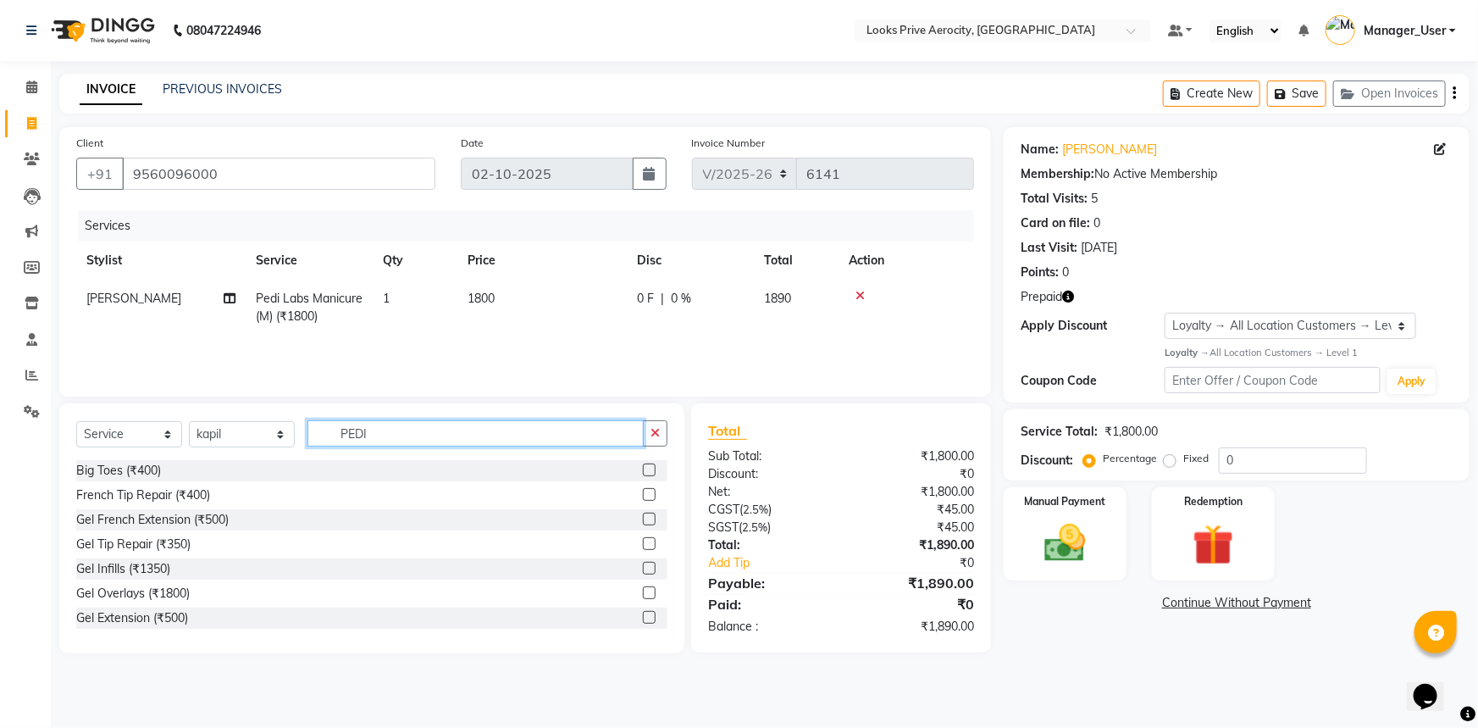
click at [399, 429] on input "PEDI" at bounding box center [475, 433] width 336 height 26
type input "P"
type input "ICE"
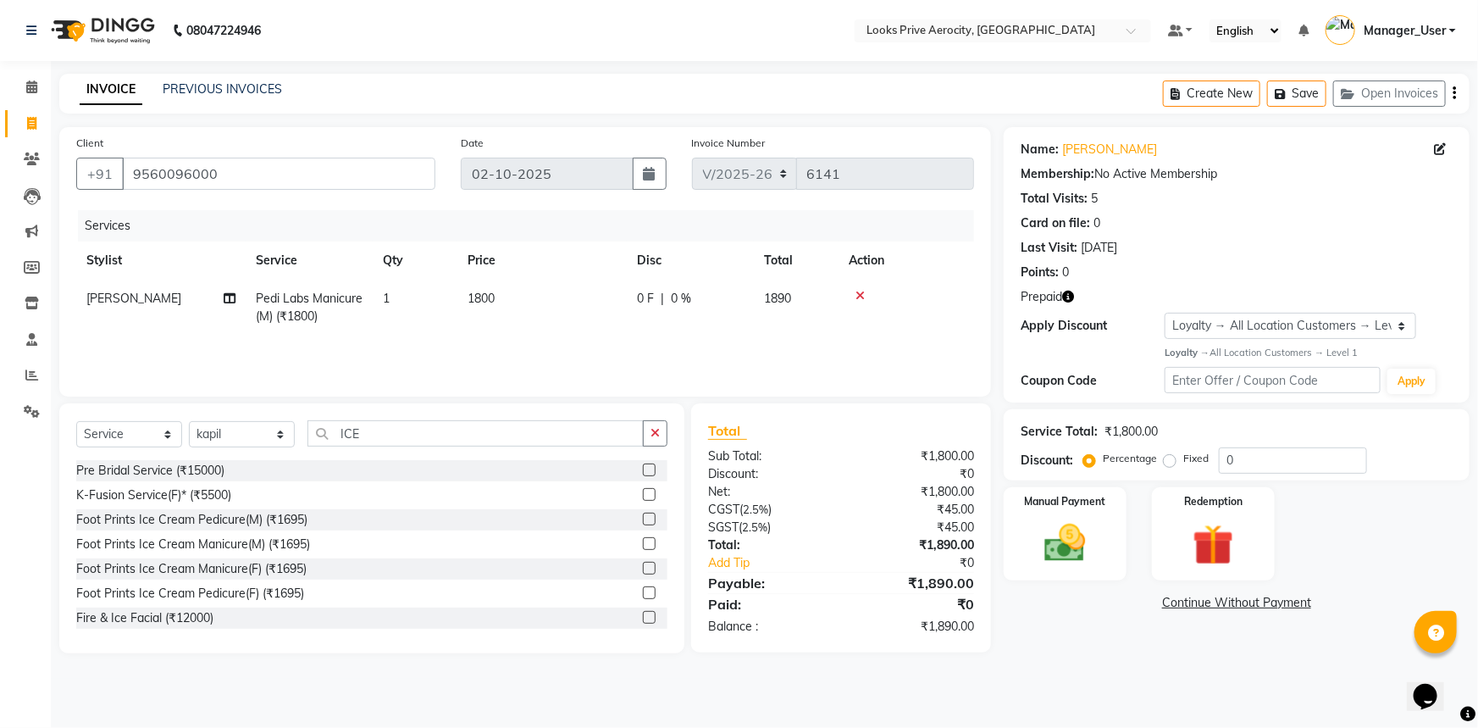
click at [643, 516] on label at bounding box center [649, 518] width 13 height 13
click at [643, 516] on input "checkbox" at bounding box center [648, 519] width 11 height 11
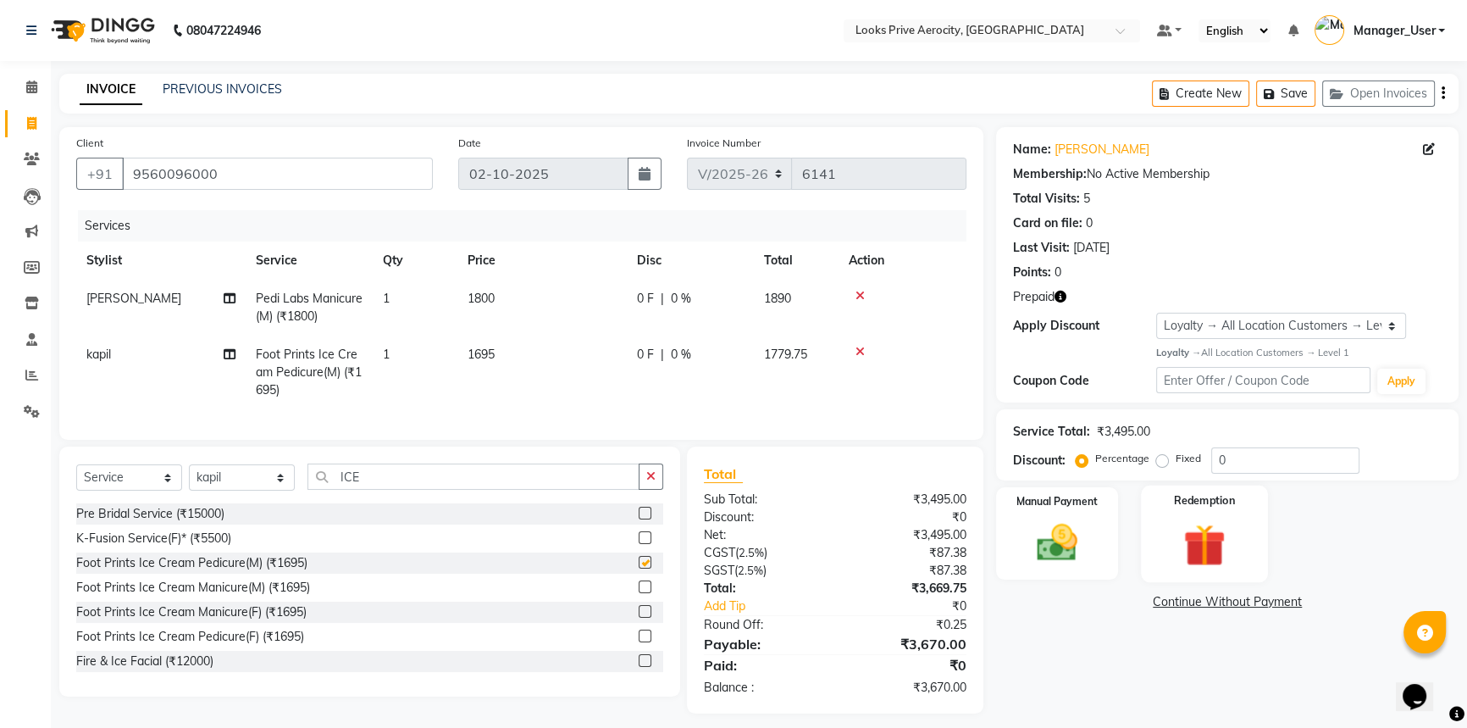
checkbox input "false"
click at [1218, 549] on img at bounding box center [1204, 544] width 69 height 53
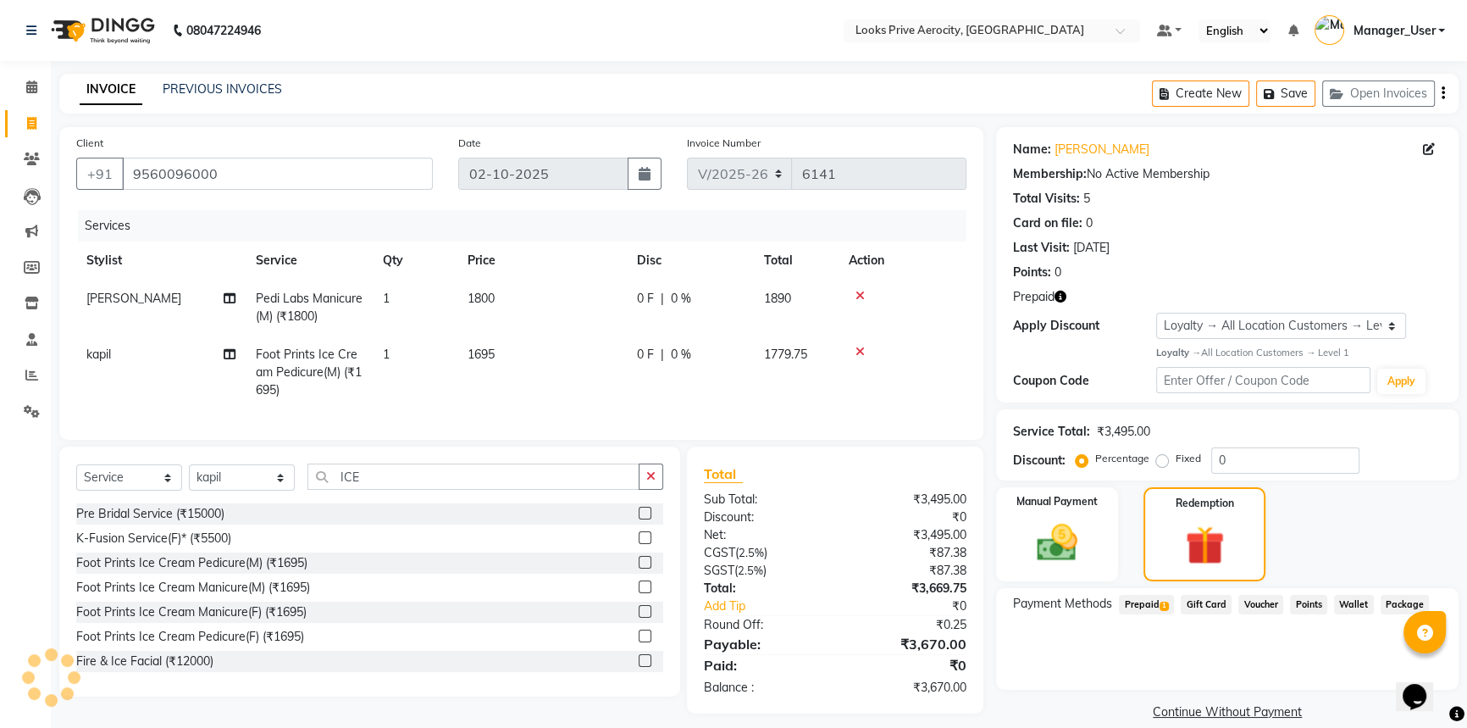
click at [1159, 603] on span "Prepaid 1" at bounding box center [1146, 604] width 55 height 19
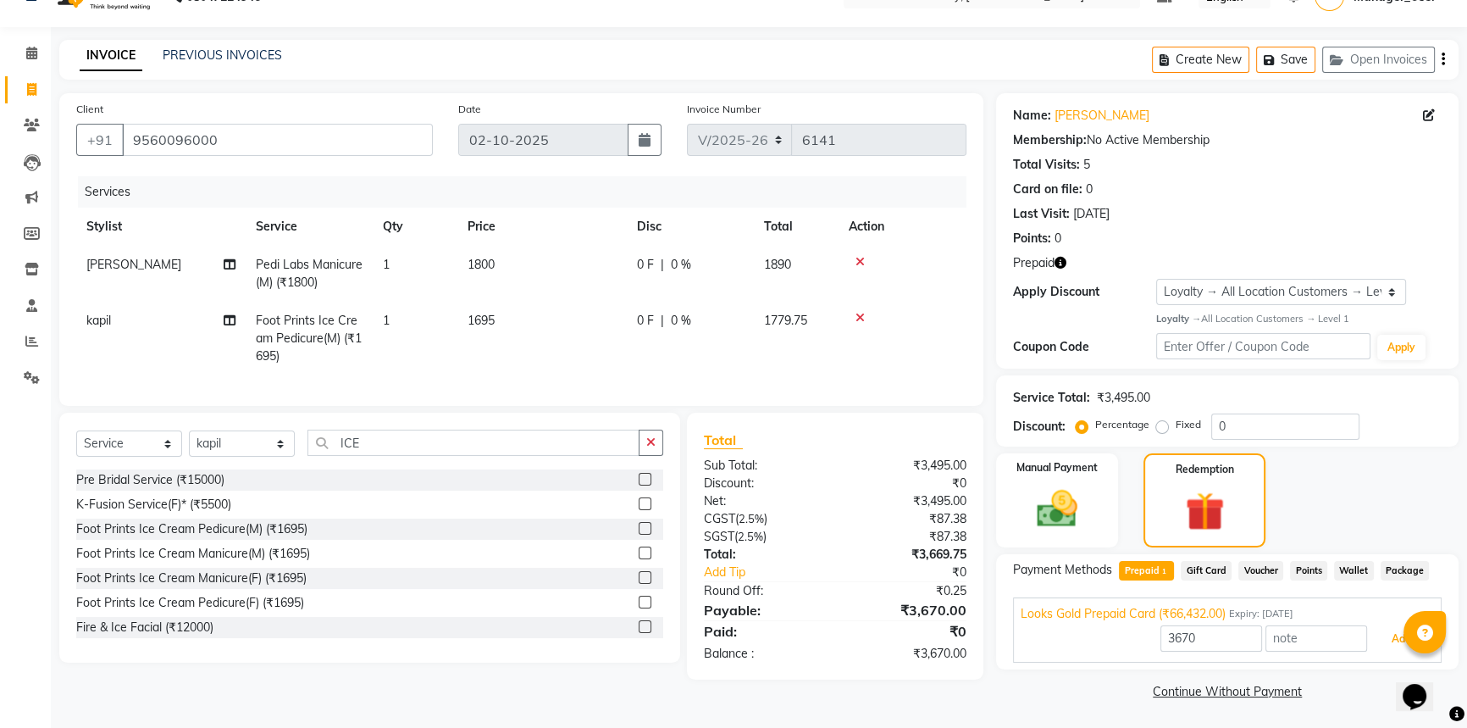
drag, startPoint x: 1389, startPoint y: 645, endPoint x: 1371, endPoint y: 656, distance: 20.9
click at [1389, 645] on button "Add" at bounding box center [1401, 638] width 62 height 29
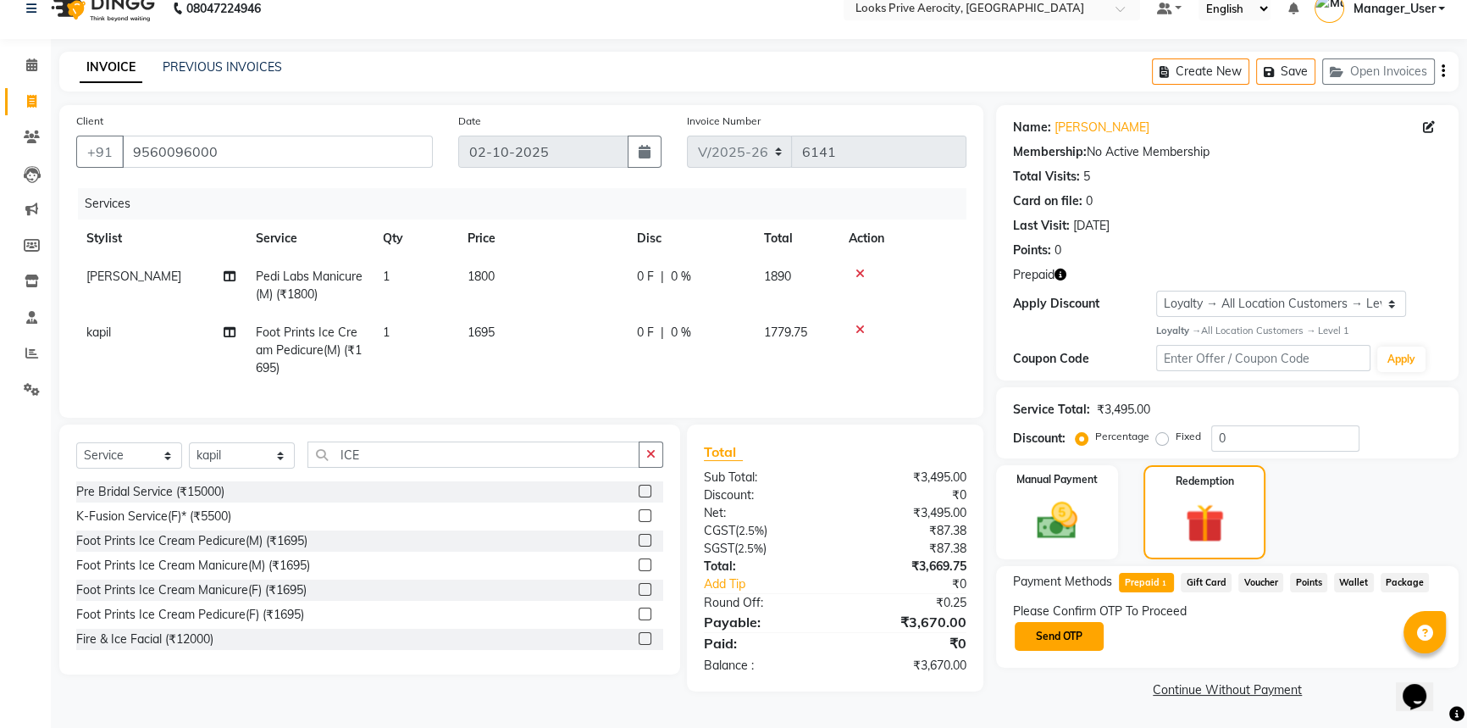
click at [1058, 632] on button "Send OTP" at bounding box center [1059, 636] width 89 height 29
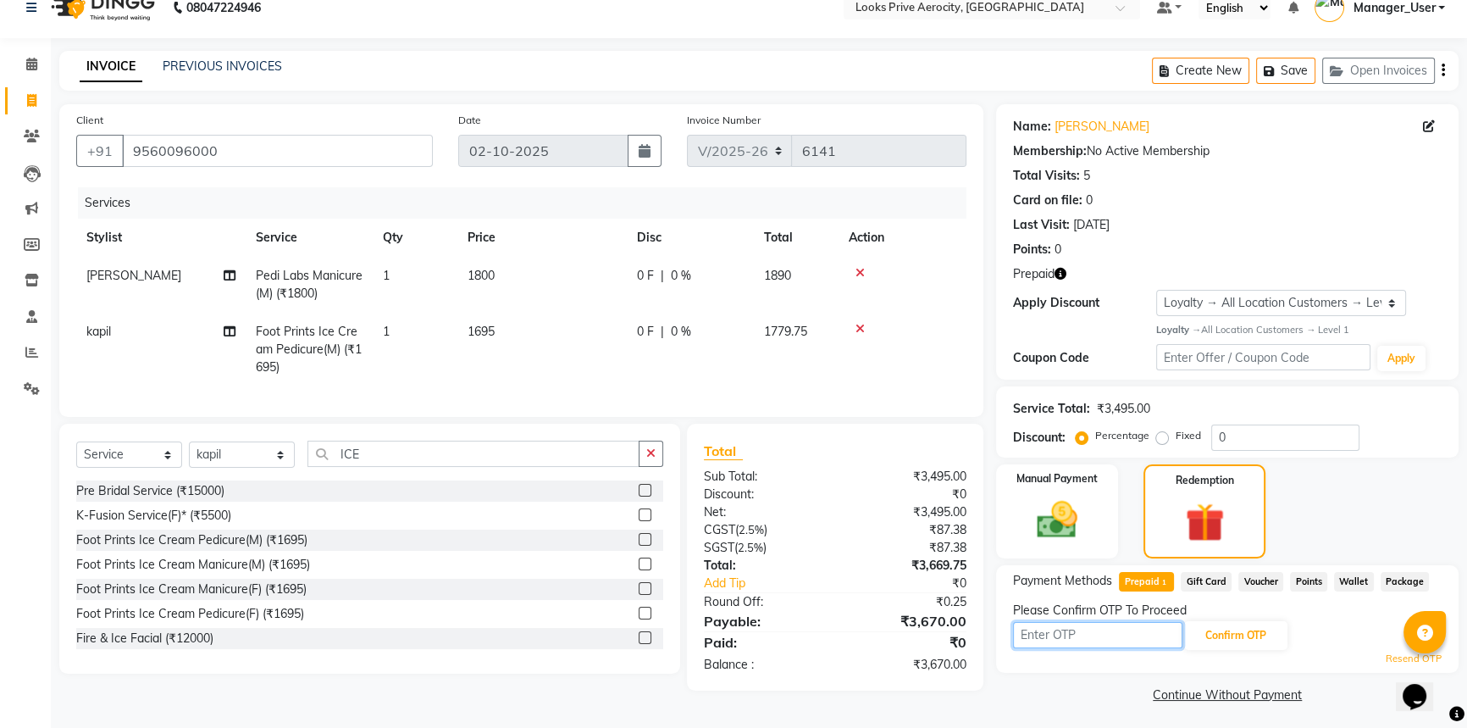
click at [1135, 638] on input "text" at bounding box center [1097, 635] width 169 height 26
drag, startPoint x: 32, startPoint y: 275, endPoint x: 881, endPoint y: 107, distance: 865.2
click at [32, 275] on icon at bounding box center [32, 280] width 14 height 13
click at [1065, 632] on input "text" at bounding box center [1097, 635] width 169 height 26
type input "4141"
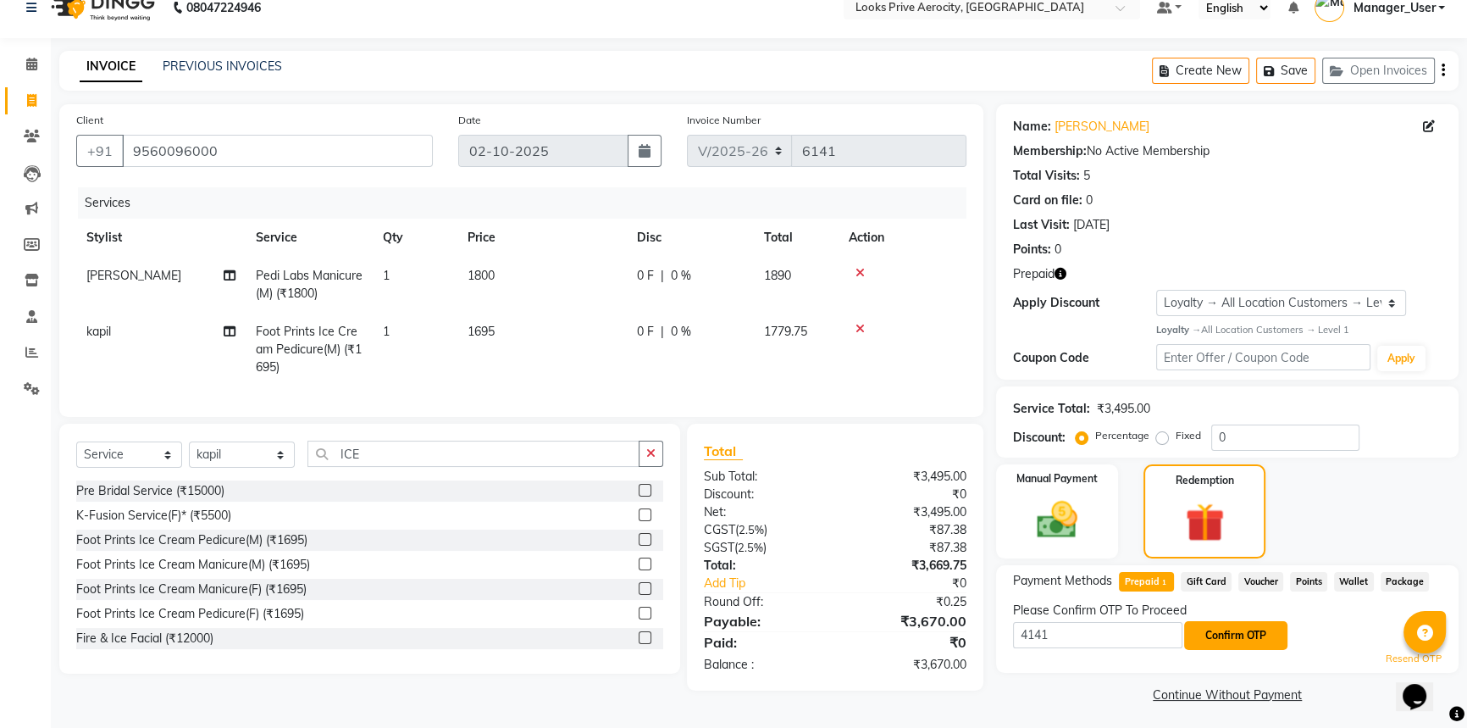
click at [1206, 643] on button "Confirm OTP" at bounding box center [1235, 635] width 103 height 29
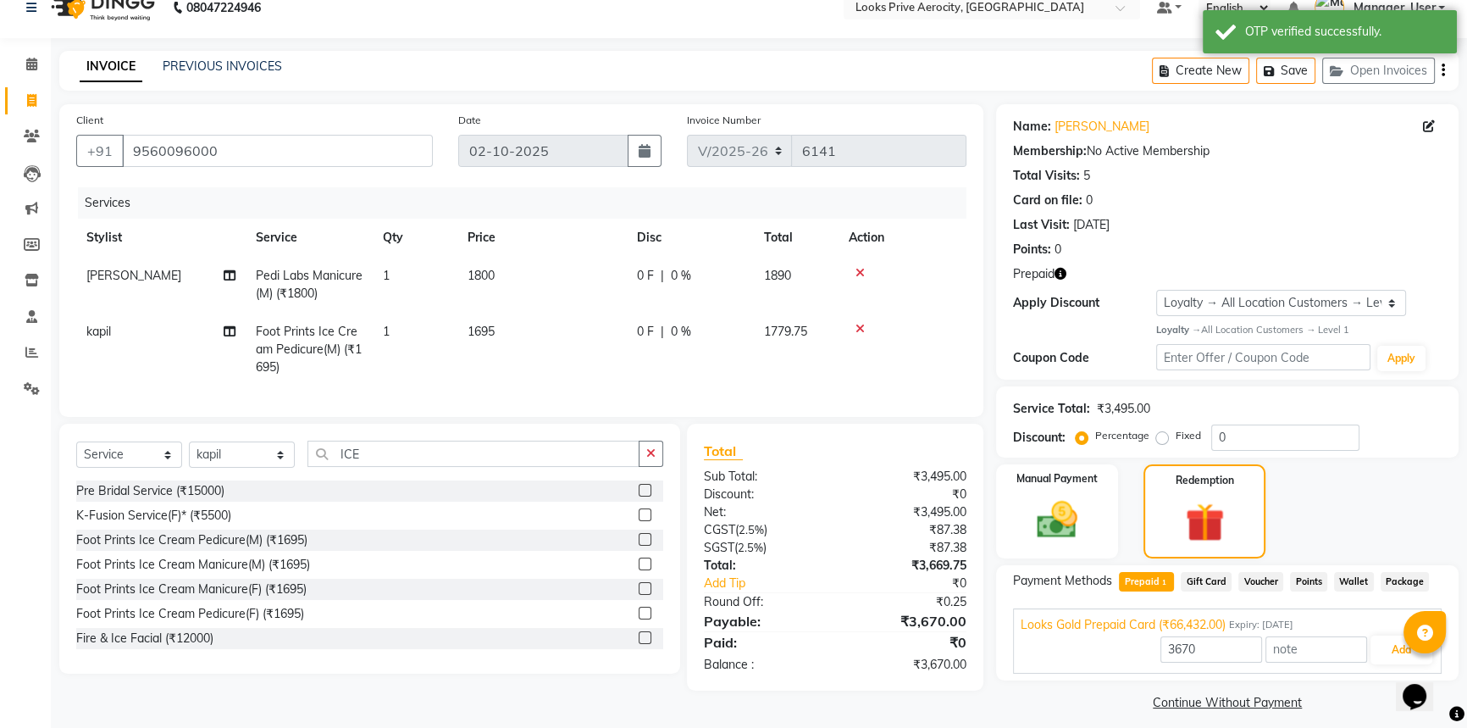
scroll to position [34, 0]
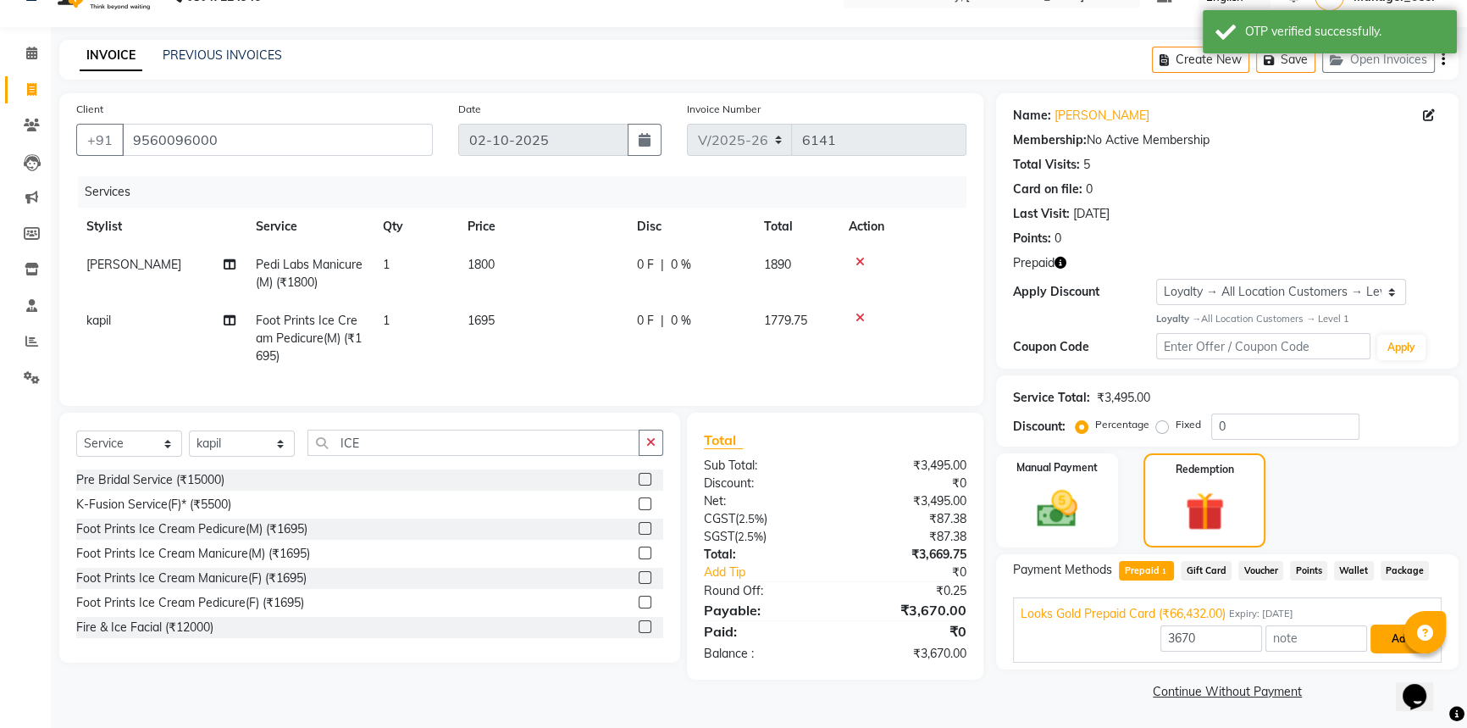
click at [1397, 637] on button "Add" at bounding box center [1401, 638] width 62 height 29
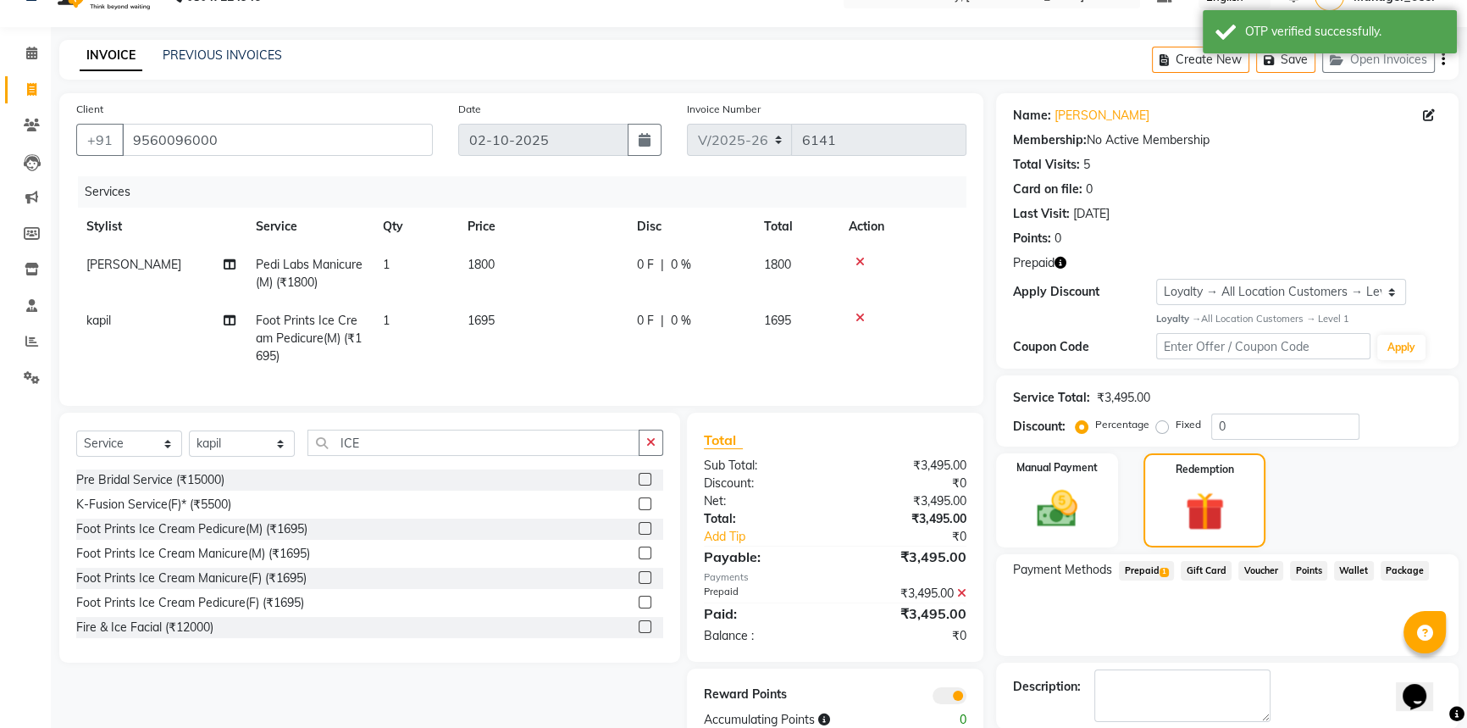
scroll to position [117, 0]
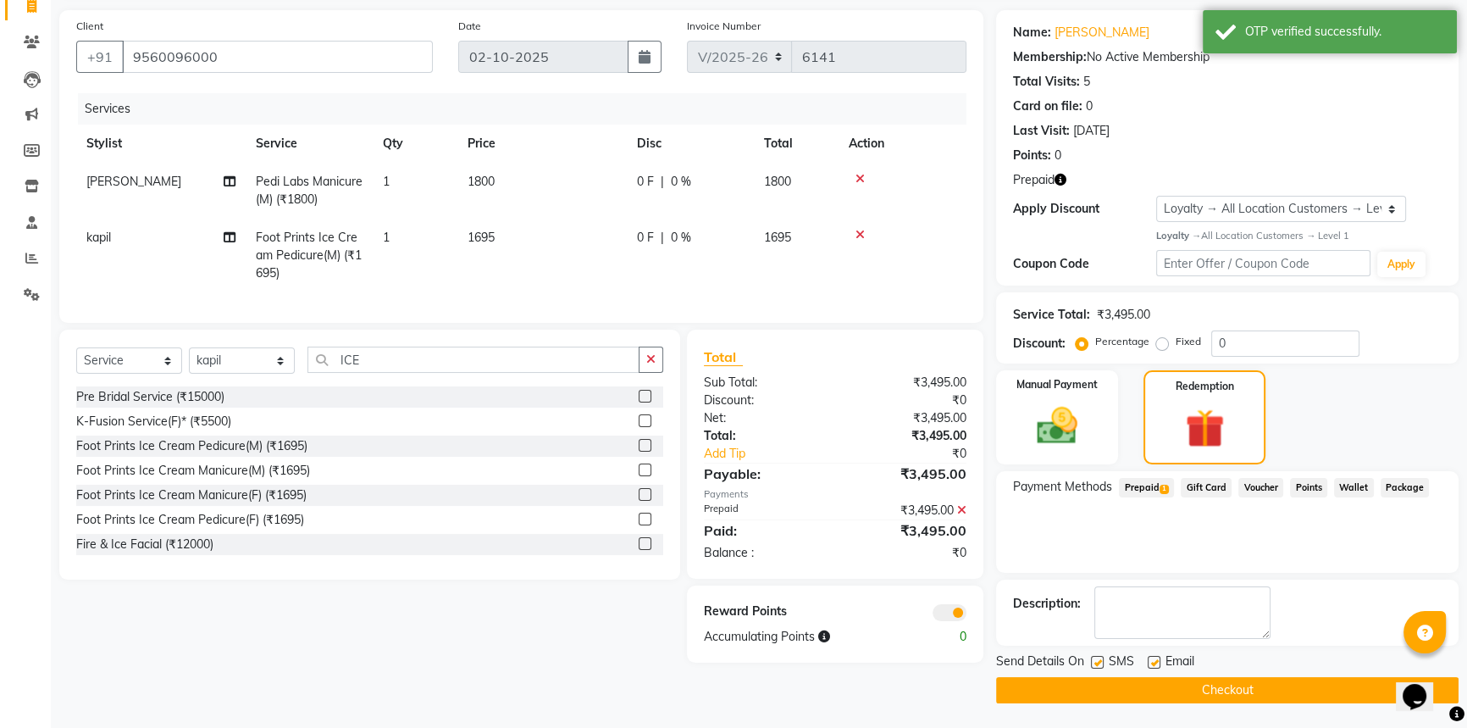
click at [1097, 664] on label at bounding box center [1097, 662] width 13 height 13
click at [1097, 664] on input "checkbox" at bounding box center [1096, 662] width 11 height 11
checkbox input "false"
click at [1111, 688] on button "Checkout" at bounding box center [1227, 690] width 462 height 26
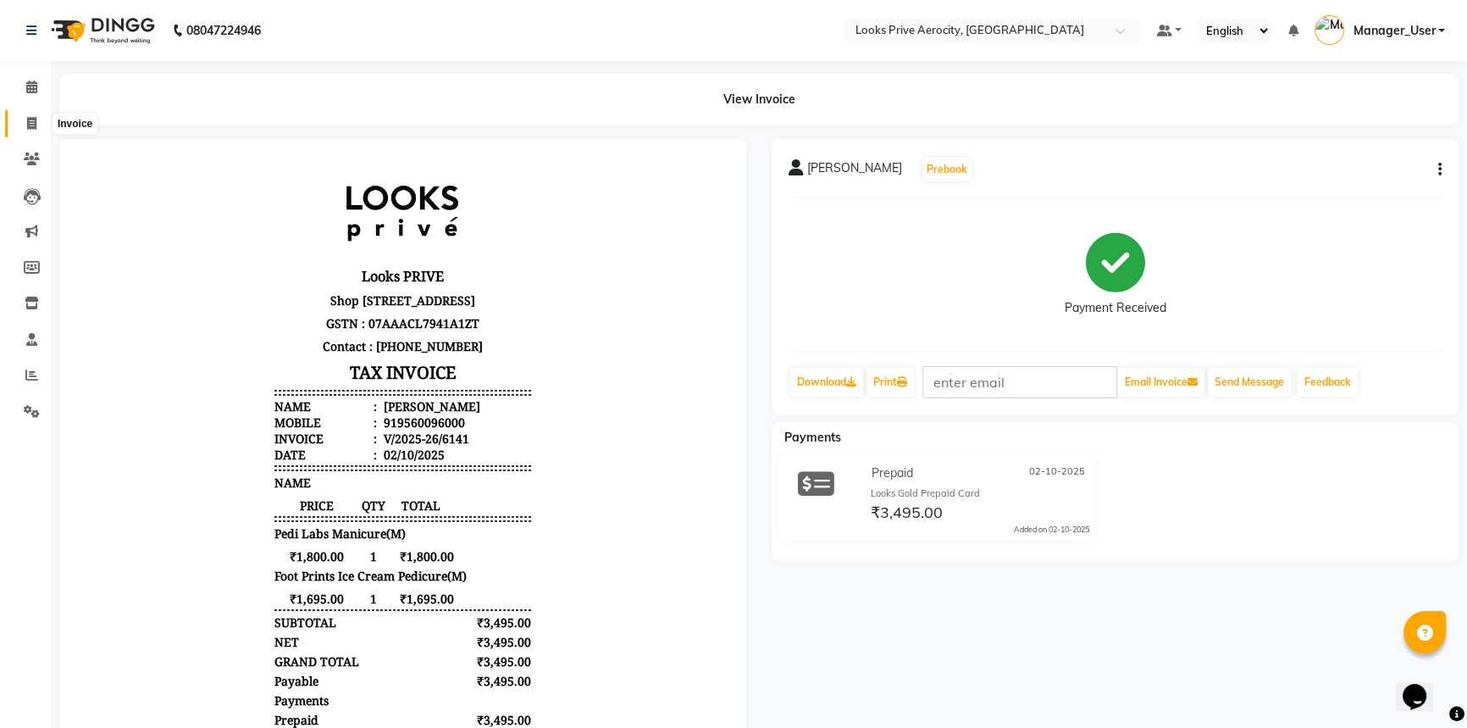
click at [36, 131] on span at bounding box center [32, 123] width 30 height 19
select select "service"
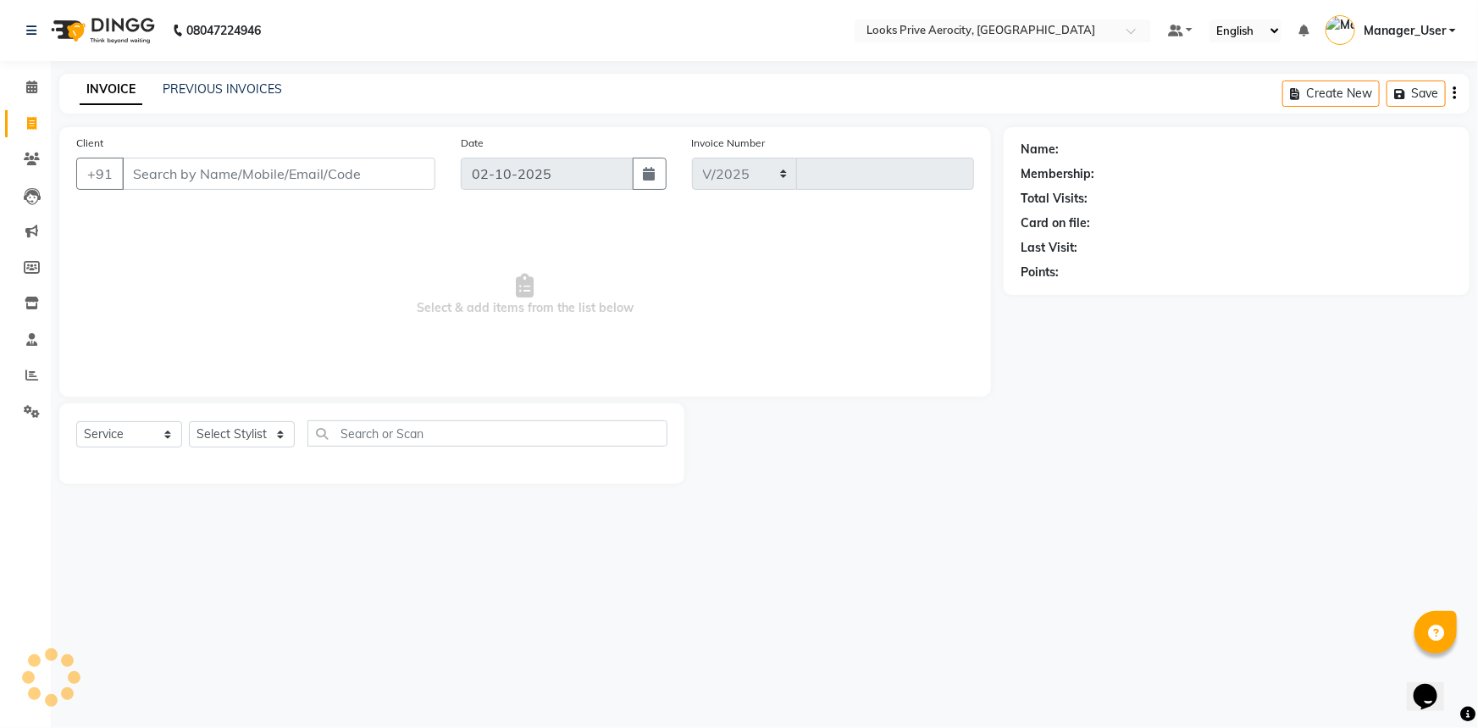
select select "5913"
type input "6142"
click at [160, 174] on input "Client" at bounding box center [278, 174] width 313 height 32
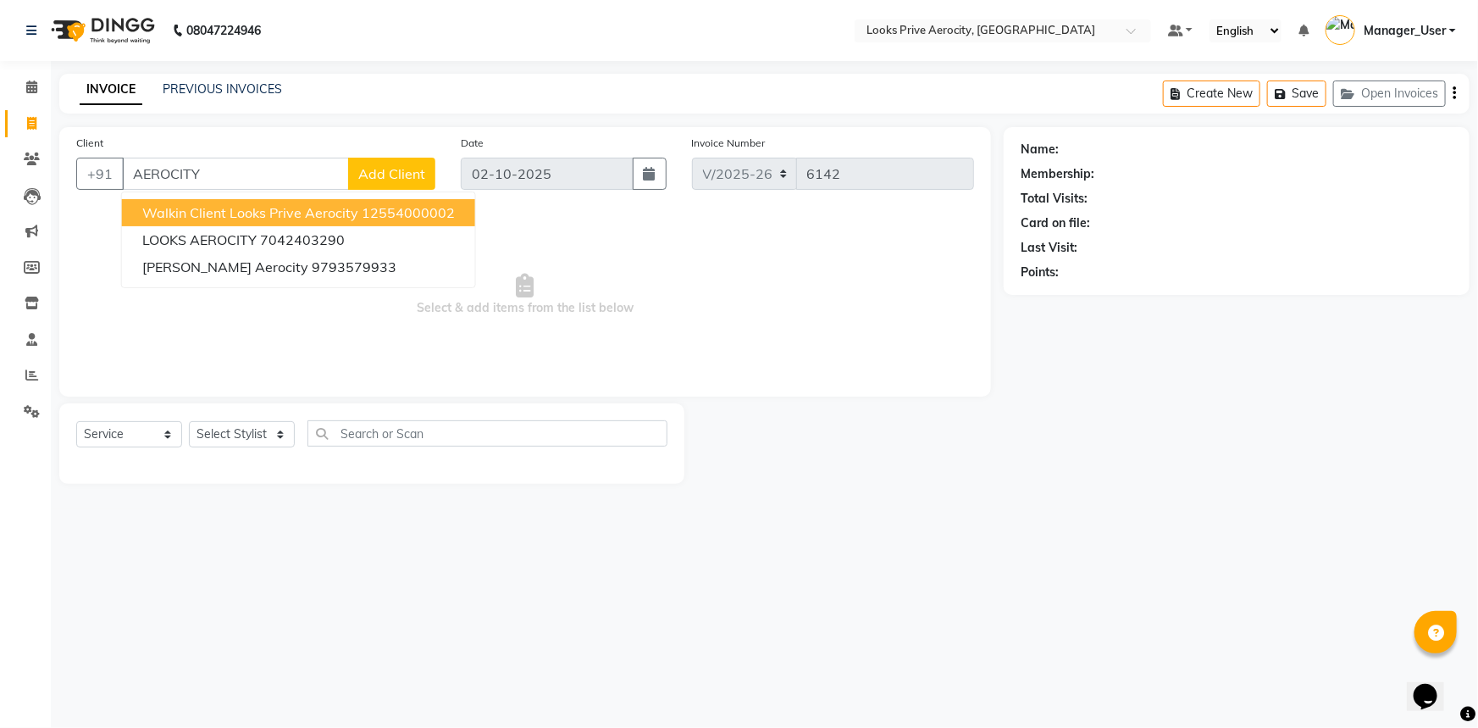
click at [296, 219] on span "Walkin Client Looks Prive Aerocity" at bounding box center [250, 212] width 216 height 17
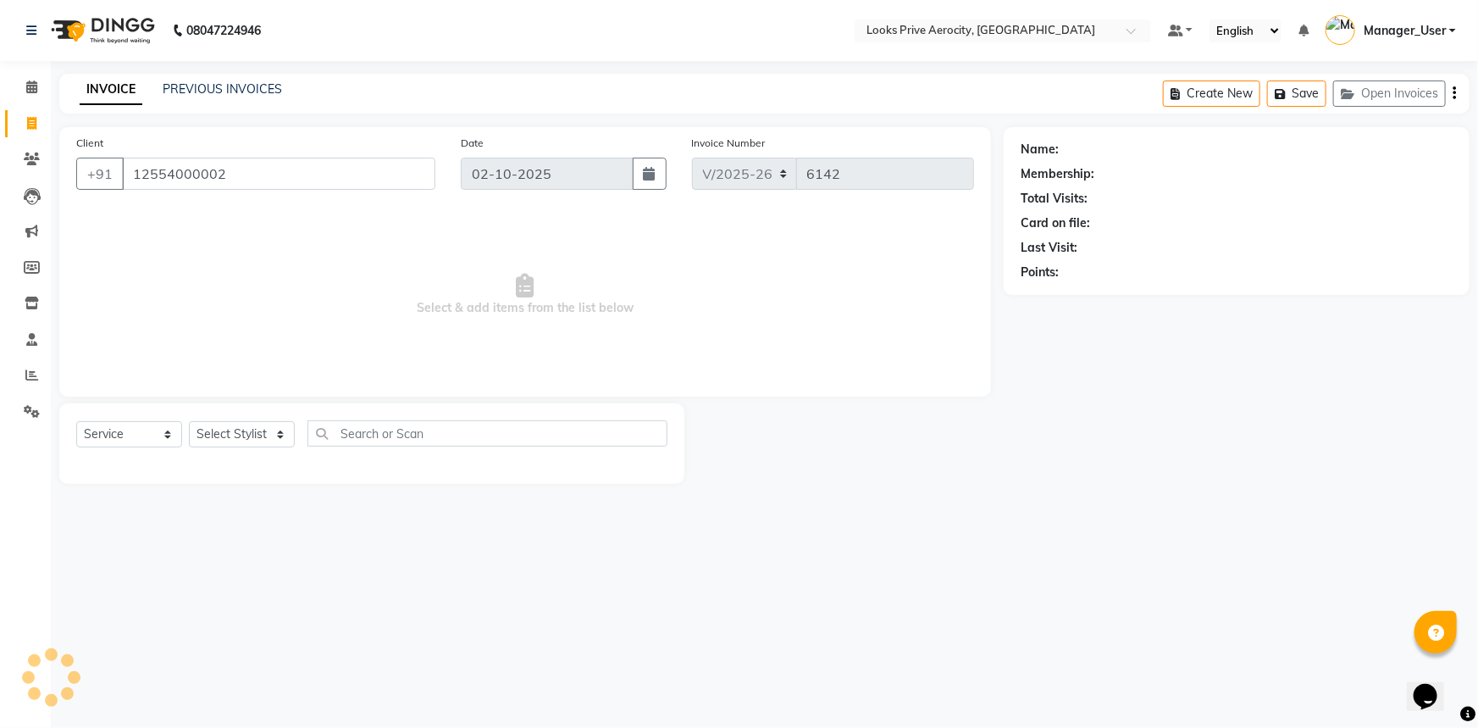
type input "12554000002"
click at [230, 423] on select "Select Stylist Aman_Barber Amit Amu Dharma [PERSON_NAME] Eric_asst [PERSON_NAME…" at bounding box center [242, 434] width 106 height 26
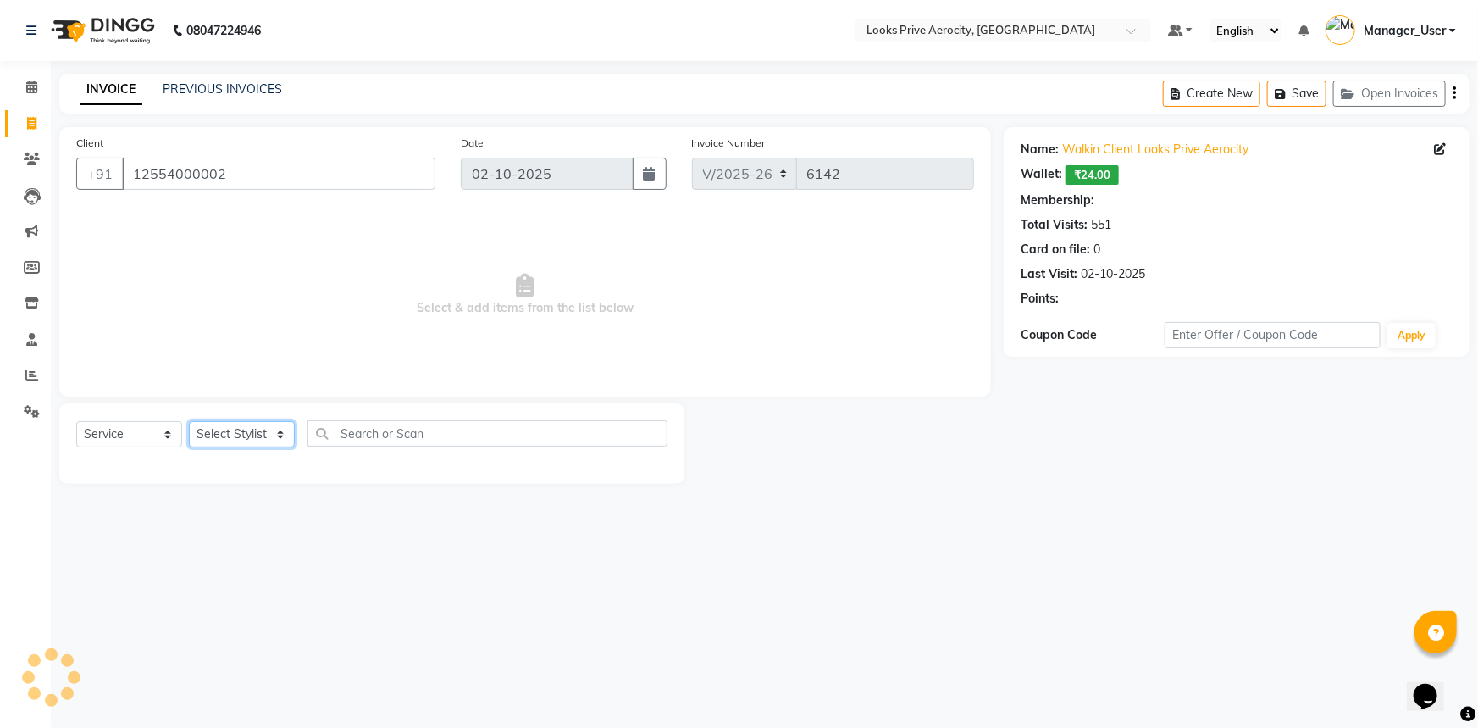
select select "1: Object"
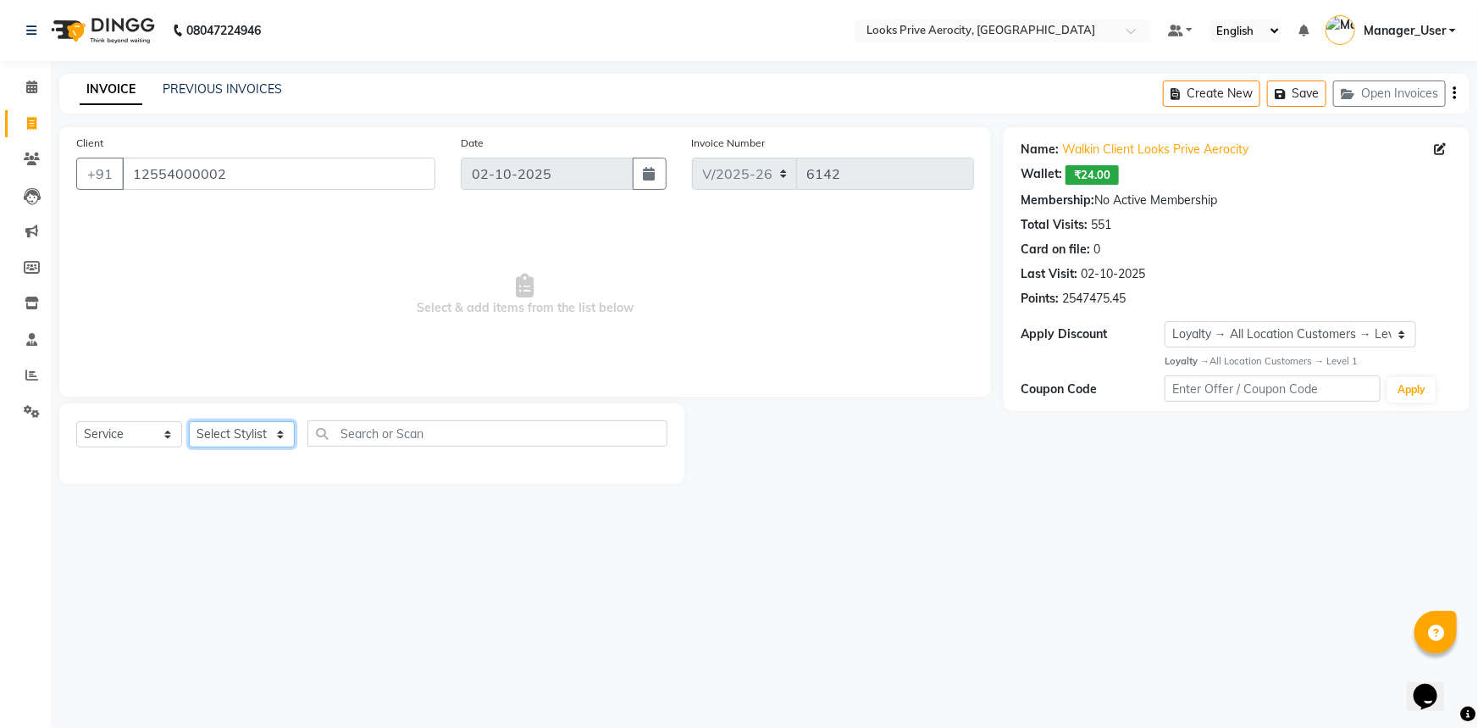
select select "43243"
click at [189, 421] on select "Select Stylist Aman_Barber Amit Amu Dharma [PERSON_NAME] Eric_asst [PERSON_NAME…" at bounding box center [242, 434] width 106 height 26
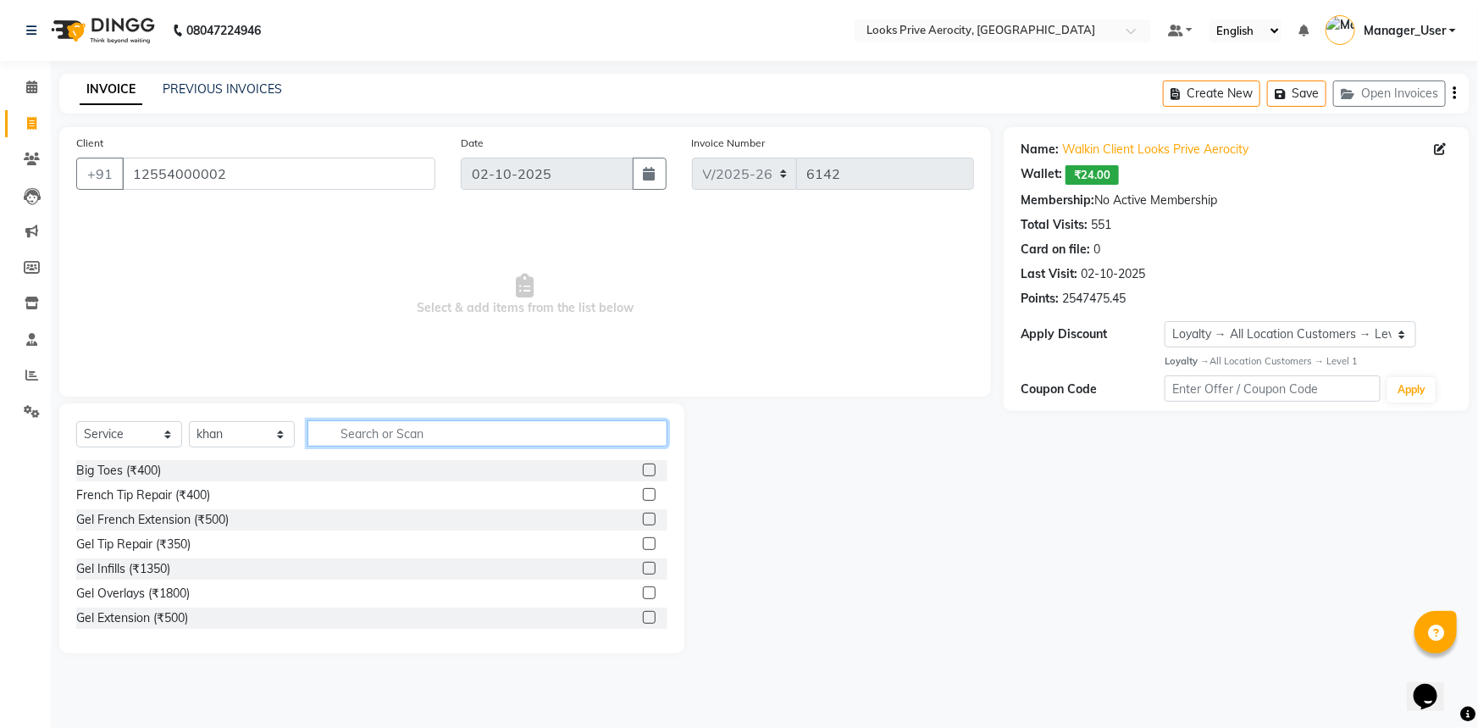
click at [386, 440] on input "text" at bounding box center [487, 433] width 360 height 26
type input "CUT"
click at [643, 492] on label at bounding box center [649, 494] width 13 height 13
click at [643, 492] on input "checkbox" at bounding box center [648, 495] width 11 height 11
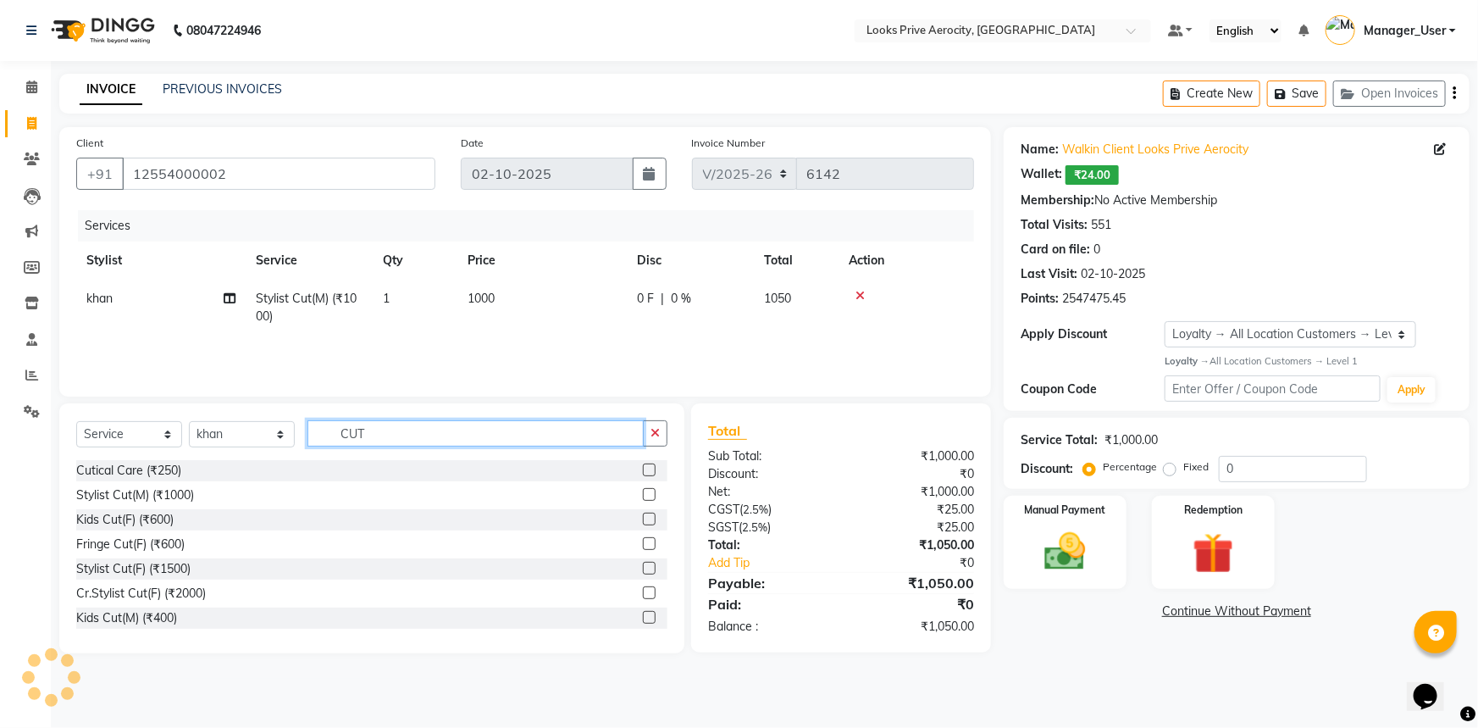
checkbox input "false"
click at [429, 435] on input "CUT" at bounding box center [475, 433] width 336 height 26
type input "C"
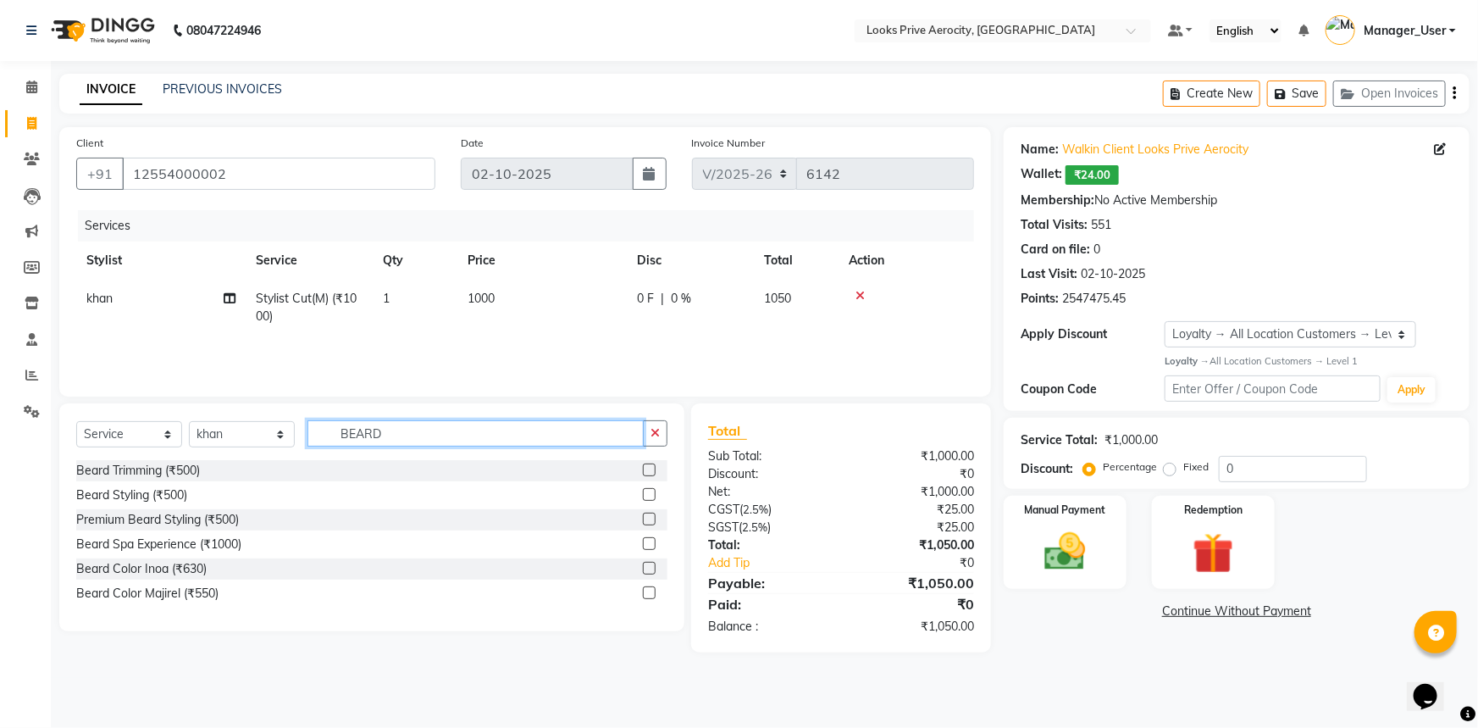
type input "BEARD"
click at [647, 472] on label at bounding box center [649, 469] width 13 height 13
click at [647, 472] on input "checkbox" at bounding box center [648, 470] width 11 height 11
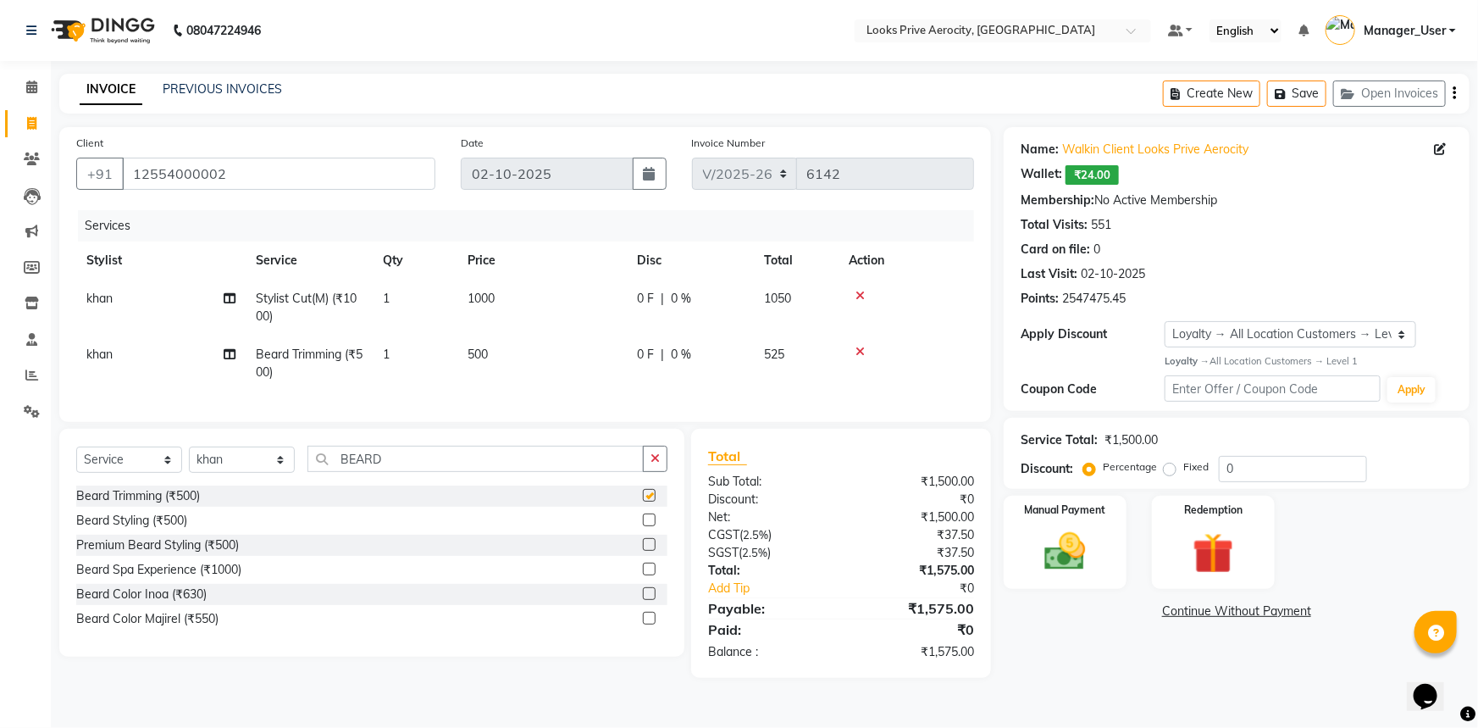
checkbox input "false"
click at [418, 472] on input "BEARD" at bounding box center [475, 458] width 336 height 26
type input "B"
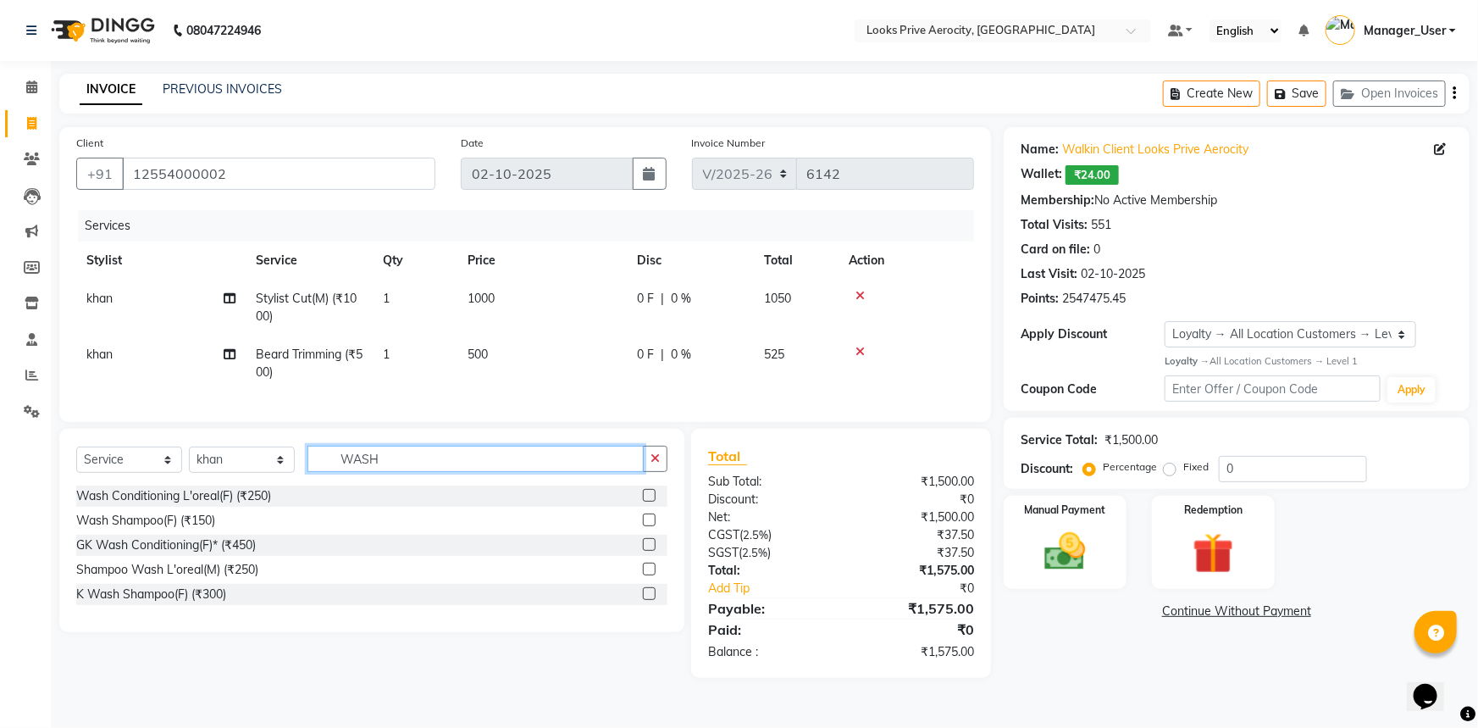
type input "WASH"
click at [651, 575] on label at bounding box center [649, 568] width 13 height 13
click at [651, 575] on input "checkbox" at bounding box center [648, 569] width 11 height 11
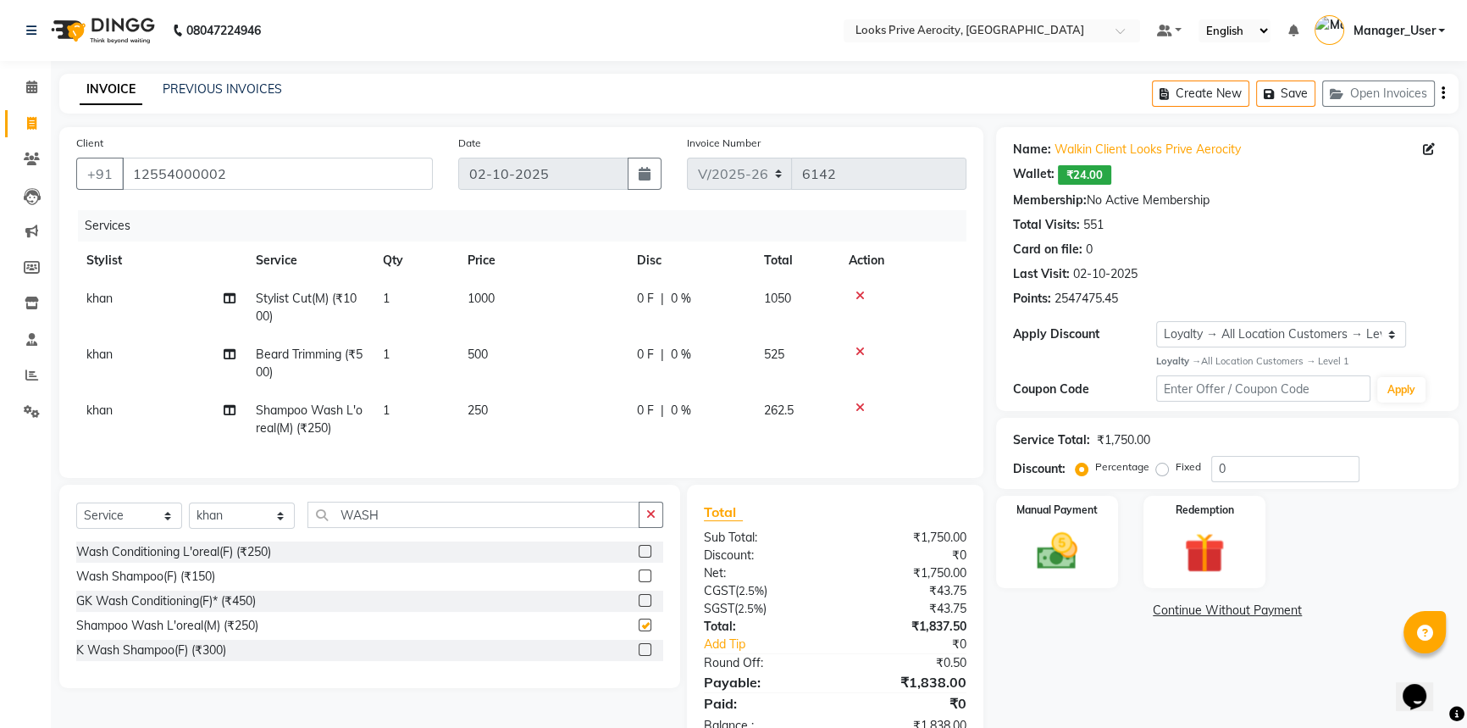
checkbox input "false"
click at [476, 405] on span "250" at bounding box center [477, 409] width 20 height 15
select select "43243"
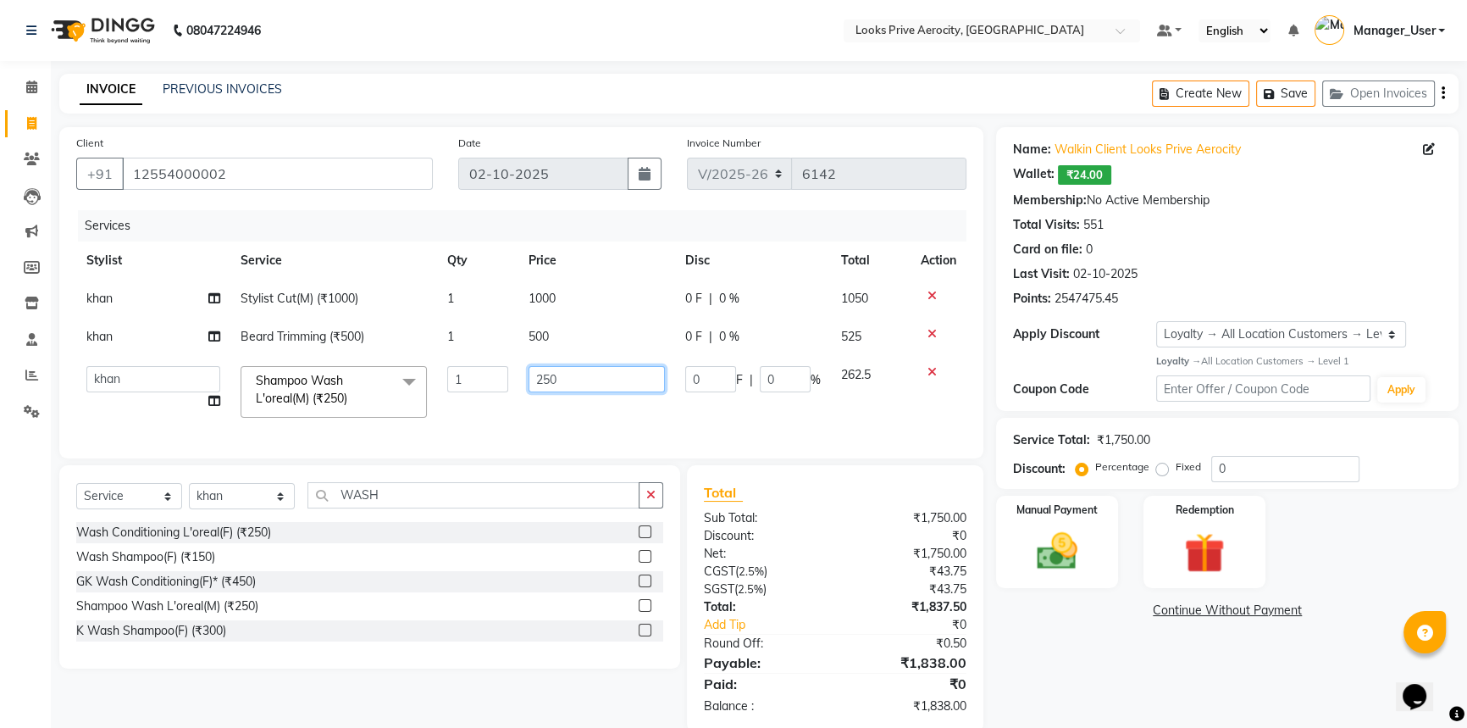
click at [542, 372] on input "250" at bounding box center [596, 379] width 136 height 26
type input "350"
click at [559, 428] on div "Services Stylist Service Qty Price Disc Total Action khan Stylist Cut(M) (₹1000…" at bounding box center [521, 325] width 890 height 231
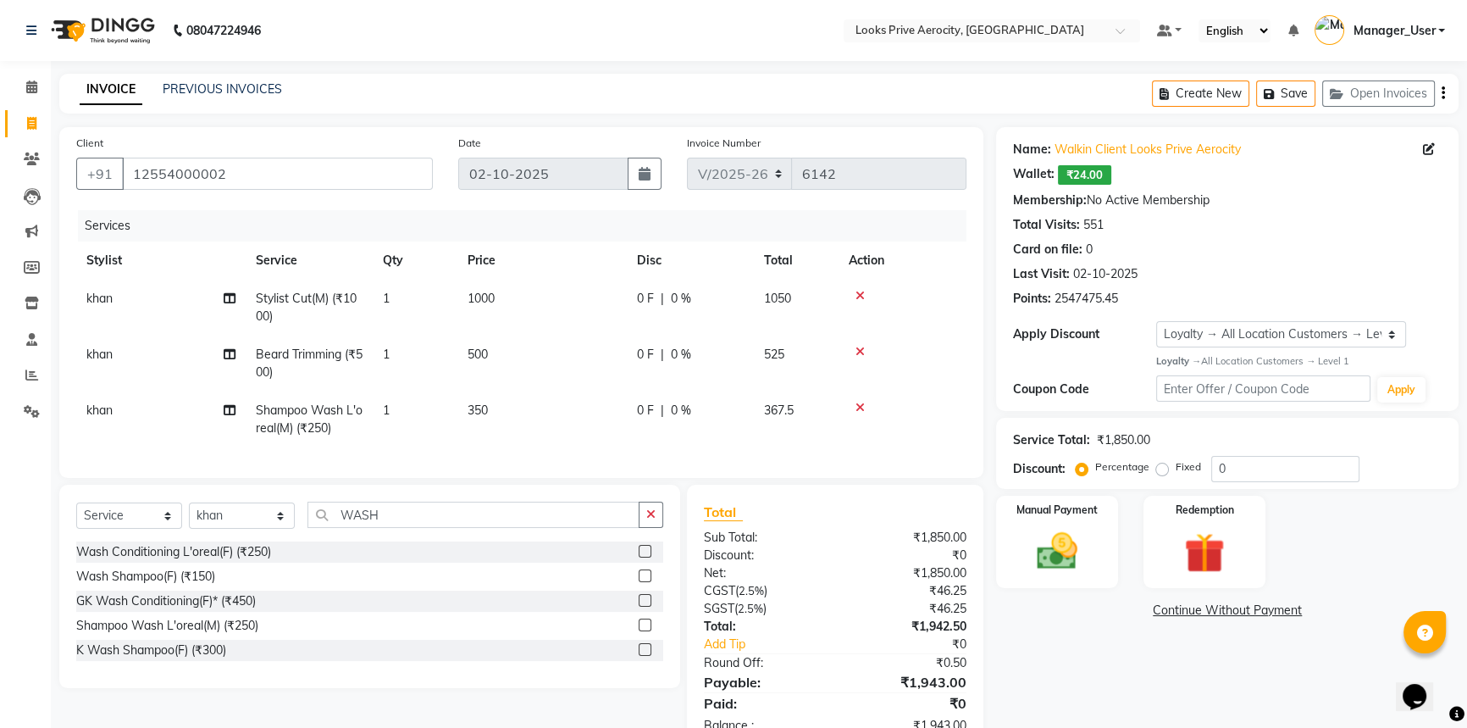
click at [101, 299] on span "khan" at bounding box center [99, 297] width 26 height 15
select select "43243"
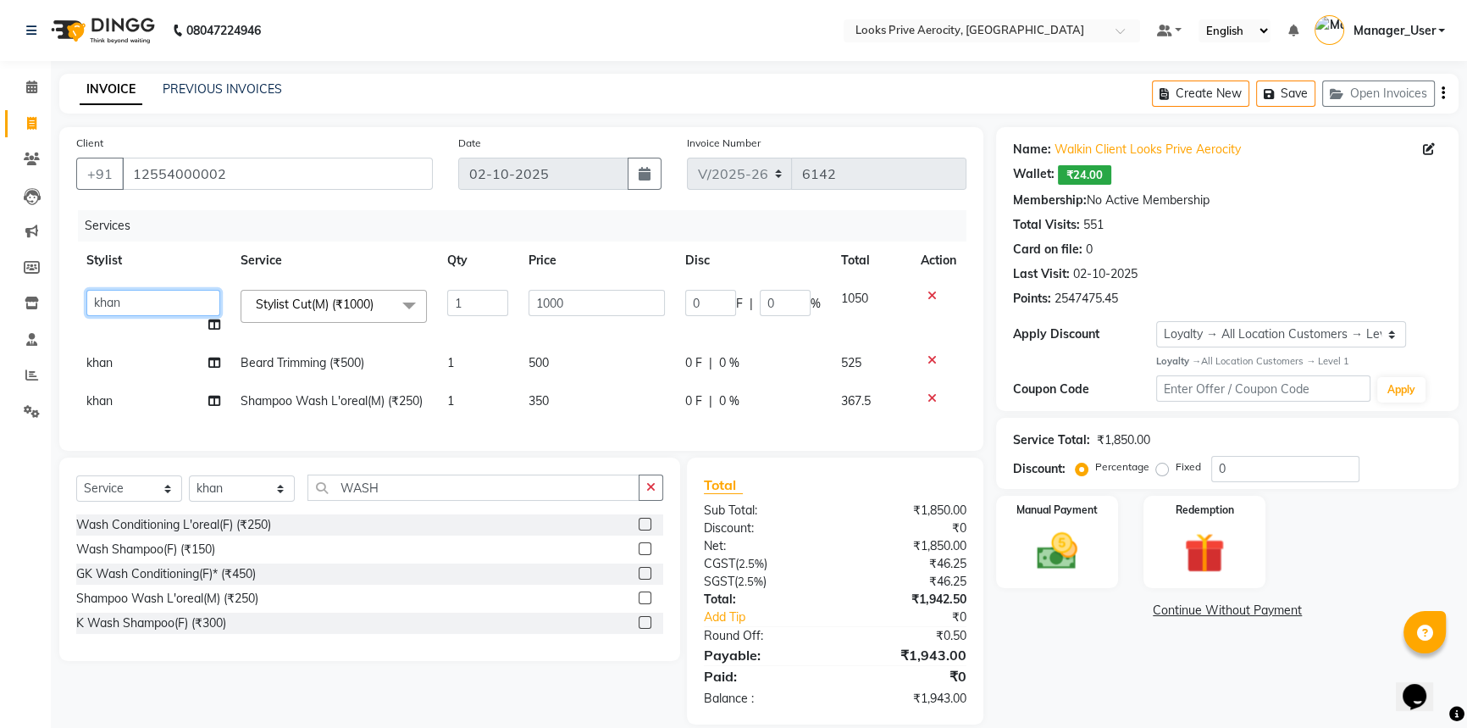
click at [118, 309] on select "Aman_Barber Amit Amu Dharma Erica CR Eric_asst Esha Ishita kapil khan Manager_U…" at bounding box center [153, 303] width 134 height 26
select select "66241"
click at [239, 491] on select "Select Stylist Aman_Barber Amit Amu Dharma [PERSON_NAME] Eric_asst [PERSON_NAME…" at bounding box center [242, 488] width 106 height 26
select select "66241"
click at [189, 487] on select "Select Stylist Aman_Barber Amit Amu Dharma [PERSON_NAME] Eric_asst [PERSON_NAME…" at bounding box center [242, 488] width 106 height 26
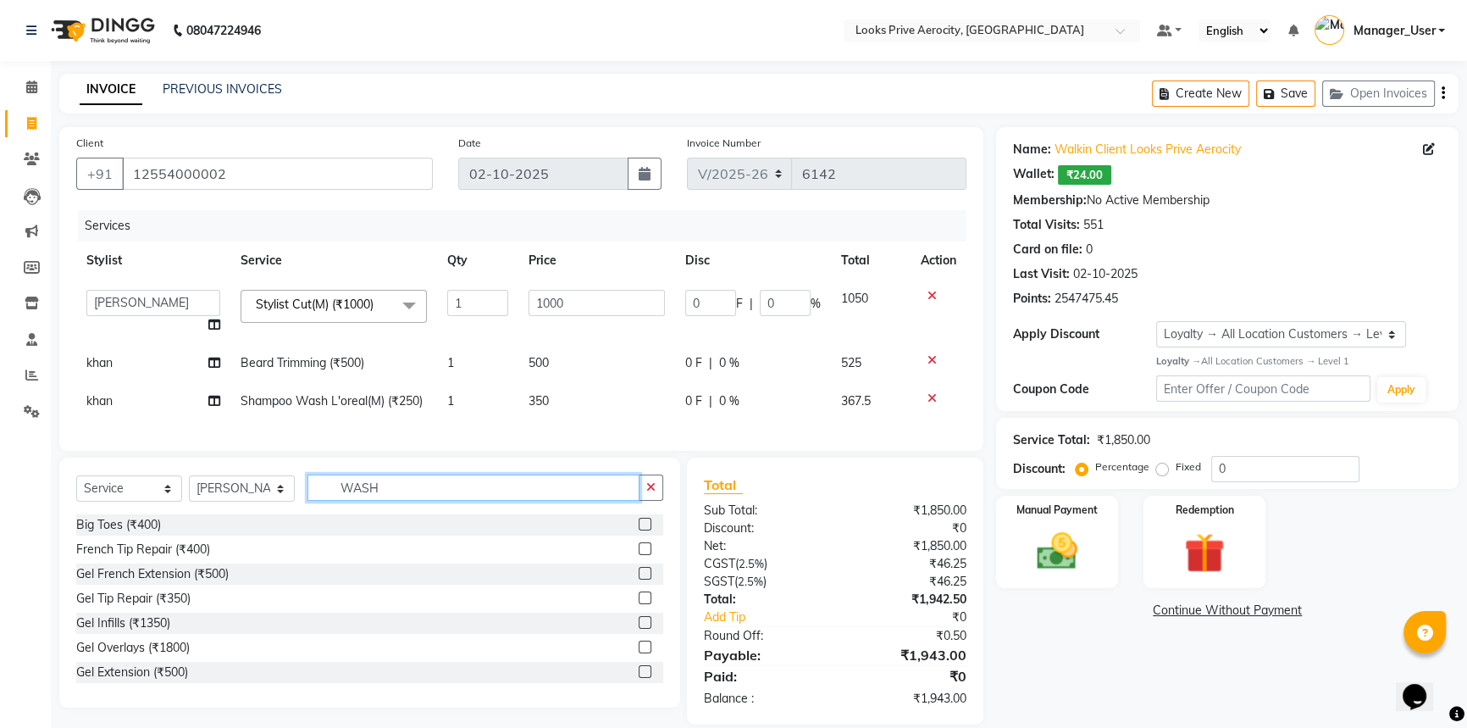
click at [429, 490] on input "WASH" at bounding box center [473, 487] width 332 height 26
type input "W"
type input "BEAR"
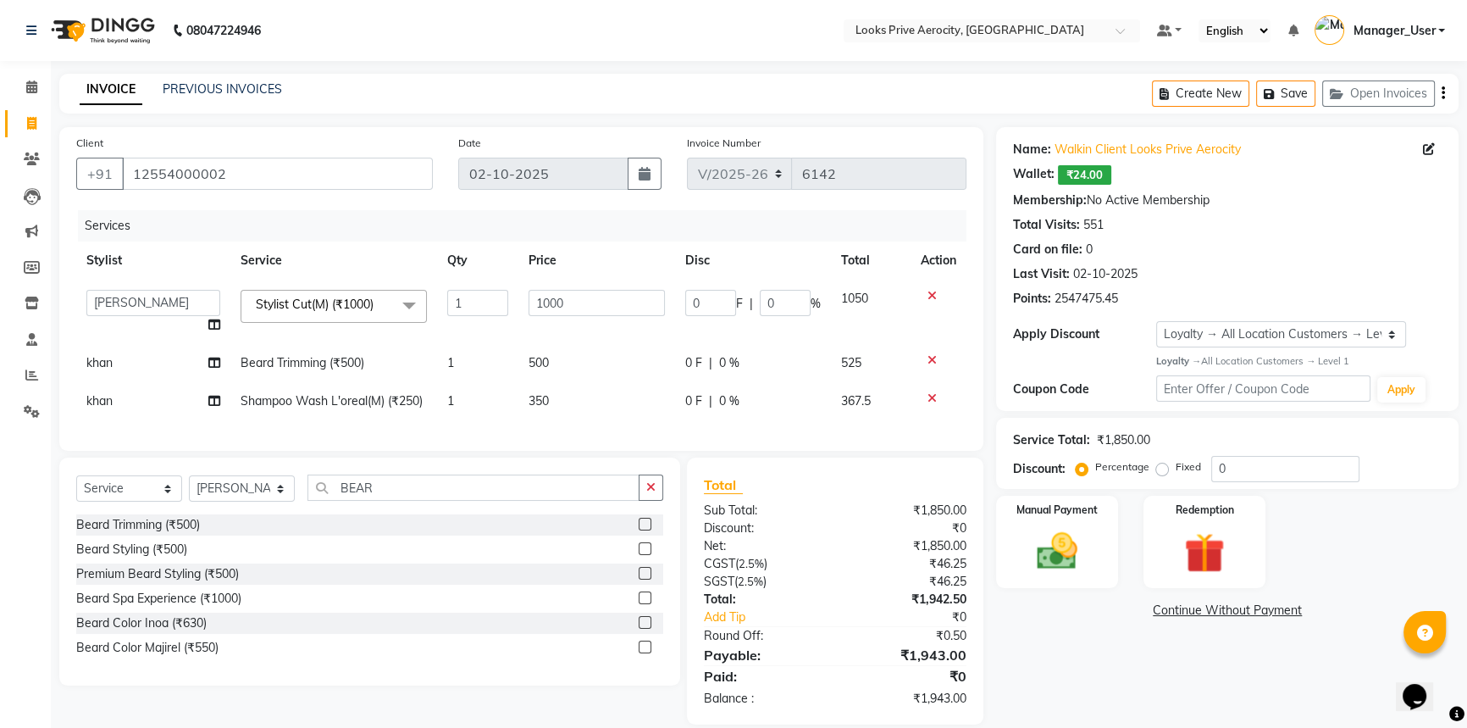
click at [644, 530] on label at bounding box center [645, 523] width 13 height 13
click at [644, 530] on input "checkbox" at bounding box center [644, 524] width 11 height 11
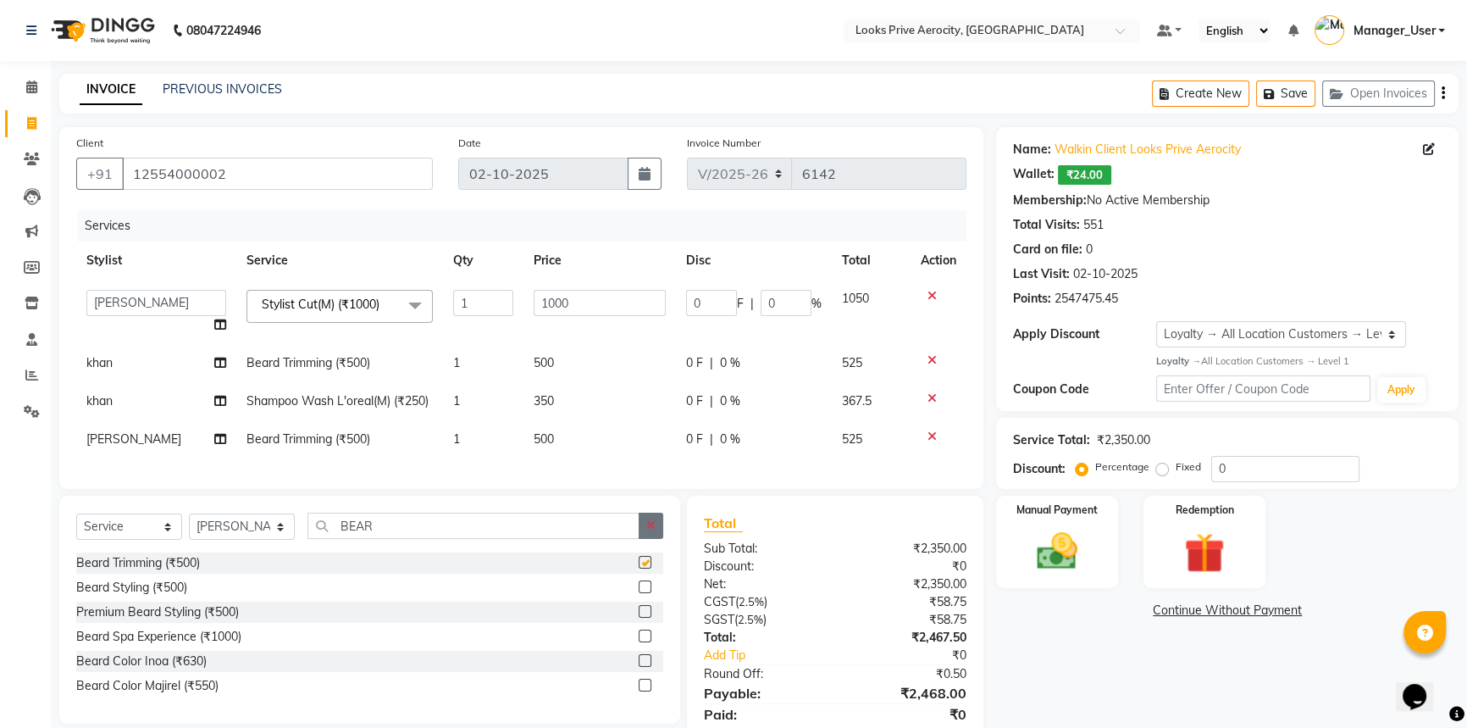
checkbox input "false"
click at [396, 534] on input "BEAR" at bounding box center [473, 525] width 332 height 26
type input "B"
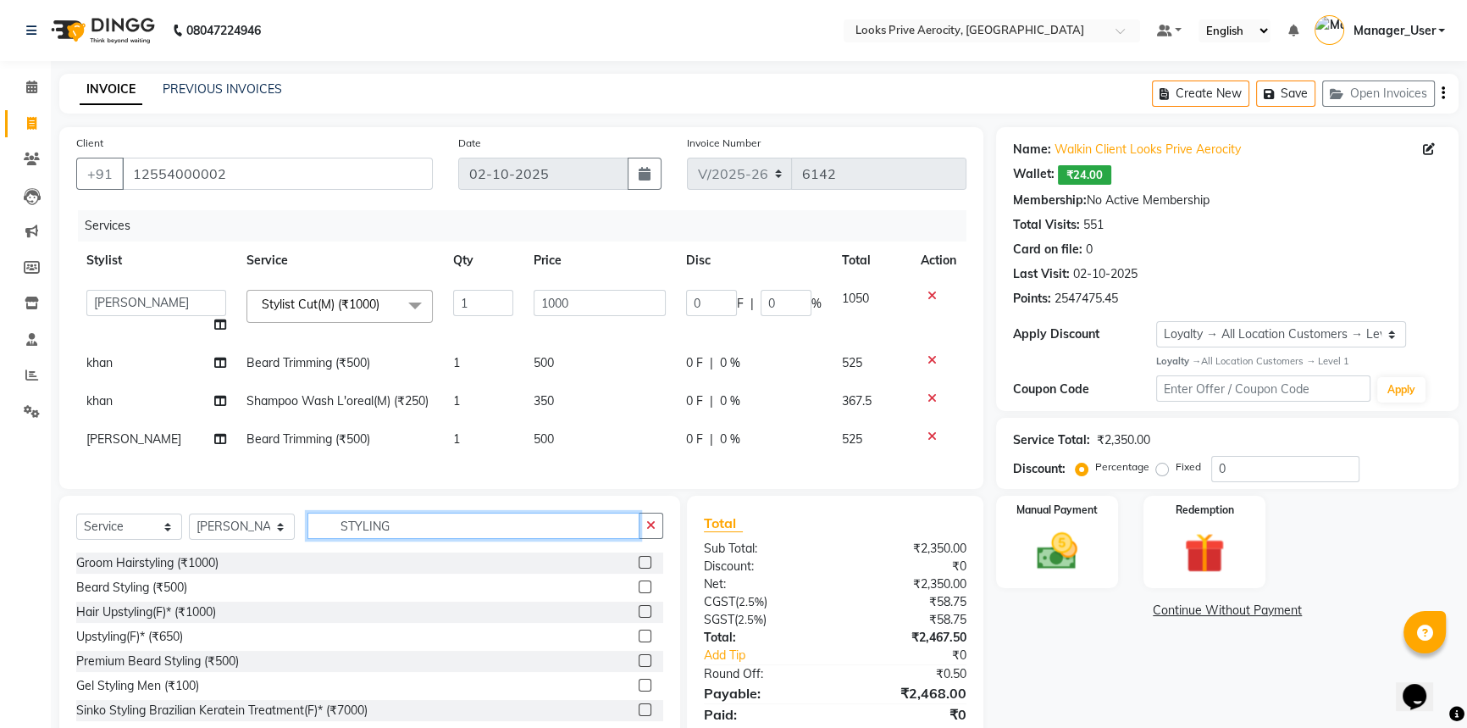
type input "STYLING"
click at [639, 691] on label at bounding box center [645, 684] width 13 height 13
click at [639, 691] on input "checkbox" at bounding box center [644, 685] width 11 height 11
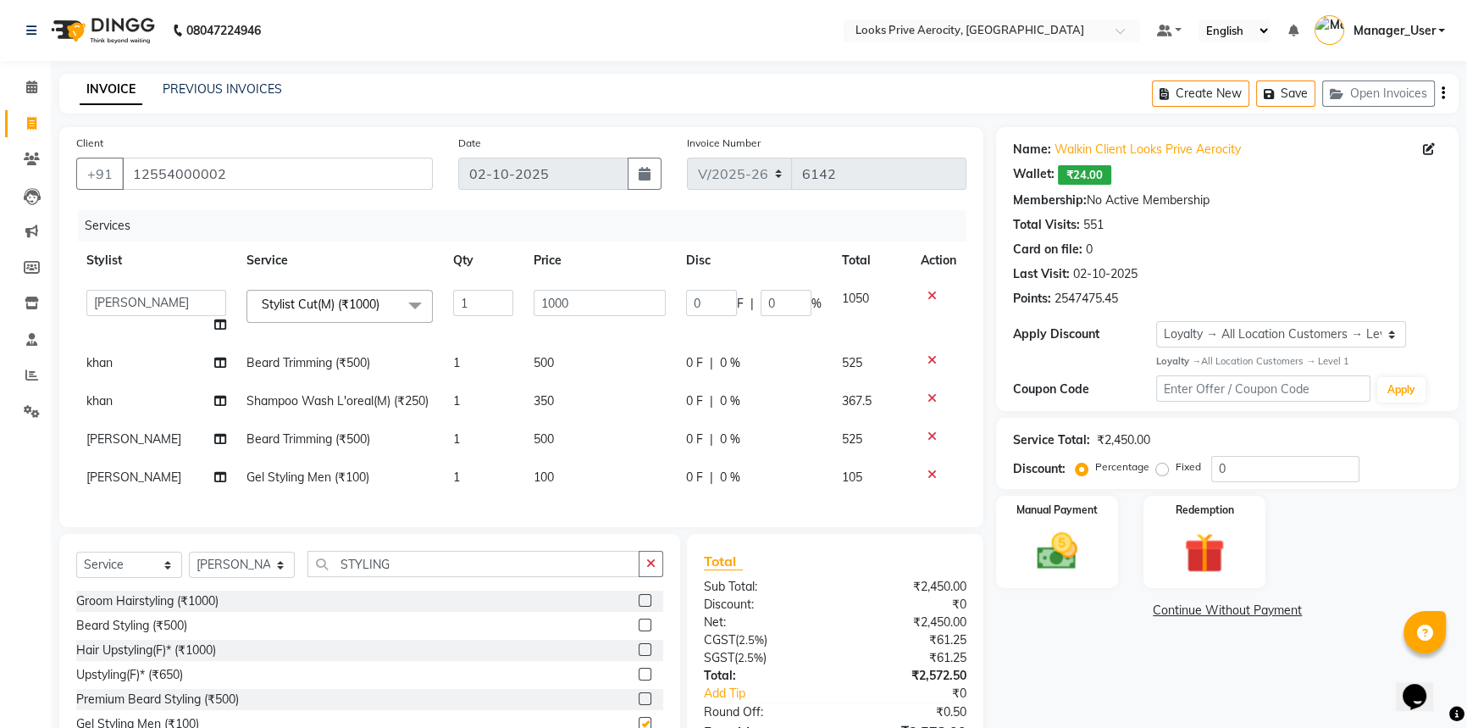
checkbox input "false"
click at [523, 474] on td "100" at bounding box center [599, 477] width 152 height 38
select select "66241"
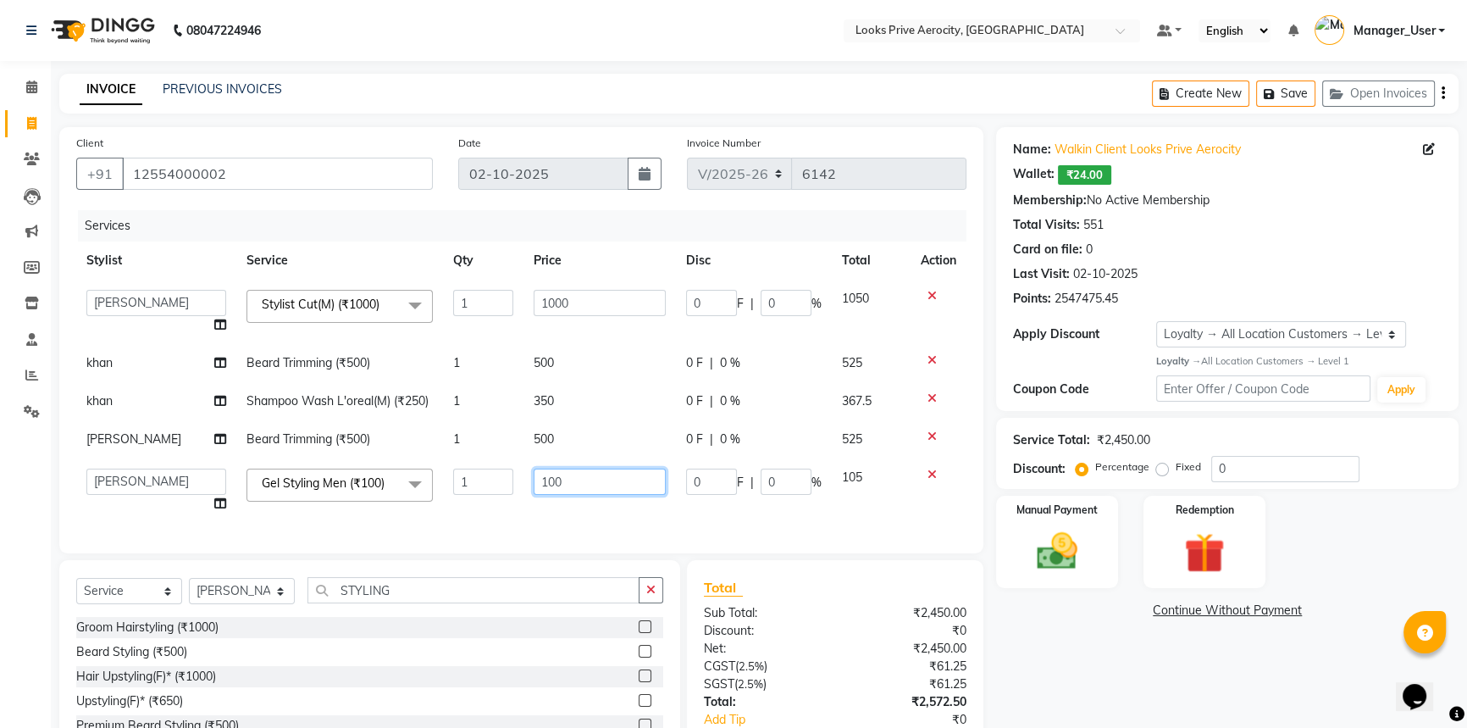
click at [548, 478] on input "100" at bounding box center [600, 481] width 132 height 26
type input "450"
click at [570, 525] on div "Client +91 12554000002 Date 02-10-2025 Invoice Number V/2025 V/2025-26 6142 Ser…" at bounding box center [521, 340] width 924 height 426
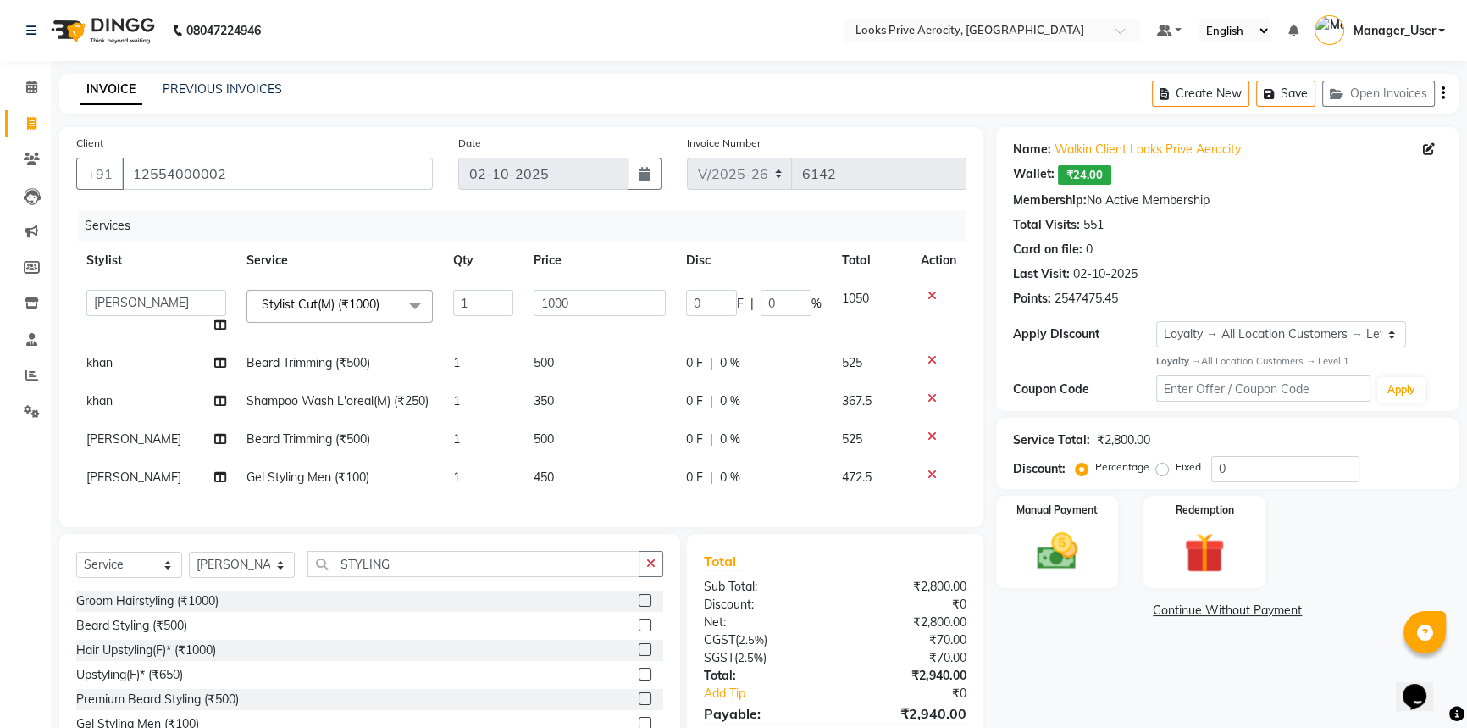
scroll to position [93, 0]
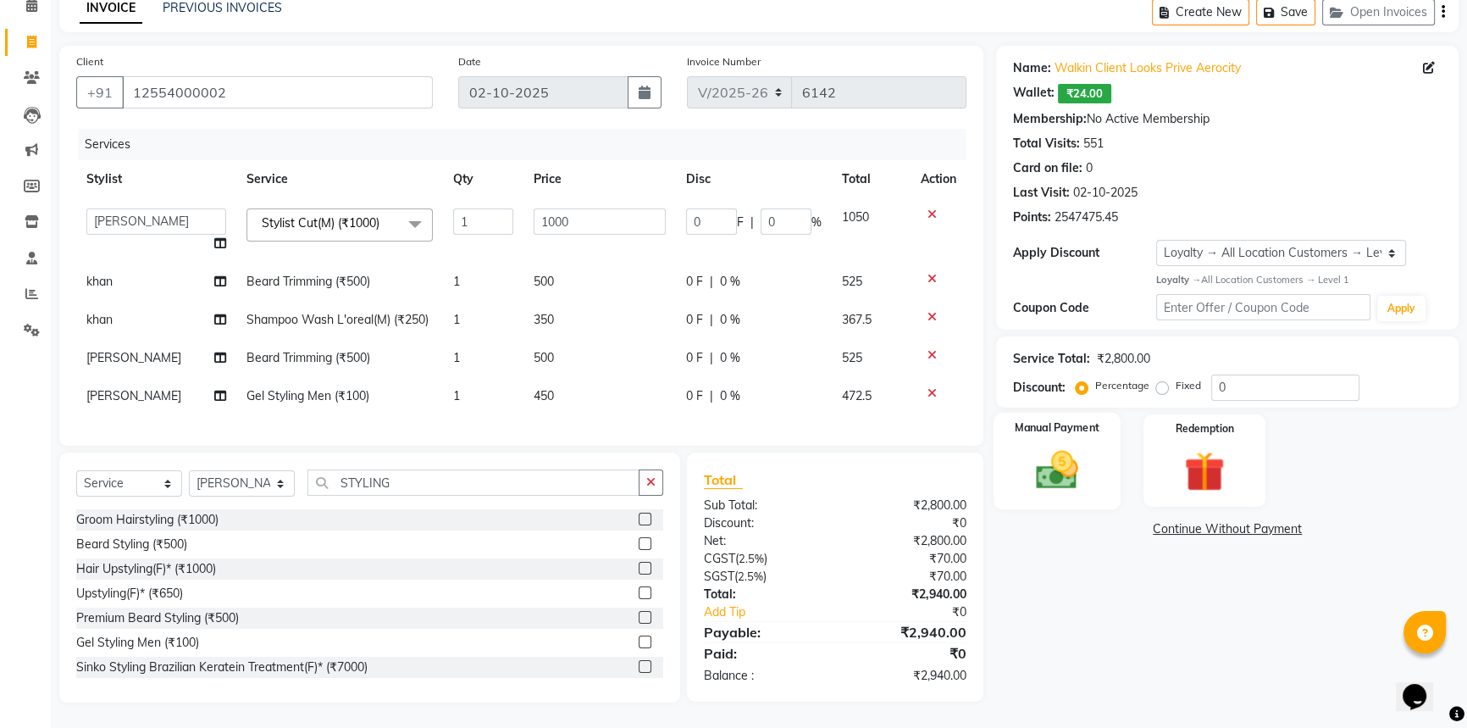
click at [1084, 445] on img at bounding box center [1057, 469] width 69 height 48
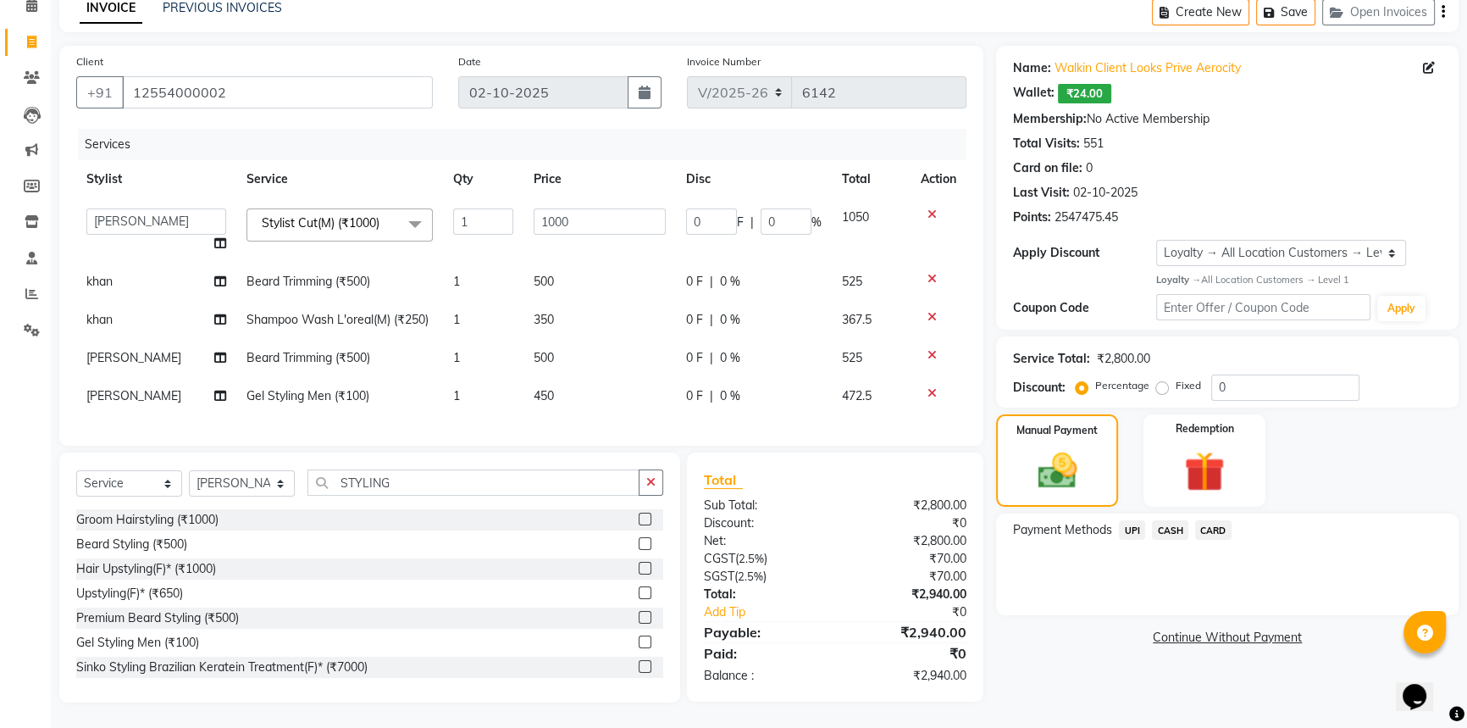
click at [1135, 520] on span "UPI" at bounding box center [1132, 529] width 26 height 19
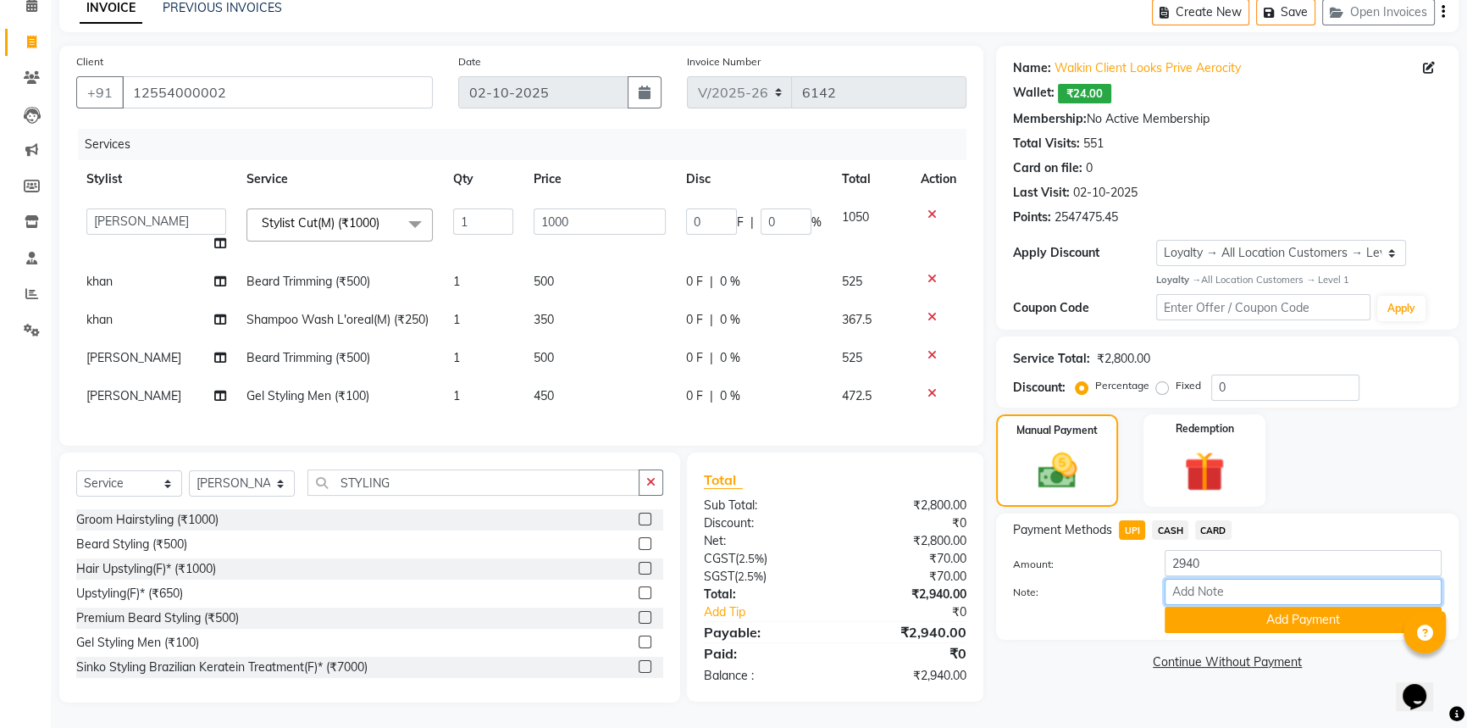
click at [1186, 578] on input "Note:" at bounding box center [1303, 591] width 277 height 26
paste input "527518804314"
type input "527518804314"
click at [1237, 606] on button "Add Payment" at bounding box center [1303, 619] width 277 height 26
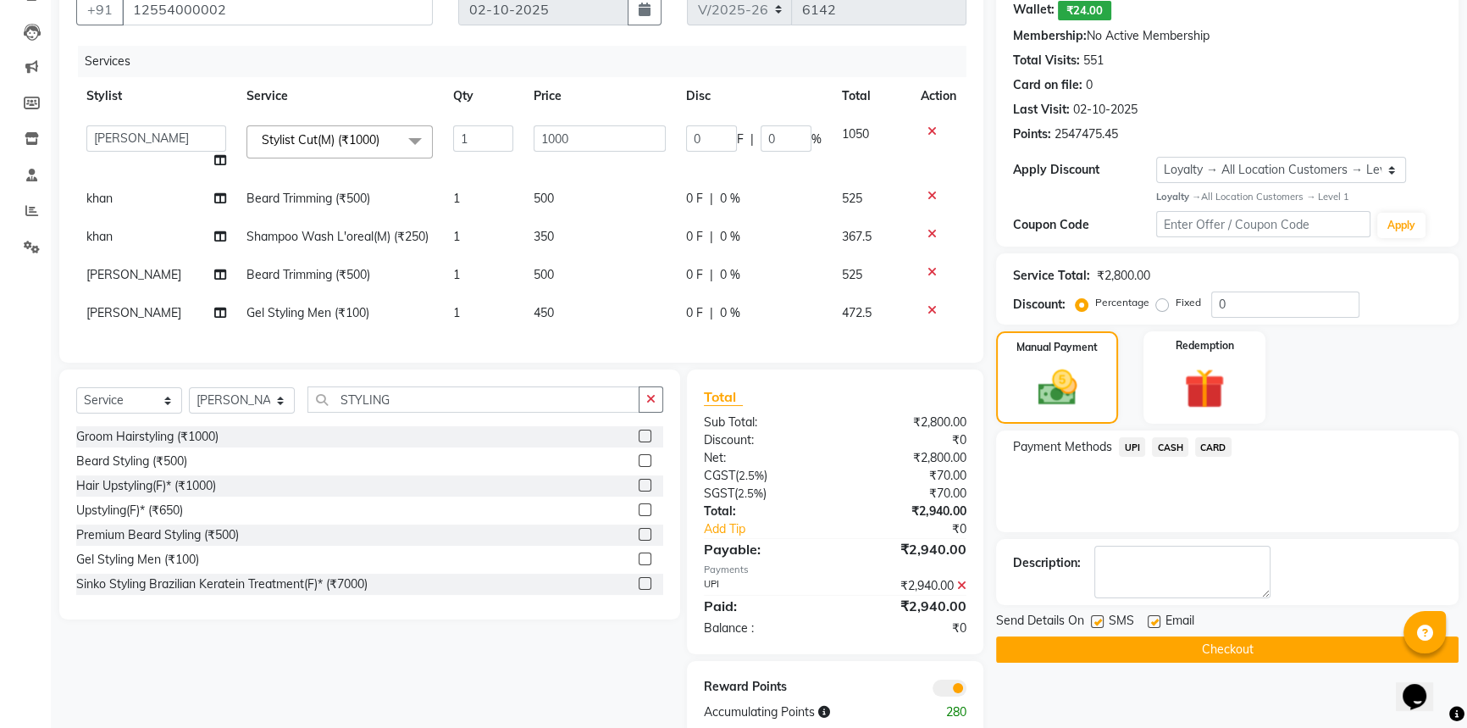
scroll to position [212, 0]
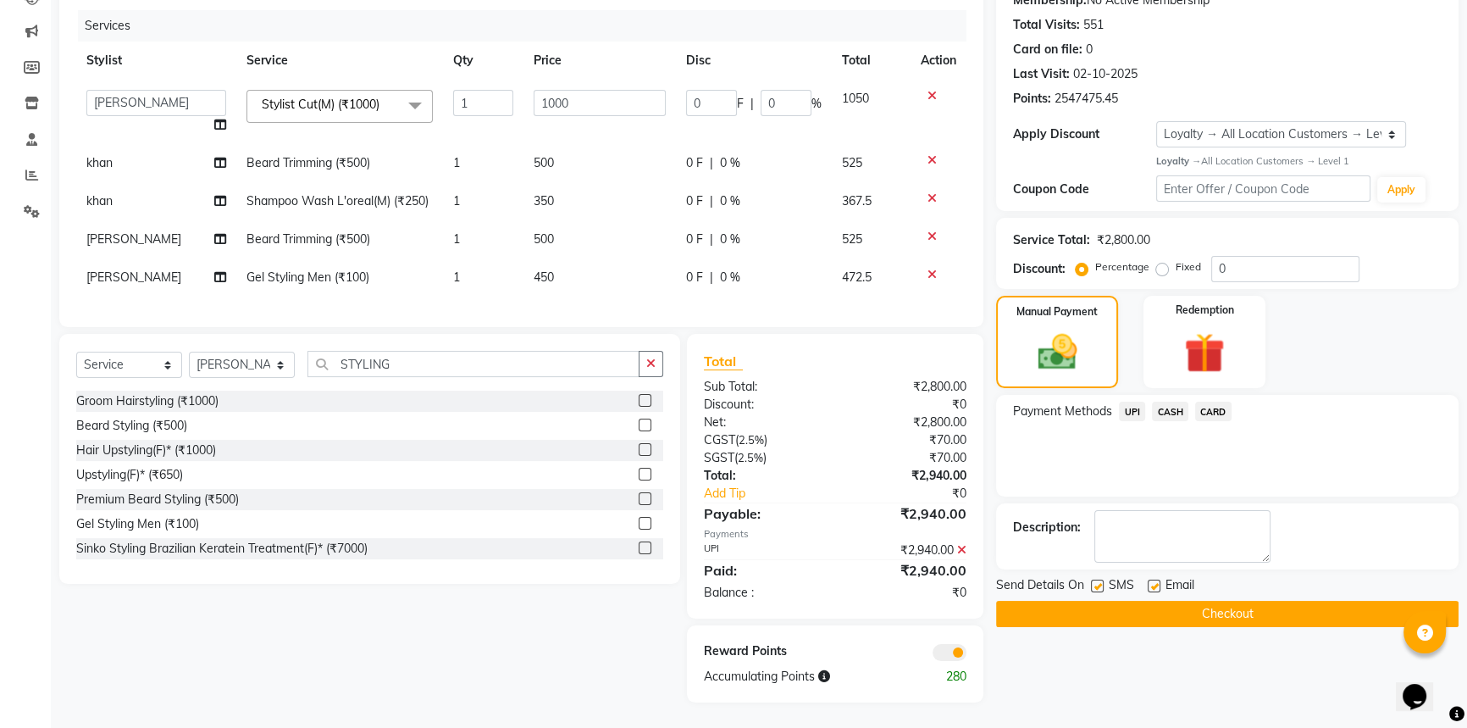
drag, startPoint x: 1099, startPoint y: 571, endPoint x: 1104, endPoint y: 578, distance: 9.2
click at [1101, 579] on label at bounding box center [1097, 585] width 13 height 13
click at [1101, 581] on input "checkbox" at bounding box center [1096, 586] width 11 height 11
checkbox input "false"
click at [1115, 600] on button "Checkout" at bounding box center [1227, 613] width 462 height 26
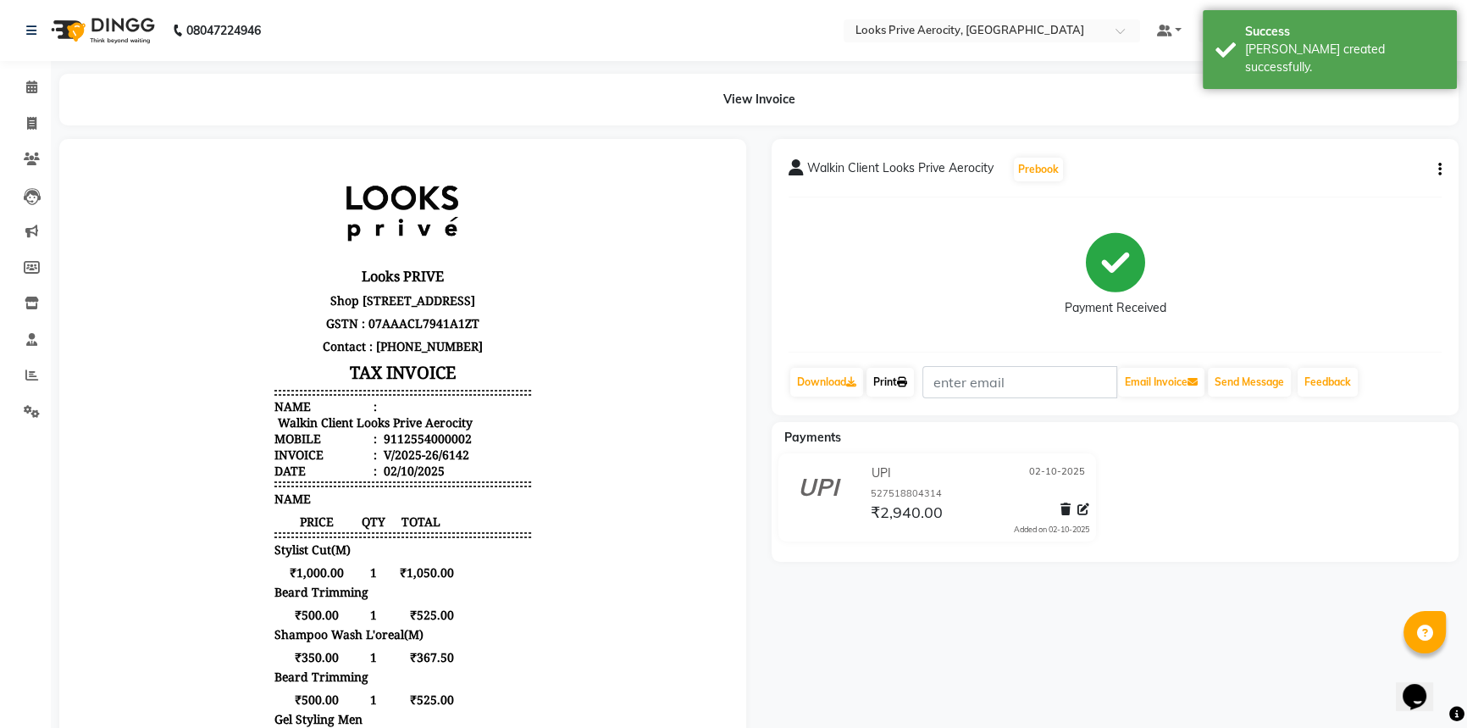
click at [888, 387] on link "Print" at bounding box center [889, 382] width 47 height 29
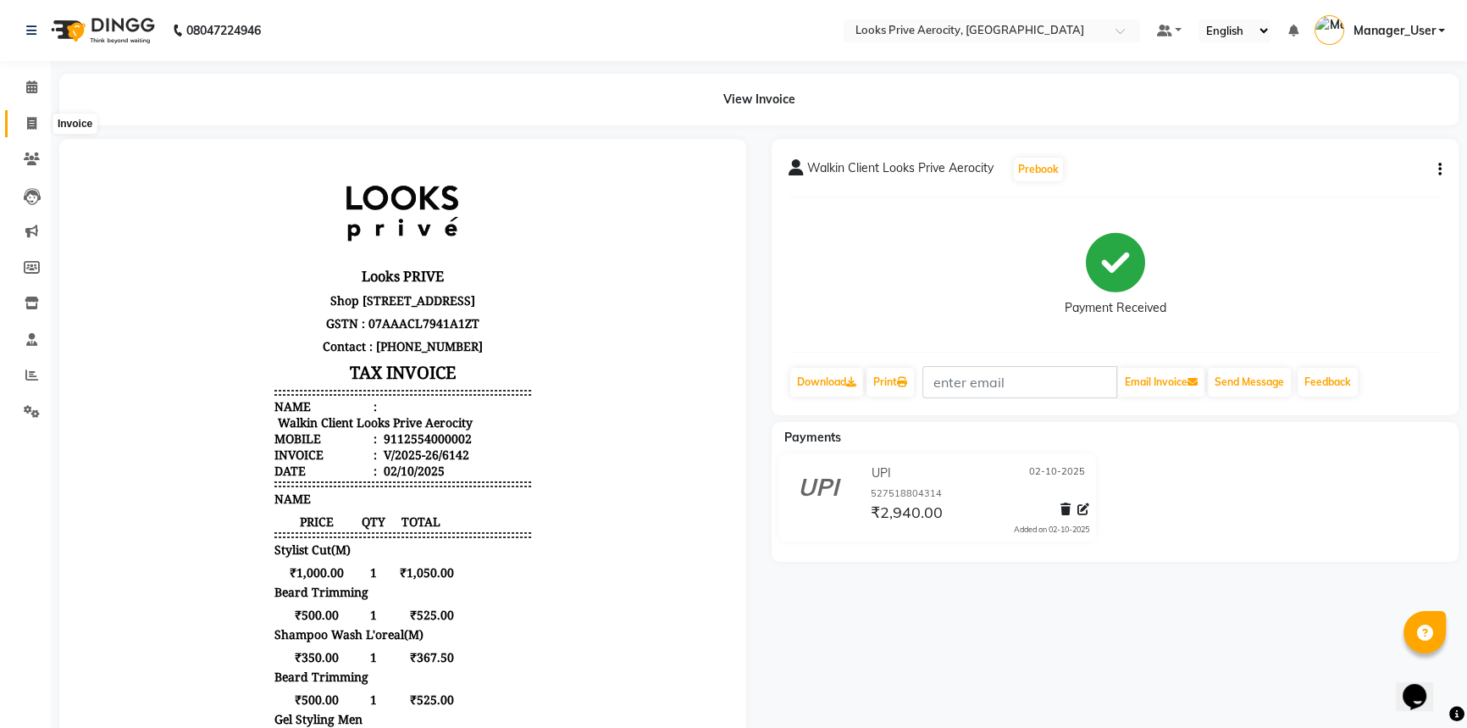
click at [28, 118] on icon at bounding box center [31, 123] width 9 height 13
select select "service"
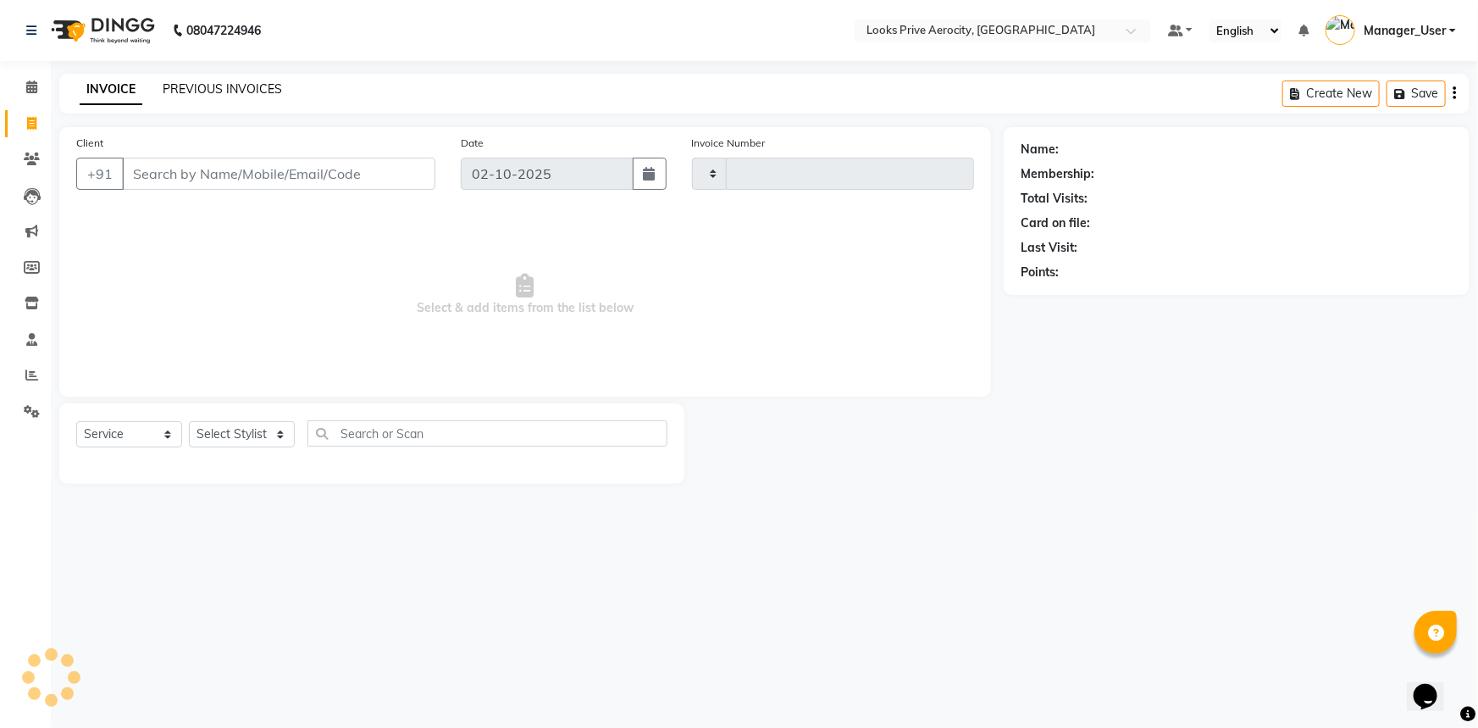
type input "6143"
click at [243, 86] on link "PREVIOUS INVOICES" at bounding box center [222, 88] width 119 height 15
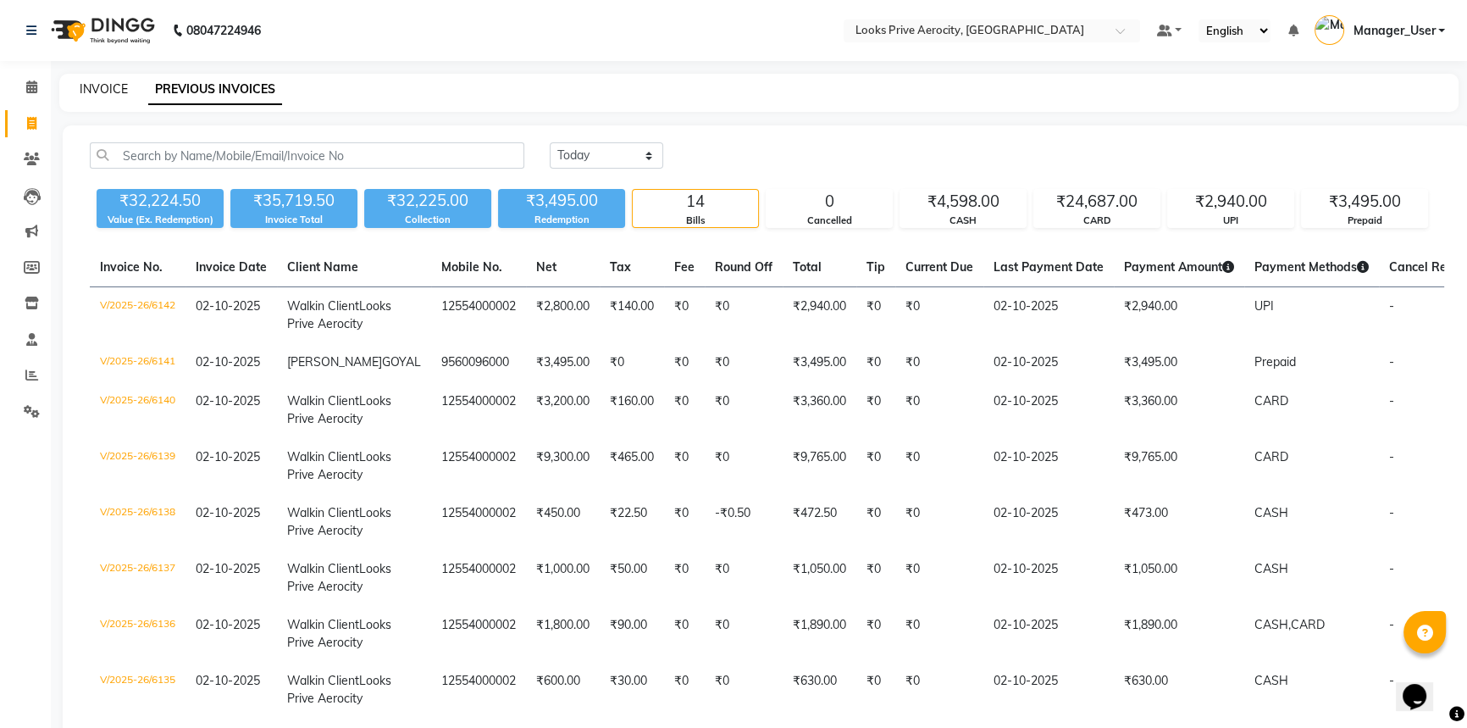
click at [109, 84] on link "INVOICE" at bounding box center [104, 88] width 48 height 15
select select "service"
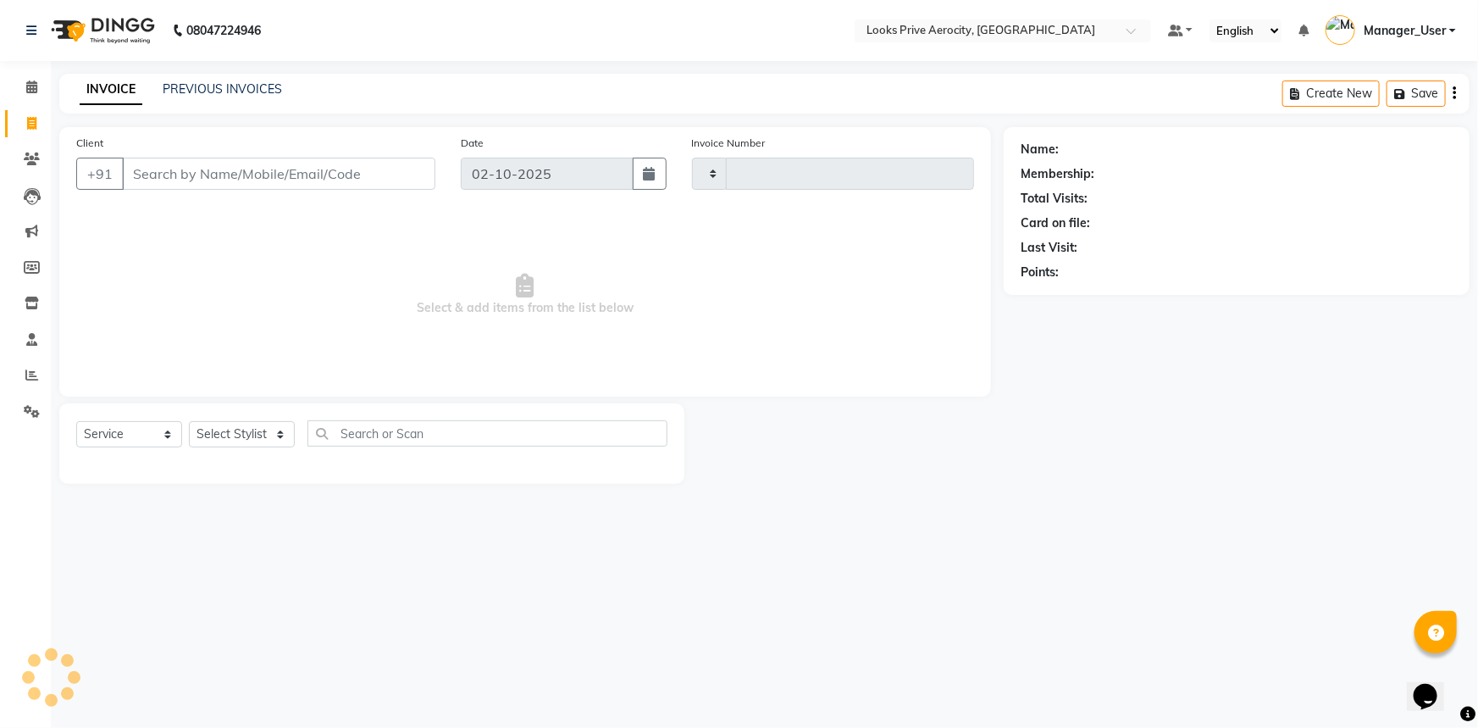
type input "6143"
select select "5913"
click at [213, 77] on div "INVOICE PREVIOUS INVOICES Create New Save Open Invoices" at bounding box center [764, 94] width 1410 height 40
click at [214, 79] on div "INVOICE PREVIOUS INVOICES Create New Save Open Invoices" at bounding box center [764, 94] width 1410 height 40
click at [261, 85] on link "PREVIOUS INVOICES" at bounding box center [222, 88] width 119 height 15
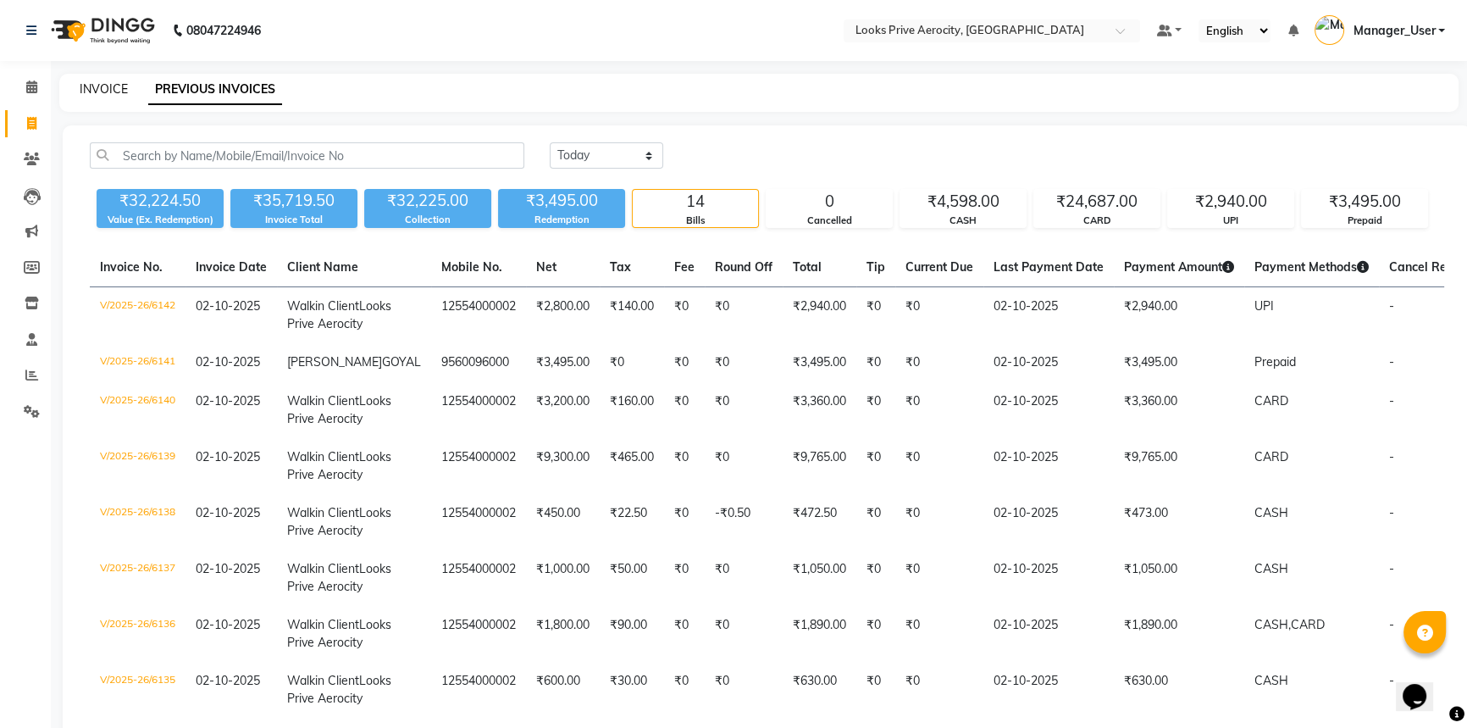
click at [115, 83] on link "INVOICE" at bounding box center [104, 88] width 48 height 15
select select "service"
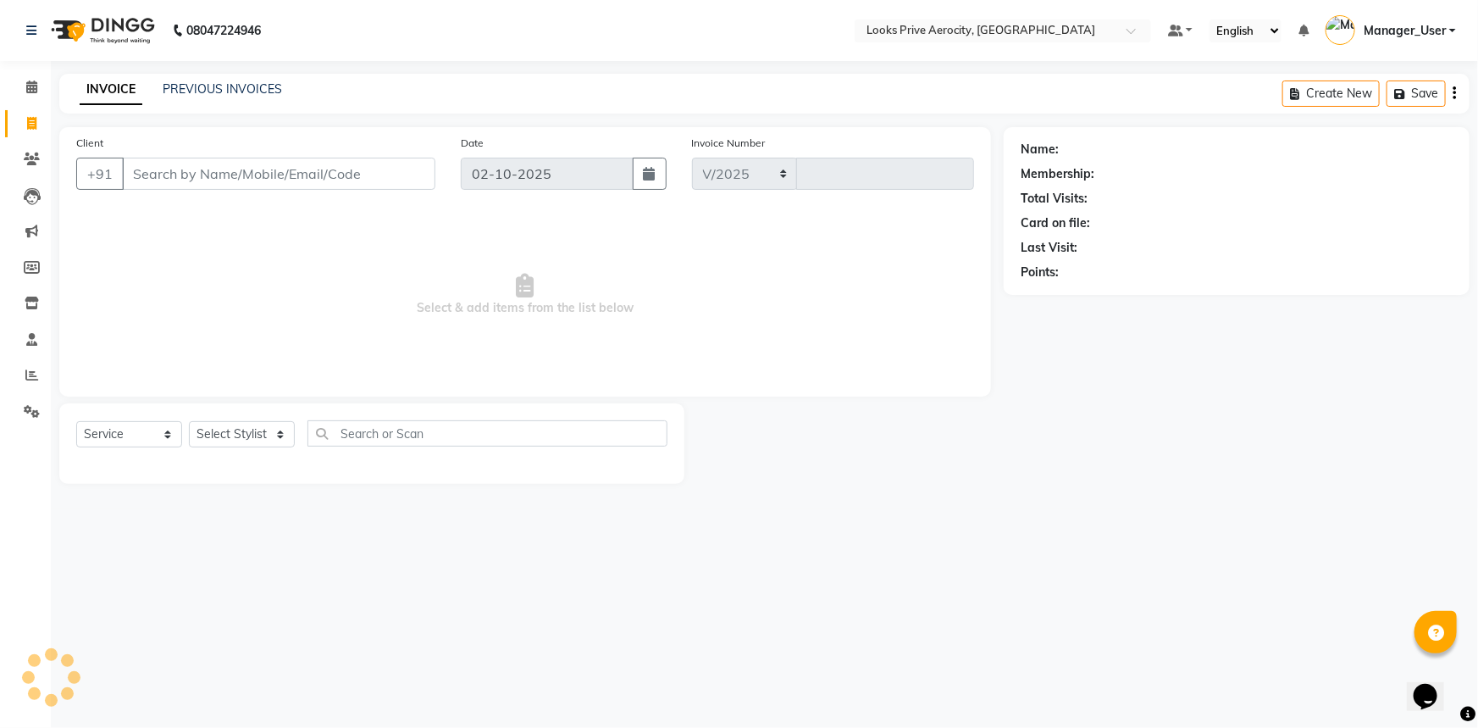
select select "5913"
type input "6143"
click at [34, 79] on span at bounding box center [32, 87] width 30 height 19
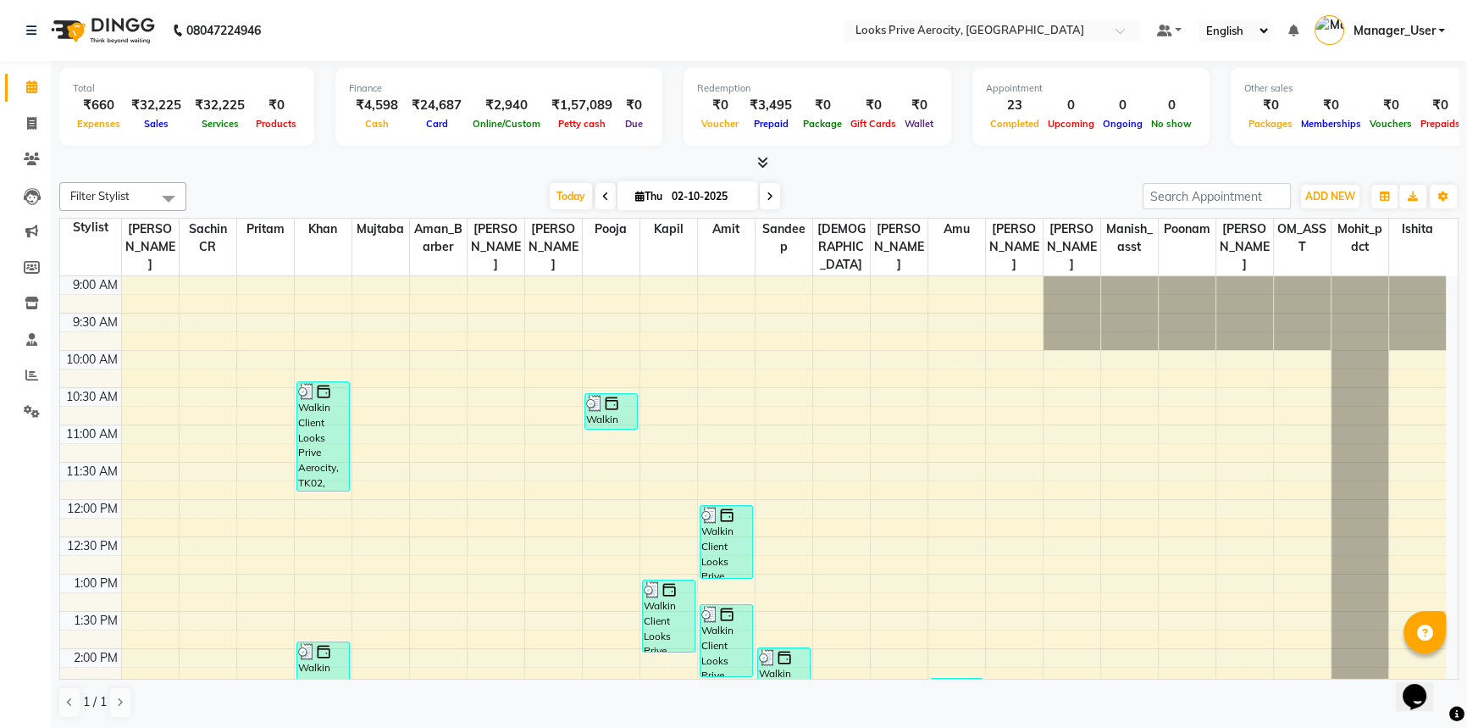
click at [1295, 727] on html "08047224946 Select Location × Looks Prive Aerocity, [GEOGRAPHIC_DATA] Default P…" at bounding box center [733, 364] width 1467 height 728
drag, startPoint x: 686, startPoint y: 34, endPoint x: 336, endPoint y: 75, distance: 352.2
click at [683, 10] on nav "08047224946 Select Location × Looks Prive Aerocity, [GEOGRAPHIC_DATA] Default P…" at bounding box center [733, 30] width 1467 height 61
click at [34, 124] on icon at bounding box center [31, 123] width 9 height 13
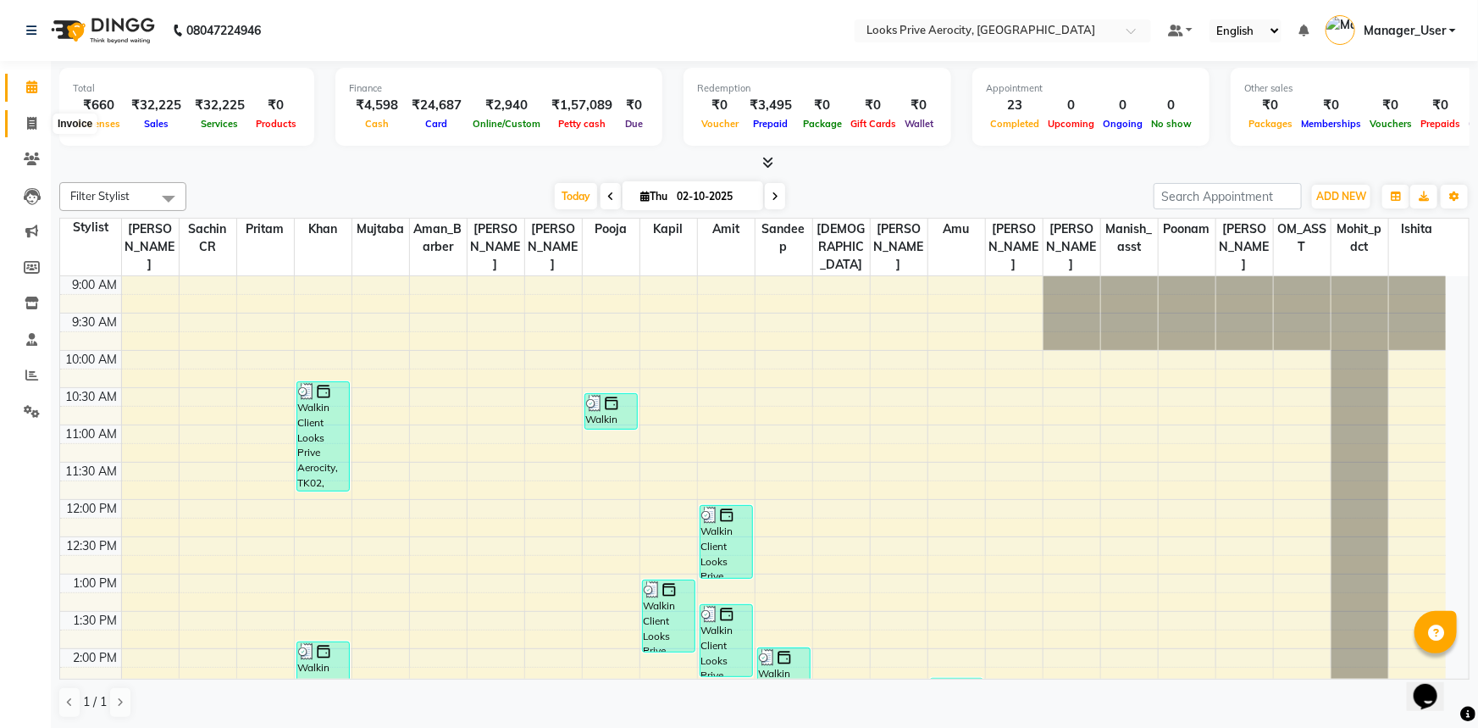
select select "service"
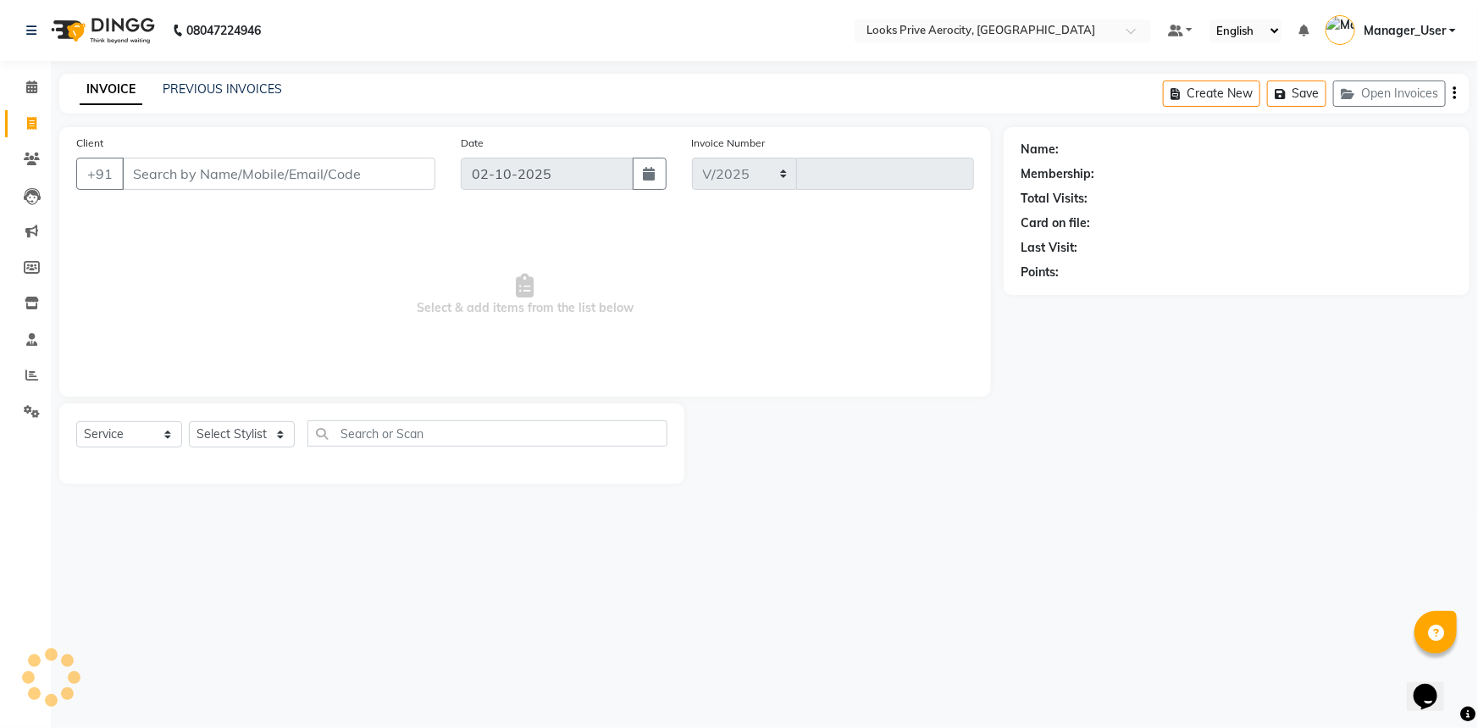
select select "5913"
type input "6143"
click at [164, 179] on input "Client" at bounding box center [278, 174] width 313 height 32
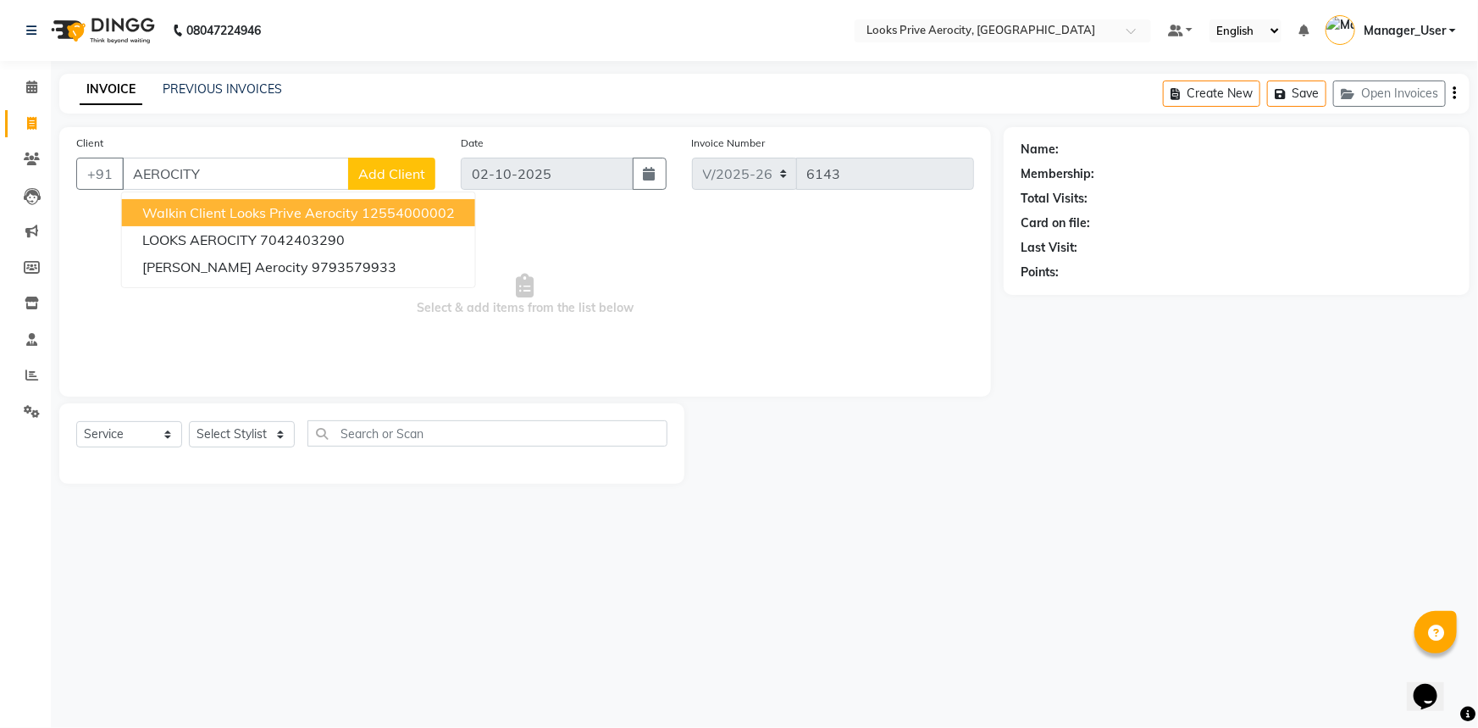
click at [169, 212] on span "Walkin Client Looks Prive Aerocity" at bounding box center [250, 212] width 216 height 17
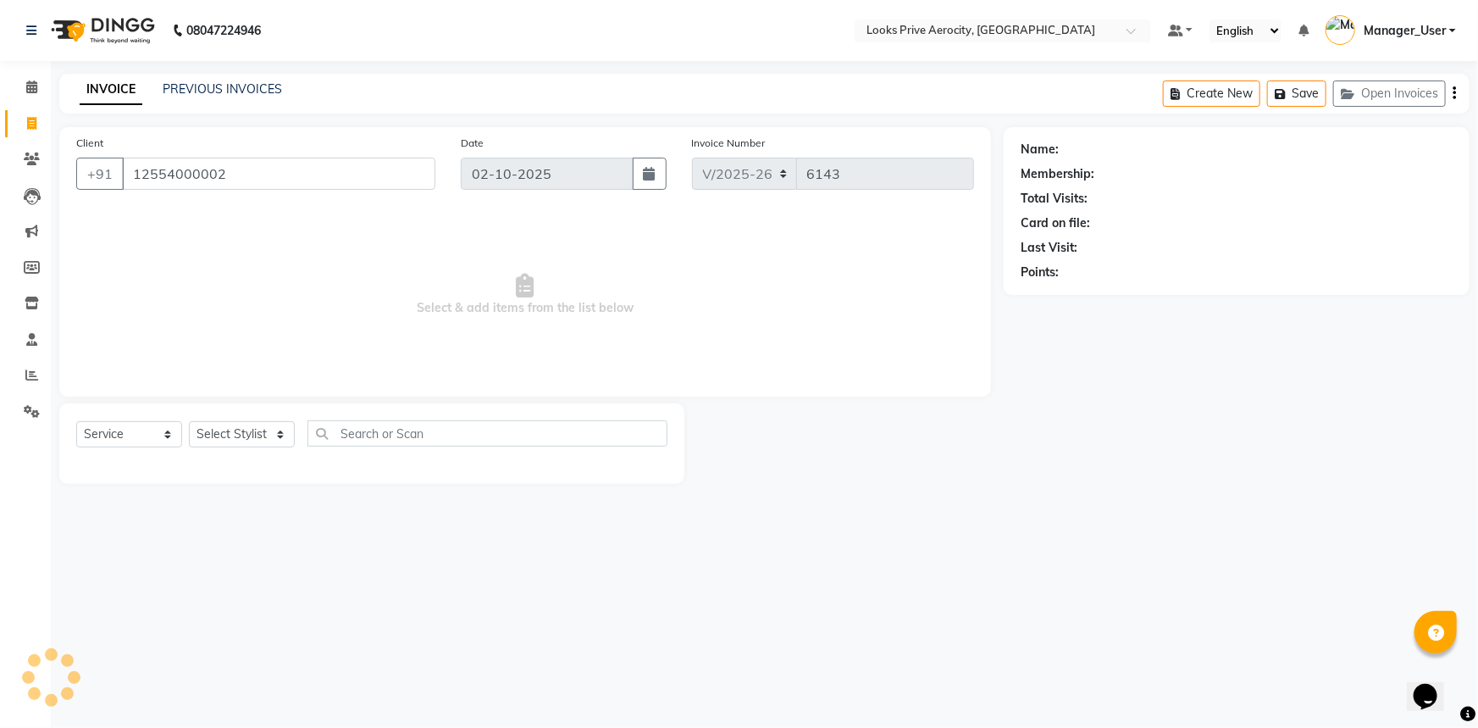
type input "12554000002"
drag, startPoint x: 263, startPoint y: 433, endPoint x: 262, endPoint y: 423, distance: 10.2
click at [263, 433] on select "Select Stylist Aman_Barber Amit Amu Dharma [PERSON_NAME] Eric_asst [PERSON_NAME…" at bounding box center [242, 434] width 106 height 26
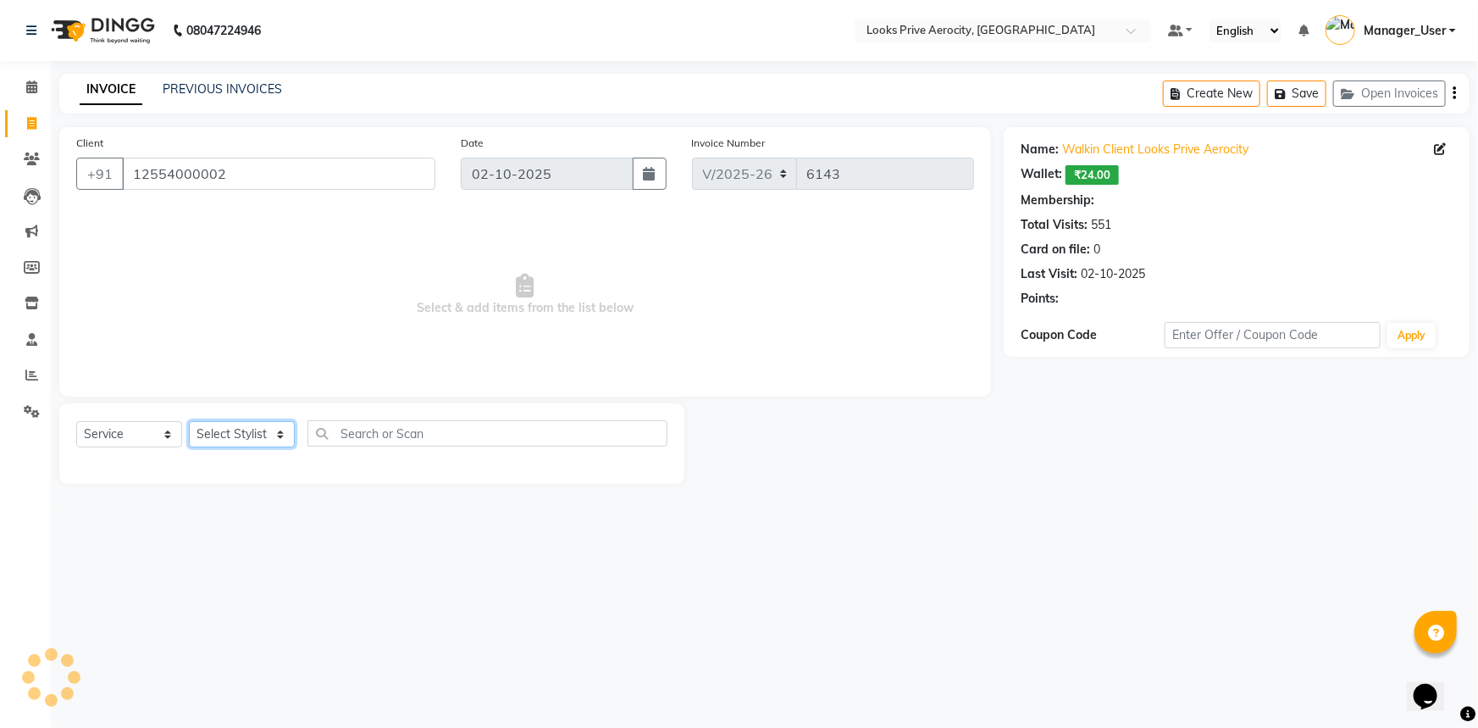
select select "1: Object"
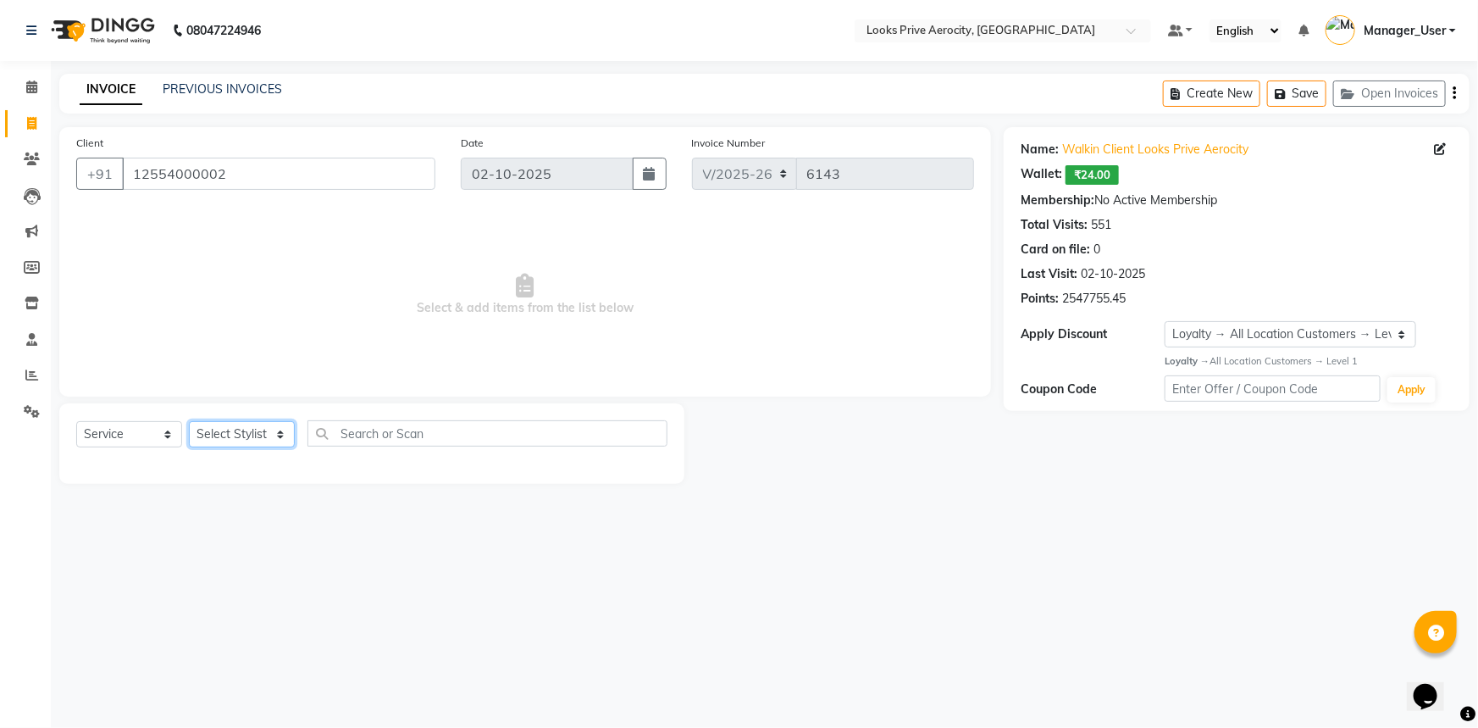
select select "65946"
click at [189, 421] on select "Select Stylist Aman_Barber Amit Amu Dharma [PERSON_NAME] Eric_asst [PERSON_NAME…" at bounding box center [242, 434] width 106 height 26
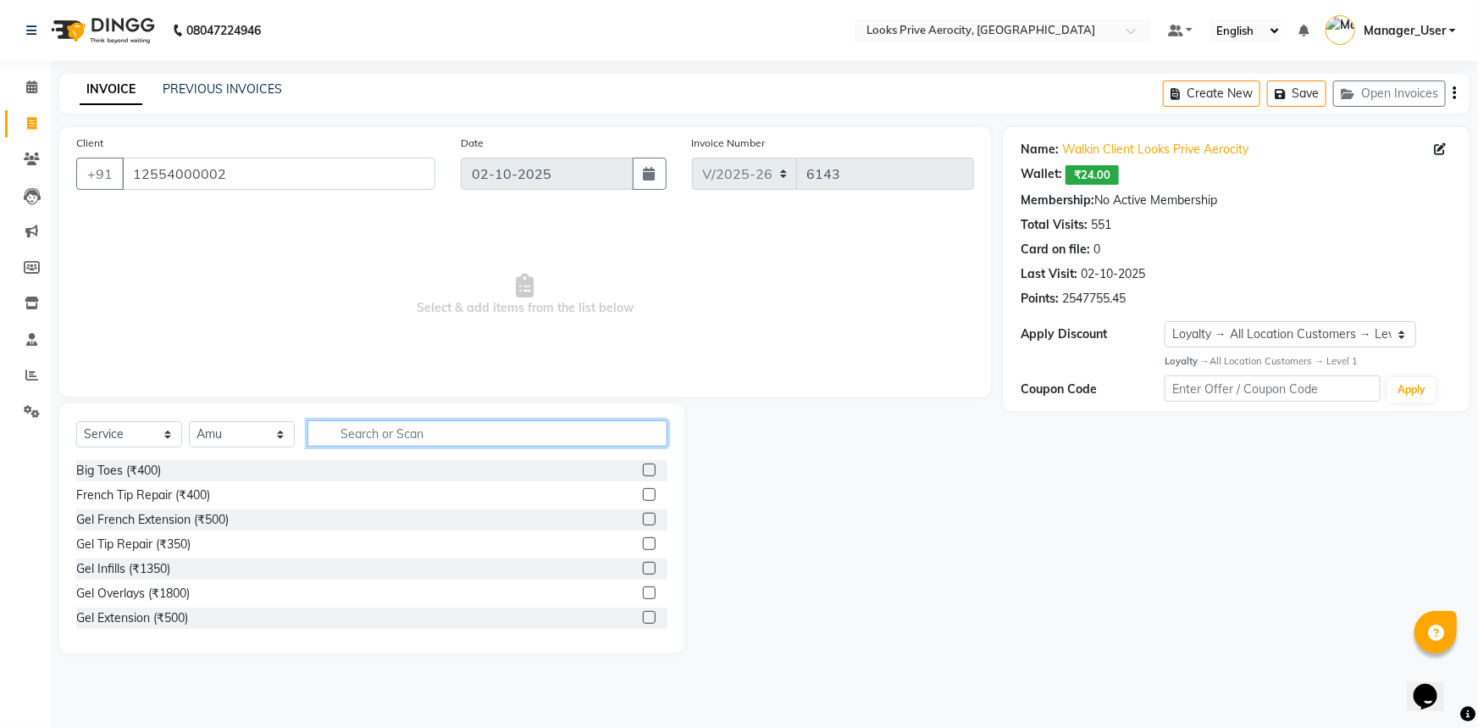
click at [399, 436] on input "text" at bounding box center [487, 433] width 360 height 26
type input "STYLING"
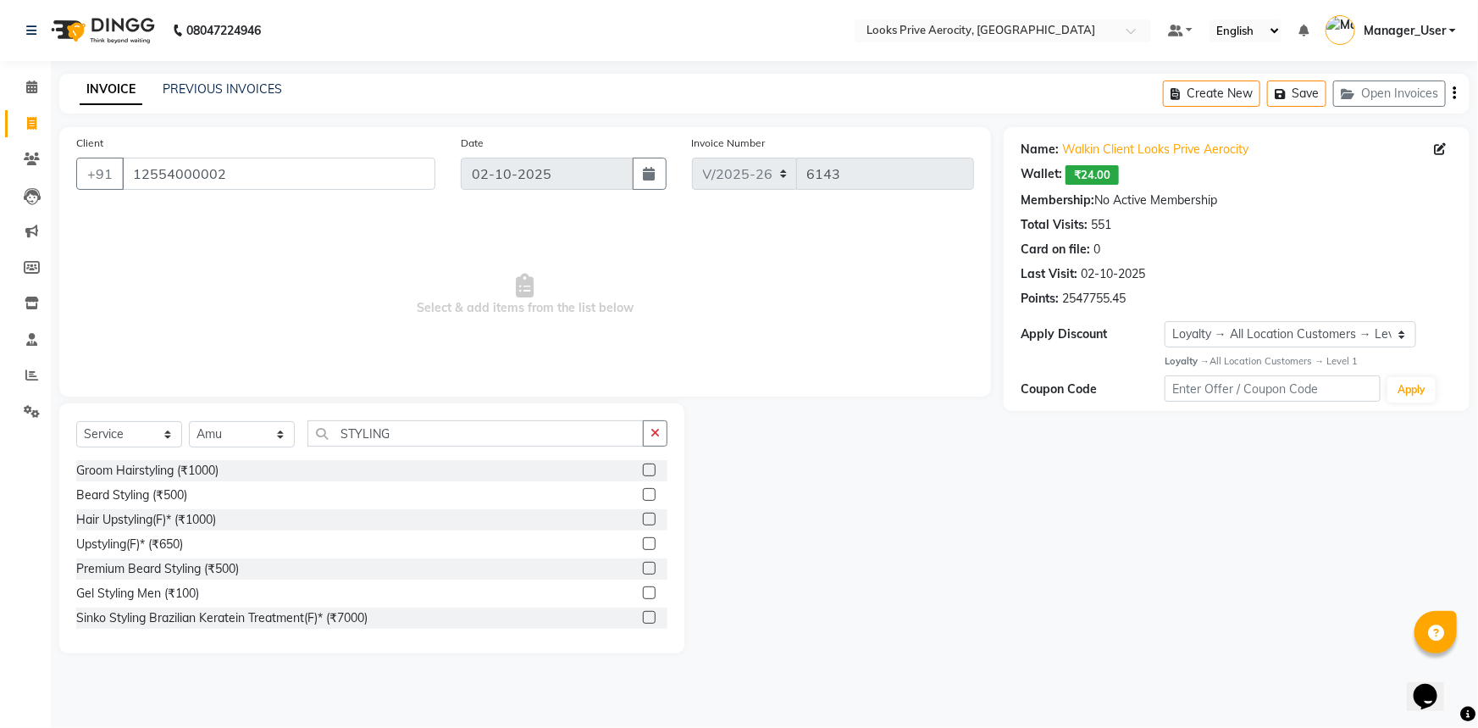
click at [643, 589] on label at bounding box center [649, 592] width 13 height 13
click at [643, 589] on input "checkbox" at bounding box center [648, 593] width 11 height 11
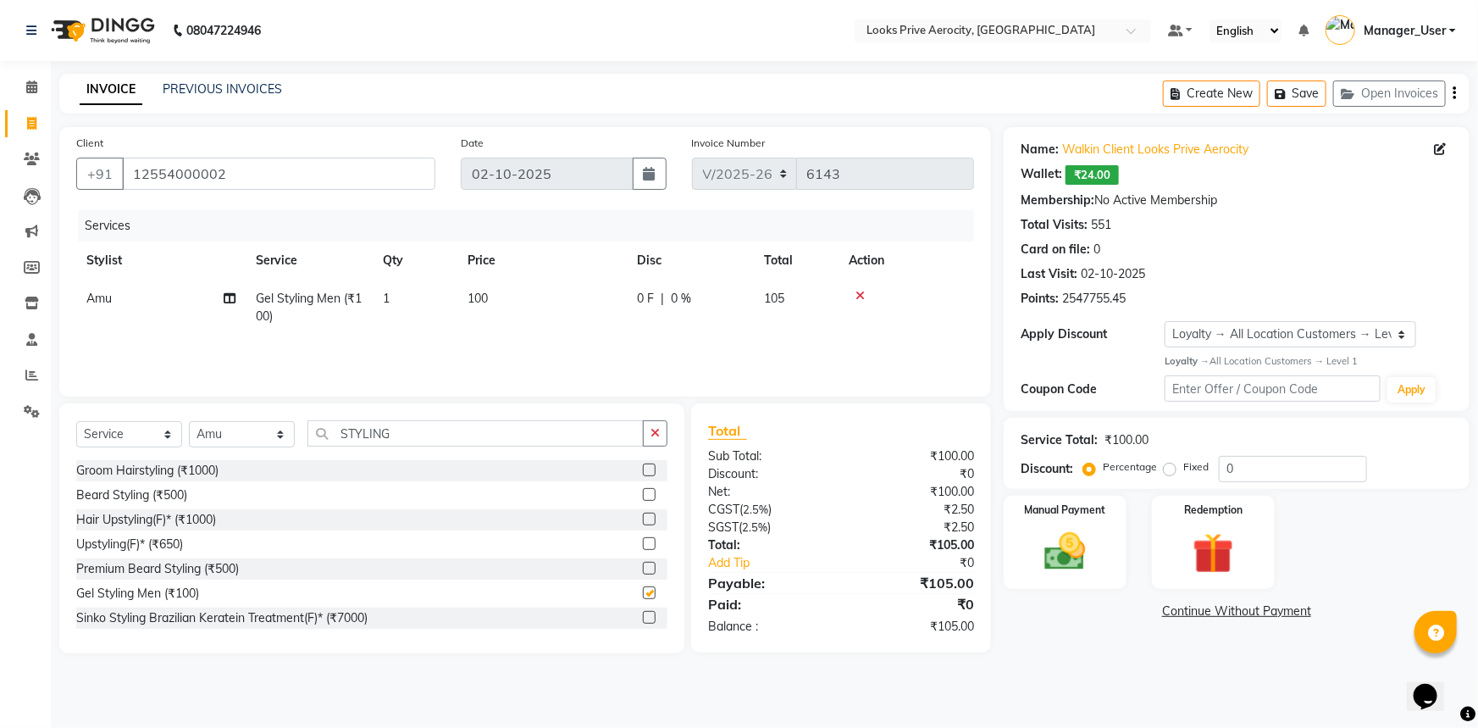
checkbox input "false"
click at [500, 291] on td "100" at bounding box center [541, 307] width 169 height 56
select select "65946"
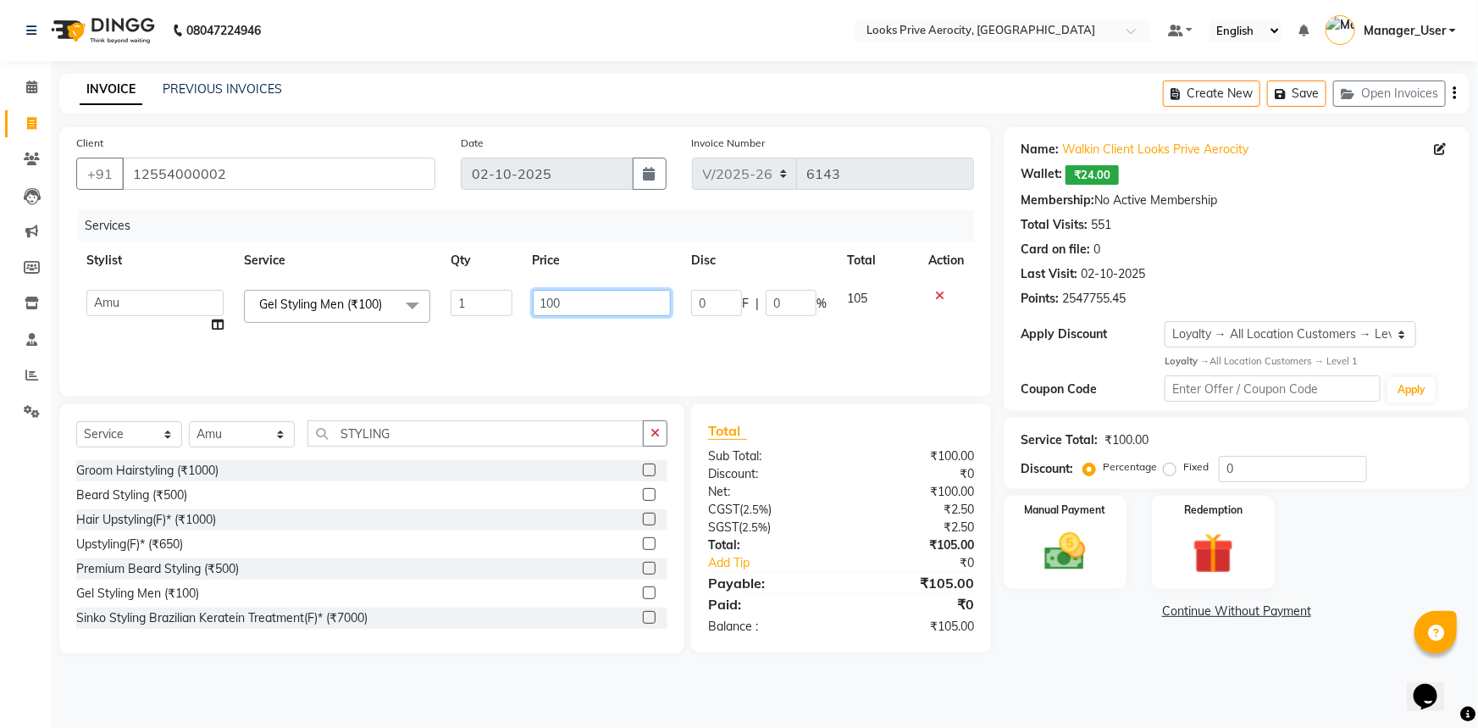
click at [553, 307] on input "100" at bounding box center [602, 303] width 139 height 26
type input "450"
click at [581, 320] on td "450" at bounding box center [602, 311] width 159 height 64
select select "65946"
click at [554, 299] on input "450" at bounding box center [602, 303] width 139 height 26
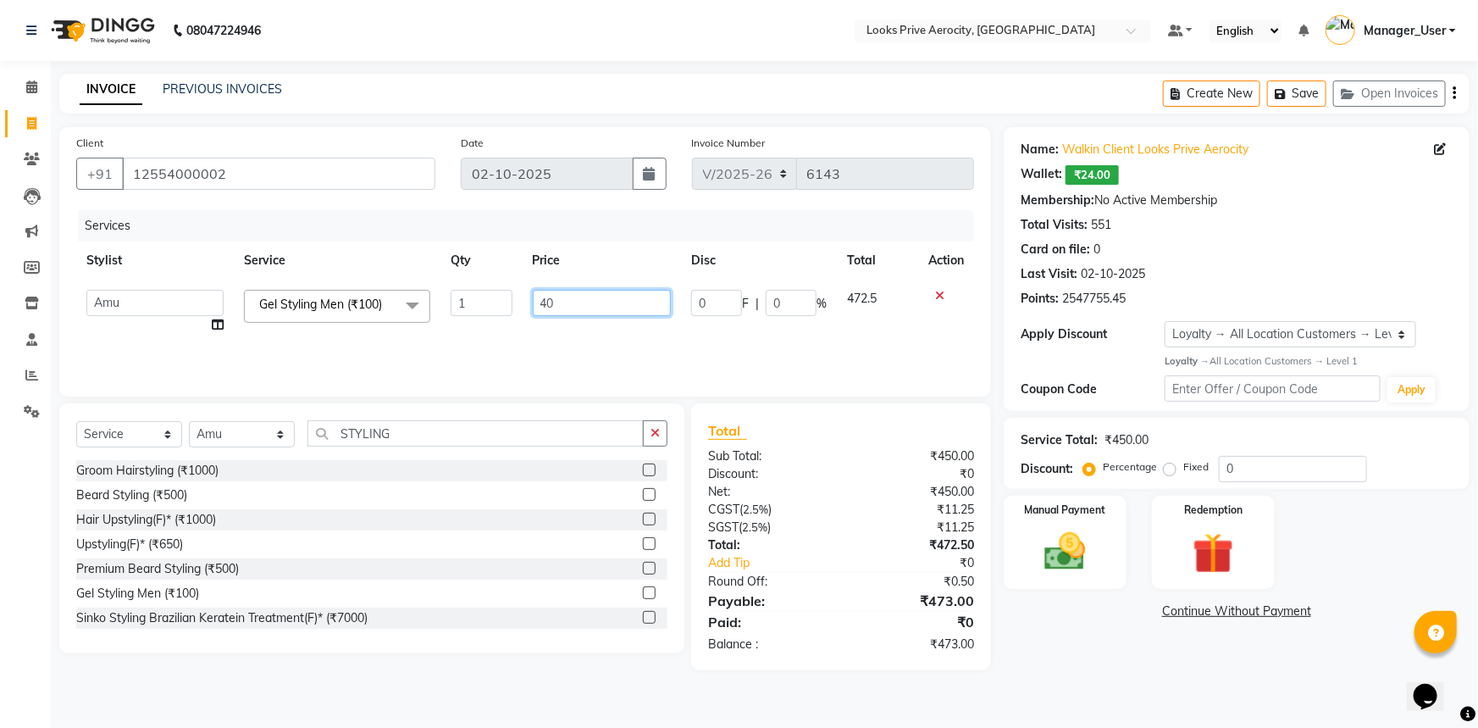
type input "400"
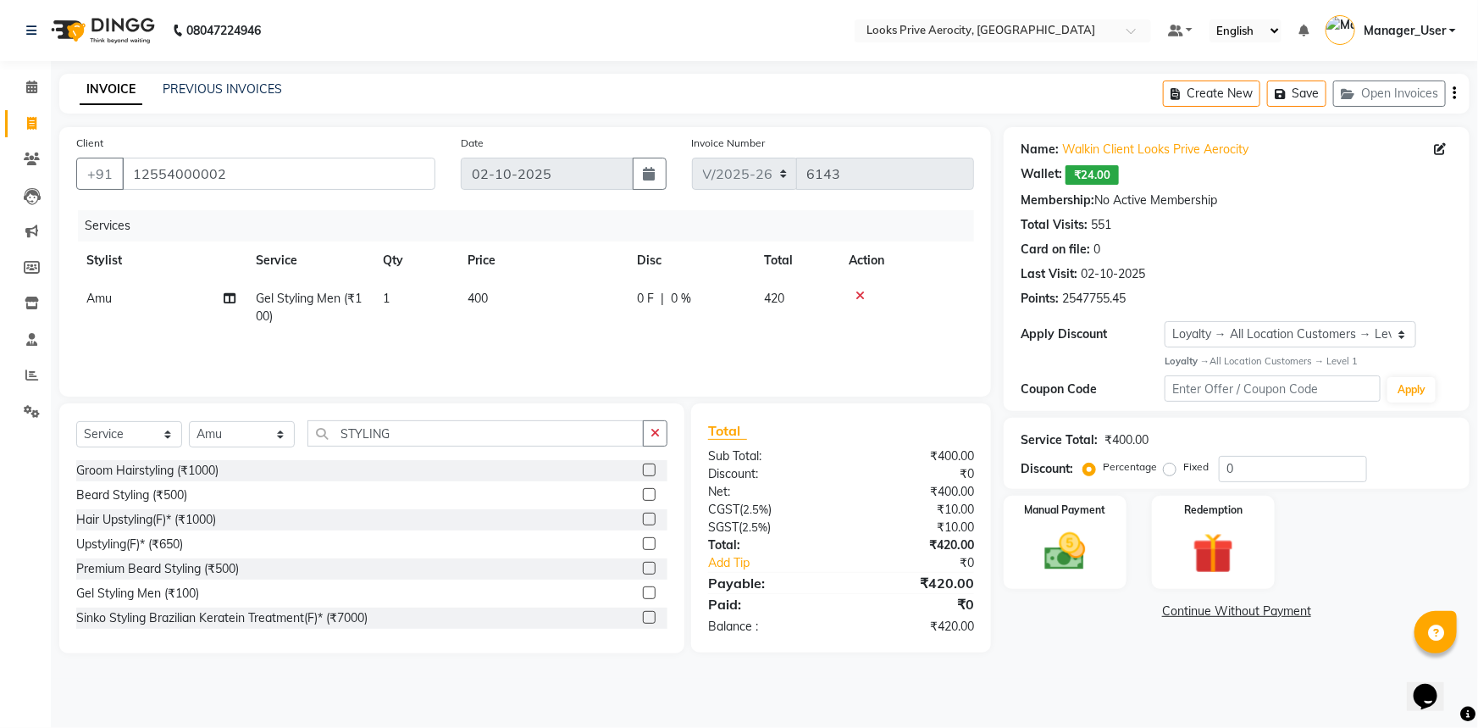
click at [582, 346] on div "Services Stylist Service Qty Price Disc Total Action Amu Gel Styling Men (₹100)…" at bounding box center [525, 294] width 898 height 169
click at [1033, 551] on img at bounding box center [1065, 551] width 69 height 49
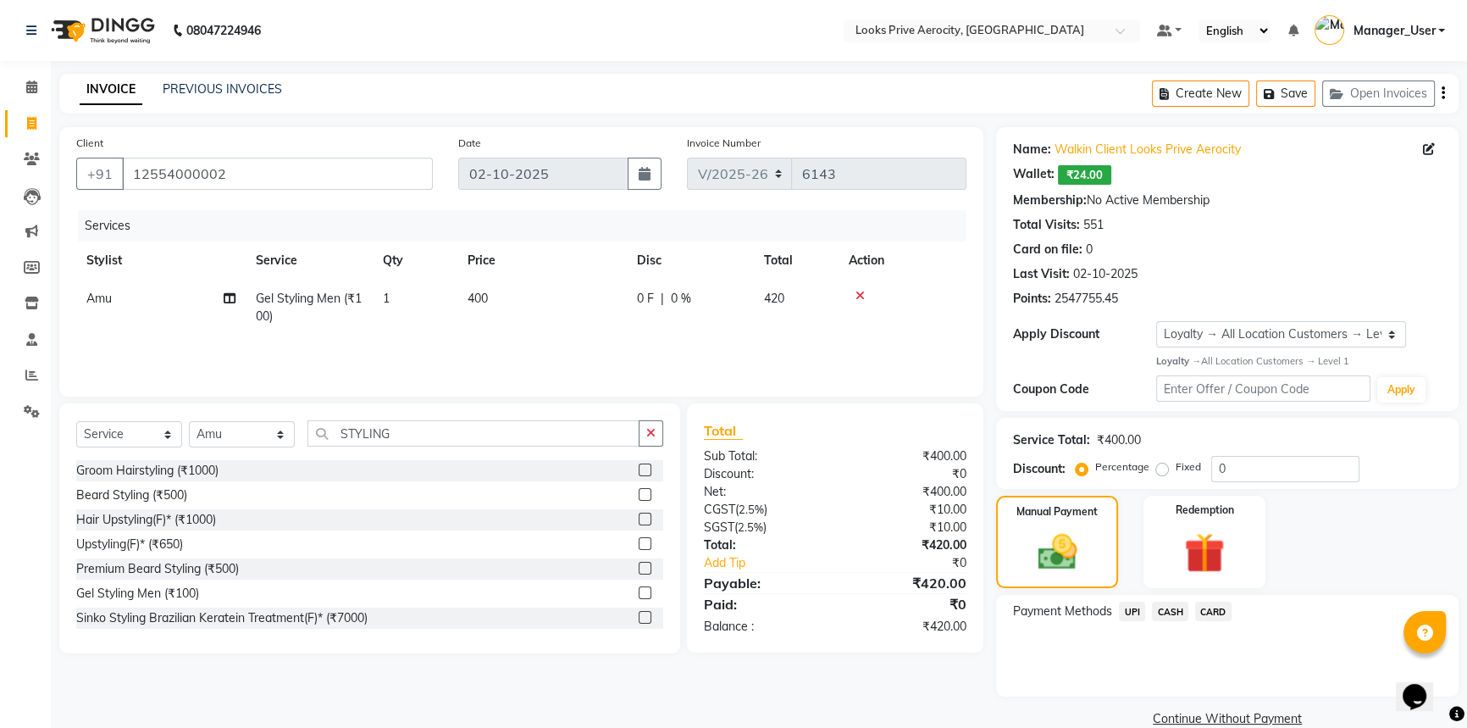
click at [1169, 610] on span "CASH" at bounding box center [1170, 610] width 36 height 19
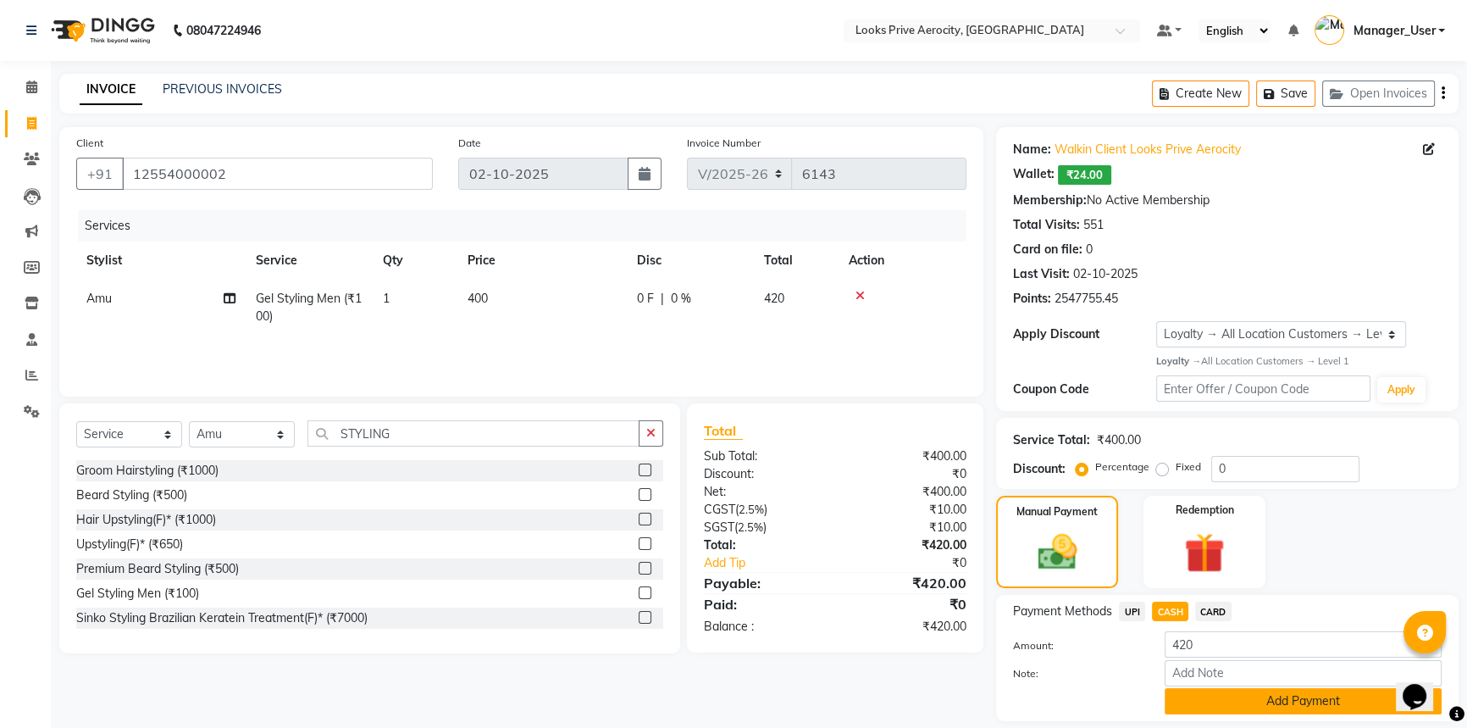
click at [1222, 703] on button "Add Payment" at bounding box center [1303, 701] width 277 height 26
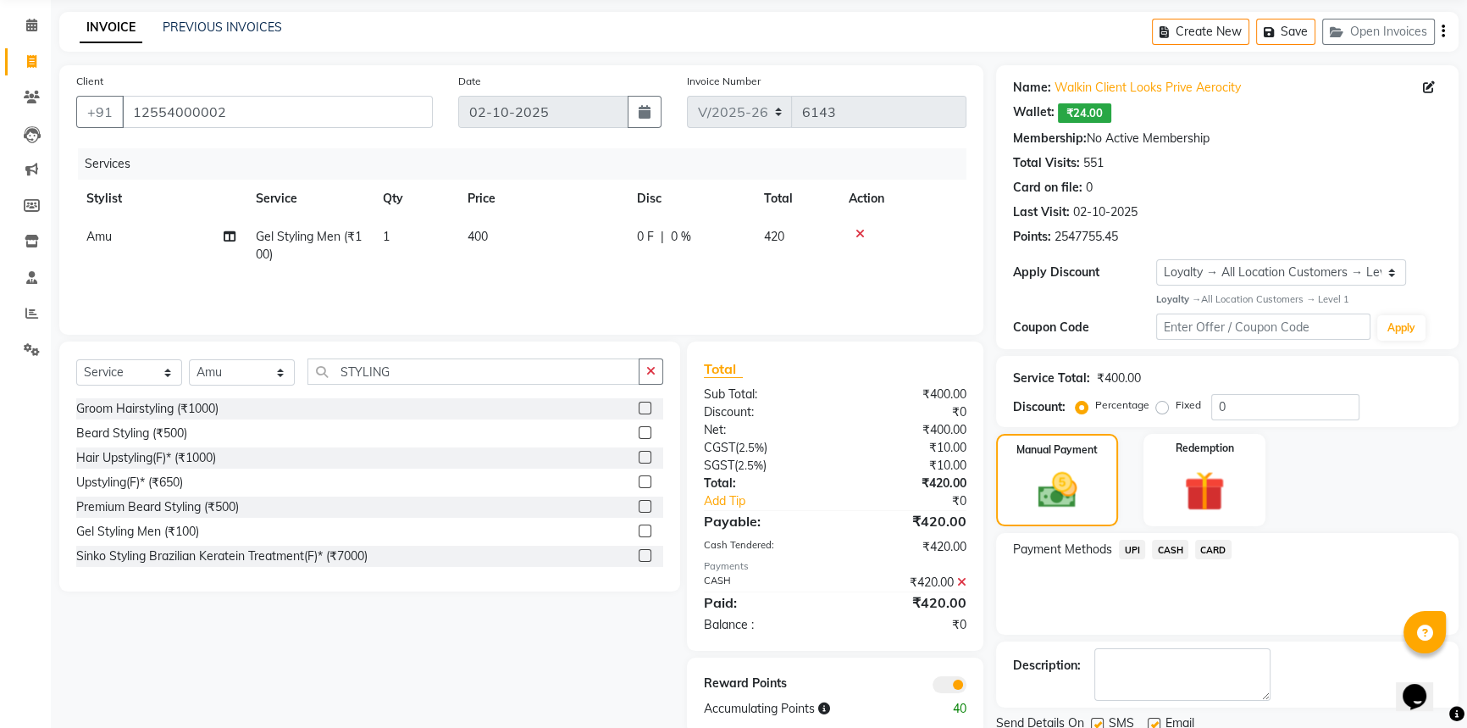
scroll to position [124, 0]
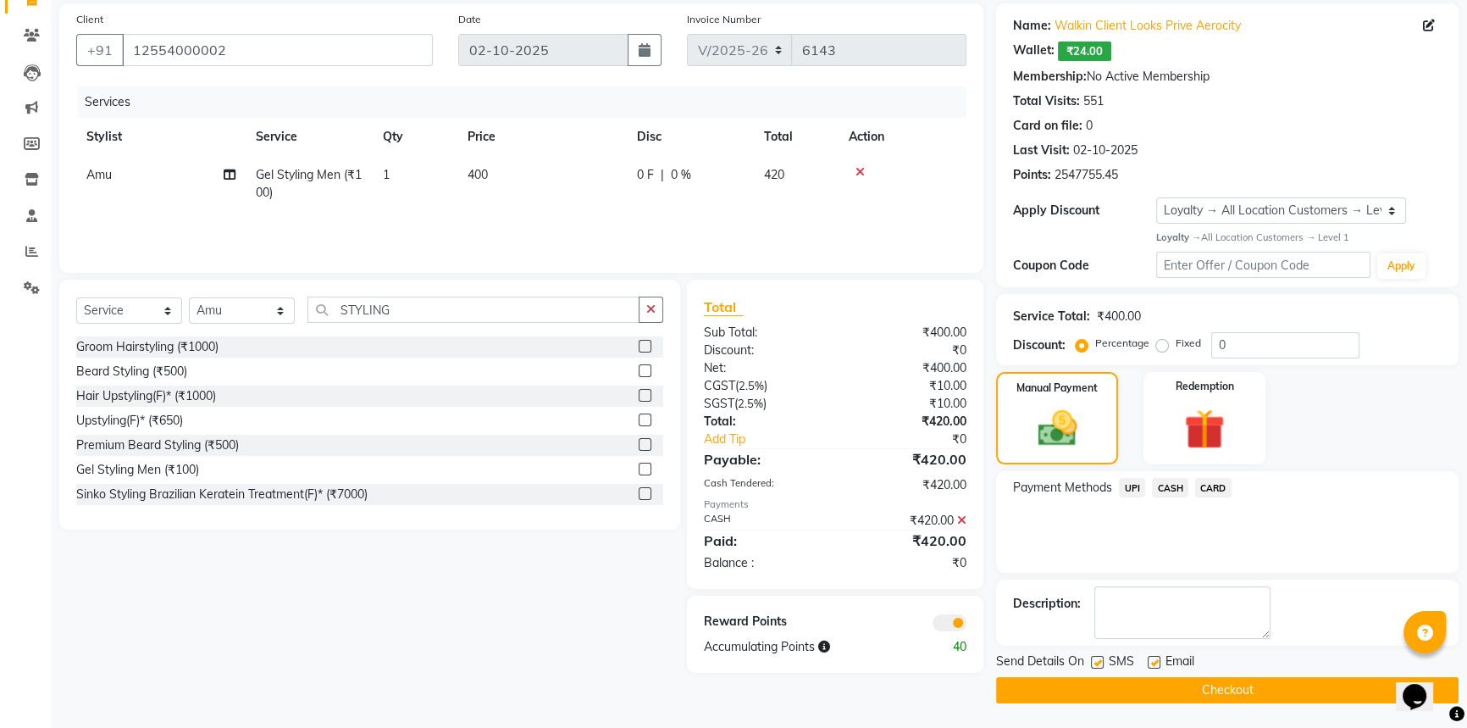
click at [1098, 661] on label at bounding box center [1097, 662] width 13 height 13
click at [1098, 661] on input "checkbox" at bounding box center [1096, 662] width 11 height 11
checkbox input "false"
click at [1106, 685] on button "Checkout" at bounding box center [1227, 690] width 462 height 26
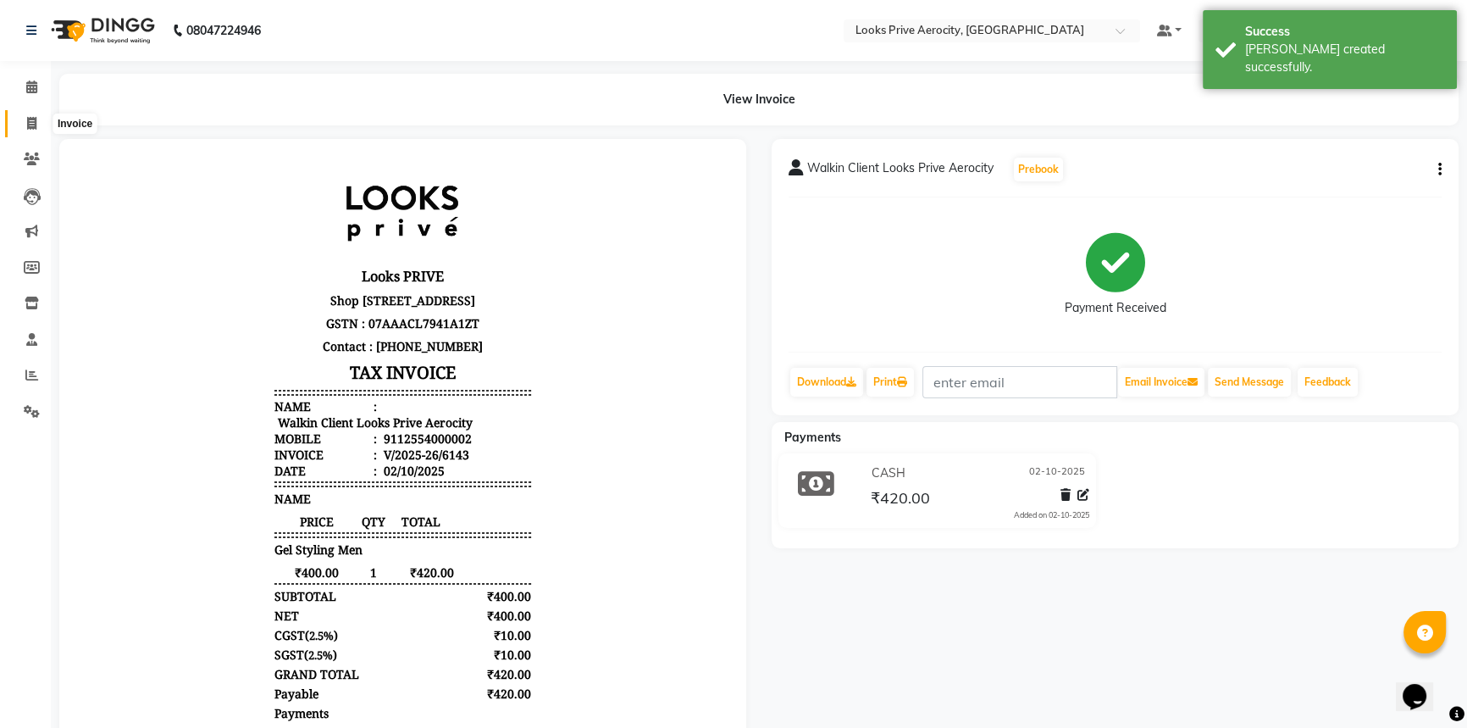
click at [31, 119] on icon at bounding box center [31, 123] width 9 height 13
select select "service"
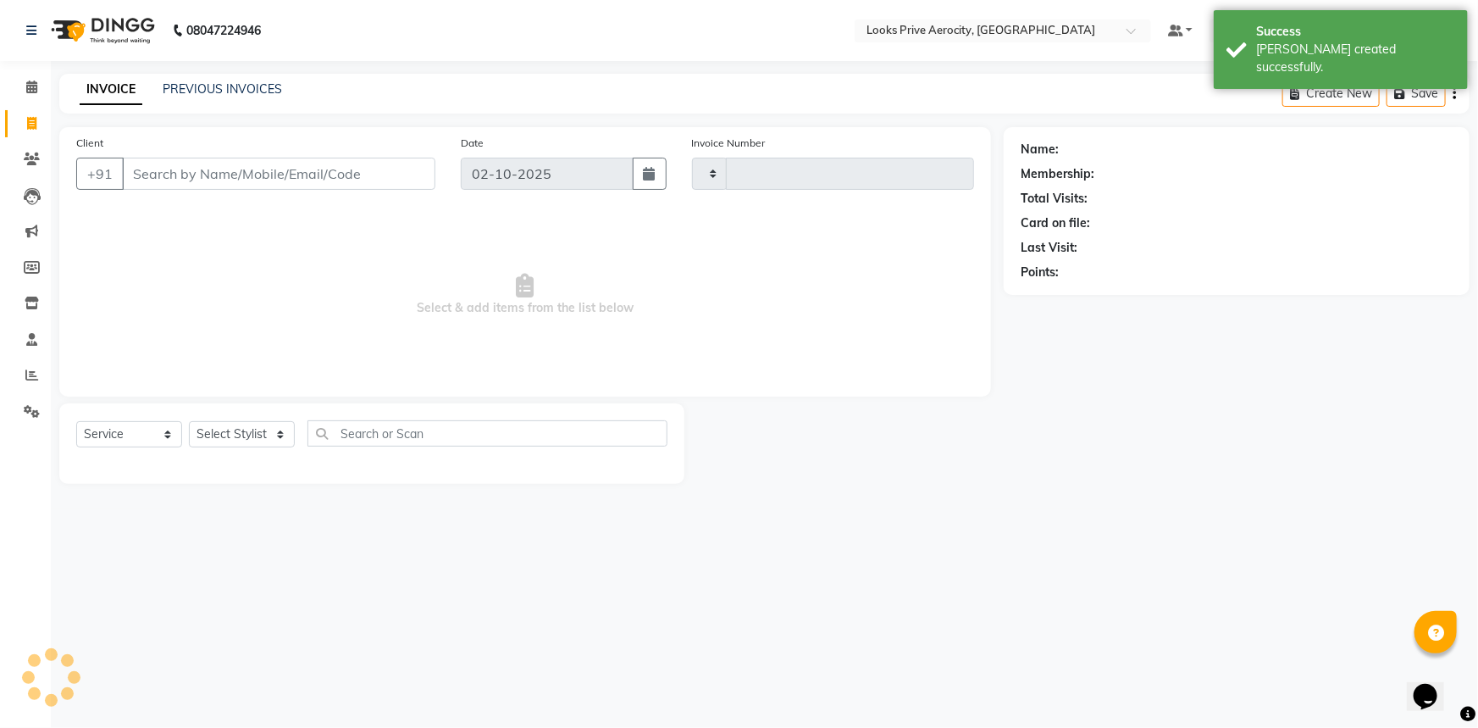
type input "6144"
select select "5913"
click at [31, 85] on icon at bounding box center [31, 86] width 11 height 13
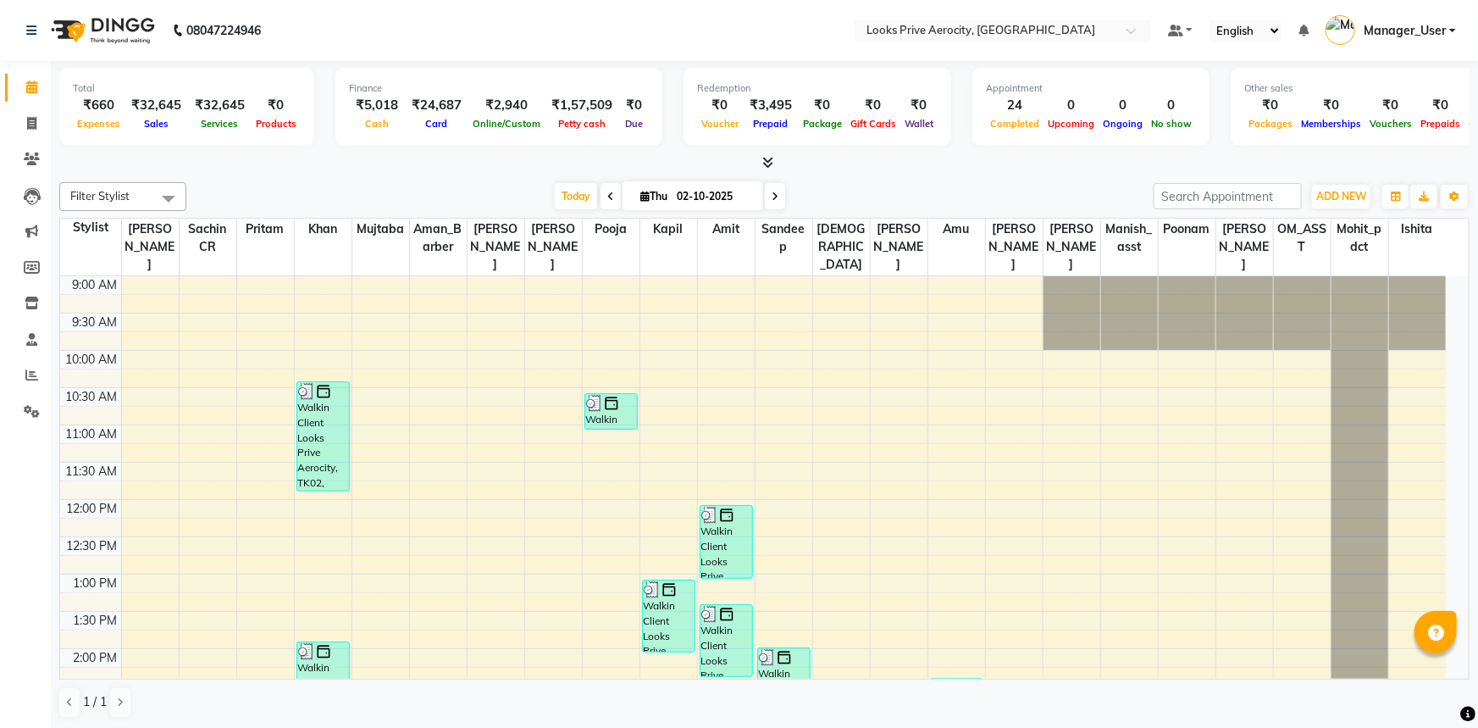
select select "en"
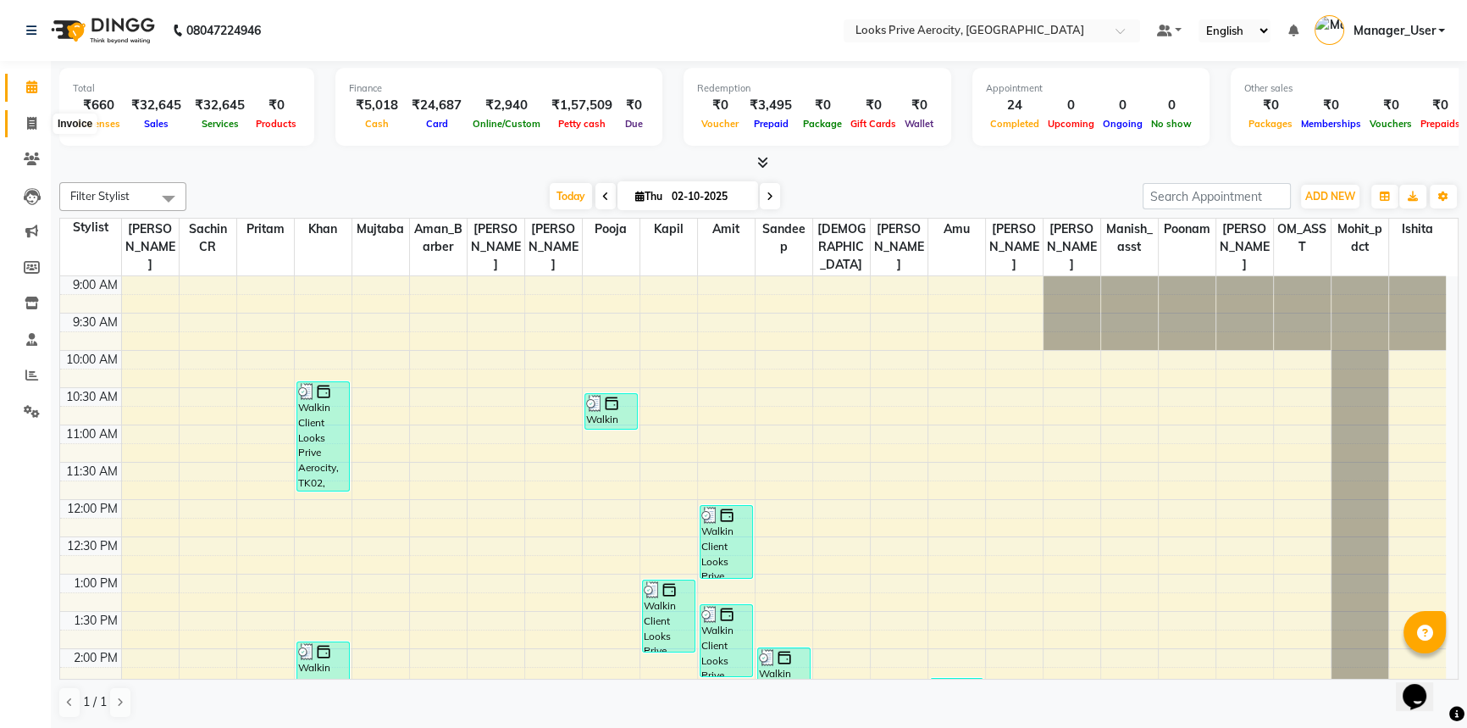
click at [34, 124] on icon at bounding box center [31, 123] width 9 height 13
select select "service"
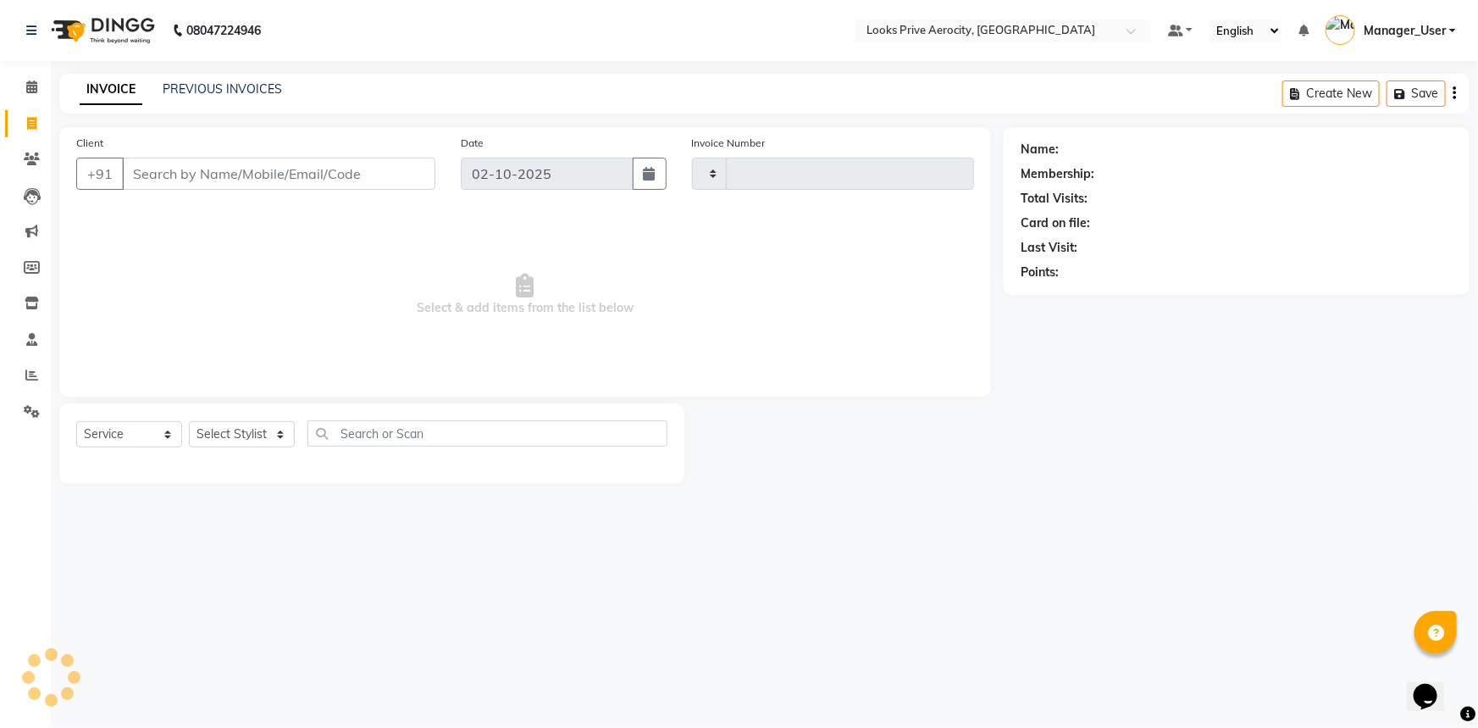
type input "6144"
select select "5913"
click at [220, 90] on link "PREVIOUS INVOICES" at bounding box center [222, 88] width 119 height 15
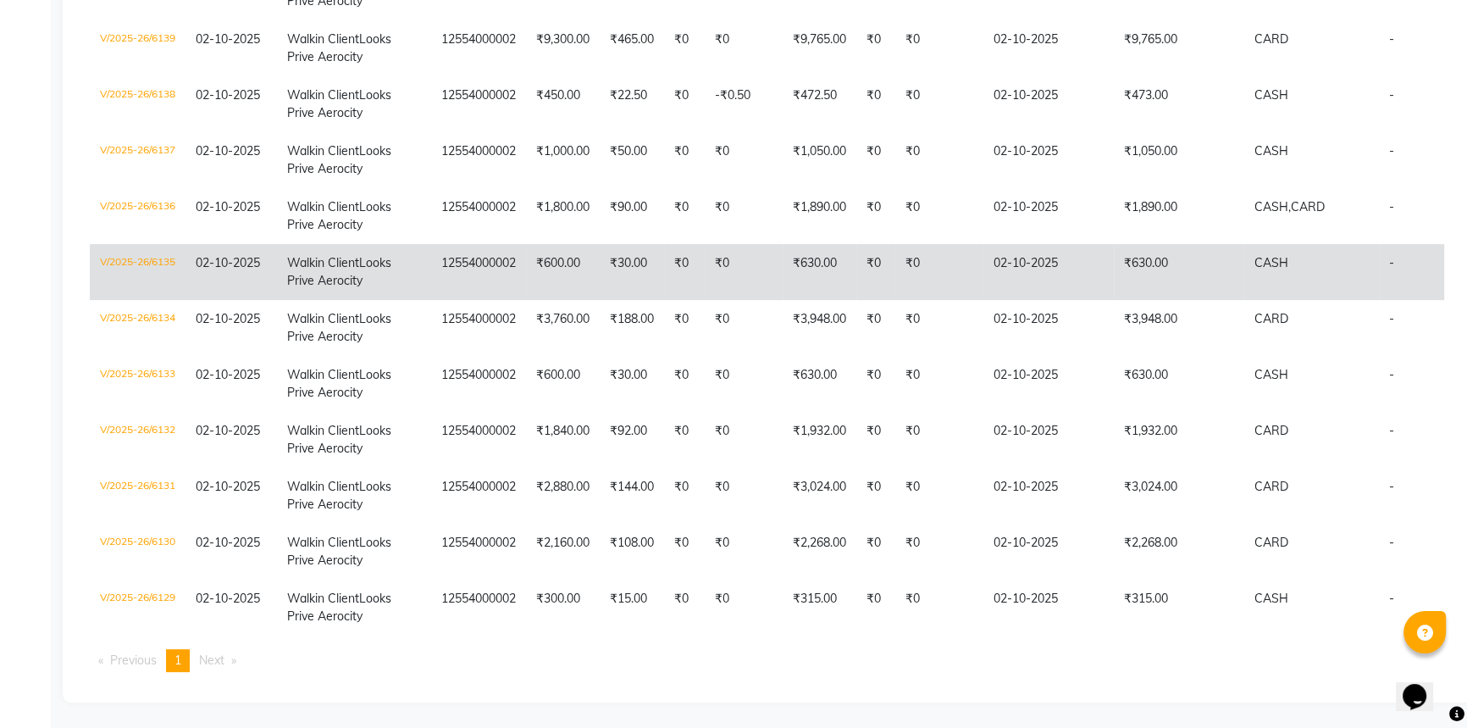
scroll to position [538, 0]
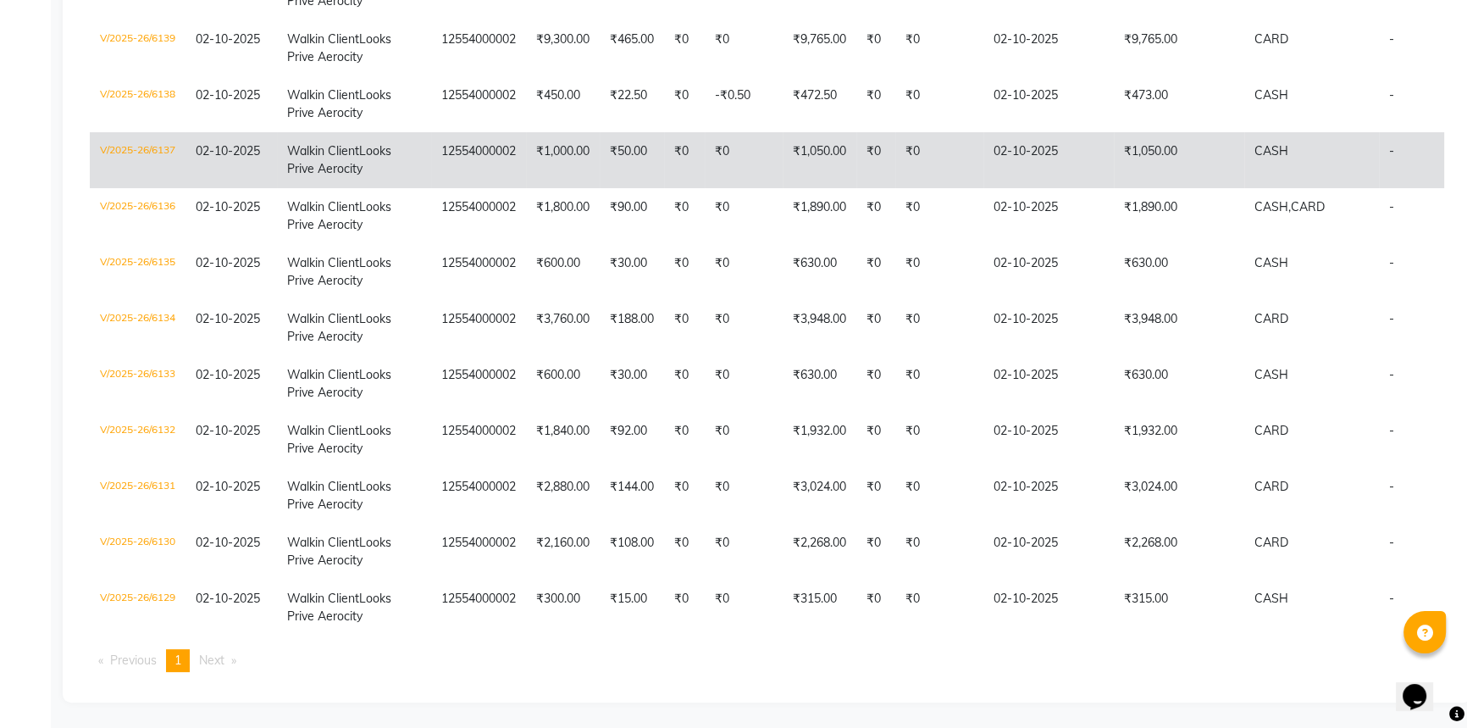
click at [1114, 188] on td "₹1,050.00" at bounding box center [1179, 160] width 130 height 56
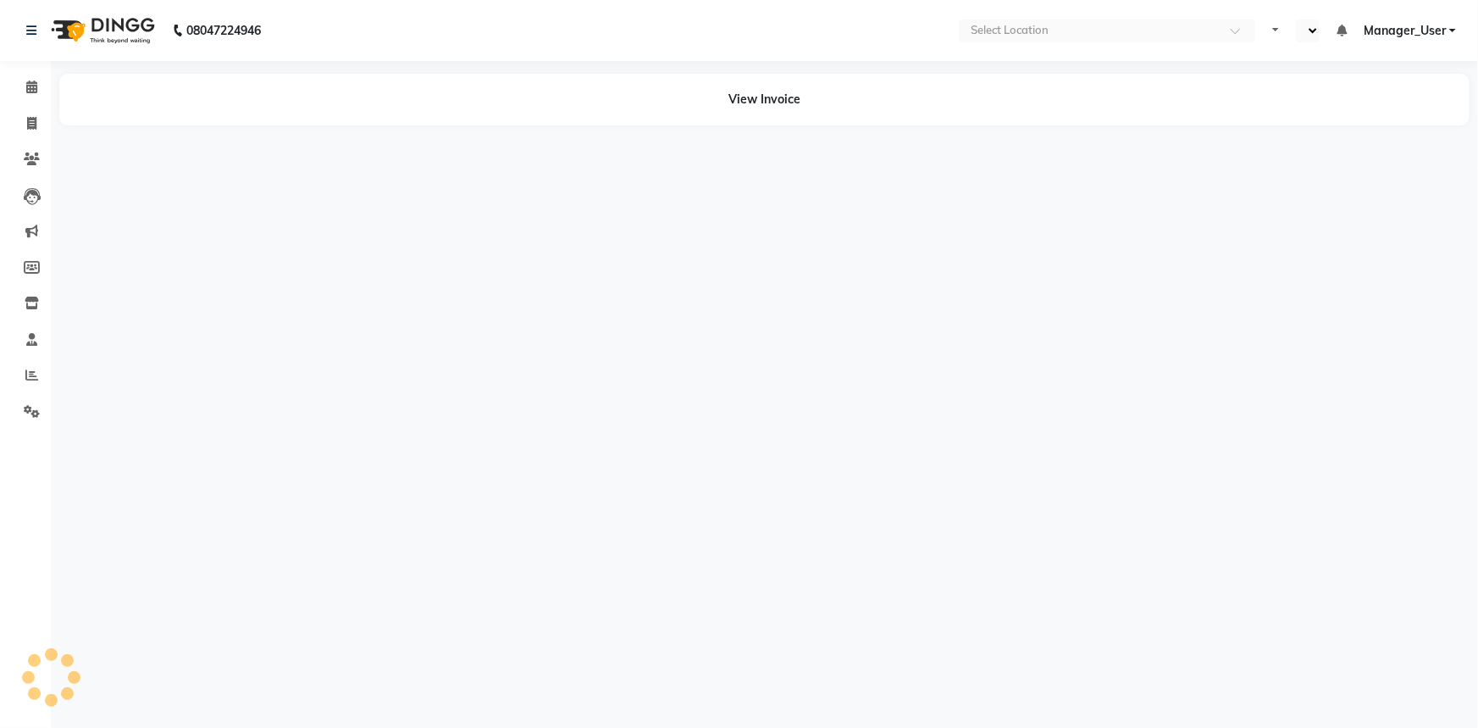
select select "en"
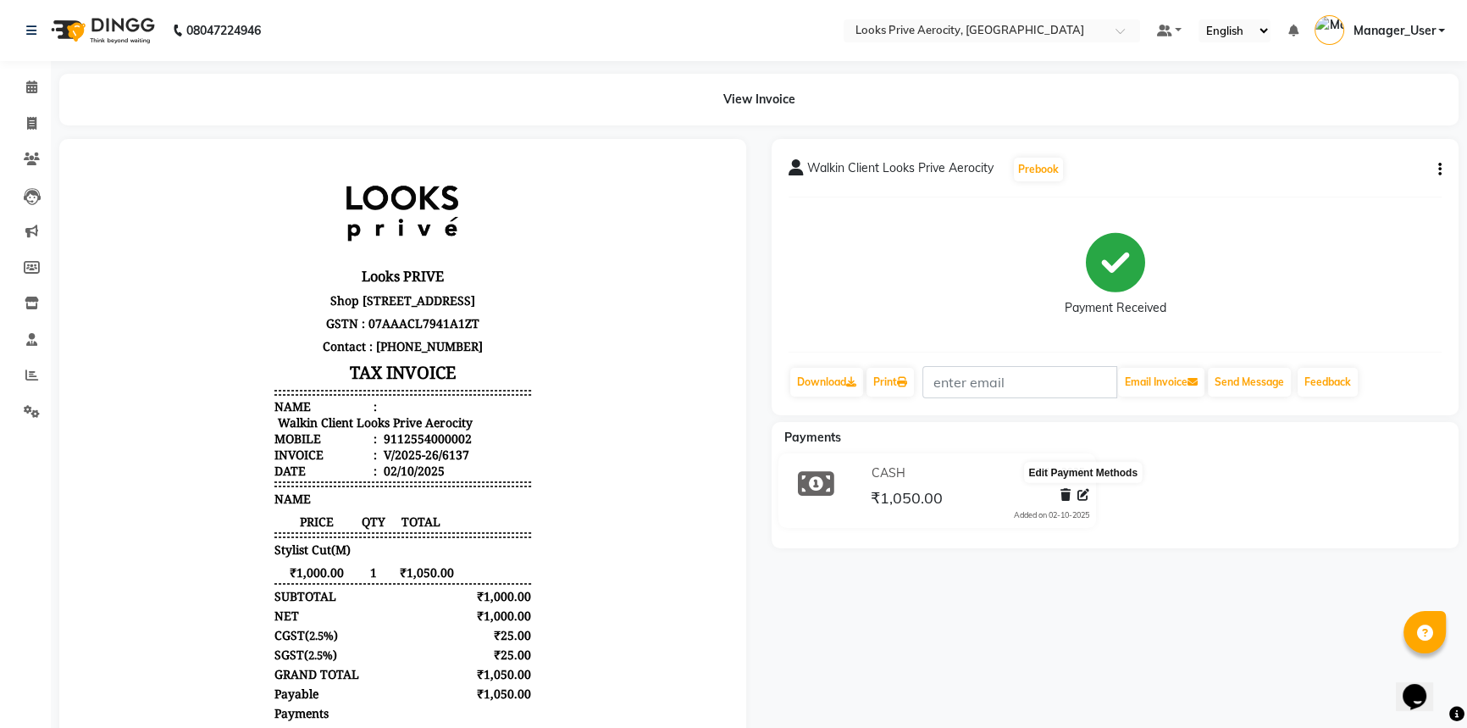
click at [1082, 494] on icon at bounding box center [1083, 495] width 12 height 12
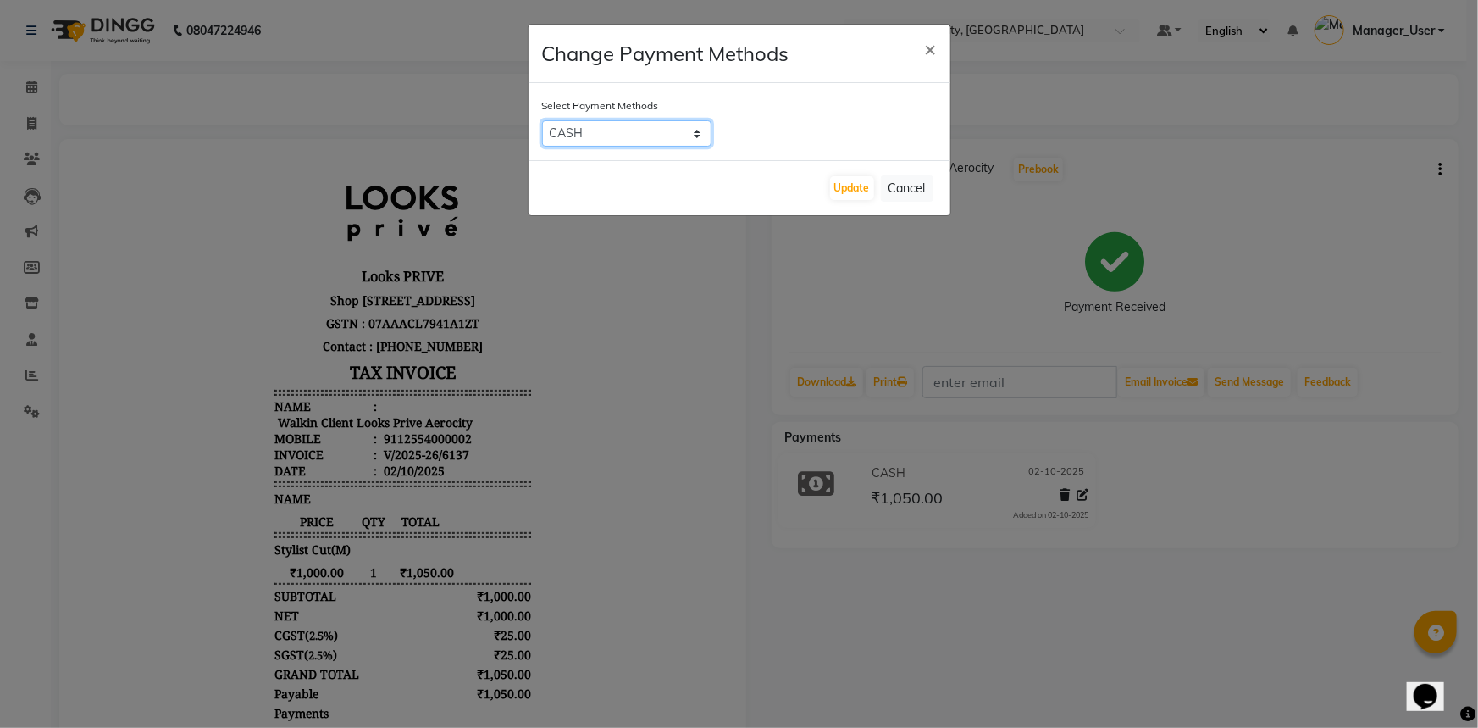
click at [664, 128] on select "UPI CASH CARD" at bounding box center [626, 133] width 169 height 26
select select "2"
click at [542, 120] on select "UPI CASH CARD" at bounding box center [626, 133] width 169 height 26
click at [863, 194] on button "Update" at bounding box center [852, 188] width 44 height 24
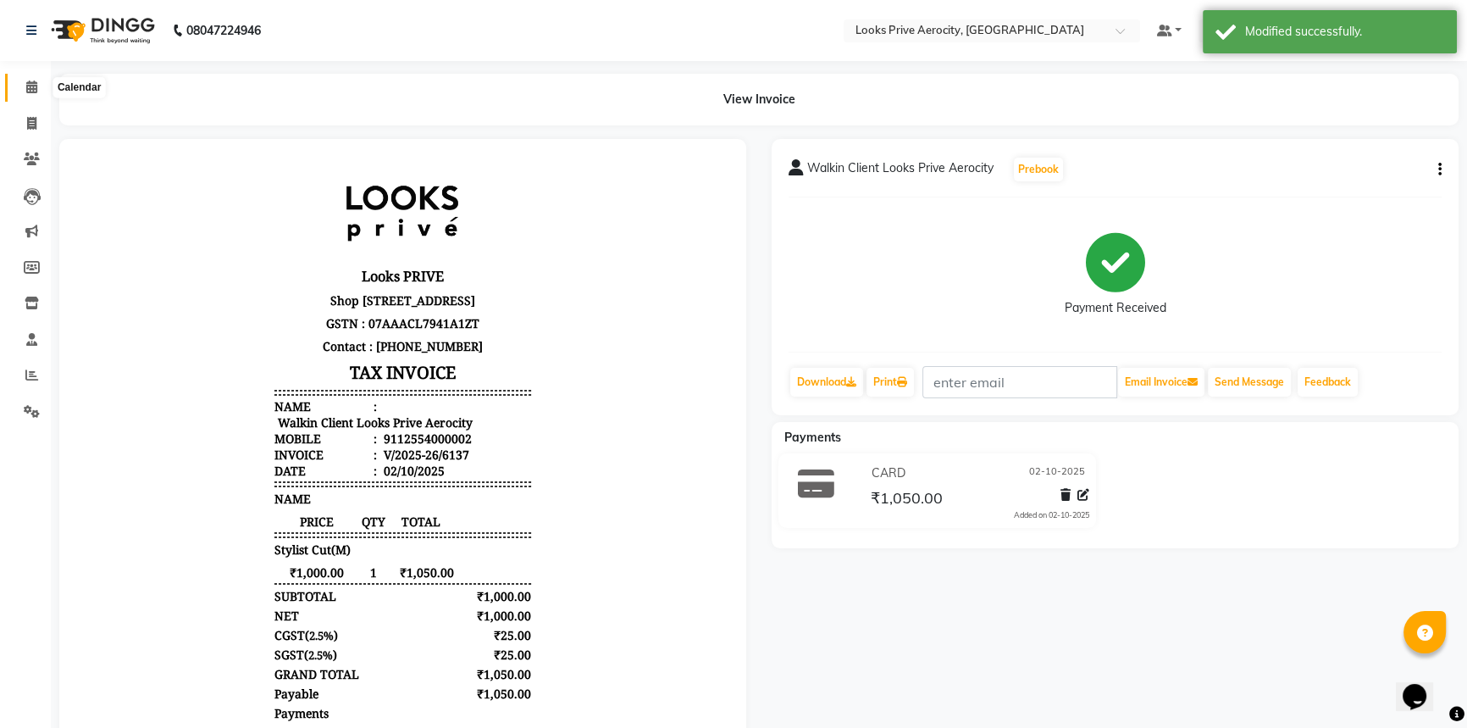
click at [37, 85] on span at bounding box center [32, 87] width 30 height 19
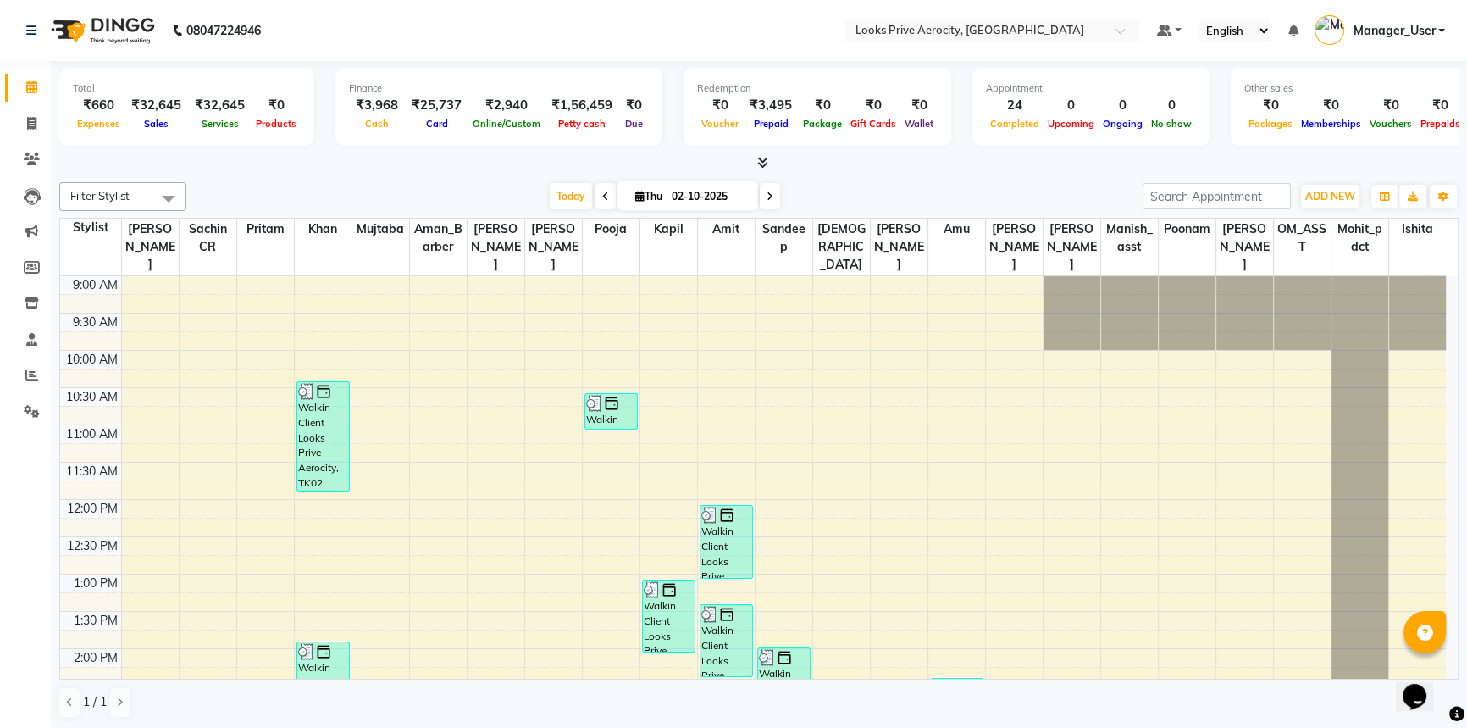
drag, startPoint x: 492, startPoint y: 29, endPoint x: 886, endPoint y: 142, distance: 409.8
click at [637, 80] on app-home "08047224946 Select Location × Looks Prive Aerocity, Delhi Default Panel My Pane…" at bounding box center [733, 364] width 1467 height 729
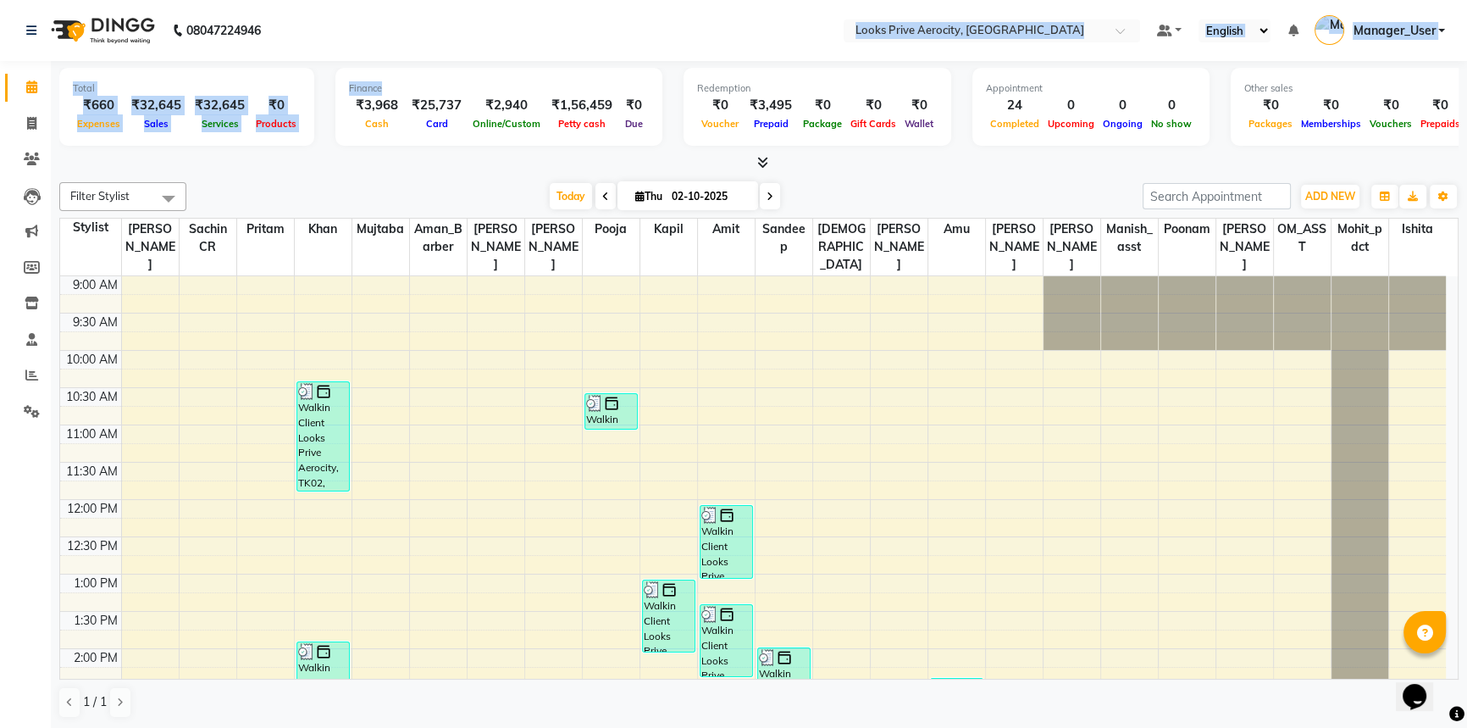
click at [178, 62] on div "Total ₹660 Expenses ₹32,645 Sales ₹32,645 Services ₹0 Products Finance ₹3,968 C…" at bounding box center [758, 116] width 1399 height 111
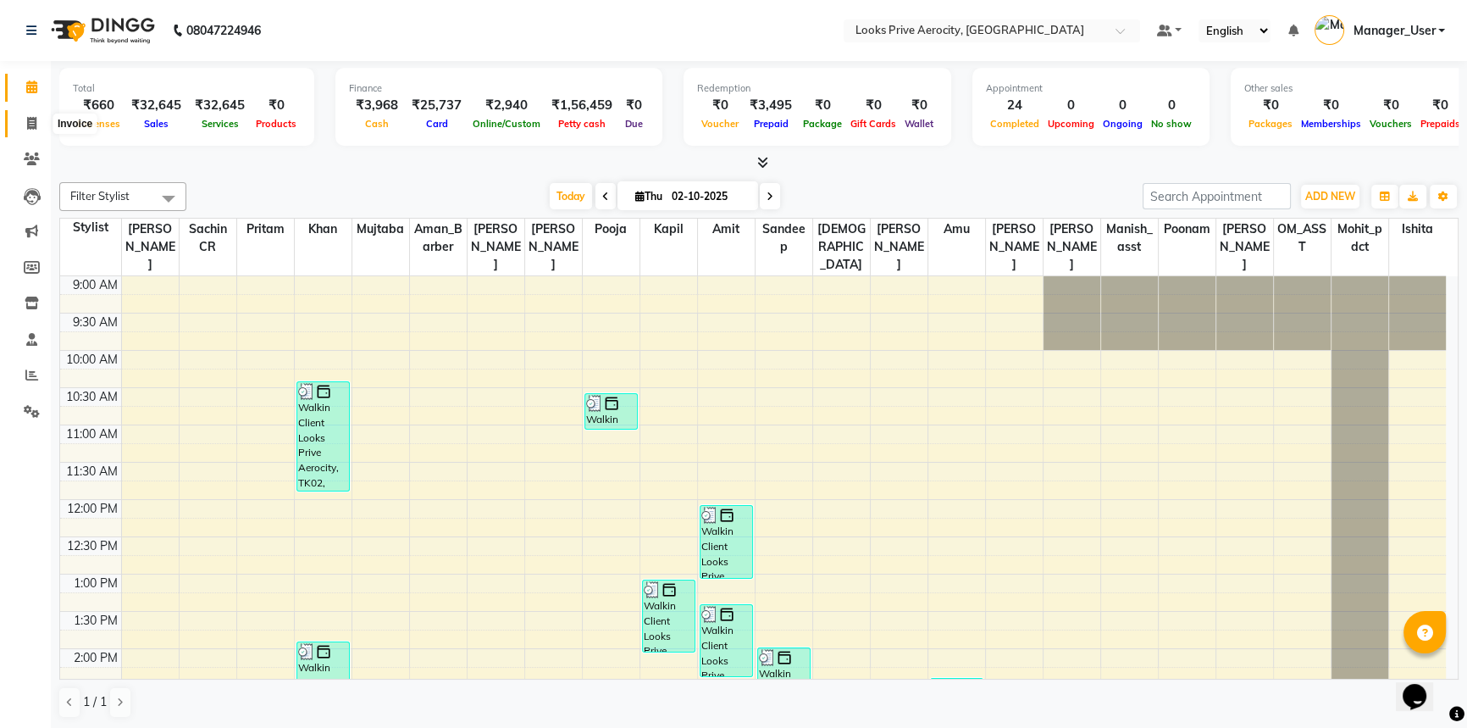
click at [34, 121] on icon at bounding box center [31, 123] width 9 height 13
select select "service"
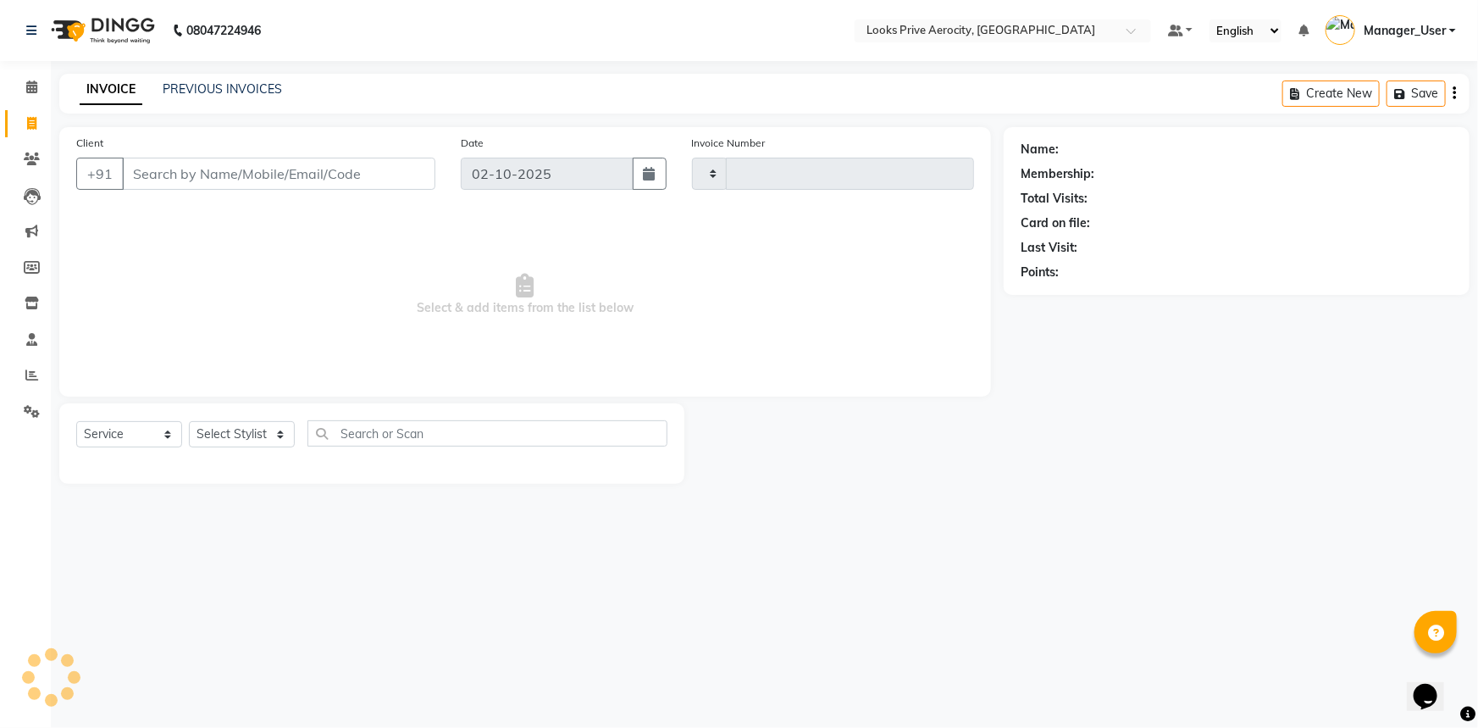
type input "6144"
select select "5913"
click at [222, 174] on input "Client" at bounding box center [278, 174] width 313 height 32
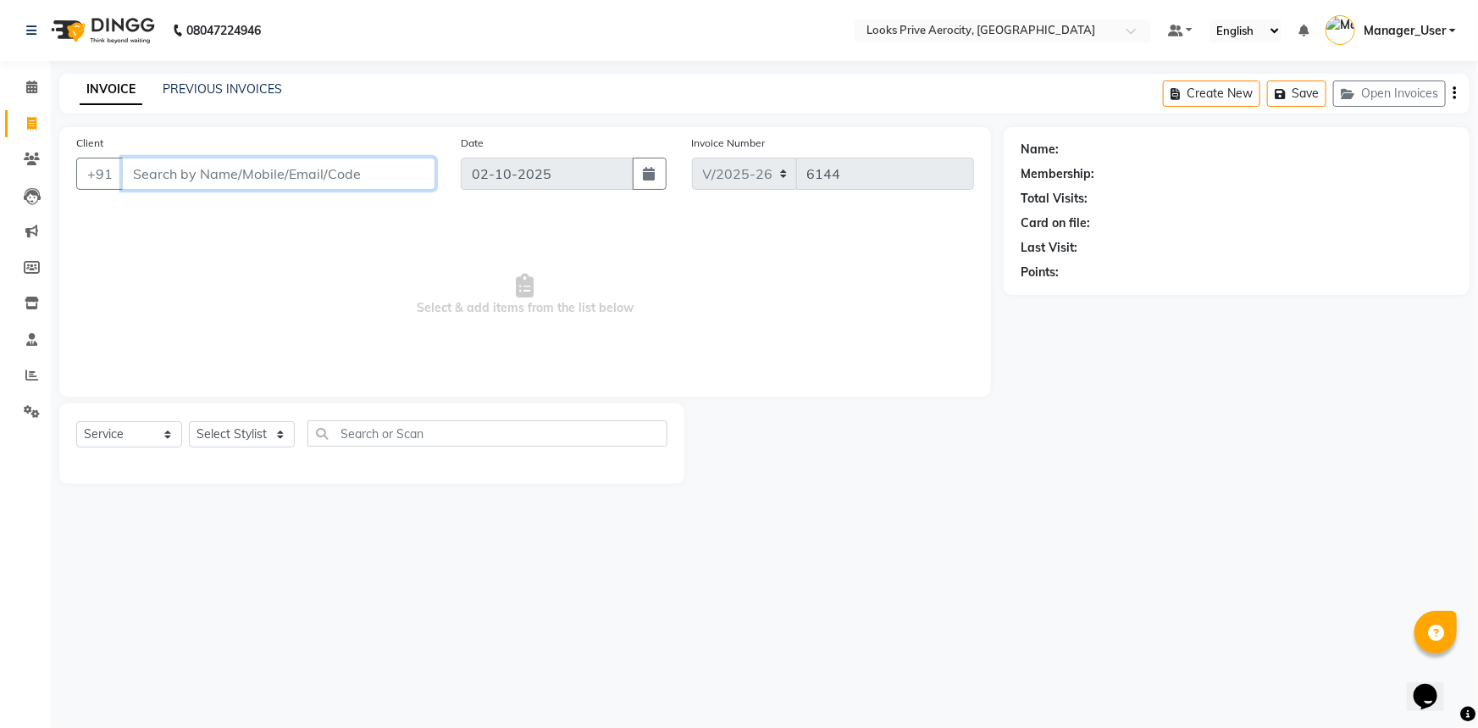
click at [211, 161] on input "Client" at bounding box center [278, 174] width 313 height 32
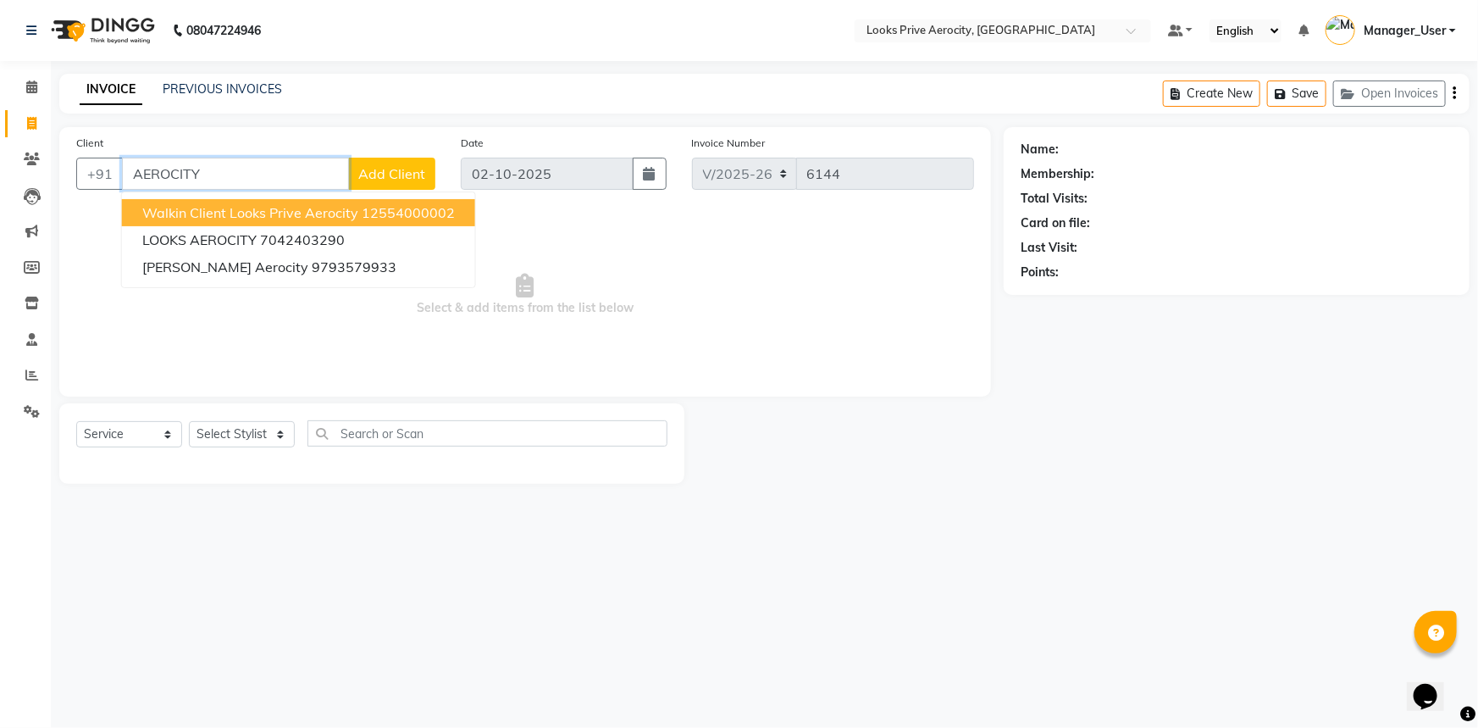
click at [155, 207] on span "Walkin Client Looks Prive Aerocity" at bounding box center [250, 212] width 216 height 17
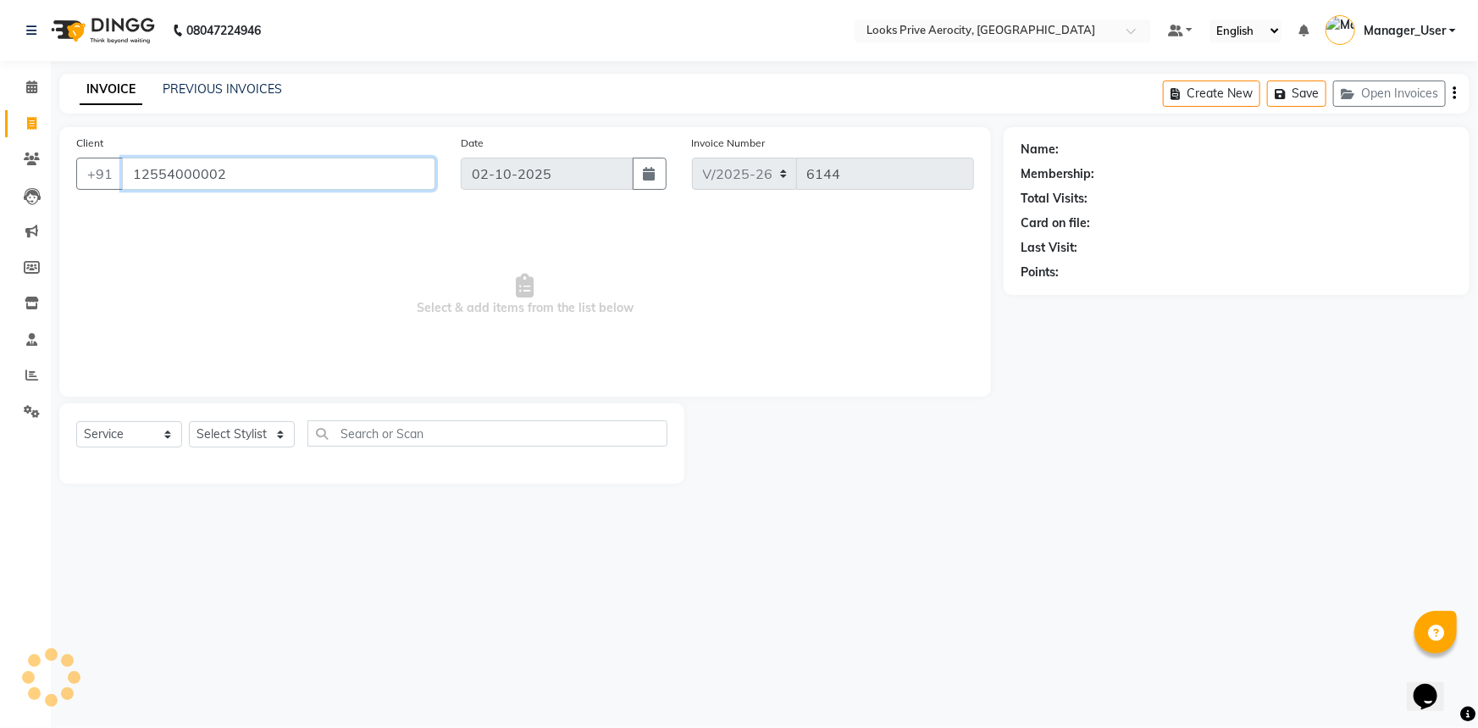
type input "12554000002"
click at [110, 431] on select "Select Service Product Membership Package Voucher Prepaid Gift Card" at bounding box center [129, 434] width 106 height 26
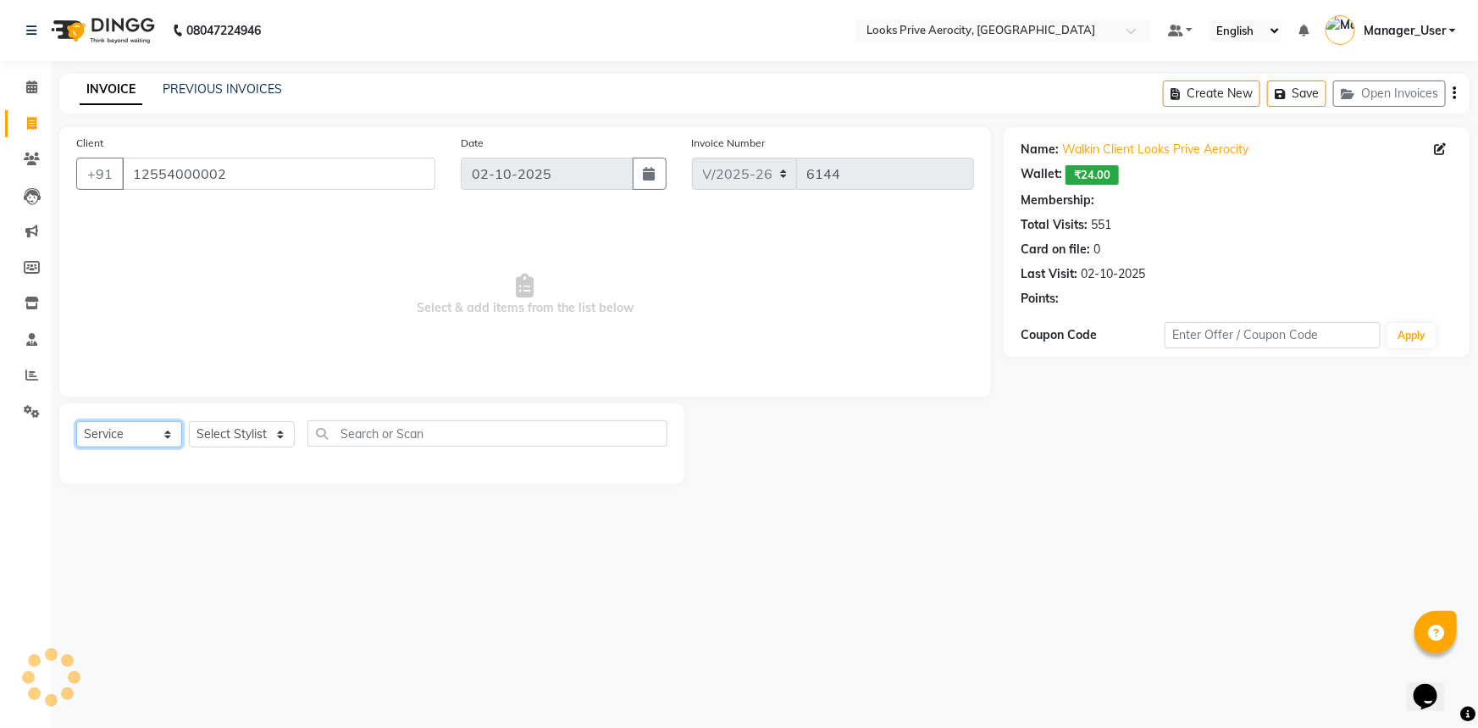
select select "product"
click at [76, 421] on select "Select Service Product Membership Package Voucher Prepaid Gift Card" at bounding box center [129, 434] width 106 height 26
select select "1: Object"
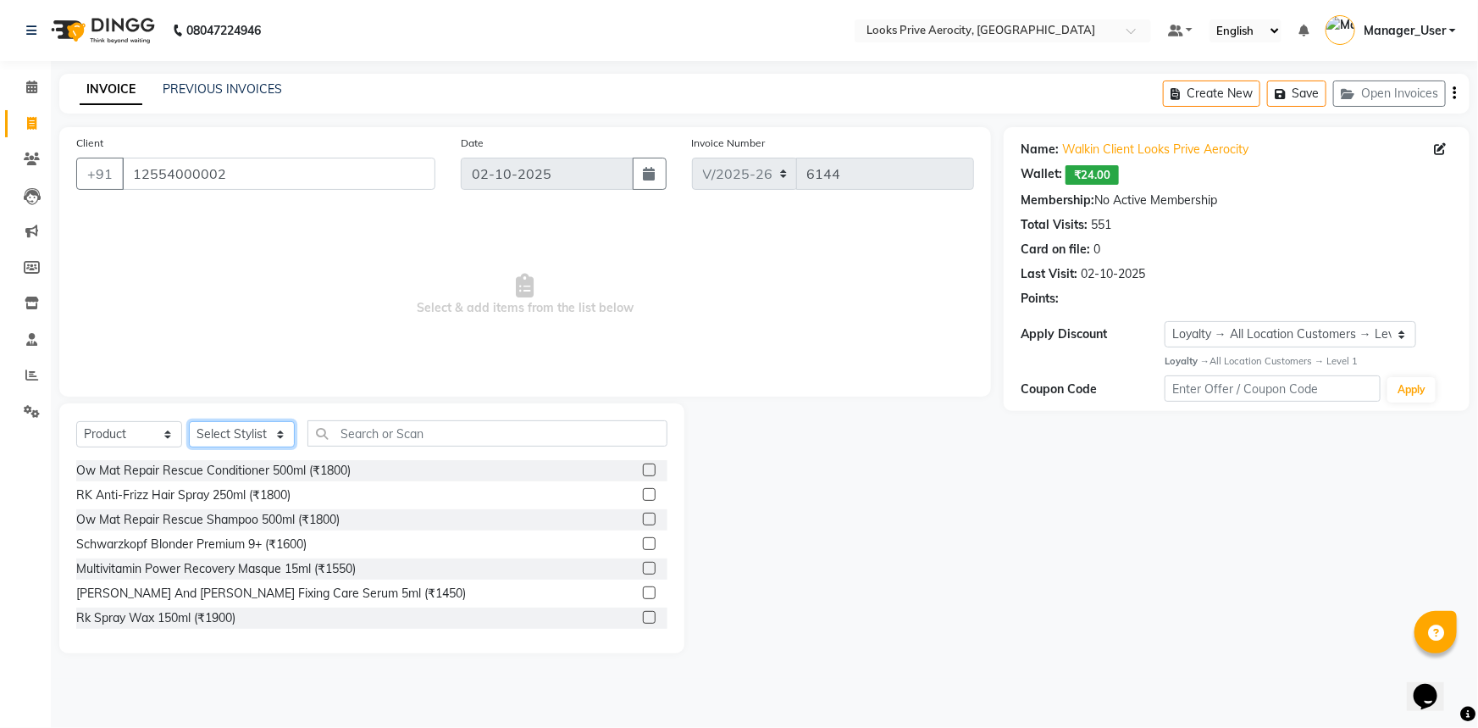
click at [254, 423] on select "Select Stylist Aman_Barber Amit Amu Dharma [PERSON_NAME] Eric_asst [PERSON_NAME…" at bounding box center [242, 434] width 106 height 26
select select "43240"
click at [189, 421] on select "Select Stylist Aman_Barber Amit Amu Dharma [PERSON_NAME] Eric_asst [PERSON_NAME…" at bounding box center [242, 434] width 106 height 26
click at [384, 437] on input "text" at bounding box center [487, 433] width 360 height 26
type input "018084019610"
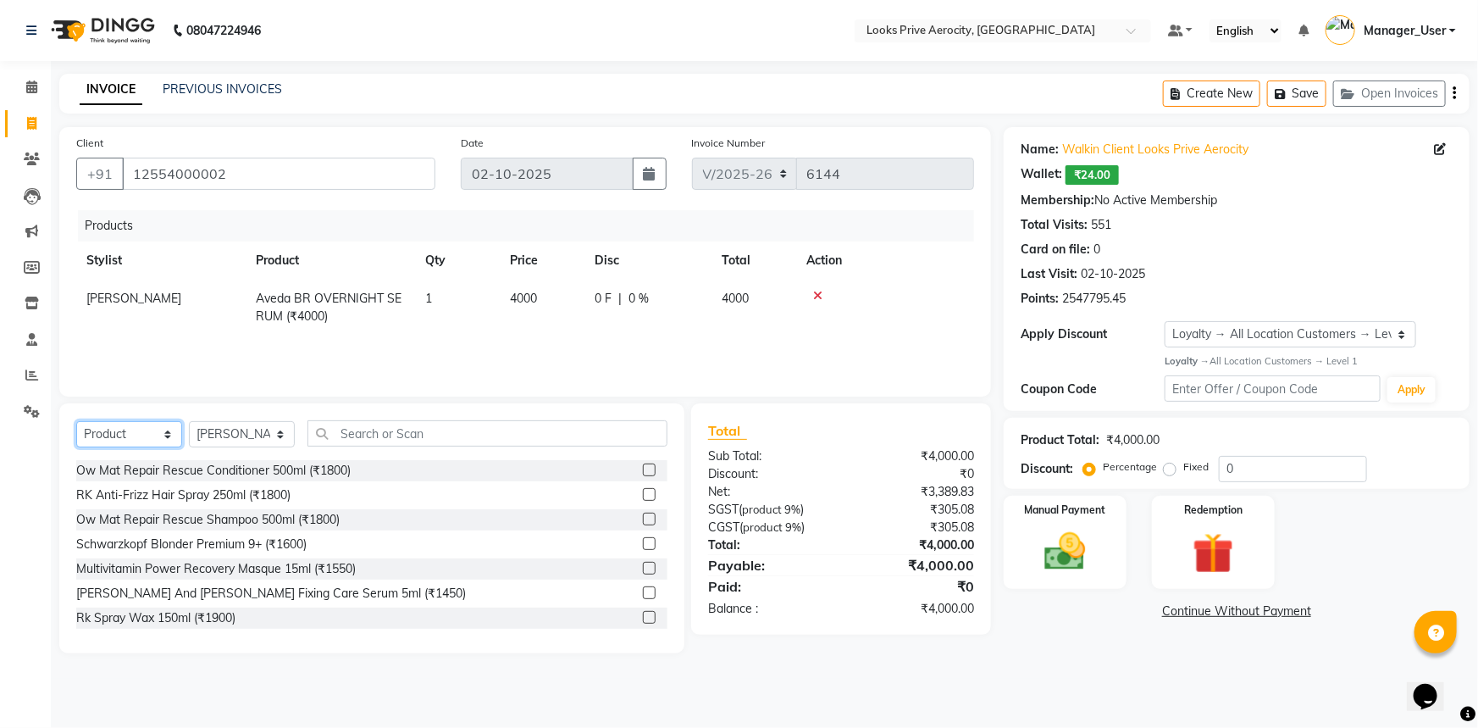
click at [131, 426] on select "Select Service Product Membership Package Voucher Prepaid Gift Card" at bounding box center [129, 434] width 106 height 26
select select "service"
click at [76, 421] on select "Select Service Product Membership Package Voucher Prepaid Gift Card" at bounding box center [129, 434] width 106 height 26
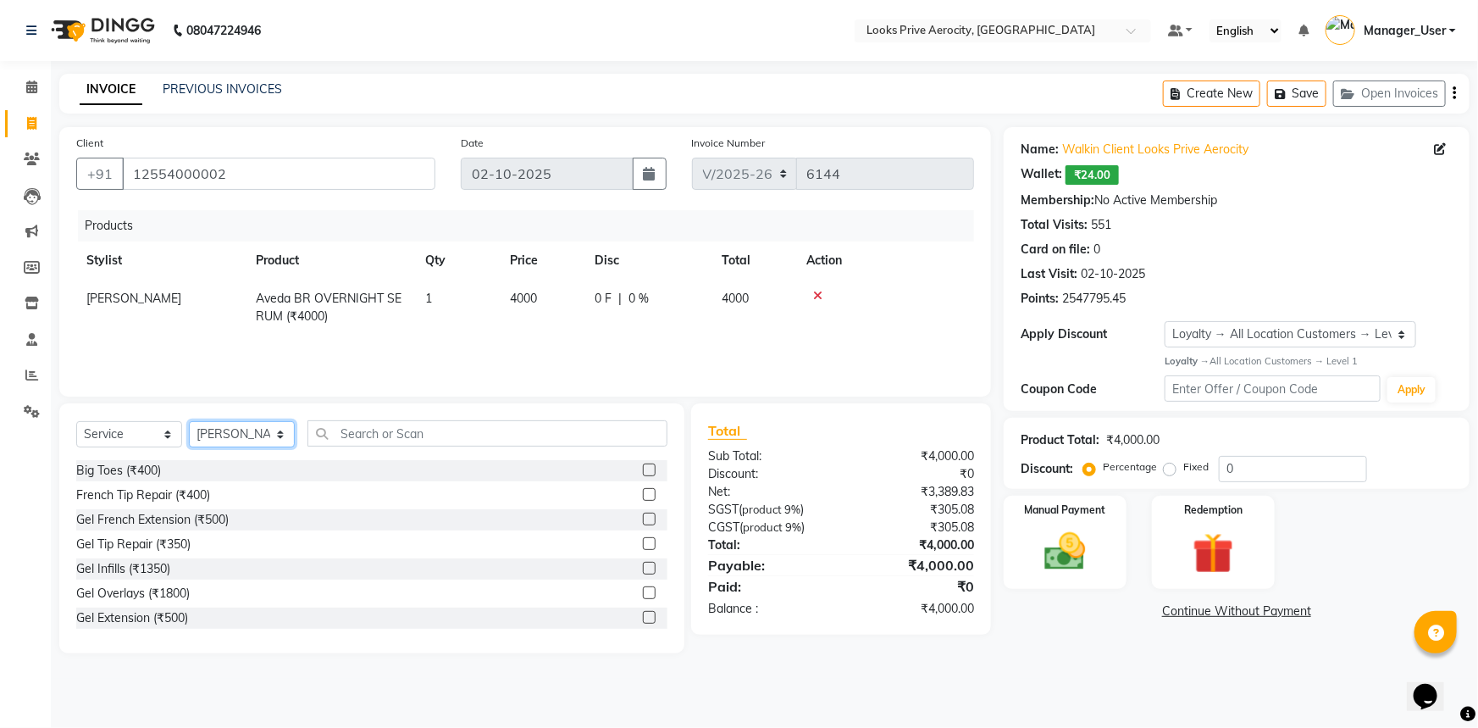
click at [229, 436] on select "Select Stylist Aman_Barber Amit Amu Dharma [PERSON_NAME] Eric_asst [PERSON_NAME…" at bounding box center [242, 434] width 106 height 26
select select "43252"
click at [189, 421] on select "Select Stylist Aman_Barber Amit Amu Dharma [PERSON_NAME] Eric_asst [PERSON_NAME…" at bounding box center [242, 434] width 106 height 26
click at [380, 429] on input "text" at bounding box center [487, 433] width 360 height 26
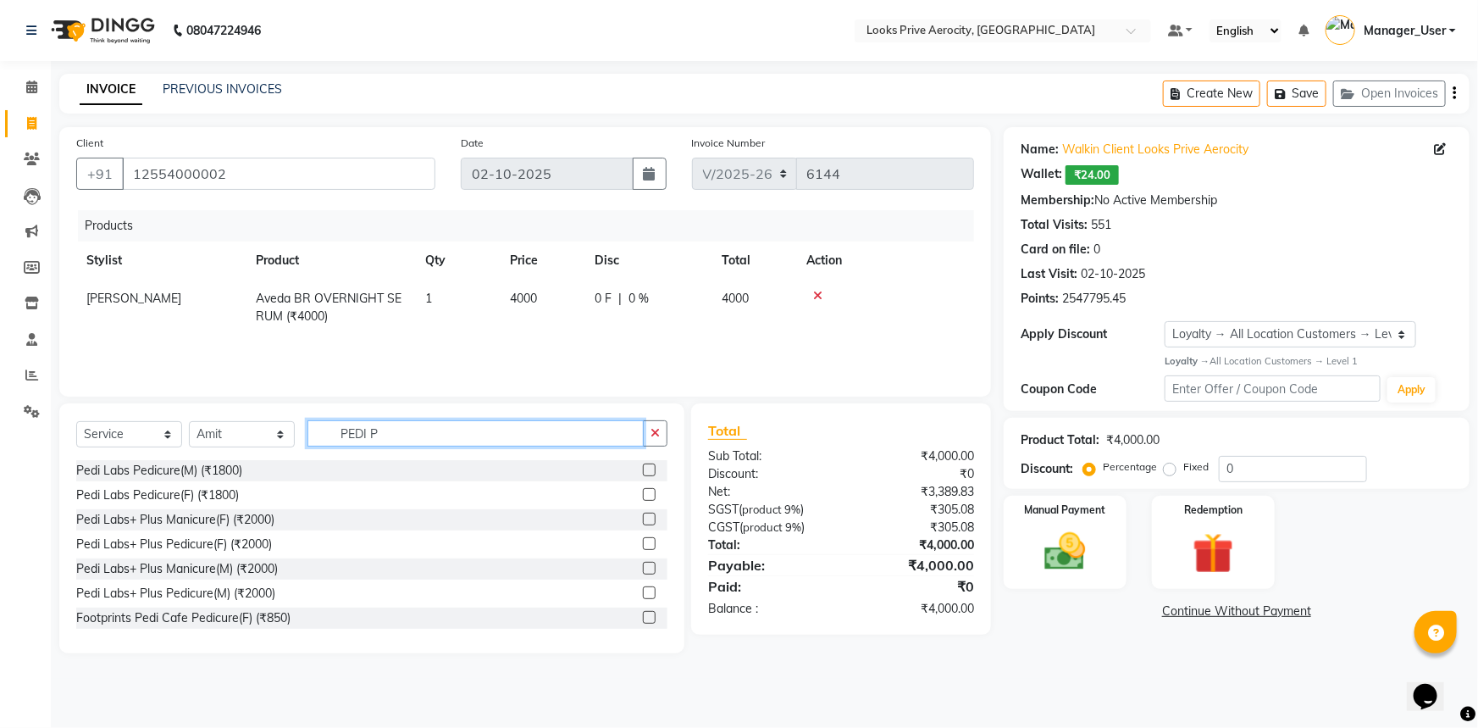
type input "PEDI P"
click at [643, 521] on label at bounding box center [649, 518] width 13 height 13
click at [643, 521] on input "checkbox" at bounding box center [648, 519] width 11 height 11
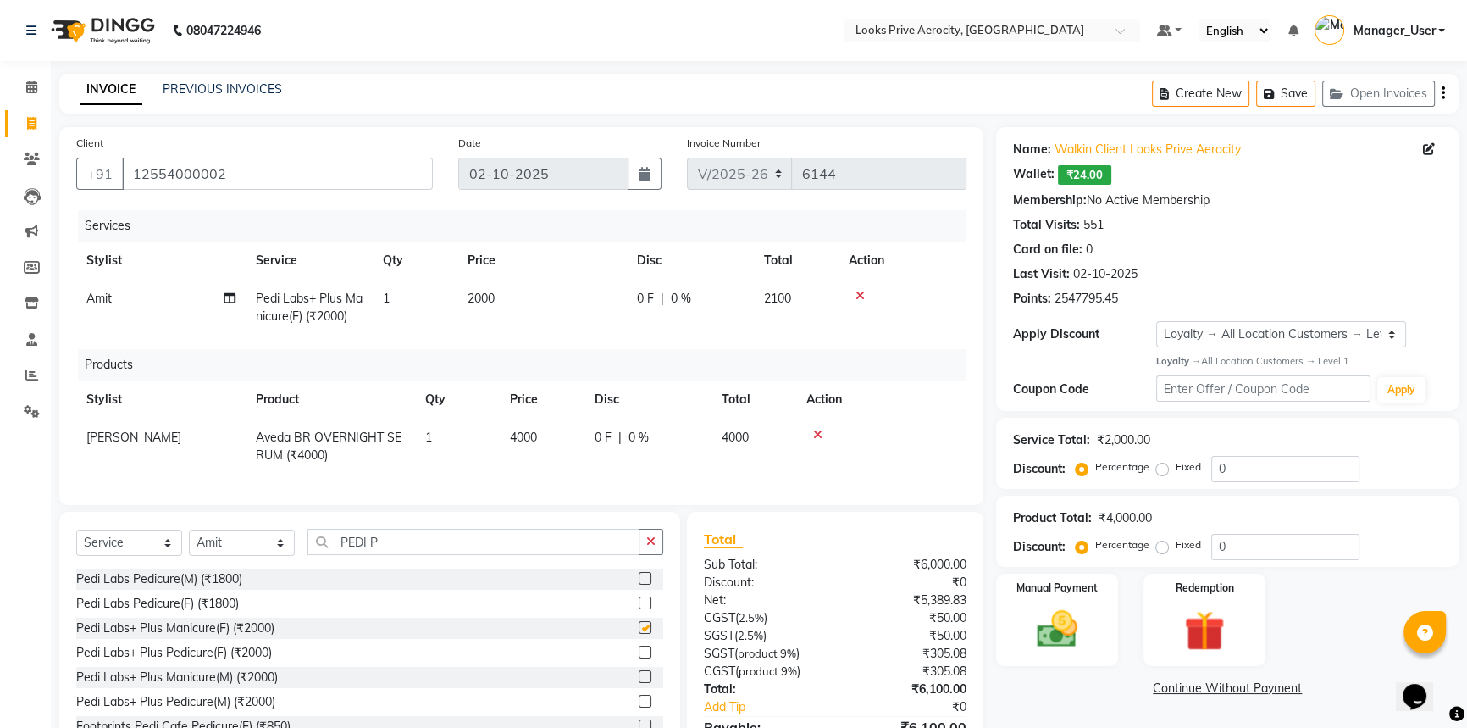
checkbox input "false"
click at [245, 553] on select "Select Stylist Aman_Barber Amit Amu Dharma [PERSON_NAME] Eric_asst [PERSON_NAME…" at bounding box center [242, 542] width 106 height 26
select select "43240"
click at [189, 541] on select "Select Stylist Aman_Barber Amit Amu Dharma [PERSON_NAME] Eric_asst [PERSON_NAME…" at bounding box center [242, 542] width 106 height 26
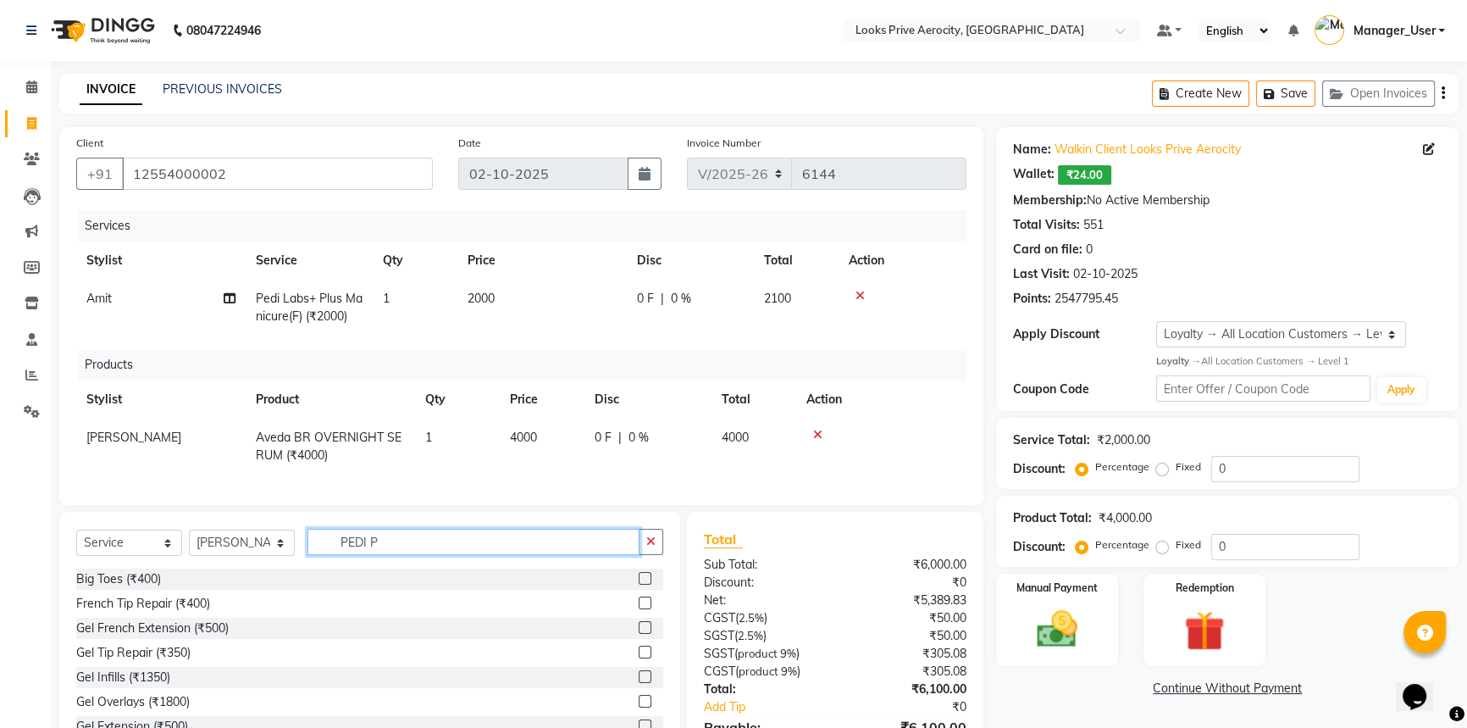
click at [418, 550] on input "PEDI P" at bounding box center [473, 541] width 332 height 26
type input "P"
type input "ROOT"
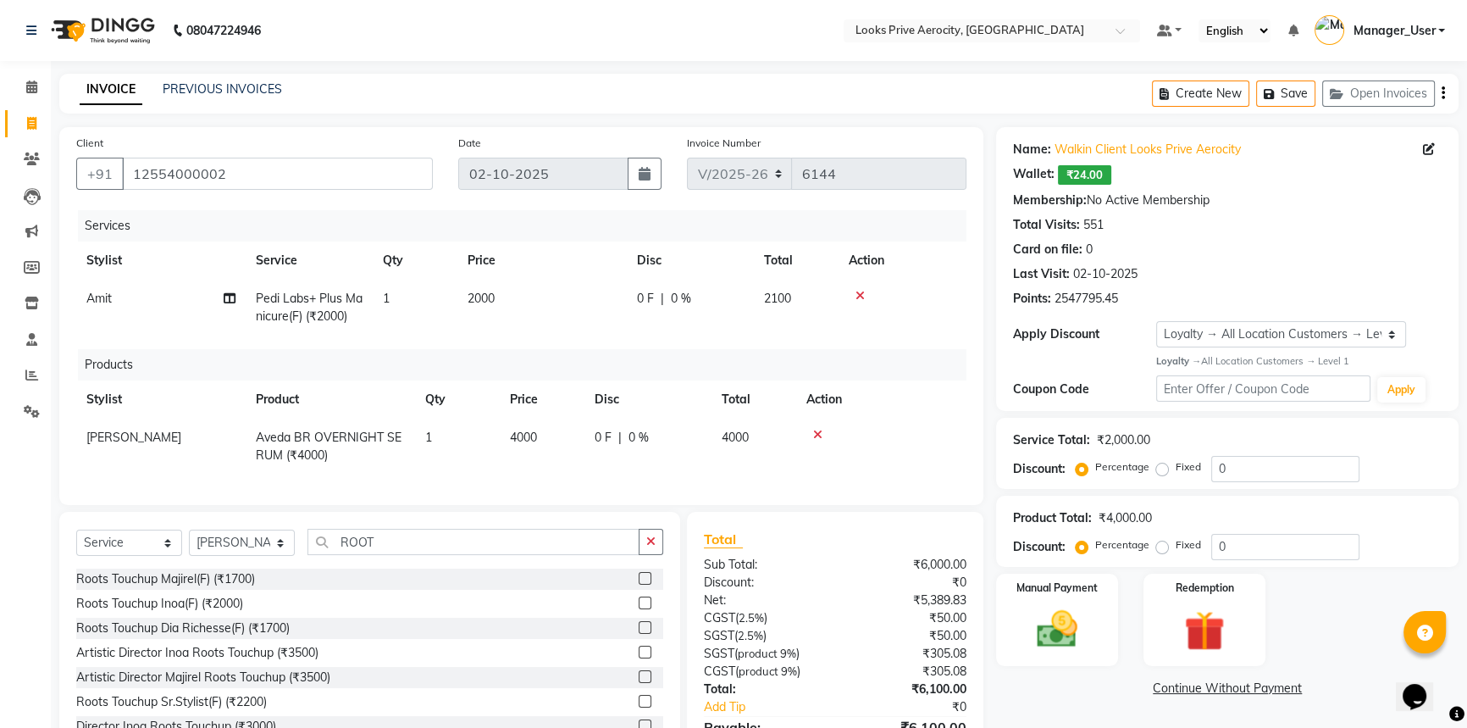
click at [639, 633] on label at bounding box center [645, 627] width 13 height 13
click at [639, 633] on input "checkbox" at bounding box center [644, 627] width 11 height 11
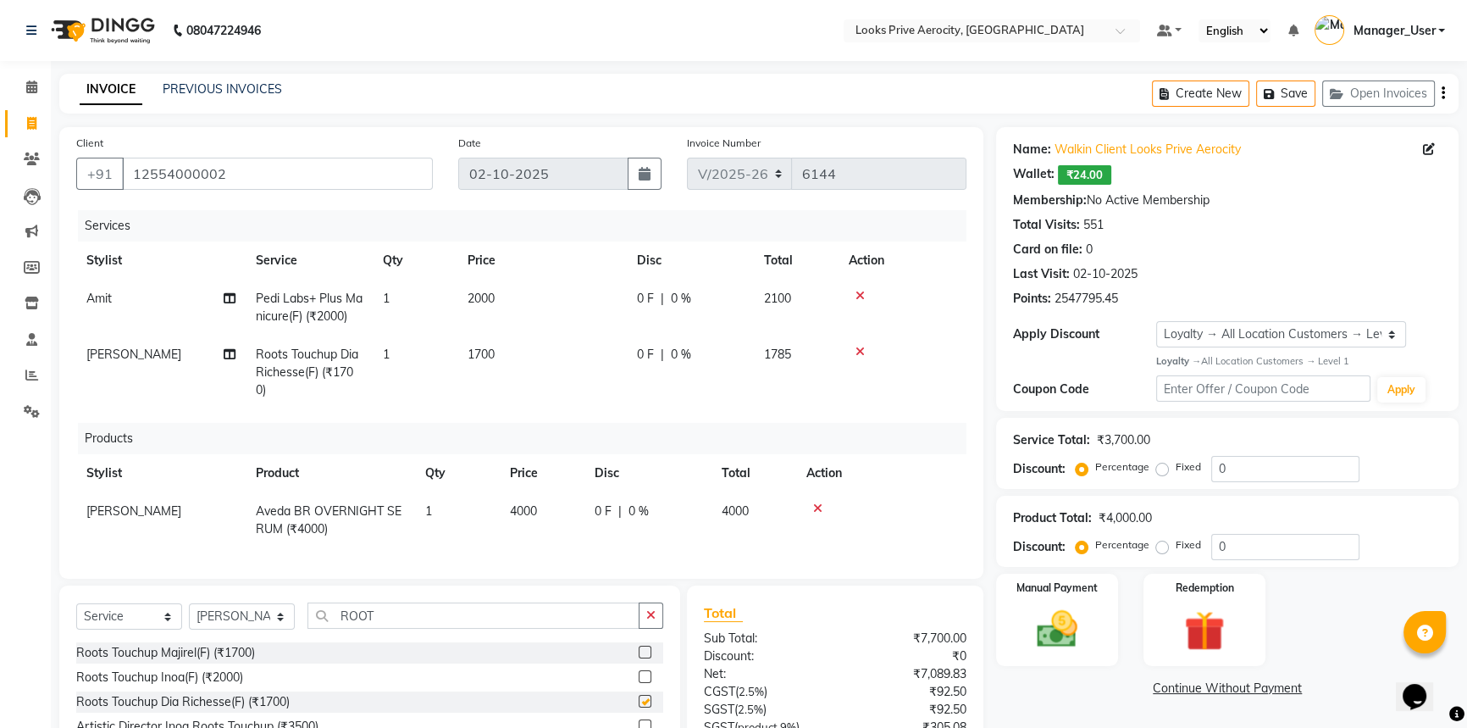
checkbox input "false"
click at [484, 344] on td "1700" at bounding box center [541, 372] width 169 height 74
select select "43240"
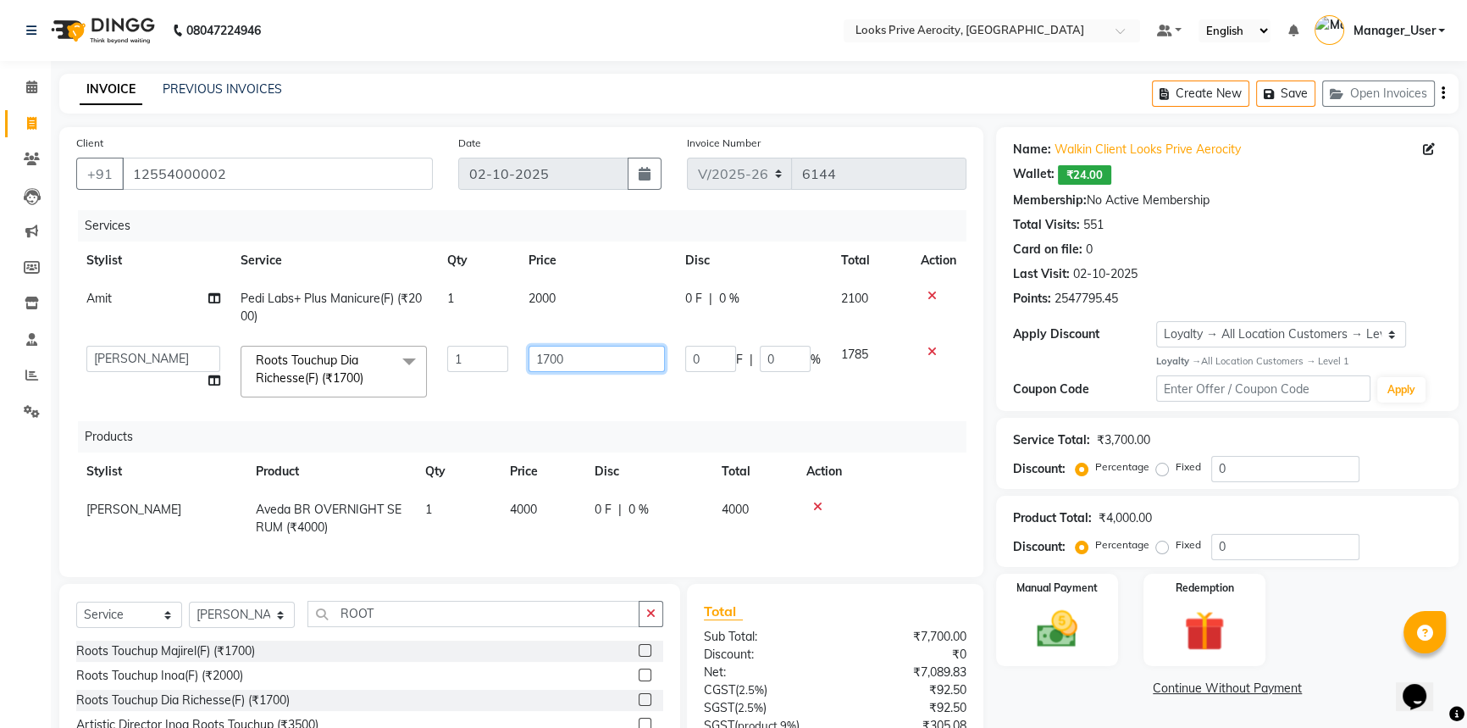
click at [550, 356] on input "1700" at bounding box center [596, 359] width 136 height 26
type input "1600"
click at [555, 386] on td "1600" at bounding box center [596, 371] width 157 height 72
select select "43240"
click at [405, 626] on input "ROOT" at bounding box center [473, 613] width 332 height 26
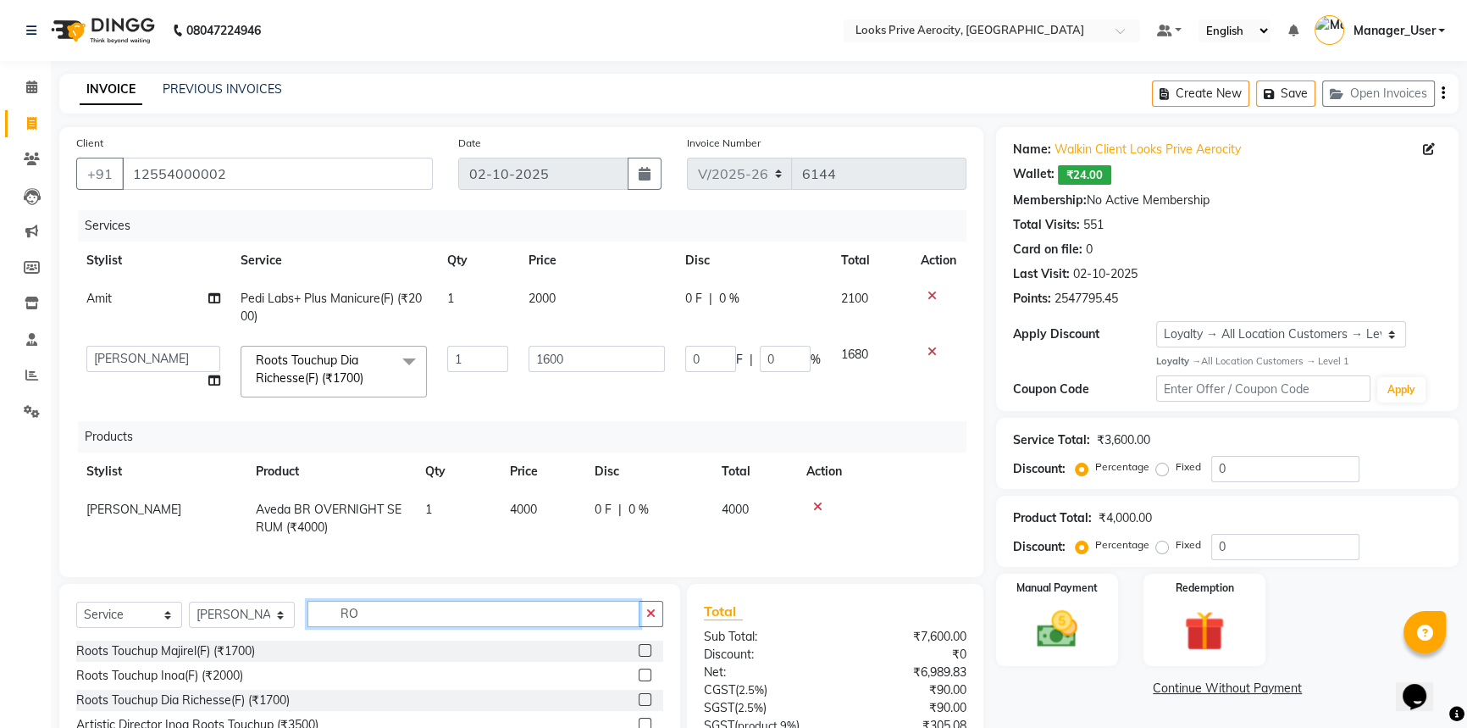
type input "R"
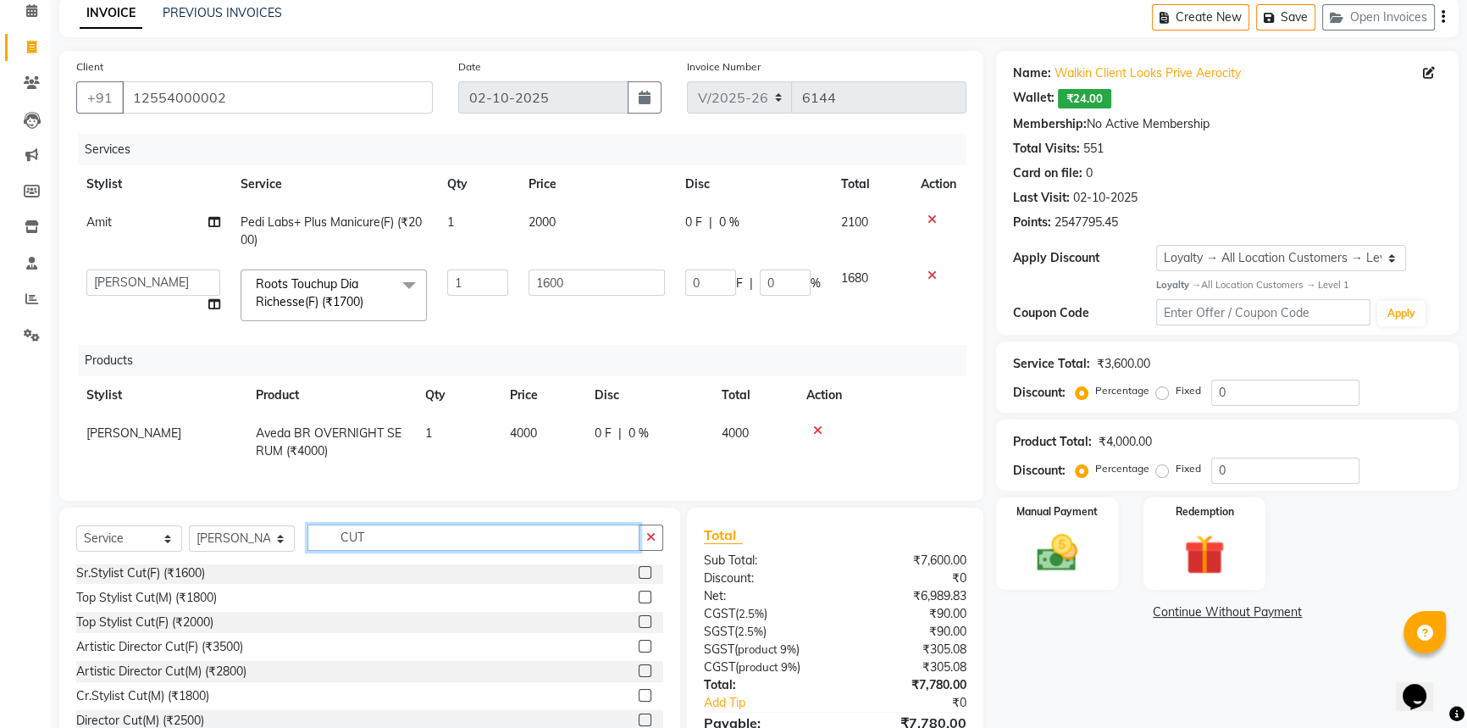
type input "CUT"
click at [639, 628] on label at bounding box center [645, 621] width 13 height 13
click at [639, 628] on input "checkbox" at bounding box center [644, 622] width 11 height 11
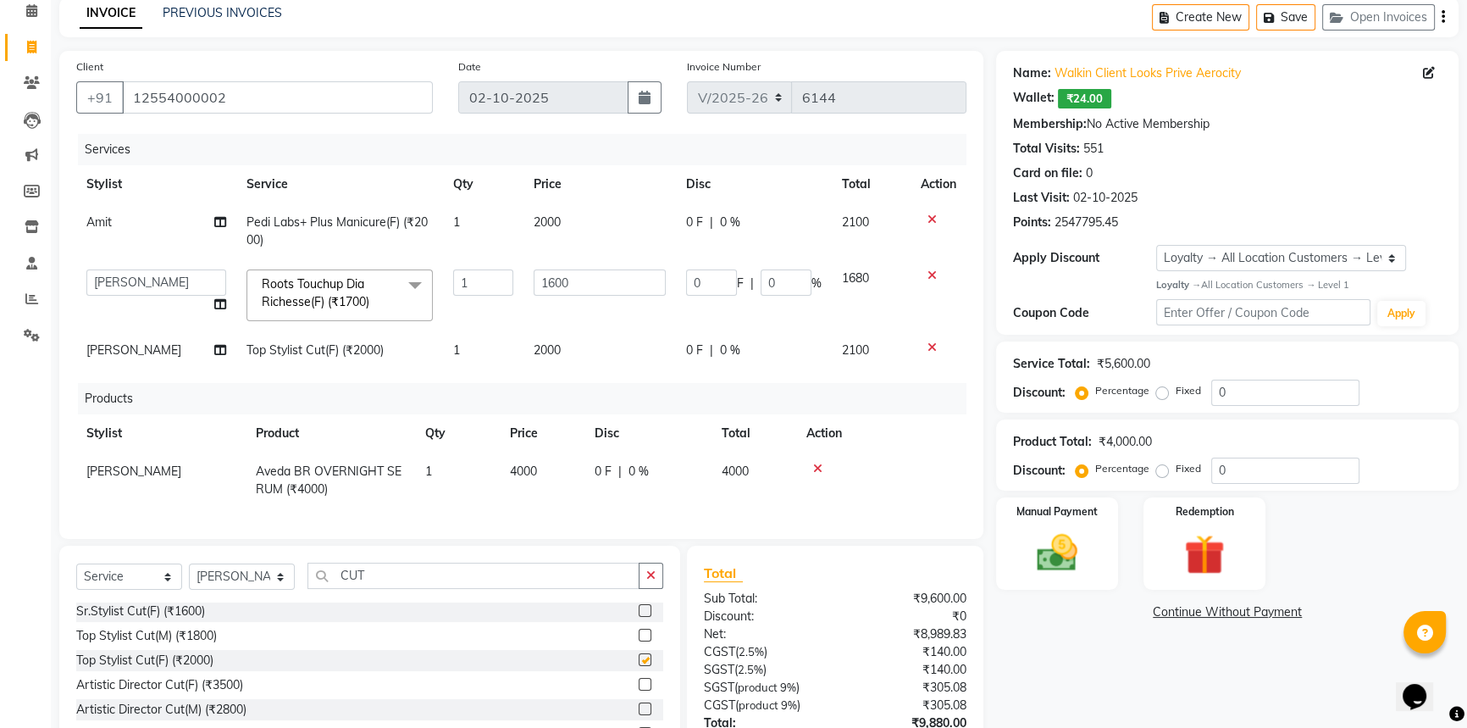
checkbox input "false"
click at [409, 589] on input "CUT" at bounding box center [473, 575] width 332 height 26
type input "C"
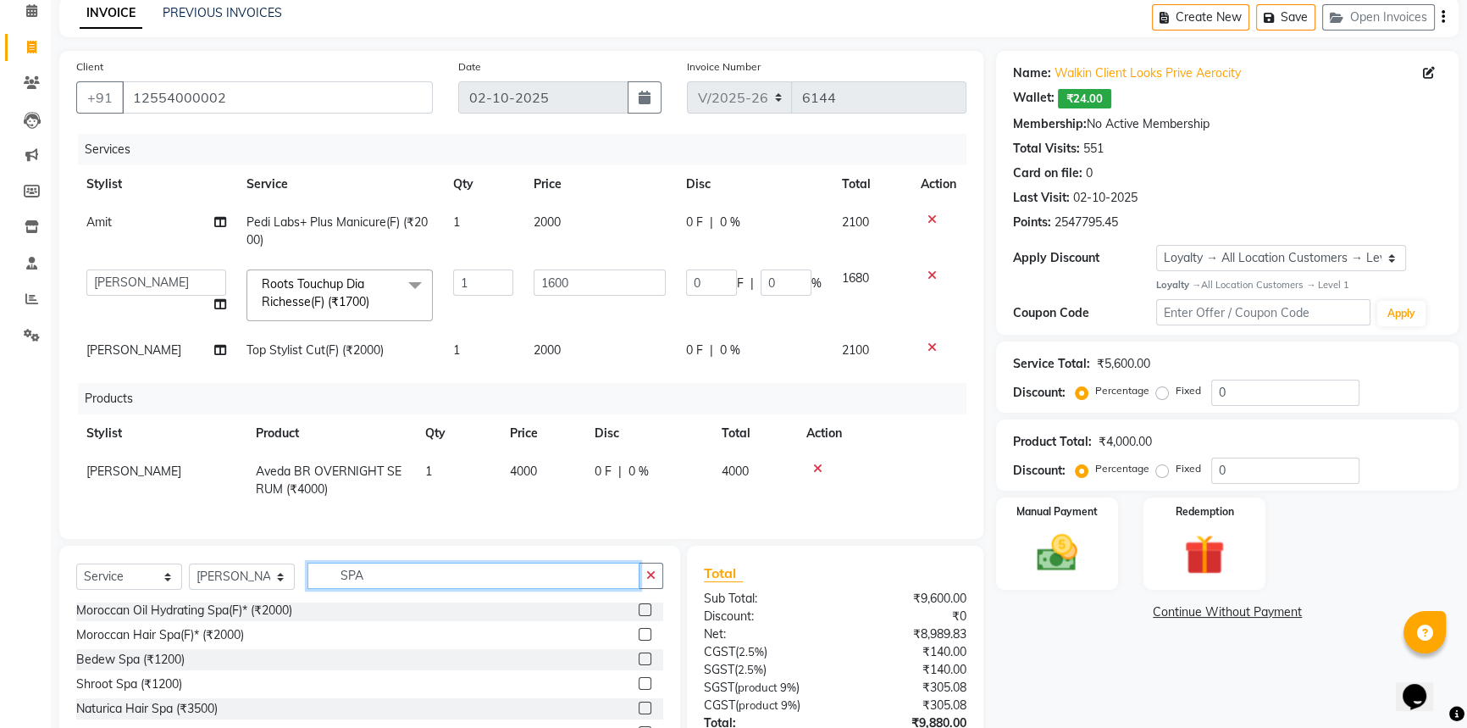
scroll to position [101, 0]
type input "SPA"
click at [639, 712] on label at bounding box center [645, 707] width 13 height 13
click at [639, 712] on input "checkbox" at bounding box center [644, 708] width 11 height 11
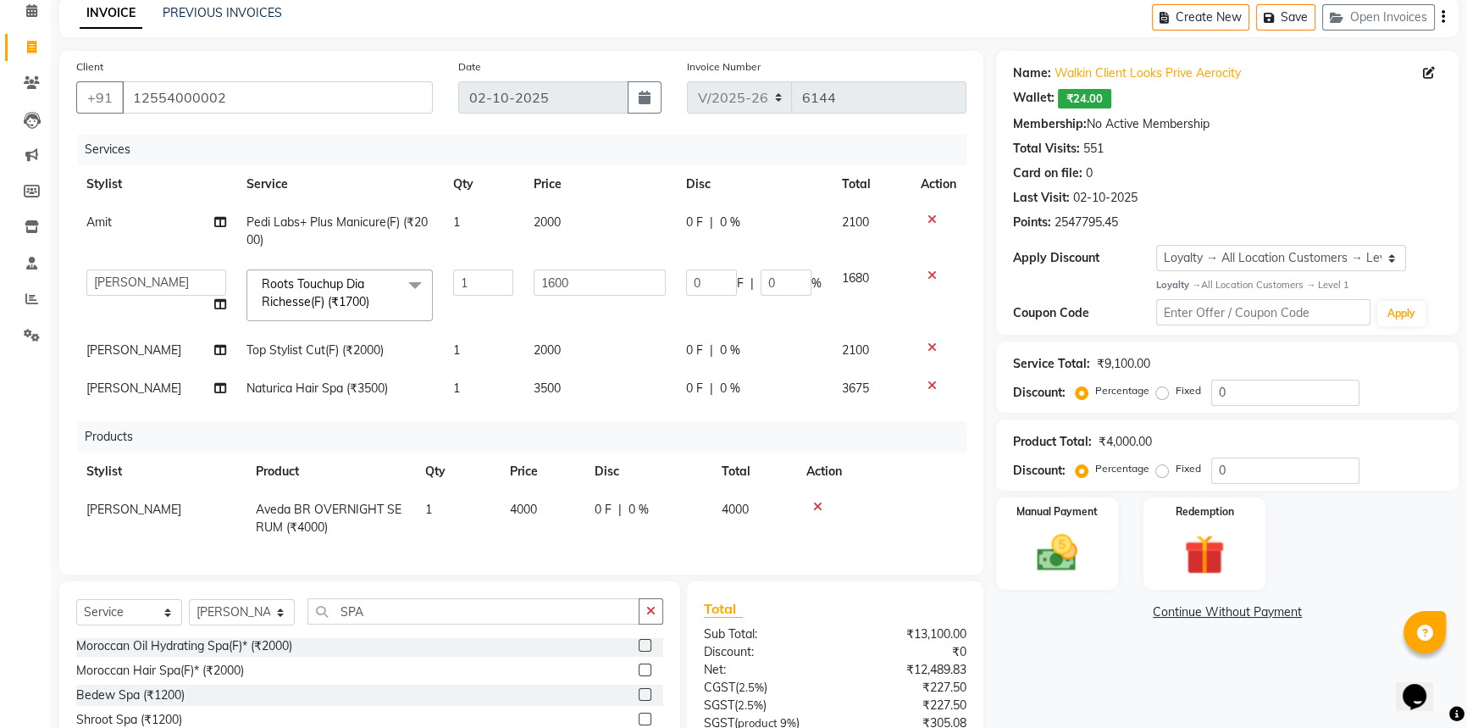
checkbox input "false"
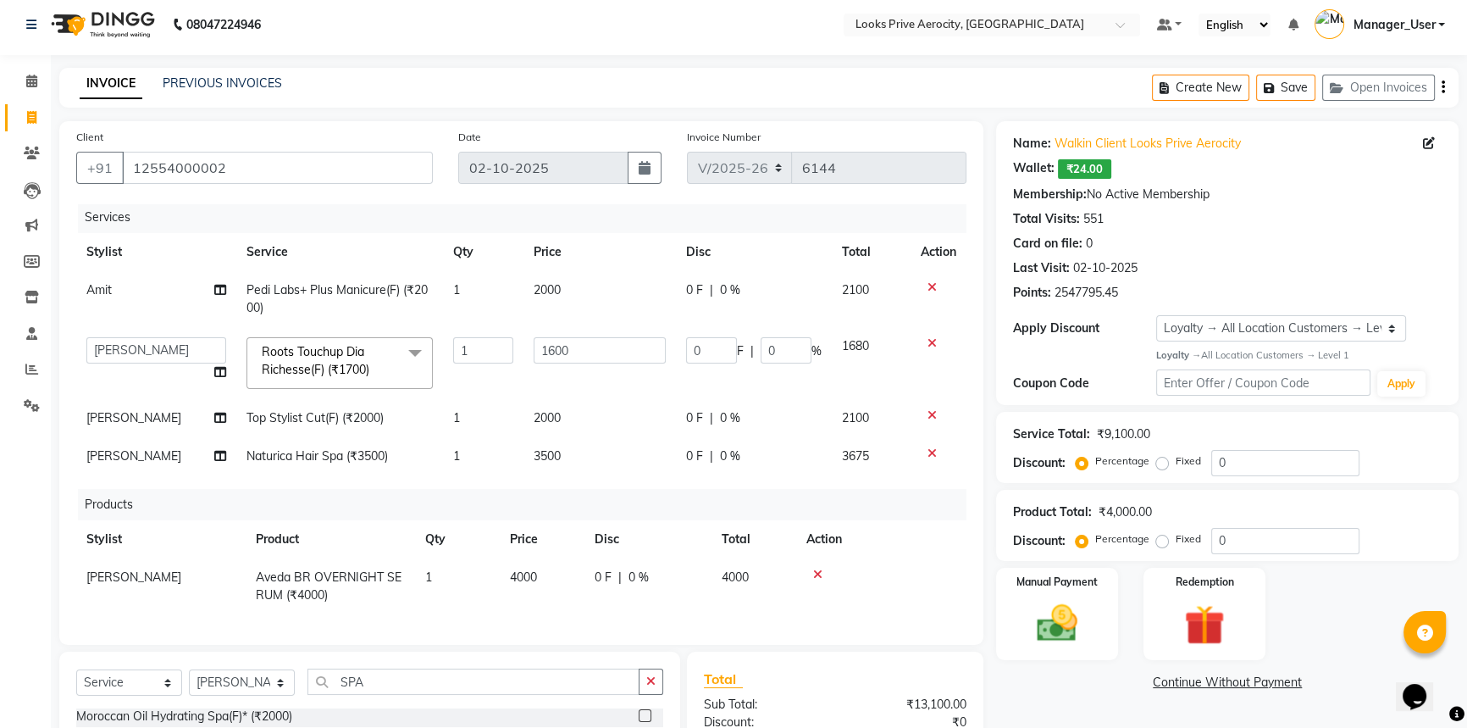
scroll to position [0, 0]
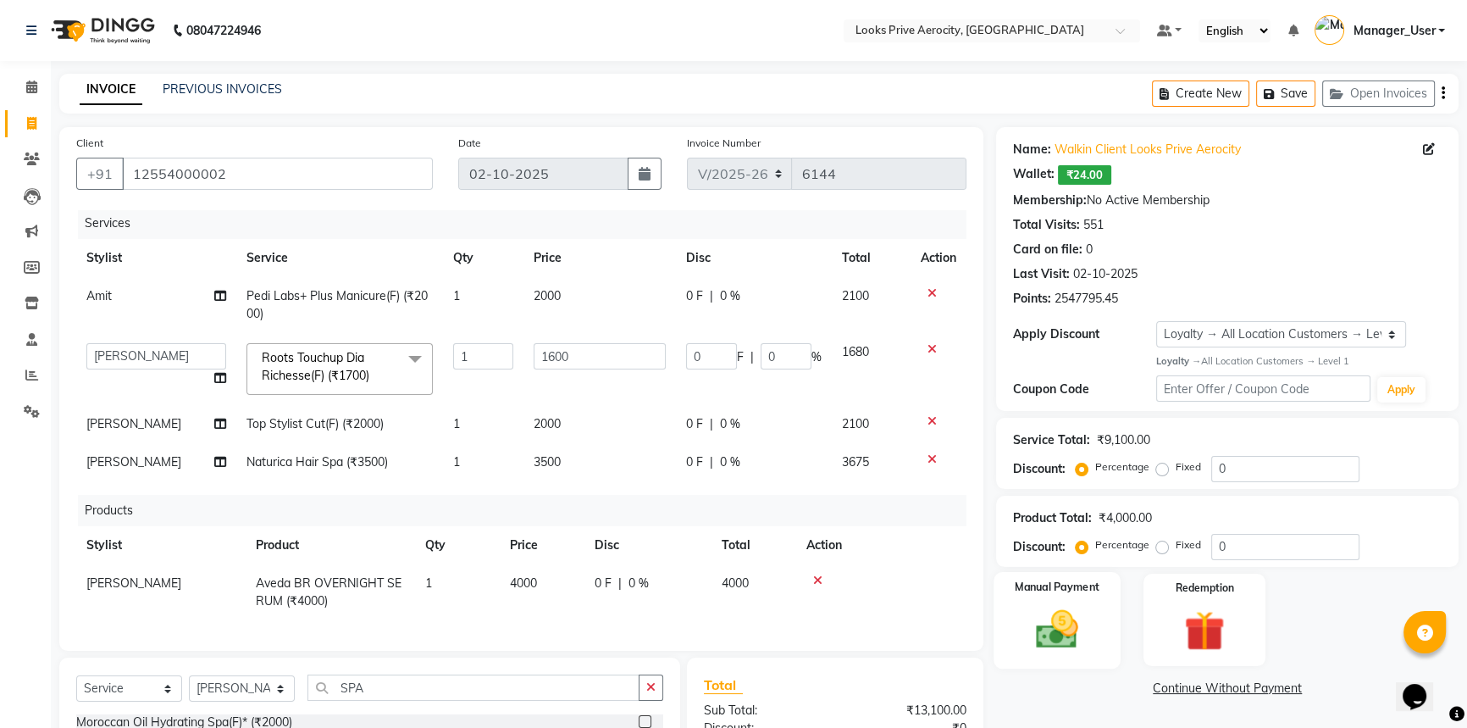
click at [1059, 632] on img at bounding box center [1057, 629] width 69 height 48
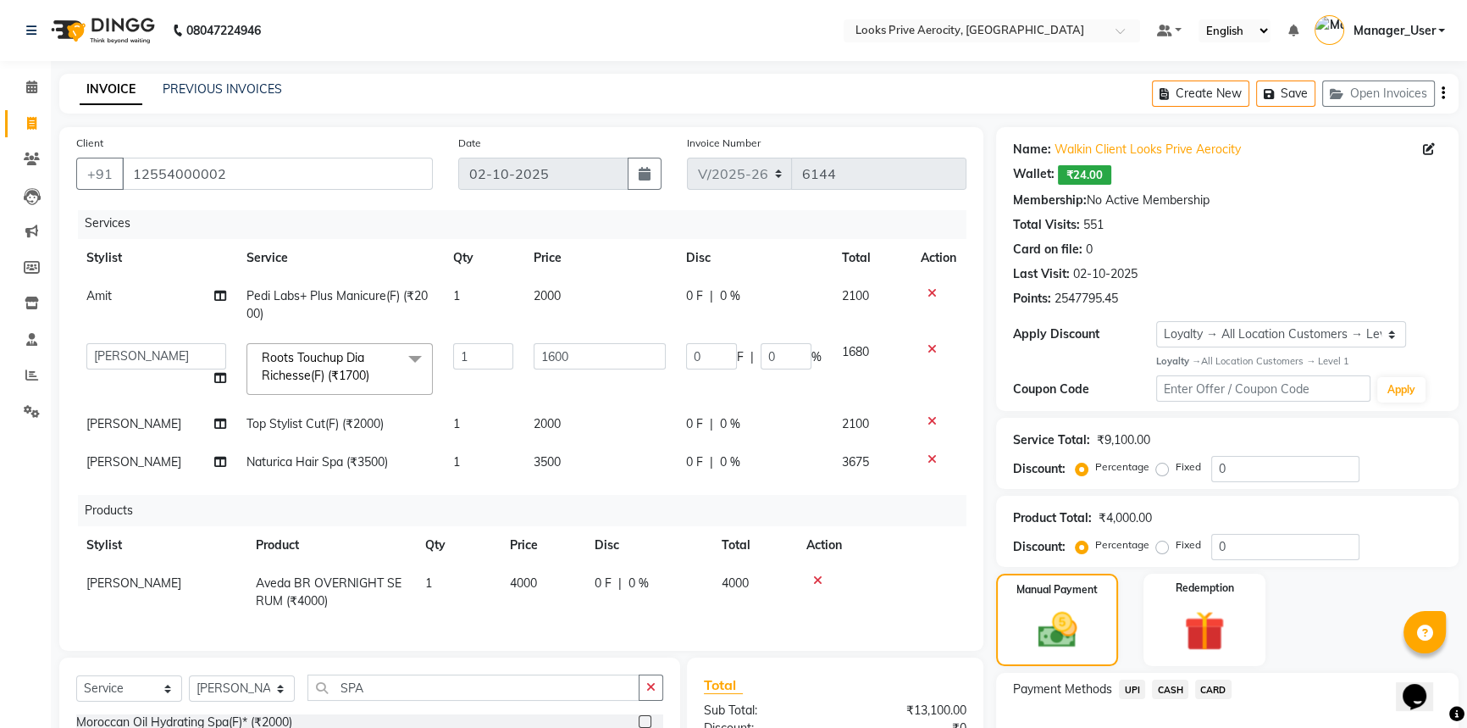
click at [1164, 685] on span "CASH" at bounding box center [1170, 688] width 36 height 19
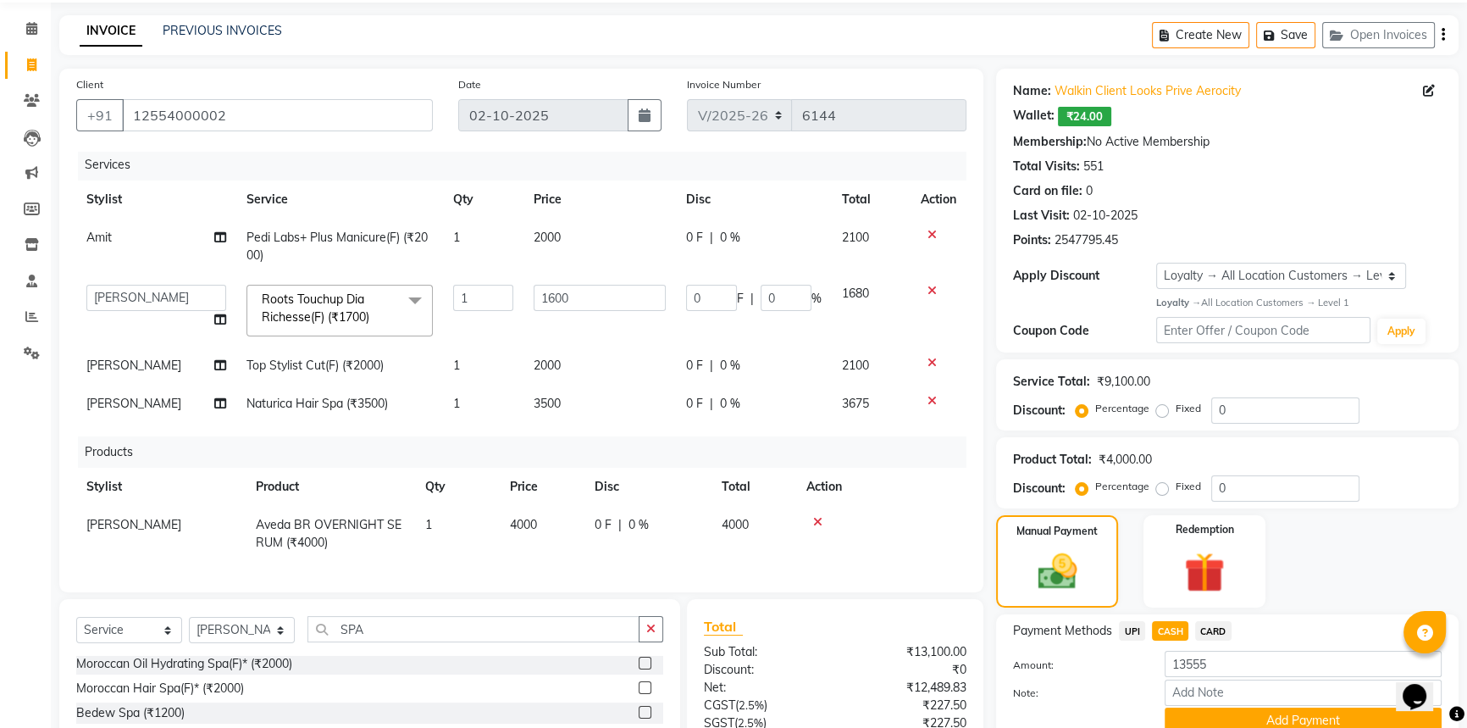
scroll to position [153, 0]
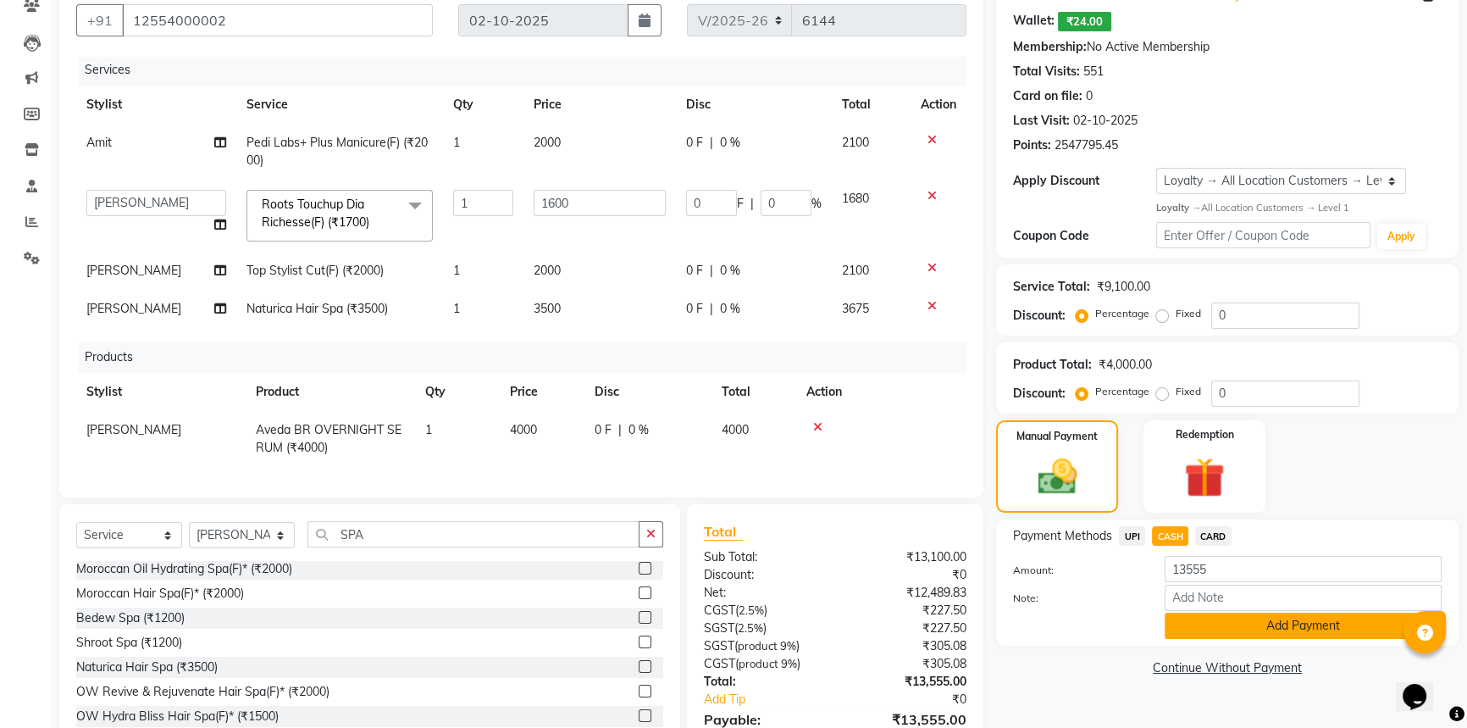
click at [1191, 627] on button "Add Payment" at bounding box center [1303, 625] width 277 height 26
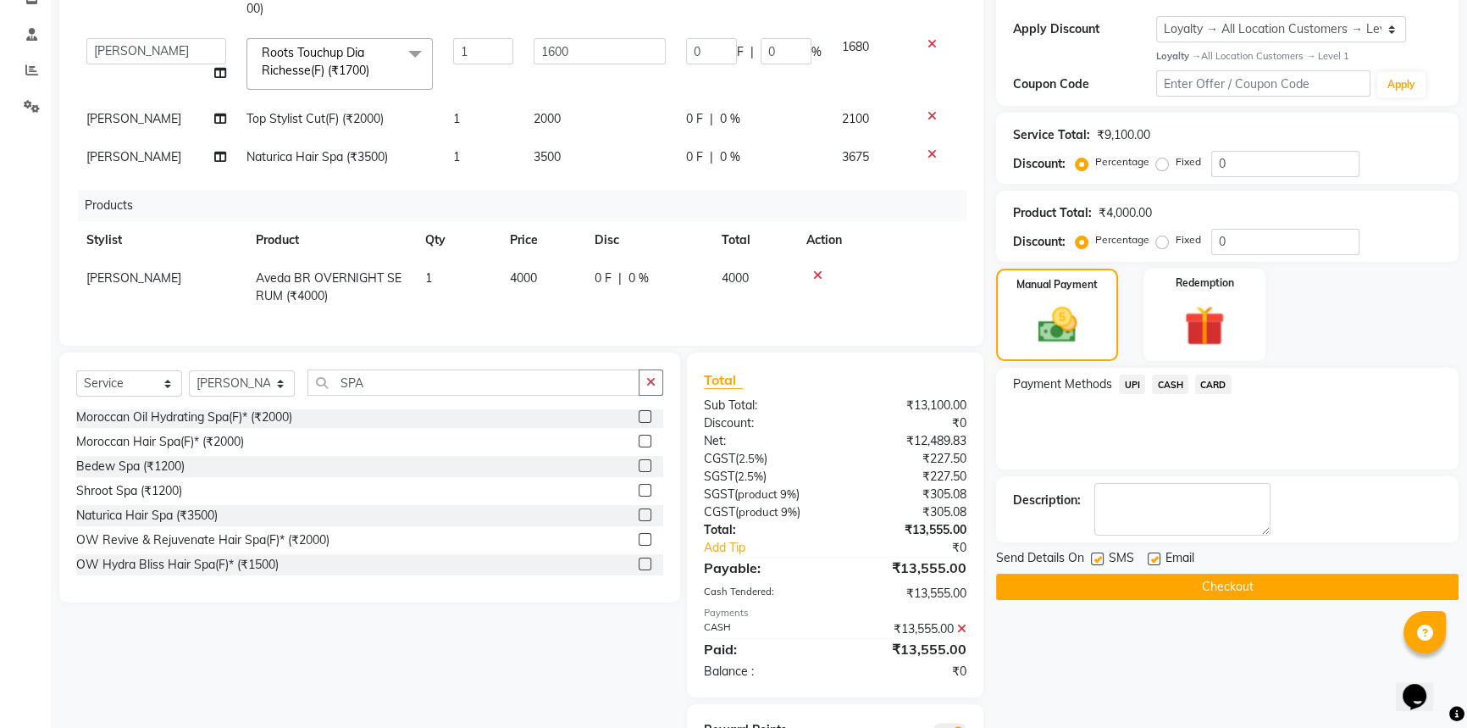
scroll to position [307, 0]
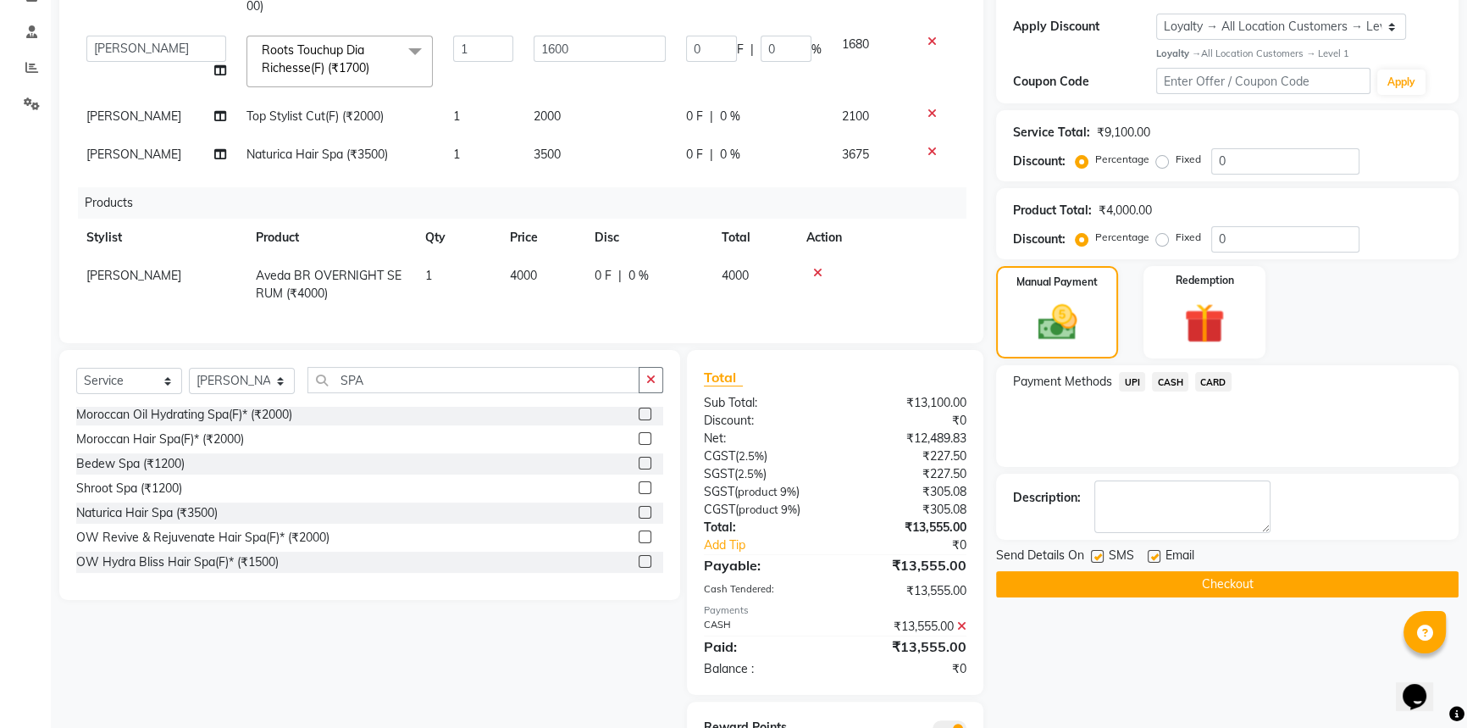
click at [1098, 550] on label at bounding box center [1097, 556] width 13 height 13
click at [1098, 551] on input "checkbox" at bounding box center [1096, 556] width 11 height 11
checkbox input "false"
drag, startPoint x: 1104, startPoint y: 584, endPoint x: 1119, endPoint y: 584, distance: 15.2
click at [1104, 585] on button "Checkout" at bounding box center [1227, 584] width 462 height 26
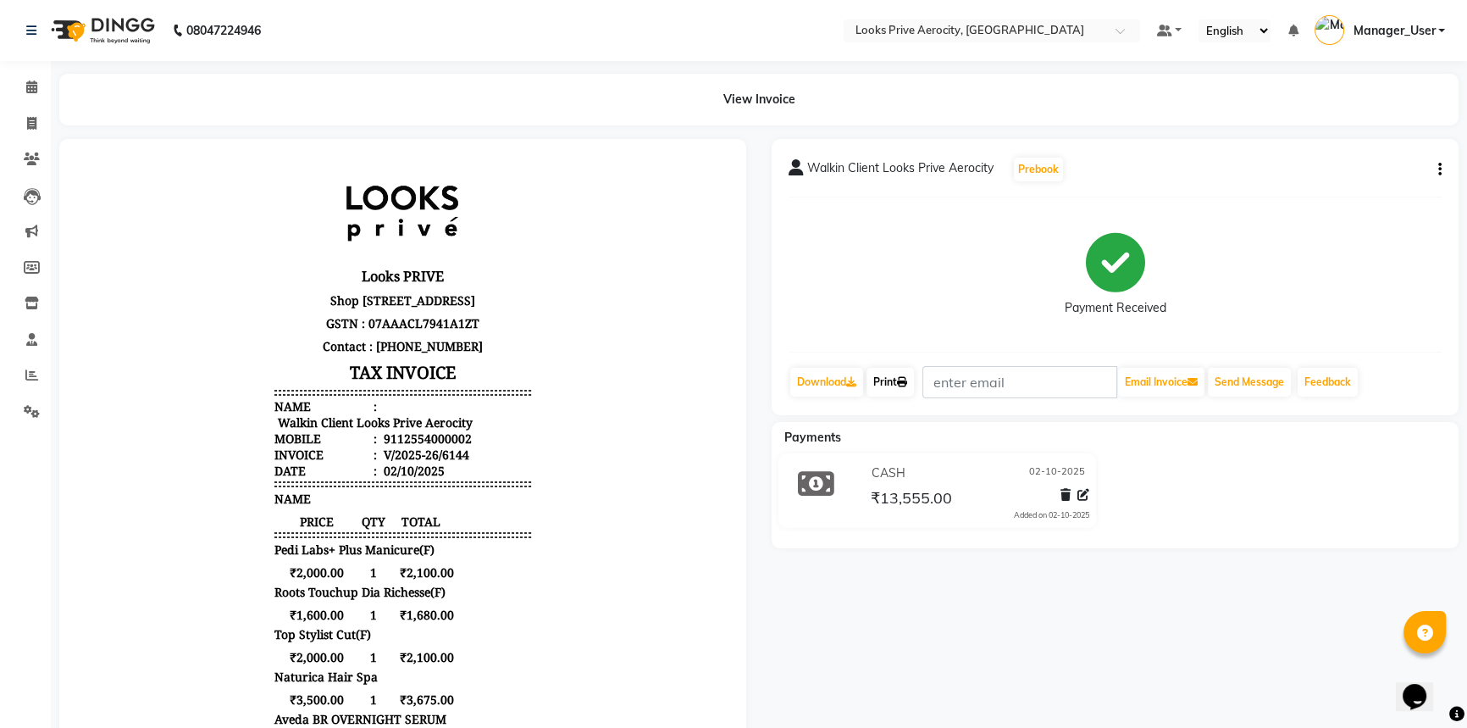
click at [902, 377] on icon at bounding box center [902, 382] width 10 height 10
drag, startPoint x: 35, startPoint y: 402, endPoint x: 43, endPoint y: 393, distance: 12.6
click at [35, 402] on span at bounding box center [32, 411] width 30 height 19
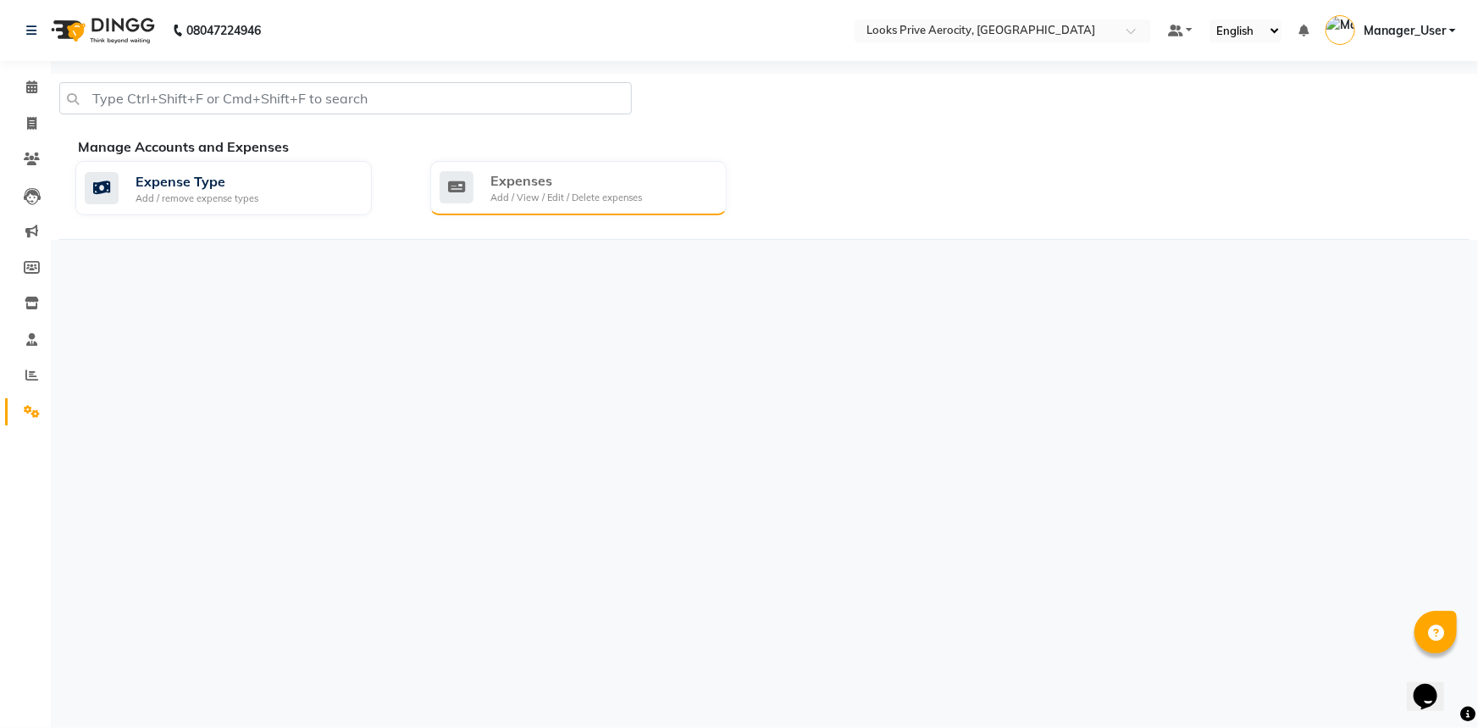
click at [559, 182] on div "Expenses" at bounding box center [566, 180] width 152 height 20
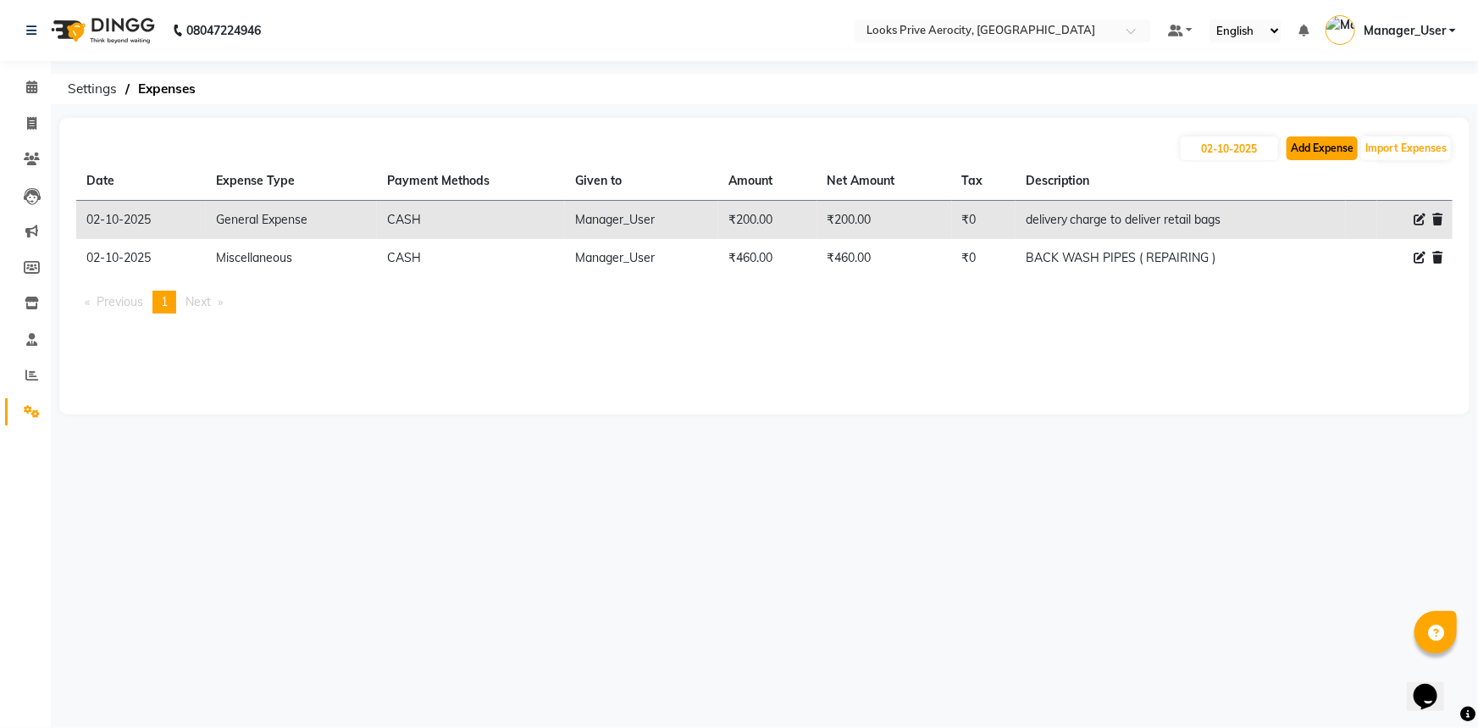
click at [1329, 152] on button "Add Expense" at bounding box center [1321, 148] width 71 height 24
select select "1"
select select "4876"
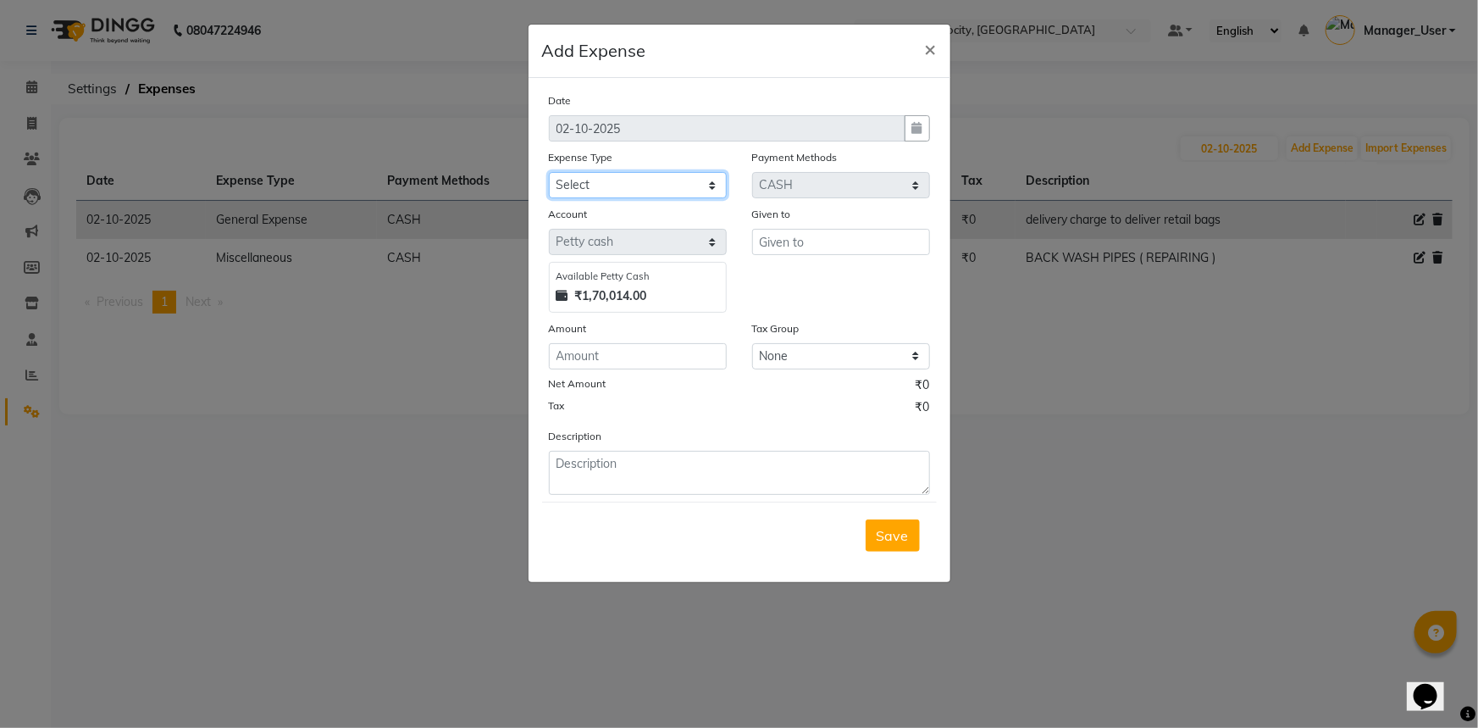
click at [600, 189] on select "Select Accommodation Aesthetics Bank Deposit BLINKIT Cash Handover Client Refun…" at bounding box center [638, 185] width 178 height 26
select select "24890"
click at [549, 173] on select "Select Accommodation Aesthetics Bank Deposit BLINKIT Cash Handover Client Refun…" at bounding box center [638, 185] width 178 height 26
click at [784, 246] on input "text" at bounding box center [841, 242] width 178 height 26
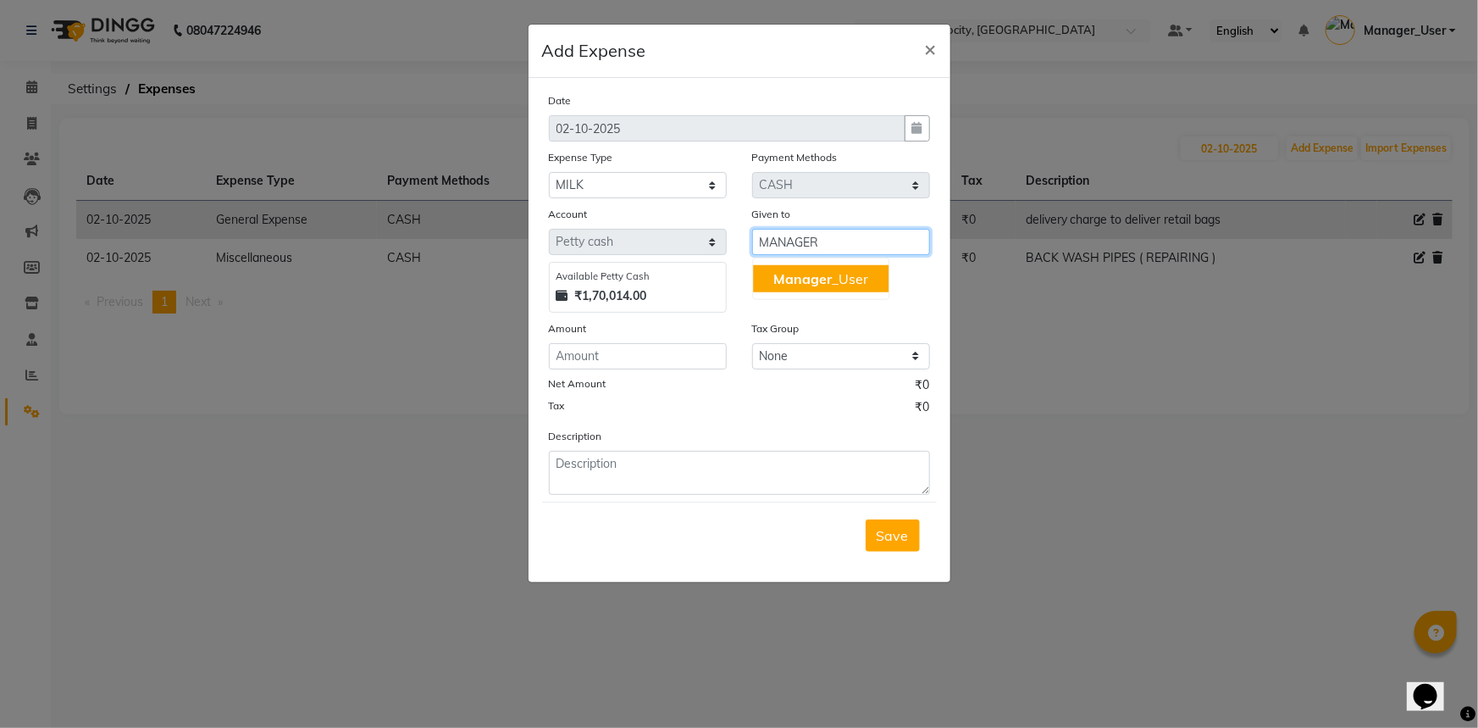
click at [796, 280] on span "Manager" at bounding box center [802, 278] width 58 height 17
type input "Manager_User"
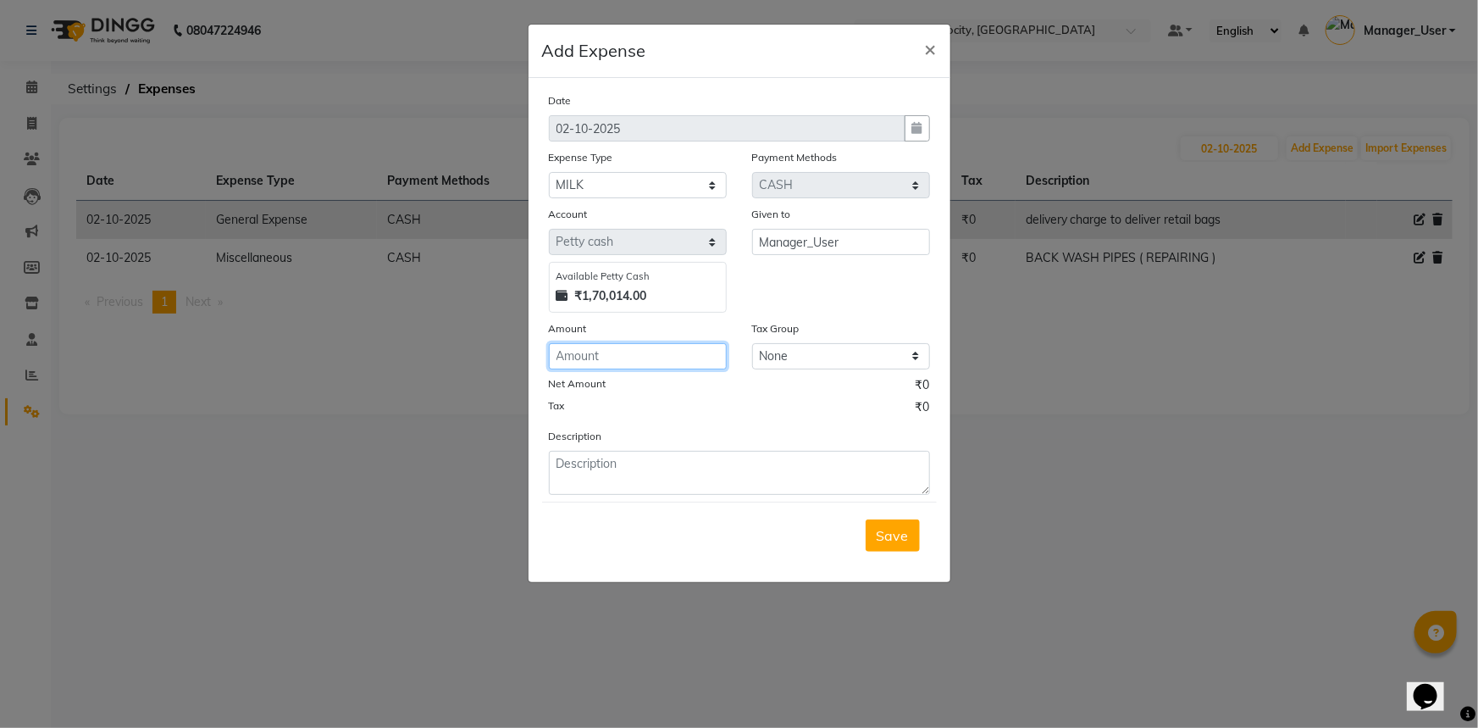
click at [676, 352] on input "number" at bounding box center [638, 356] width 178 height 26
type input "204"
click at [800, 474] on textarea at bounding box center [739, 473] width 381 height 44
type textarea "MILK"
click at [899, 542] on span "Save" at bounding box center [893, 535] width 32 height 17
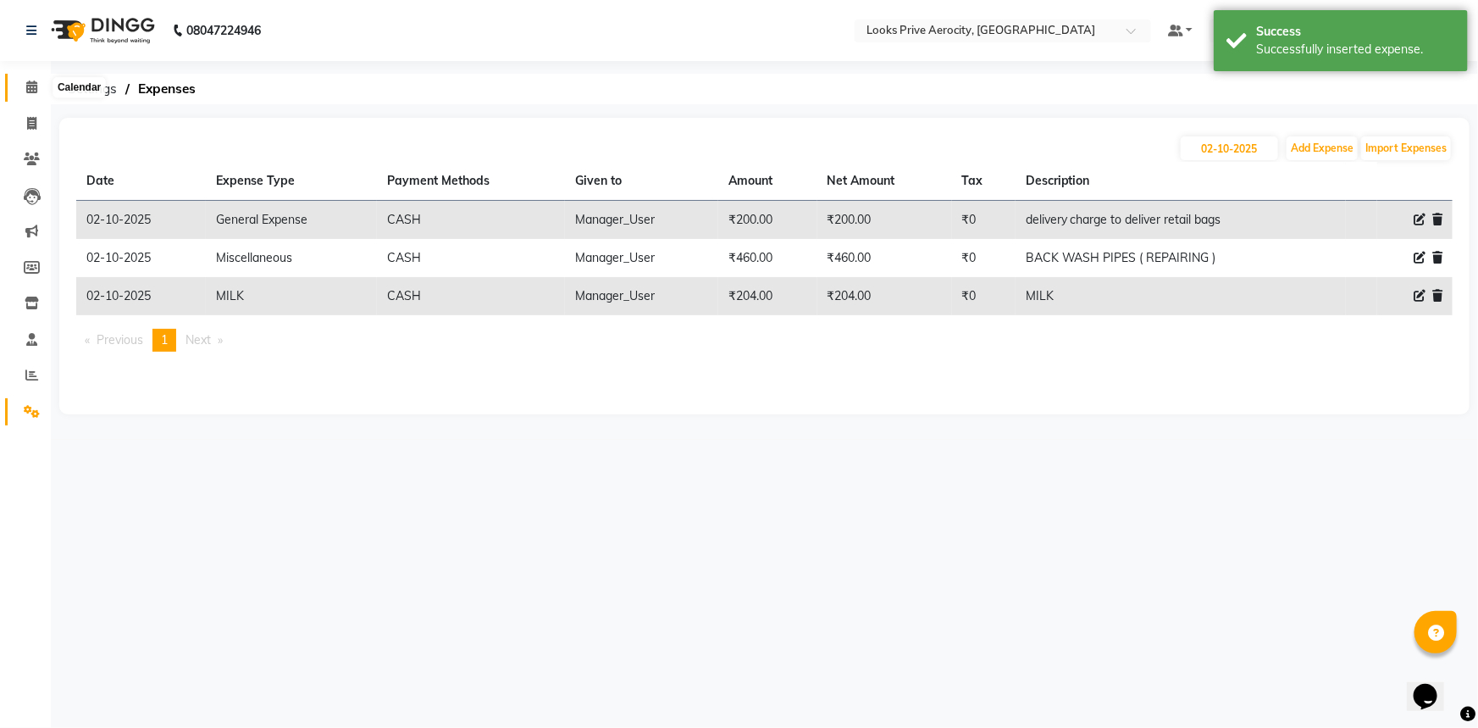
click at [28, 82] on icon at bounding box center [31, 86] width 11 height 13
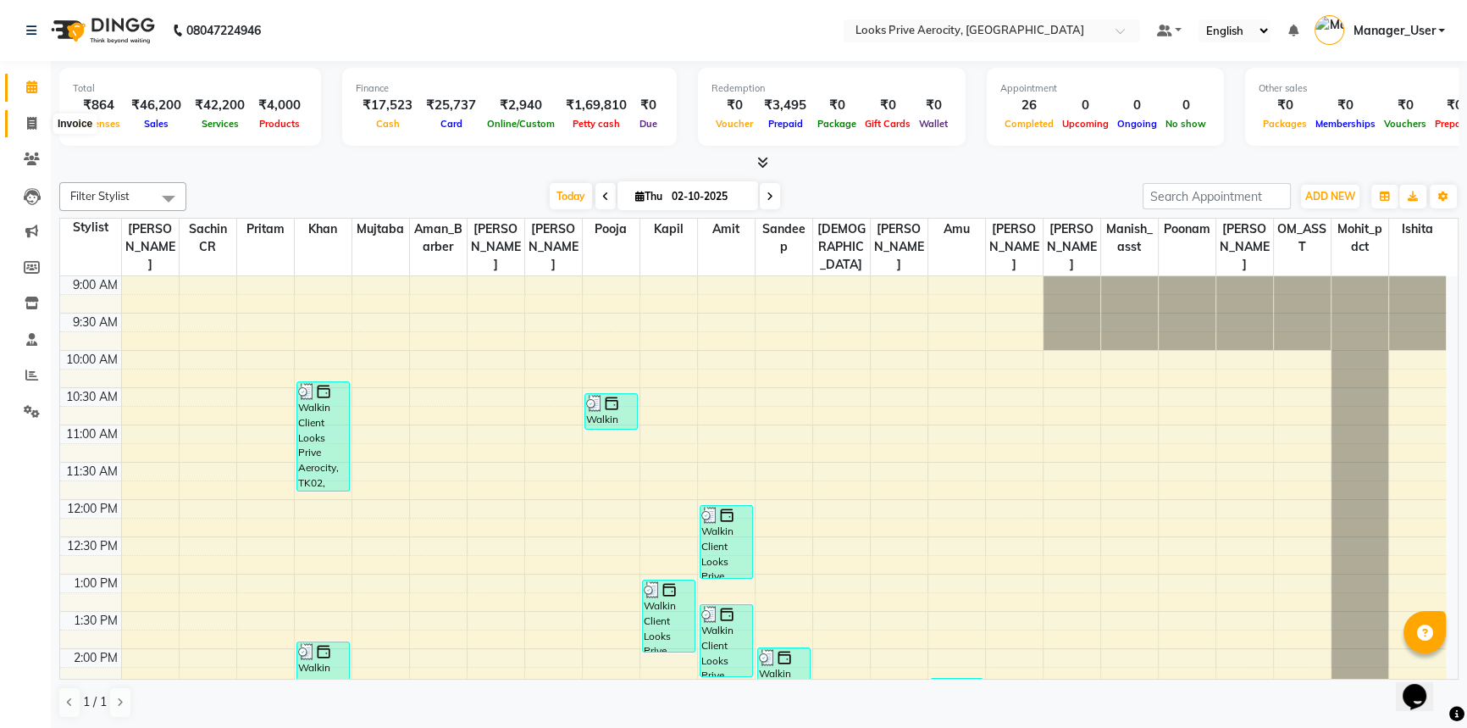
click at [29, 124] on icon at bounding box center [31, 123] width 9 height 13
select select "service"
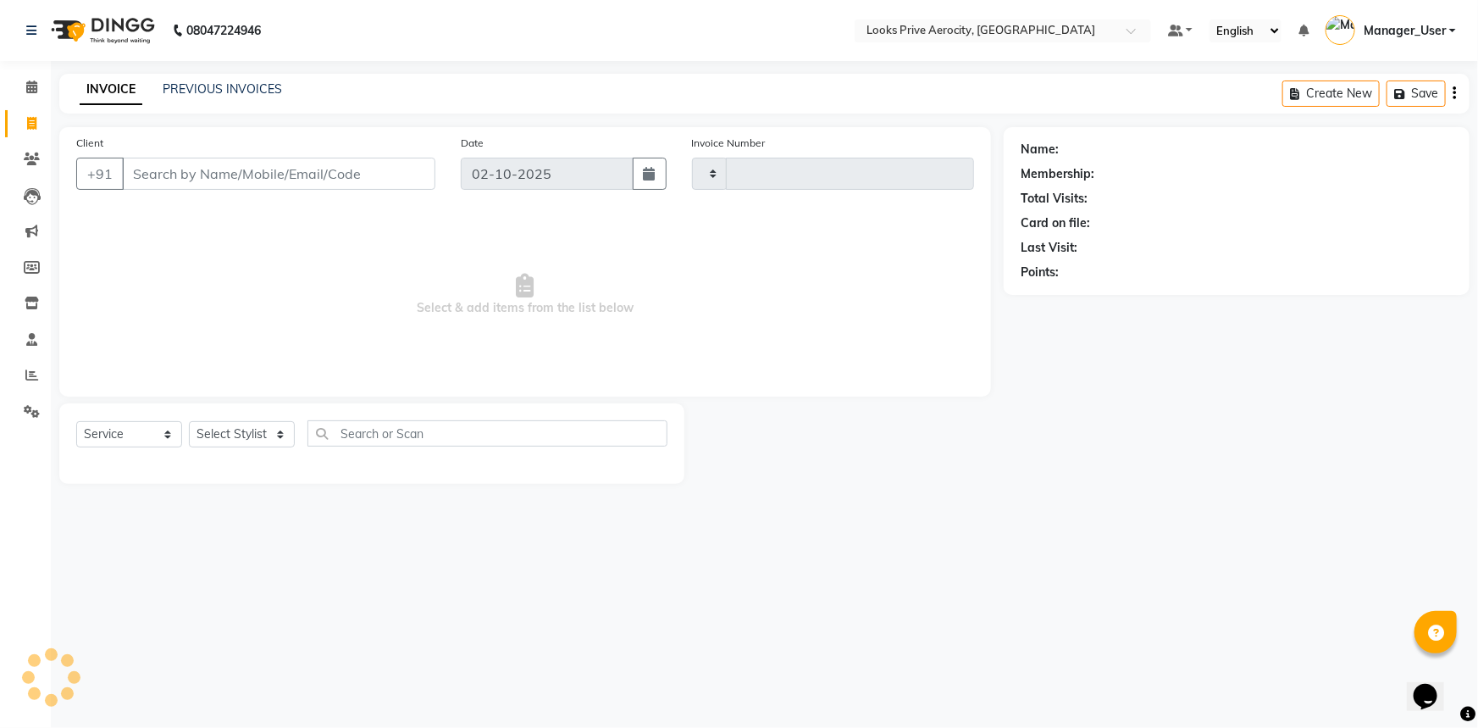
type input "6145"
select select "5913"
click at [171, 177] on input "Client" at bounding box center [278, 174] width 313 height 32
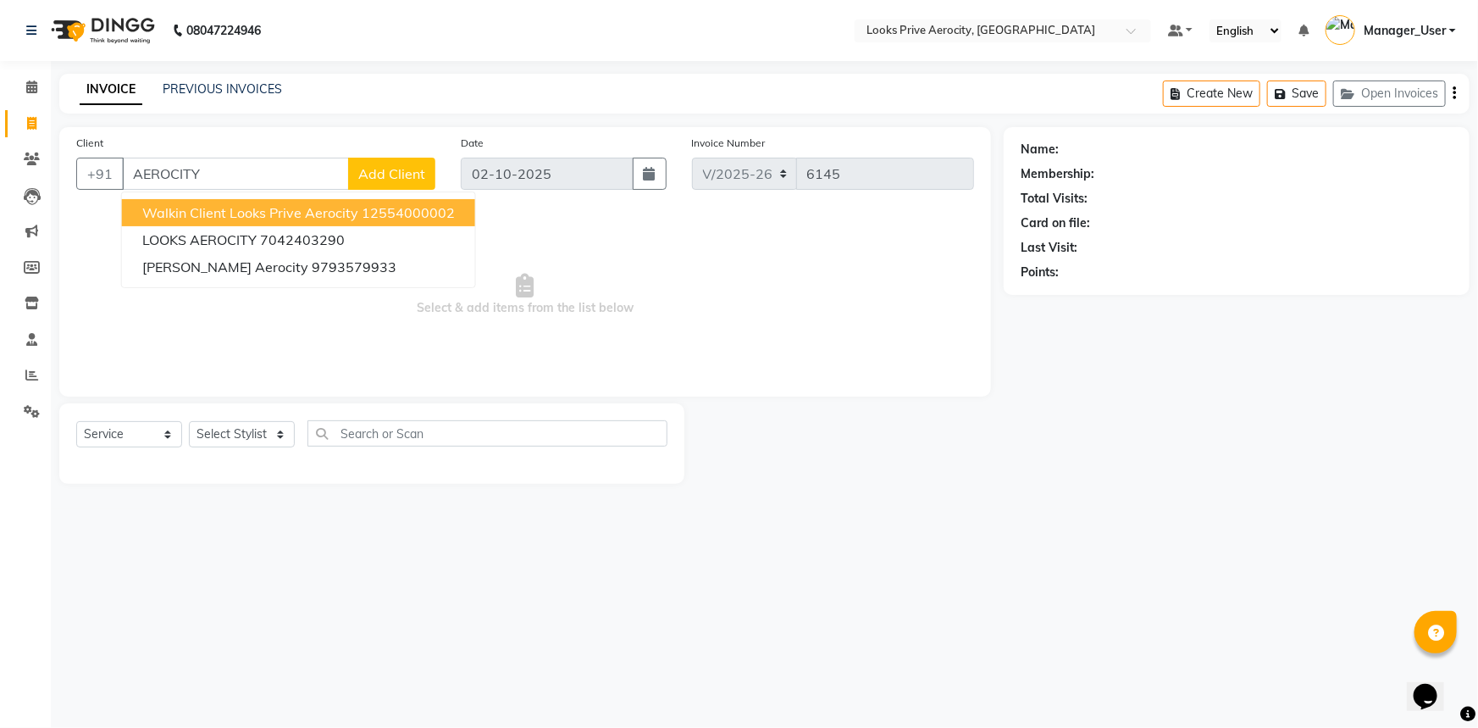
click at [208, 208] on span "Walkin Client Looks Prive Aerocity" at bounding box center [250, 212] width 216 height 17
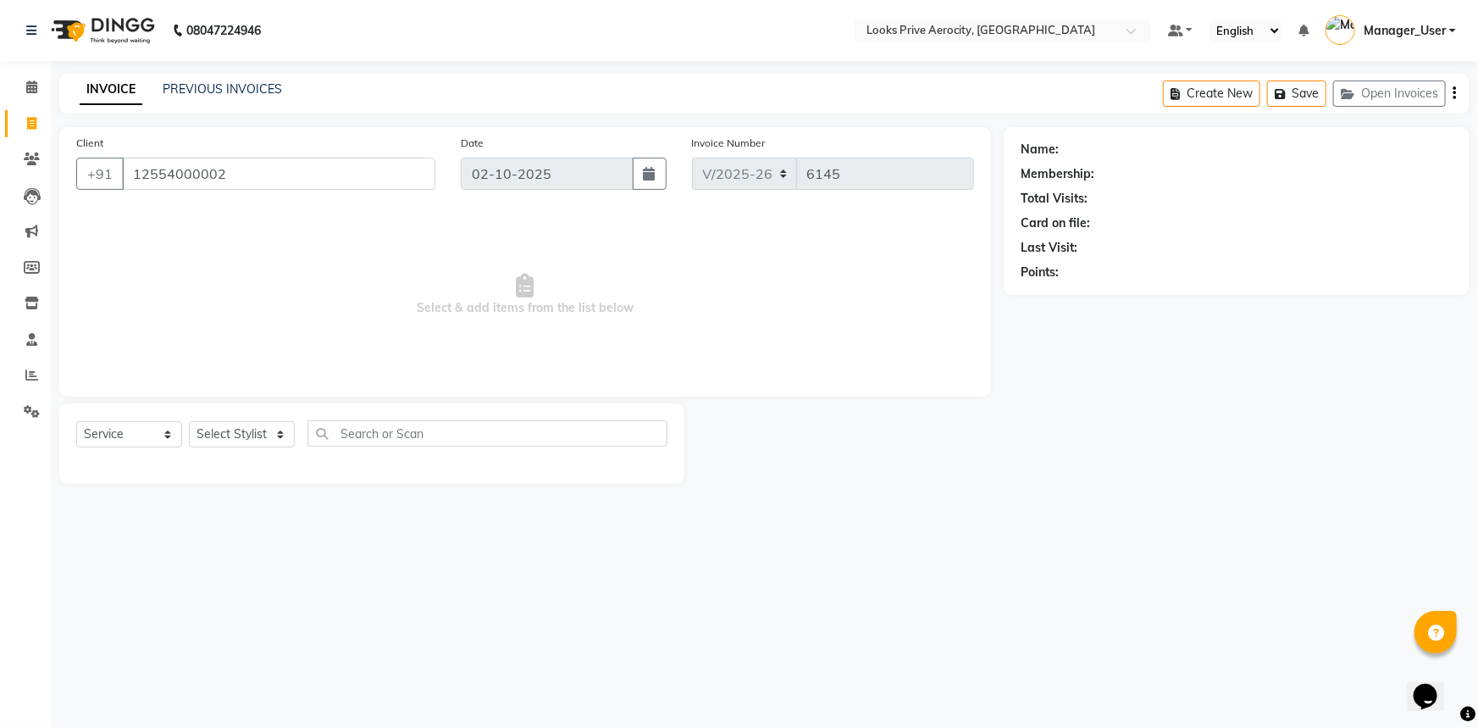
type input "12554000002"
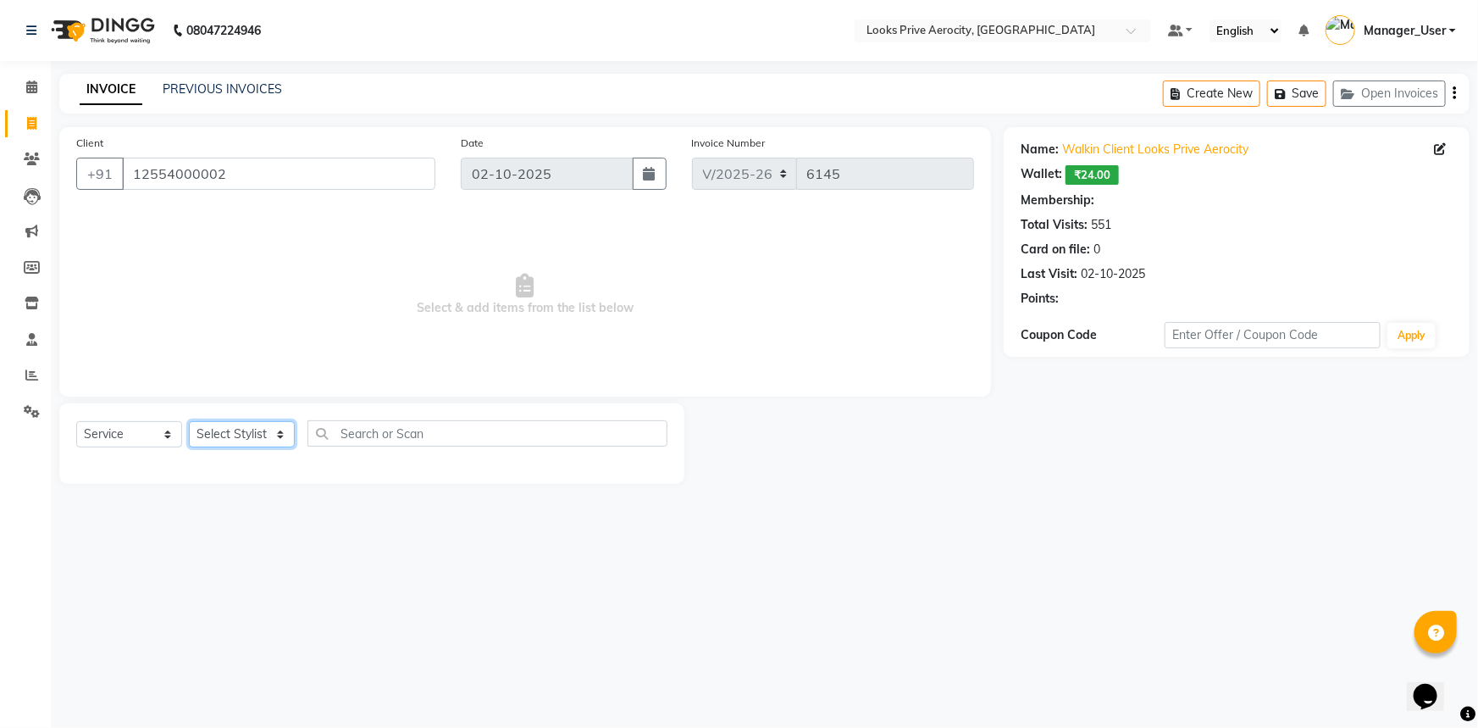
drag, startPoint x: 249, startPoint y: 438, endPoint x: 244, endPoint y: 423, distance: 16.1
click at [249, 438] on select "Select Stylist Aman_Barber Amit Amu Dharma [PERSON_NAME] Eric_asst [PERSON_NAME…" at bounding box center [242, 434] width 106 height 26
select select "1: Object"
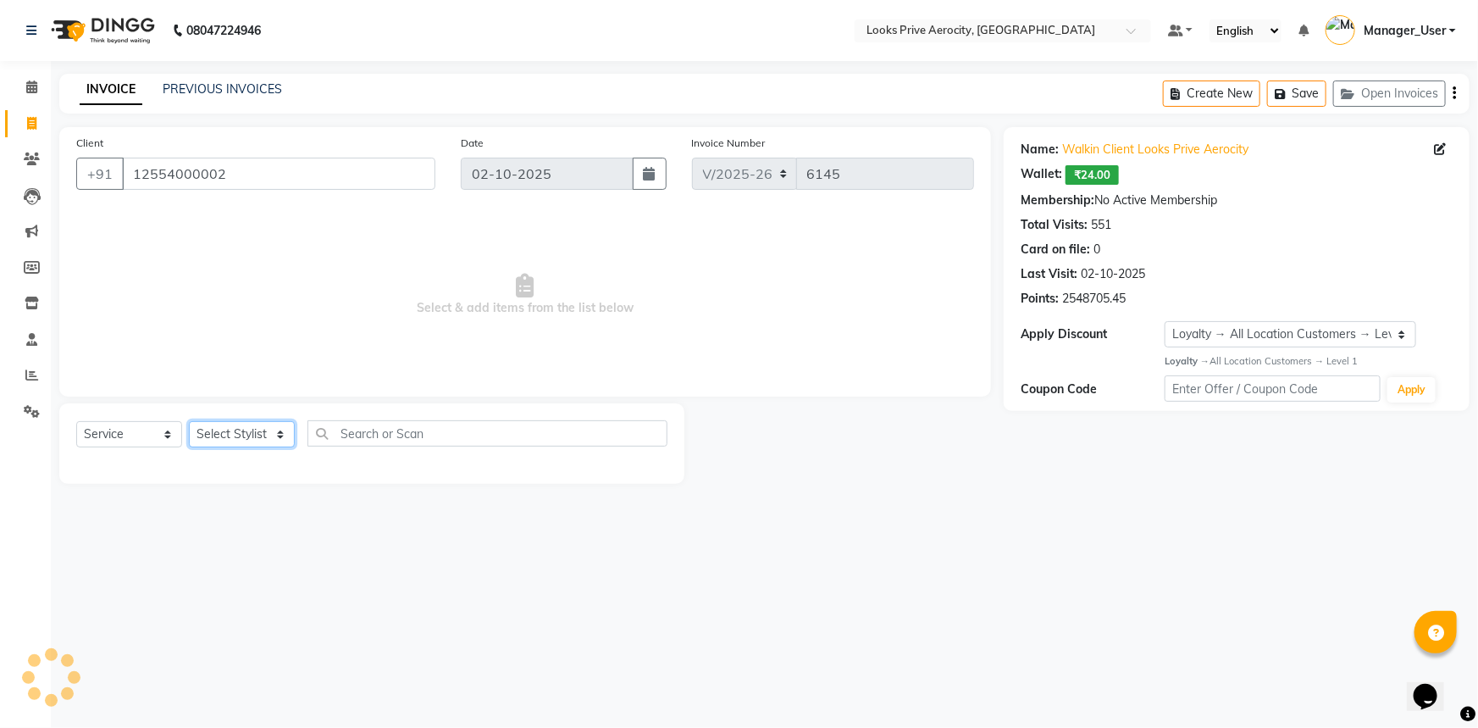
select select "76840"
click at [189, 421] on select "Select Stylist Aman_Barber Amit Amu Dharma [PERSON_NAME] Eric_asst [PERSON_NAME…" at bounding box center [242, 434] width 106 height 26
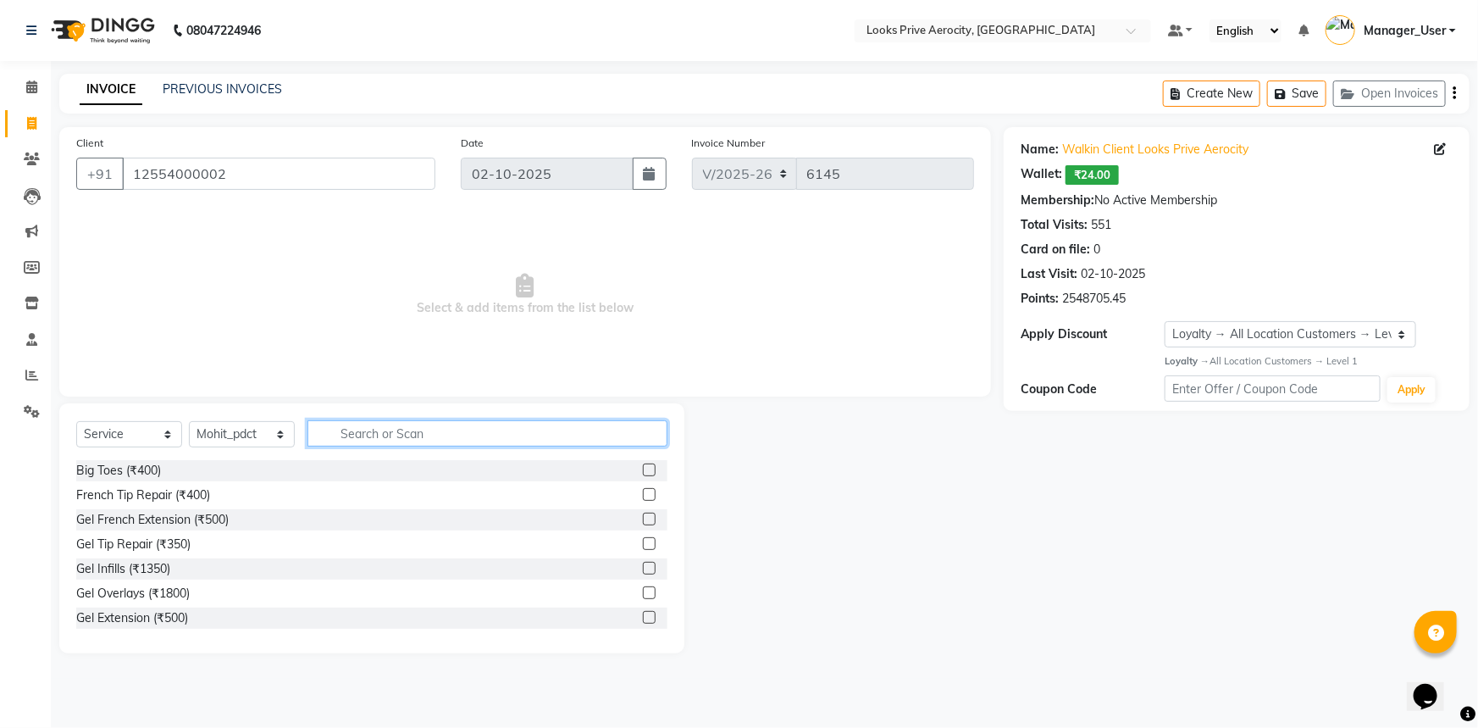
click at [395, 443] on input "text" at bounding box center [487, 433] width 360 height 26
type input "PEDI P"
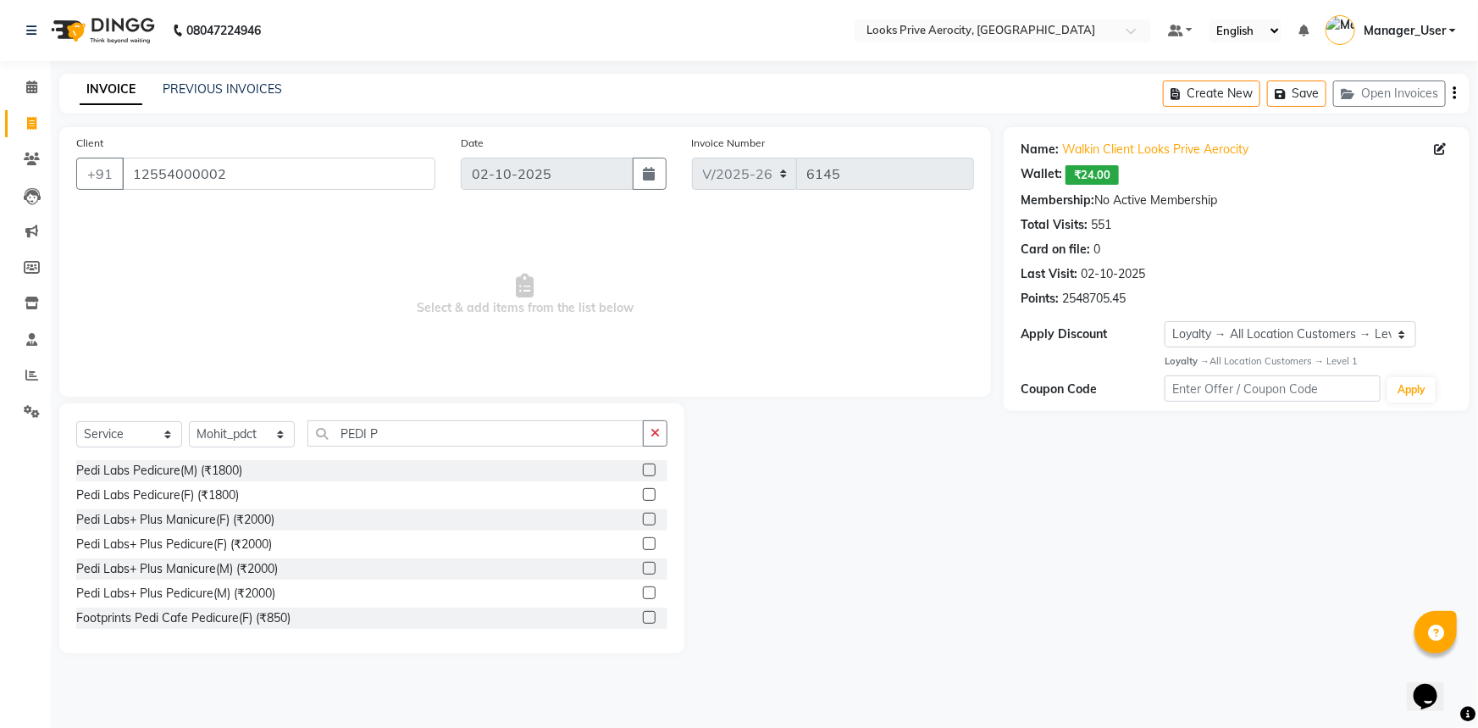
click at [643, 517] on label at bounding box center [649, 518] width 13 height 13
click at [643, 517] on input "checkbox" at bounding box center [648, 519] width 11 height 11
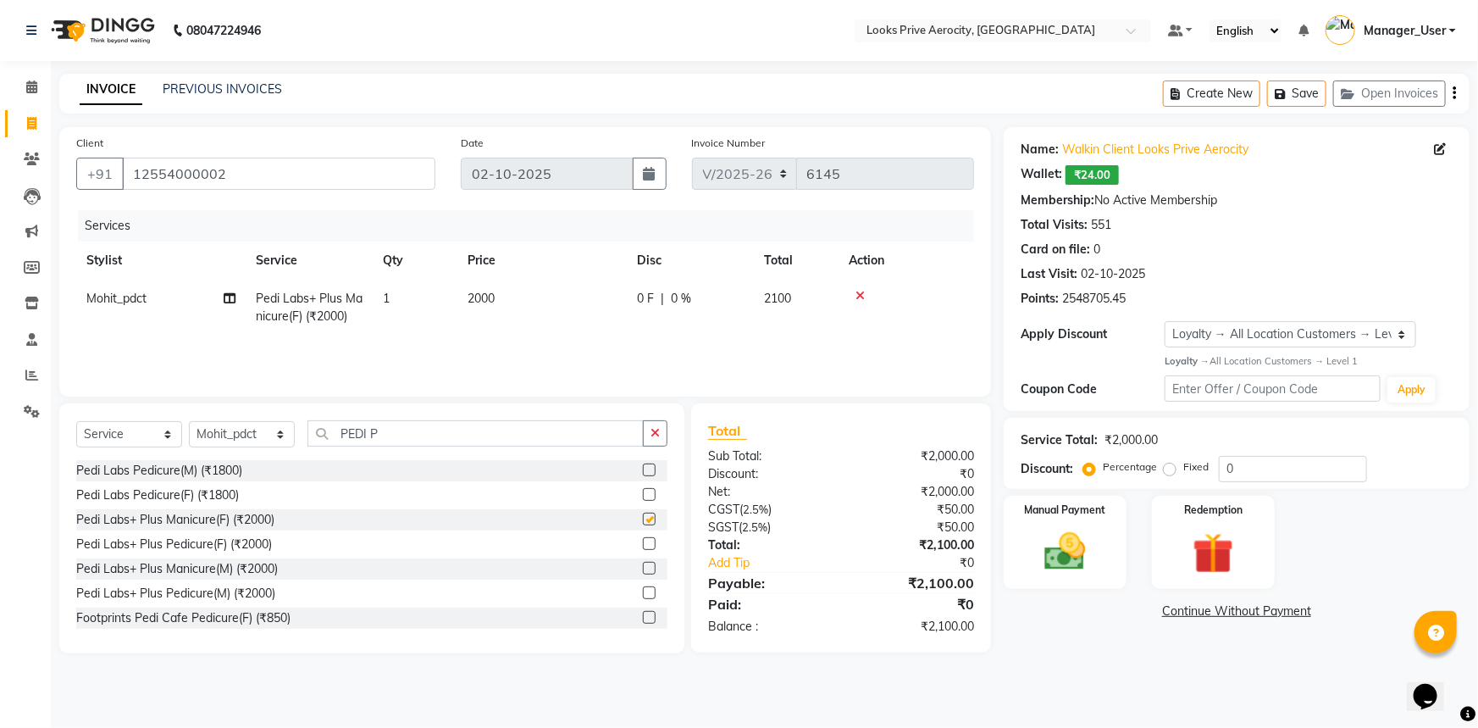
checkbox input "false"
click at [202, 431] on select "Select Stylist Aman_Barber Amit Amu Dharma [PERSON_NAME] Eric_asst [PERSON_NAME…" at bounding box center [242, 434] width 106 height 26
select select "43253"
click at [189, 421] on select "Select Stylist Aman_Barber Amit Amu Dharma [PERSON_NAME] Eric_asst [PERSON_NAME…" at bounding box center [242, 434] width 106 height 26
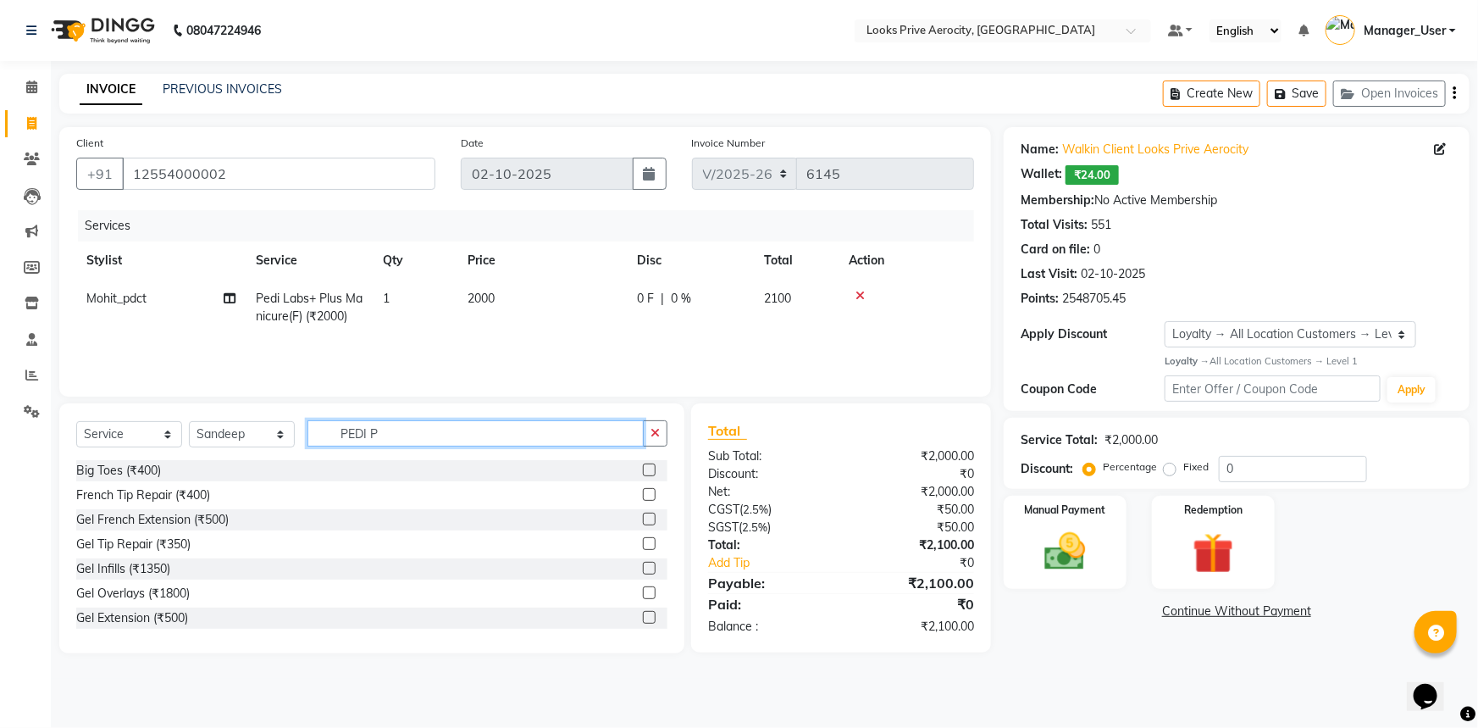
click at [416, 437] on input "PEDI P" at bounding box center [475, 433] width 336 height 26
type input "P"
type input "MASSAG"
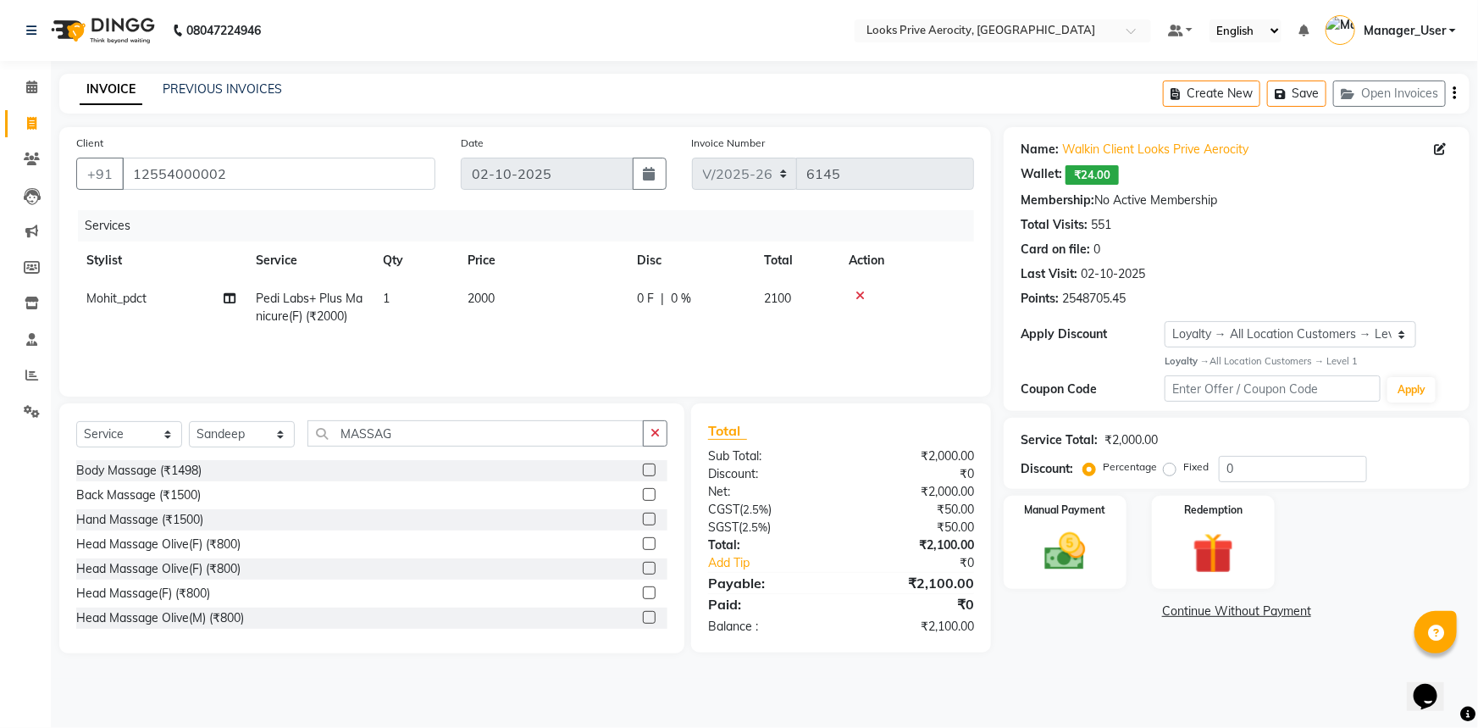
click at [643, 542] on label at bounding box center [649, 543] width 13 height 13
click at [643, 542] on input "checkbox" at bounding box center [648, 544] width 11 height 11
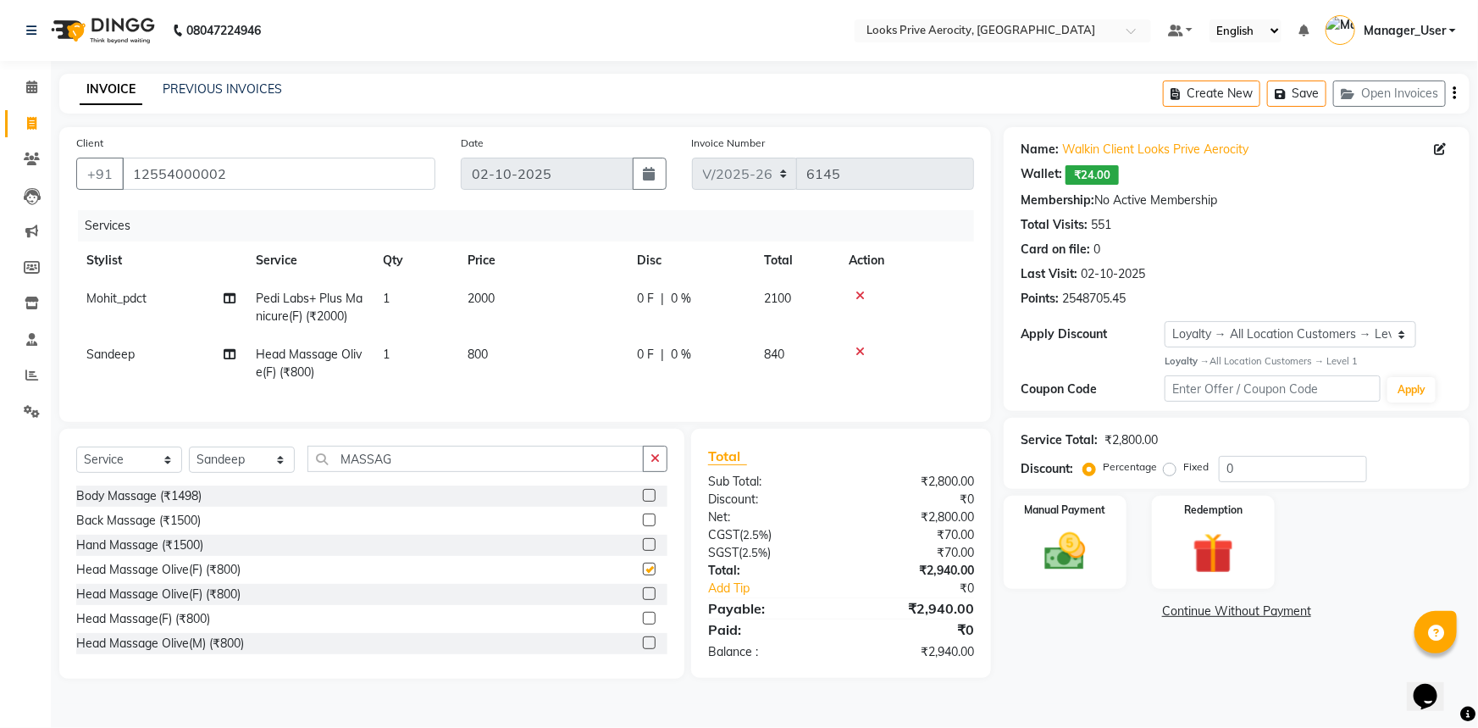
checkbox input "false"
drag, startPoint x: 1093, startPoint y: 557, endPoint x: 1078, endPoint y: 579, distance: 26.8
click at [1094, 557] on img at bounding box center [1065, 551] width 69 height 49
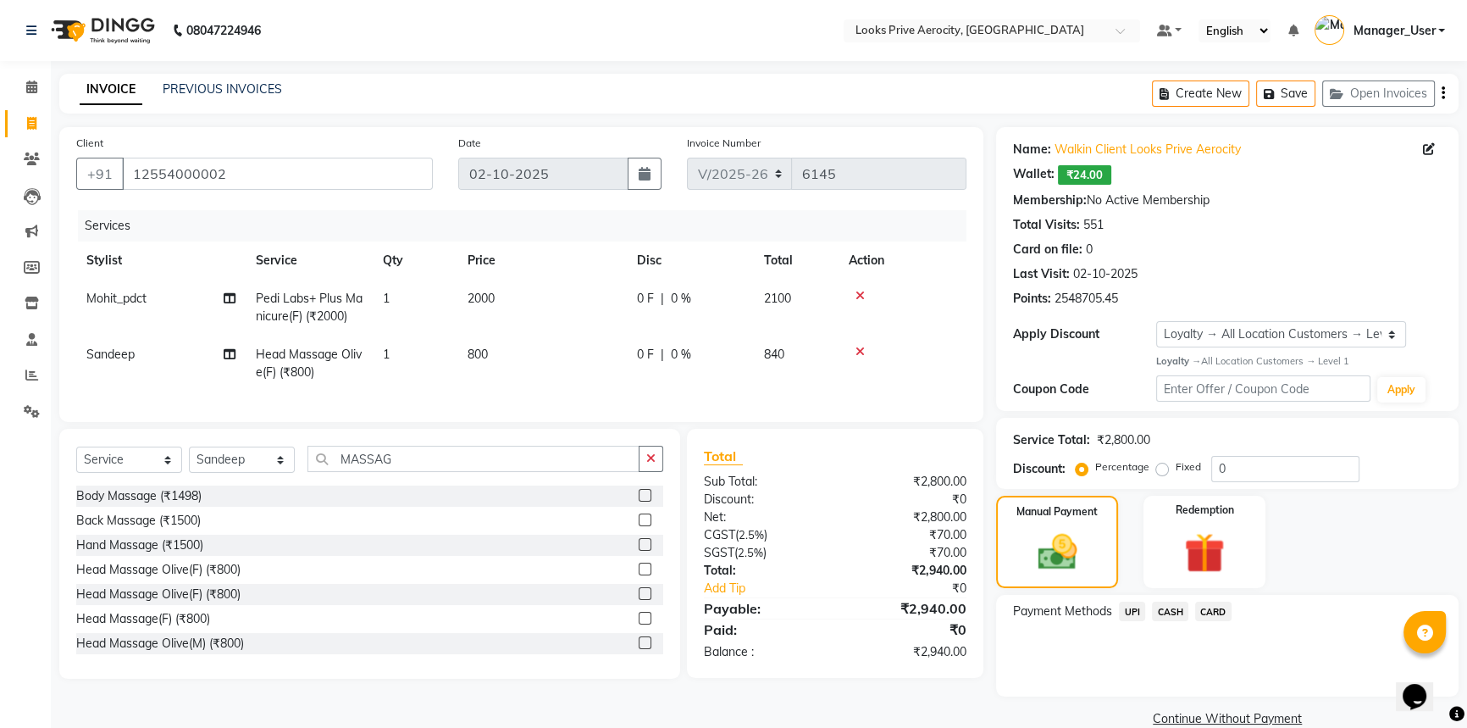
drag, startPoint x: 1177, startPoint y: 617, endPoint x: 1187, endPoint y: 698, distance: 81.8
click at [1178, 626] on div "Payment Methods UPI CASH CARD" at bounding box center [1227, 646] width 462 height 102
click at [1190, 705] on div "Name: Walkin Client Looks Prive Aerocity Wallet: ₹24.00 Membership: No Active M…" at bounding box center [1233, 429] width 475 height 604
click at [1158, 617] on span "CASH" at bounding box center [1170, 610] width 36 height 19
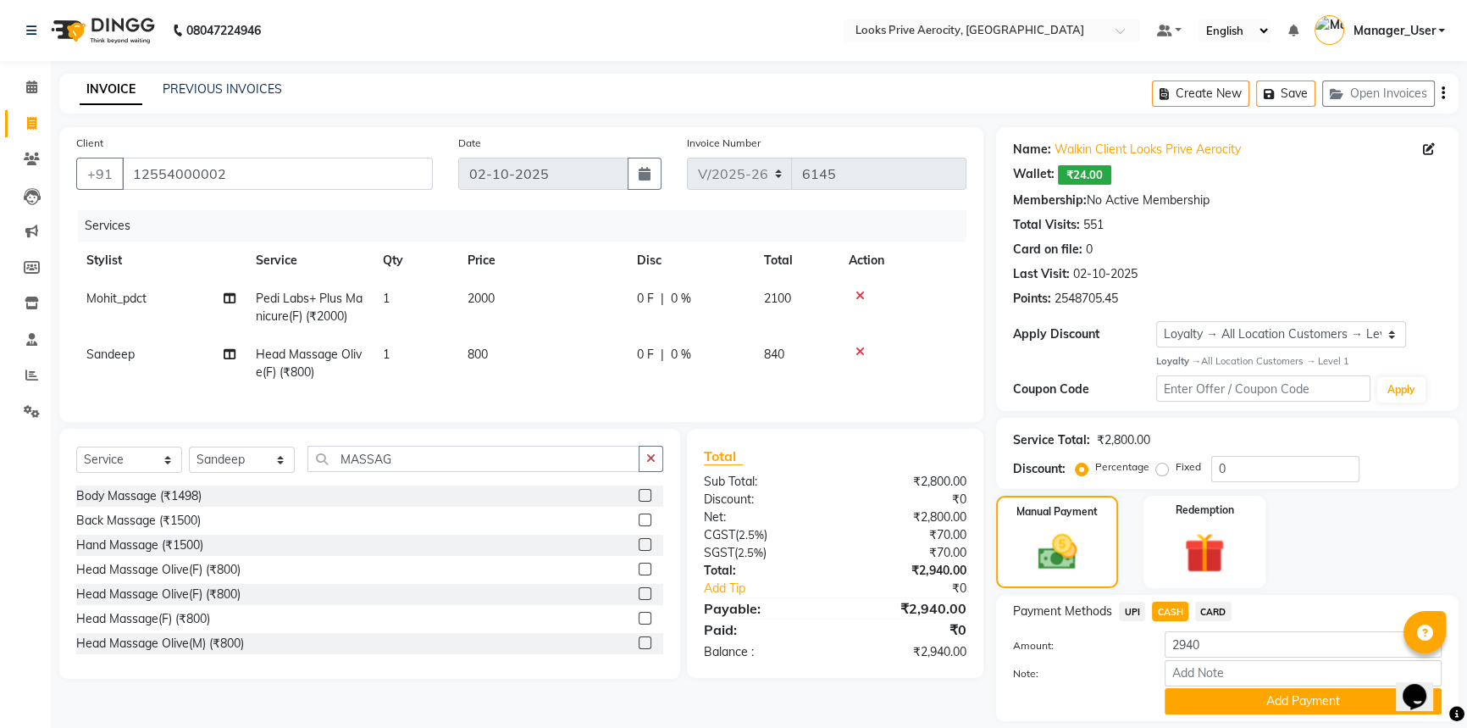
drag, startPoint x: 1192, startPoint y: 707, endPoint x: 1175, endPoint y: 612, distance: 96.5
click at [1193, 702] on button "Add Payment" at bounding box center [1303, 701] width 277 height 26
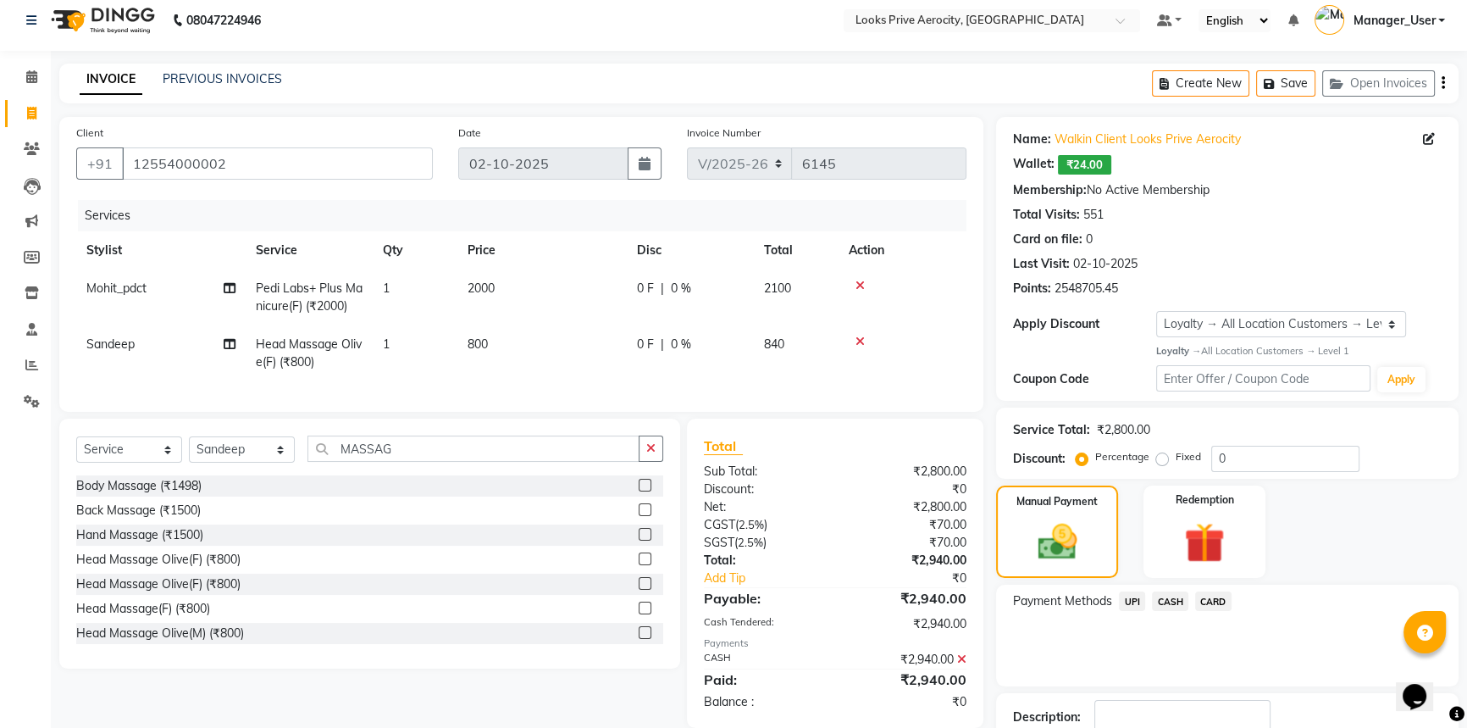
scroll to position [132, 0]
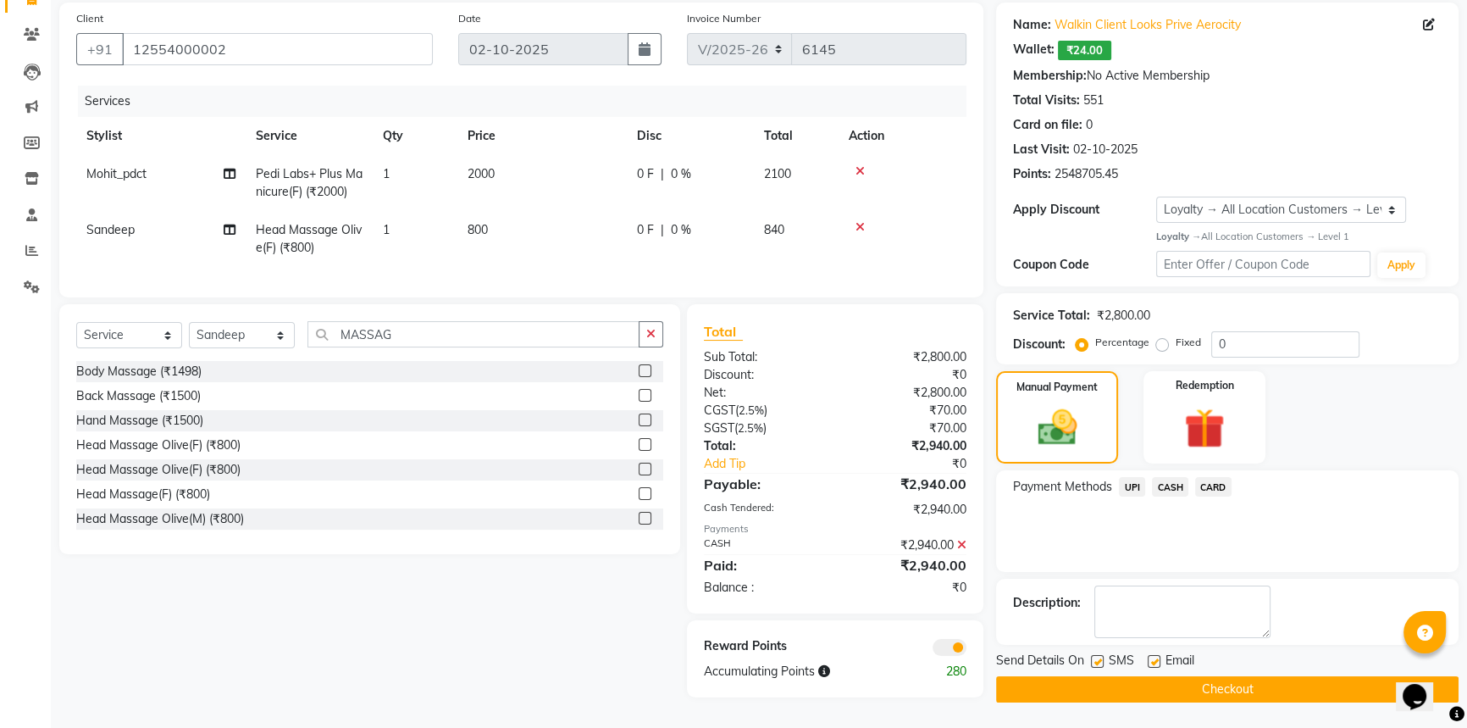
drag, startPoint x: 1099, startPoint y: 656, endPoint x: 1109, endPoint y: 685, distance: 30.5
click at [1099, 657] on label at bounding box center [1097, 661] width 13 height 13
click at [1099, 657] on input "checkbox" at bounding box center [1096, 661] width 11 height 11
checkbox input "false"
click at [1110, 684] on button "Checkout" at bounding box center [1227, 689] width 462 height 26
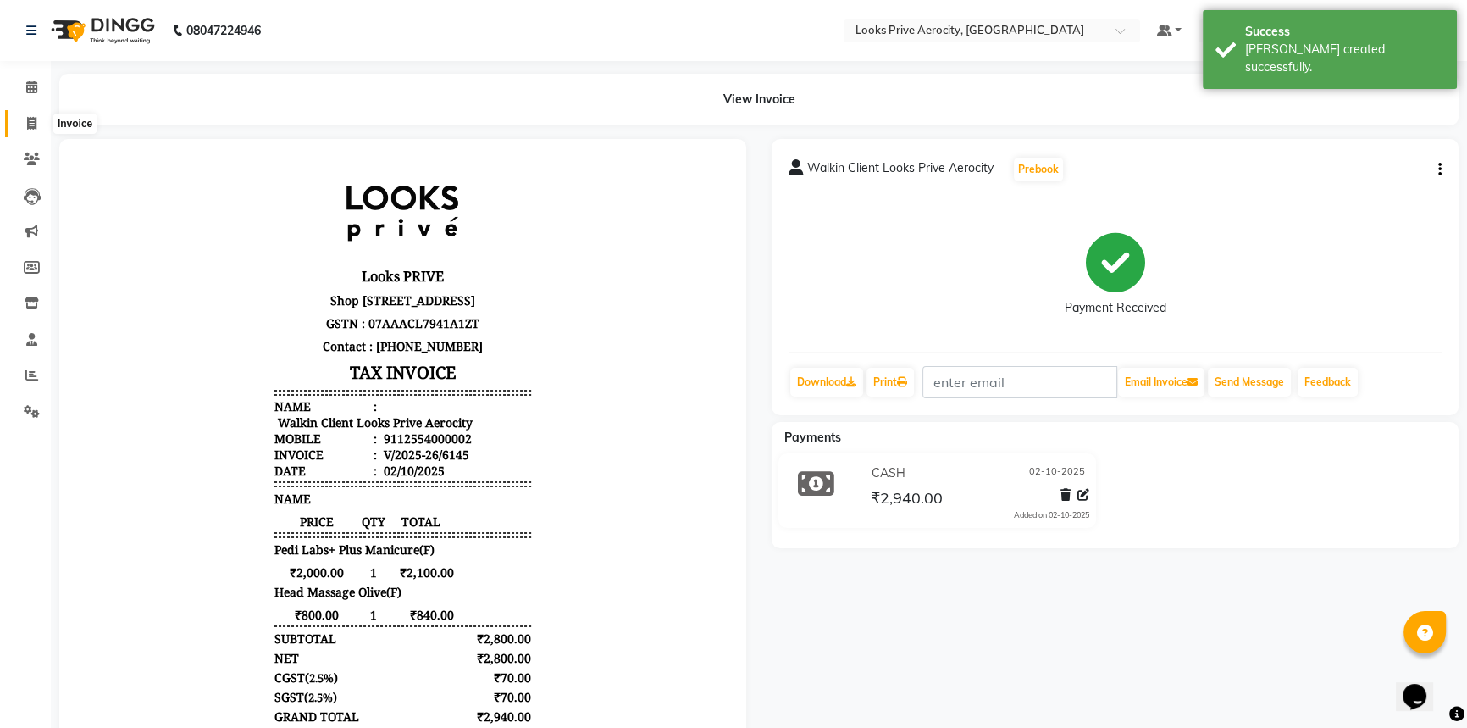
click at [30, 126] on icon at bounding box center [31, 123] width 9 height 13
select select "service"
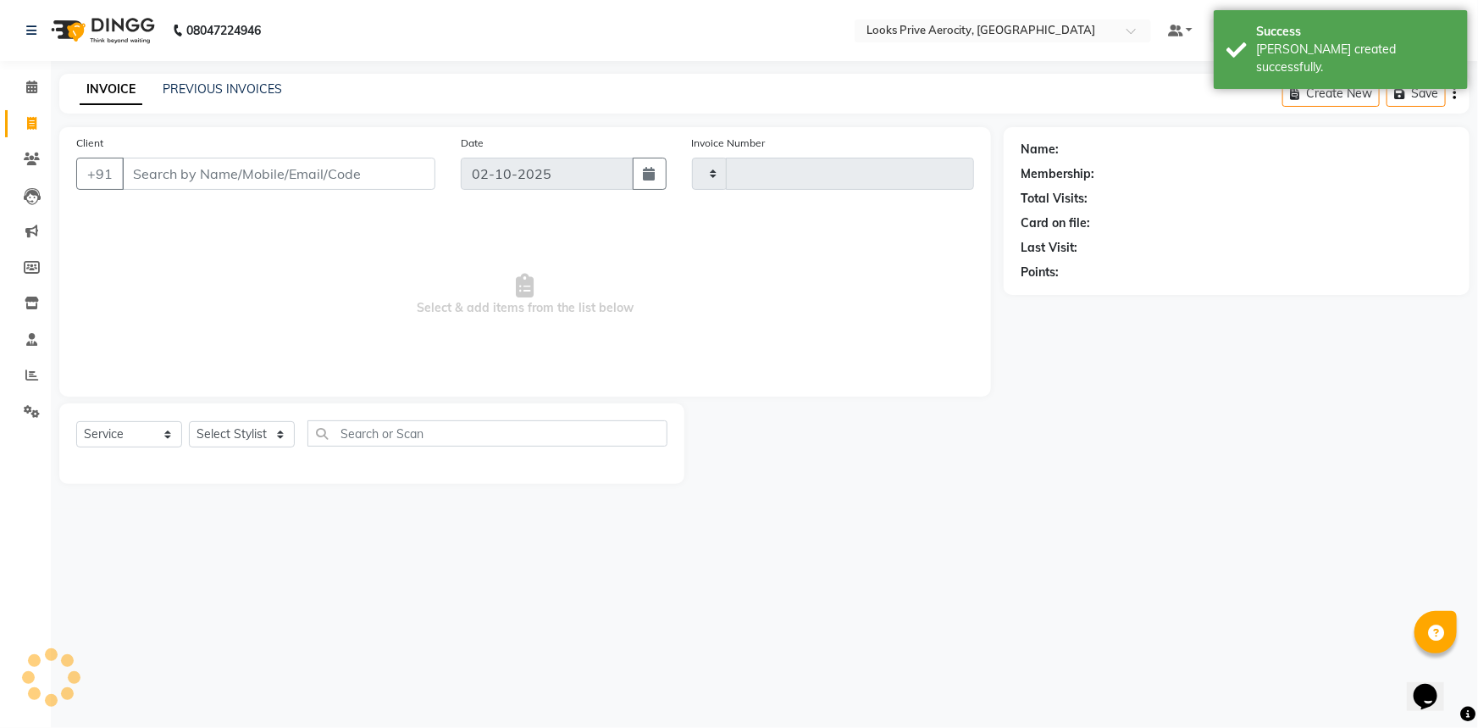
type input "6146"
select select "5913"
click at [185, 174] on input "Client" at bounding box center [278, 174] width 313 height 32
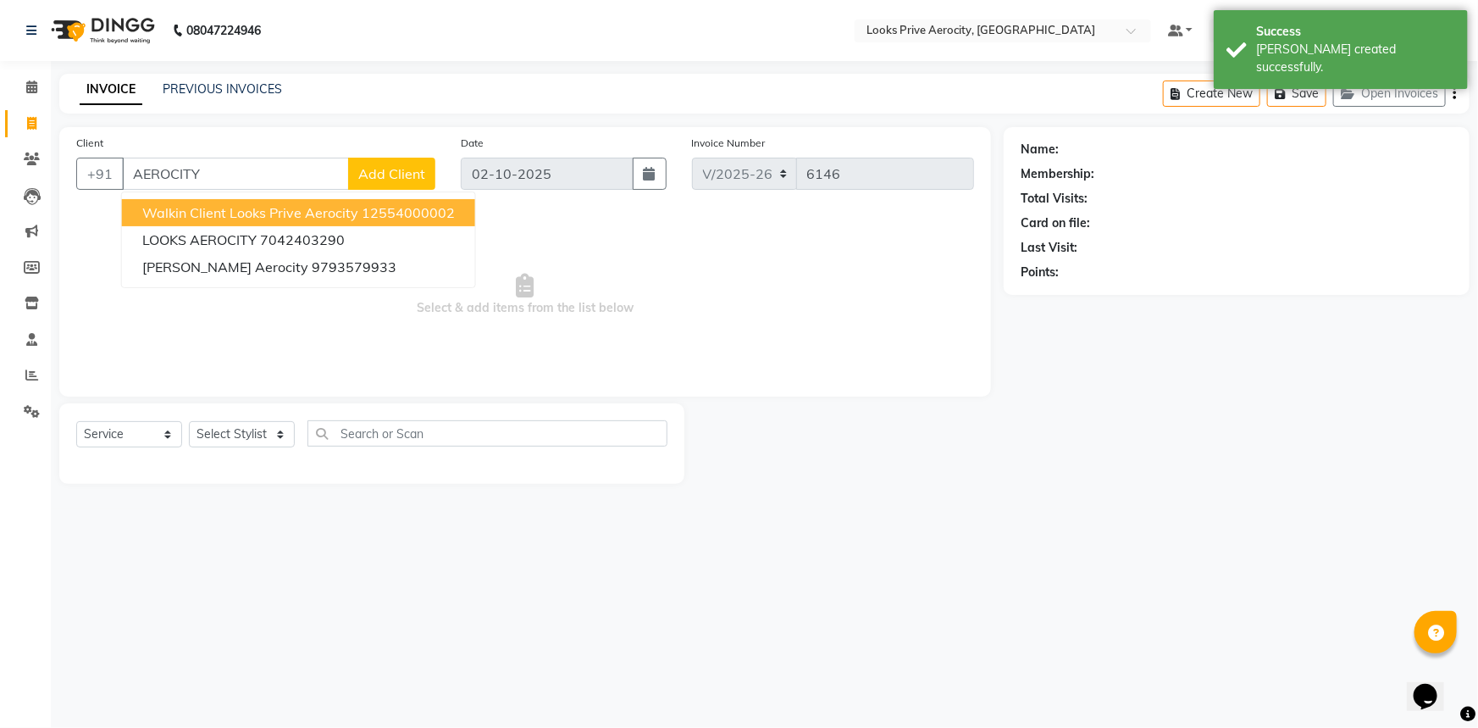
click at [200, 215] on span "Walkin Client Looks Prive Aerocity" at bounding box center [250, 212] width 216 height 17
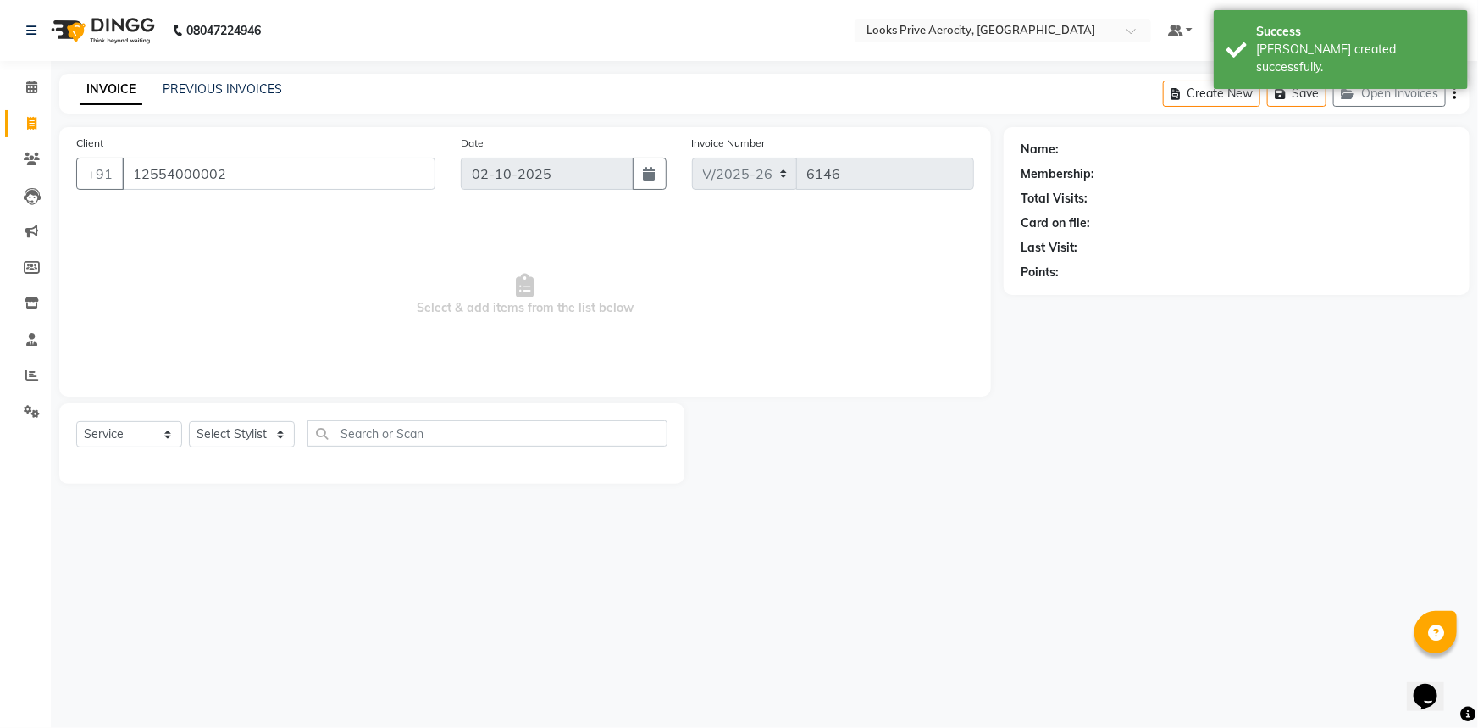
type input "12554000002"
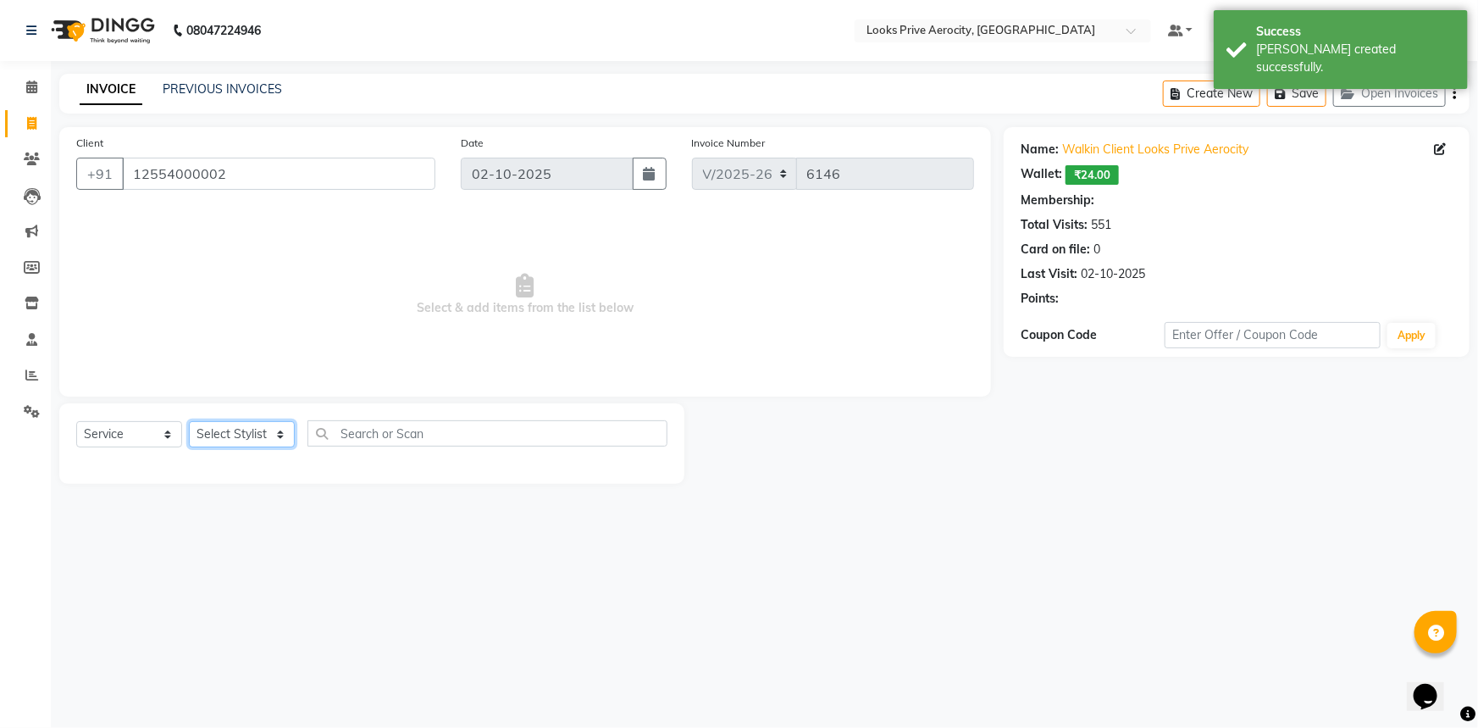
drag, startPoint x: 214, startPoint y: 430, endPoint x: 215, endPoint y: 422, distance: 8.5
click at [216, 431] on select "Select Stylist Aman_Barber Amit Amu Dharma [PERSON_NAME] Eric_asst [PERSON_NAME…" at bounding box center [242, 434] width 106 height 26
select select "1: Object"
select select "48823"
click at [189, 421] on select "Select Stylist Aman_Barber Amit Amu Dharma [PERSON_NAME] Eric_asst [PERSON_NAME…" at bounding box center [242, 434] width 106 height 26
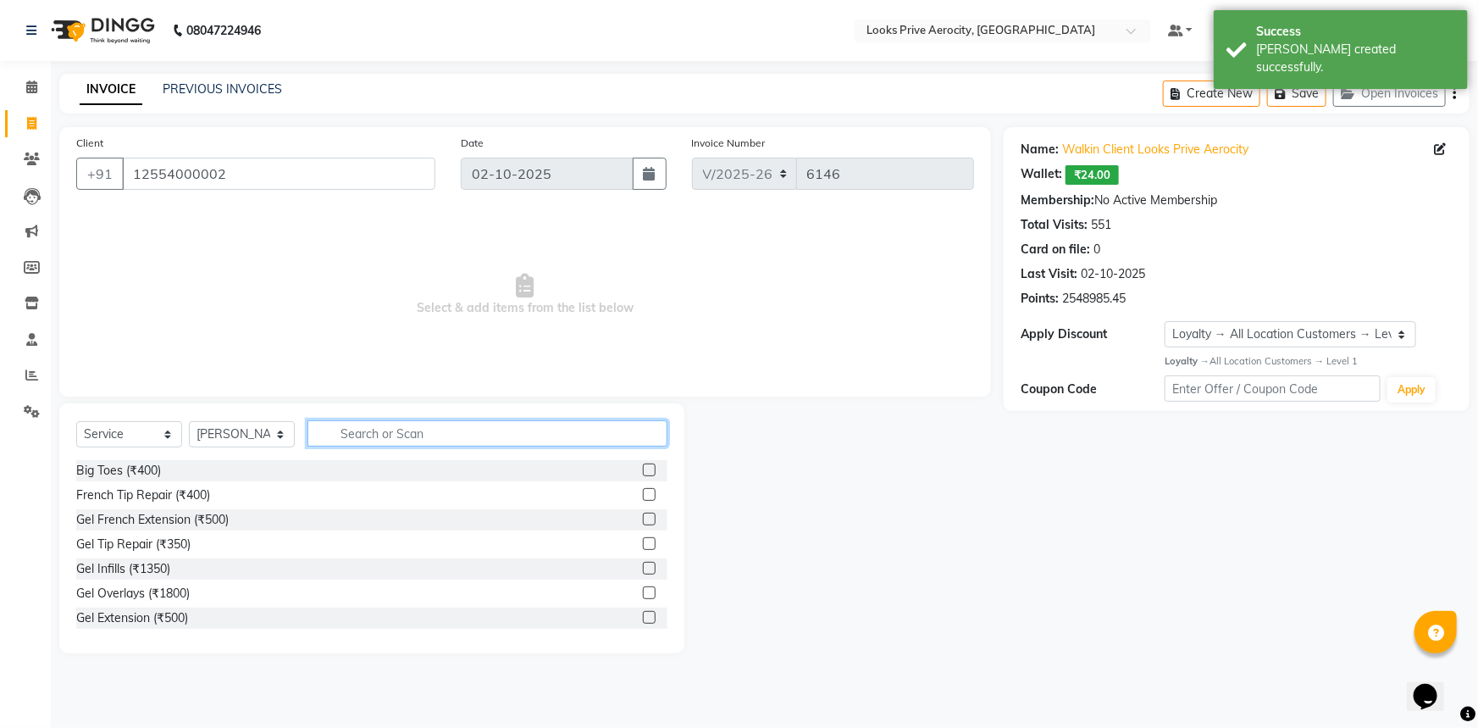
click at [351, 445] on input "text" at bounding box center [487, 433] width 360 height 26
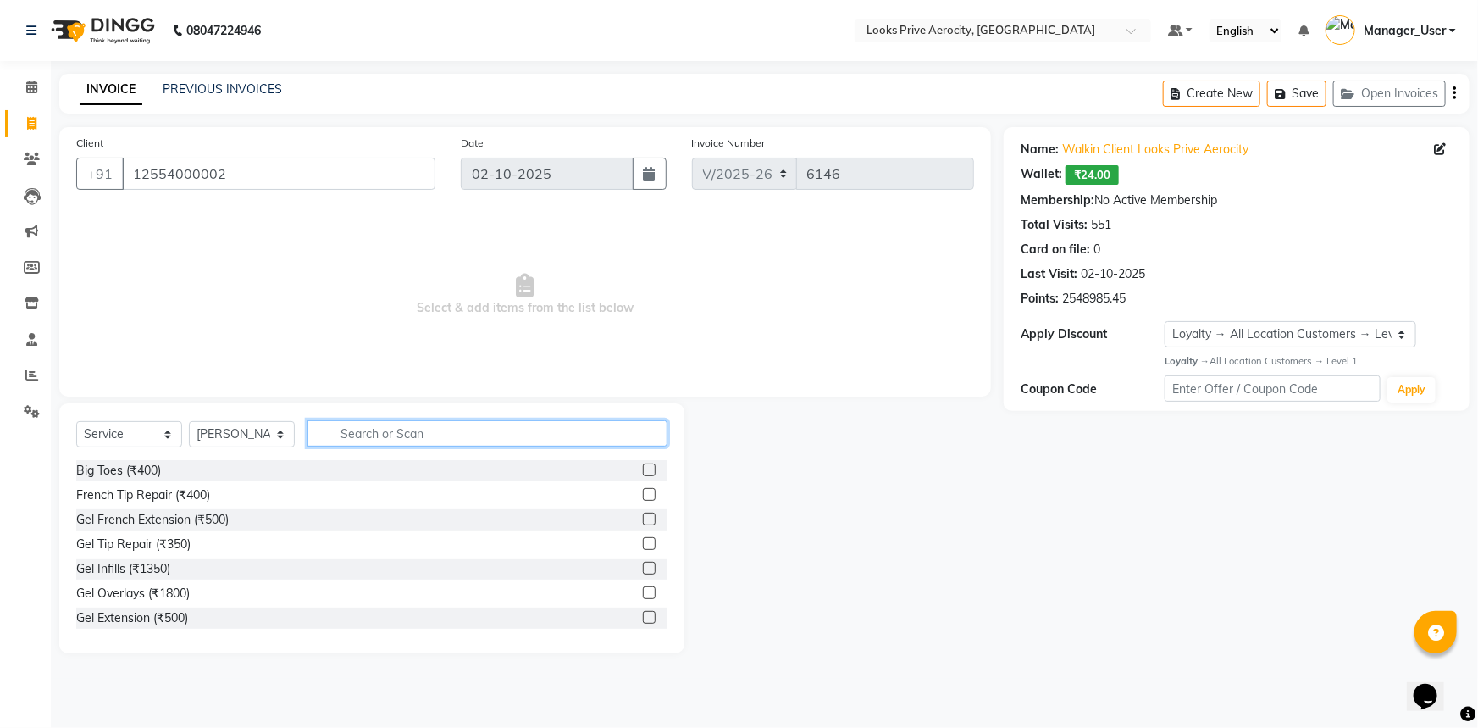
click at [378, 427] on input "text" at bounding box center [487, 433] width 360 height 26
type input "PEDI P"
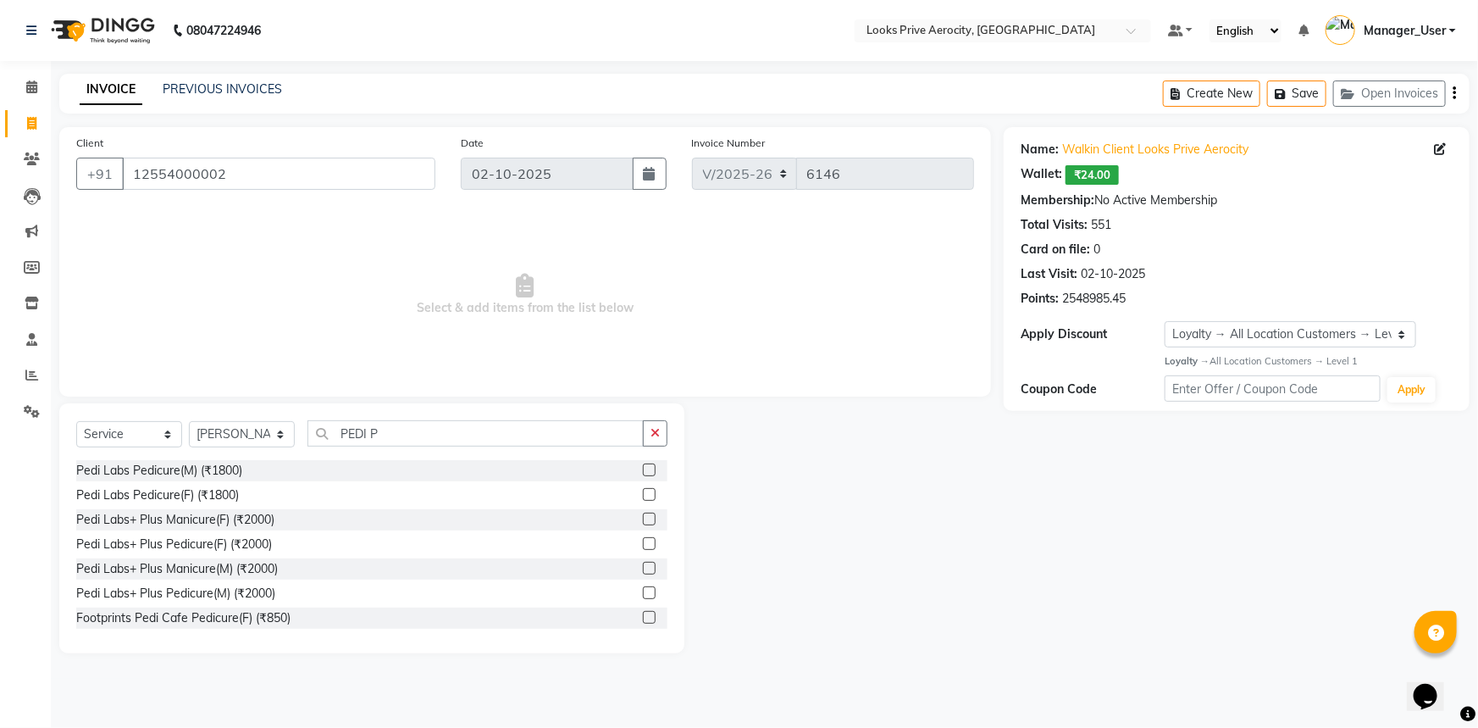
click at [643, 521] on label at bounding box center [649, 518] width 13 height 13
click at [643, 521] on input "checkbox" at bounding box center [648, 519] width 11 height 11
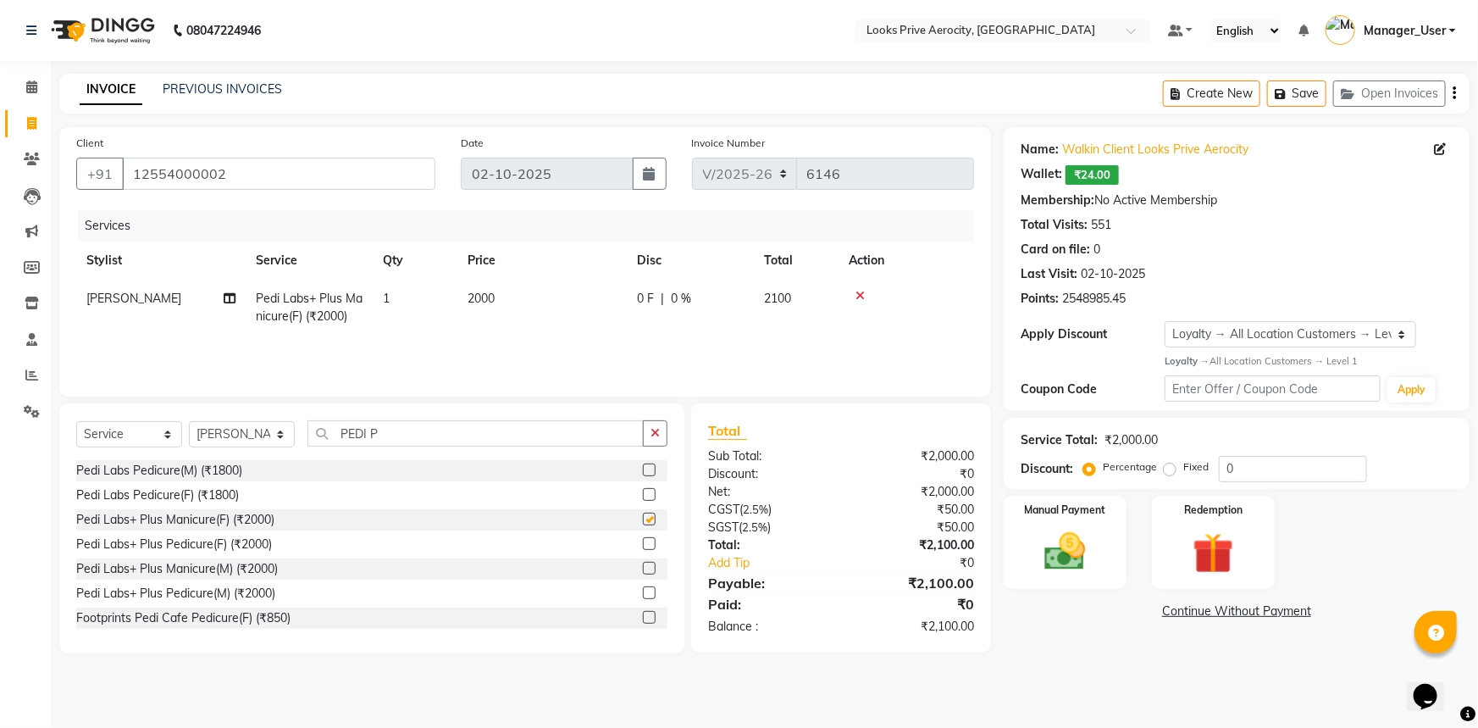
checkbox input "false"
click at [252, 422] on select "Select Stylist Aman_Barber Amit Amu Dharma [PERSON_NAME] Eric_asst [PERSON_NAME…" at bounding box center [242, 434] width 106 height 26
select select "76840"
click at [189, 421] on select "Select Stylist Aman_Barber Amit Amu Dharma [PERSON_NAME] Eric_asst [PERSON_NAME…" at bounding box center [242, 434] width 106 height 26
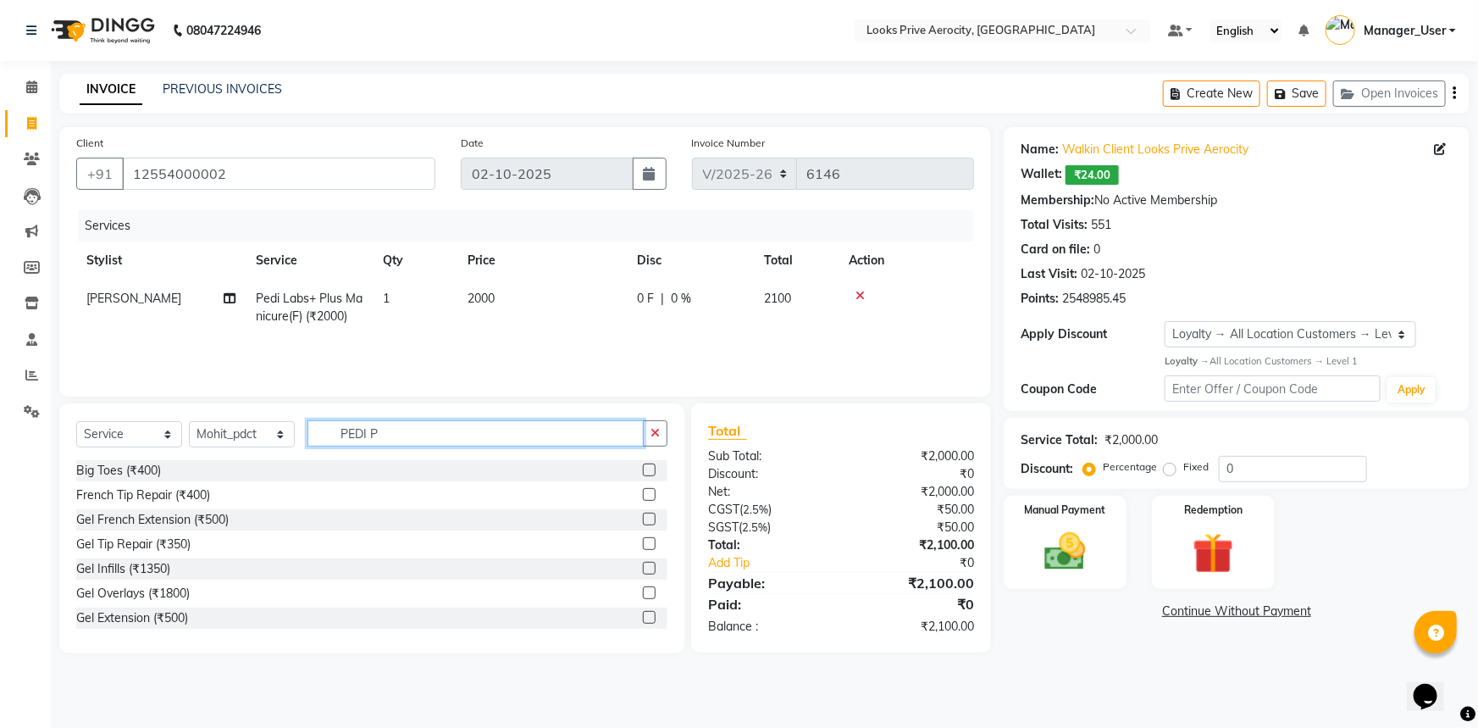
click at [395, 434] on input "PEDI P" at bounding box center [475, 433] width 336 height 26
type input "P"
type input "MASSAGE"
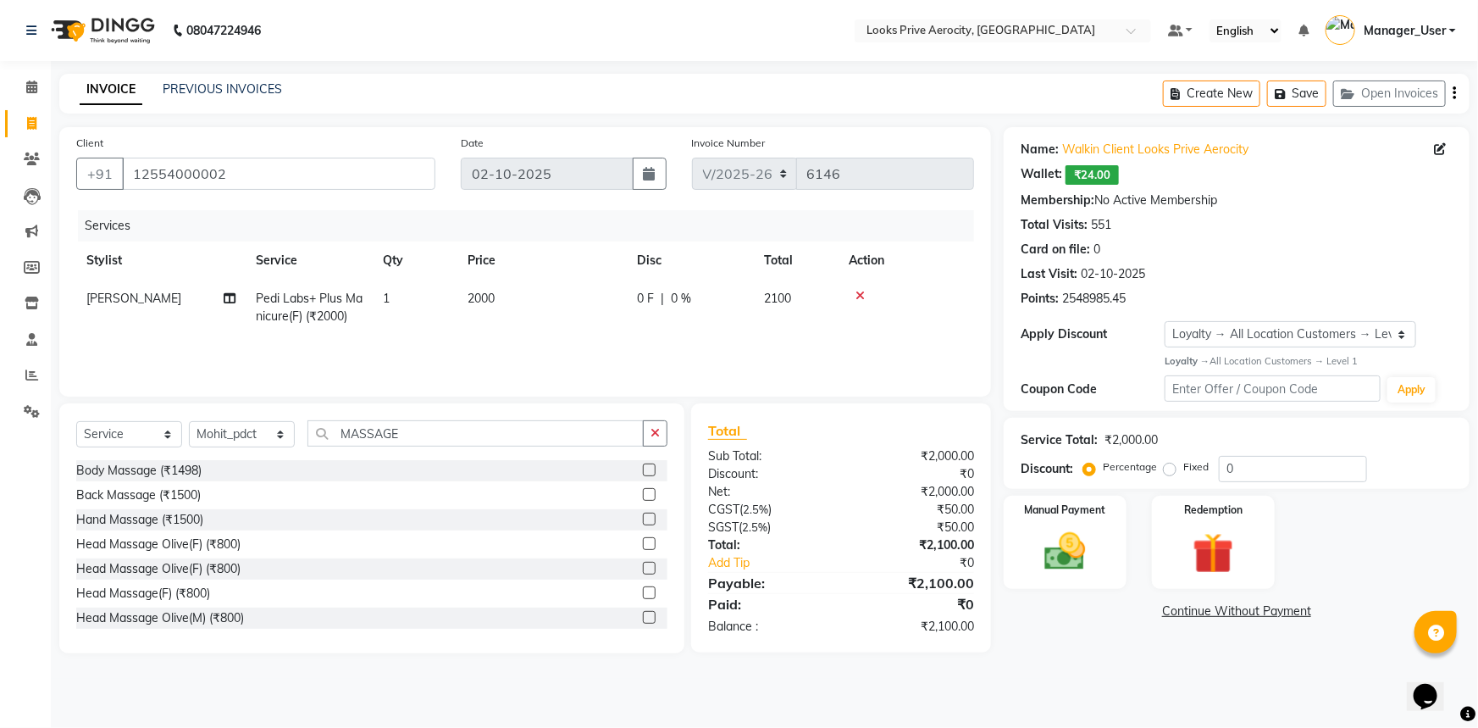
click at [643, 541] on label at bounding box center [649, 543] width 13 height 13
click at [643, 541] on input "checkbox" at bounding box center [648, 544] width 11 height 11
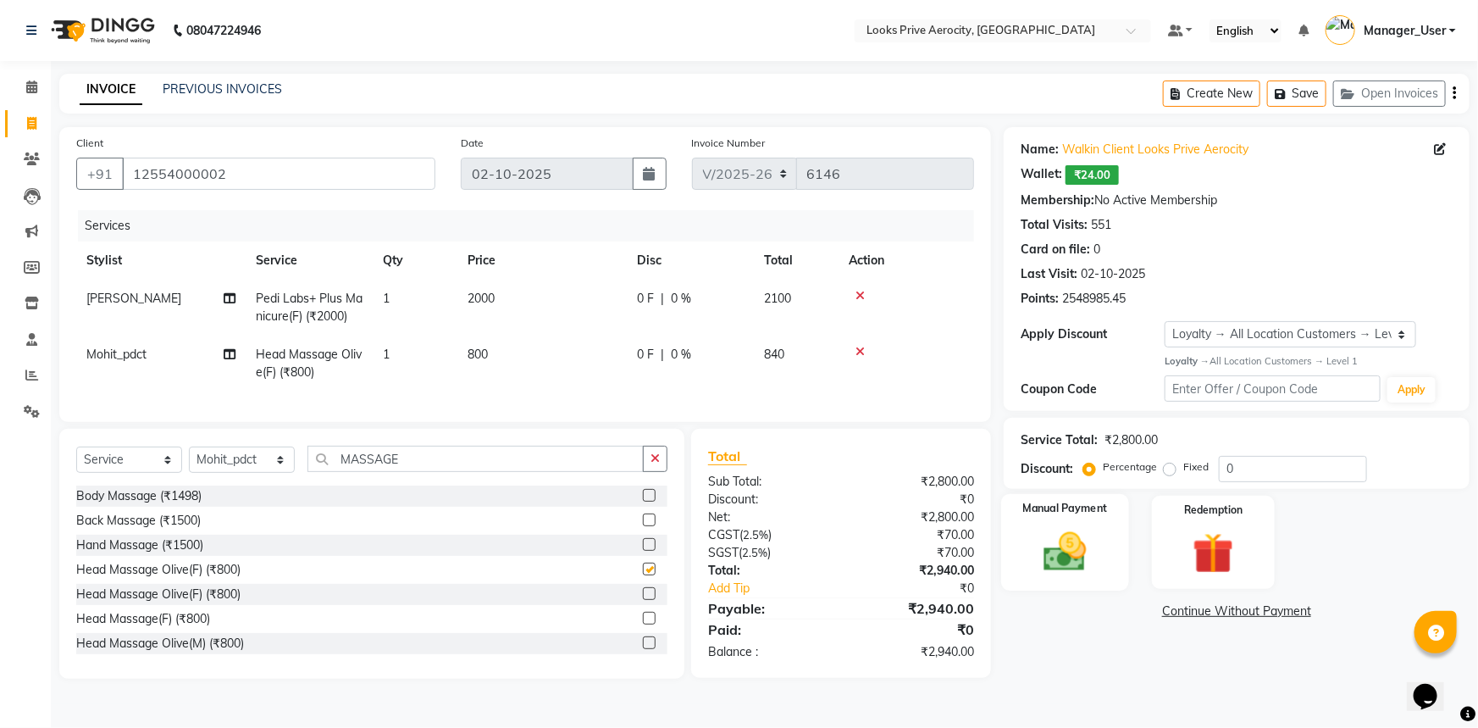
checkbox input "false"
click at [1103, 538] on div "Manual Payment" at bounding box center [1065, 542] width 128 height 97
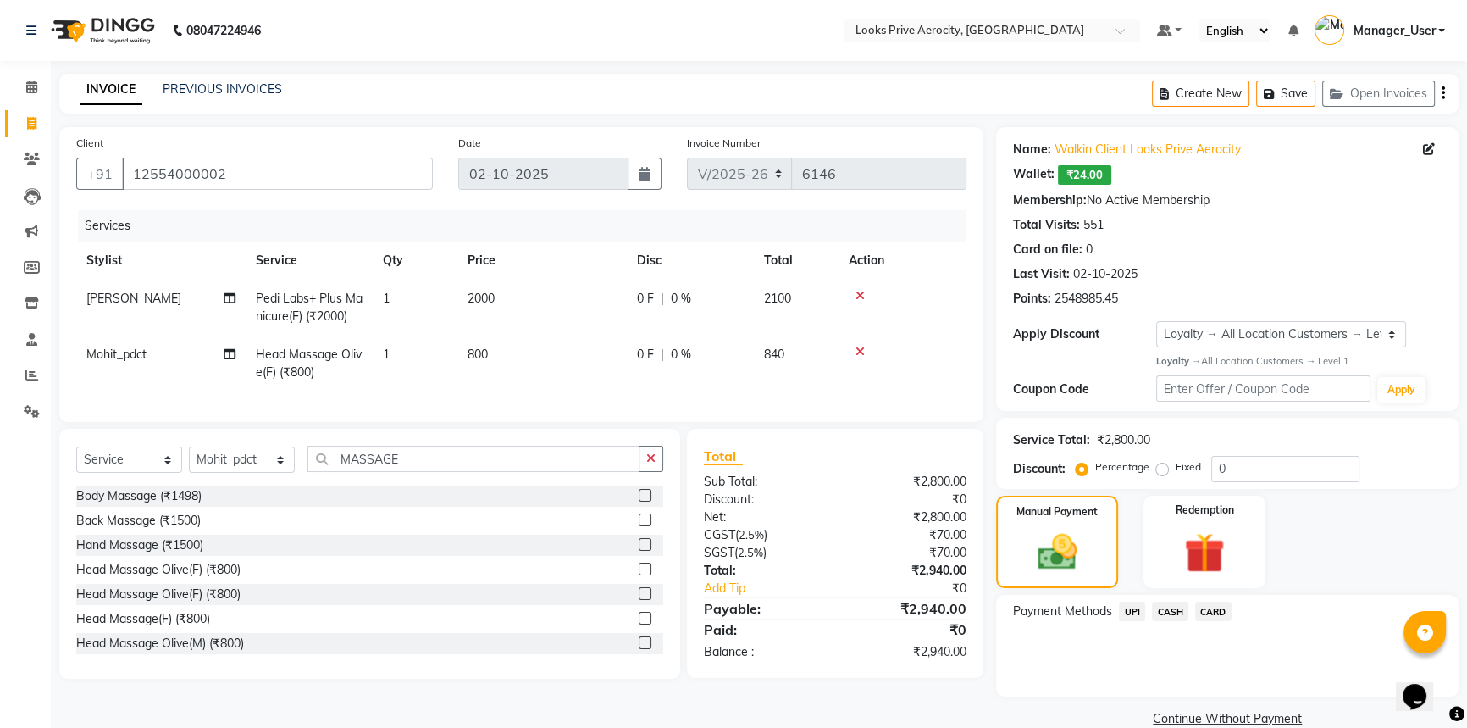
click at [1171, 610] on span "CASH" at bounding box center [1170, 610] width 36 height 19
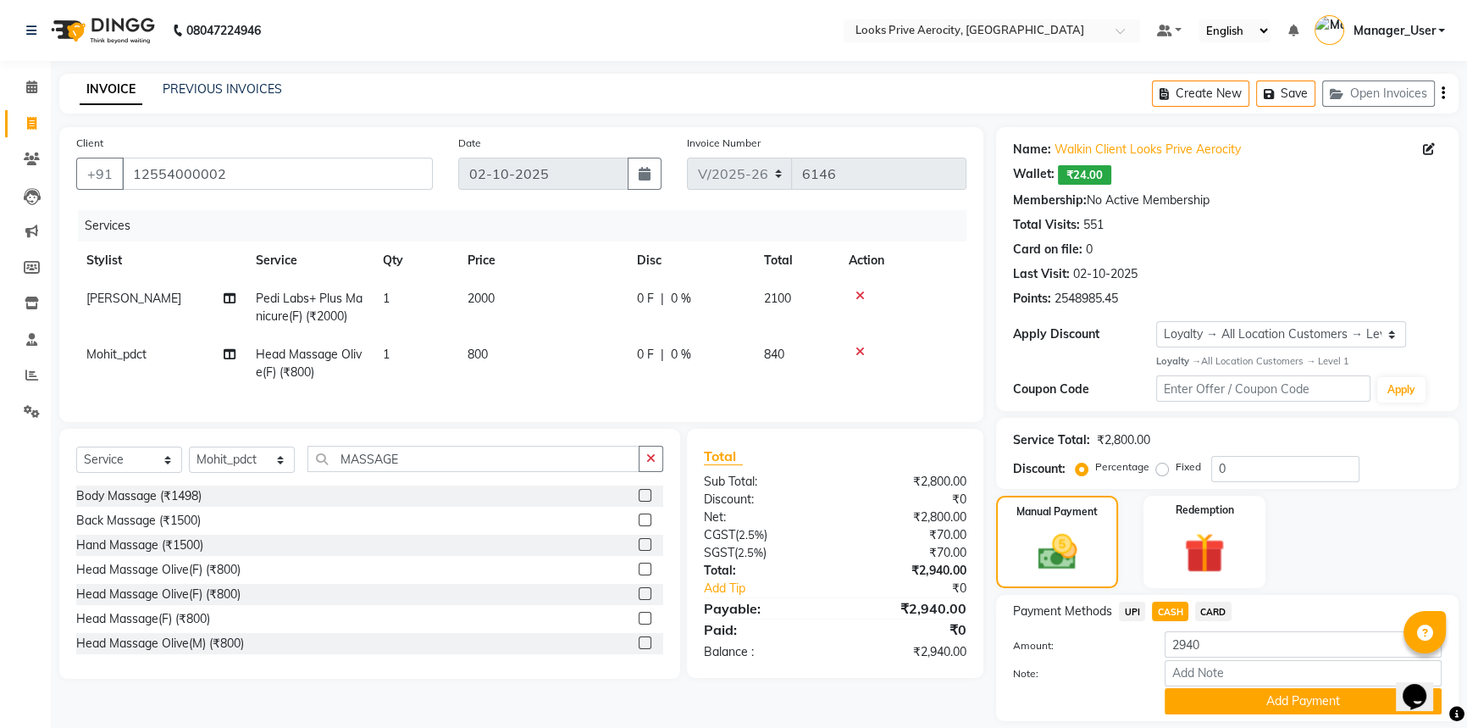
click at [1361, 499] on div "Manual Payment Redemption" at bounding box center [1227, 541] width 488 height 93
click at [1231, 701] on button "Add Payment" at bounding box center [1303, 701] width 277 height 26
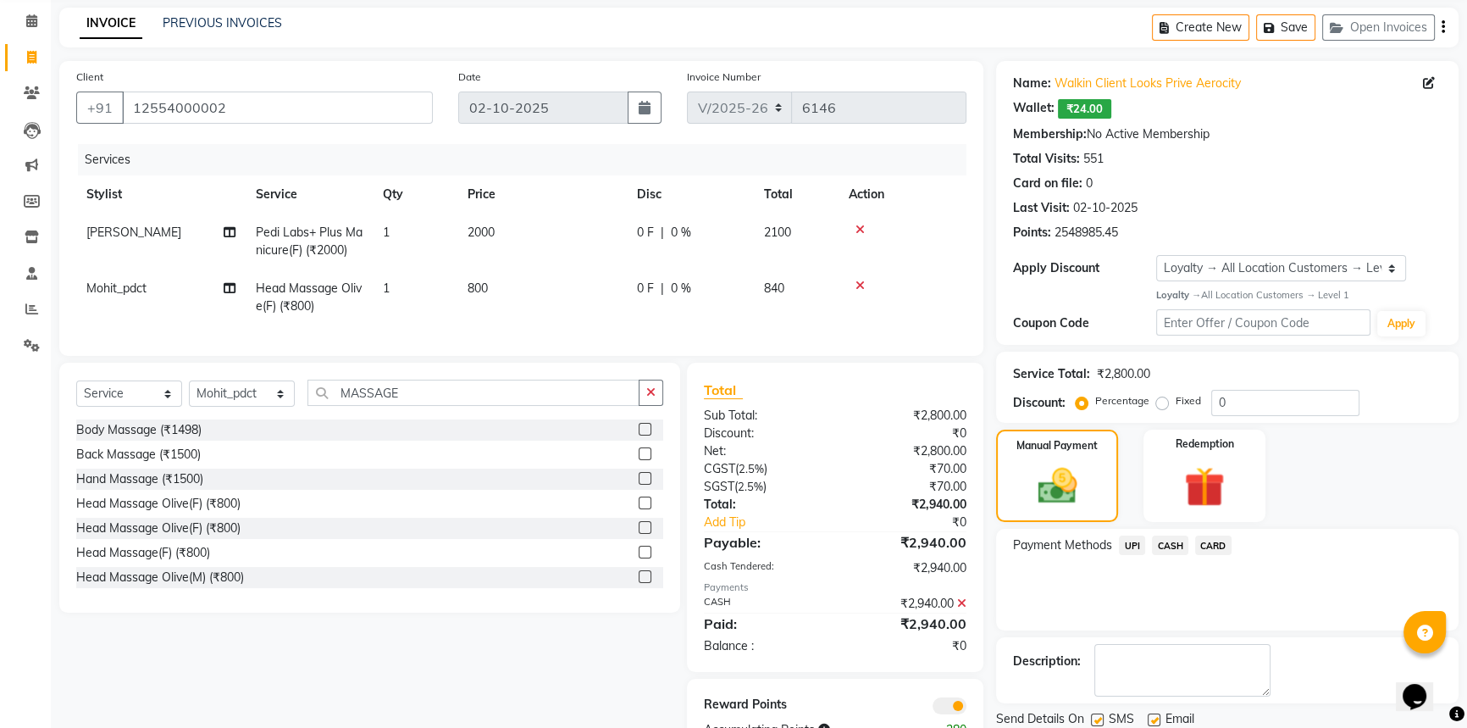
scroll to position [132, 0]
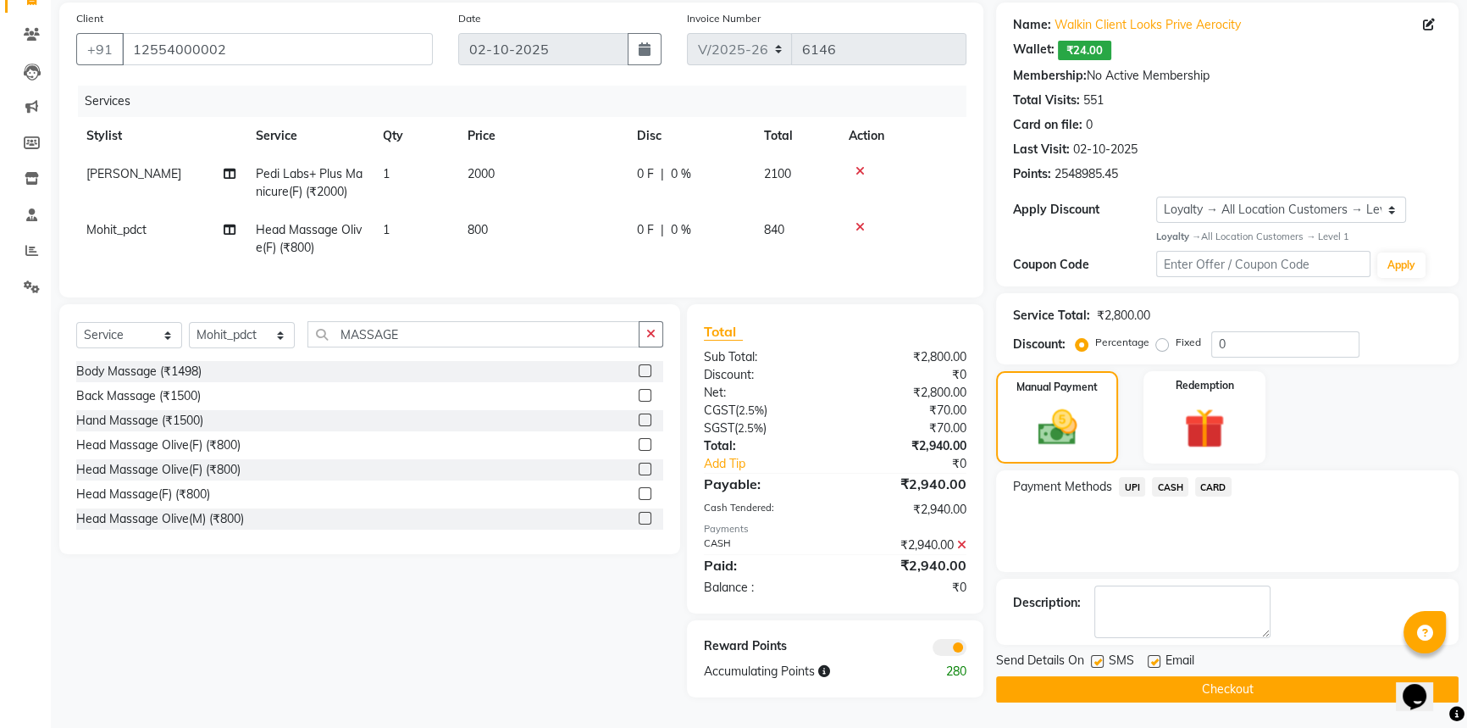
click at [1096, 655] on label at bounding box center [1097, 661] width 13 height 13
click at [1096, 656] on input "checkbox" at bounding box center [1096, 661] width 11 height 11
checkbox input "false"
click at [1113, 683] on button "Checkout" at bounding box center [1227, 689] width 462 height 26
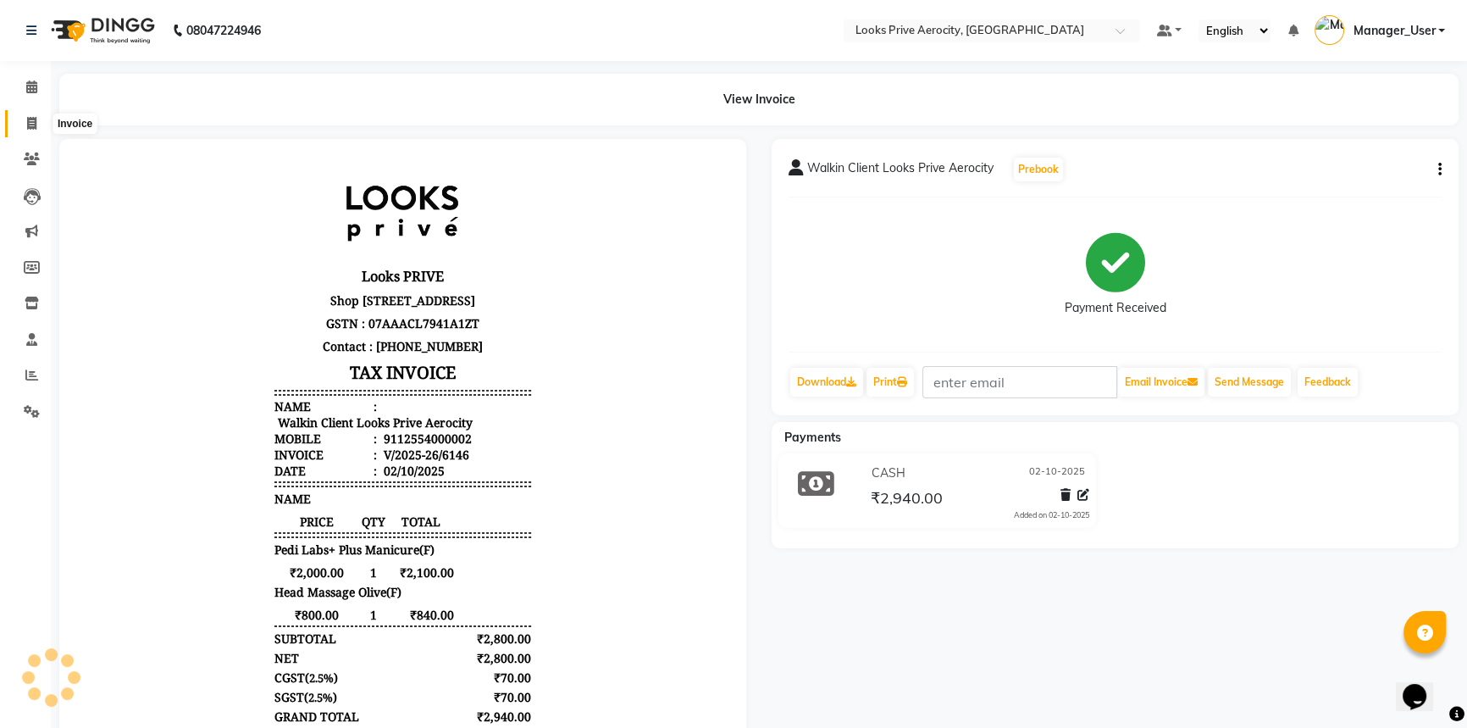
click at [30, 128] on icon at bounding box center [31, 123] width 9 height 13
select select "service"
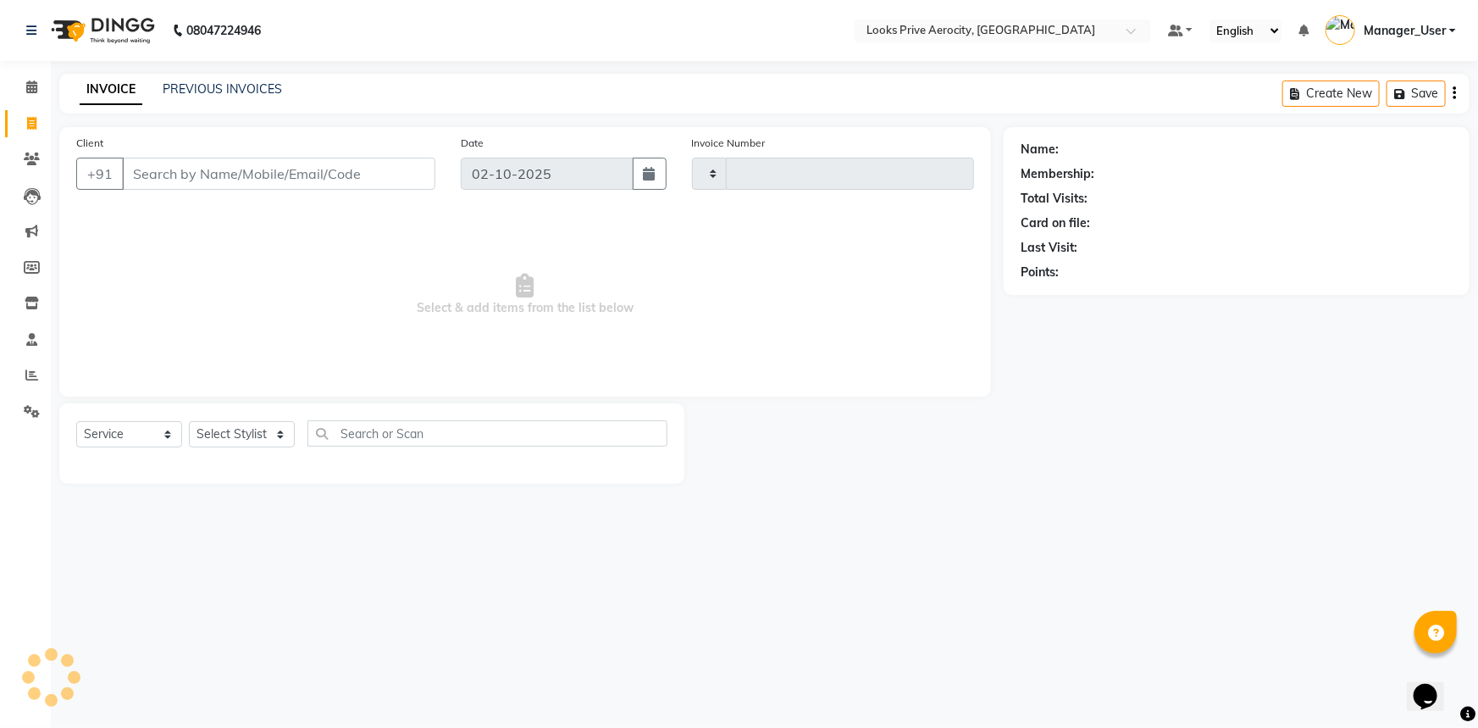
click at [185, 177] on input "Client" at bounding box center [278, 174] width 313 height 32
type input "AEROCITY"
type input "6147"
select select "5913"
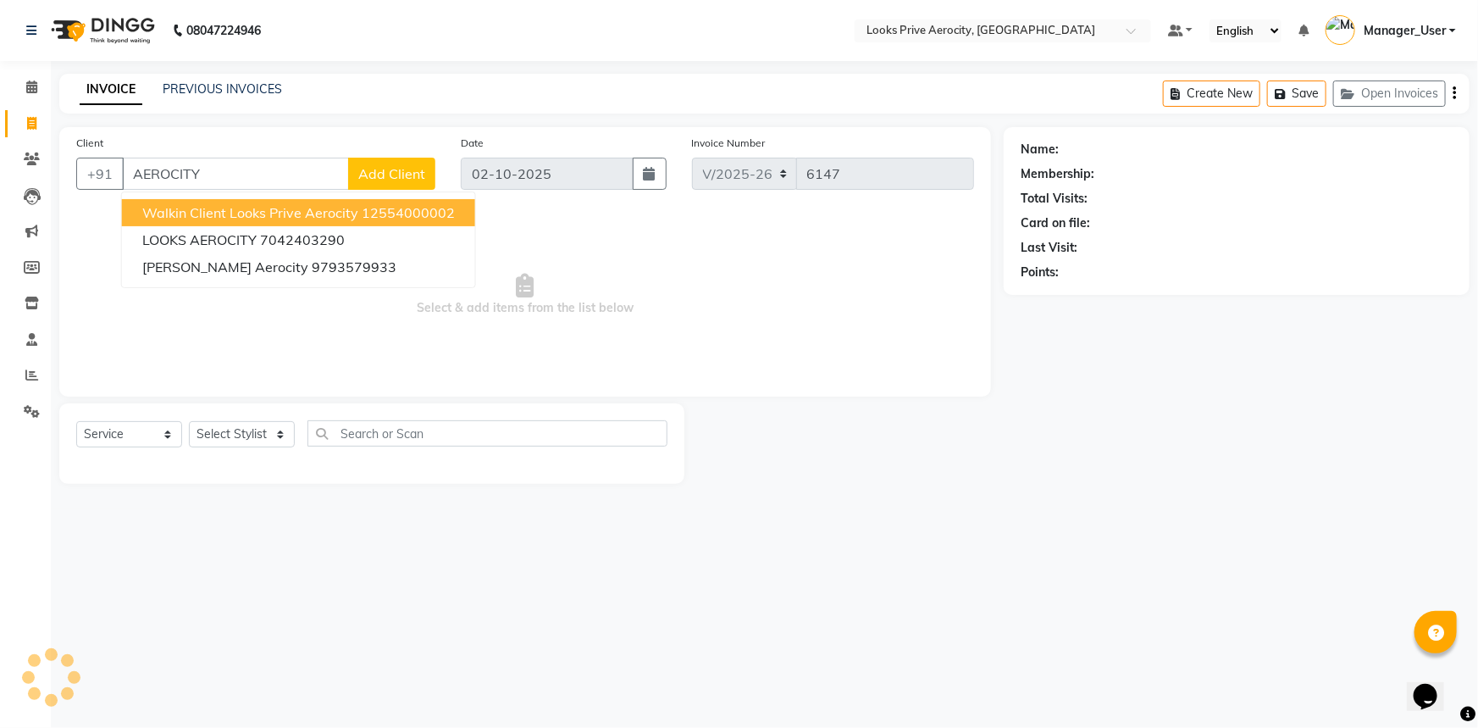
click at [191, 216] on span "Walkin Client Looks Prive Aerocity" at bounding box center [250, 212] width 216 height 17
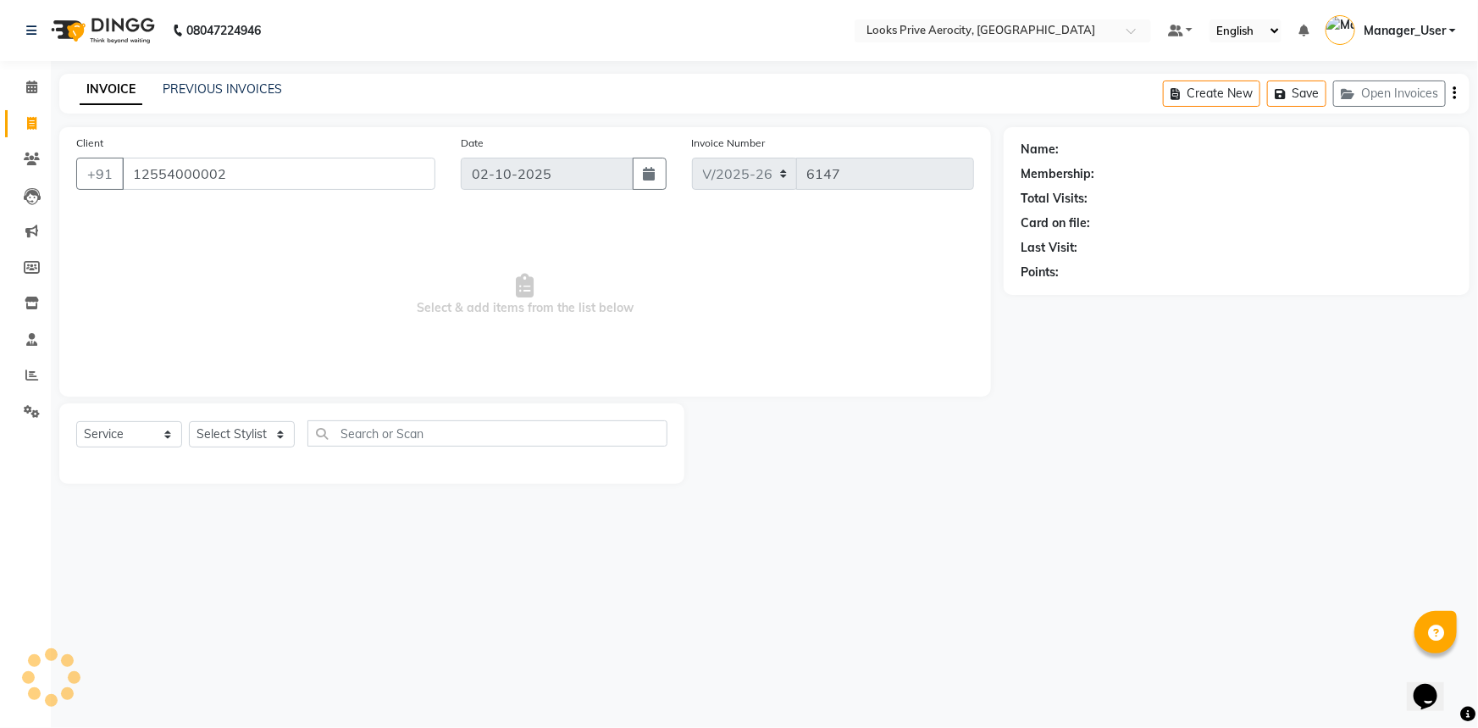
type input "12554000002"
select select "1: Object"
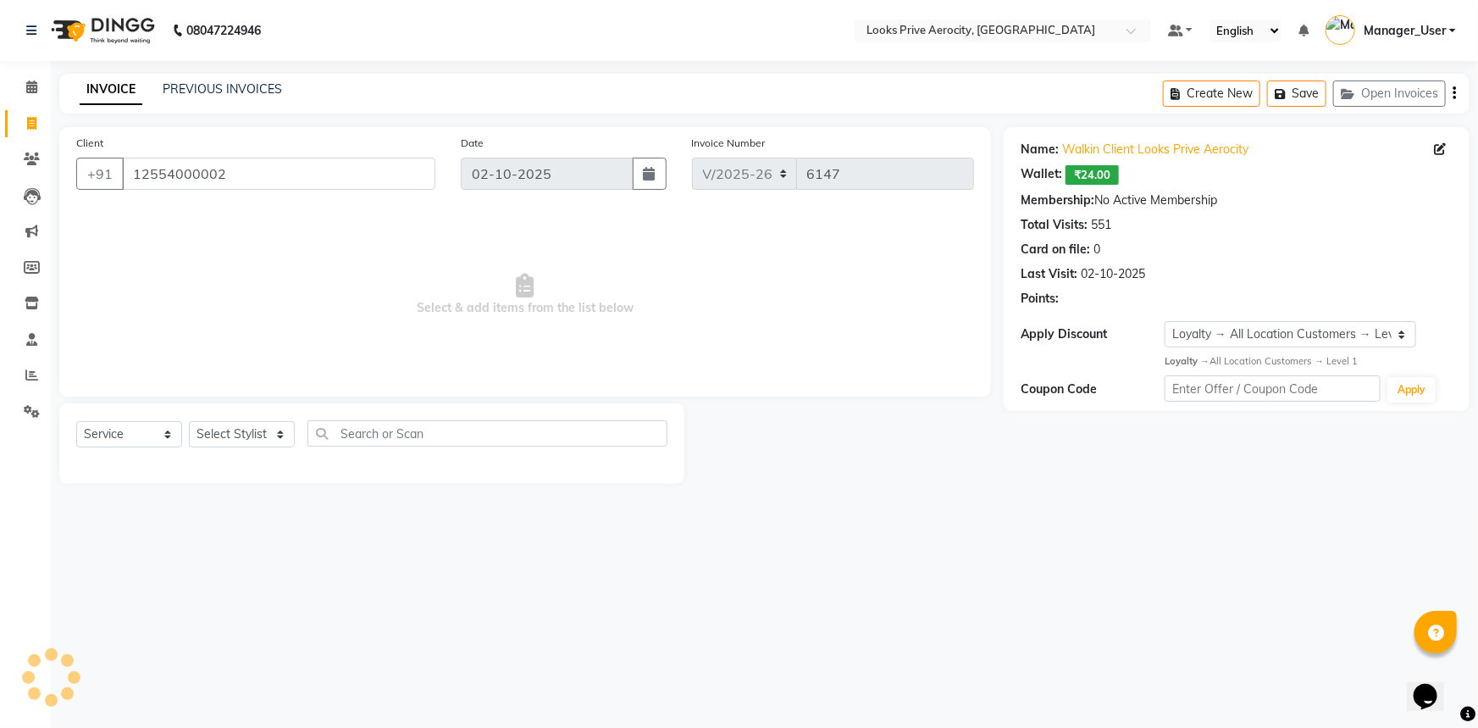
click at [229, 420] on div "Select Service Product Membership Package Voucher Prepaid Gift Card Select Styl…" at bounding box center [371, 440] width 591 height 40
click at [226, 434] on select "Select Stylist Aman_Barber Amit Amu Dharma [PERSON_NAME] Eric_asst [PERSON_NAME…" at bounding box center [242, 434] width 106 height 26
select select "43249"
click at [189, 421] on select "Select Stylist Aman_Barber Amit Amu Dharma [PERSON_NAME] Eric_asst [PERSON_NAME…" at bounding box center [242, 434] width 106 height 26
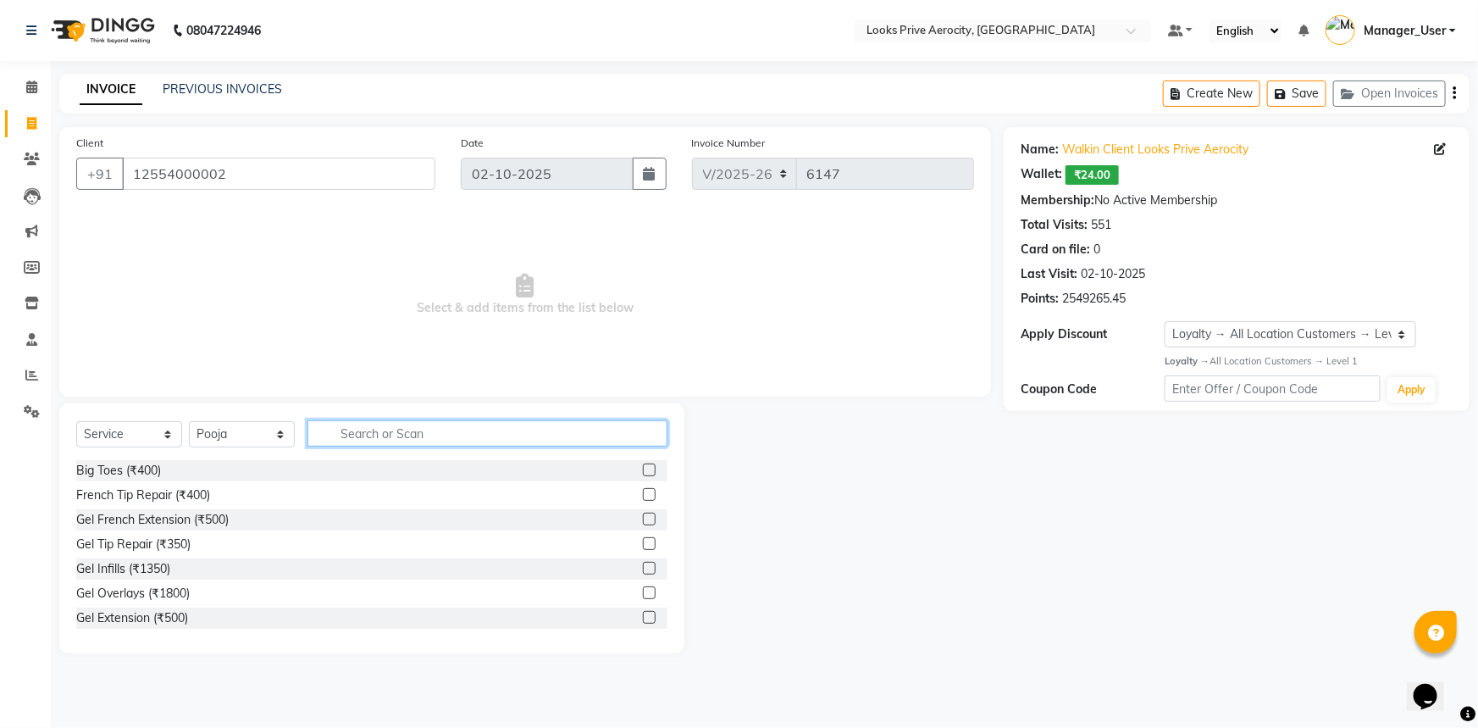
click at [408, 431] on input "text" at bounding box center [487, 433] width 360 height 26
type input "ARMS"
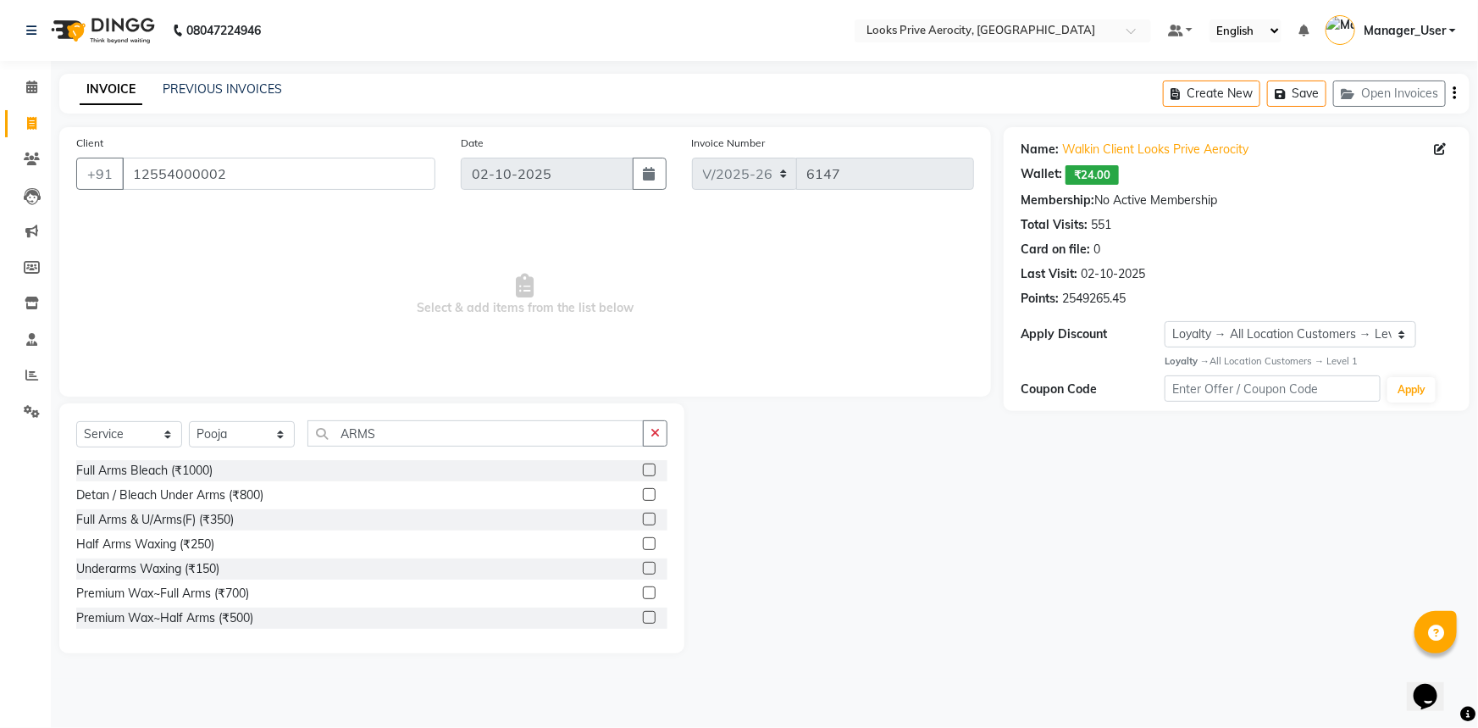
click at [643, 591] on label at bounding box center [649, 592] width 13 height 13
click at [643, 591] on input "checkbox" at bounding box center [648, 593] width 11 height 11
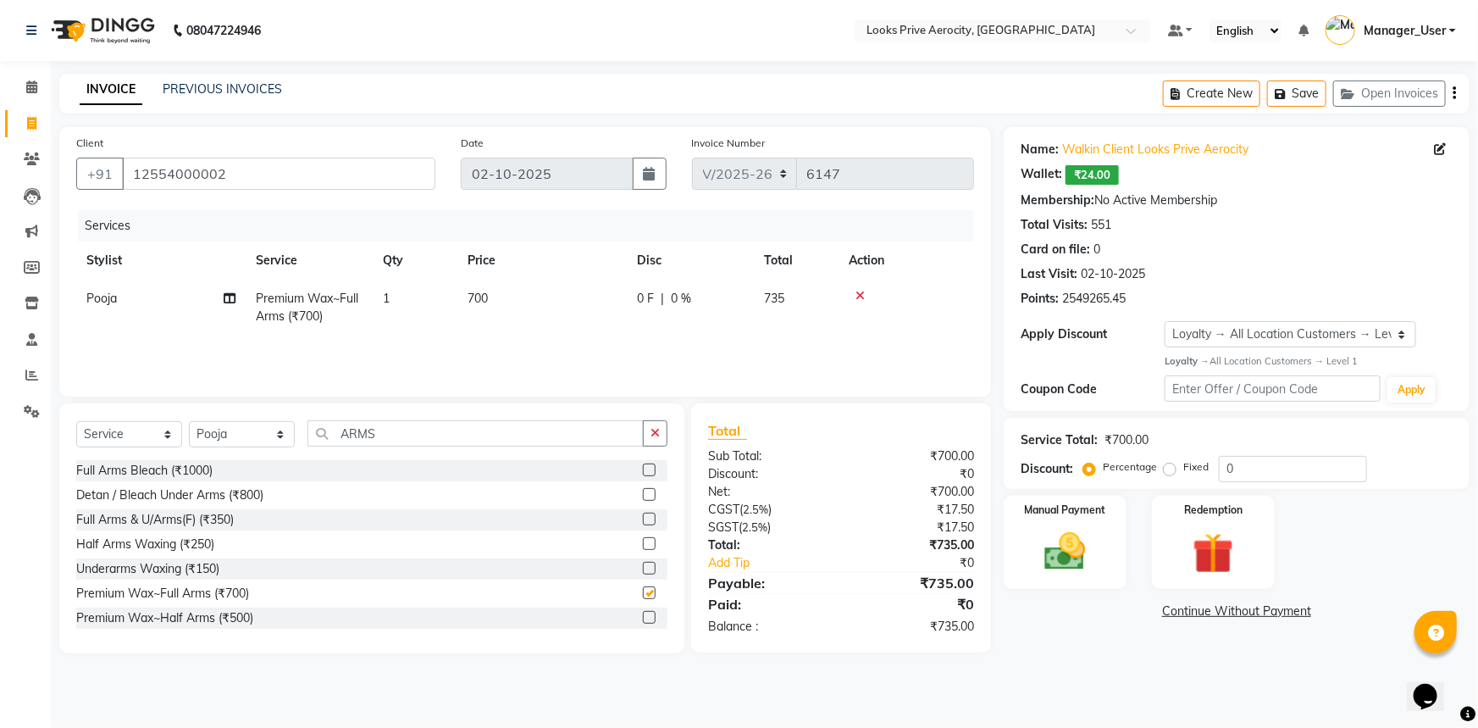
checkbox input "false"
click at [483, 307] on td "700" at bounding box center [541, 307] width 169 height 56
select select "43249"
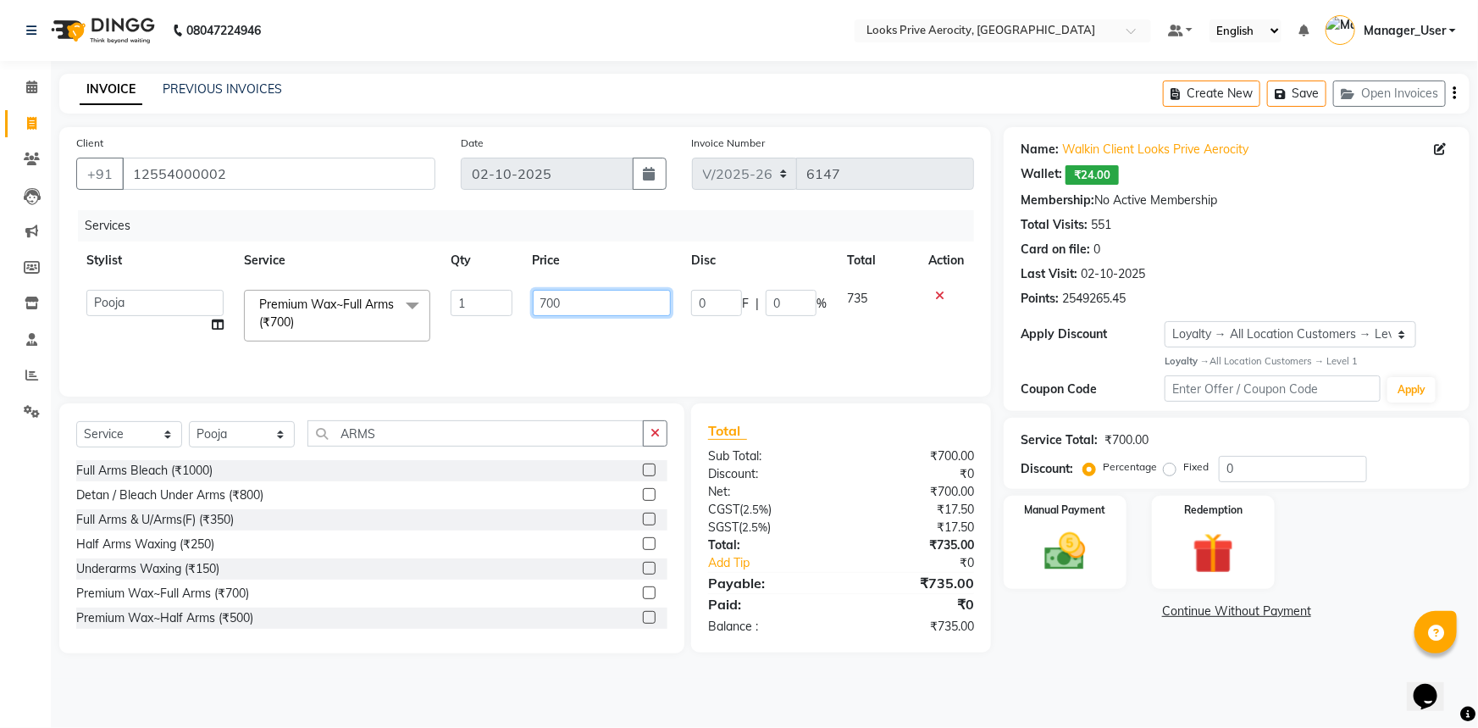
click at [549, 300] on input "700" at bounding box center [602, 303] width 139 height 26
type input "1100"
click at [539, 340] on div "Services Stylist Service Qty Price Disc Total Action Aman_Barber Amit Amu Dharm…" at bounding box center [525, 294] width 898 height 169
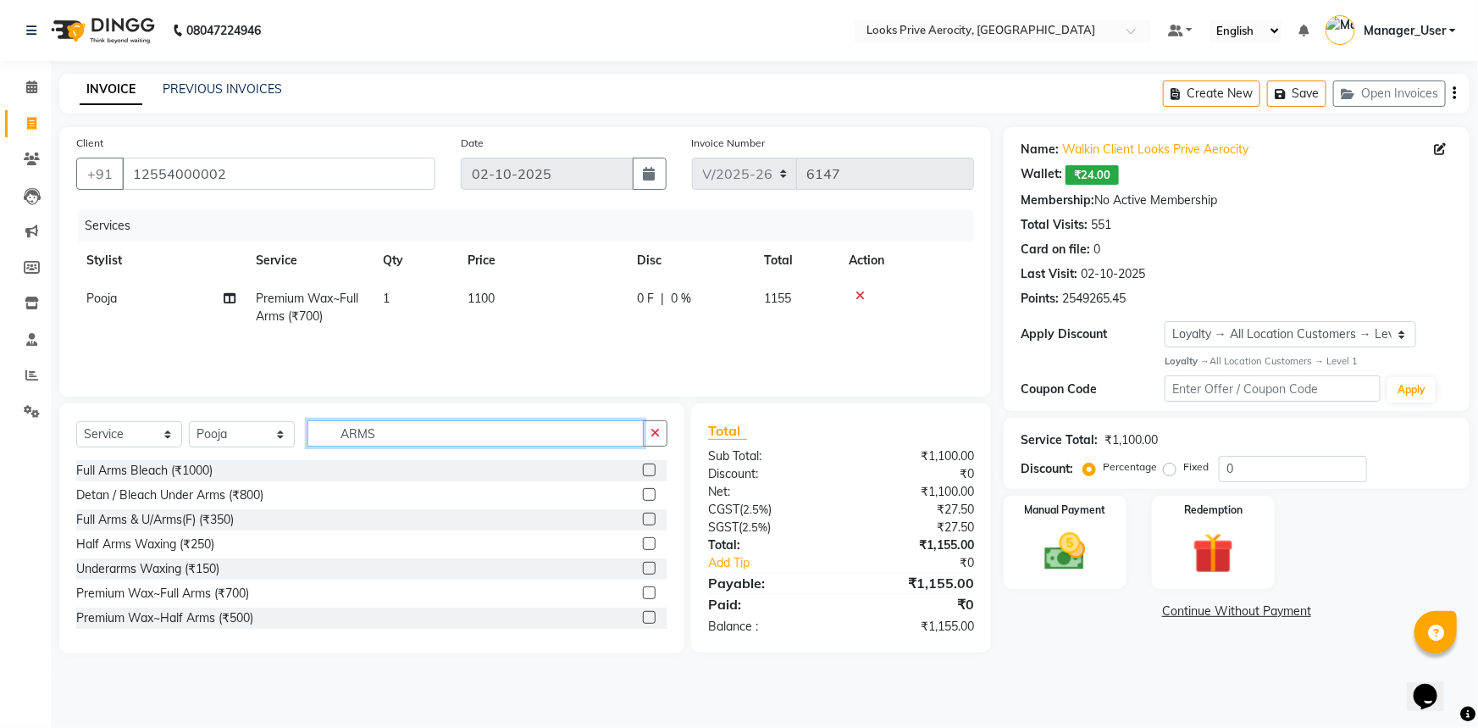
click at [429, 425] on input "ARMS" at bounding box center [475, 433] width 336 height 26
type input "A"
type input "LEGS"
click at [644, 592] on div at bounding box center [655, 593] width 25 height 21
click at [643, 589] on label at bounding box center [649, 592] width 13 height 13
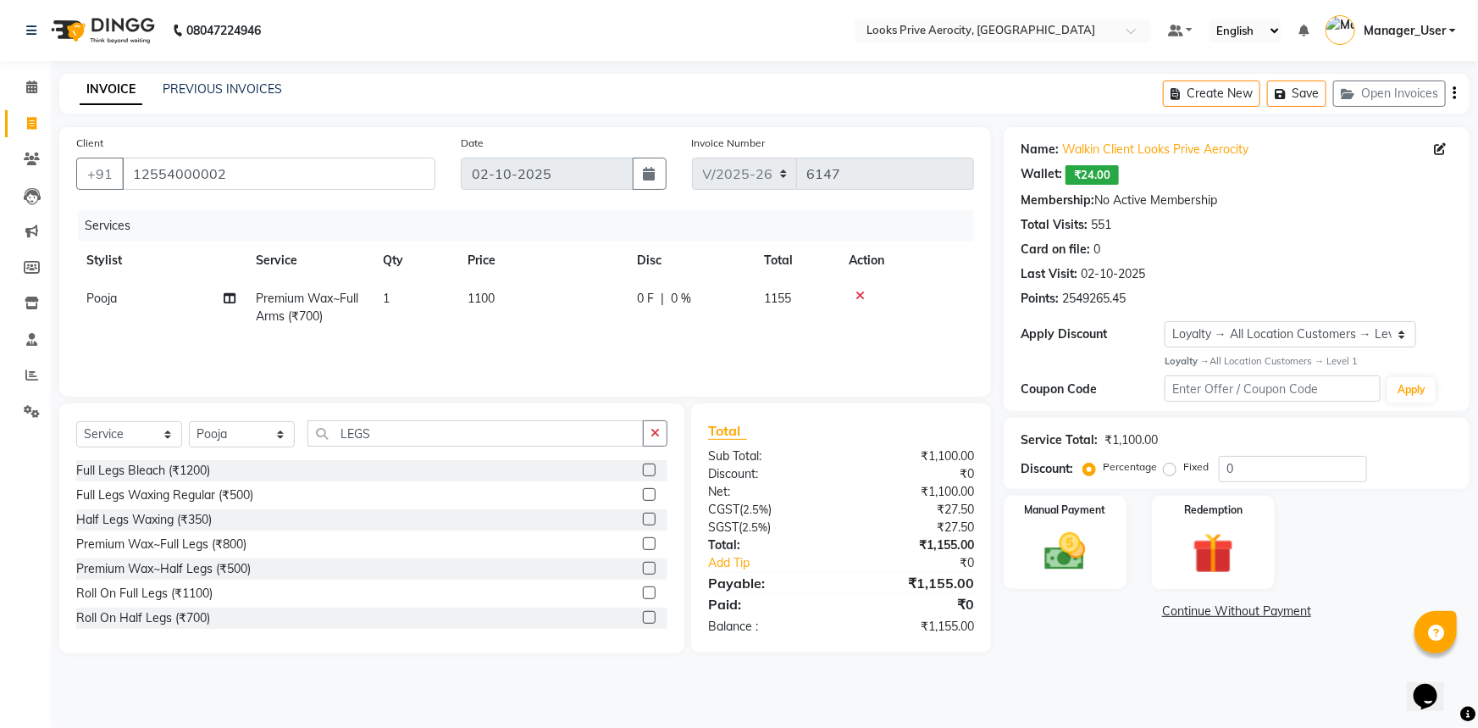
click at [643, 589] on input "checkbox" at bounding box center [648, 593] width 11 height 11
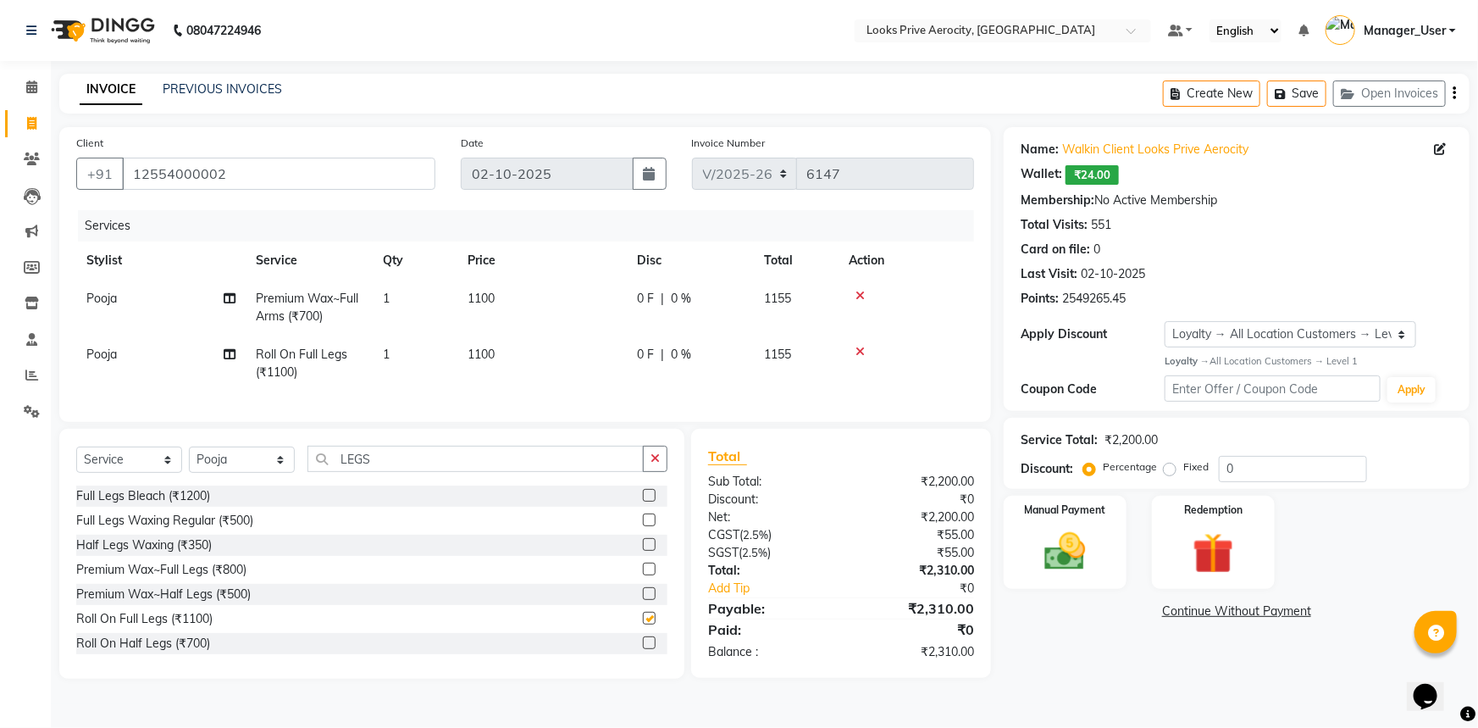
checkbox input "false"
click at [500, 358] on td "1100" at bounding box center [541, 363] width 169 height 56
select select "43249"
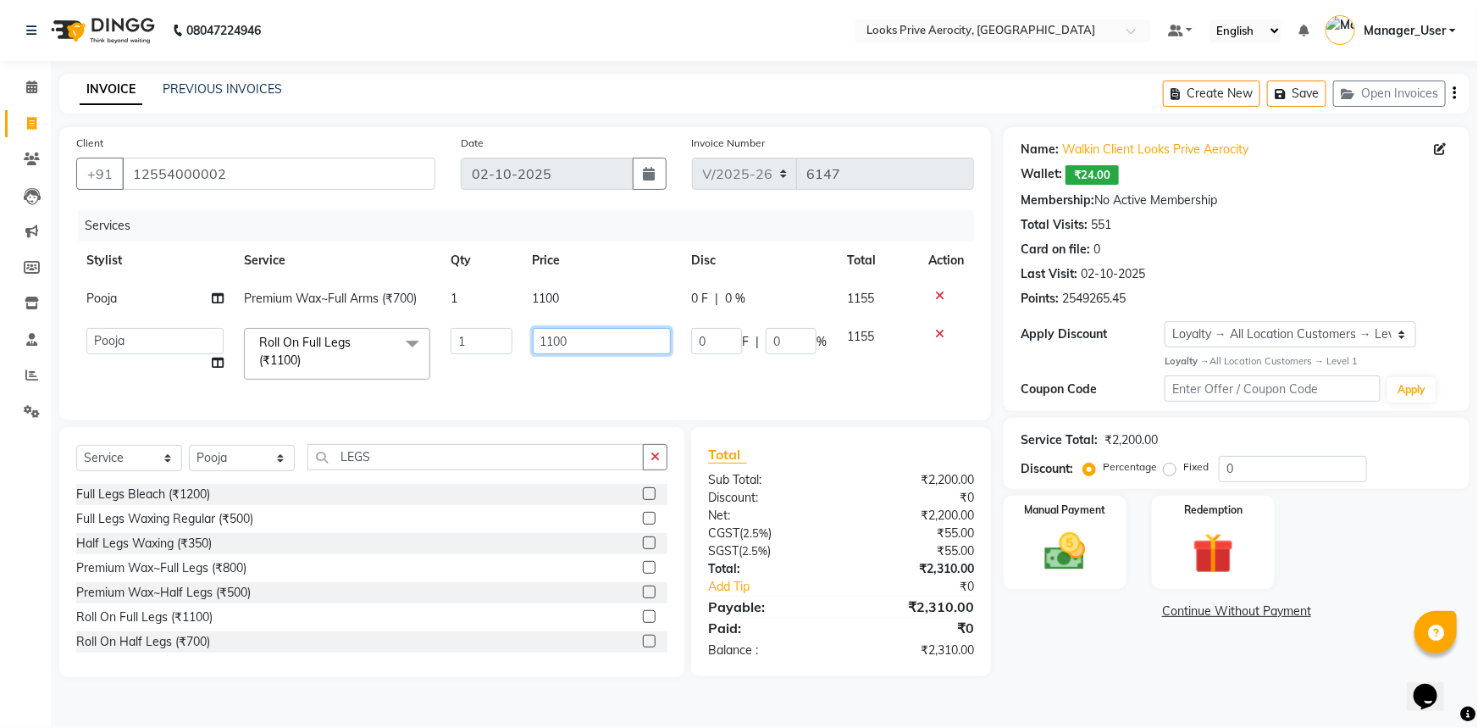
click at [564, 346] on input "1100" at bounding box center [602, 341] width 139 height 26
type input "1250"
click at [529, 387] on td "1250" at bounding box center [602, 354] width 159 height 72
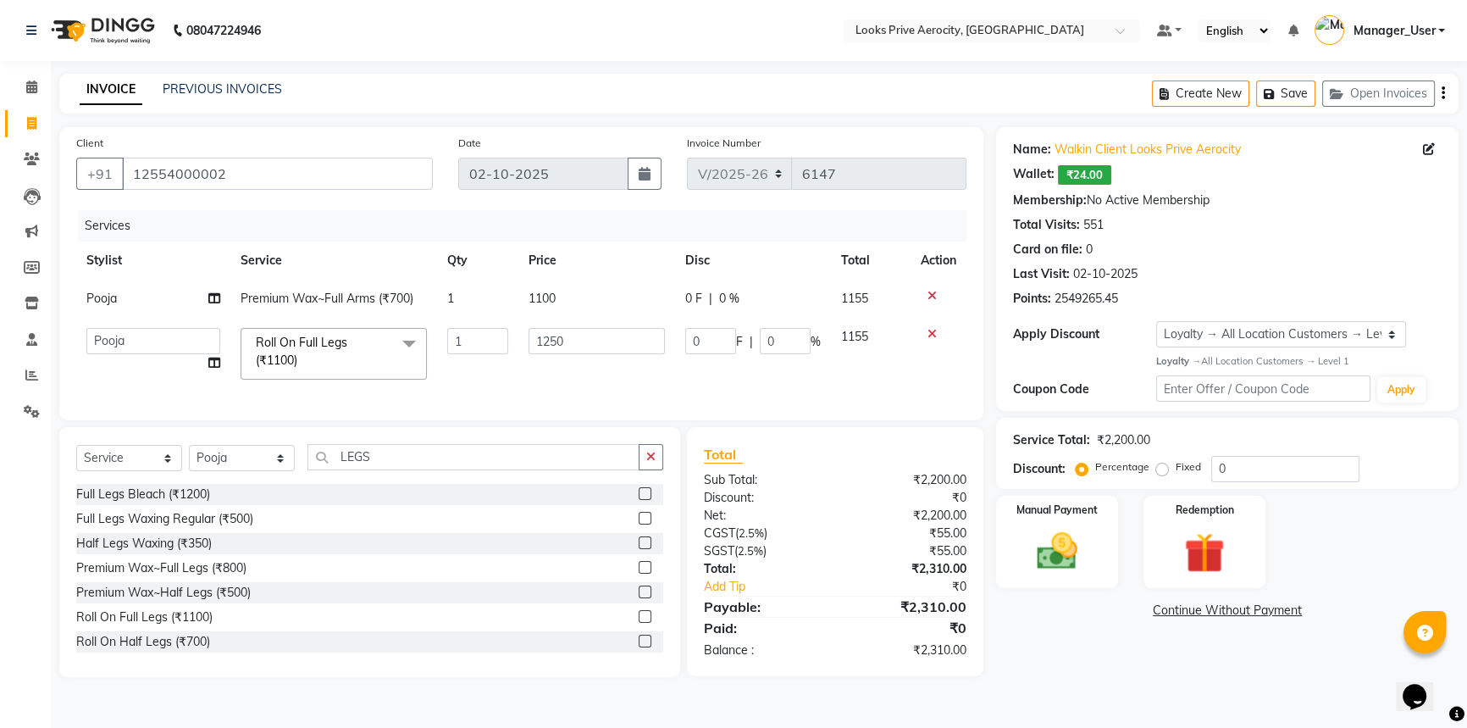
select select "43249"
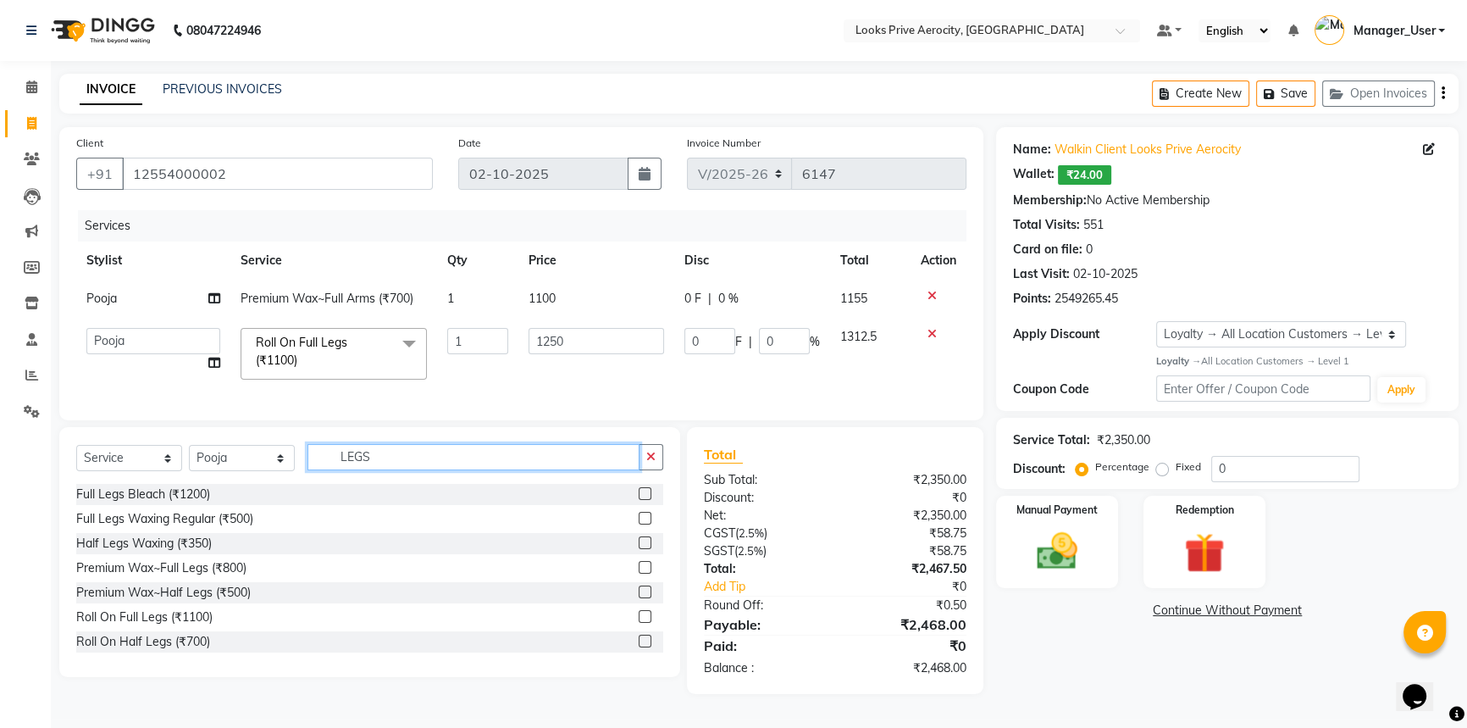
click at [429, 463] on input "LEGS" at bounding box center [473, 457] width 332 height 26
type input "L"
type input "WASH"
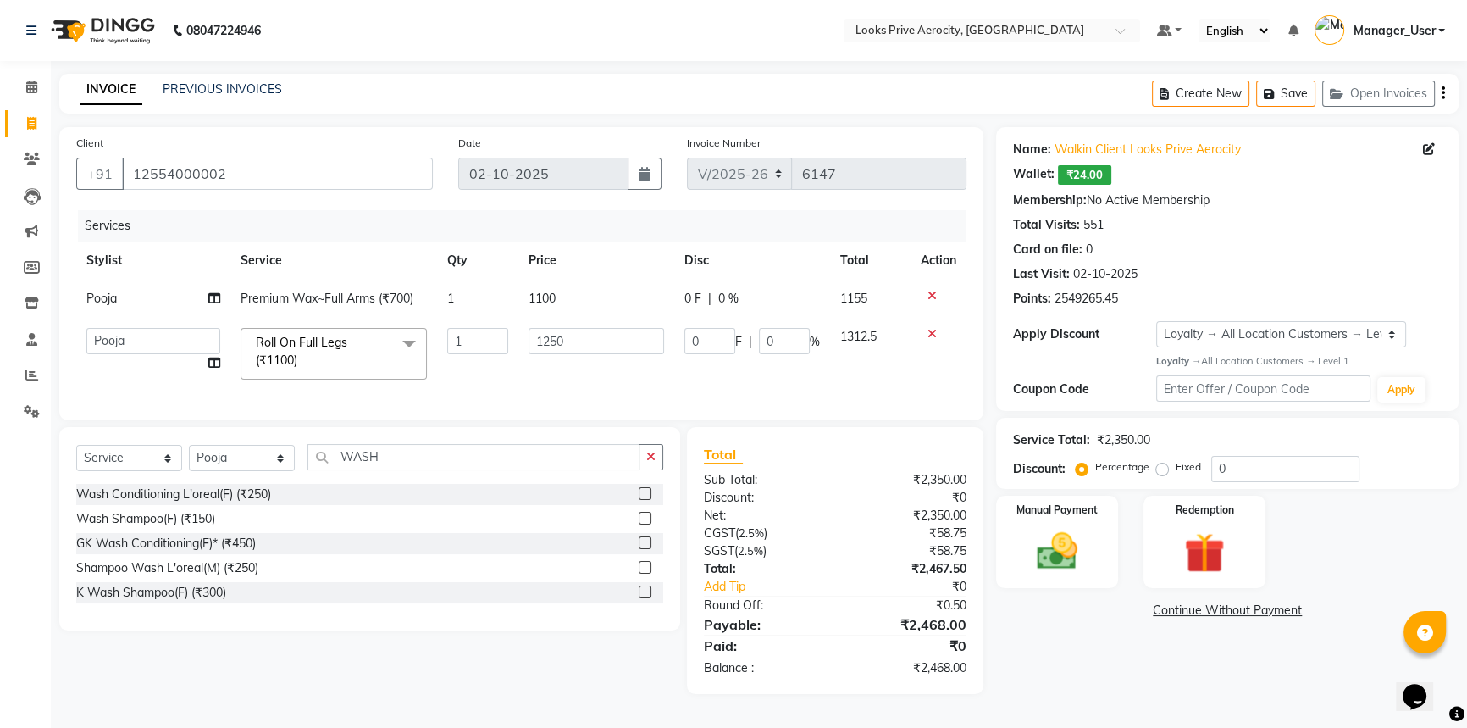
click at [643, 549] on label at bounding box center [645, 542] width 13 height 13
click at [643, 549] on input "checkbox" at bounding box center [644, 543] width 11 height 11
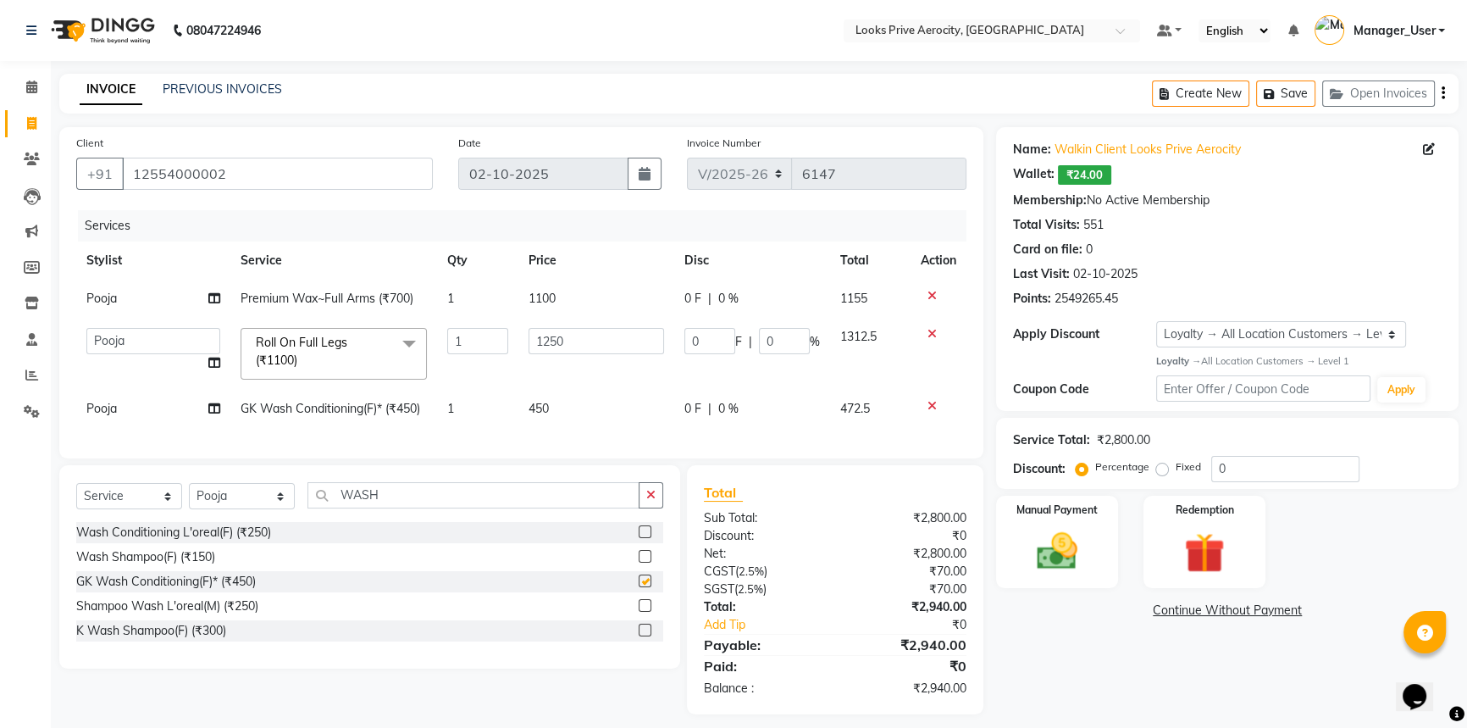
checkbox input "false"
click at [539, 388] on td "1250" at bounding box center [596, 354] width 156 height 72
click at [542, 406] on span "450" at bounding box center [538, 408] width 20 height 15
select select "43249"
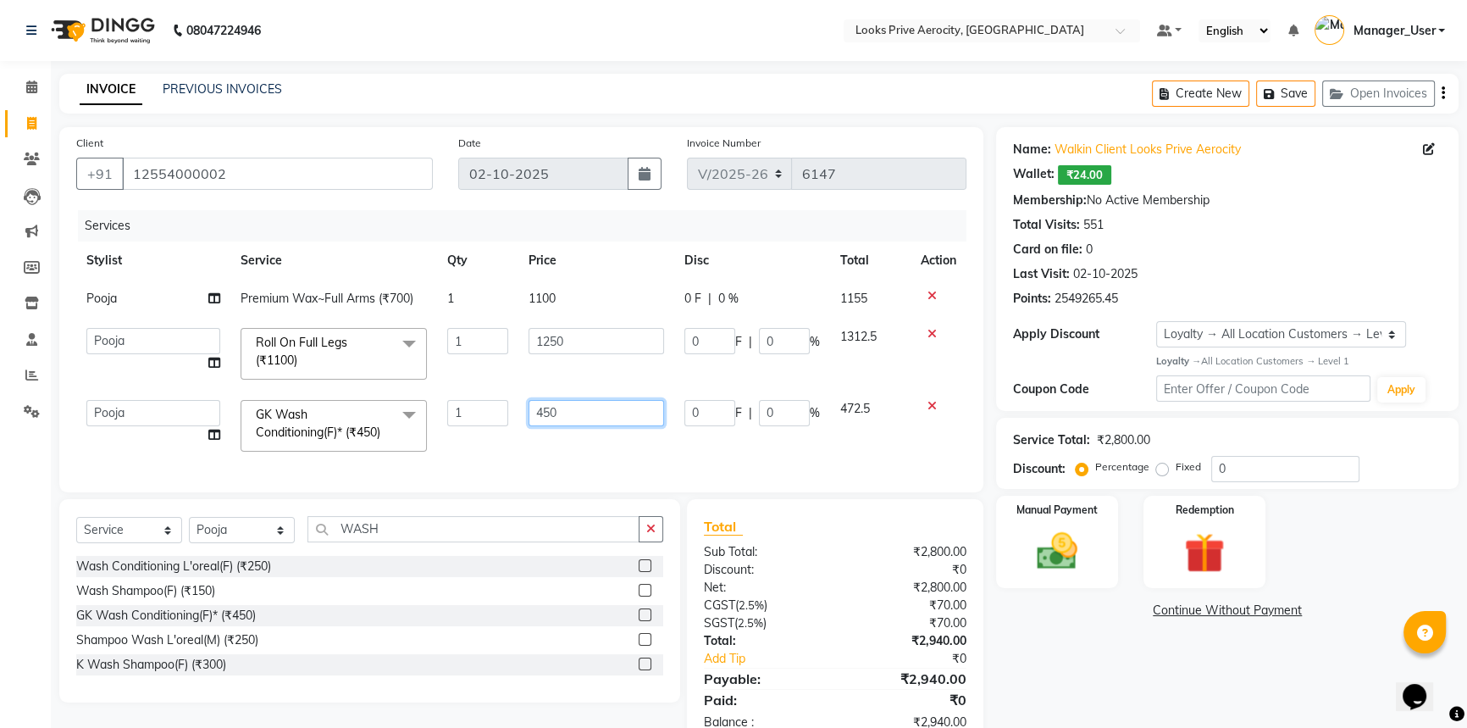
click at [550, 412] on input "450" at bounding box center [596, 413] width 136 height 26
type input "600"
click at [554, 439] on div "Services Stylist Service Qty Price Disc Total Action Pooja Premium Wax~Full Arm…" at bounding box center [521, 342] width 890 height 265
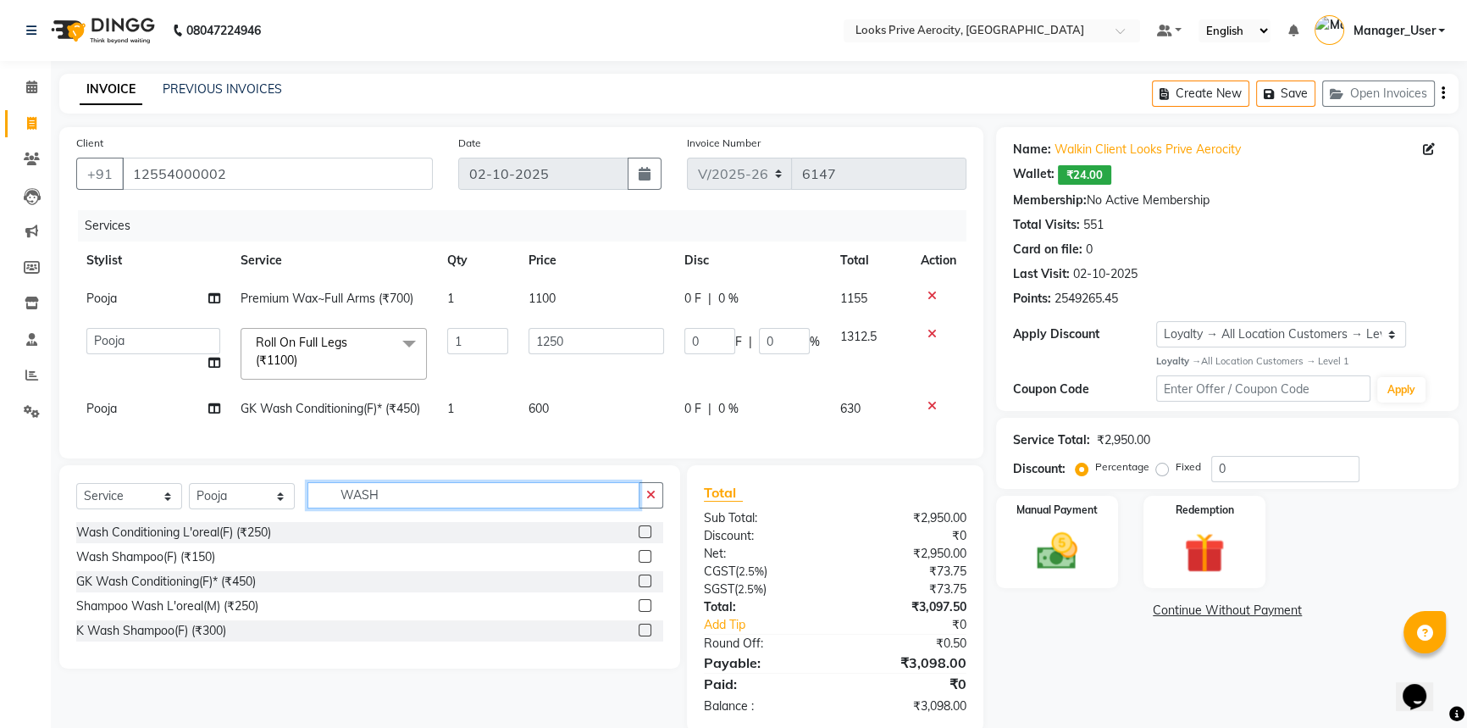
click at [390, 501] on input "WASH" at bounding box center [473, 495] width 332 height 26
type input "W"
type input "THRE"
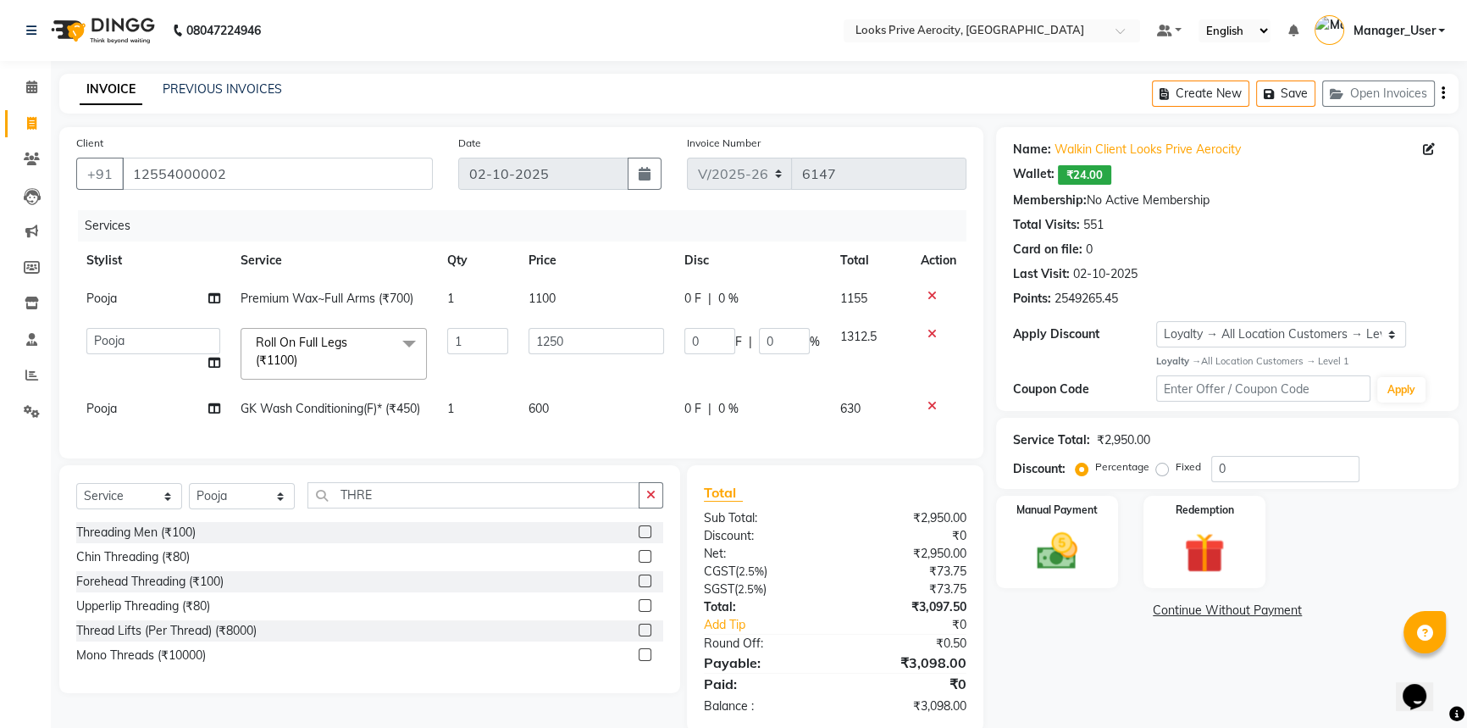
click at [643, 587] on label at bounding box center [645, 580] width 13 height 13
click at [643, 587] on input "checkbox" at bounding box center [644, 581] width 11 height 11
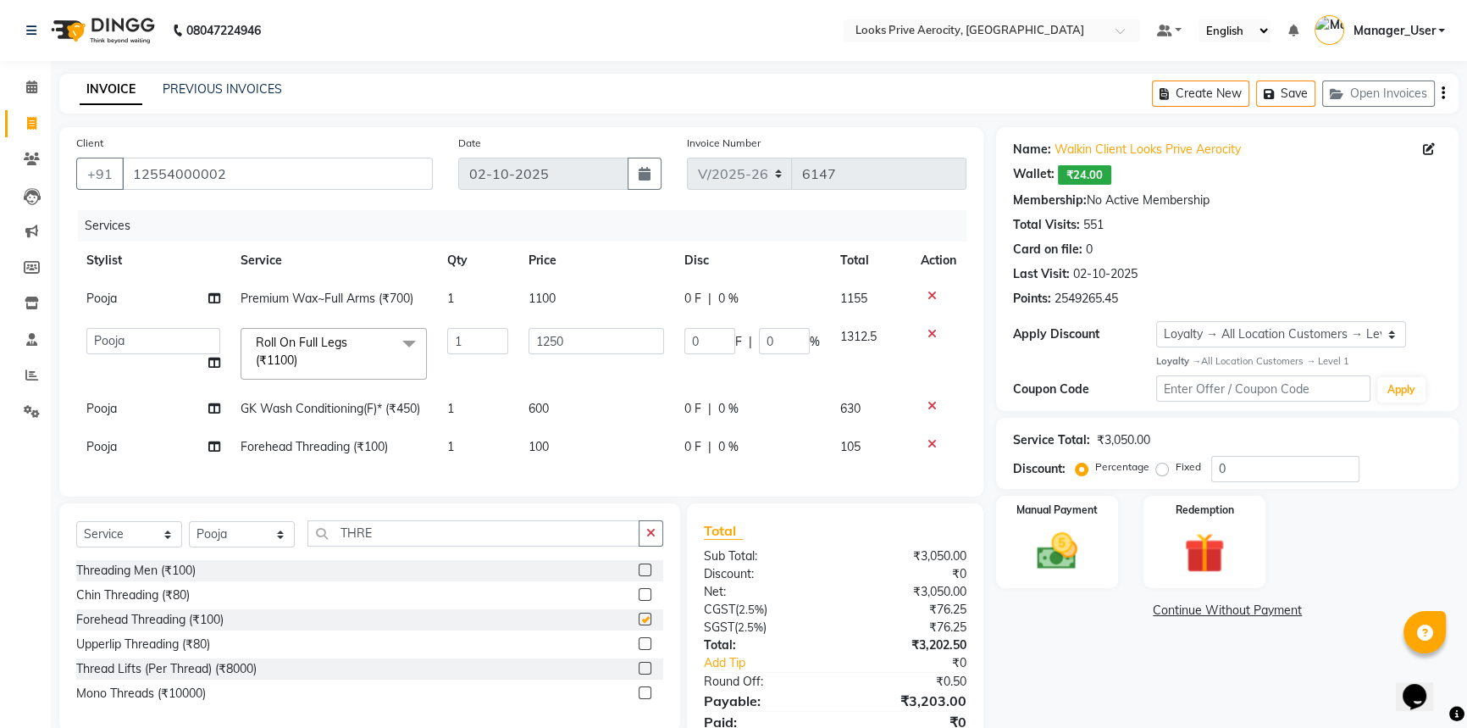
checkbox input "false"
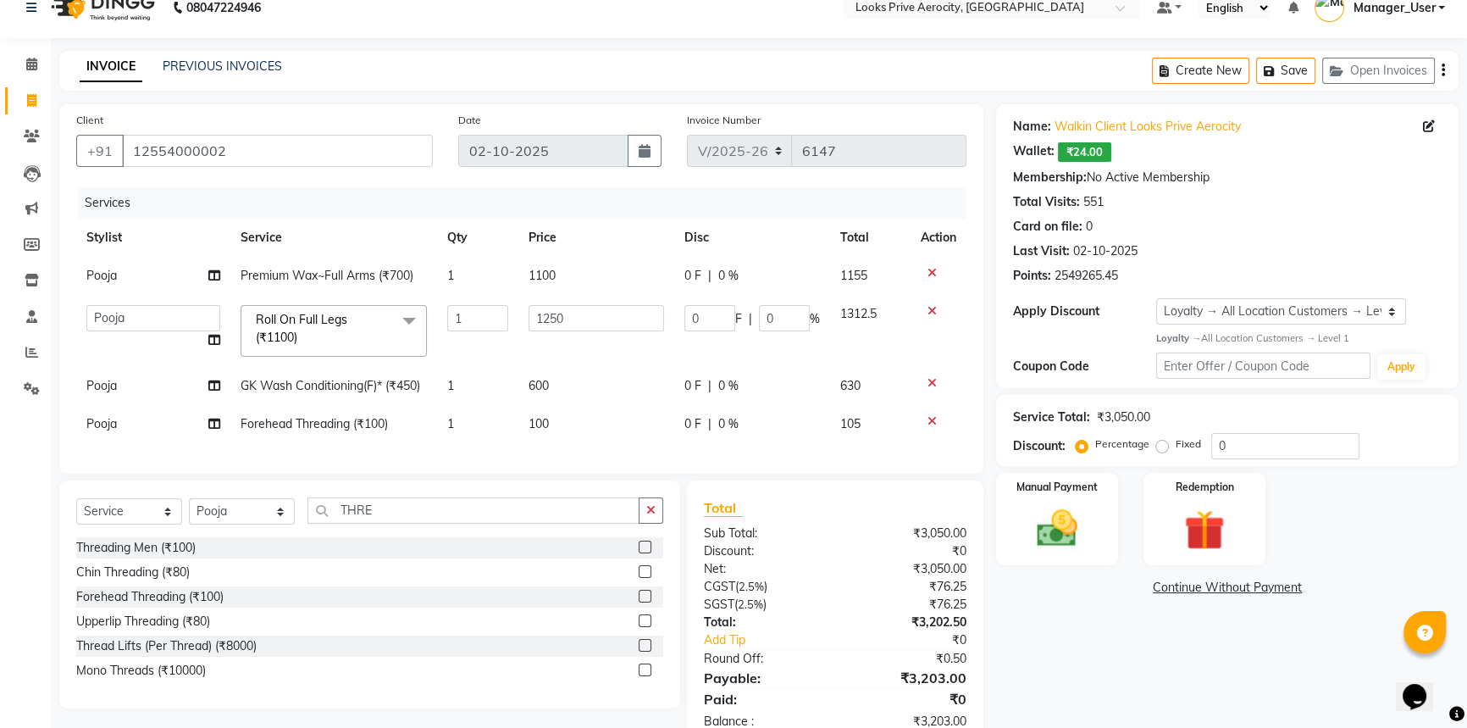
scroll to position [79, 0]
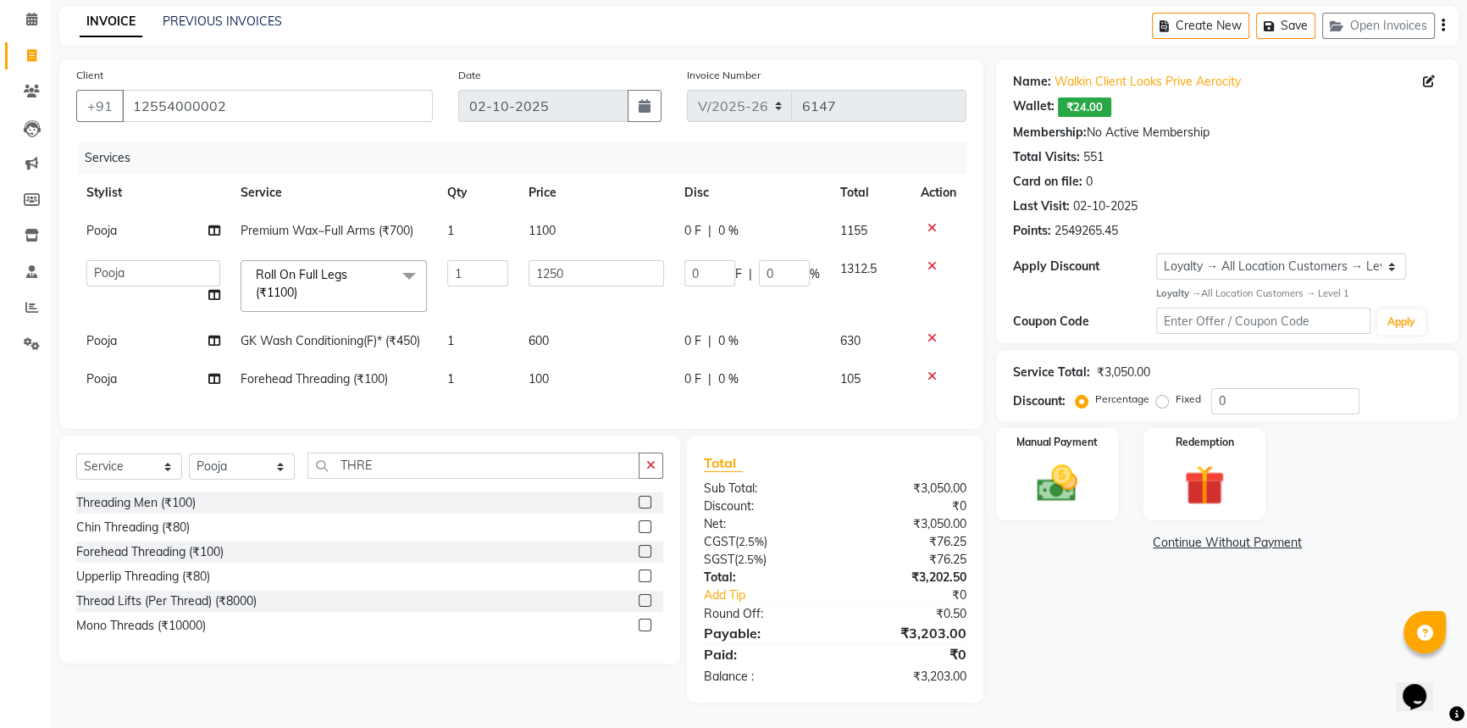
click at [1170, 633] on div "Name: Walkin Client Looks Prive Aerocity Wallet: ₹24.00 Membership: No Active M…" at bounding box center [1233, 380] width 475 height 643
click at [931, 370] on icon at bounding box center [931, 376] width 9 height 12
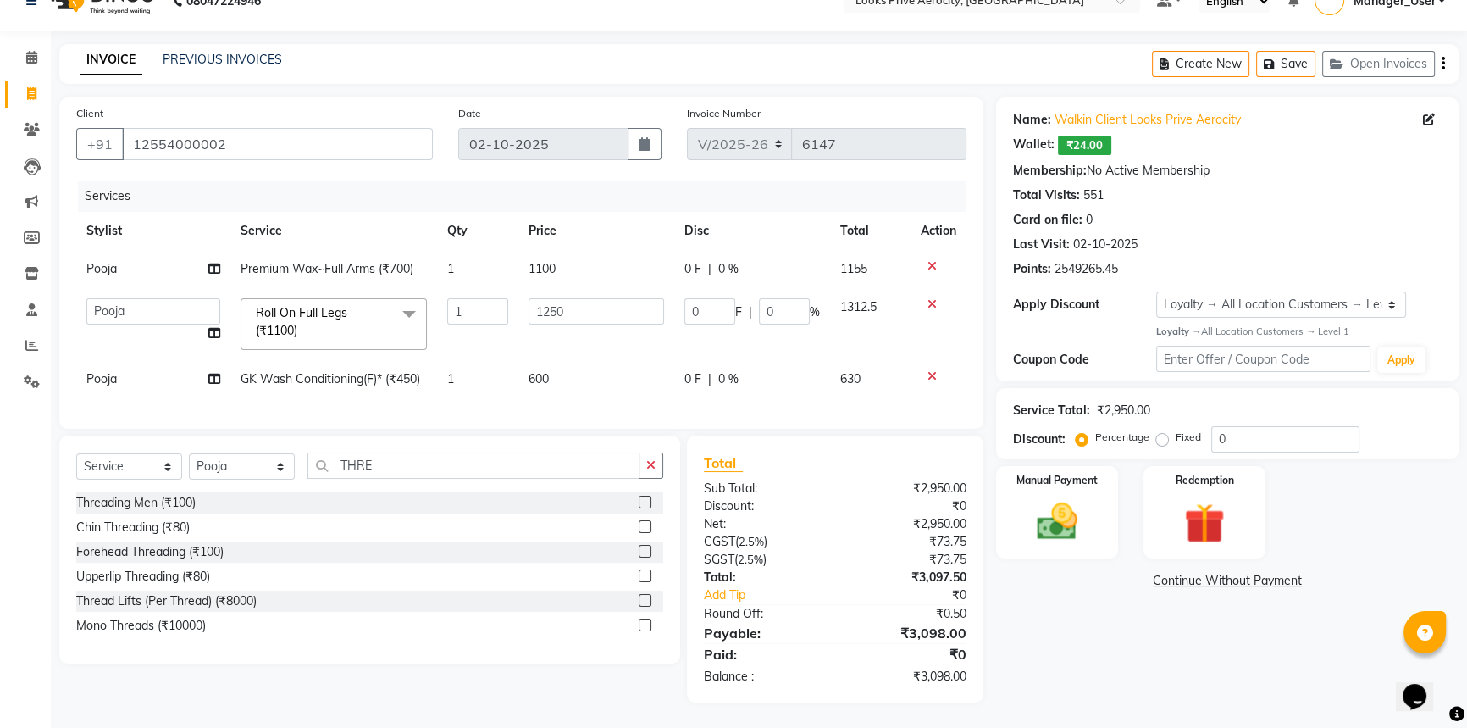
scroll to position [41, 0]
click at [1069, 484] on div "Manual Payment" at bounding box center [1056, 512] width 127 height 97
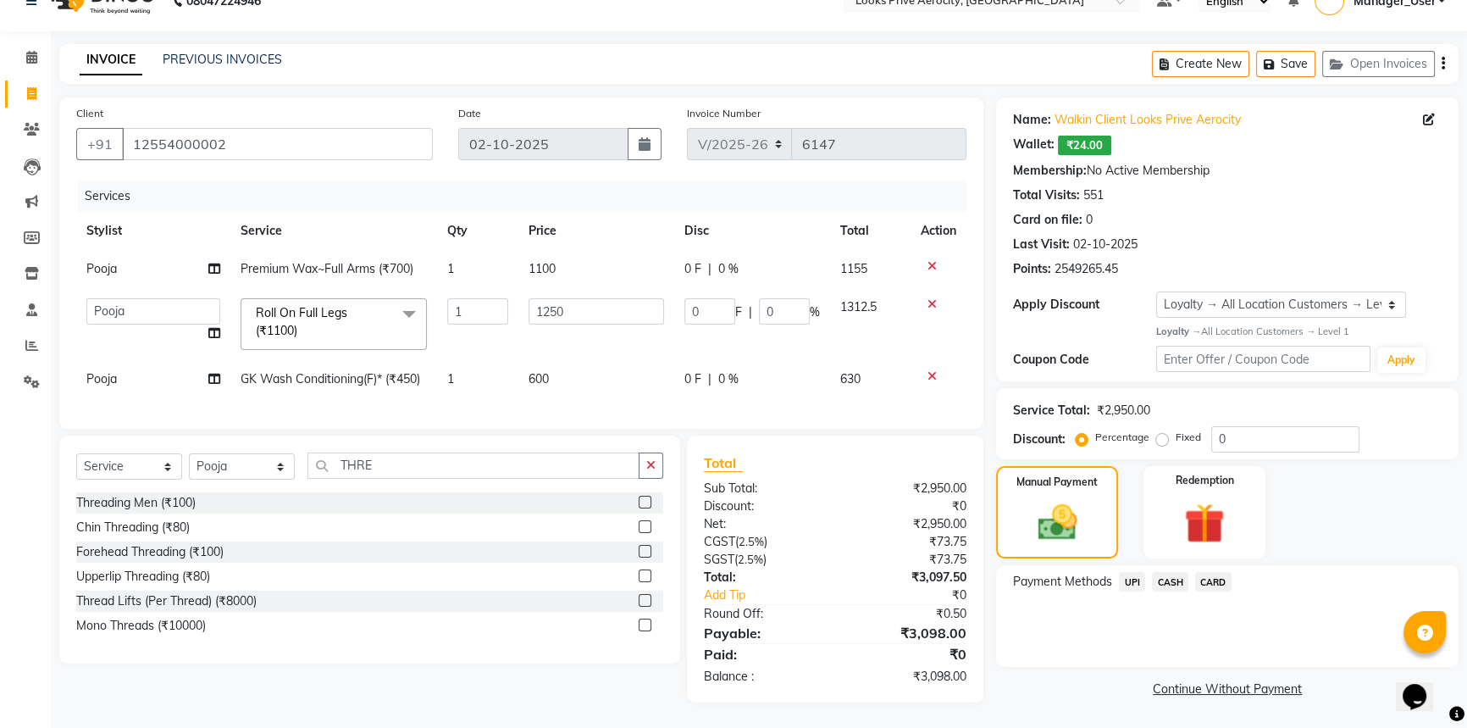
click at [1126, 572] on span "UPI" at bounding box center [1132, 581] width 26 height 19
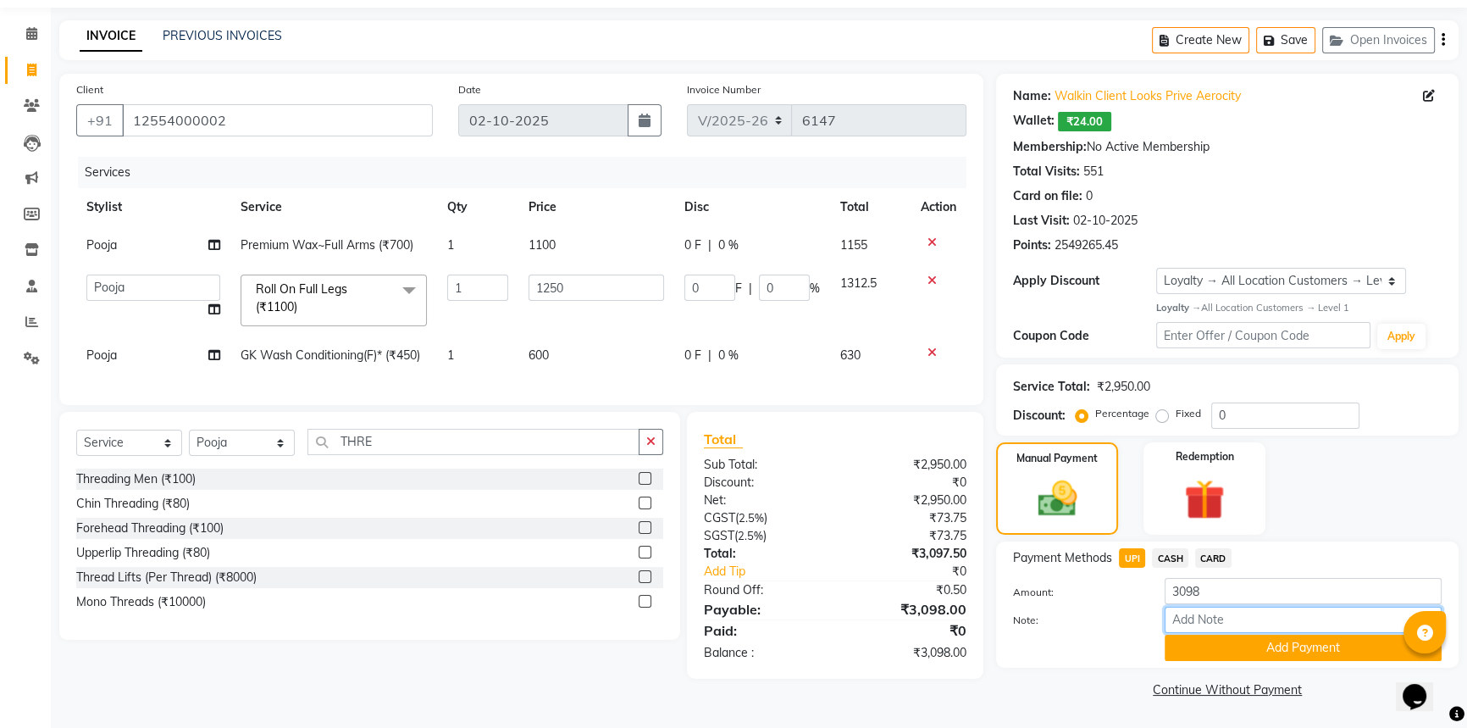
click at [1202, 623] on input "Note:" at bounding box center [1303, 619] width 277 height 26
paste input "691607945502"
type input "691607945502"
click at [1210, 641] on button "Add Payment" at bounding box center [1303, 647] width 277 height 26
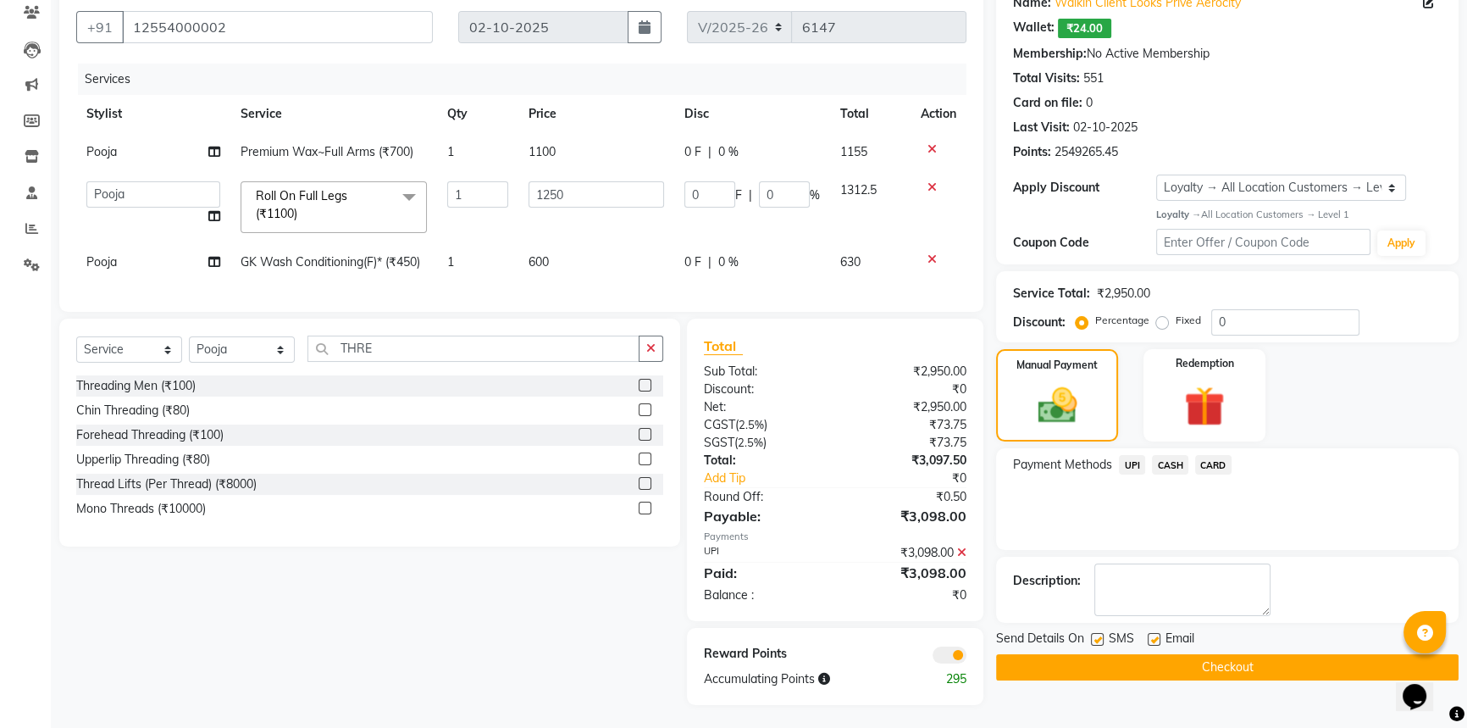
scroll to position [161, 0]
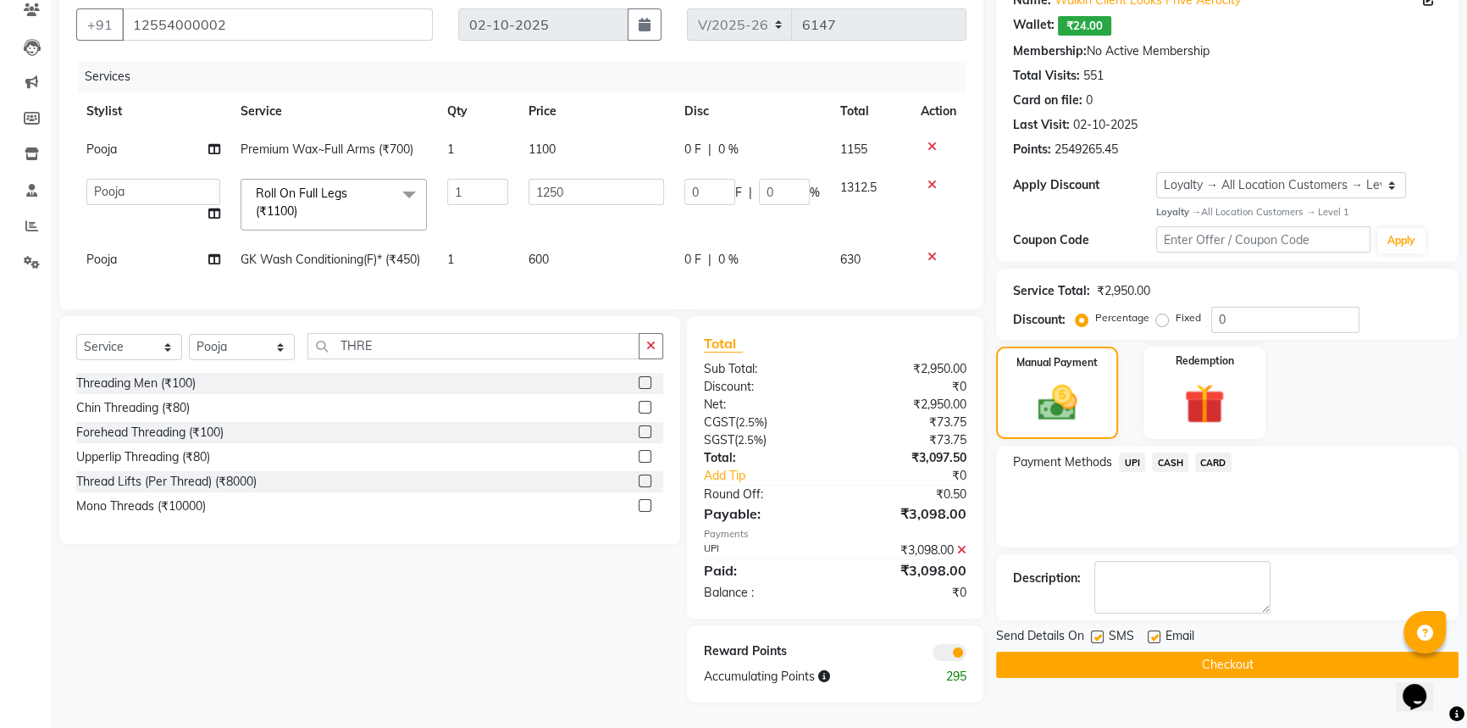
drag, startPoint x: 1099, startPoint y: 622, endPoint x: 1104, endPoint y: 635, distance: 14.2
click at [1100, 630] on label at bounding box center [1097, 636] width 13 height 13
click at [1100, 632] on input "checkbox" at bounding box center [1096, 637] width 11 height 11
checkbox input "false"
click at [1106, 651] on button "Checkout" at bounding box center [1227, 664] width 462 height 26
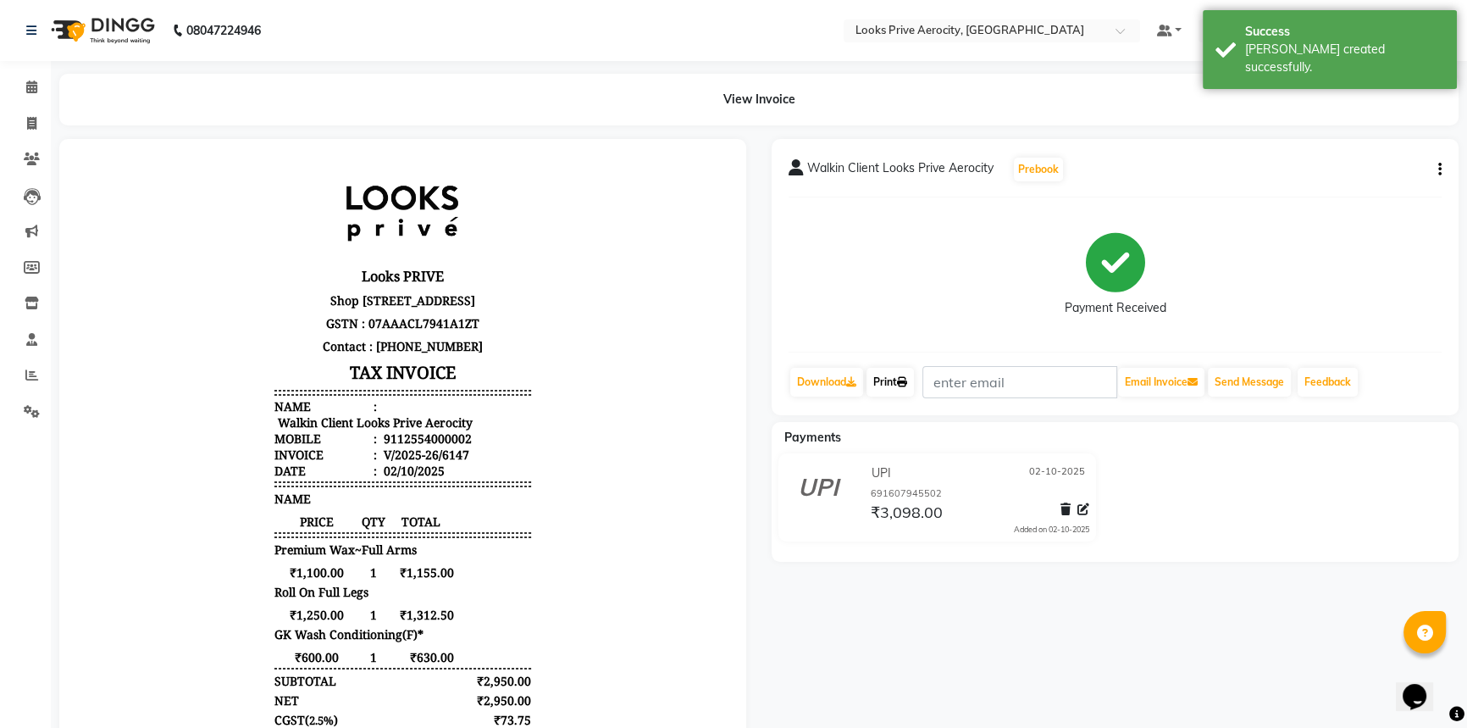
click at [881, 374] on link "Print" at bounding box center [889, 382] width 47 height 29
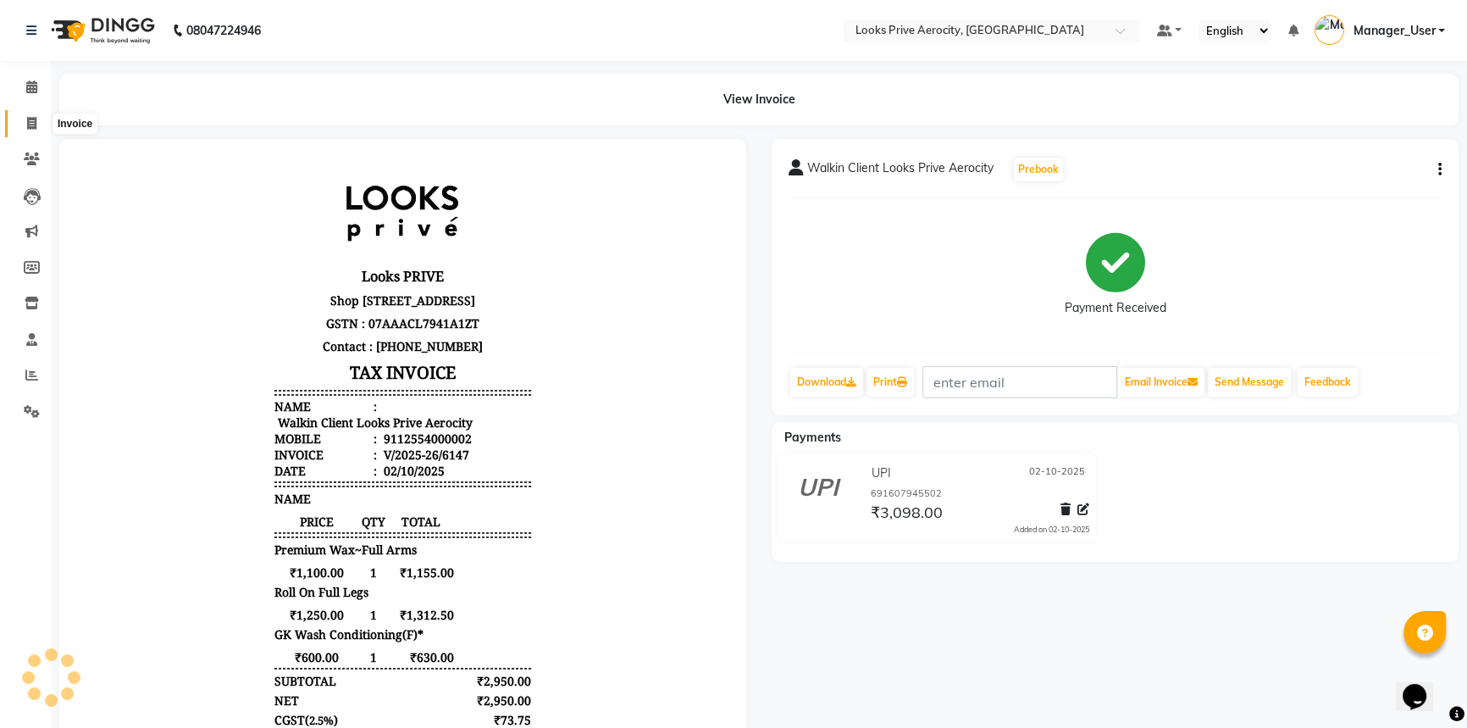
click at [36, 116] on span at bounding box center [32, 123] width 30 height 19
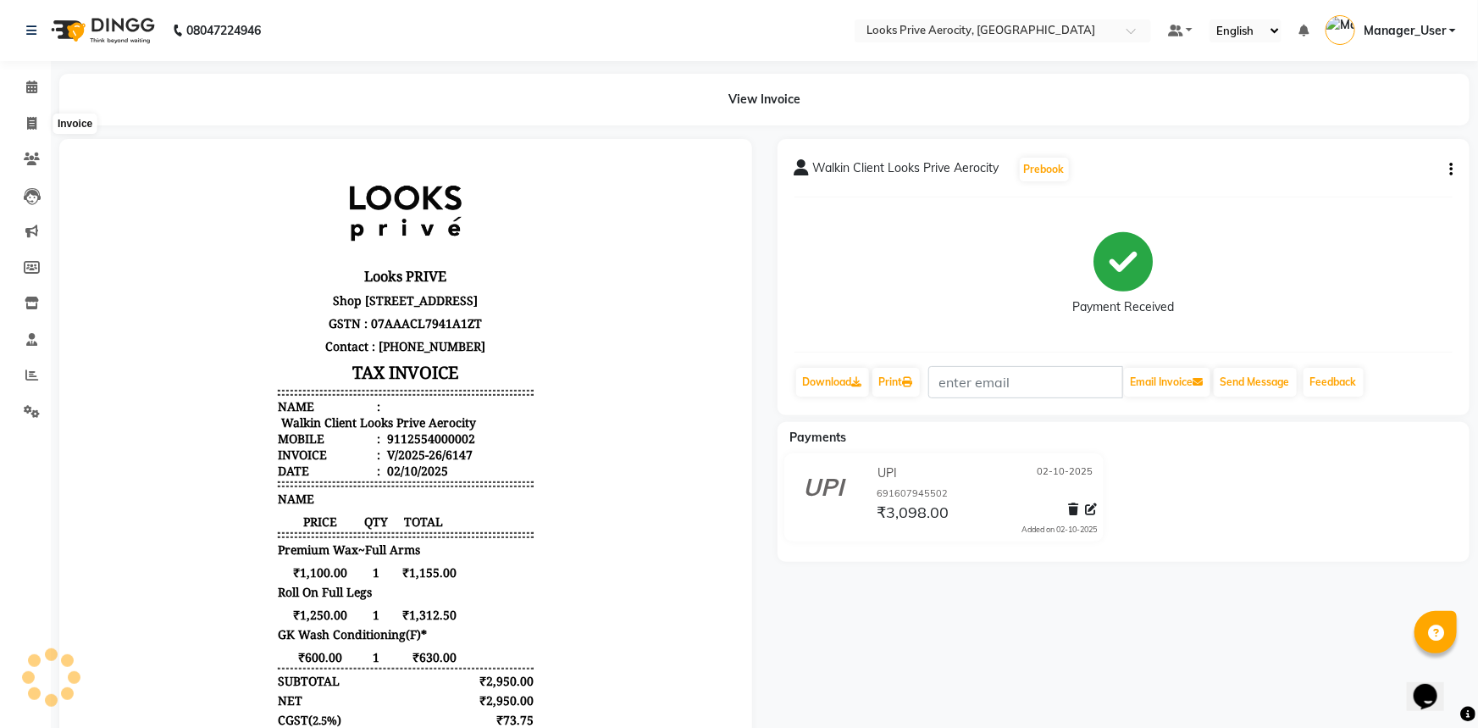
select select "service"
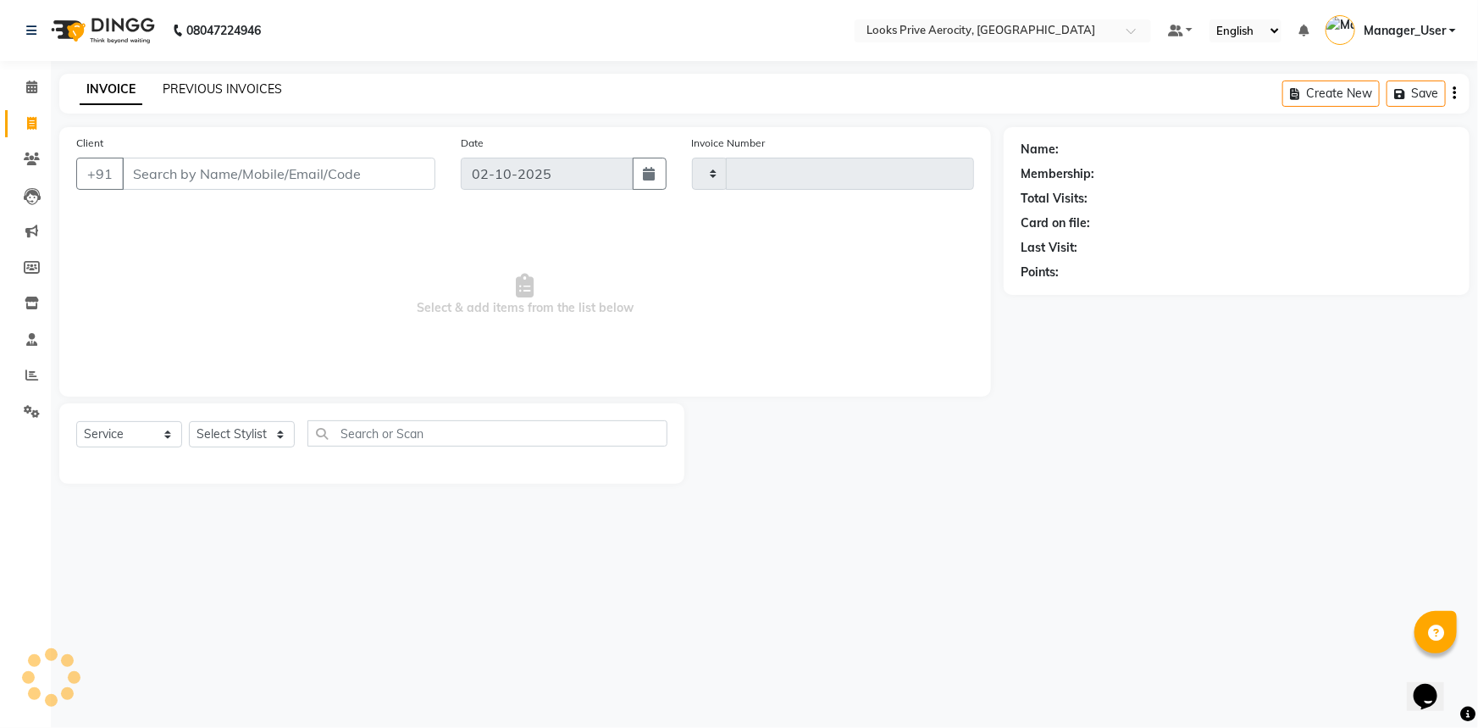
click at [197, 96] on link "PREVIOUS INVOICES" at bounding box center [222, 88] width 119 height 15
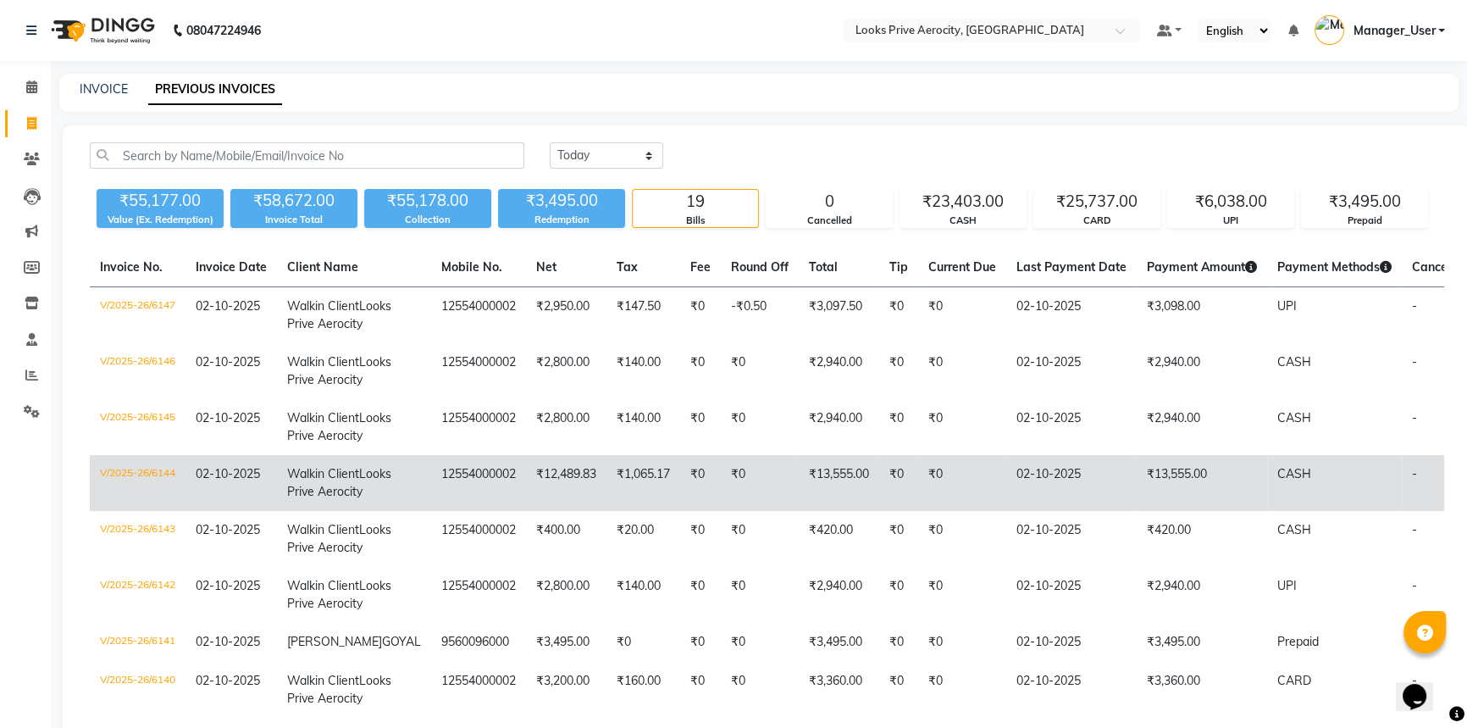
click at [1074, 511] on td "02-10-2025" at bounding box center [1071, 483] width 130 height 56
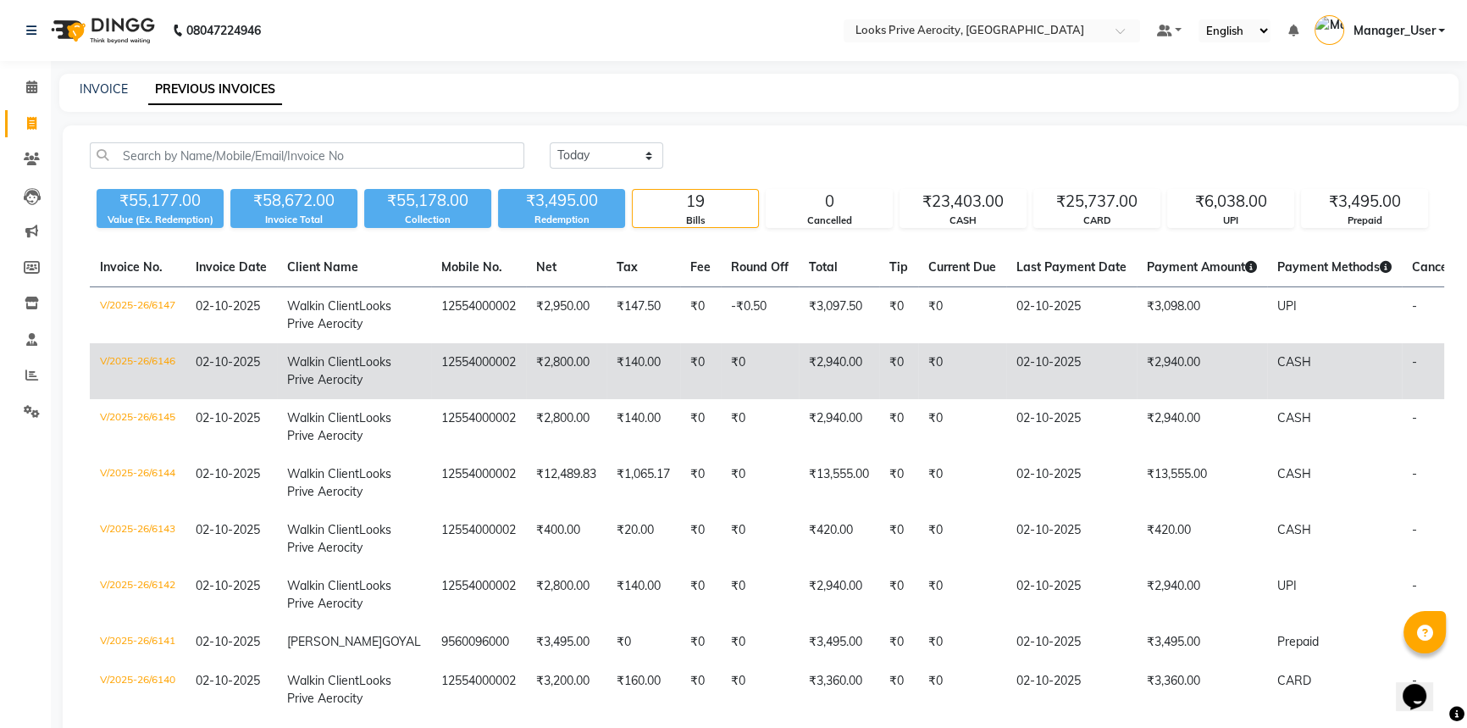
click at [1153, 399] on td "₹2,940.00" at bounding box center [1202, 371] width 130 height 56
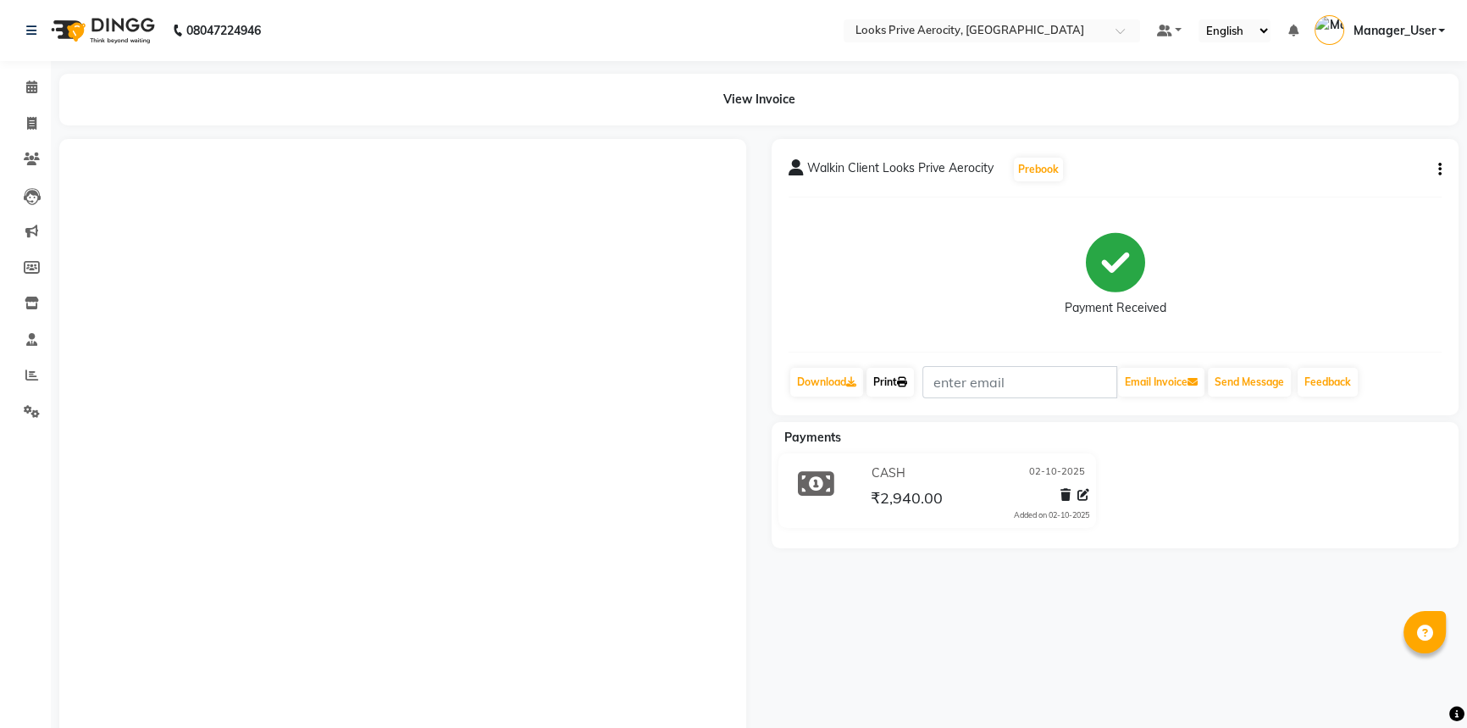
click at [912, 390] on link "Print" at bounding box center [889, 382] width 47 height 29
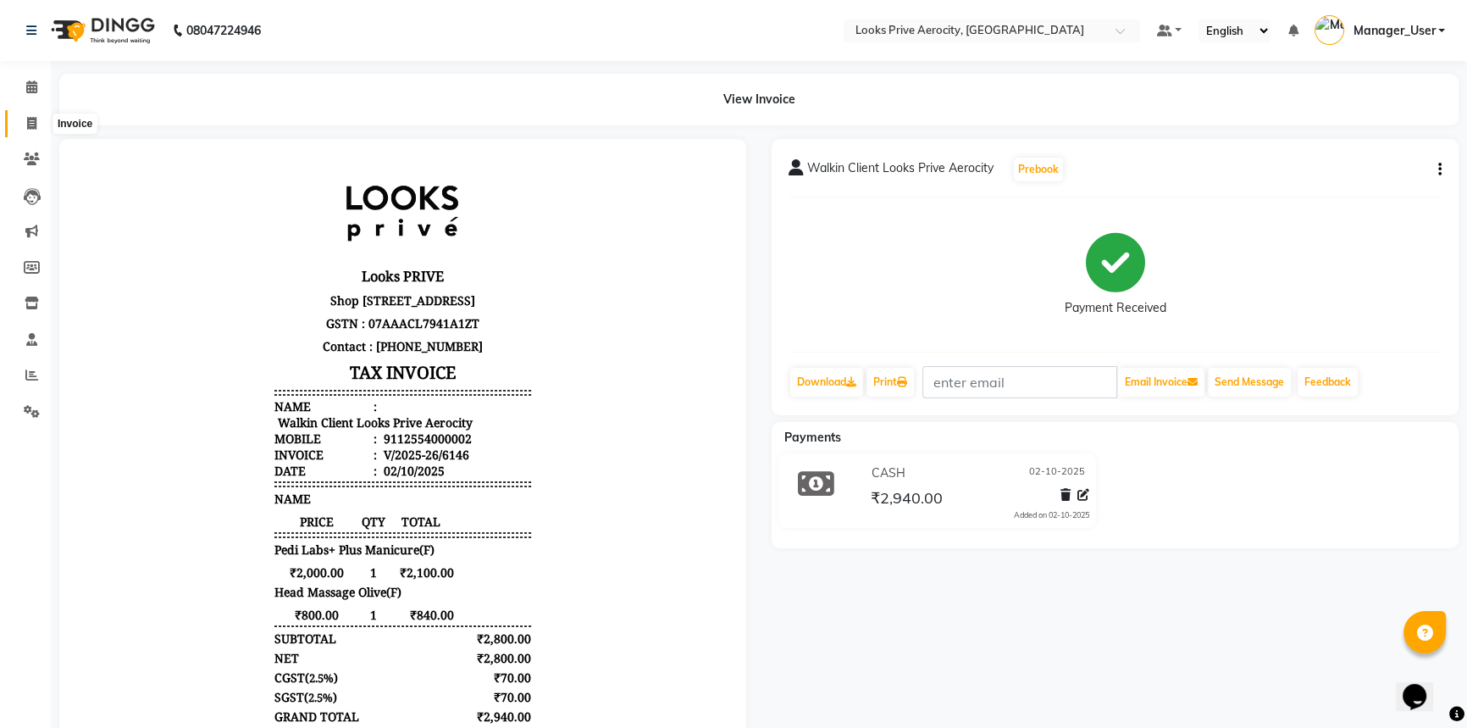
drag, startPoint x: 35, startPoint y: 122, endPoint x: 91, endPoint y: 109, distance: 58.1
click at [35, 122] on icon at bounding box center [31, 123] width 9 height 13
select select "service"
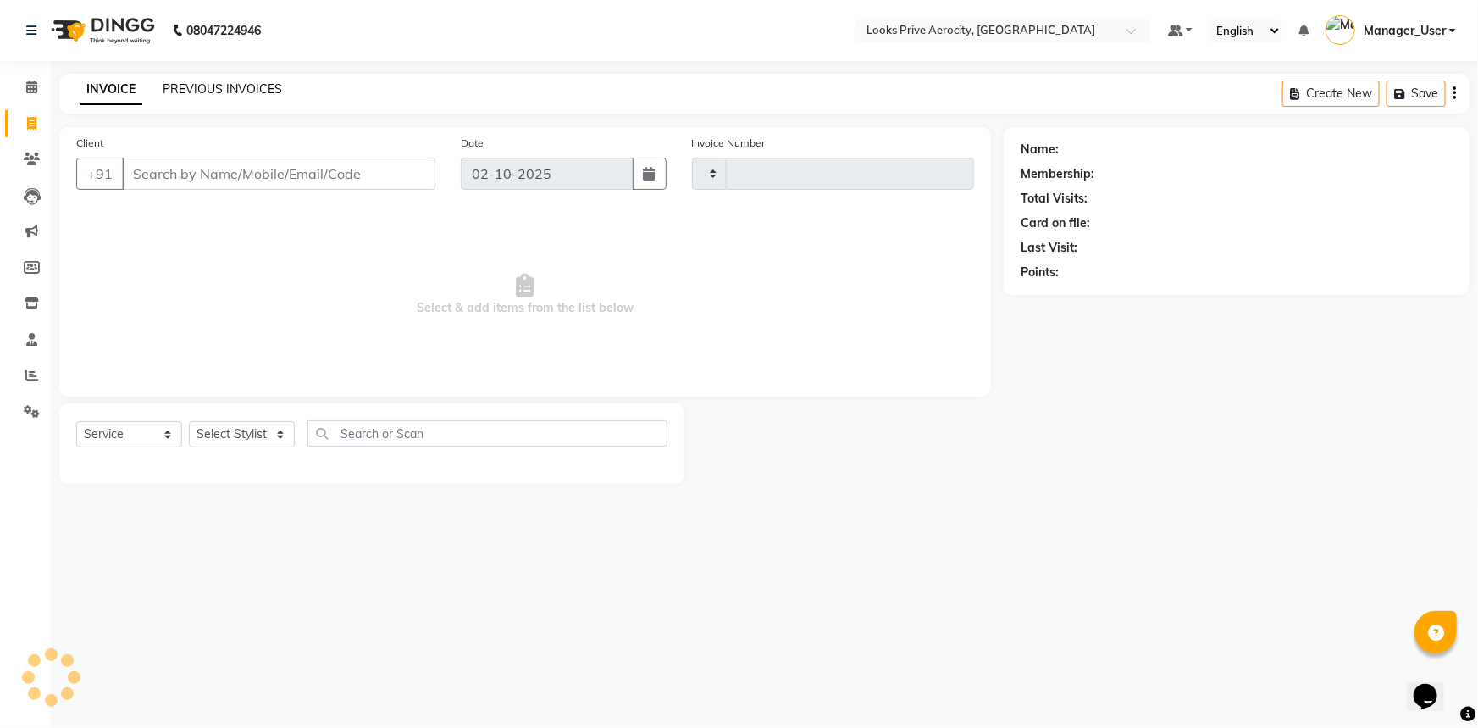
click at [207, 91] on link "PREVIOUS INVOICES" at bounding box center [222, 88] width 119 height 15
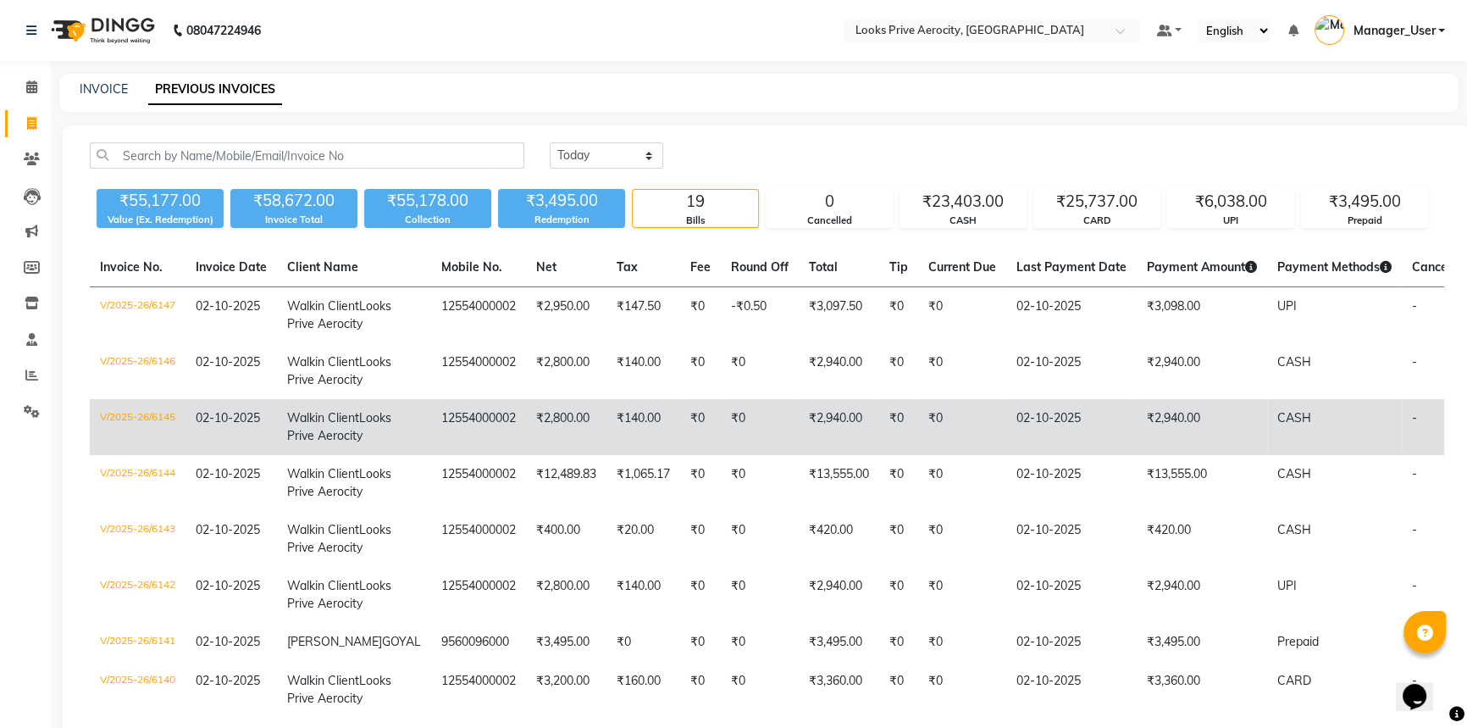
click at [1137, 455] on td "₹2,940.00" at bounding box center [1202, 427] width 130 height 56
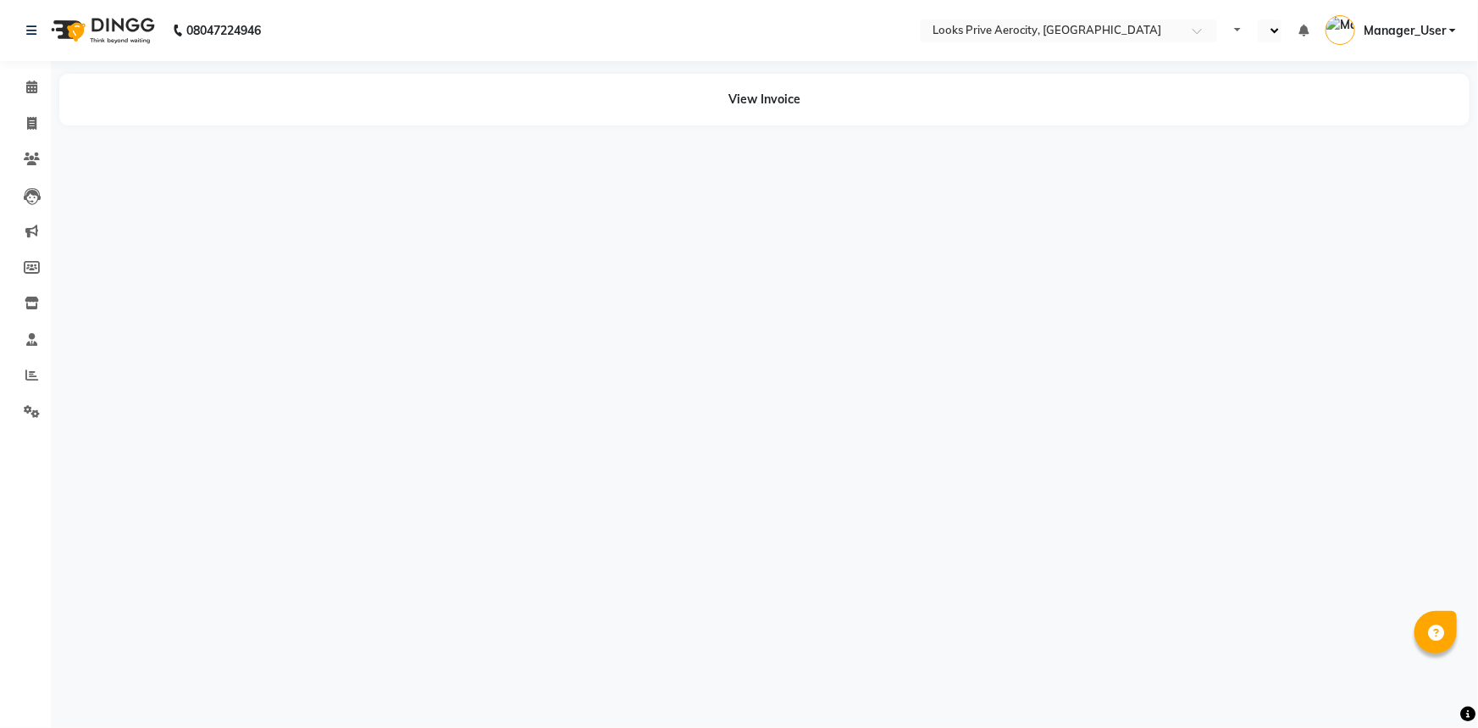
select select "en"
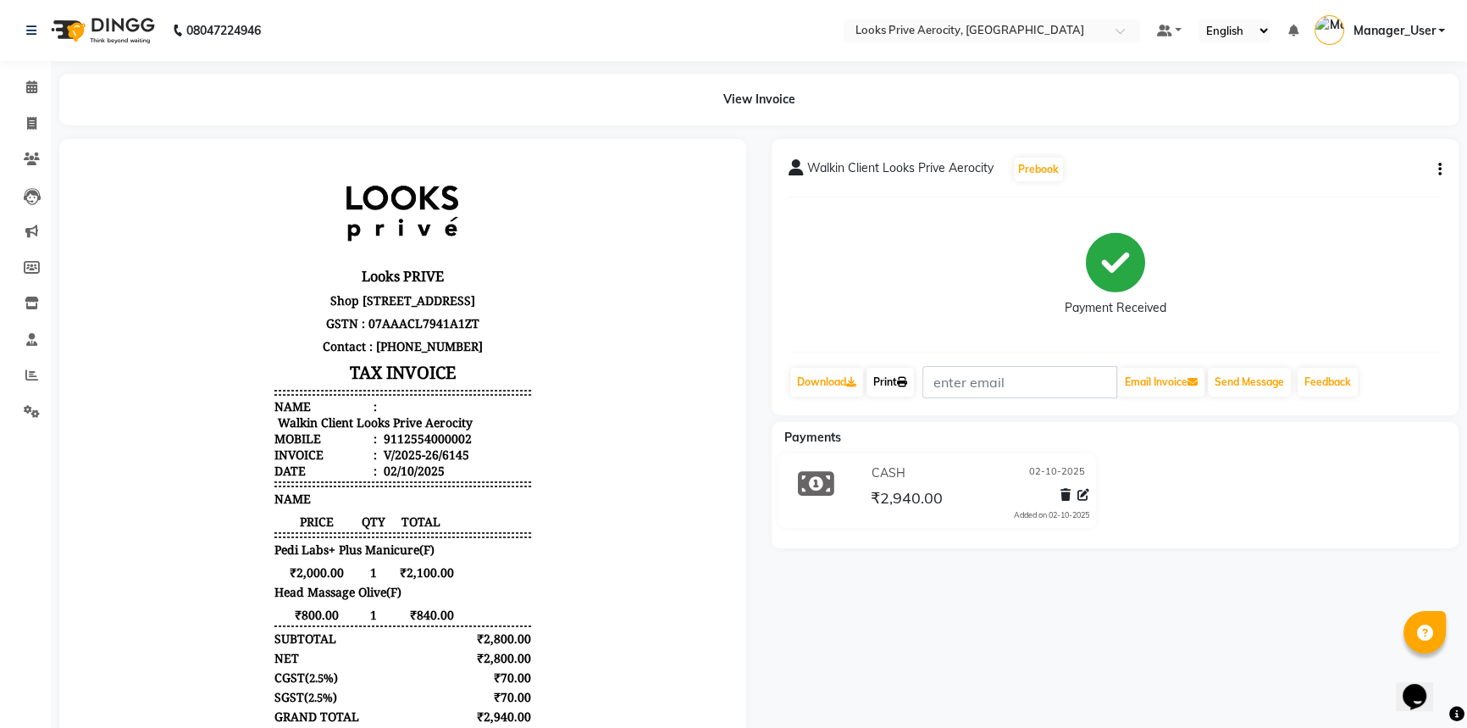
click at [906, 377] on icon at bounding box center [902, 382] width 10 height 10
click at [27, 124] on icon at bounding box center [31, 123] width 9 height 13
select select "service"
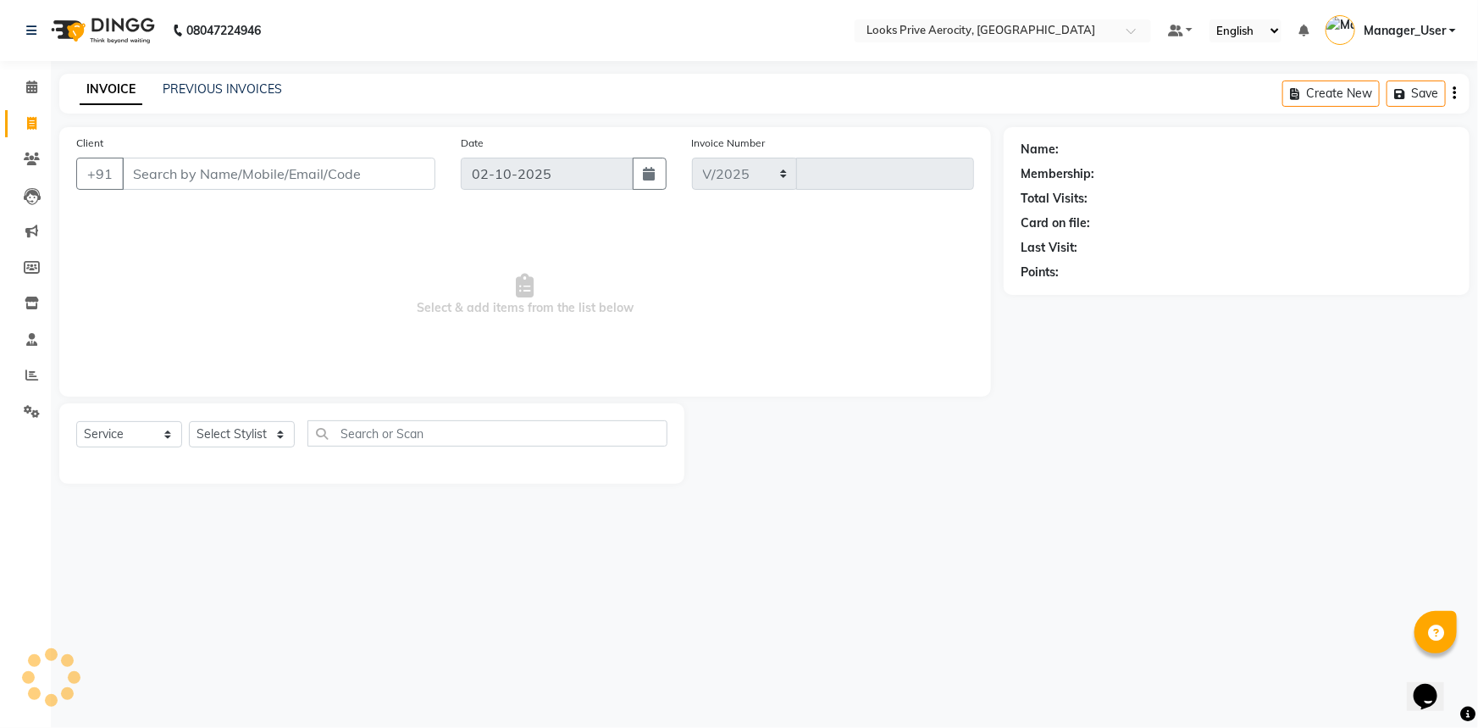
select select "5913"
type input "6148"
click at [198, 179] on input "Client" at bounding box center [278, 174] width 313 height 32
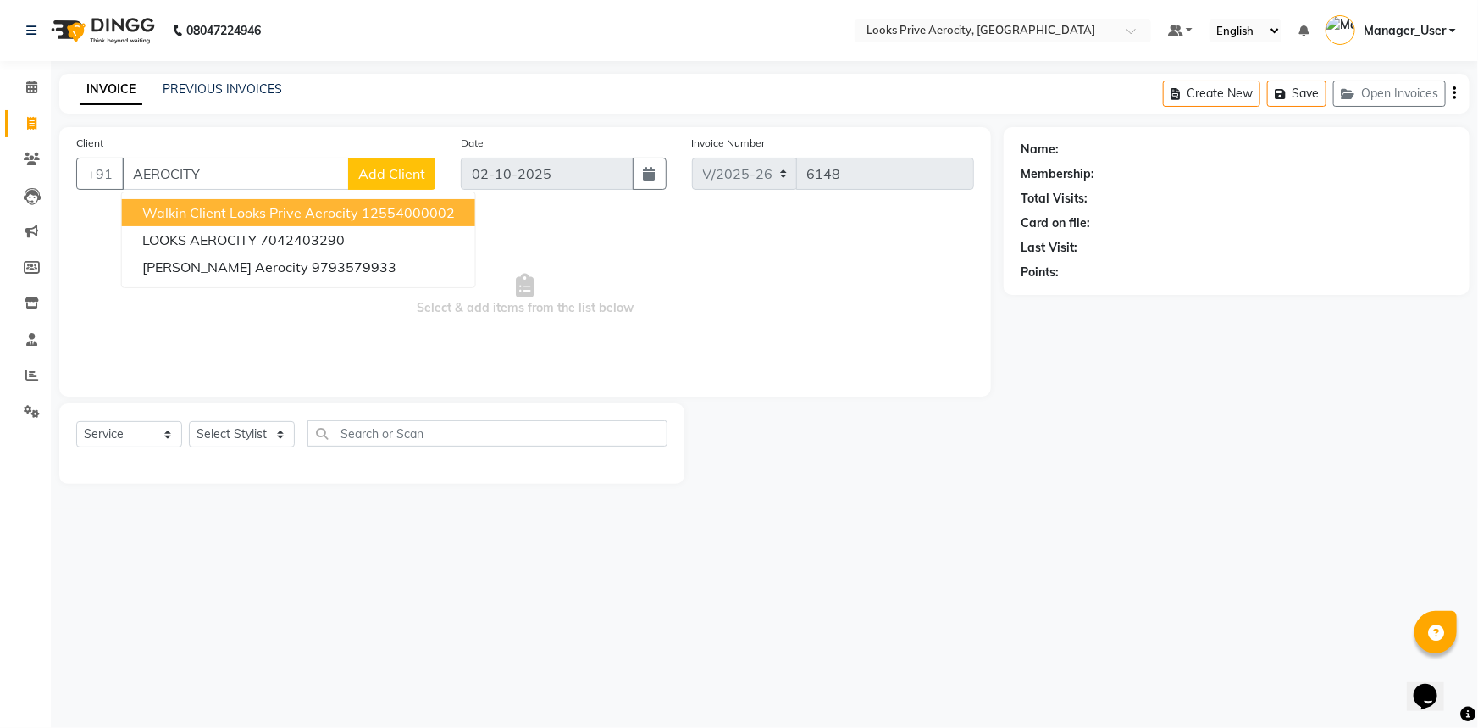
drag, startPoint x: 157, startPoint y: 213, endPoint x: 171, endPoint y: 246, distance: 35.3
click at [157, 213] on span "Walkin Client Looks Prive Aerocity" at bounding box center [250, 212] width 216 height 17
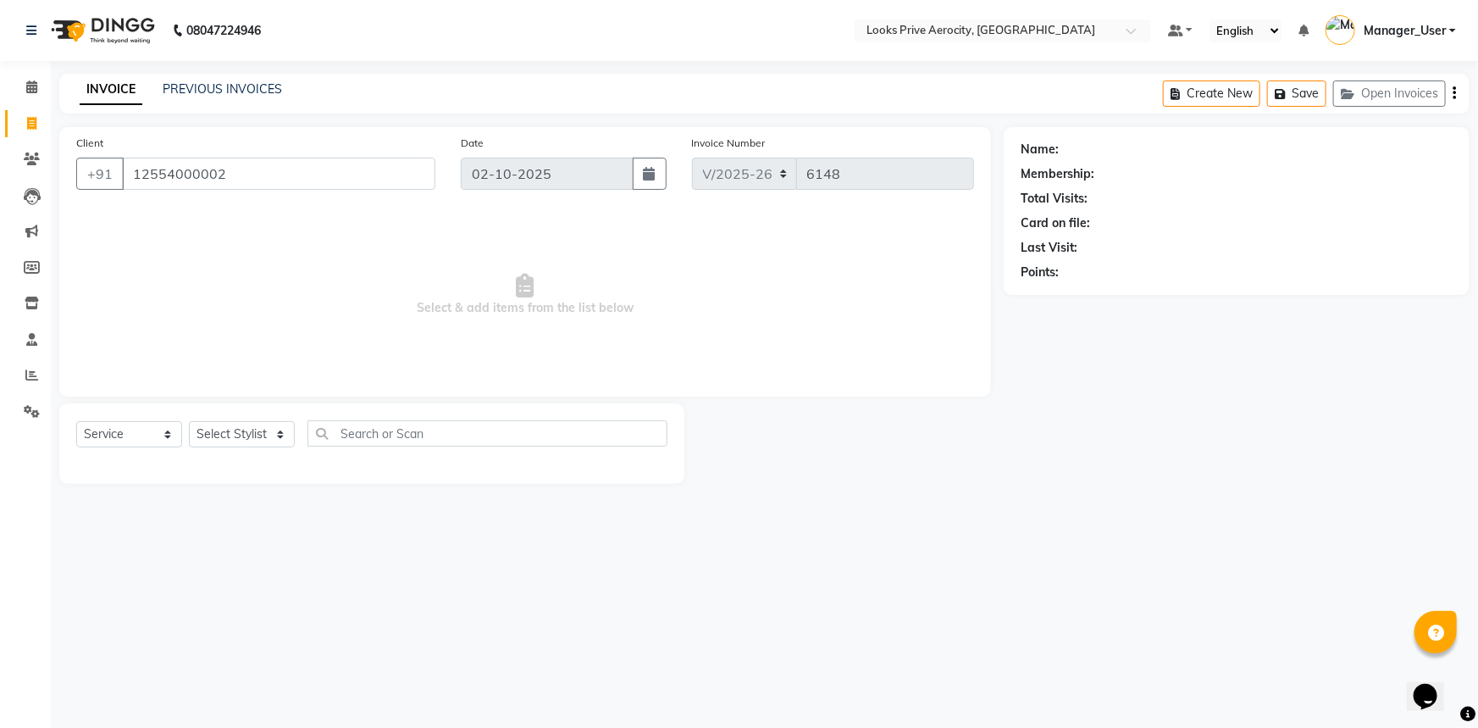
type input "12554000002"
select select "1: Object"
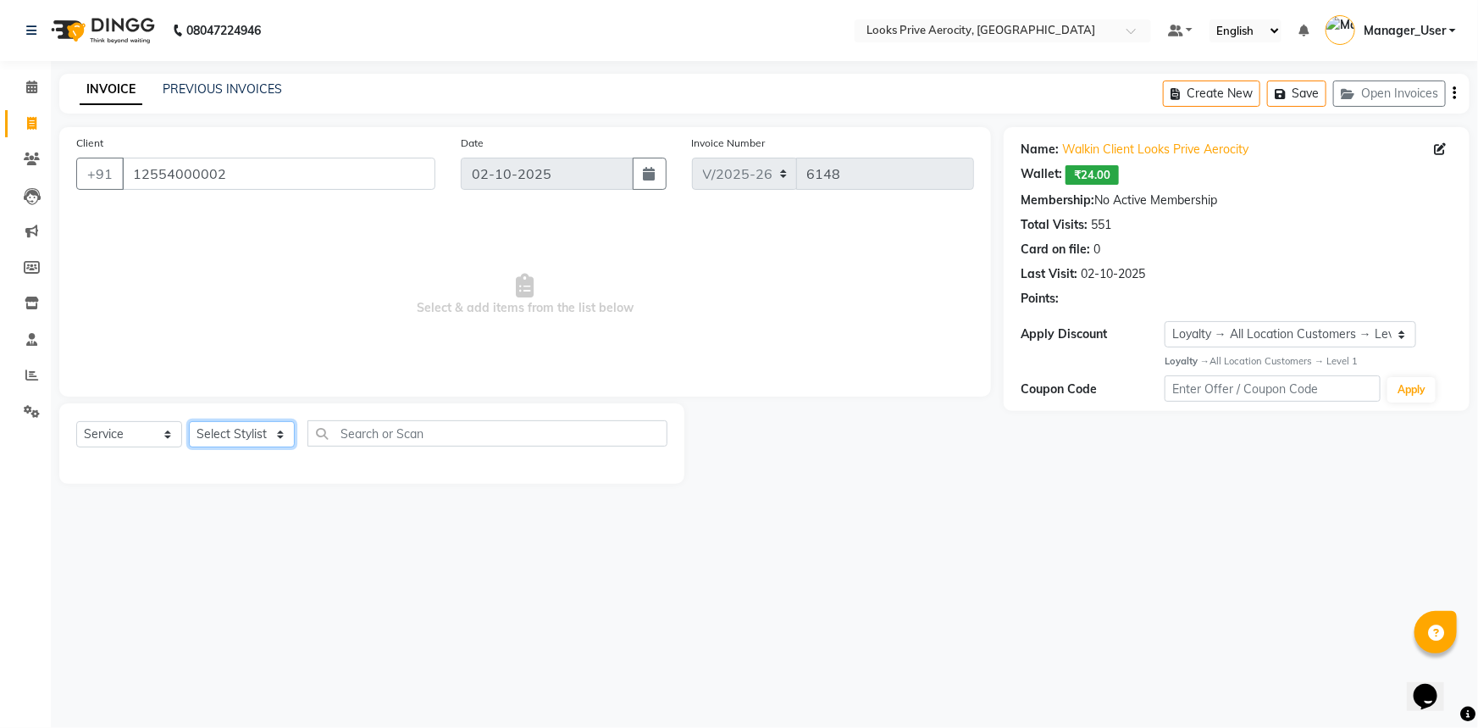
click at [231, 431] on select "Select Stylist Aman_Barber Amit Amu Dharma [PERSON_NAME] Eric_asst [PERSON_NAME…" at bounding box center [242, 434] width 106 height 26
select select "43242"
click at [189, 421] on select "Select Stylist Aman_Barber Amit Amu Dharma [PERSON_NAME] Eric_asst [PERSON_NAME…" at bounding box center [242, 434] width 106 height 26
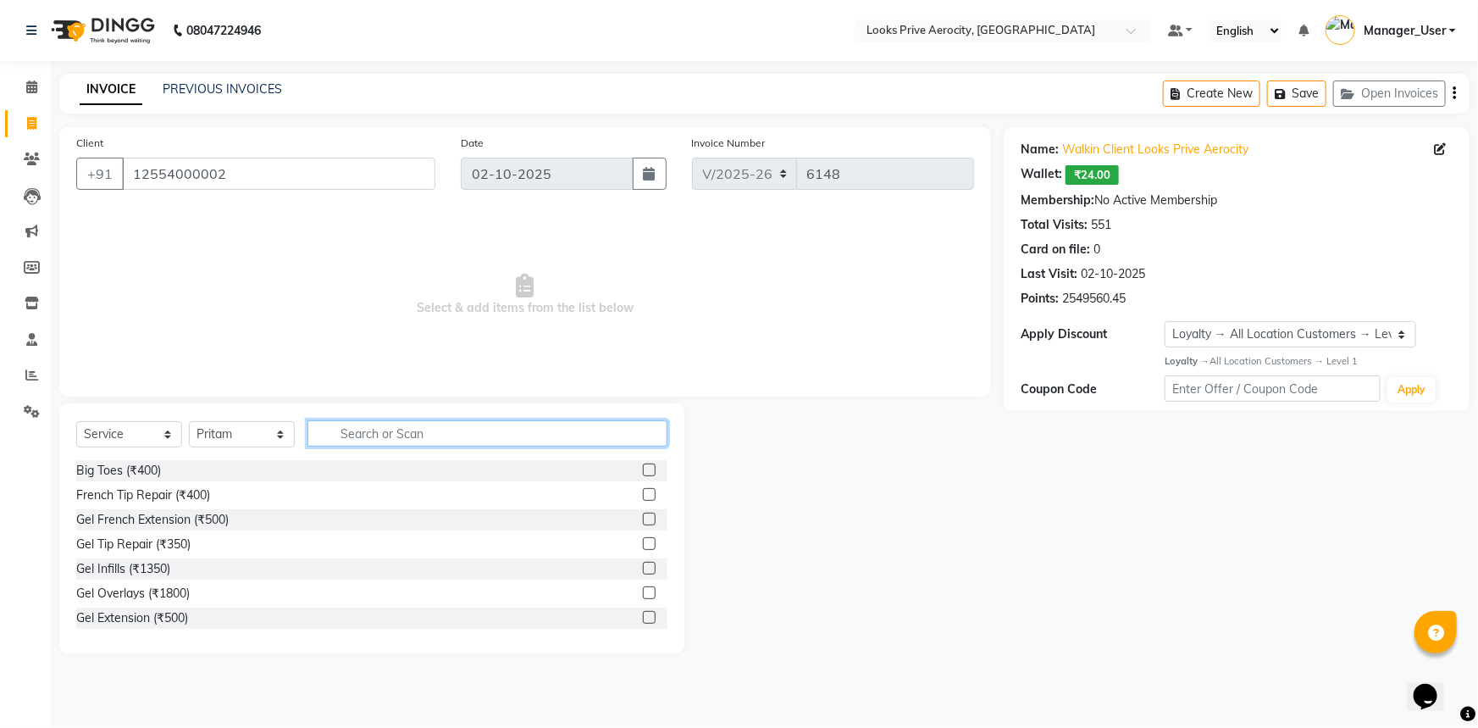
click at [363, 425] on input "text" at bounding box center [487, 433] width 360 height 26
type input "CUT"
click at [643, 565] on label at bounding box center [649, 568] width 13 height 13
click at [643, 565] on input "checkbox" at bounding box center [648, 568] width 11 height 11
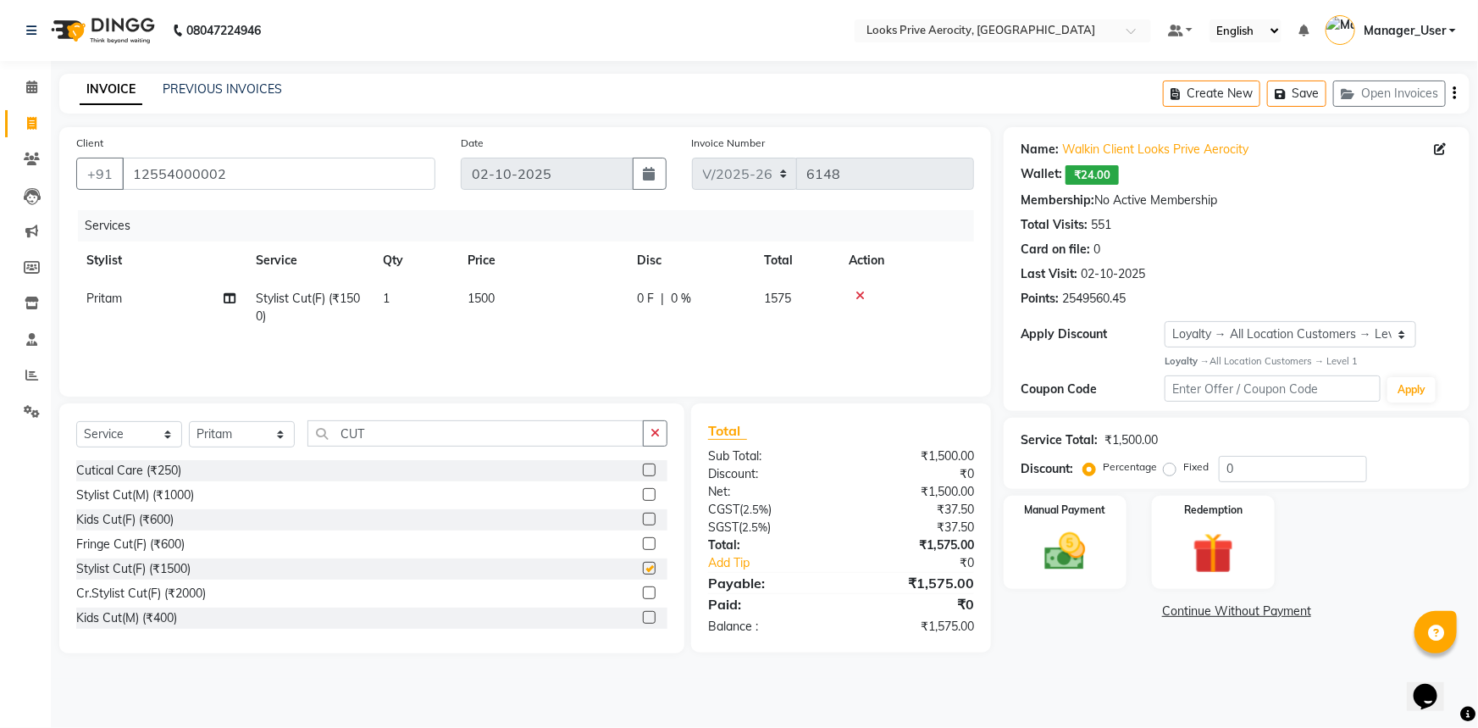
checkbox input "false"
click at [1103, 564] on div "Manual Payment" at bounding box center [1065, 542] width 128 height 97
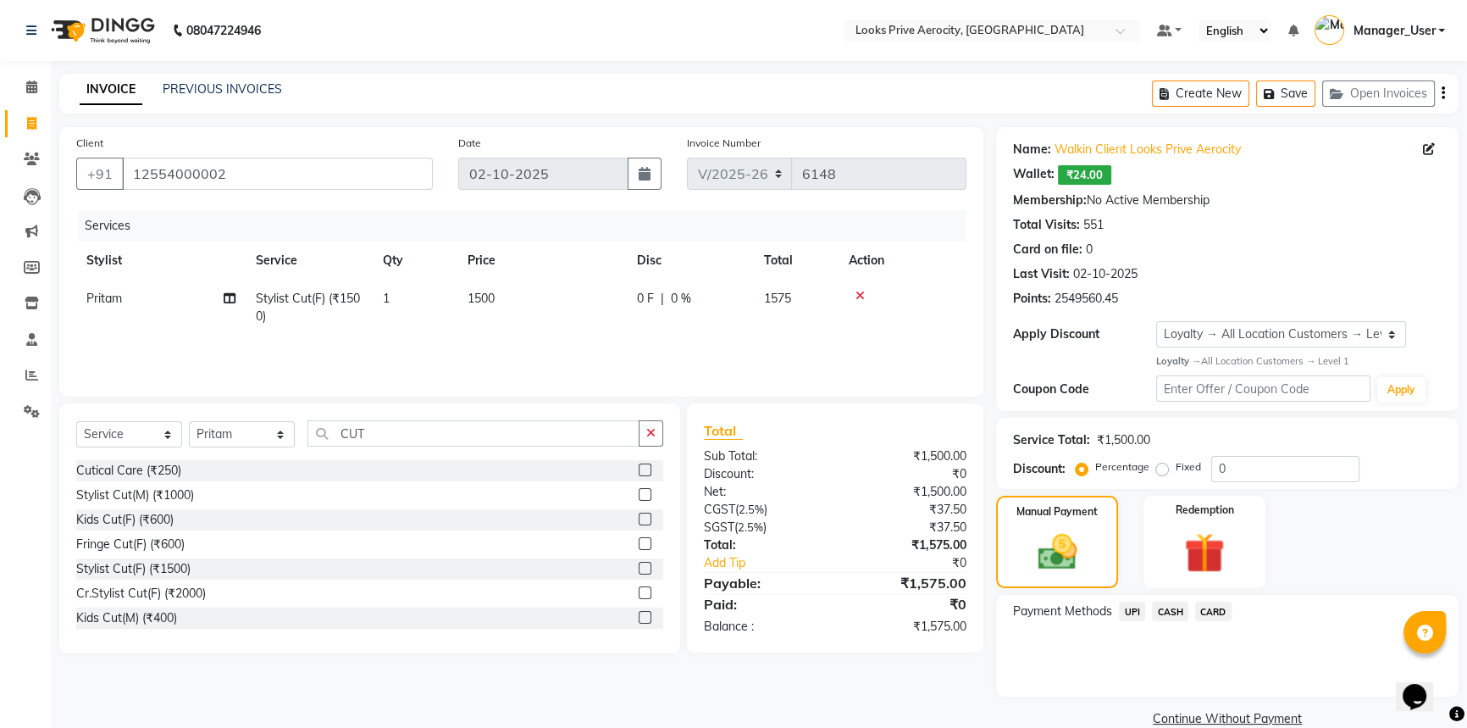
click at [1131, 611] on span "UPI" at bounding box center [1132, 610] width 26 height 19
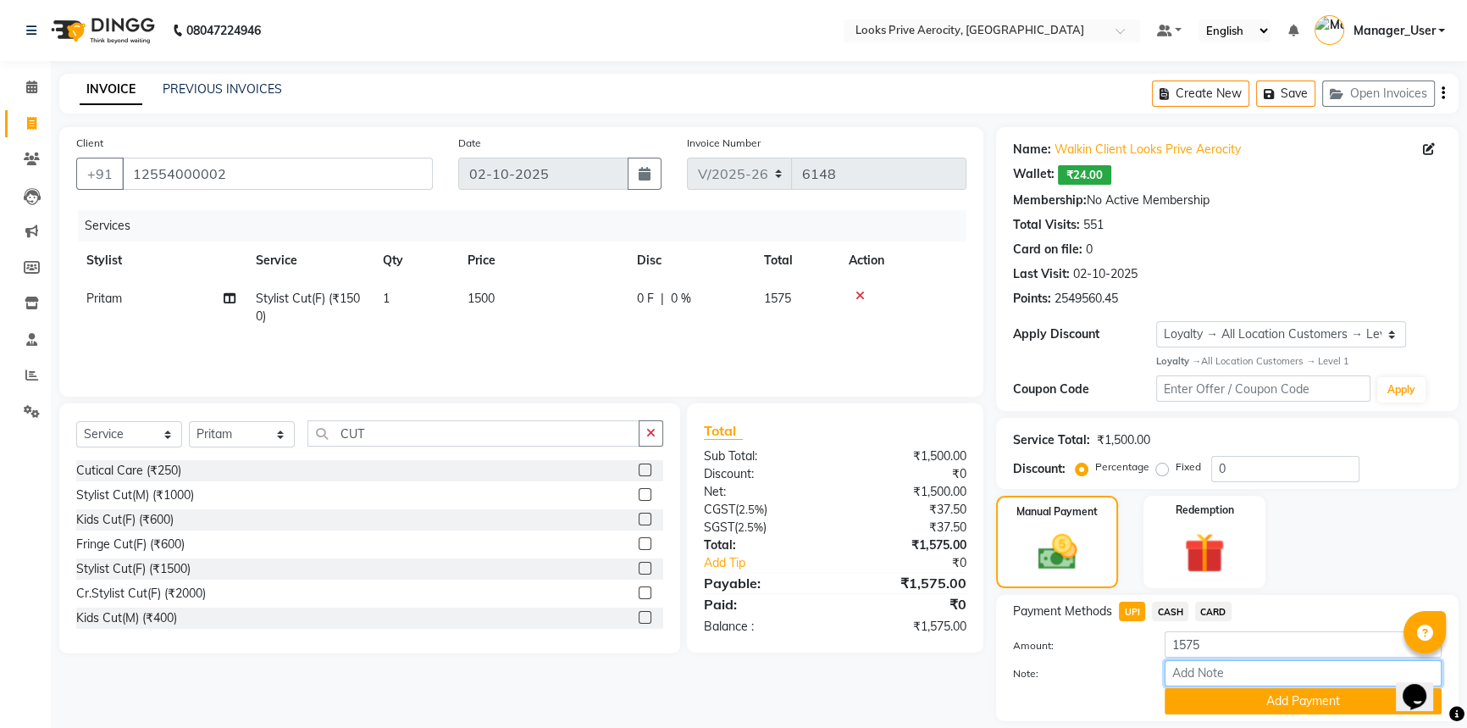
click at [1177, 678] on input "Note:" at bounding box center [1303, 673] width 277 height 26
paste input "527523368145"
type input "527523368145"
drag, startPoint x: 1253, startPoint y: 701, endPoint x: 1238, endPoint y: 668, distance: 36.4
click at [1251, 700] on button "Add Payment" at bounding box center [1303, 701] width 277 height 26
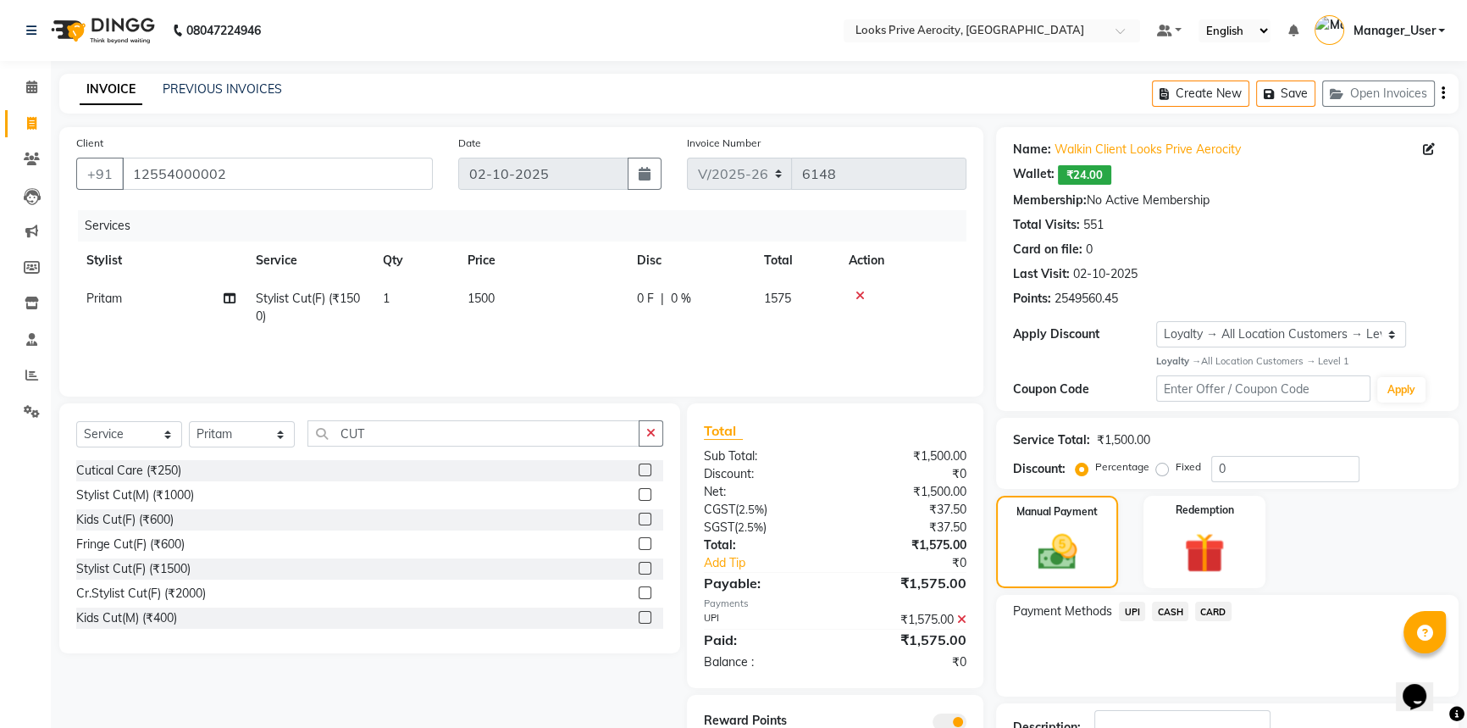
scroll to position [124, 0]
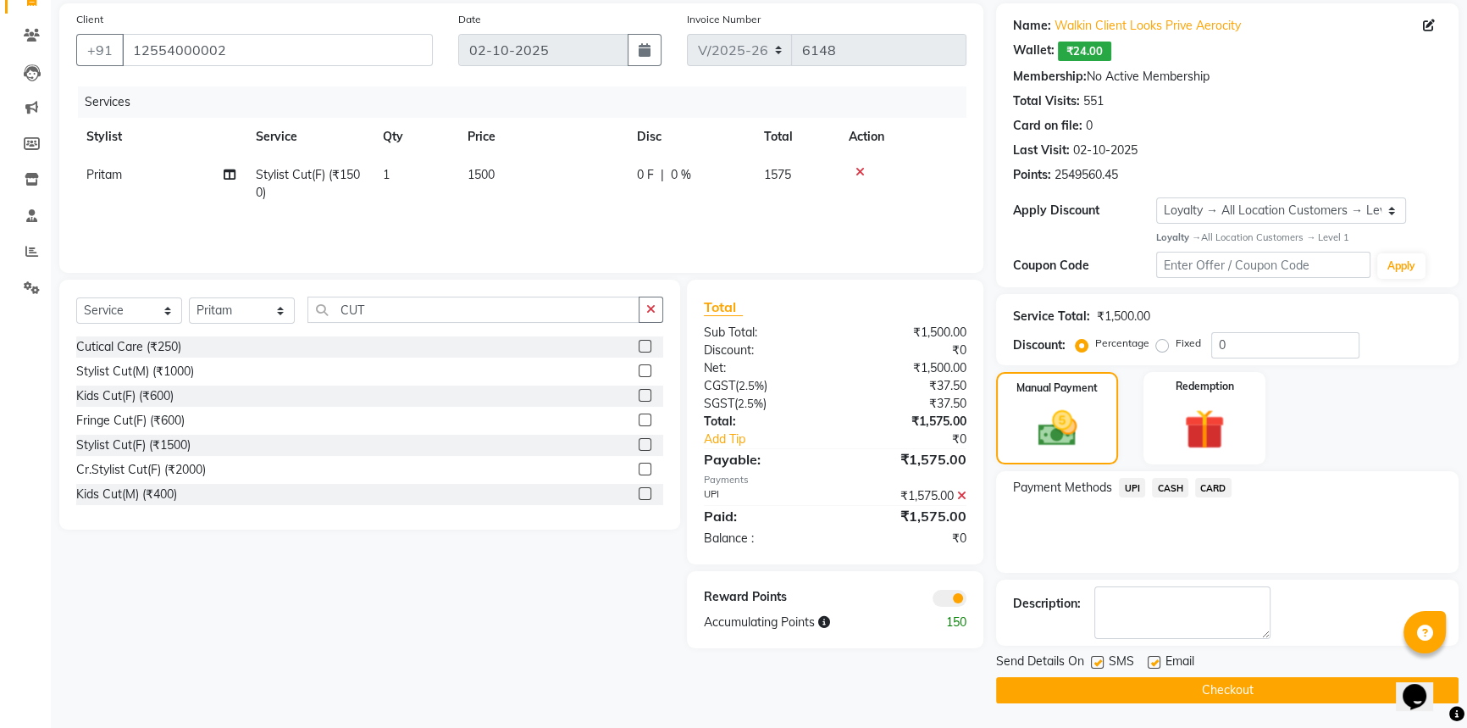
click at [1099, 661] on label at bounding box center [1097, 662] width 13 height 13
click at [1099, 661] on input "checkbox" at bounding box center [1096, 662] width 11 height 11
checkbox input "false"
click at [1109, 688] on button "Checkout" at bounding box center [1227, 690] width 462 height 26
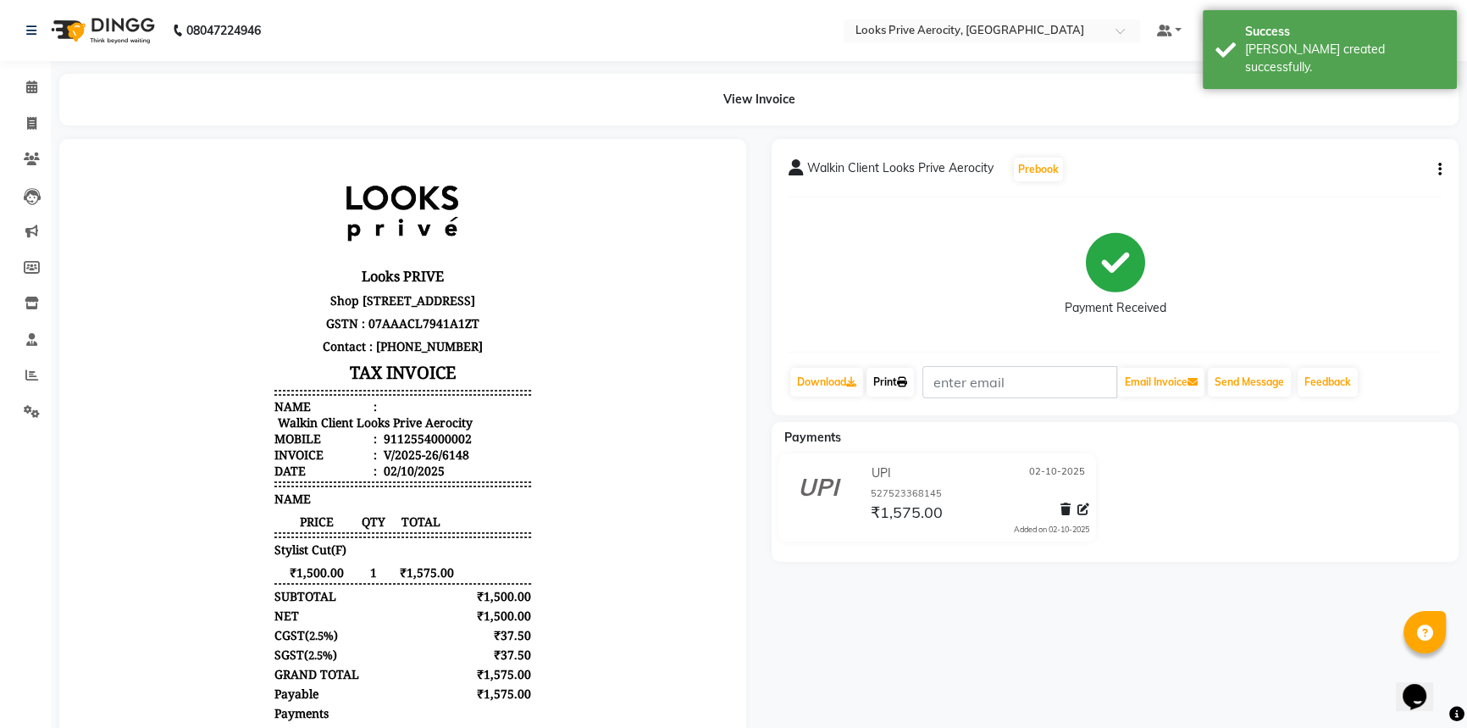
click at [907, 378] on icon at bounding box center [902, 382] width 10 height 10
